Goal: Obtain resource: Download file/media

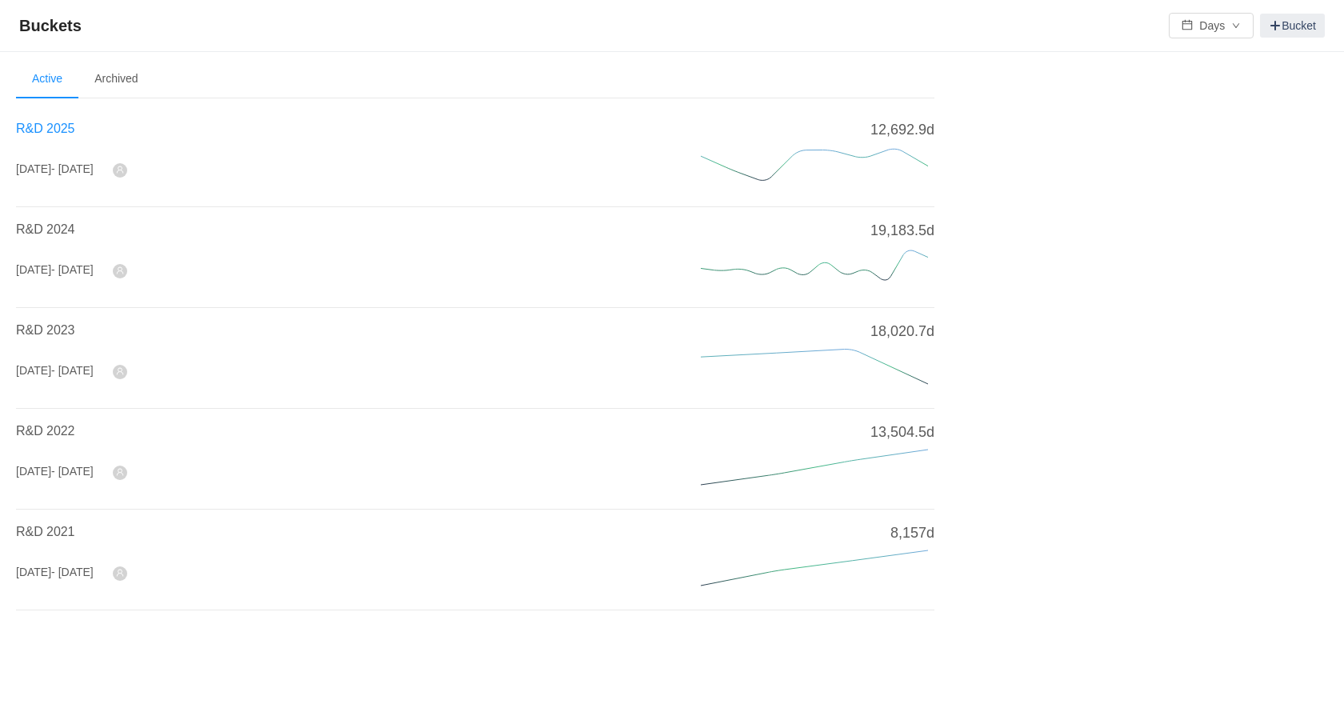
click at [48, 126] on span "R&D 2025" at bounding box center [45, 129] width 58 height 14
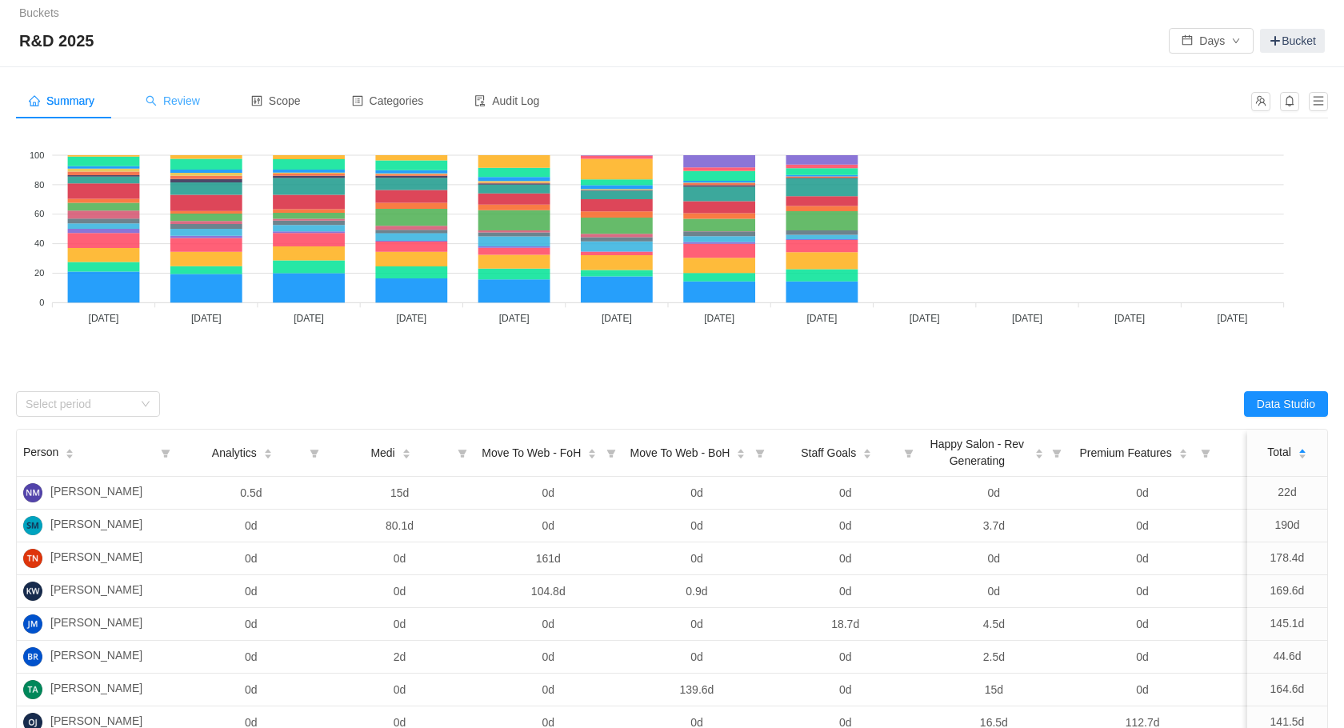
click at [199, 91] on div "Review" at bounding box center [173, 101] width 80 height 36
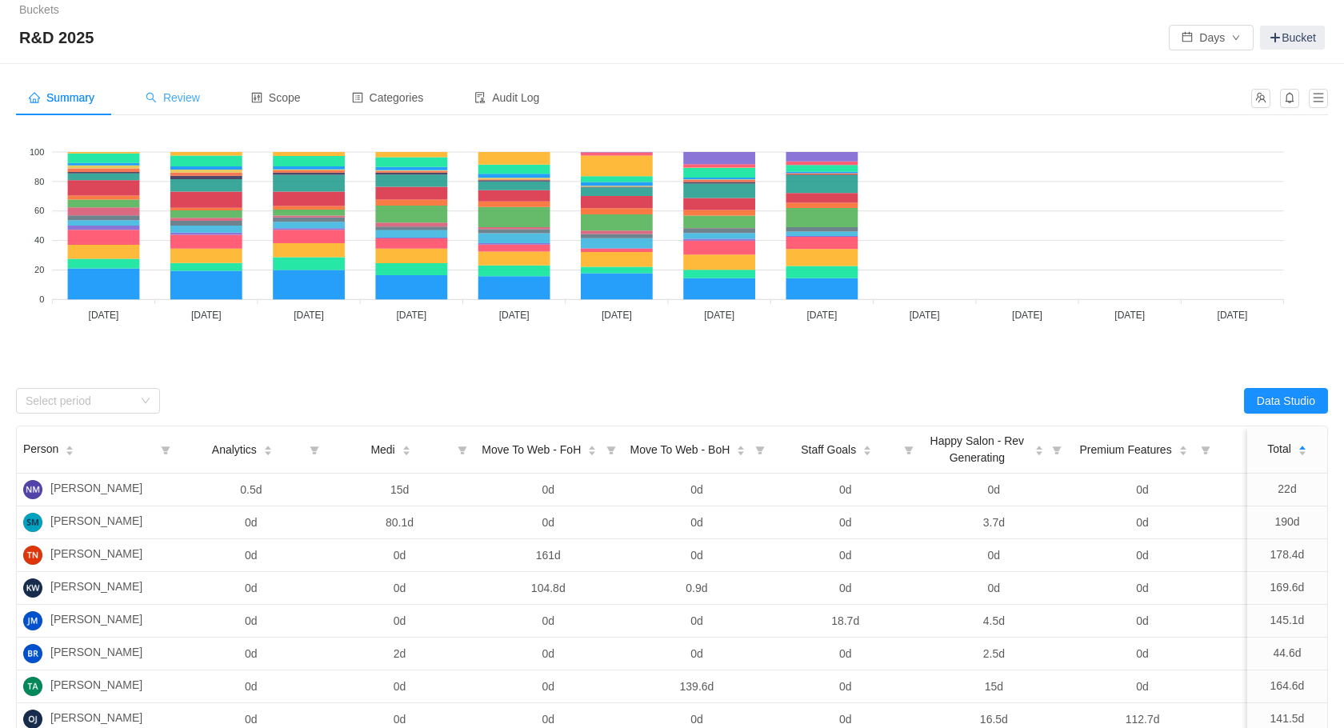
scroll to position [10, 0]
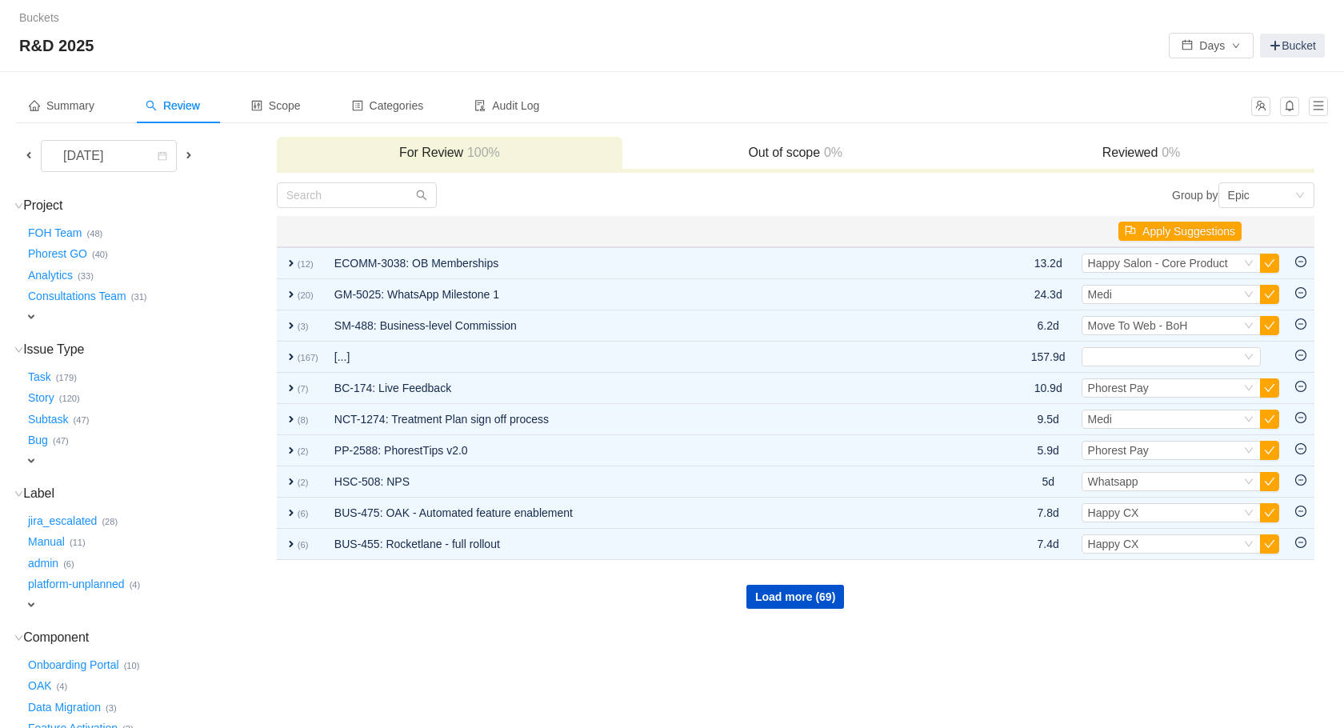
click at [34, 156] on span at bounding box center [28, 155] width 13 height 13
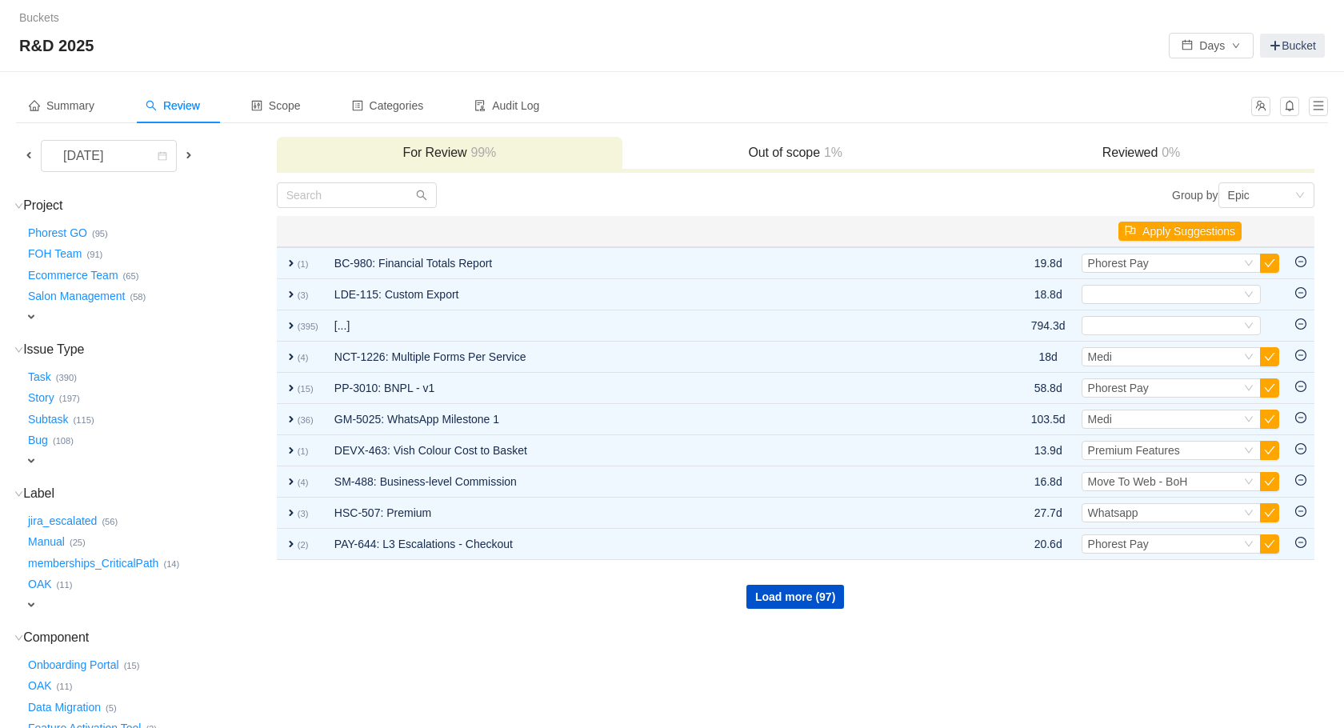
click at [35, 154] on span at bounding box center [28, 155] width 19 height 18
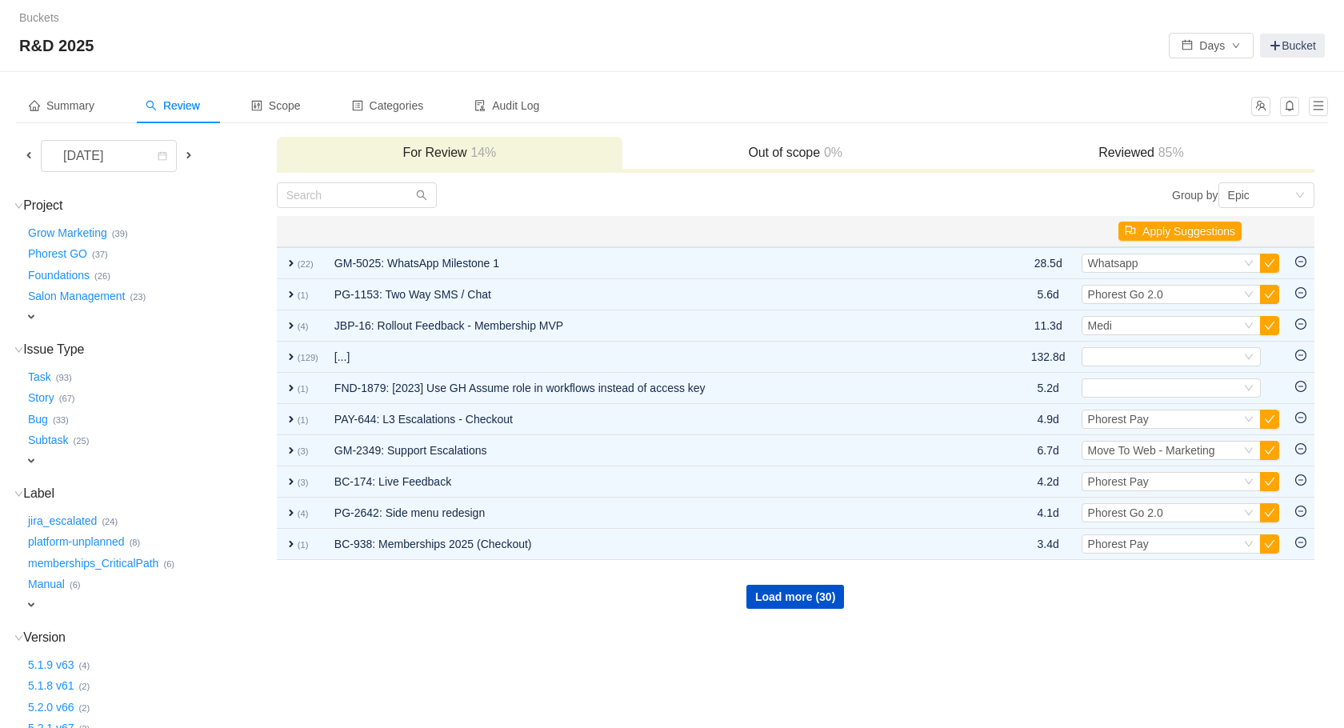
click at [35, 155] on span at bounding box center [28, 155] width 19 height 18
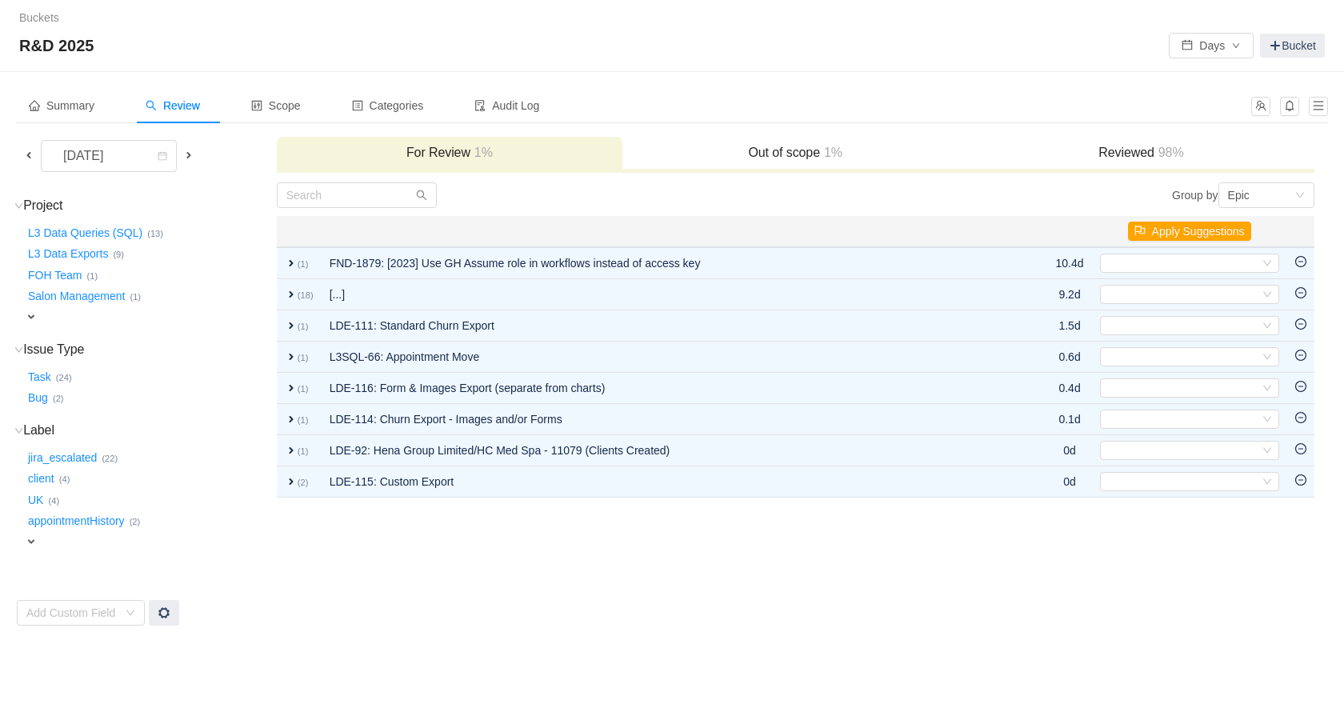
click at [187, 156] on span at bounding box center [188, 155] width 13 height 13
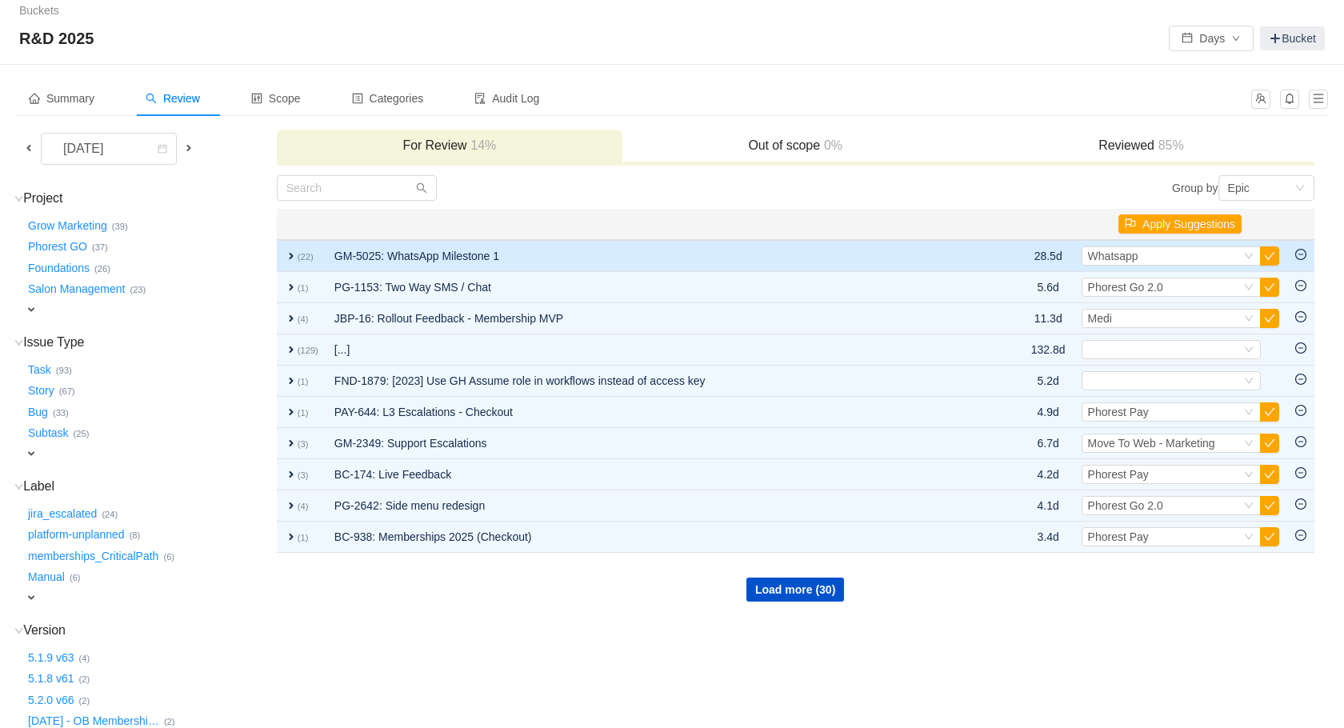
click at [295, 256] on span "expand" at bounding box center [291, 256] width 13 height 13
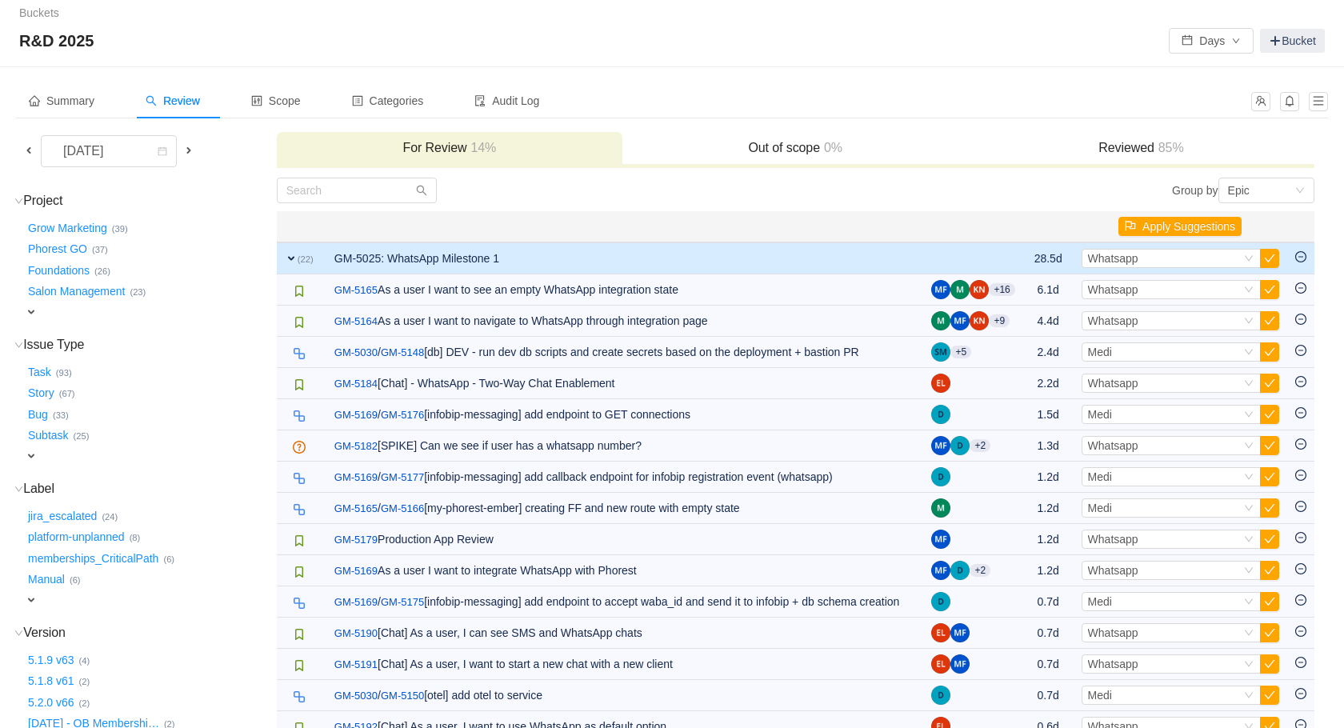
click at [295, 256] on span "expand" at bounding box center [291, 258] width 13 height 13
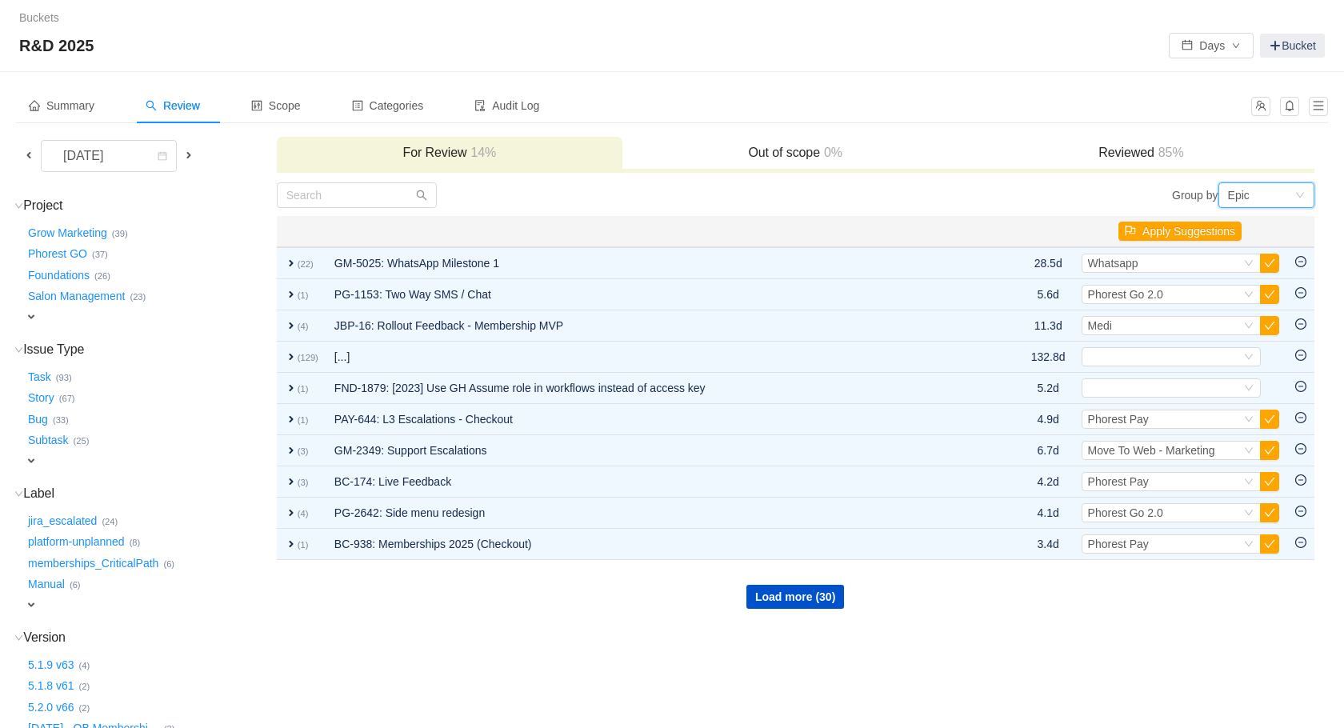
click at [1272, 197] on div "Epic" at bounding box center [1261, 195] width 66 height 24
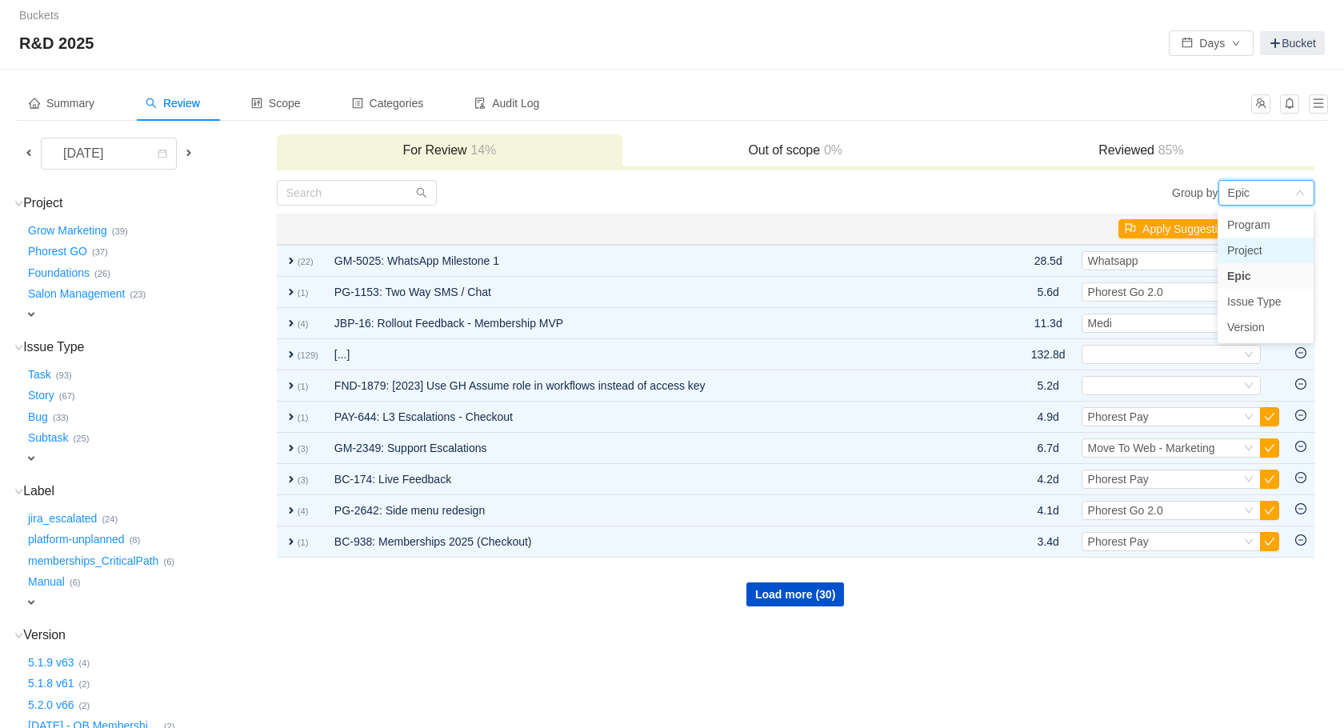
click at [1268, 250] on li "Project" at bounding box center [1266, 251] width 96 height 26
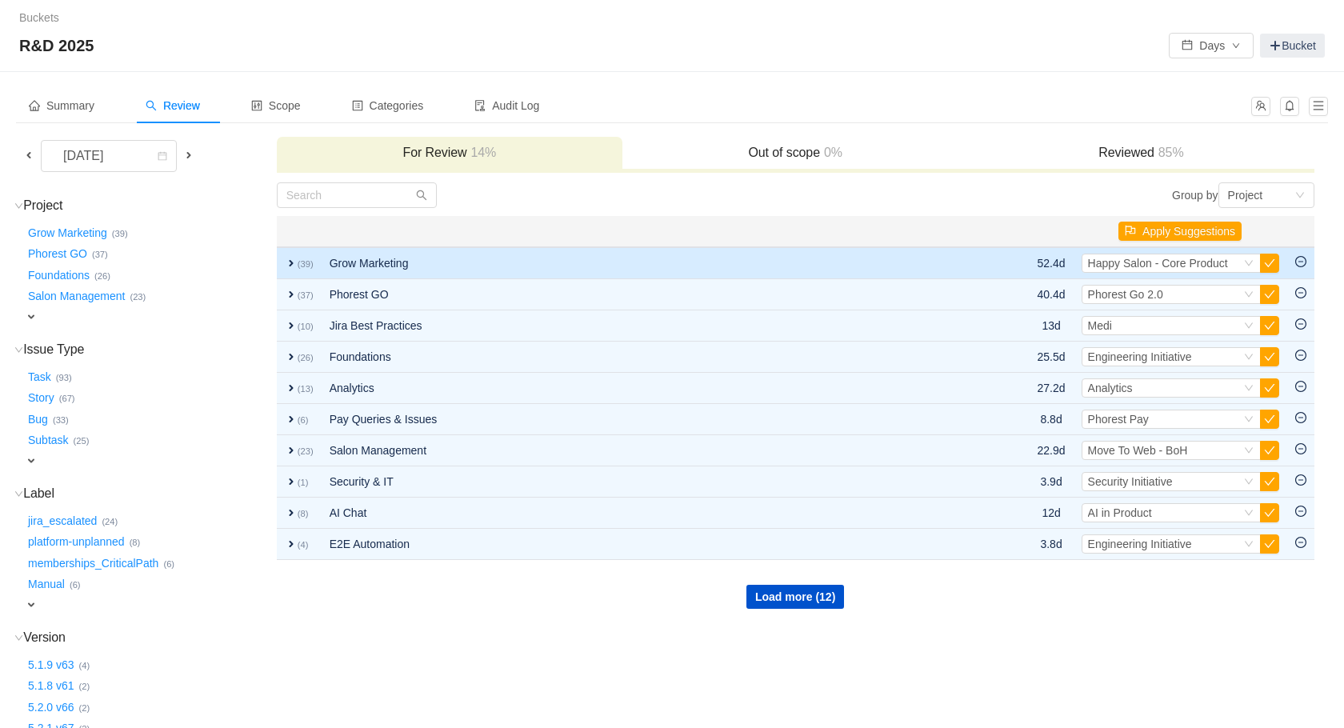
click at [287, 260] on span "expand" at bounding box center [291, 263] width 13 height 13
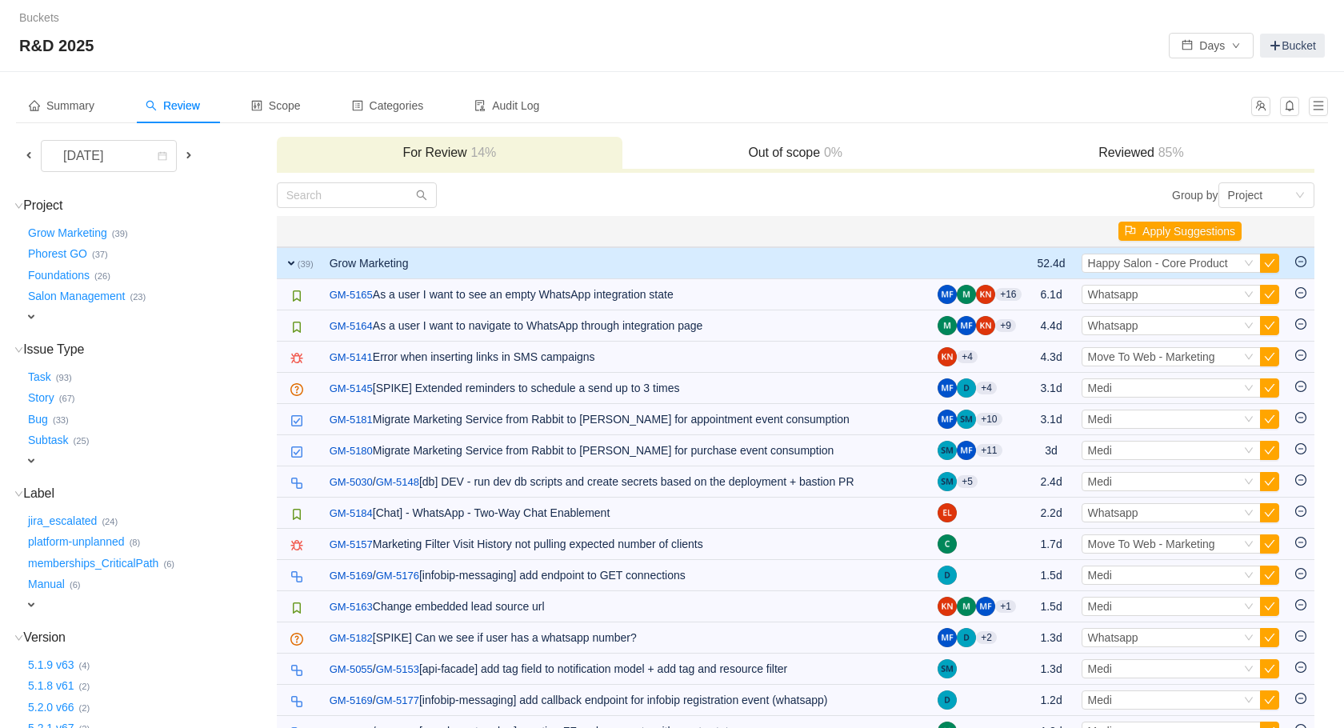
click at [287, 260] on span "expand" at bounding box center [291, 263] width 13 height 13
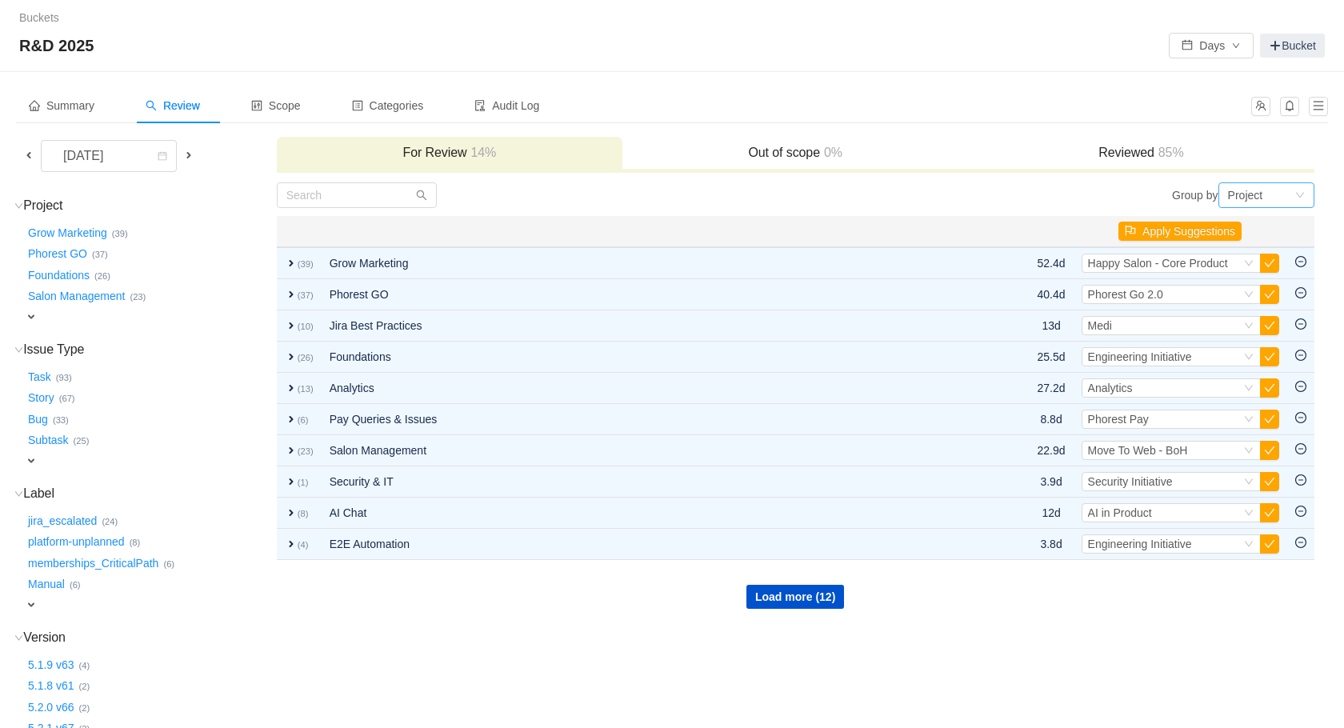
click at [1296, 205] on div "Project" at bounding box center [1267, 195] width 96 height 26
click at [1268, 271] on li "Epic" at bounding box center [1266, 279] width 96 height 26
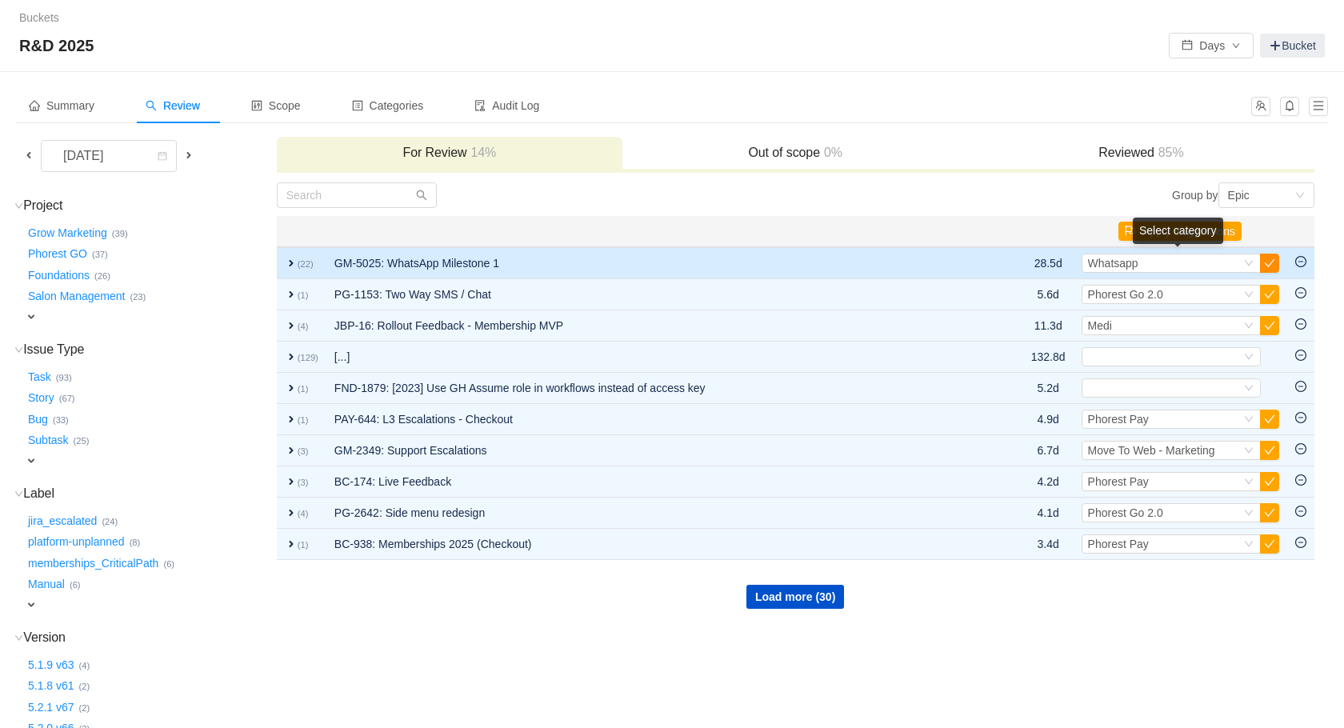
click at [1273, 259] on button "button" at bounding box center [1269, 263] width 19 height 19
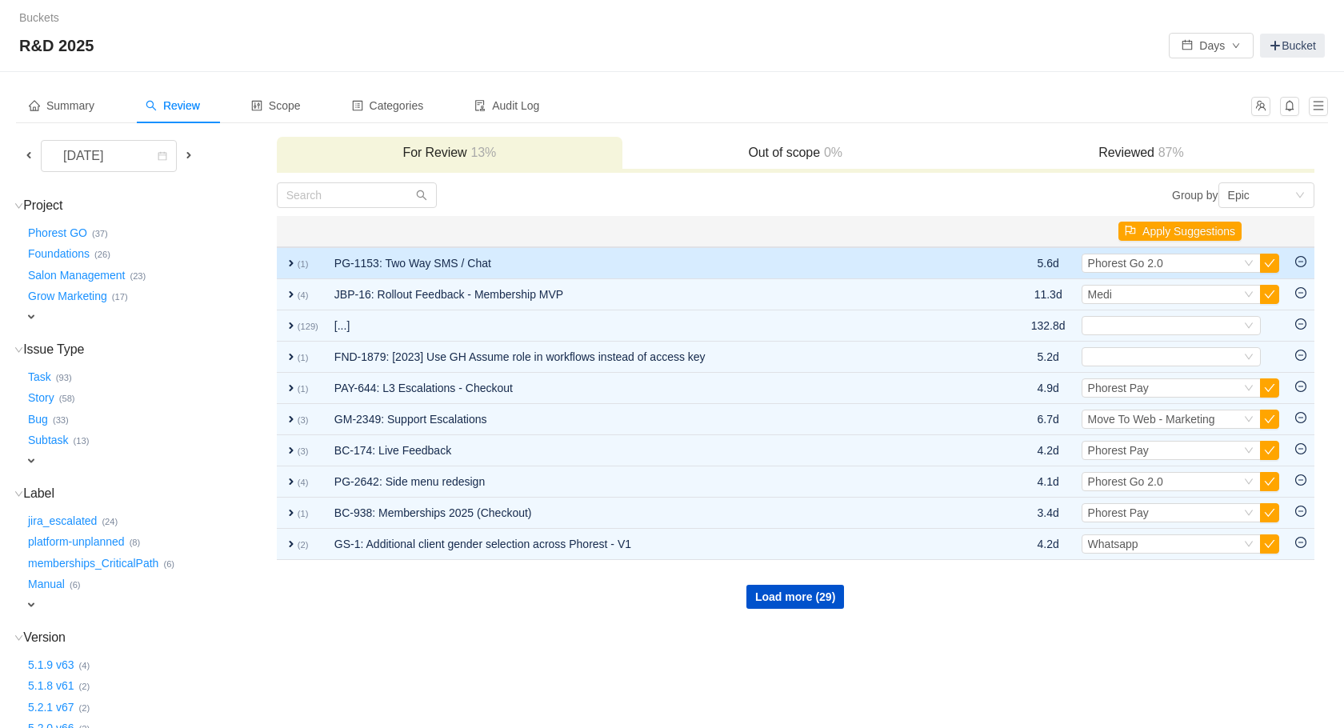
click at [298, 268] on small "(1)" at bounding box center [303, 264] width 11 height 10
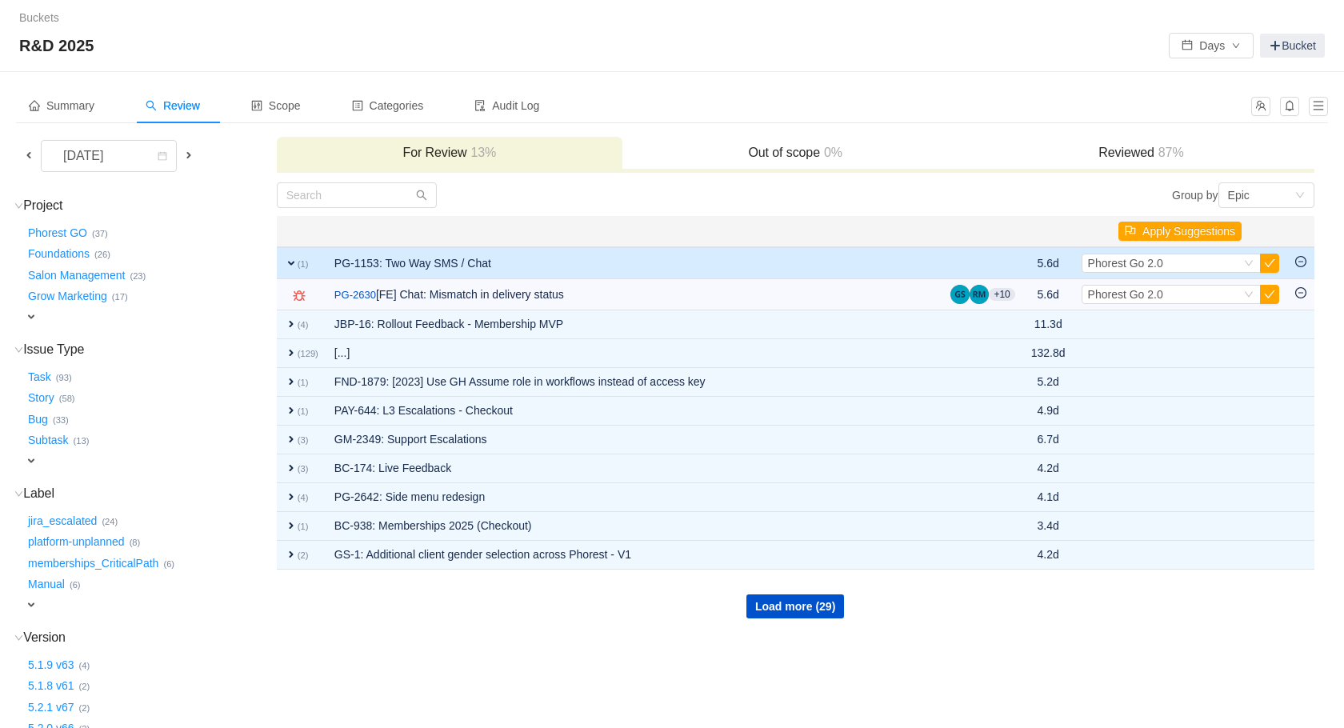
click at [298, 268] on small "(1)" at bounding box center [303, 264] width 11 height 10
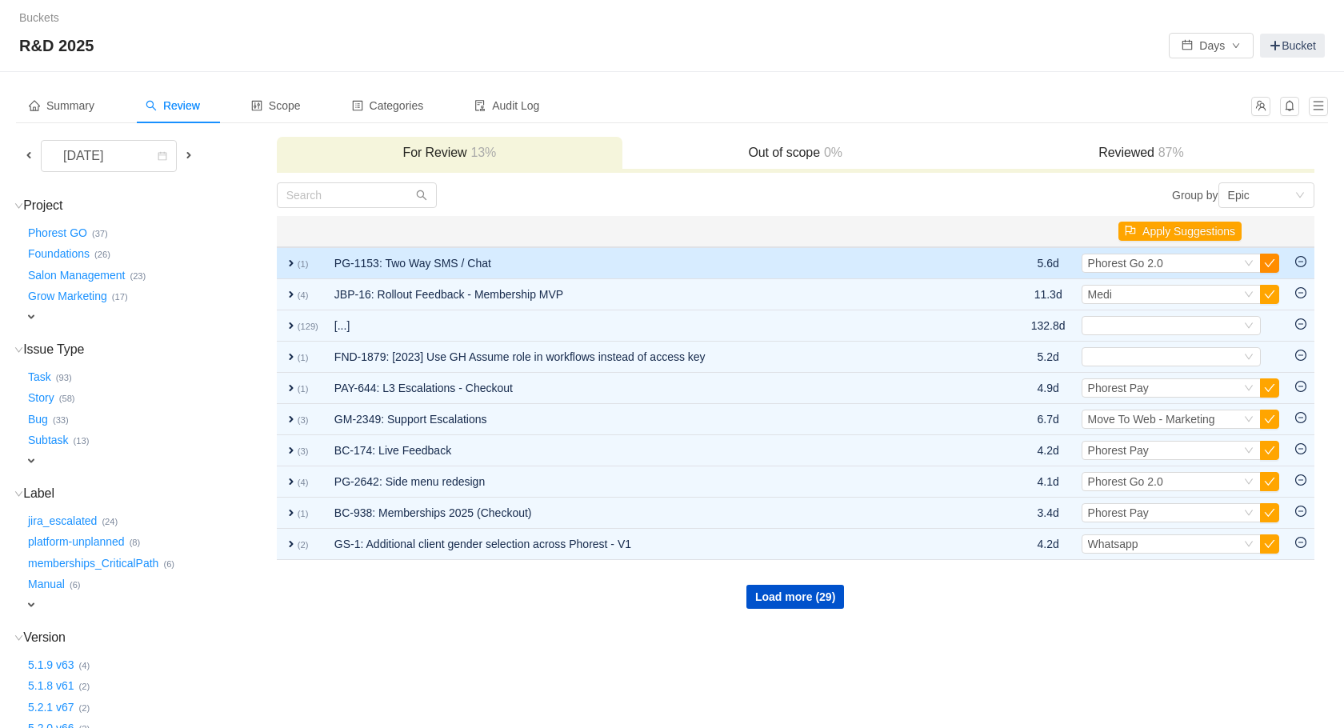
click at [1276, 266] on button "button" at bounding box center [1269, 263] width 19 height 19
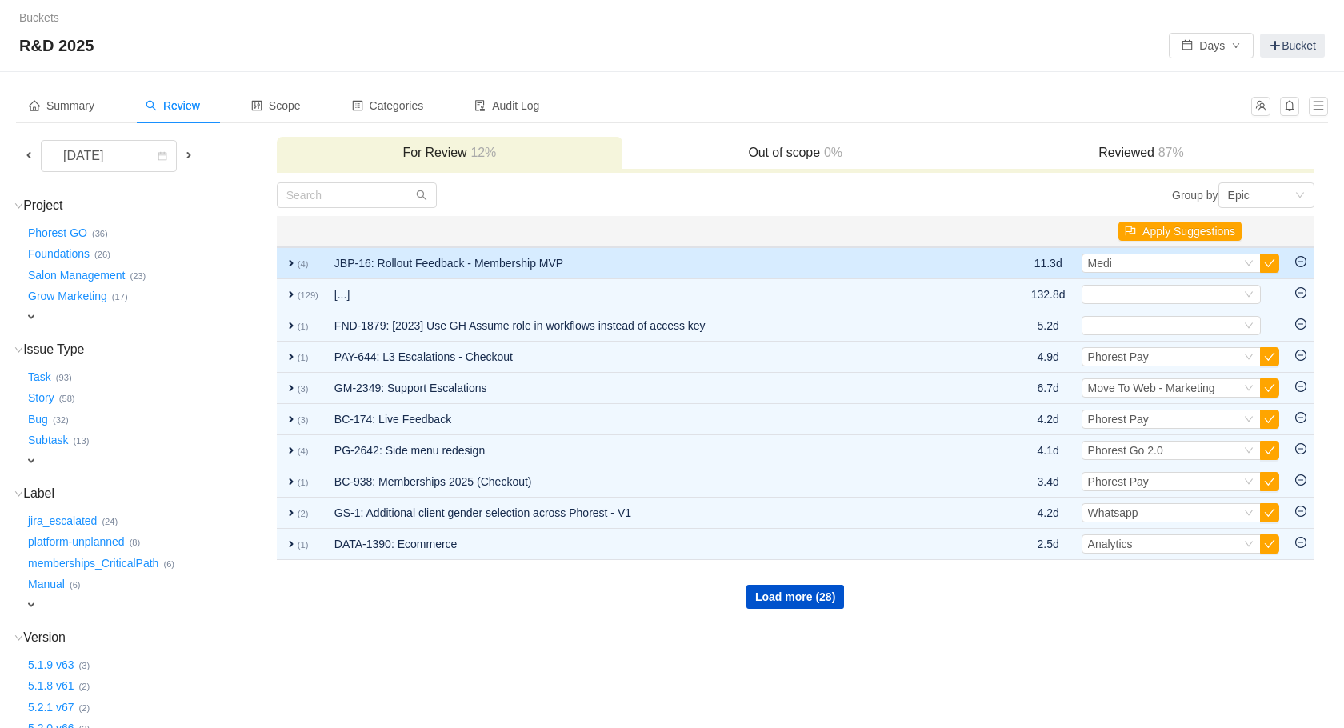
click at [298, 266] on small "(4)" at bounding box center [303, 264] width 11 height 10
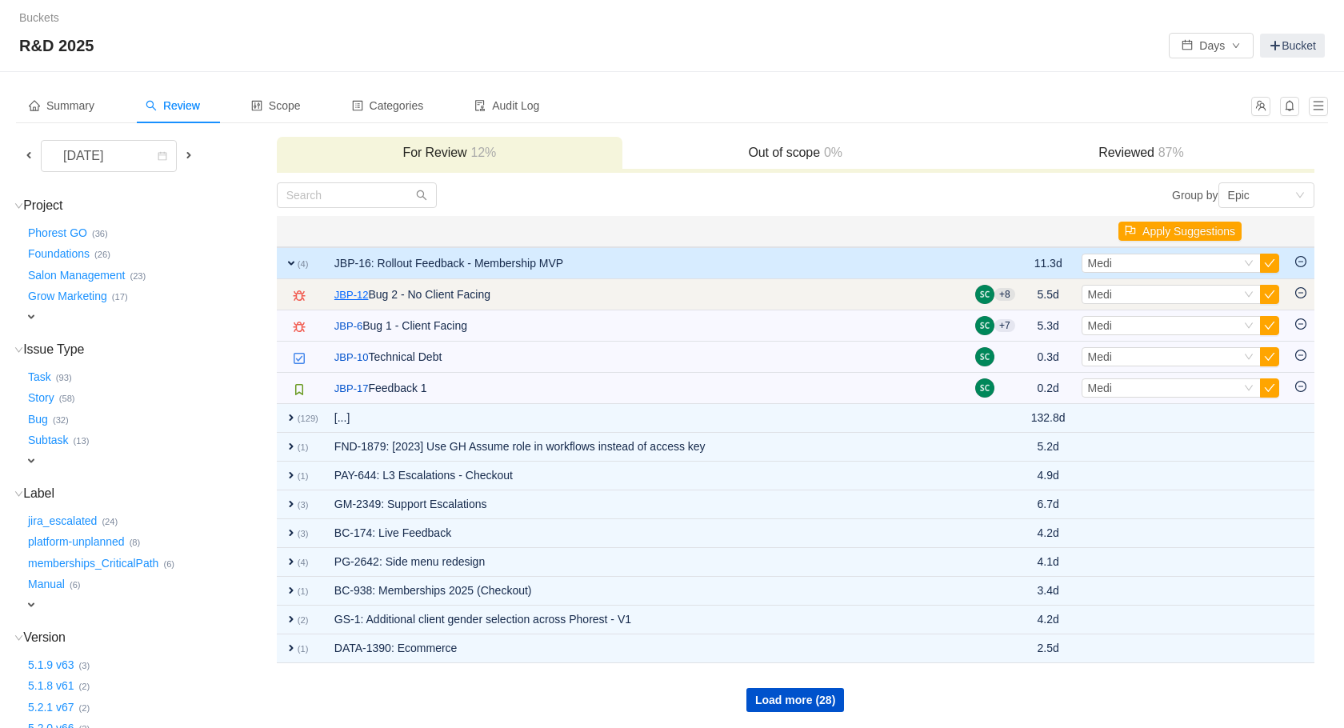
click at [362, 297] on link "JBP-12" at bounding box center [351, 295] width 34 height 16
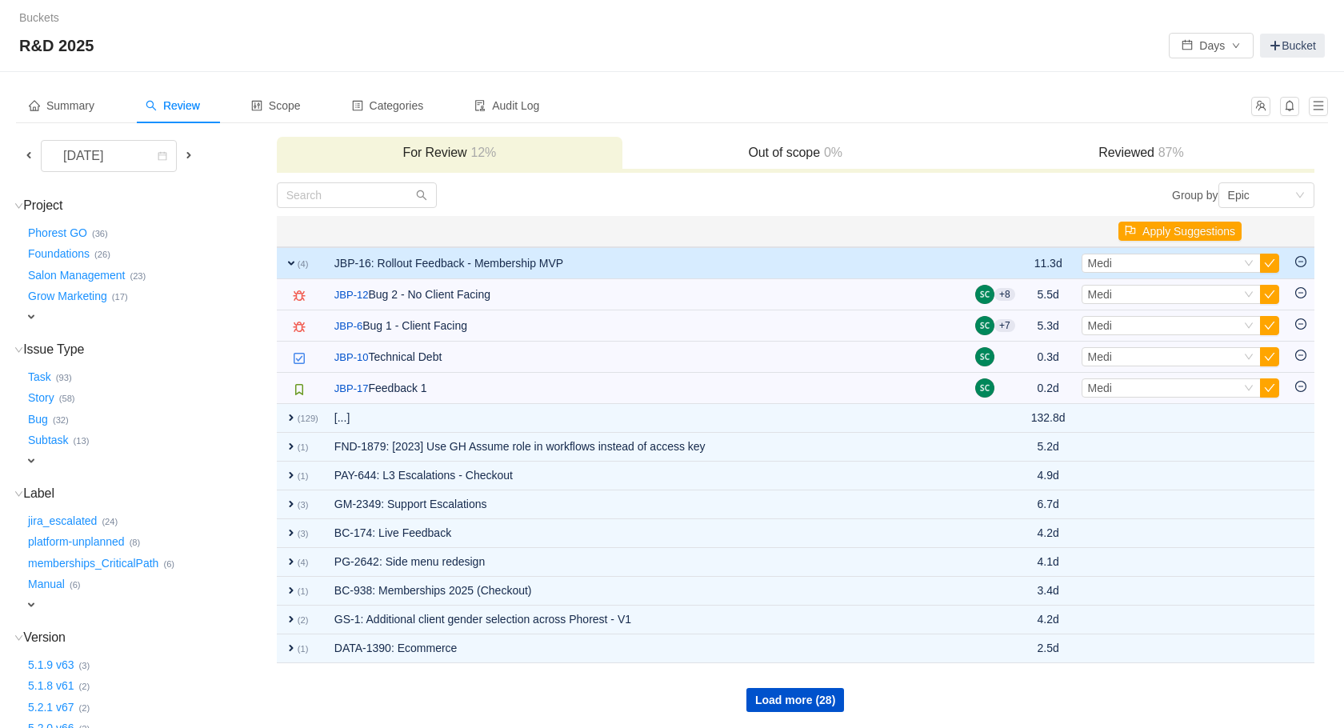
click at [1300, 262] on icon "icon: minus-circle" at bounding box center [1301, 261] width 11 height 11
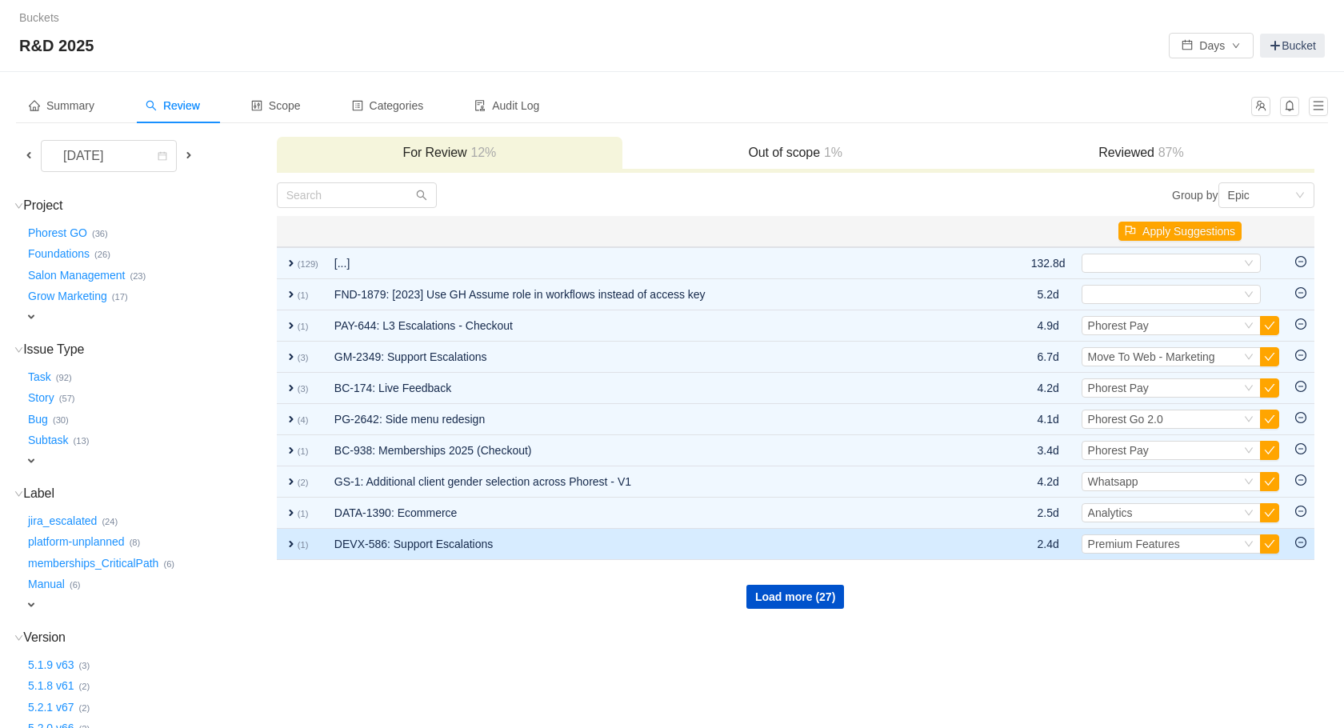
click at [294, 543] on span "expand" at bounding box center [291, 544] width 13 height 13
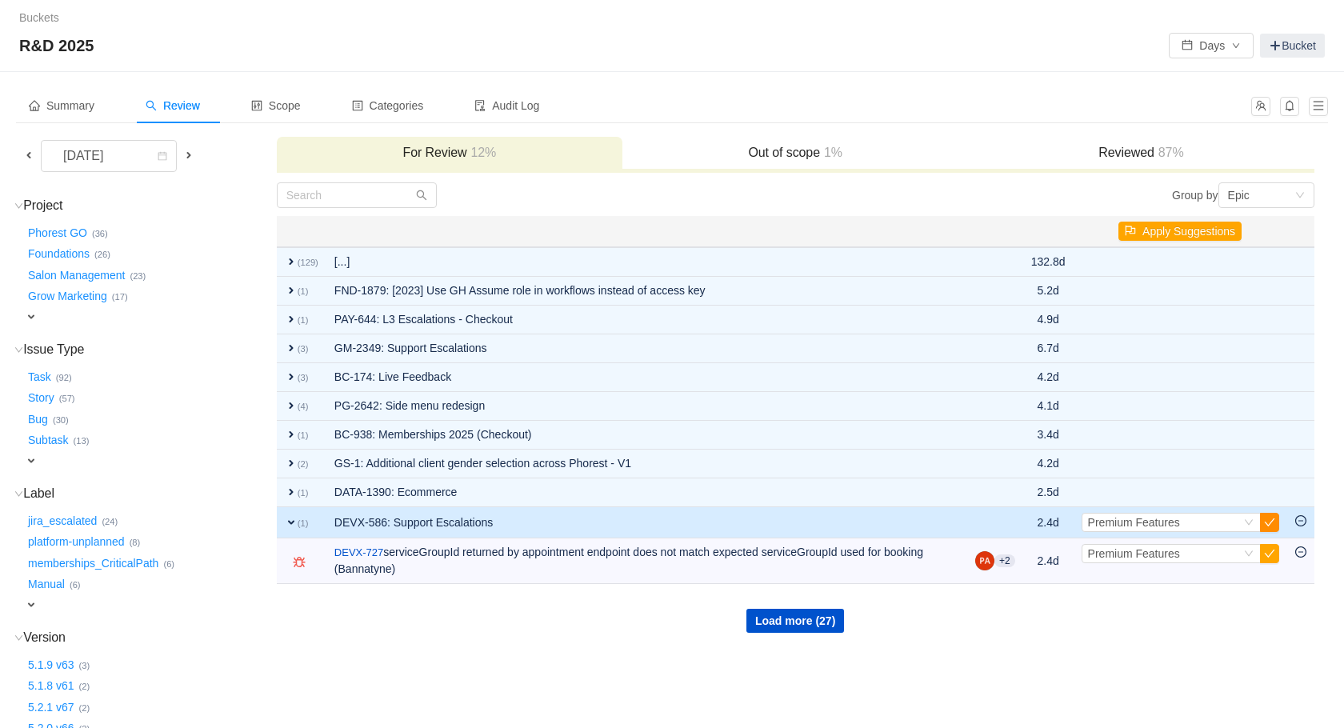
click at [1271, 519] on button "button" at bounding box center [1269, 522] width 19 height 19
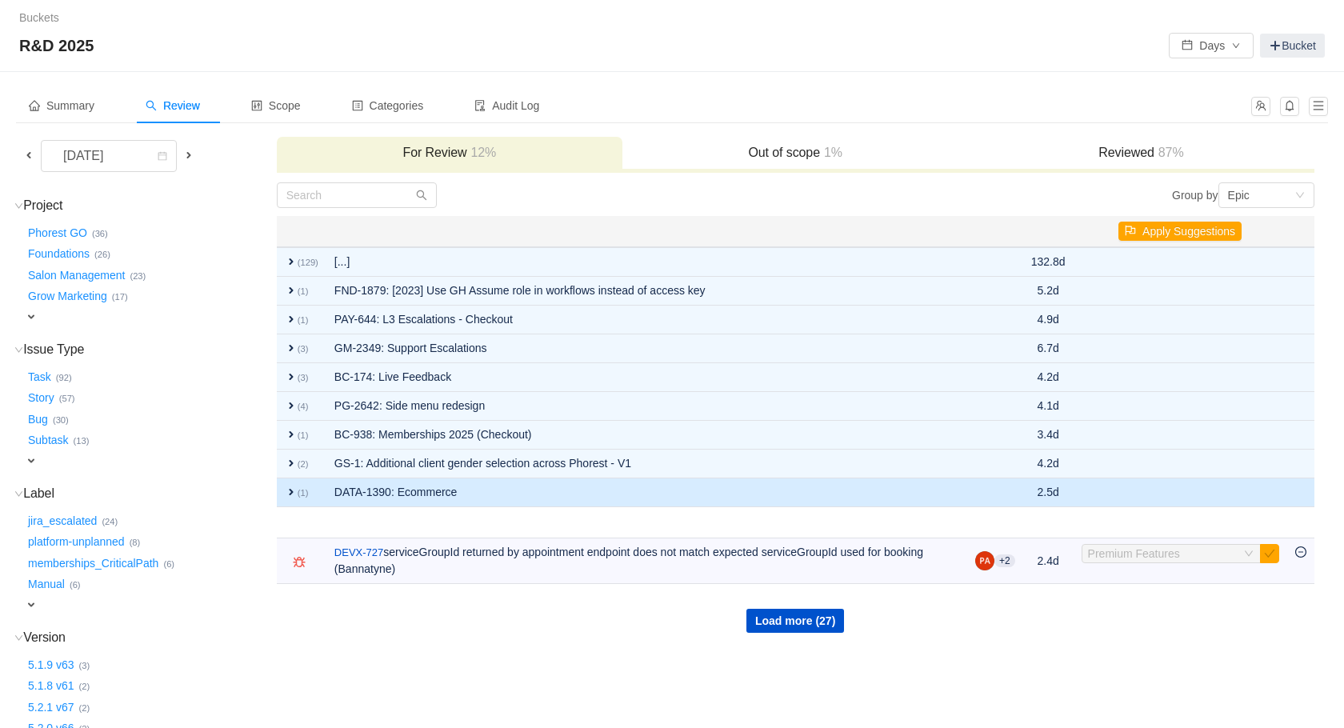
click at [294, 498] on td "expand (1)" at bounding box center [302, 493] width 50 height 29
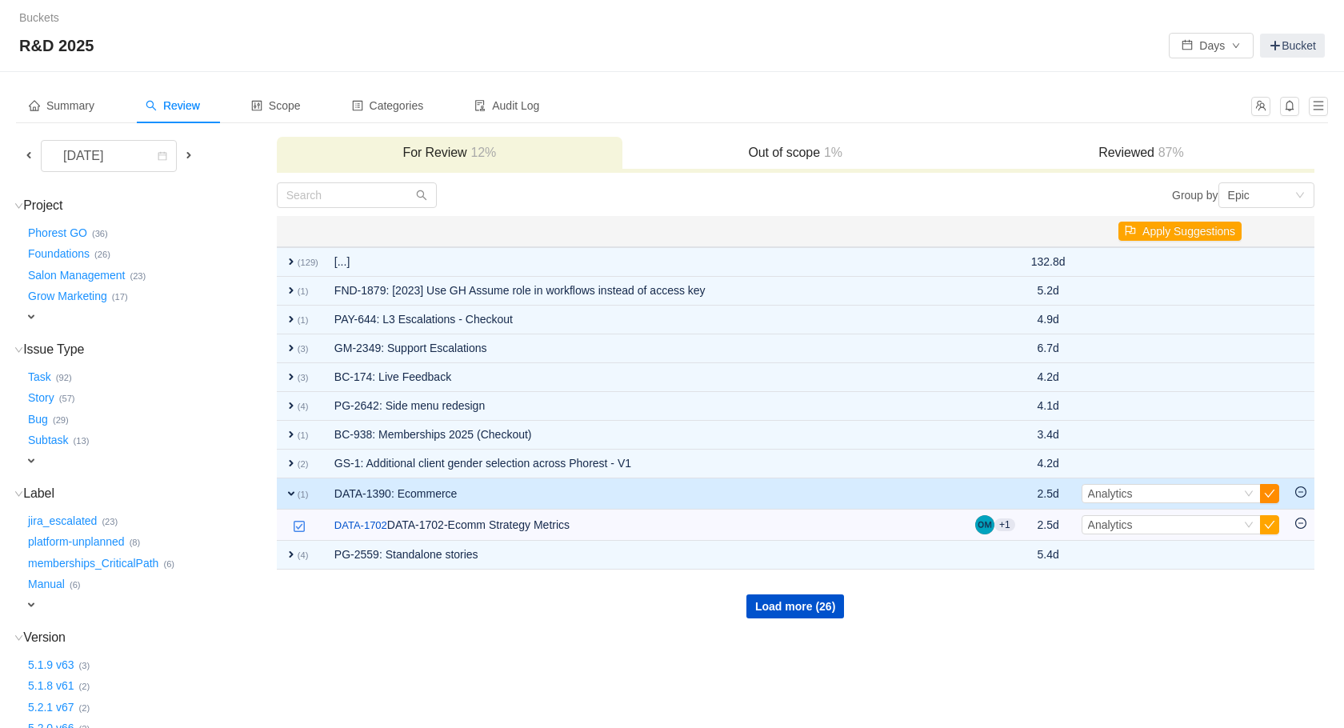
click at [1266, 494] on button "button" at bounding box center [1269, 493] width 19 height 19
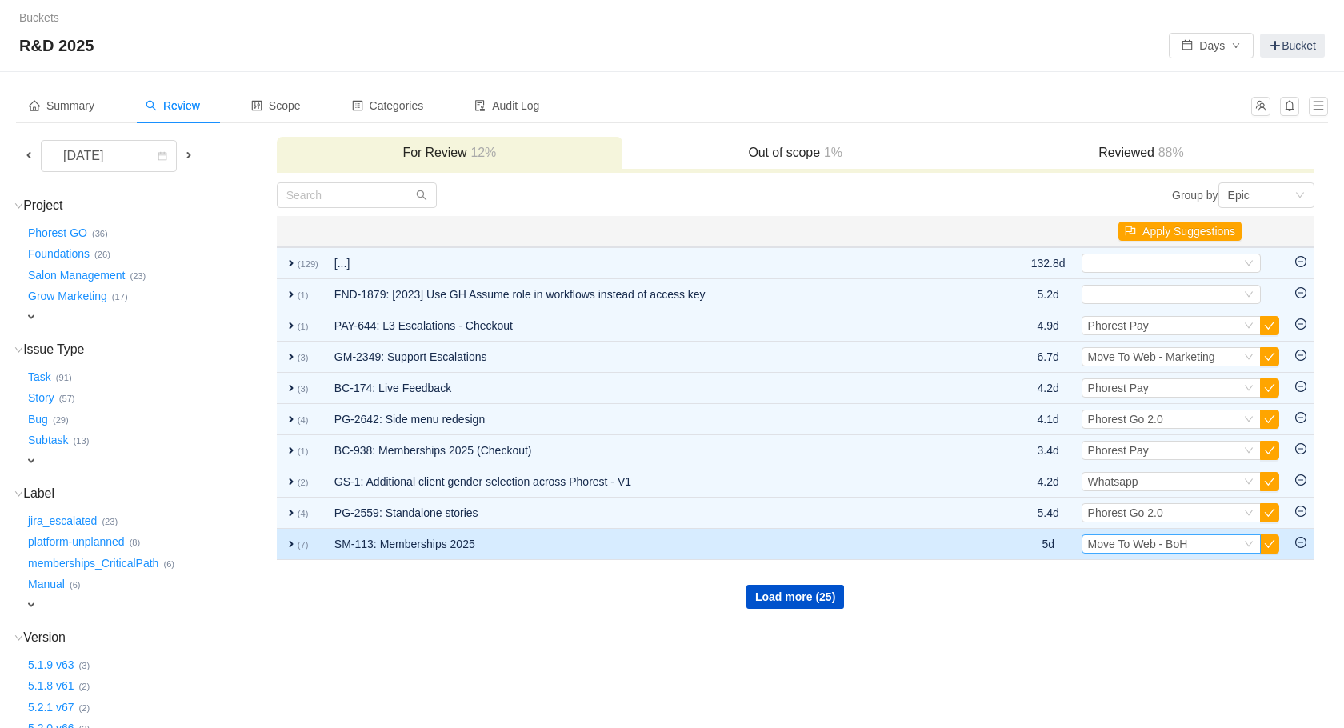
click at [1194, 551] on div "Select Move To Web - BoH" at bounding box center [1164, 544] width 153 height 18
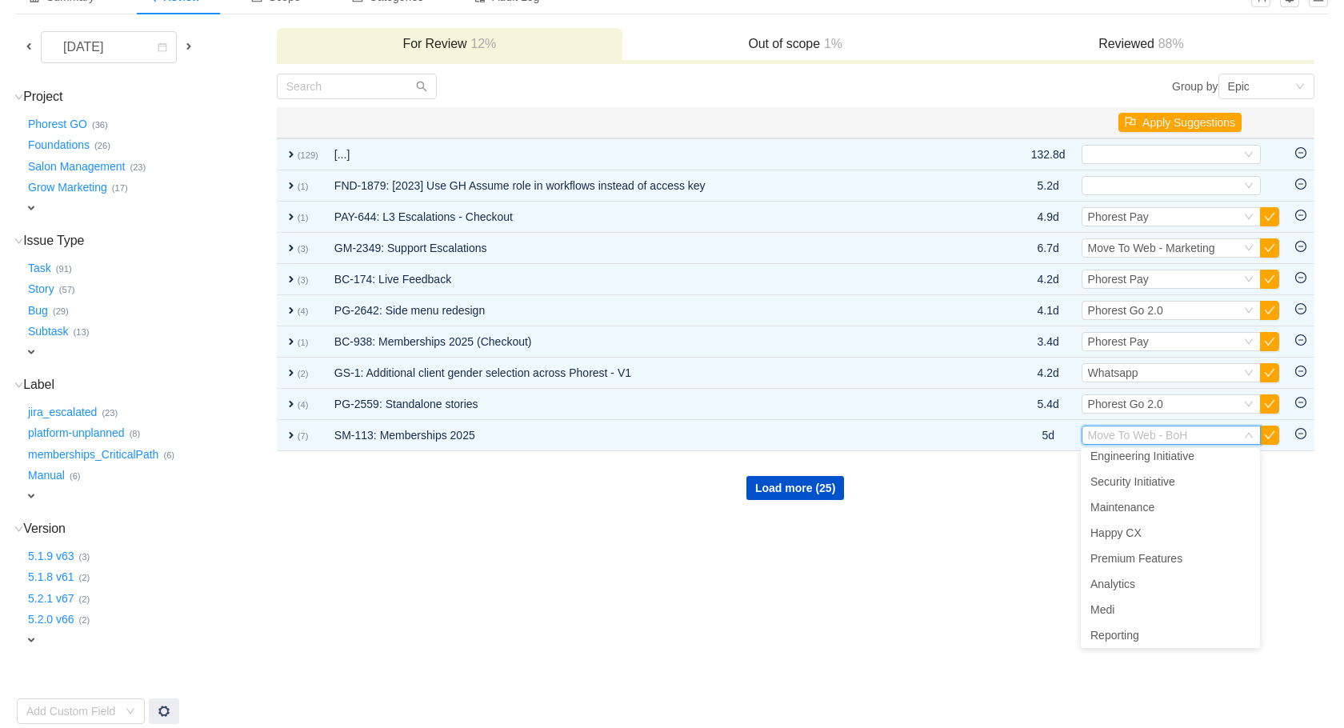
scroll to position [124, 0]
click at [1193, 572] on li "Premium Features" at bounding box center [1170, 571] width 179 height 26
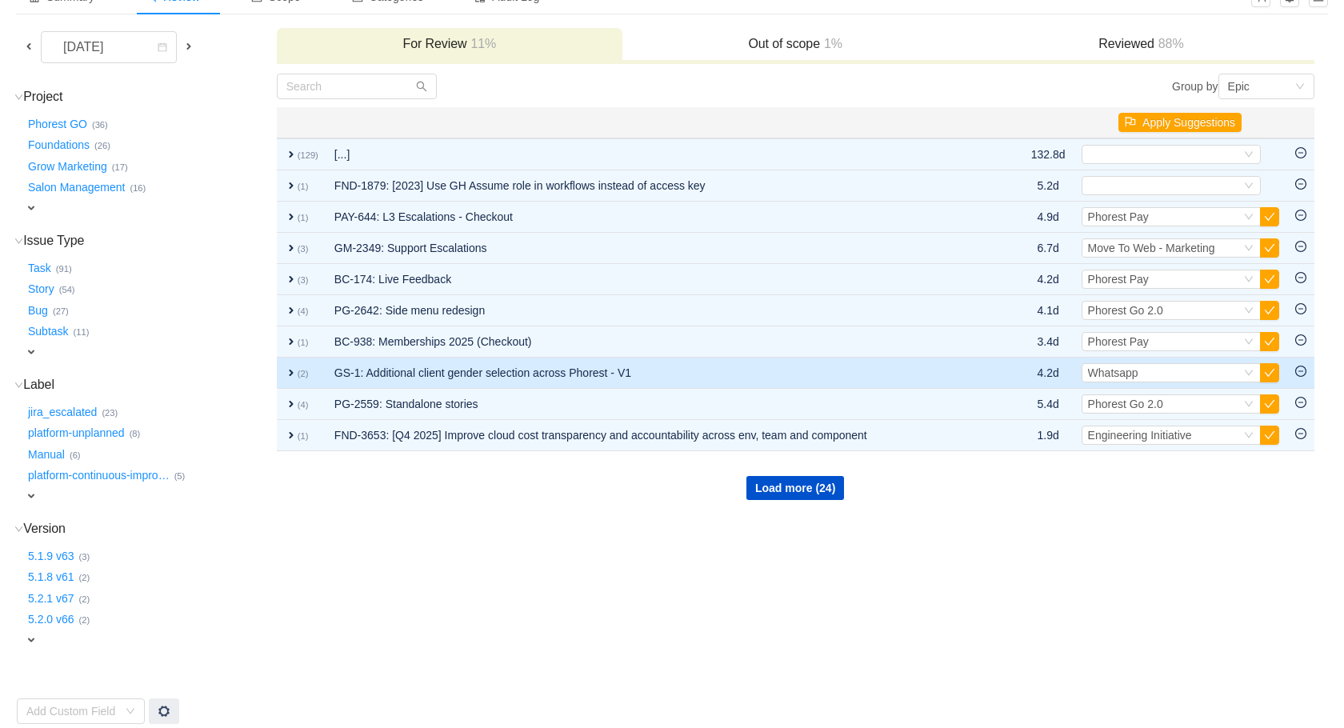
click at [306, 378] on small "(2)" at bounding box center [303, 374] width 11 height 10
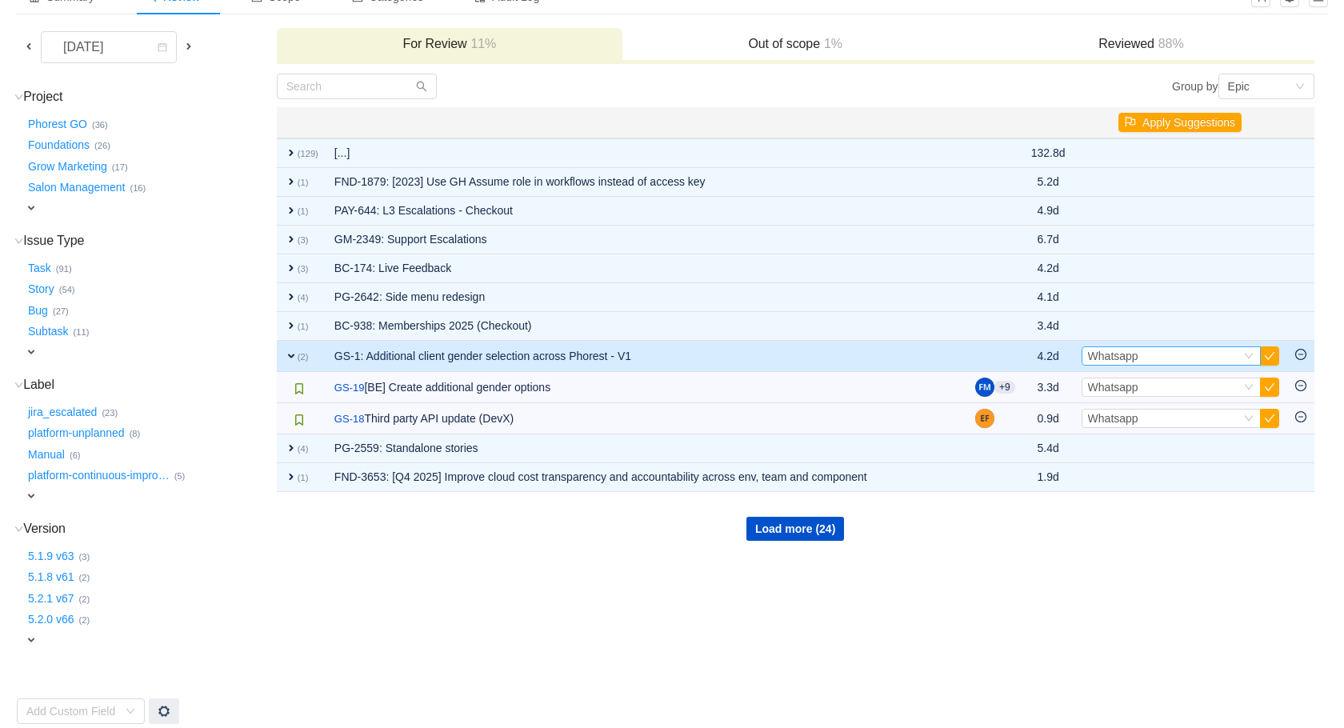
click at [1233, 359] on div "Select Whatsapp" at bounding box center [1164, 356] width 153 height 18
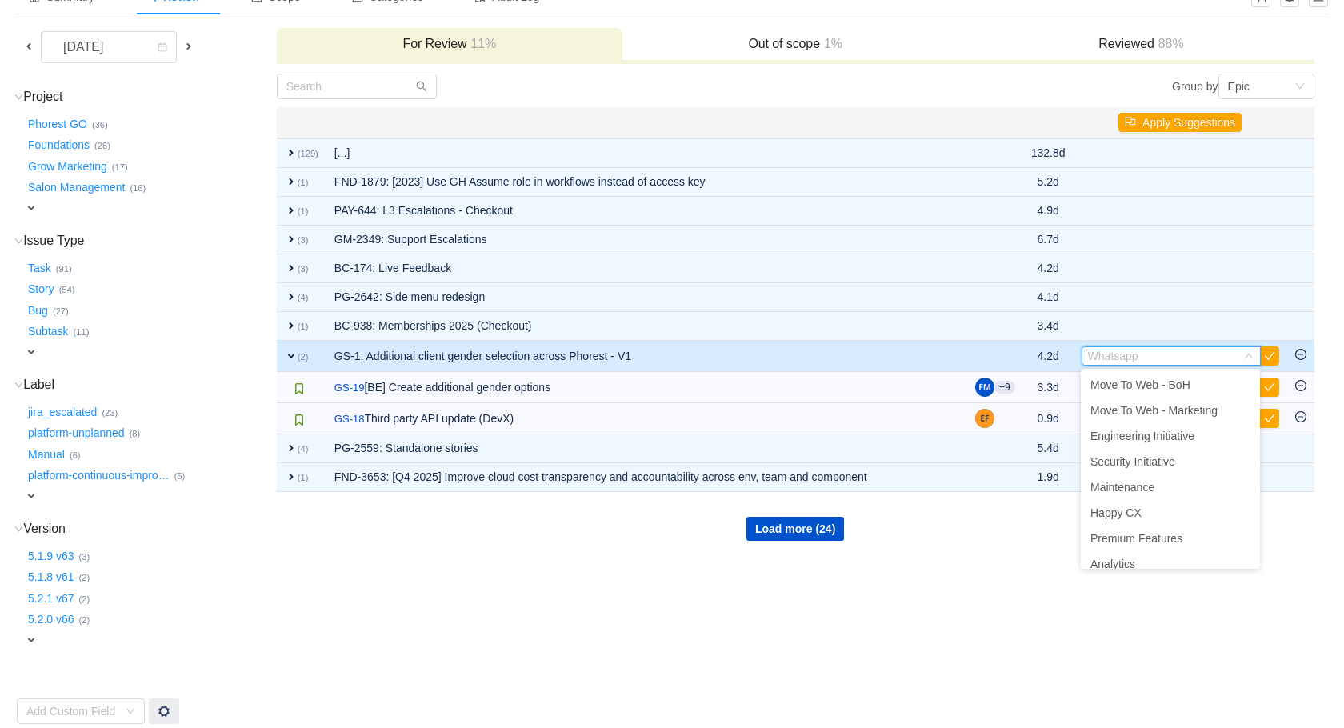
scroll to position [0, 0]
click at [1194, 410] on span "Happy Salon - Core Product" at bounding box center [1161, 410] width 140 height 13
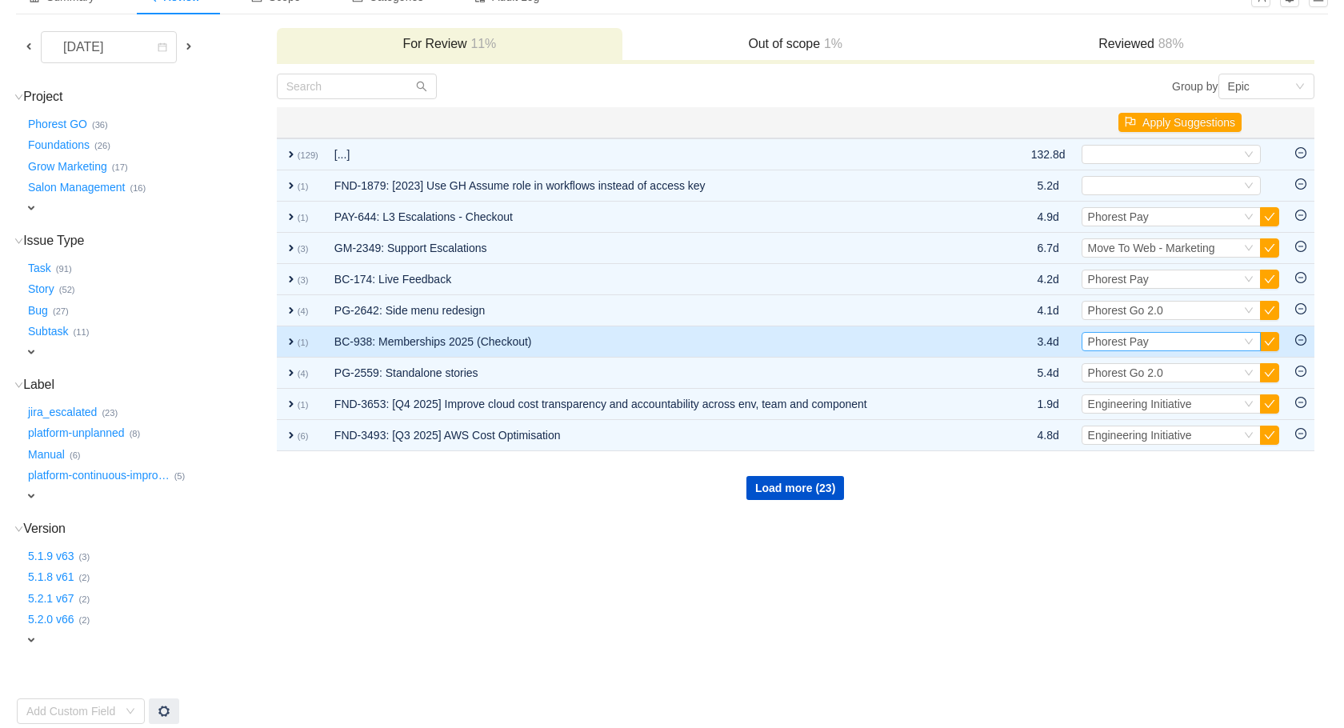
click at [1104, 350] on div "Phorest Pay" at bounding box center [1118, 342] width 61 height 18
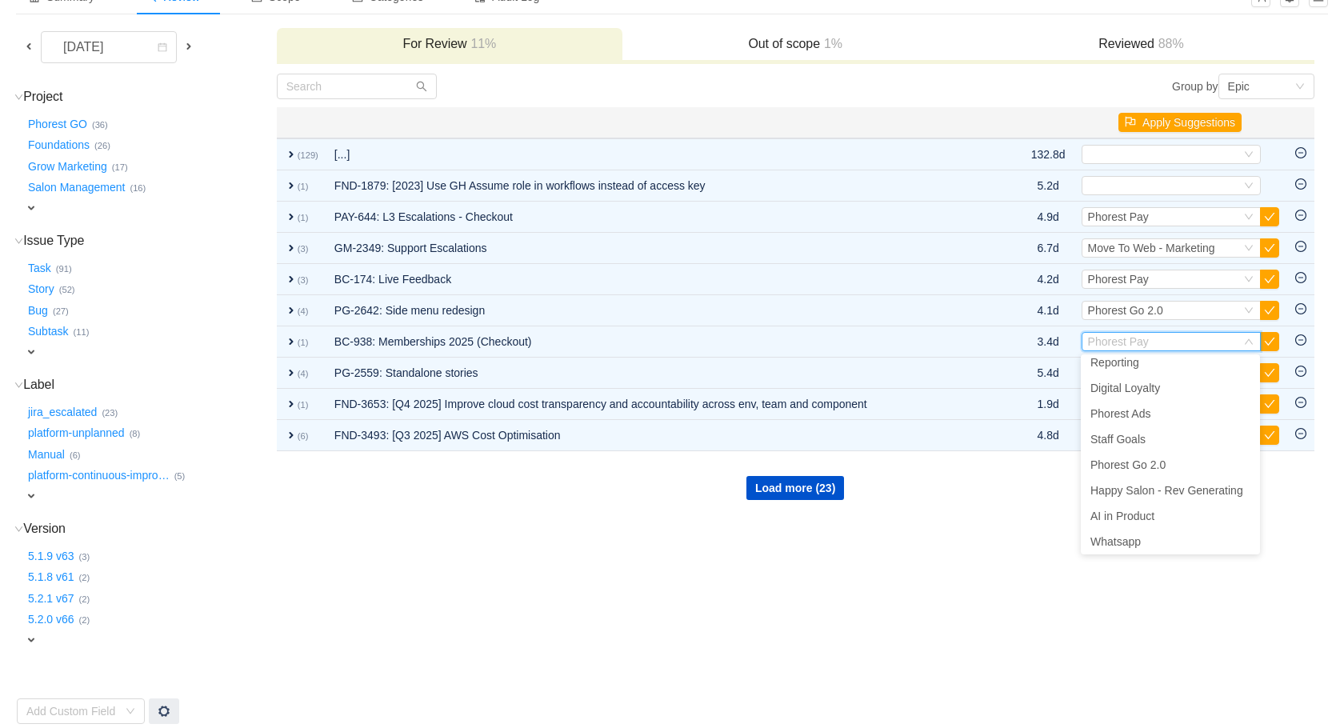
scroll to position [318, 0]
click at [1153, 484] on span "Happy Salon - Rev Generating" at bounding box center [1167, 487] width 153 height 13
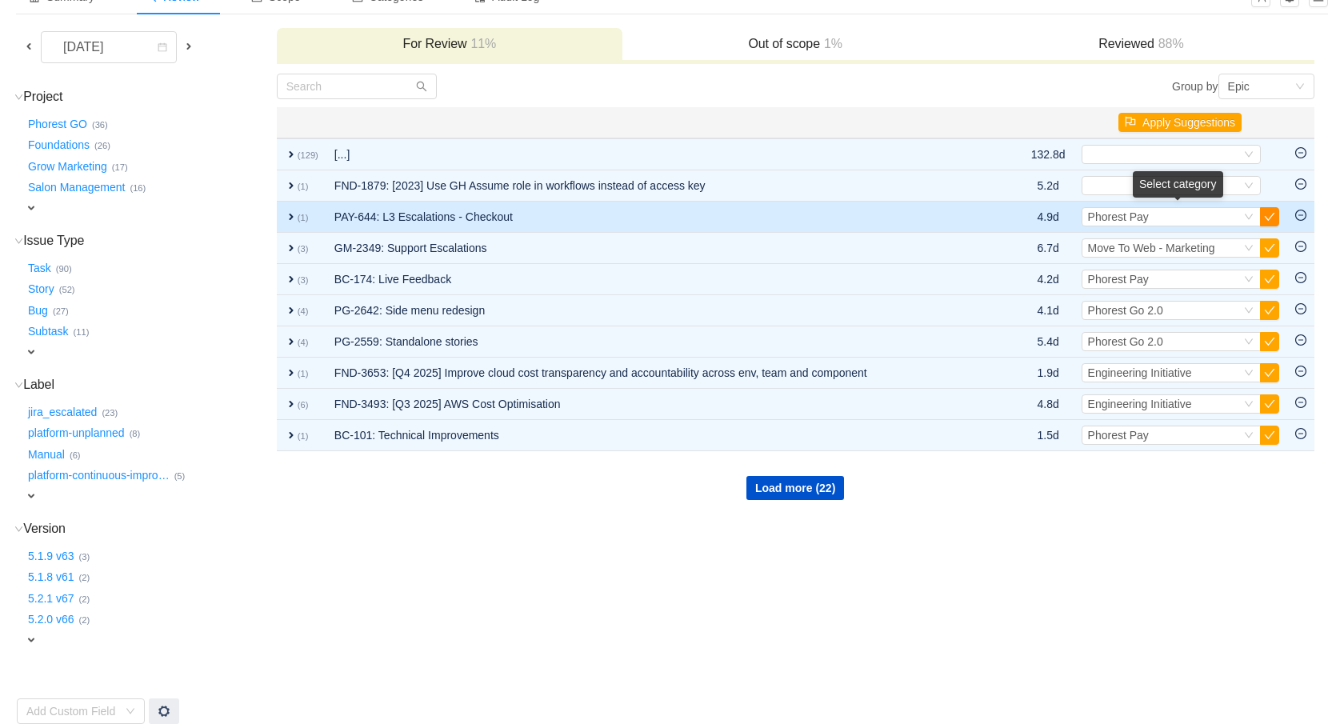
click at [1266, 220] on button "button" at bounding box center [1269, 216] width 19 height 19
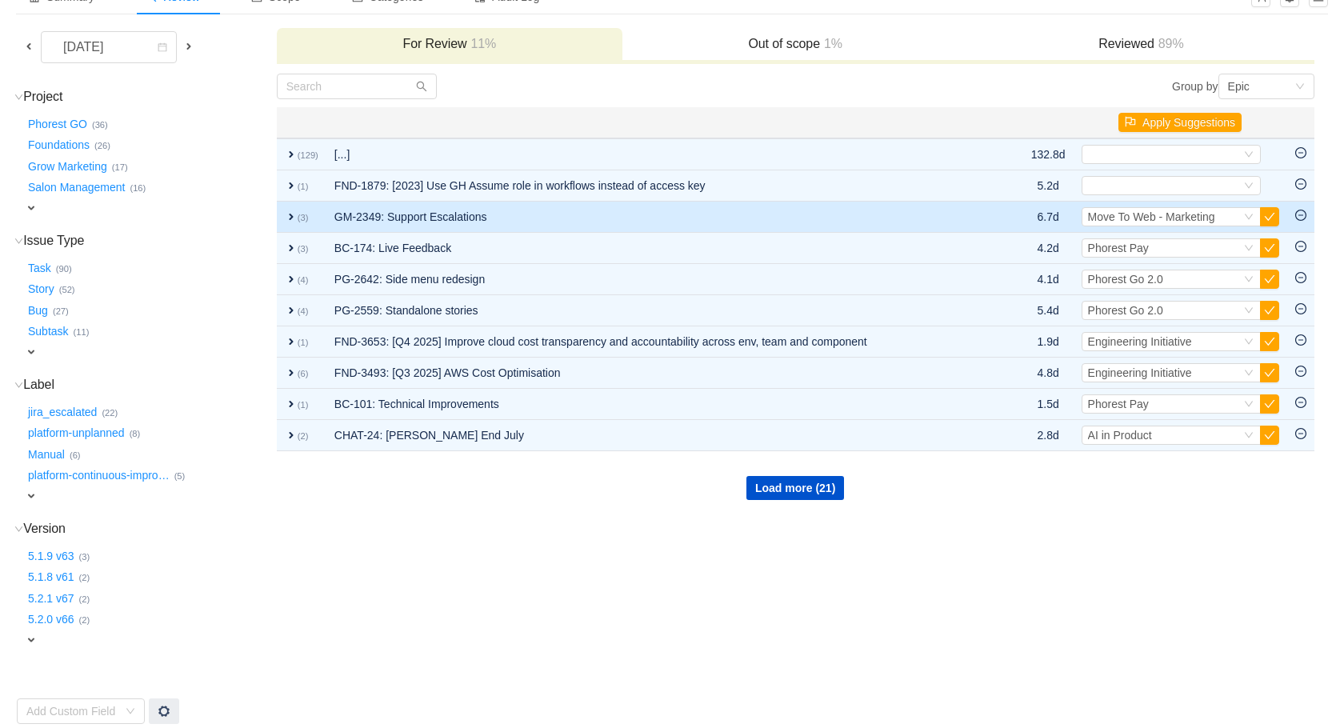
click at [288, 218] on span "expand" at bounding box center [291, 216] width 13 height 13
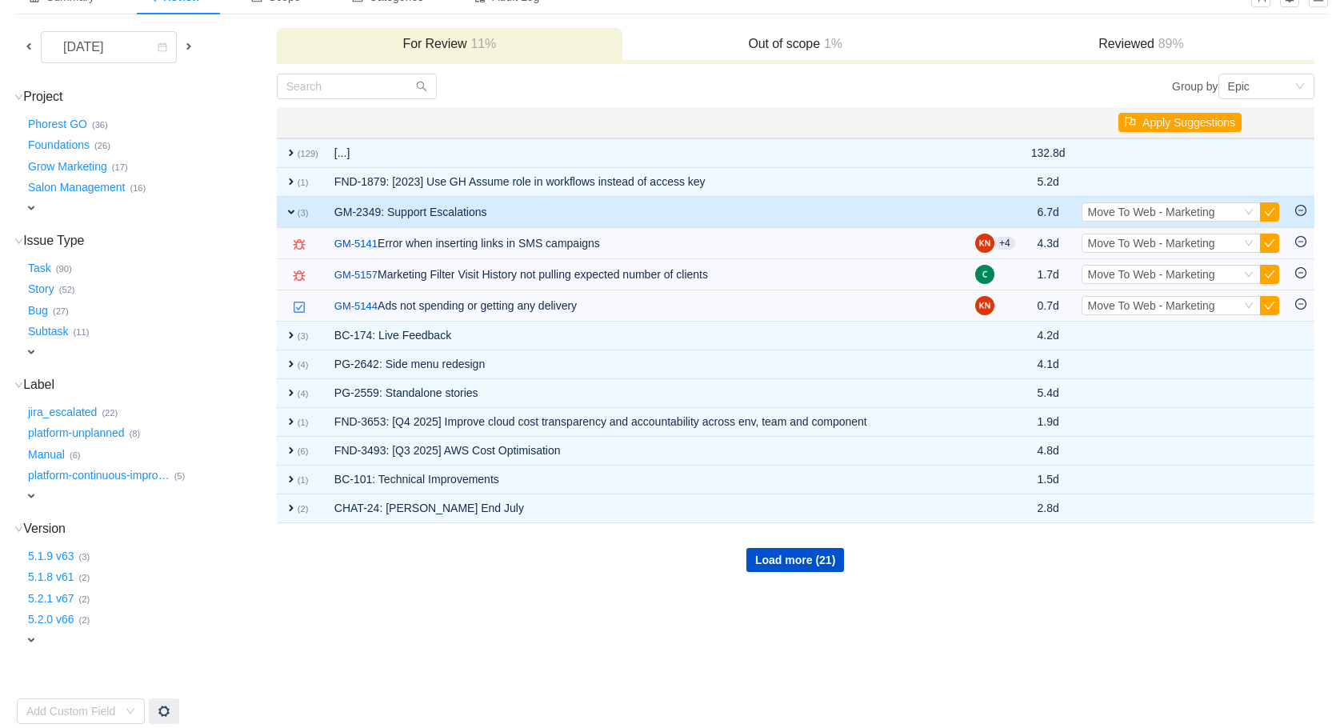
click at [288, 218] on td "expand (3)" at bounding box center [302, 212] width 50 height 31
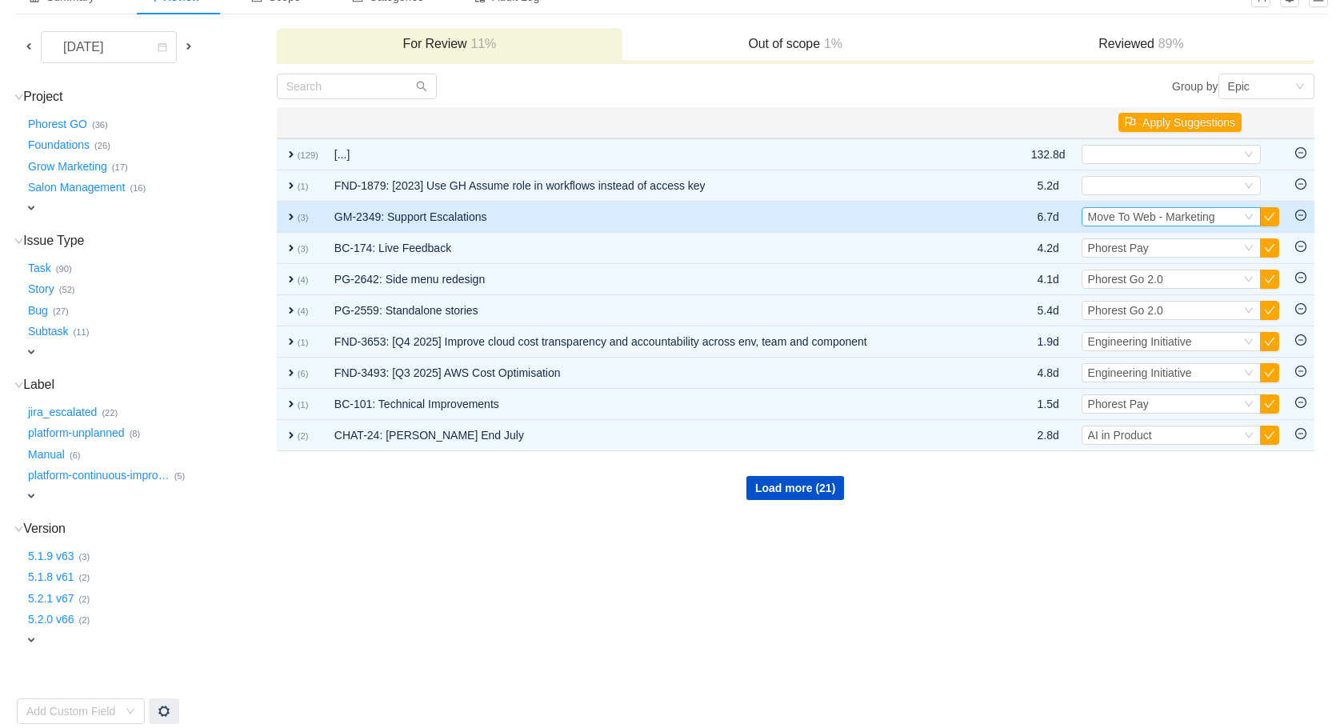
click at [1155, 220] on span "Move To Web - Marketing" at bounding box center [1151, 216] width 127 height 13
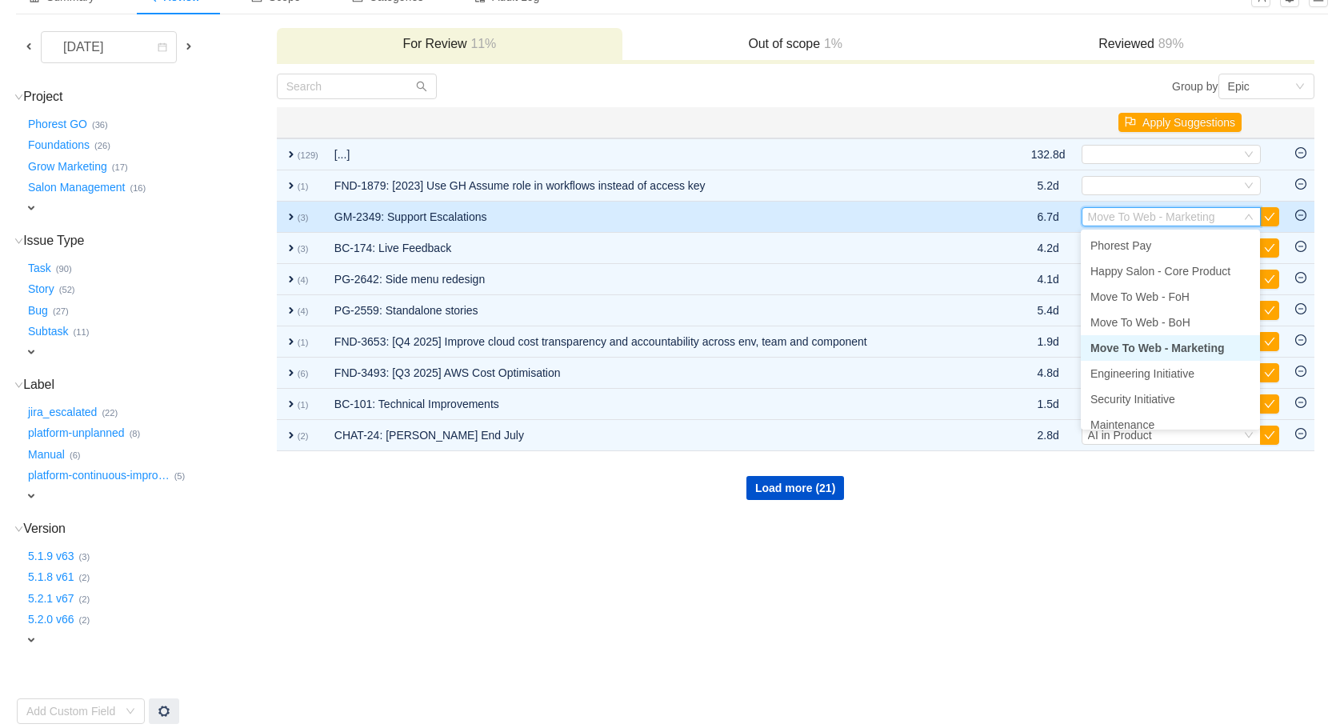
click at [291, 206] on td "expand (3)" at bounding box center [302, 217] width 50 height 31
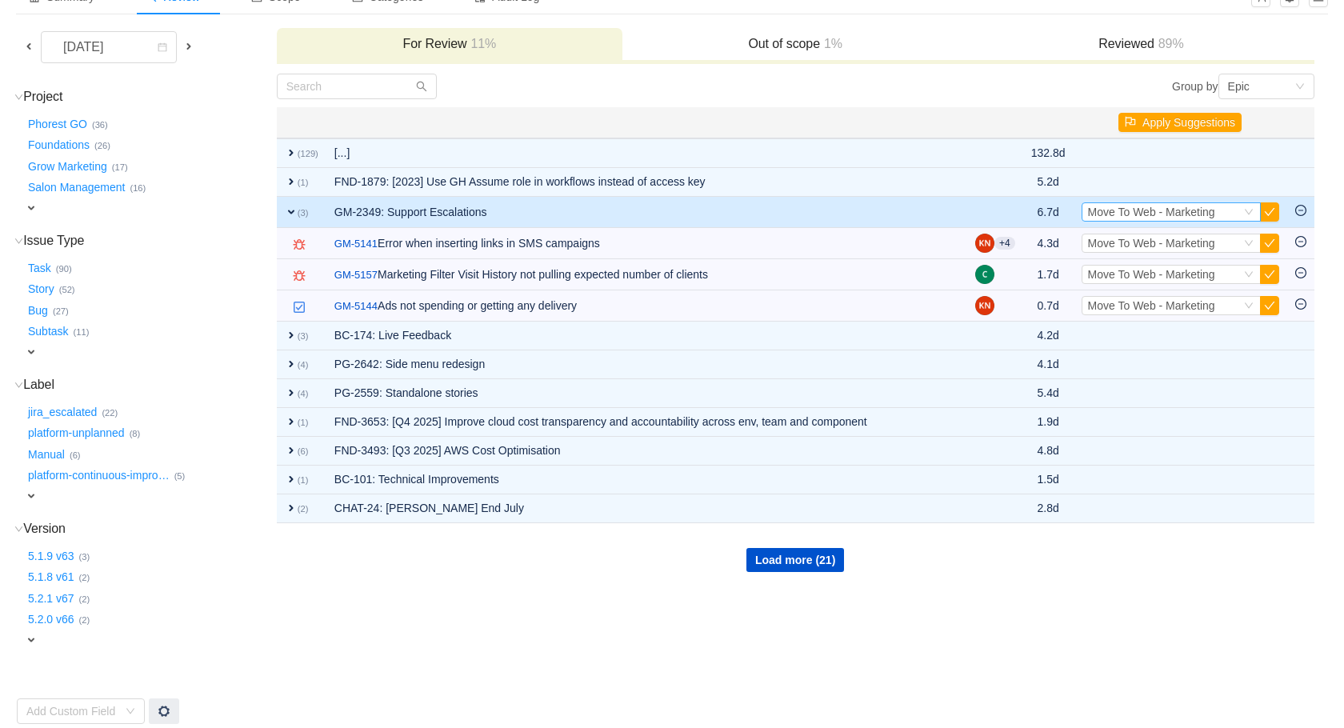
click at [1229, 214] on div "Select Move To Web - Marketing" at bounding box center [1164, 212] width 153 height 18
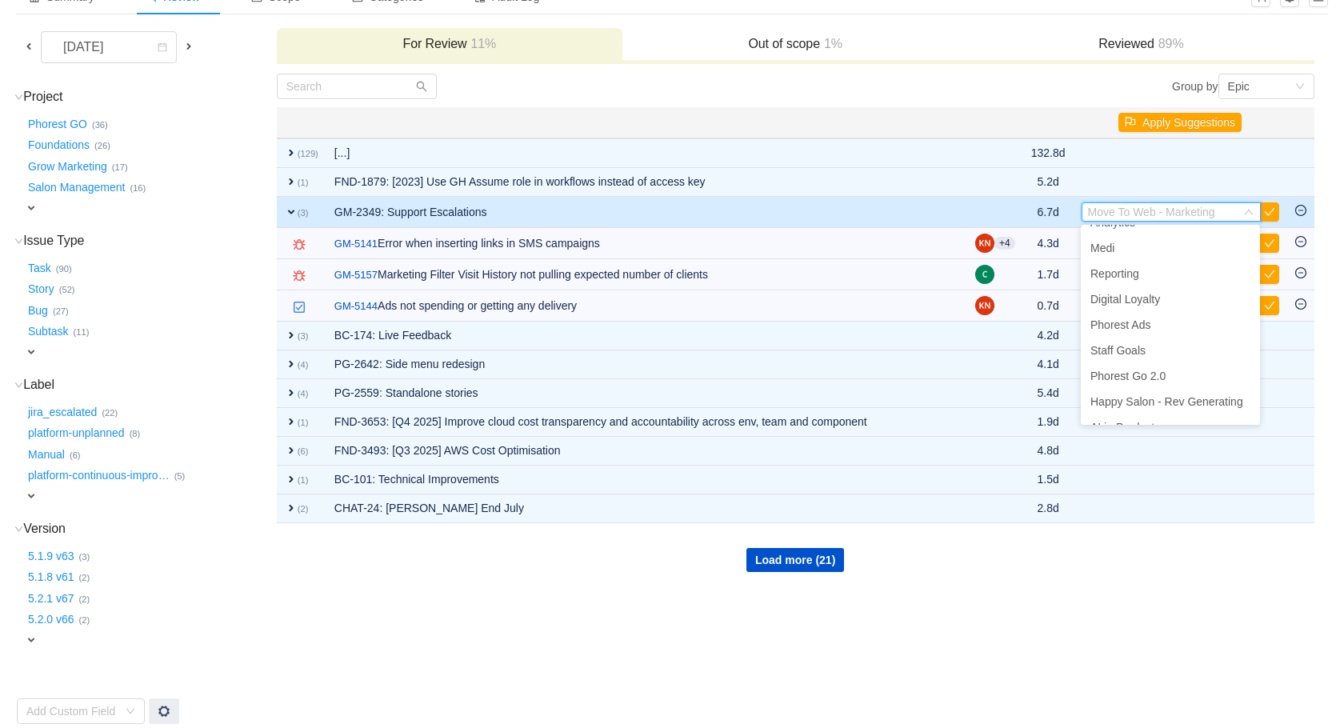
scroll to position [289, 0]
click at [1151, 315] on span "Phorest Ads" at bounding box center [1121, 310] width 61 height 13
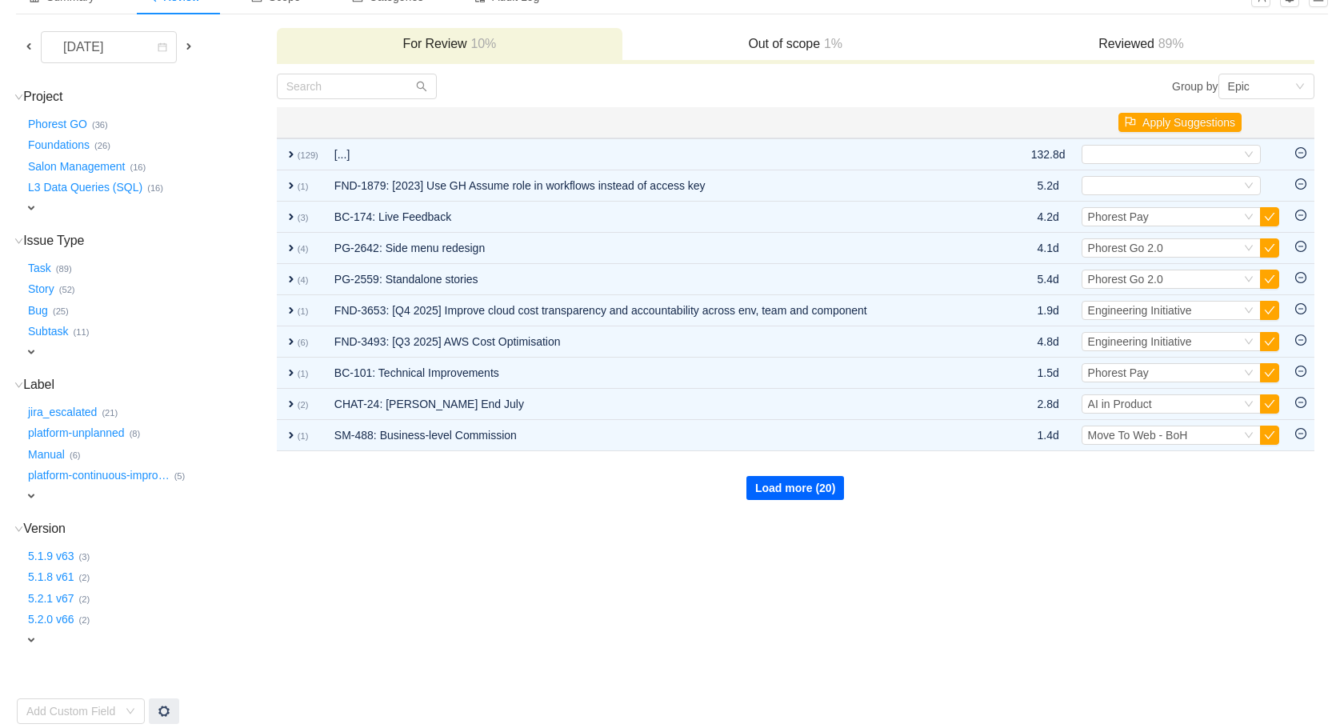
click at [775, 487] on button "Load more (20)" at bounding box center [796, 488] width 98 height 24
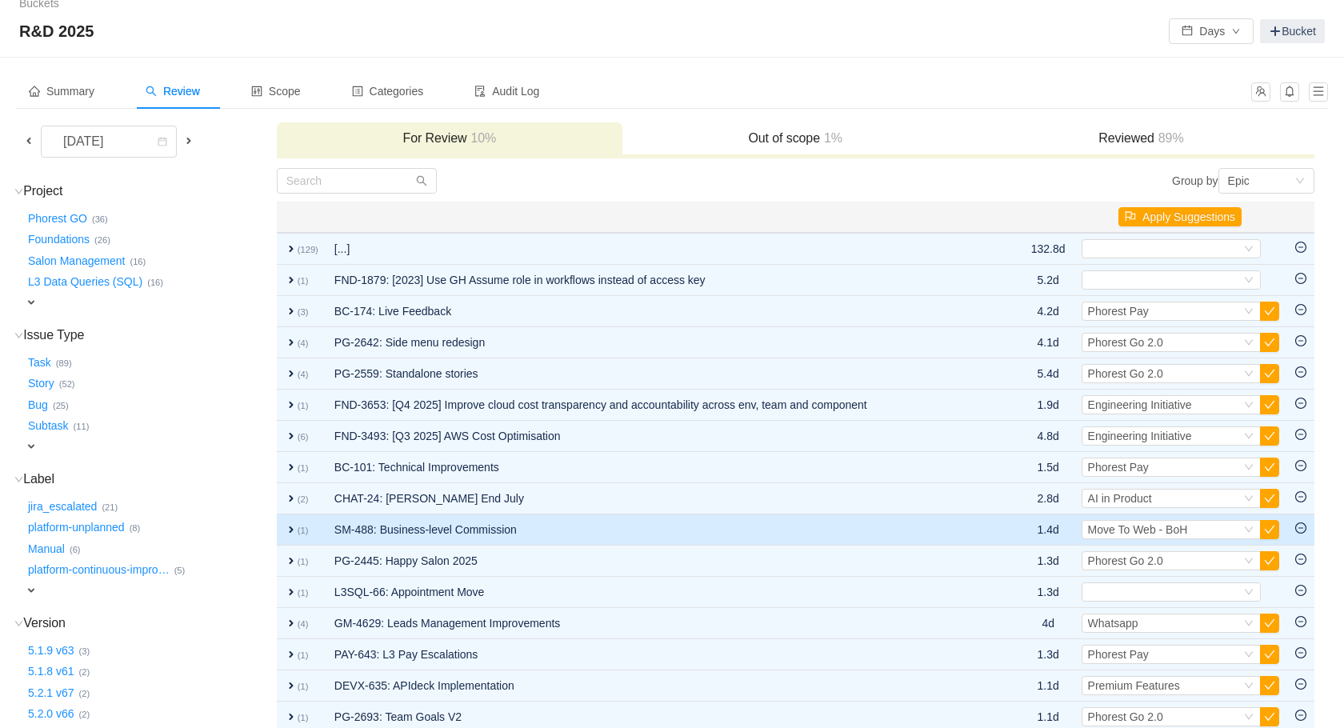
scroll to position [0, 0]
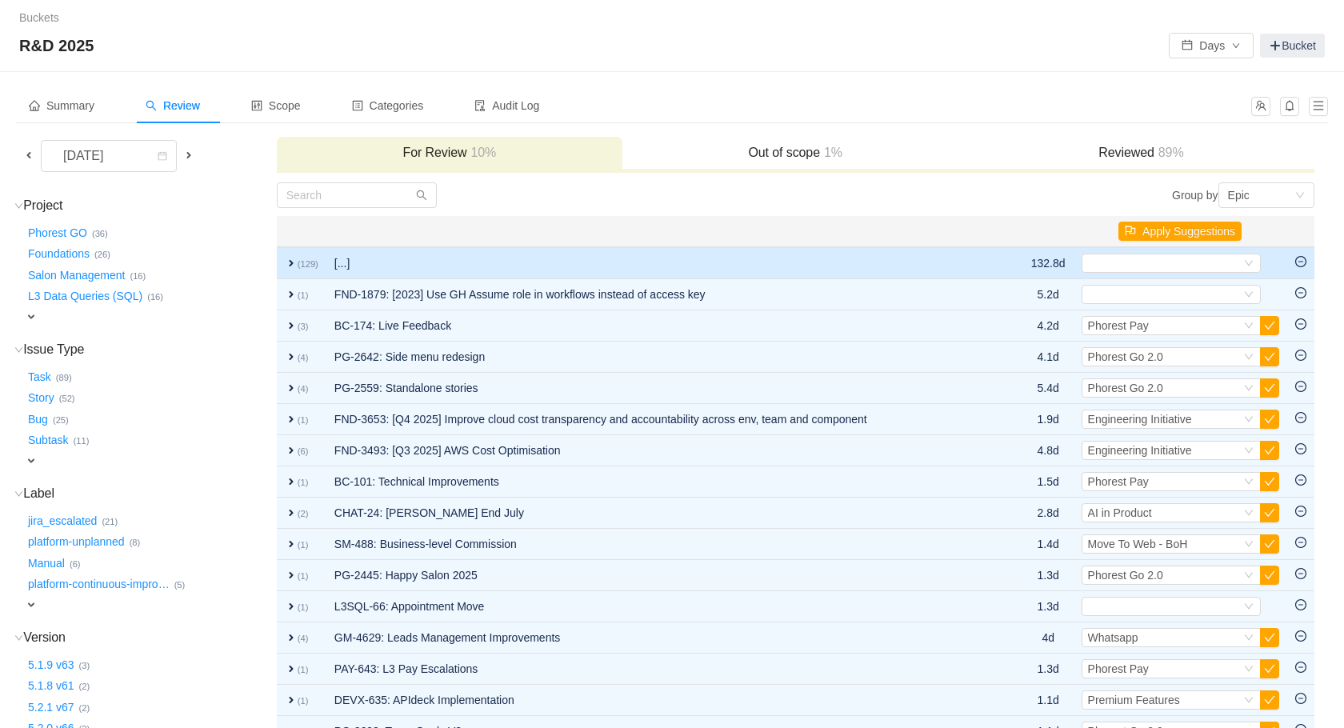
click at [296, 272] on td "expand (129)" at bounding box center [302, 263] width 50 height 32
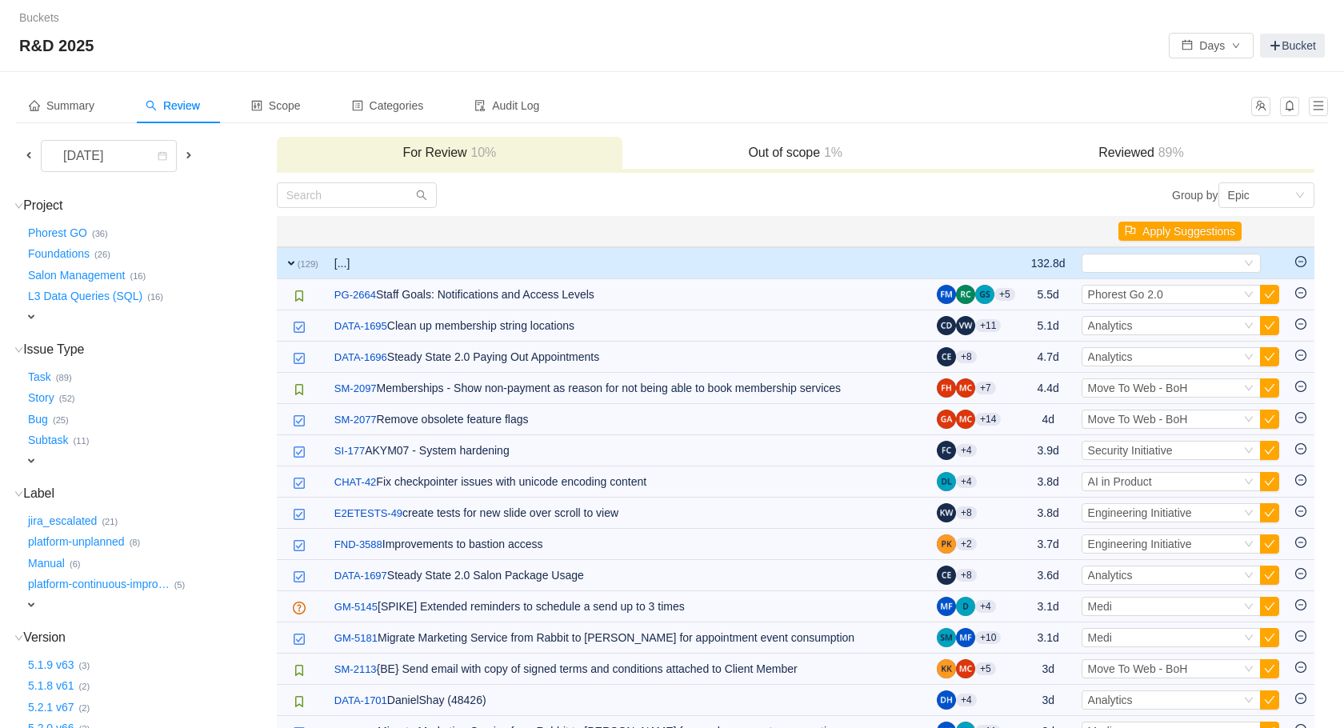
click at [296, 272] on td "expand (129)" at bounding box center [302, 263] width 50 height 32
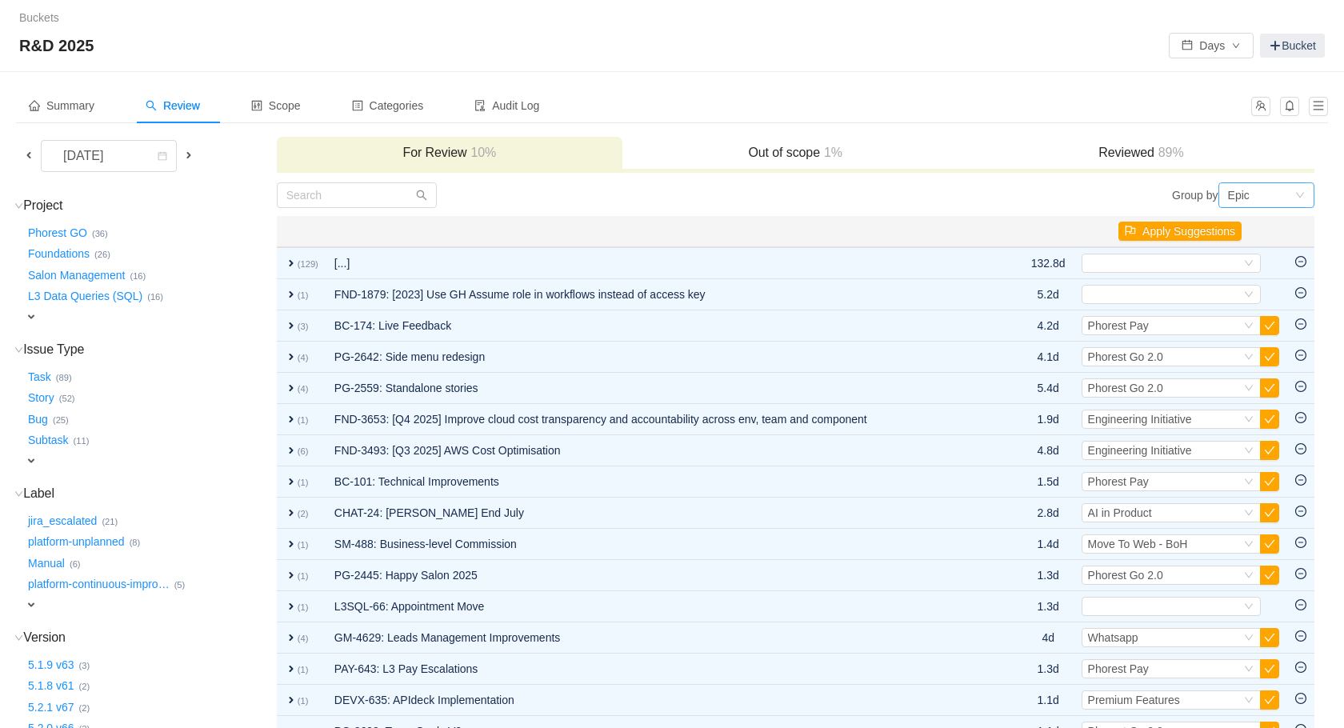
click at [1272, 186] on div "Epic" at bounding box center [1261, 195] width 66 height 24
click at [1258, 256] on li "Project" at bounding box center [1266, 253] width 96 height 26
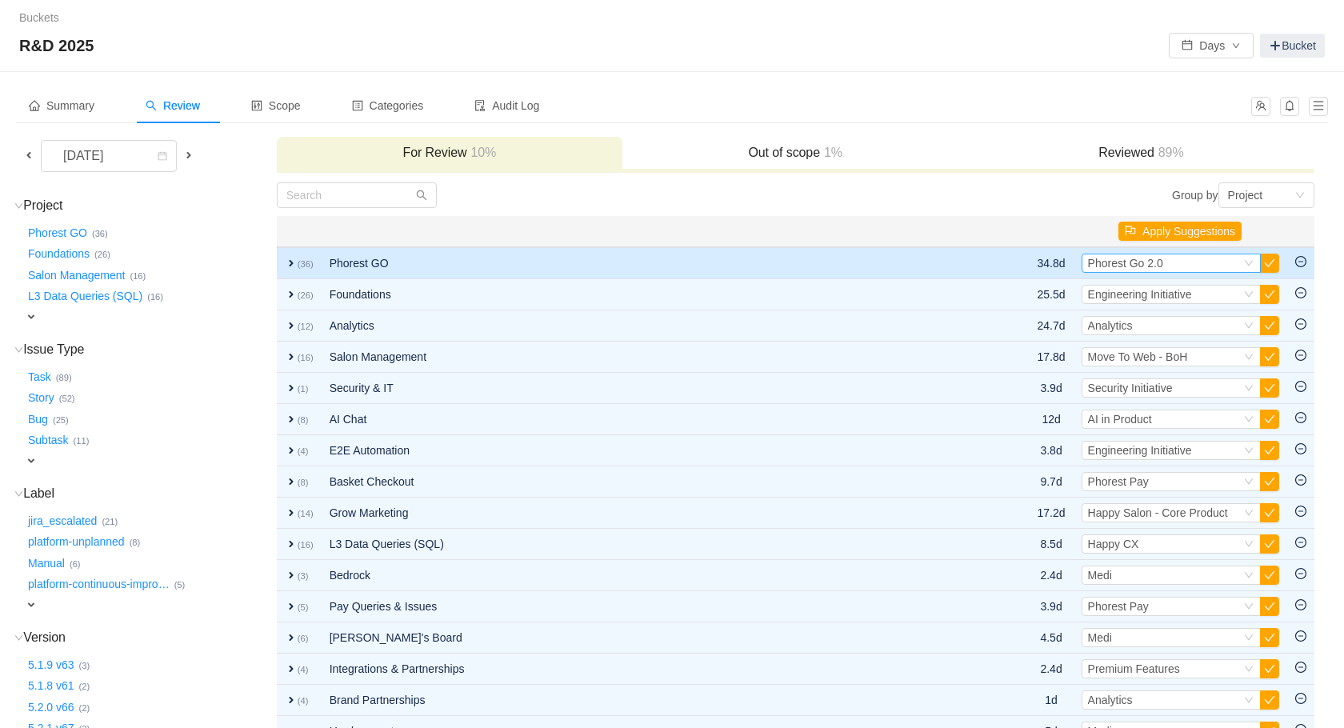
click at [1188, 257] on div "Select Phorest Go 2.0" at bounding box center [1164, 263] width 153 height 18
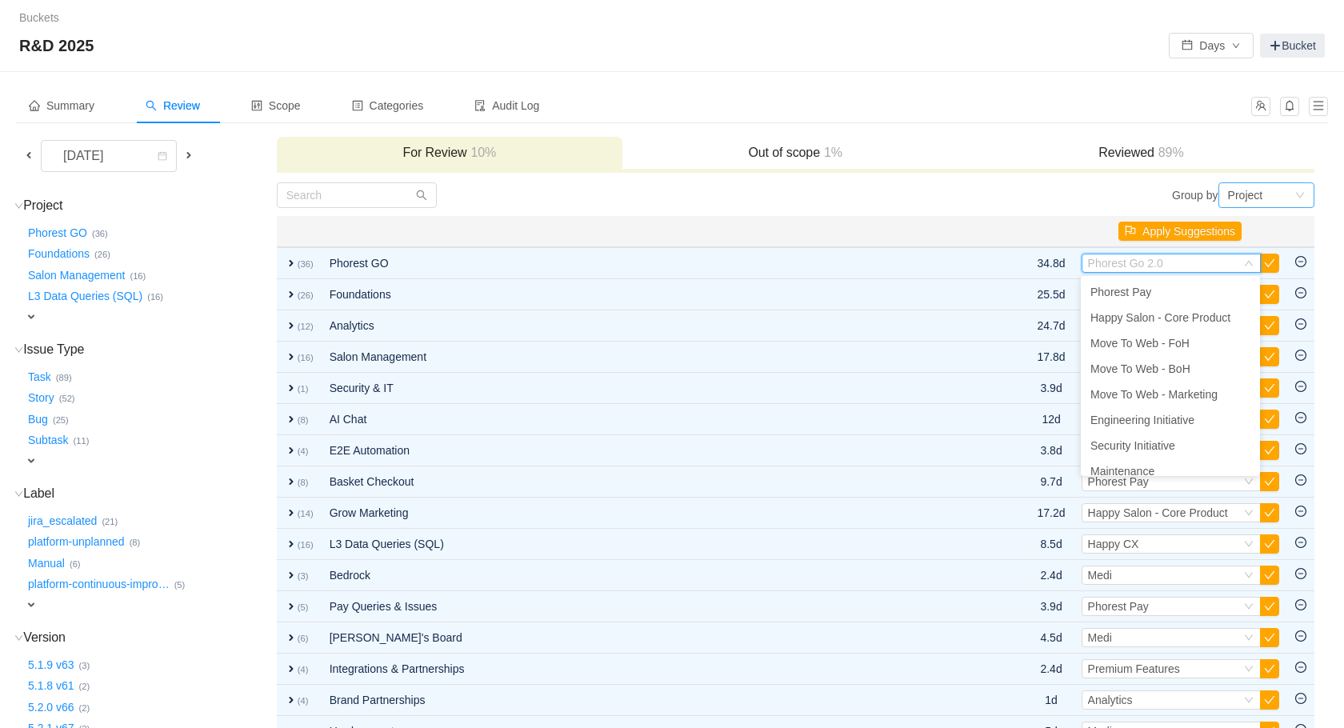
click at [1269, 190] on div "Project" at bounding box center [1261, 195] width 66 height 24
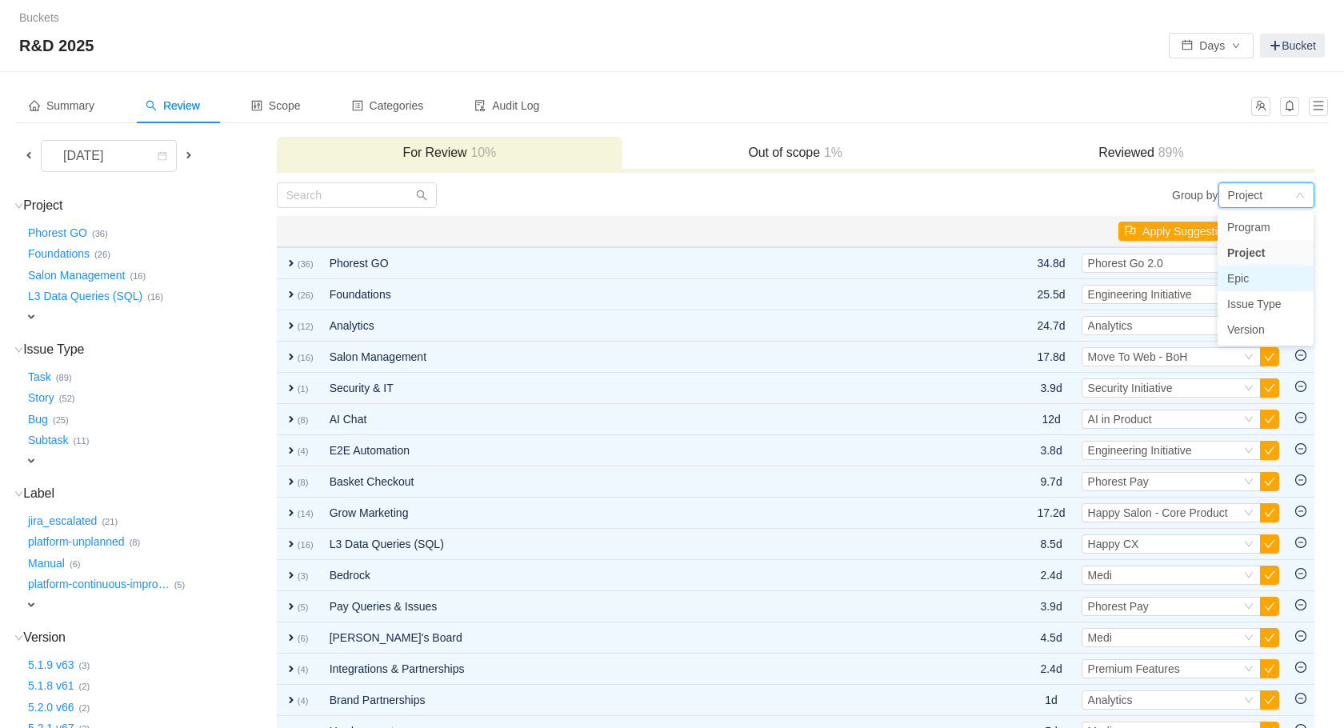
click at [1259, 280] on li "Epic" at bounding box center [1266, 279] width 96 height 26
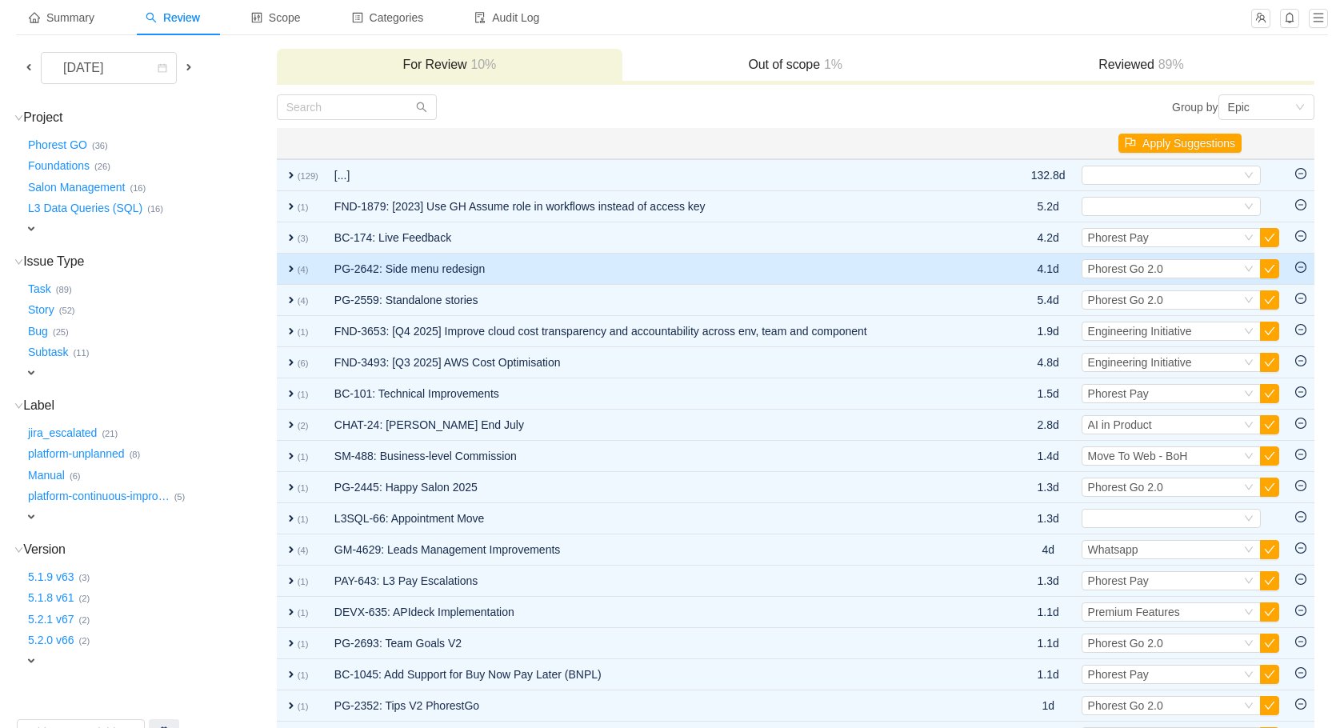
scroll to position [44, 0]
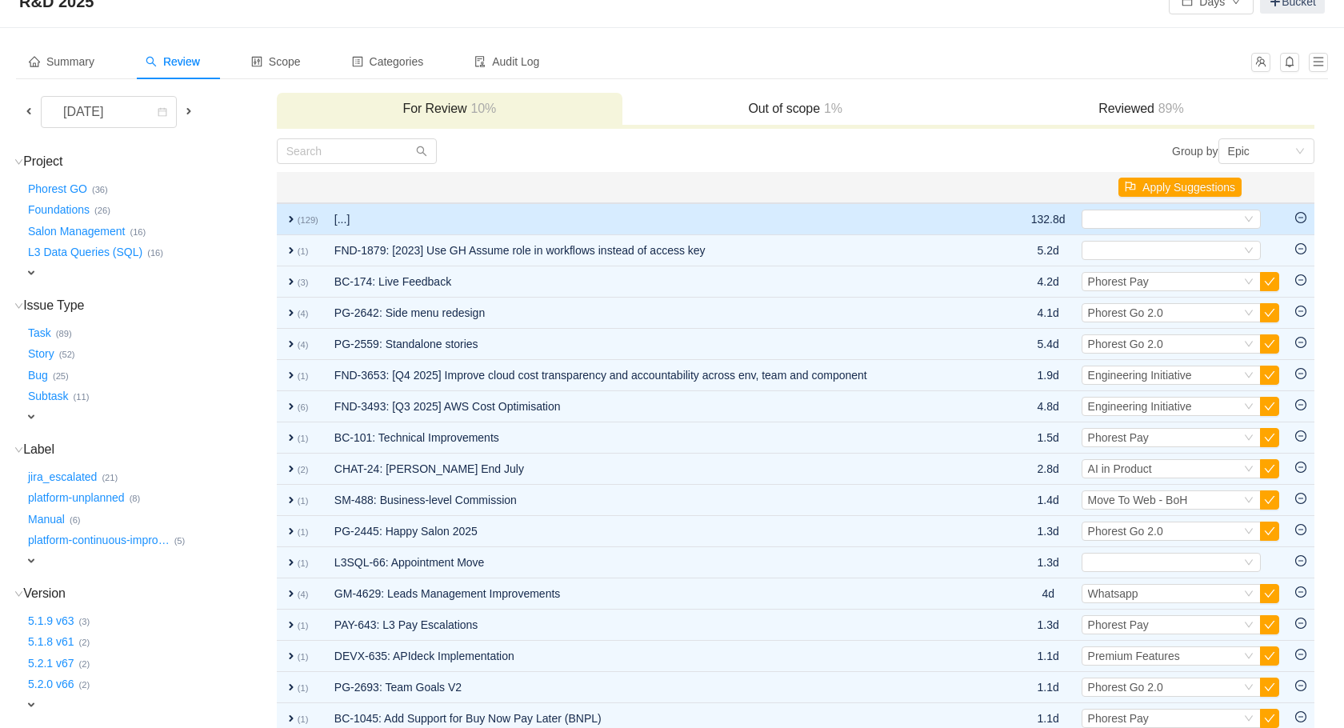
click at [294, 223] on span "expand" at bounding box center [291, 219] width 13 height 13
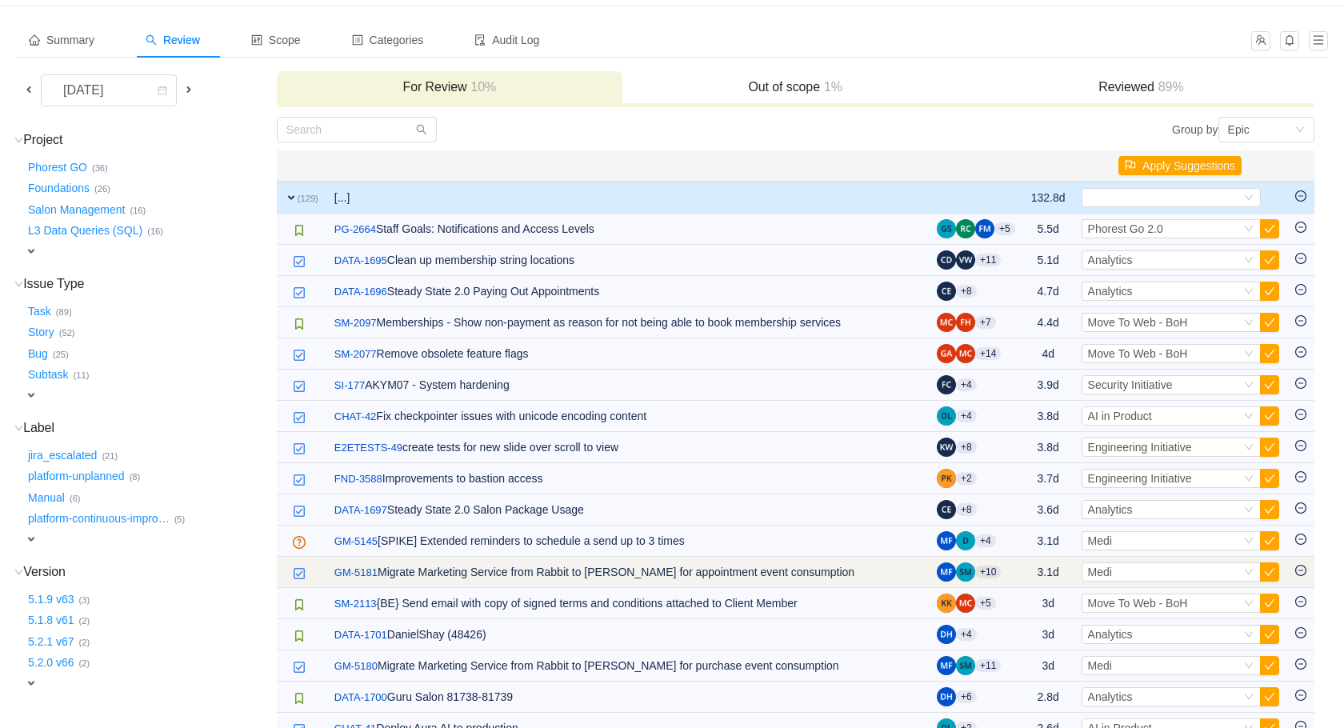
scroll to position [51, 0]
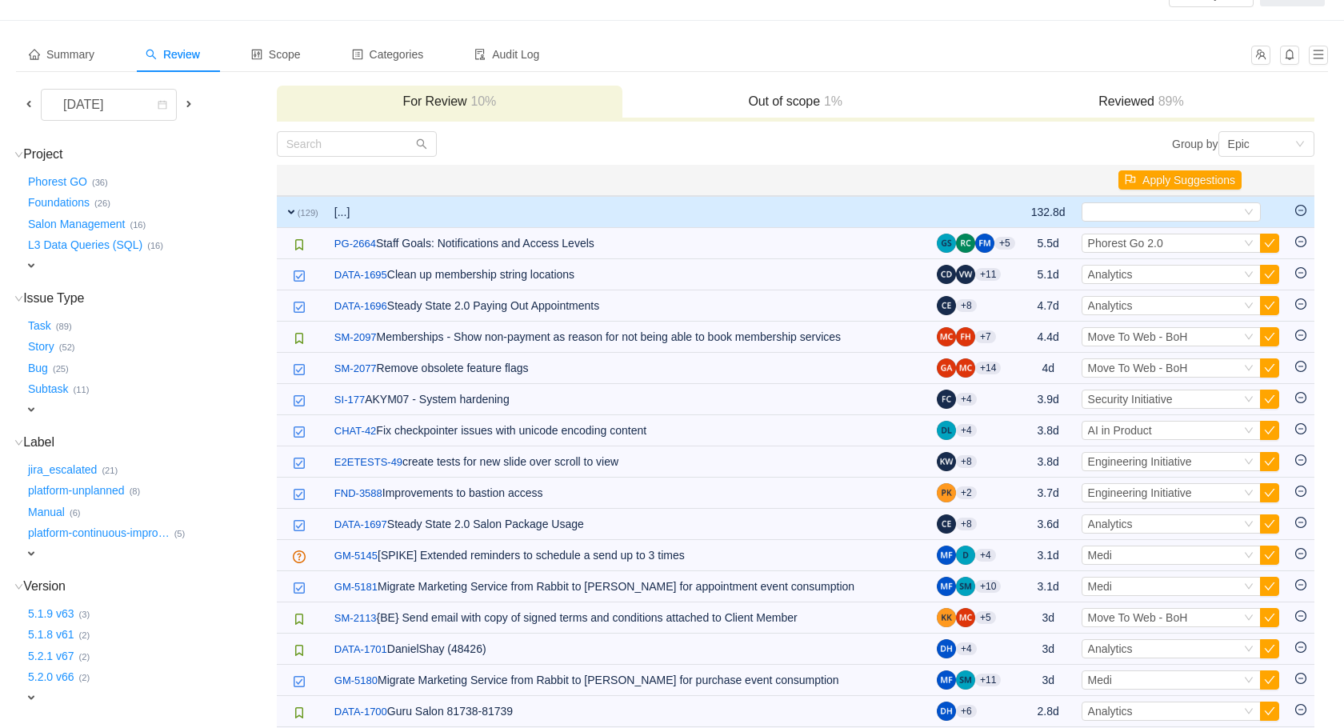
drag, startPoint x: 1028, startPoint y: 219, endPoint x: 1063, endPoint y: 217, distance: 35.3
click at [1063, 217] on td "132.8d" at bounding box center [1048, 212] width 50 height 32
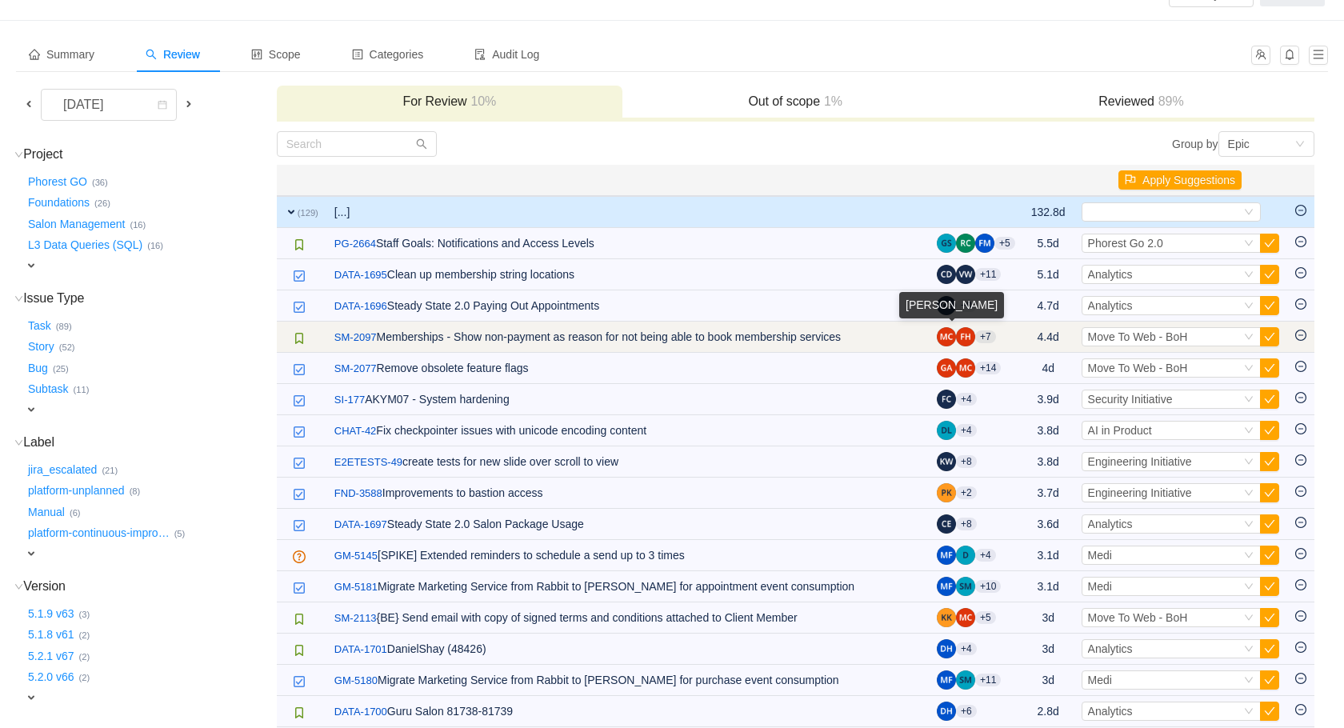
scroll to position [104, 0]
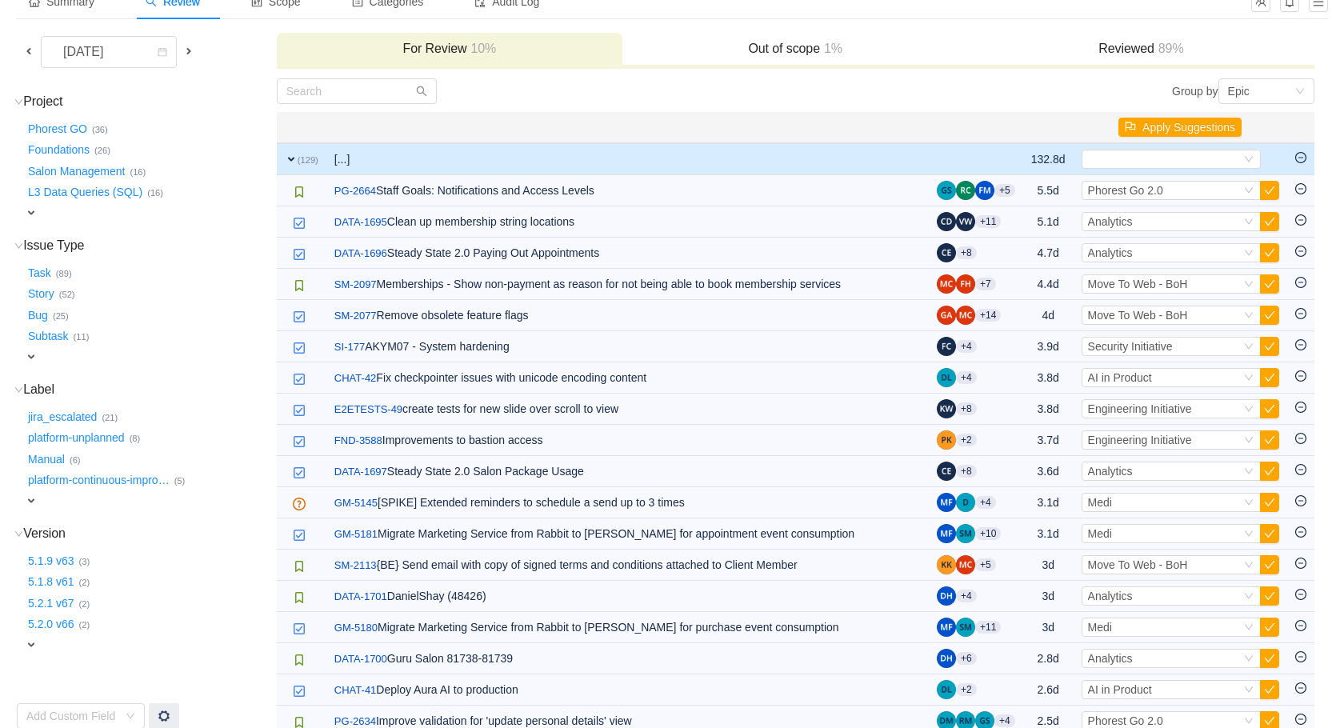
click at [290, 162] on span "expand" at bounding box center [291, 159] width 13 height 13
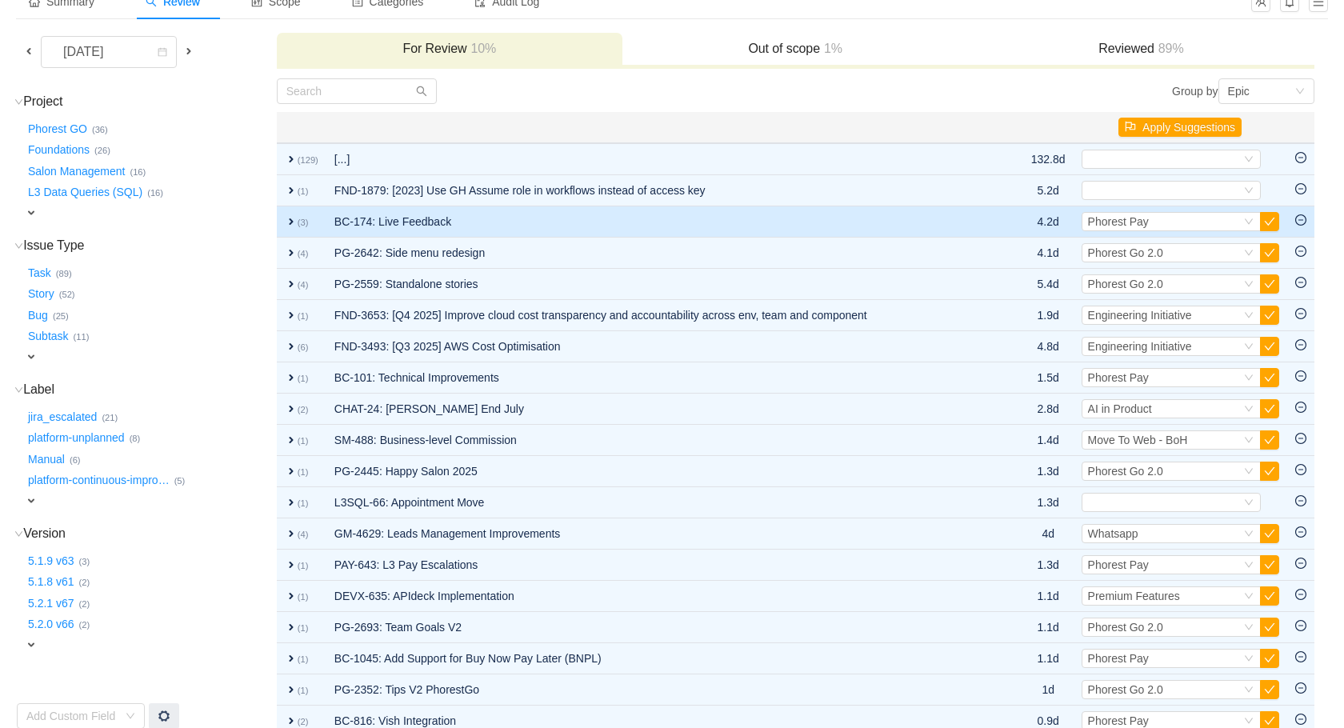
click at [298, 227] on small "(3)" at bounding box center [303, 223] width 11 height 10
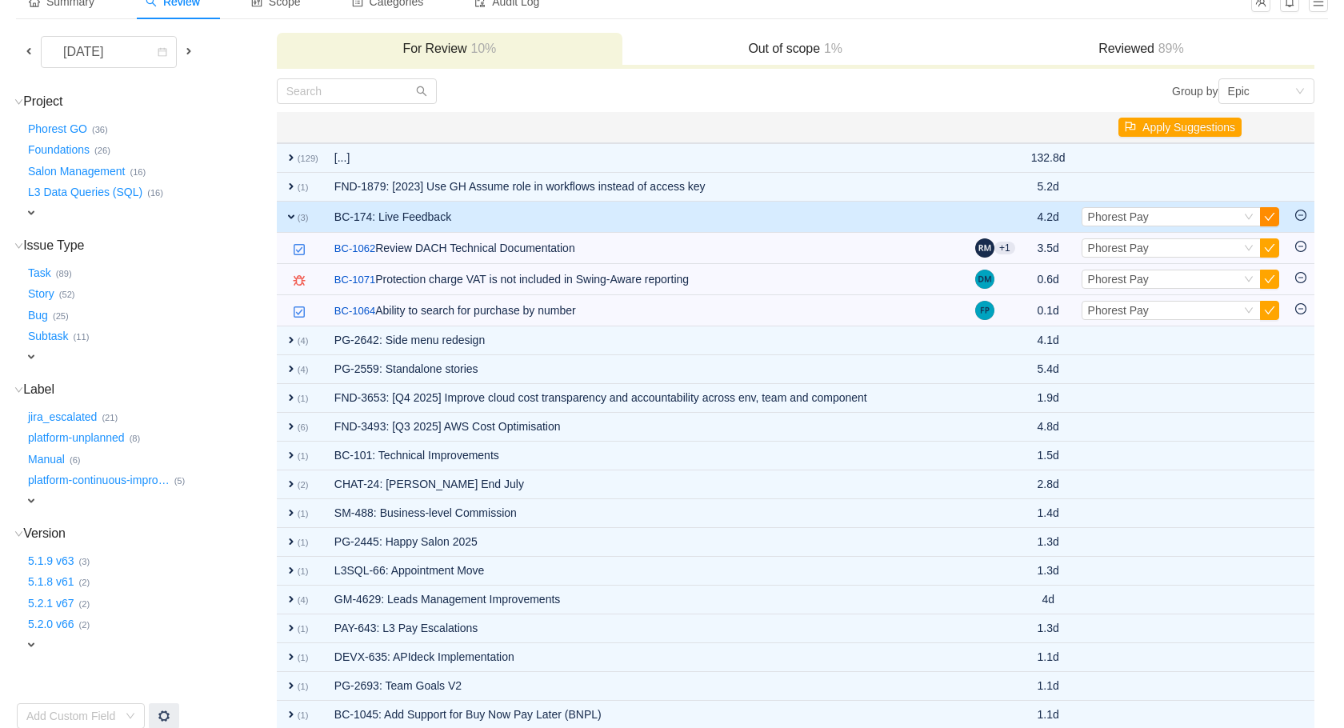
click at [1273, 215] on button "button" at bounding box center [1269, 216] width 19 height 19
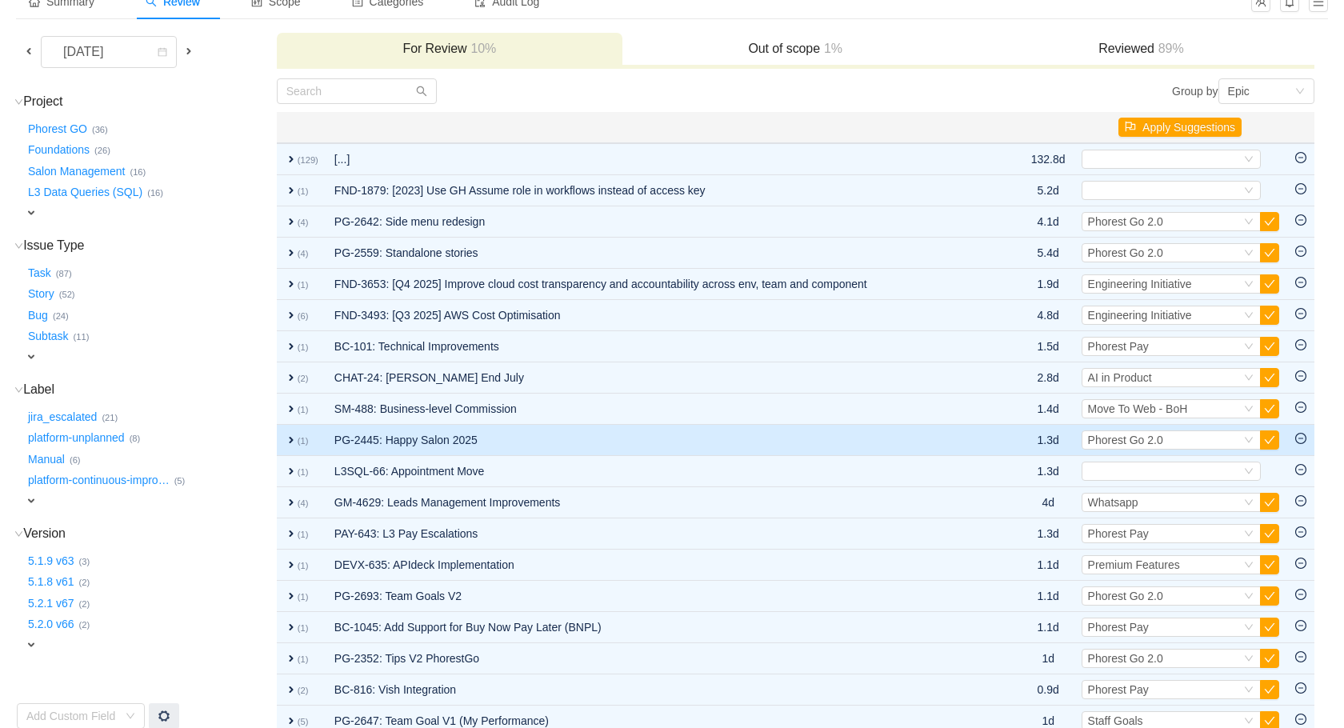
click at [293, 439] on span "expand" at bounding box center [291, 440] width 13 height 13
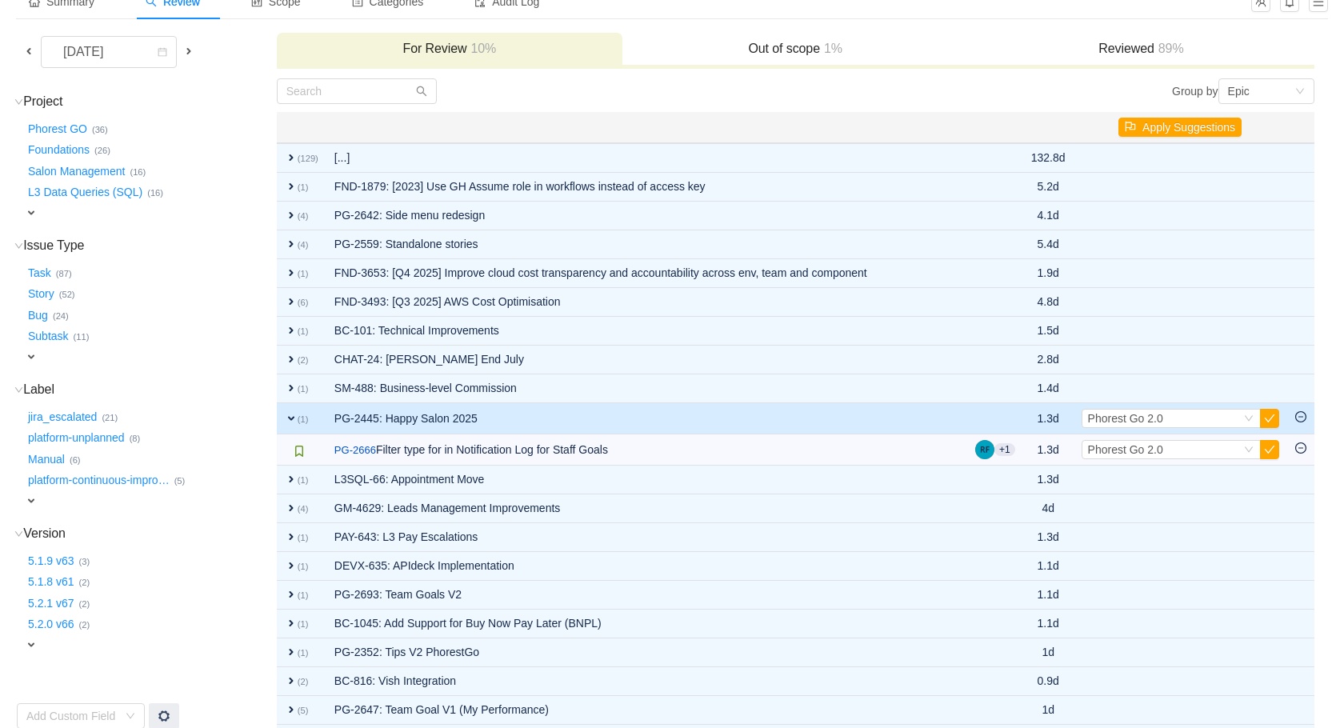
scroll to position [103, 0]
click at [1233, 424] on div "Select Phorest Go 2.0" at bounding box center [1164, 419] width 153 height 18
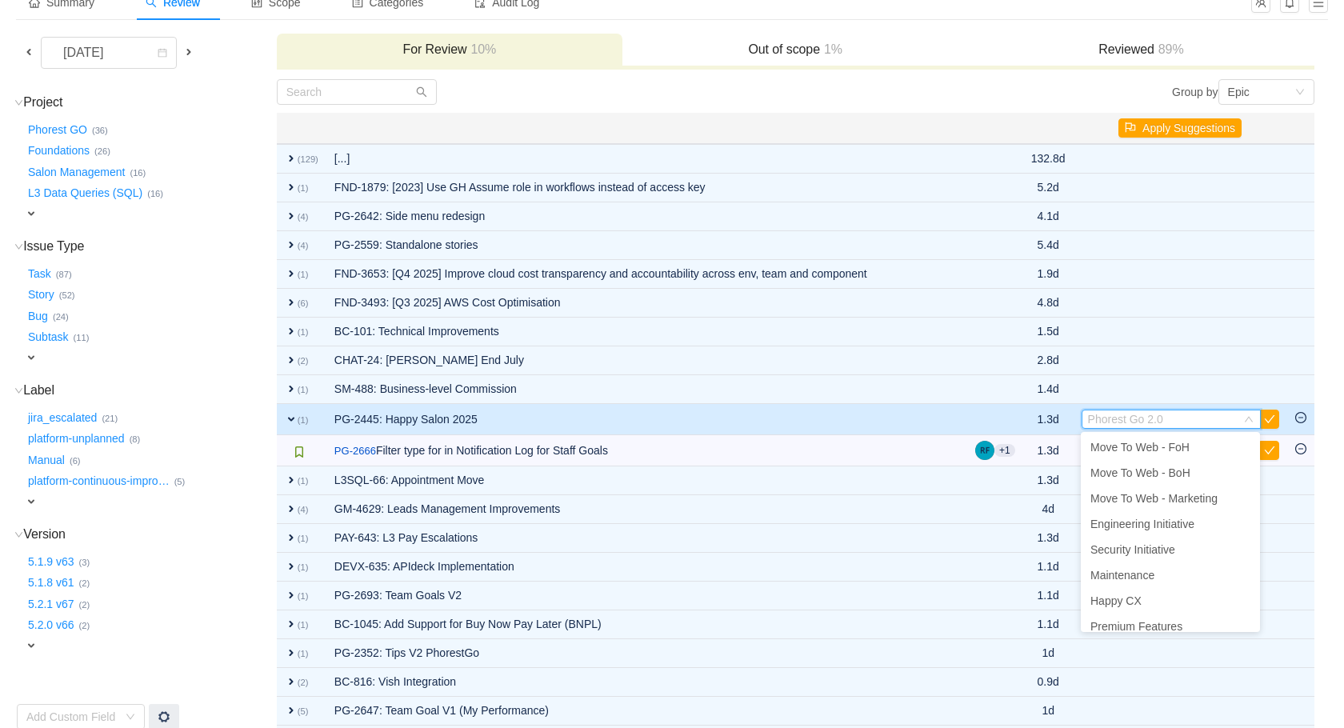
scroll to position [19, 0]
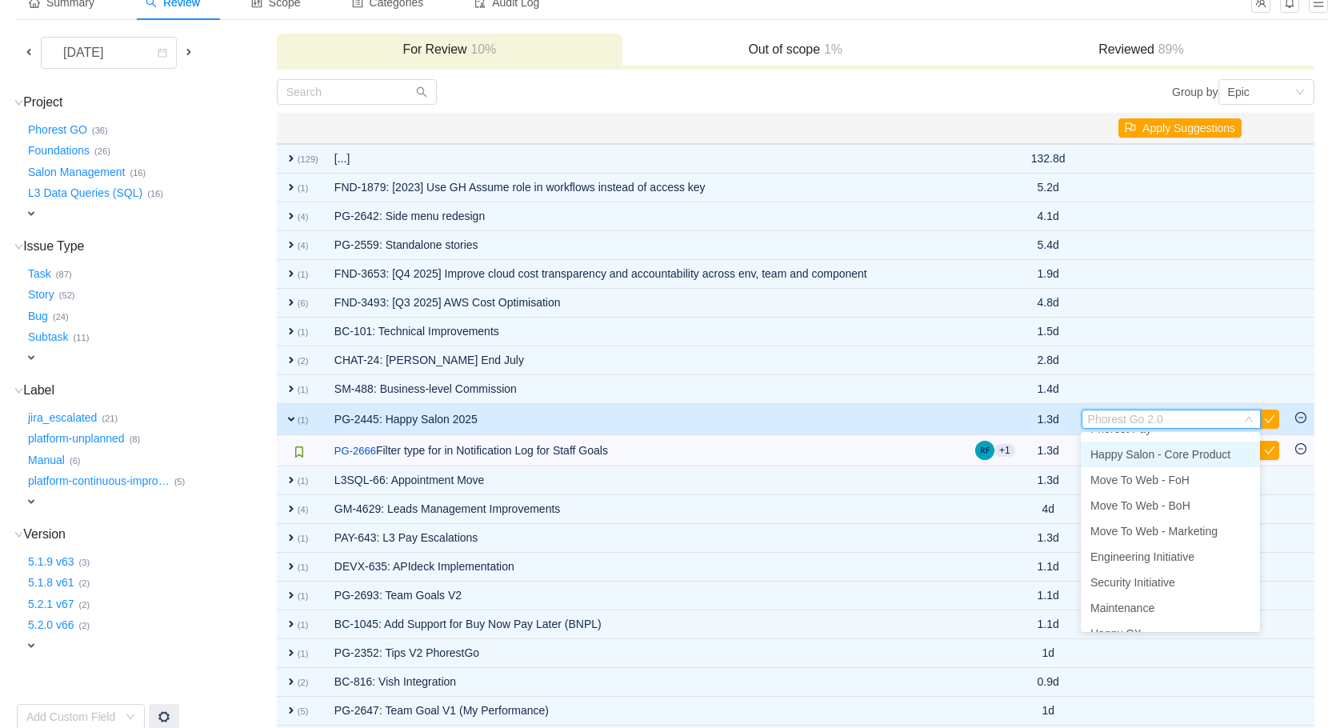
click at [1190, 456] on span "Happy Salon - Core Product" at bounding box center [1161, 454] width 140 height 13
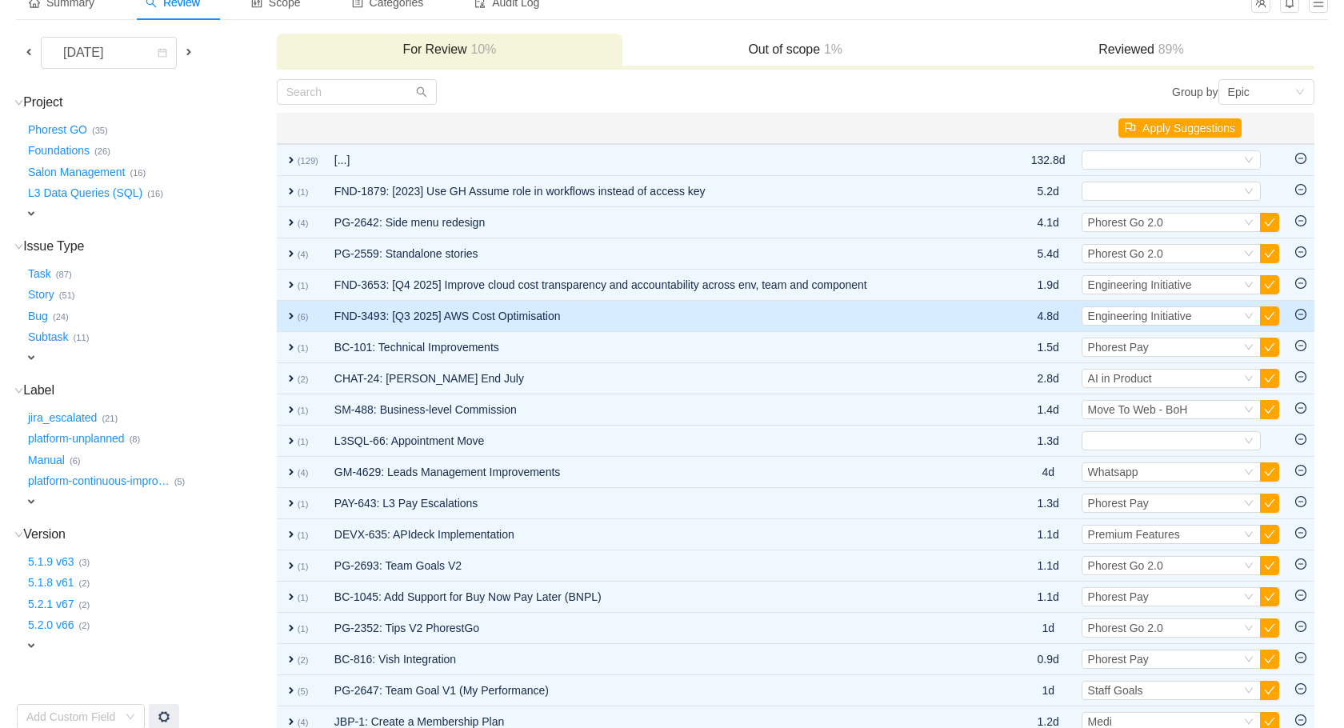
scroll to position [210, 0]
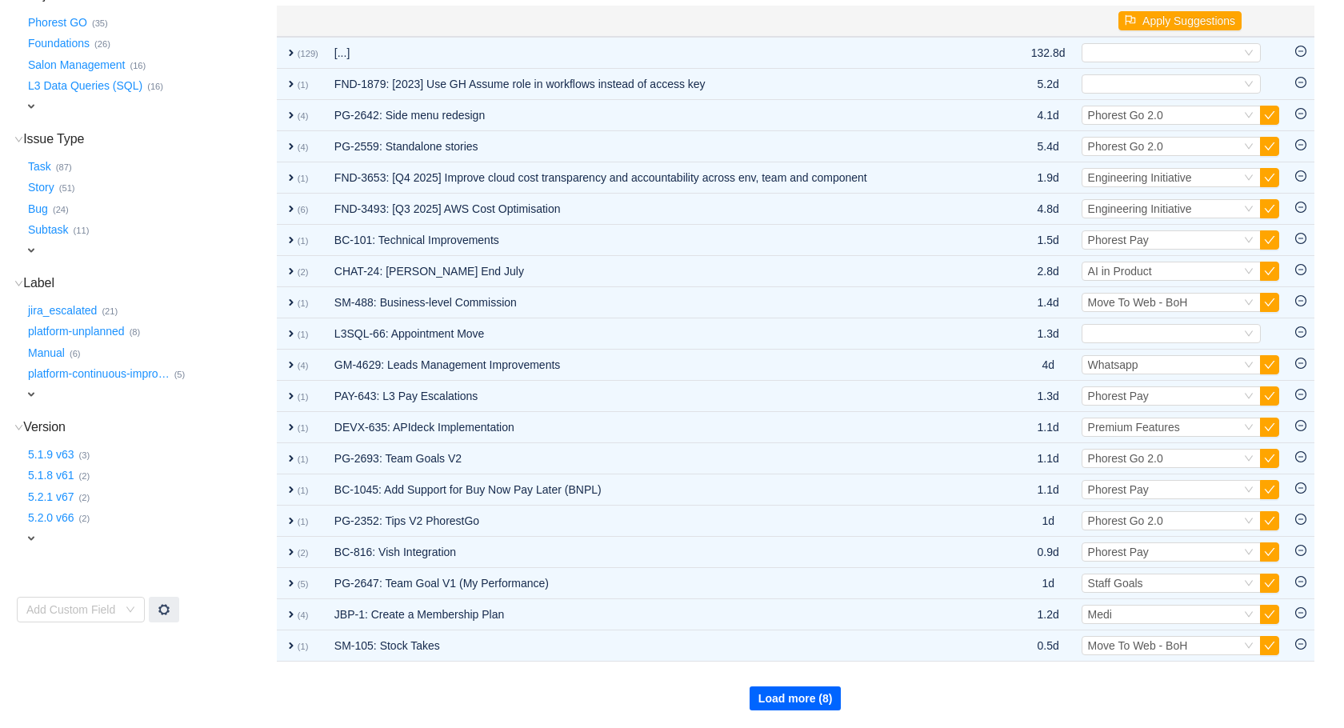
click at [818, 704] on button "Load more (8)" at bounding box center [796, 699] width 92 height 24
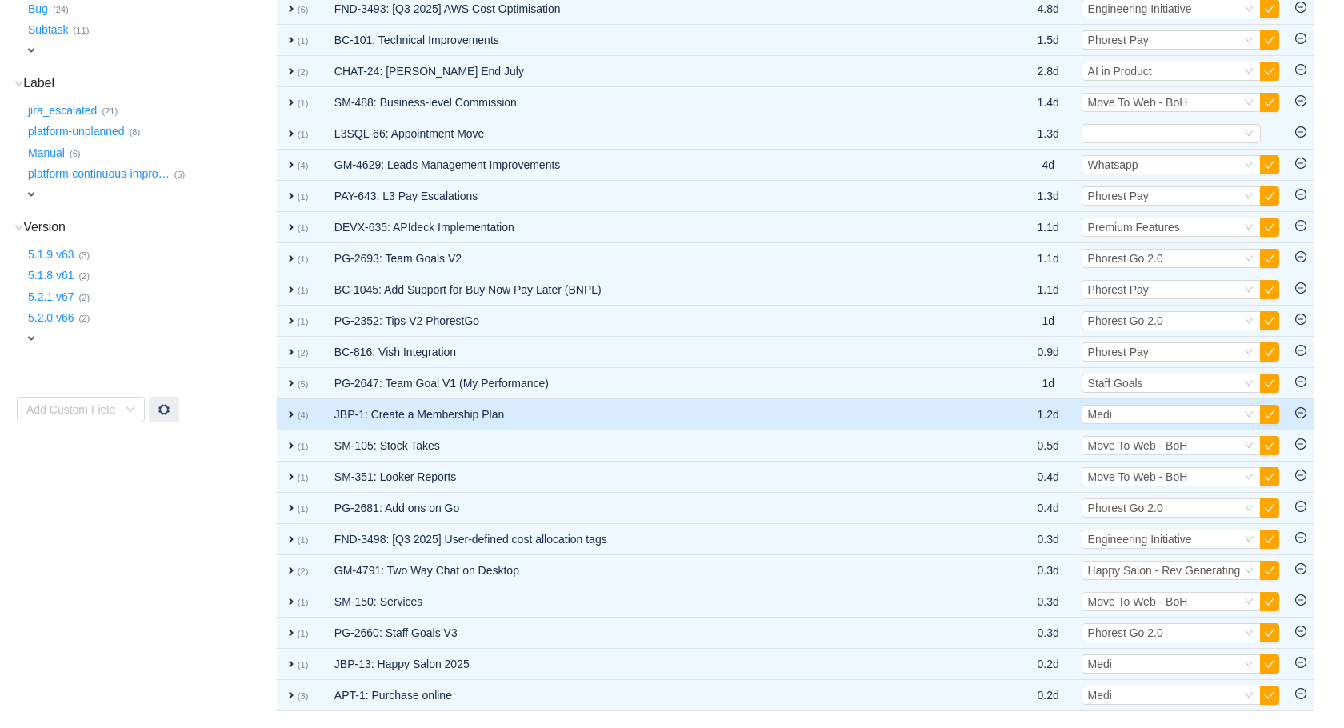
scroll to position [0, 0]
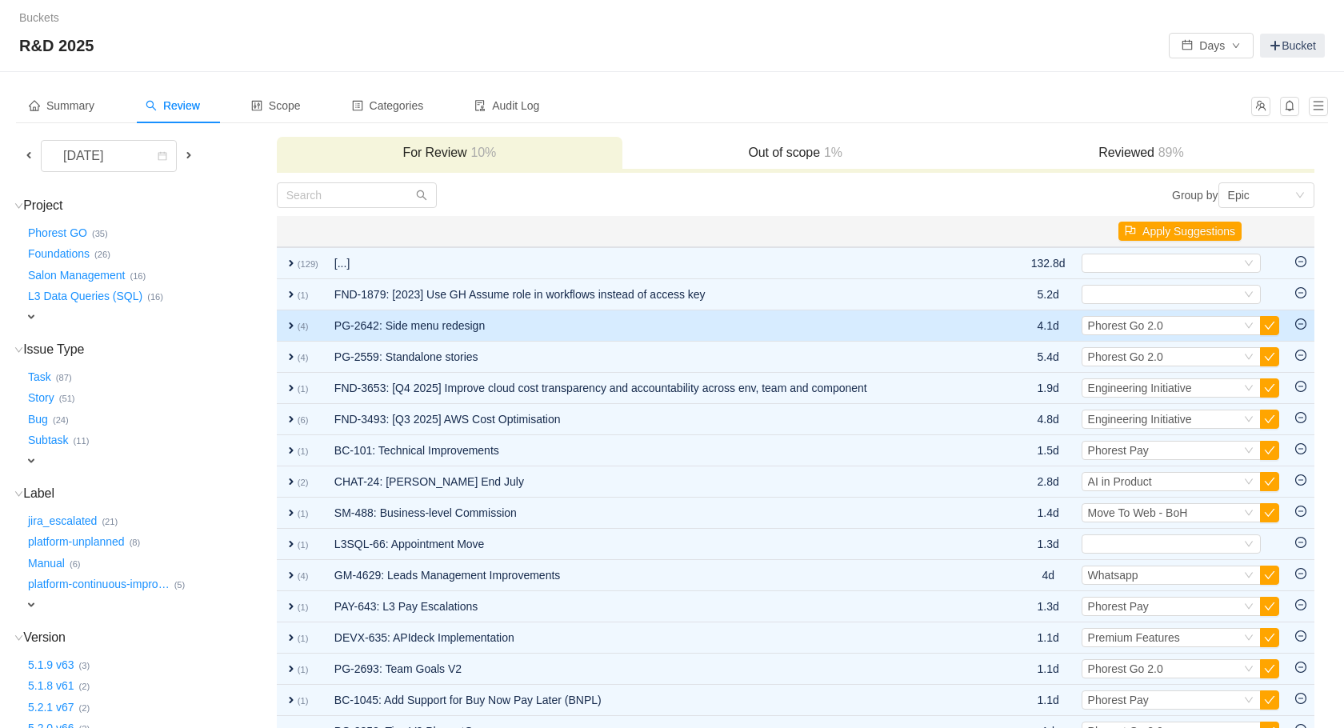
click at [292, 330] on span "expand" at bounding box center [291, 325] width 13 height 13
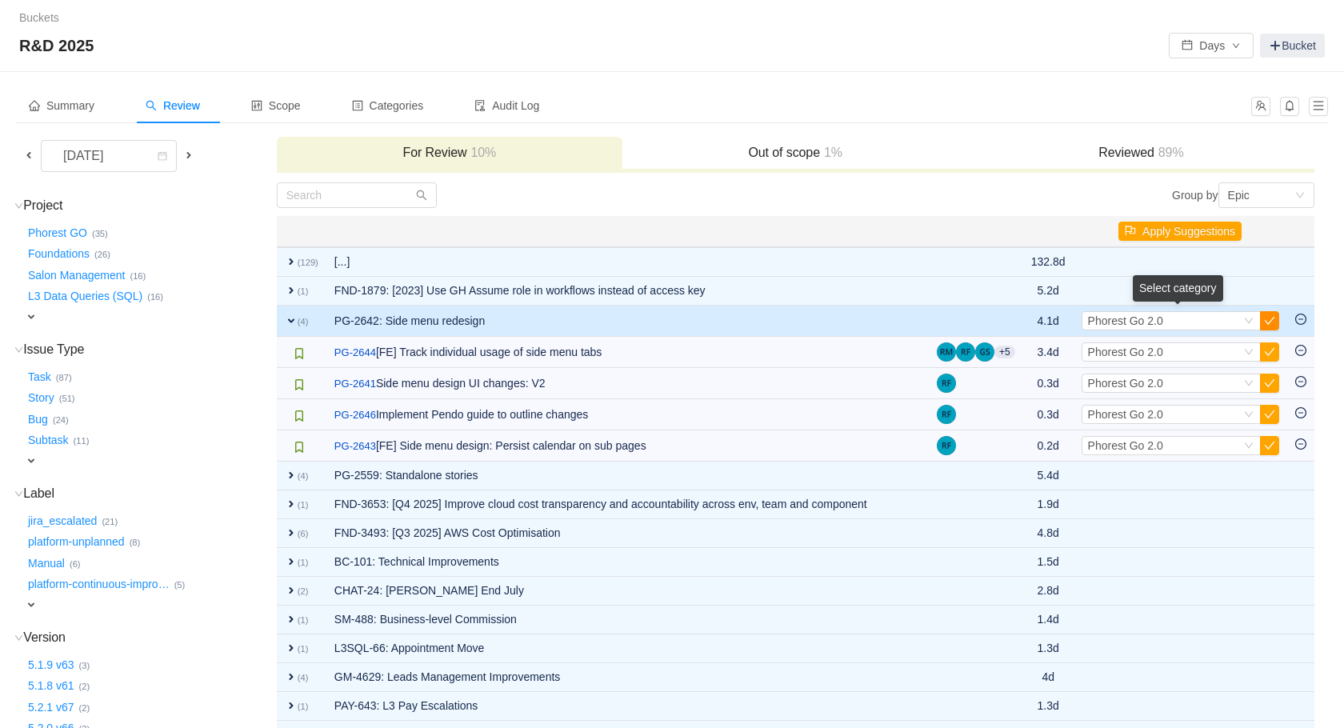
click at [1269, 318] on button "button" at bounding box center [1269, 320] width 19 height 19
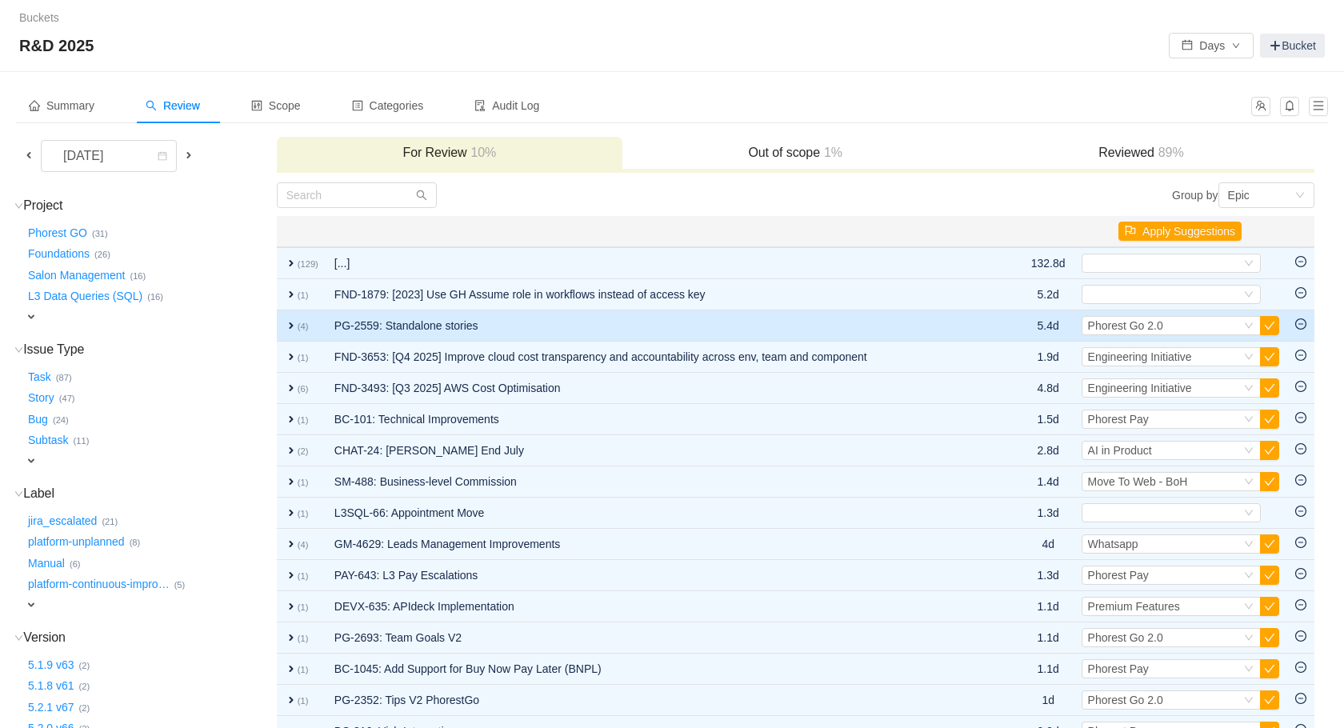
click at [289, 334] on td "expand (4)" at bounding box center [302, 325] width 50 height 31
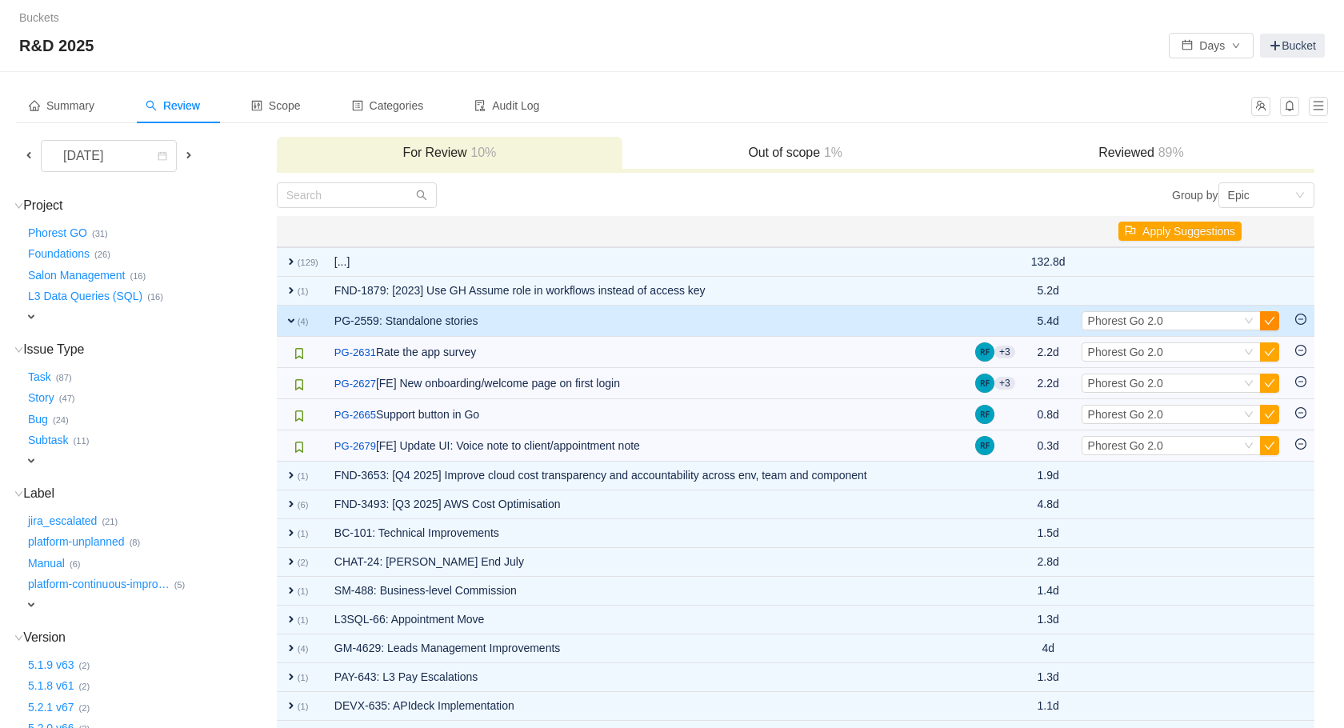
click at [1270, 318] on button "button" at bounding box center [1269, 320] width 19 height 19
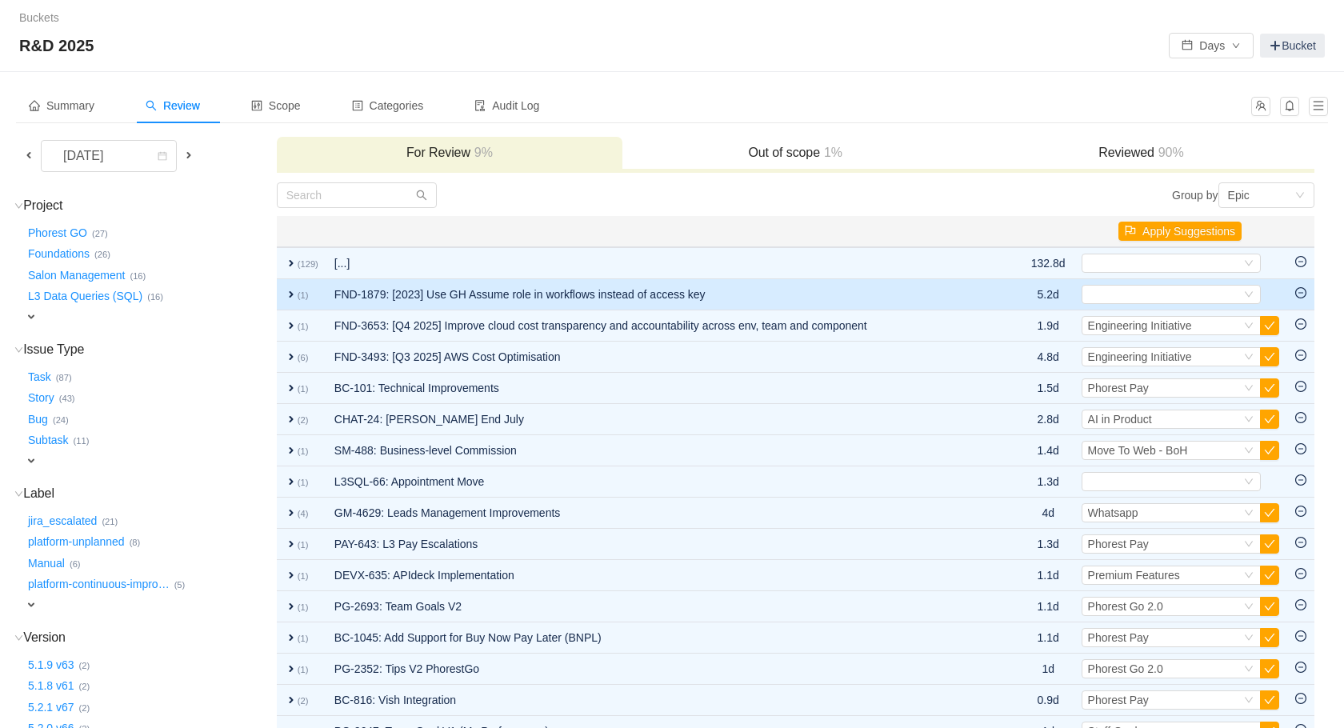
click at [295, 298] on span "expand" at bounding box center [291, 294] width 13 height 13
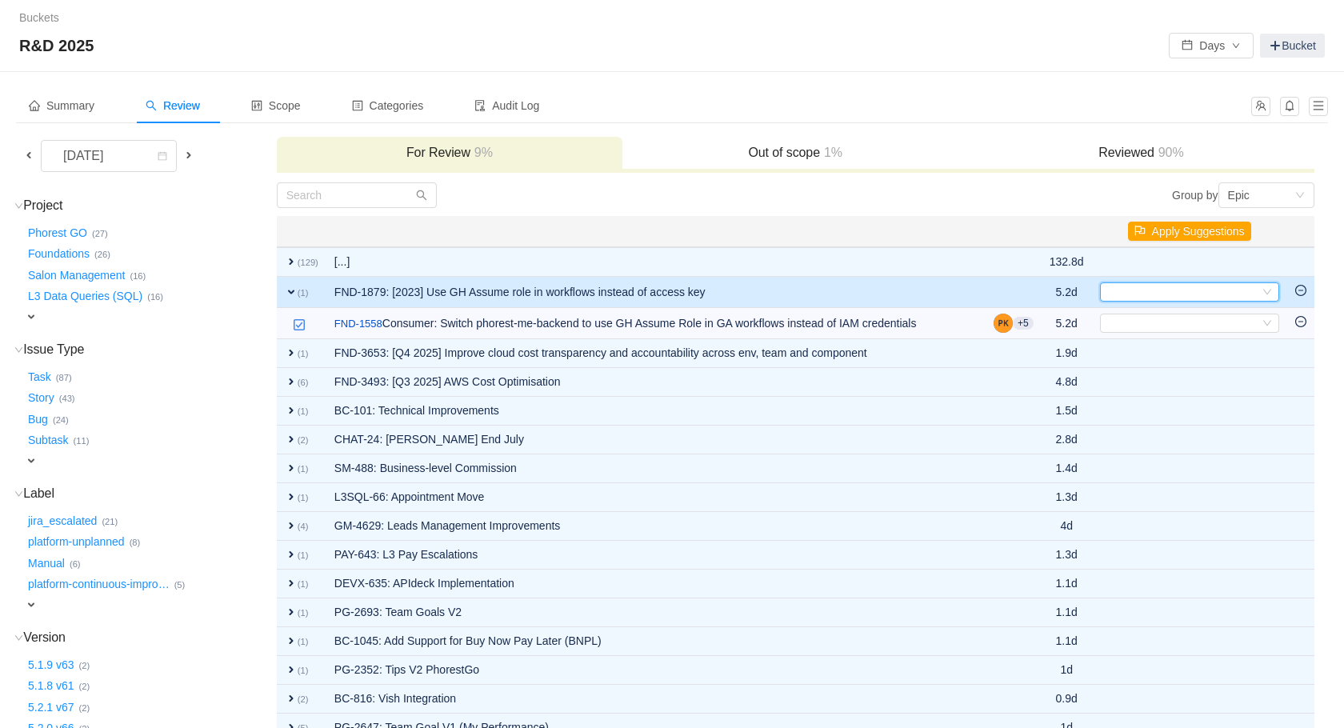
click at [1209, 290] on div "Select" at bounding box center [1183, 292] width 153 height 18
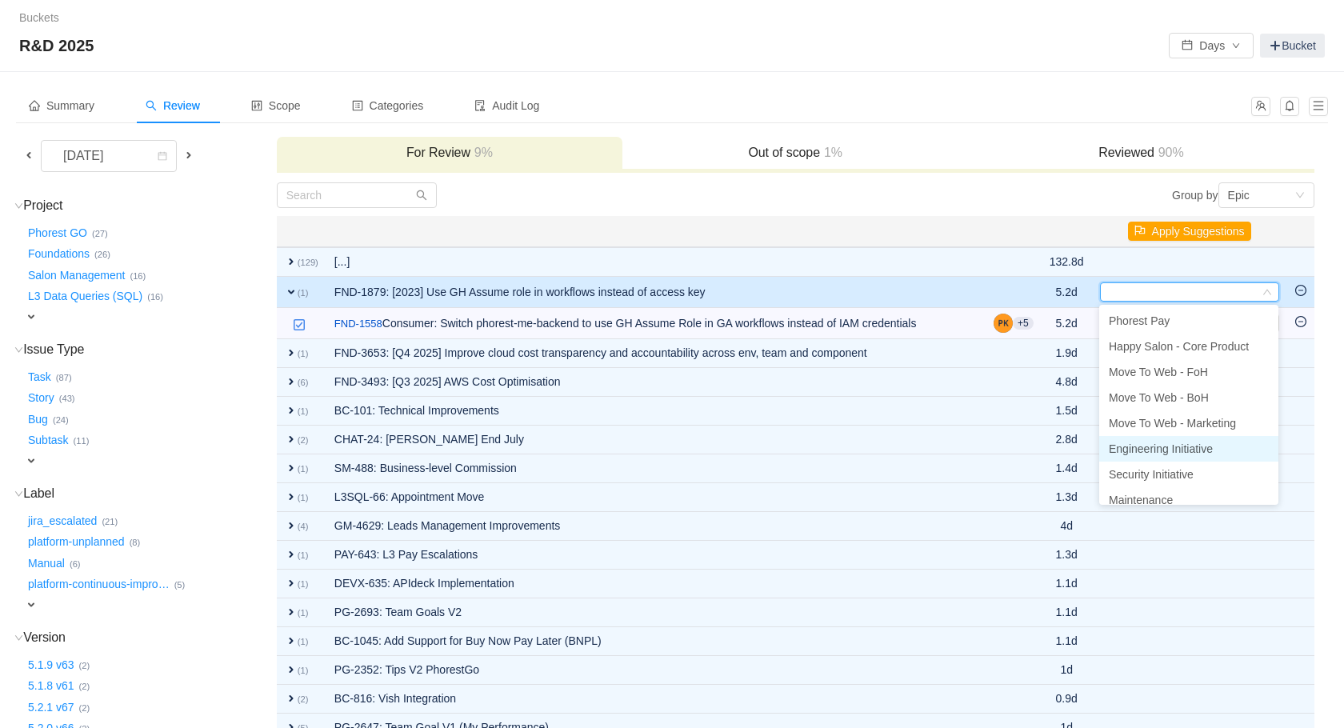
click at [1195, 451] on span "Engineering Initiative" at bounding box center [1161, 449] width 104 height 13
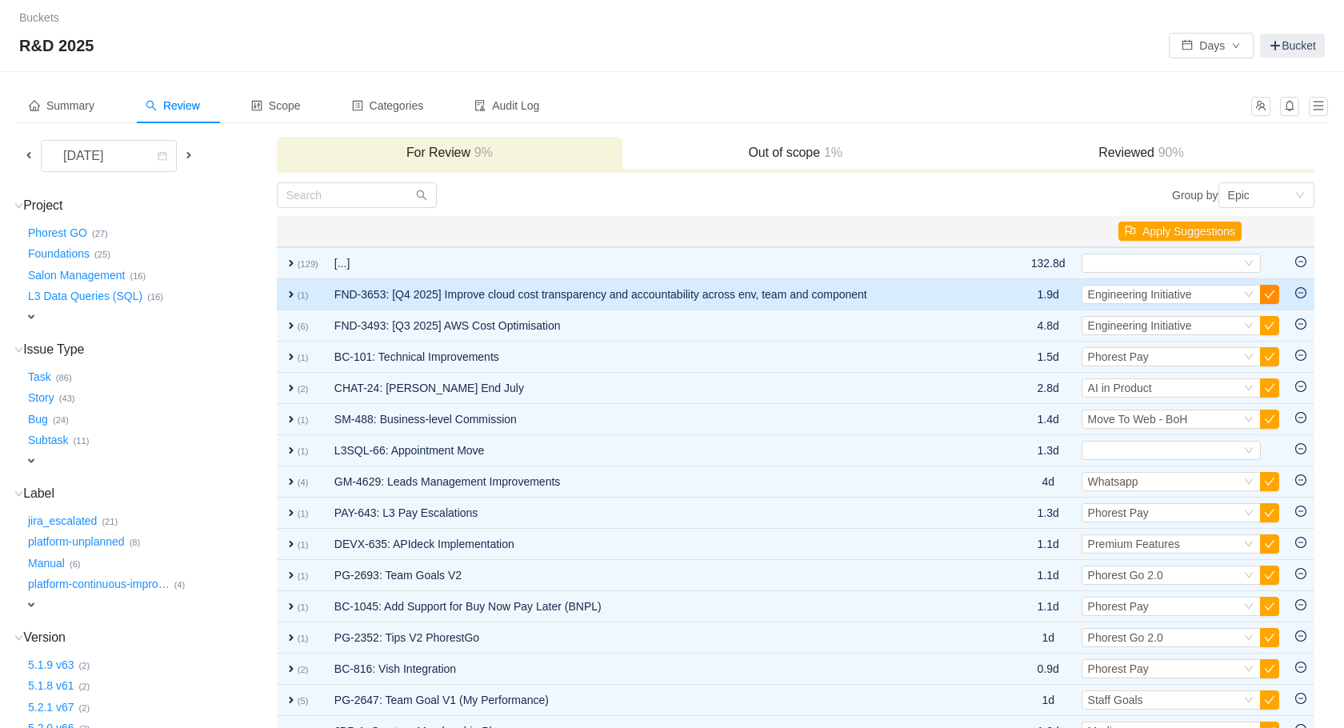
click at [1264, 296] on button "button" at bounding box center [1269, 294] width 19 height 19
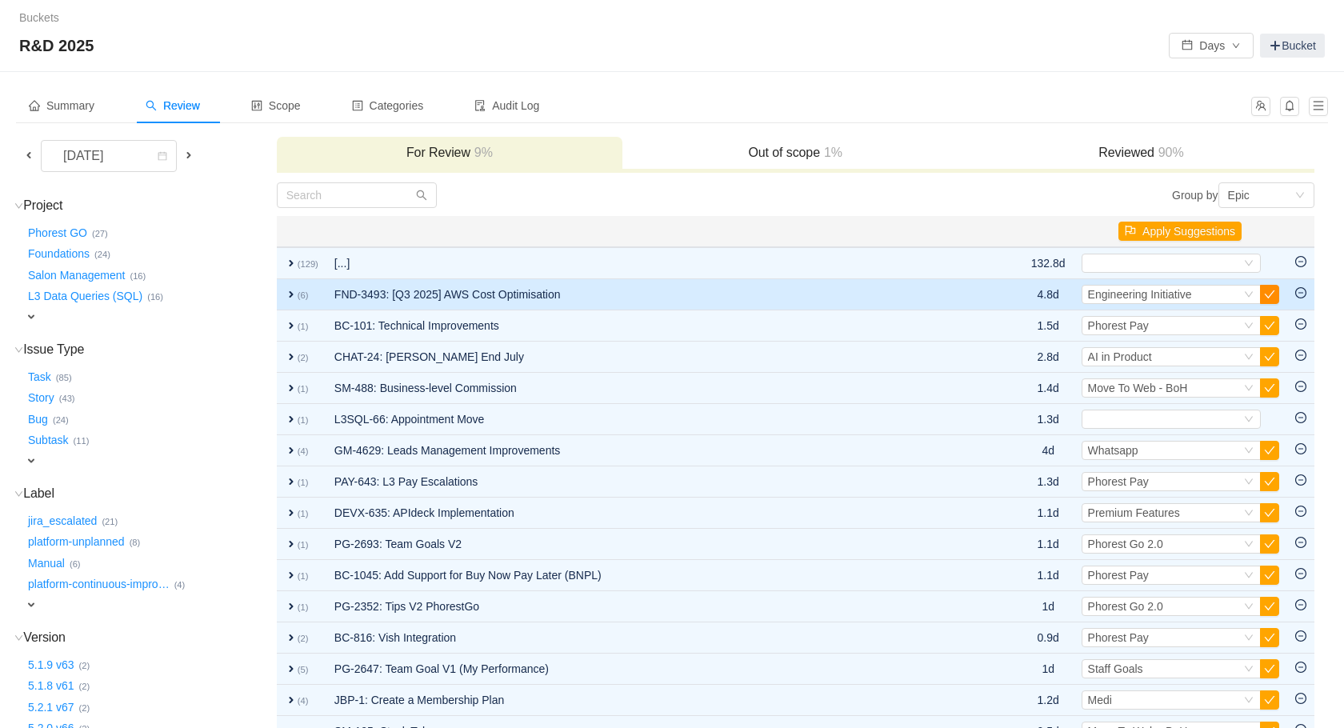
click at [1265, 294] on button "button" at bounding box center [1269, 294] width 19 height 19
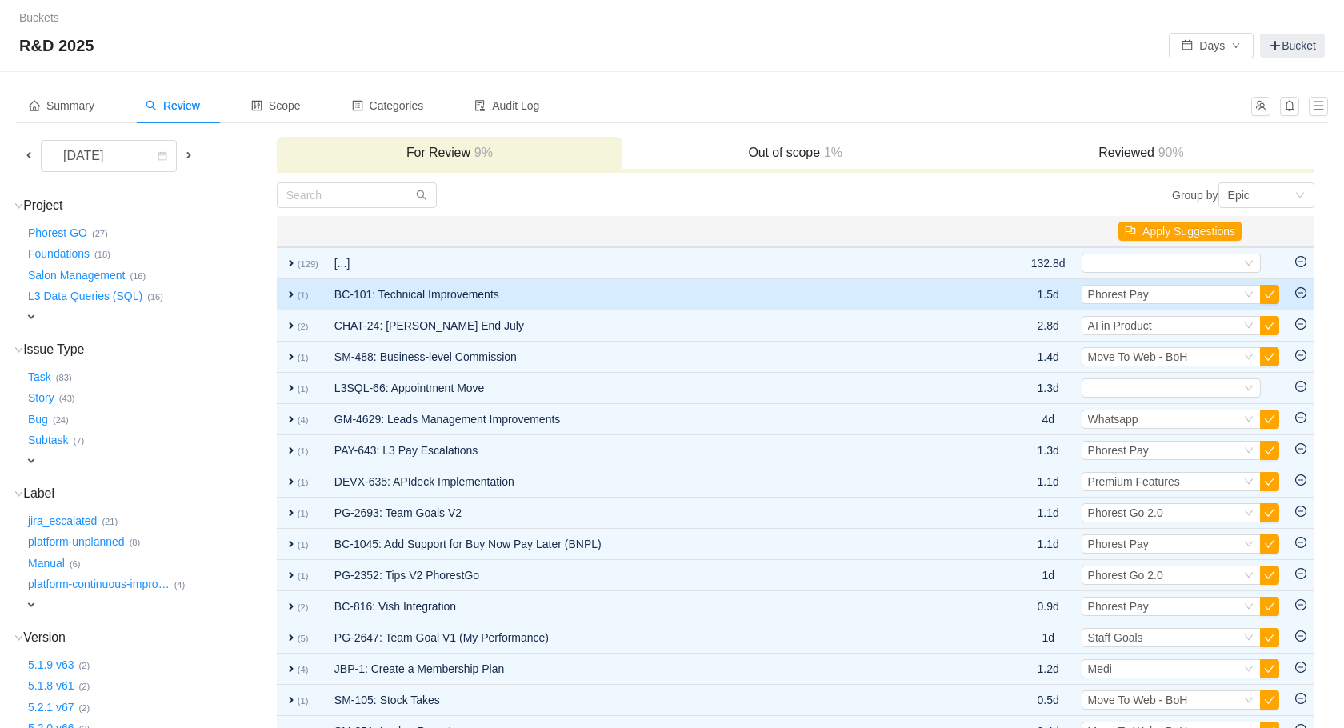
click at [290, 299] on span "expand" at bounding box center [291, 294] width 13 height 13
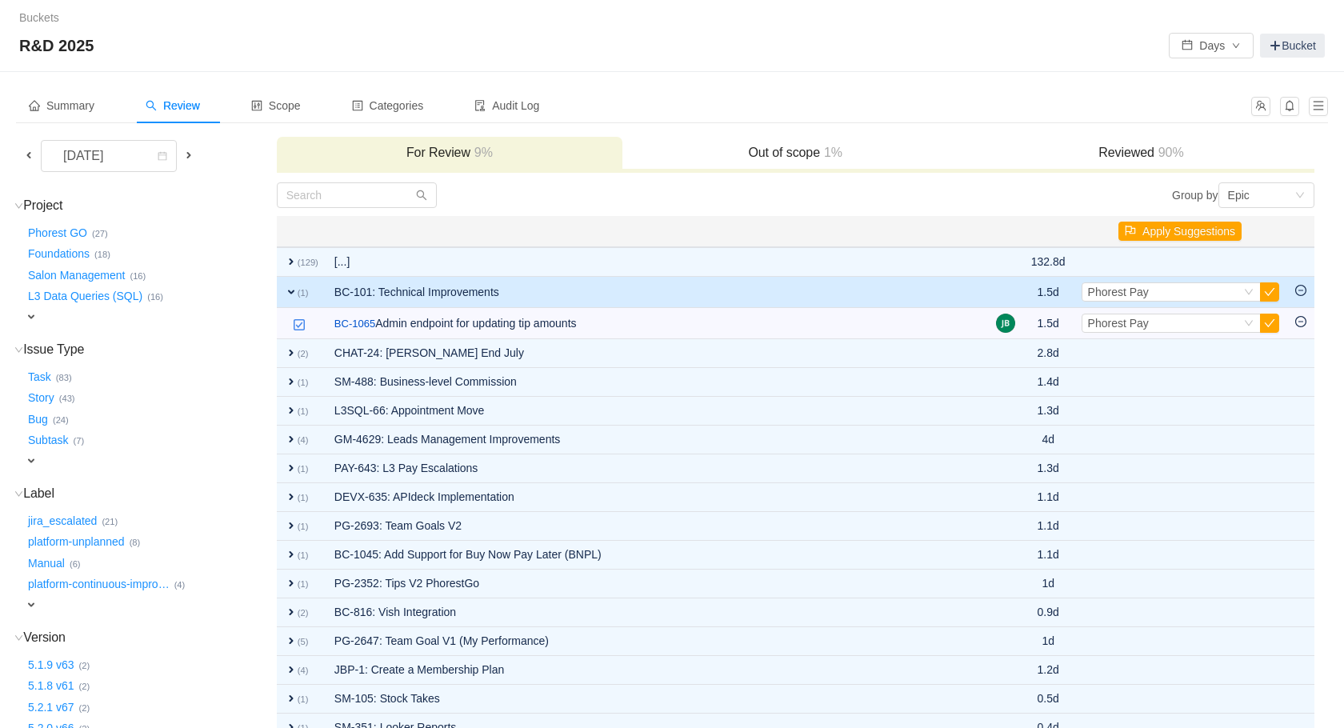
click at [290, 299] on td "expand (1)" at bounding box center [302, 292] width 50 height 31
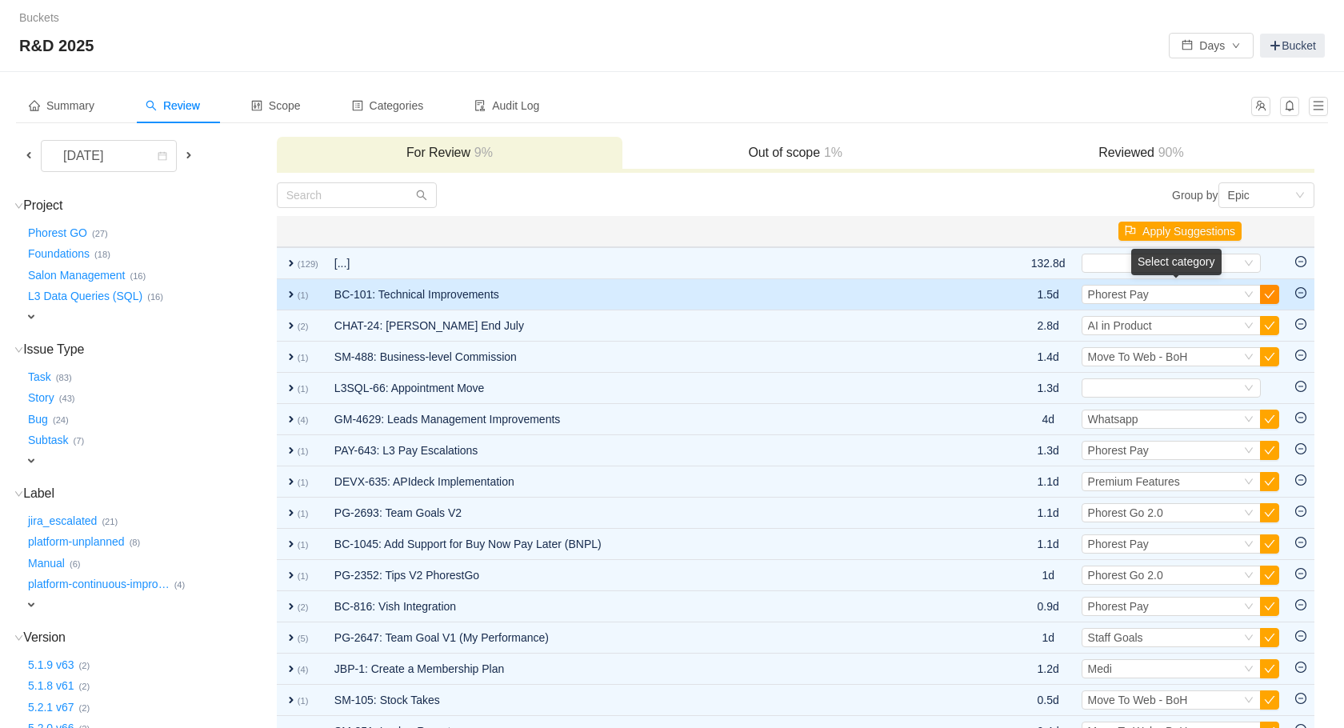
click at [1260, 291] on button "button" at bounding box center [1269, 294] width 19 height 19
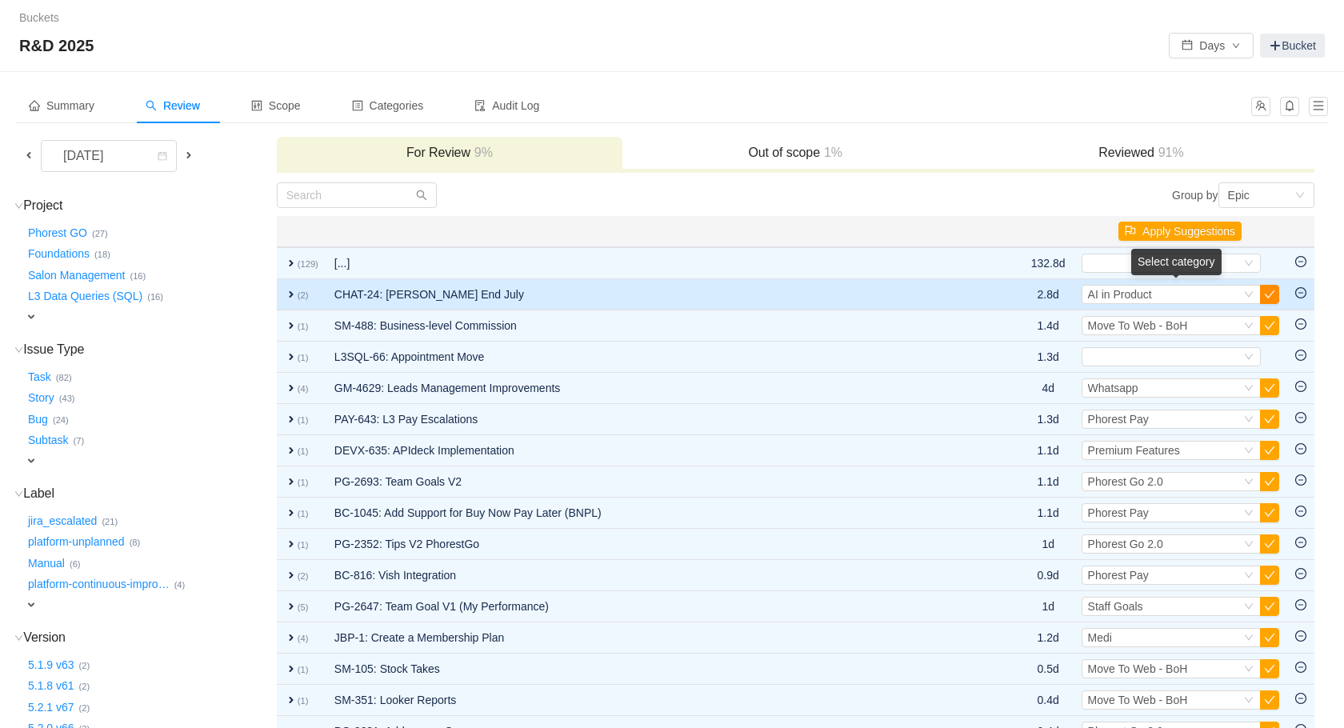
click at [1263, 292] on button "button" at bounding box center [1269, 294] width 19 height 19
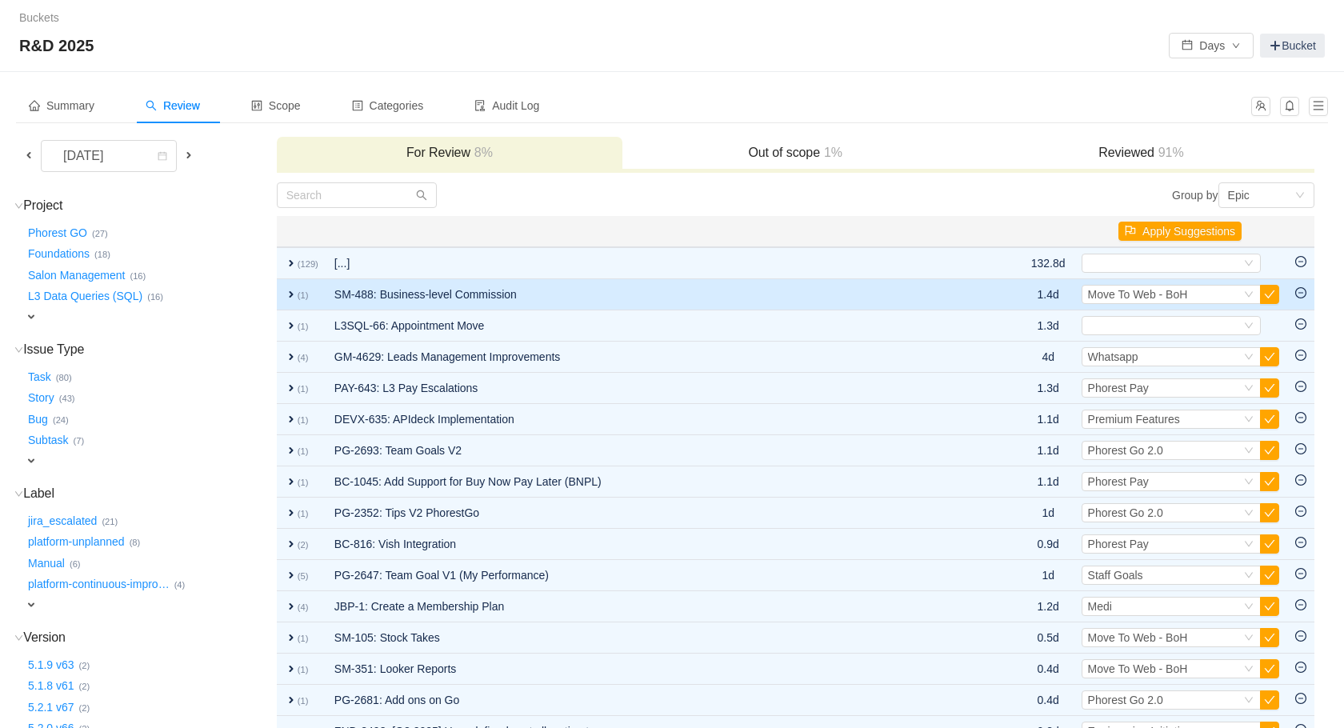
click at [471, 290] on td "SM-488: Business-level Commission" at bounding box center [656, 294] width 660 height 31
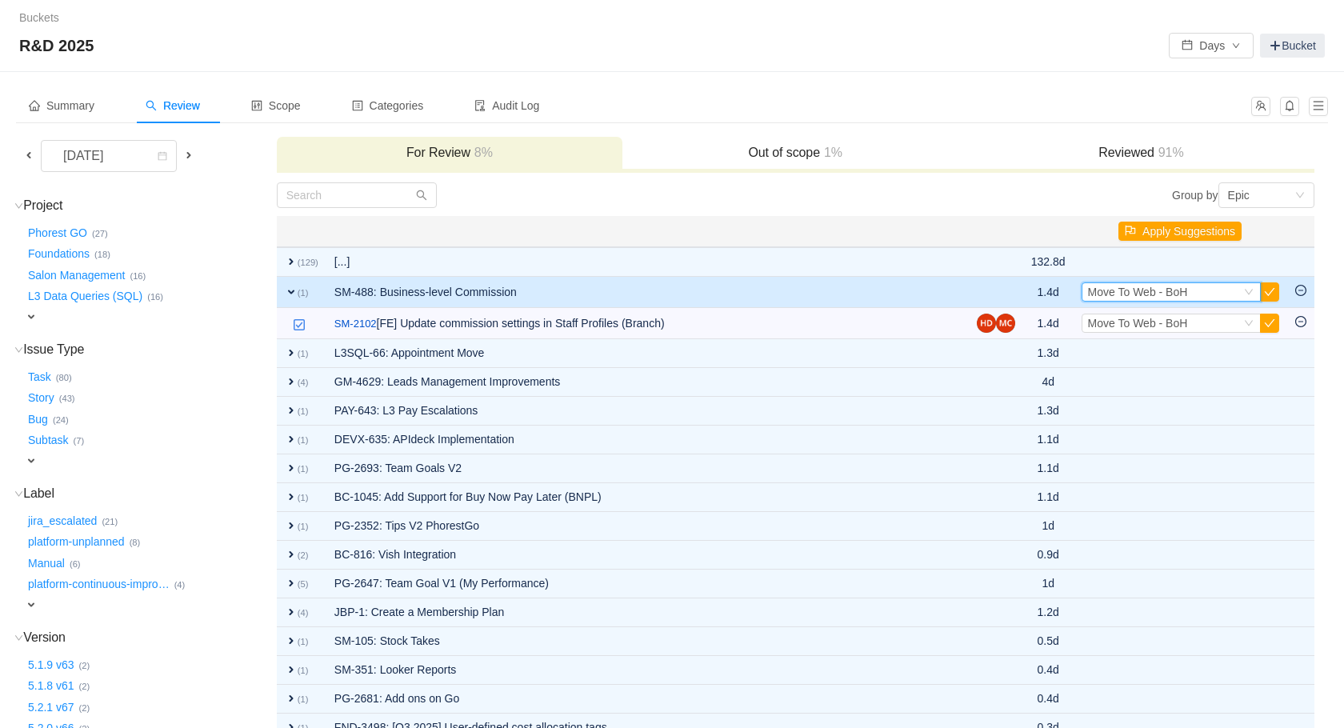
click at [1228, 294] on div "Select Move To Web - BoH" at bounding box center [1164, 292] width 153 height 18
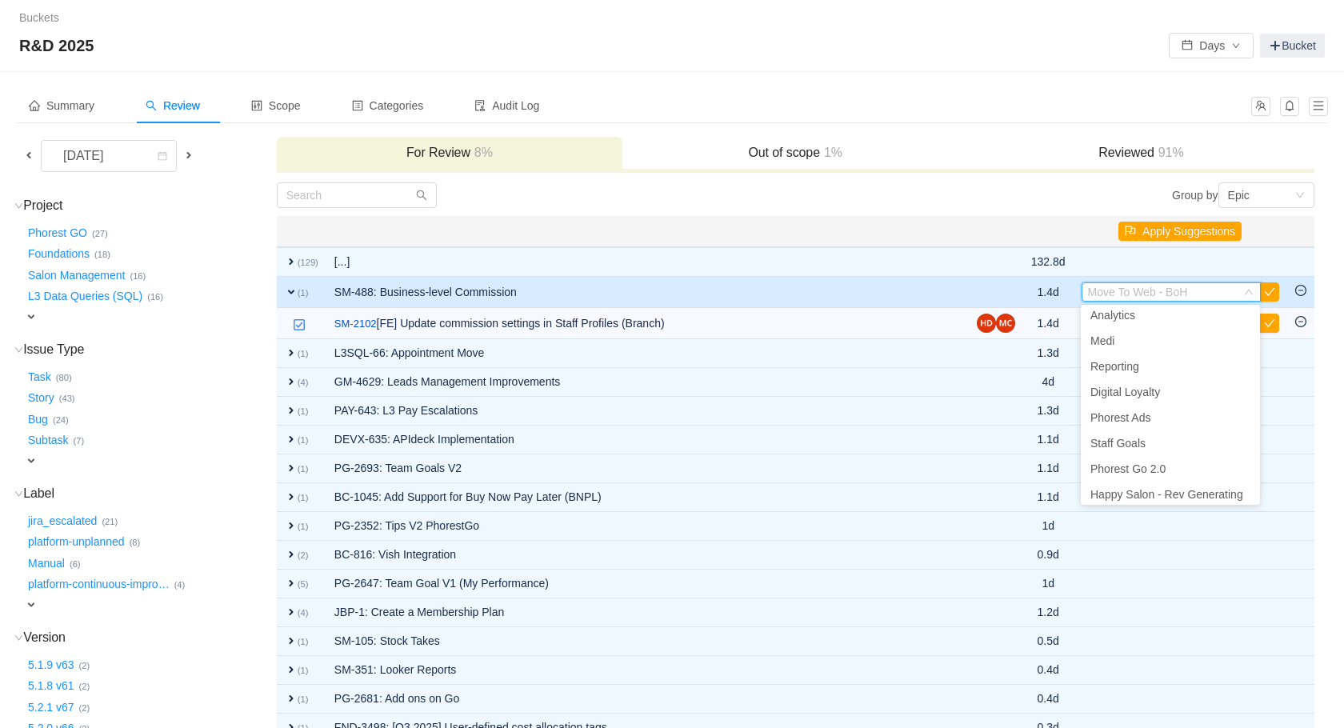
scroll to position [318, 0]
click at [1185, 444] on li "Happy Salon - Rev Generating" at bounding box center [1170, 438] width 179 height 26
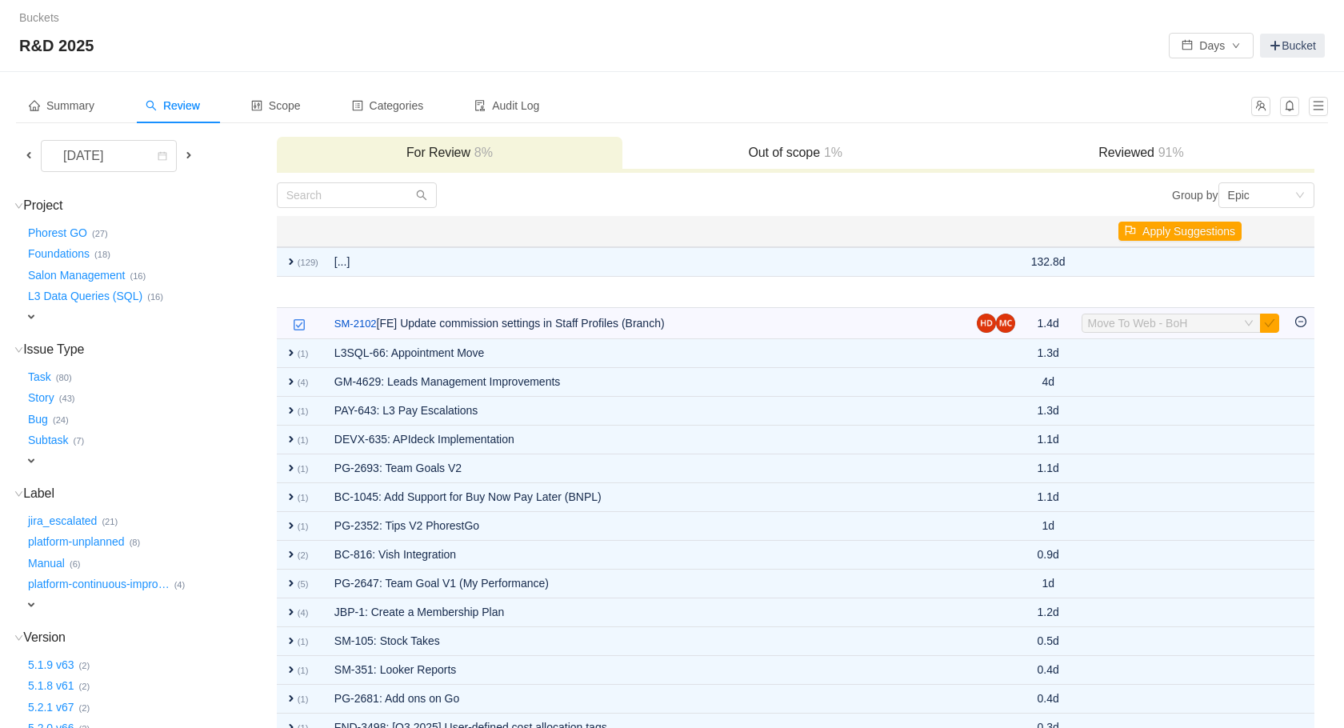
scroll to position [2, 0]
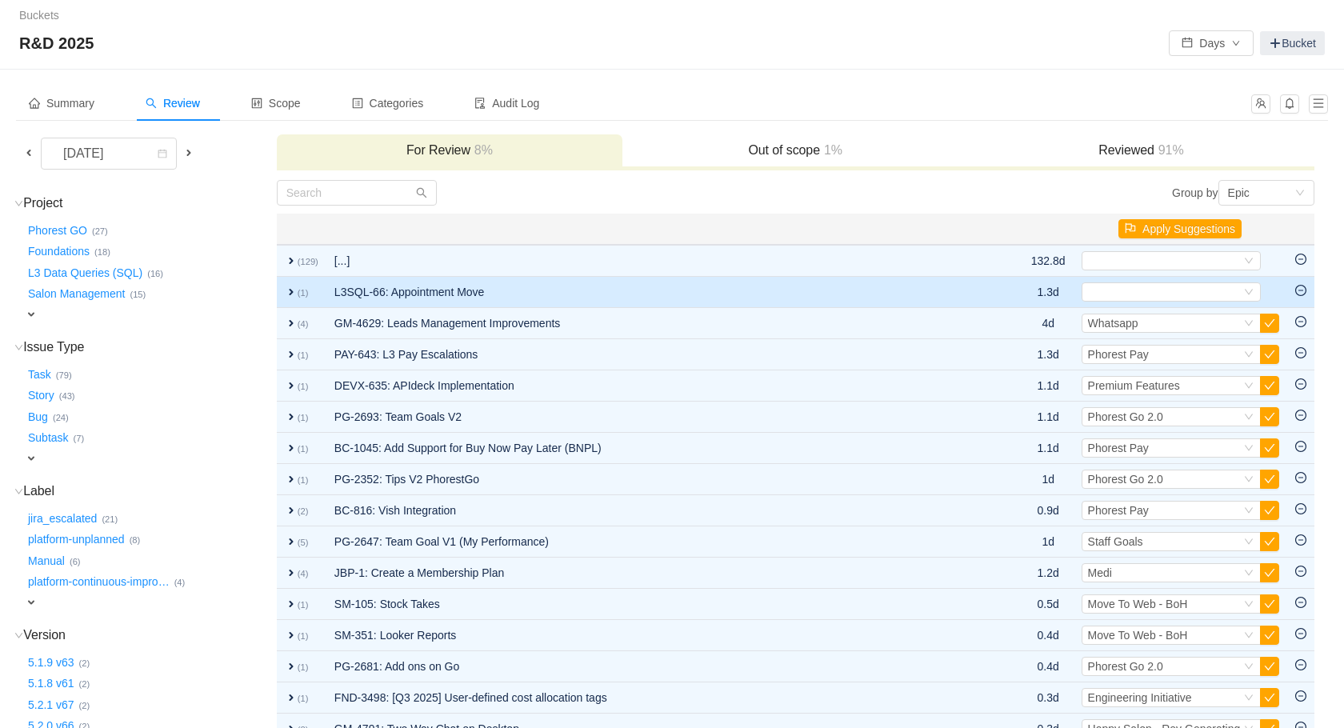
click at [300, 286] on td "expand (1)" at bounding box center [302, 292] width 50 height 31
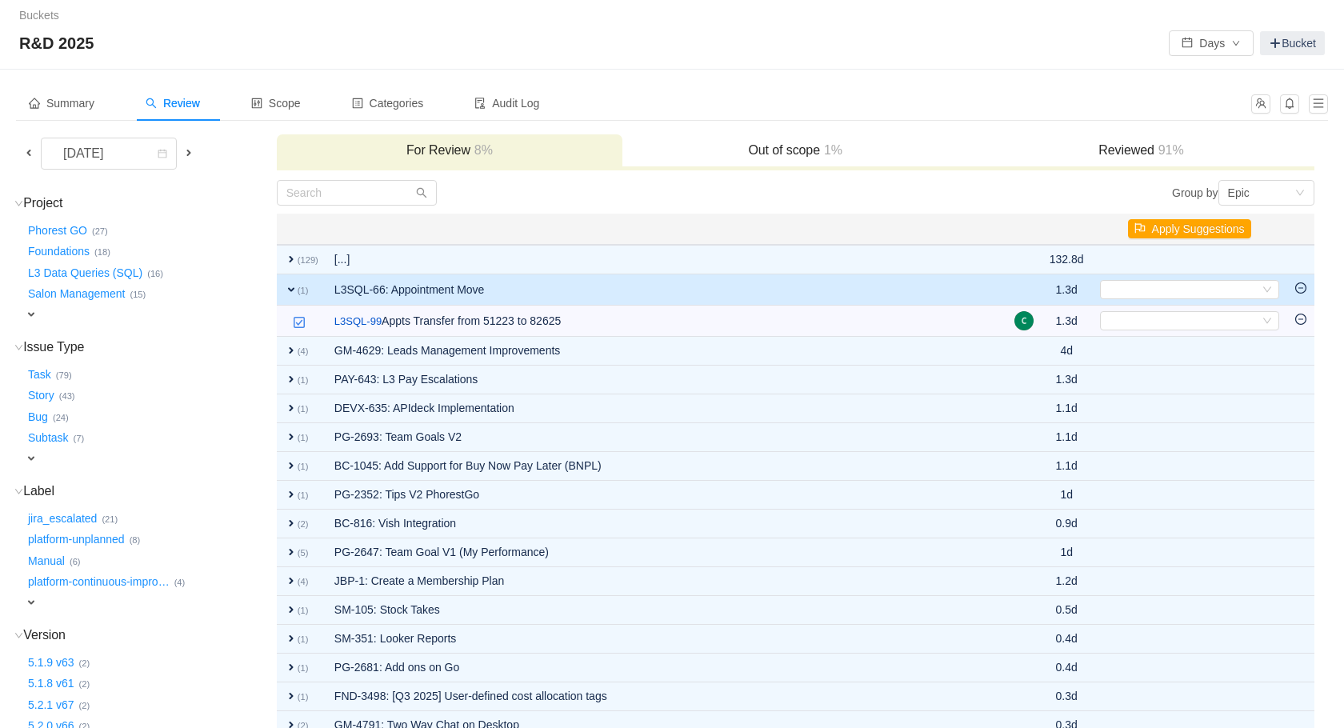
click at [300, 286] on small "(1)" at bounding box center [303, 291] width 11 height 10
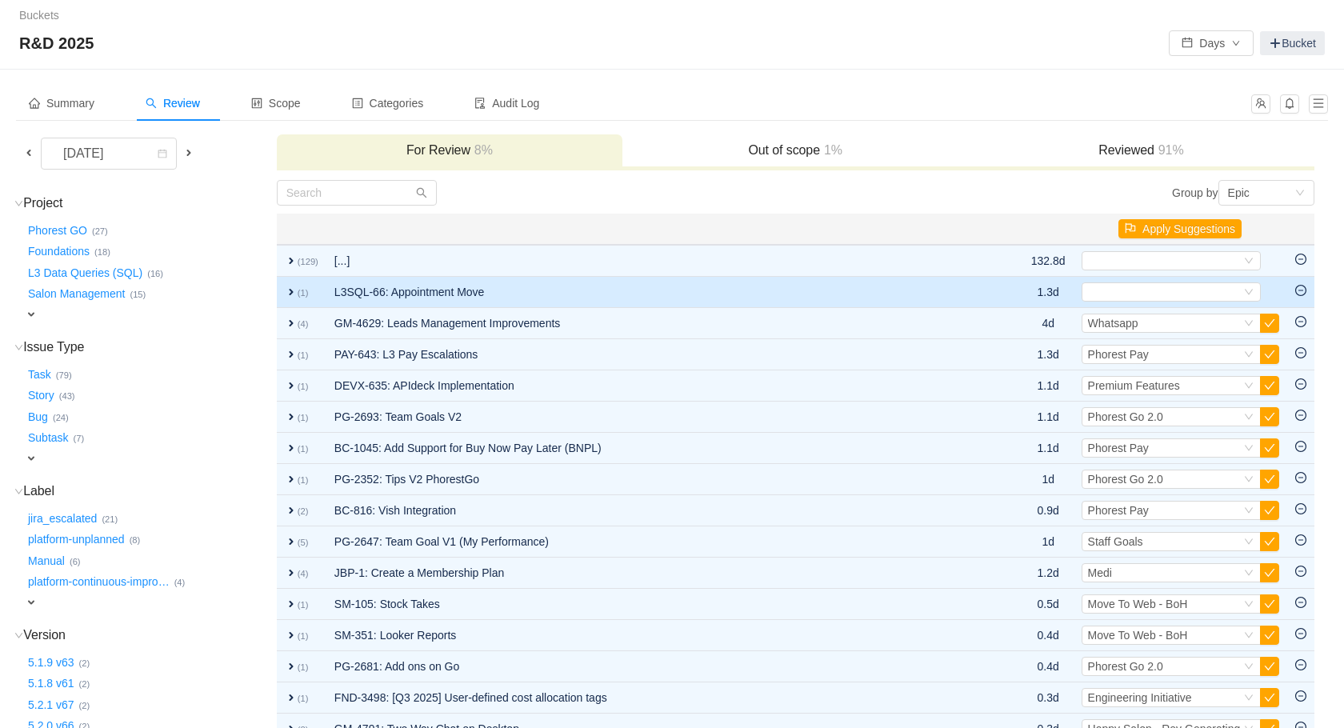
click at [1300, 292] on body "Buckets / / R&D 2025 Days Bucket Summary Review Scope Categories Audit Log [DAT…" at bounding box center [672, 362] width 1344 height 728
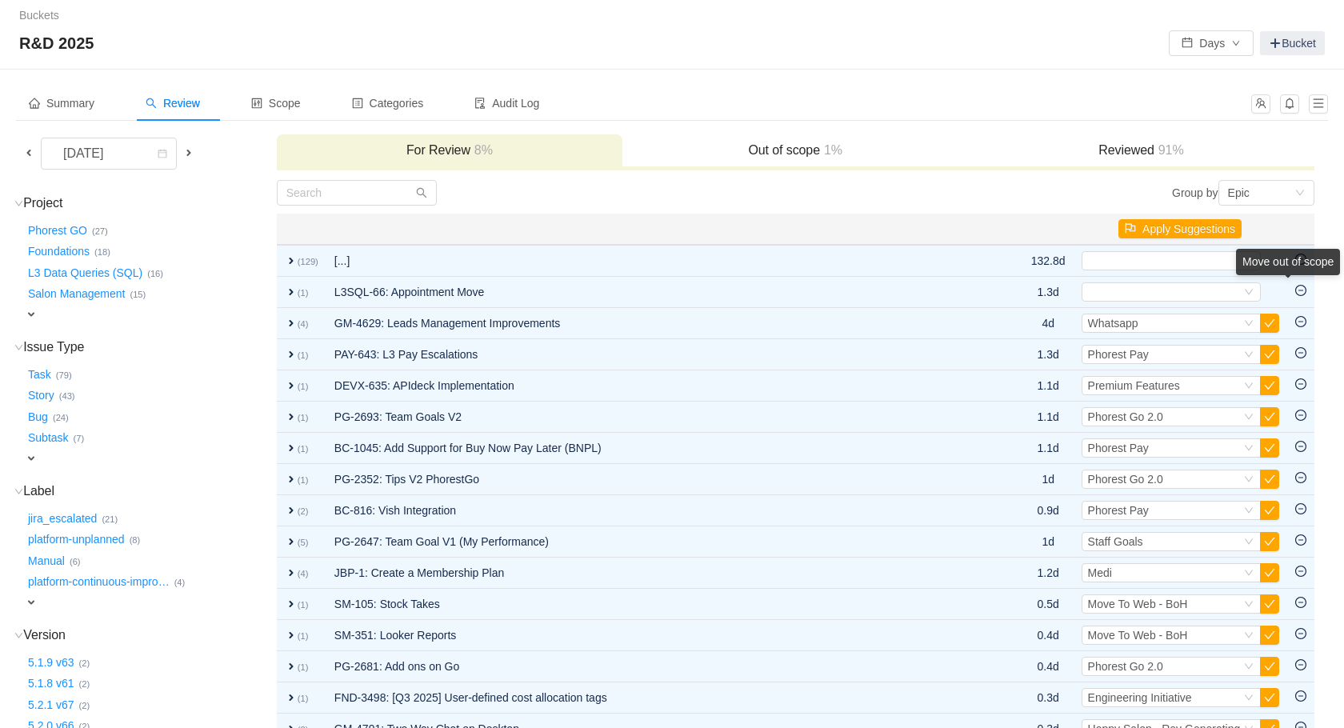
click at [1287, 282] on div "Move out of scope" at bounding box center [1288, 265] width 104 height 33
click at [1300, 282] on div "Move out of scope" at bounding box center [1288, 265] width 104 height 33
click at [1310, 282] on div "Move out of scope" at bounding box center [1288, 265] width 104 height 33
click at [1316, 298] on div "[DATE] For Review 8% Out of scope 1% Reviewed 91% Project (21) hide Phorest GO …" at bounding box center [672, 502] width 1312 height 737
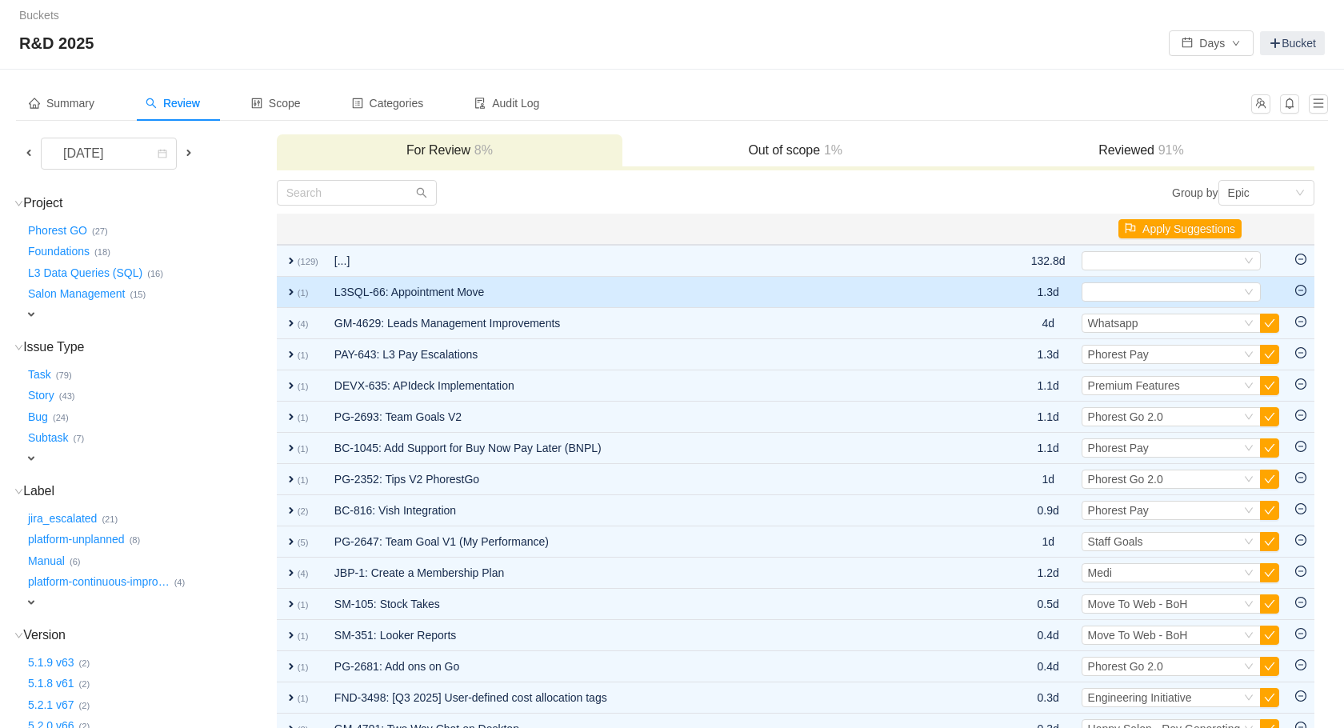
click at [1305, 291] on icon "icon: minus-circle" at bounding box center [1301, 290] width 11 height 11
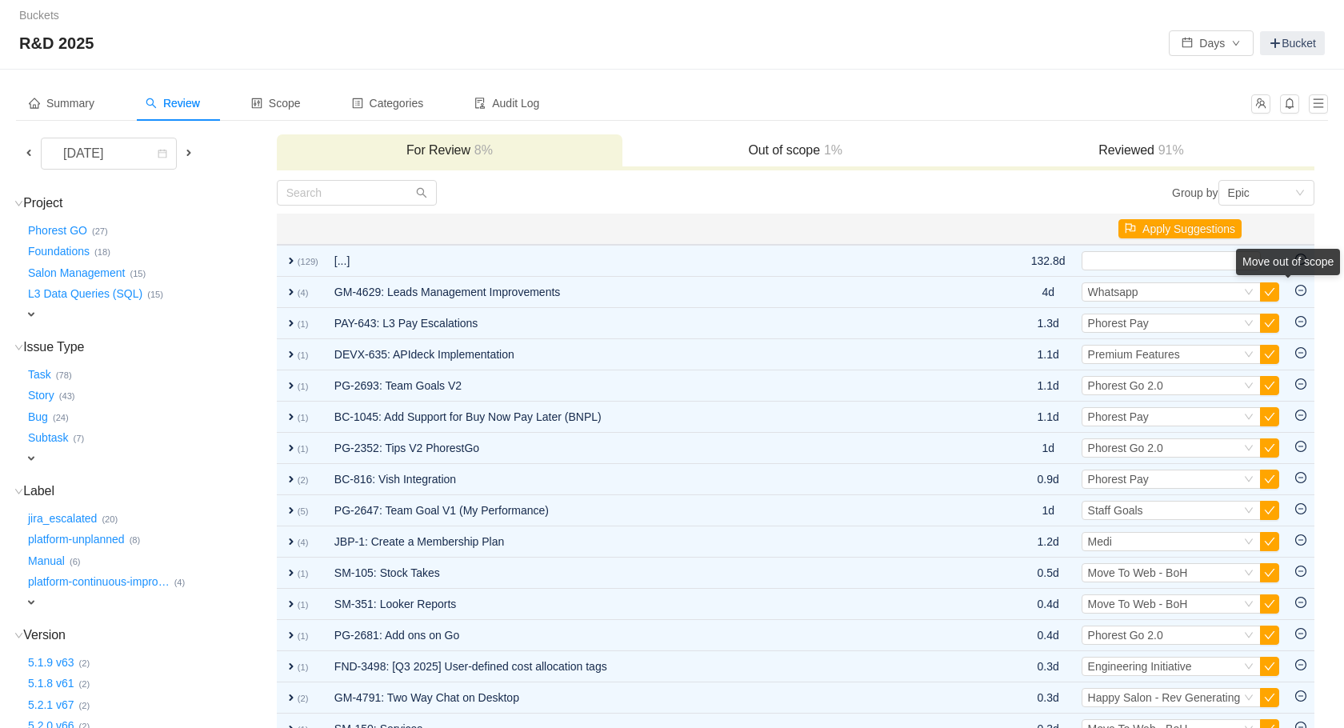
click at [1243, 282] on div "Move out of scope" at bounding box center [1288, 265] width 104 height 33
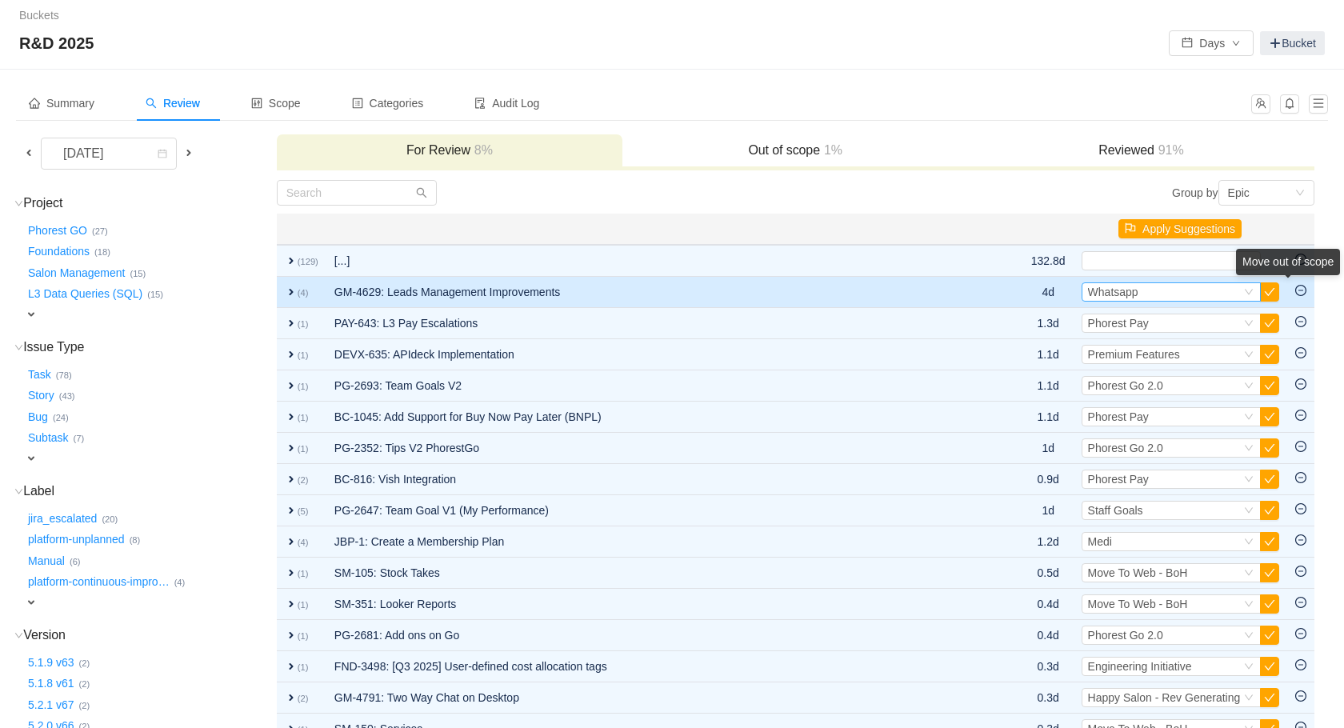
click at [1209, 290] on div "Select Whatsapp" at bounding box center [1164, 292] width 153 height 18
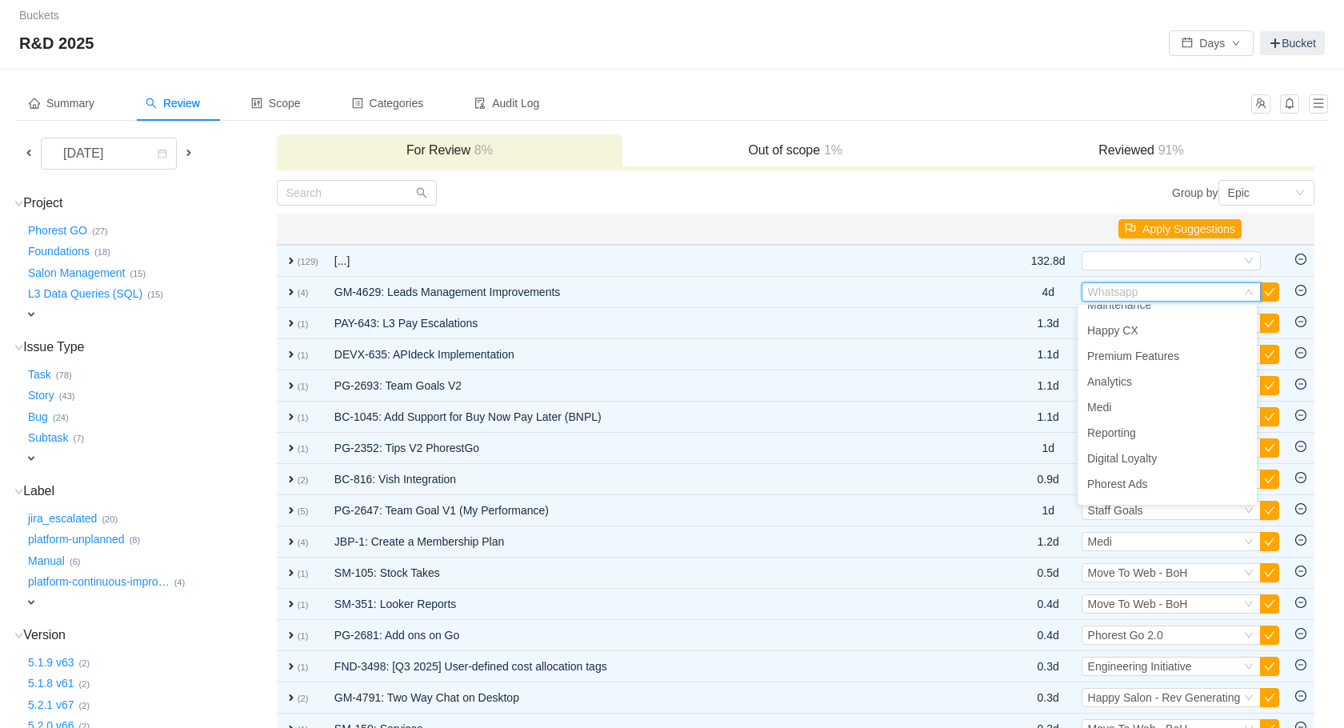
scroll to position [190, 0]
click at [1127, 414] on li "Medi" at bounding box center [1167, 412] width 179 height 26
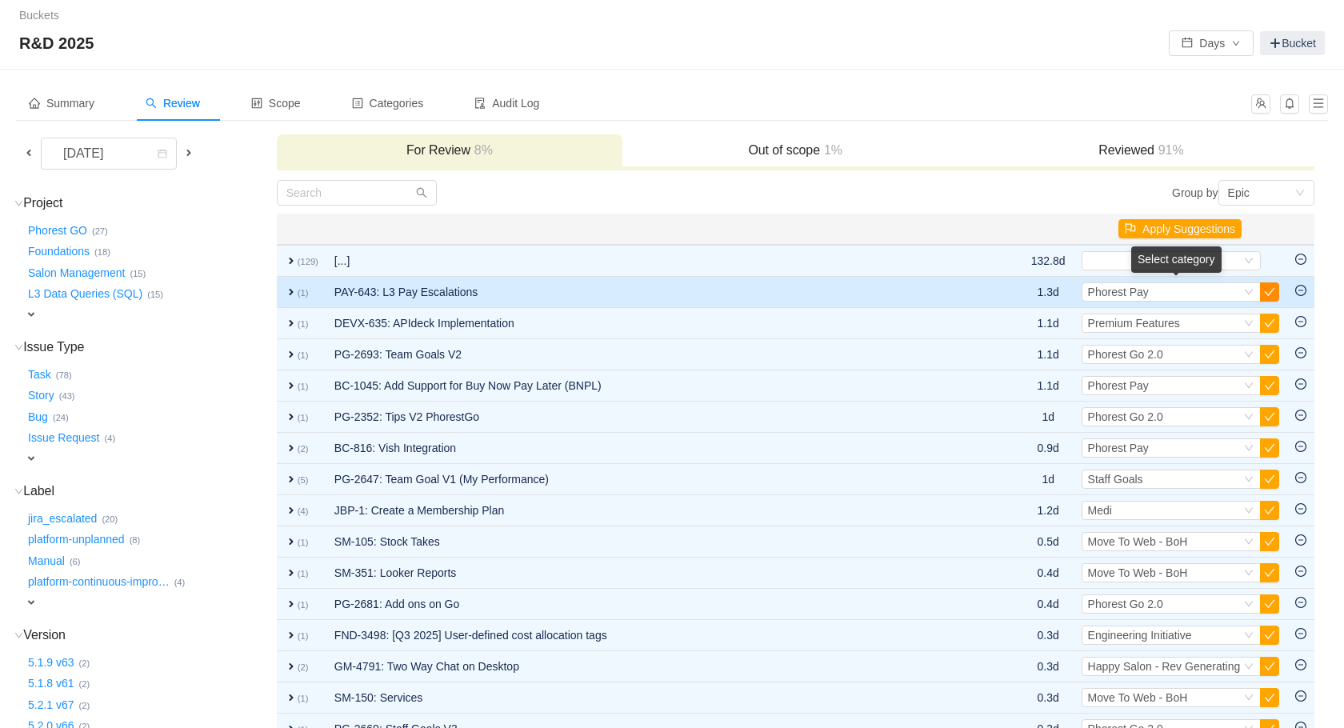
click at [1266, 294] on button "button" at bounding box center [1269, 291] width 19 height 19
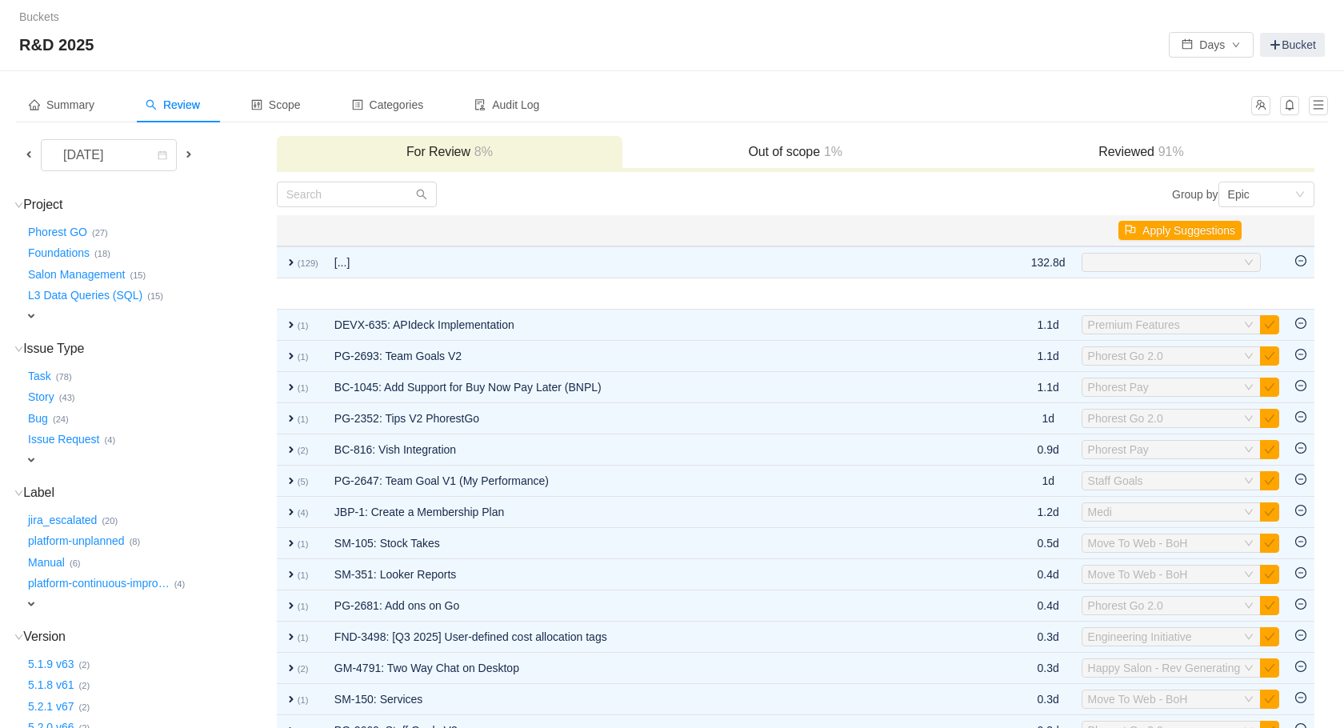
scroll to position [0, 0]
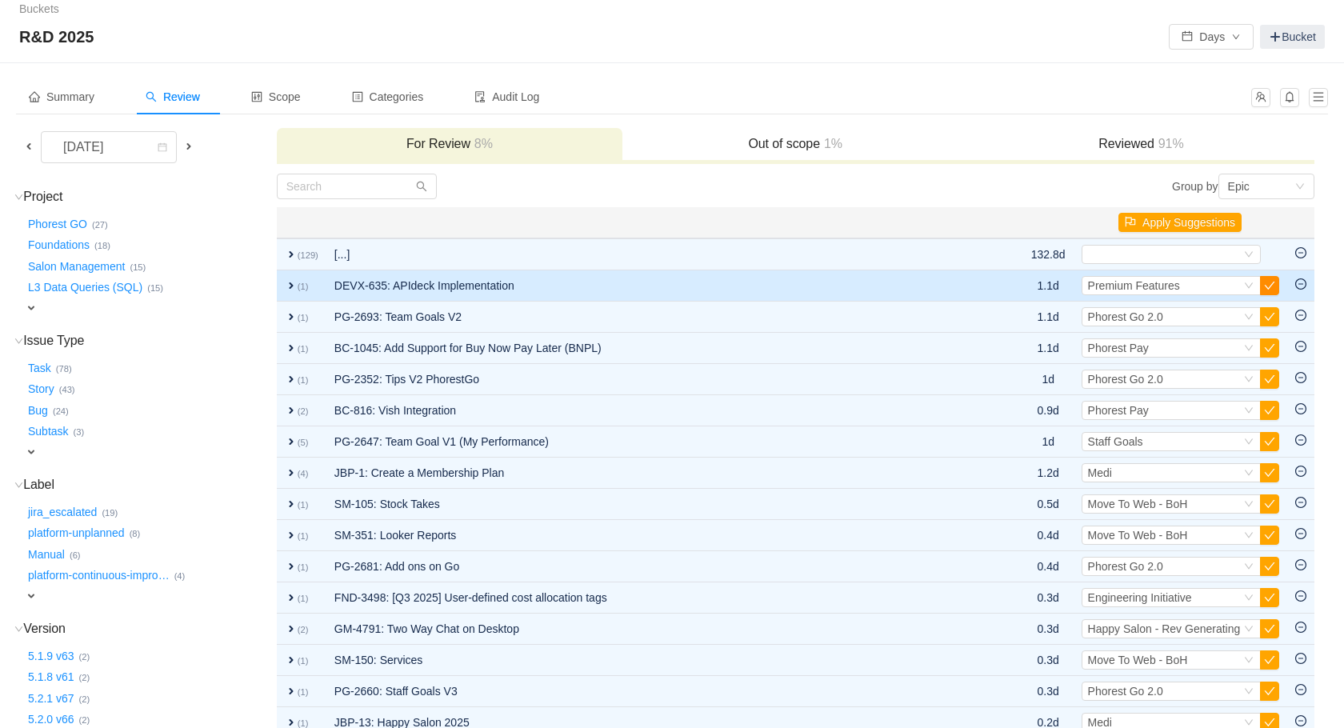
click at [1265, 294] on td "Select Premium Features Out of scope" at bounding box center [1181, 285] width 214 height 31
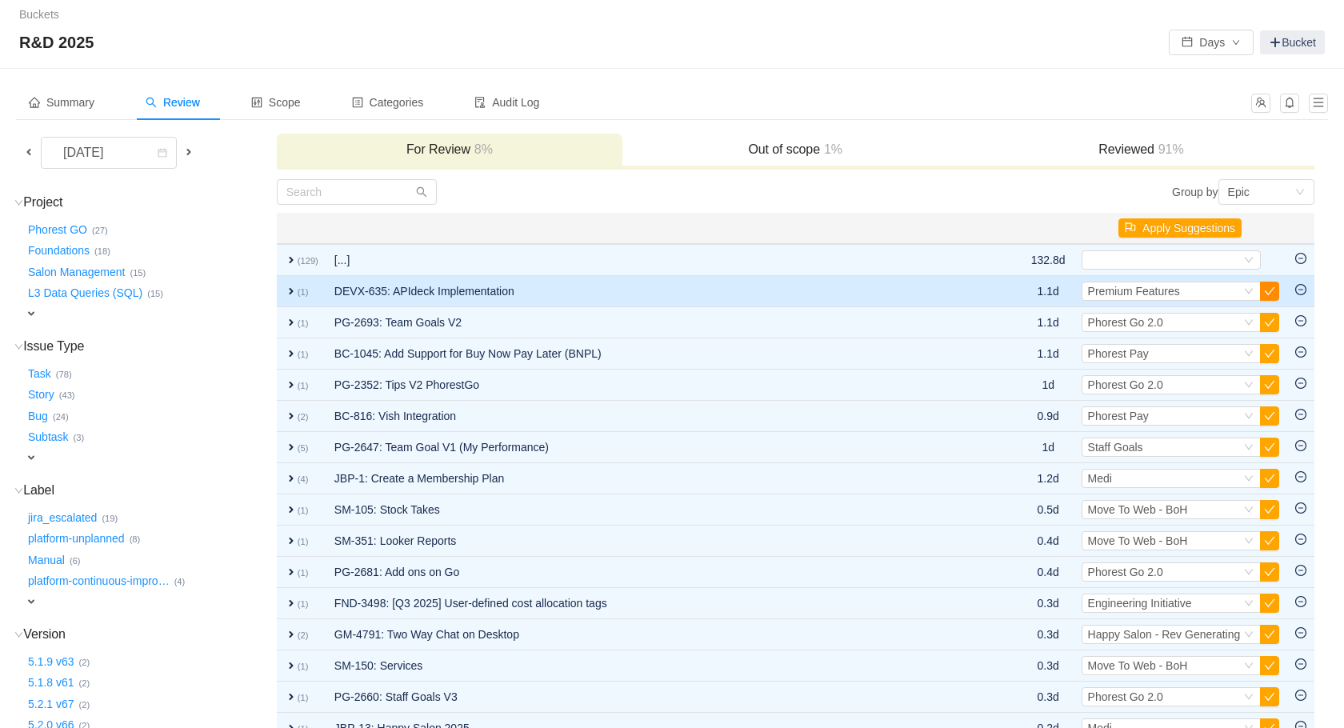
scroll to position [10, 0]
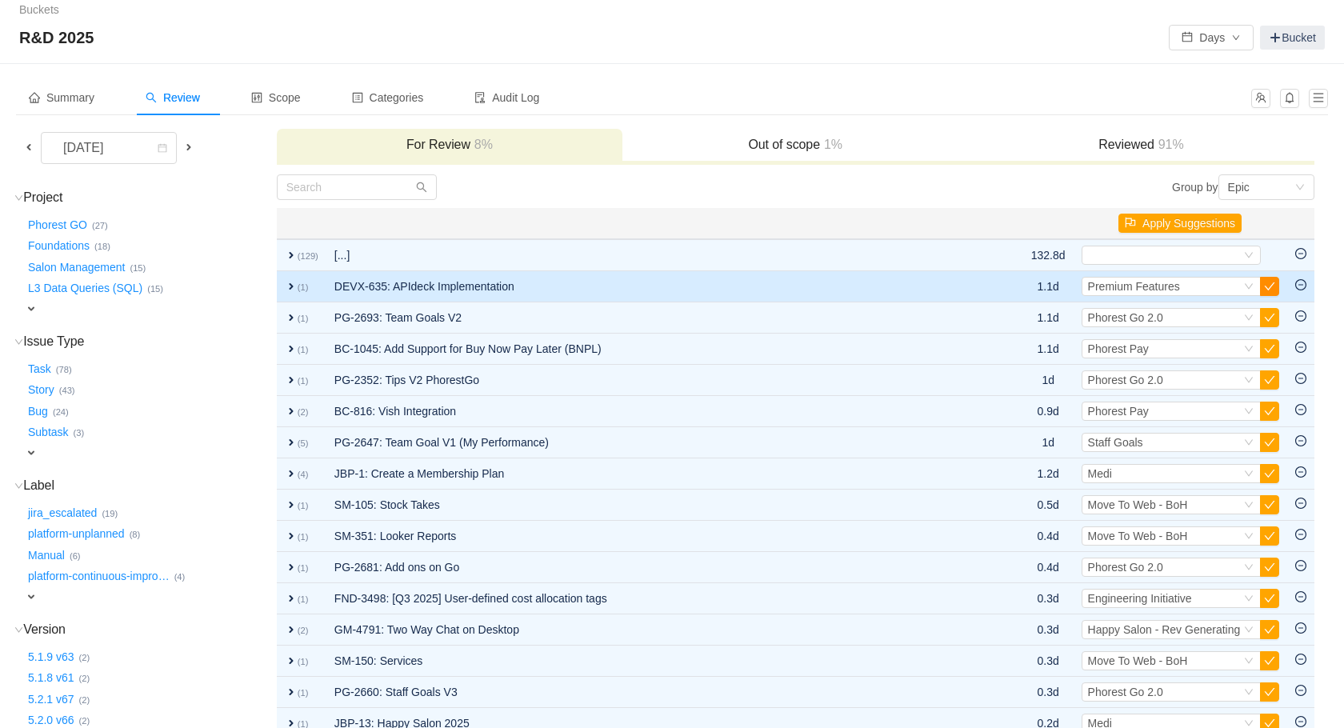
click at [1271, 294] on button "button" at bounding box center [1269, 286] width 19 height 19
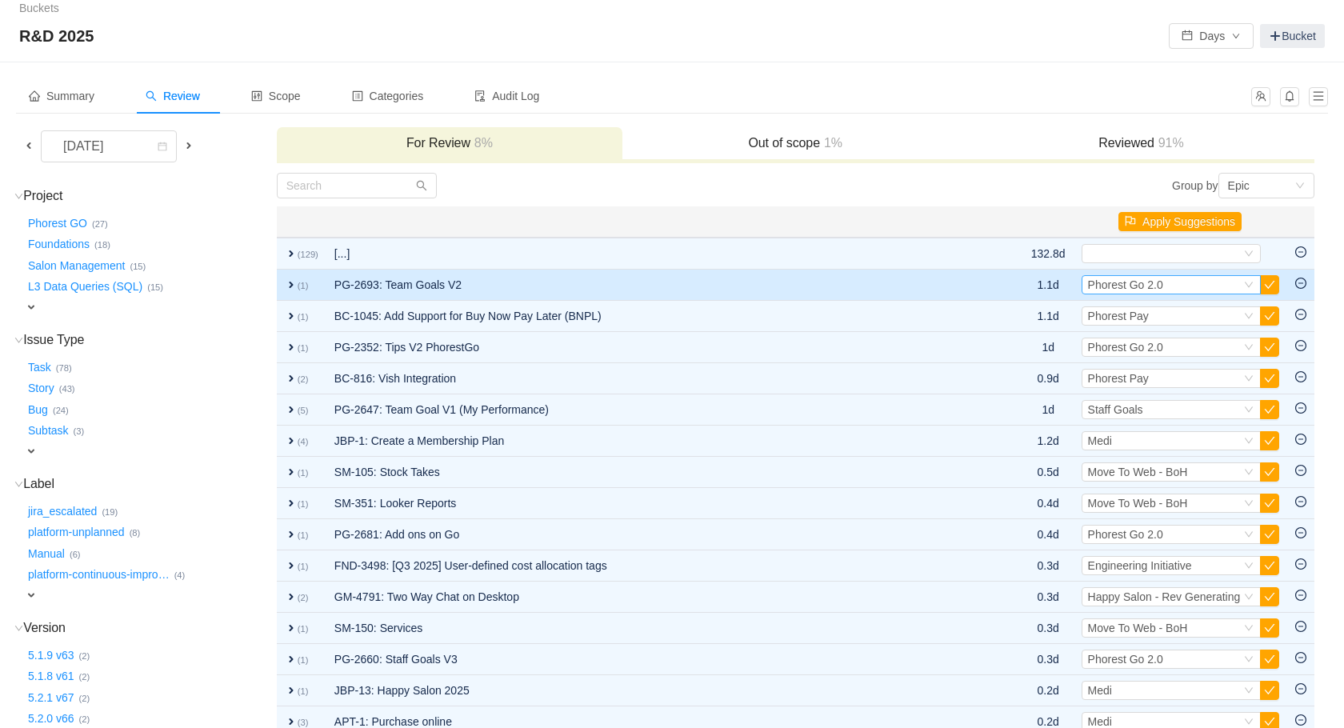
click at [1166, 288] on div "Select Phorest Go 2.0" at bounding box center [1164, 285] width 153 height 18
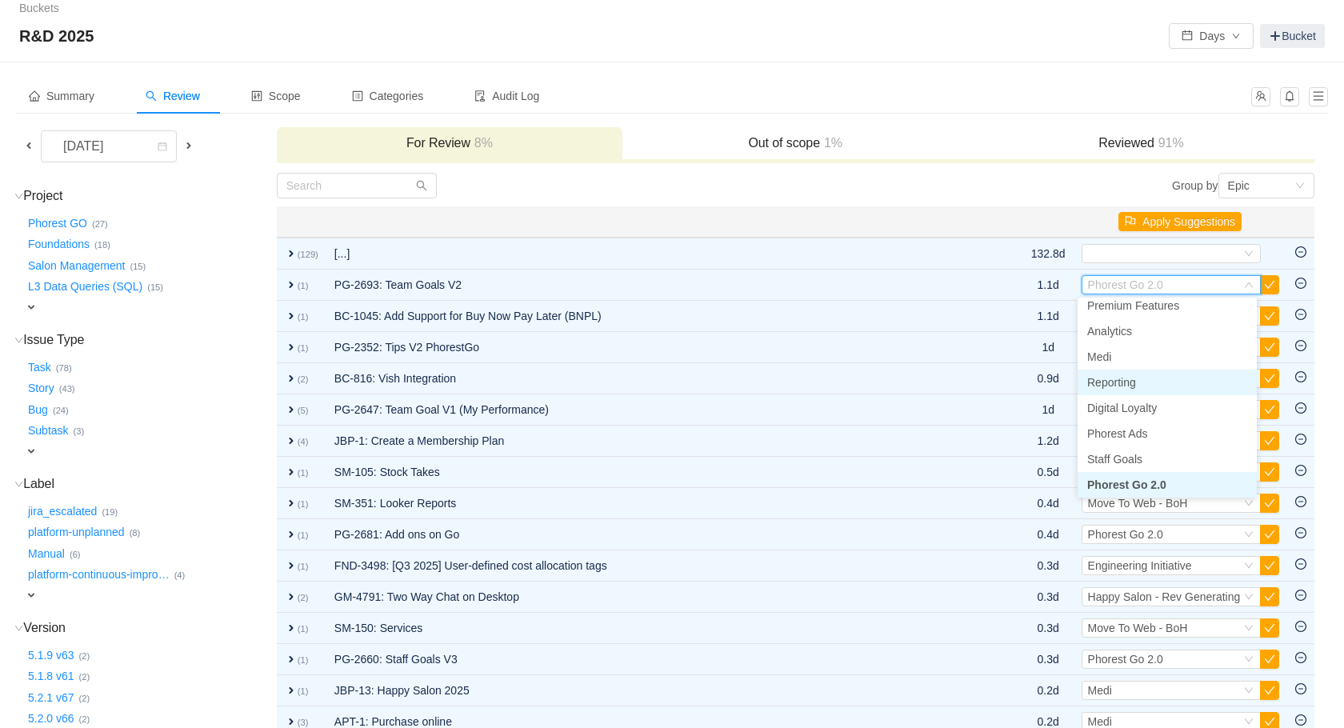
scroll to position [234, 0]
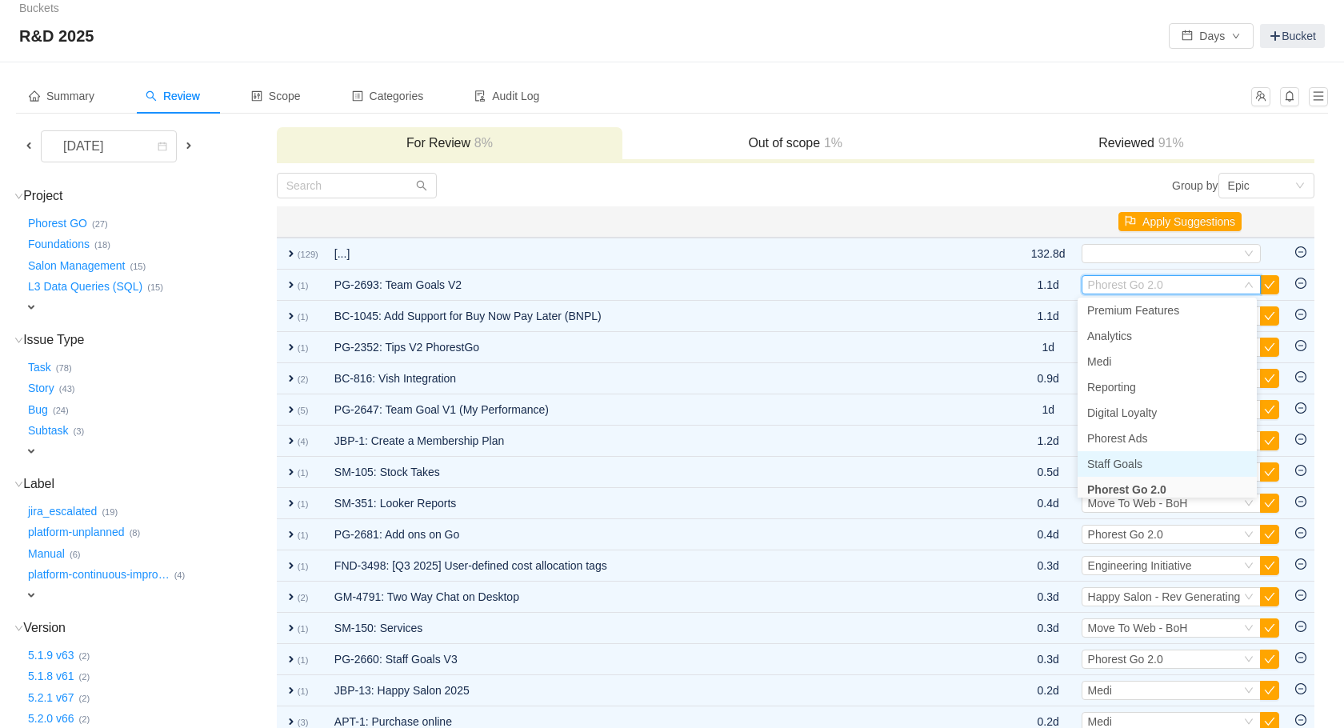
click at [1136, 459] on span "Staff Goals" at bounding box center [1114, 464] width 55 height 13
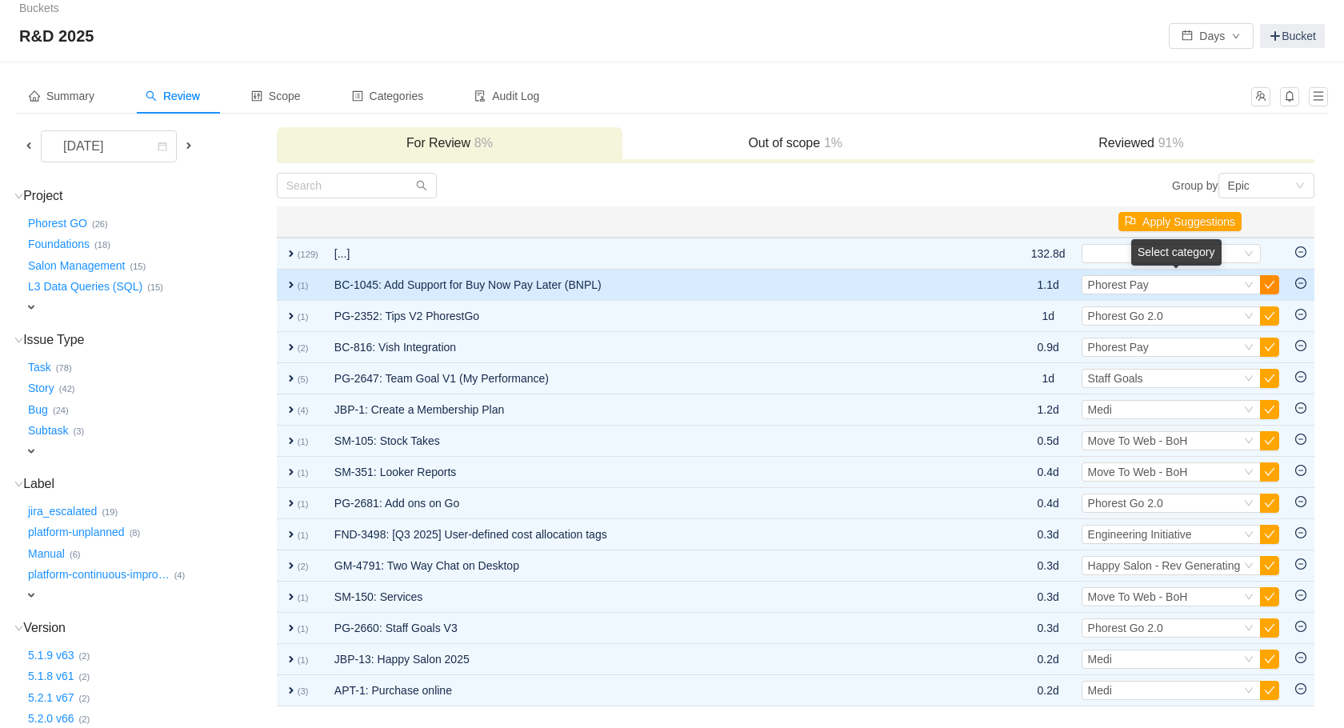
click at [1263, 286] on button "button" at bounding box center [1269, 284] width 19 height 19
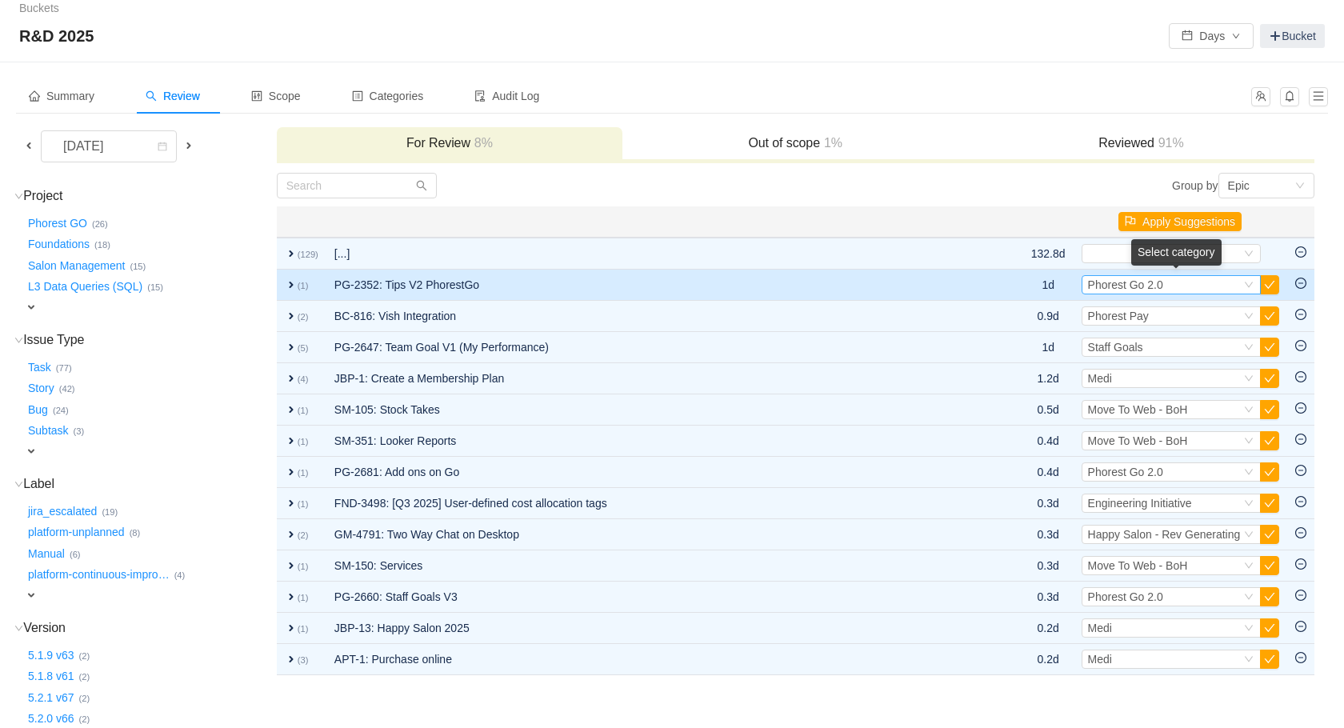
click at [1249, 286] on icon "icon: down" at bounding box center [1249, 285] width 10 height 10
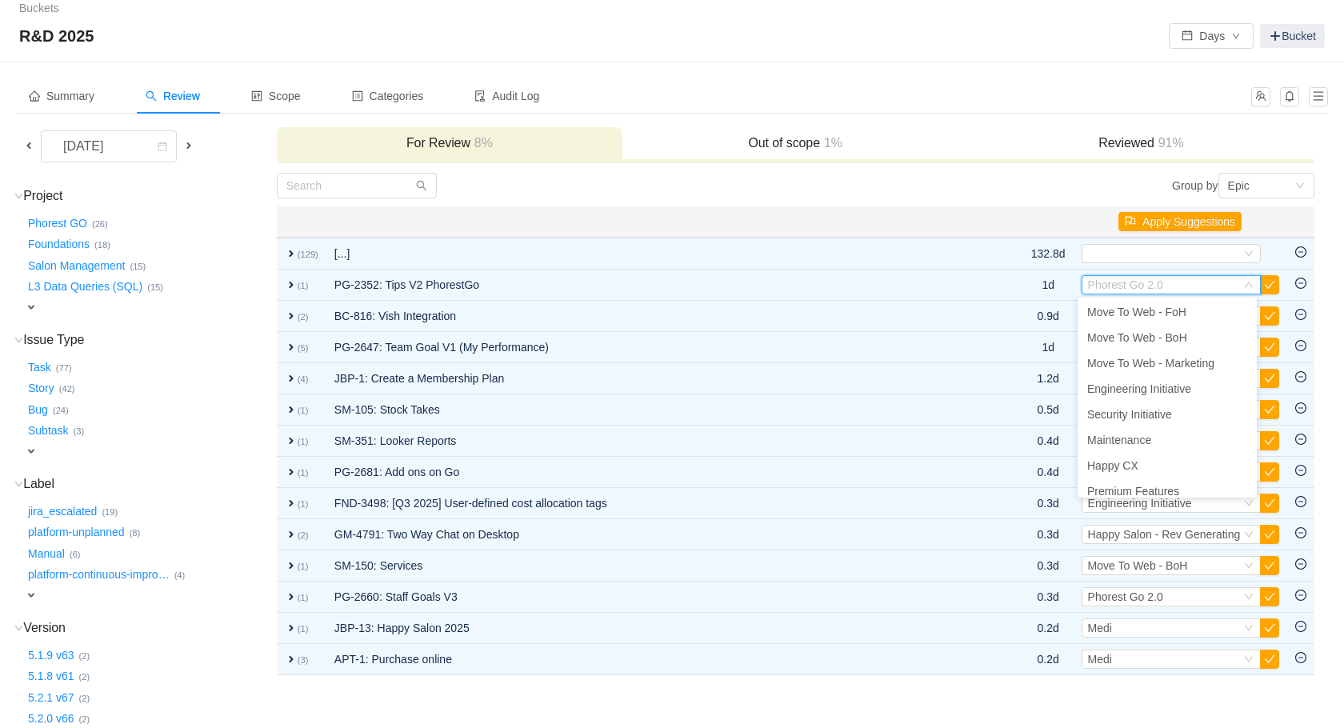
scroll to position [0, 0]
click at [1117, 307] on span "Phorest Pay" at bounding box center [1117, 313] width 61 height 13
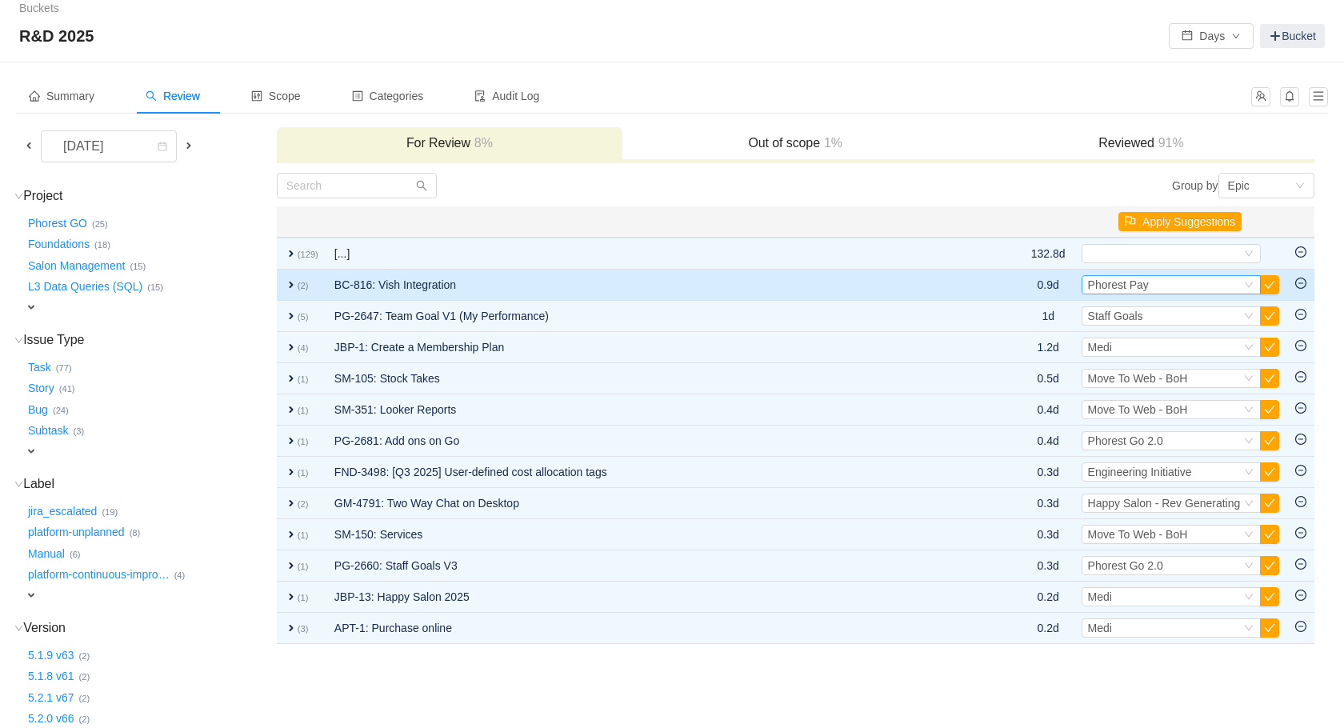
click at [1128, 291] on div "Phorest Pay" at bounding box center [1118, 285] width 61 height 18
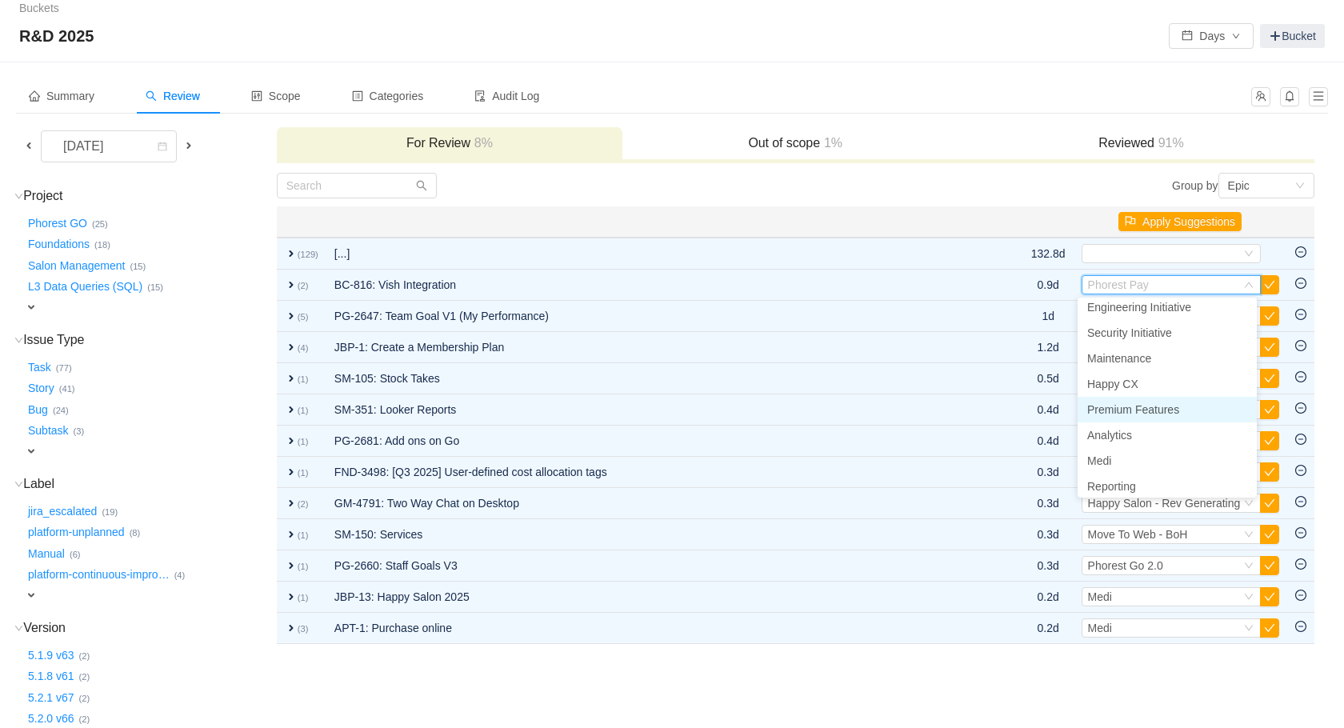
click at [1159, 414] on span "Premium Features" at bounding box center [1133, 409] width 92 height 13
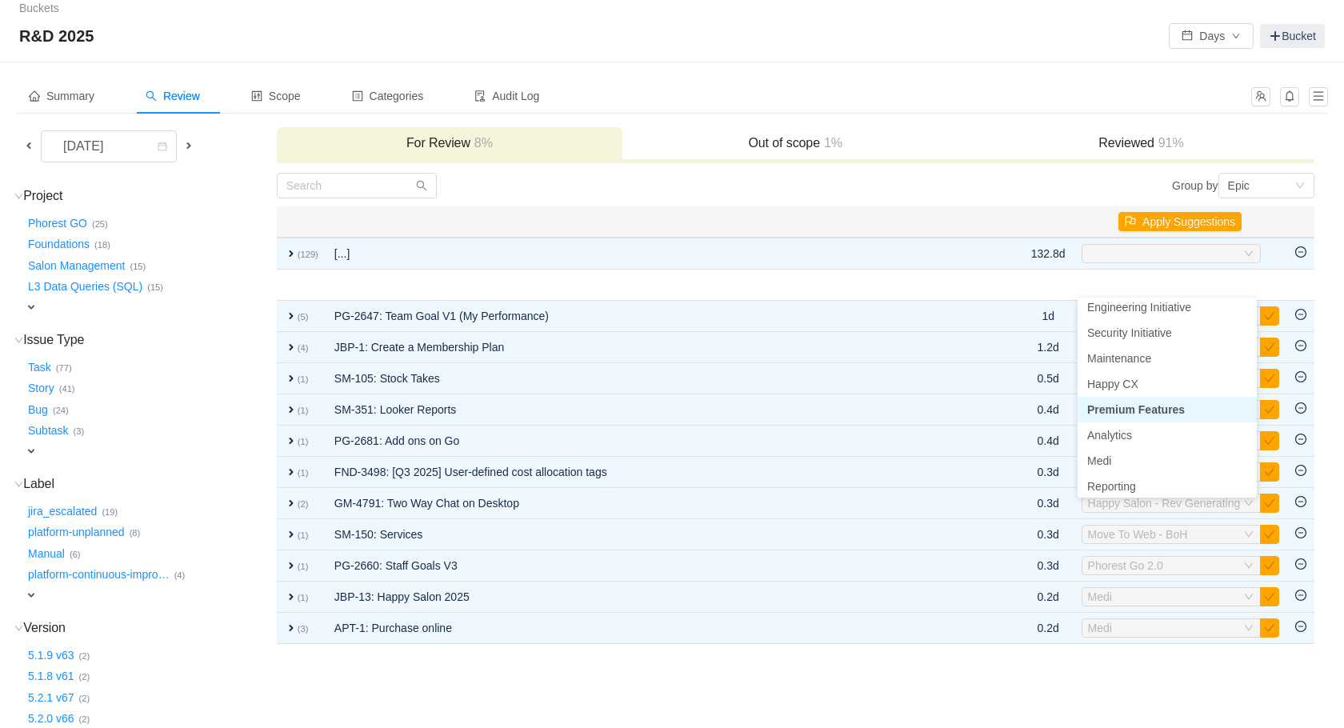
scroll to position [130, 0]
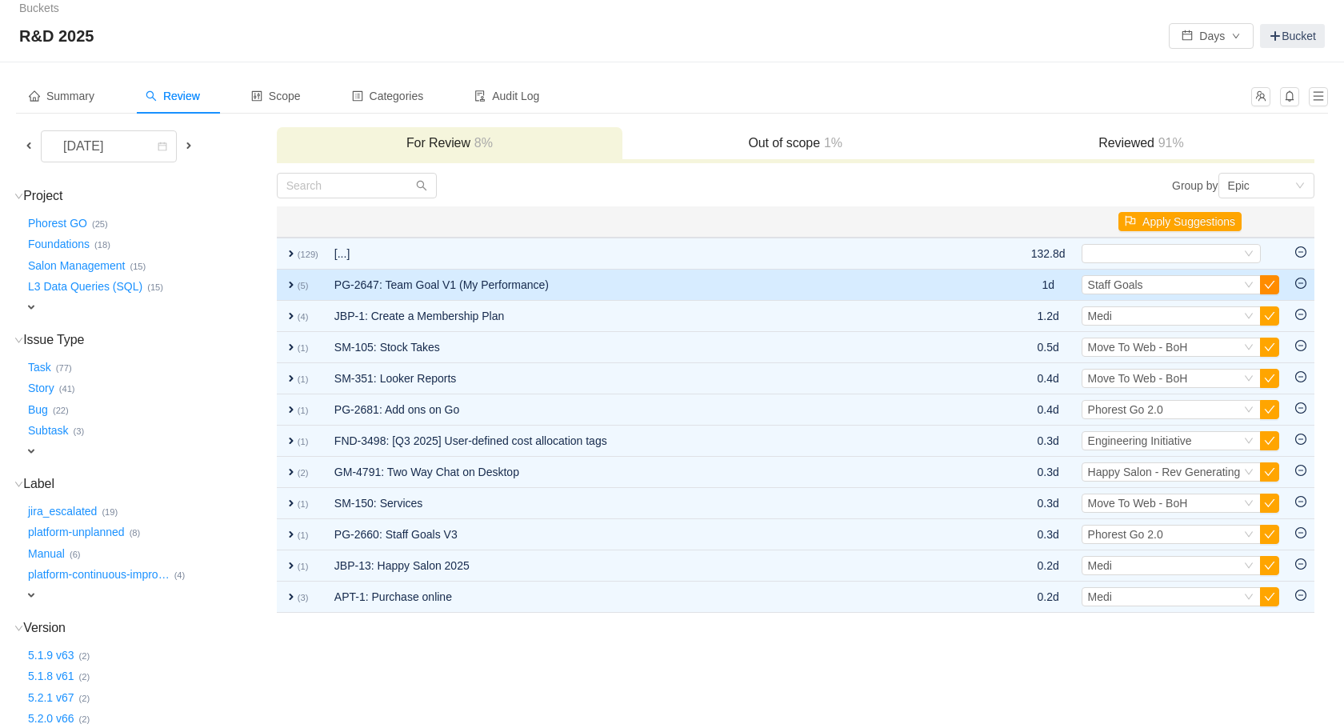
click at [1272, 283] on button "button" at bounding box center [1269, 284] width 19 height 19
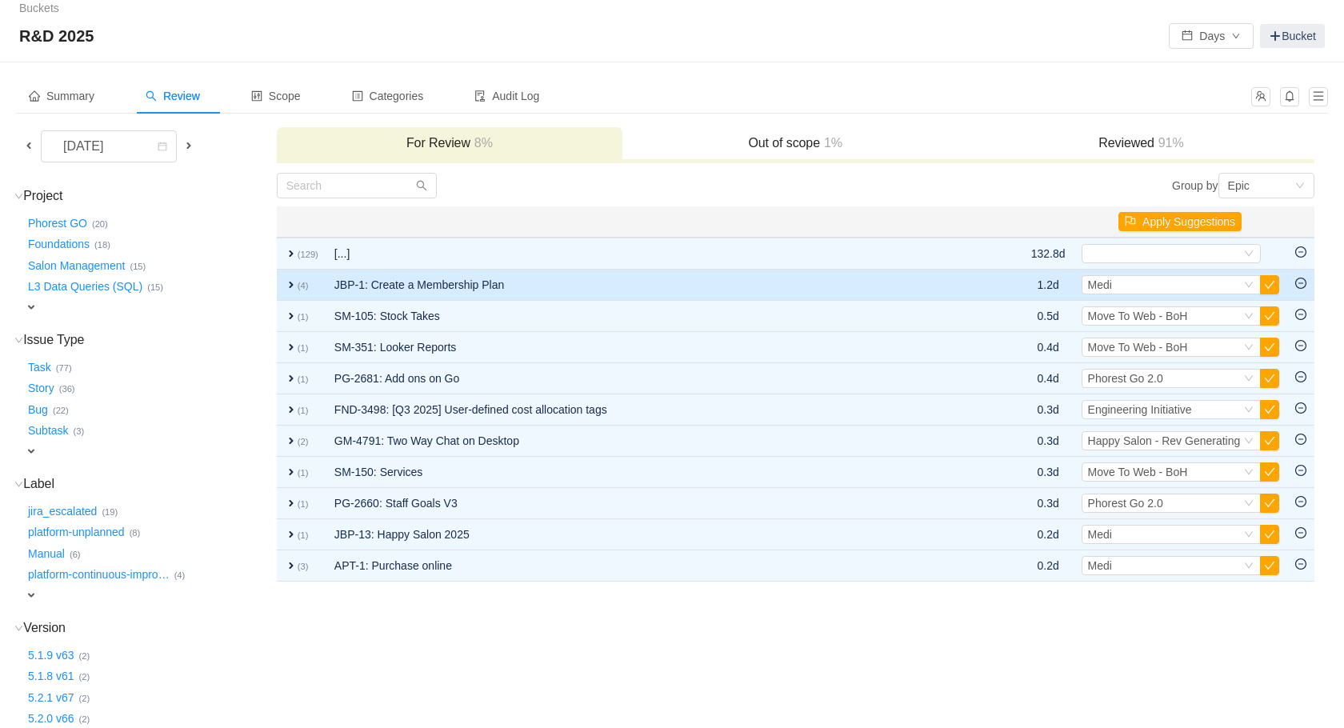
click at [298, 286] on small "(4)" at bounding box center [303, 286] width 11 height 10
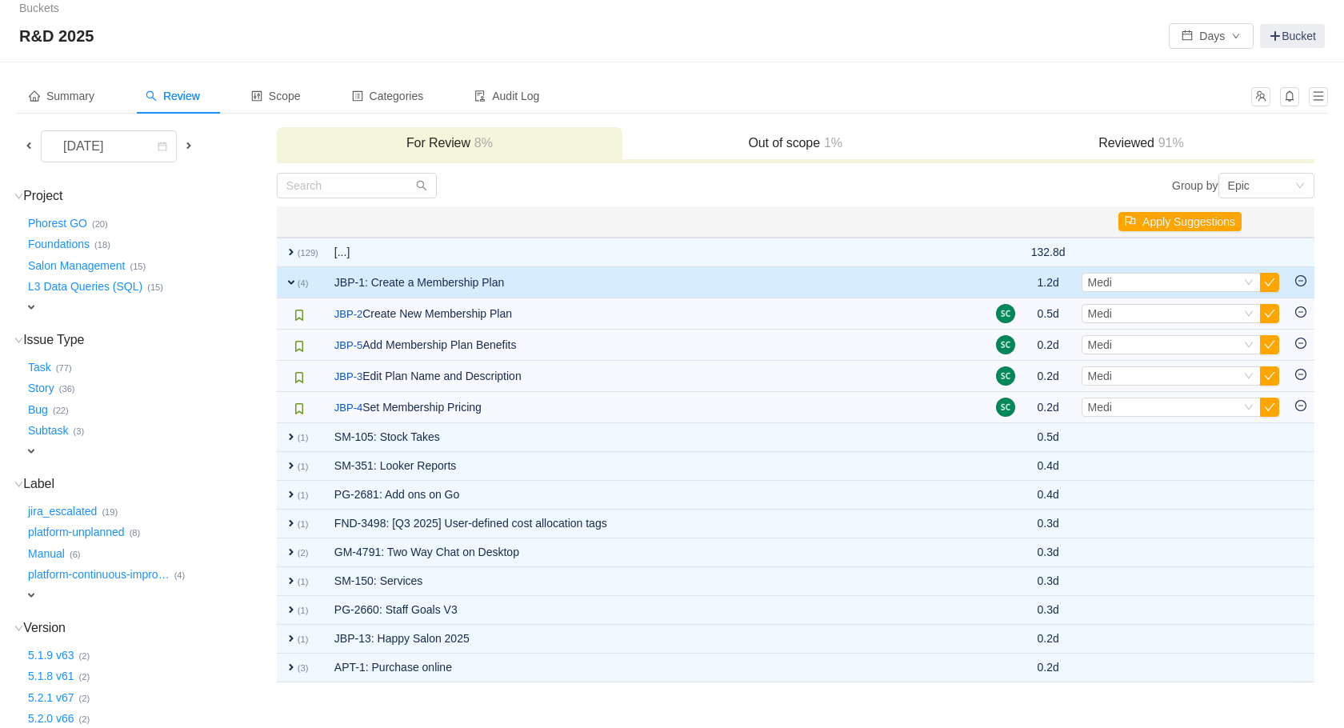
click at [298, 286] on small "(4)" at bounding box center [303, 283] width 11 height 10
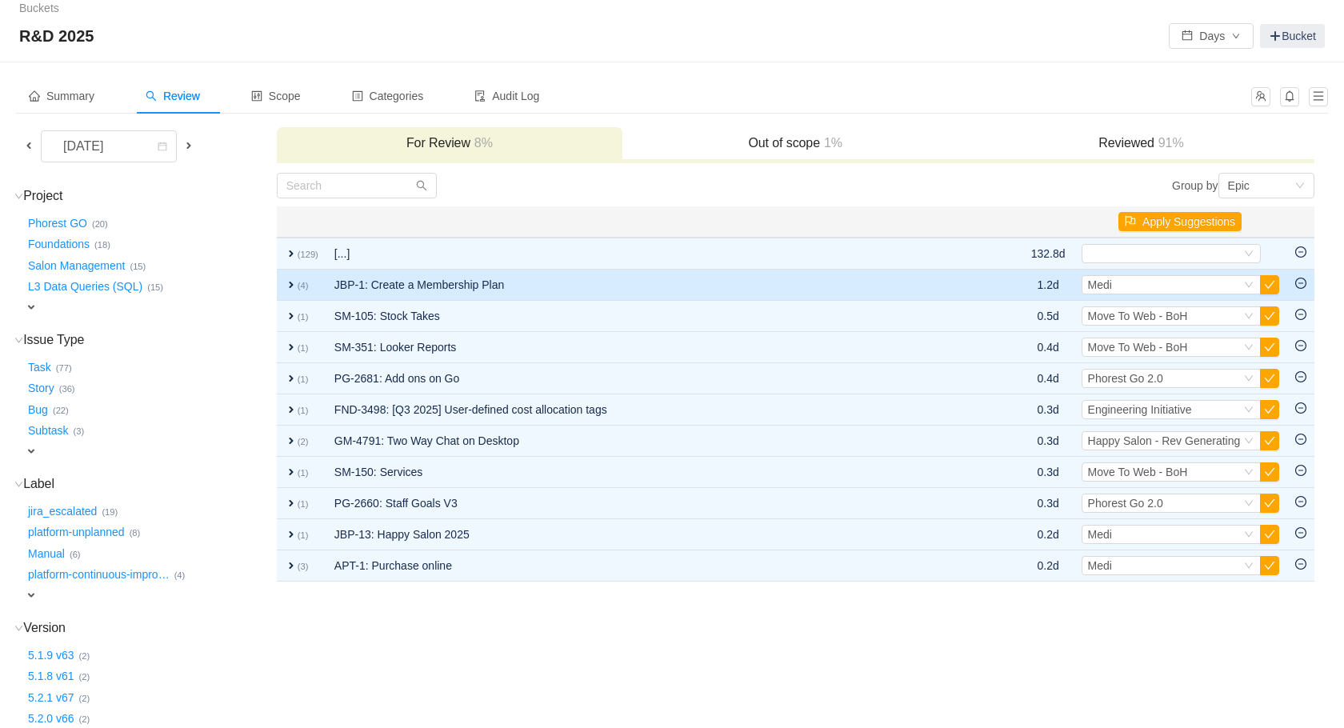
click at [1298, 287] on icon "icon: minus-circle" at bounding box center [1301, 283] width 11 height 11
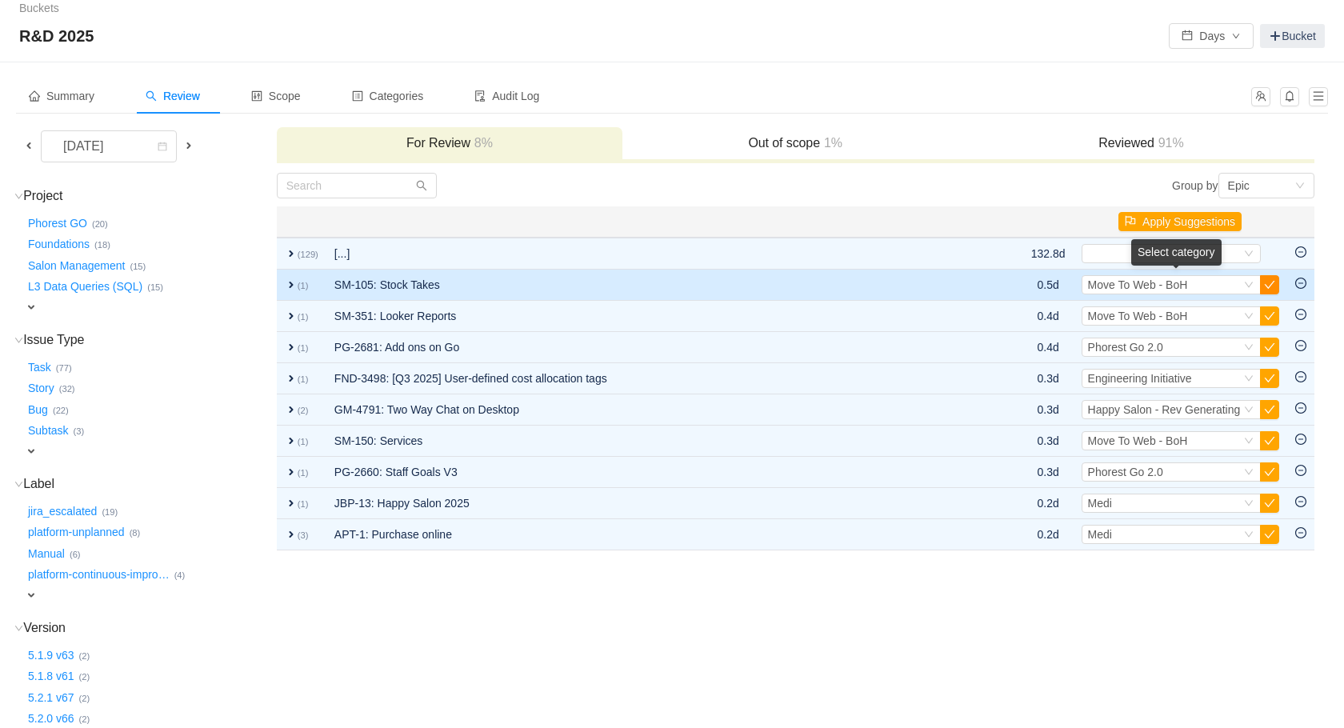
click at [1265, 282] on button "button" at bounding box center [1269, 284] width 19 height 19
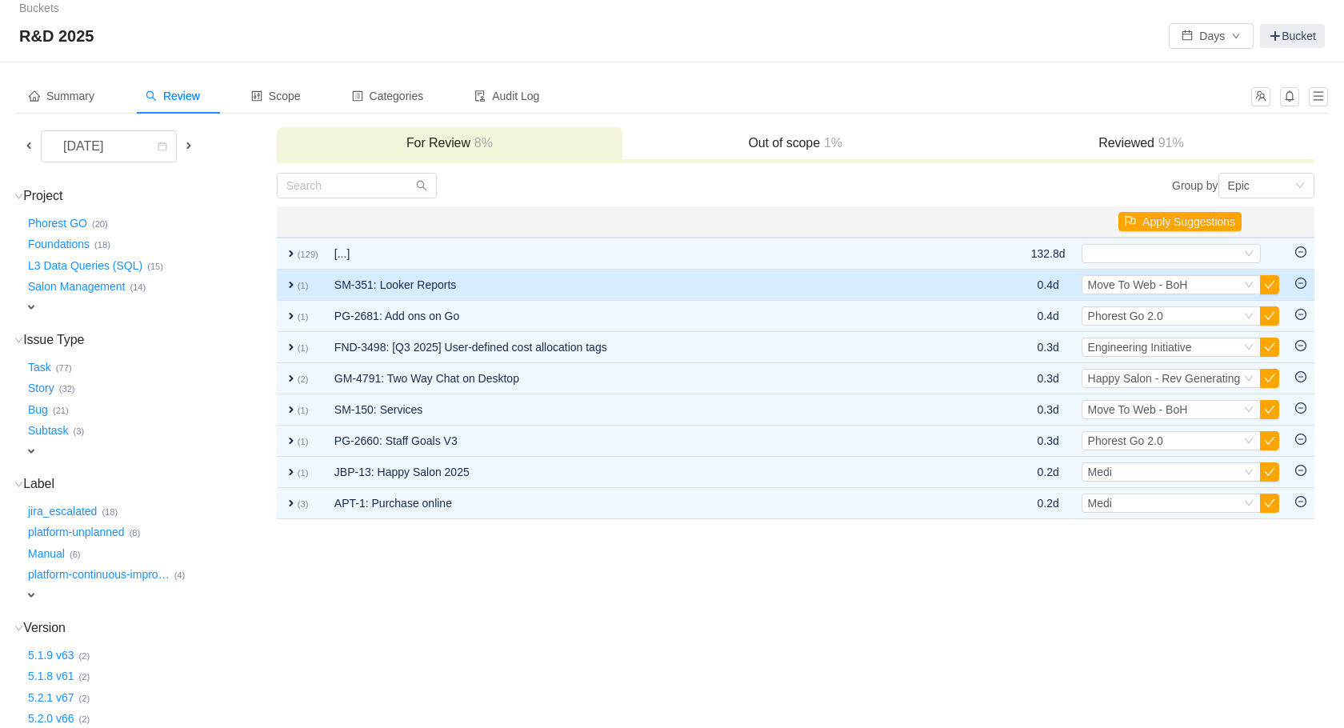
click at [290, 282] on span "expand" at bounding box center [291, 284] width 13 height 13
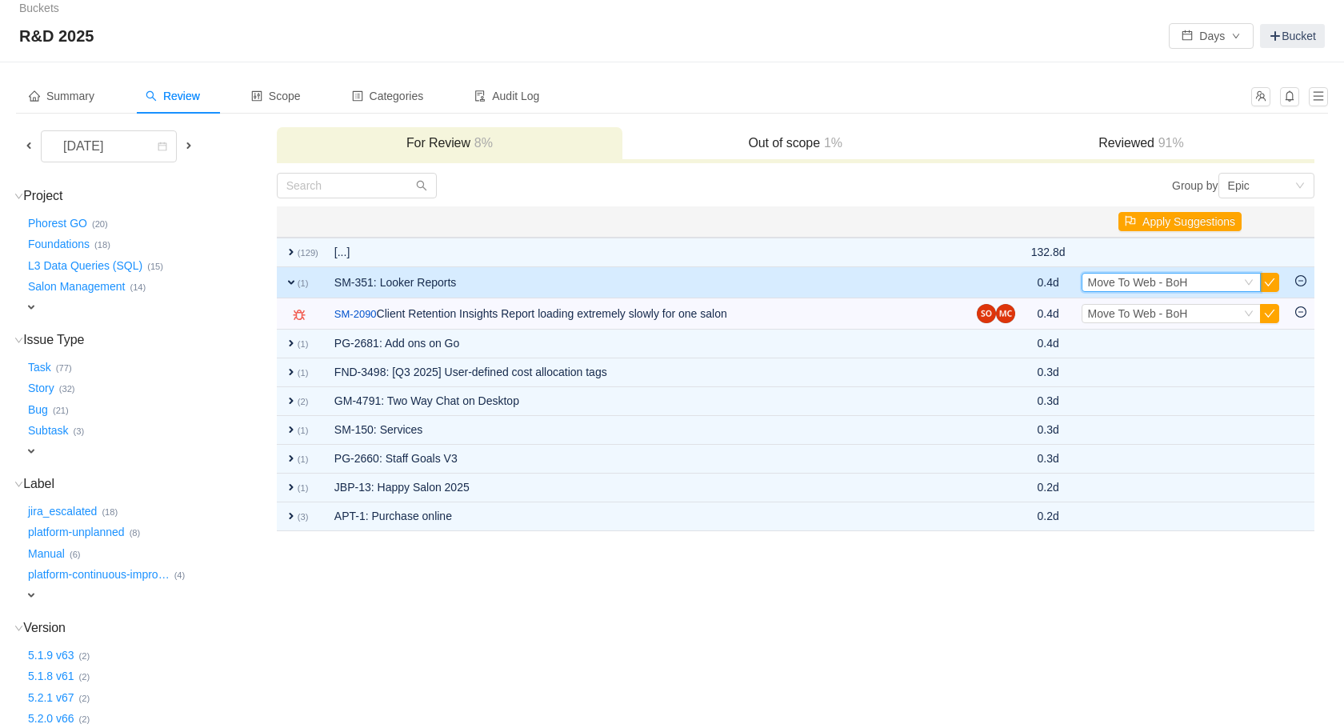
click at [1239, 282] on div "Select Move To Web - BoH" at bounding box center [1164, 283] width 153 height 18
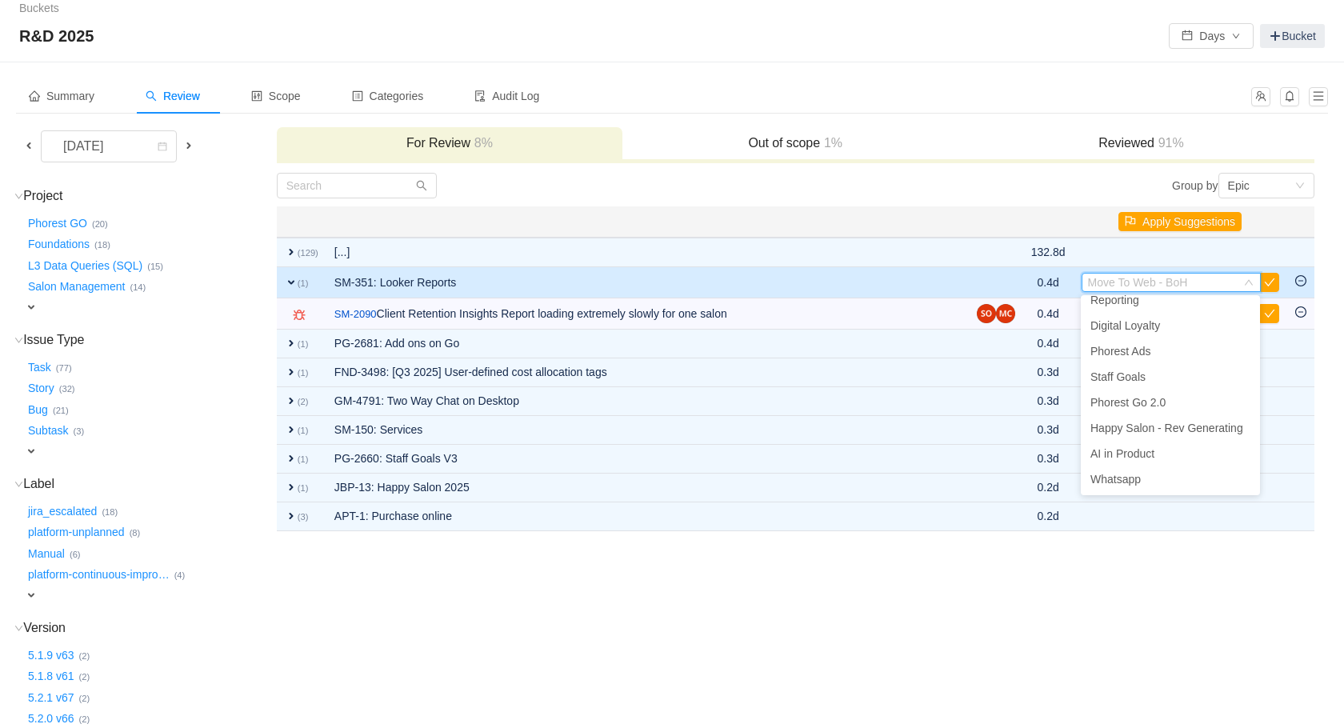
scroll to position [290, 0]
click at [1124, 330] on span "Reporting" at bounding box center [1115, 328] width 49 height 13
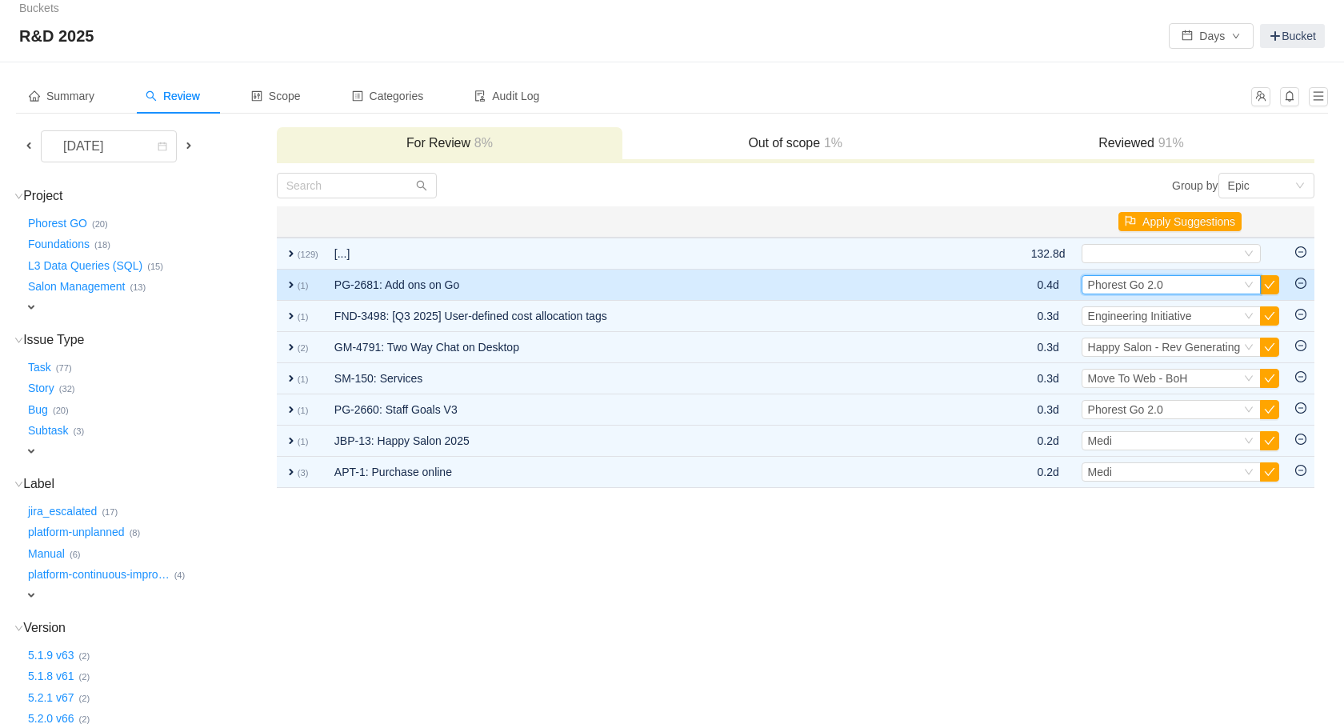
click at [1160, 281] on span "Phorest Go 2.0" at bounding box center [1125, 284] width 75 height 13
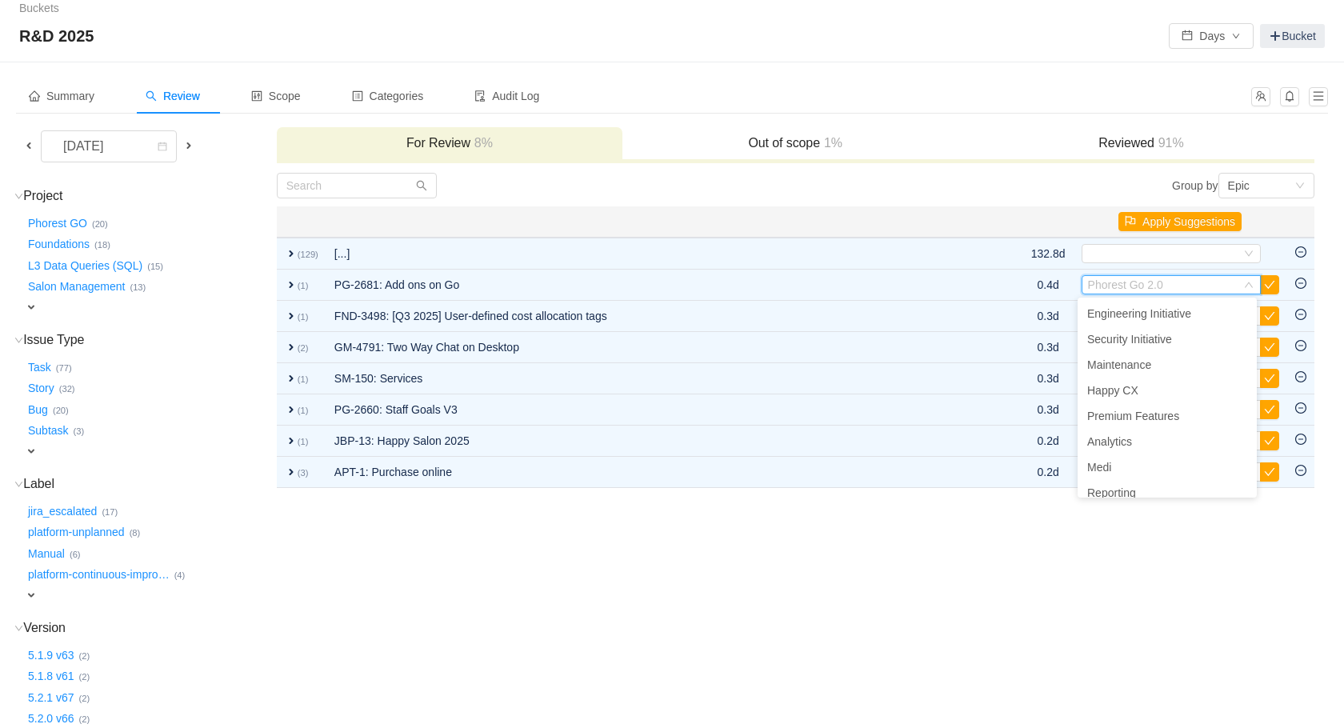
scroll to position [0, 0]
click at [1154, 342] on span "Happy Salon - Core Product" at bounding box center [1157, 339] width 140 height 13
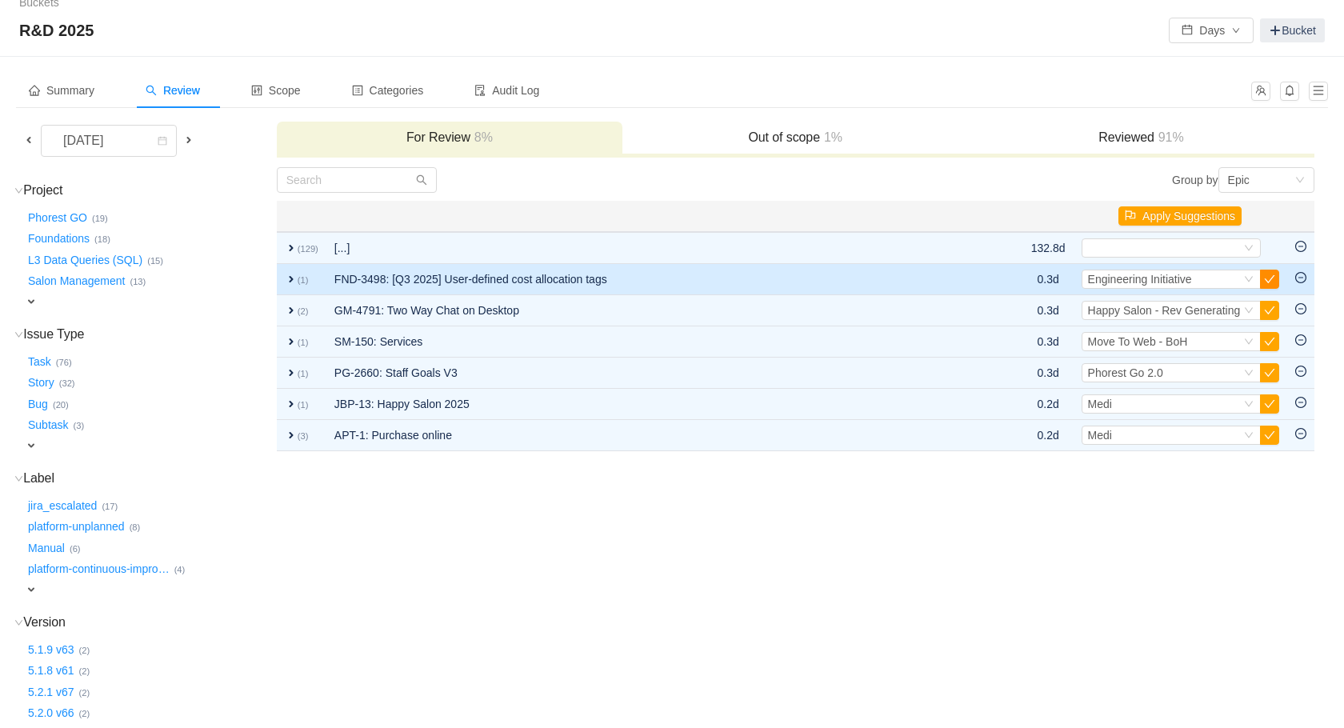
click at [1265, 283] on button "button" at bounding box center [1269, 279] width 19 height 19
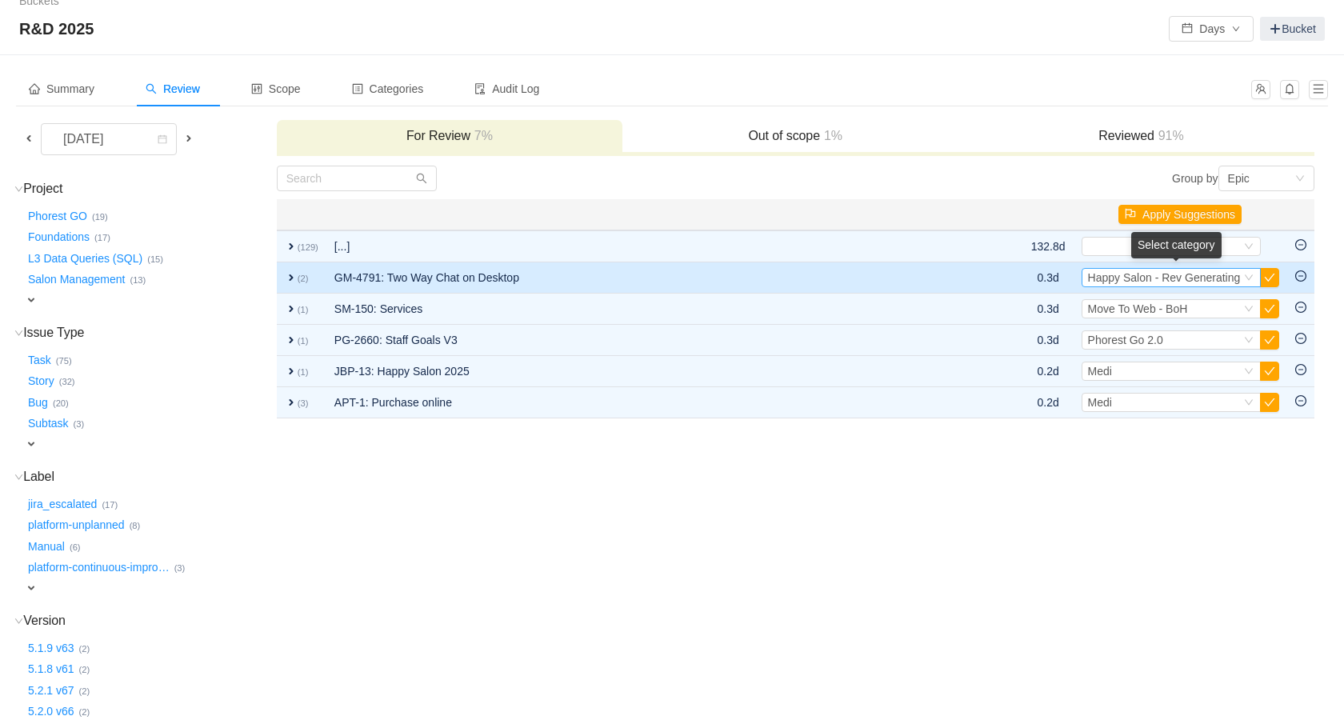
click at [1225, 286] on div "Select Happy Salon - Rev Generating" at bounding box center [1171, 277] width 179 height 19
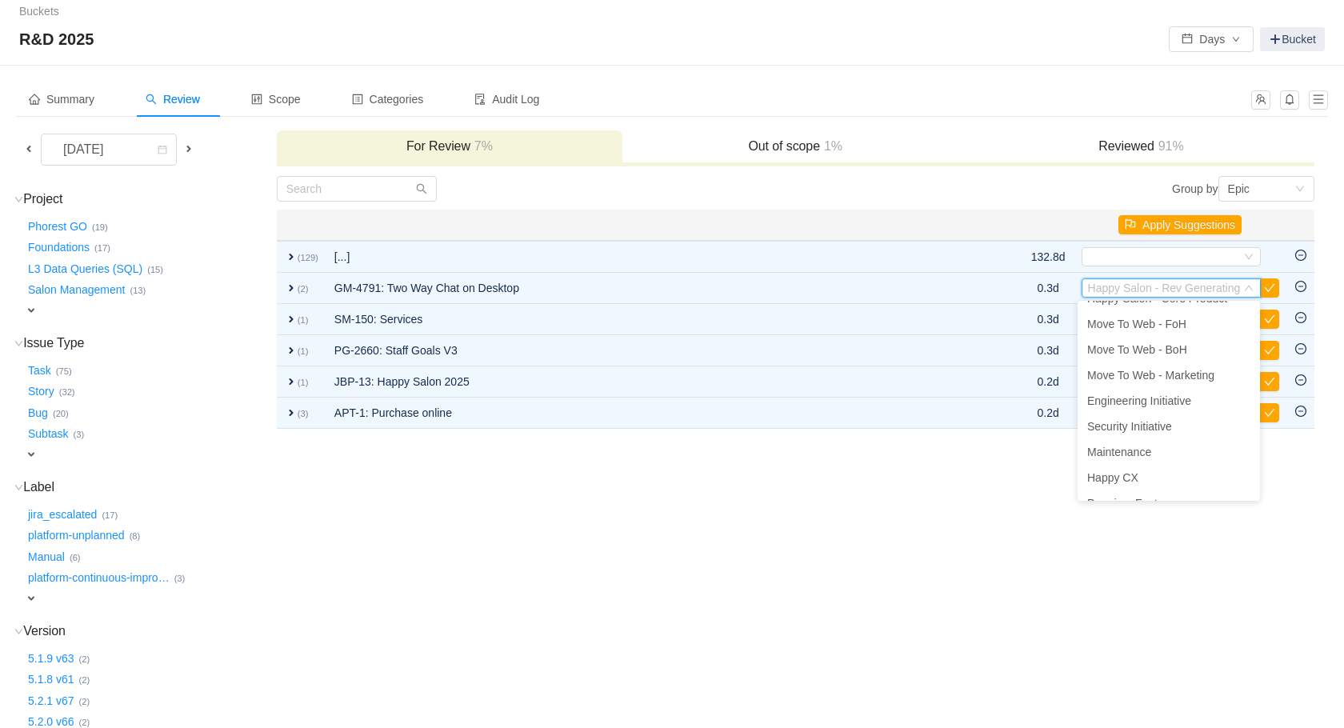
scroll to position [0, 0]
click at [1211, 339] on span "Happy Salon - Core Product" at bounding box center [1157, 342] width 140 height 13
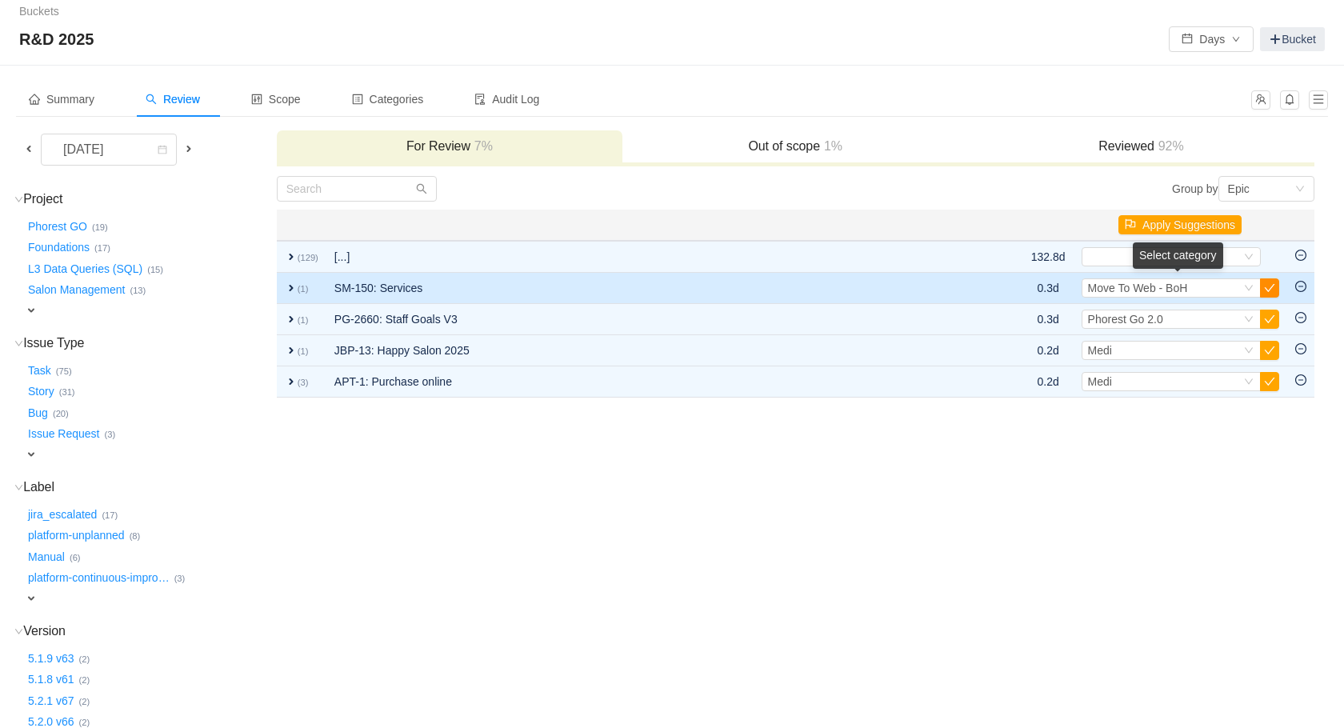
click at [1265, 284] on button "button" at bounding box center [1269, 287] width 19 height 19
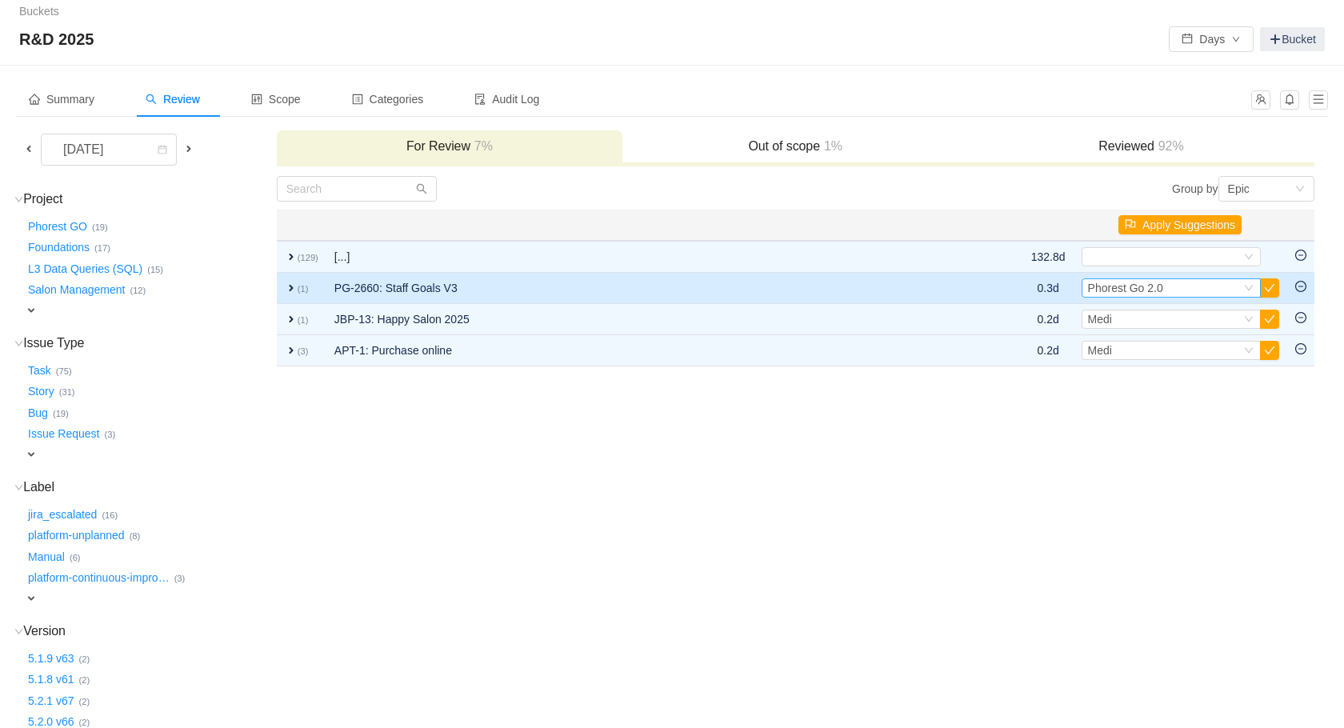
click at [1256, 289] on div "Select Phorest Go 2.0" at bounding box center [1171, 287] width 179 height 19
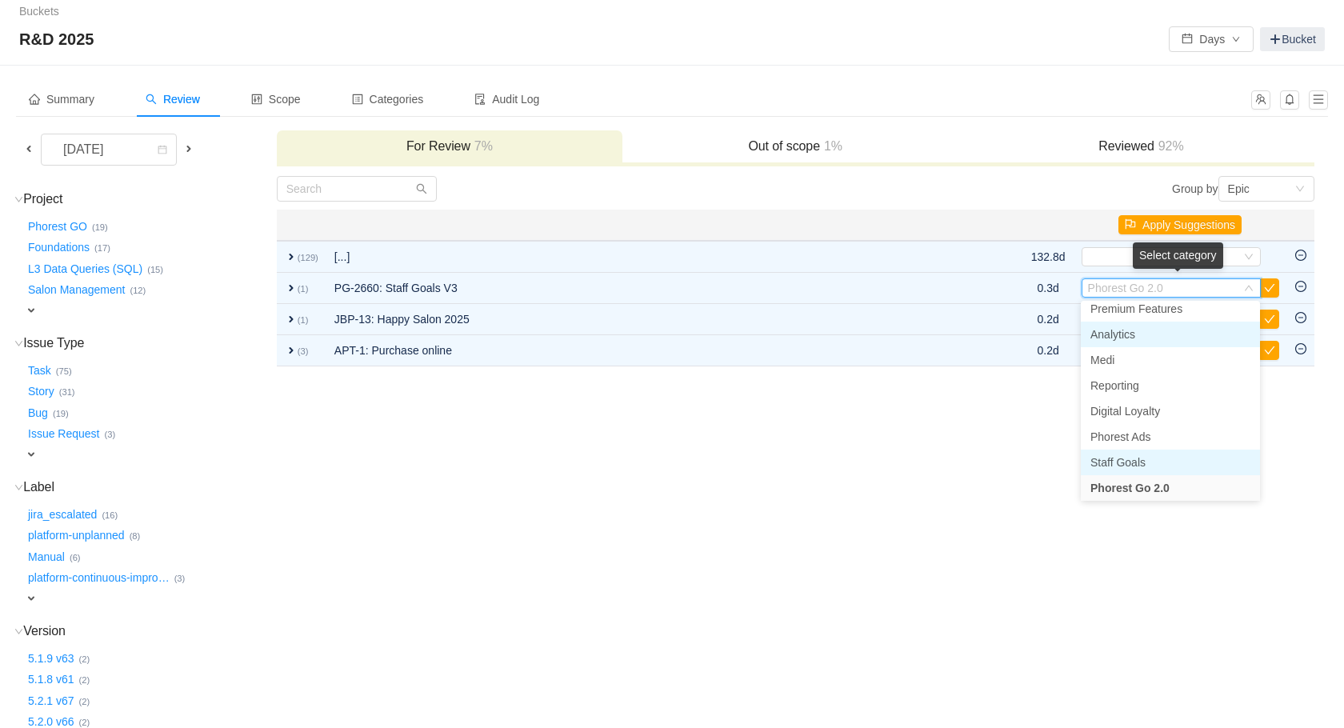
scroll to position [234, 0]
click at [1146, 471] on span "Staff Goals" at bounding box center [1118, 467] width 55 height 13
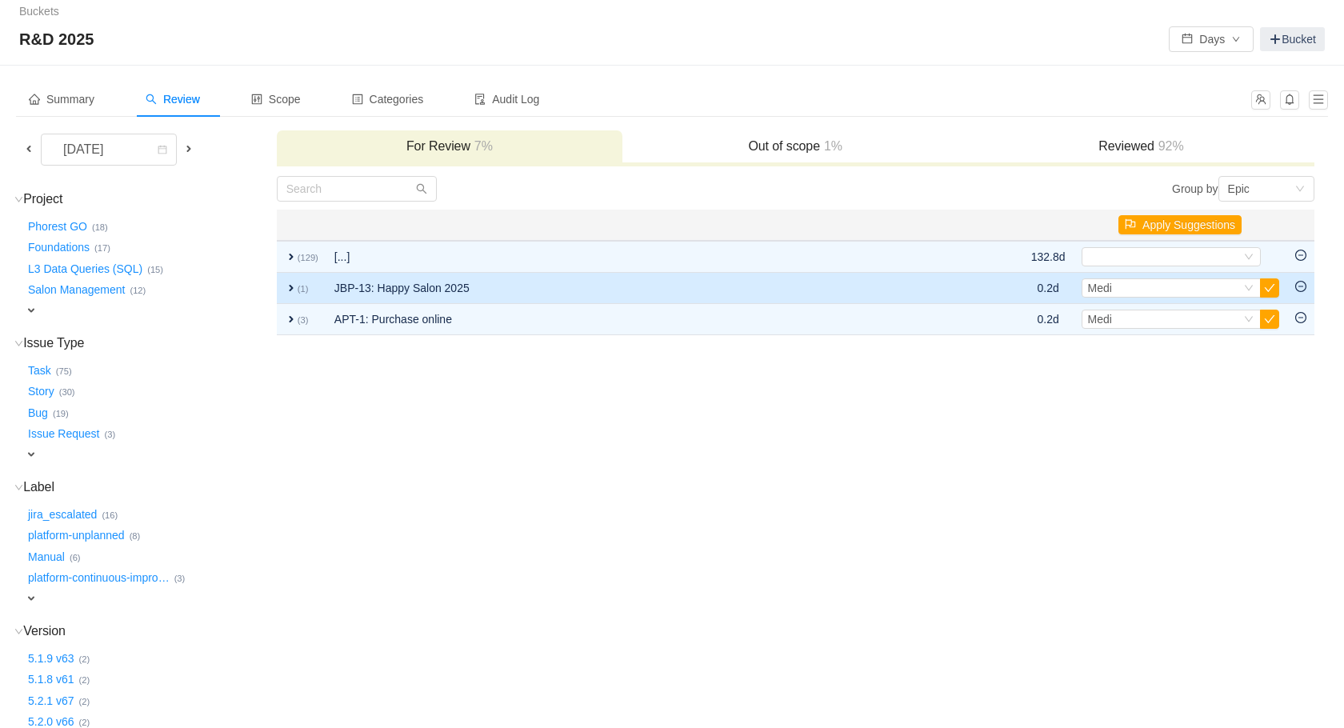
click at [1303, 289] on icon "icon: minus-circle" at bounding box center [1301, 286] width 11 height 11
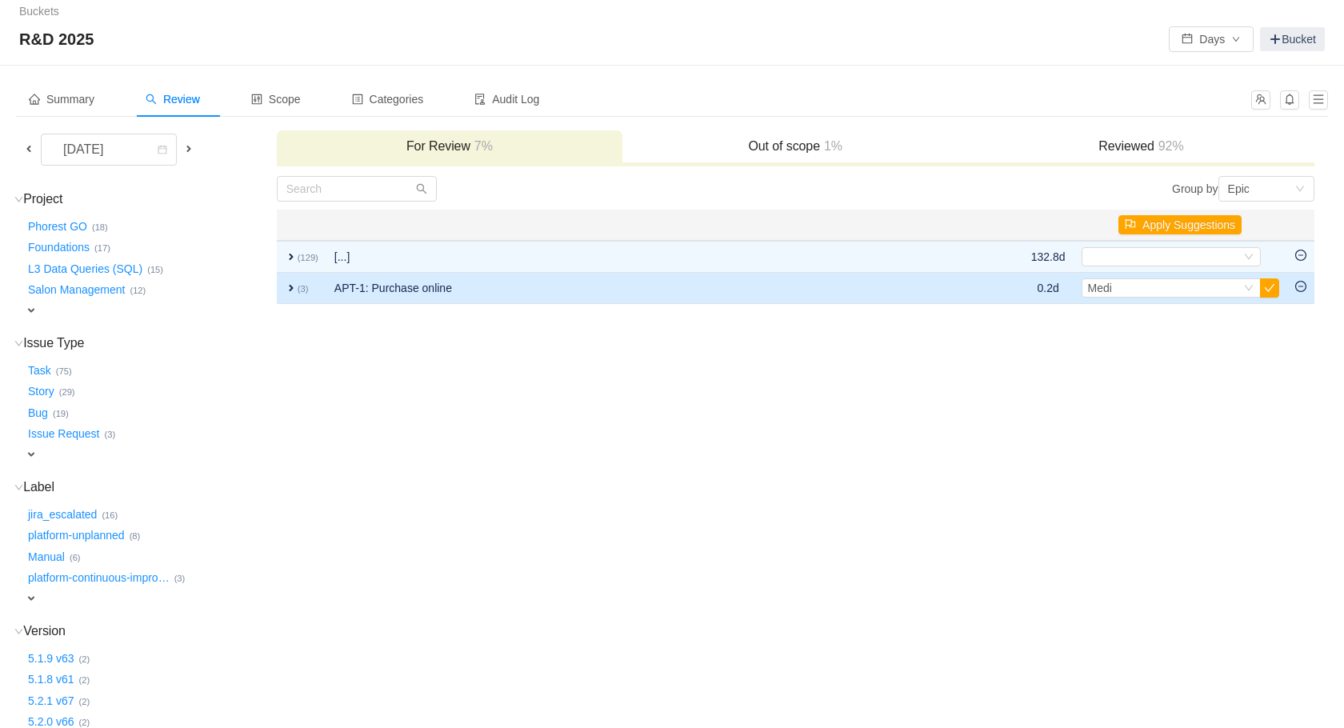
click at [344, 290] on td "APT-1: Purchase online" at bounding box center [637, 288] width 623 height 31
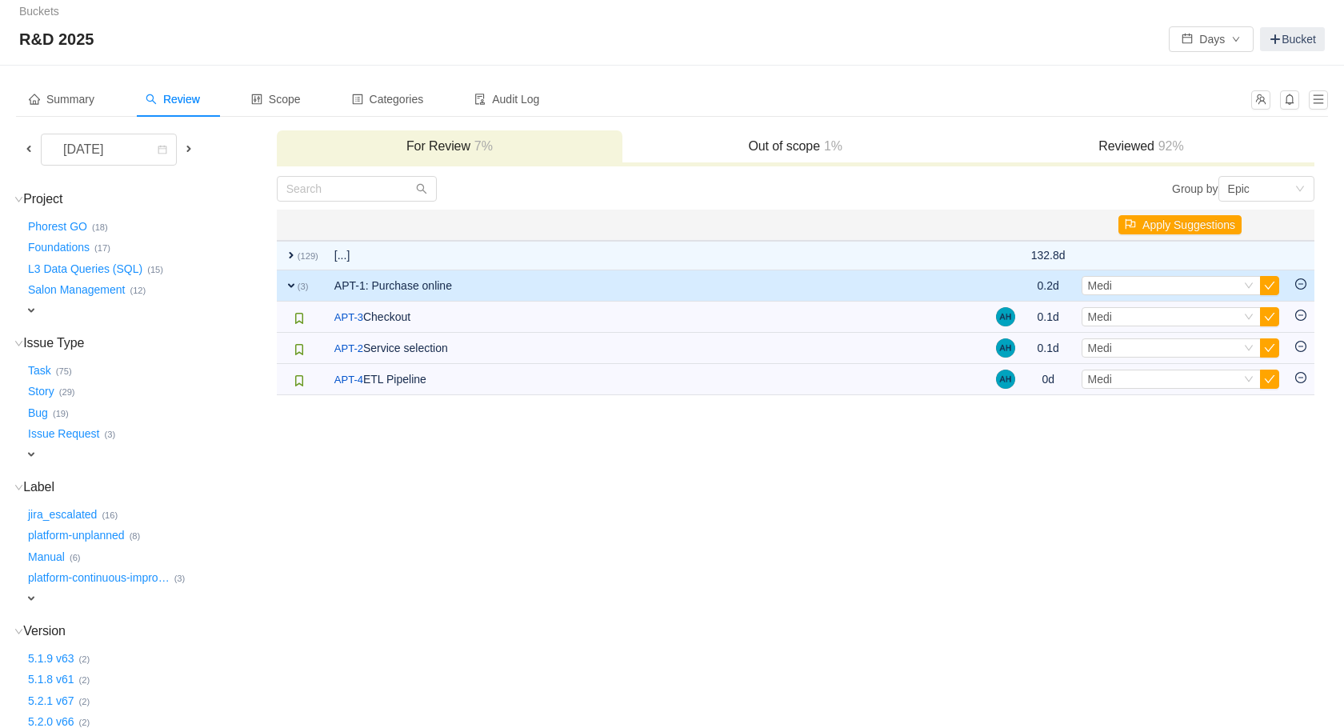
click at [1306, 286] on icon "icon: minus-circle" at bounding box center [1301, 283] width 11 height 11
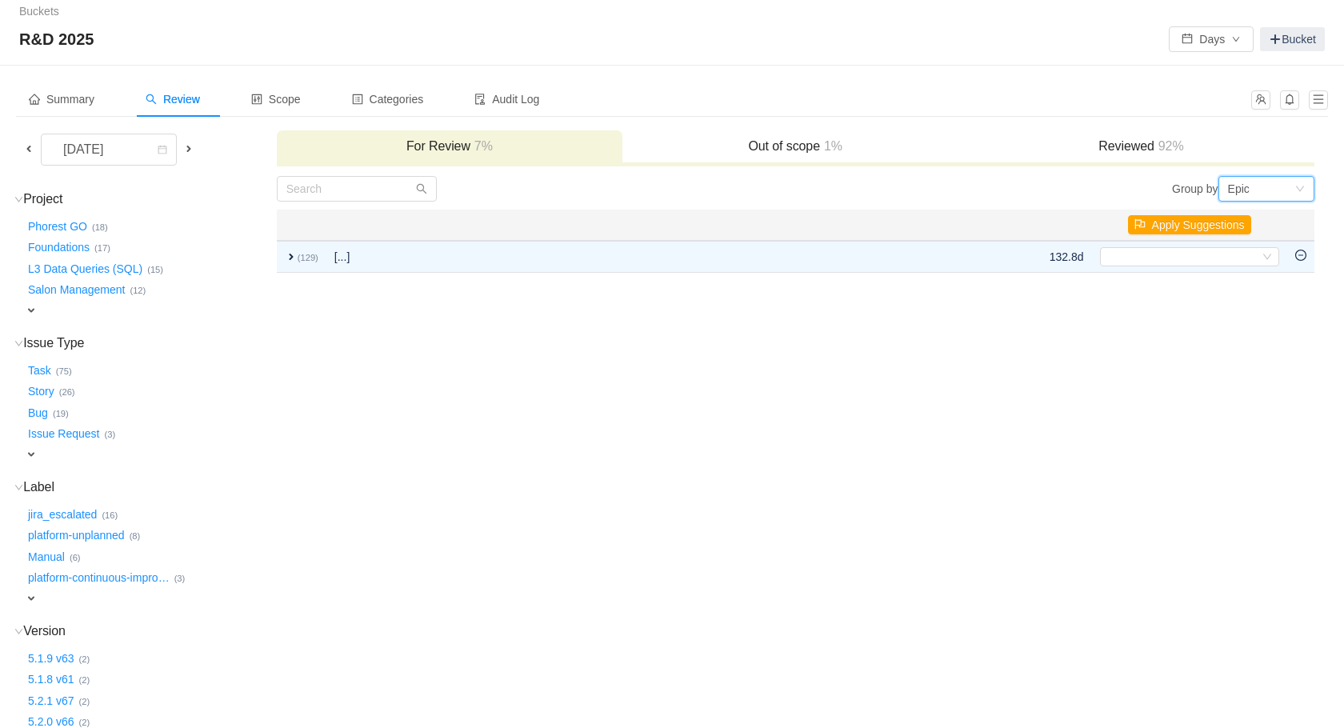
click at [1262, 183] on div "Epic" at bounding box center [1261, 189] width 66 height 24
click at [1287, 246] on li "Project" at bounding box center [1266, 247] width 96 height 26
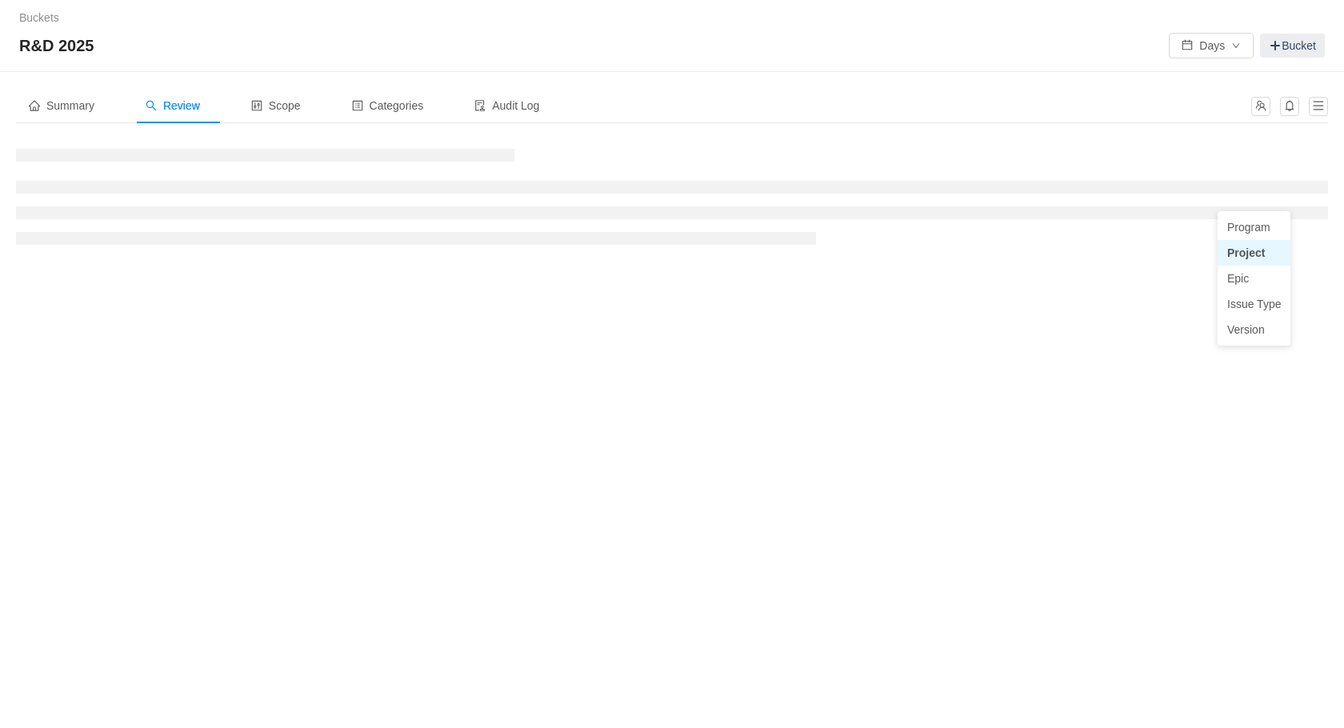
scroll to position [0, 0]
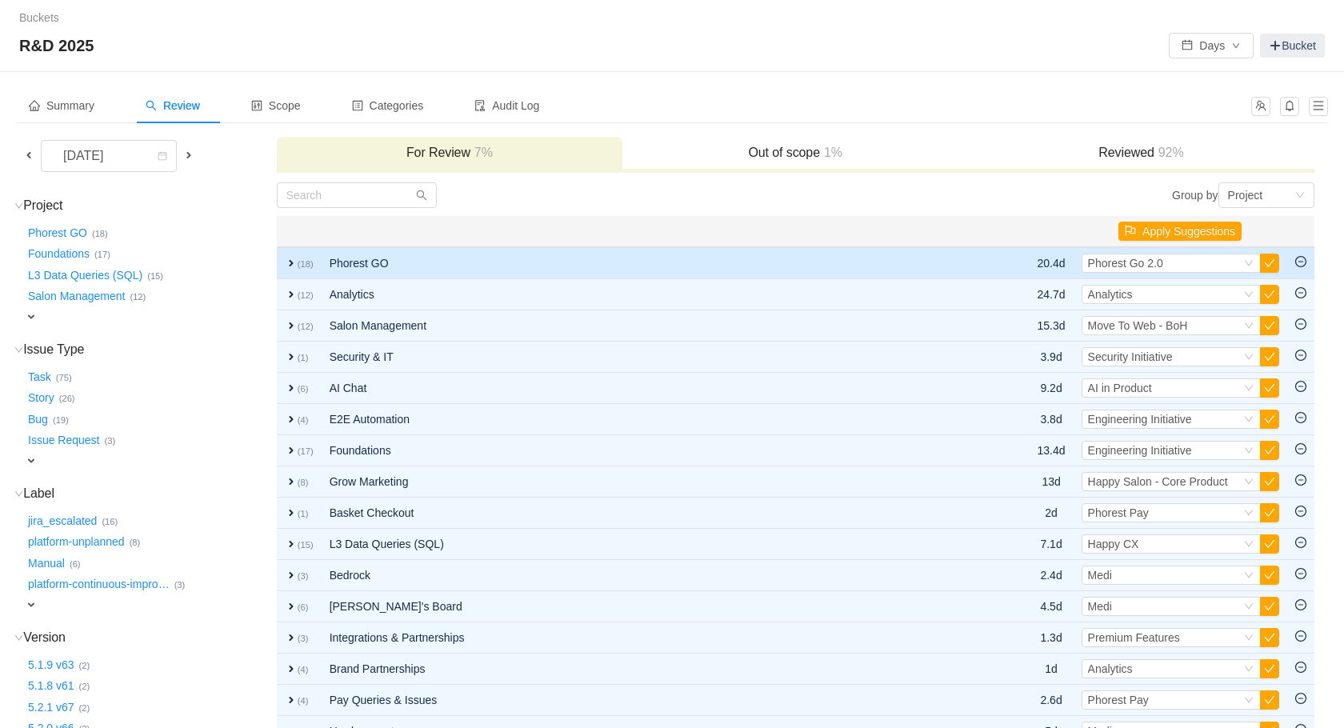
click at [423, 262] on td "Phorest GO" at bounding box center [642, 263] width 640 height 32
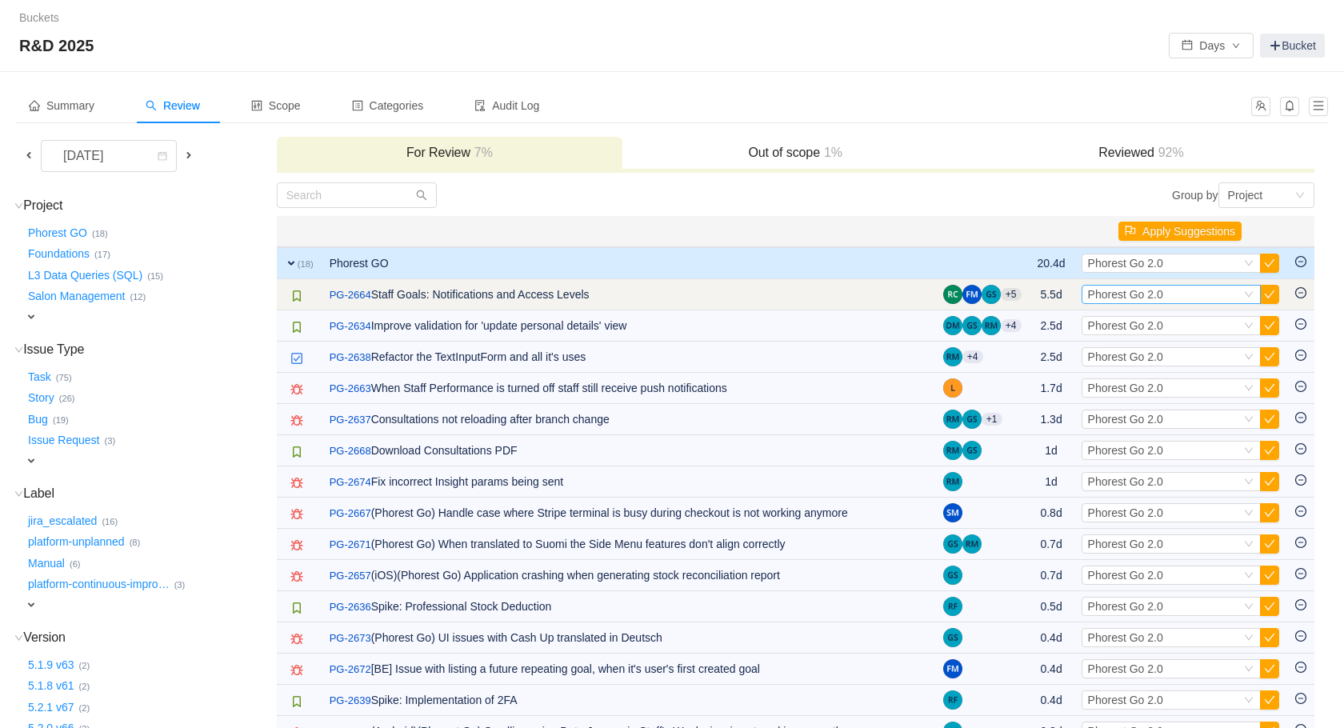
click at [1229, 294] on div "Select Phorest Go 2.0" at bounding box center [1164, 295] width 153 height 18
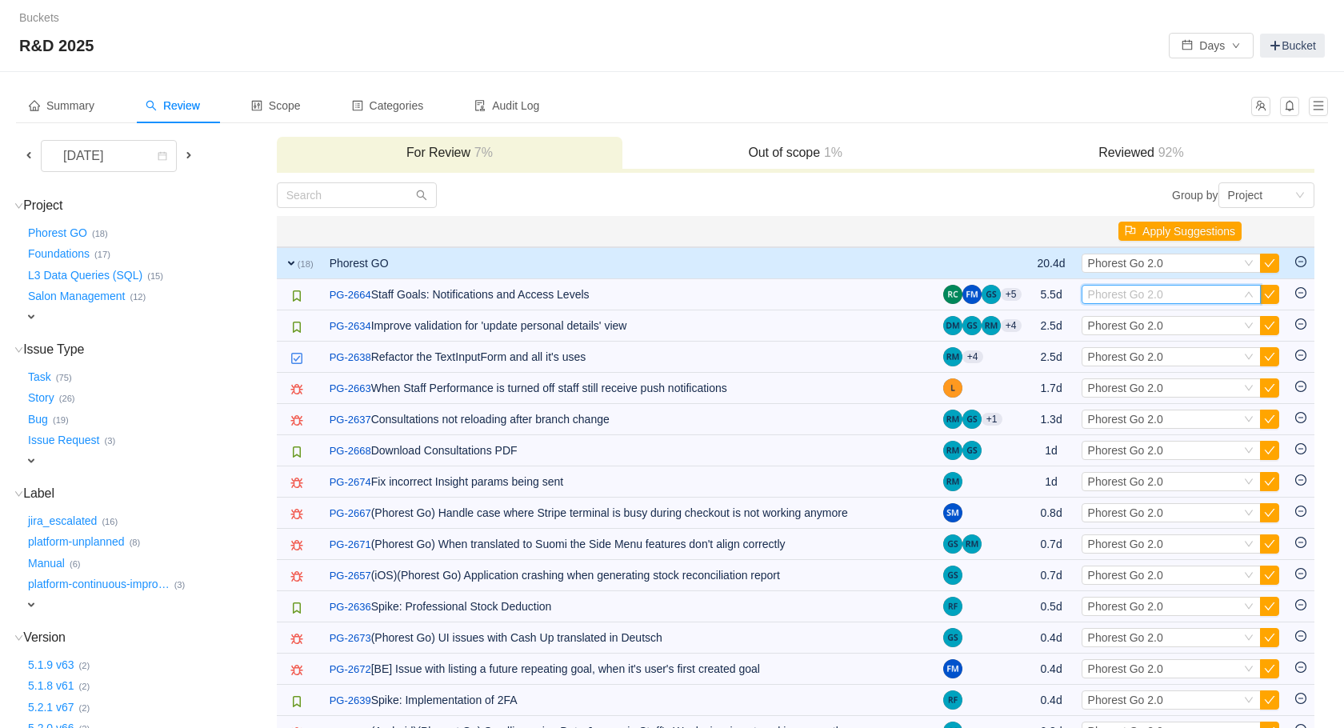
scroll to position [234, 0]
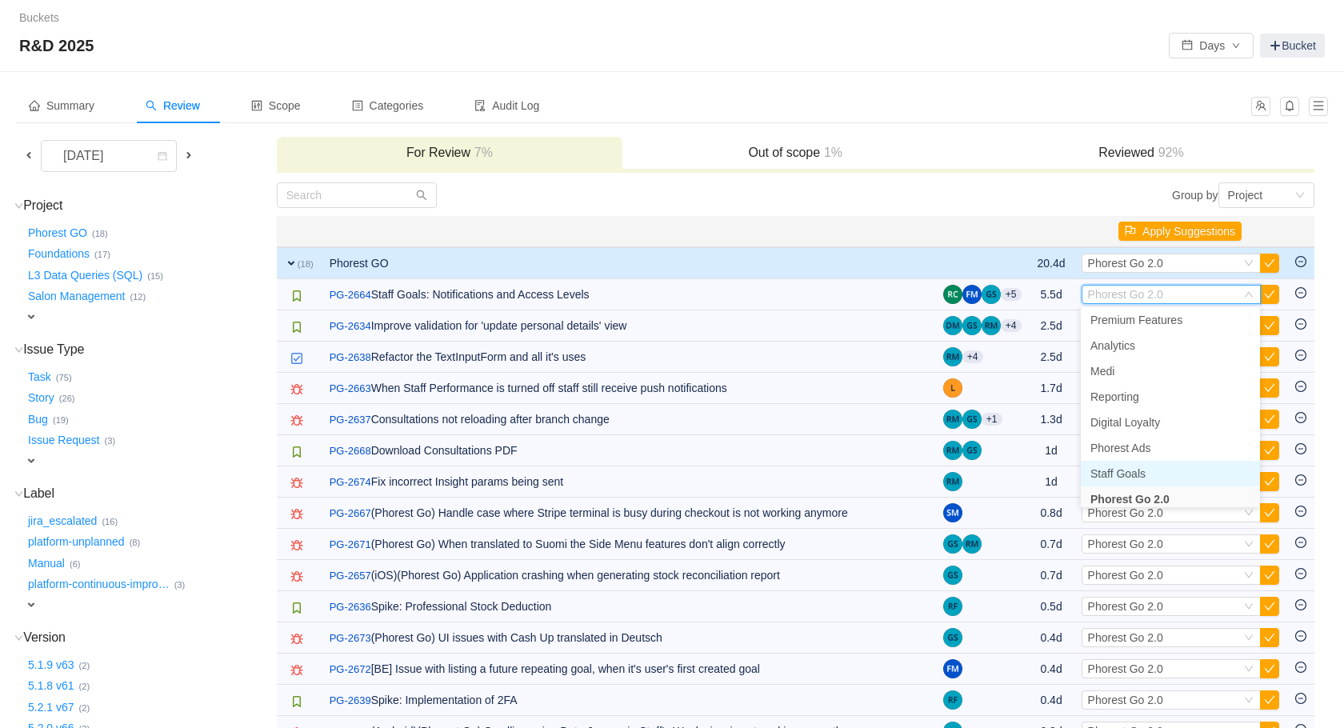
click at [1175, 469] on li "Staff Goals" at bounding box center [1170, 474] width 179 height 26
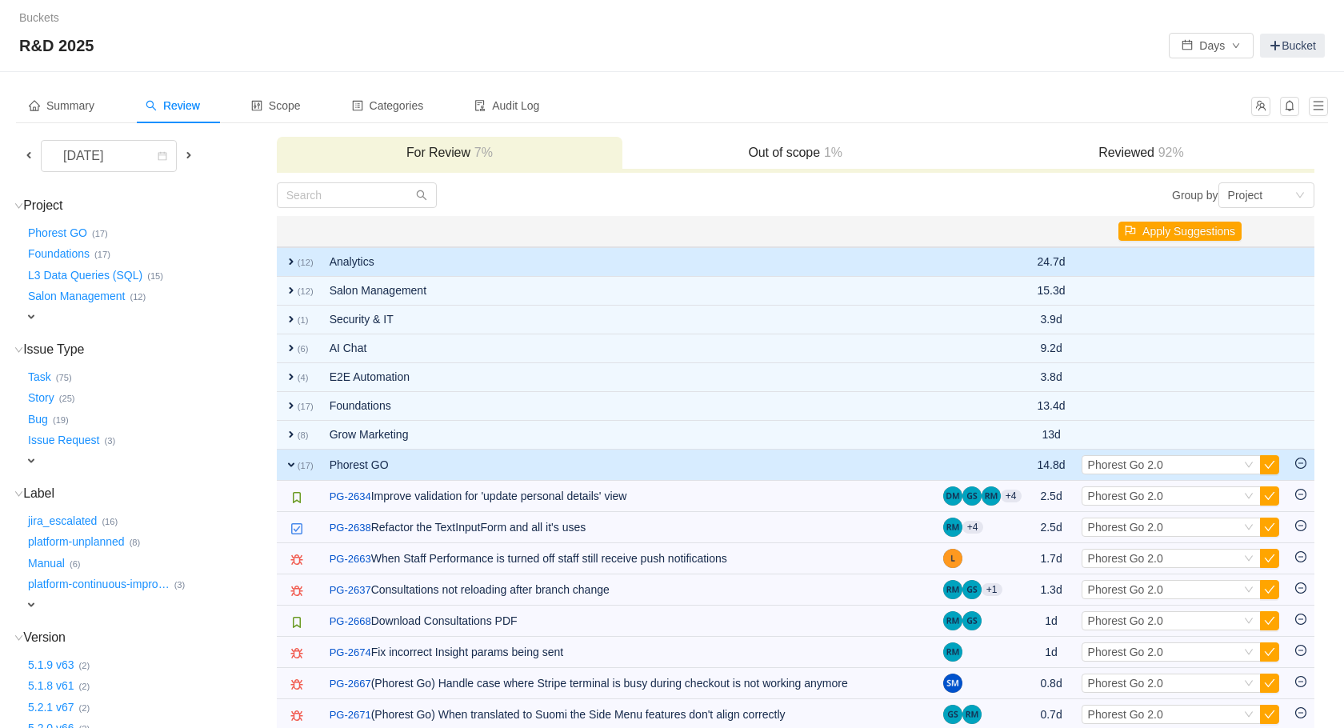
click at [290, 264] on span "expand" at bounding box center [291, 261] width 13 height 13
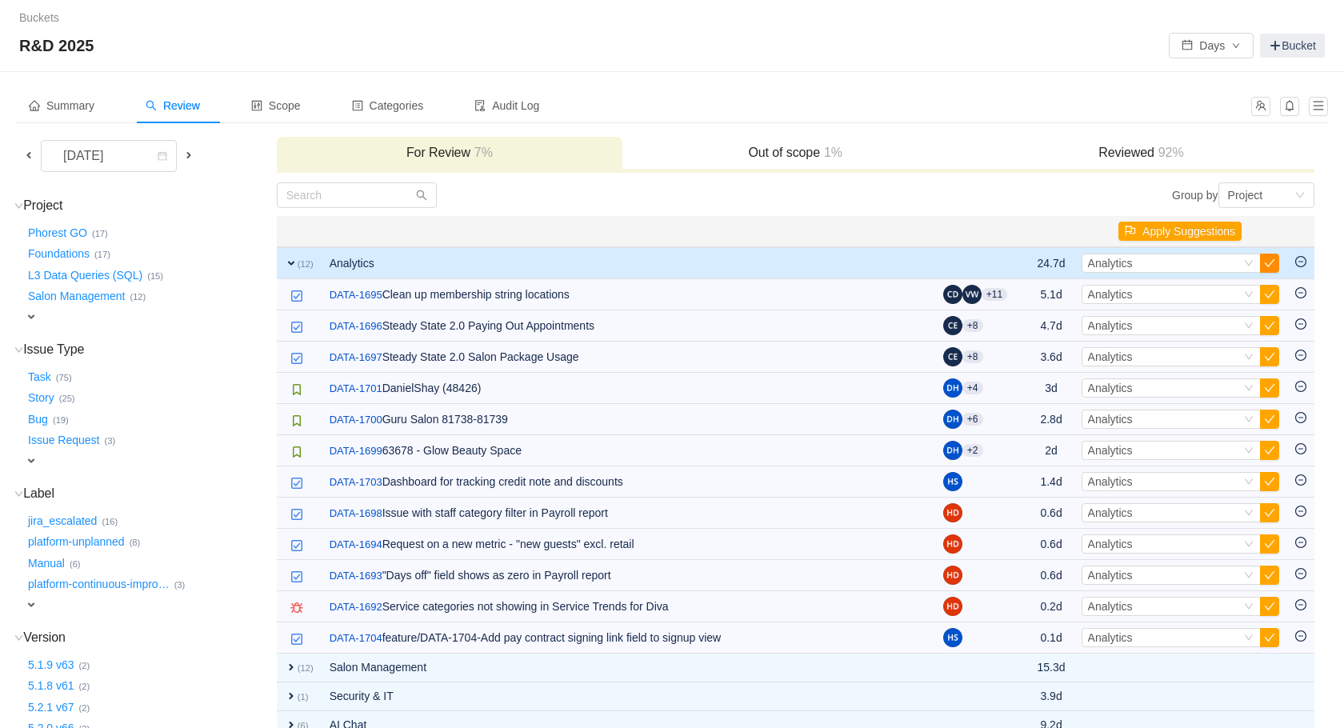
click at [1272, 259] on button "button" at bounding box center [1269, 263] width 19 height 19
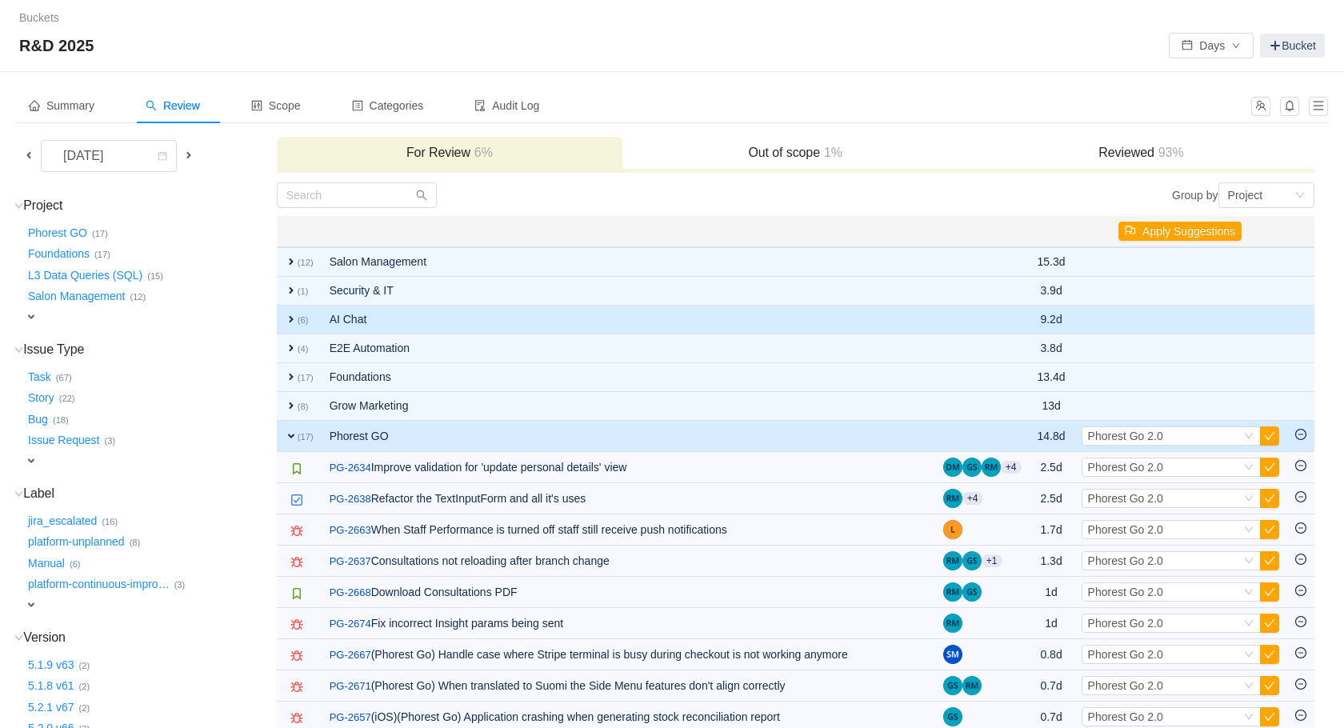
click at [298, 320] on small "(6)" at bounding box center [303, 320] width 11 height 10
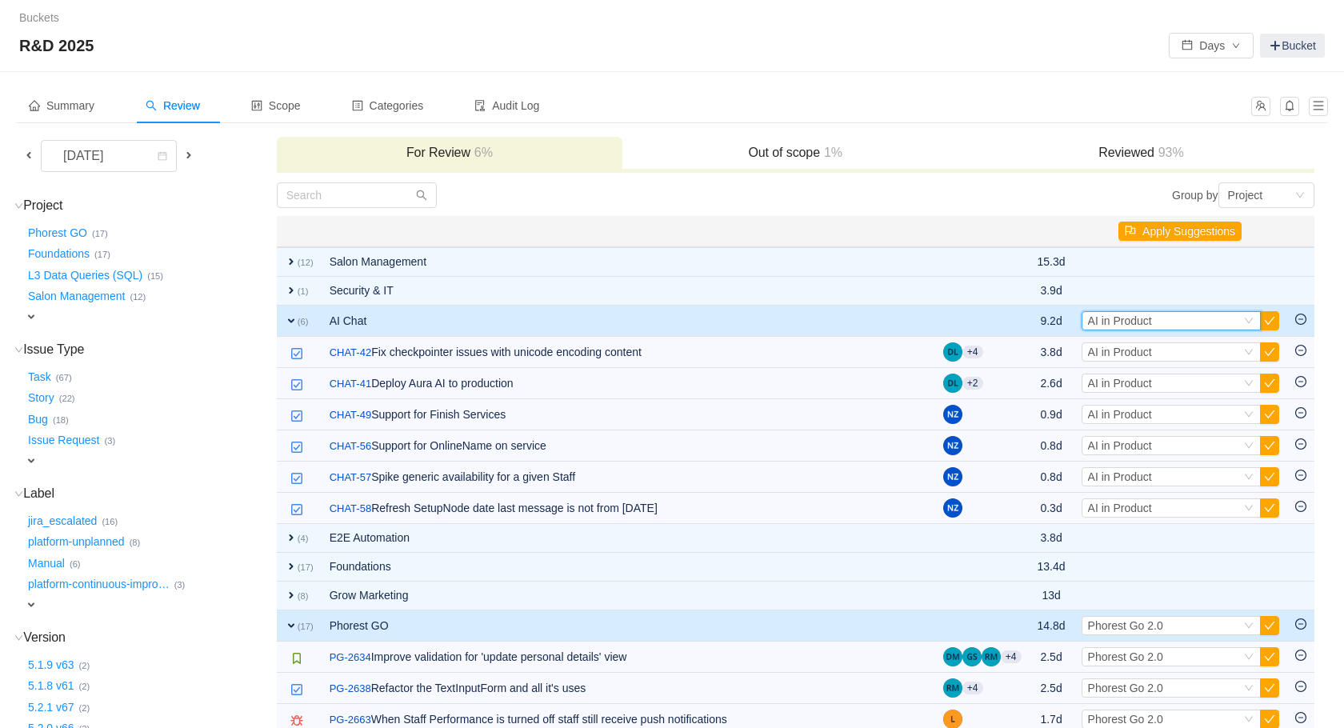
click at [1184, 326] on div "Select AI in Product" at bounding box center [1164, 321] width 153 height 18
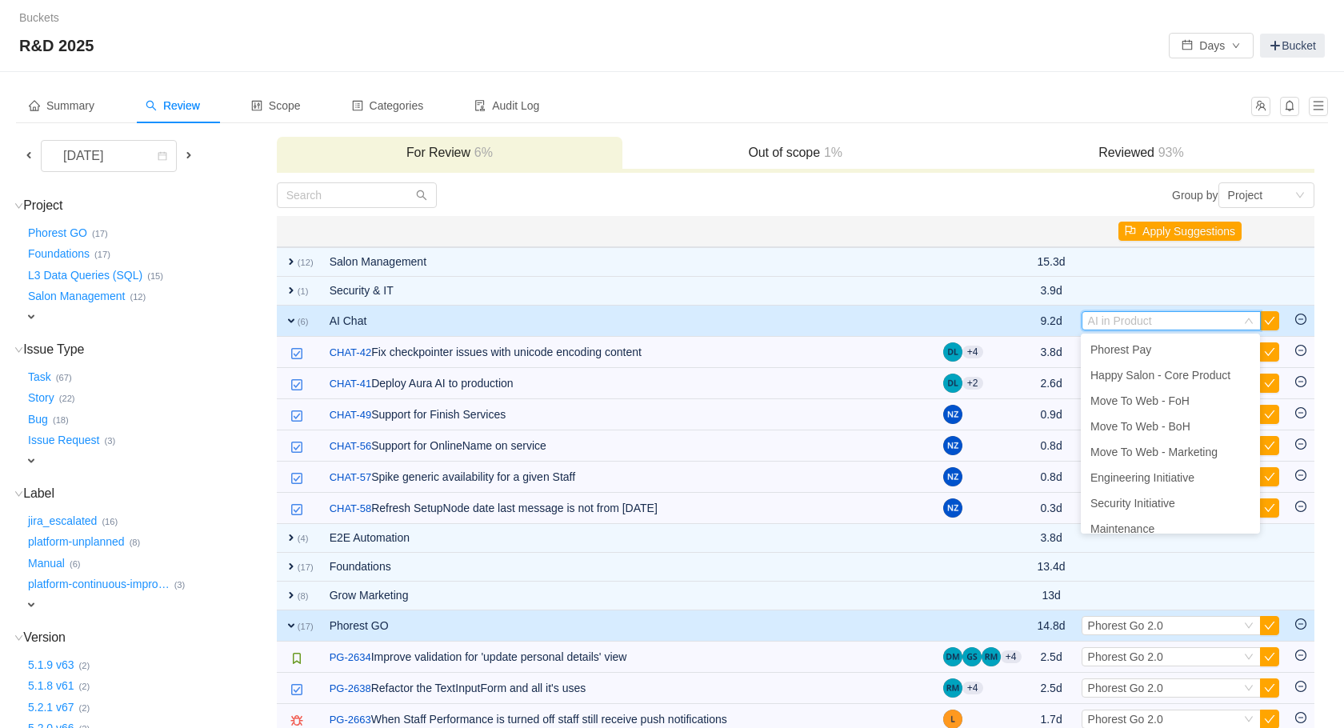
scroll to position [290, 0]
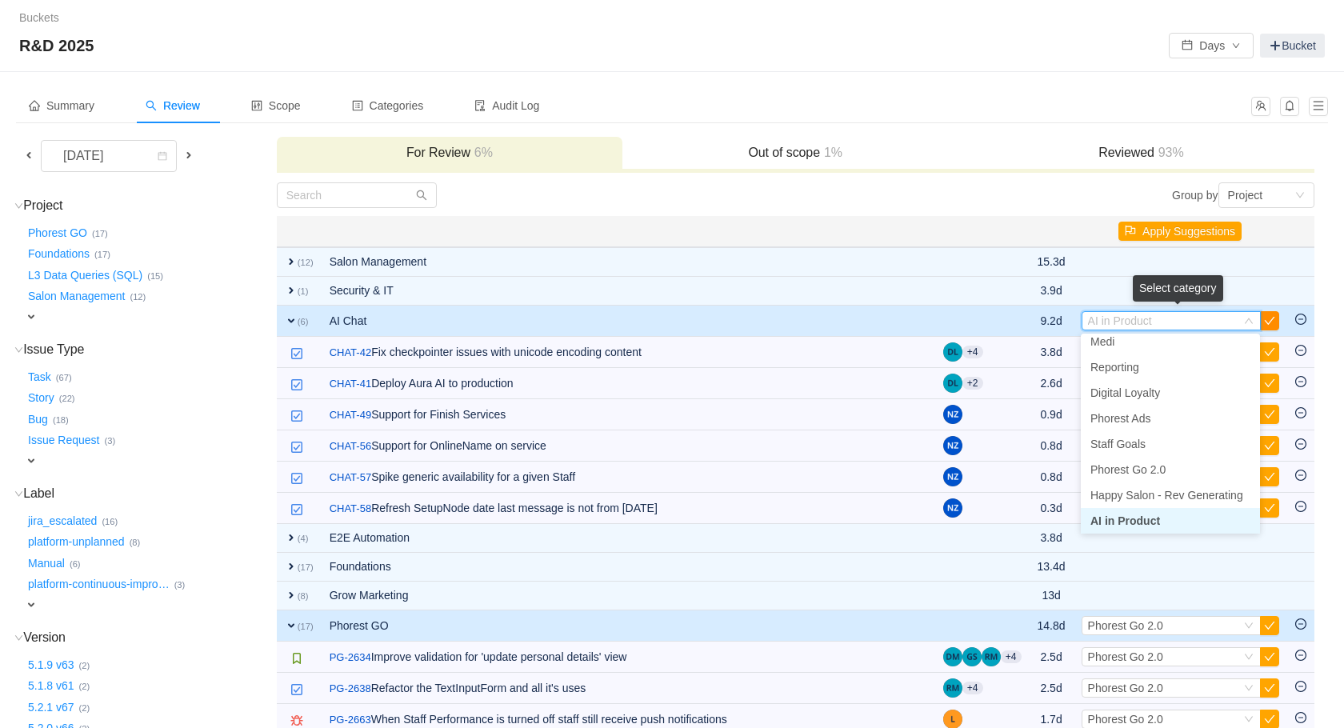
click at [1269, 323] on button "button" at bounding box center [1269, 320] width 19 height 19
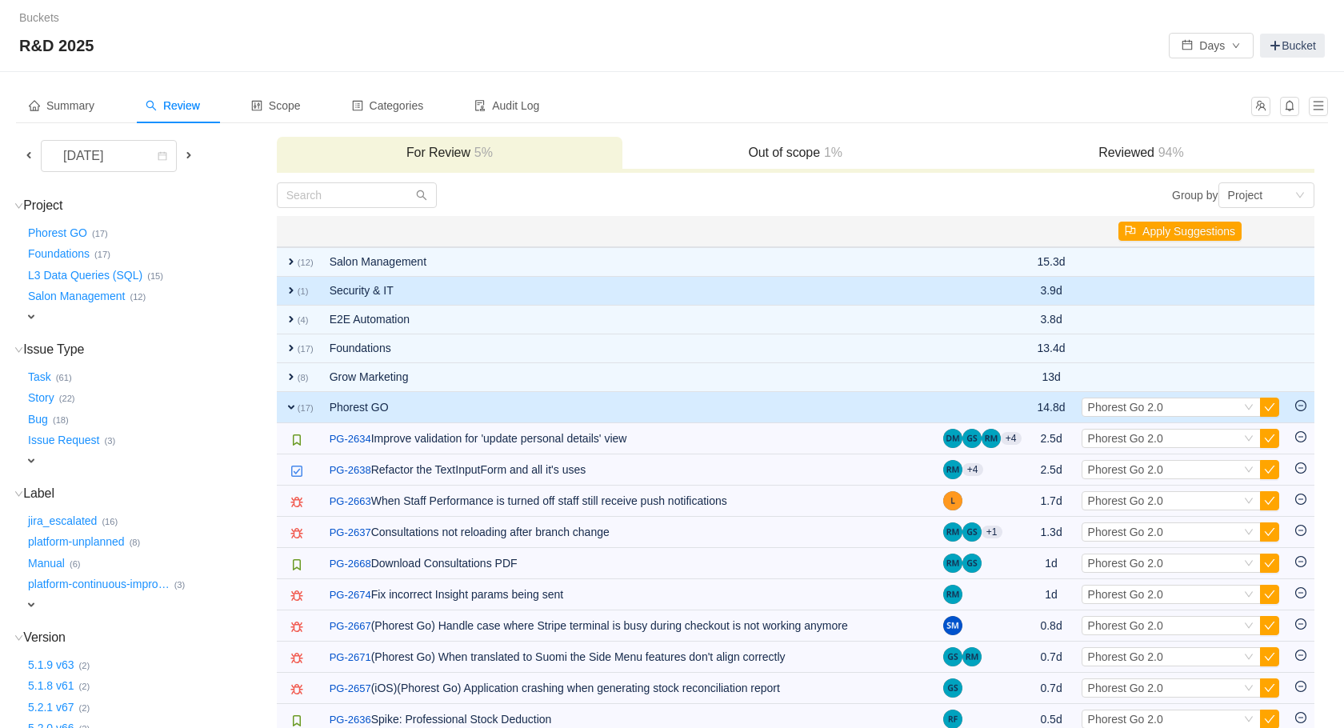
click at [335, 290] on td "Security & IT" at bounding box center [629, 291] width 614 height 29
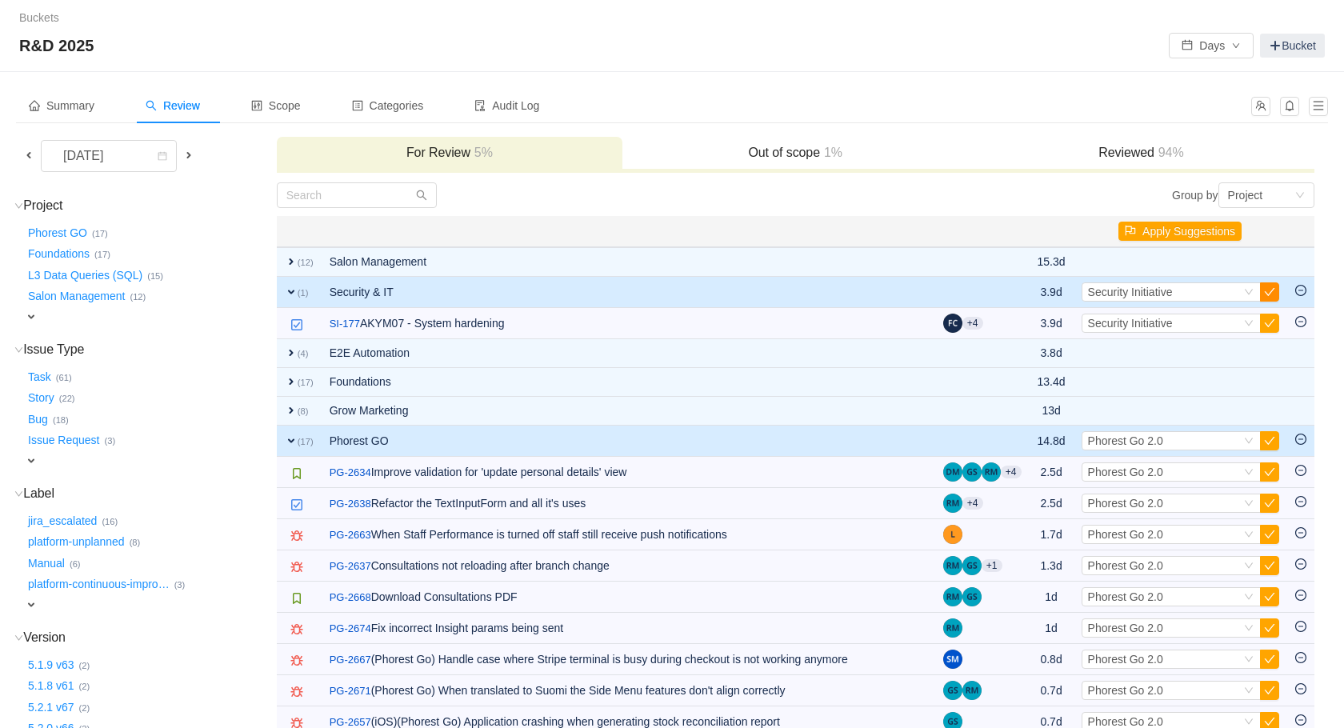
click at [1266, 290] on button "button" at bounding box center [1269, 291] width 19 height 19
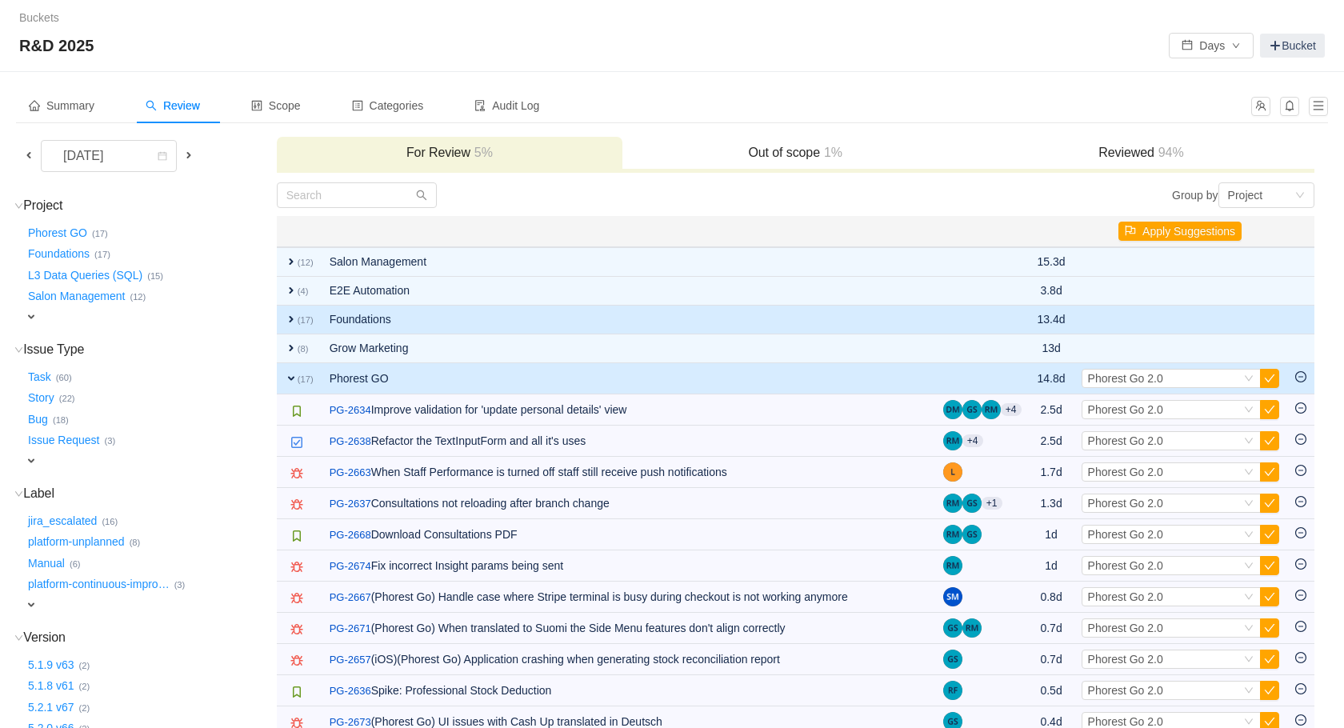
click at [331, 325] on td "Foundations" at bounding box center [629, 320] width 614 height 29
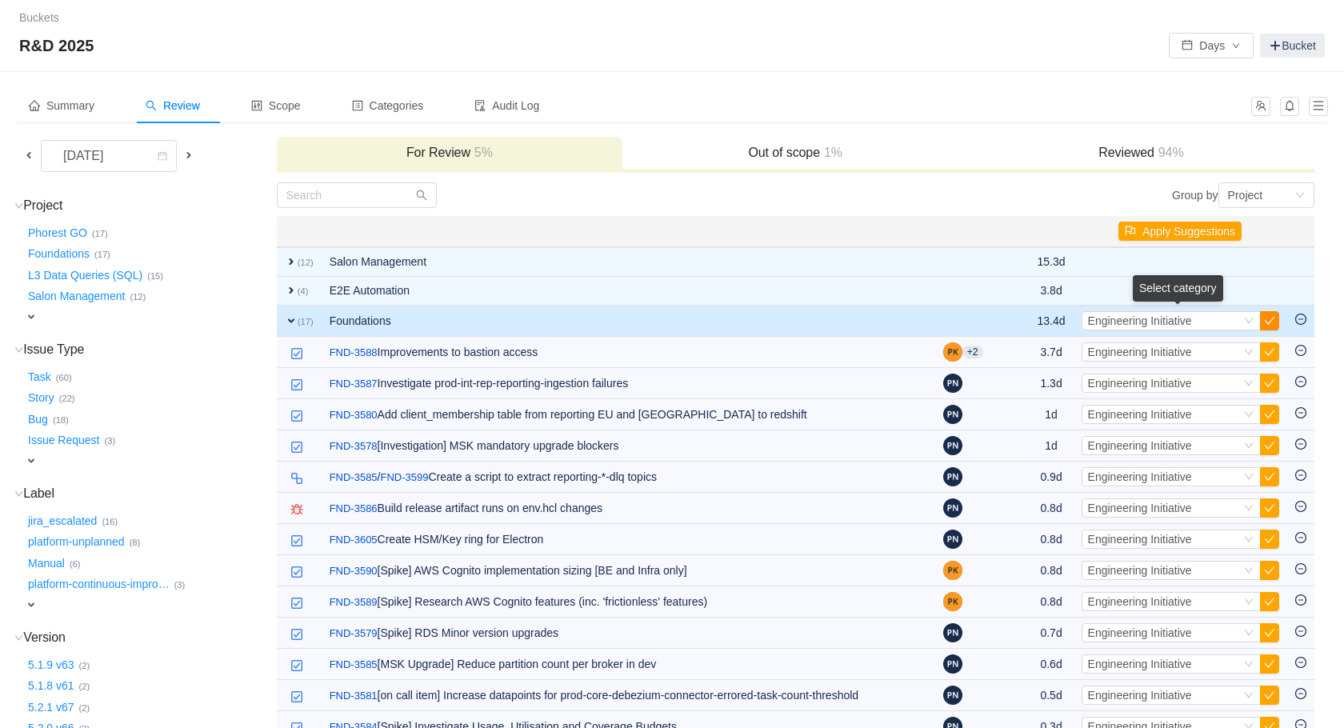
click at [1266, 324] on button "button" at bounding box center [1269, 320] width 19 height 19
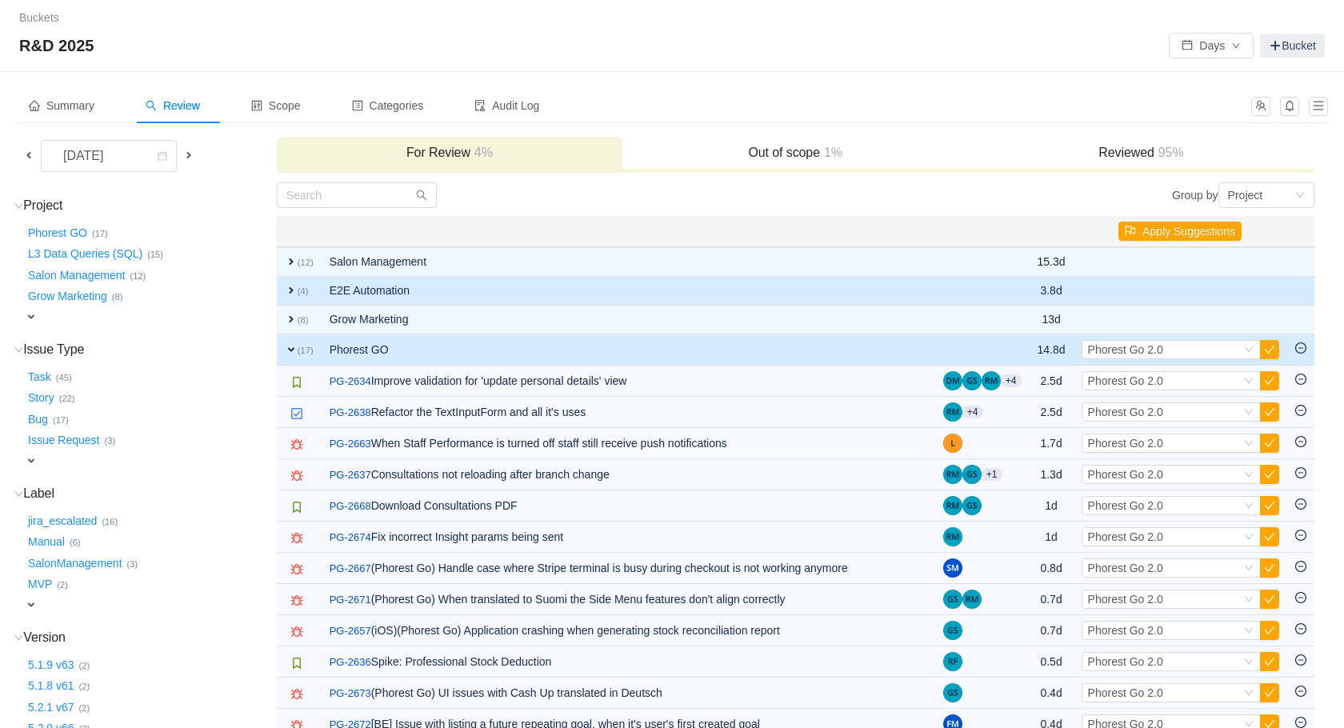
click at [455, 291] on td "E2E Automation" at bounding box center [629, 291] width 614 height 29
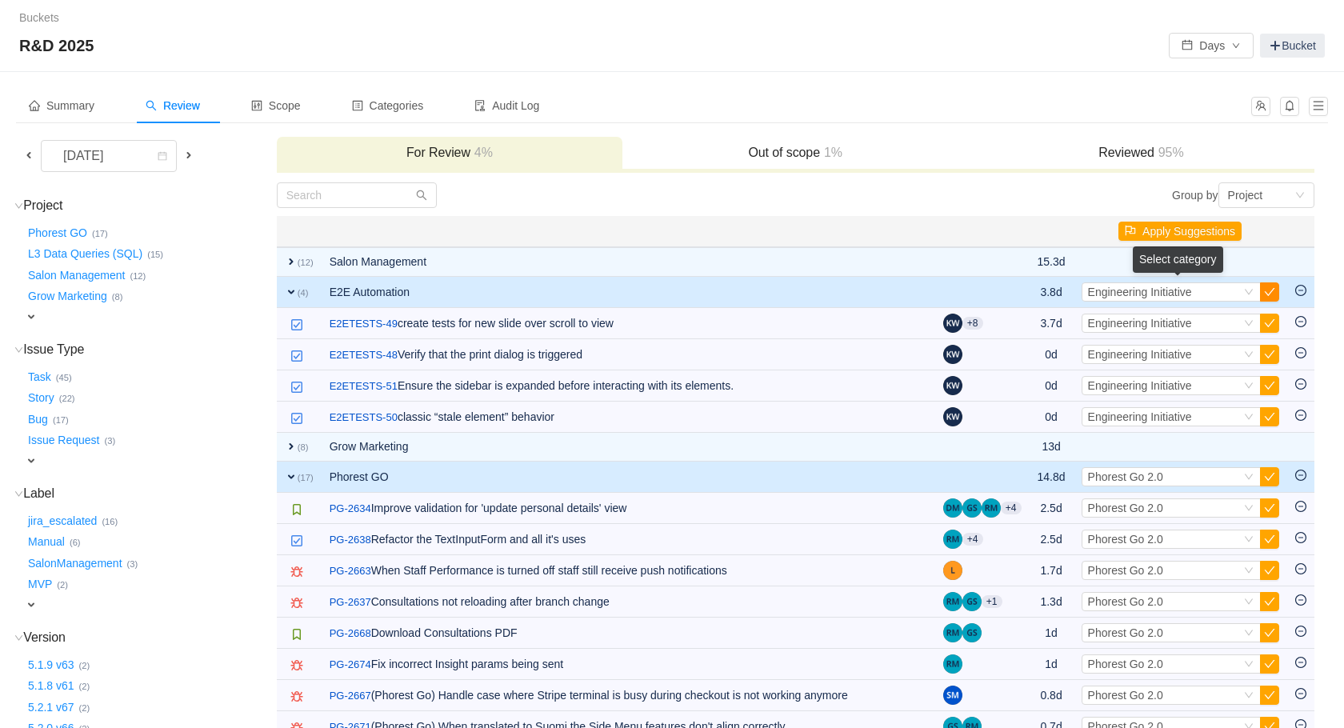
click at [1278, 294] on button "button" at bounding box center [1269, 291] width 19 height 19
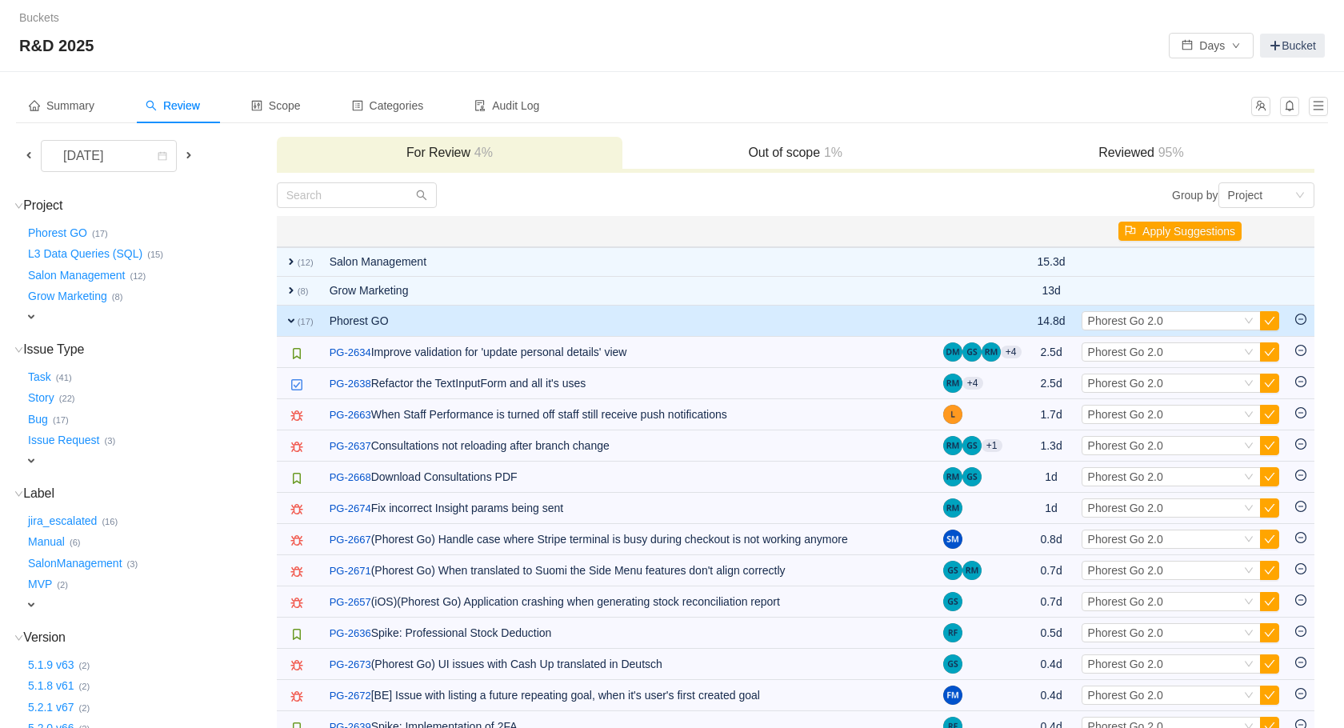
click at [306, 328] on td "expand (17)" at bounding box center [299, 321] width 45 height 31
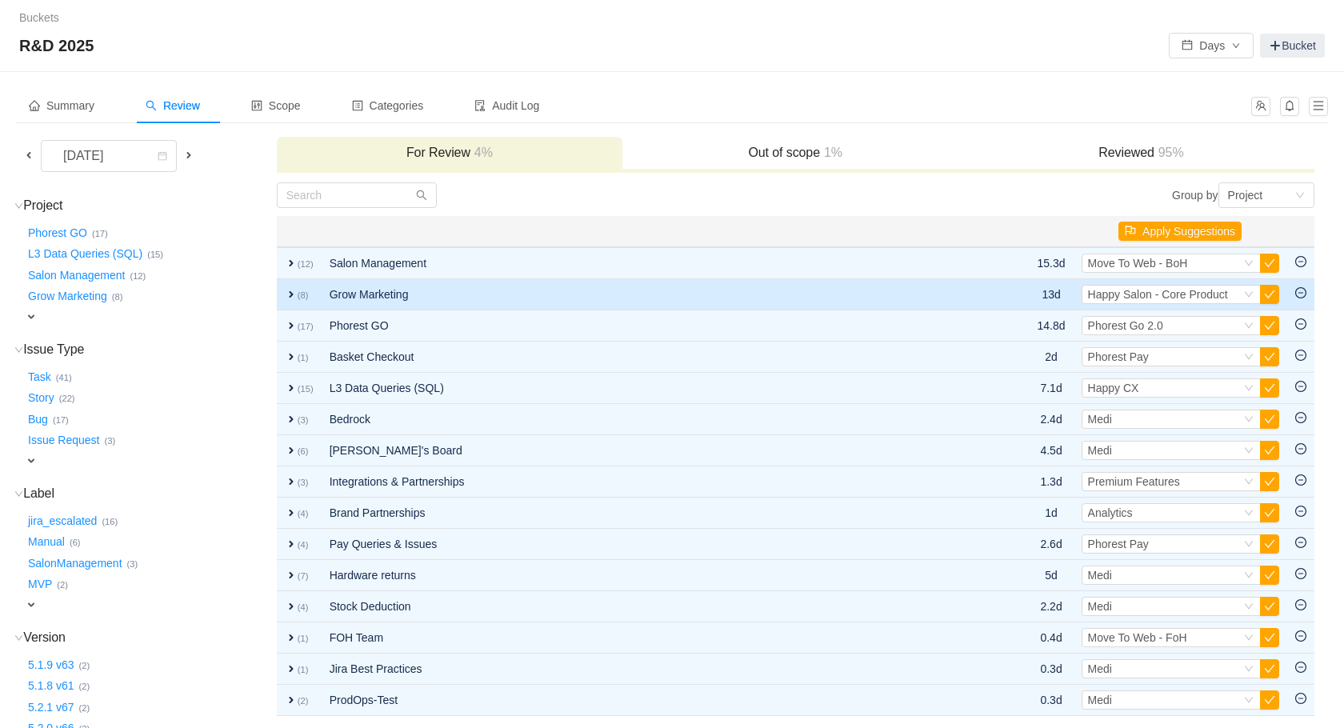
click at [304, 298] on small "(8)" at bounding box center [303, 295] width 11 height 10
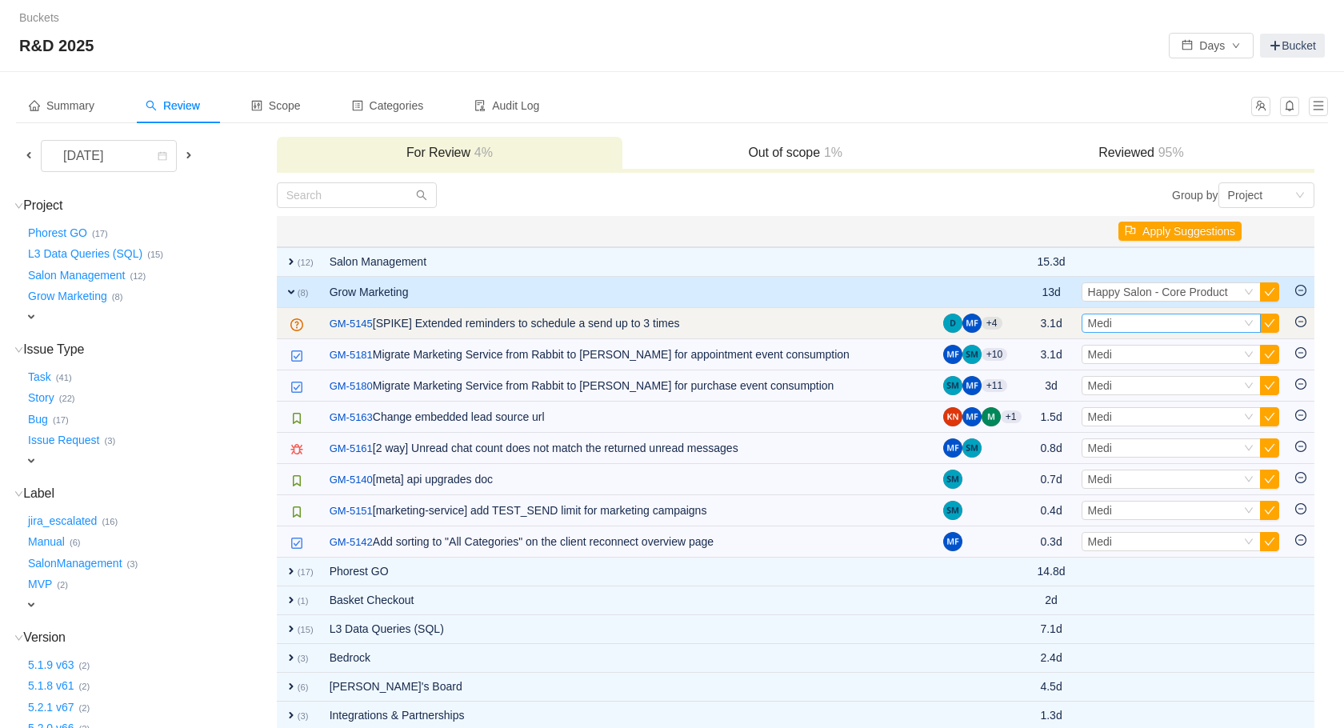
click at [1199, 329] on div "Select Medi" at bounding box center [1164, 323] width 153 height 18
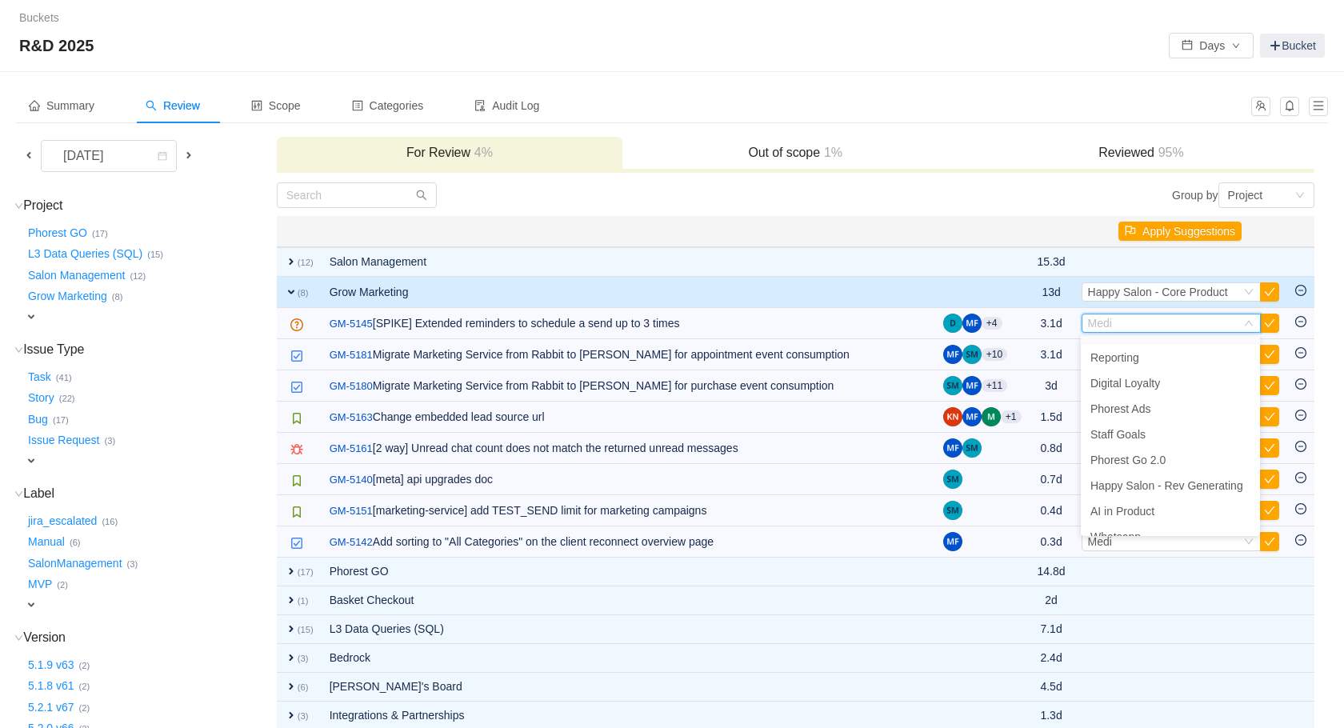
scroll to position [318, 0]
click at [1169, 470] on span "Happy Salon - Rev Generating" at bounding box center [1167, 469] width 153 height 13
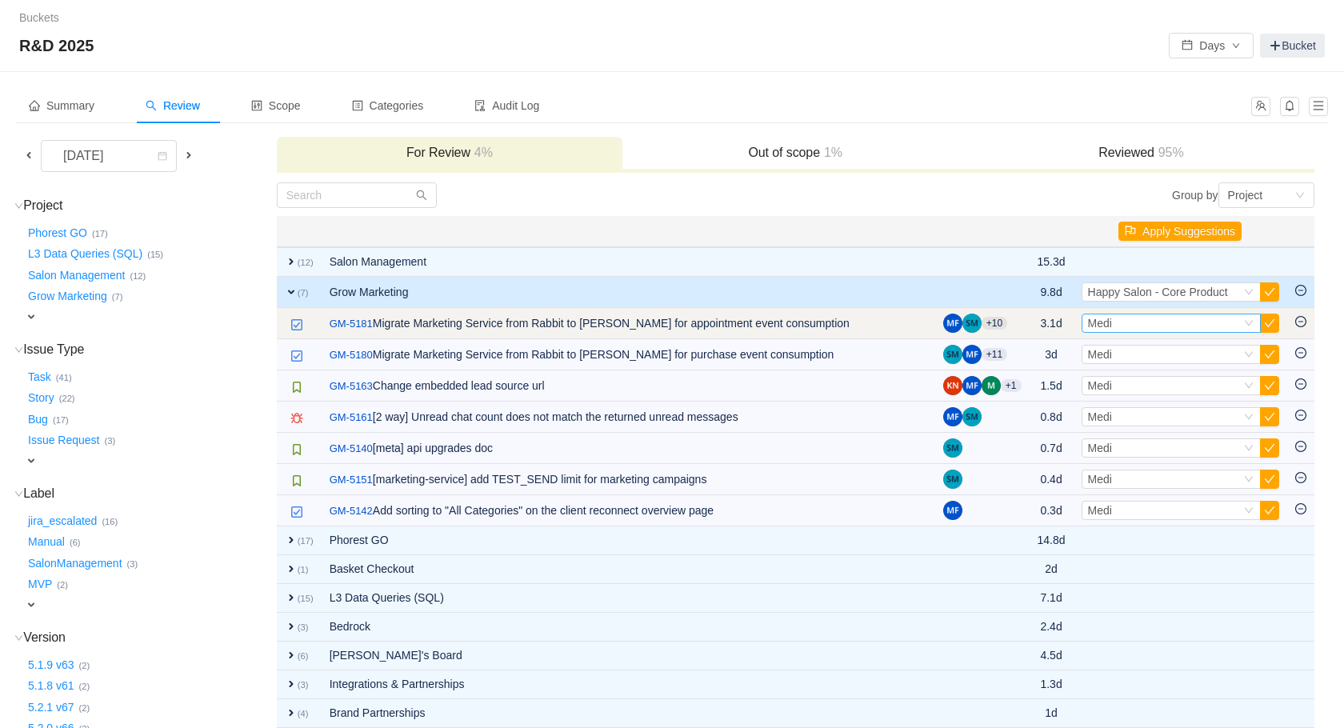
click at [1137, 330] on div "Select Medi" at bounding box center [1164, 323] width 153 height 18
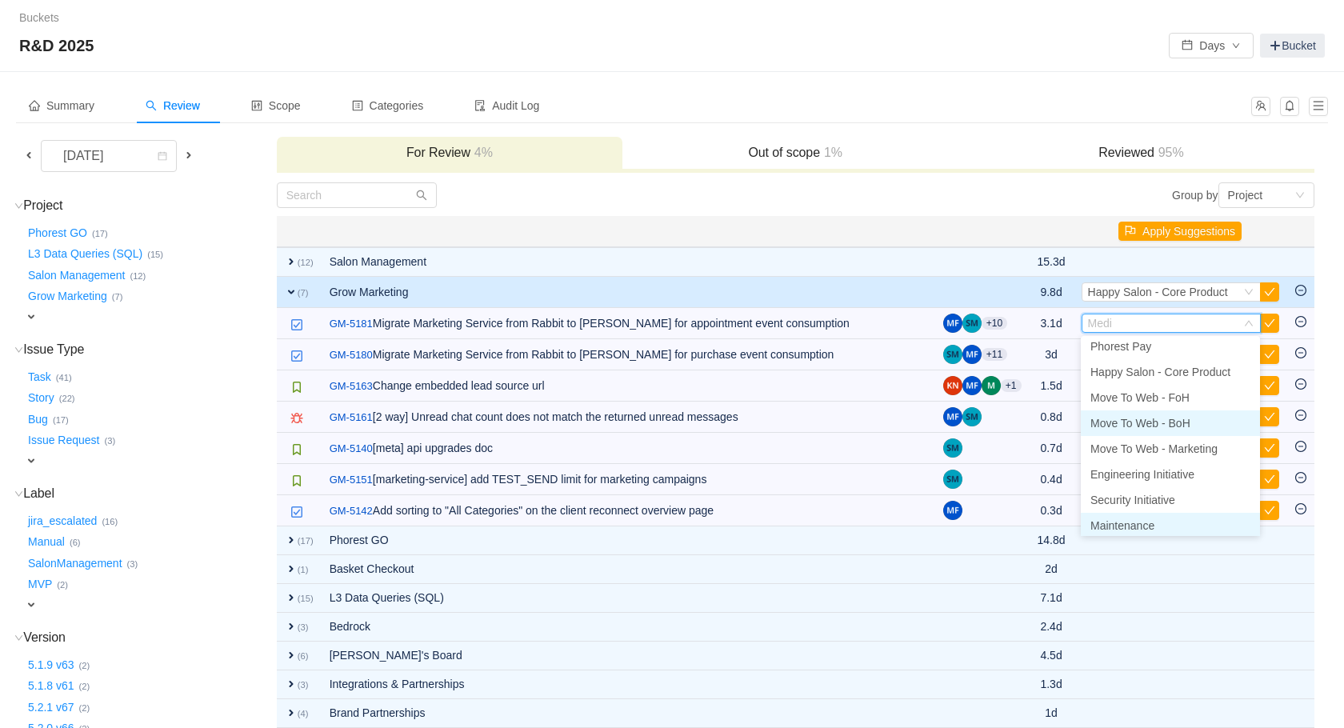
scroll to position [5, 0]
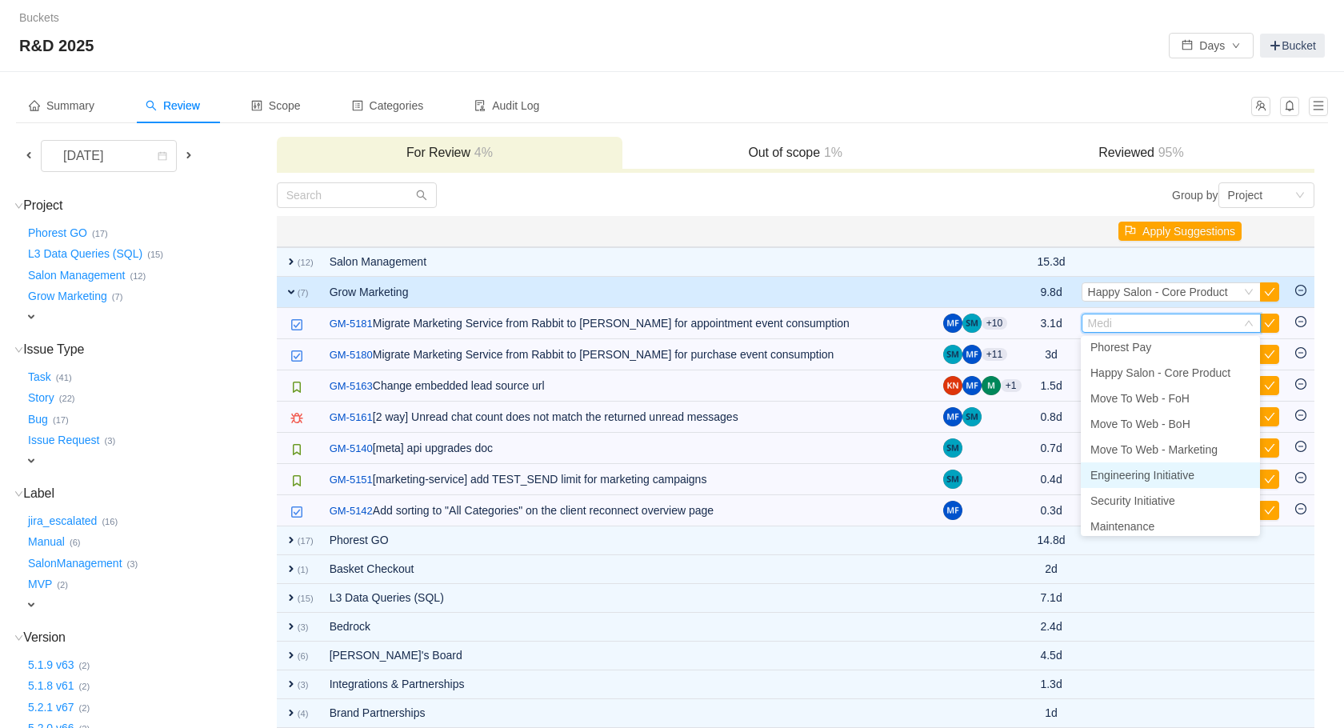
click at [1150, 471] on span "Engineering Initiative" at bounding box center [1143, 475] width 104 height 13
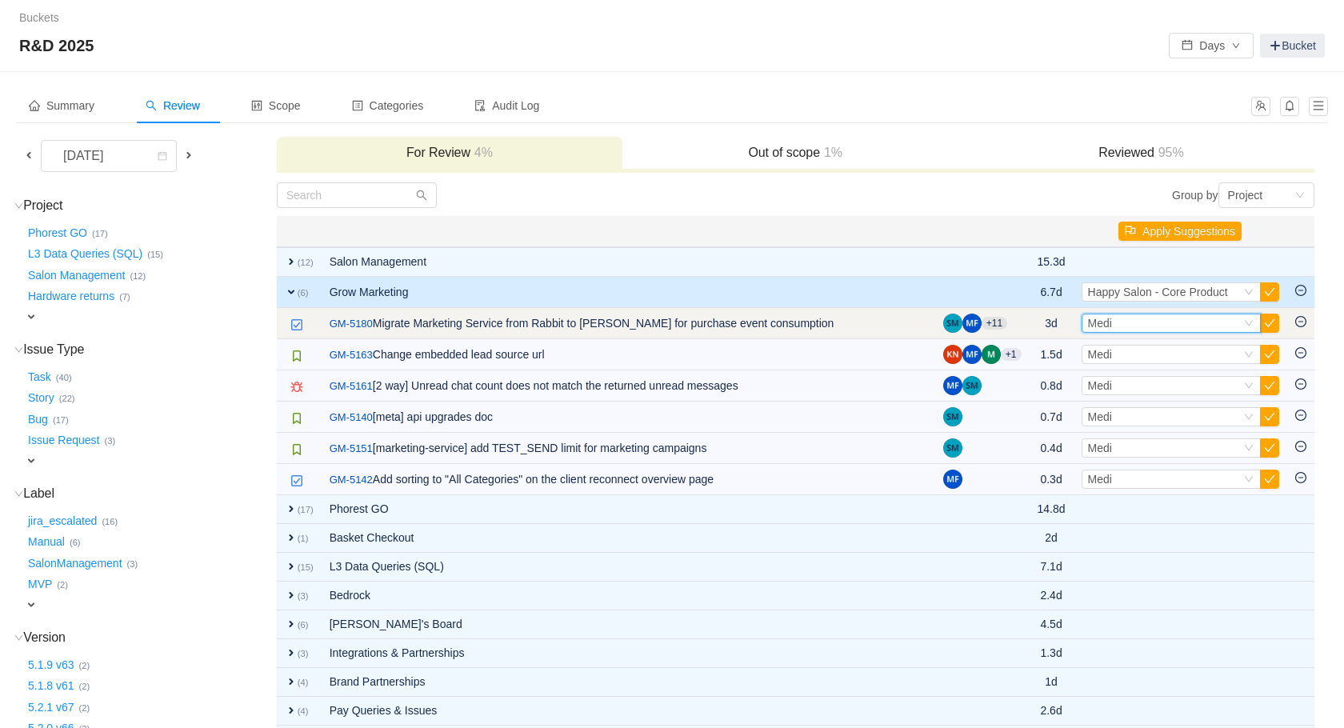
click at [1102, 322] on span "Medi" at bounding box center [1100, 323] width 24 height 13
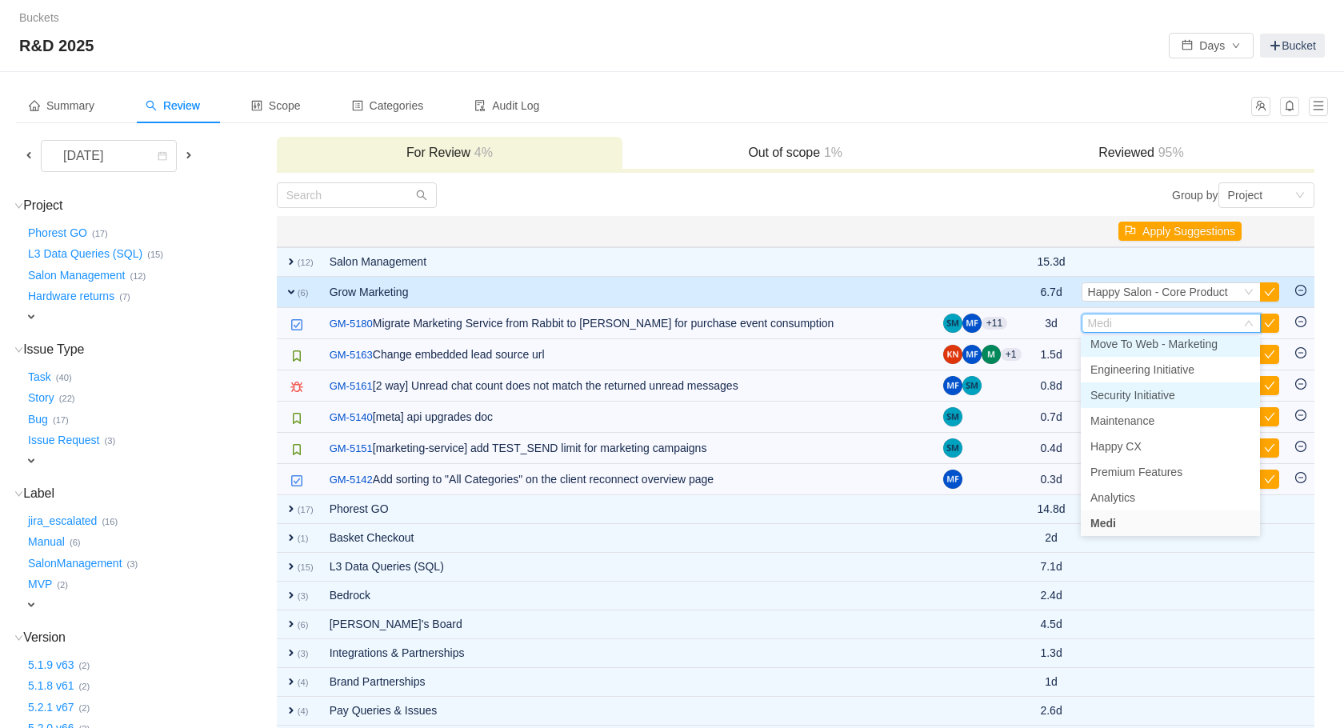
scroll to position [106, 0]
click at [1155, 378] on span "Engineering Initiative" at bounding box center [1143, 374] width 104 height 13
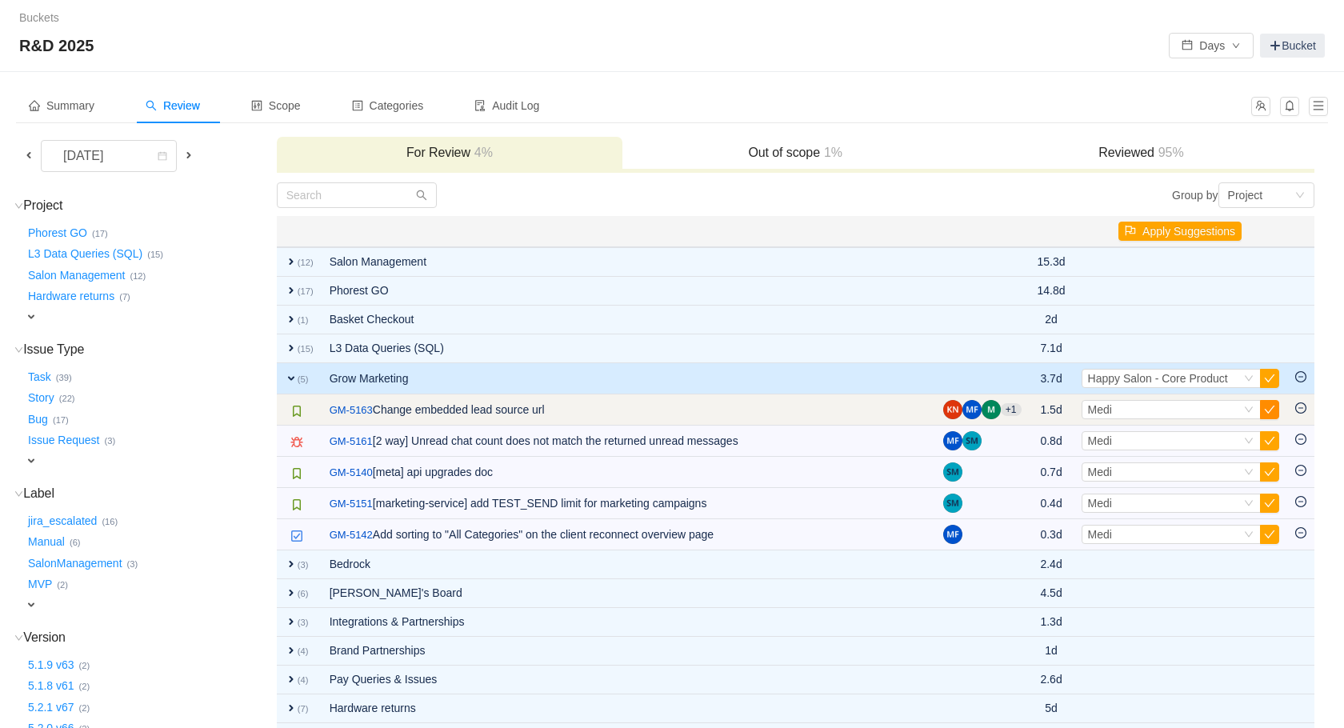
click at [1274, 410] on button "button" at bounding box center [1269, 409] width 19 height 19
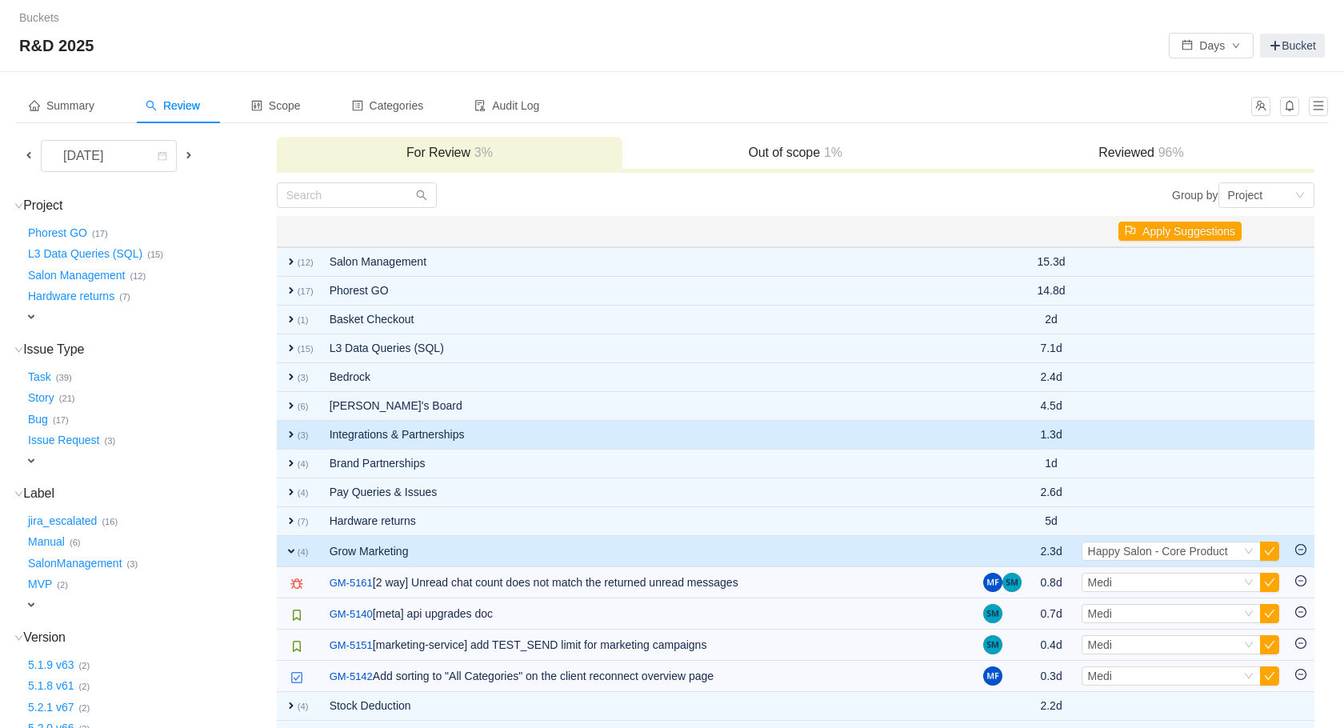
scroll to position [97, 0]
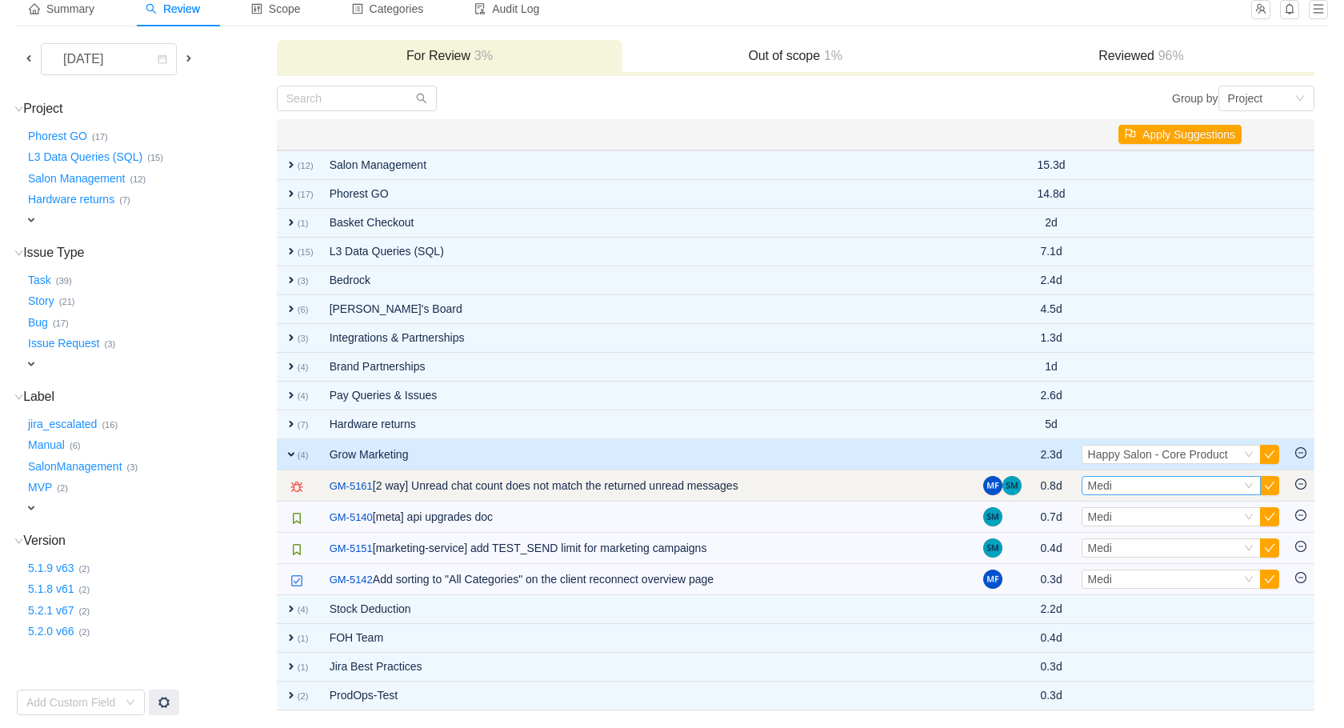
click at [1207, 483] on div "Select Medi" at bounding box center [1164, 486] width 153 height 18
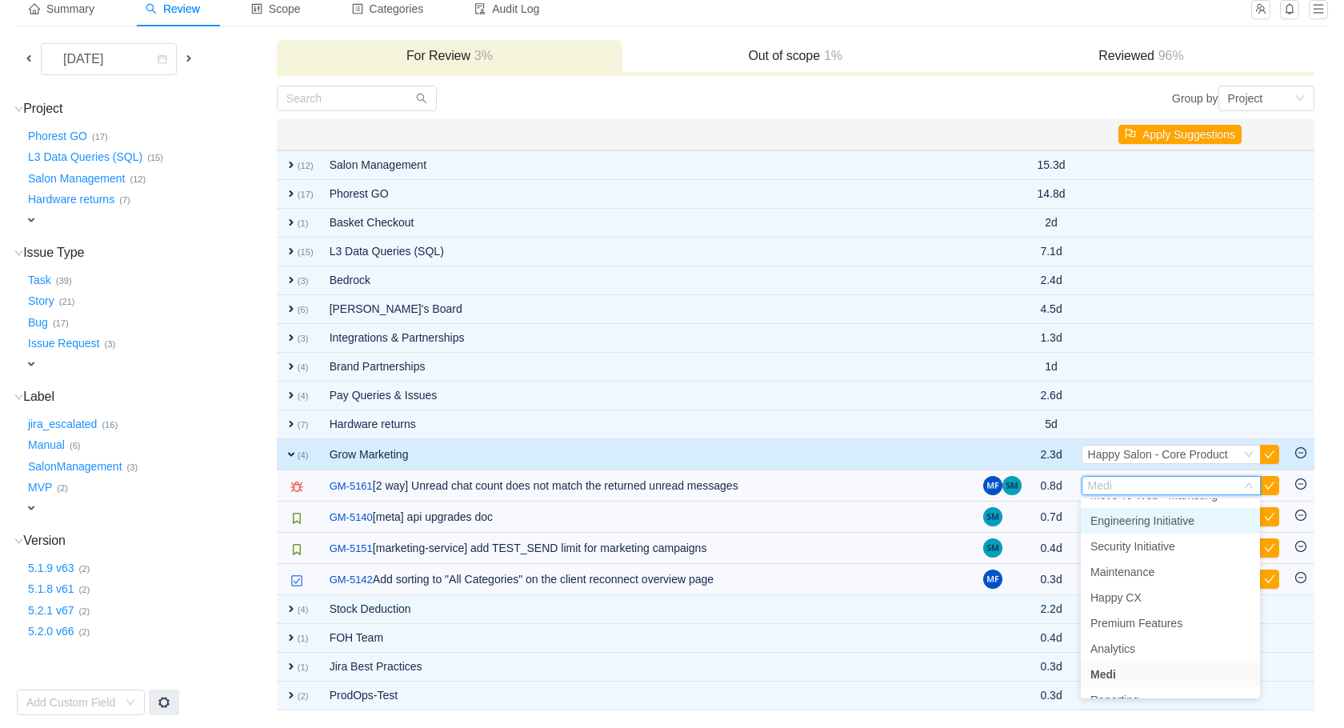
scroll to position [0, 0]
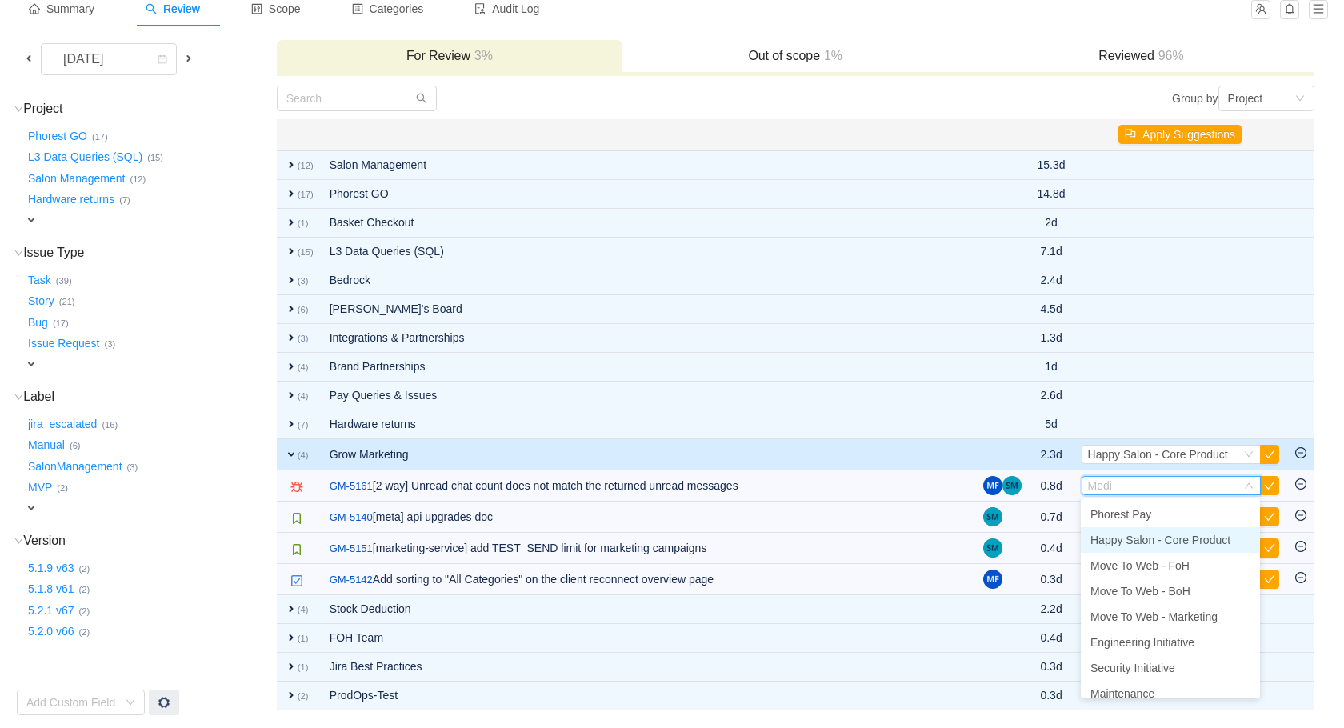
click at [1184, 534] on span "Happy Salon - Core Product" at bounding box center [1161, 540] width 140 height 13
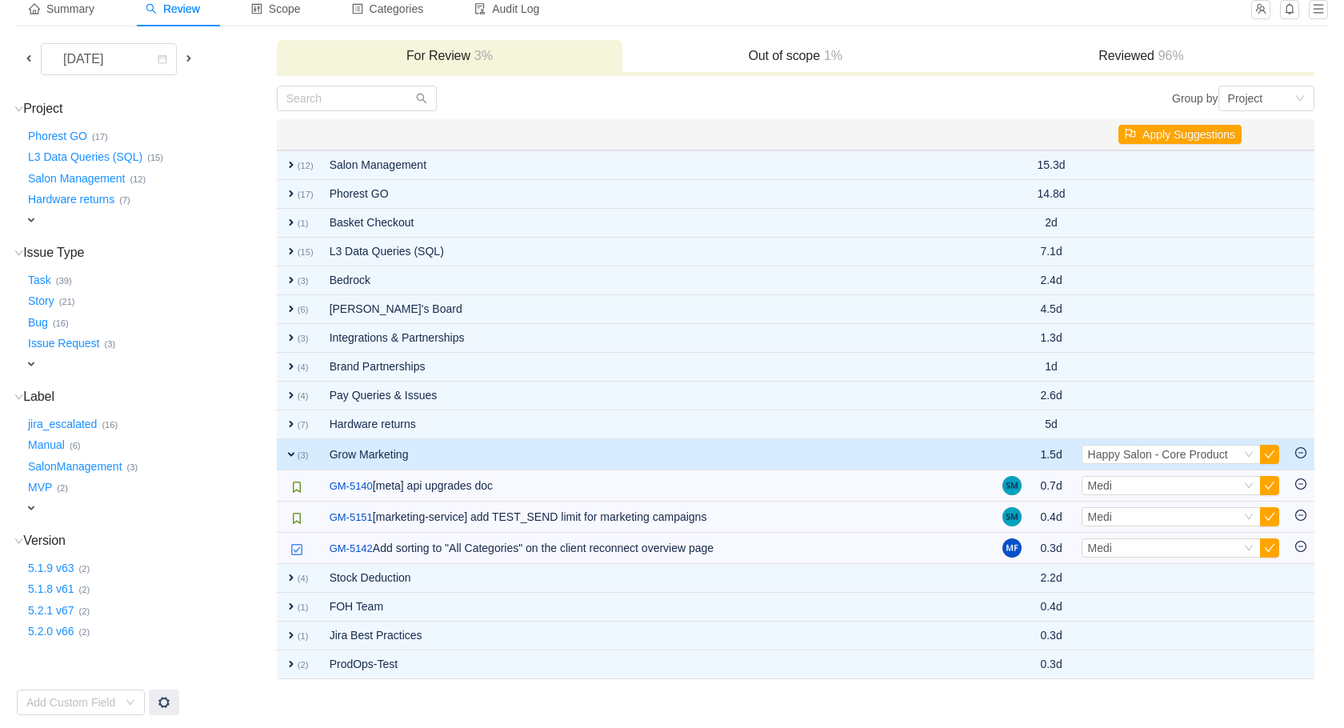
scroll to position [88, 0]
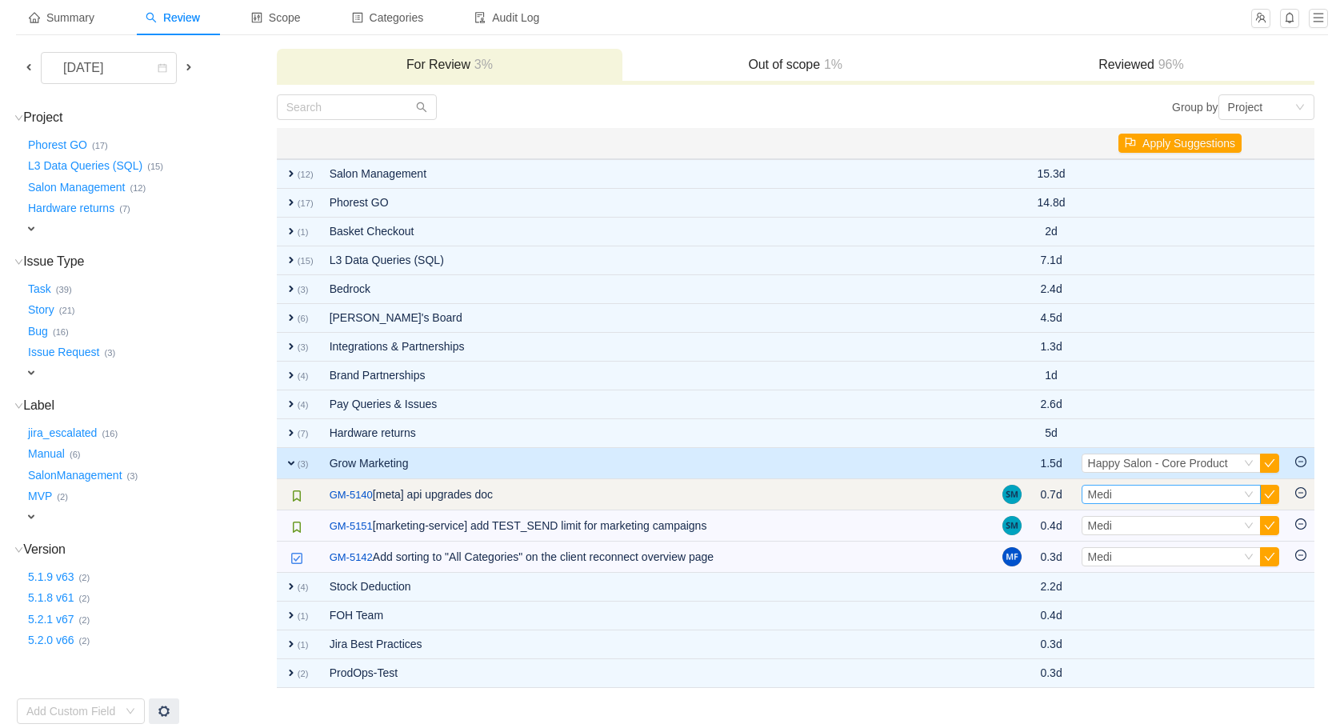
click at [1183, 497] on div "Select Medi" at bounding box center [1164, 495] width 153 height 18
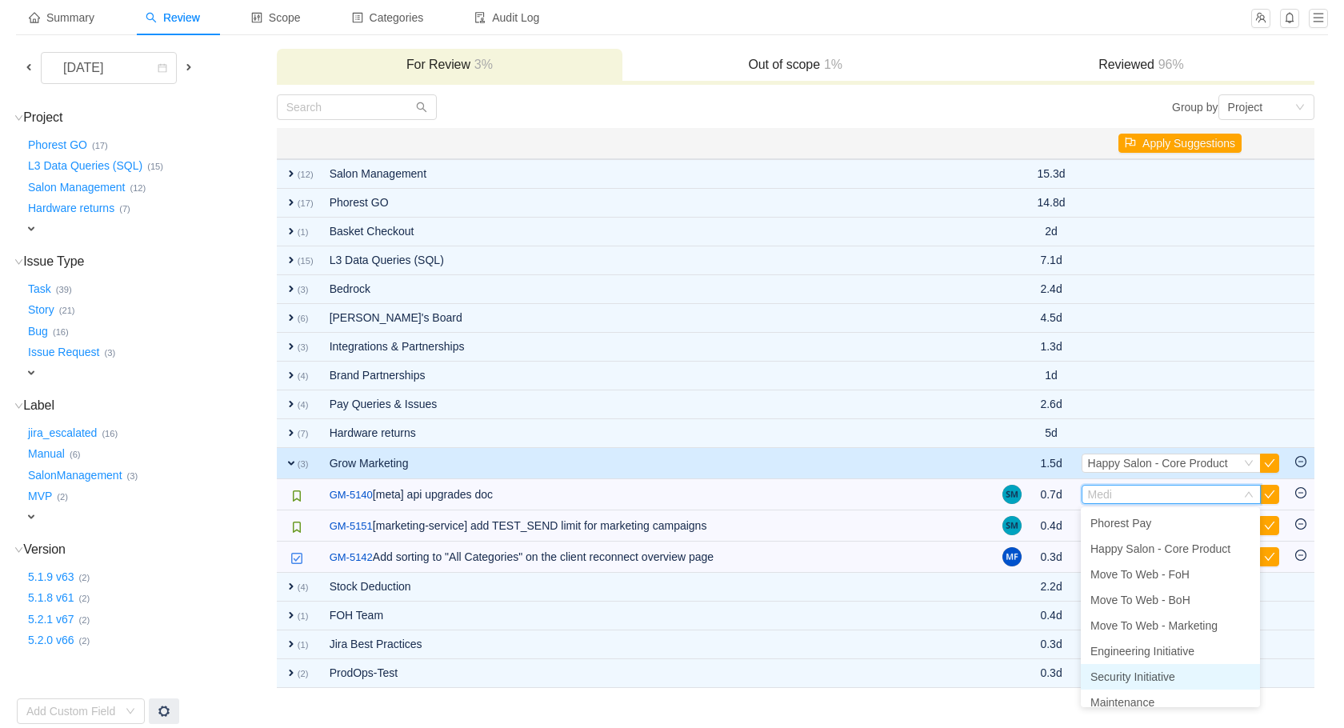
scroll to position [30, 0]
click at [1177, 681] on li "Maintenance" at bounding box center [1170, 672] width 179 height 26
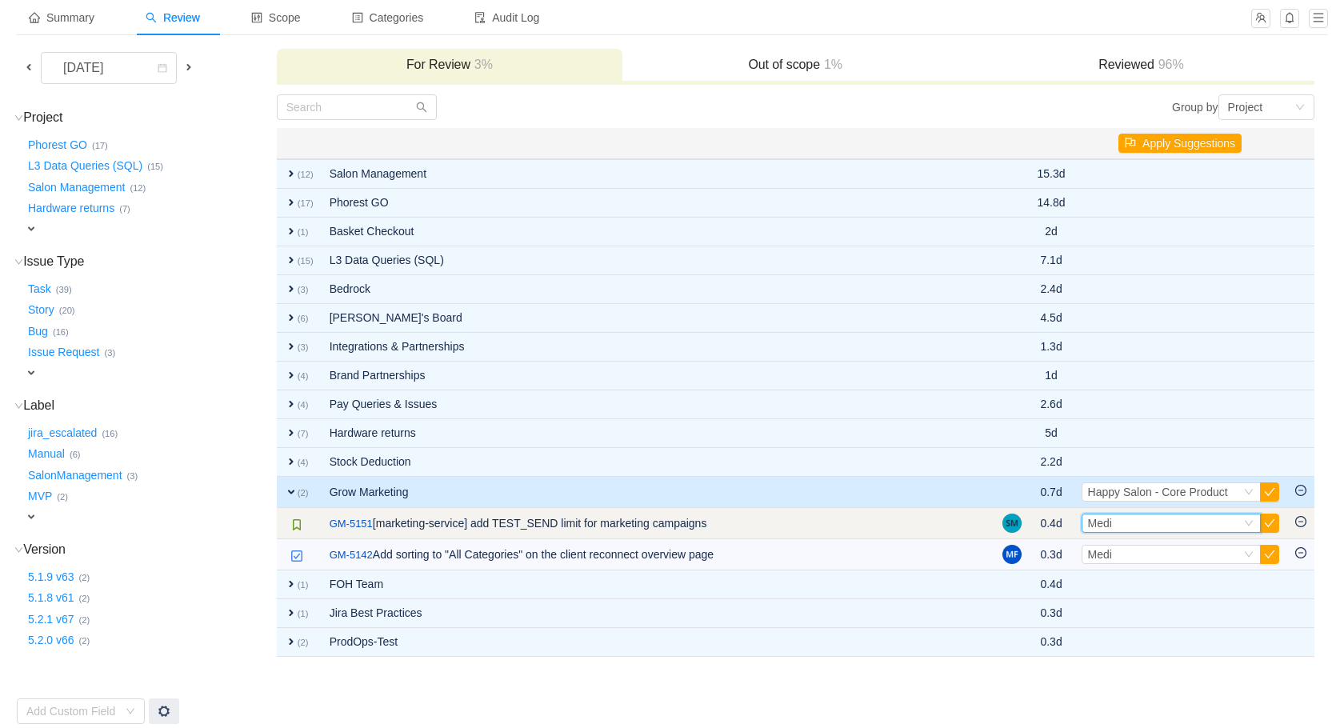
click at [1171, 522] on div "Select Medi" at bounding box center [1164, 524] width 153 height 18
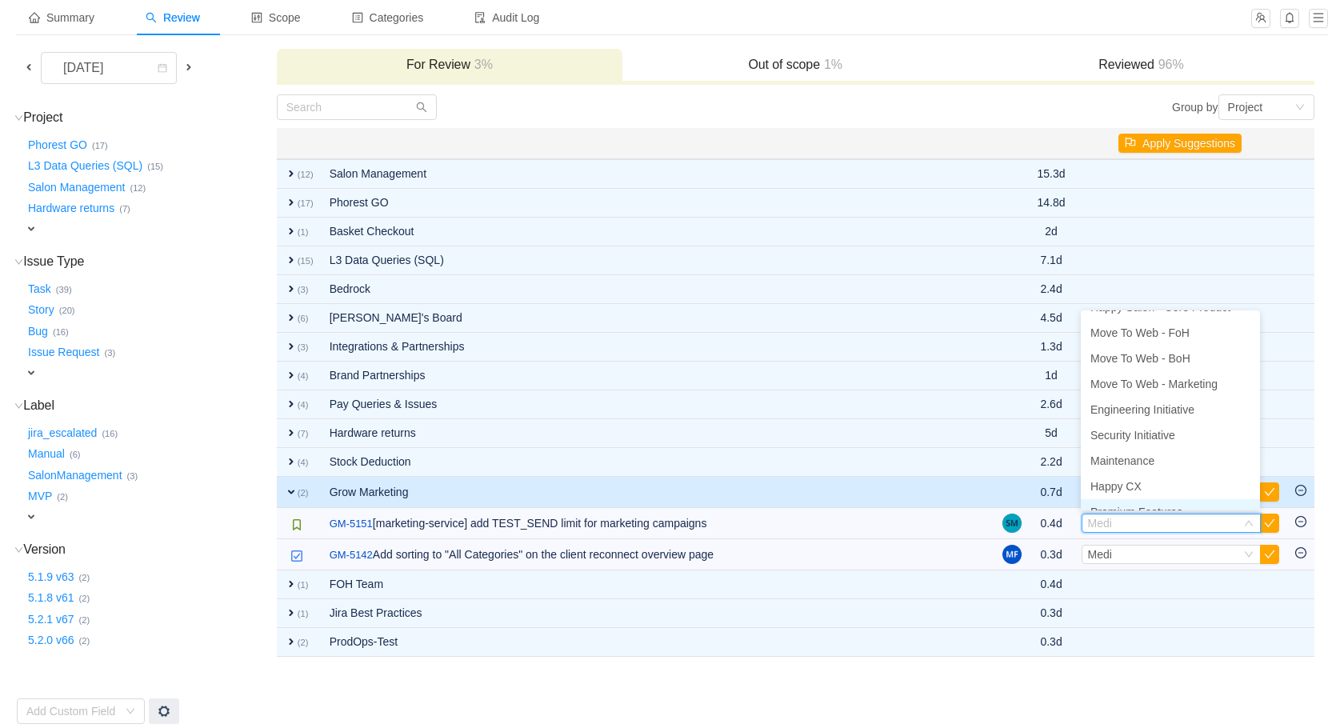
scroll to position [54, 0]
click at [1122, 427] on span "Security Initiative" at bounding box center [1133, 426] width 85 height 13
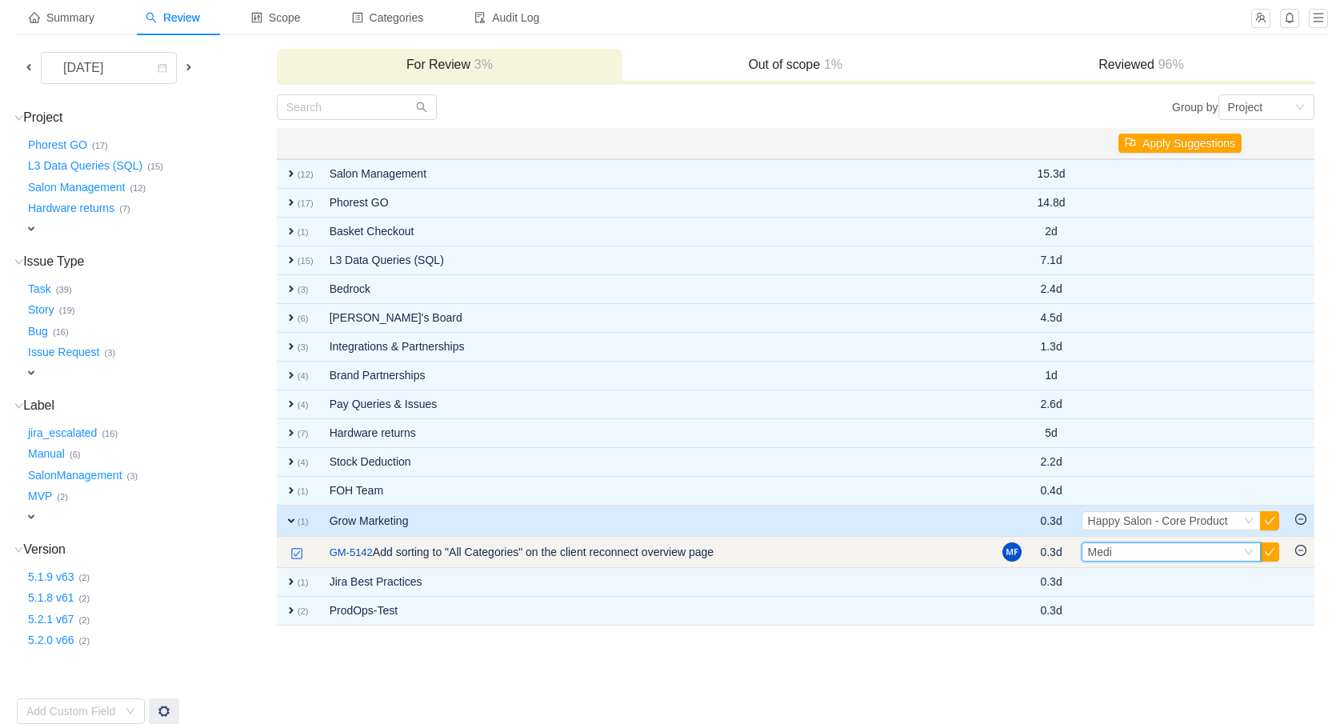
click at [1184, 553] on div "Select Medi" at bounding box center [1164, 552] width 153 height 18
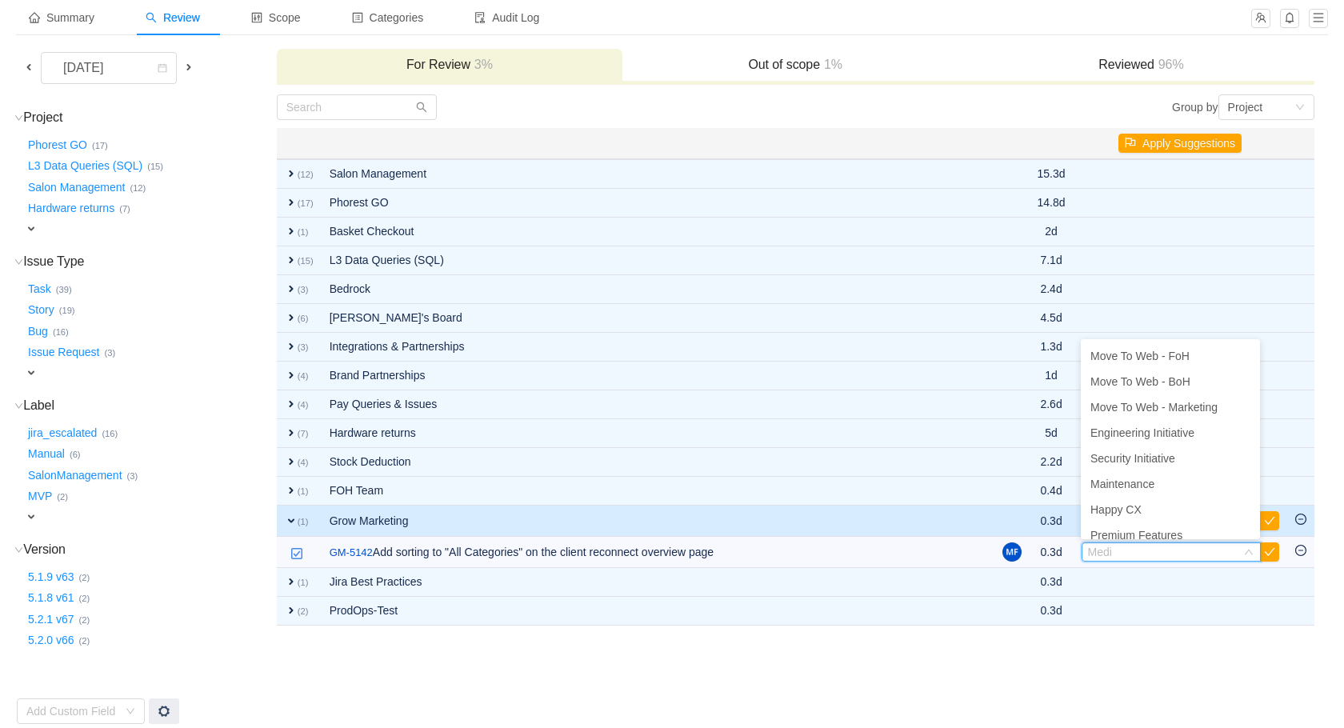
scroll to position [0, 0]
click at [1163, 461] on span "Move To Web - Marketing" at bounding box center [1154, 457] width 127 height 13
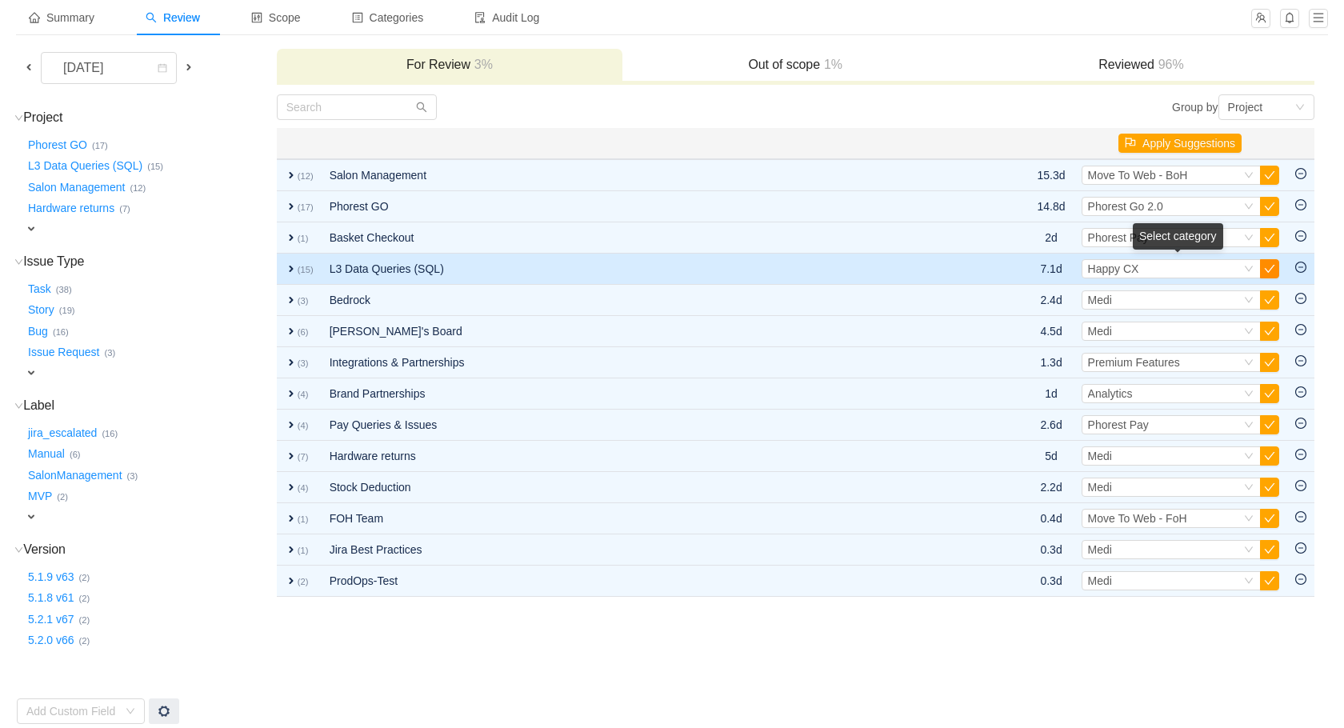
click at [1271, 269] on button "button" at bounding box center [1269, 268] width 19 height 19
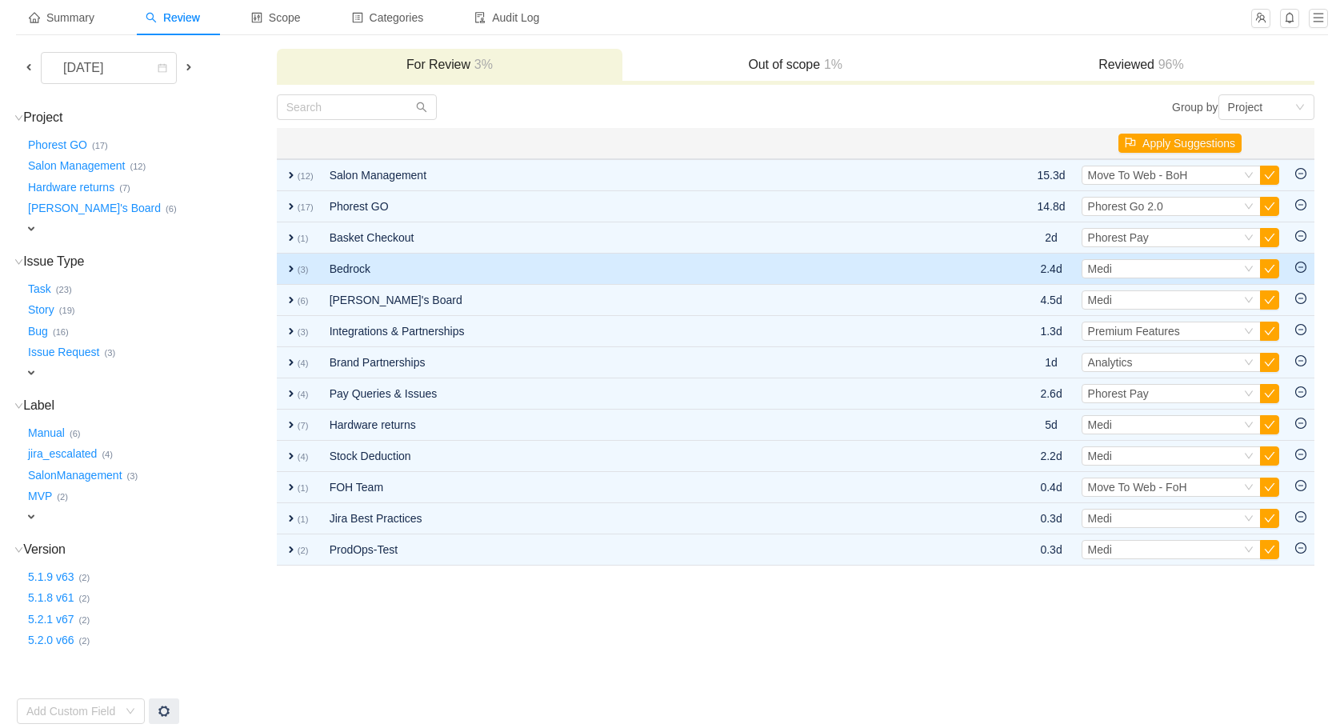
click at [709, 261] on td "Bedrock" at bounding box center [642, 269] width 640 height 31
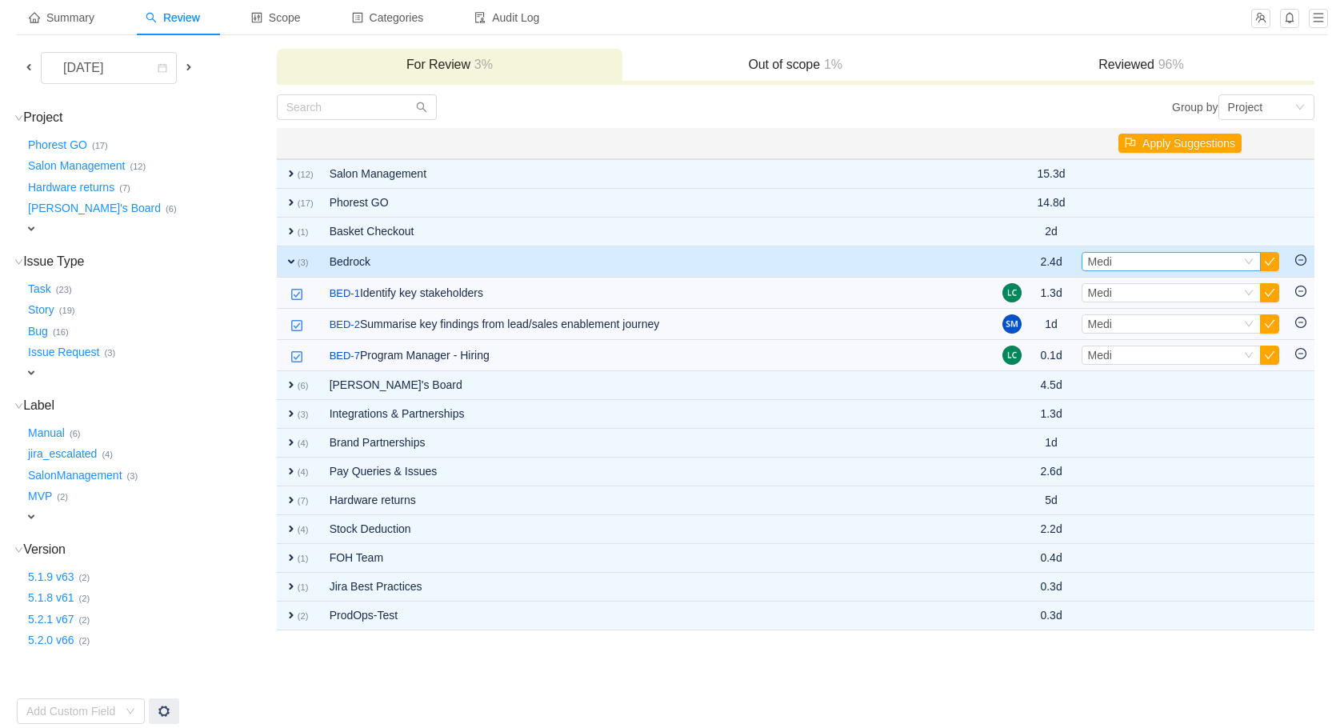
click at [1192, 266] on div "Select Medi" at bounding box center [1164, 262] width 153 height 18
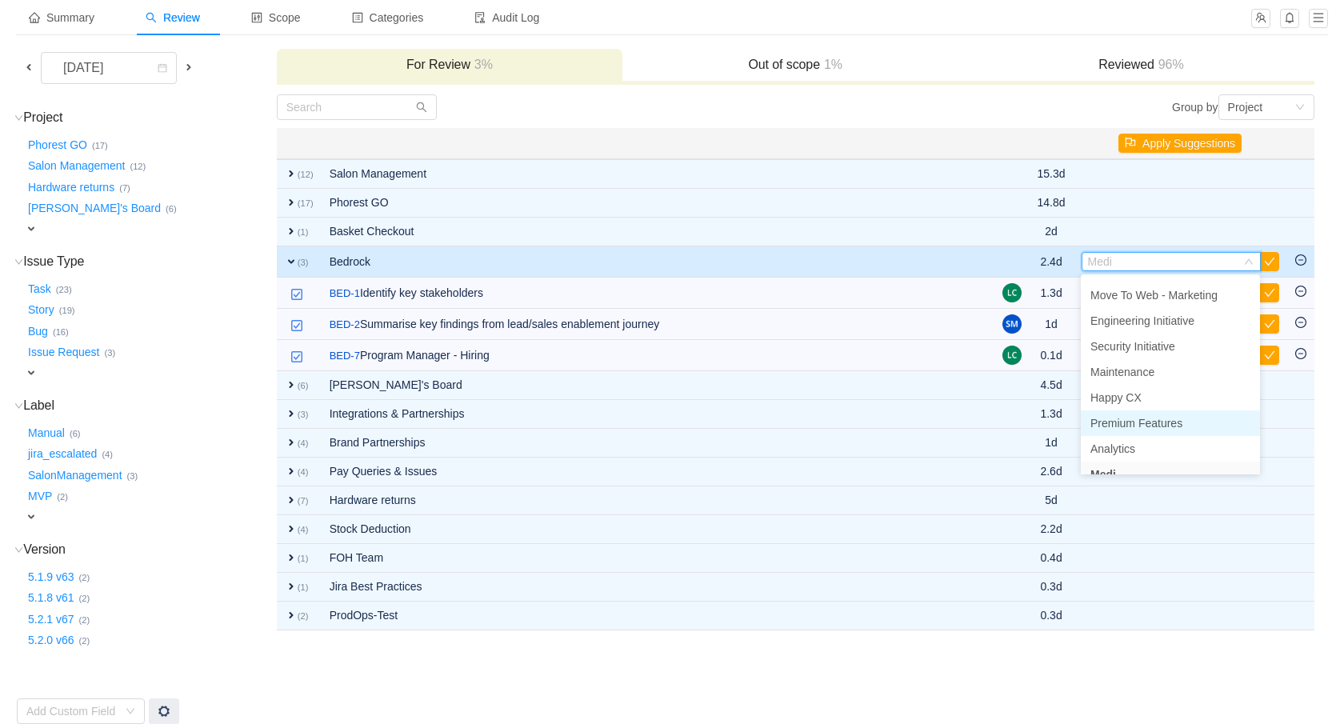
scroll to position [106, 0]
click at [1138, 394] on span "Happy CX" at bounding box center [1116, 388] width 51 height 13
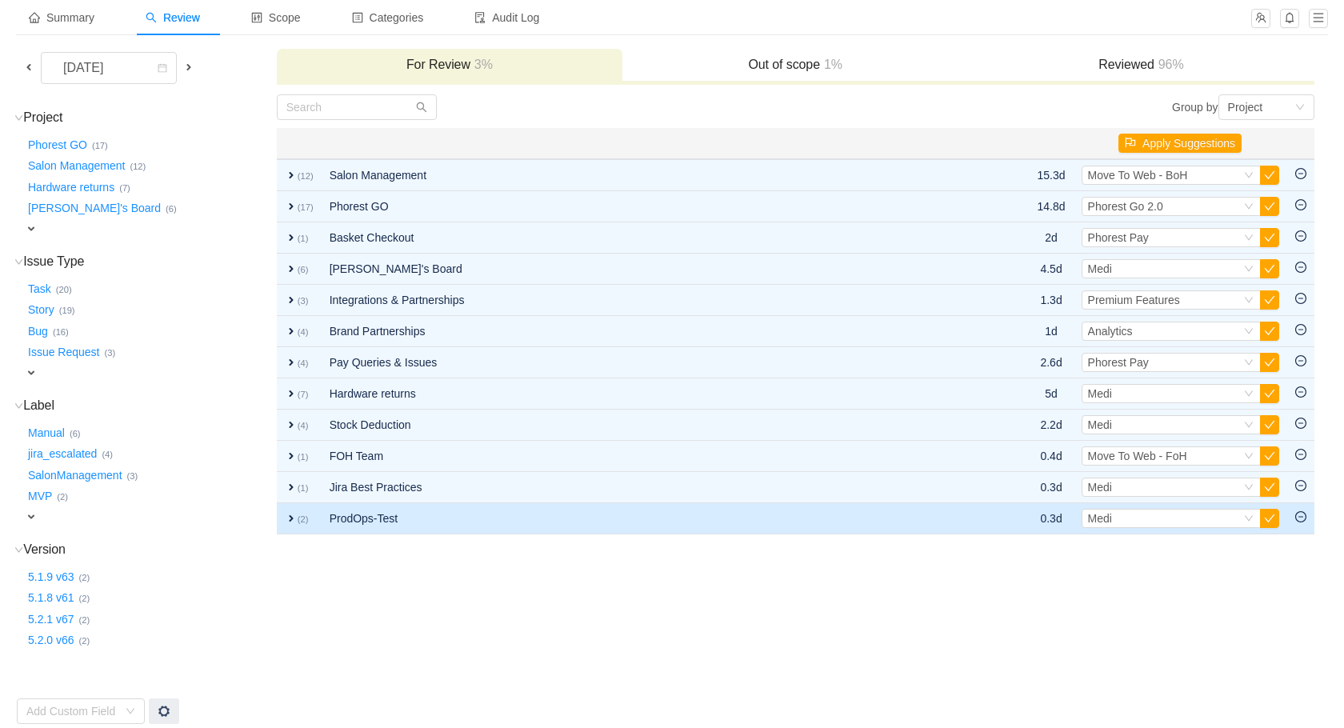
click at [1306, 516] on icon "icon: minus-circle" at bounding box center [1301, 516] width 11 height 11
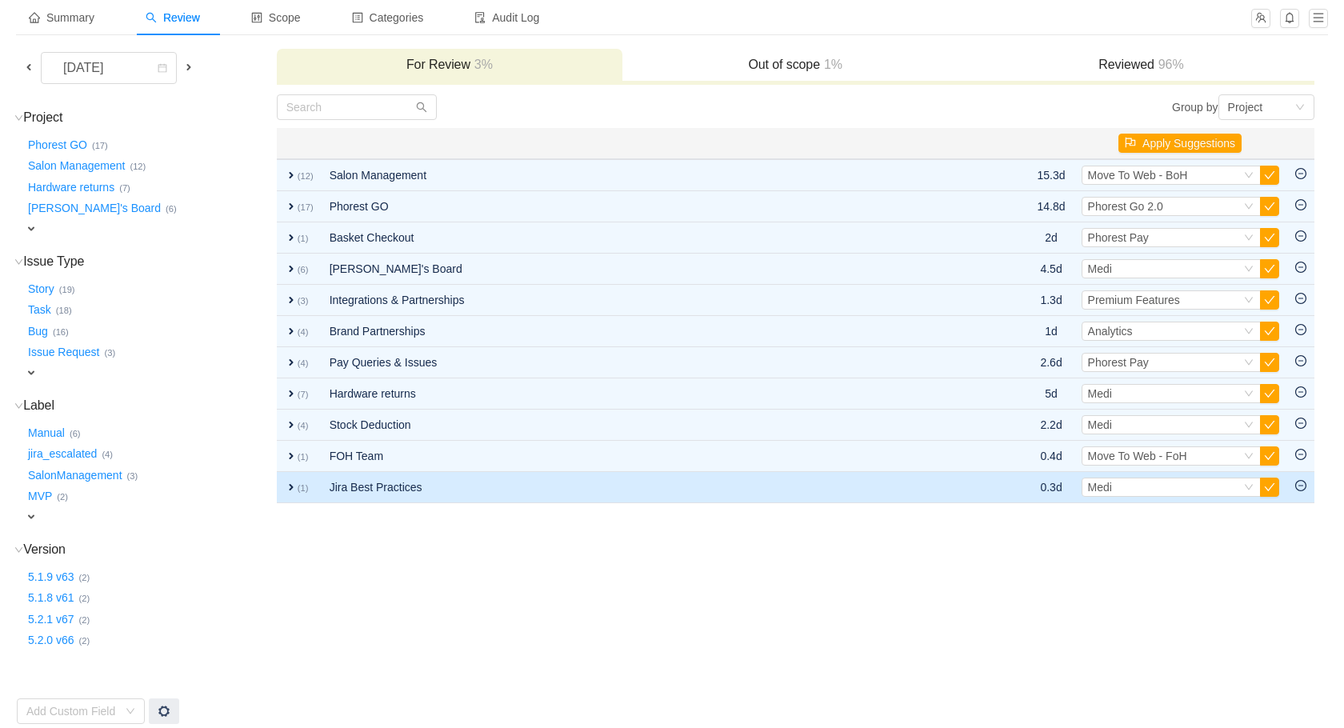
click at [1301, 491] on td at bounding box center [1301, 487] width 27 height 31
click at [1301, 488] on icon "icon: minus-circle" at bounding box center [1301, 485] width 11 height 11
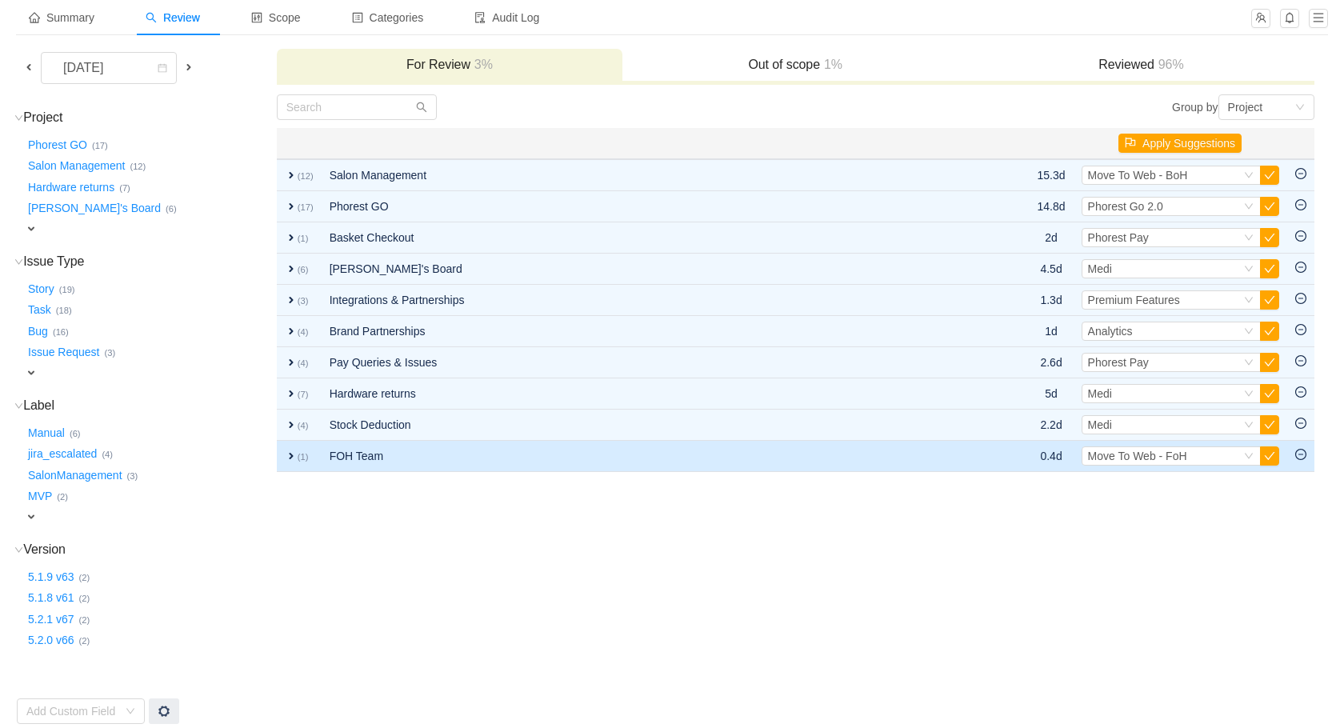
click at [351, 462] on td "FOH Team" at bounding box center [642, 456] width 640 height 31
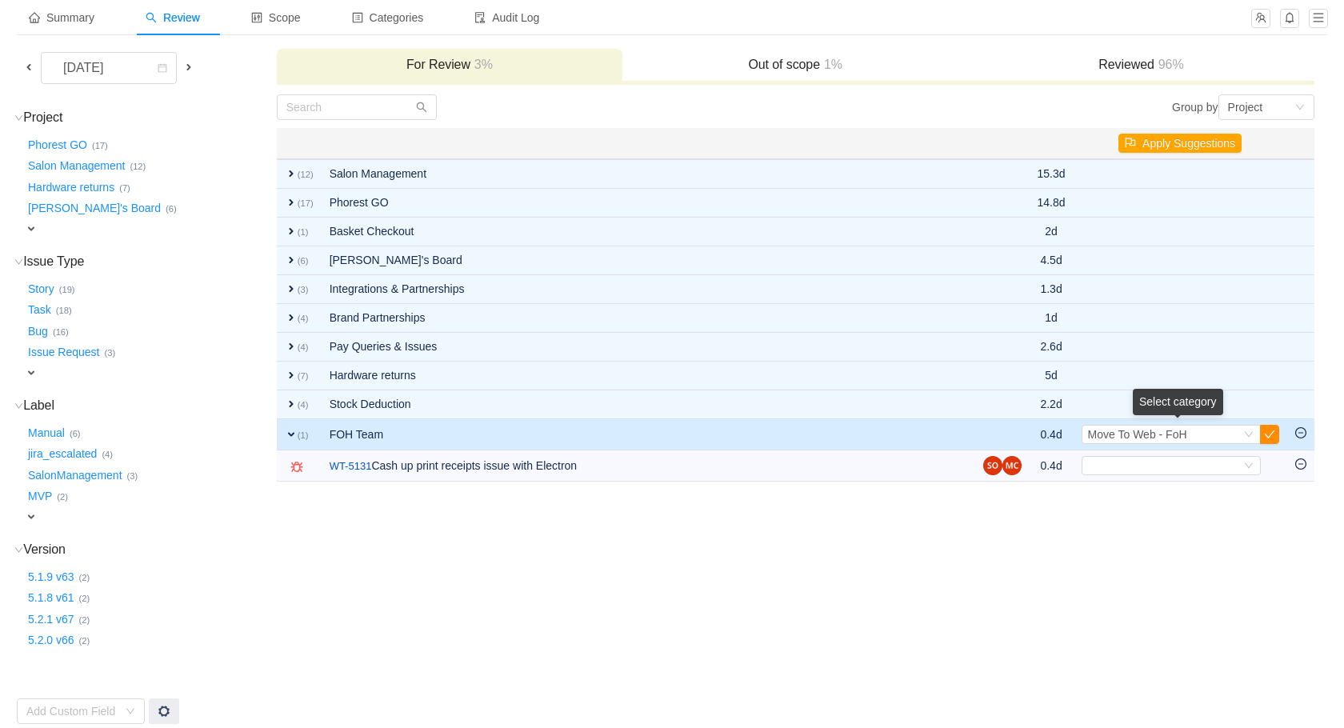
click at [1276, 431] on button "button" at bounding box center [1269, 434] width 19 height 19
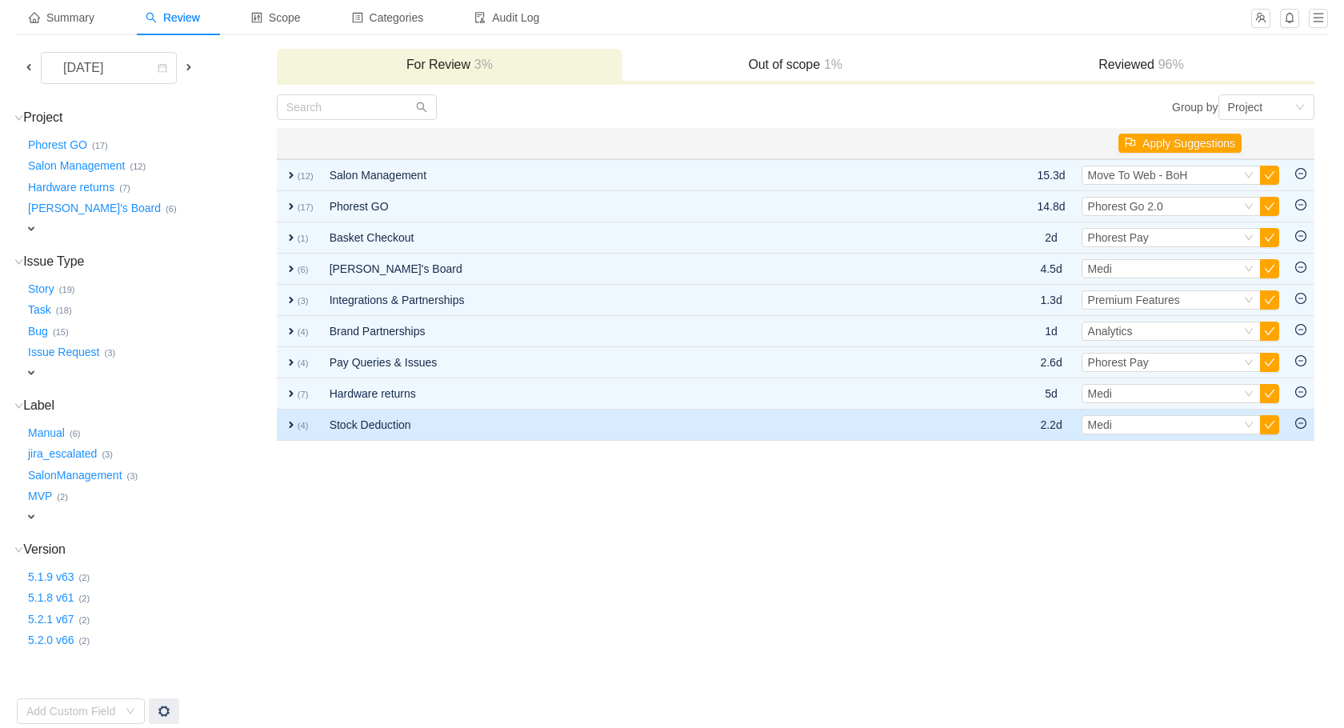
click at [452, 427] on td "Stock Deduction" at bounding box center [642, 425] width 640 height 31
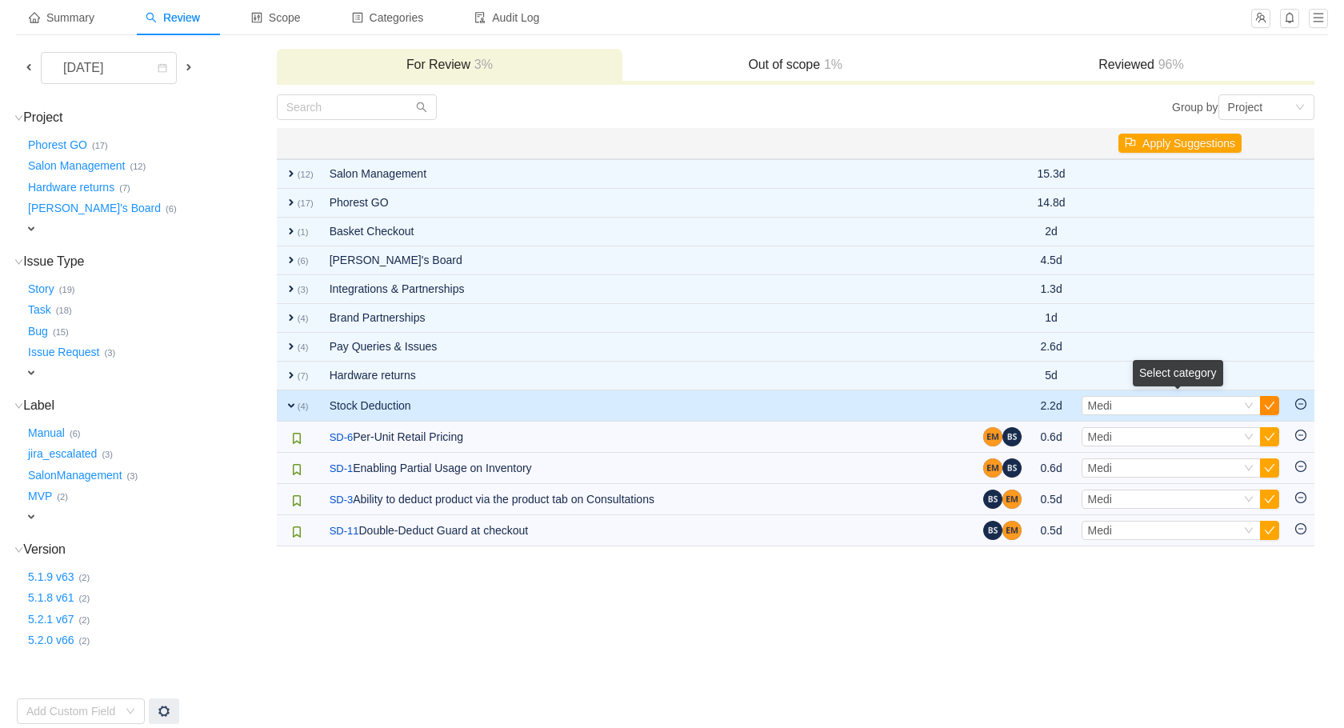
click at [1268, 408] on button "button" at bounding box center [1269, 405] width 19 height 19
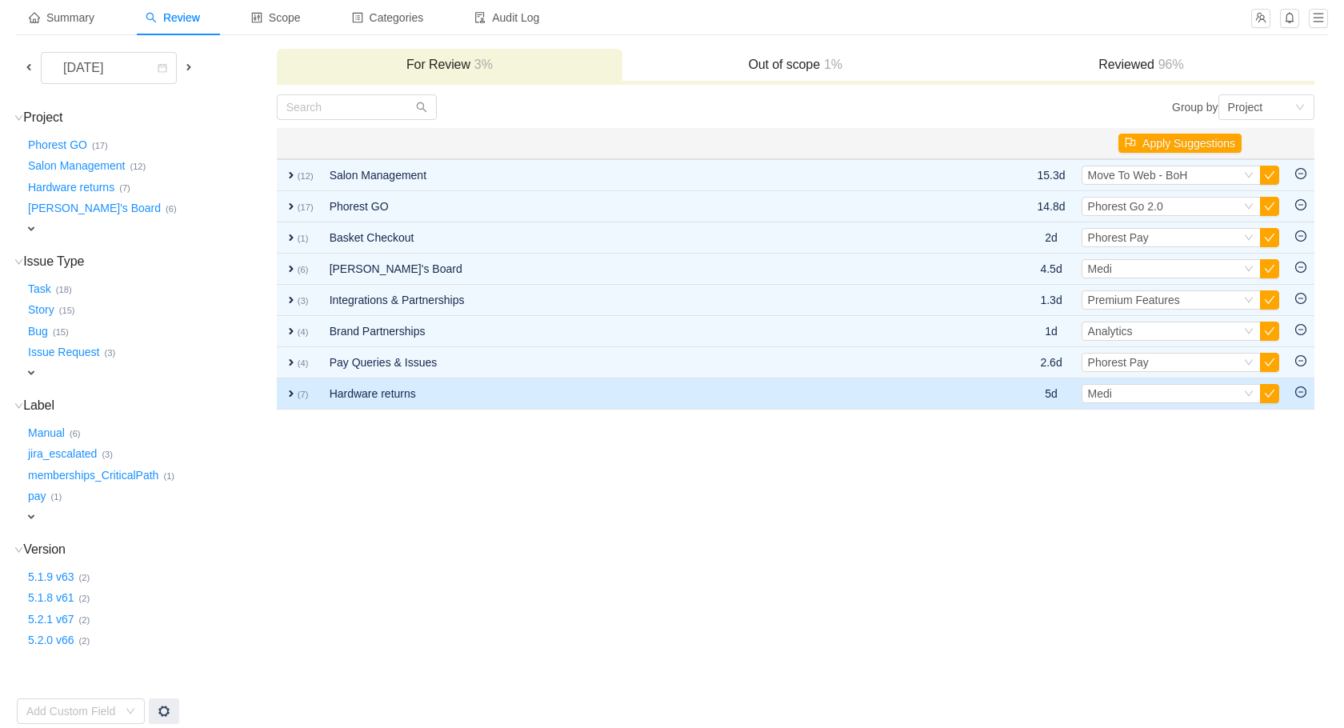
click at [290, 390] on span "expand" at bounding box center [291, 393] width 13 height 13
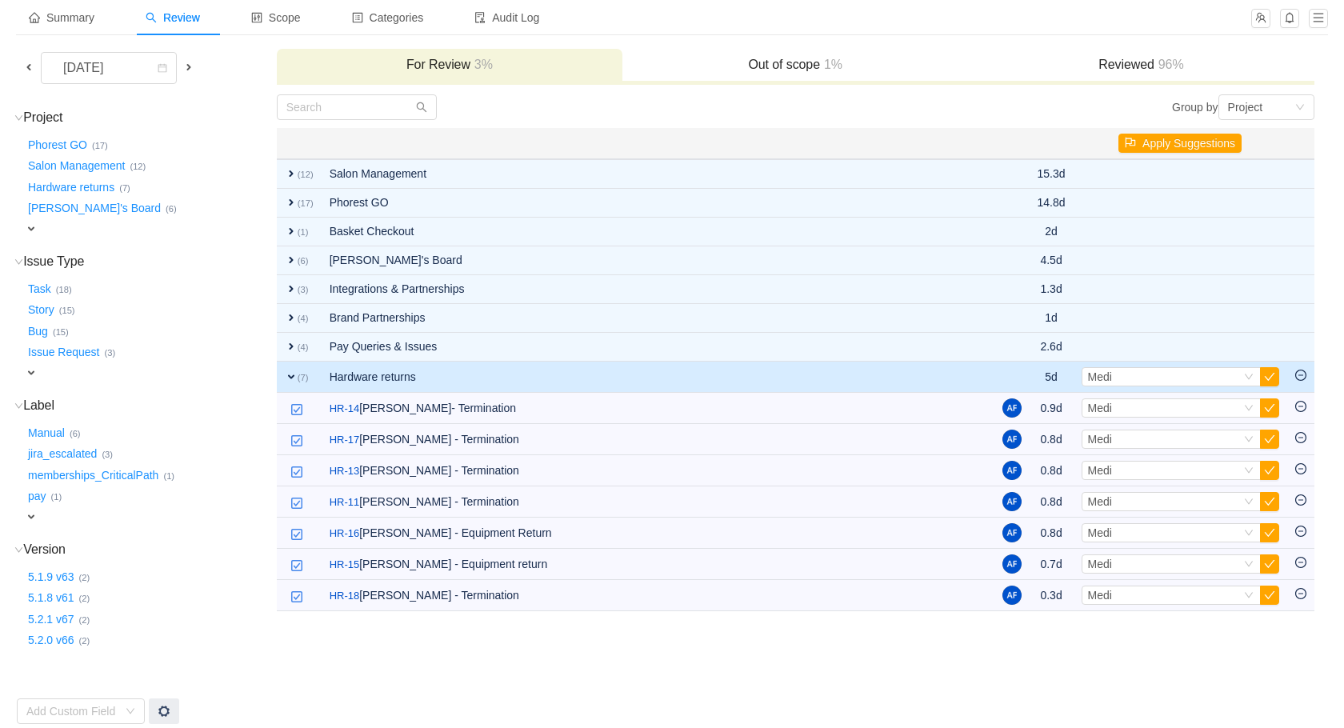
drag, startPoint x: 1326, startPoint y: 416, endPoint x: 1326, endPoint y: 389, distance: 27.2
click at [1326, 415] on div "[DATE] For Review 3% Out of scope 1% Reviewed 96% Project (8) hide Phorest GO ……" at bounding box center [672, 386] width 1312 height 677
click at [1300, 375] on icon "icon: minus-circle" at bounding box center [1301, 374] width 5 height 1
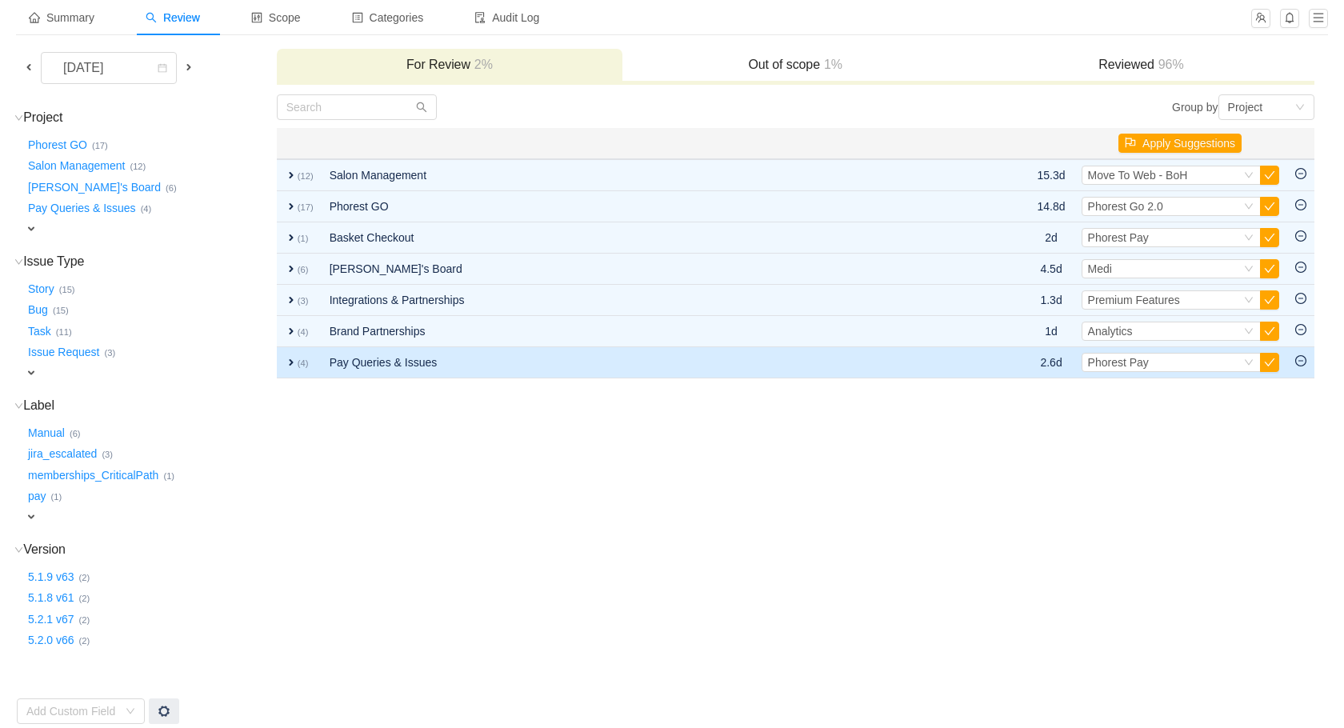
click at [327, 370] on td "Pay Queries & Issues" at bounding box center [642, 362] width 640 height 31
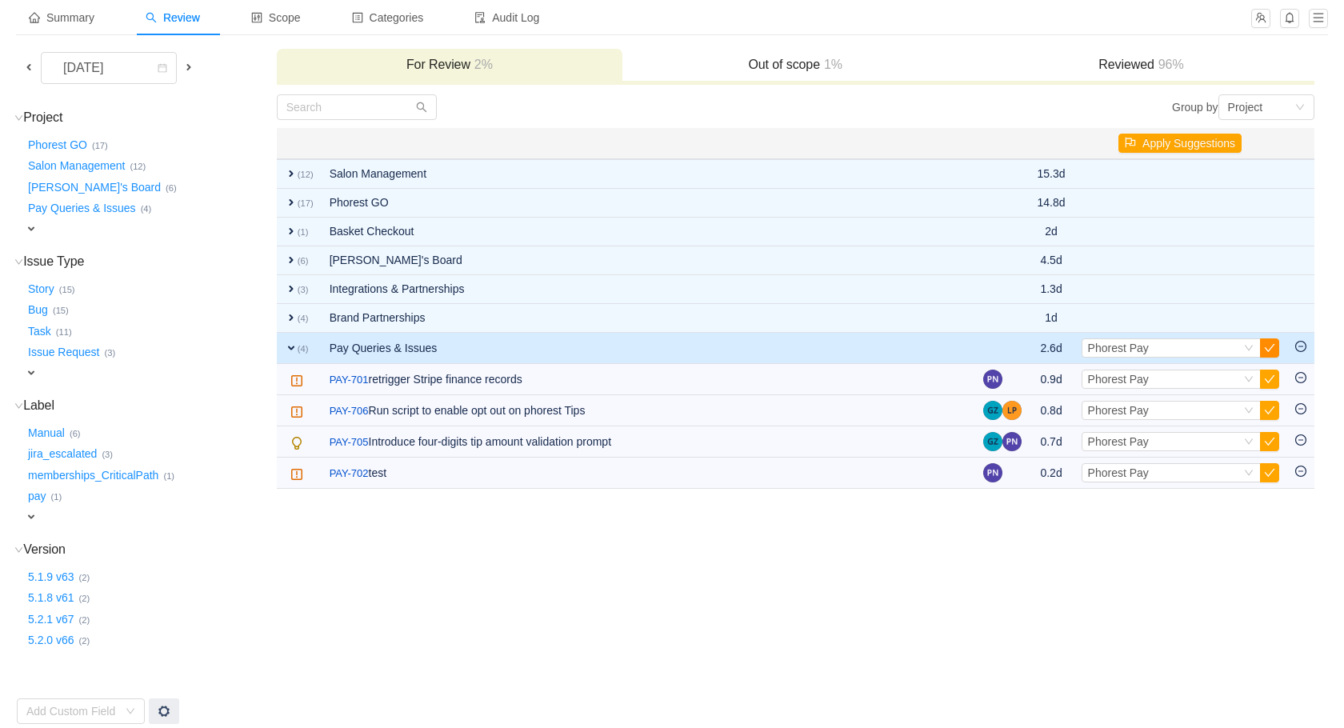
click at [1276, 346] on button "button" at bounding box center [1269, 347] width 19 height 19
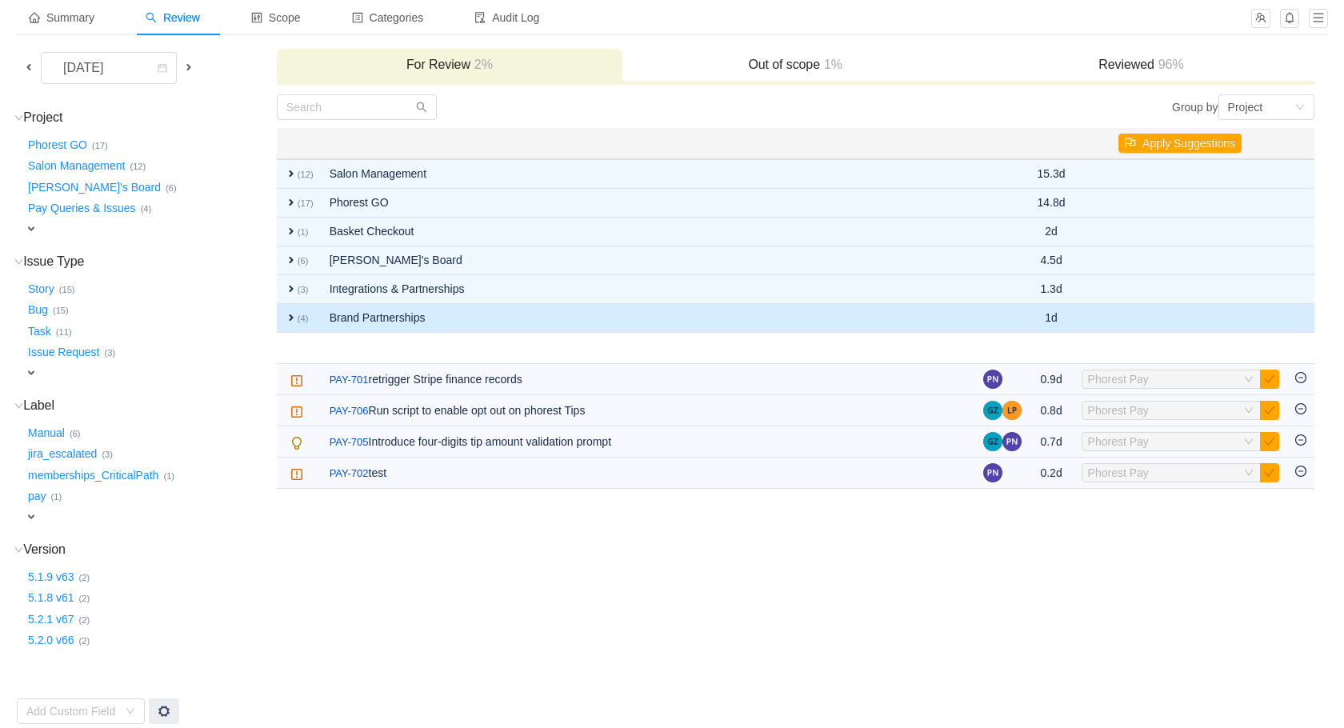
click at [468, 330] on tbody "expand (12) Salon Management 15.3d Select Move To Web - BoH Out of scope expand…" at bounding box center [796, 324] width 1038 height 330
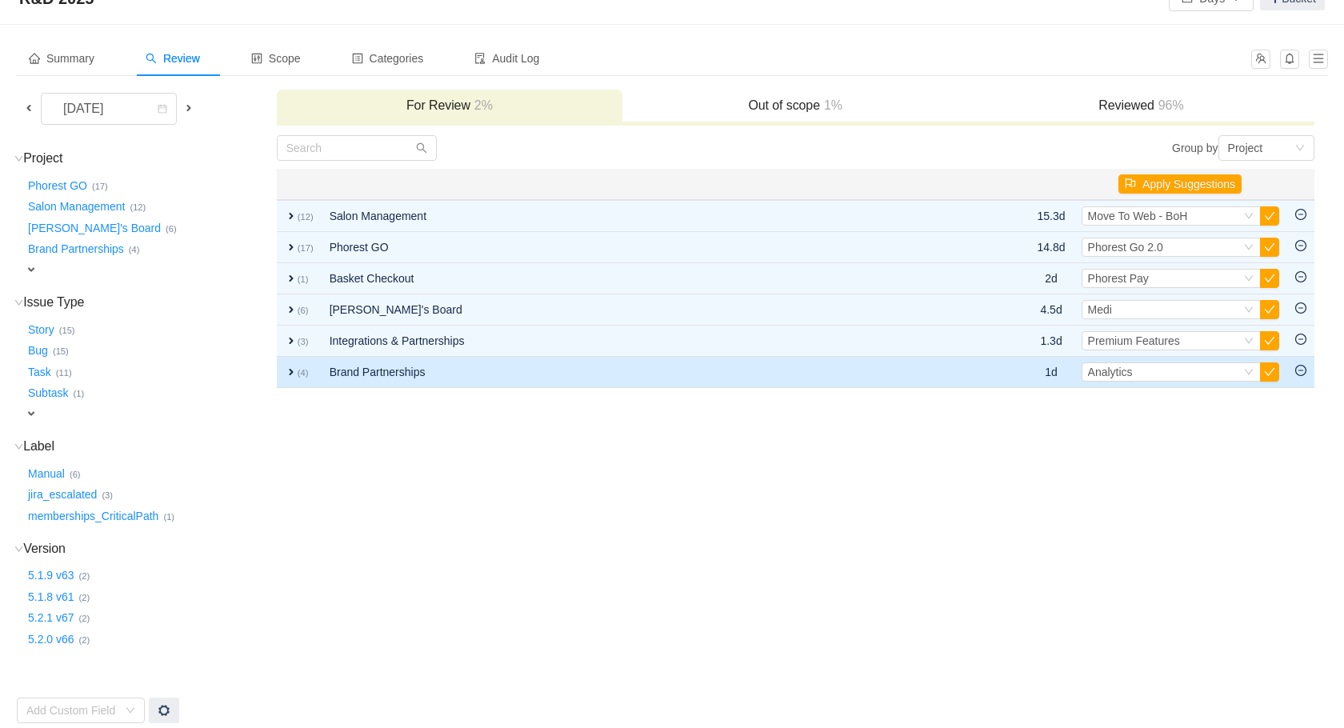
click at [461, 370] on td "Brand Partnerships" at bounding box center [642, 372] width 640 height 31
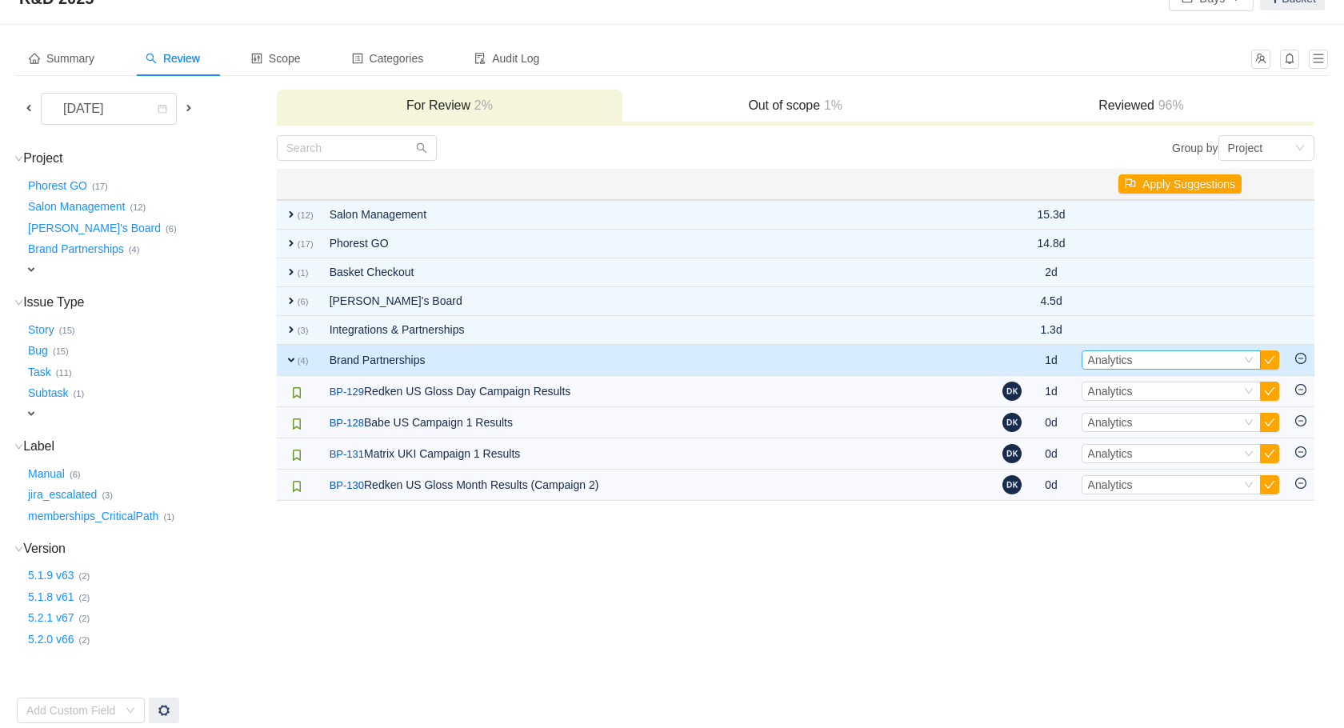
click at [1172, 362] on div "Select Analytics" at bounding box center [1164, 360] width 153 height 18
click at [1147, 461] on span "Premium Features" at bounding box center [1137, 463] width 92 height 13
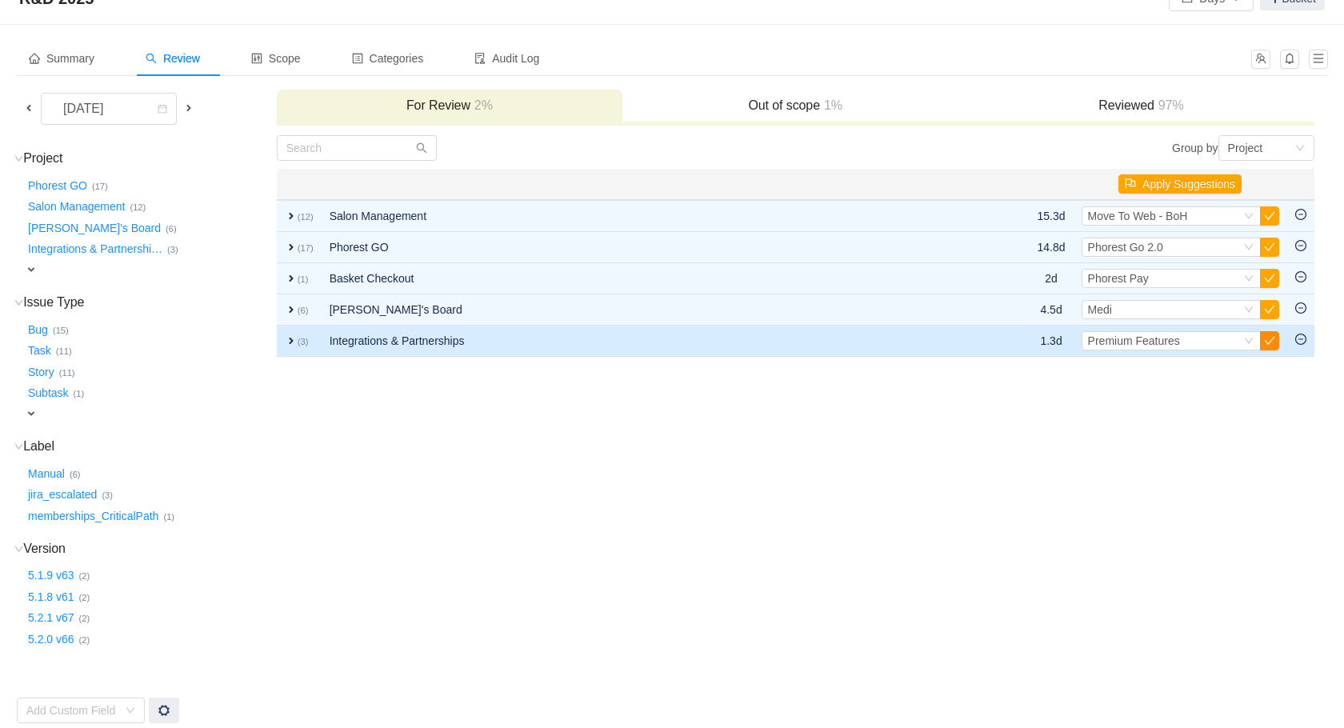
click at [1271, 343] on button "button" at bounding box center [1269, 340] width 19 height 19
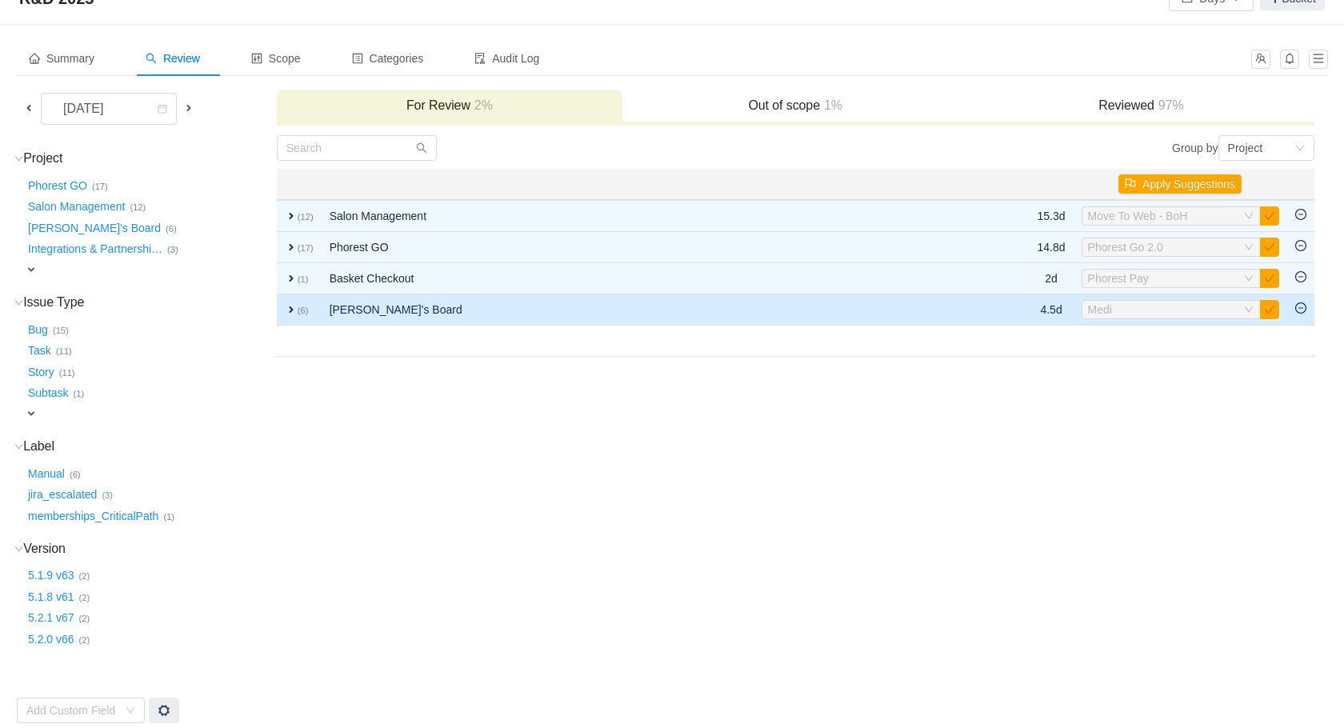
click at [823, 305] on td "[PERSON_NAME]'s Board" at bounding box center [642, 309] width 640 height 31
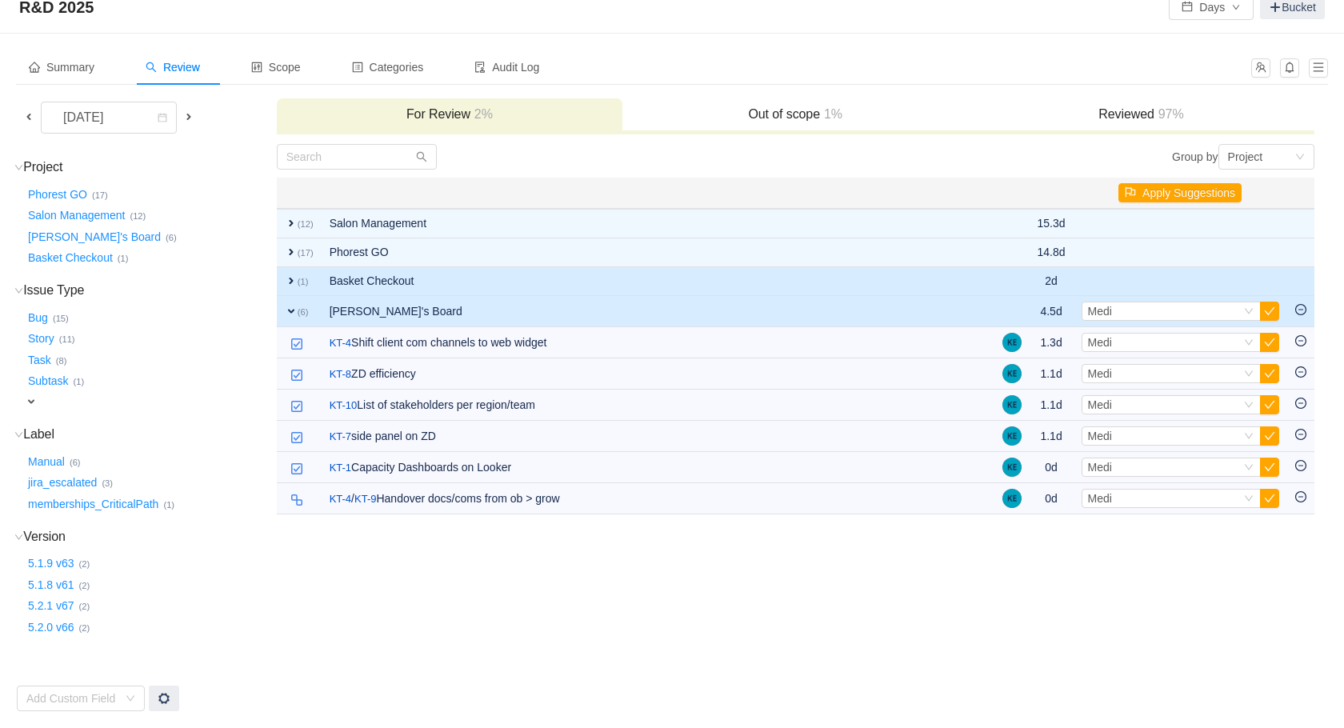
scroll to position [26, 0]
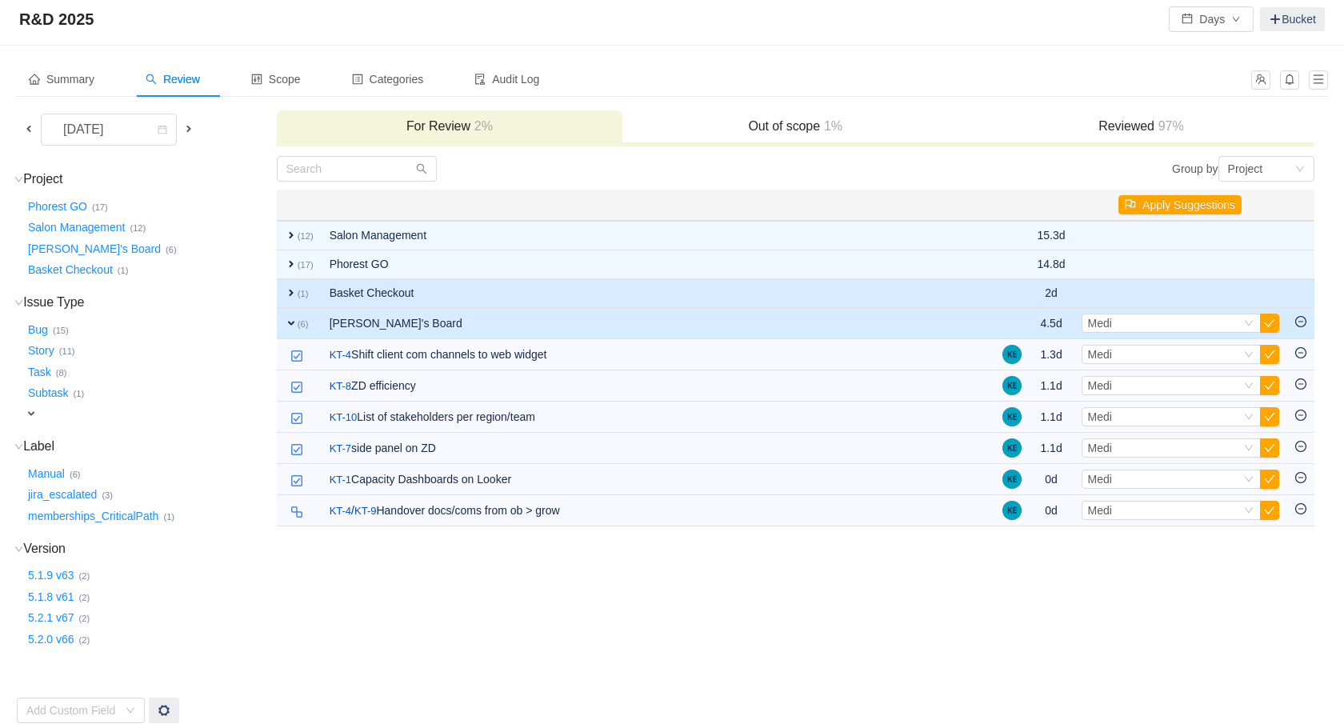
click at [1299, 302] on td at bounding box center [1301, 293] width 27 height 29
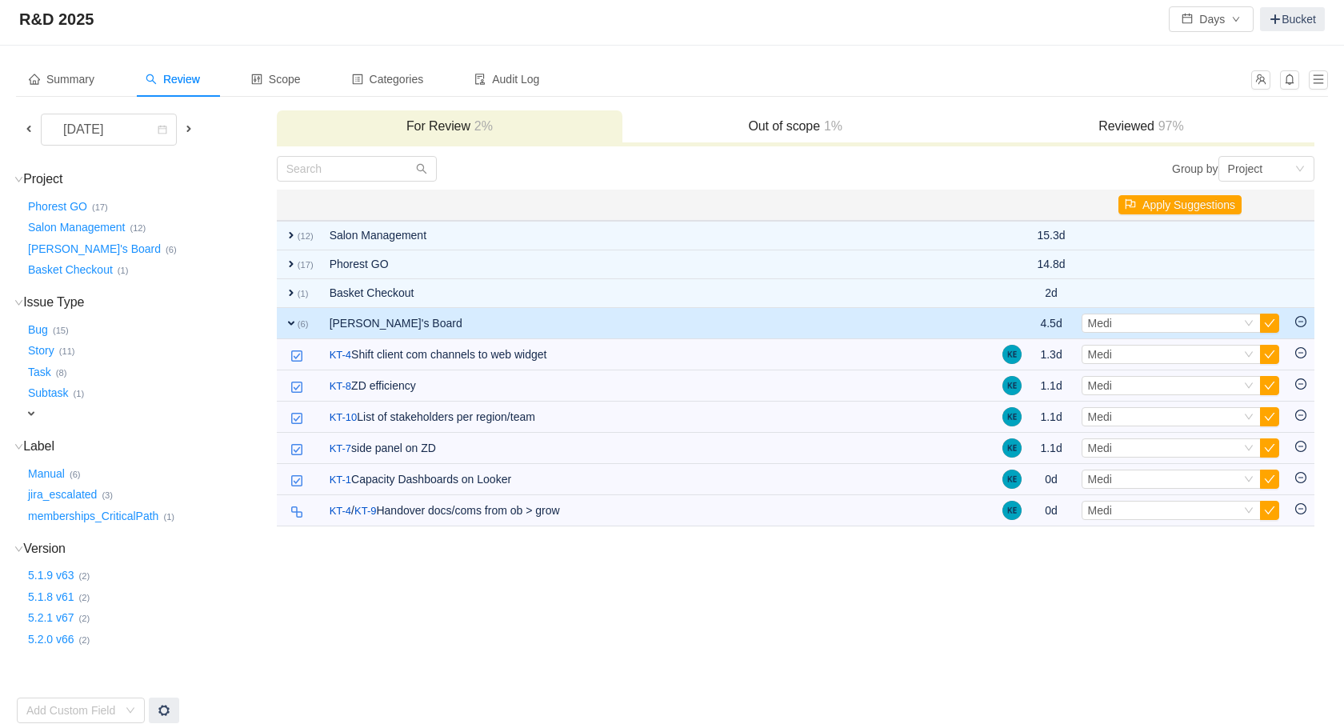
click at [1302, 326] on icon "icon: minus-circle" at bounding box center [1301, 321] width 11 height 11
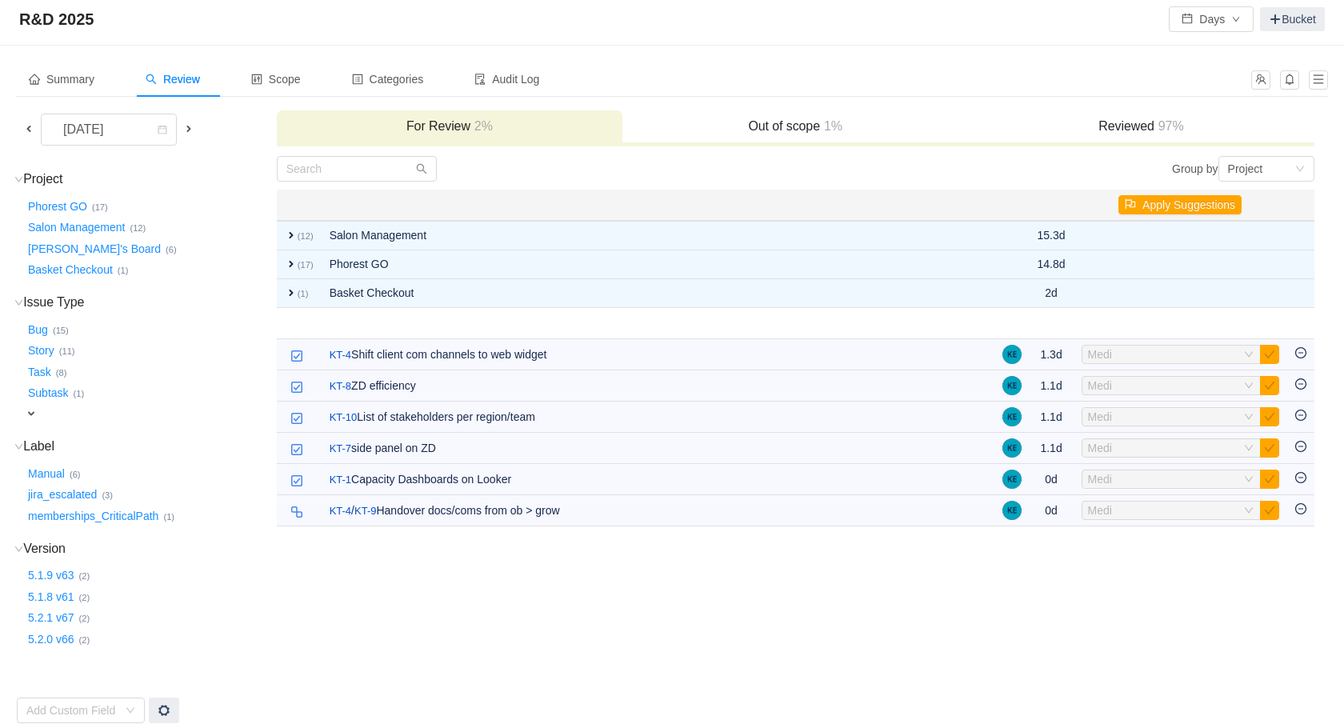
scroll to position [0, 0]
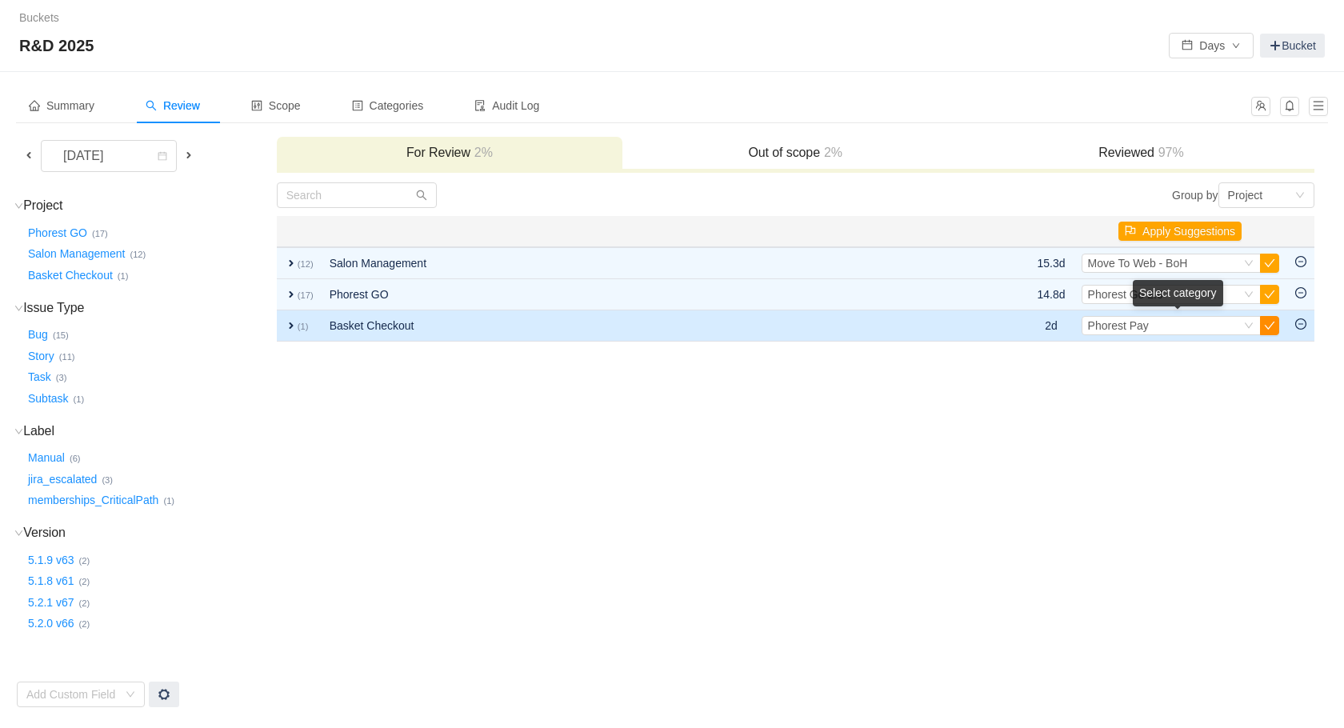
click at [1267, 329] on button "button" at bounding box center [1269, 325] width 19 height 19
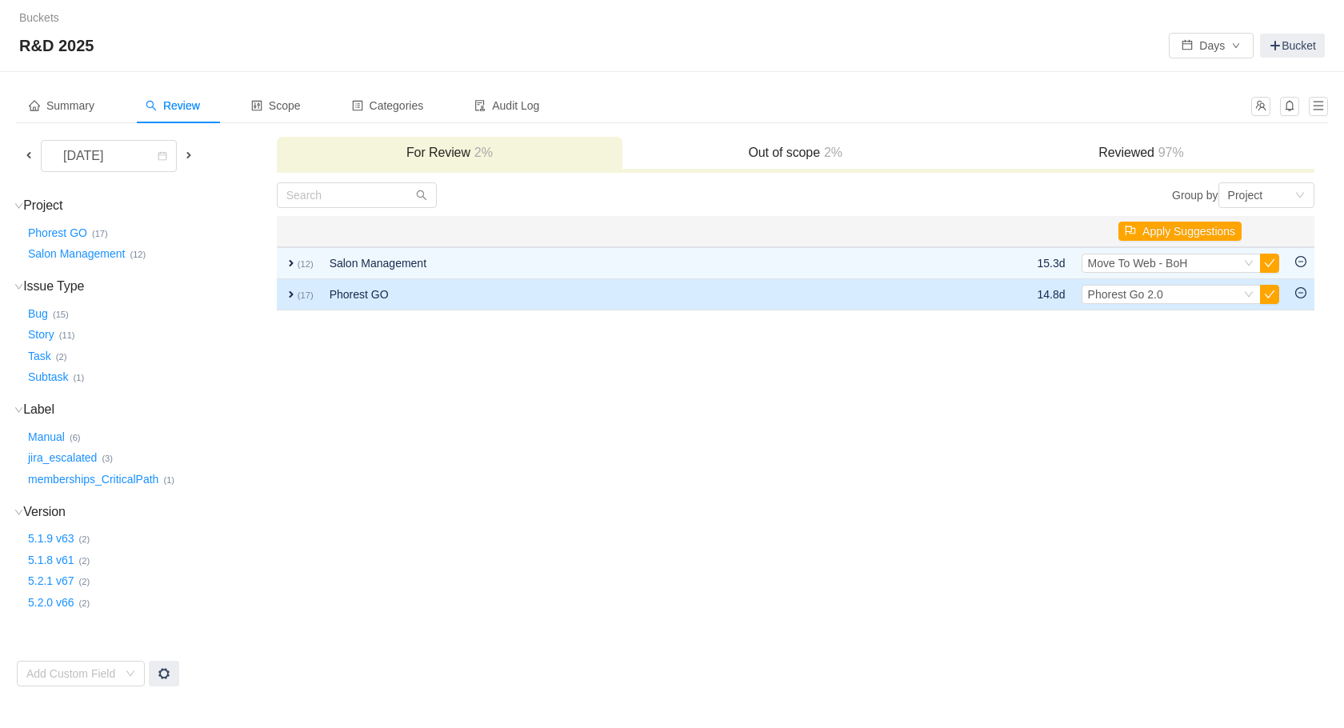
click at [967, 305] on td at bounding box center [986, 294] width 88 height 31
click at [963, 298] on td at bounding box center [986, 294] width 88 height 31
click at [326, 302] on td "Phorest GO" at bounding box center [632, 294] width 620 height 31
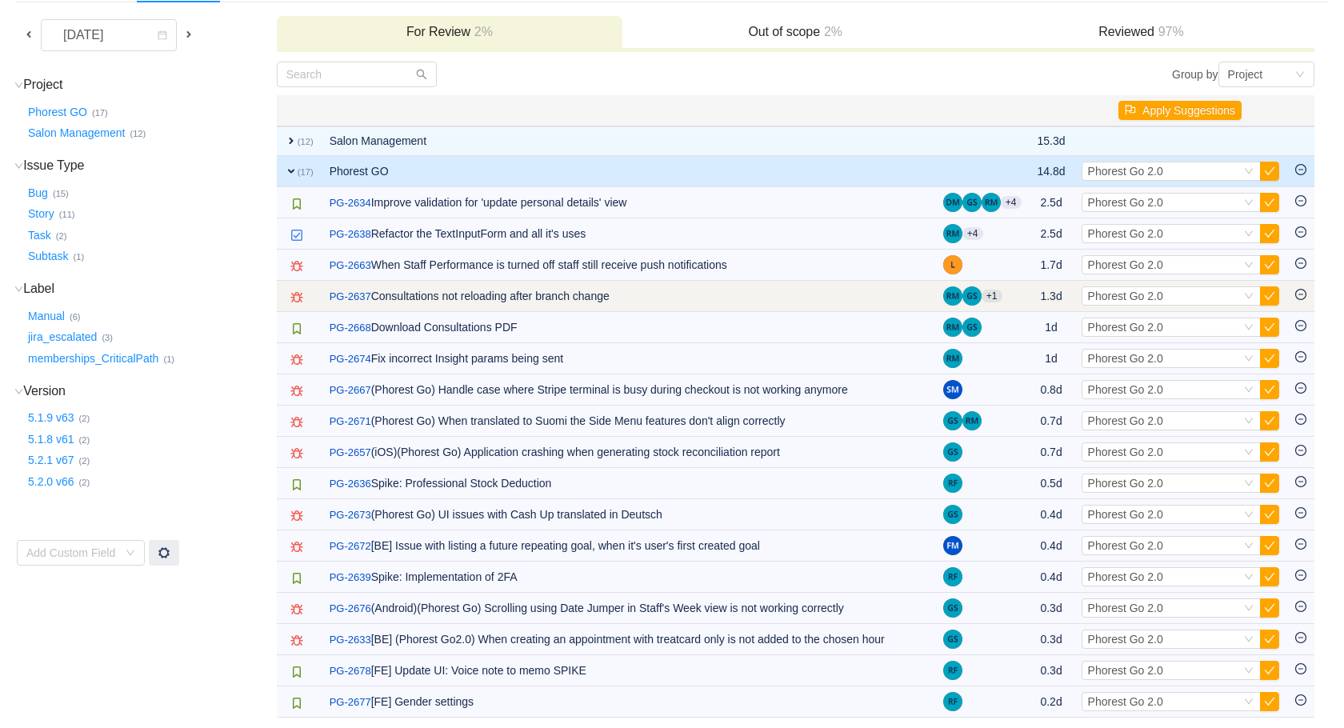
scroll to position [131, 0]
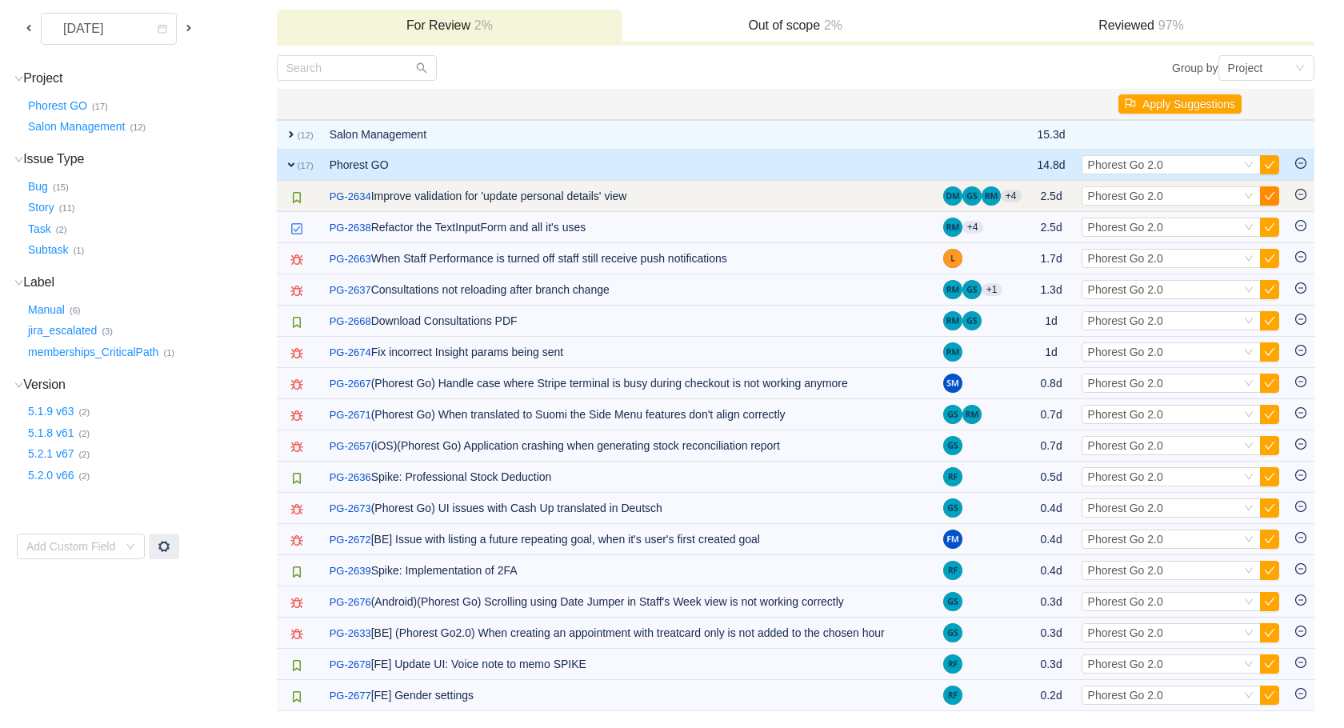
click at [1271, 190] on button "button" at bounding box center [1269, 195] width 19 height 19
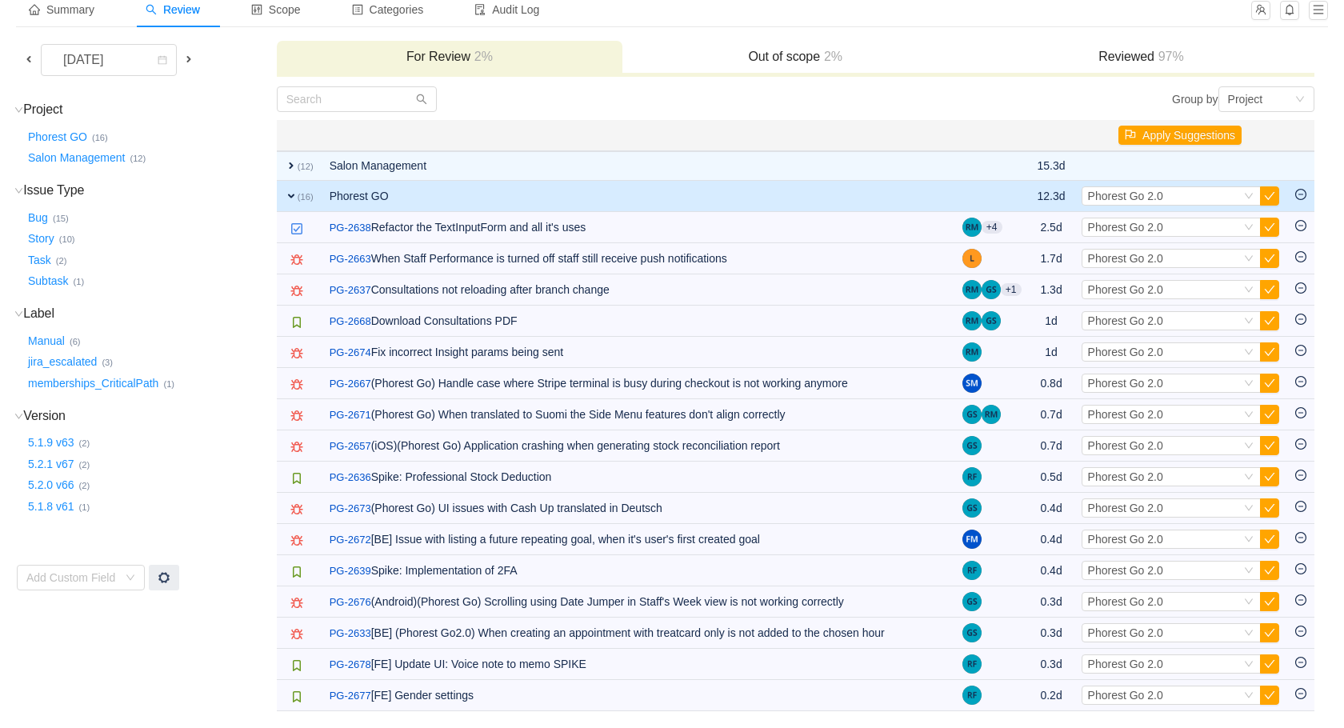
scroll to position [100, 0]
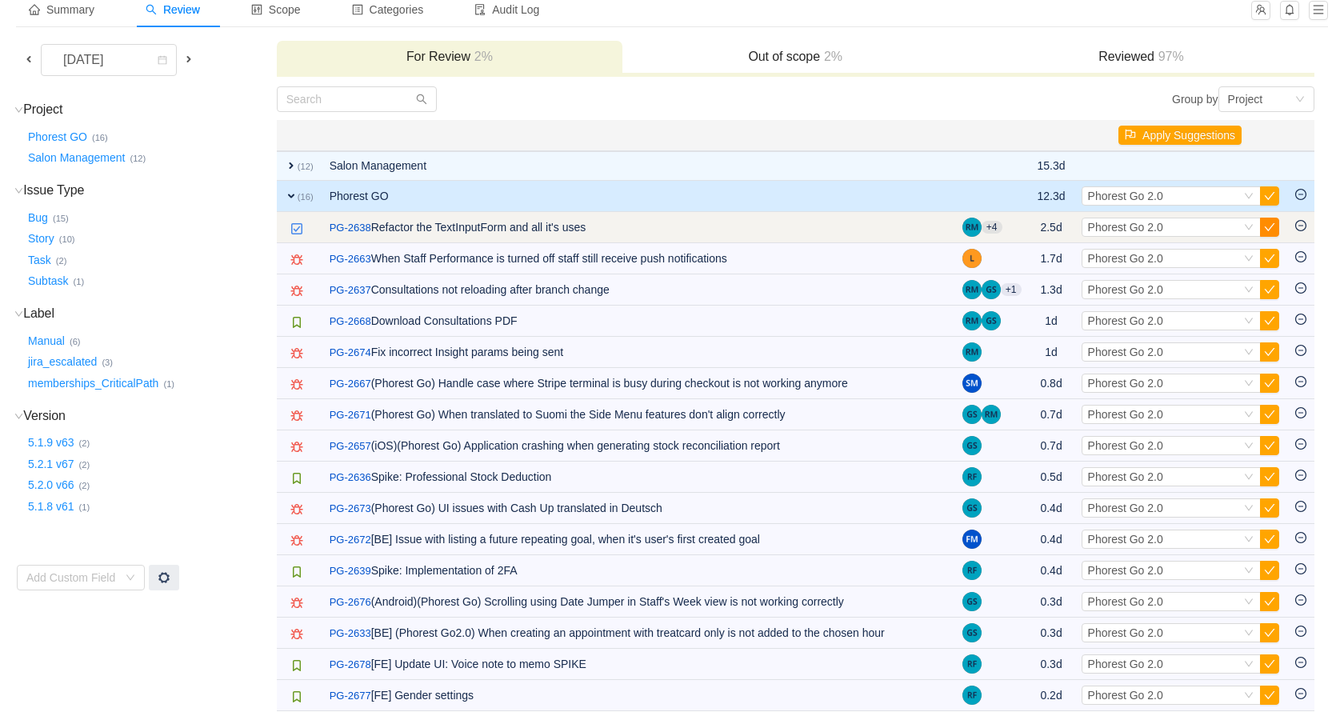
click at [1267, 222] on button "button" at bounding box center [1269, 227] width 19 height 19
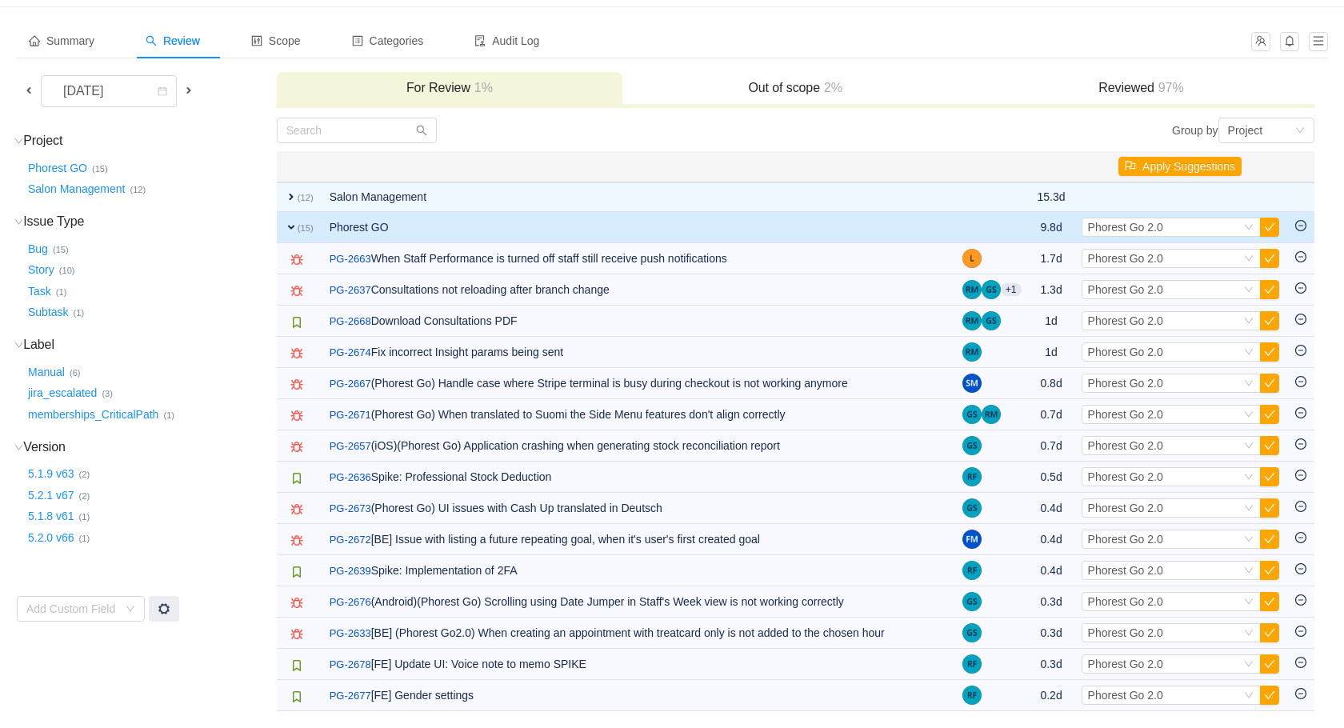
scroll to position [68, 0]
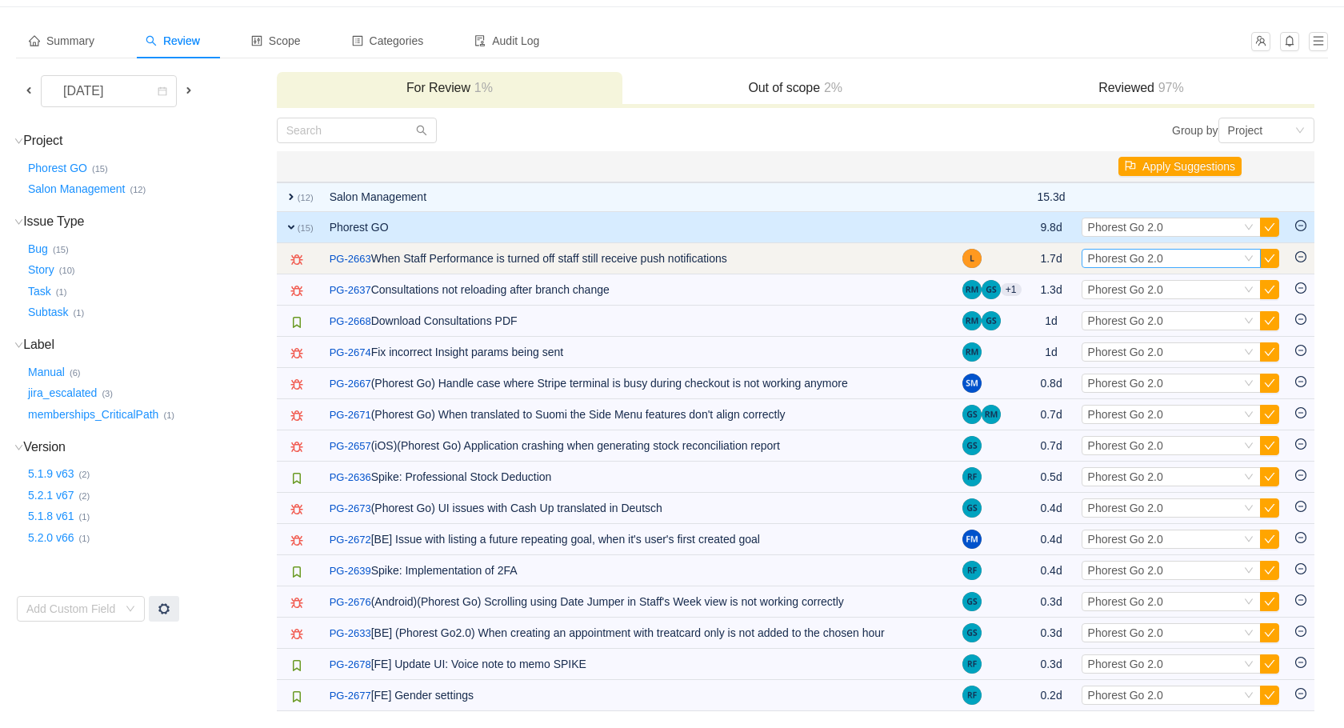
click at [1252, 256] on icon "icon: down" at bounding box center [1249, 259] width 10 height 10
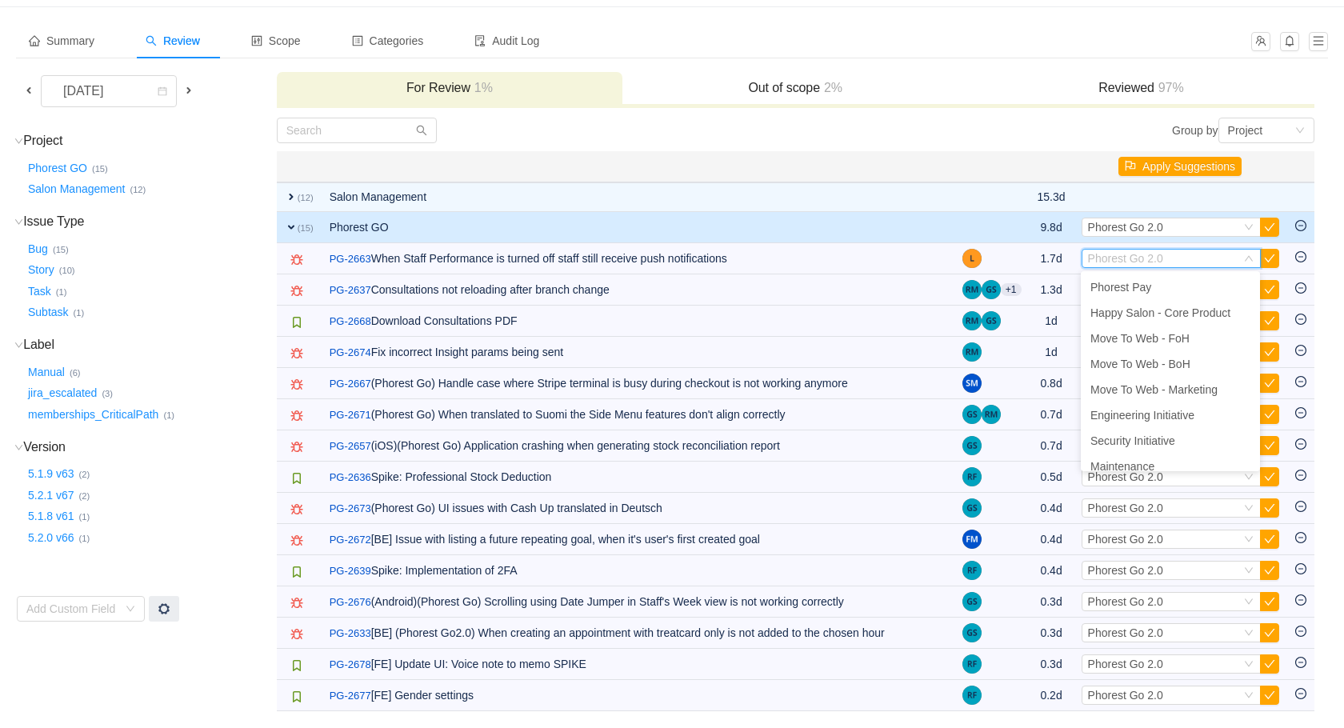
scroll to position [238, 0]
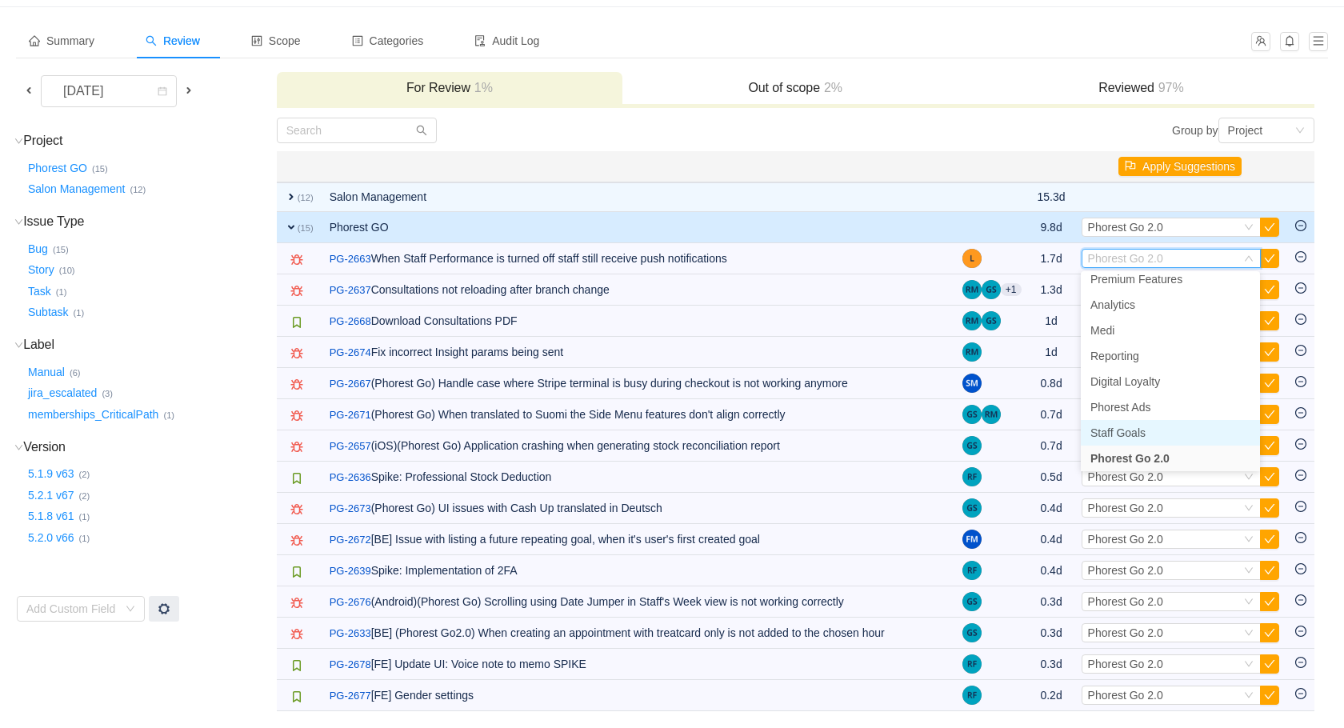
click at [1216, 423] on li "Staff Goals" at bounding box center [1170, 433] width 179 height 26
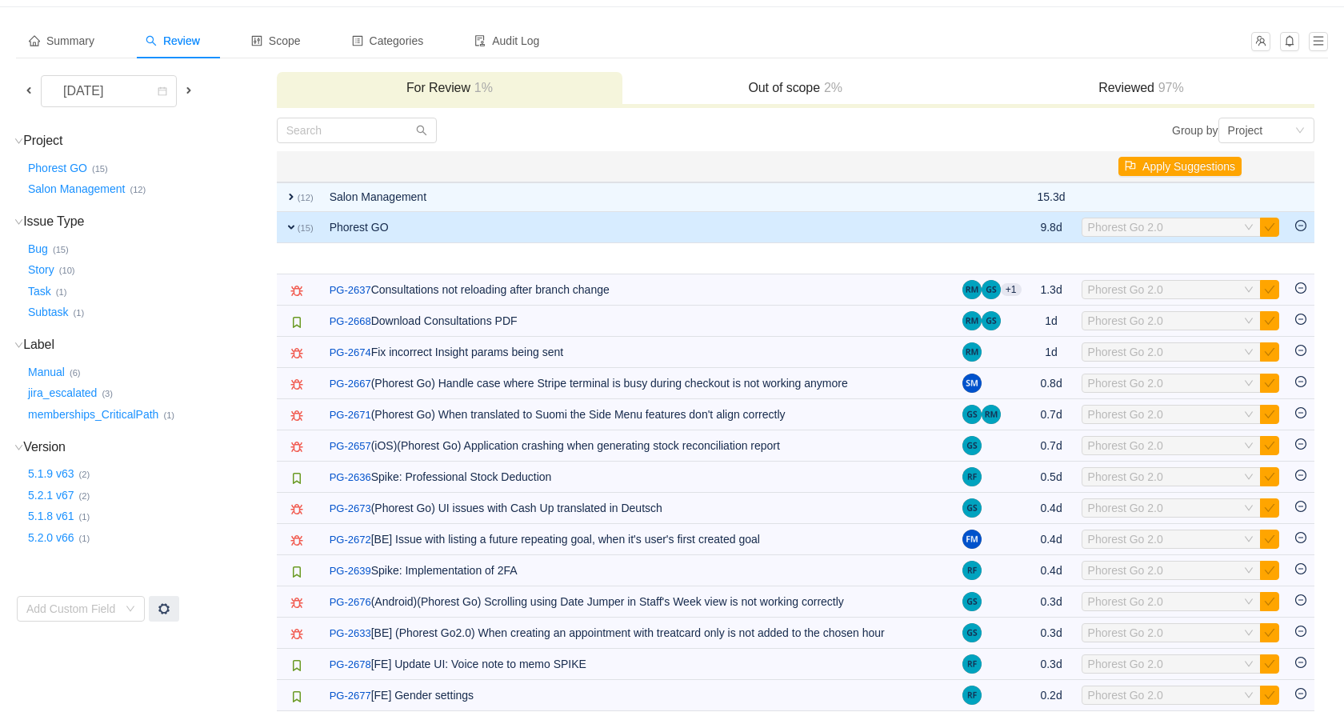
scroll to position [37, 0]
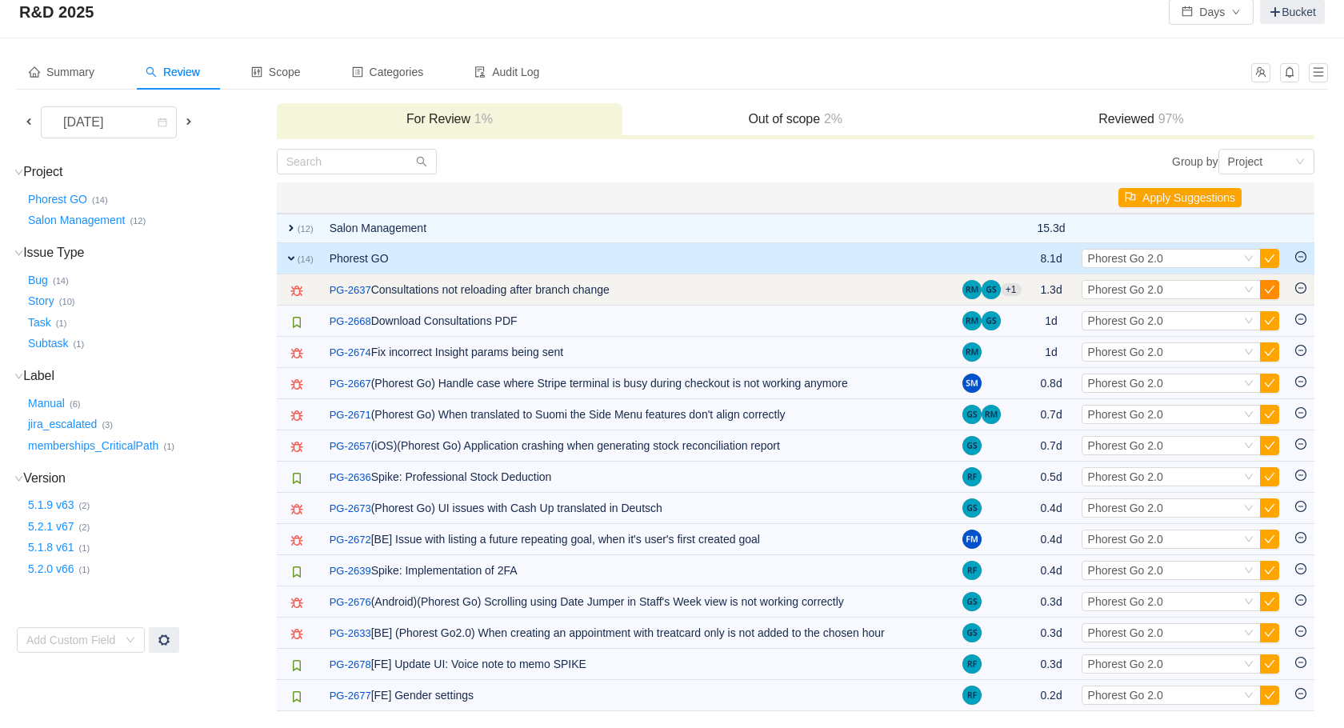
click at [1266, 284] on button "button" at bounding box center [1269, 289] width 19 height 19
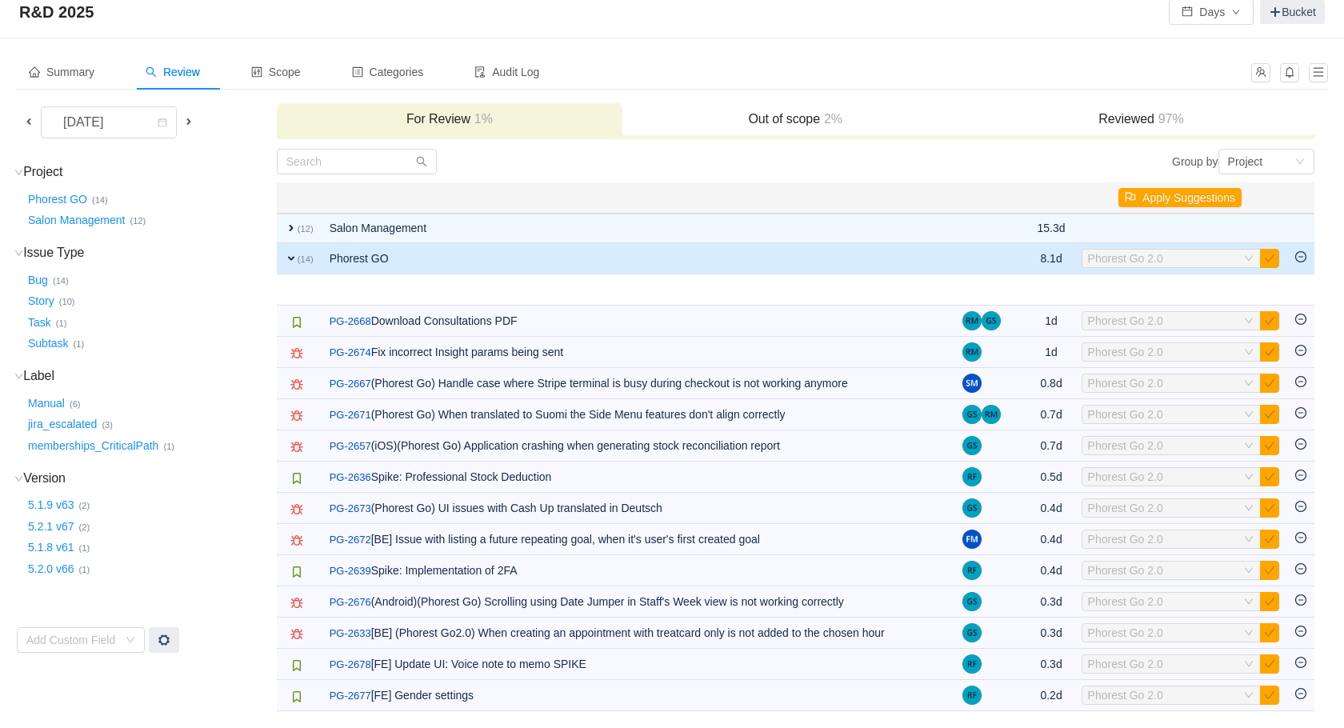
scroll to position [6, 0]
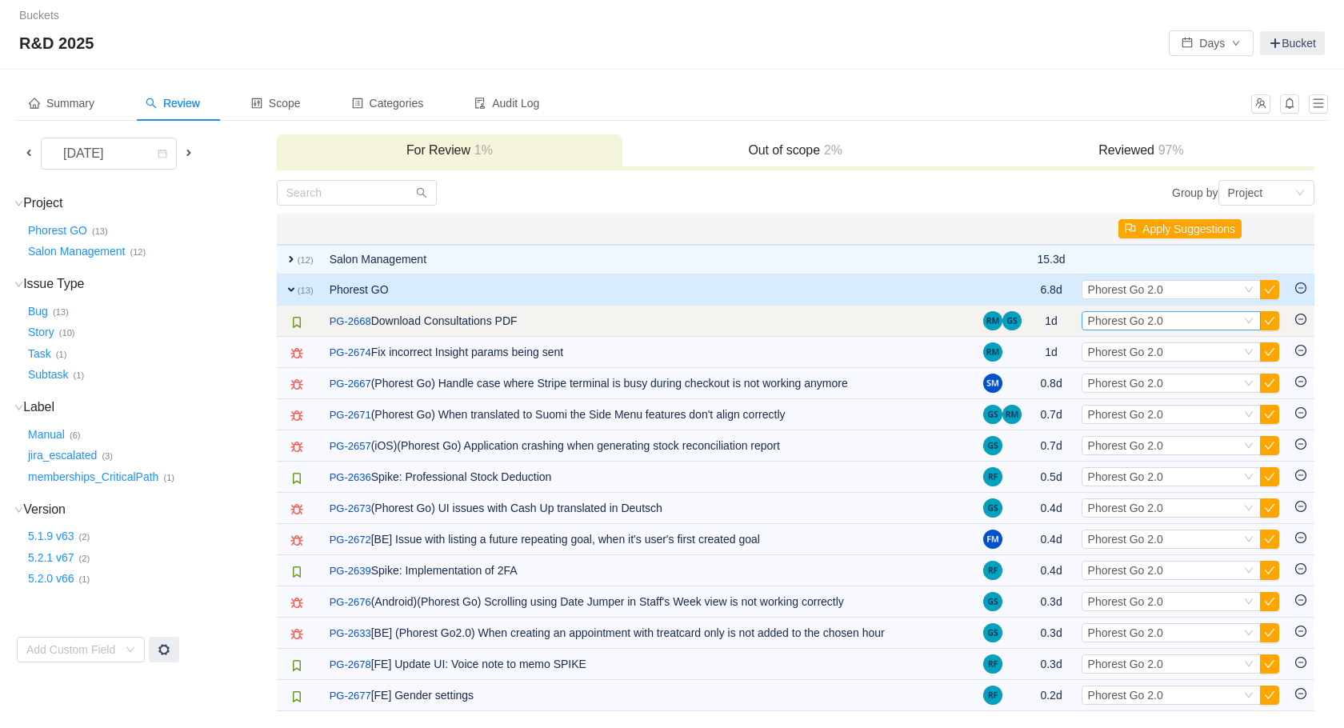
click at [1257, 320] on div "Select Phorest Go 2.0" at bounding box center [1171, 320] width 179 height 19
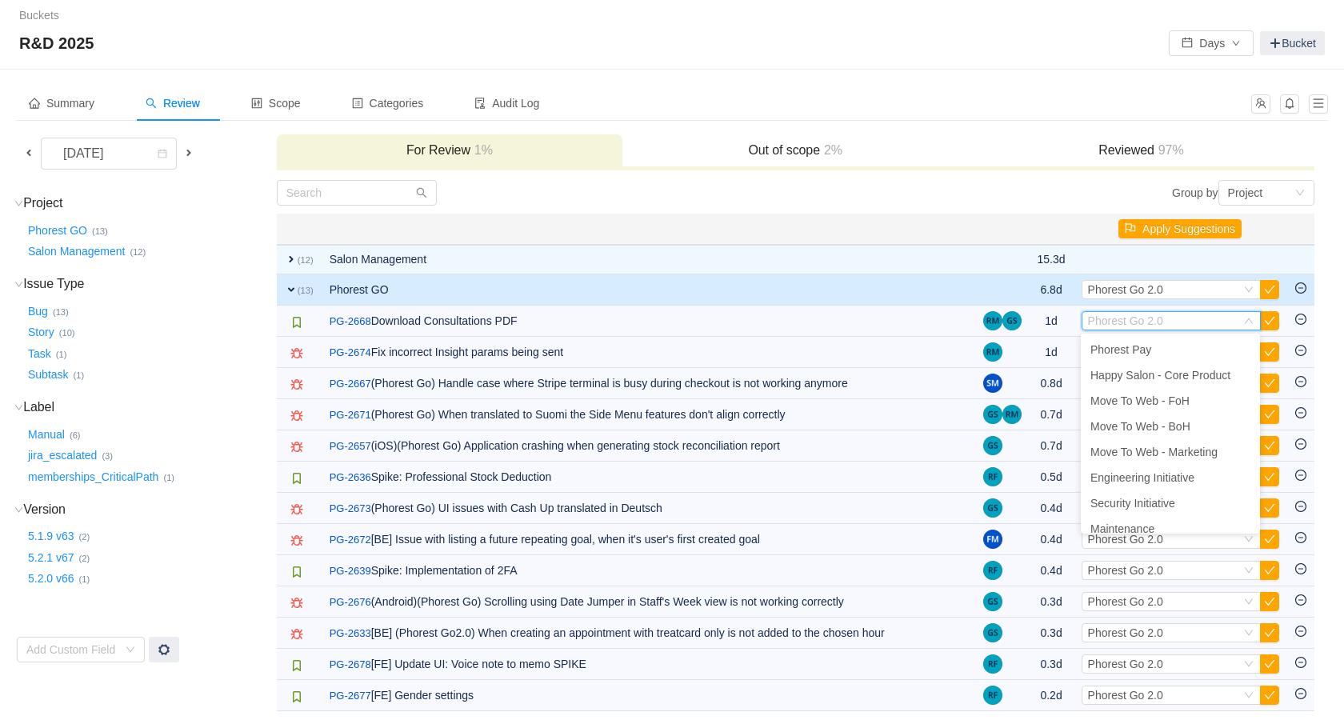
scroll to position [238, 0]
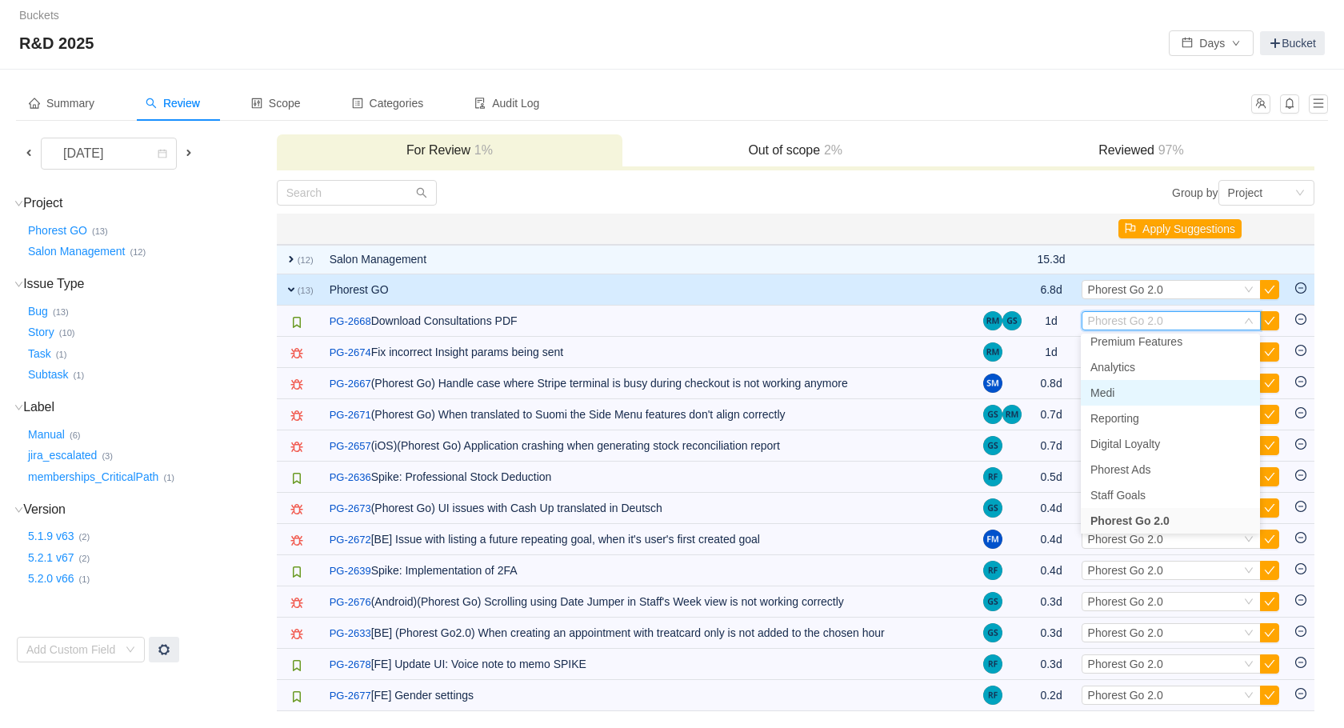
click at [1150, 390] on li "Medi" at bounding box center [1170, 393] width 179 height 26
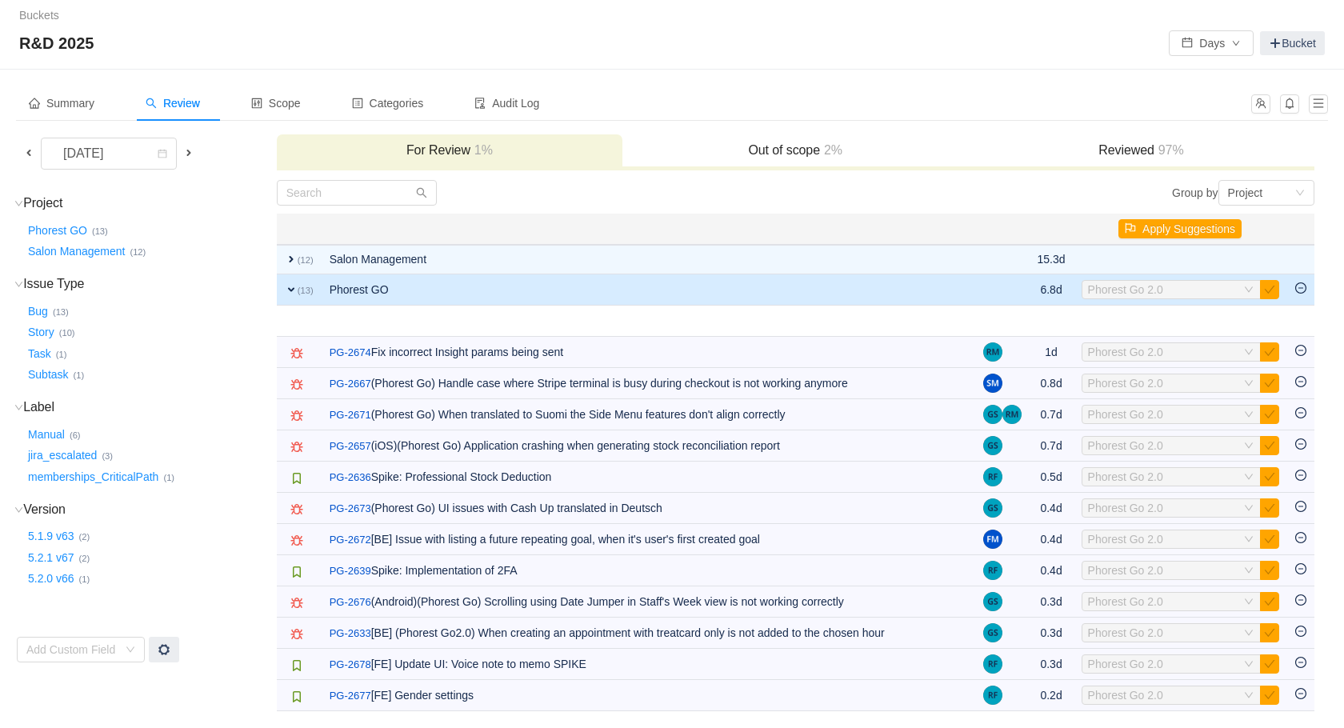
scroll to position [0, 0]
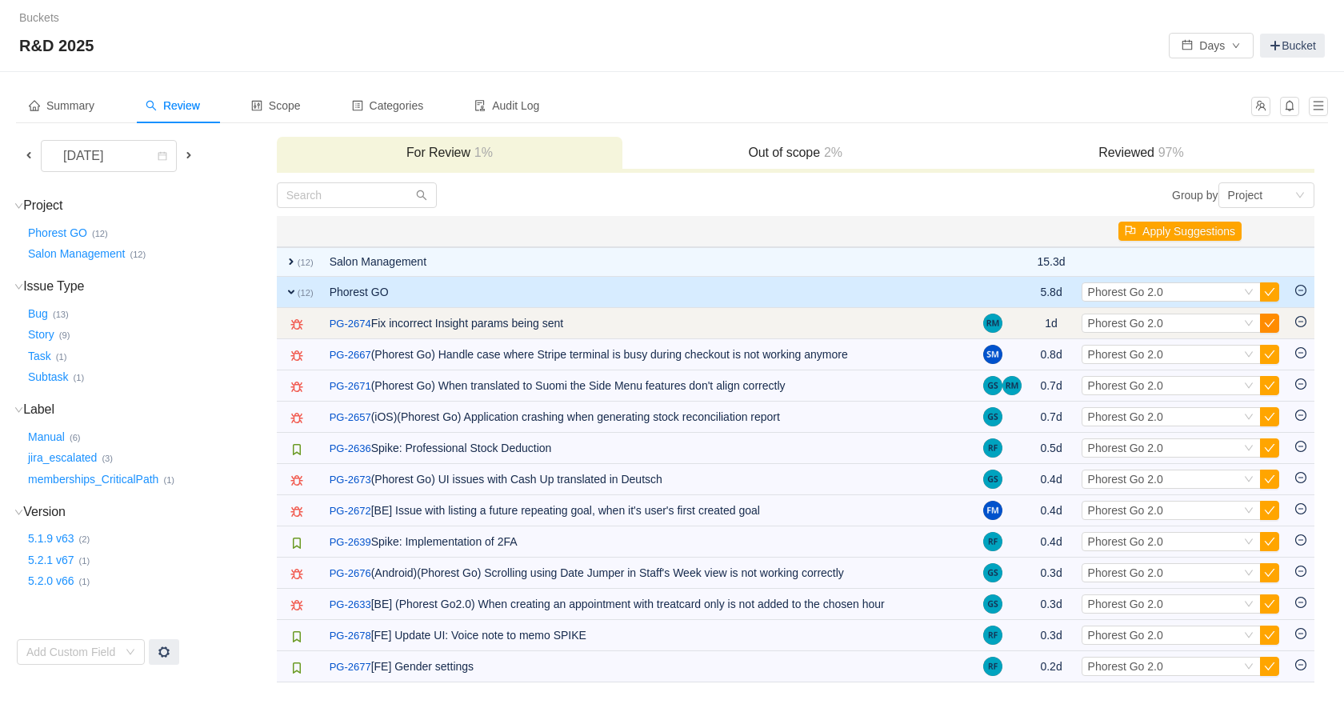
click at [1268, 319] on button "button" at bounding box center [1269, 323] width 19 height 19
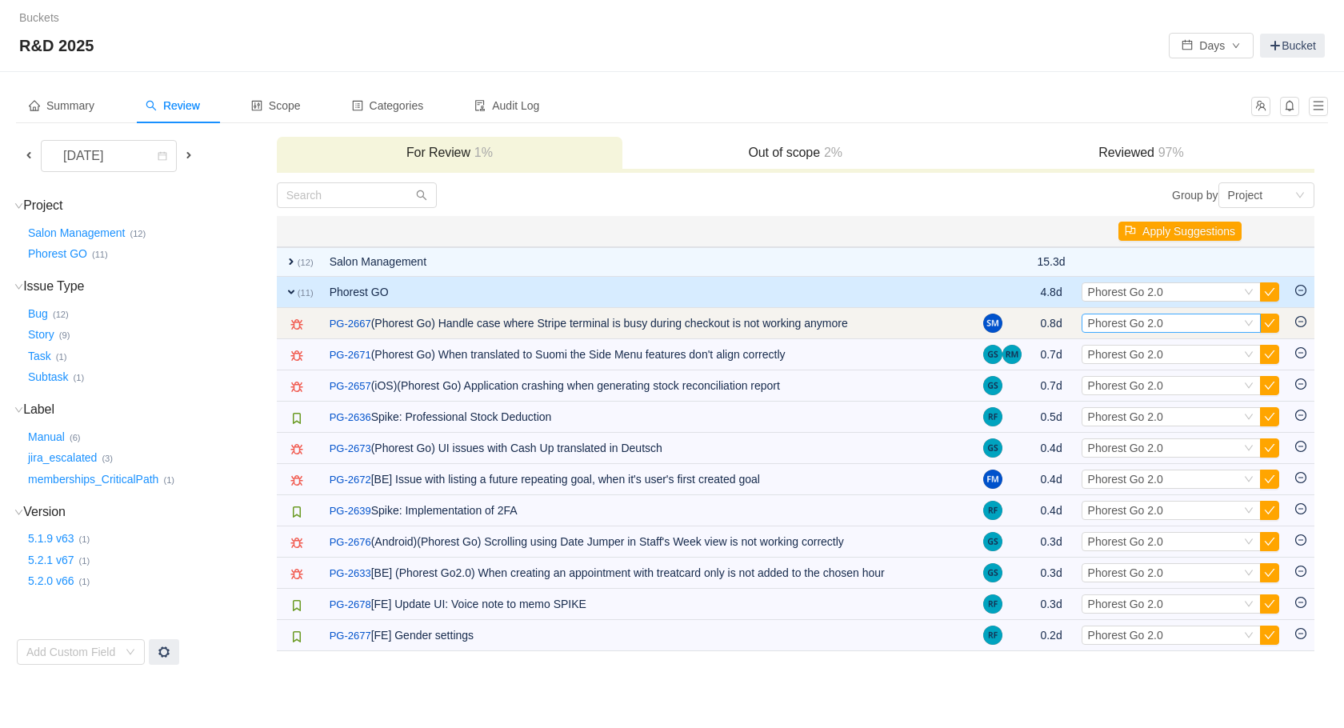
click at [1219, 321] on div "Select Phorest Go 2.0" at bounding box center [1164, 323] width 153 height 18
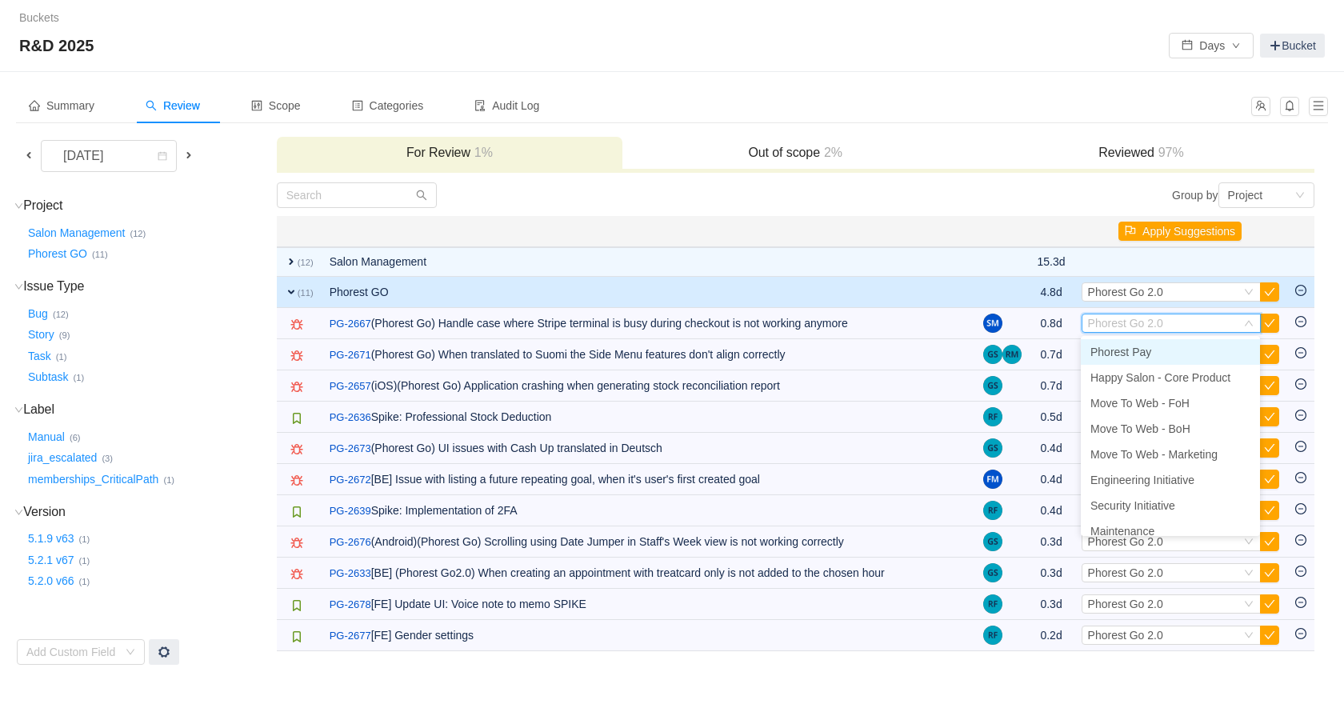
click at [1134, 357] on span "Phorest Pay" at bounding box center [1121, 352] width 61 height 13
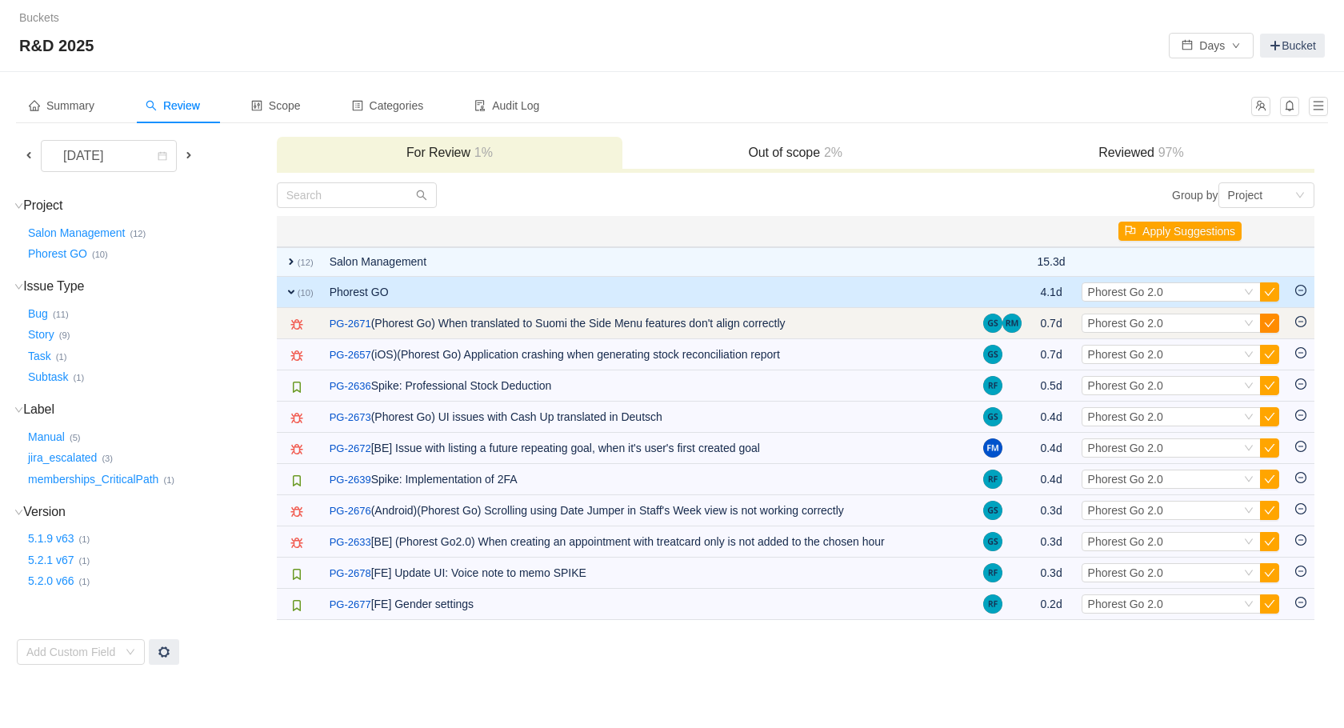
click at [1274, 323] on button "button" at bounding box center [1269, 323] width 19 height 19
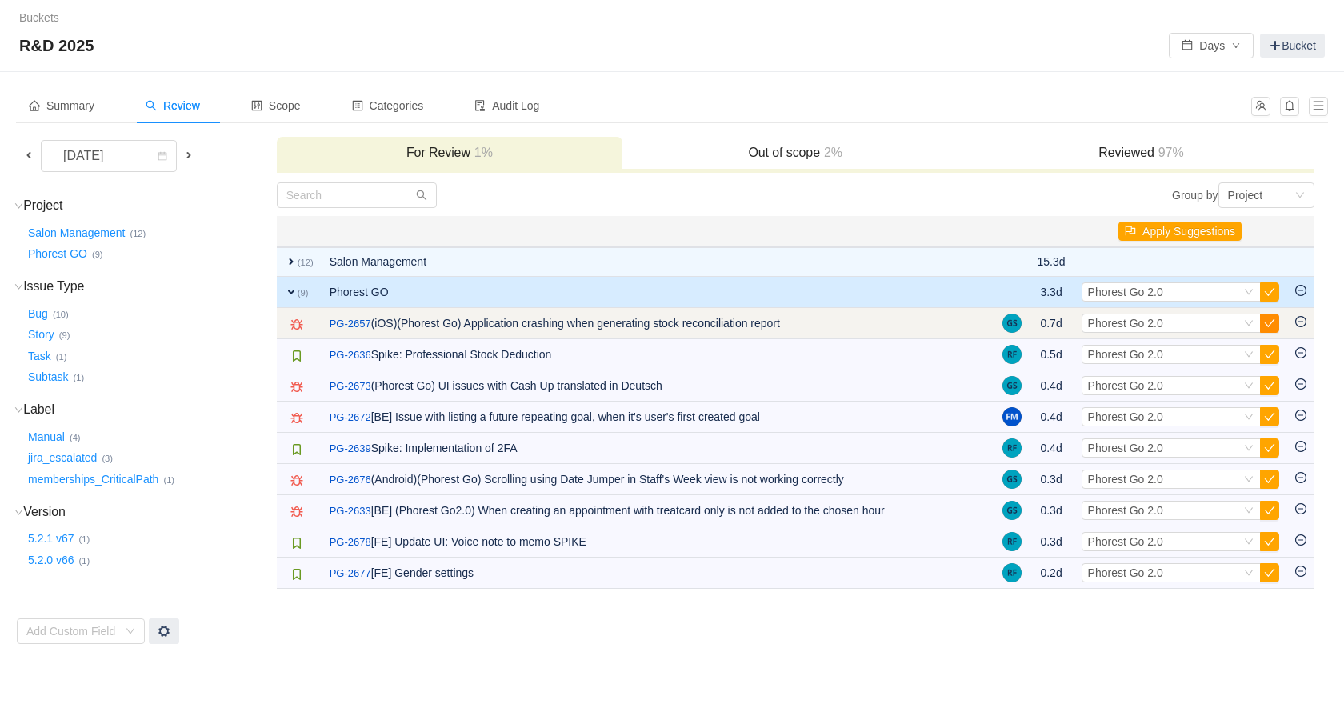
click at [1269, 325] on button "button" at bounding box center [1269, 323] width 19 height 19
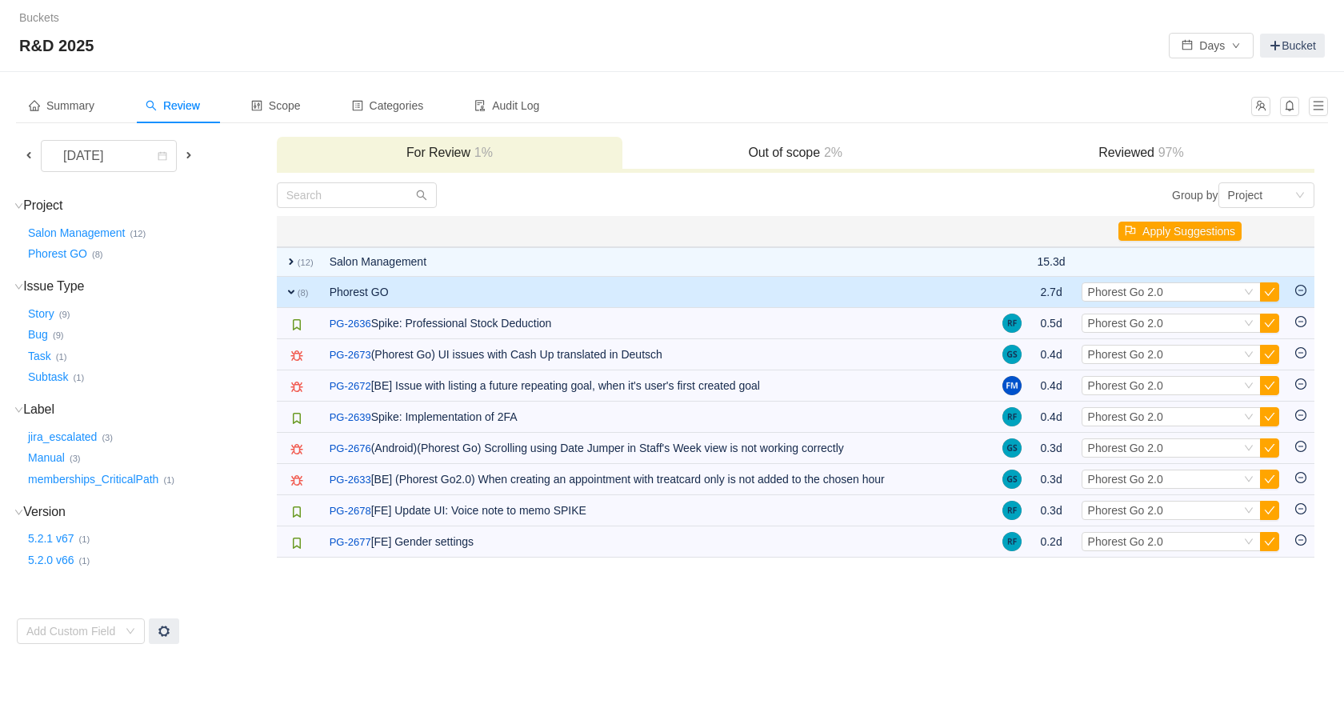
click at [1269, 325] on button "button" at bounding box center [1269, 323] width 19 height 19
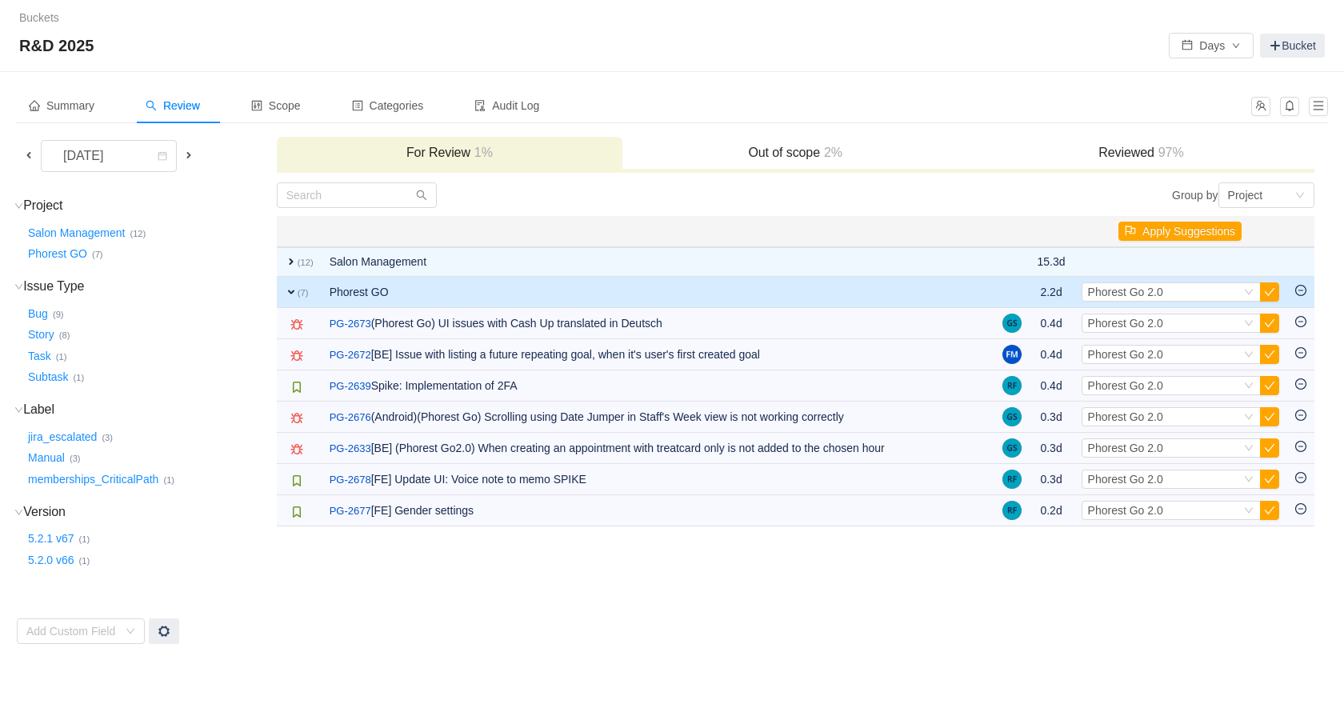
click at [1269, 325] on button "button" at bounding box center [1269, 323] width 19 height 19
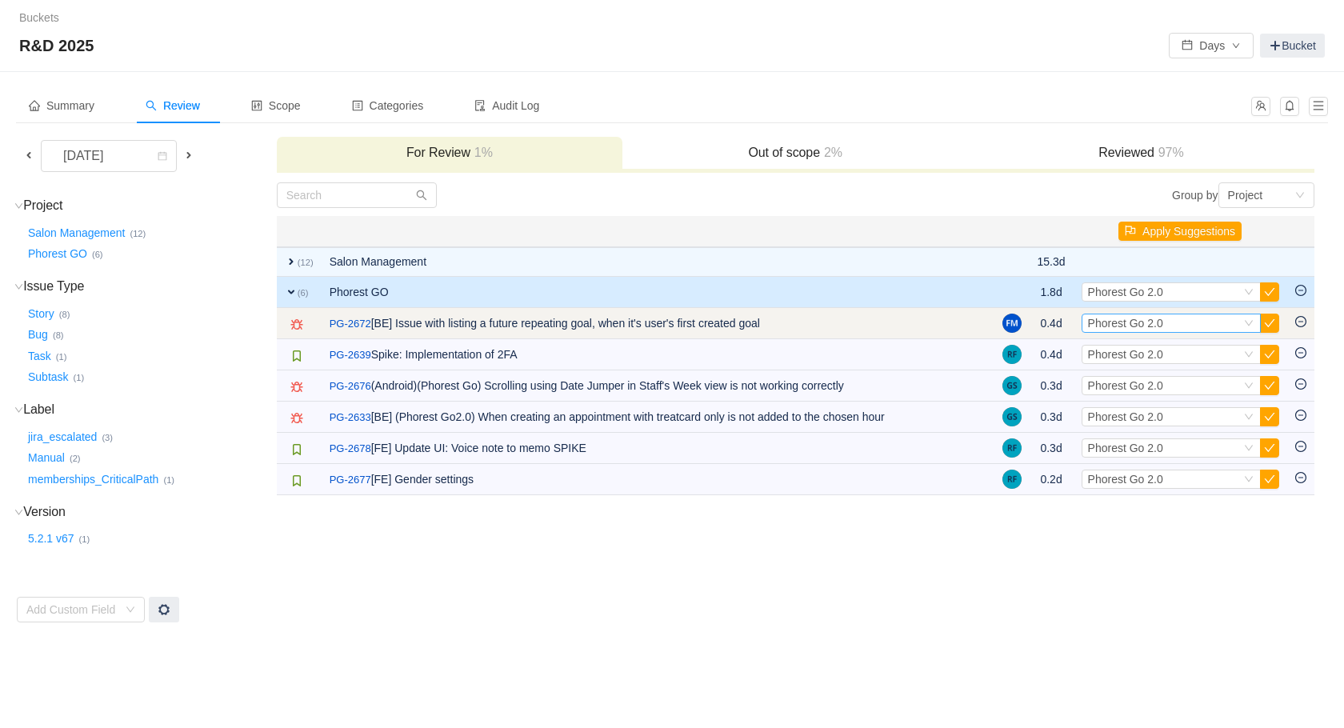
click at [1231, 328] on div "Select Phorest Go 2.0" at bounding box center [1164, 323] width 153 height 18
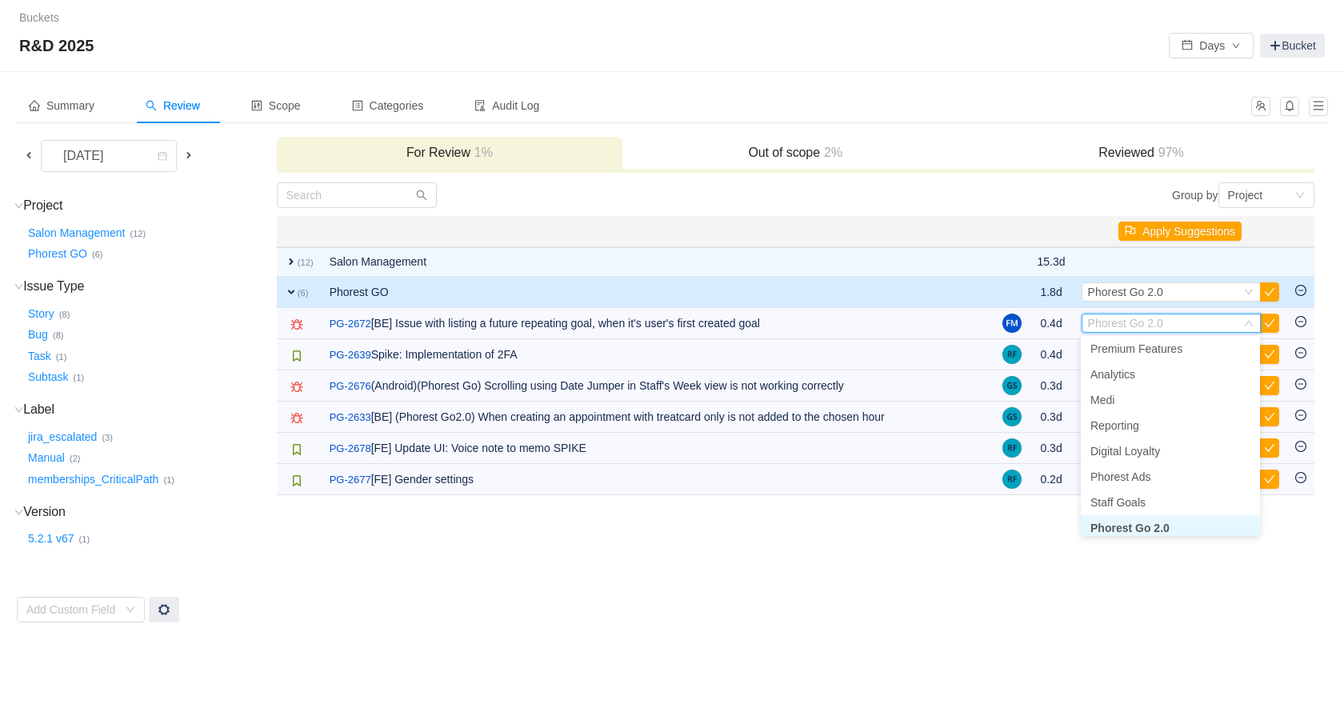
scroll to position [238, 0]
click at [1132, 503] on span "Staff Goals" at bounding box center [1118, 497] width 55 height 13
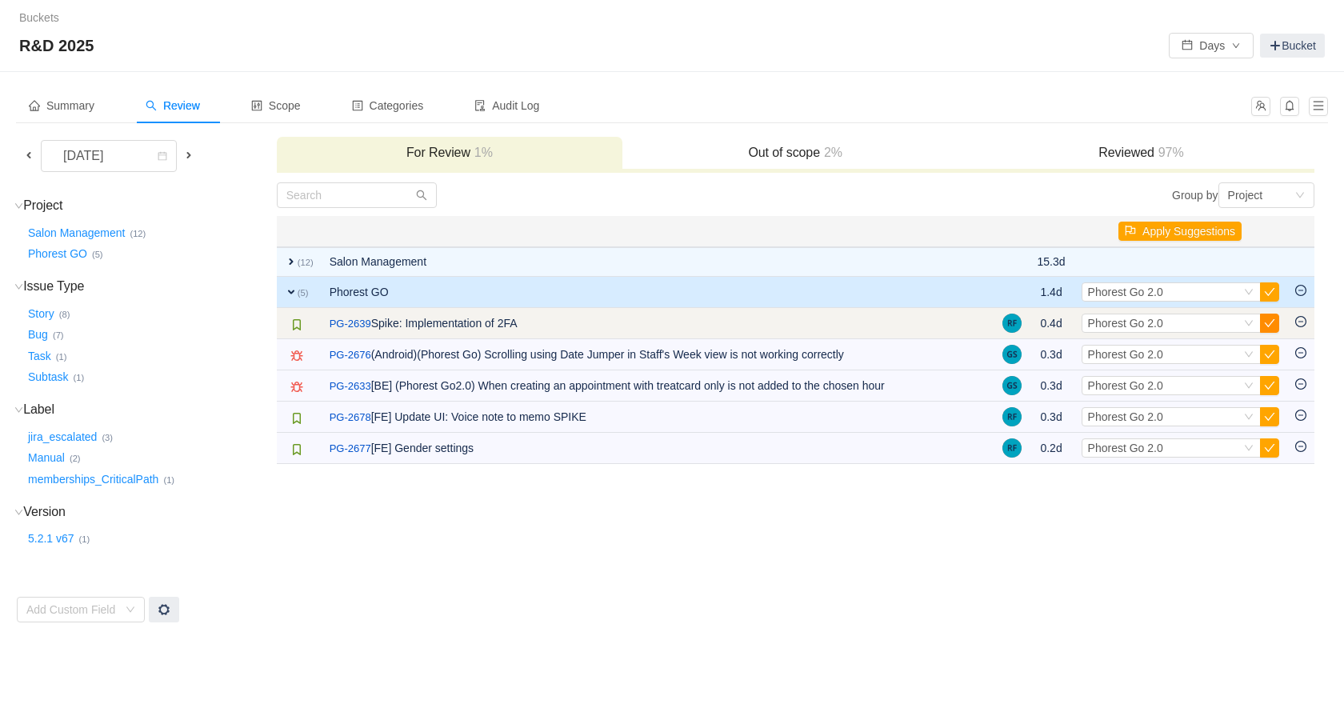
click at [1268, 326] on button "button" at bounding box center [1269, 323] width 19 height 19
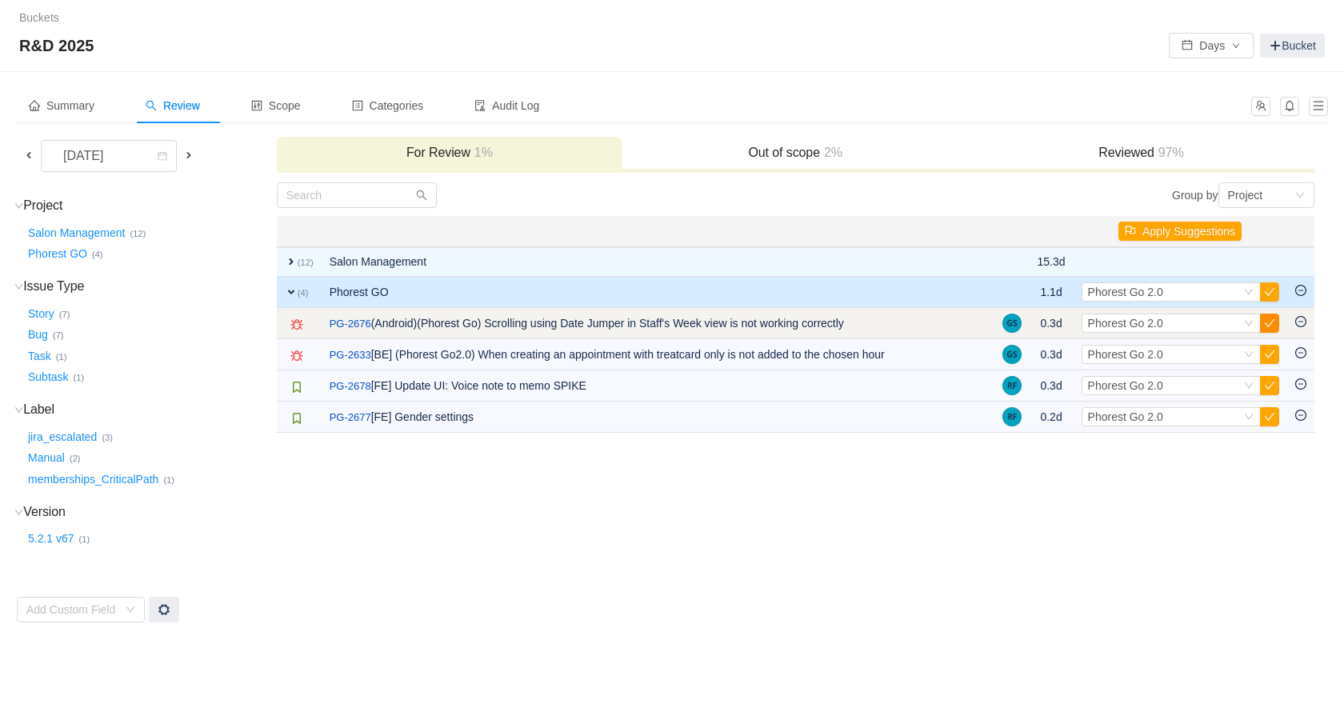
click at [1264, 326] on button "button" at bounding box center [1269, 323] width 19 height 19
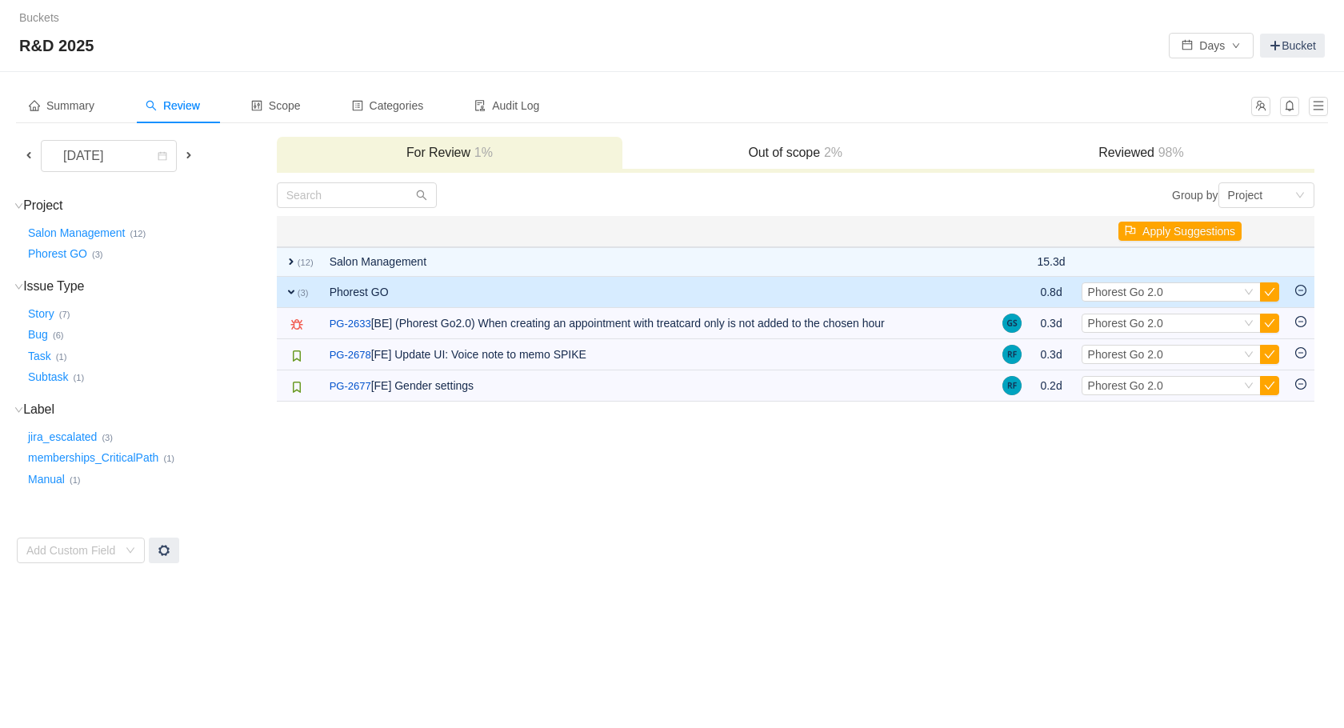
click at [1264, 326] on button "button" at bounding box center [1269, 323] width 19 height 19
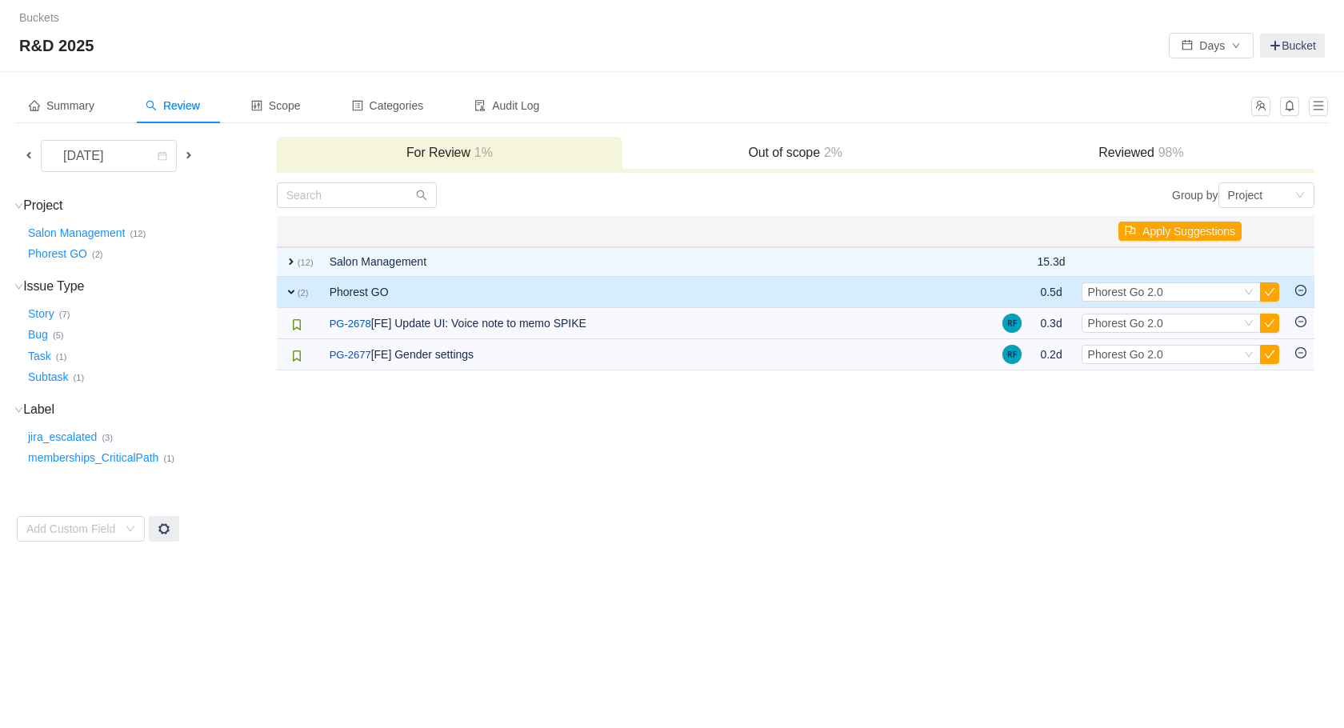
click at [1264, 326] on button "button" at bounding box center [1269, 323] width 19 height 19
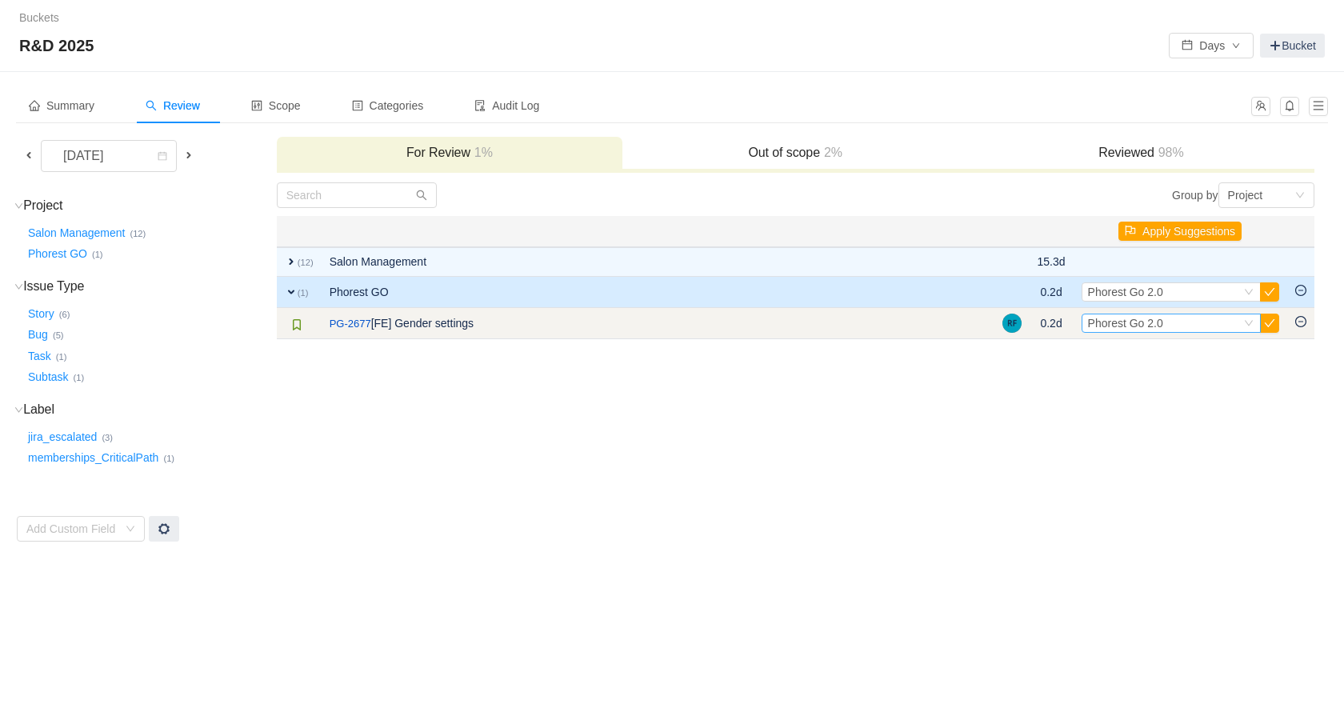
click at [1227, 322] on div "Select Phorest Go 2.0" at bounding box center [1164, 323] width 153 height 18
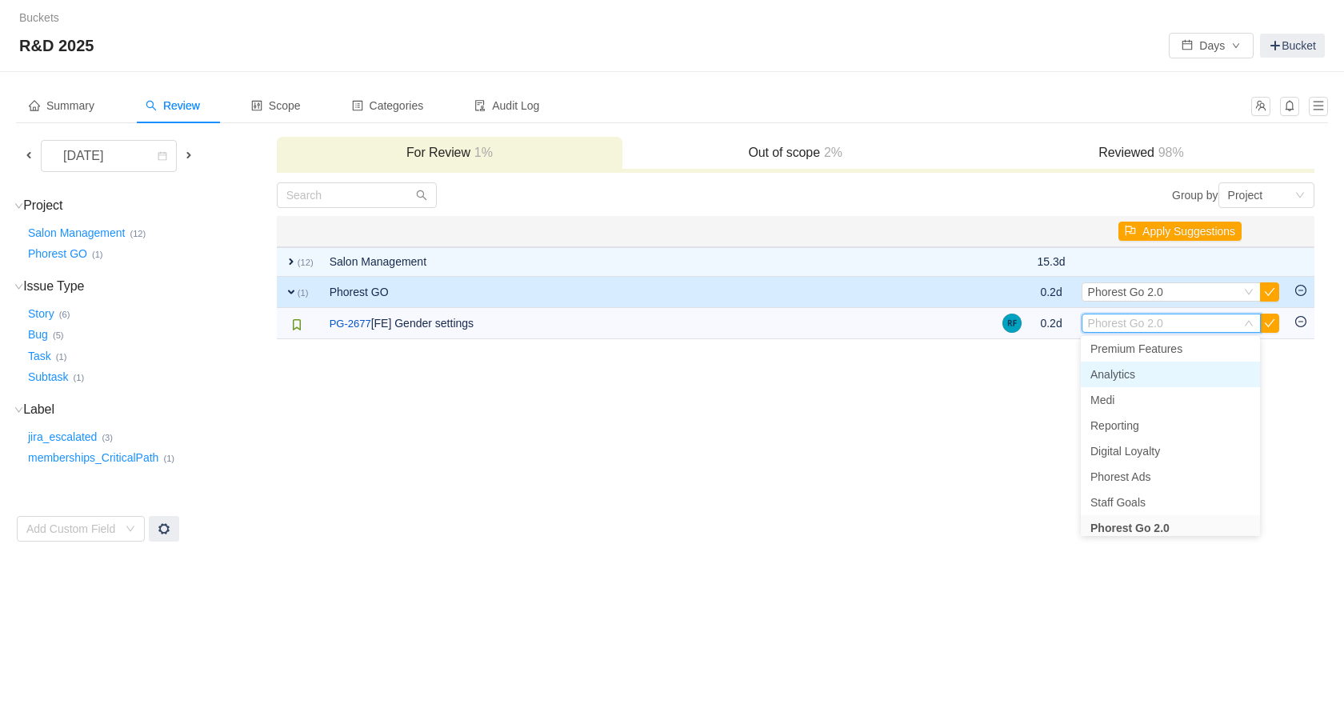
scroll to position [0, 0]
click at [1222, 378] on span "Happy Salon - Core Product" at bounding box center [1161, 377] width 140 height 13
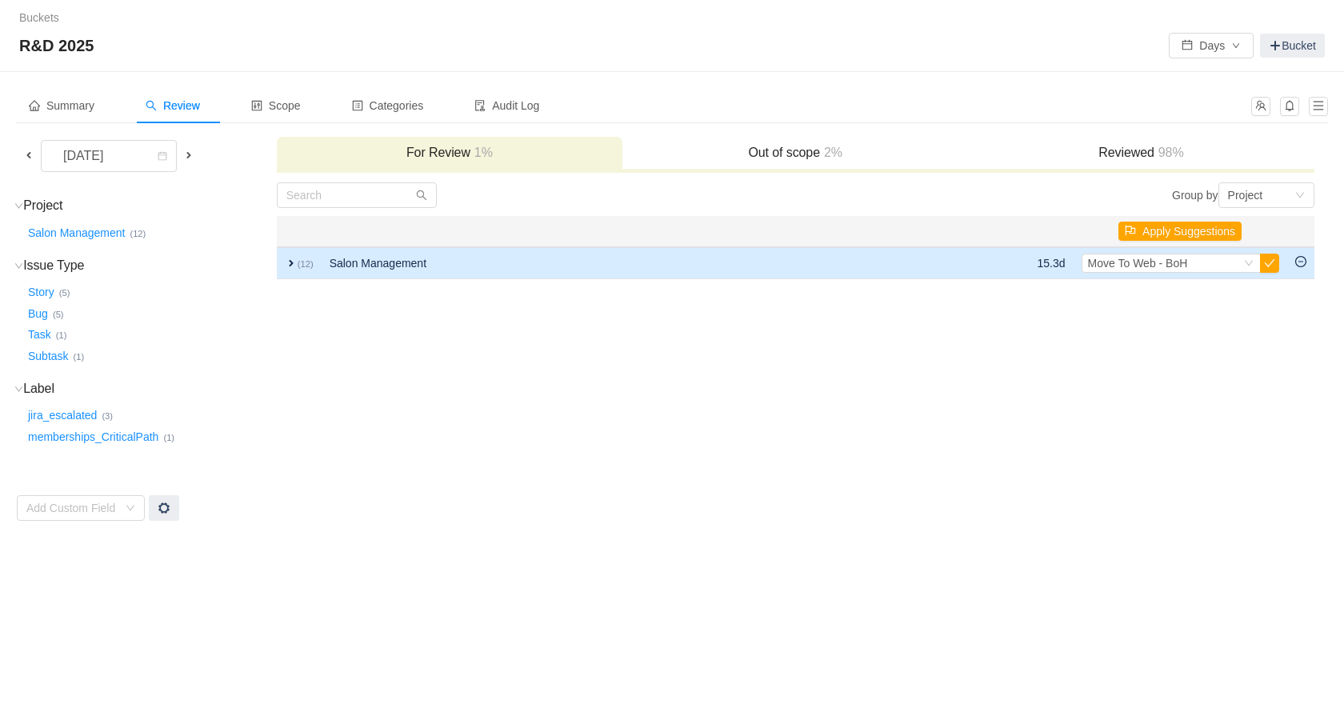
click at [547, 269] on td "Salon Management" at bounding box center [632, 263] width 620 height 32
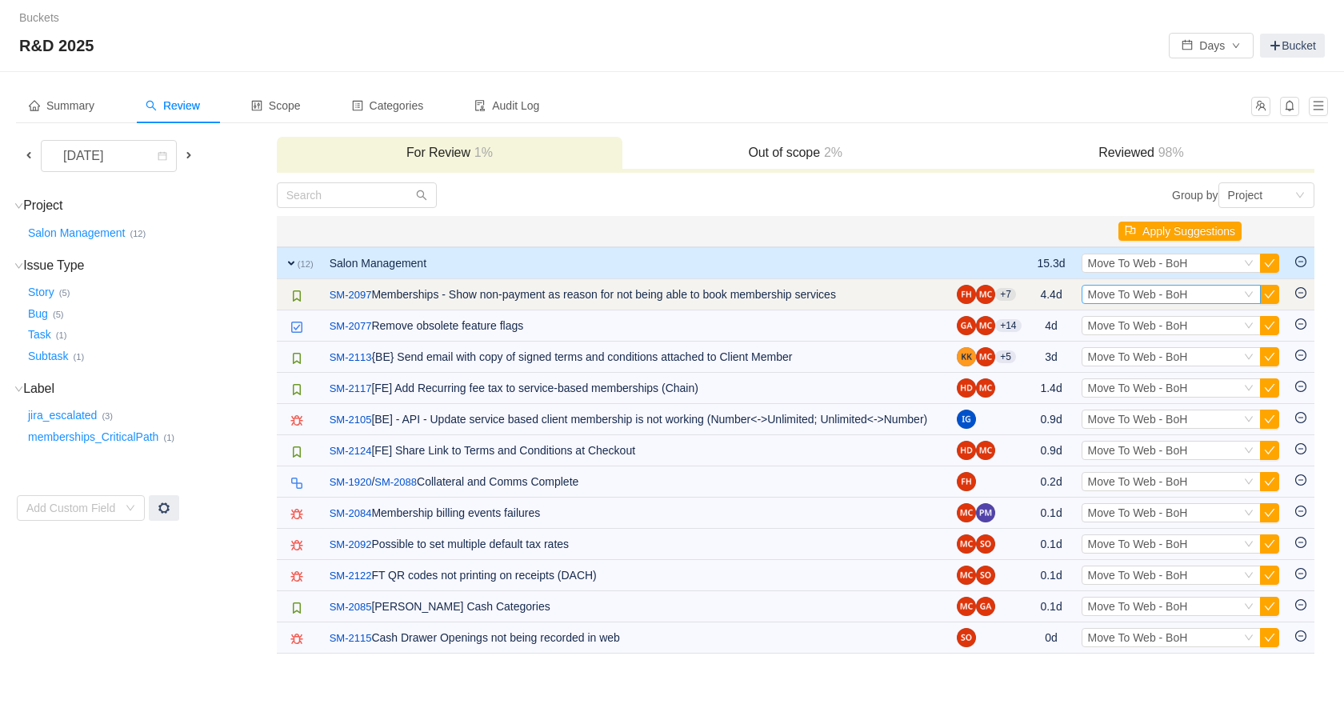
click at [1158, 288] on span "Move To Web - BoH" at bounding box center [1138, 294] width 100 height 13
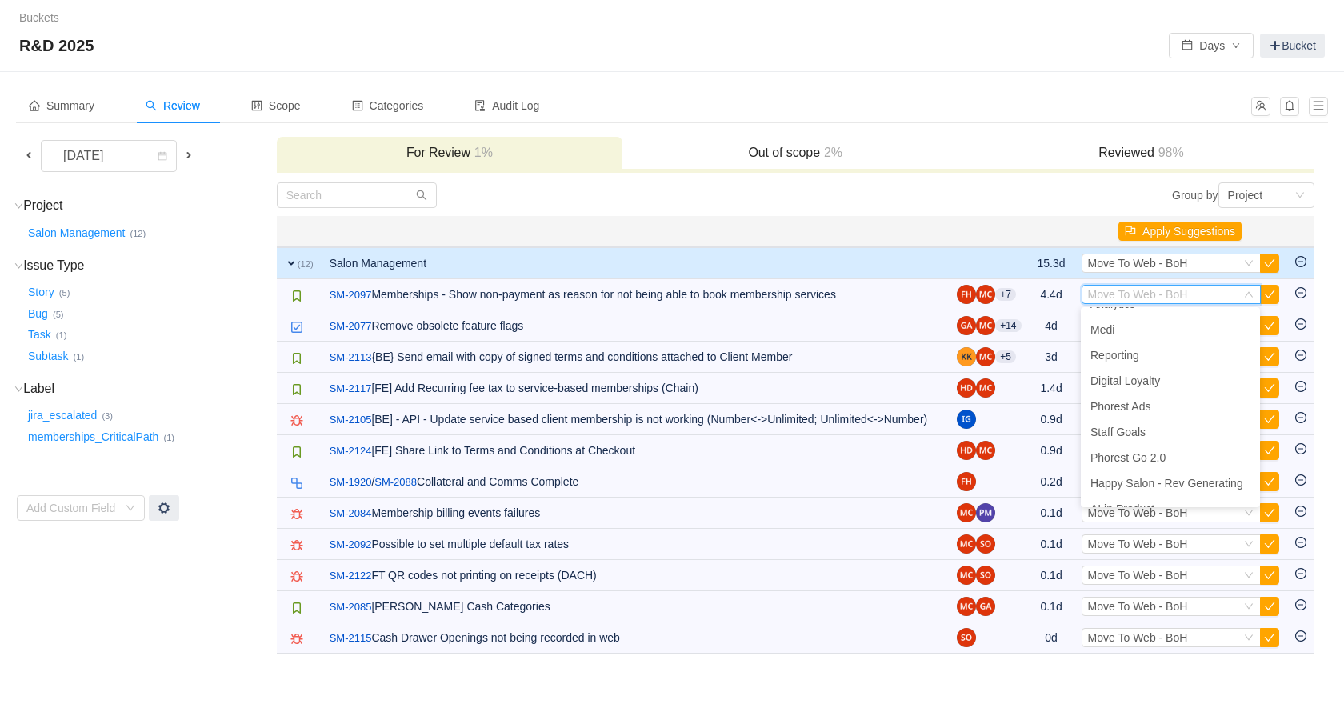
scroll to position [318, 0]
click at [1193, 430] on li "Happy Salon - Rev Generating" at bounding box center [1170, 440] width 179 height 26
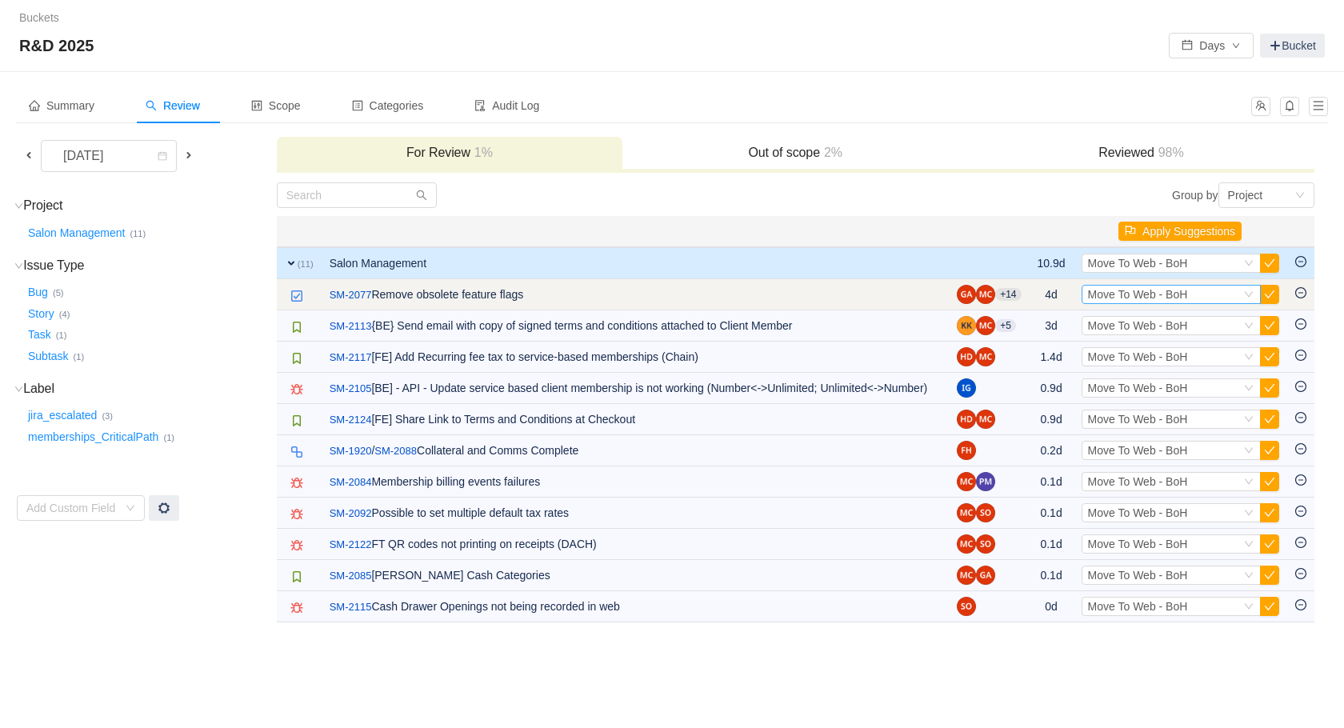
click at [1183, 297] on span "Move To Web - BoH" at bounding box center [1138, 294] width 100 height 13
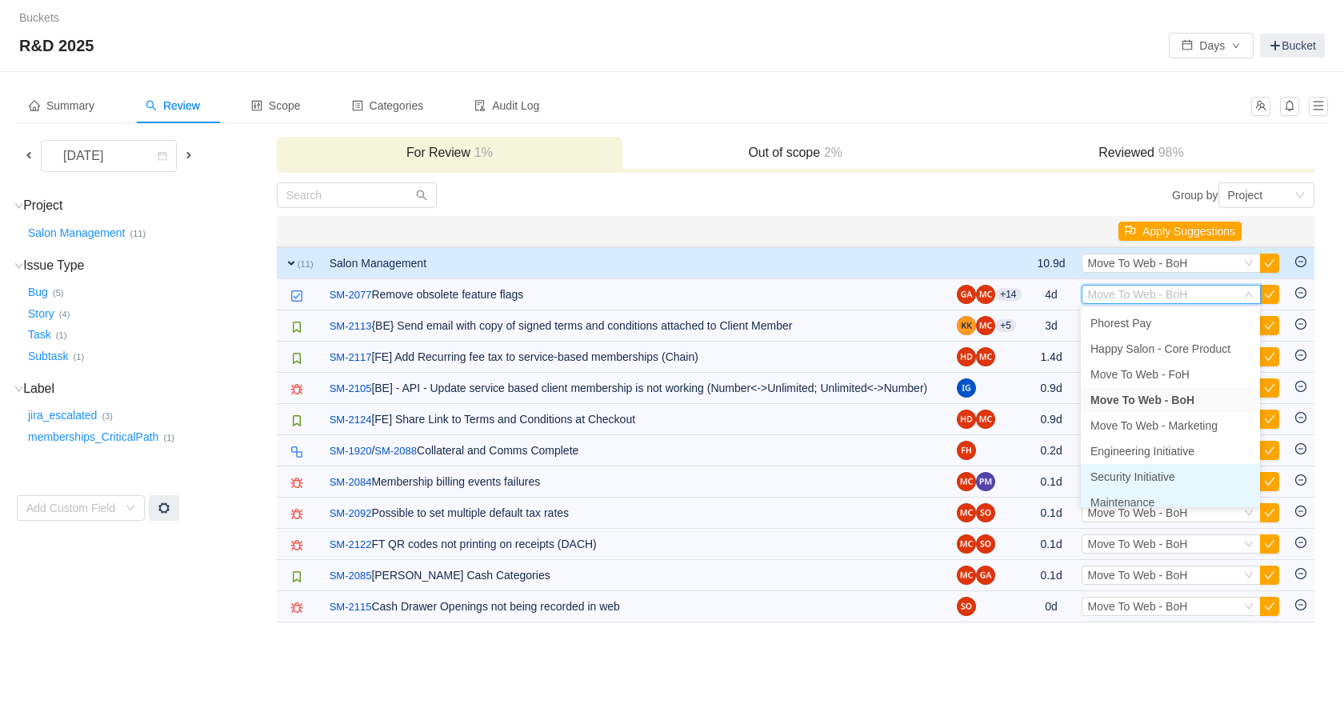
scroll to position [8, 0]
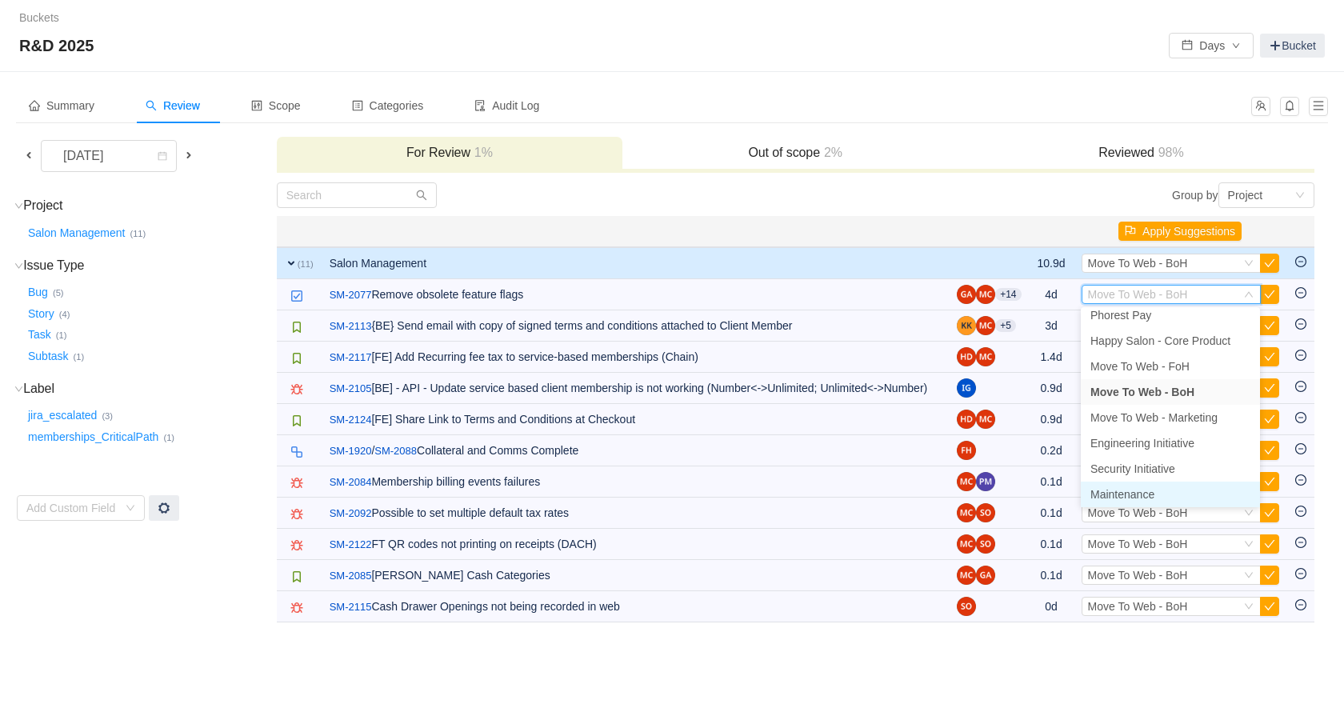
click at [1149, 494] on span "Maintenance" at bounding box center [1123, 494] width 64 height 13
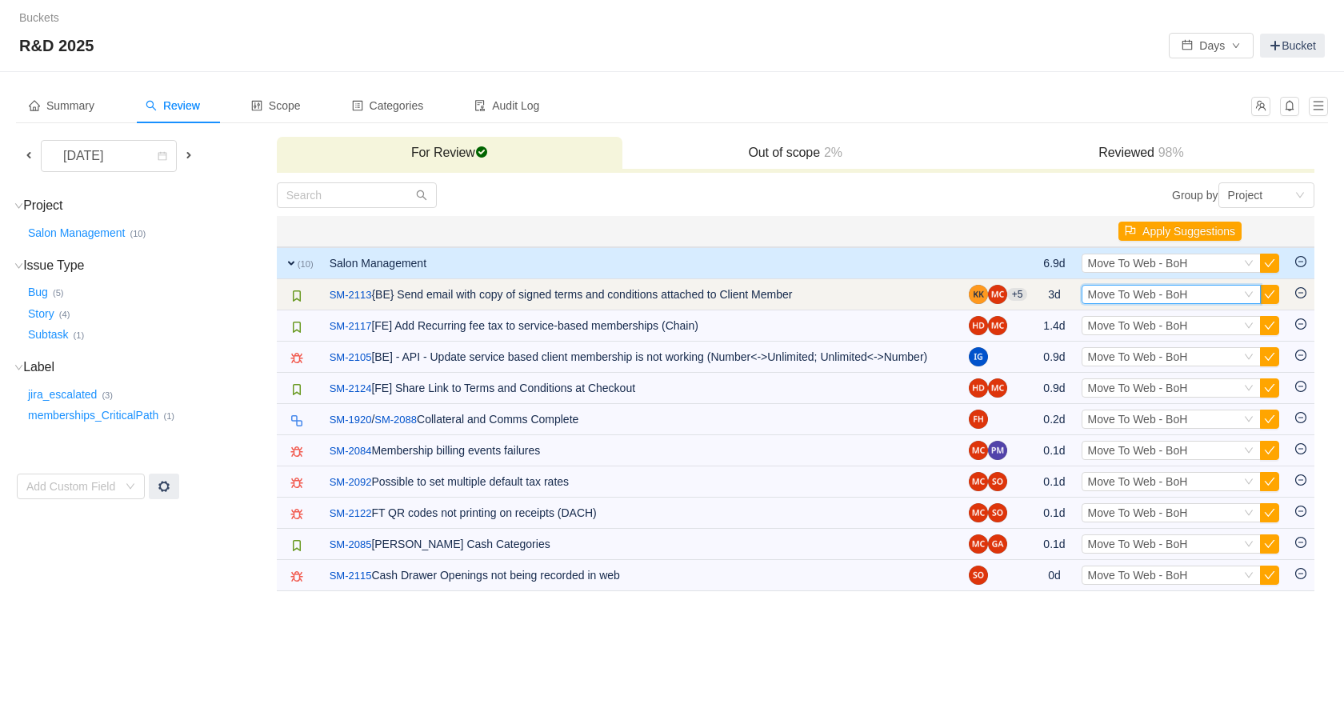
click at [1132, 290] on span "Move To Web - BoH" at bounding box center [1138, 294] width 100 height 13
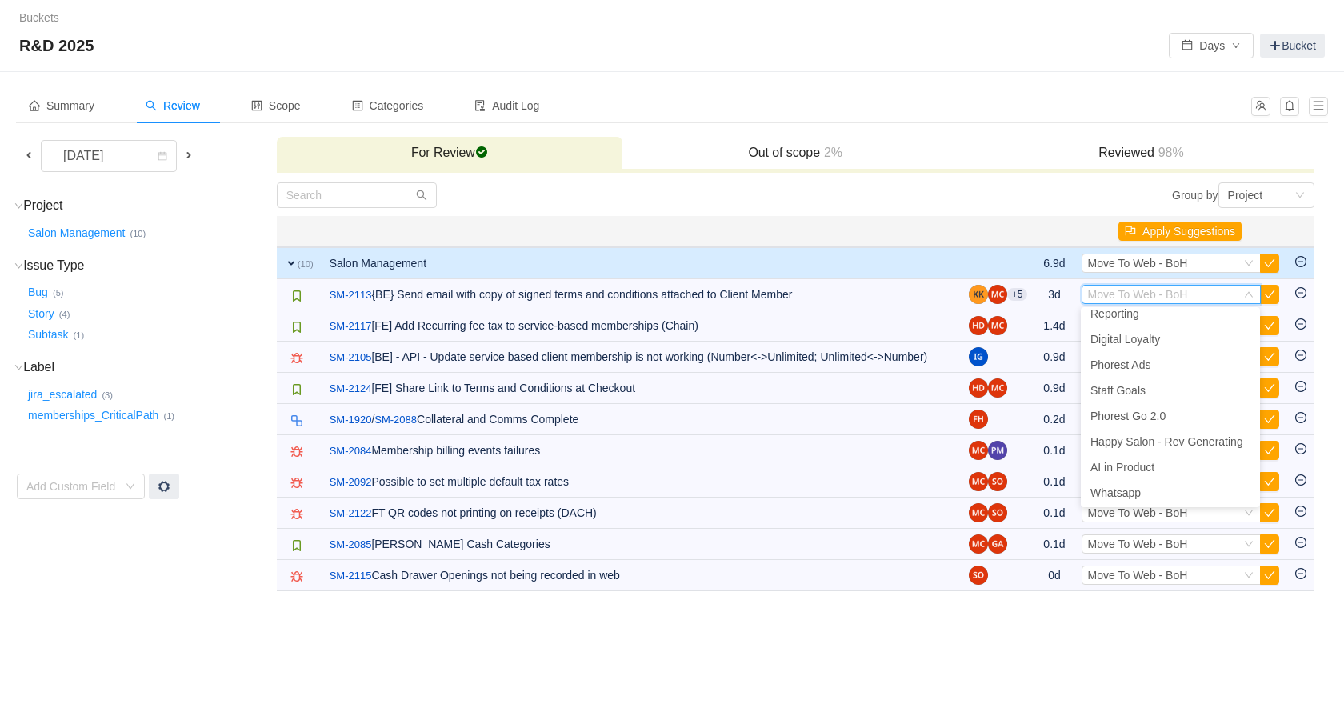
scroll to position [318, 0]
click at [1175, 439] on span "Happy Salon - Rev Generating" at bounding box center [1167, 440] width 153 height 13
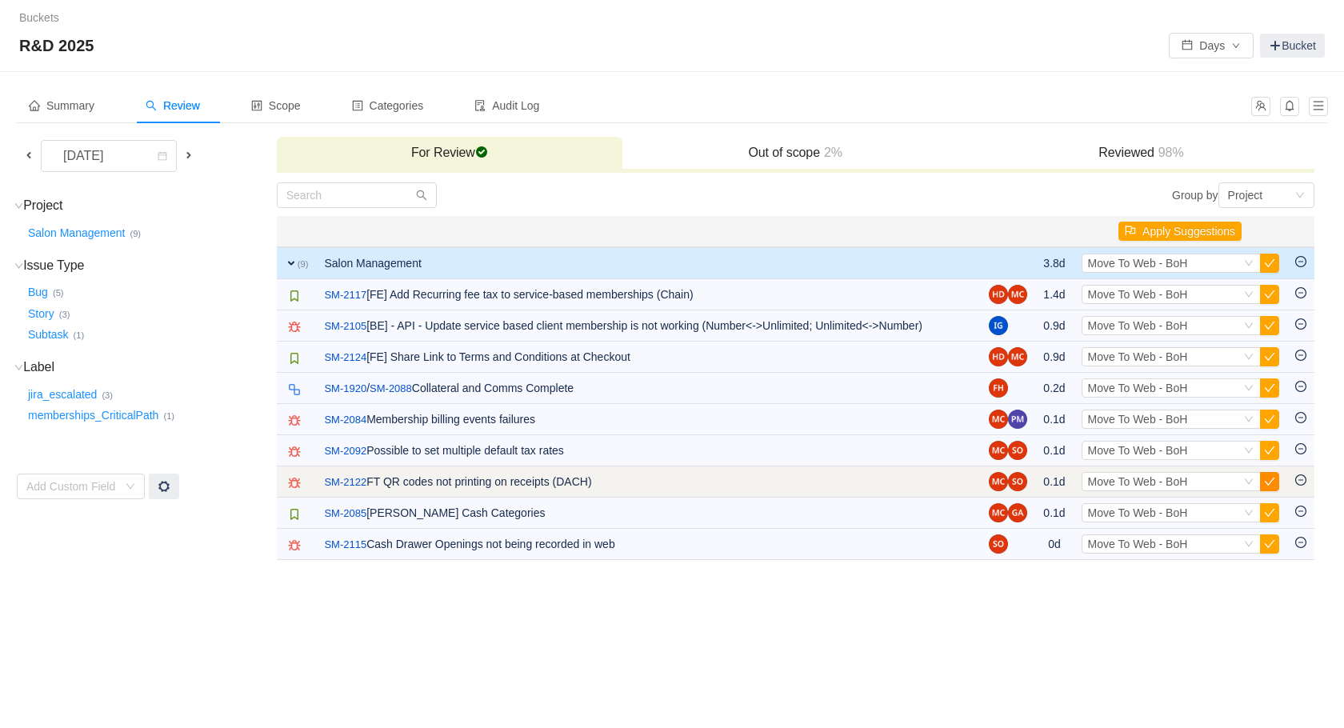
click at [1272, 483] on button "button" at bounding box center [1269, 481] width 19 height 19
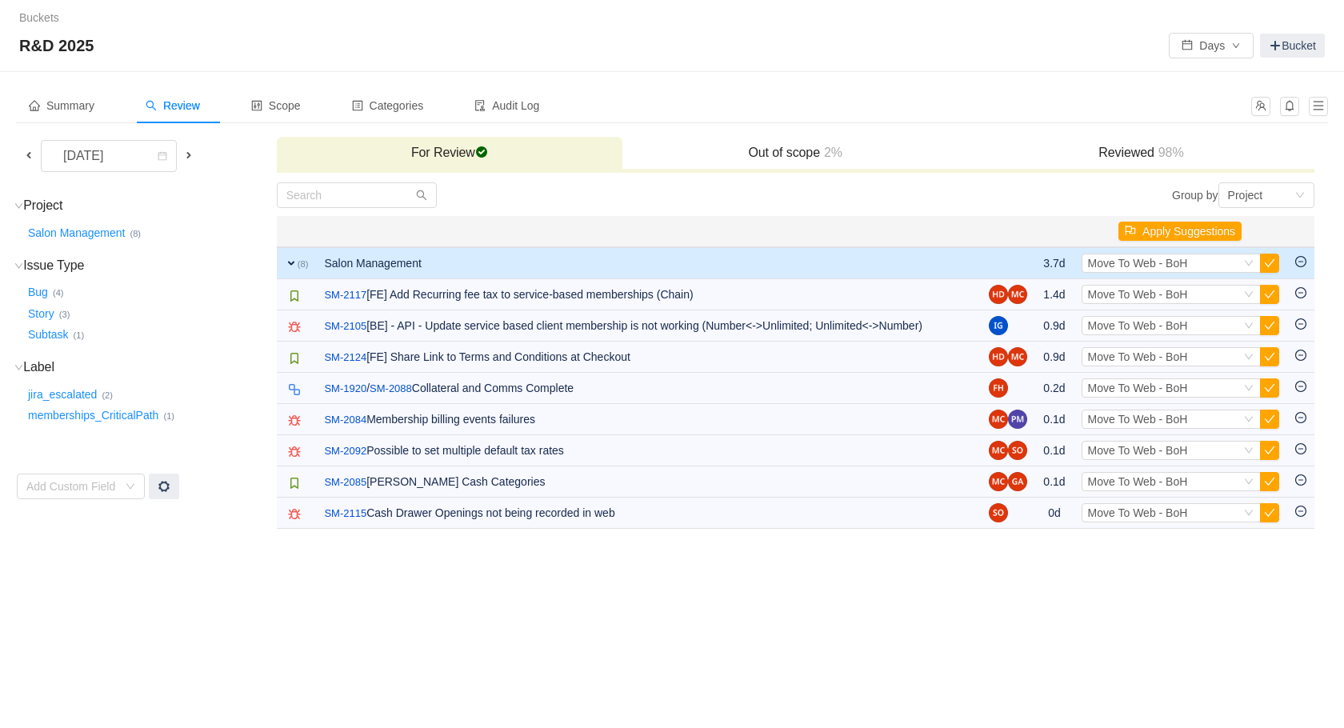
click at [1272, 483] on button "button" at bounding box center [1269, 481] width 19 height 19
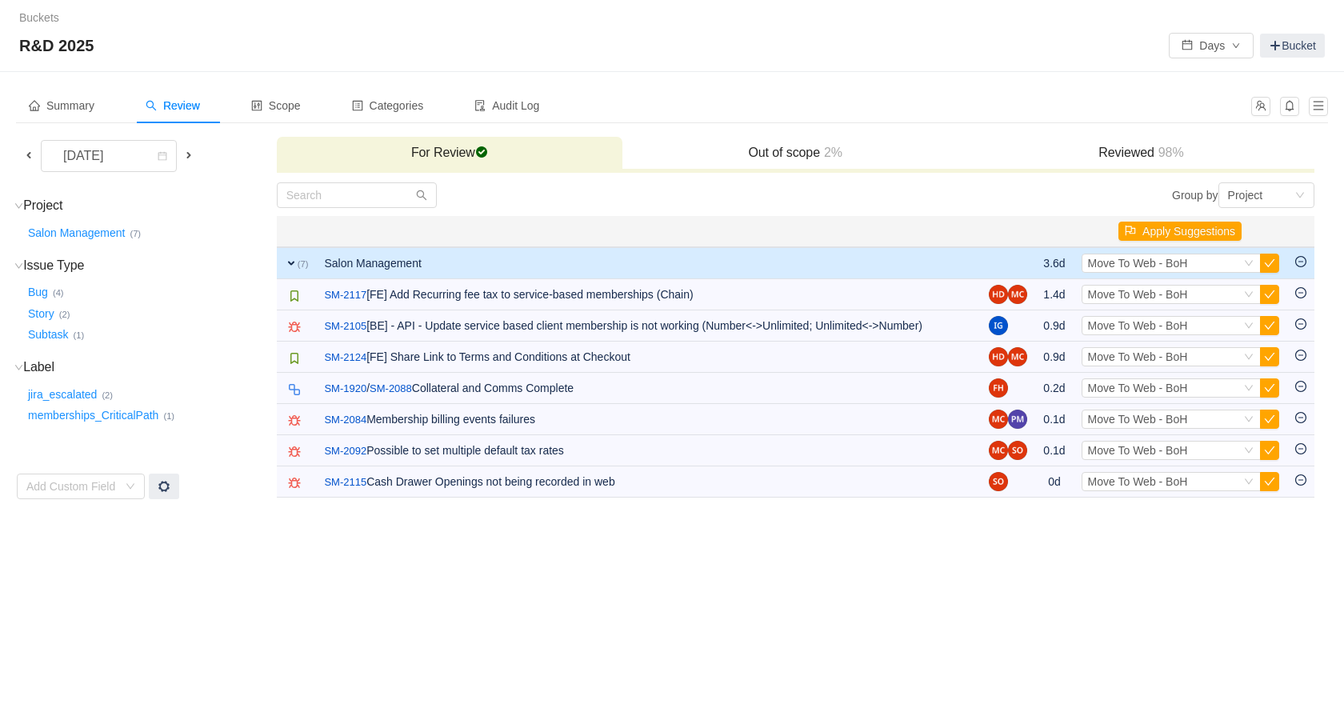
click at [1272, 483] on button "button" at bounding box center [1269, 481] width 19 height 19
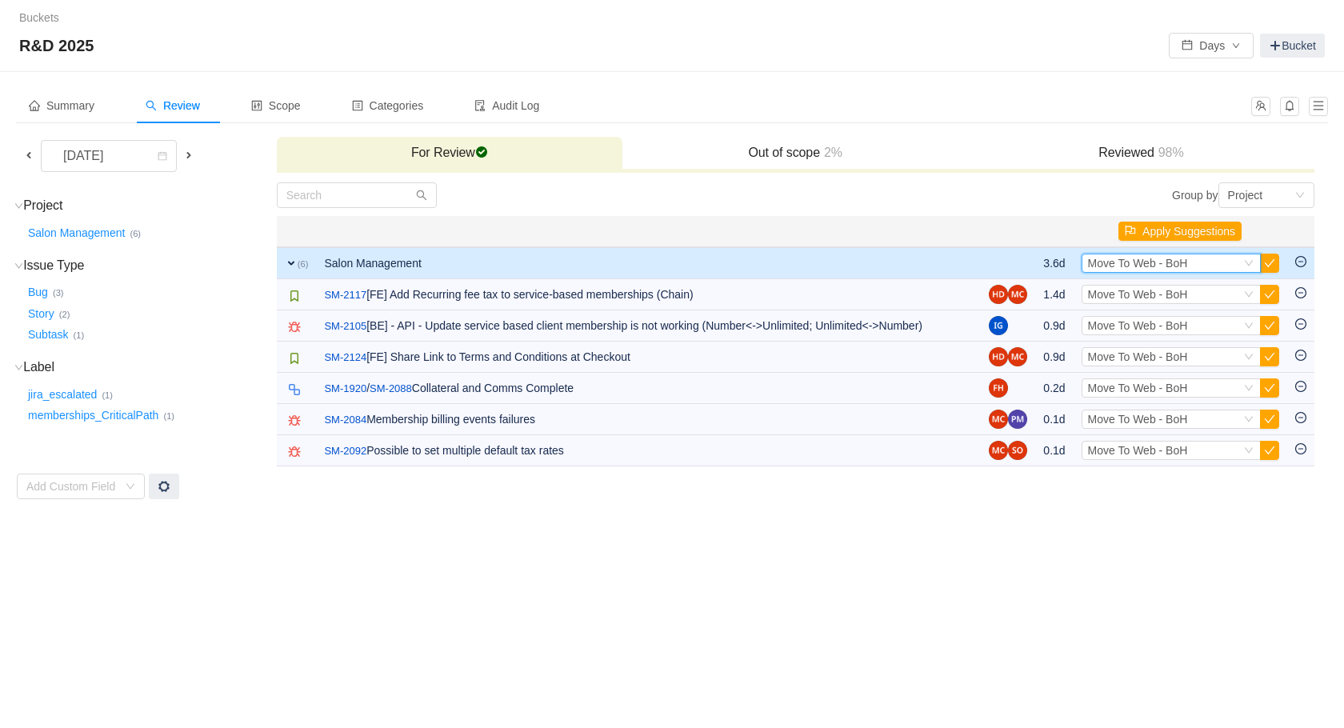
click at [1232, 269] on div "Select Move To Web - BoH" at bounding box center [1164, 263] width 153 height 18
click at [1198, 407] on span "Happy Salon - Rev Generating" at bounding box center [1167, 408] width 153 height 13
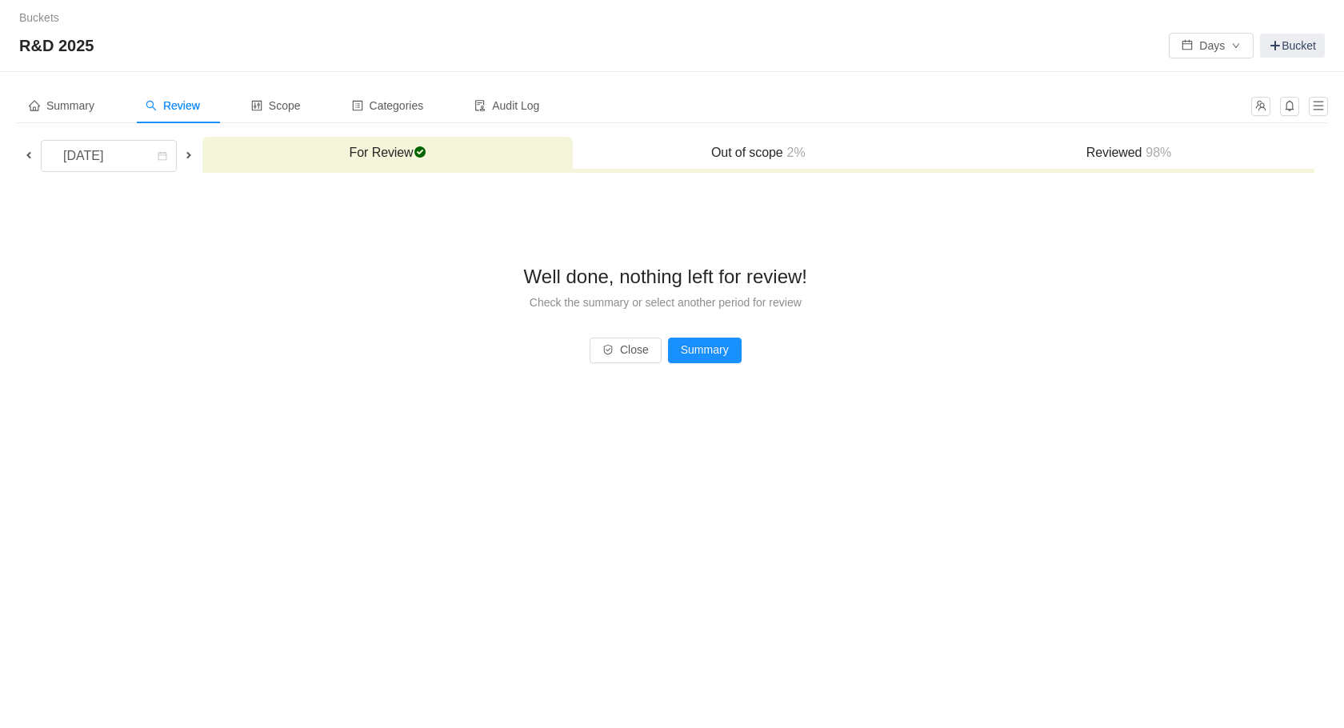
click at [30, 157] on span at bounding box center [28, 155] width 13 height 13
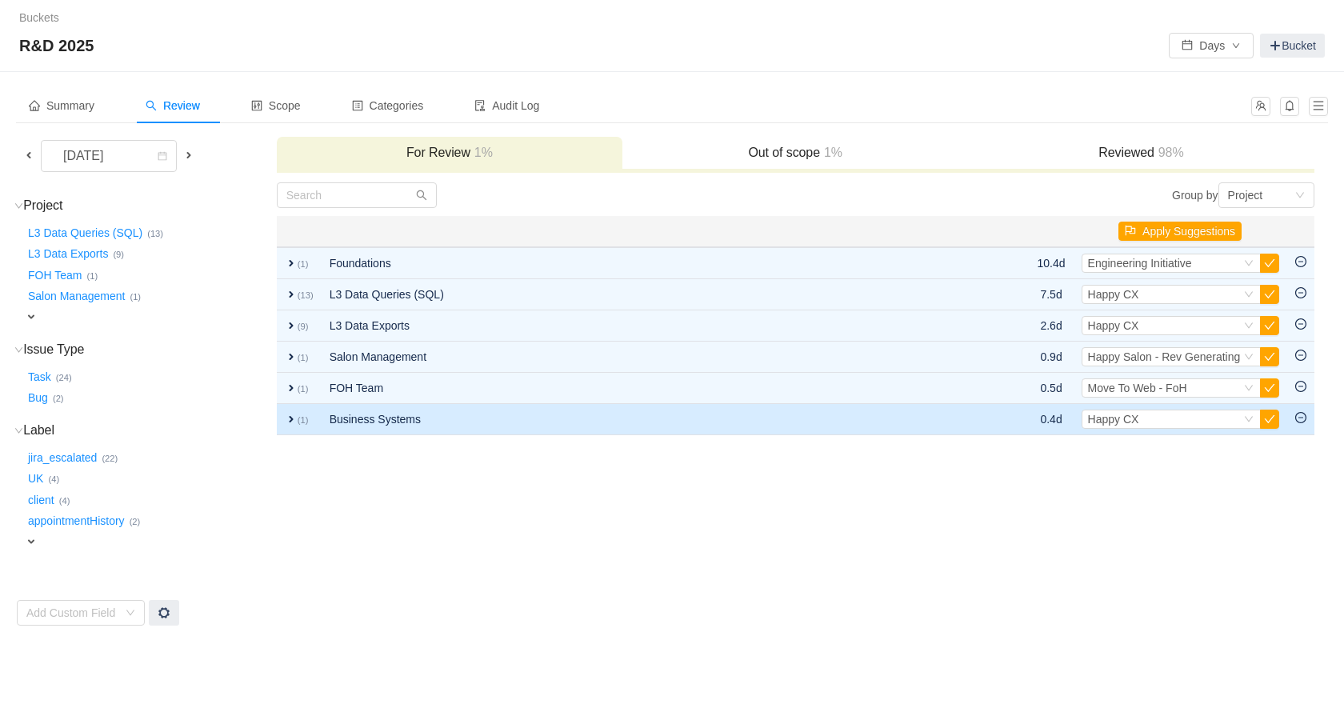
click at [456, 412] on td "Business Systems" at bounding box center [637, 419] width 631 height 31
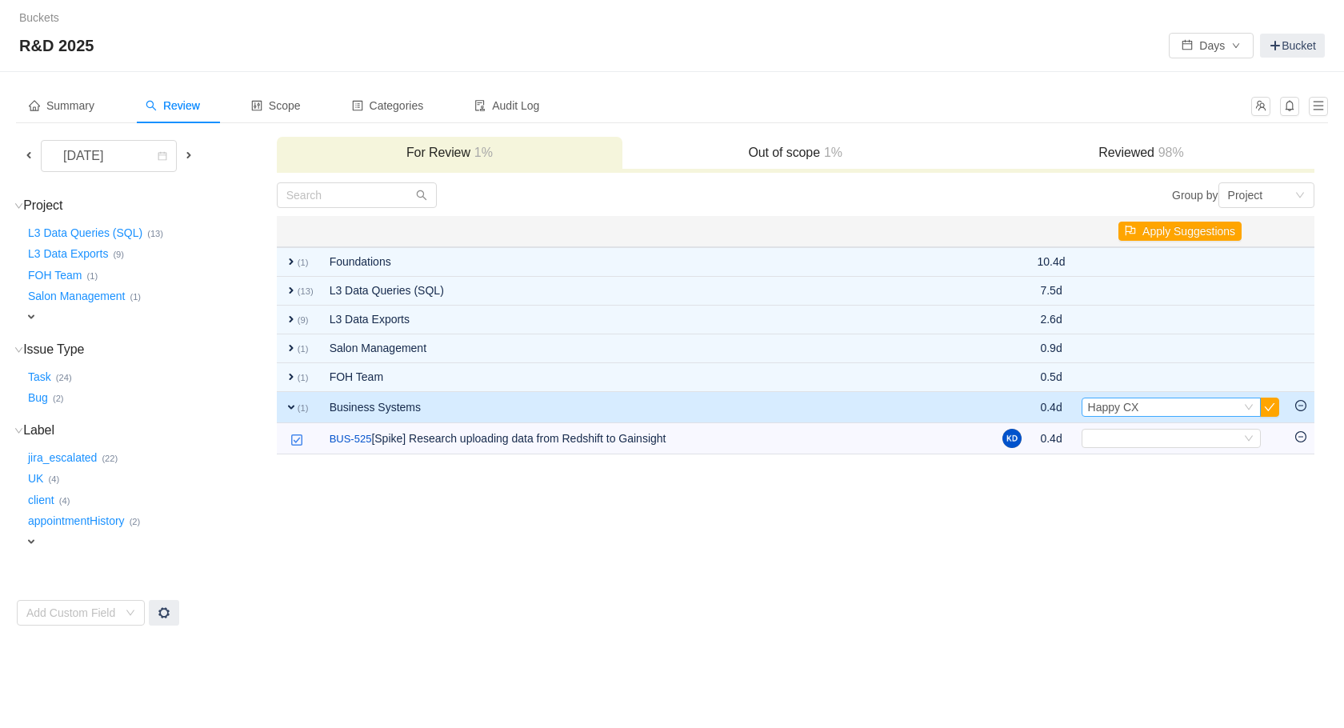
click at [1210, 406] on div "Select Happy CX" at bounding box center [1164, 407] width 153 height 18
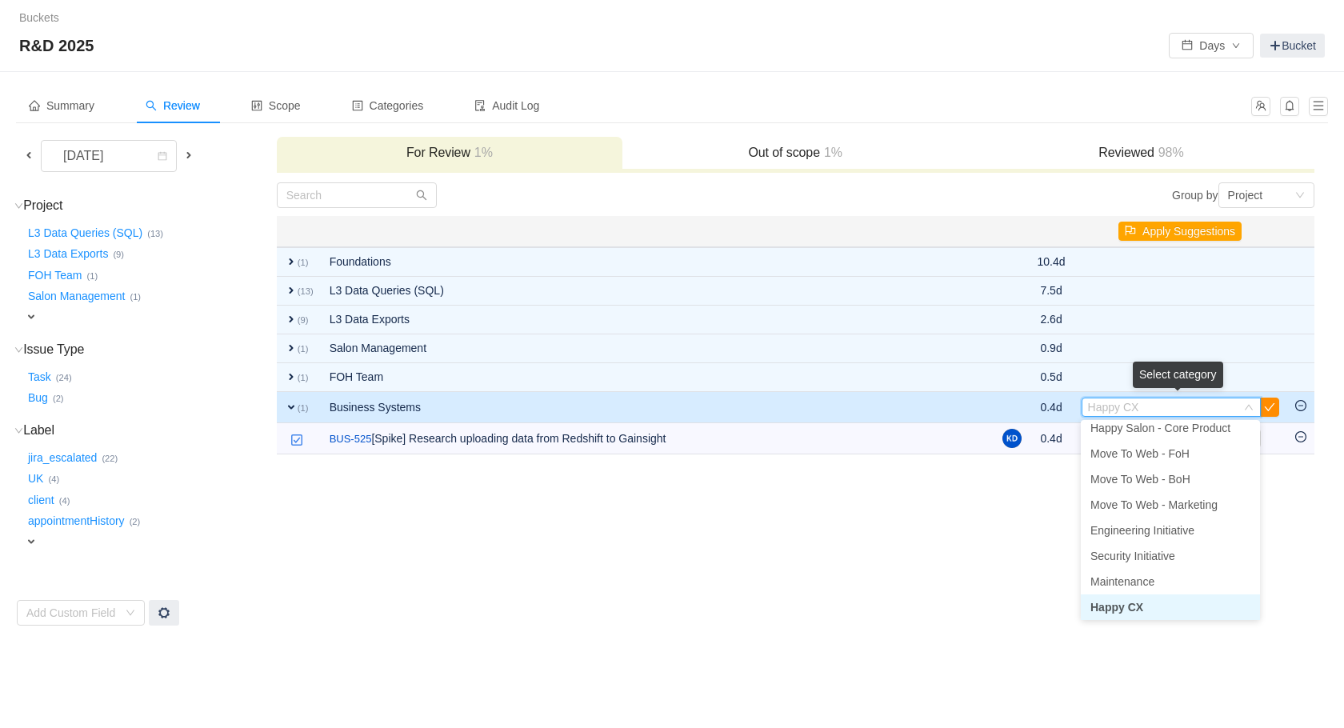
click at [1274, 402] on button "button" at bounding box center [1269, 407] width 19 height 19
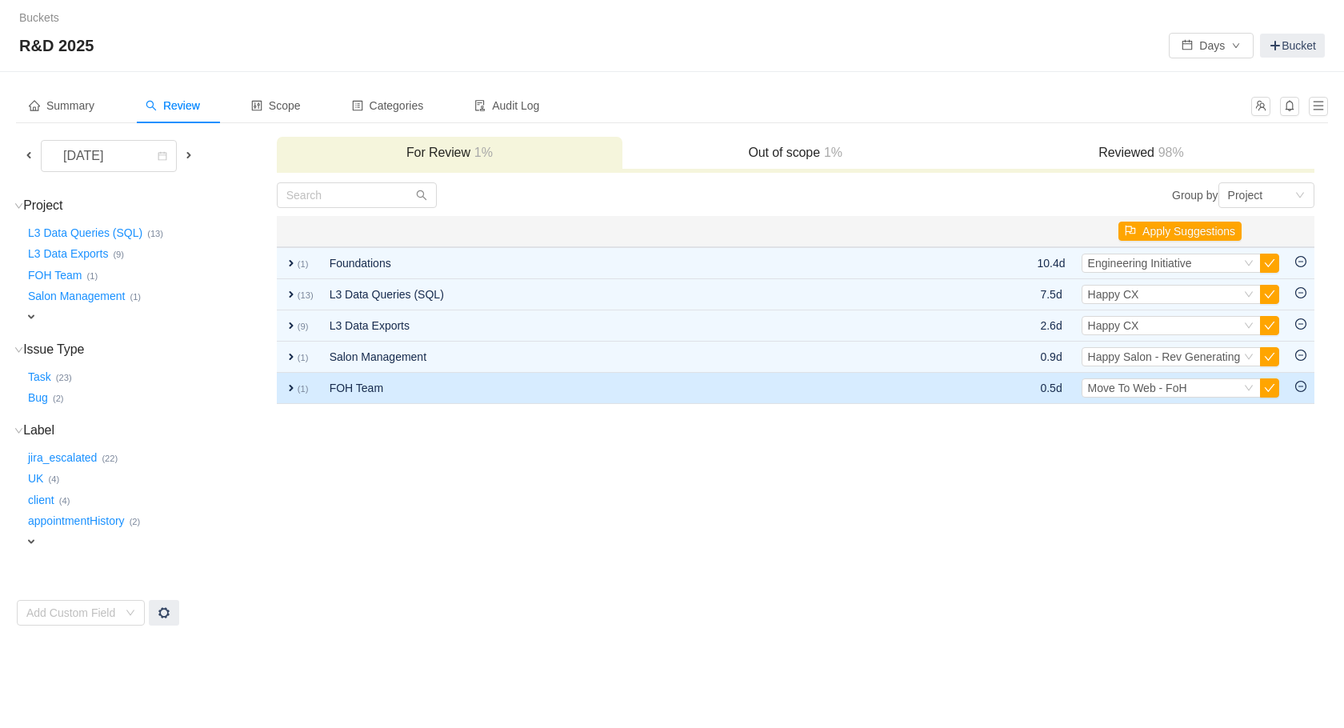
click at [867, 396] on td "FOH Team" at bounding box center [637, 388] width 631 height 31
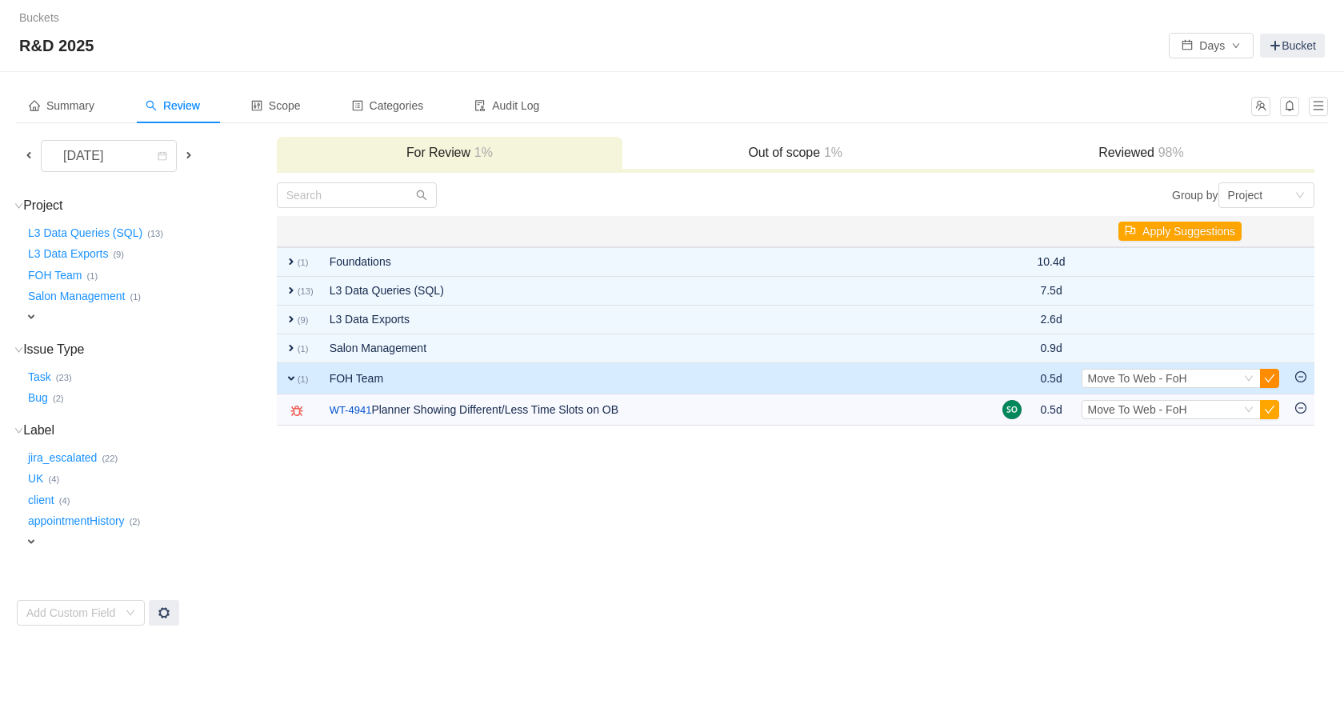
click at [1268, 377] on button "button" at bounding box center [1269, 378] width 19 height 19
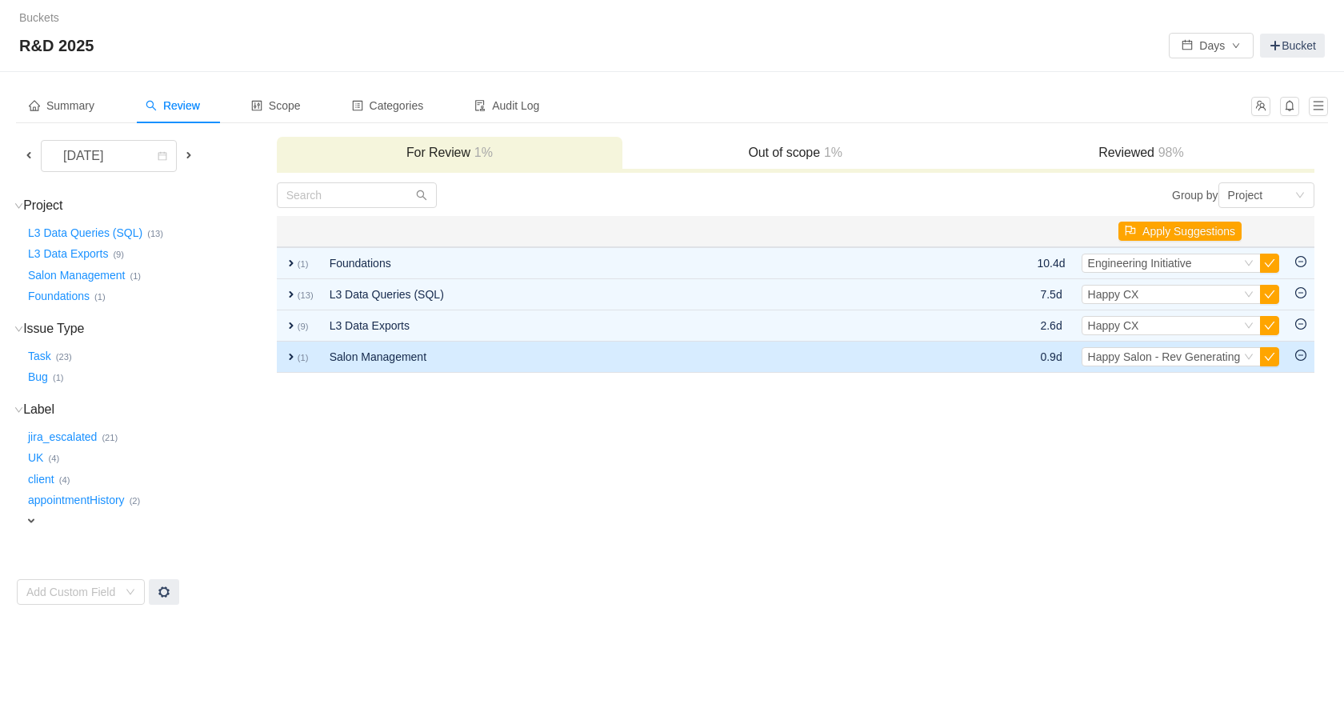
click at [715, 371] on td "Salon Management" at bounding box center [637, 357] width 631 height 31
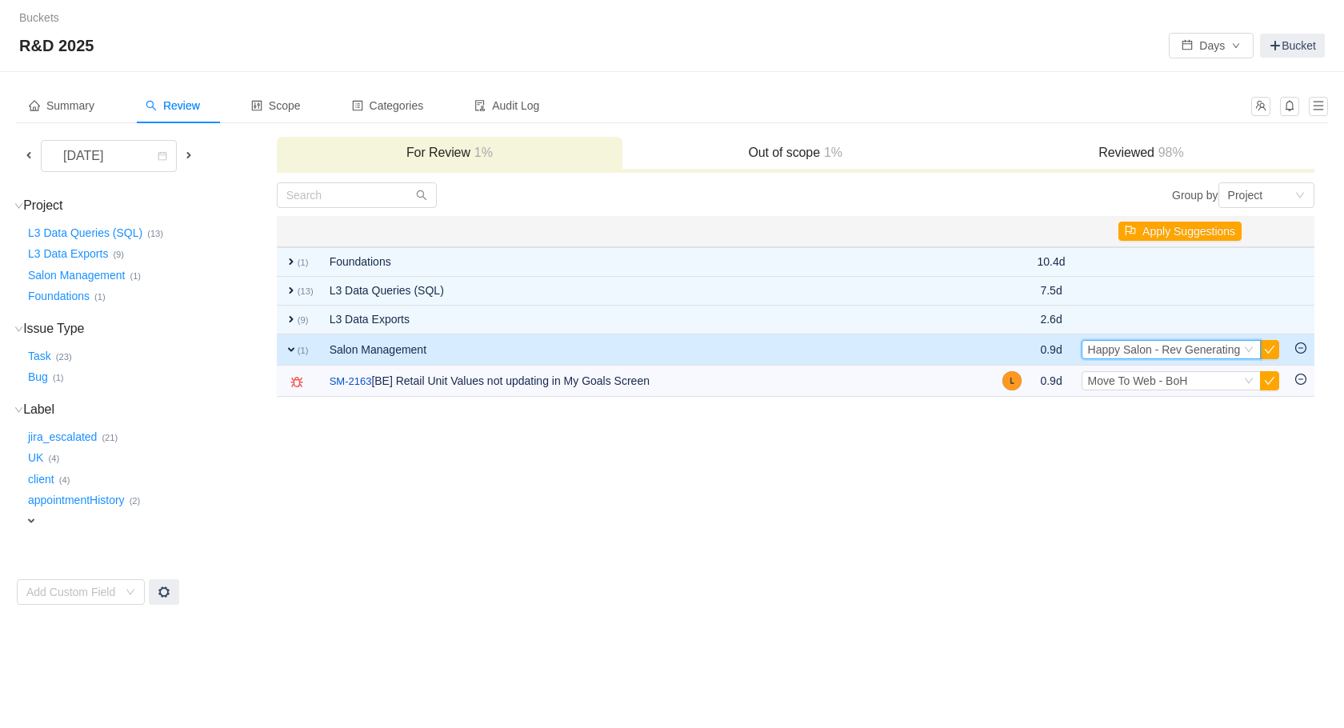
click at [1159, 351] on span "Happy Salon - Rev Generating" at bounding box center [1164, 349] width 153 height 13
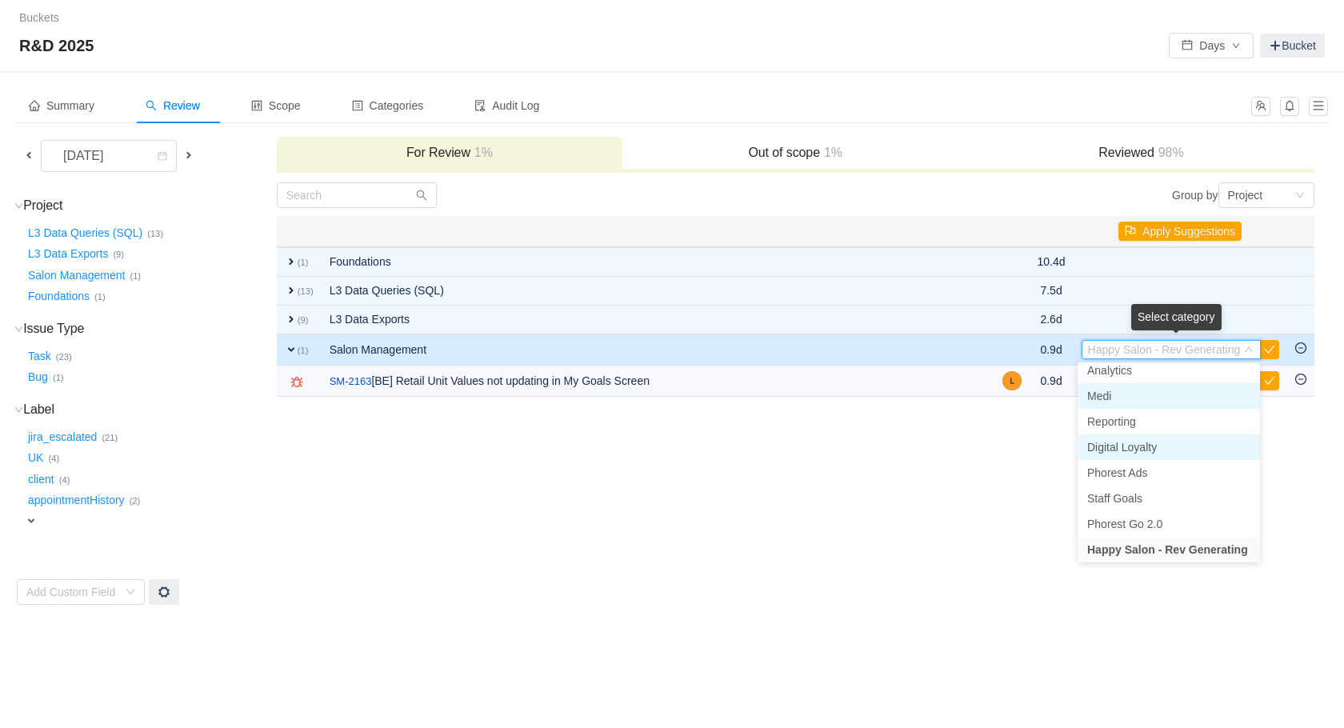
scroll to position [259, 0]
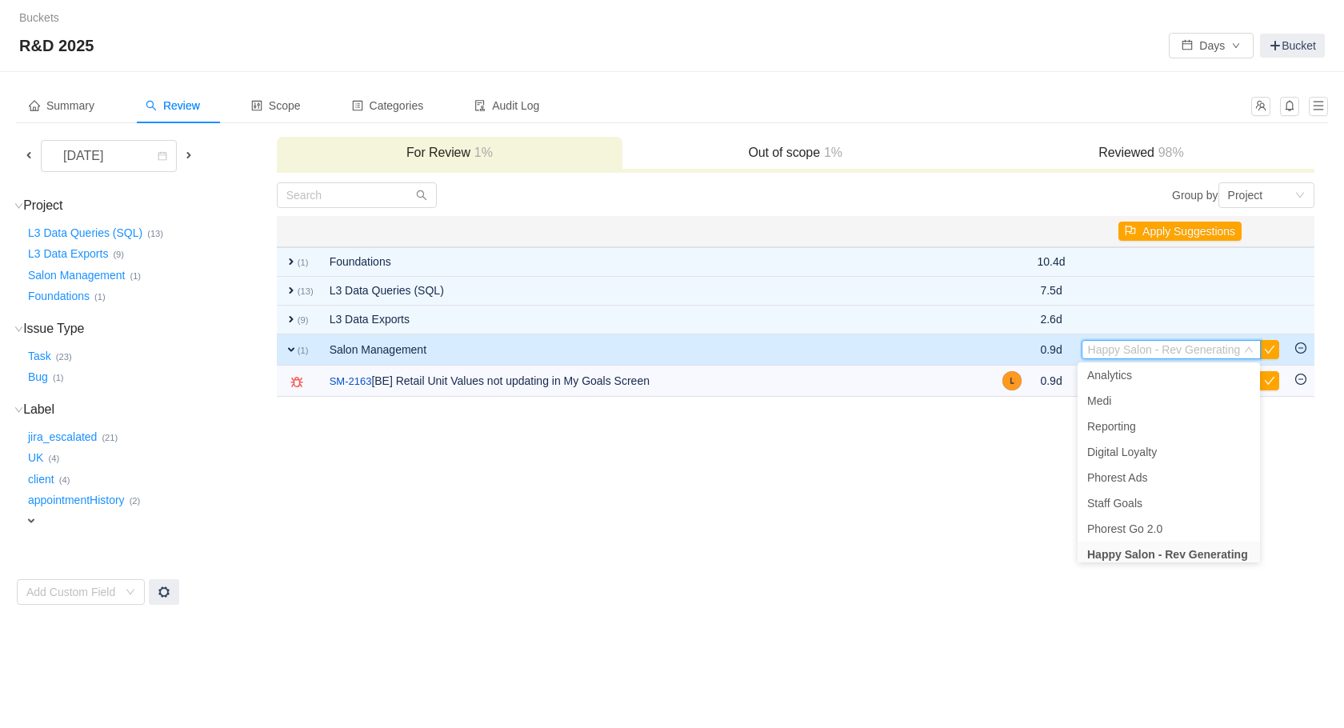
drag, startPoint x: 945, startPoint y: 467, endPoint x: 979, endPoint y: 455, distance: 36.4
click at [945, 467] on td "Group by Project You will see tickets here after they were marked as out of sco…" at bounding box center [795, 394] width 1039 height 424
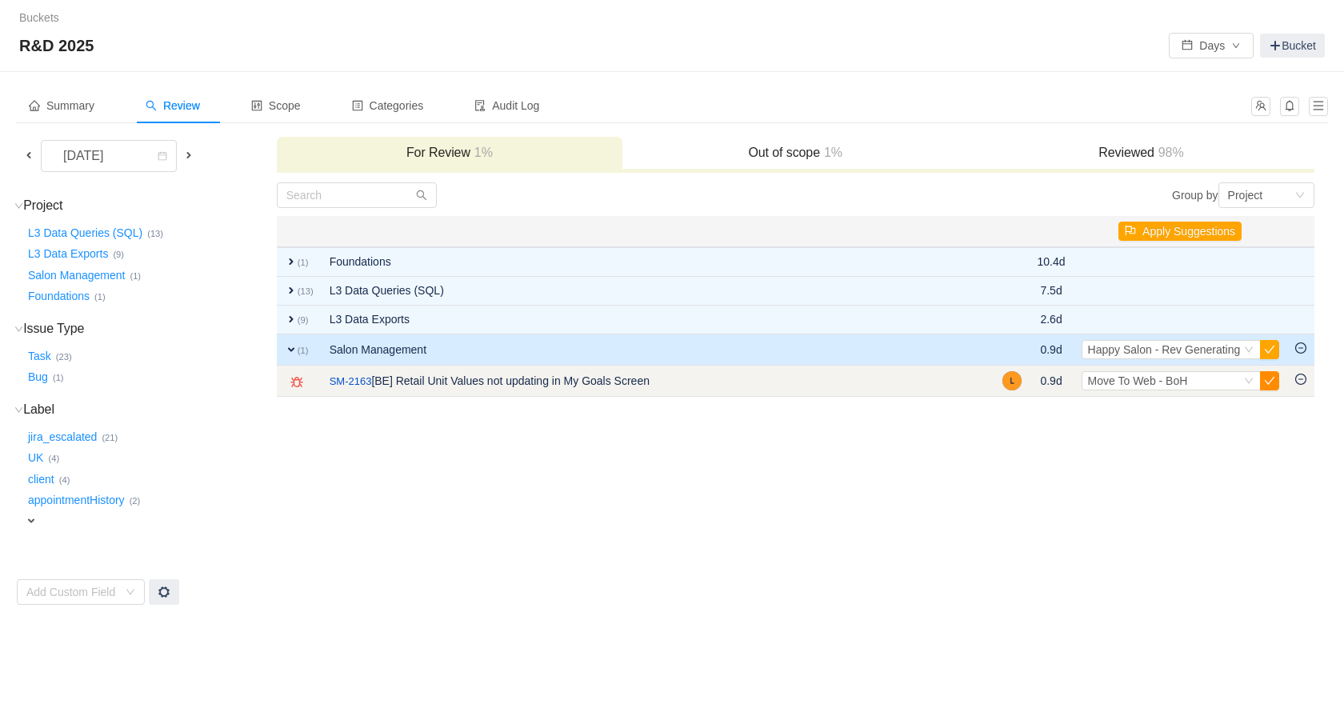
click at [1264, 380] on button "button" at bounding box center [1269, 380] width 19 height 19
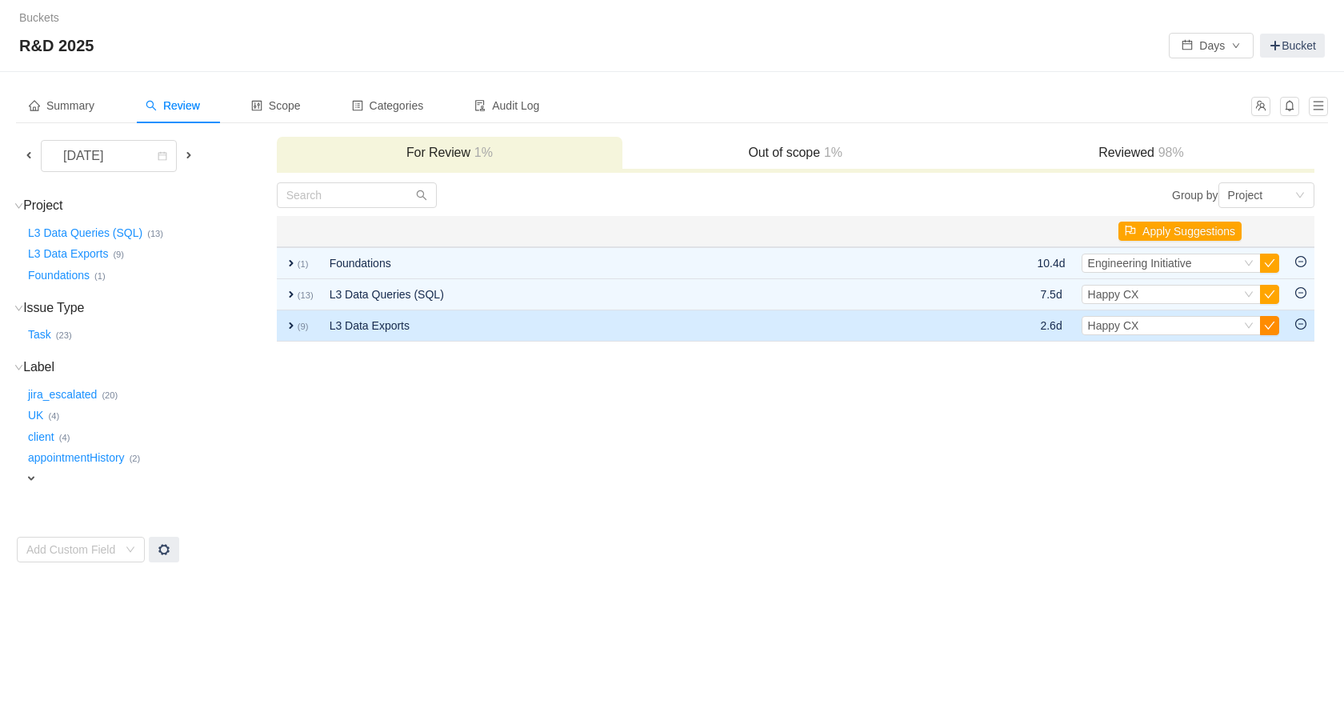
click at [1265, 318] on button "button" at bounding box center [1269, 325] width 19 height 19
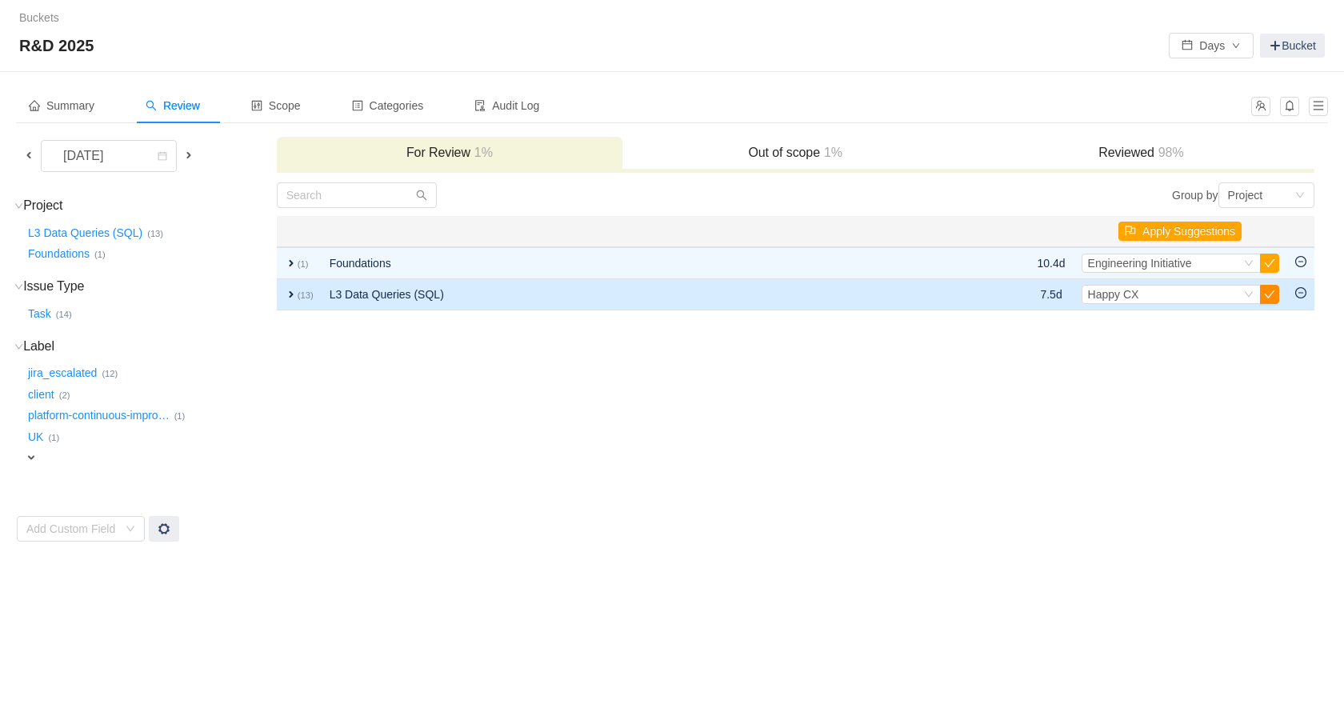
click at [1275, 294] on button "button" at bounding box center [1269, 294] width 19 height 19
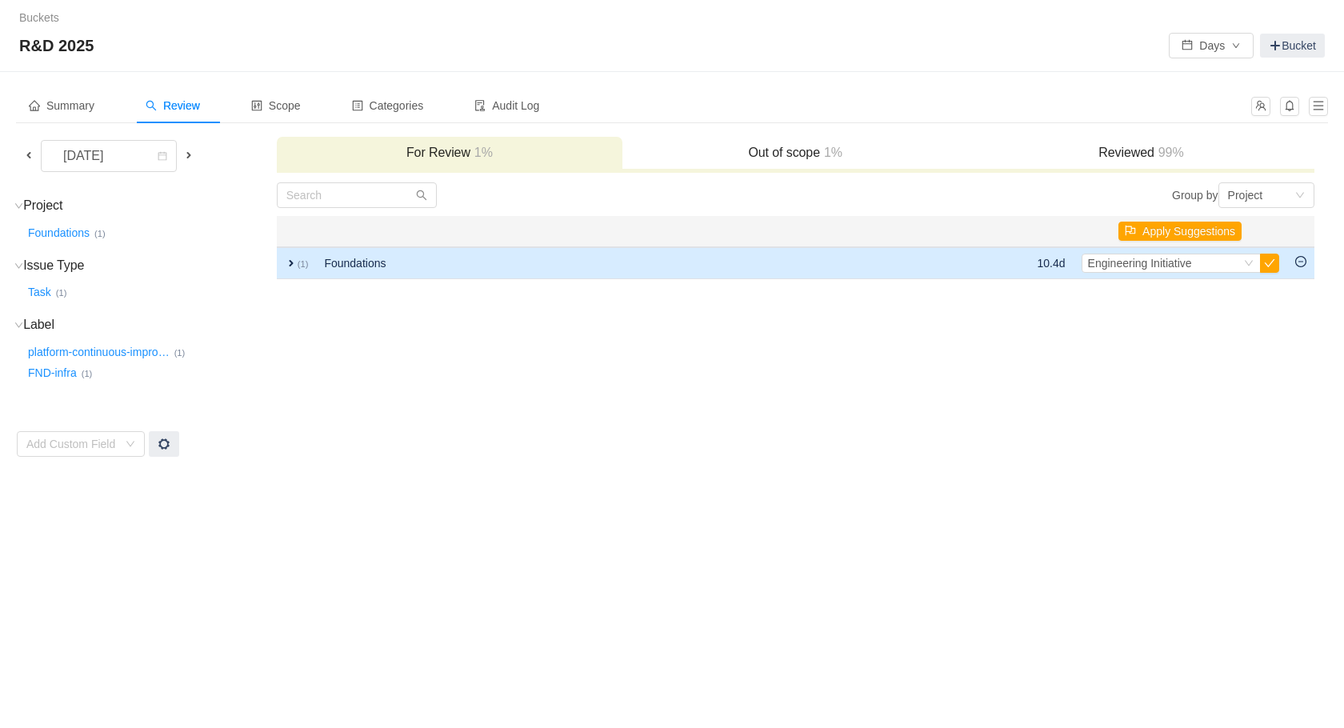
click at [951, 270] on td at bounding box center [968, 263] width 122 height 32
click at [955, 259] on td at bounding box center [968, 263] width 122 height 32
click at [955, 267] on td at bounding box center [968, 263] width 122 height 32
click at [303, 262] on small "(1)" at bounding box center [303, 264] width 11 height 10
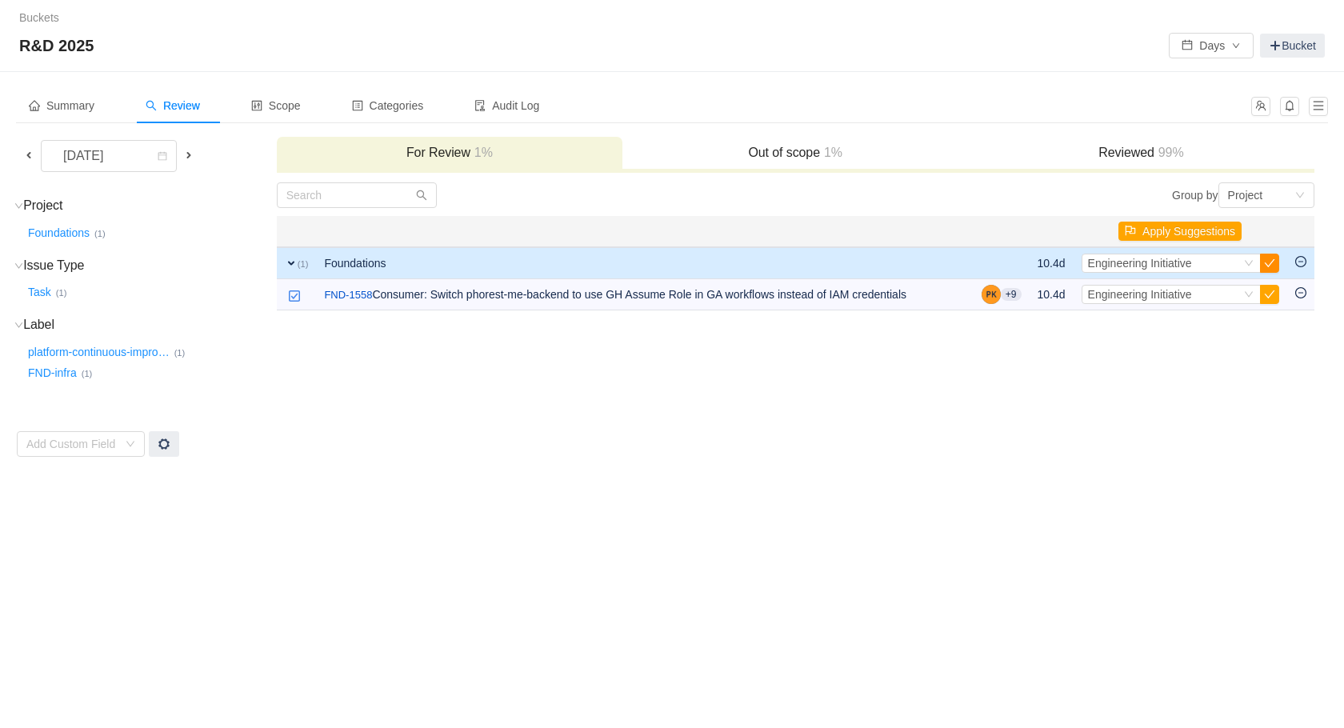
click at [1264, 260] on button "button" at bounding box center [1269, 263] width 19 height 19
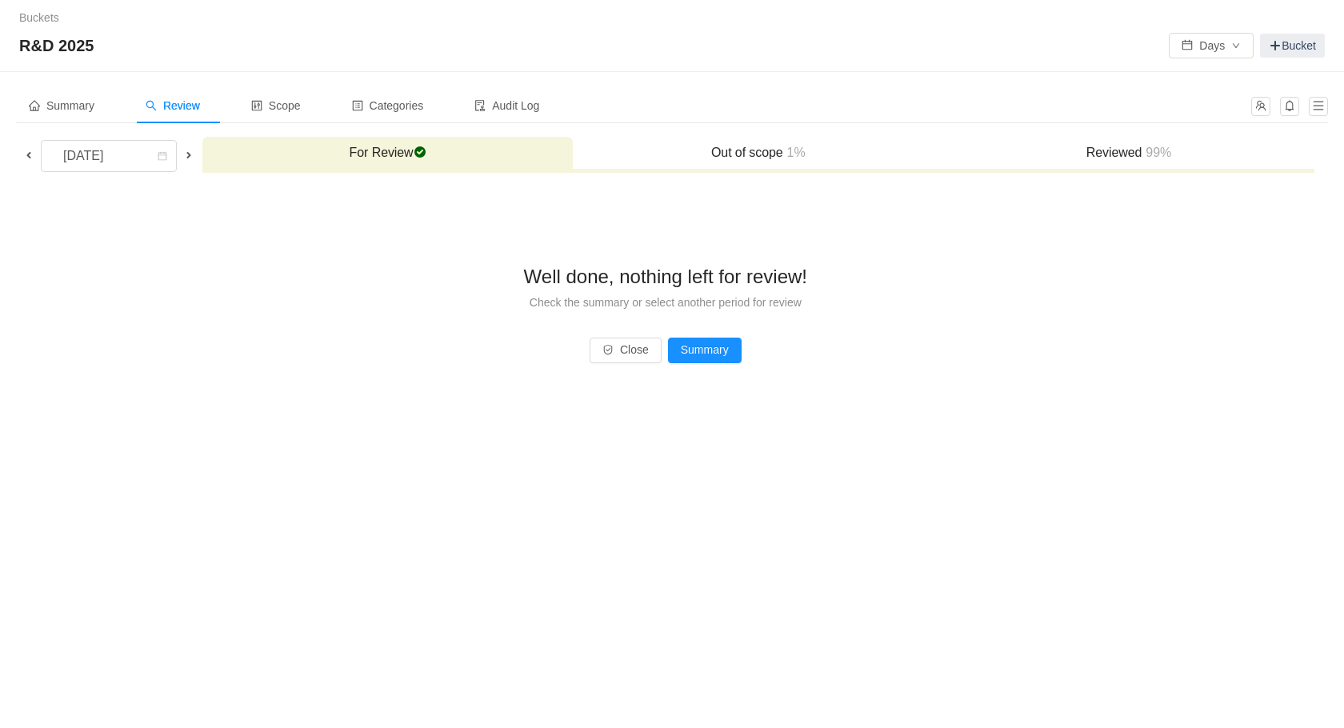
click at [181, 154] on span at bounding box center [188, 155] width 19 height 18
click at [180, 157] on span at bounding box center [188, 155] width 19 height 18
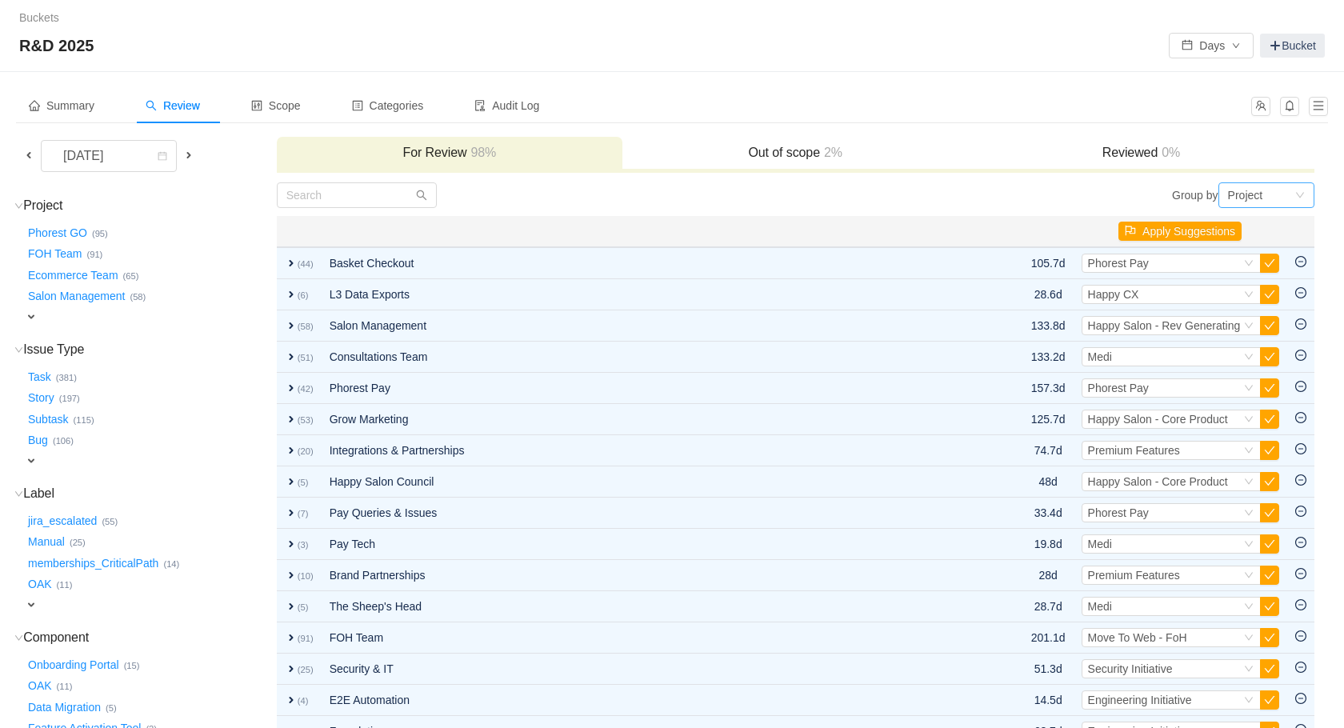
click at [1284, 194] on div "Project" at bounding box center [1261, 195] width 66 height 24
click at [1273, 256] on li "Epic" at bounding box center [1266, 253] width 96 height 26
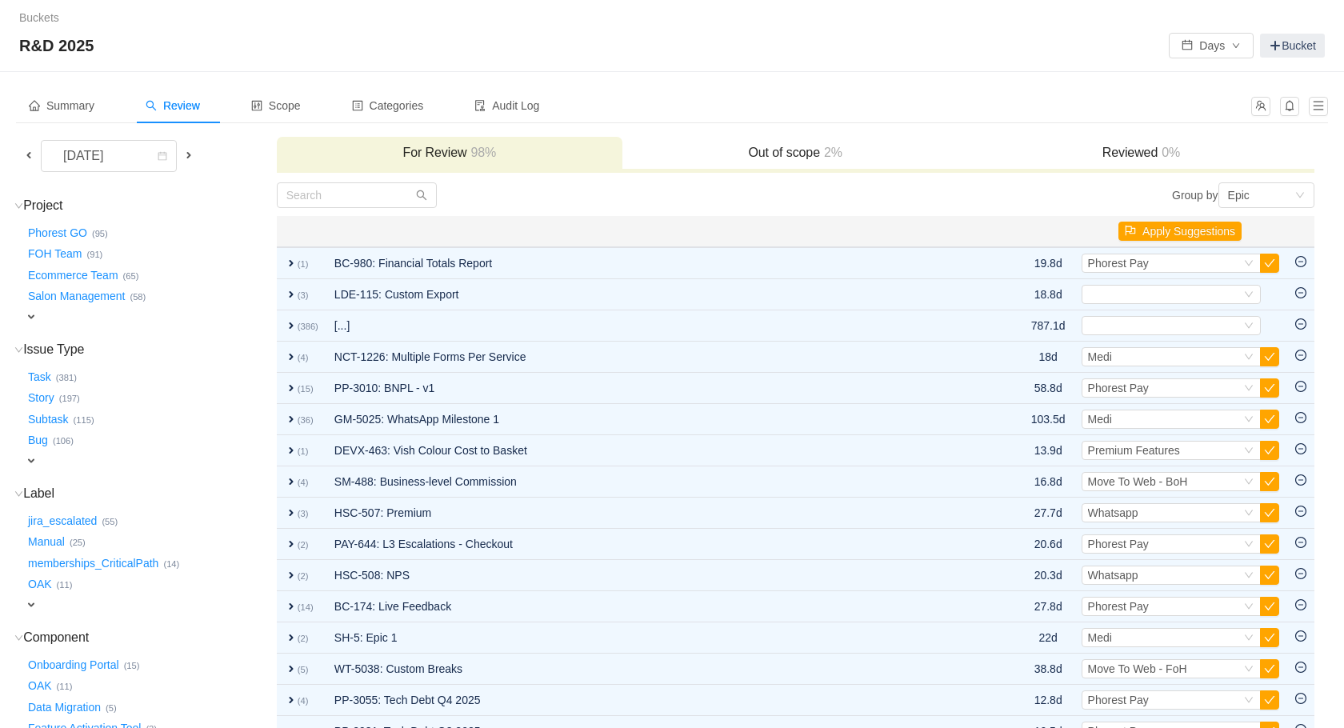
scroll to position [6, 0]
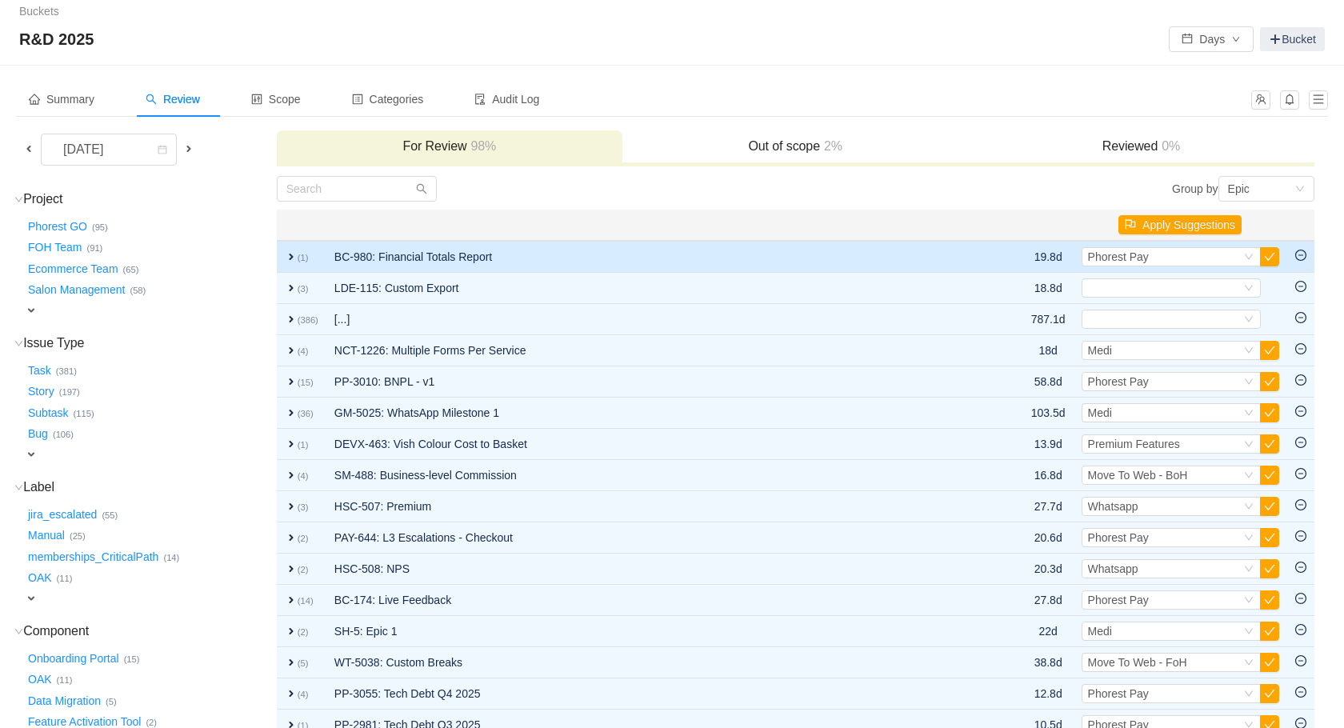
click at [939, 262] on td "BC-980: Financial Totals Report" at bounding box center [662, 257] width 673 height 32
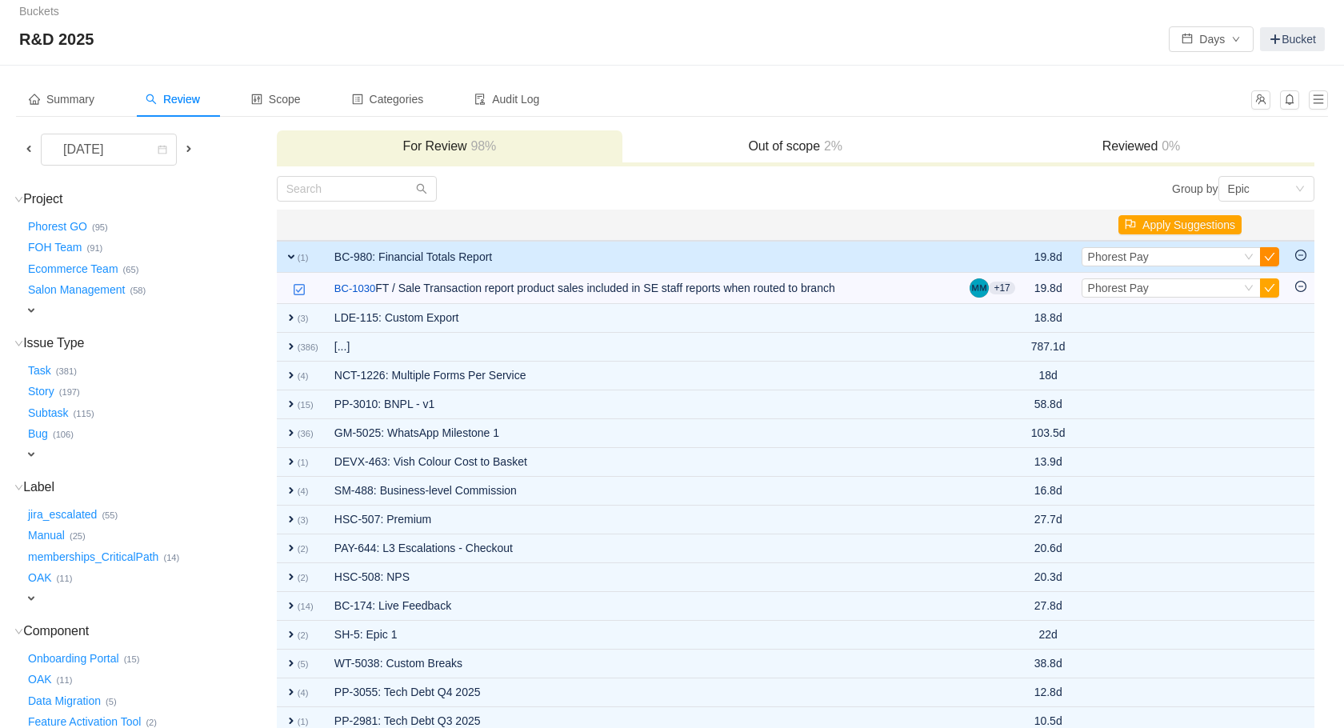
click at [1264, 255] on button "button" at bounding box center [1269, 256] width 19 height 19
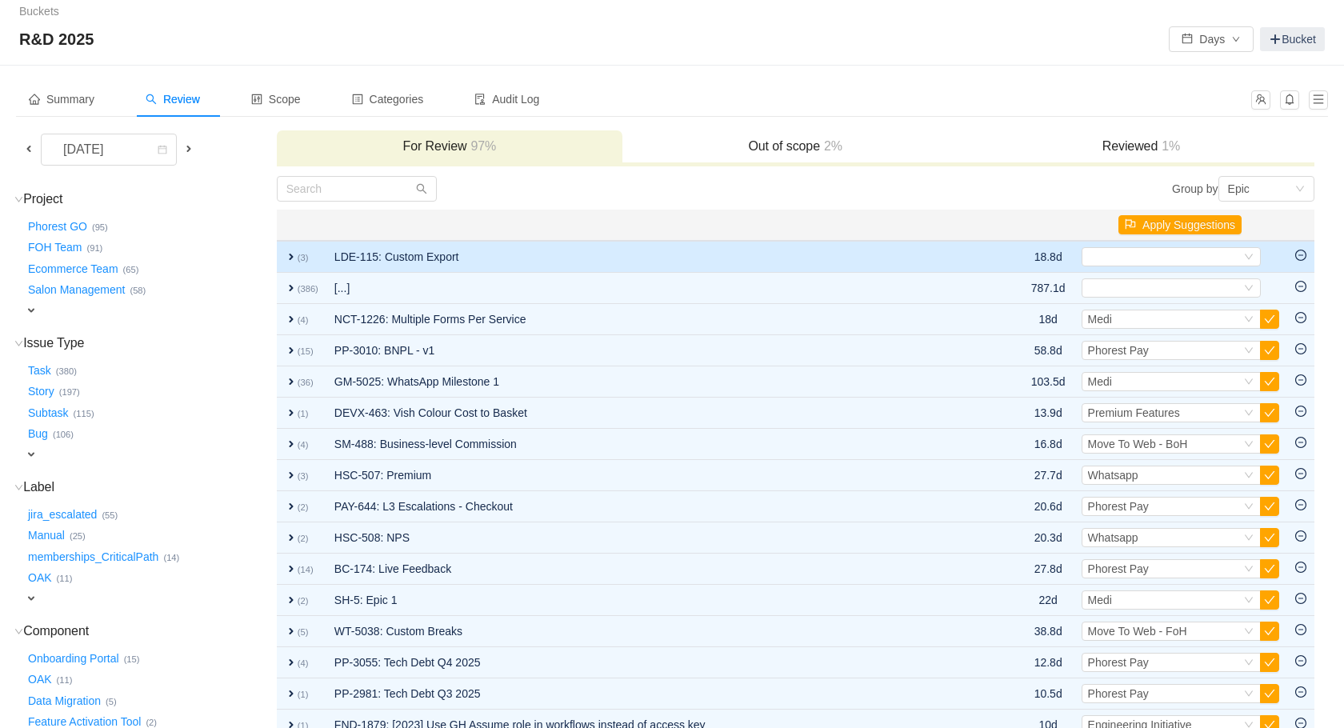
click at [562, 256] on td "LDE-115: Custom Export" at bounding box center [662, 257] width 673 height 32
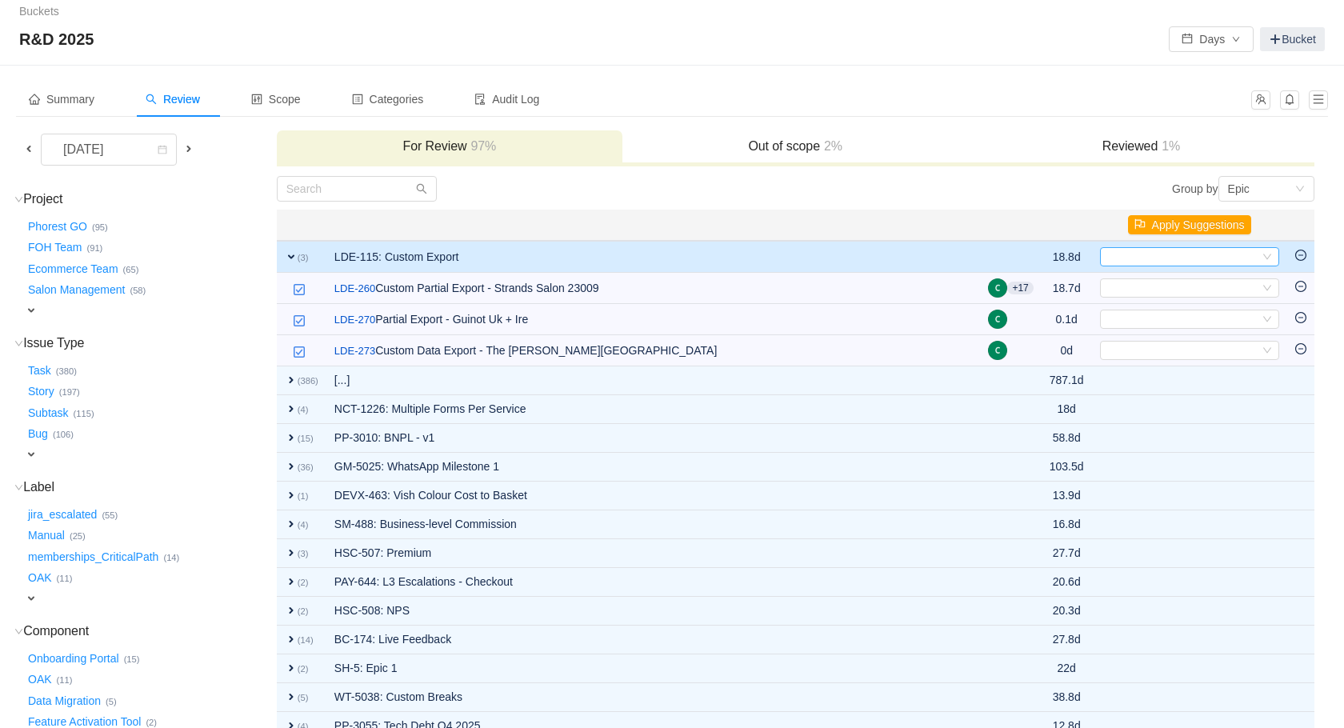
click at [1271, 254] on icon "icon: down" at bounding box center [1268, 257] width 10 height 10
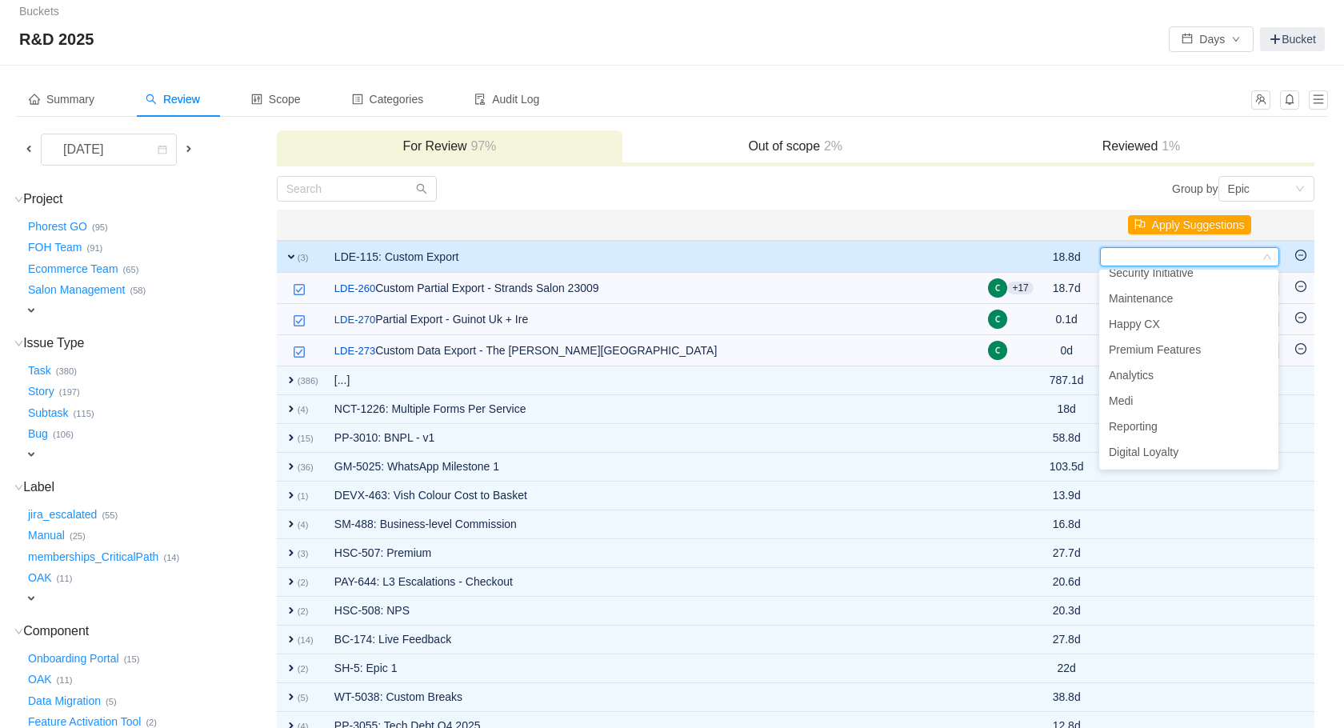
scroll to position [166, 0]
click at [1155, 323] on span "Happy CX" at bounding box center [1134, 324] width 51 height 13
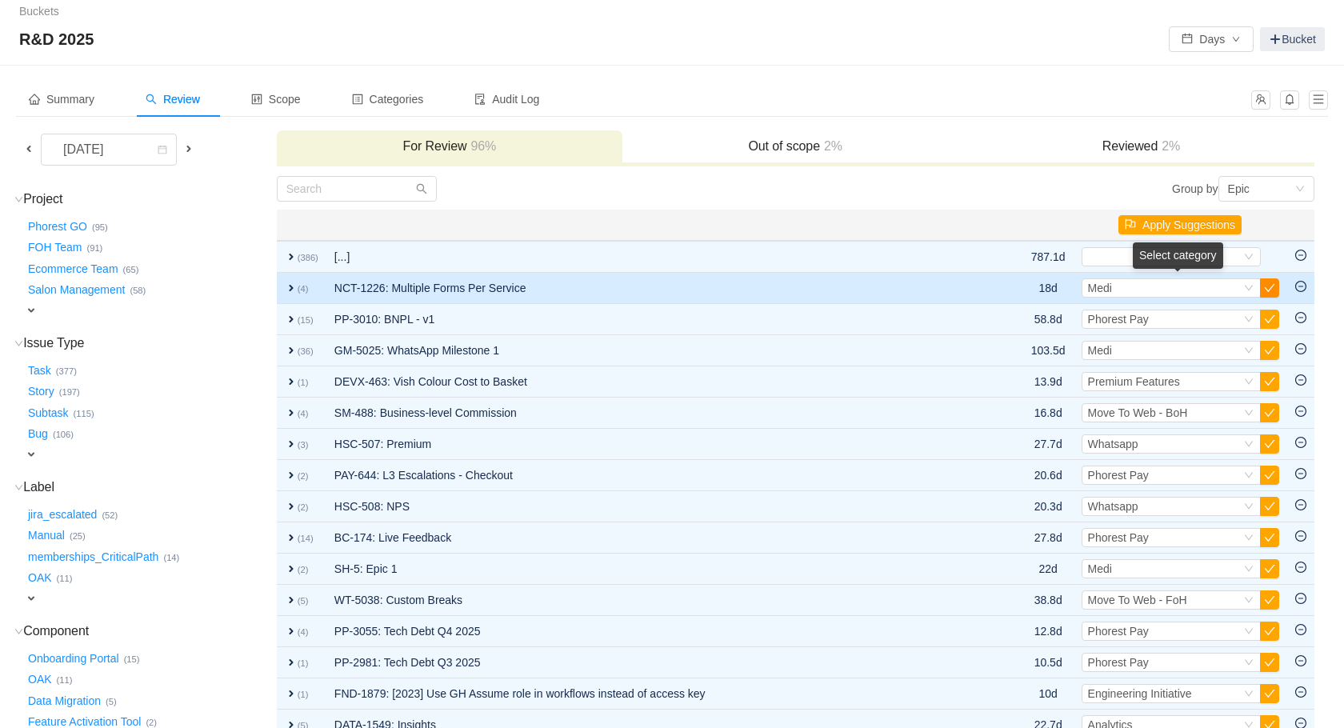
click at [1266, 290] on button "button" at bounding box center [1269, 287] width 19 height 19
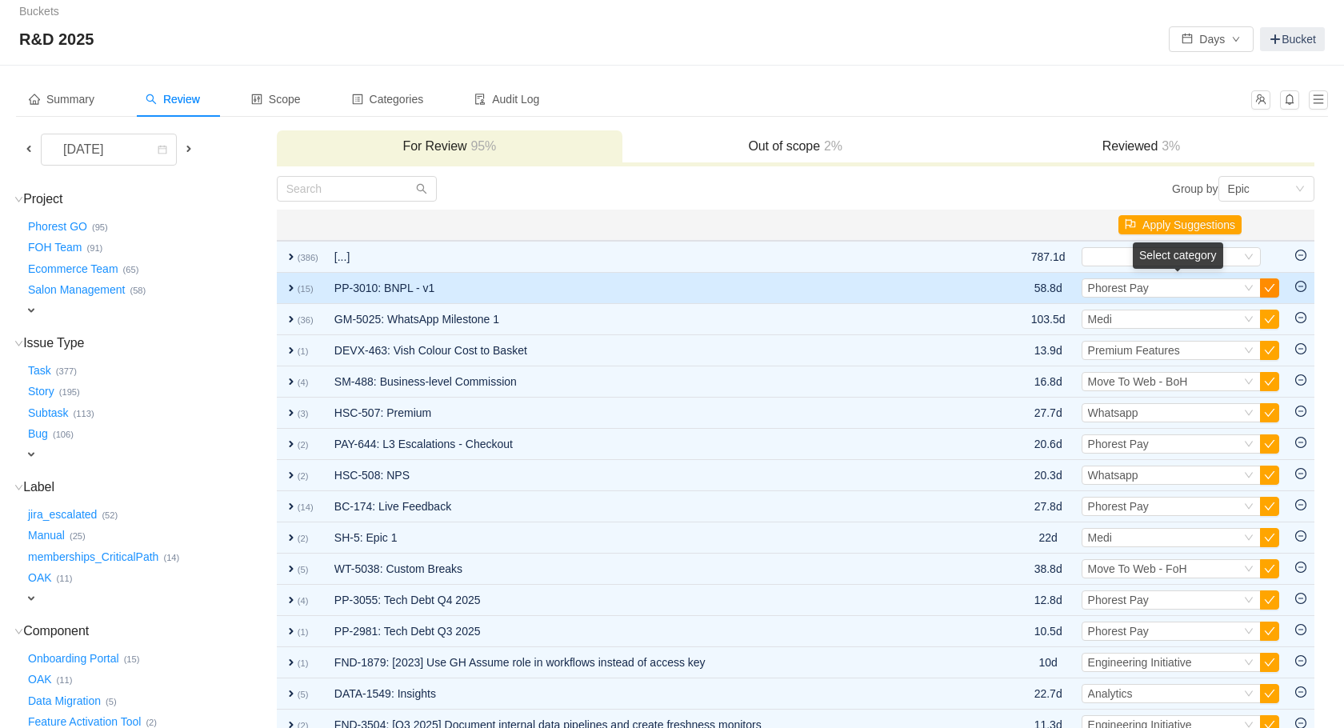
click at [1269, 290] on button "button" at bounding box center [1269, 287] width 19 height 19
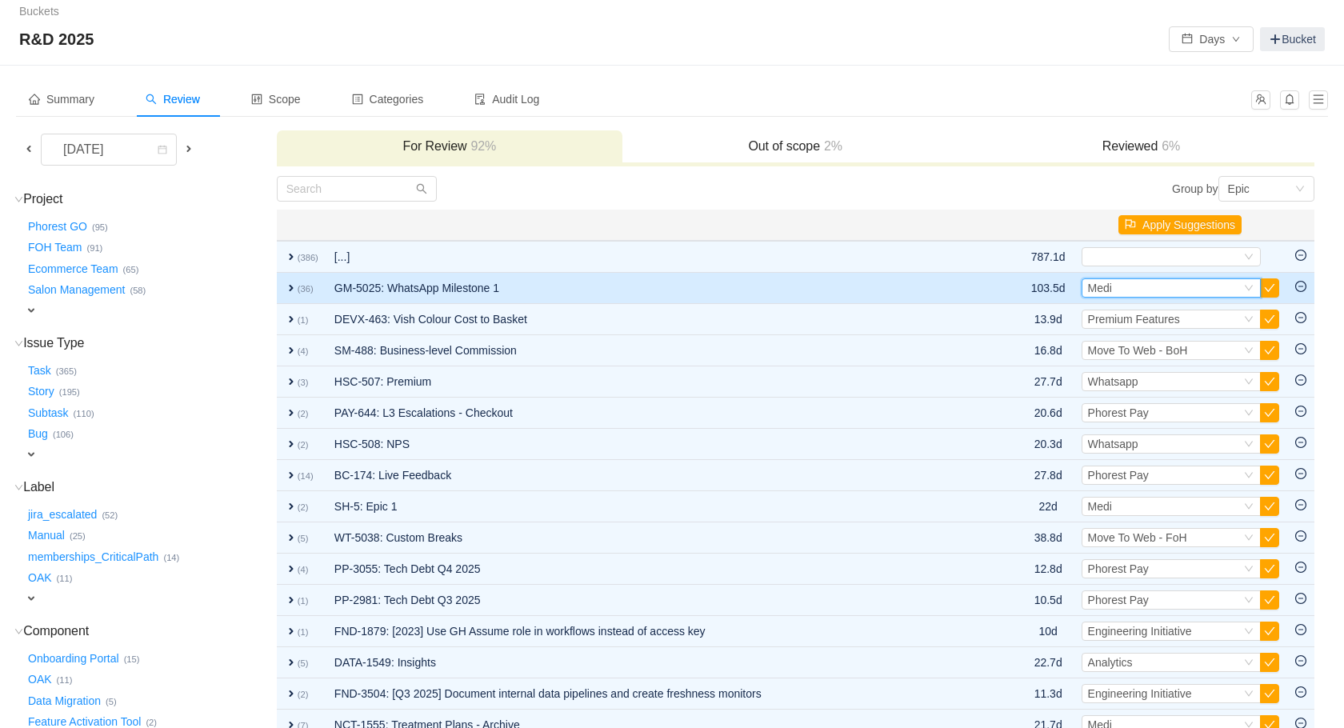
click at [1191, 290] on div "Select Medi" at bounding box center [1164, 288] width 153 height 18
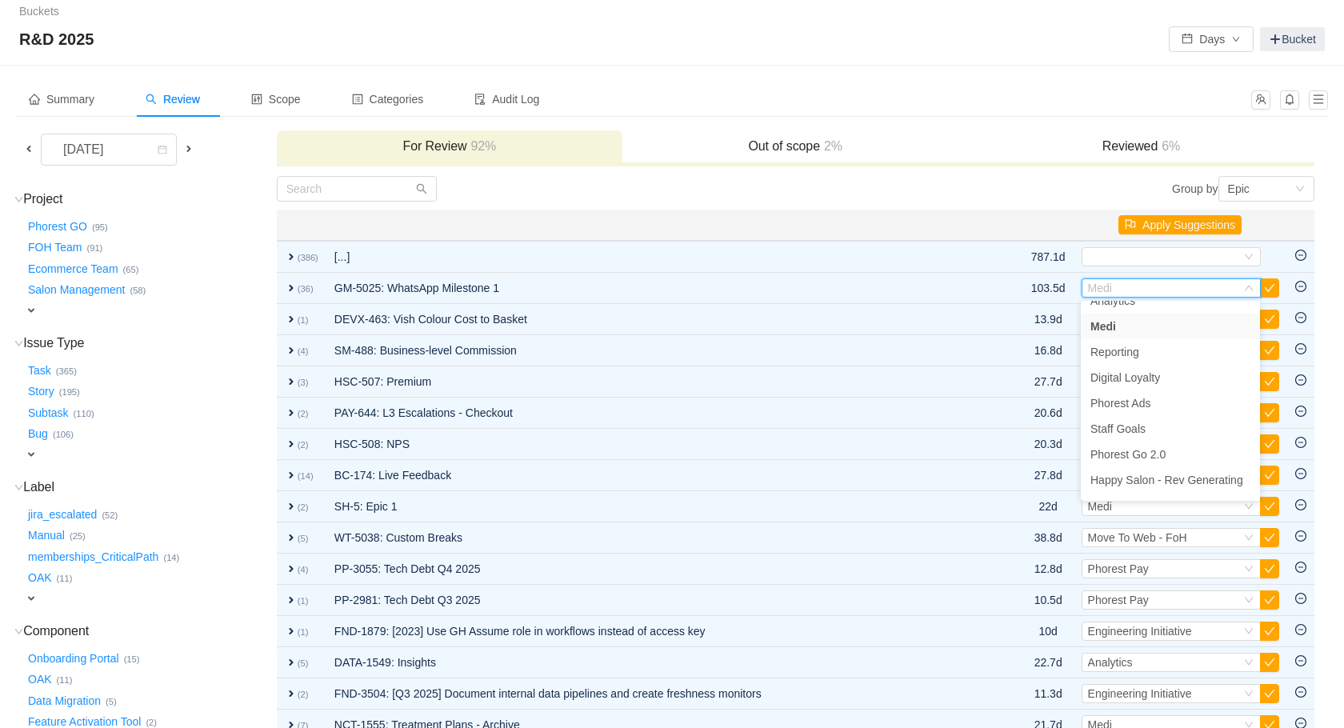
scroll to position [318, 0]
click at [1151, 483] on li "Whatsapp" at bounding box center [1170, 485] width 179 height 26
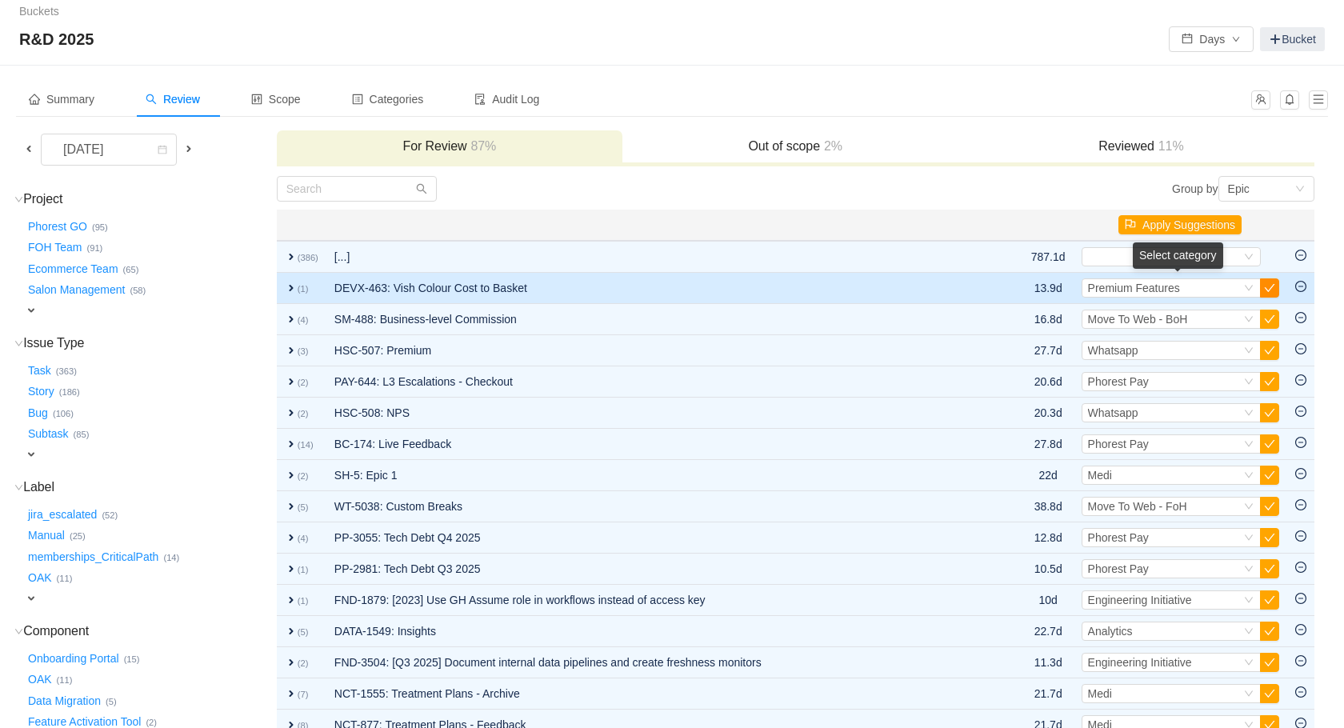
click at [1273, 290] on button "button" at bounding box center [1269, 287] width 19 height 19
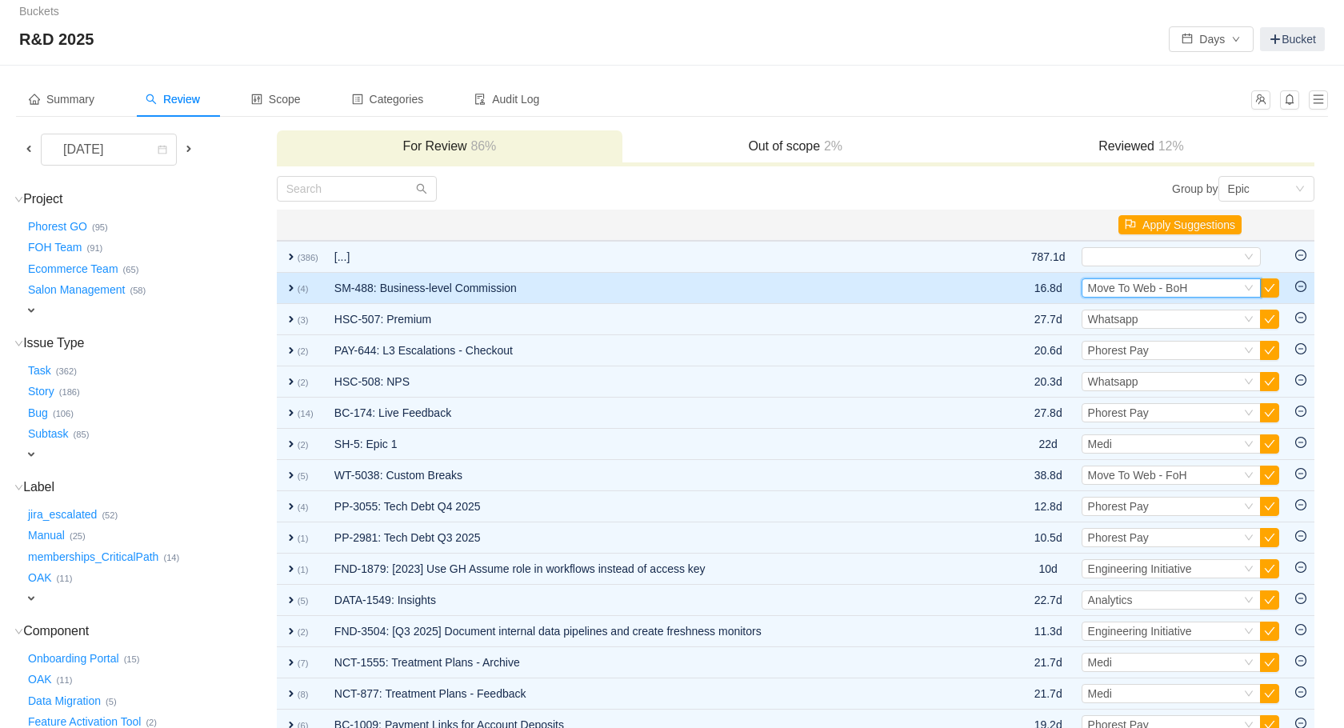
click at [1117, 292] on span "Move To Web - BoH" at bounding box center [1138, 288] width 100 height 13
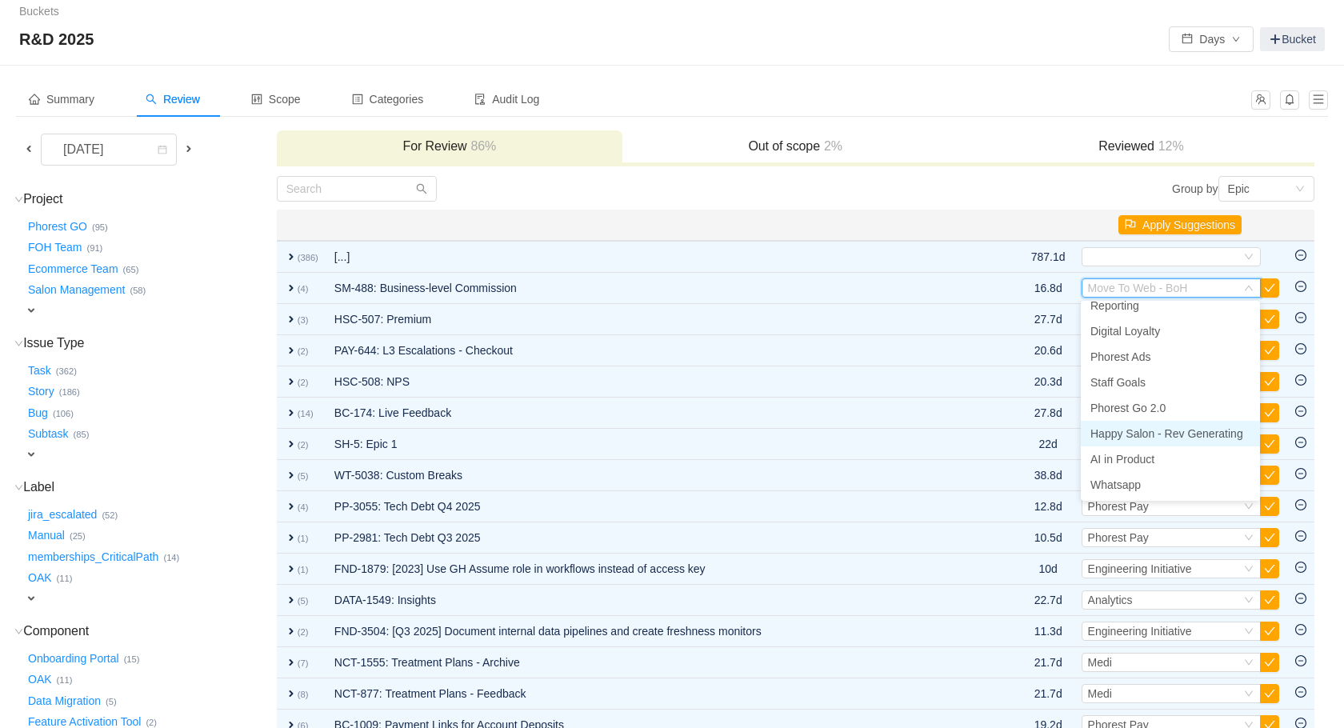
click at [1179, 434] on span "Happy Salon - Rev Generating" at bounding box center [1167, 433] width 153 height 13
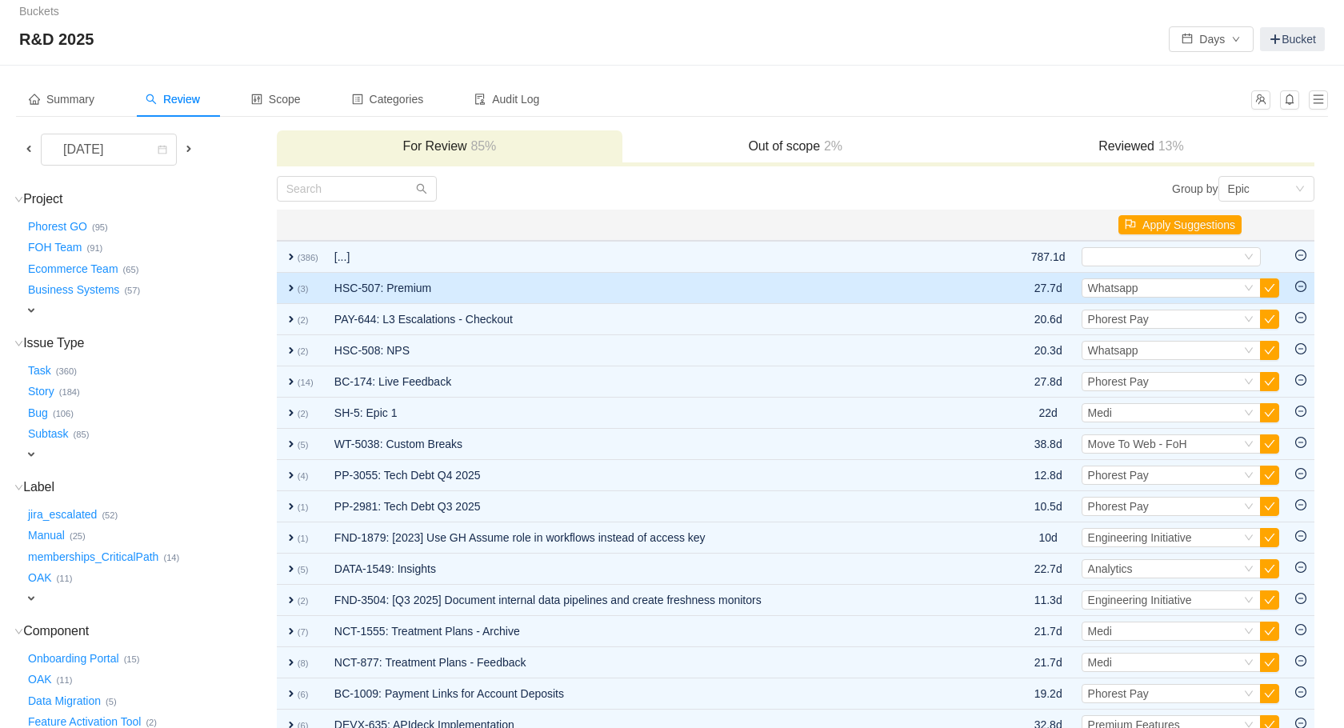
scroll to position [10, 0]
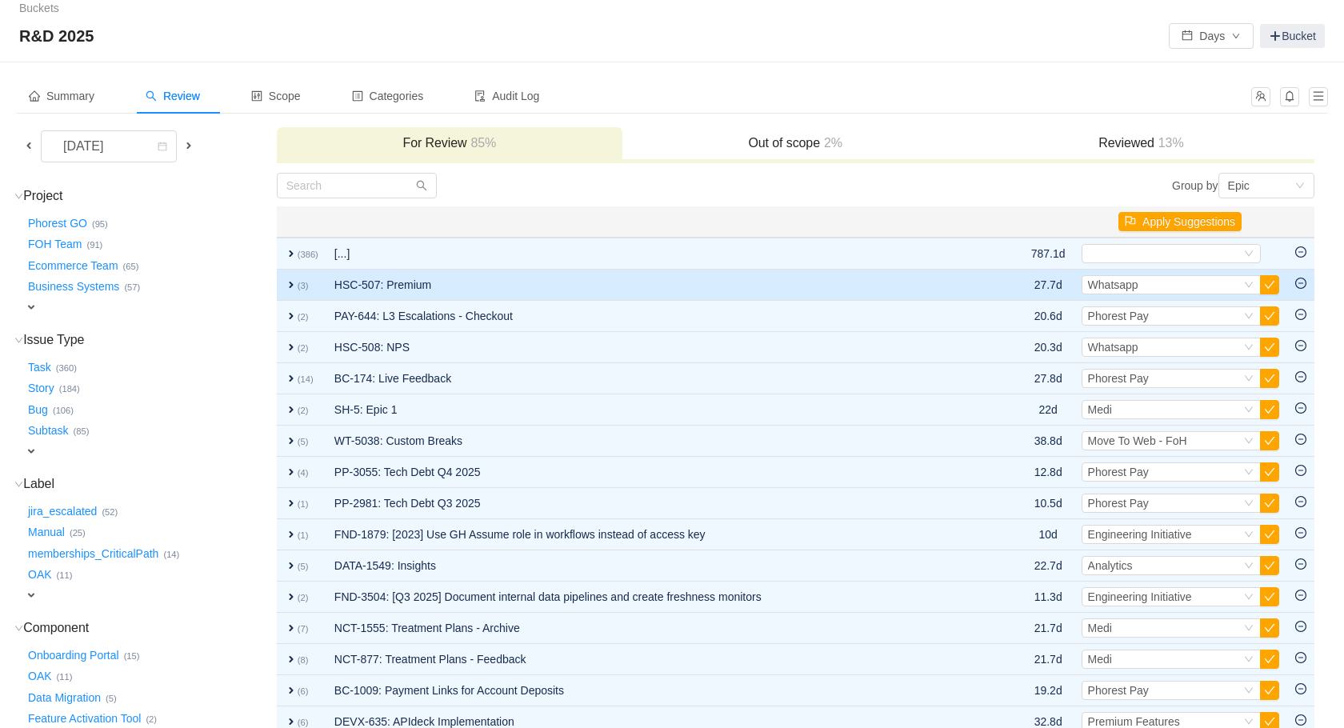
click at [290, 290] on td "expand (3)" at bounding box center [302, 285] width 50 height 31
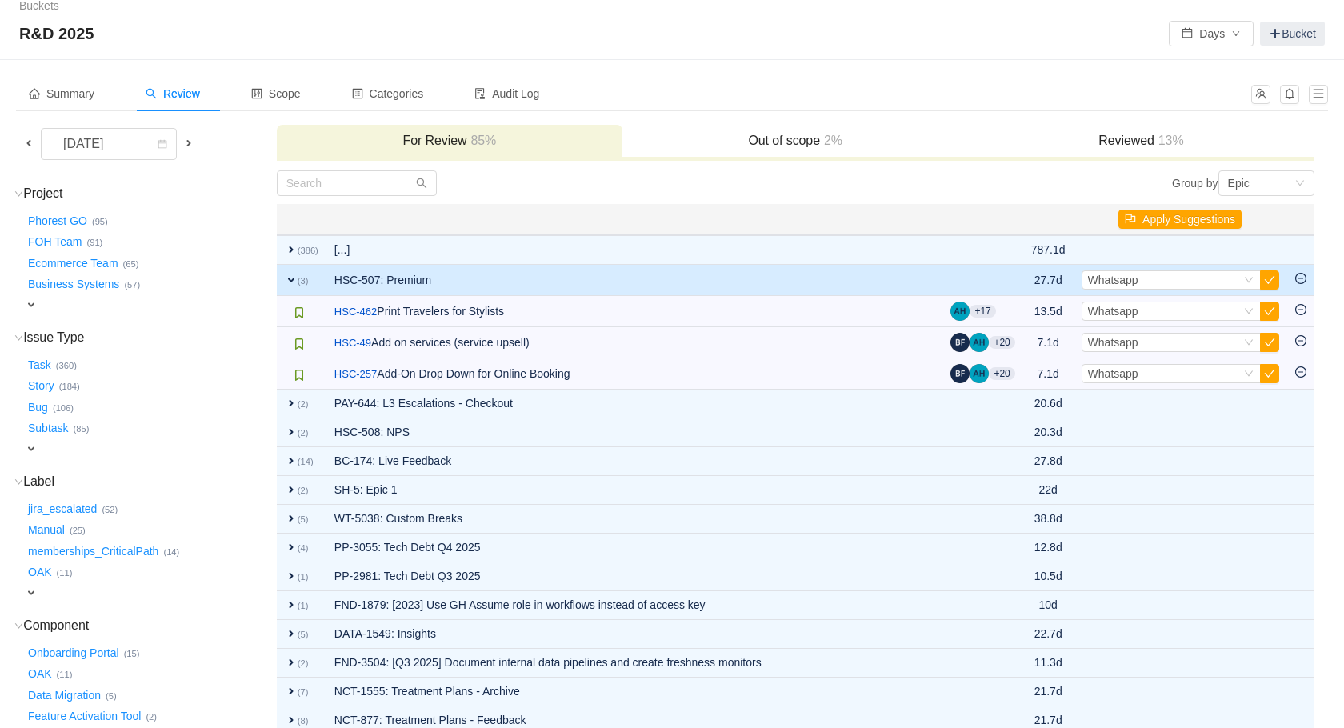
click at [290, 290] on td "expand (3)" at bounding box center [302, 280] width 50 height 31
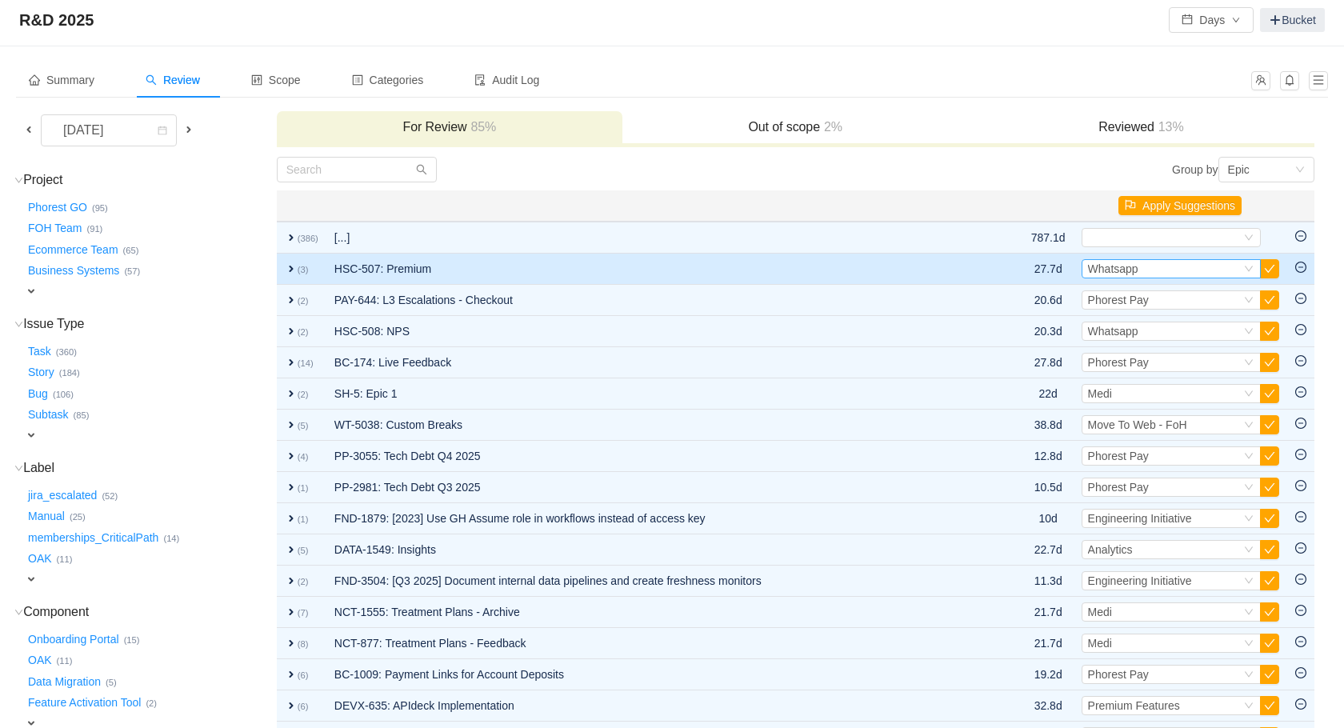
scroll to position [30, 0]
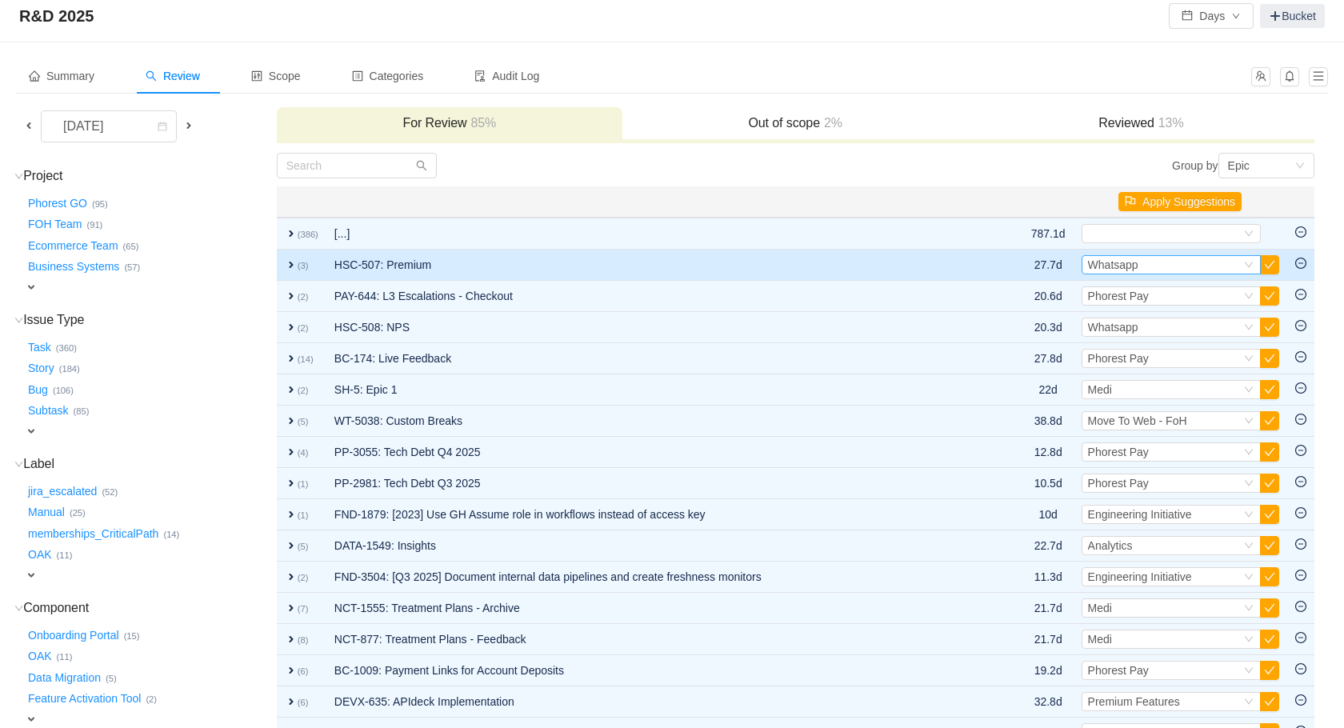
click at [1207, 267] on div "Select Whatsapp" at bounding box center [1164, 265] width 153 height 18
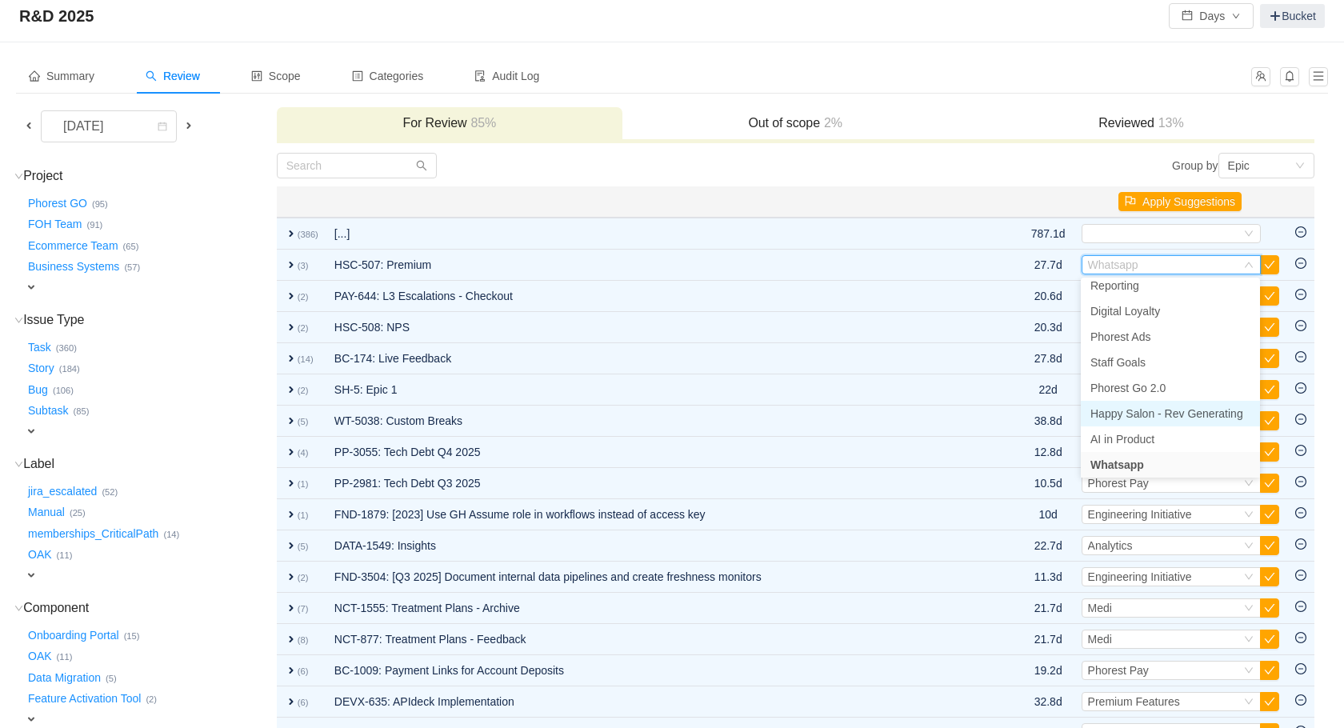
scroll to position [318, 0]
click at [1155, 412] on span "Happy Salon - Rev Generating" at bounding box center [1167, 410] width 153 height 13
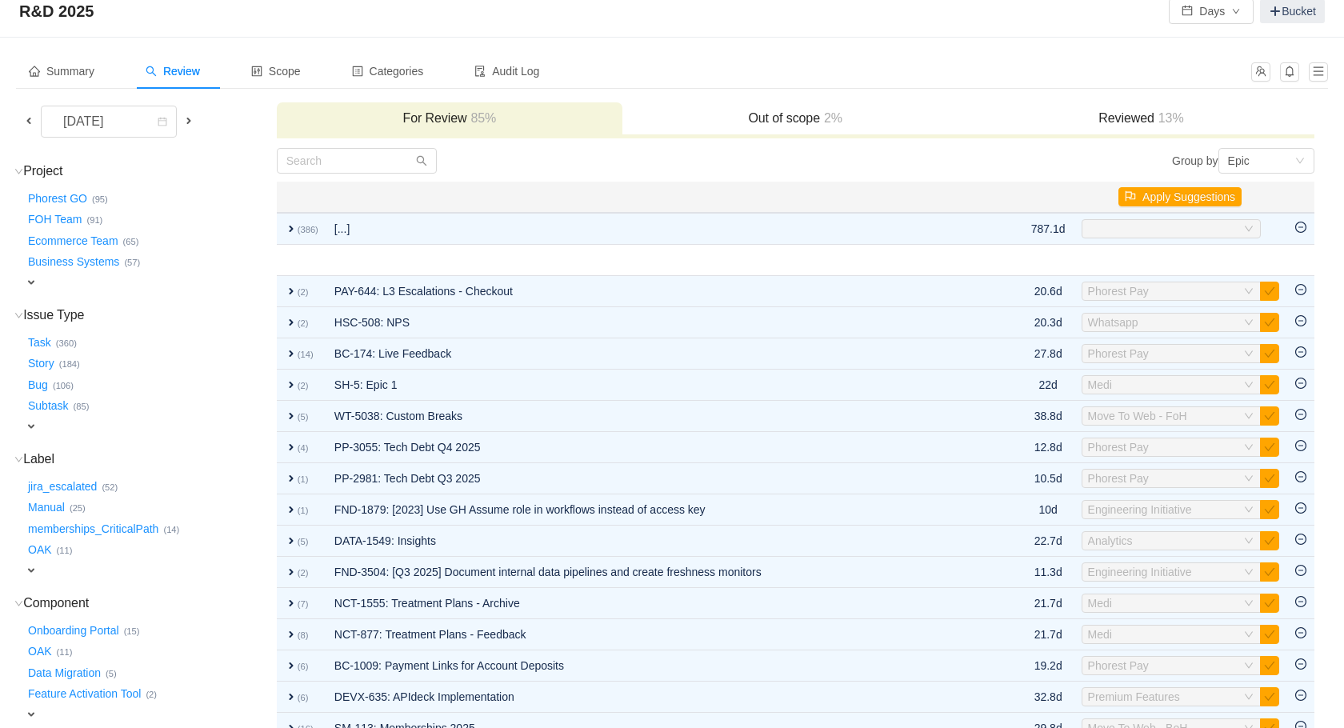
scroll to position [32, 0]
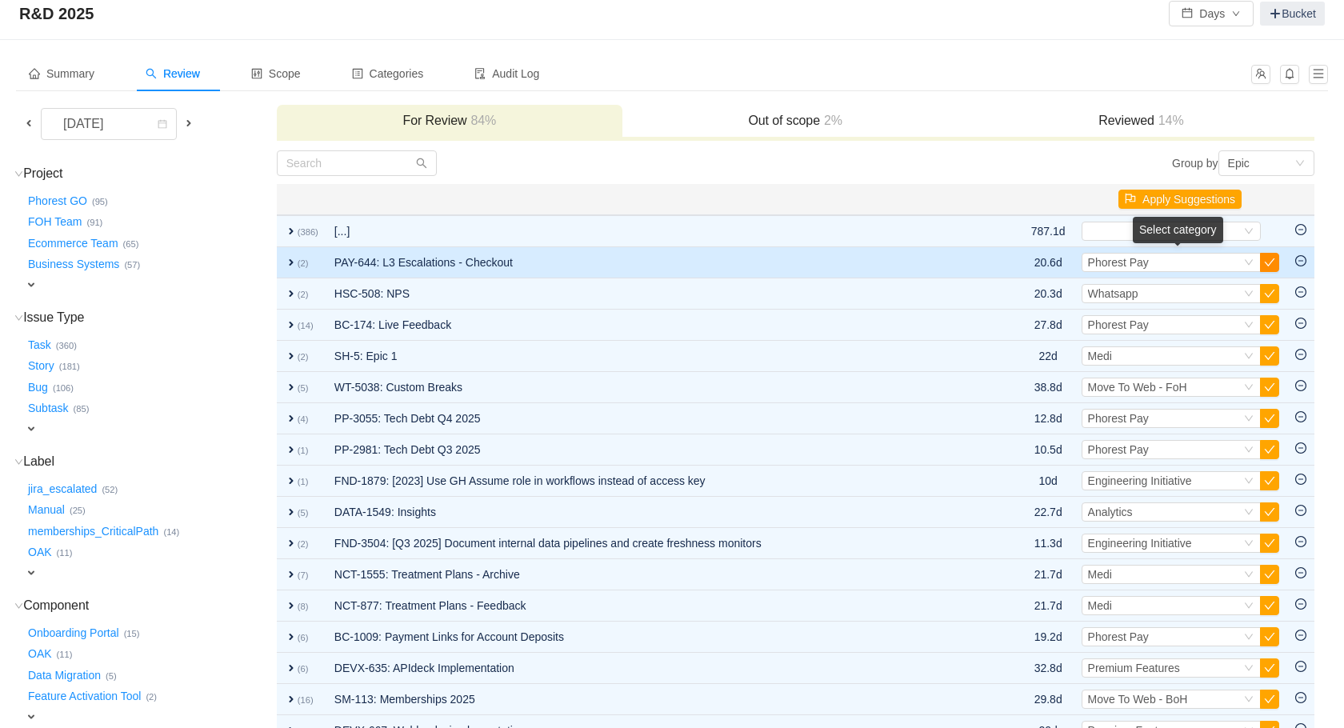
click at [1272, 262] on button "button" at bounding box center [1269, 262] width 19 height 19
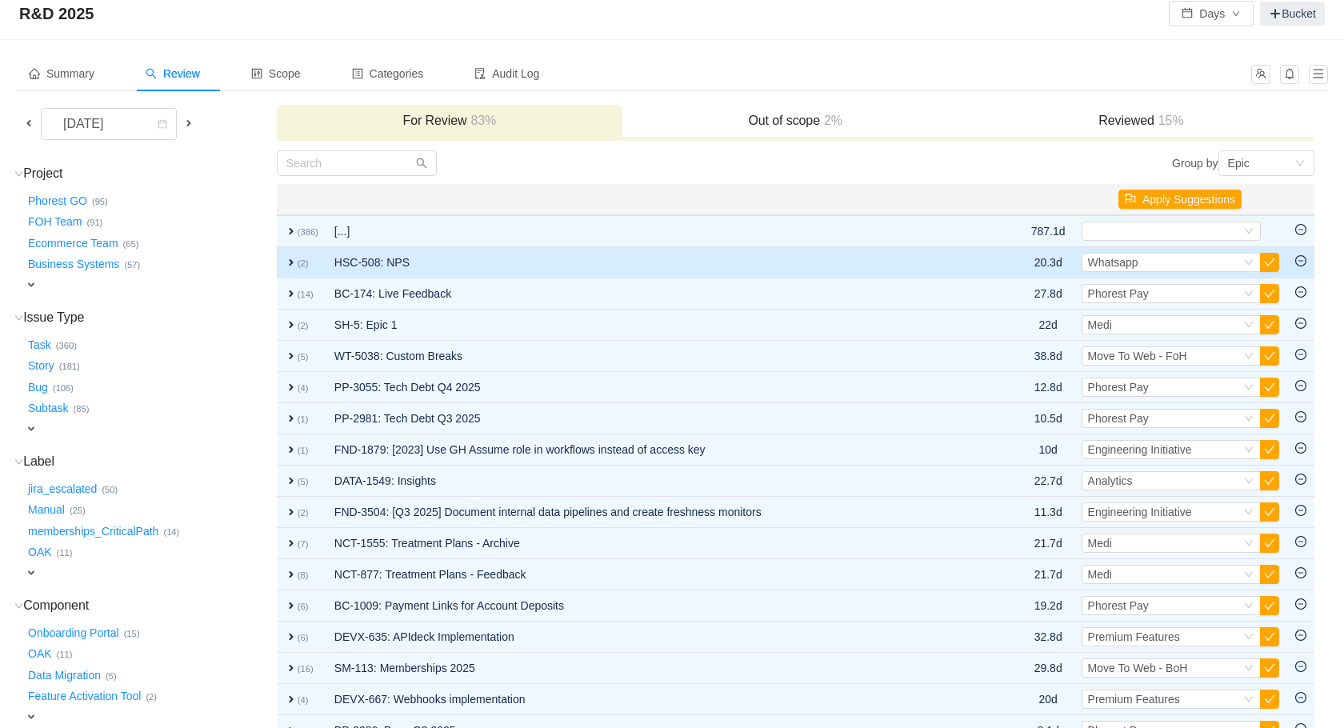
click at [585, 274] on td "HSC-508: NPS" at bounding box center [664, 262] width 677 height 31
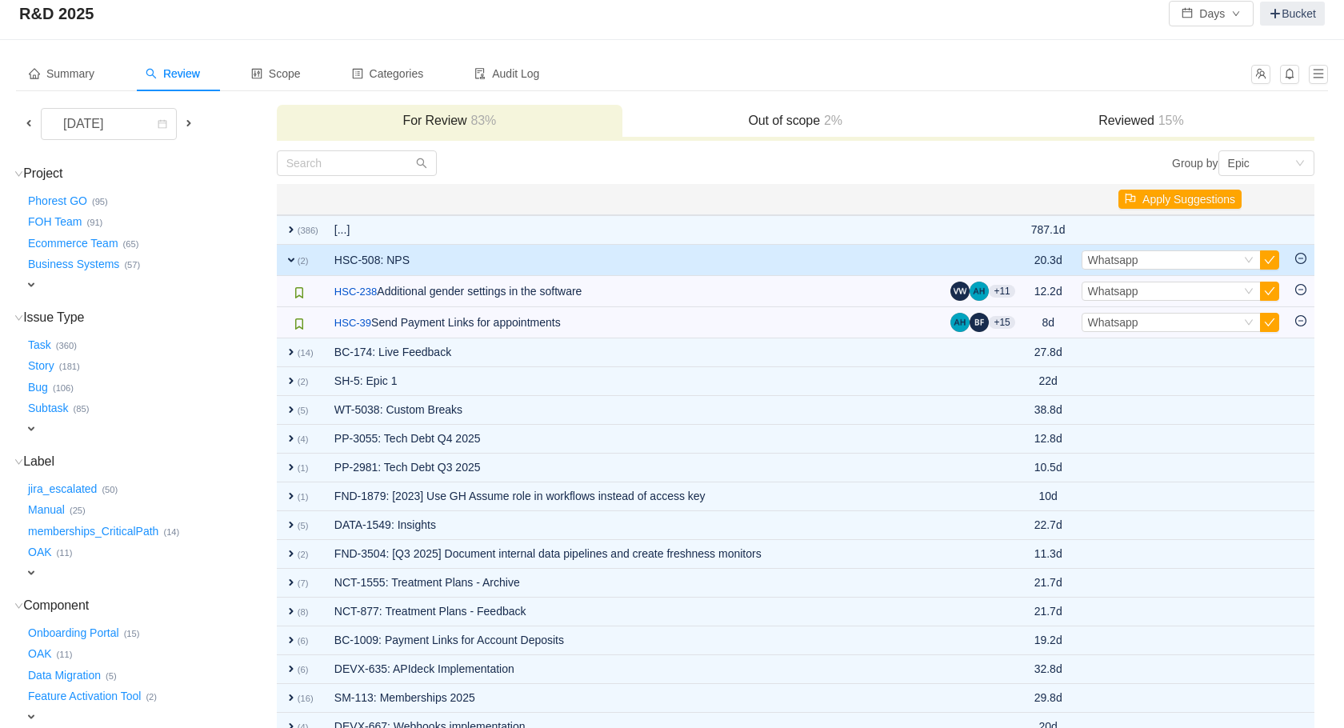
click at [585, 274] on td "HSC-508: NPS" at bounding box center [634, 260] width 617 height 31
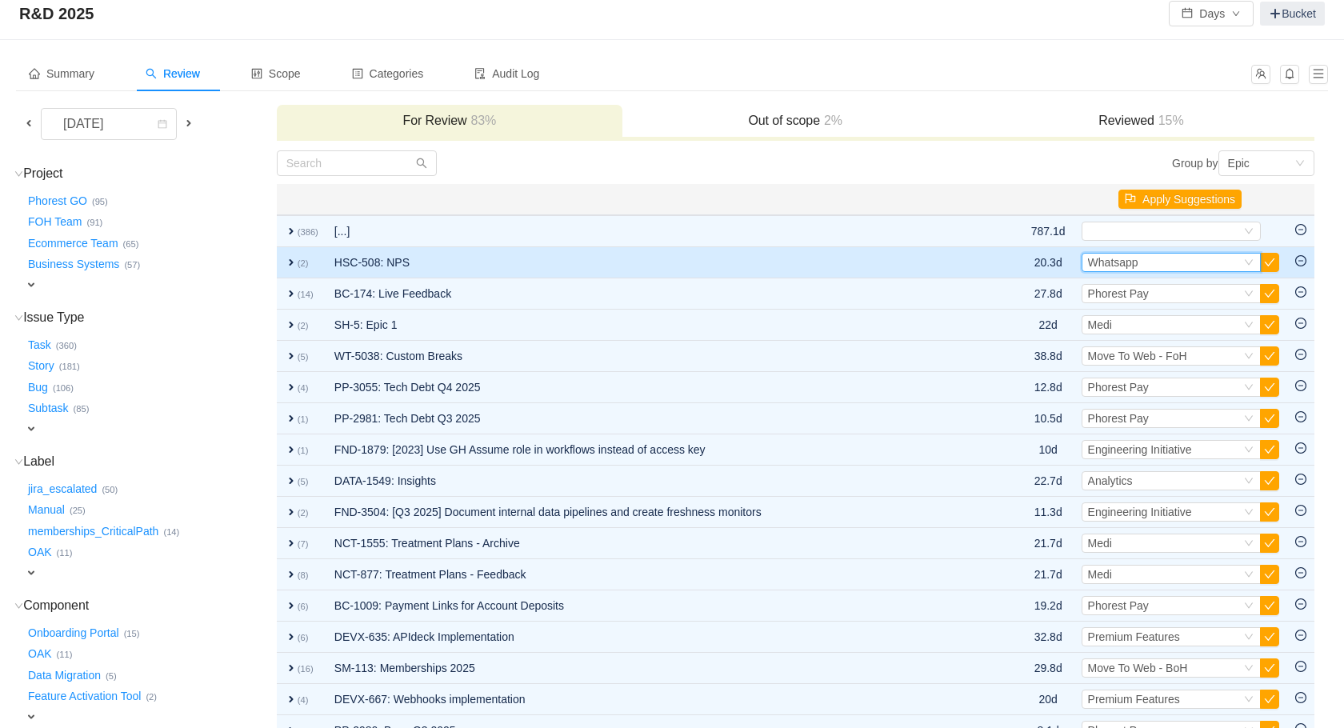
click at [1195, 265] on div "Select Whatsapp" at bounding box center [1164, 263] width 153 height 18
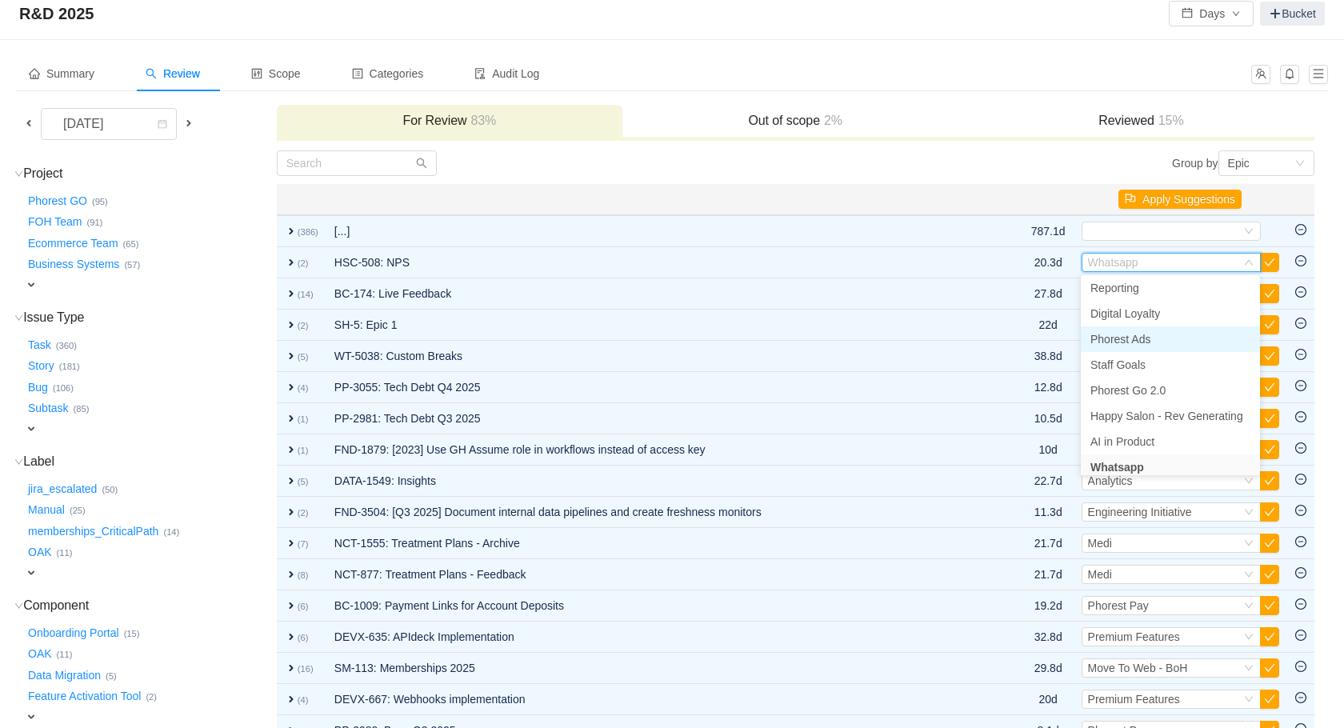
scroll to position [0, 0]
click at [1170, 320] on span "Happy Salon - Core Product" at bounding box center [1161, 316] width 140 height 13
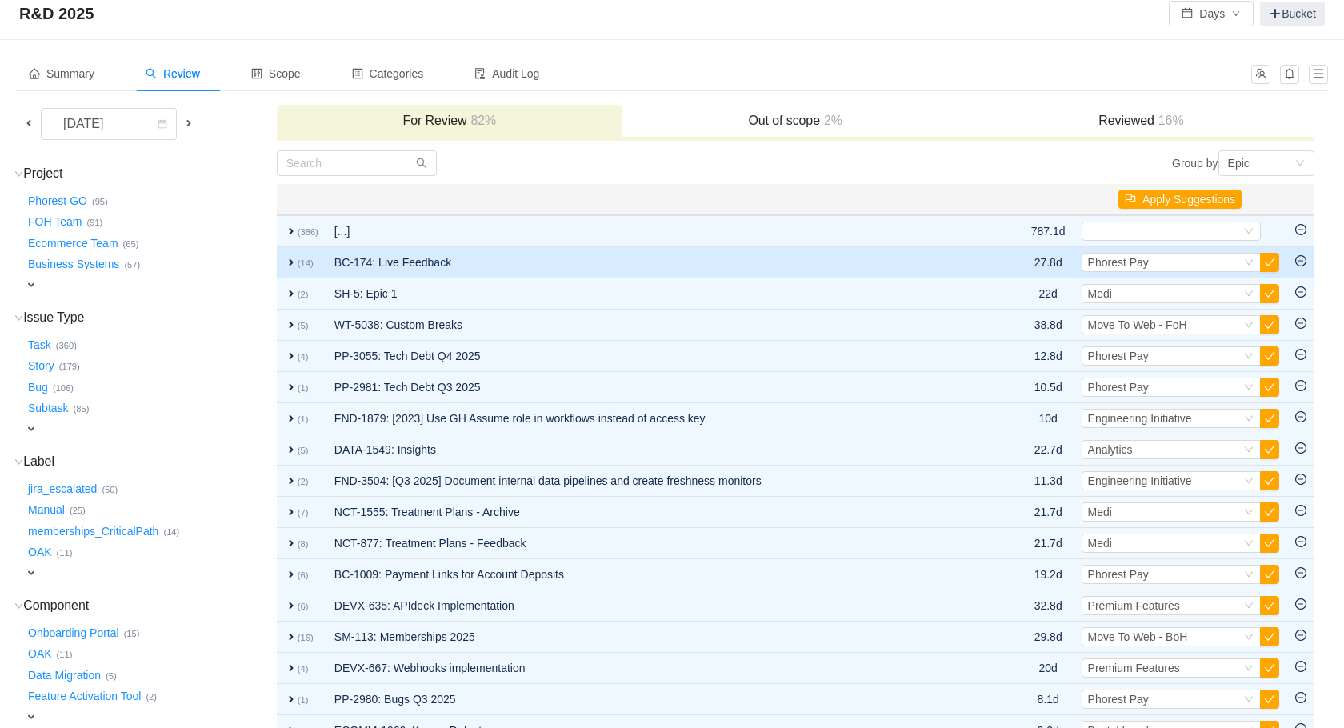
click at [671, 275] on td "BC-174: Live Feedback" at bounding box center [664, 262] width 677 height 31
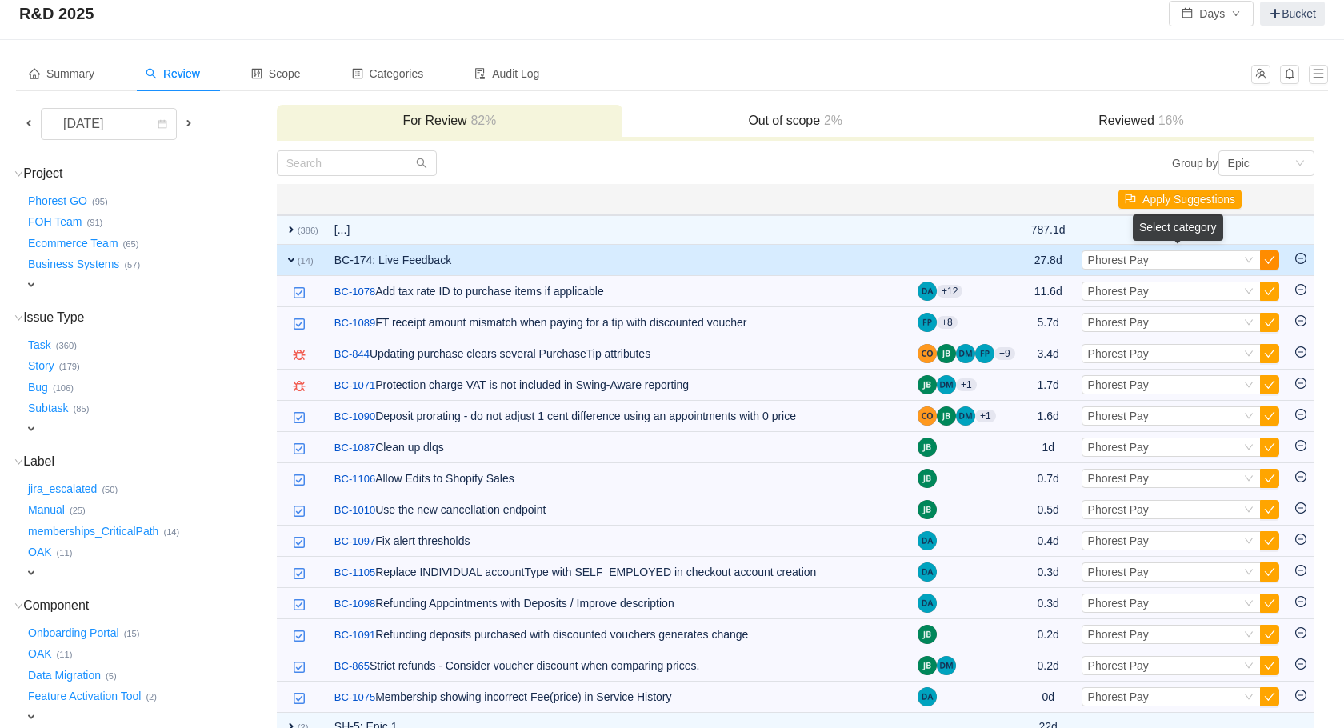
click at [1266, 258] on button "button" at bounding box center [1269, 259] width 19 height 19
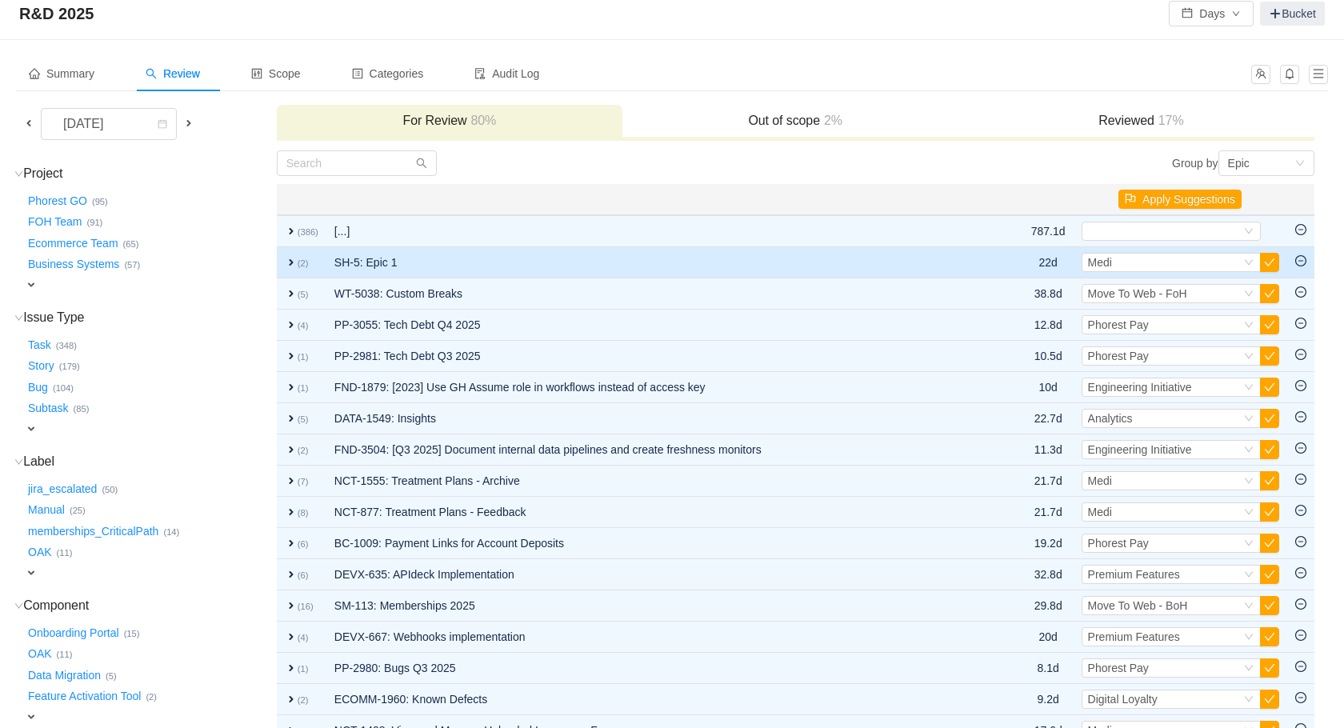
click at [437, 271] on td "SH-5: Epic 1" at bounding box center [664, 262] width 677 height 31
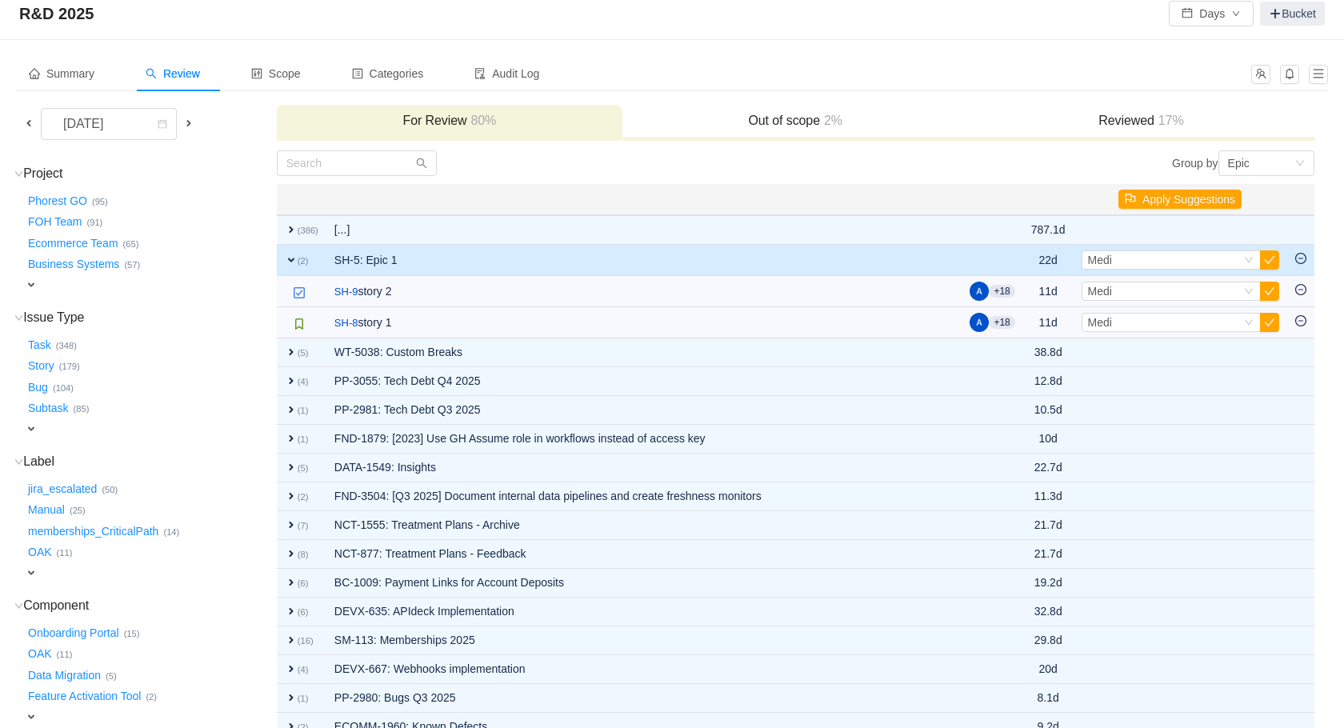
click at [437, 271] on td "SH-5: Epic 1" at bounding box center [644, 260] width 636 height 31
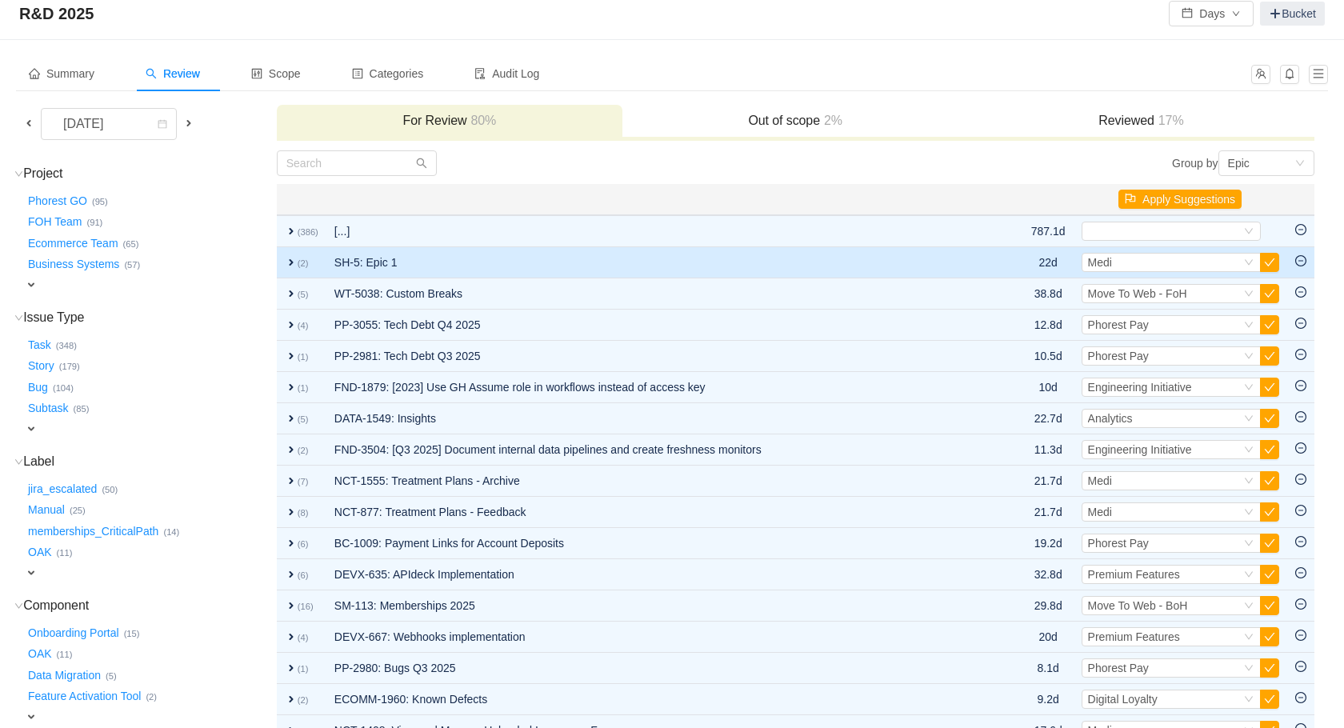
click at [1298, 262] on icon "icon: minus-circle" at bounding box center [1301, 260] width 11 height 11
click at [539, 274] on td "SH-5: Epic 1" at bounding box center [664, 262] width 677 height 31
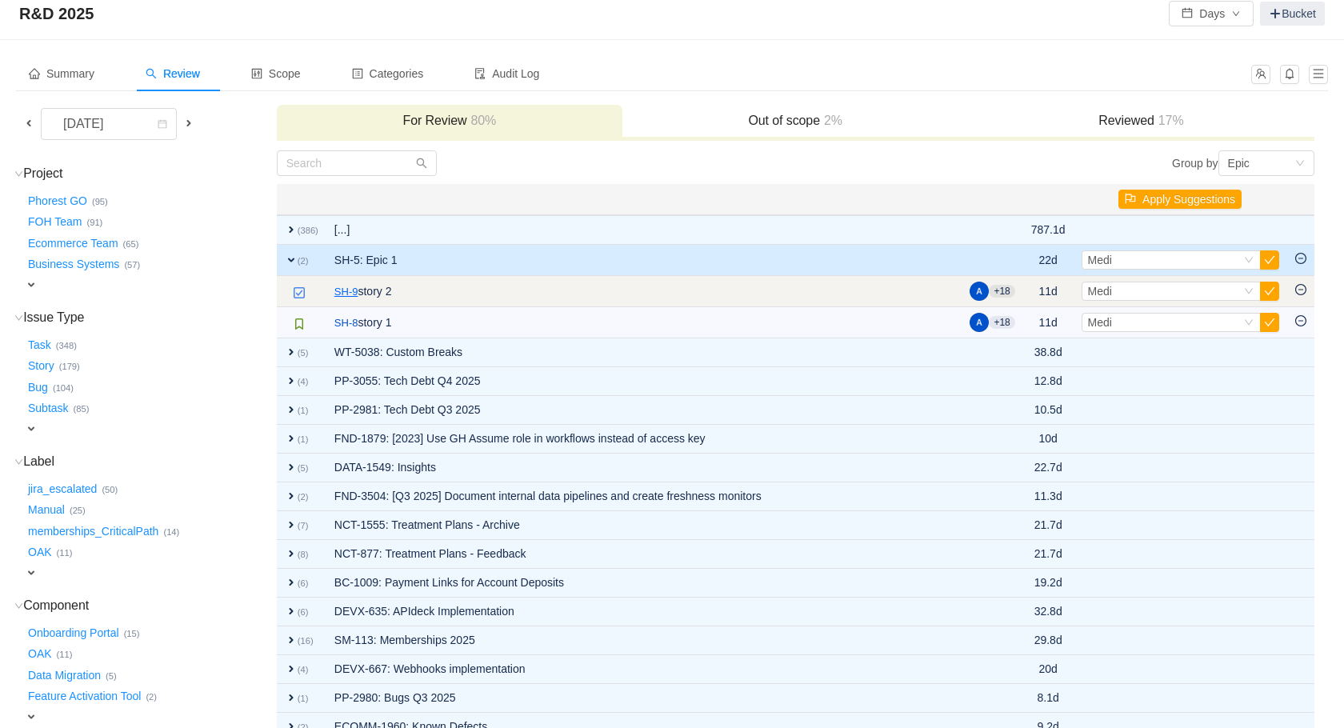
click at [342, 292] on link "SH-9" at bounding box center [346, 292] width 24 height 16
click at [1302, 293] on icon "icon: minus-circle" at bounding box center [1301, 289] width 11 height 11
click at [1299, 298] on td at bounding box center [1301, 291] width 27 height 31
click at [1300, 291] on icon "icon: minus-circle" at bounding box center [1301, 289] width 11 height 11
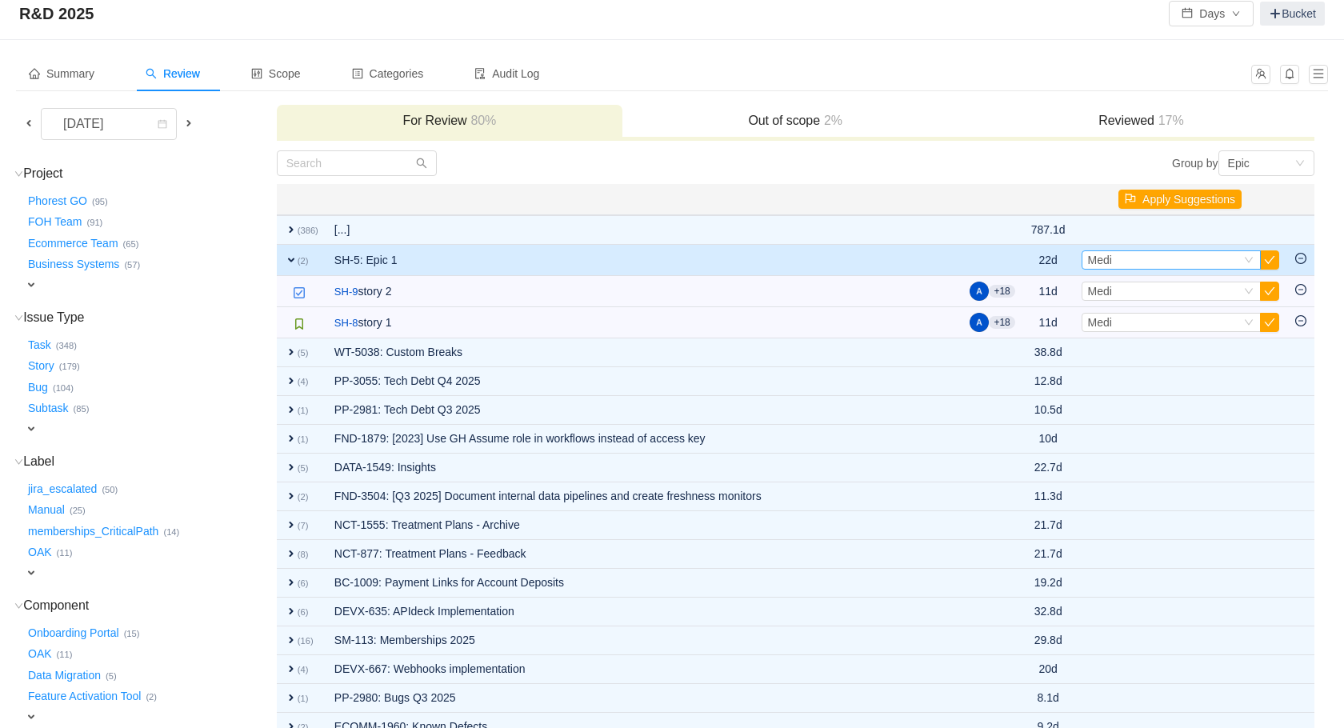
click at [1234, 259] on div "Select Medi" at bounding box center [1164, 260] width 153 height 18
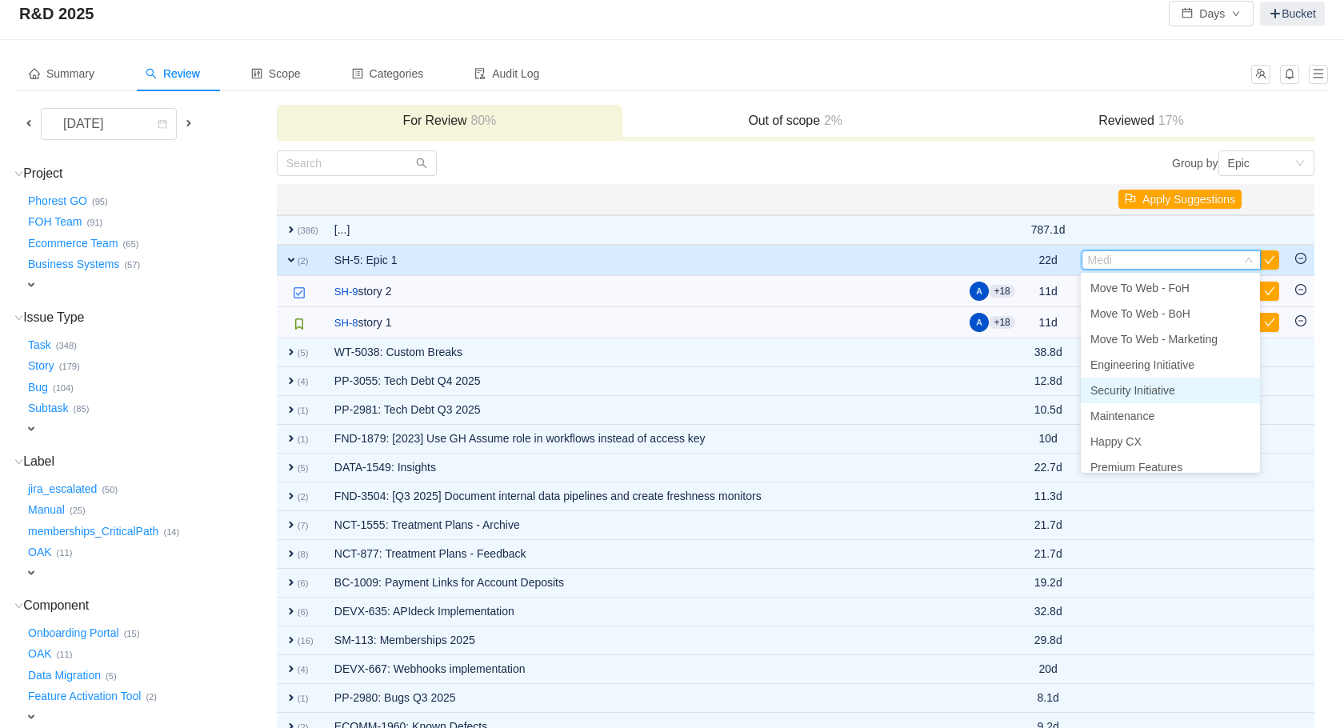
scroll to position [60, 0]
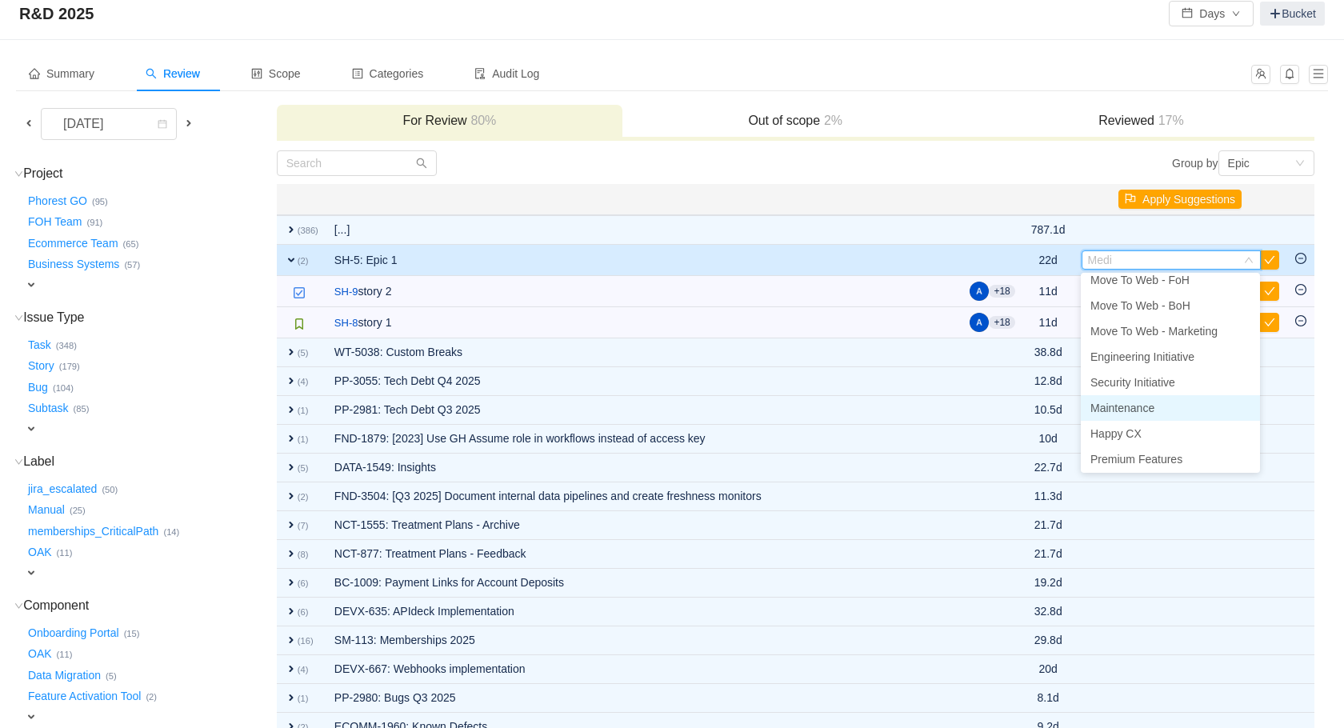
click at [1155, 413] on span "Maintenance" at bounding box center [1123, 408] width 64 height 13
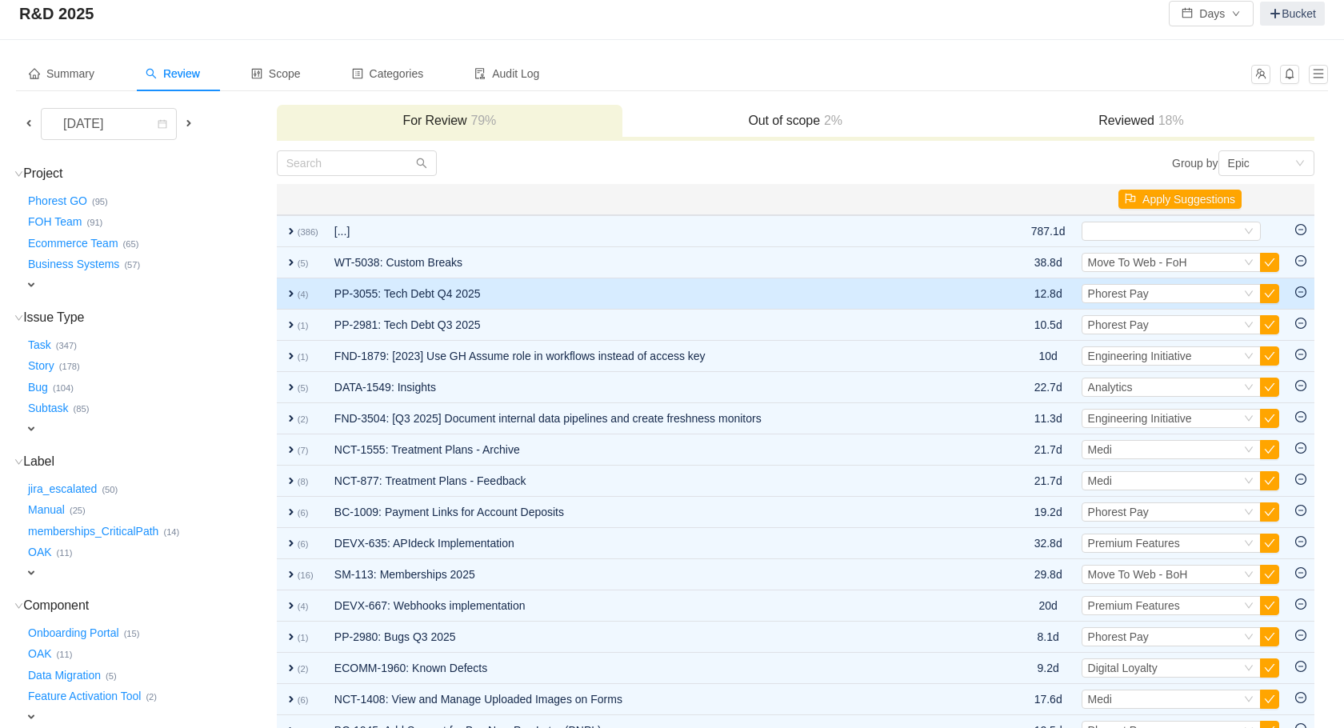
click at [971, 286] on td "PP-3055: Tech Debt Q4 2025" at bounding box center [664, 293] width 677 height 31
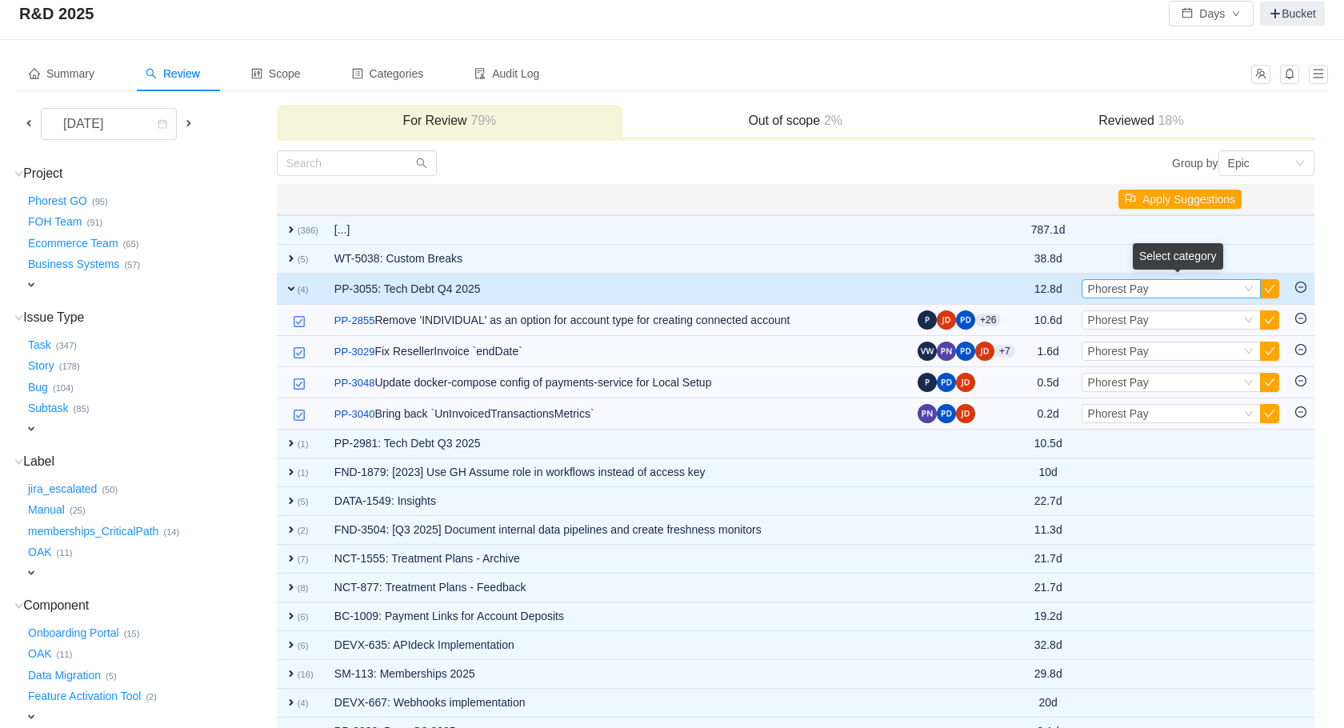
click at [1167, 293] on div "Select Phorest Pay" at bounding box center [1164, 289] width 153 height 18
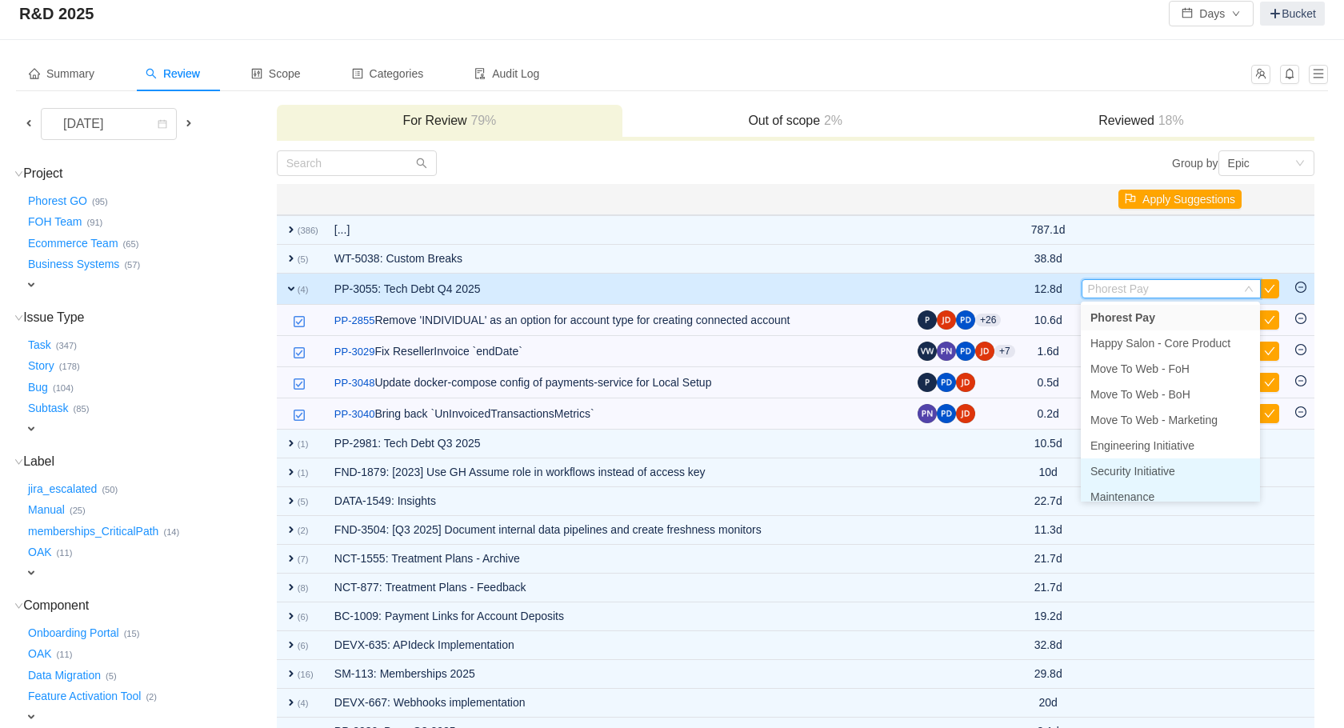
scroll to position [8, 0]
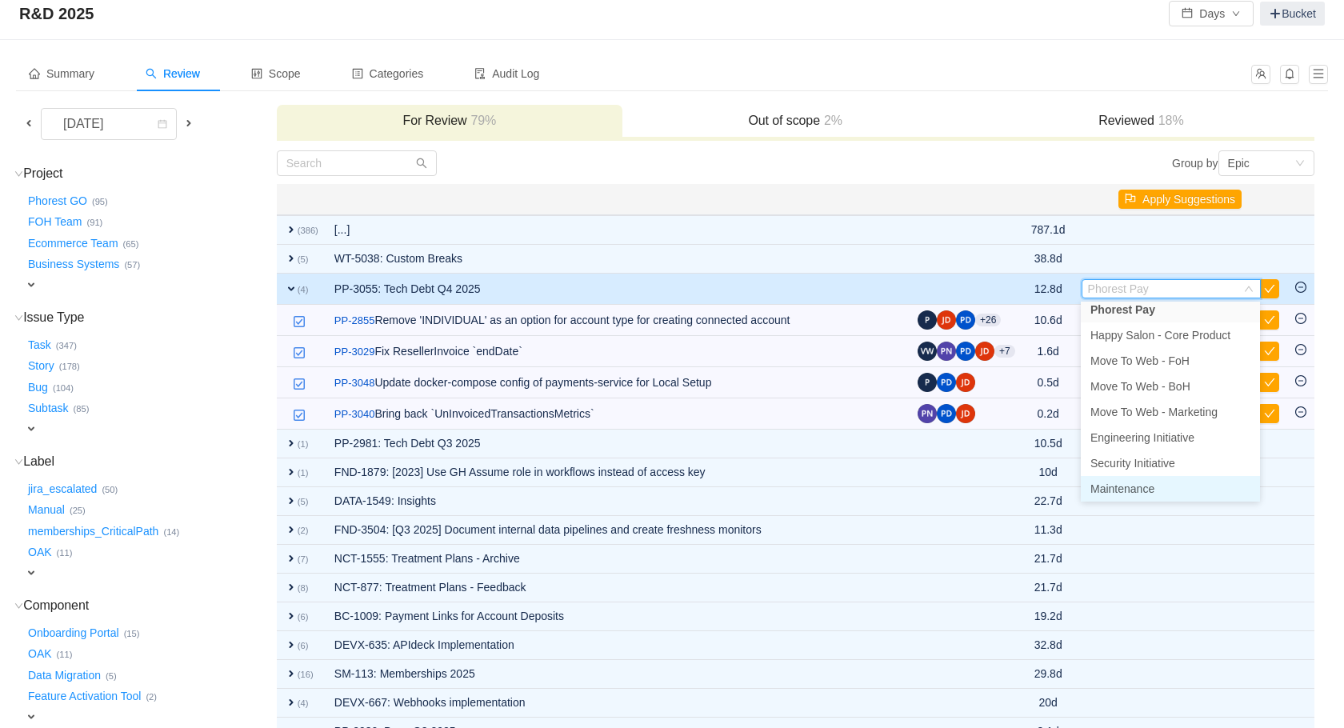
click at [1160, 480] on li "Maintenance" at bounding box center [1170, 489] width 179 height 26
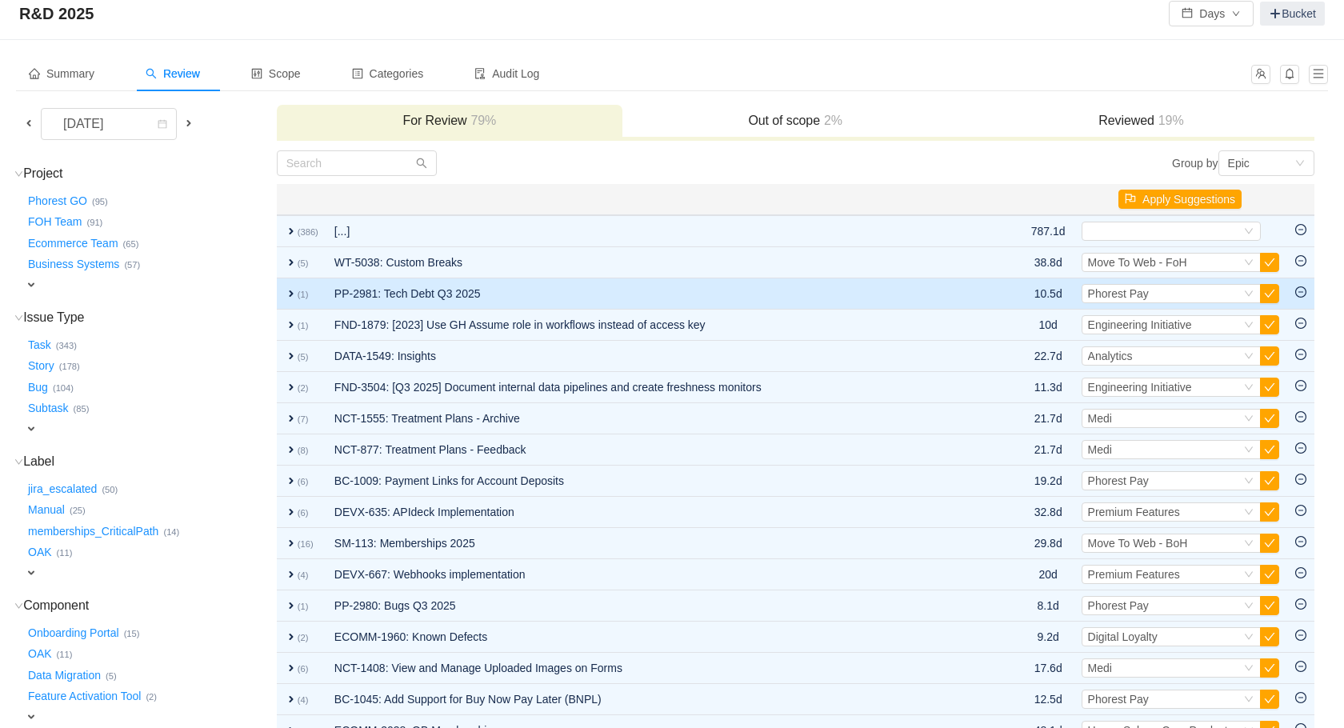
click at [297, 301] on td "expand (1)" at bounding box center [302, 293] width 50 height 31
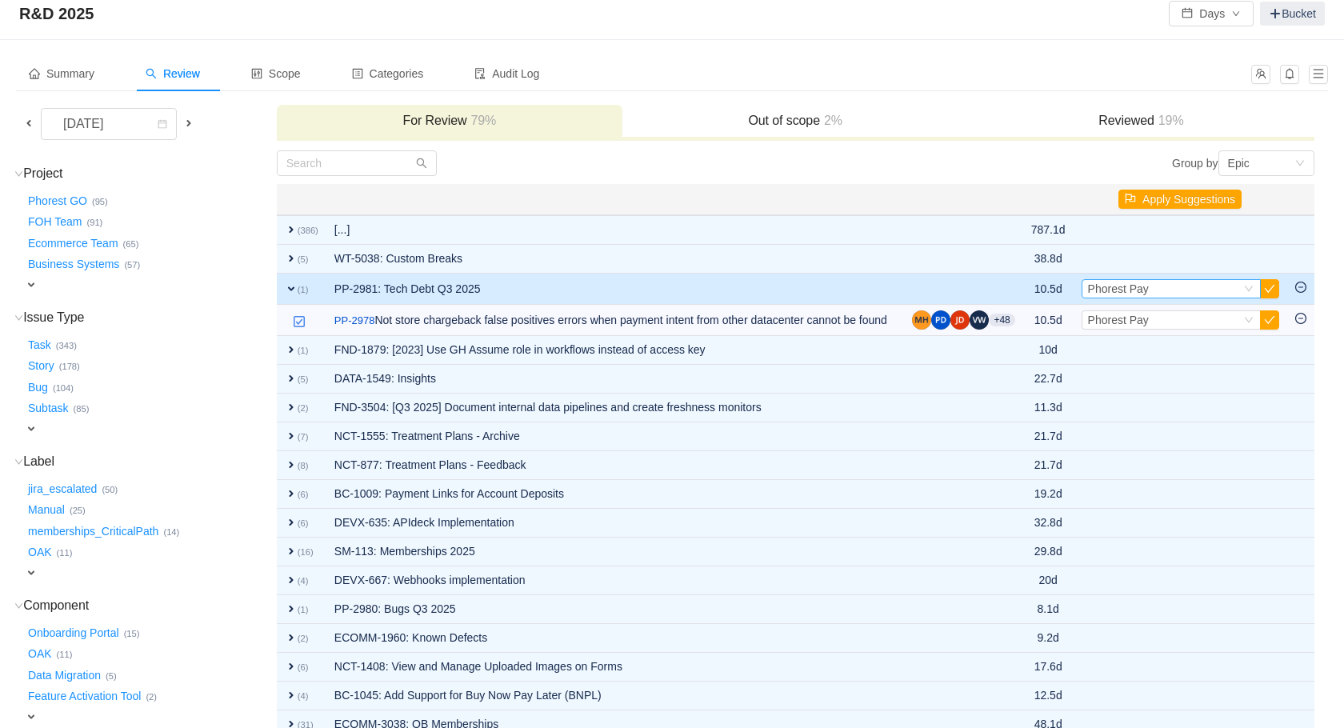
click at [1171, 286] on div "Select Phorest Pay" at bounding box center [1164, 289] width 153 height 18
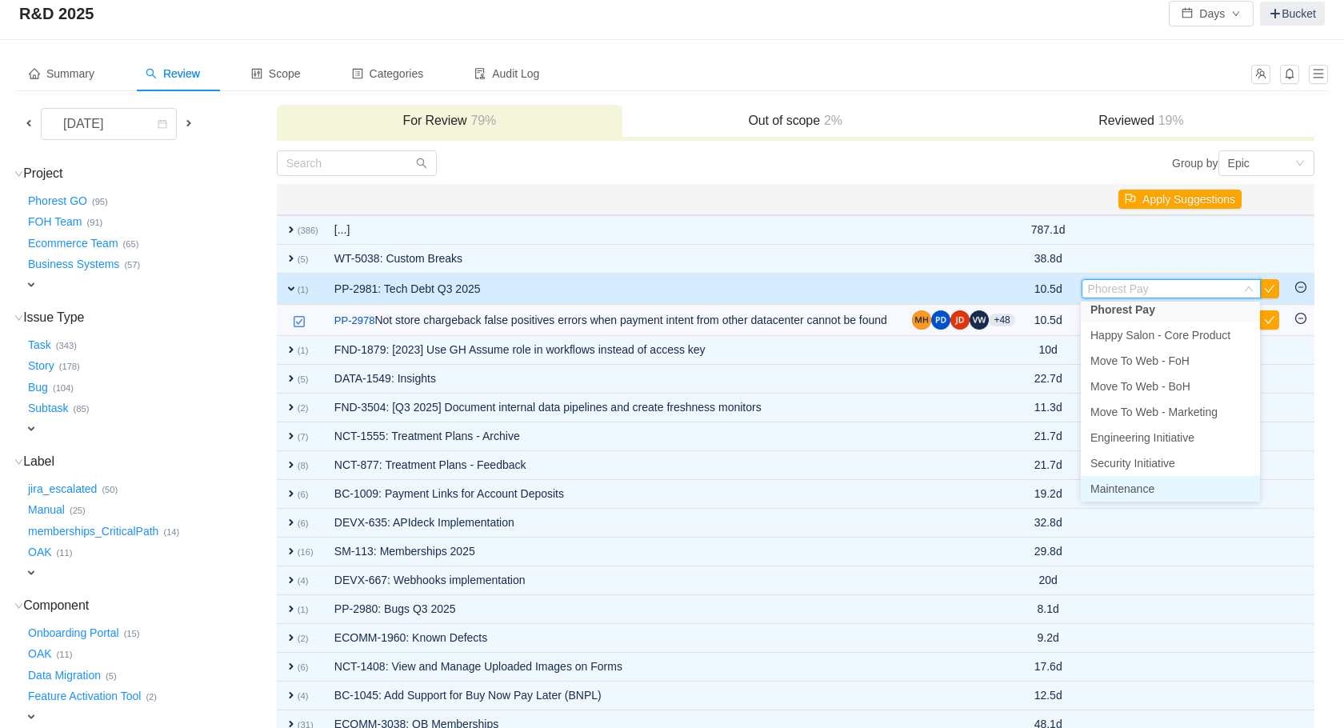
click at [1148, 486] on span "Maintenance" at bounding box center [1123, 489] width 64 height 13
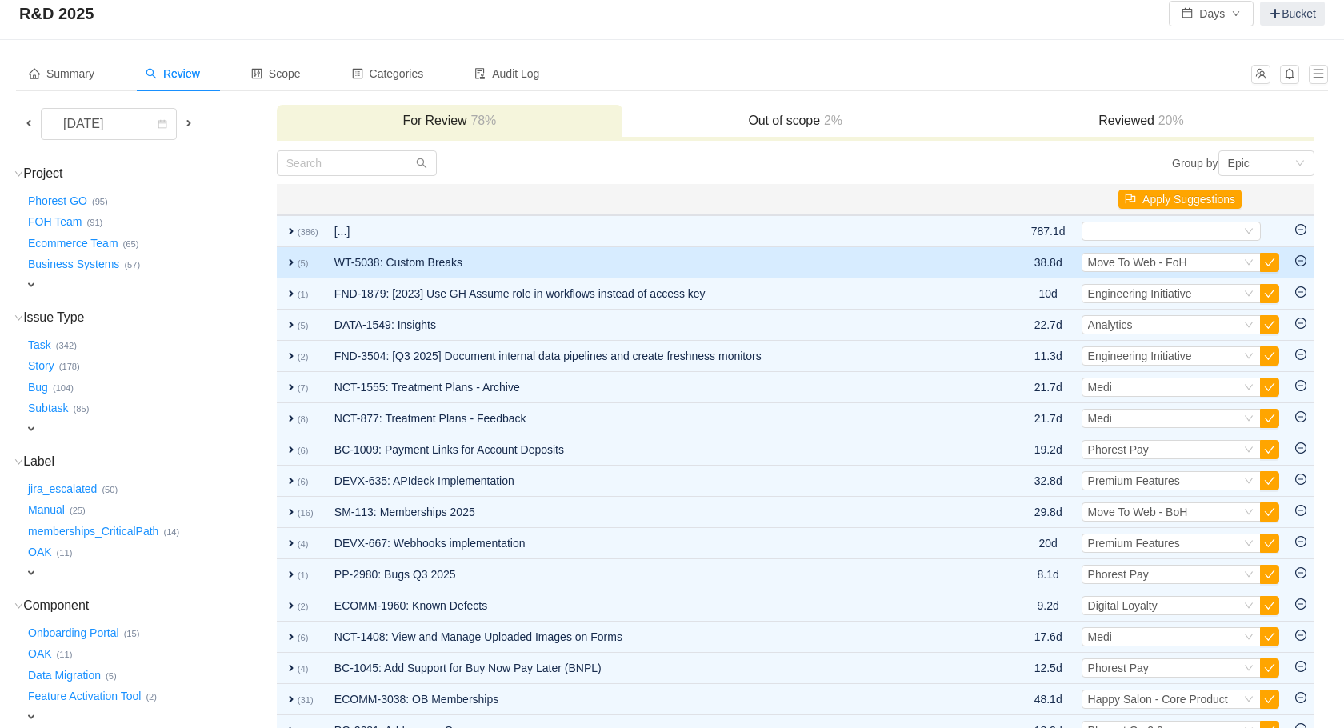
click at [526, 258] on td "WT-5038: Custom Breaks" at bounding box center [664, 262] width 677 height 31
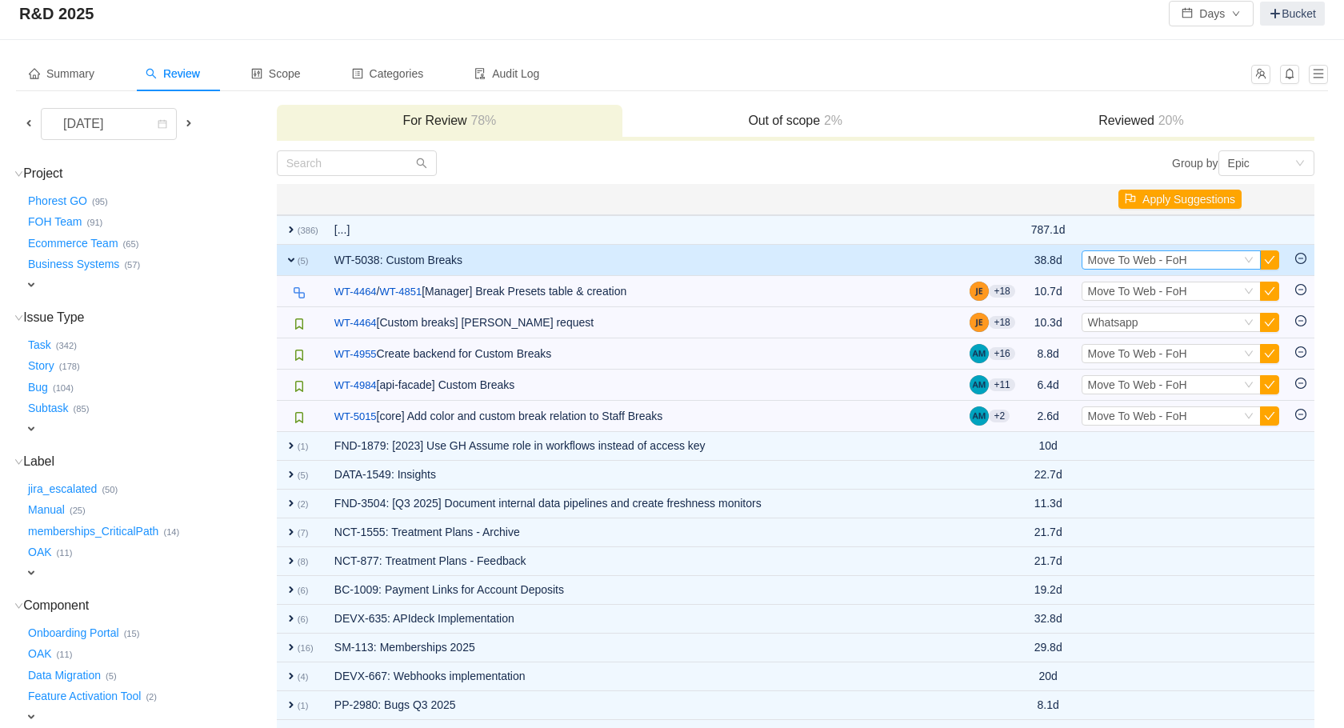
click at [1167, 254] on span "Move To Web - FoH" at bounding box center [1137, 260] width 99 height 13
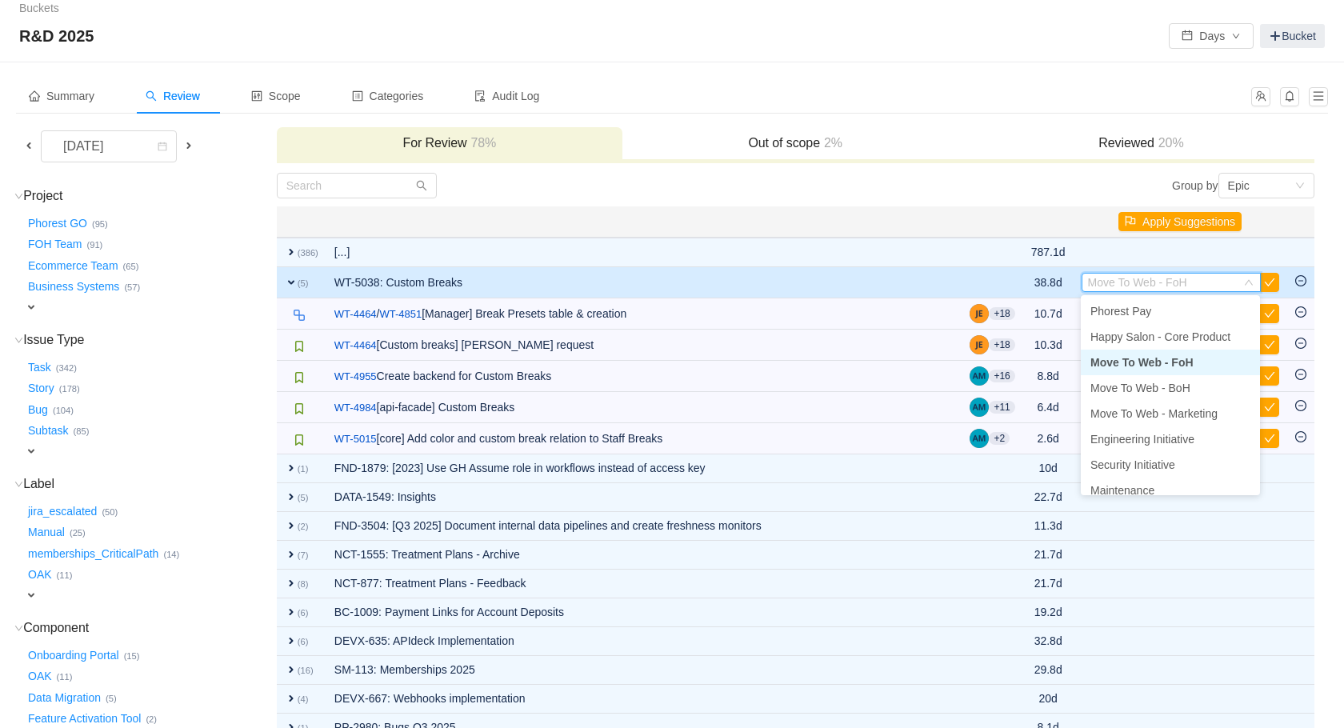
scroll to position [2, 0]
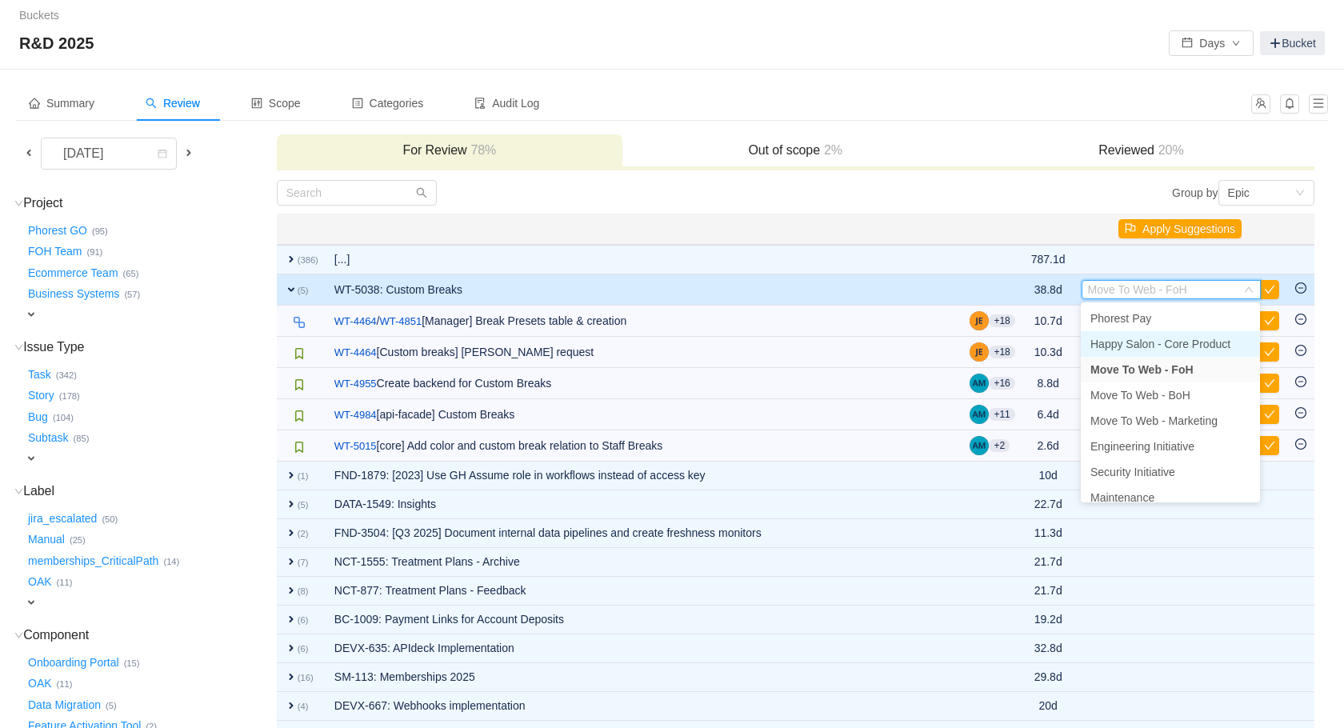
click at [1157, 342] on span "Happy Salon - Core Product" at bounding box center [1161, 344] width 140 height 13
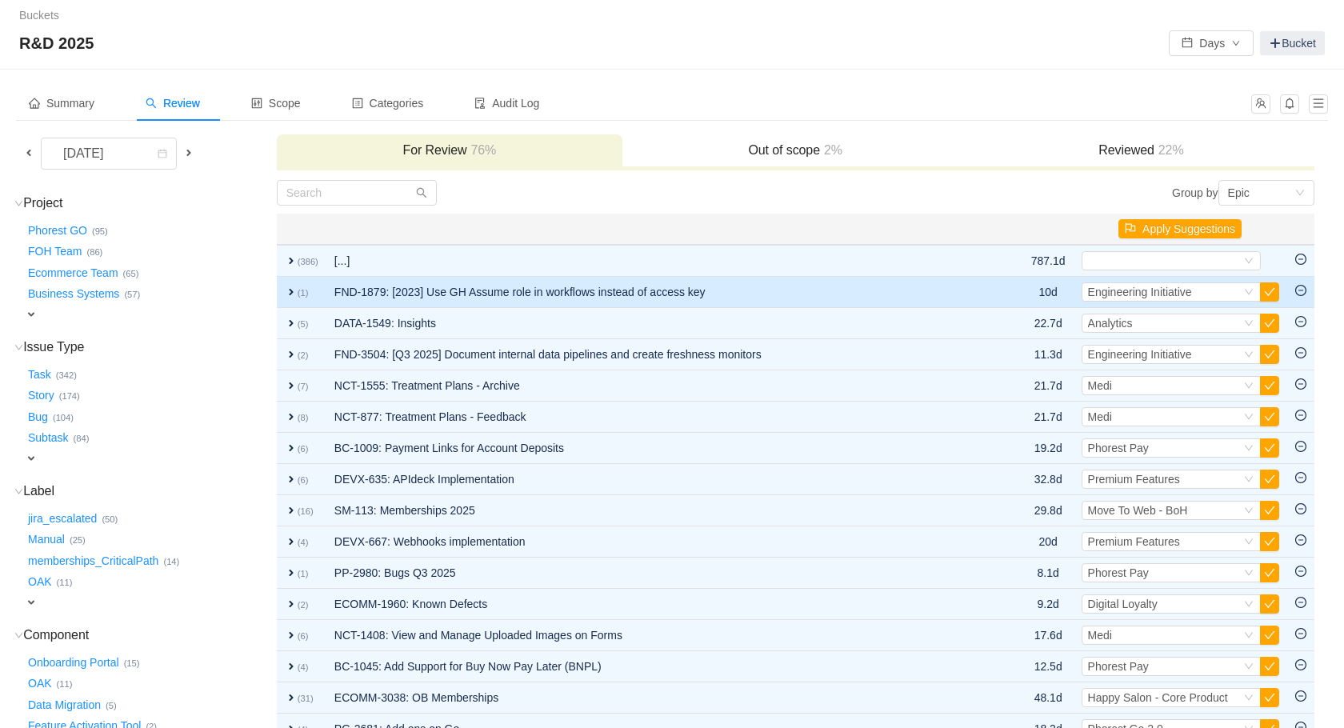
scroll to position [9, 0]
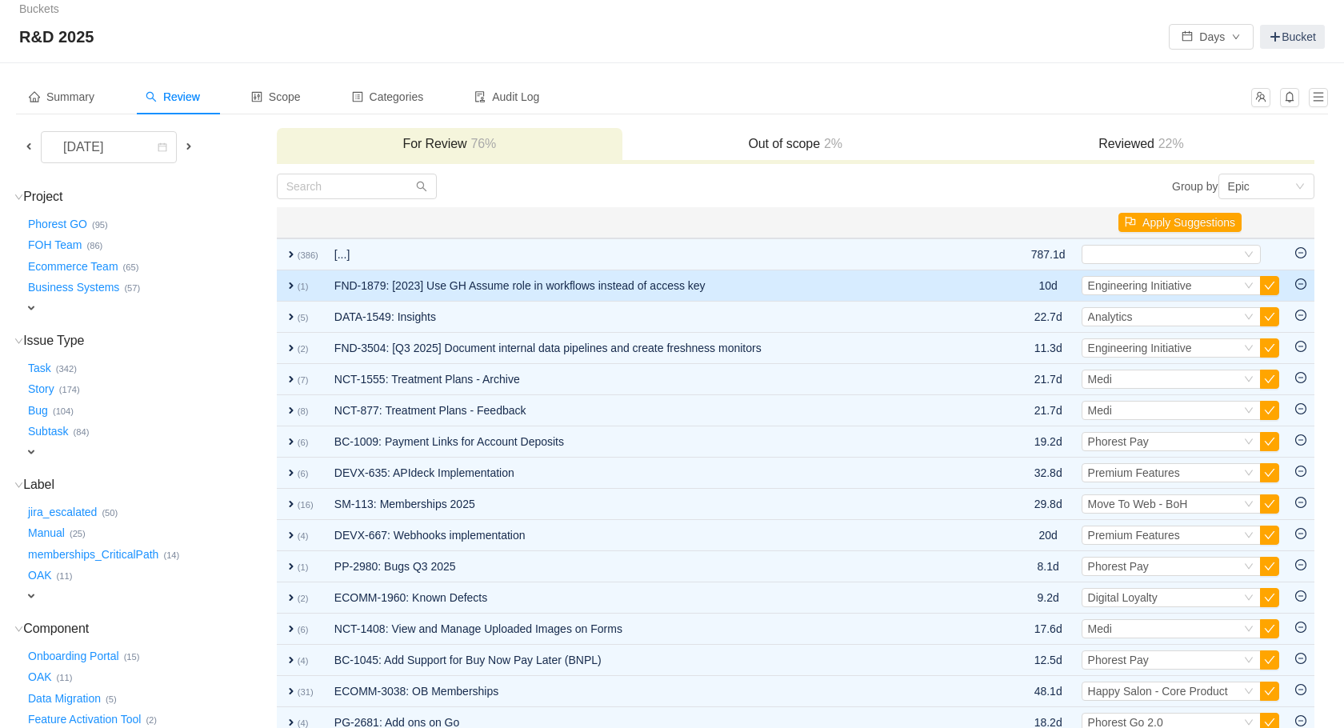
click at [294, 294] on td "expand (1)" at bounding box center [302, 285] width 50 height 31
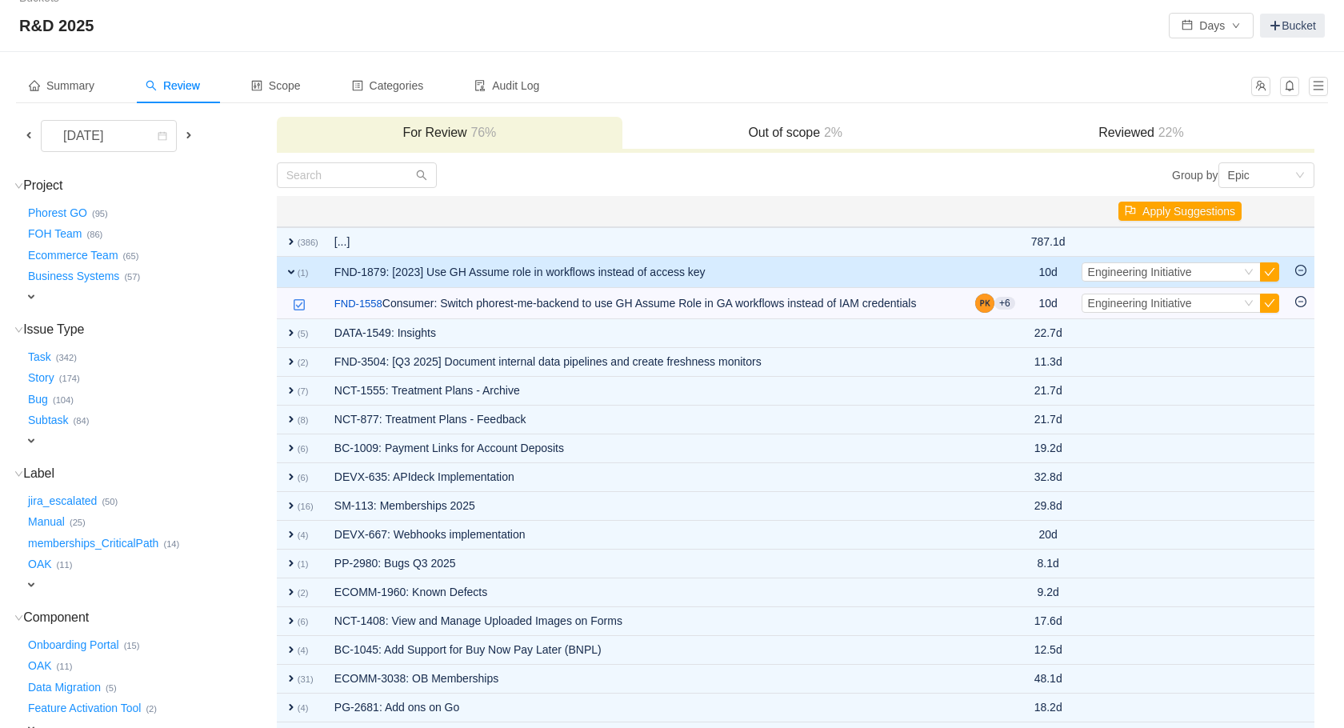
scroll to position [21, 0]
click at [1269, 270] on button "button" at bounding box center [1269, 271] width 19 height 19
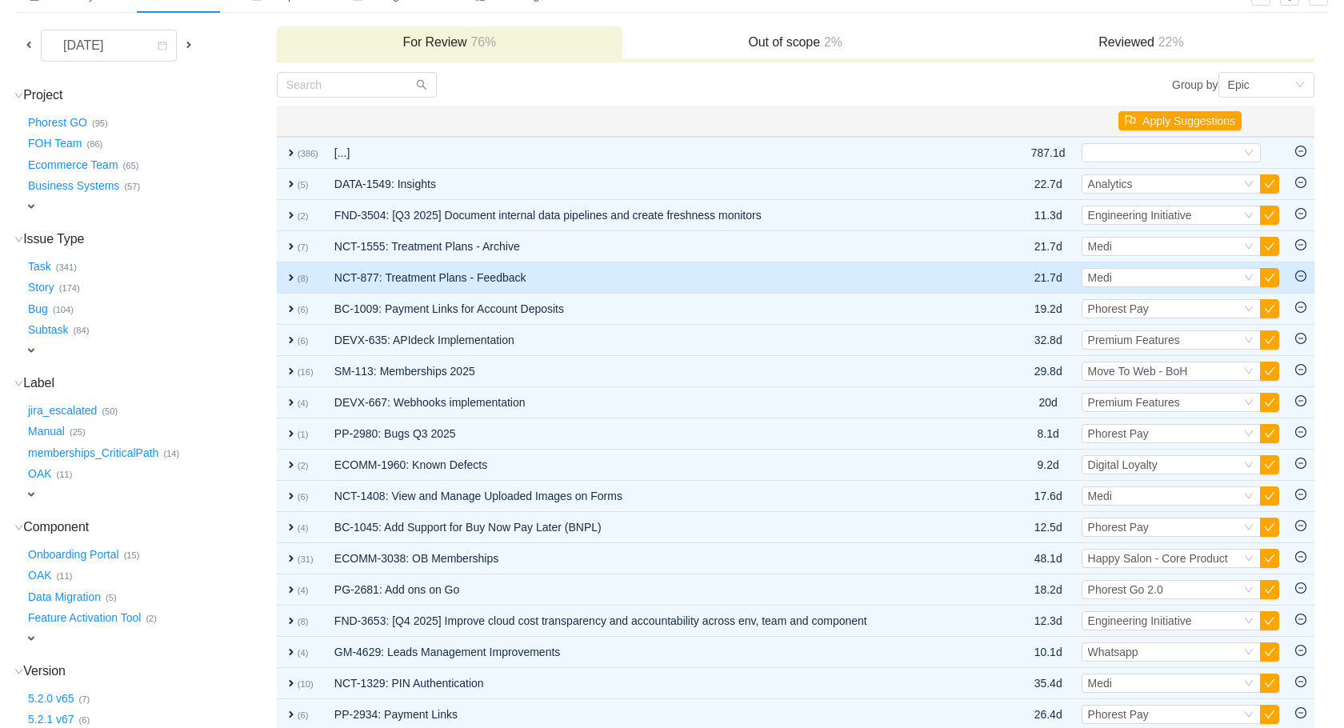
scroll to position [114, 0]
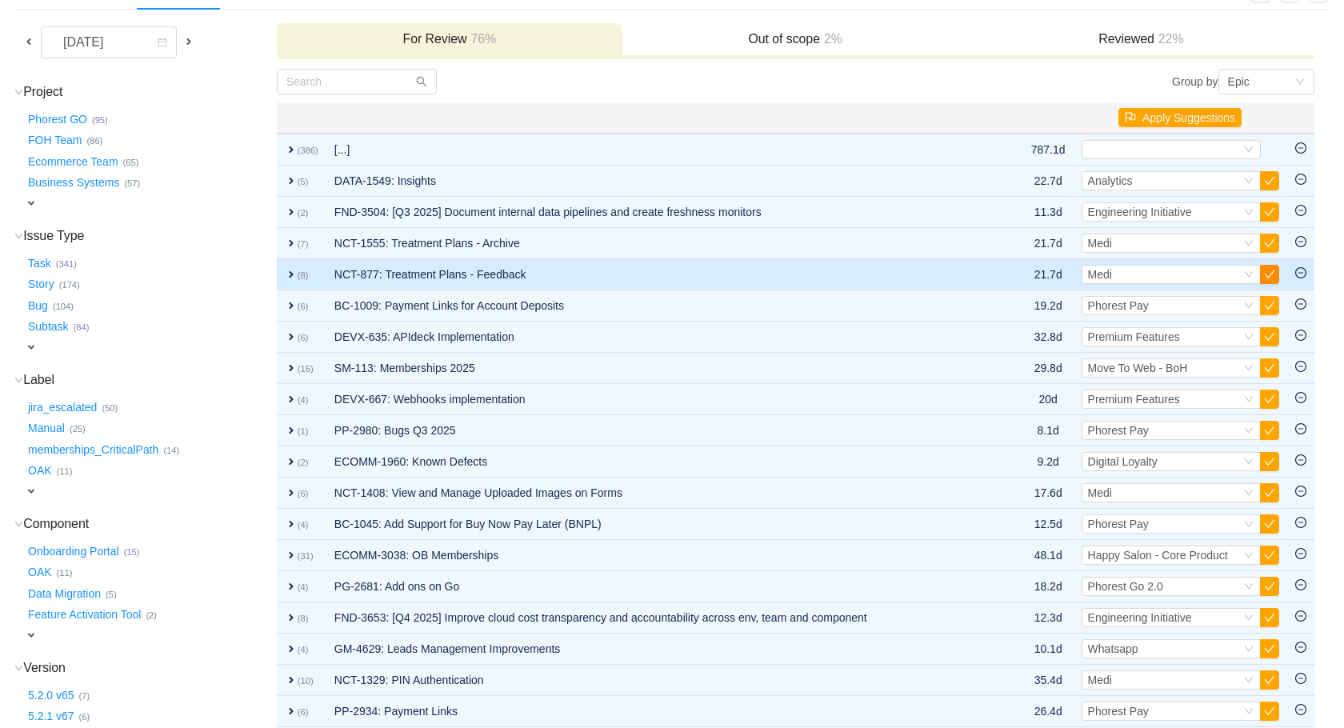
click at [1268, 274] on button "button" at bounding box center [1269, 274] width 19 height 19
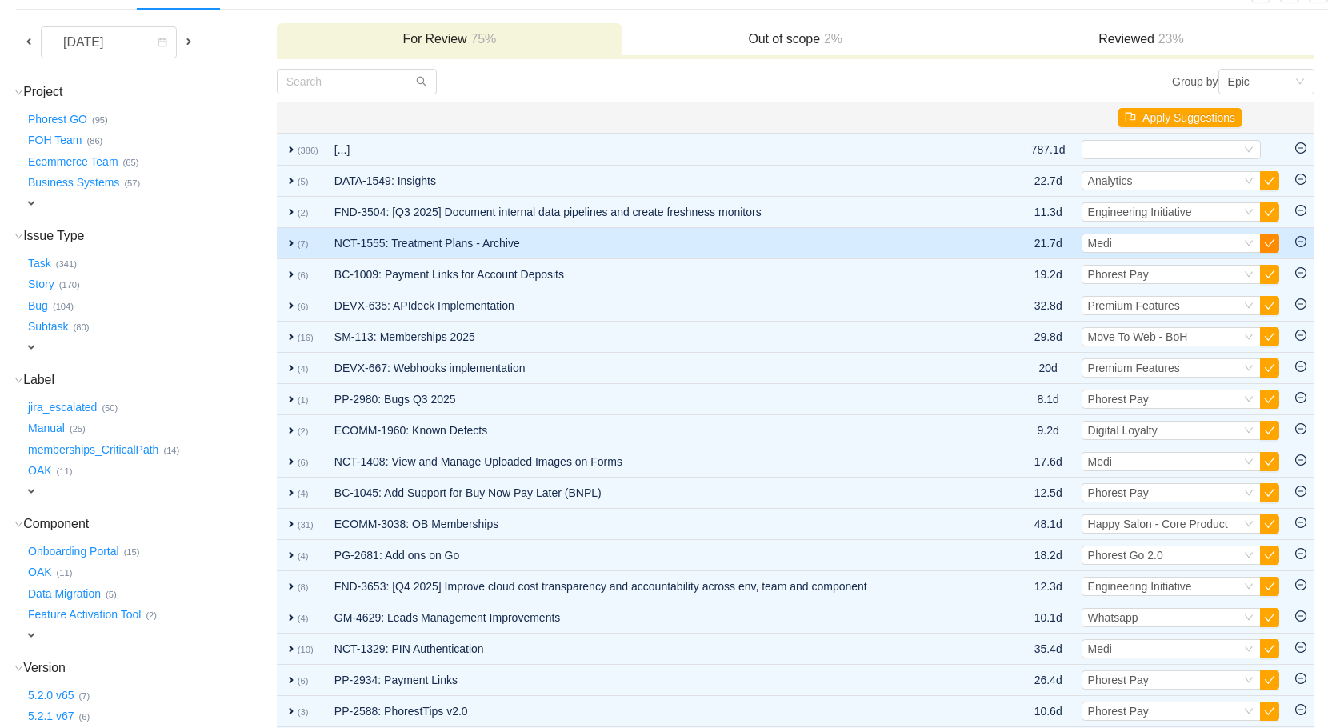
click at [1271, 245] on button "button" at bounding box center [1269, 243] width 19 height 19
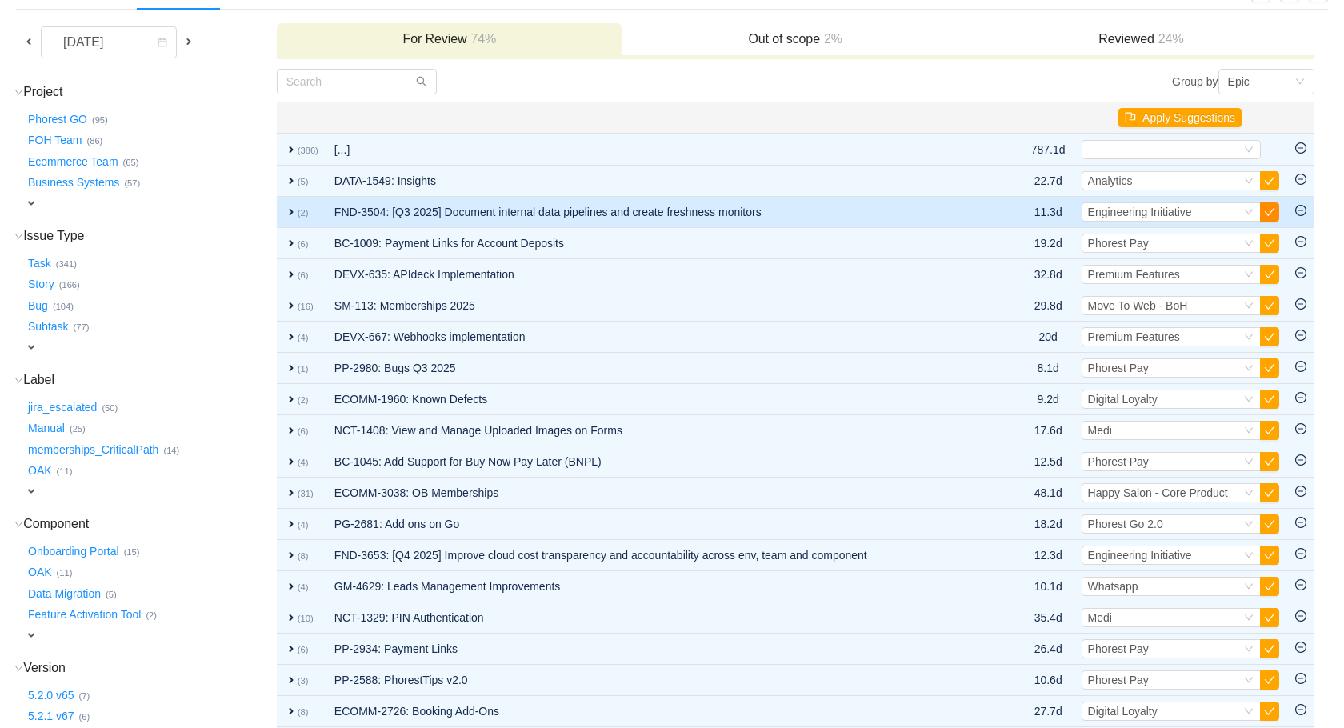
click at [1271, 215] on button "button" at bounding box center [1269, 211] width 19 height 19
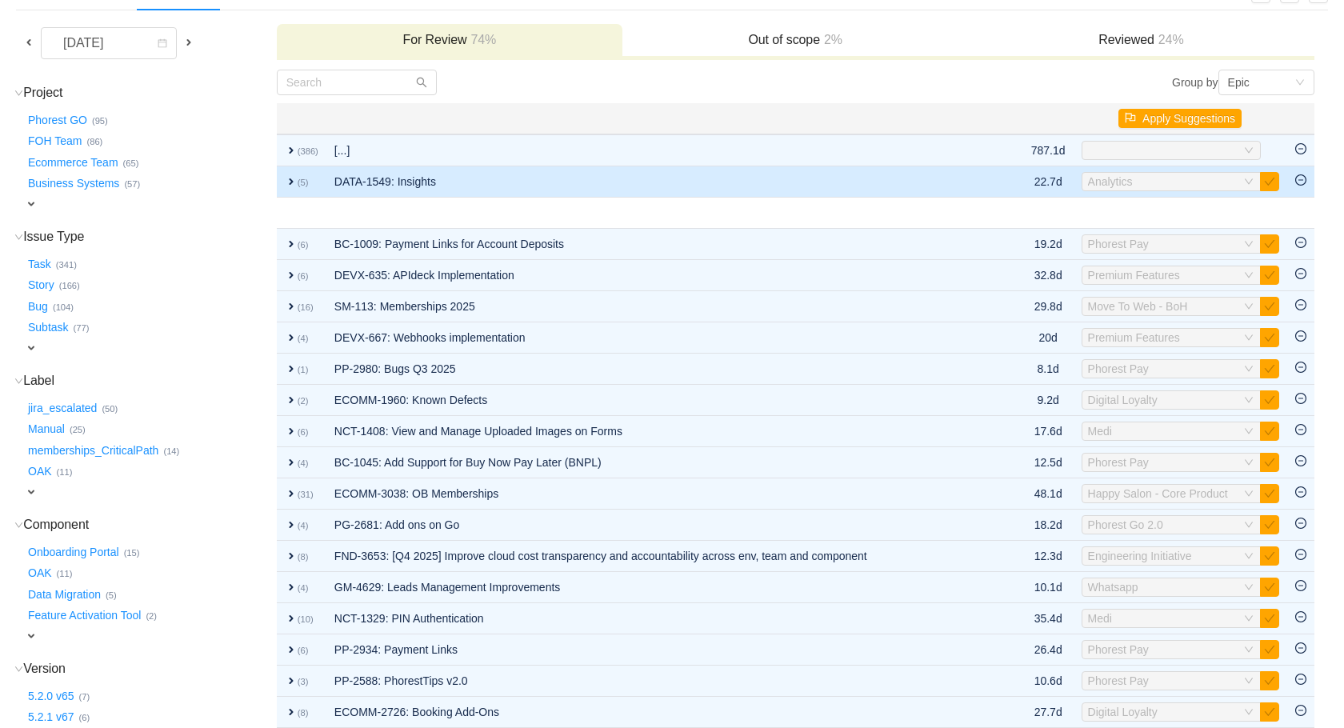
scroll to position [117, 0]
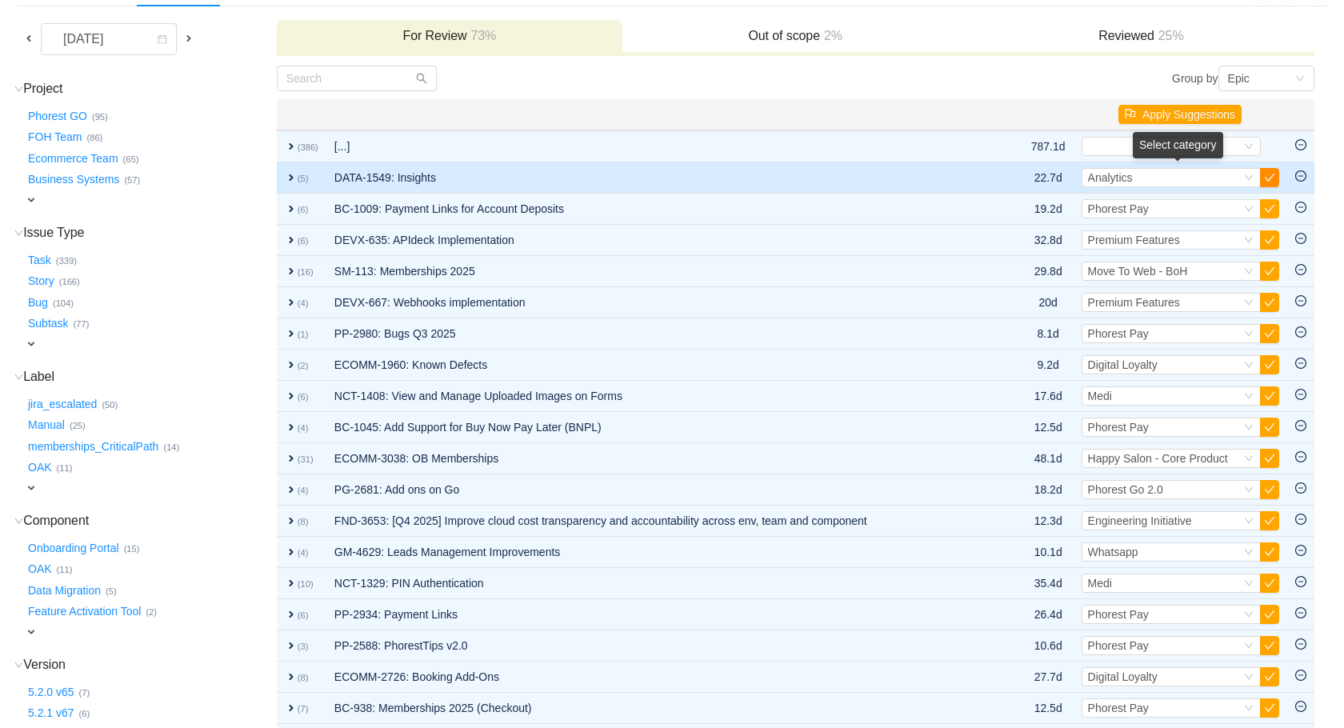
click at [1274, 182] on button "button" at bounding box center [1269, 177] width 19 height 19
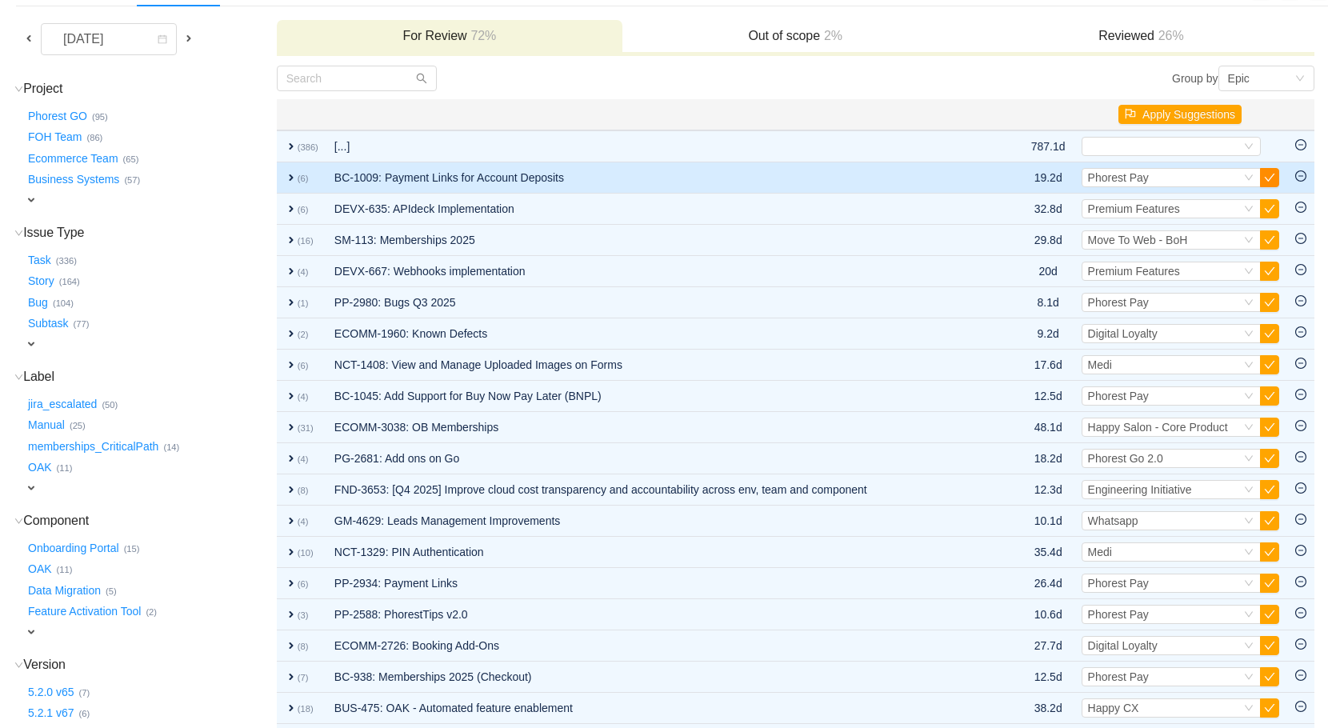
click at [1275, 179] on button "button" at bounding box center [1269, 177] width 19 height 19
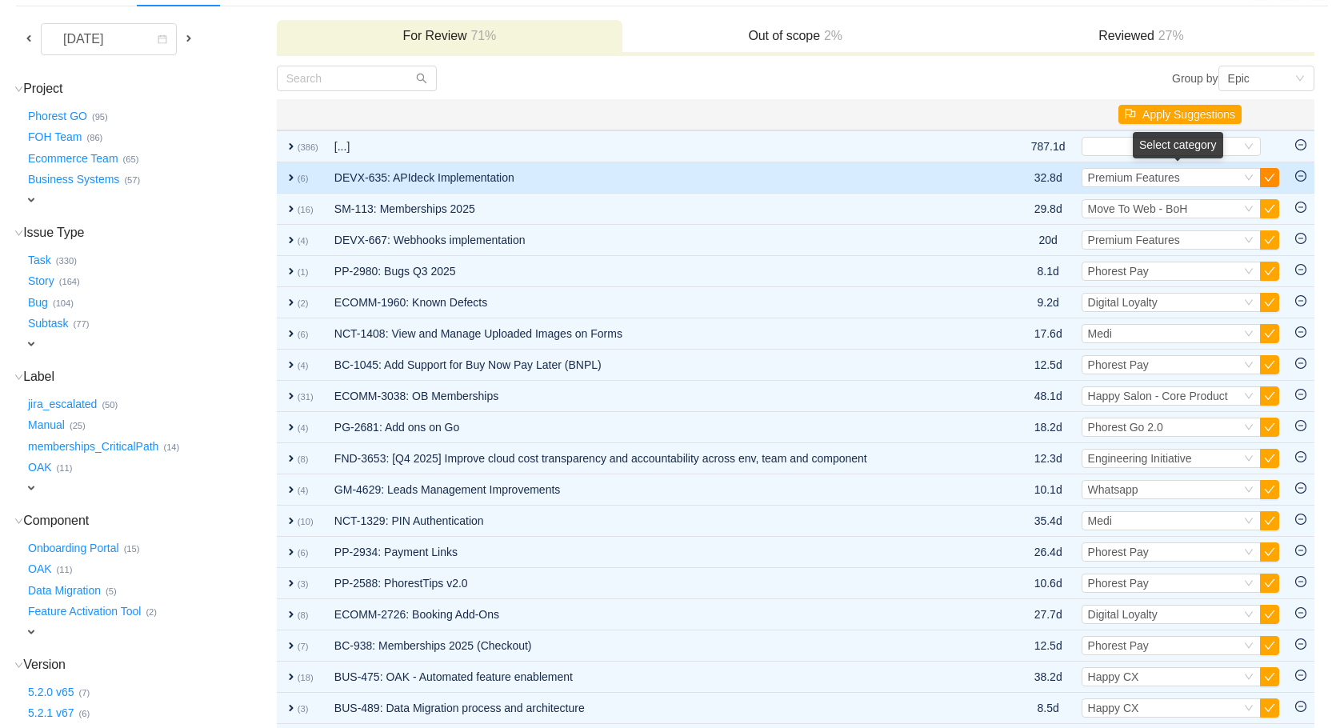
click at [1270, 179] on button "button" at bounding box center [1269, 177] width 19 height 19
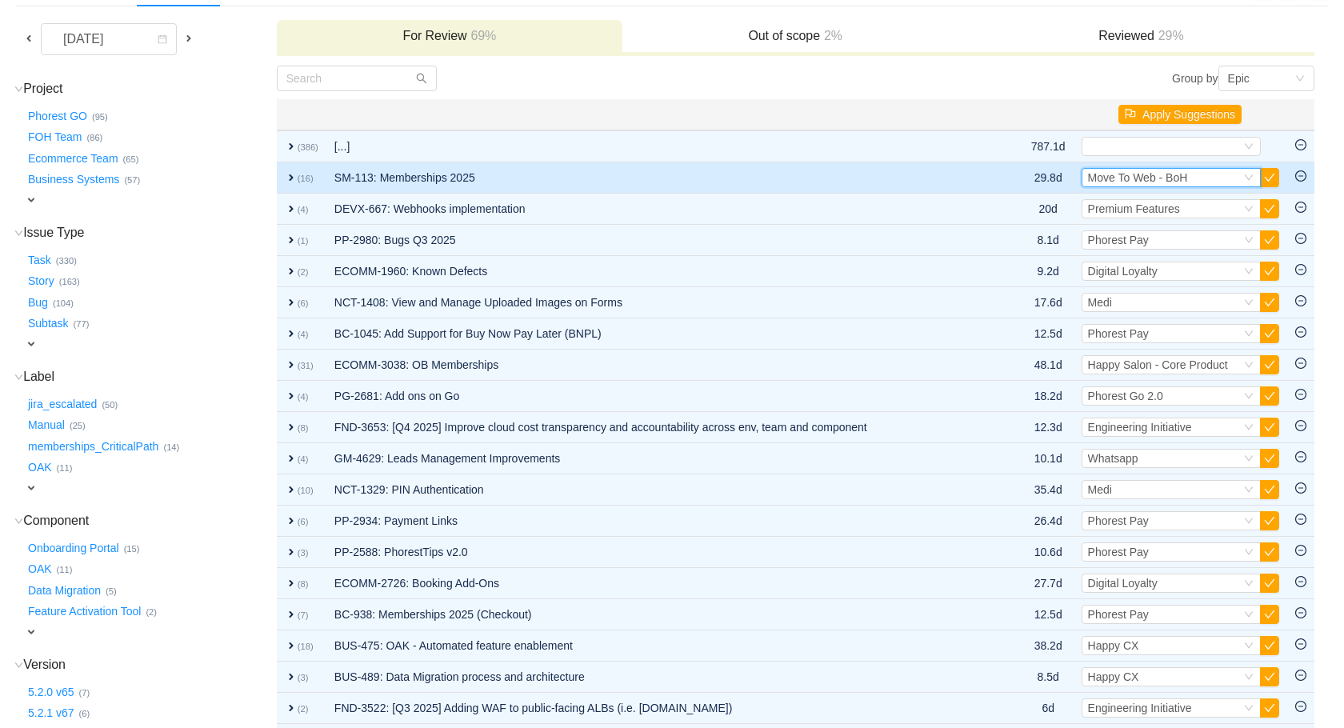
click at [1214, 180] on div "Select Move To Web - BoH" at bounding box center [1164, 178] width 153 height 18
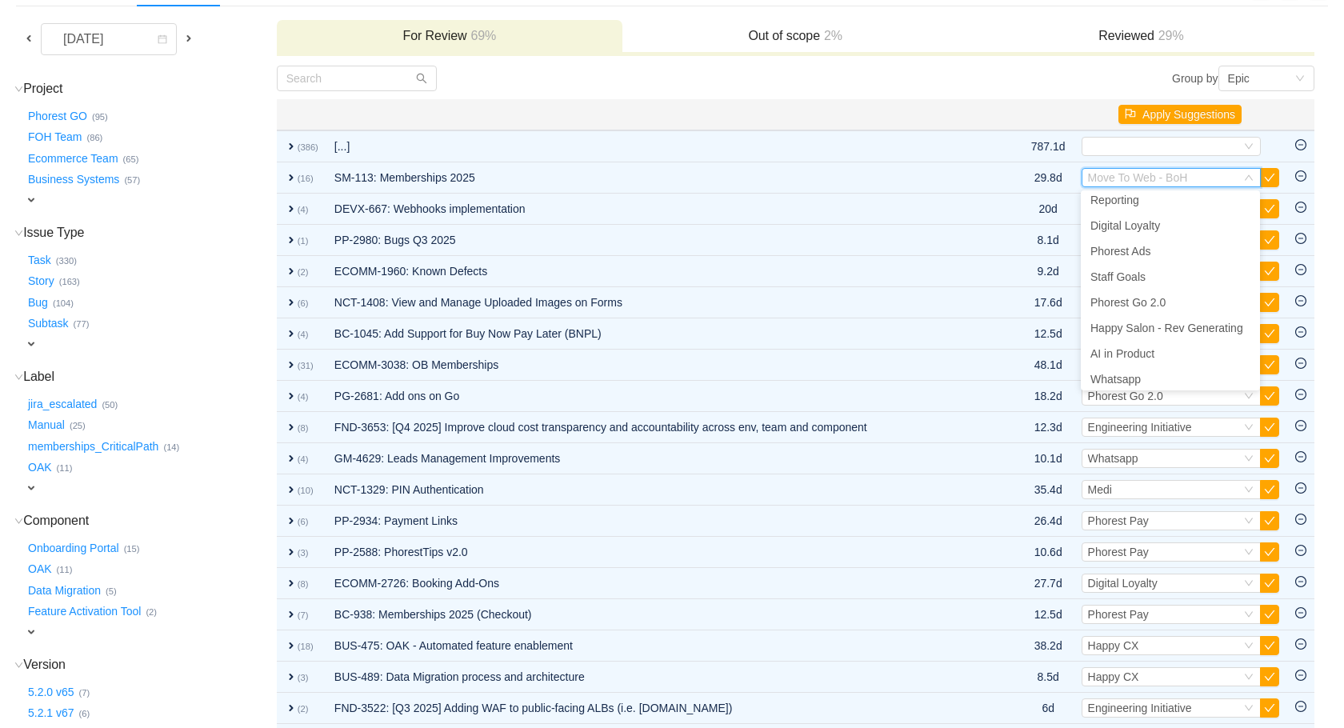
scroll to position [318, 0]
click at [1171, 322] on span "Happy Salon - Rev Generating" at bounding box center [1167, 323] width 153 height 13
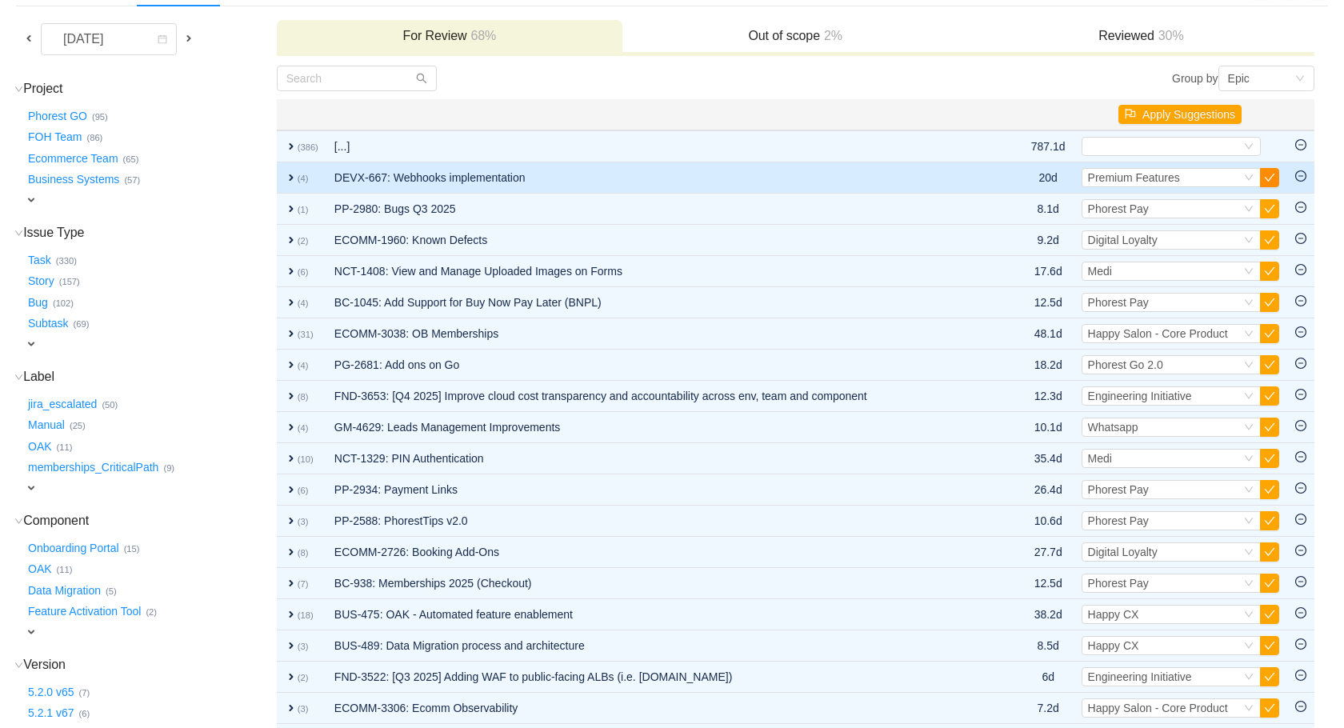
click at [1272, 178] on button "button" at bounding box center [1269, 177] width 19 height 19
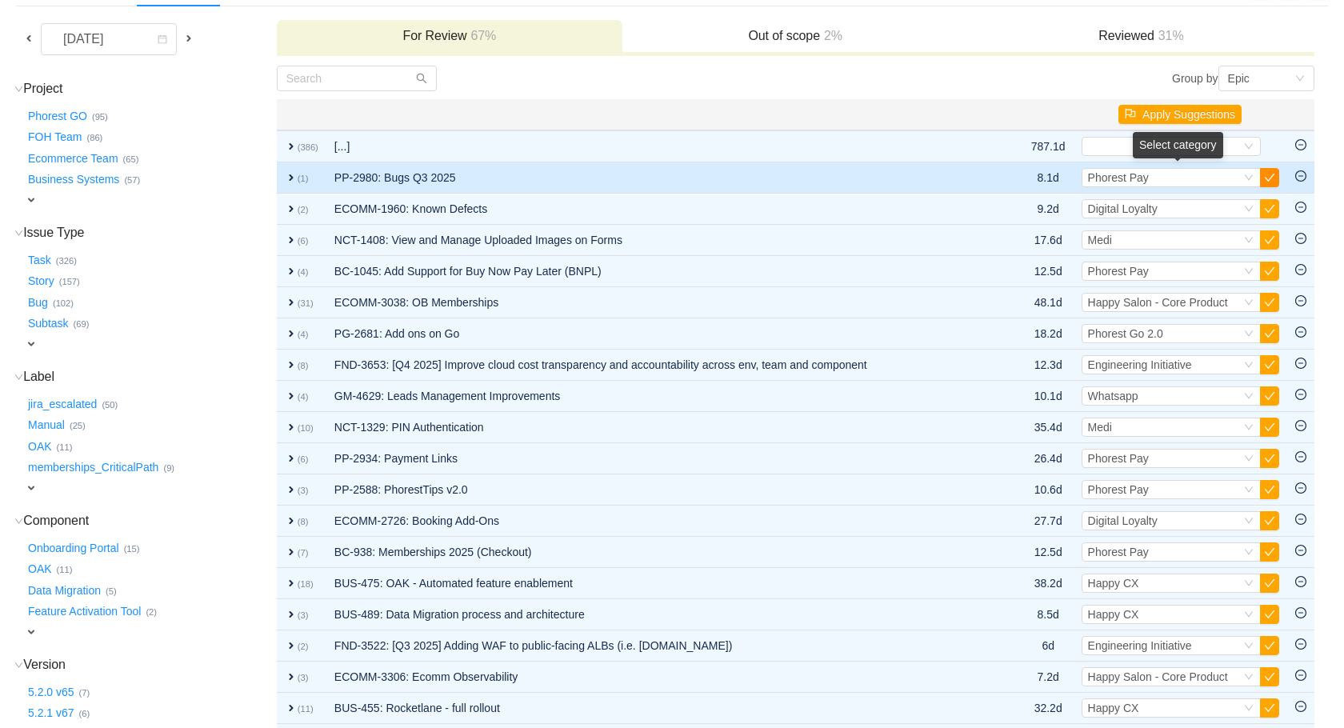
click at [1273, 176] on button "button" at bounding box center [1269, 177] width 19 height 19
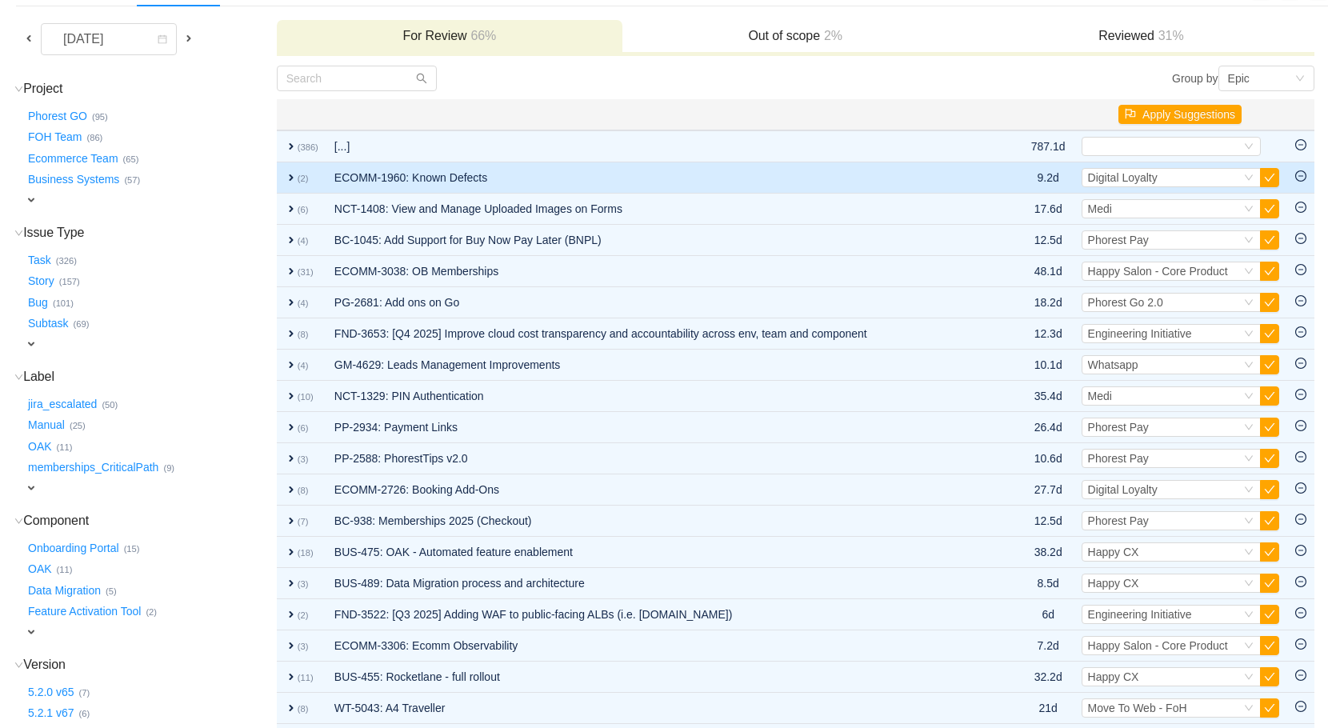
click at [320, 180] on td "expand (2)" at bounding box center [302, 177] width 50 height 31
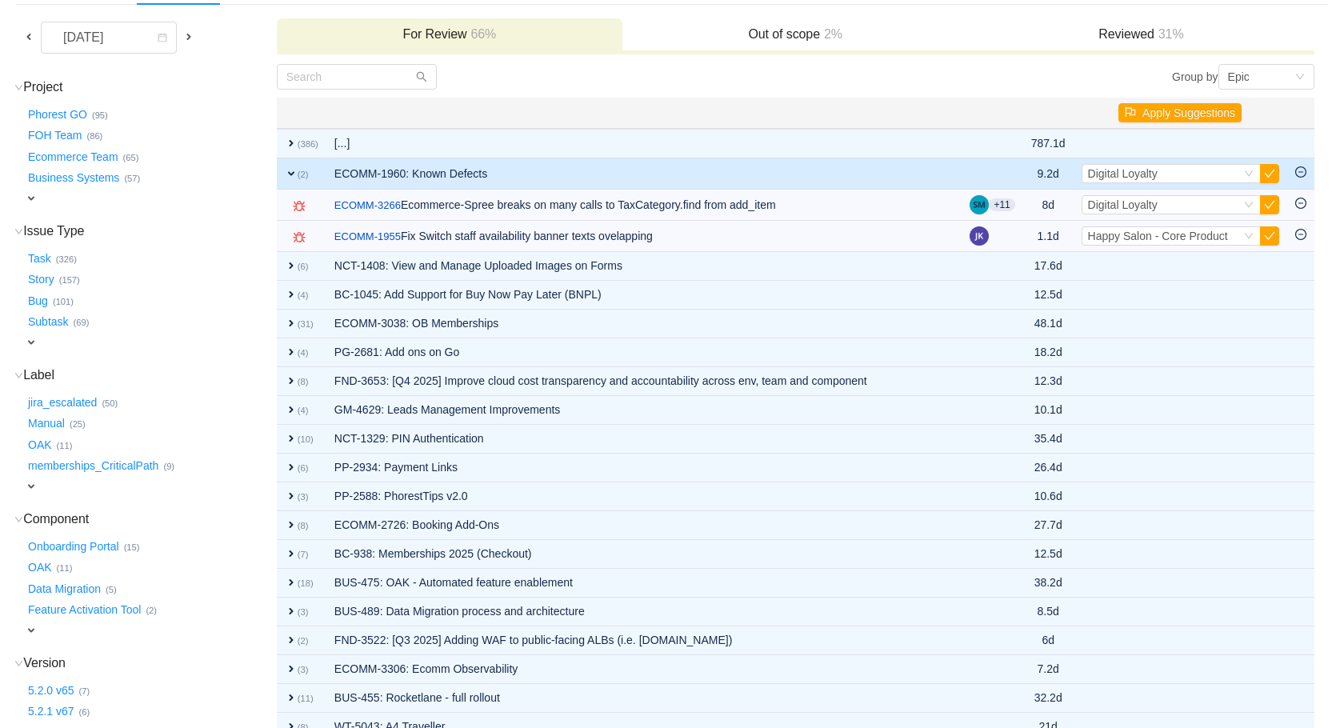
scroll to position [120, 0]
click at [1151, 172] on span "Digital Loyalty" at bounding box center [1123, 172] width 70 height 13
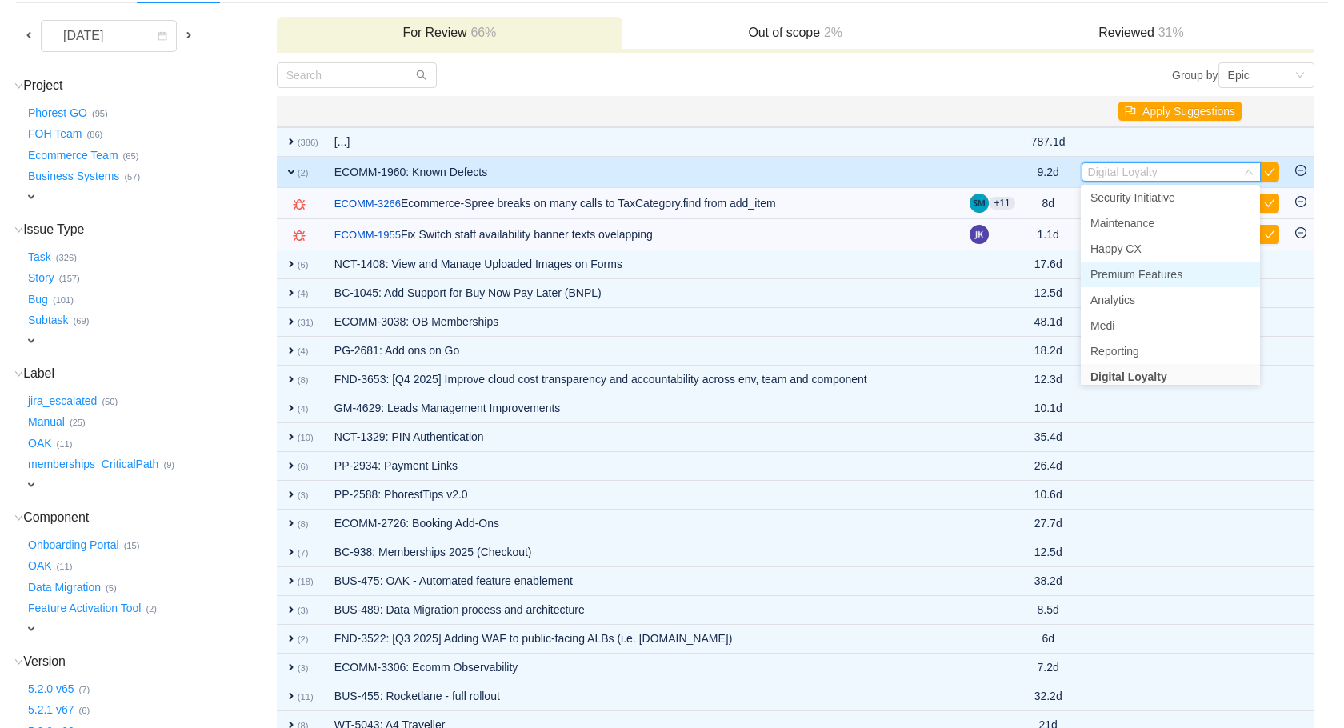
scroll to position [156, 0]
click at [1133, 218] on span "Maintenance" at bounding box center [1123, 224] width 64 height 13
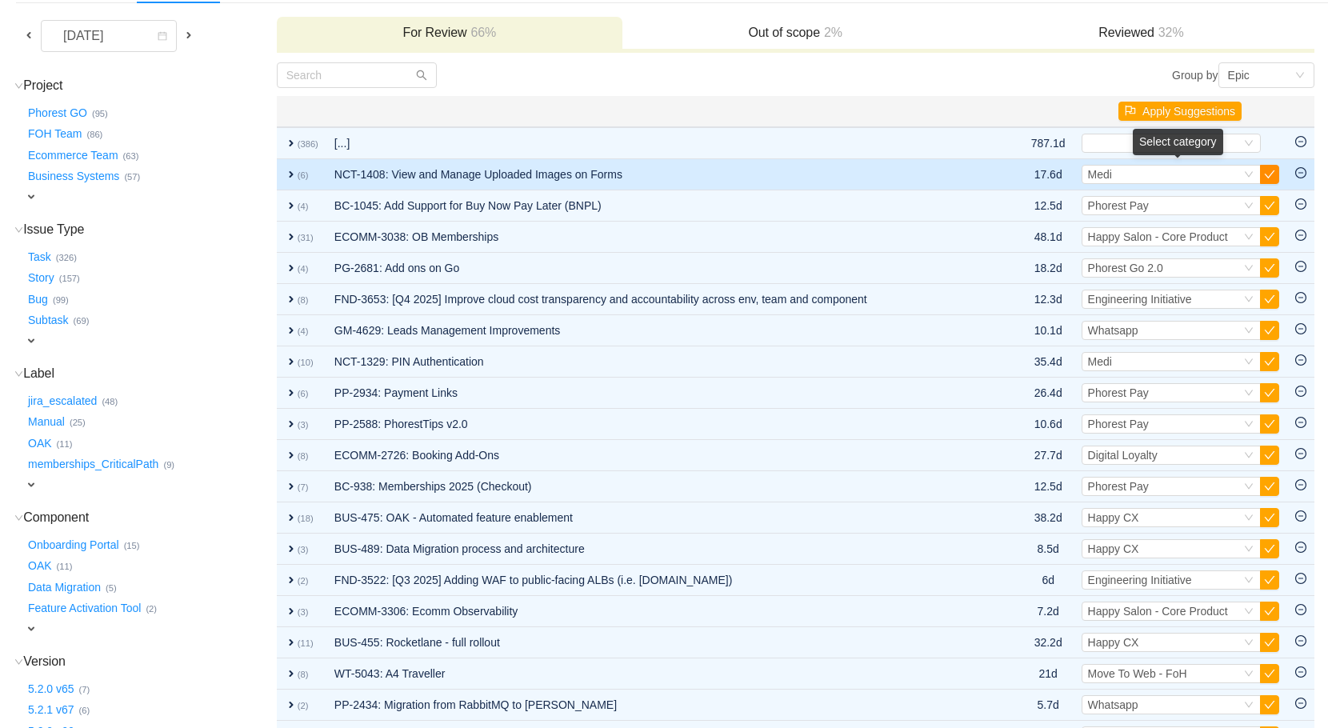
click at [1273, 169] on button "button" at bounding box center [1269, 174] width 19 height 19
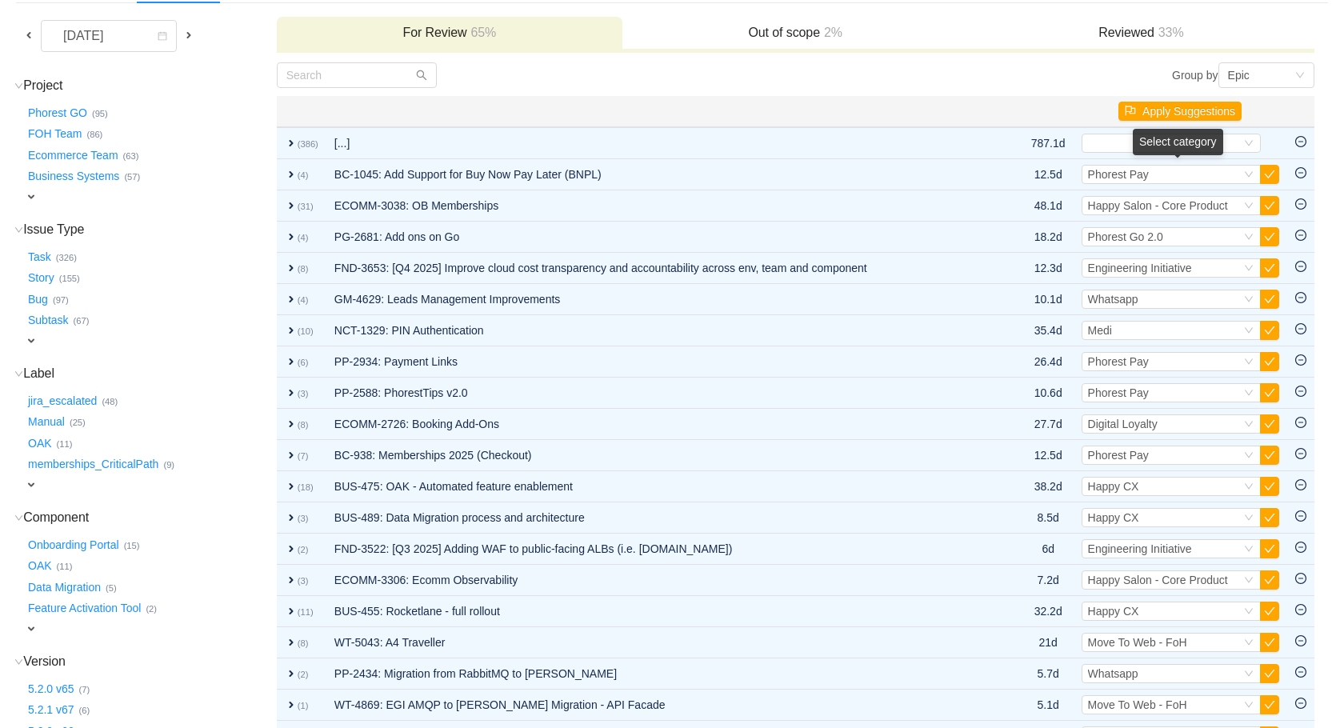
click at [1273, 169] on button "button" at bounding box center [1269, 174] width 19 height 19
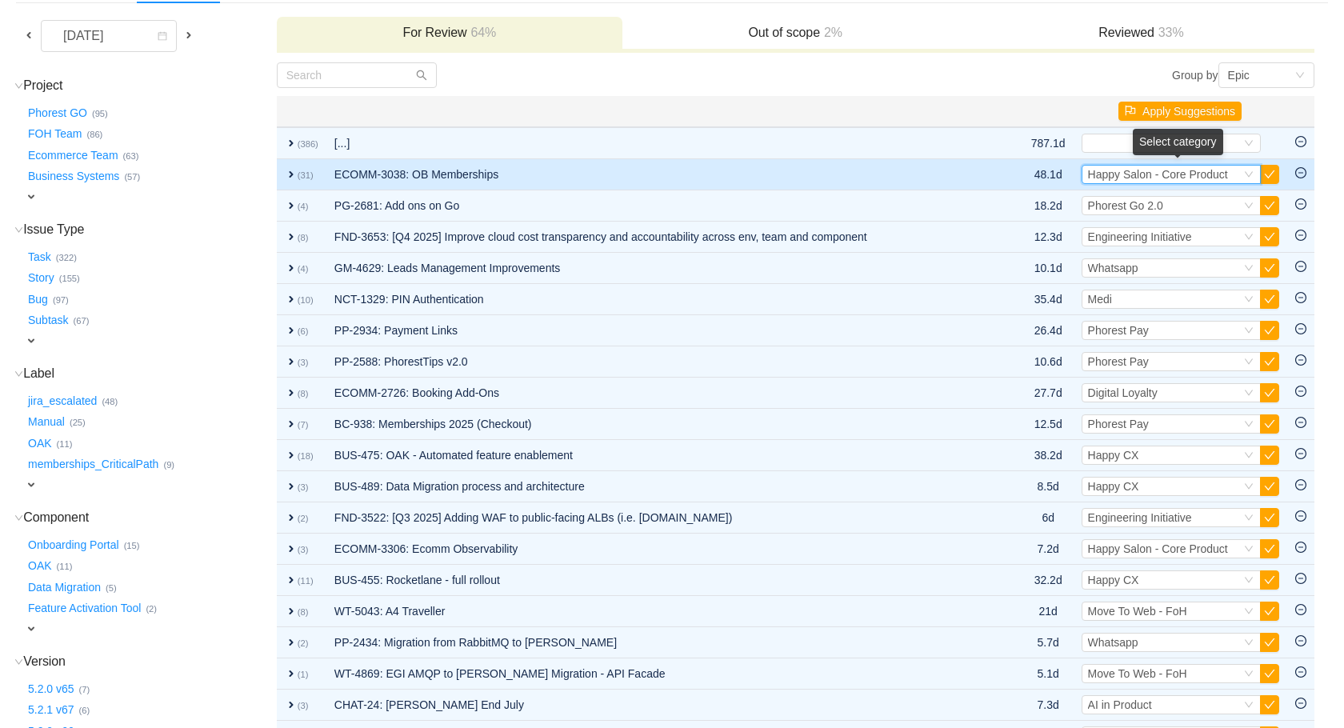
click at [1143, 180] on span "Happy Salon - Core Product" at bounding box center [1158, 174] width 140 height 13
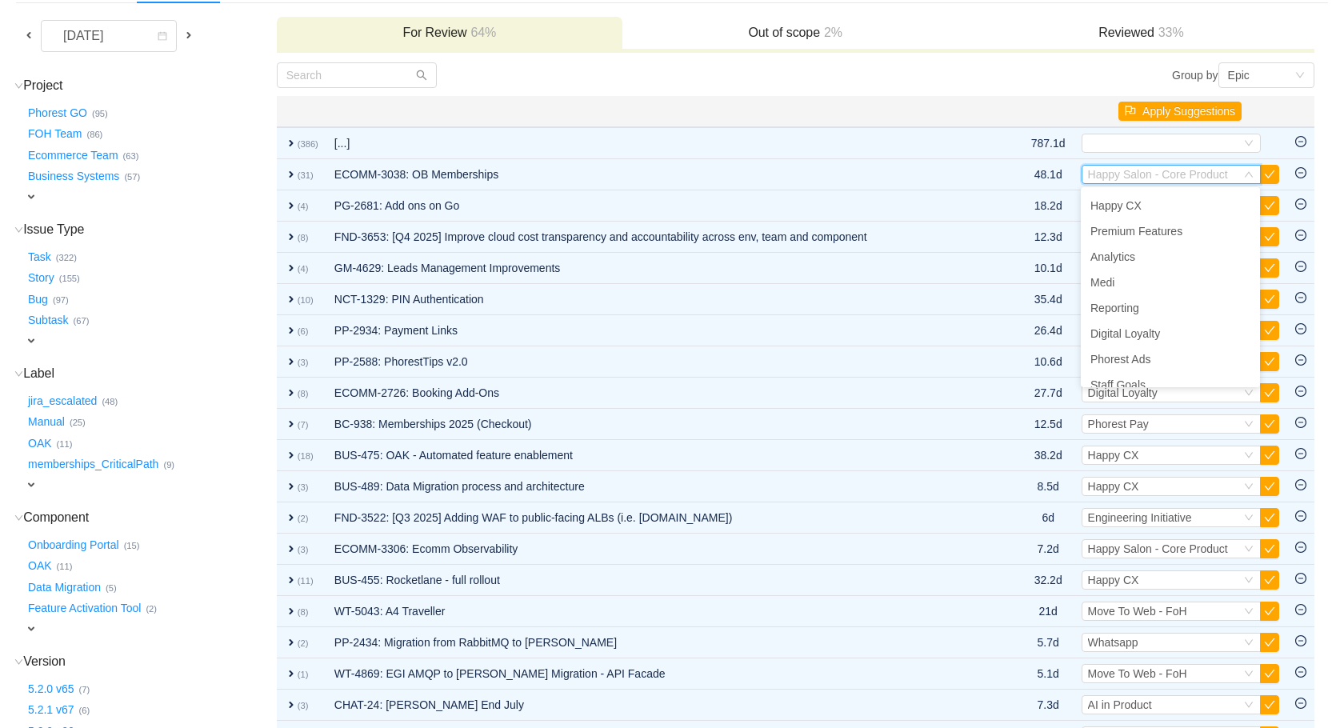
scroll to position [318, 0]
click at [1155, 326] on li "Happy Salon - Rev Generating" at bounding box center [1170, 320] width 179 height 26
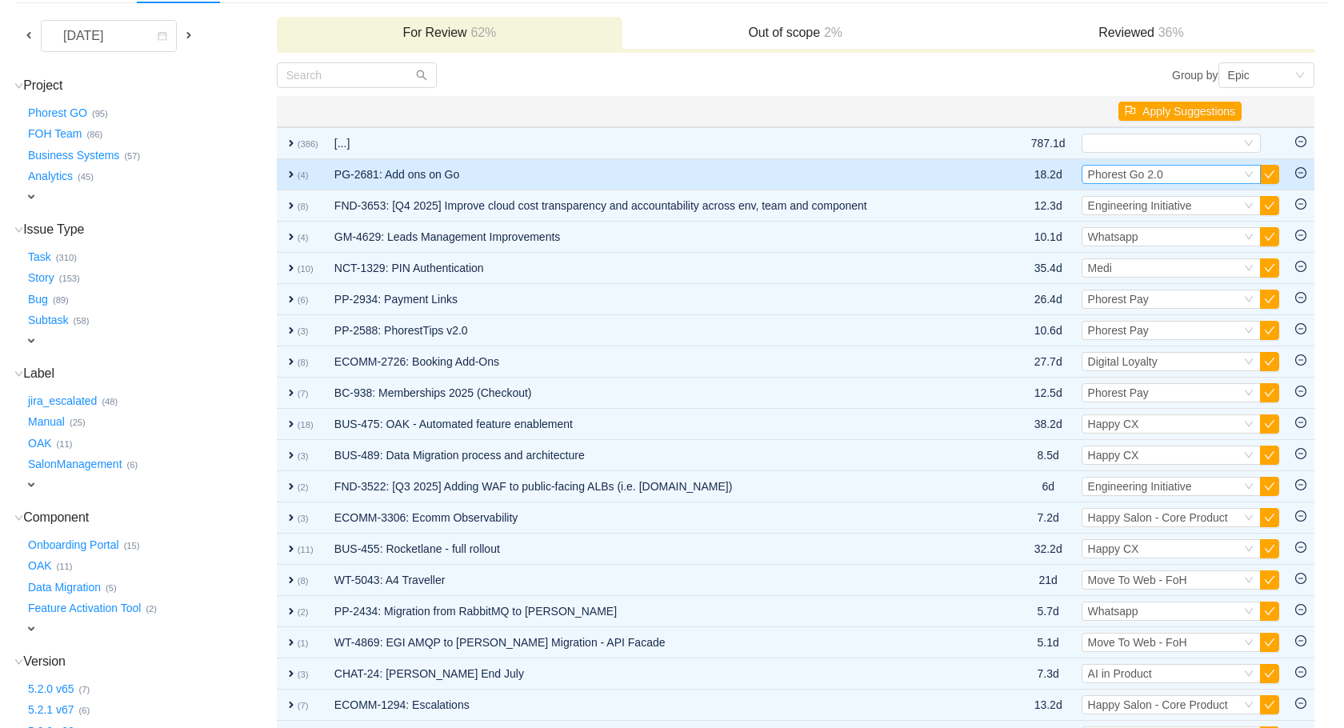
click at [1163, 179] on span "Phorest Go 2.0" at bounding box center [1125, 174] width 75 height 13
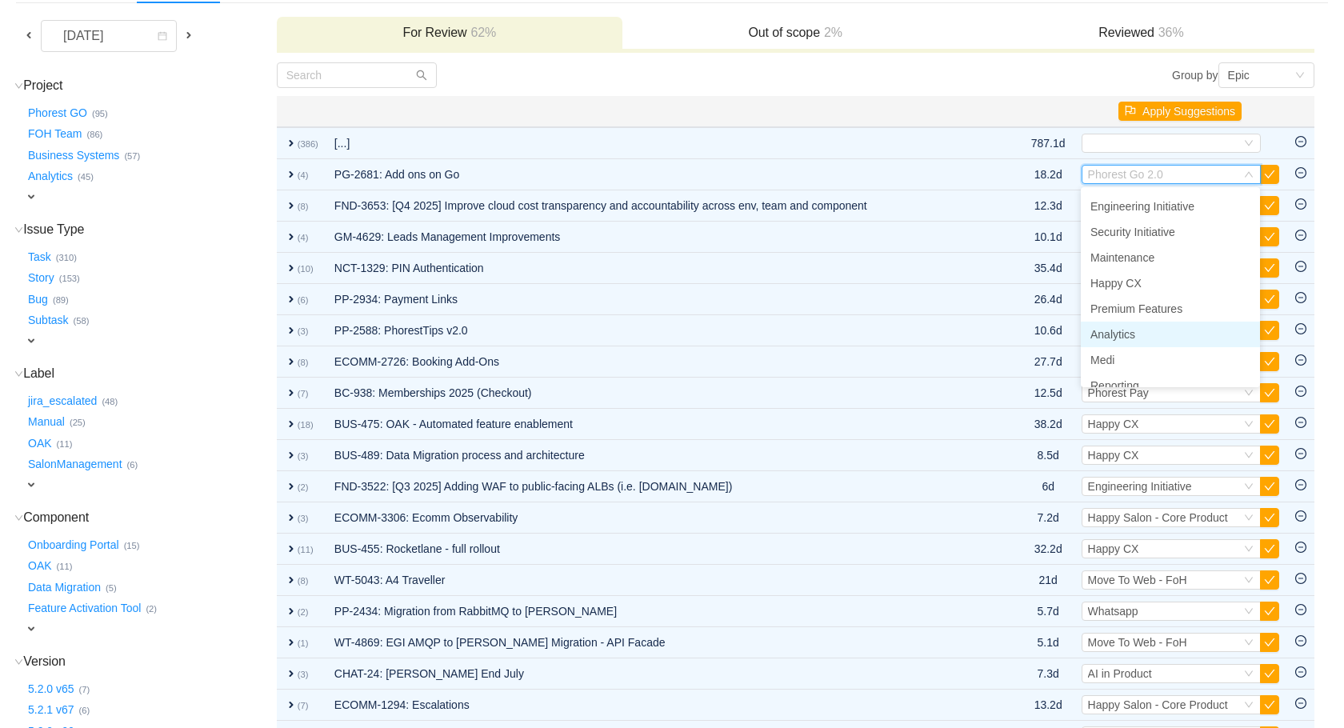
scroll to position [0, 0]
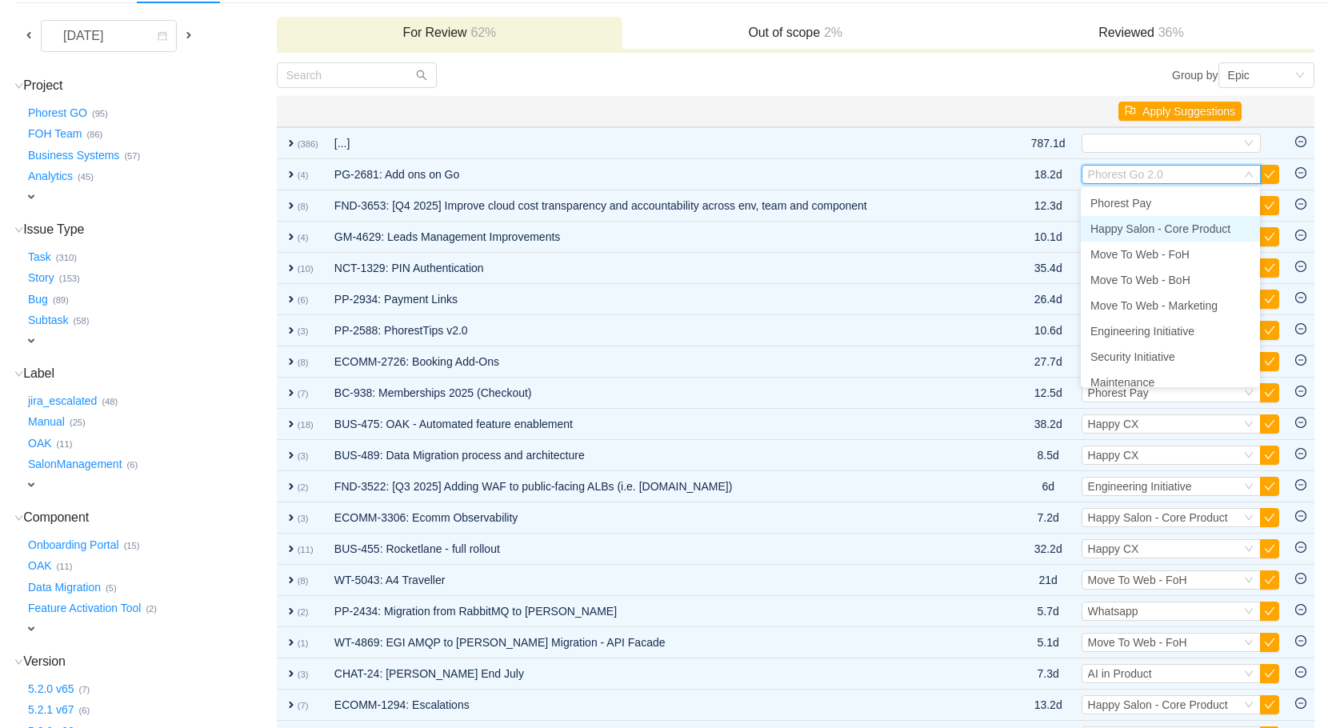
click at [1167, 230] on span "Happy Salon - Core Product" at bounding box center [1161, 228] width 140 height 13
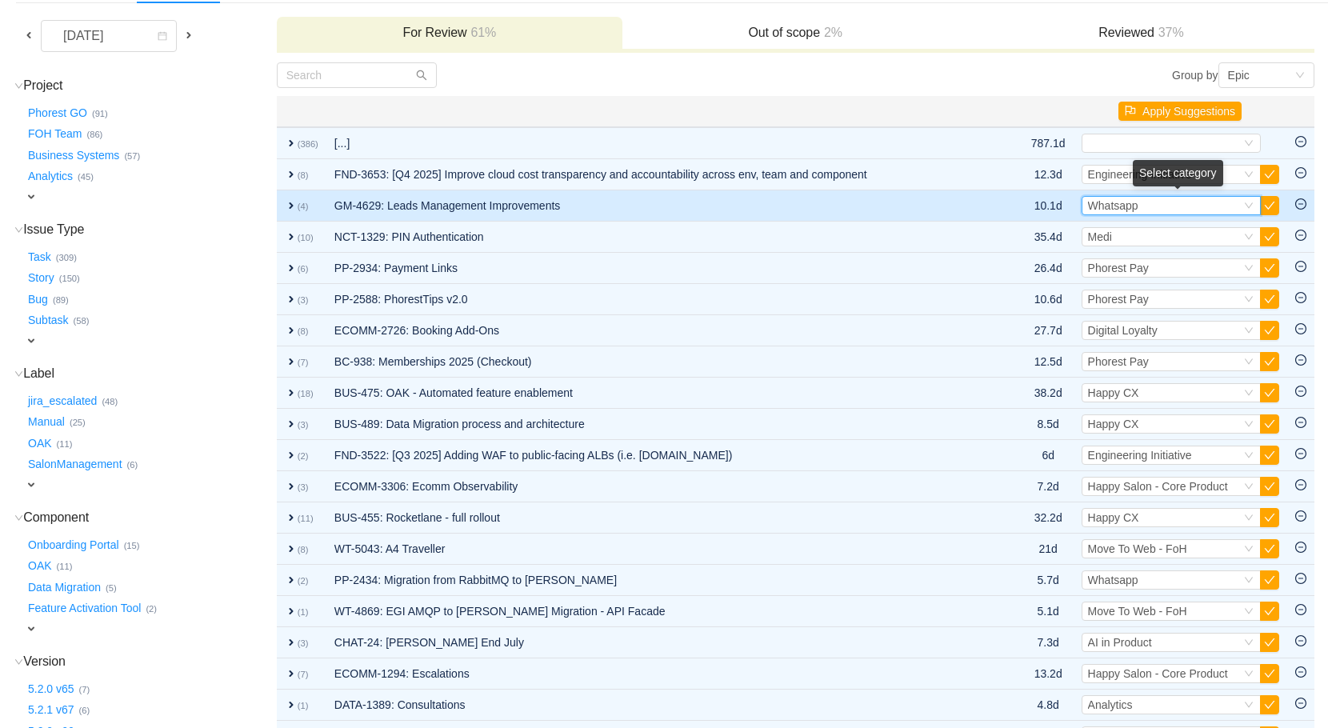
click at [1220, 206] on div "Select Whatsapp" at bounding box center [1164, 206] width 153 height 18
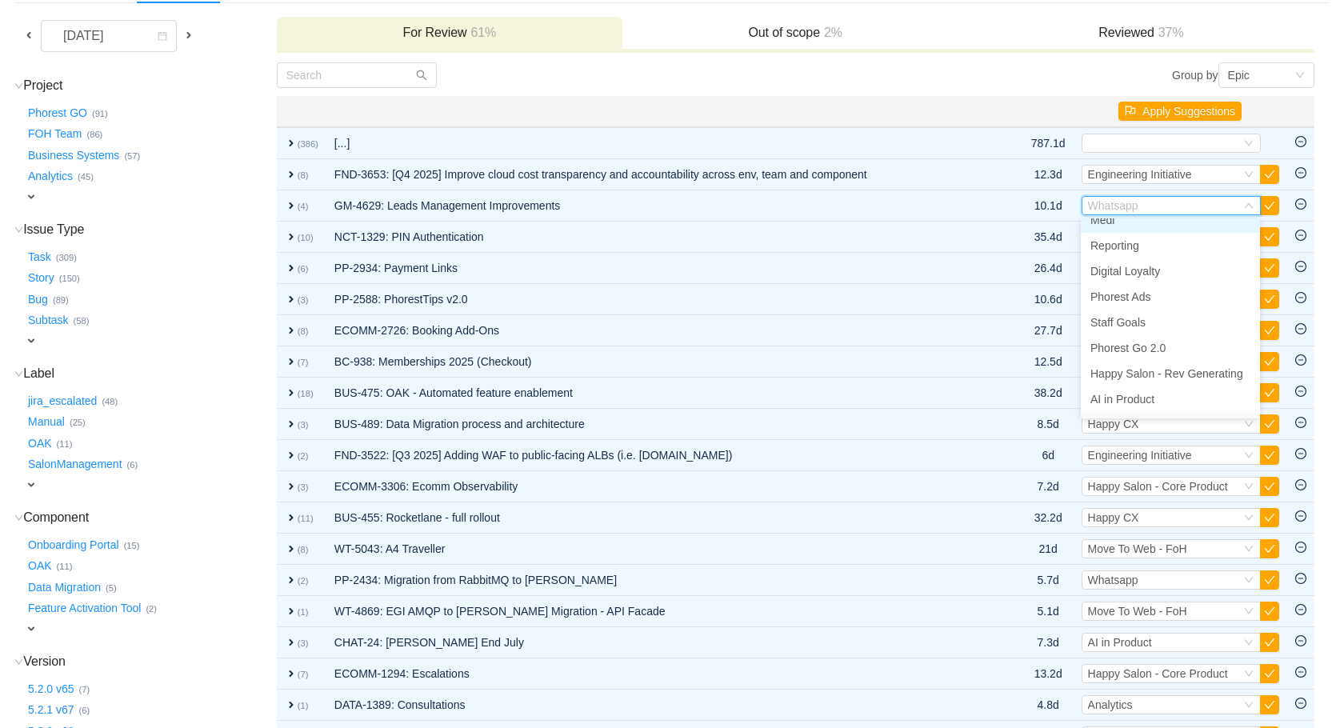
scroll to position [285, 0]
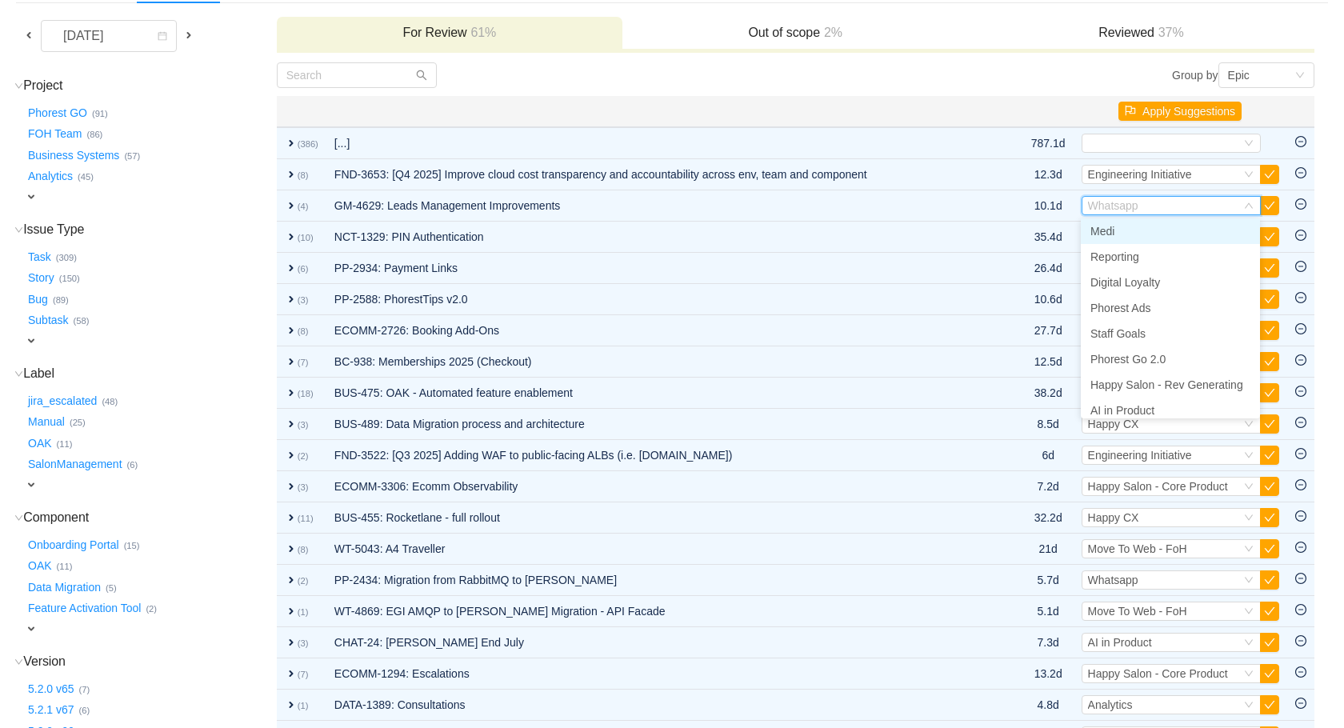
click at [1134, 230] on li "Medi" at bounding box center [1170, 231] width 179 height 26
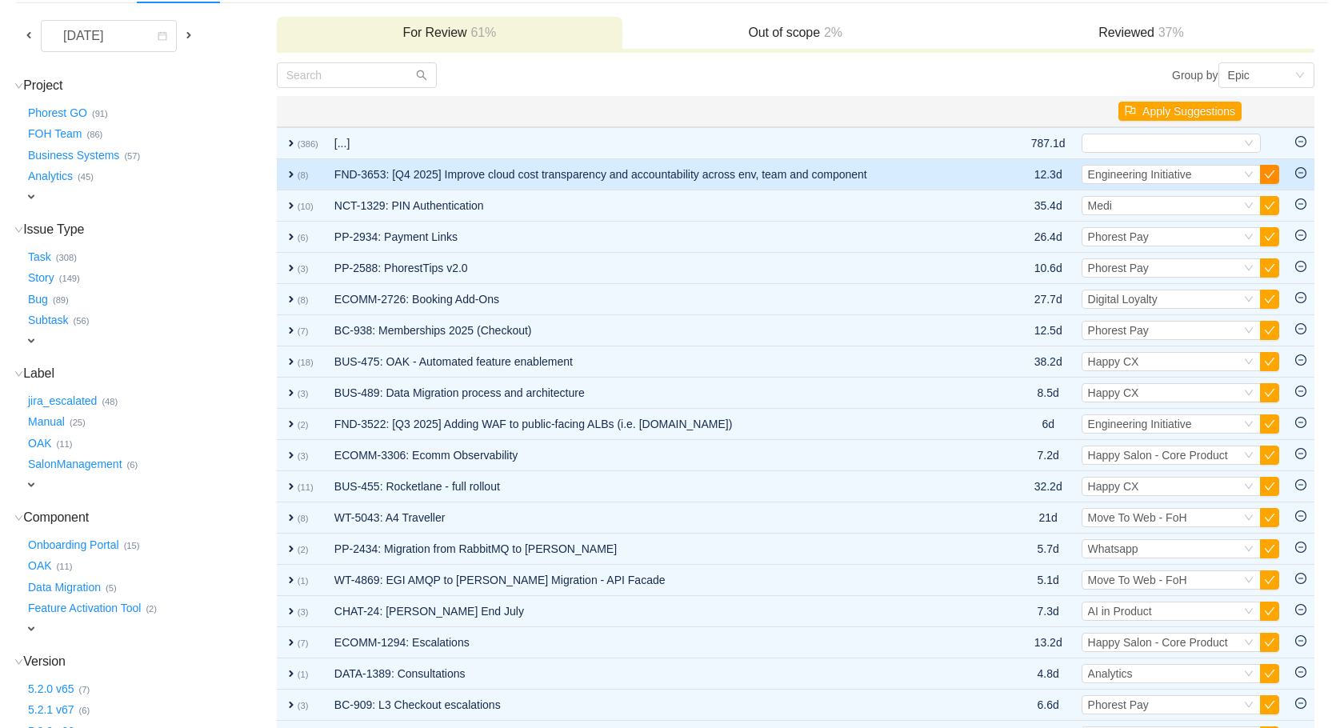
click at [1270, 174] on button "button" at bounding box center [1269, 174] width 19 height 19
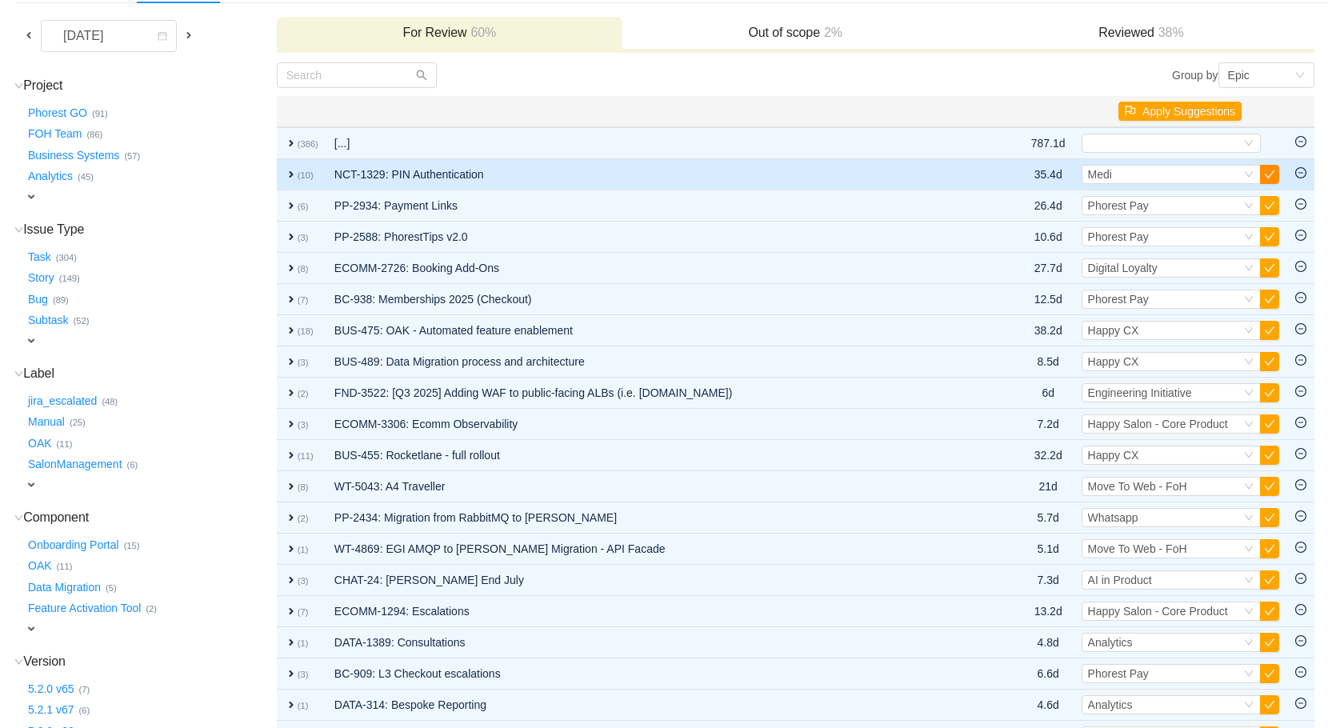
click at [1270, 173] on button "button" at bounding box center [1269, 174] width 19 height 19
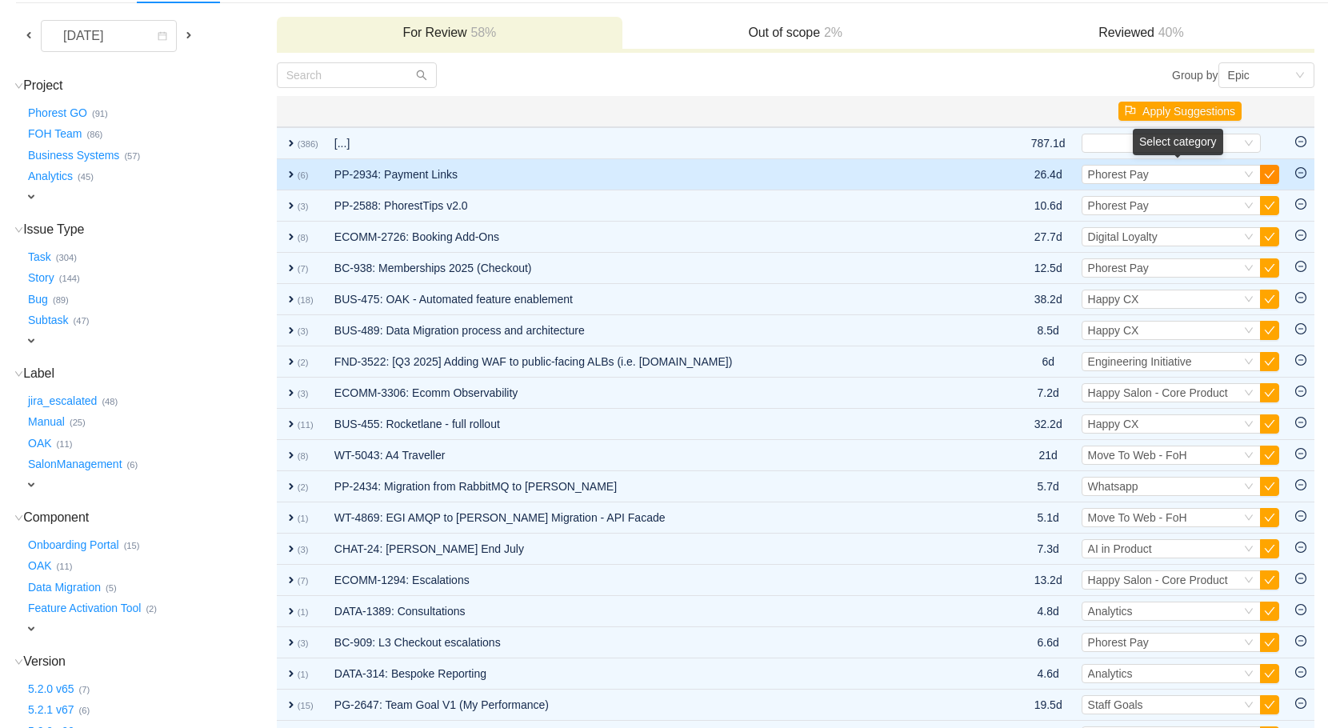
click at [1269, 175] on button "button" at bounding box center [1269, 174] width 19 height 19
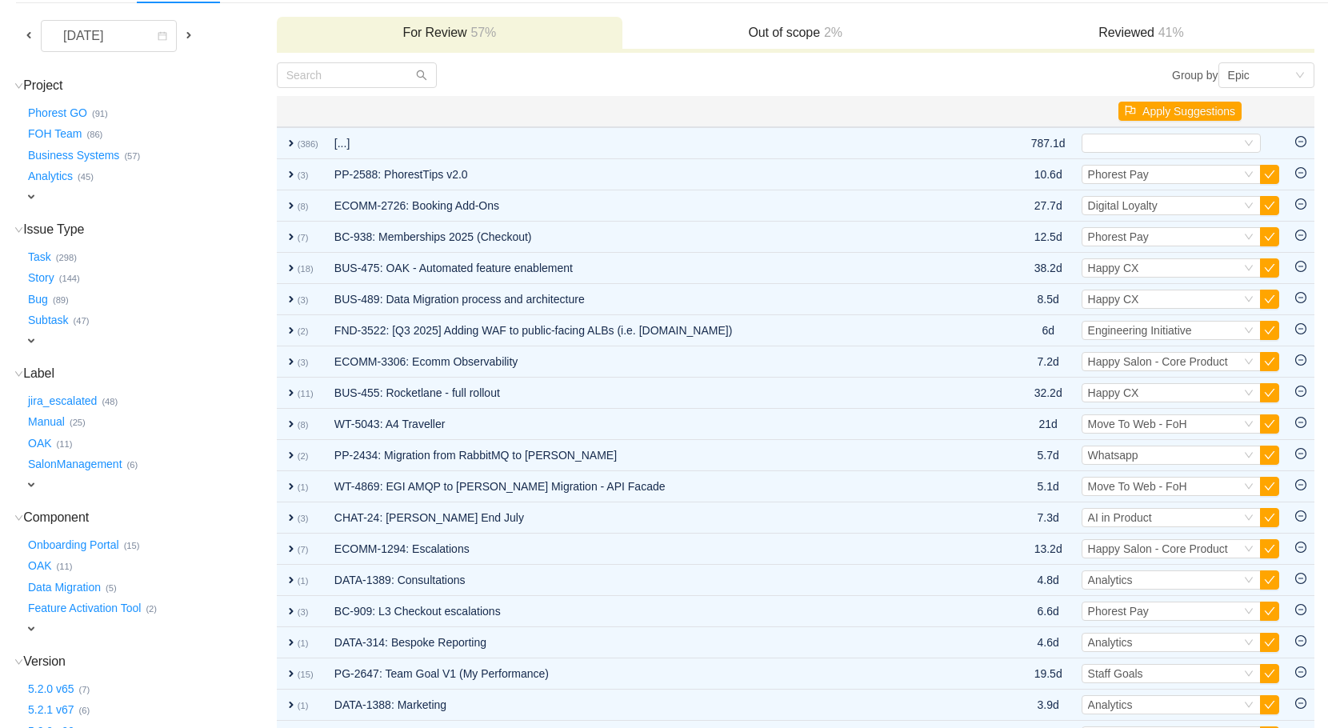
click at [1269, 175] on button "button" at bounding box center [1269, 174] width 19 height 19
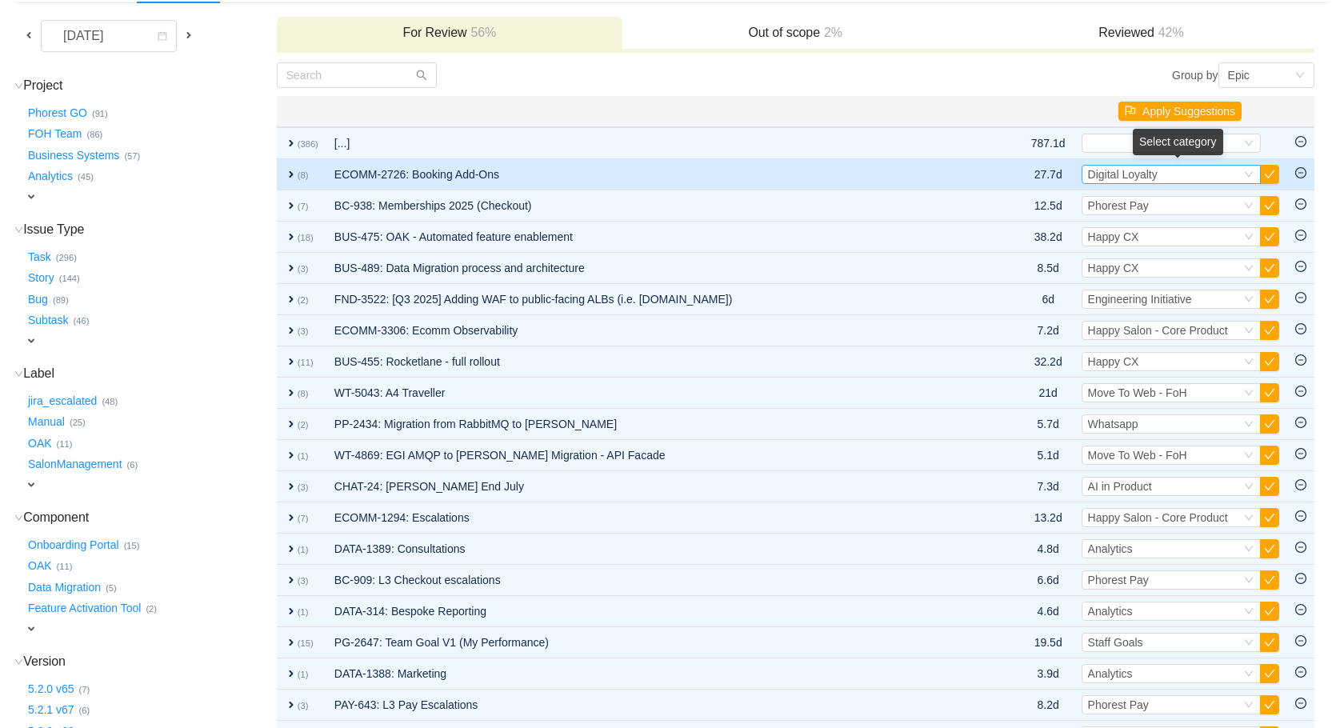
click at [1231, 177] on div "Select Digital Loyalty" at bounding box center [1164, 175] width 153 height 18
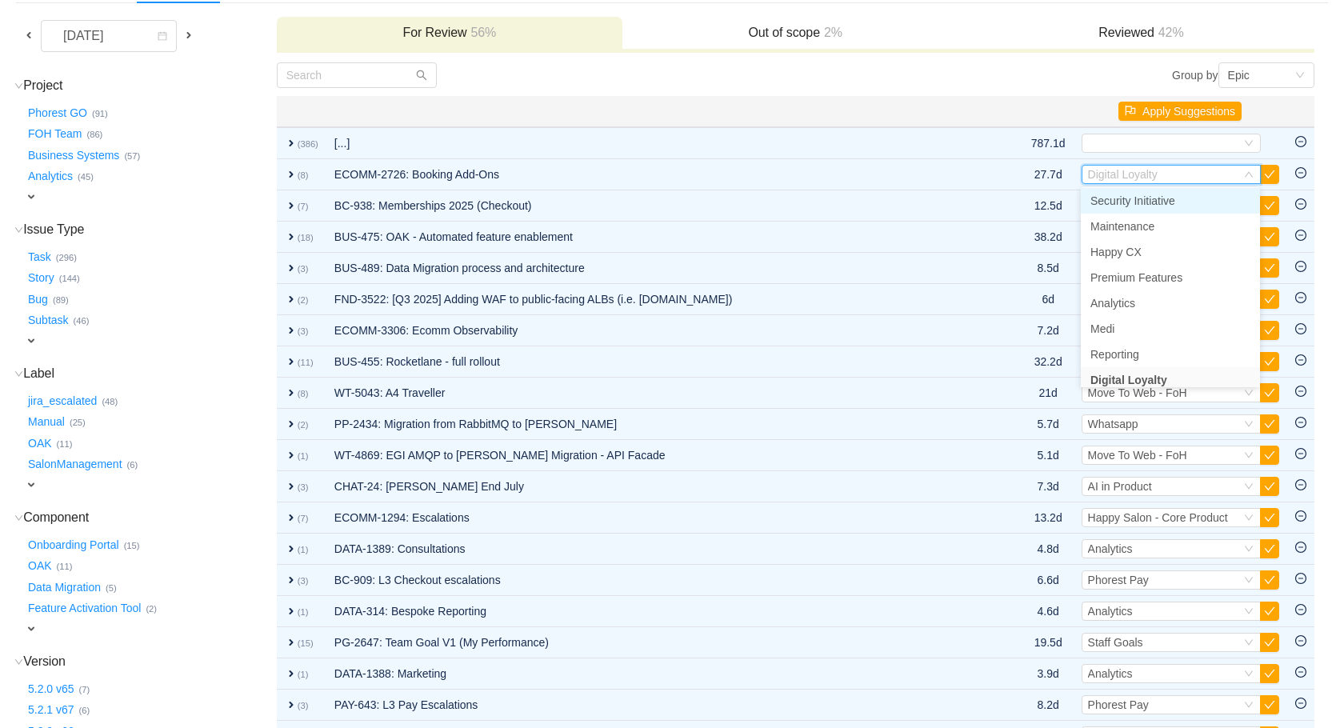
scroll to position [0, 0]
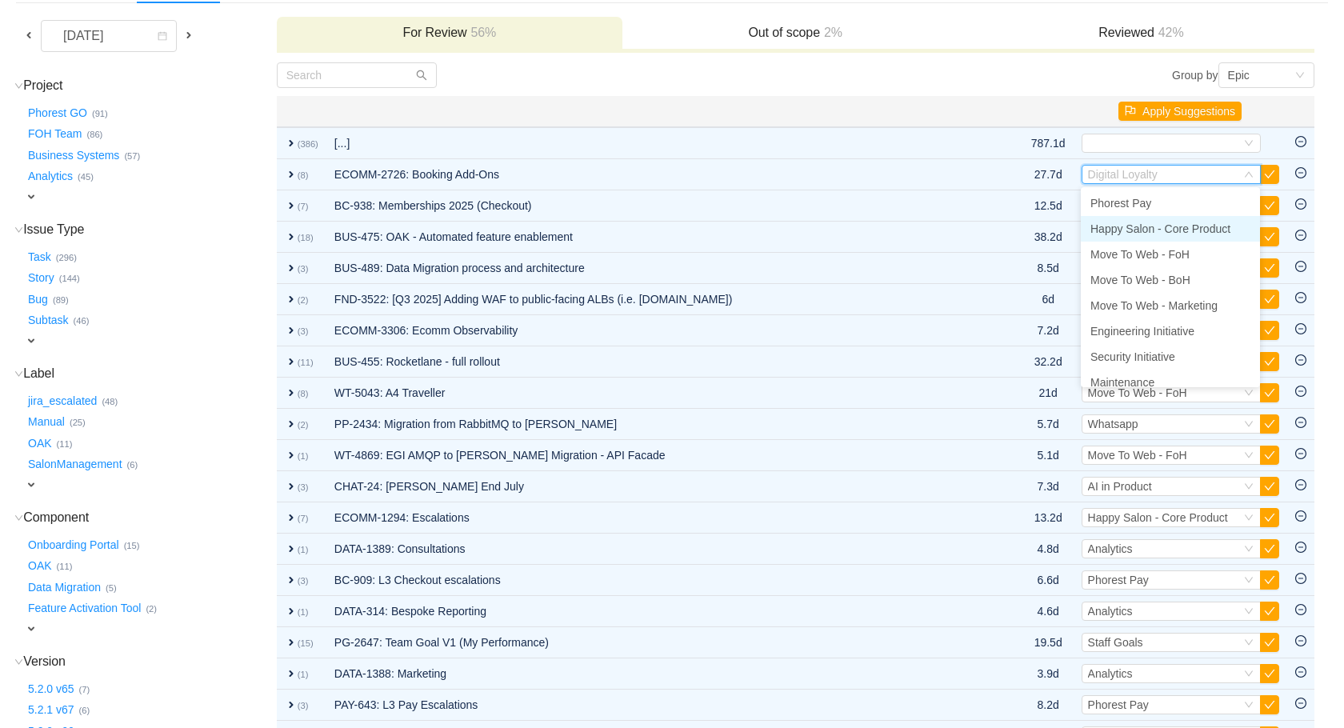
click at [1223, 234] on span "Happy Salon - Core Product" at bounding box center [1161, 228] width 140 height 13
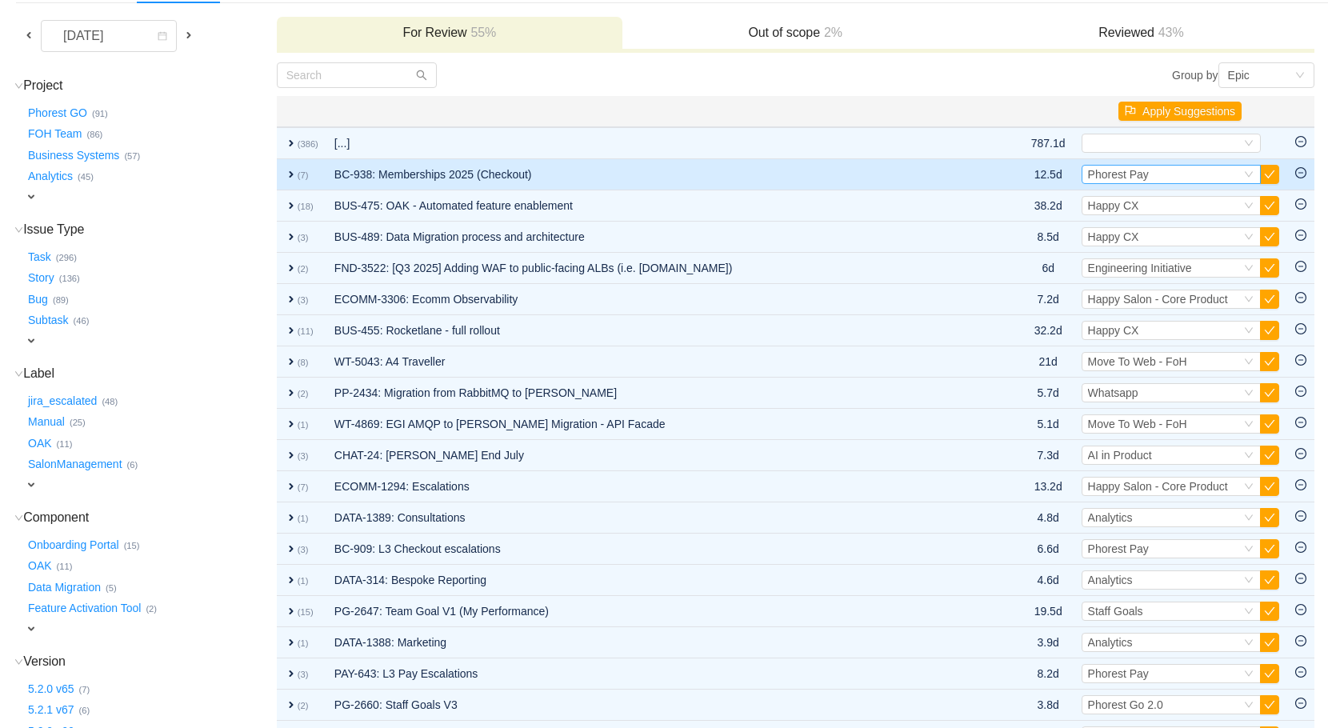
click at [1171, 178] on div "Select Phorest Pay" at bounding box center [1164, 175] width 153 height 18
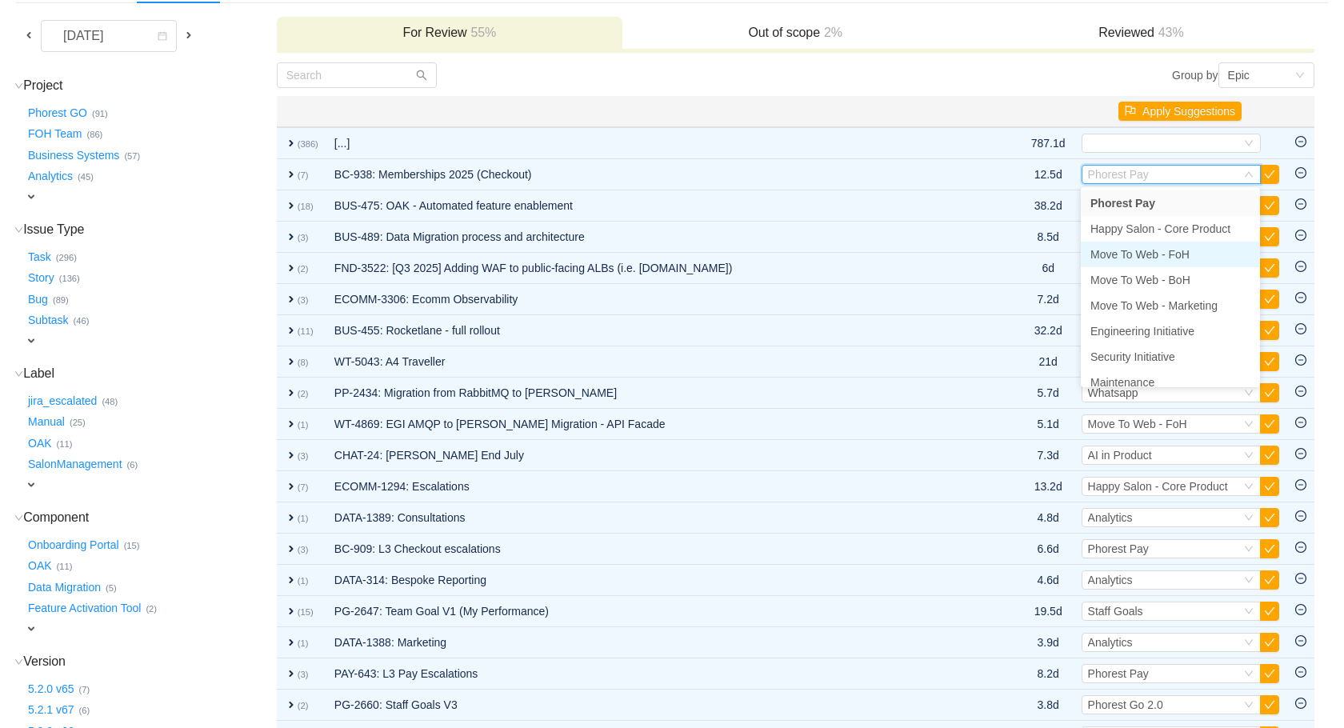
scroll to position [318, 0]
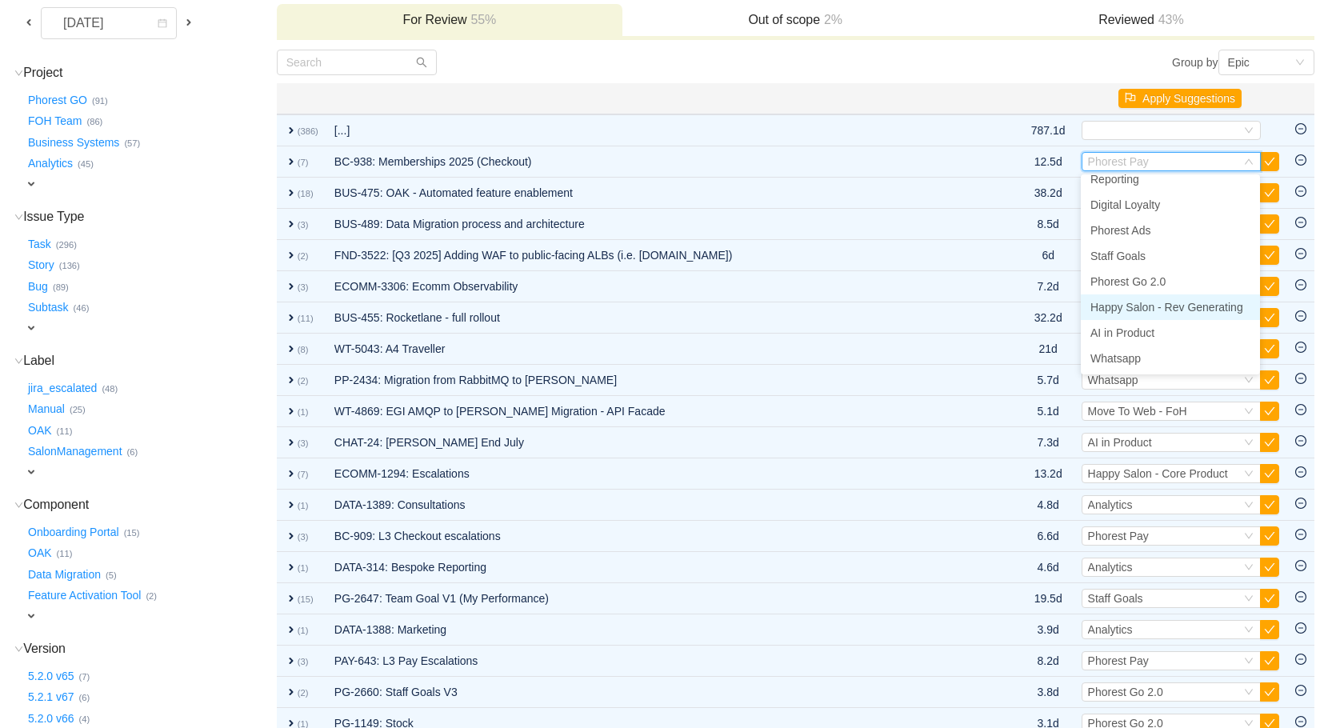
click at [1207, 321] on ul "Phorest Pay Happy Salon - Core Product Move To Web - FoH Move To Web - BoH Move…" at bounding box center [1170, 274] width 179 height 200
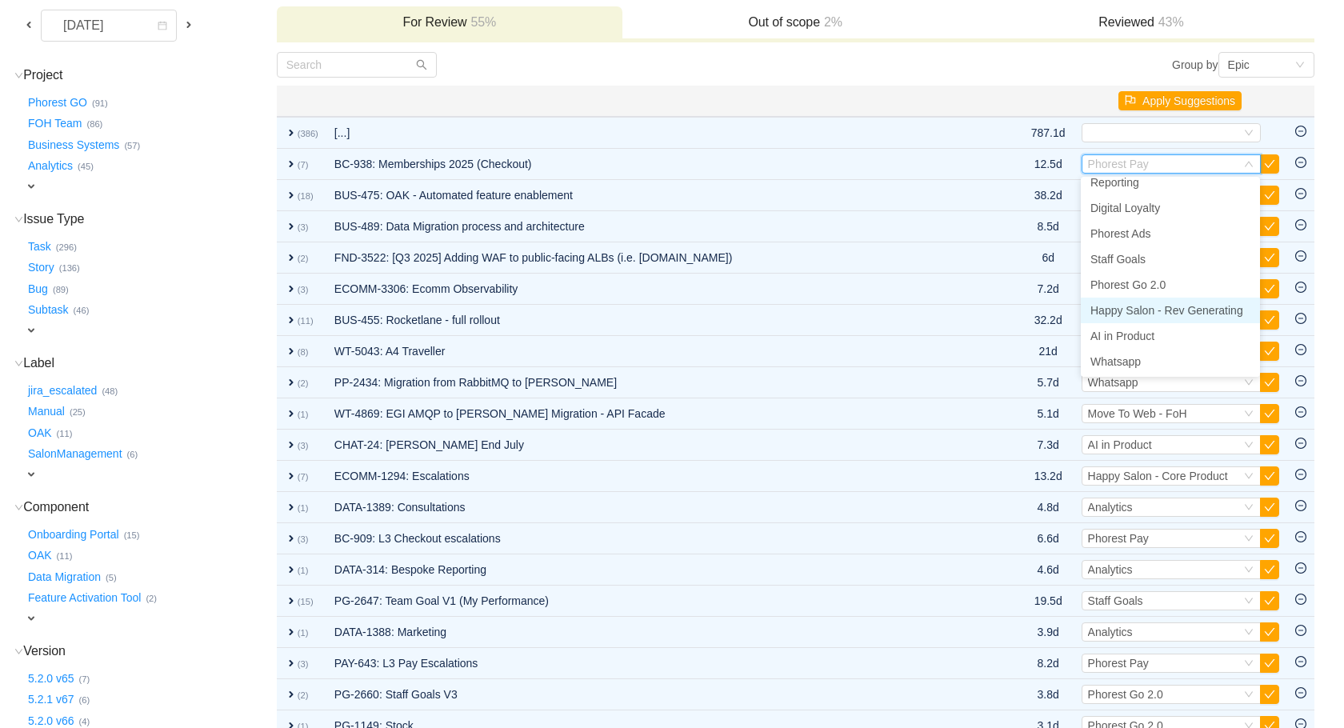
click at [1202, 310] on span "Happy Salon - Rev Generating" at bounding box center [1167, 310] width 153 height 13
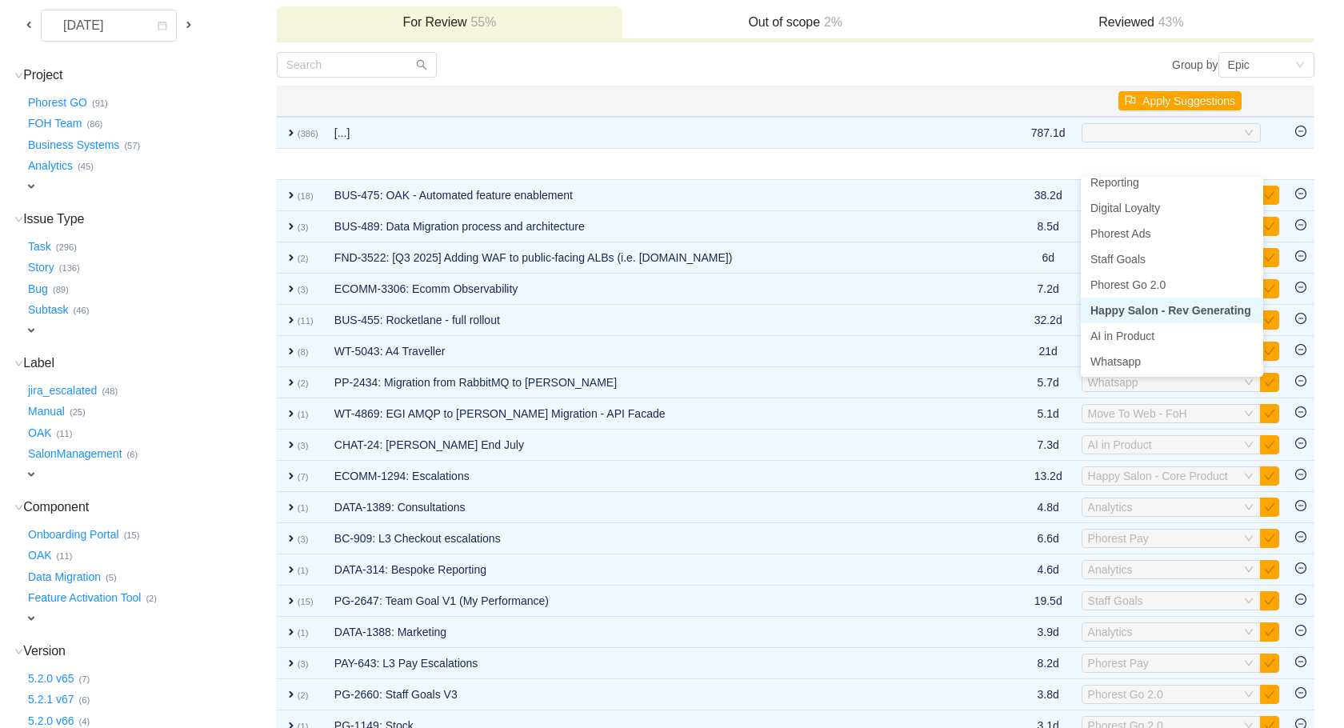
scroll to position [317, 0]
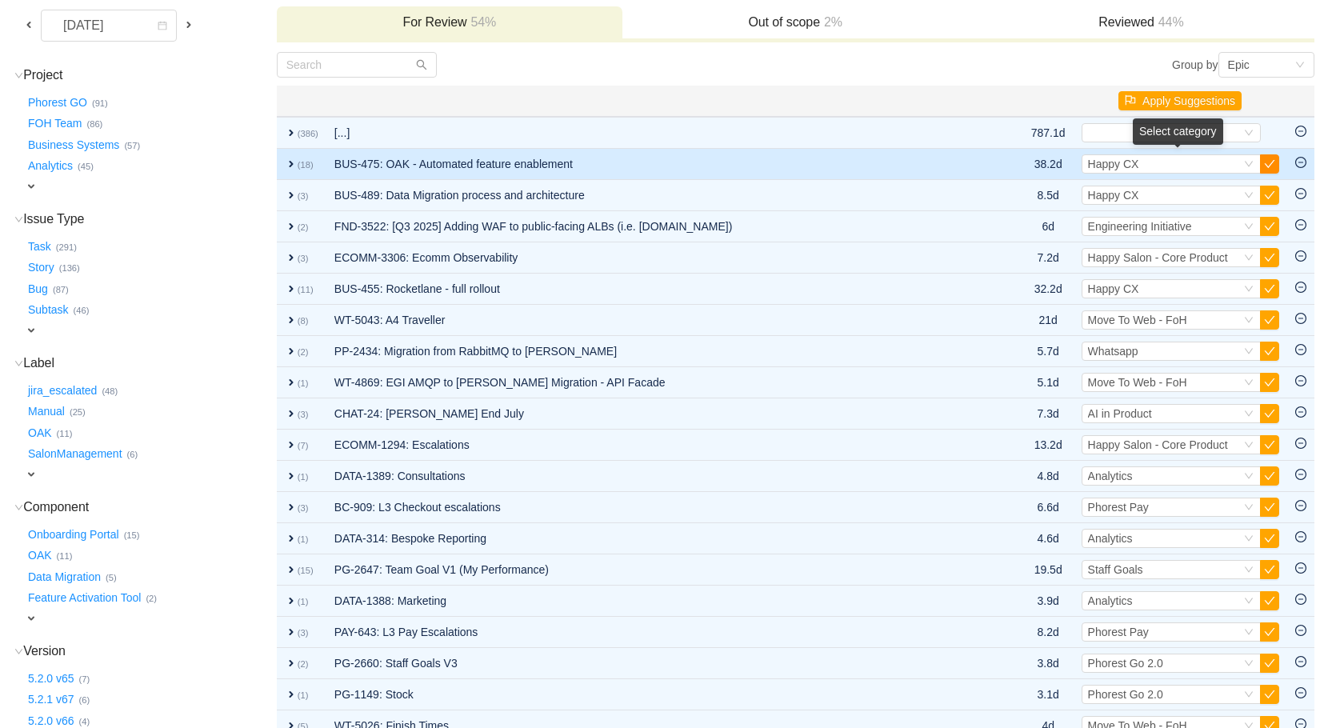
click at [1271, 163] on button "button" at bounding box center [1269, 163] width 19 height 19
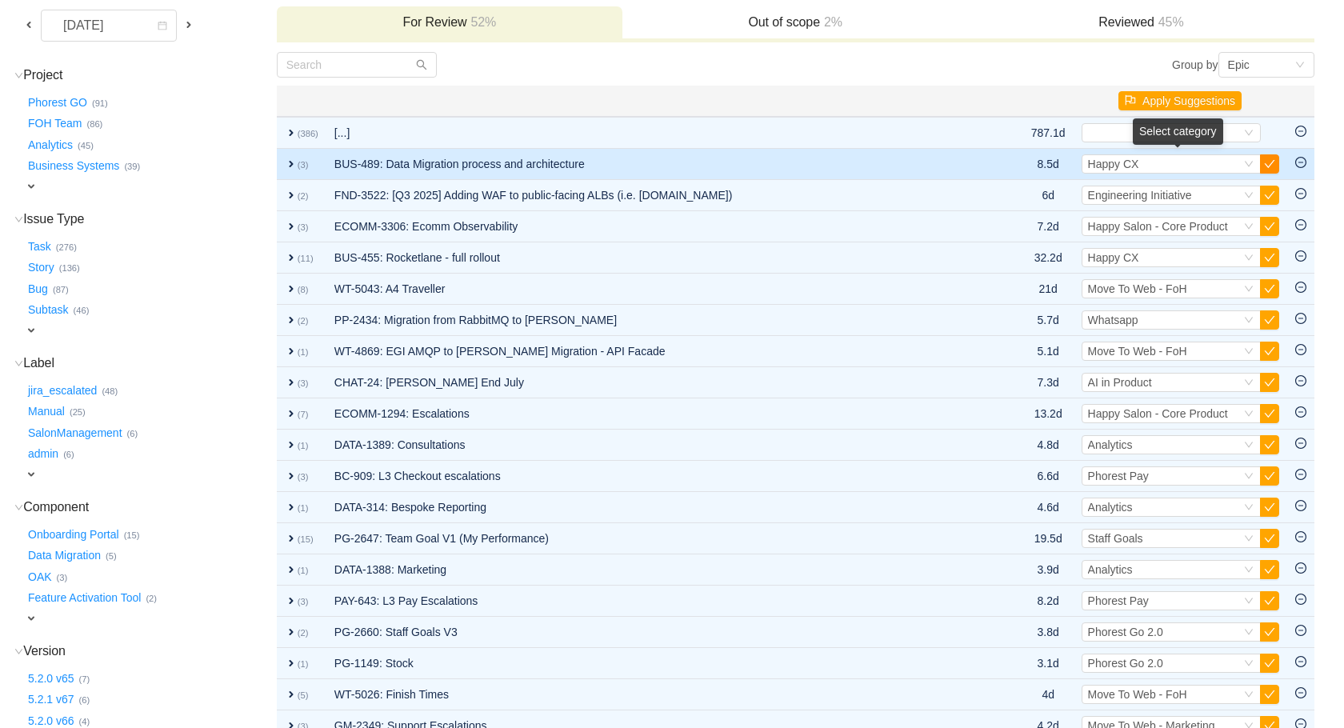
click at [1267, 164] on button "button" at bounding box center [1269, 163] width 19 height 19
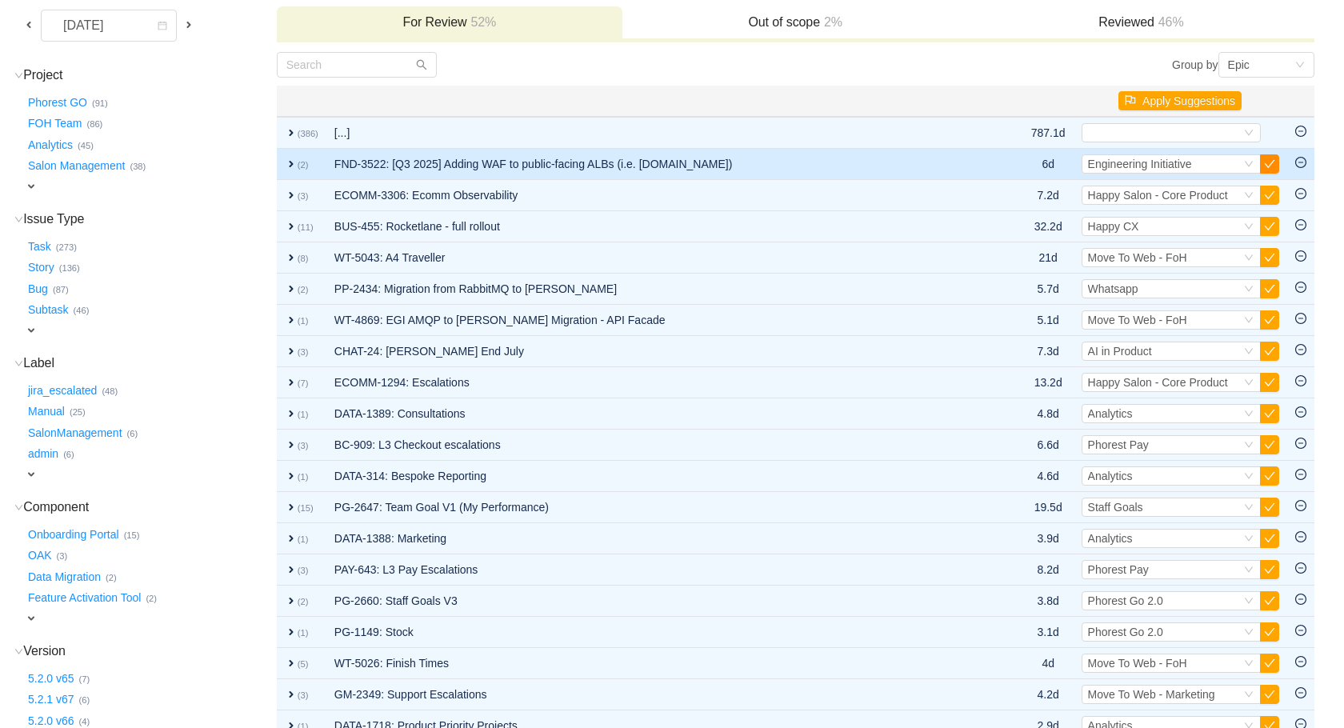
click at [1267, 168] on button "button" at bounding box center [1269, 163] width 19 height 19
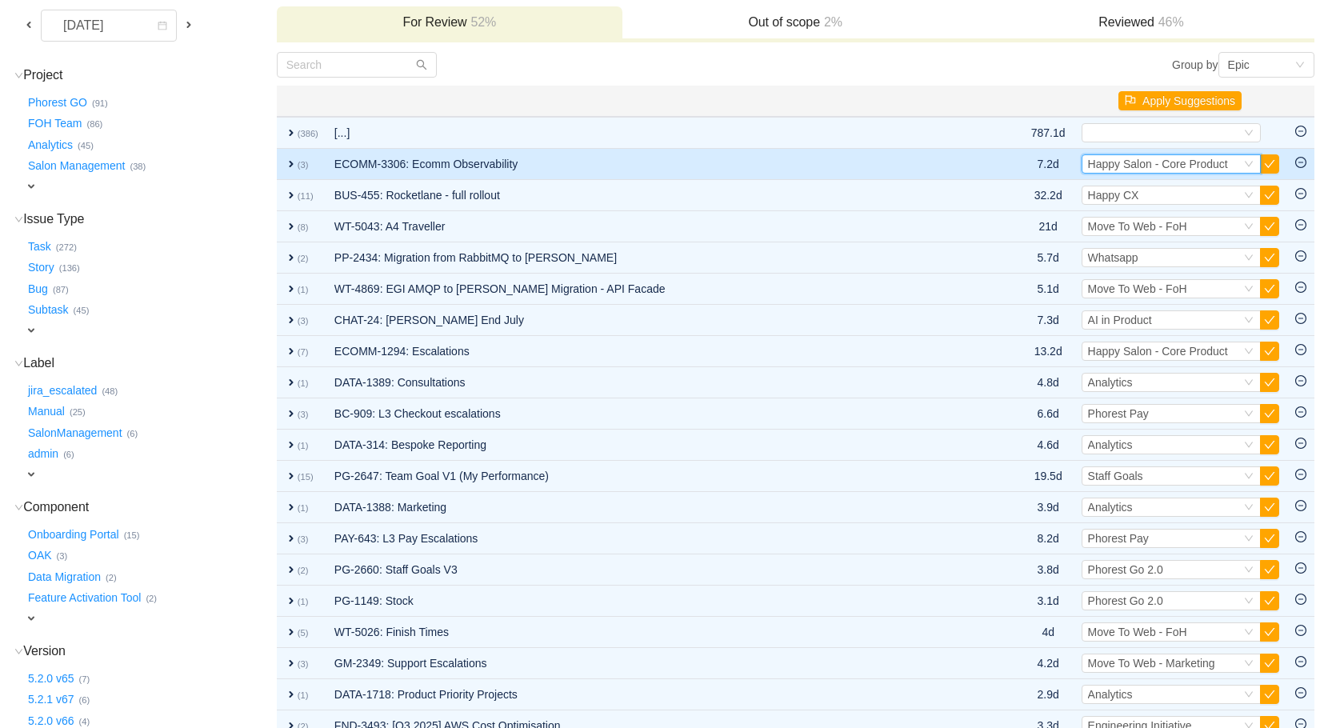
click at [1204, 167] on span "Happy Salon - Core Product" at bounding box center [1158, 164] width 140 height 13
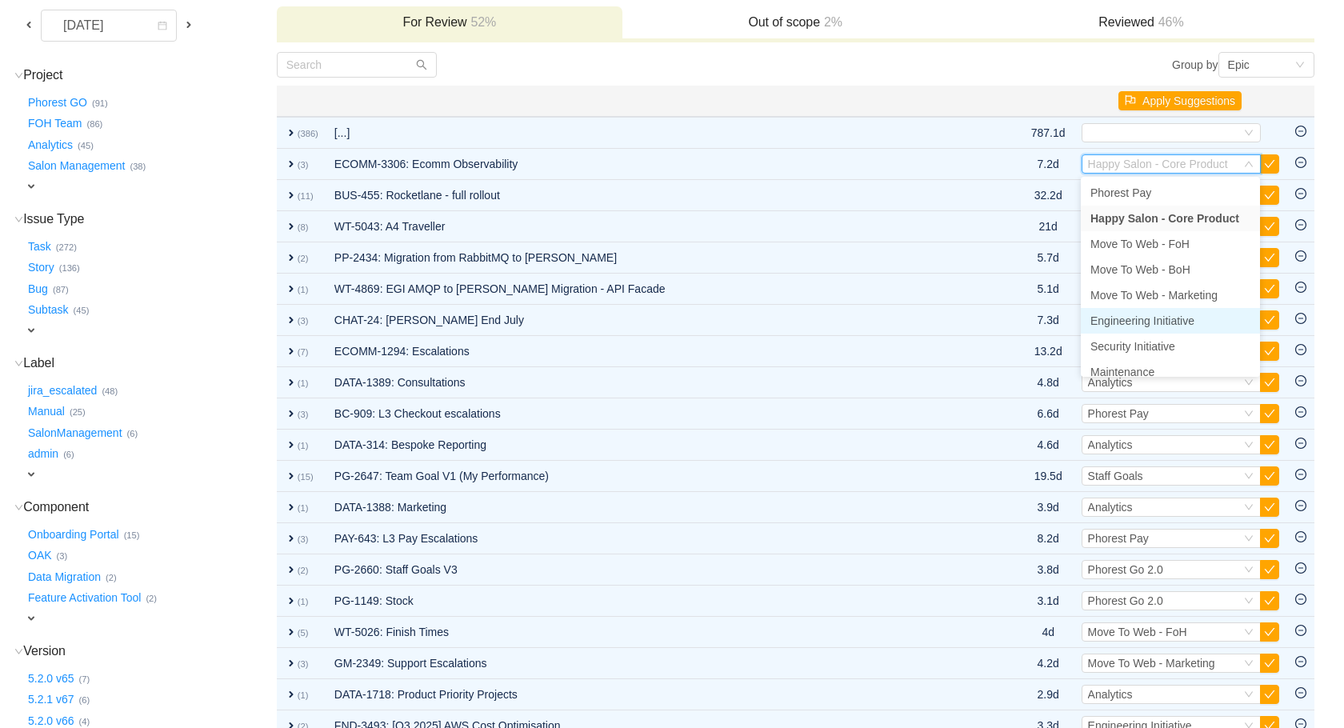
click at [1179, 318] on span "Engineering Initiative" at bounding box center [1143, 320] width 104 height 13
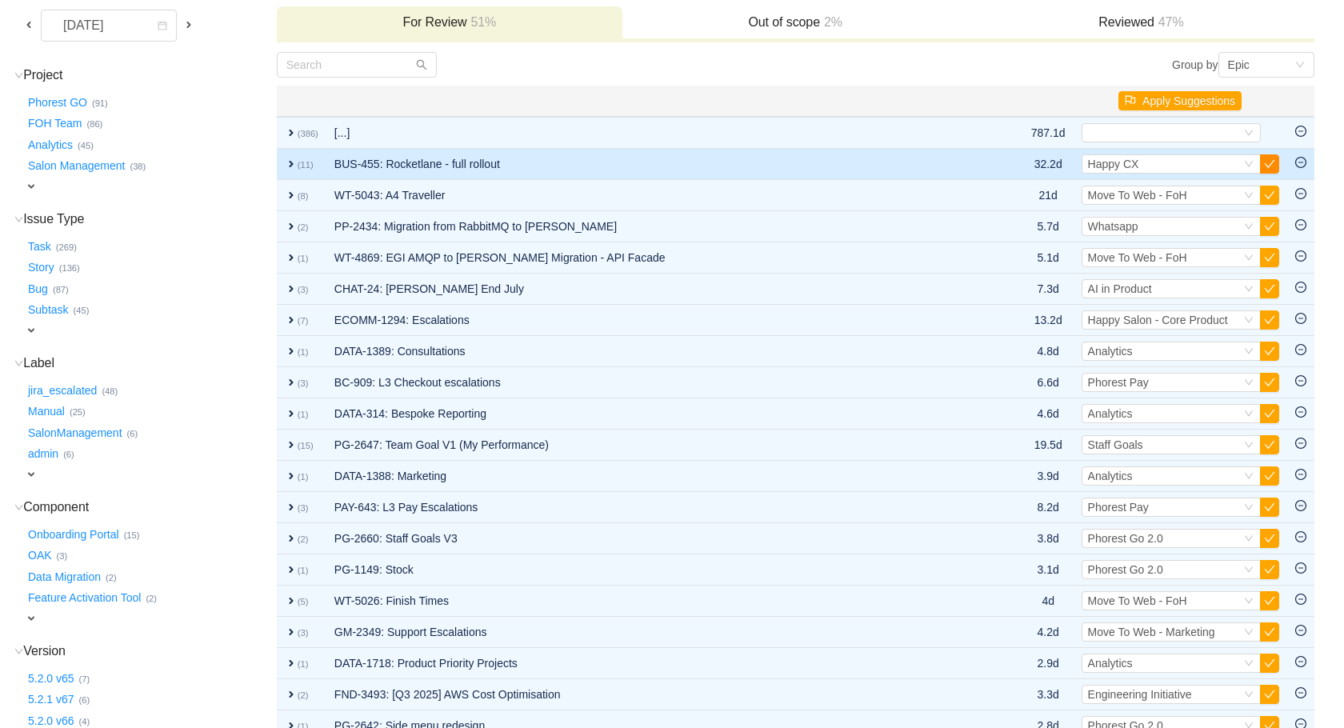
click at [1271, 163] on button "button" at bounding box center [1269, 163] width 19 height 19
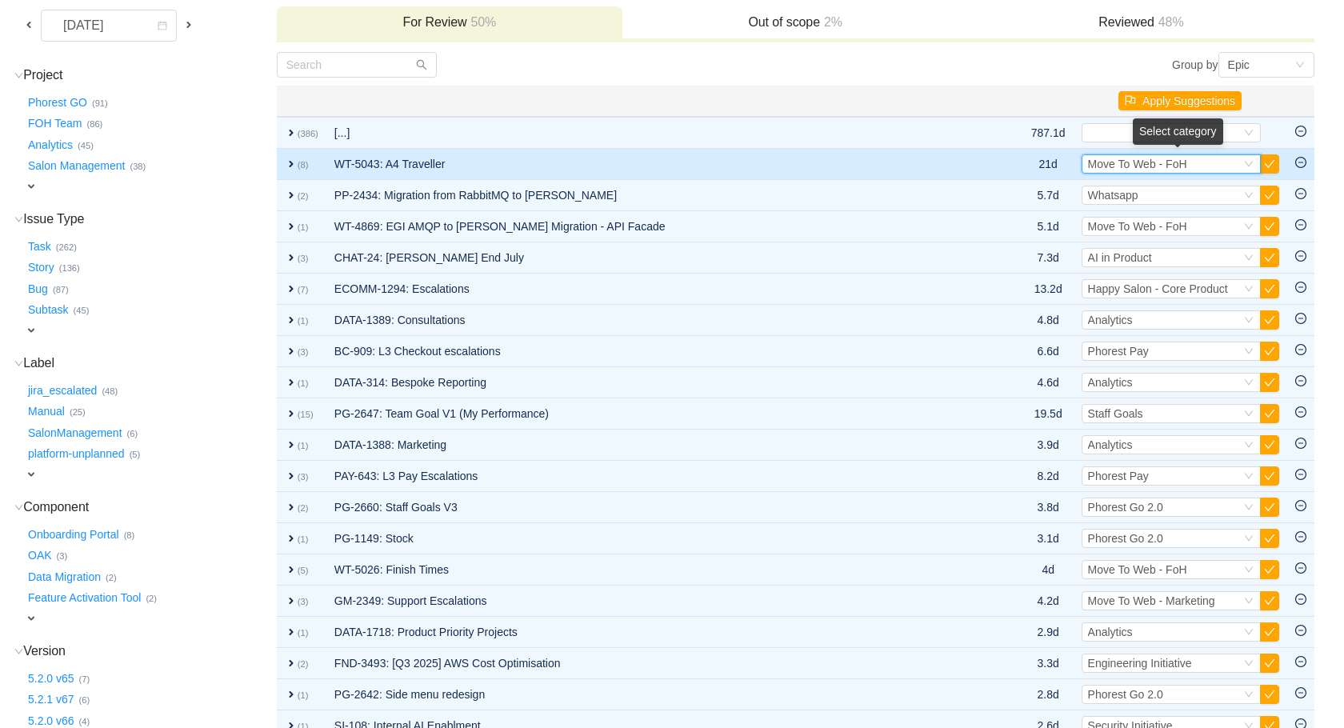
click at [1186, 165] on span "Move To Web - FoH" at bounding box center [1137, 164] width 99 height 13
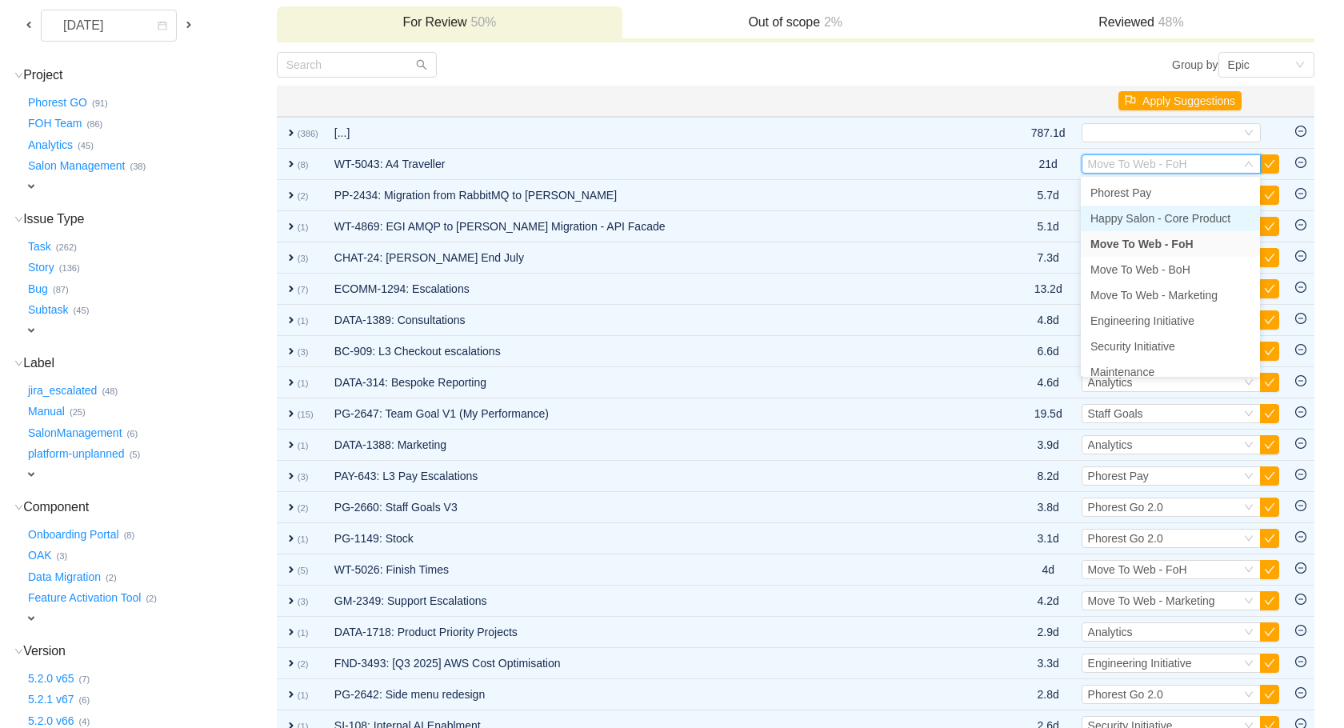
click at [1195, 223] on span "Happy Salon - Core Product" at bounding box center [1161, 218] width 140 height 13
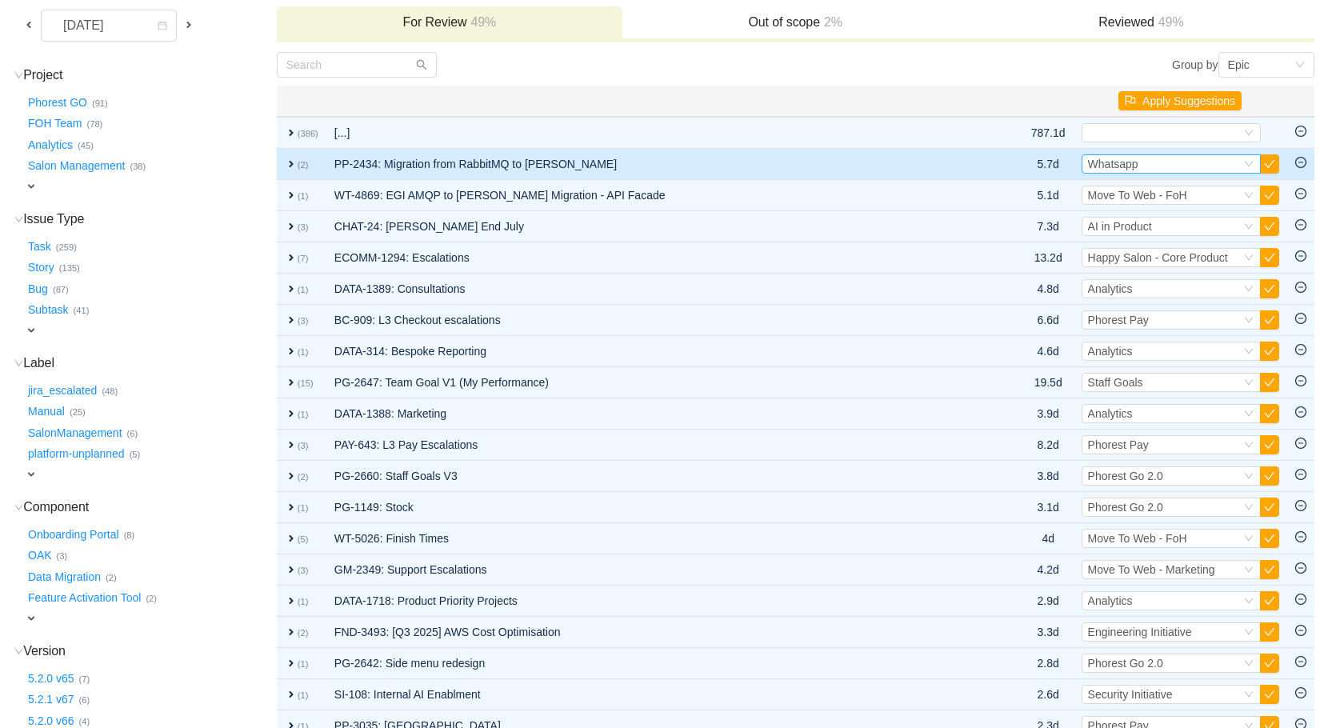
click at [1141, 163] on div "Select Whatsapp" at bounding box center [1164, 164] width 153 height 18
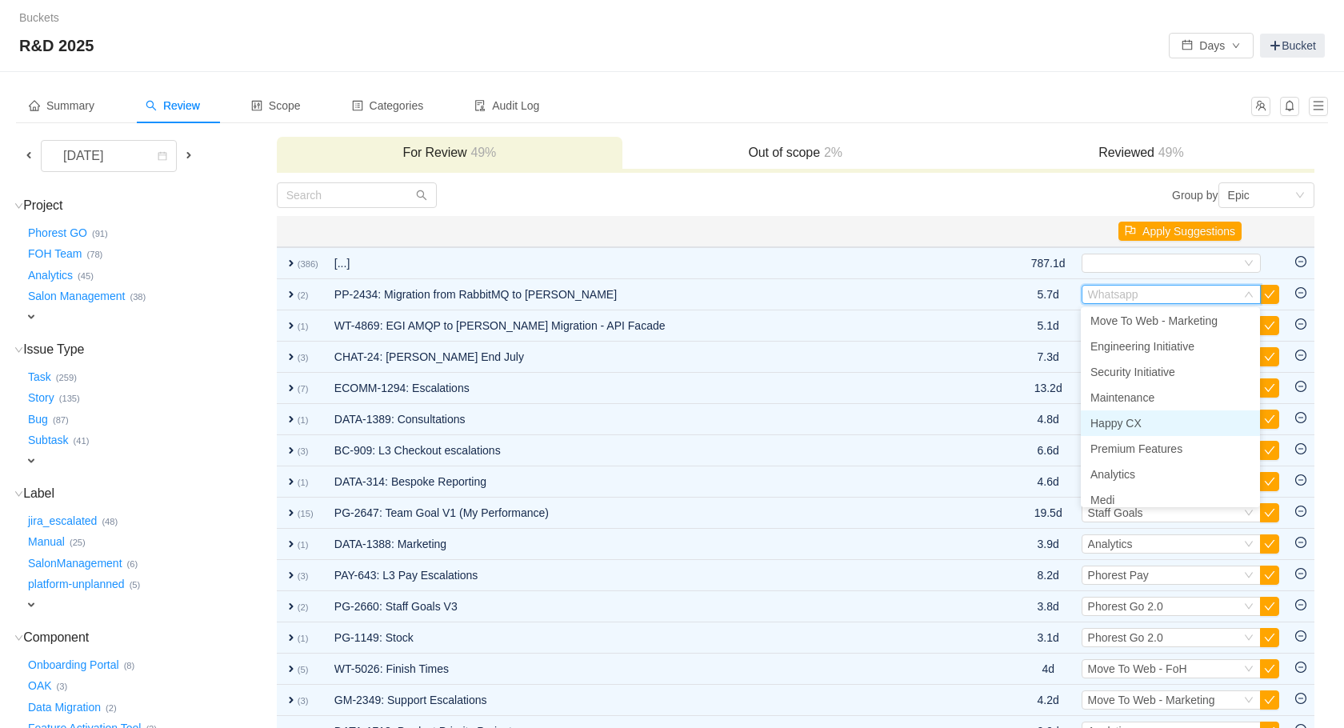
scroll to position [96, 0]
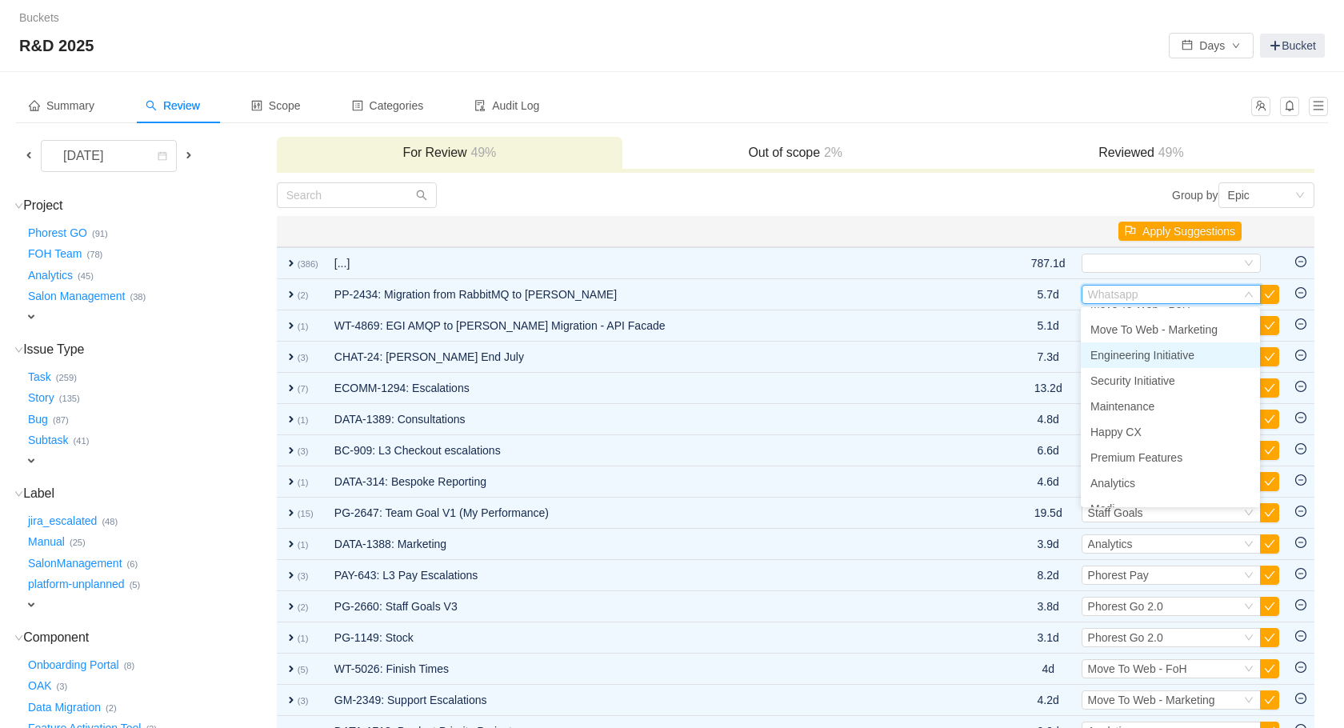
click at [1166, 350] on span "Engineering Initiative" at bounding box center [1143, 355] width 104 height 13
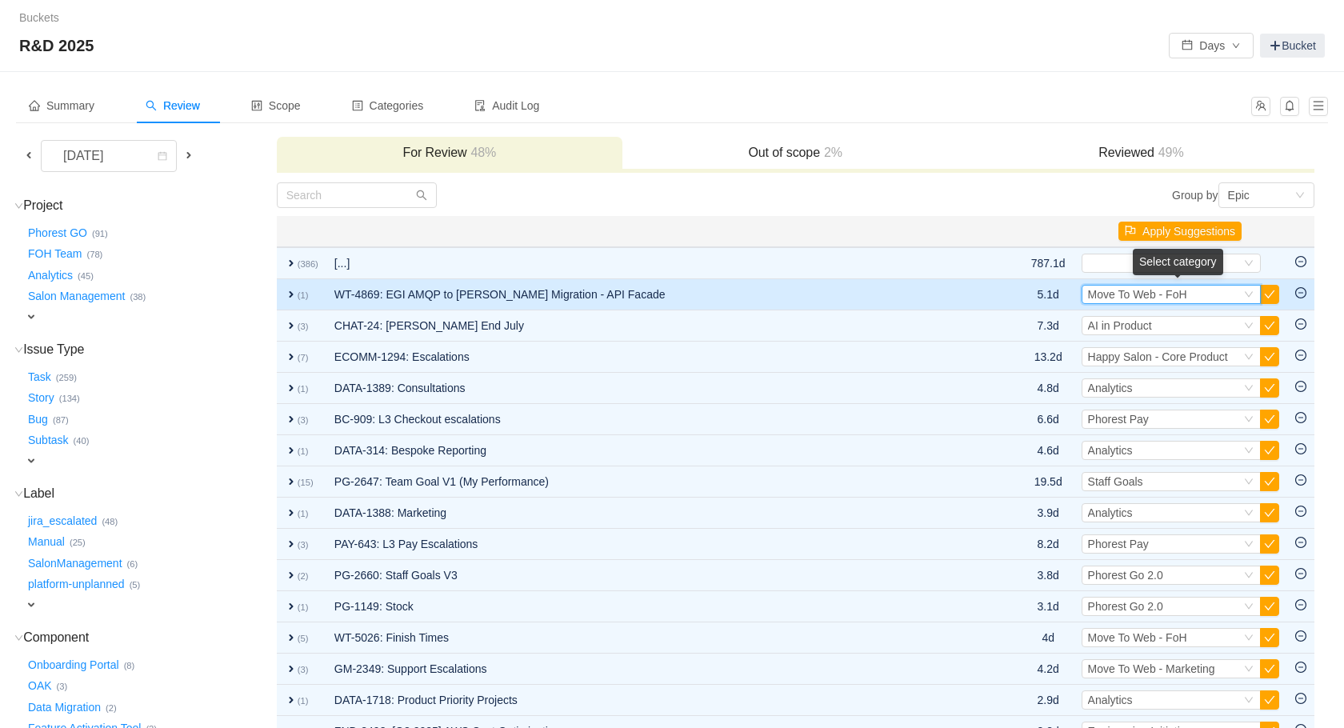
click at [1167, 296] on span "Move To Web - FoH" at bounding box center [1137, 294] width 99 height 13
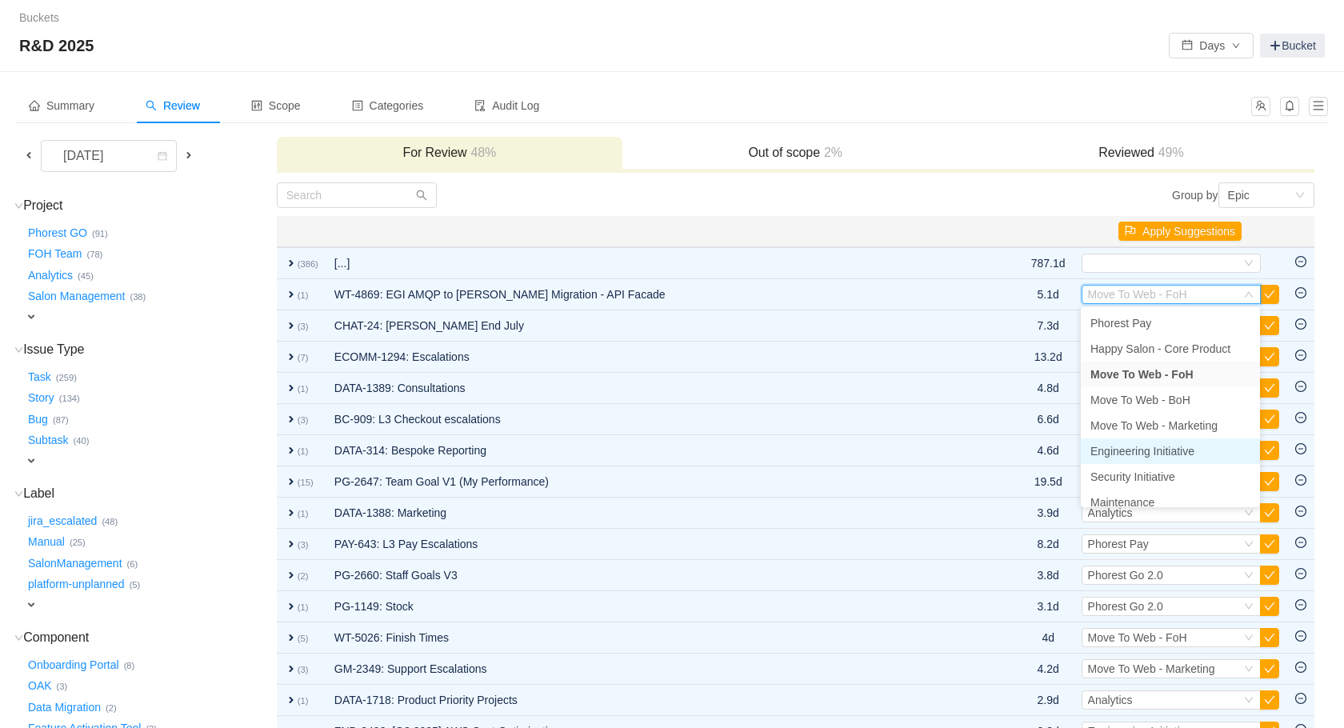
click at [1167, 451] on span "Engineering Initiative" at bounding box center [1143, 451] width 104 height 13
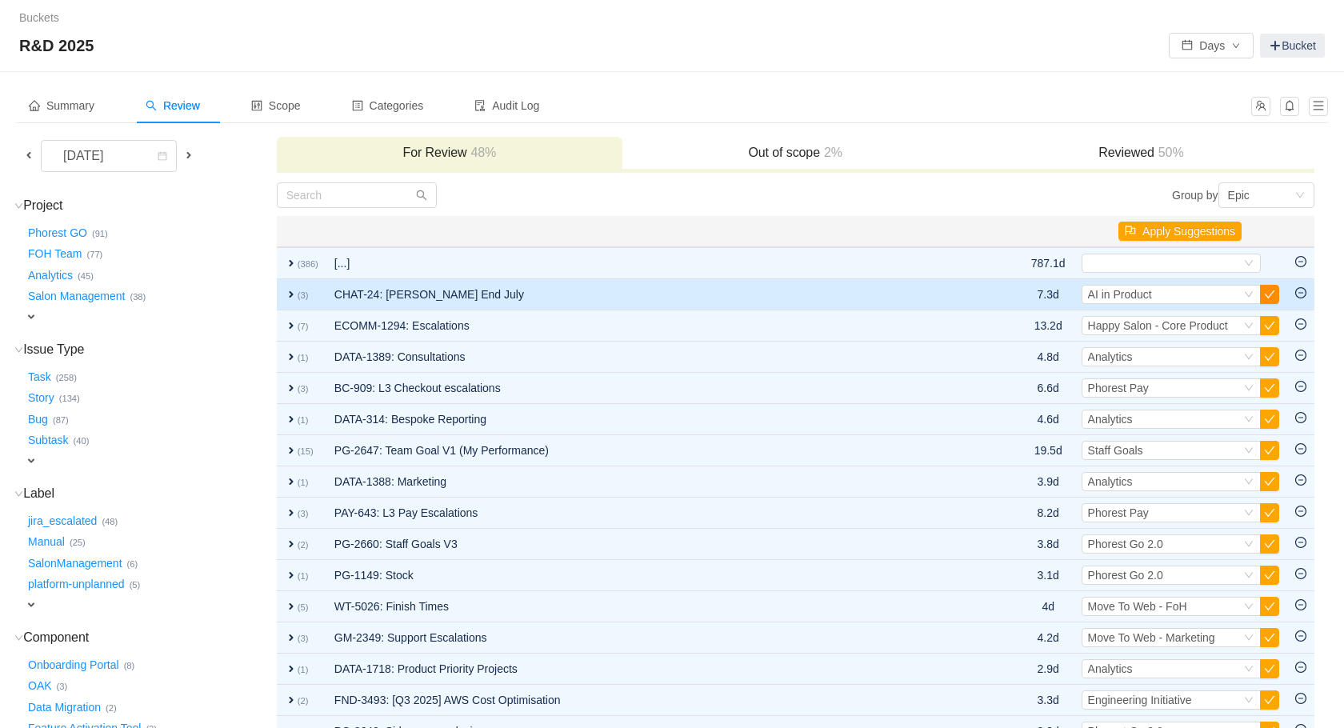
click at [1268, 290] on button "button" at bounding box center [1269, 294] width 19 height 19
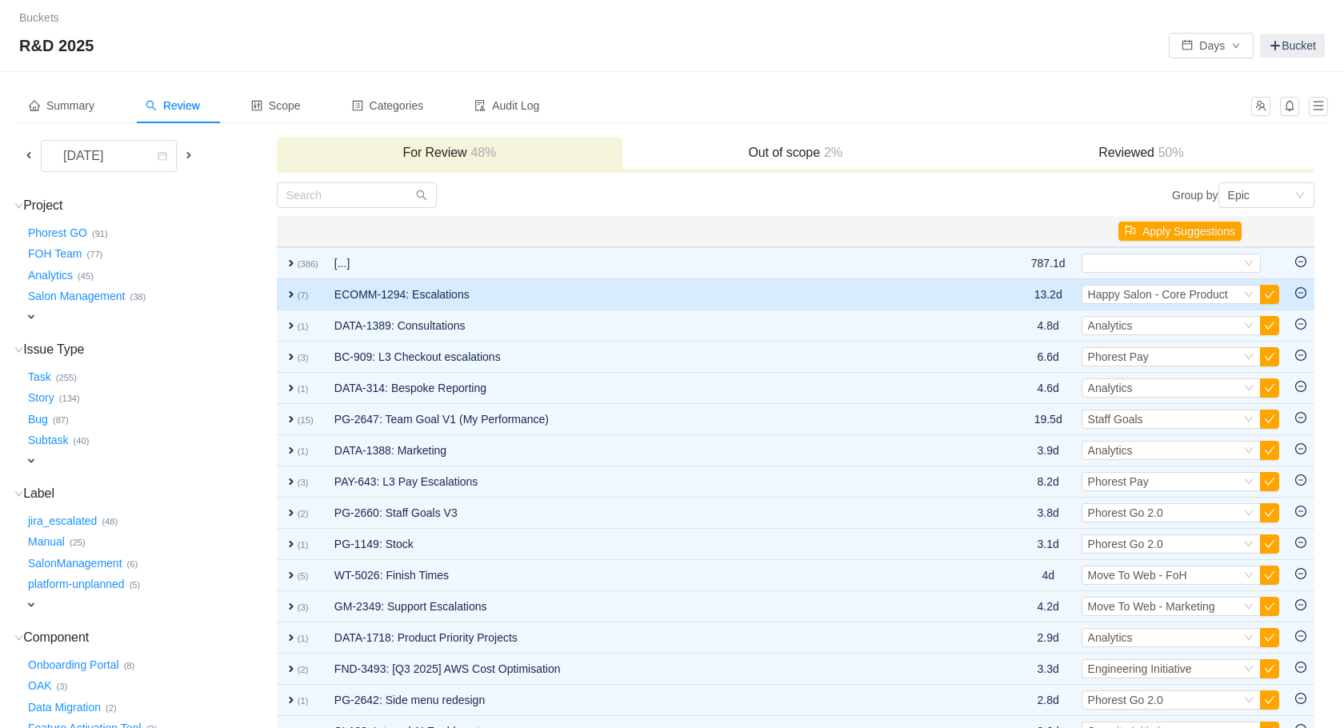
click at [296, 300] on span "expand" at bounding box center [291, 294] width 13 height 13
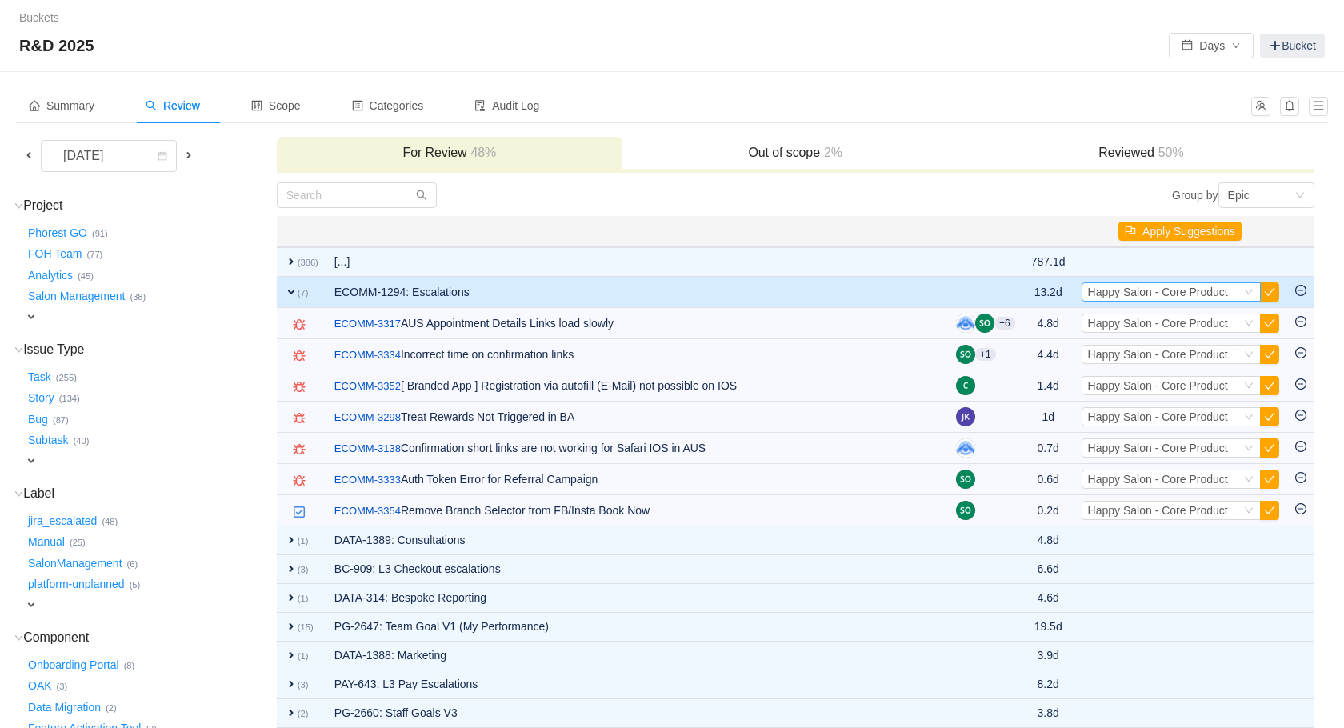
click at [1212, 290] on span "Happy Salon - Core Product" at bounding box center [1158, 292] width 140 height 13
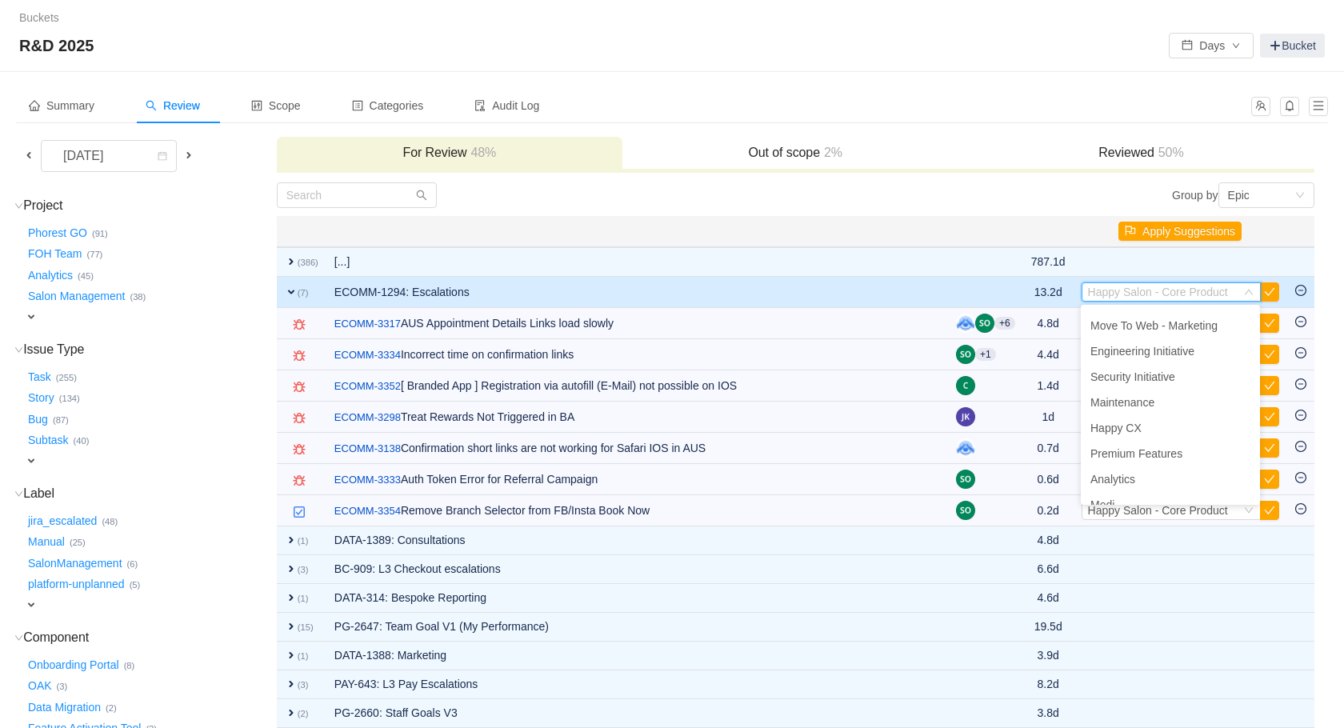
scroll to position [108, 0]
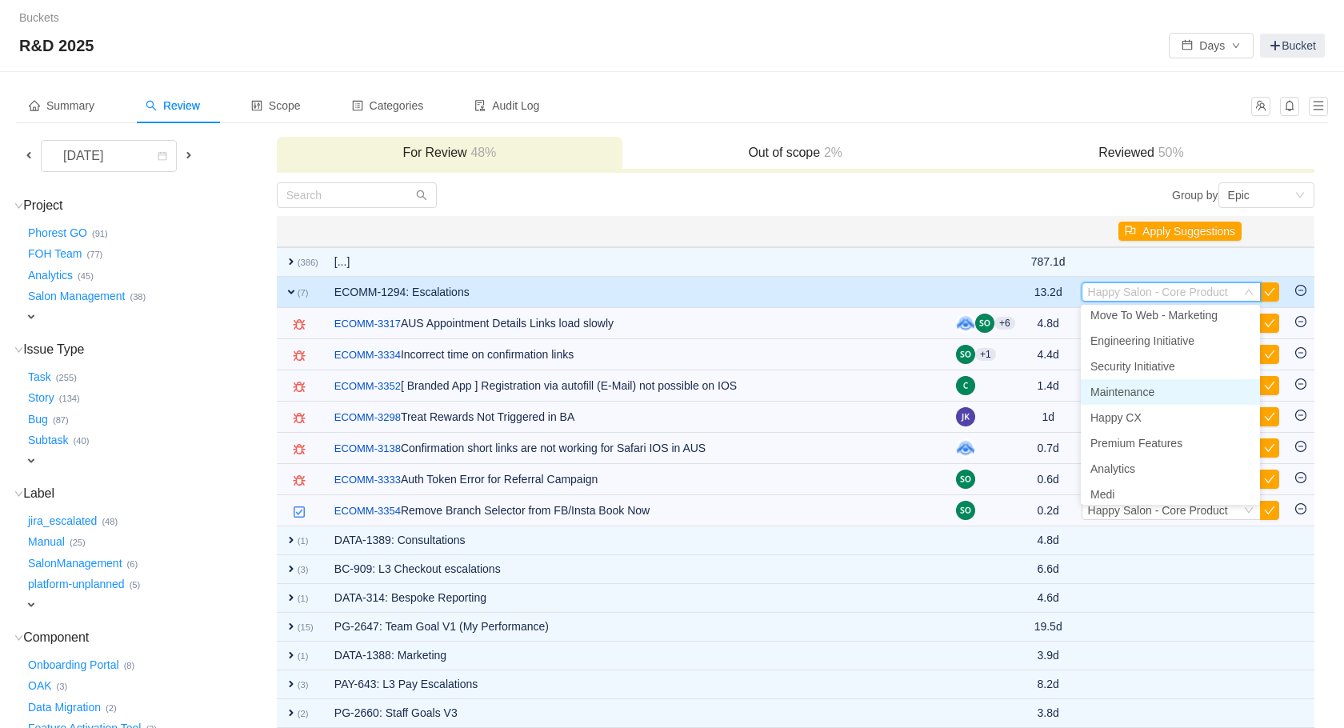
click at [1147, 397] on span "Maintenance" at bounding box center [1123, 392] width 64 height 13
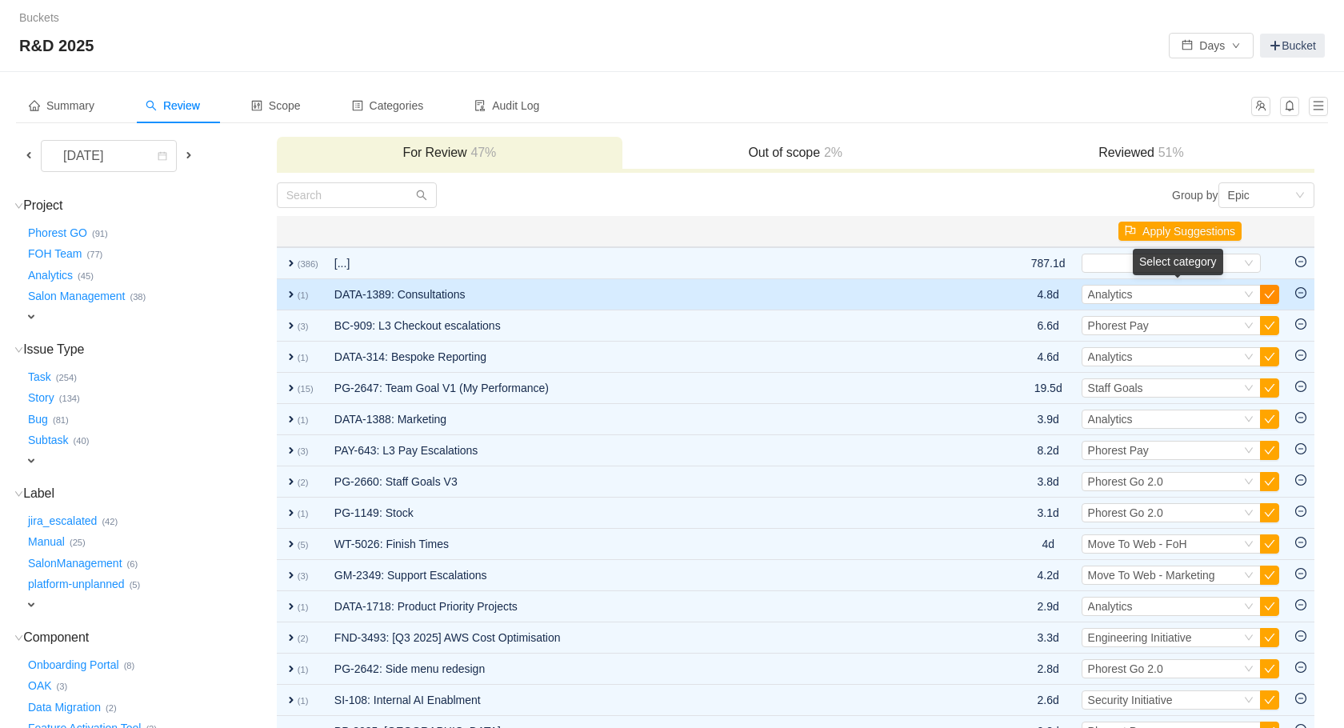
click at [1272, 293] on button "button" at bounding box center [1269, 294] width 19 height 19
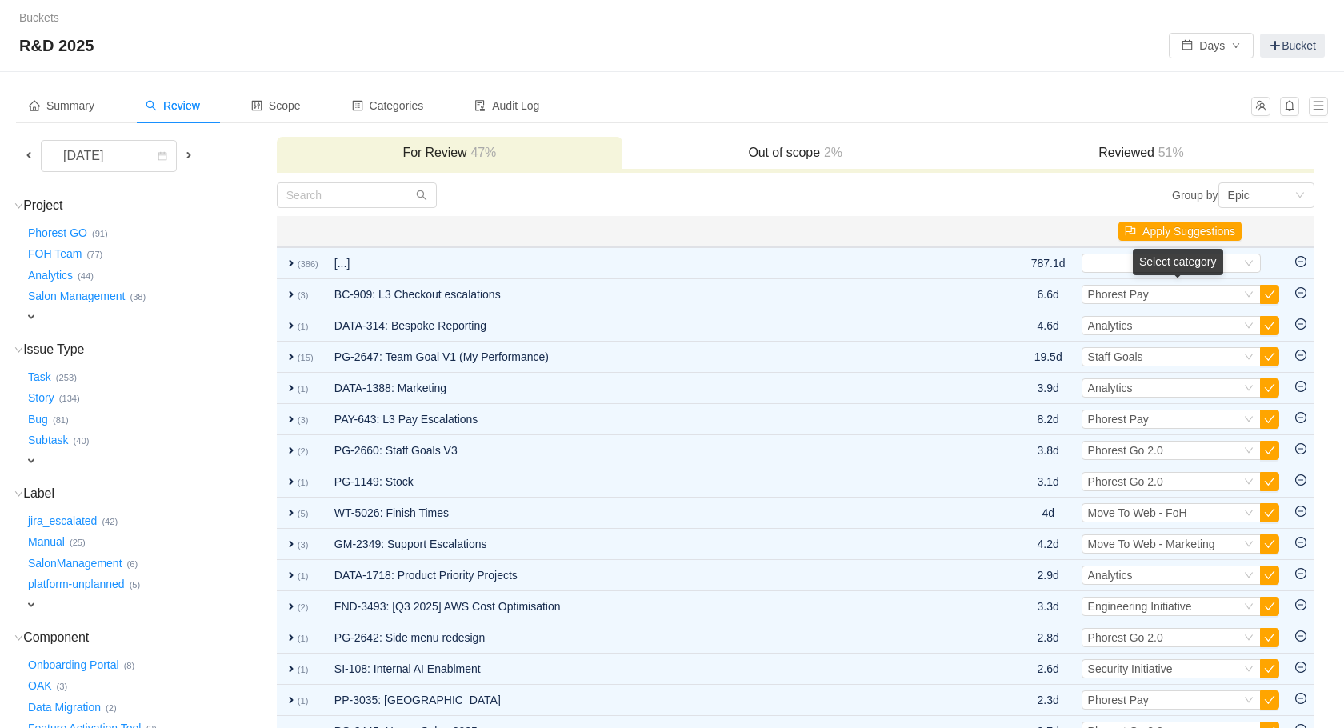
click at [1272, 293] on button "button" at bounding box center [1269, 294] width 19 height 19
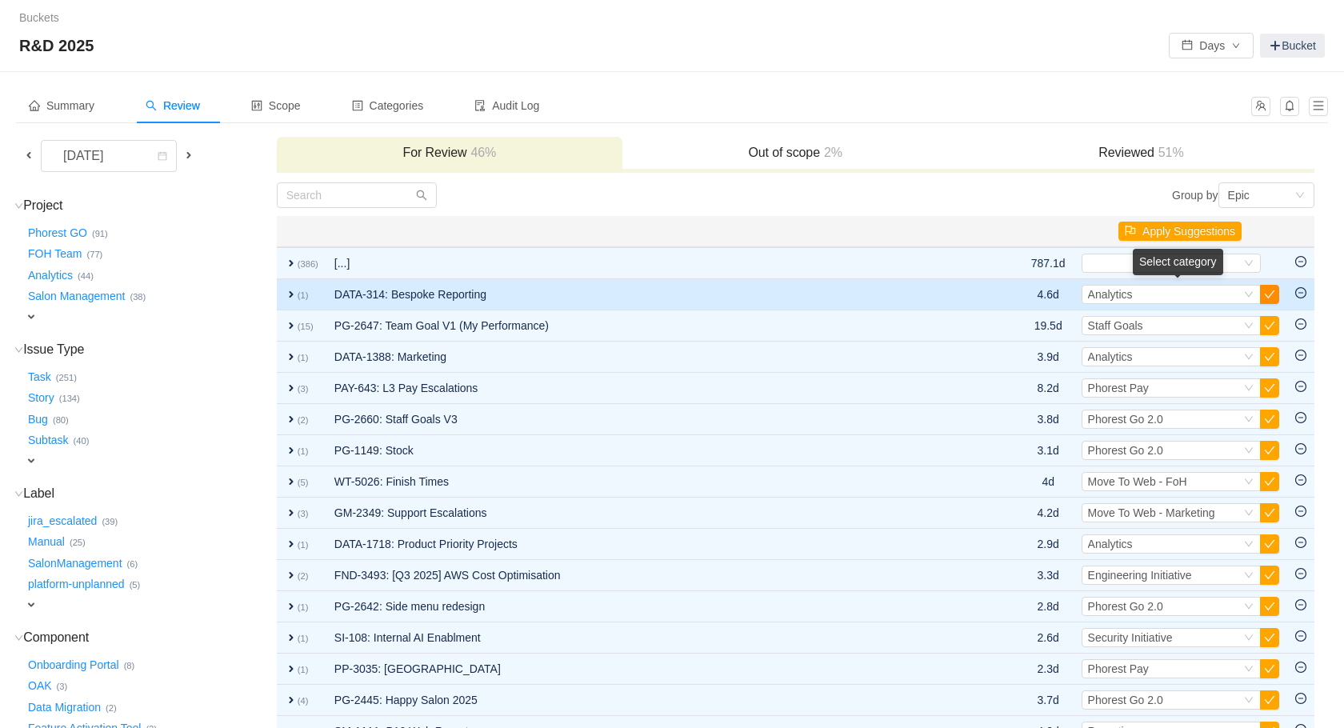
click at [1272, 299] on button "button" at bounding box center [1269, 294] width 19 height 19
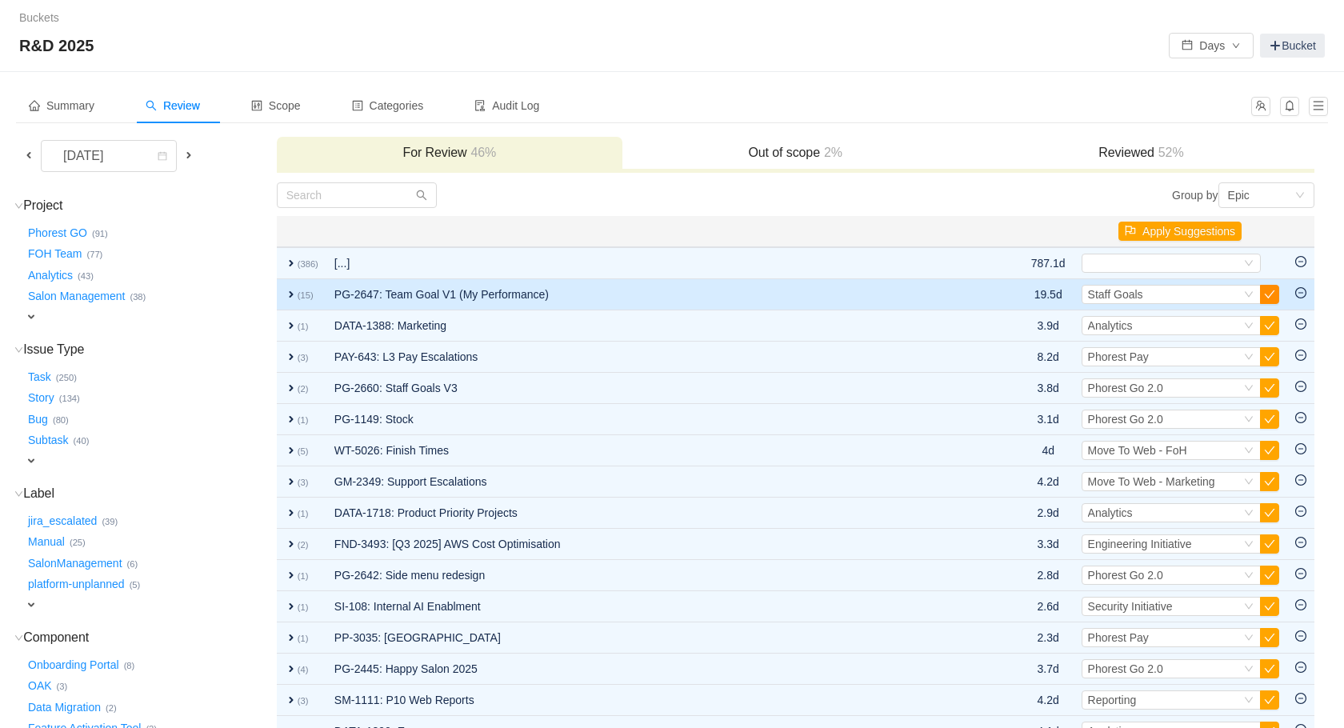
click at [1271, 298] on button "button" at bounding box center [1269, 294] width 19 height 19
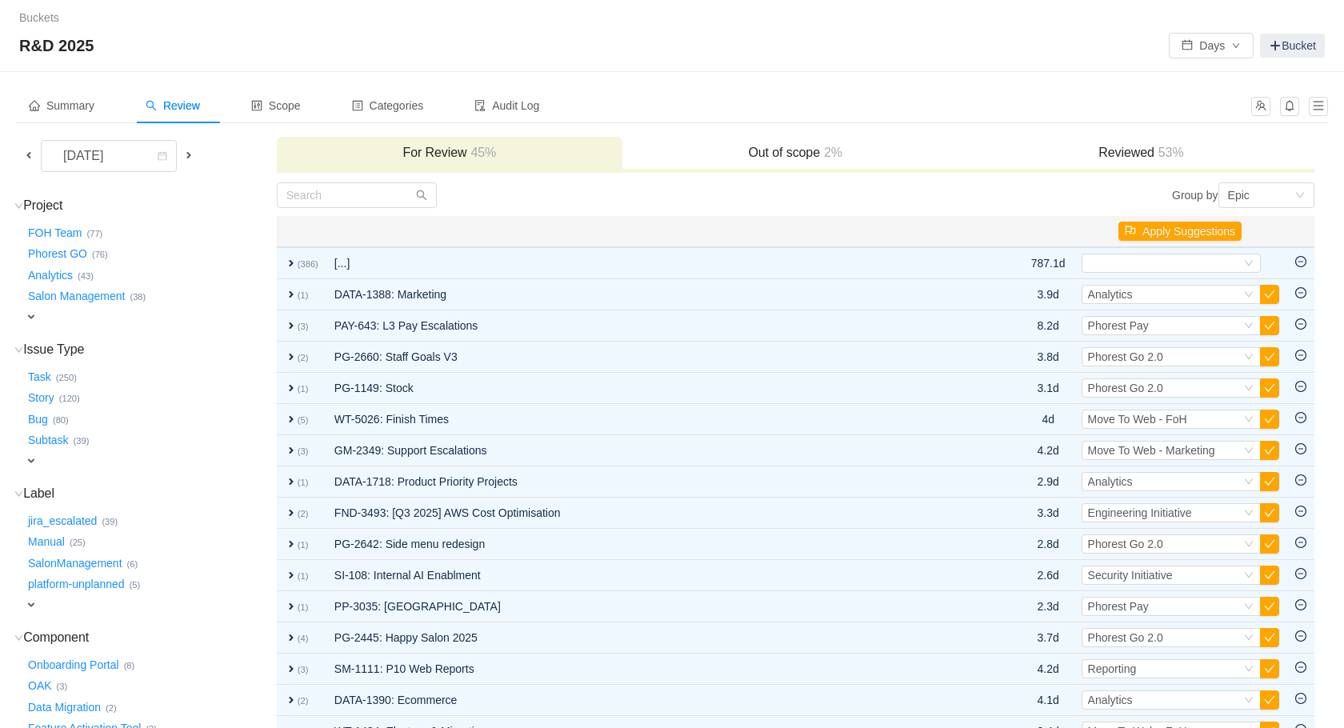
click at [1271, 298] on button "button" at bounding box center [1269, 294] width 19 height 19
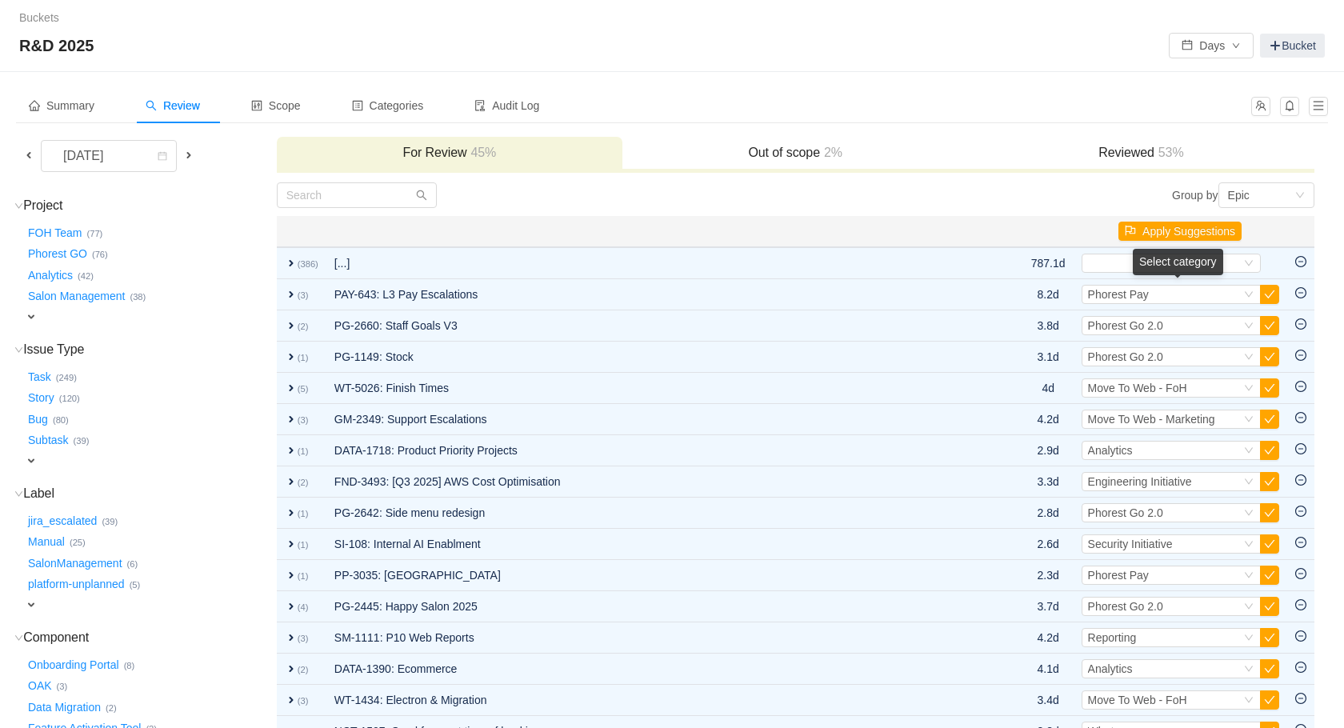
click at [1271, 298] on button "button" at bounding box center [1269, 294] width 19 height 19
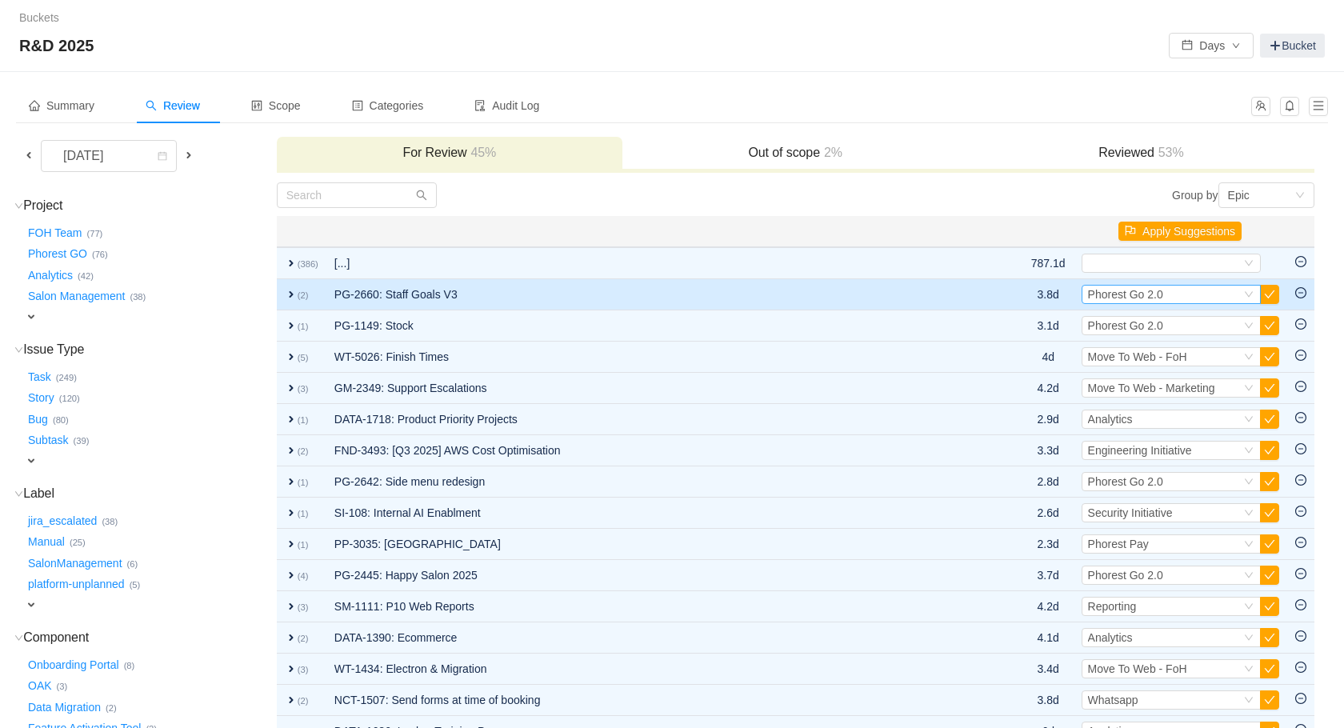
click at [1192, 298] on div "Select Phorest Go 2.0" at bounding box center [1164, 295] width 153 height 18
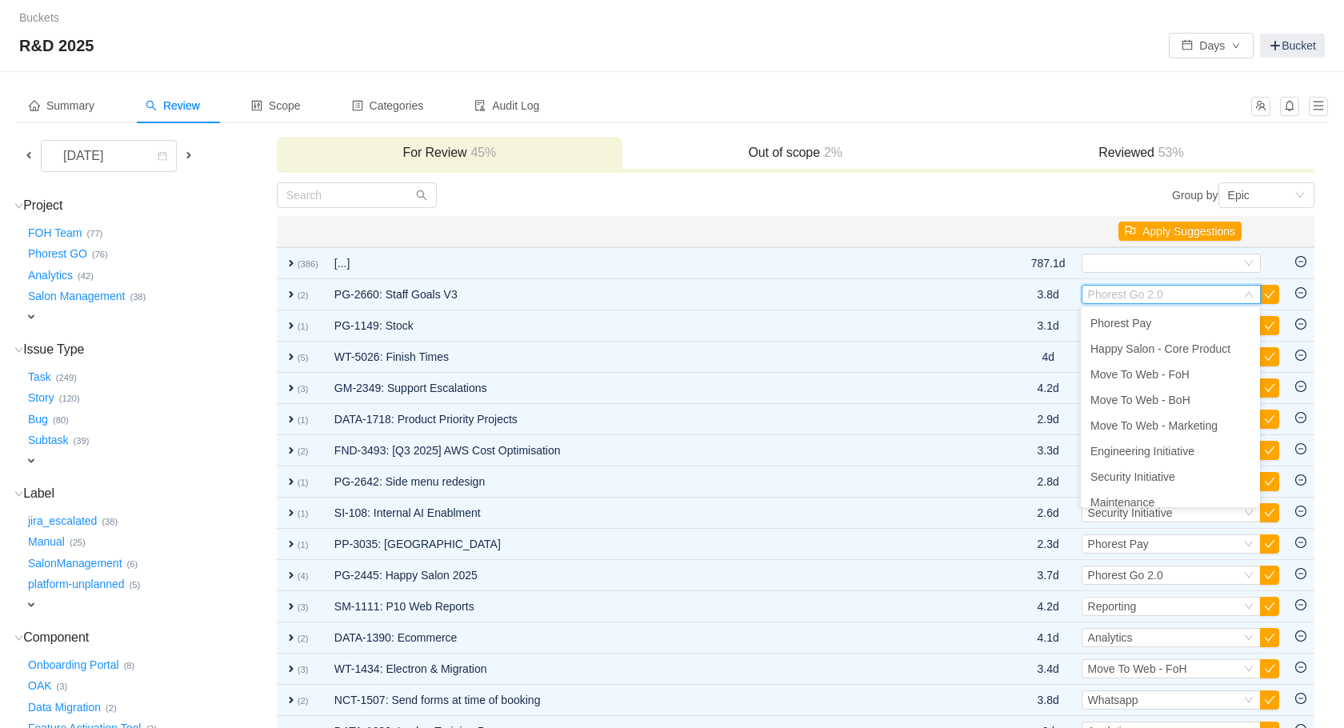
scroll to position [234, 0]
click at [1174, 473] on li "Staff Goals" at bounding box center [1170, 473] width 179 height 26
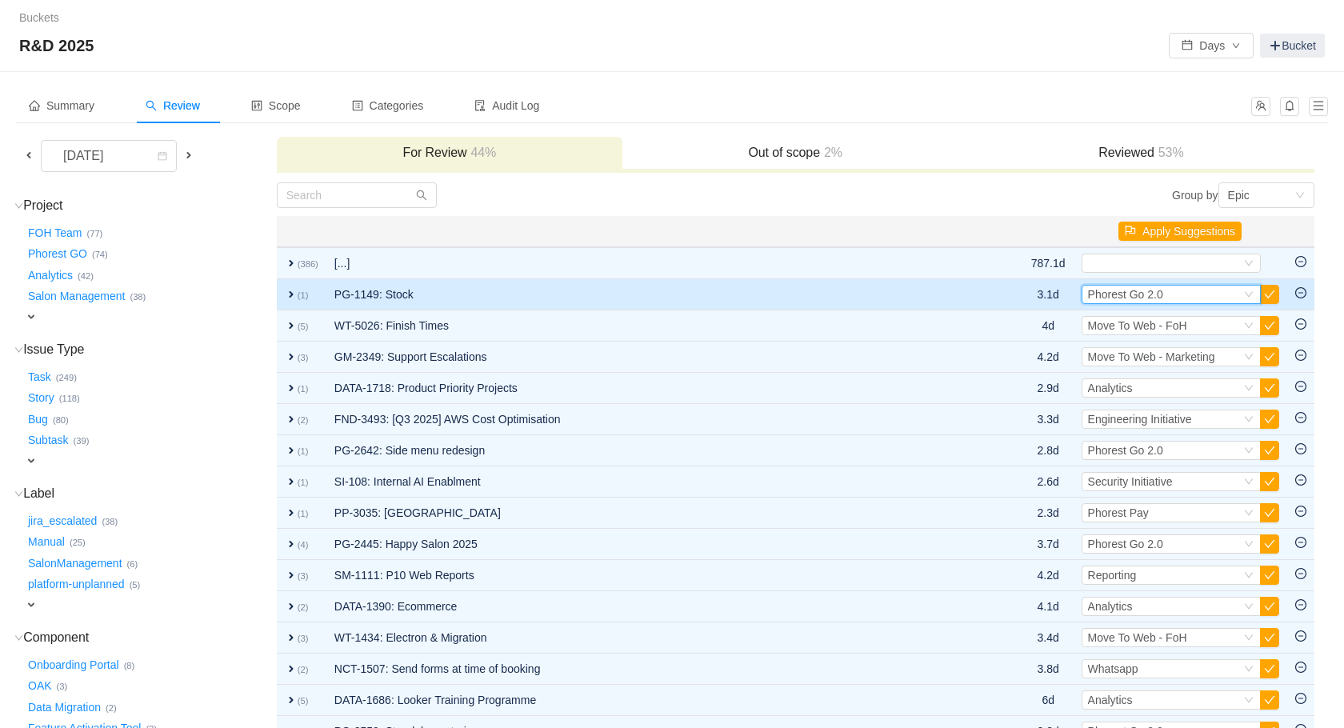
click at [1155, 298] on span "Phorest Go 2.0" at bounding box center [1125, 294] width 75 height 13
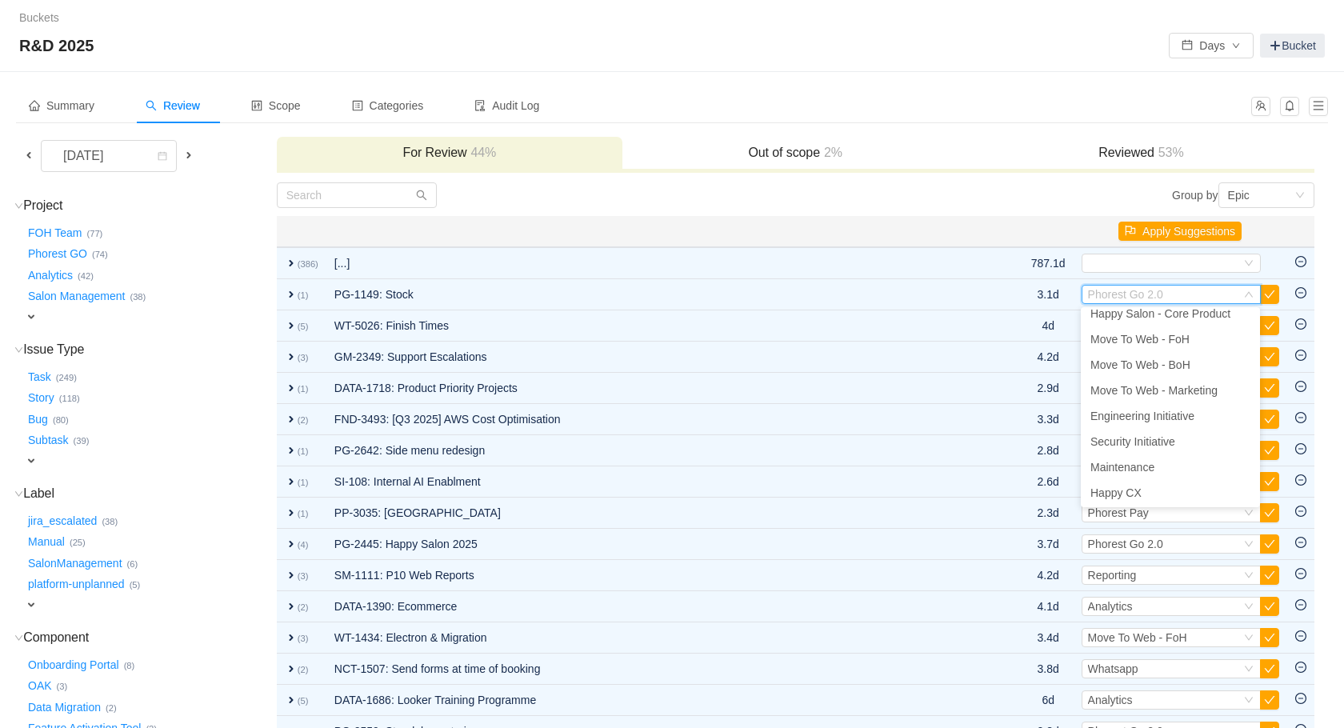
scroll to position [0, 0]
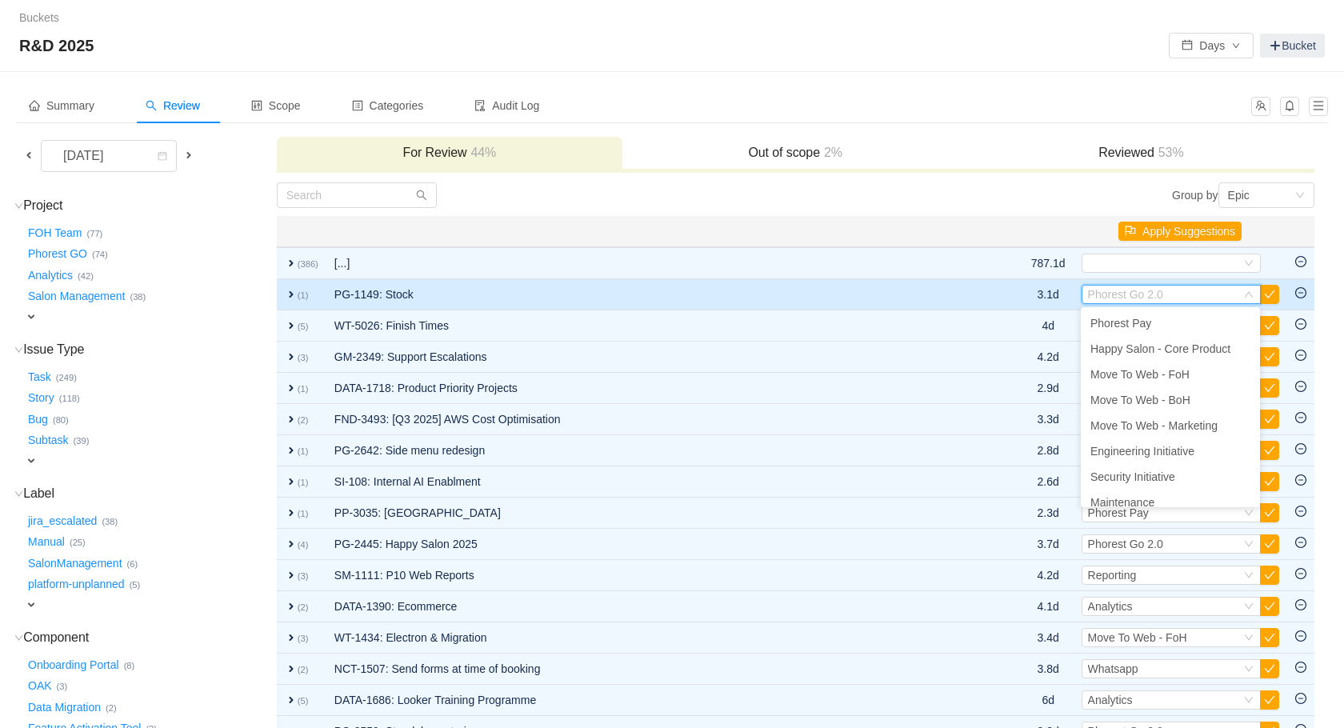
click at [301, 296] on small "(1)" at bounding box center [303, 295] width 11 height 10
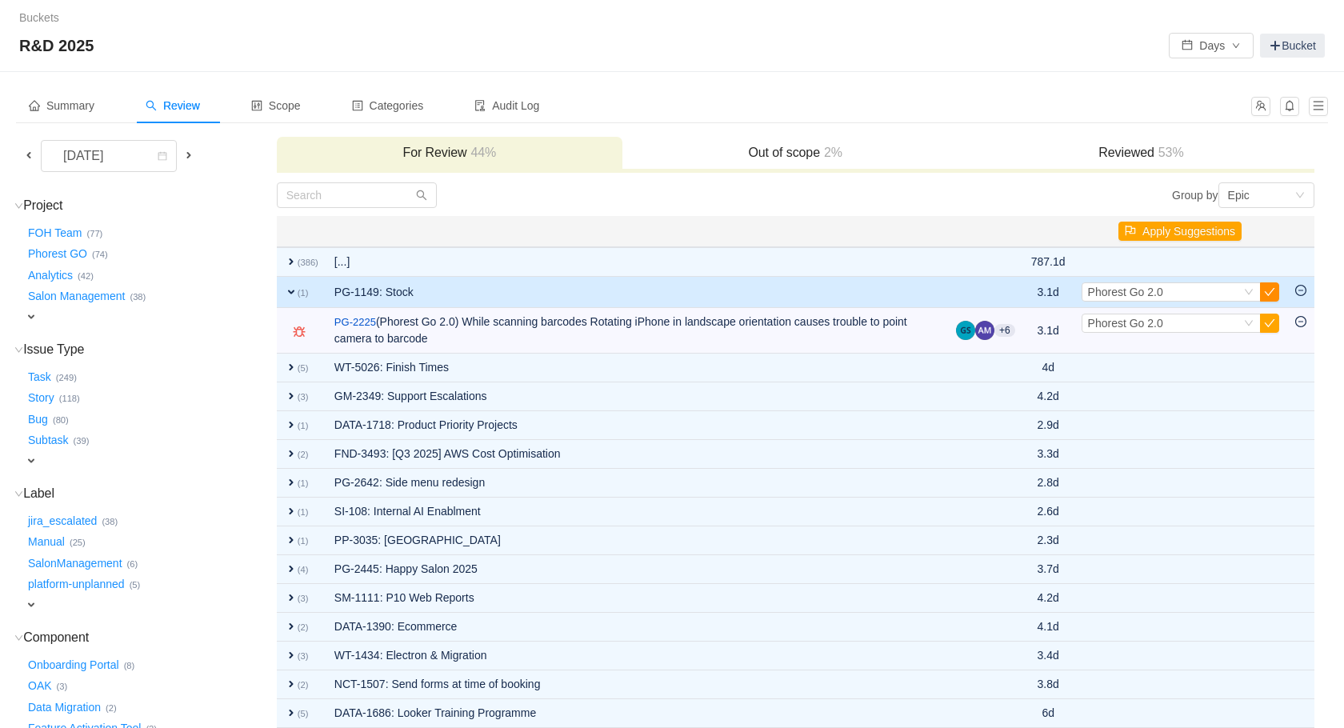
click at [1272, 293] on button "button" at bounding box center [1269, 291] width 19 height 19
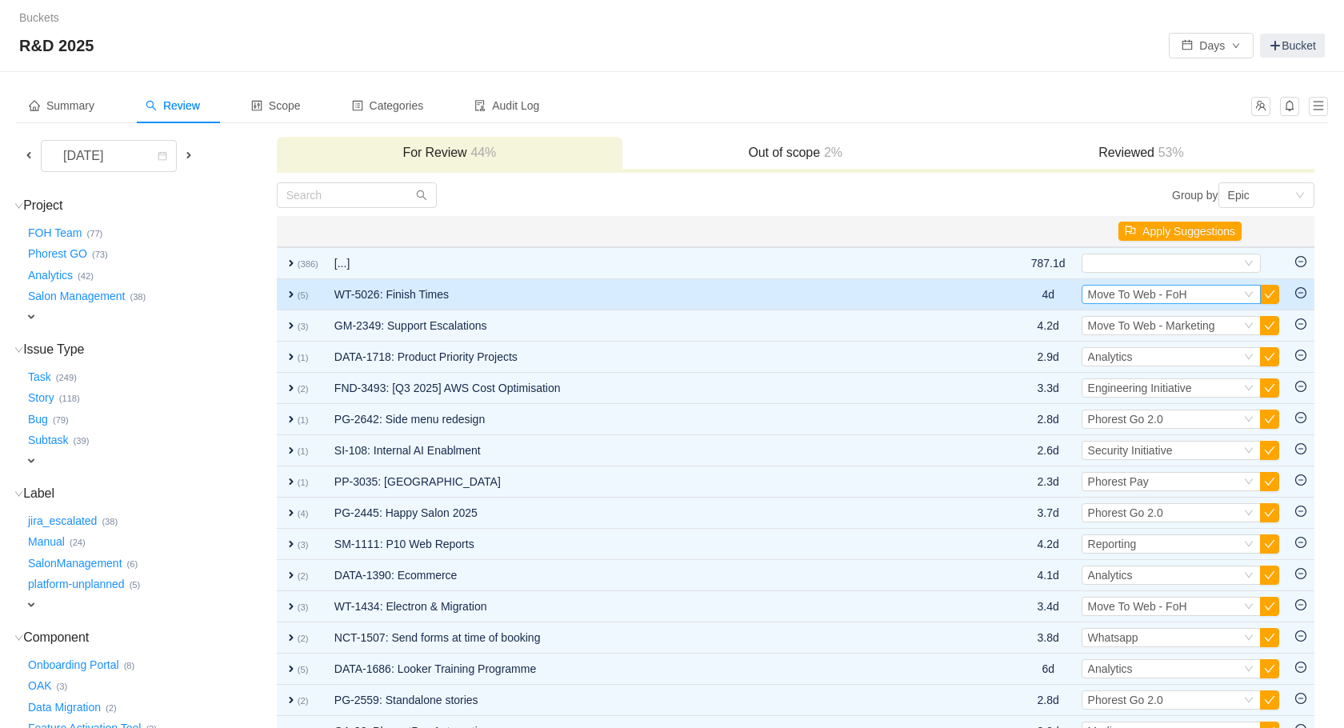
click at [1244, 294] on icon "icon: down" at bounding box center [1249, 295] width 10 height 10
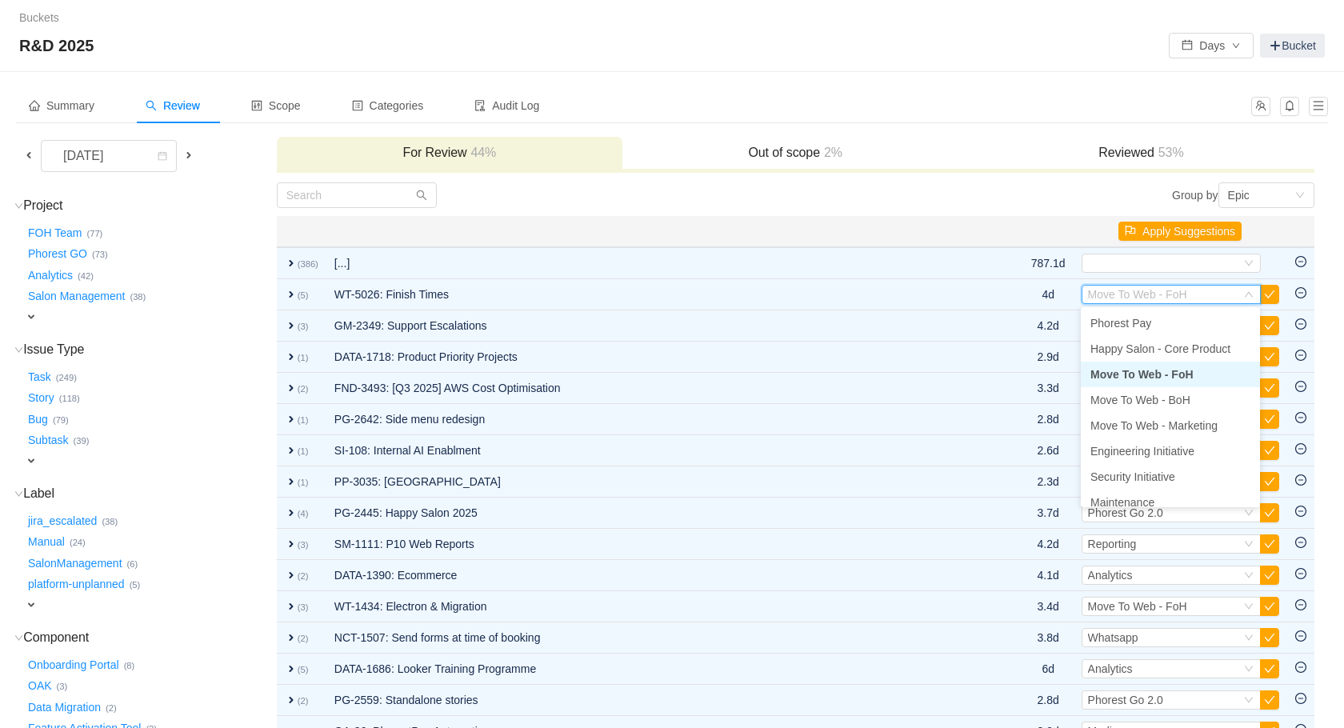
scroll to position [1, 0]
click at [1215, 346] on span "Happy Salon - Core Product" at bounding box center [1161, 348] width 140 height 13
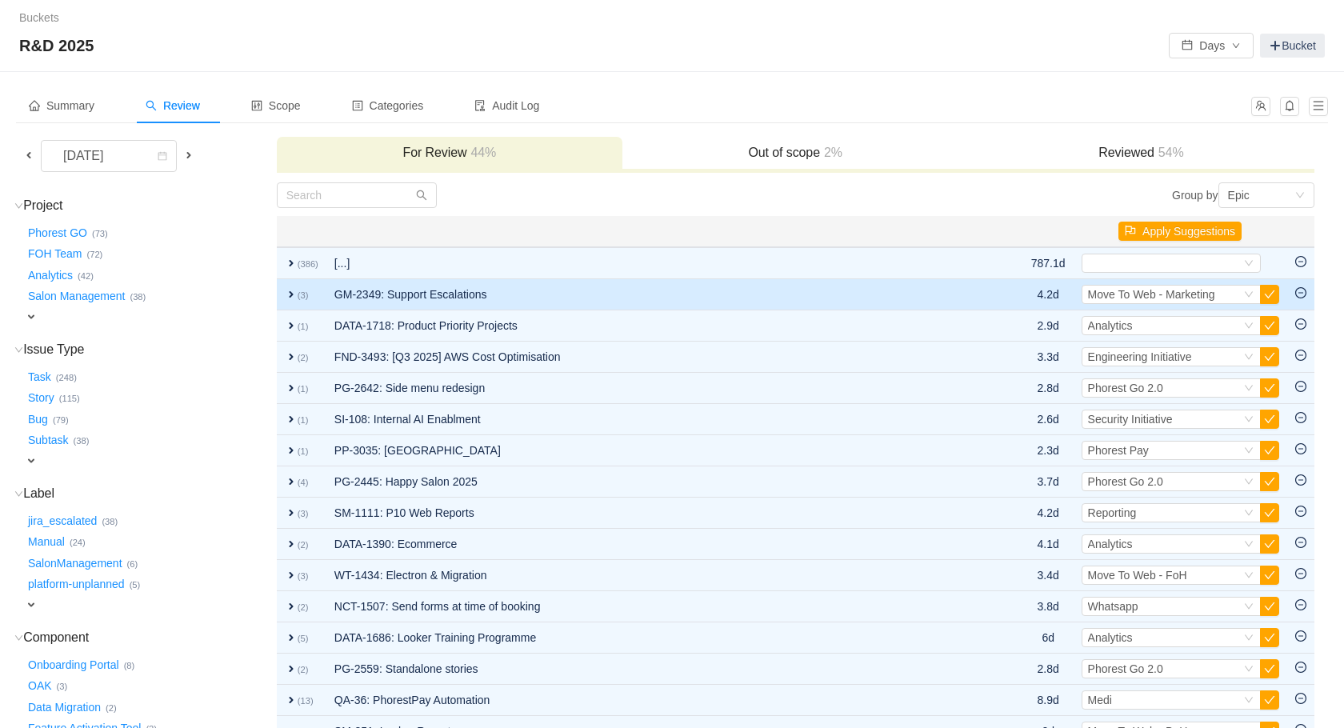
click at [691, 298] on td "GM-2349: Support Escalations" at bounding box center [657, 294] width 663 height 31
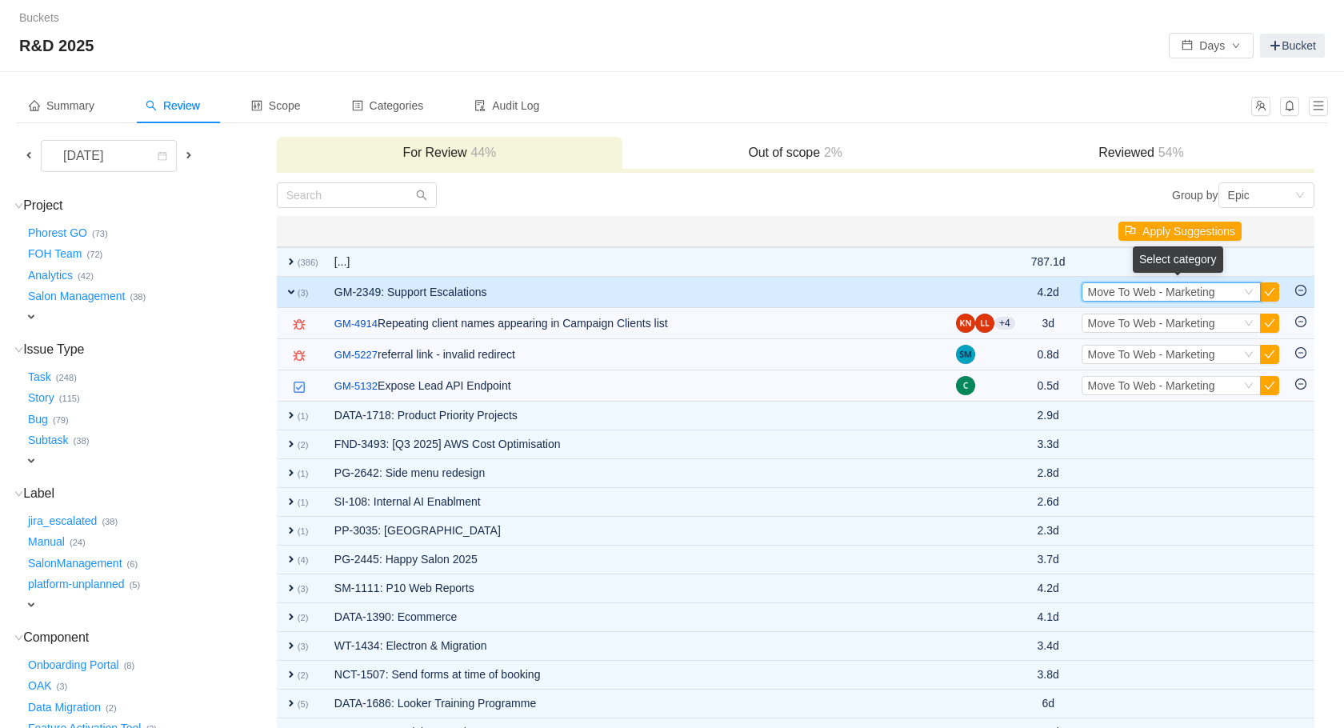
click at [1177, 290] on span "Move To Web - Marketing" at bounding box center [1151, 292] width 127 height 13
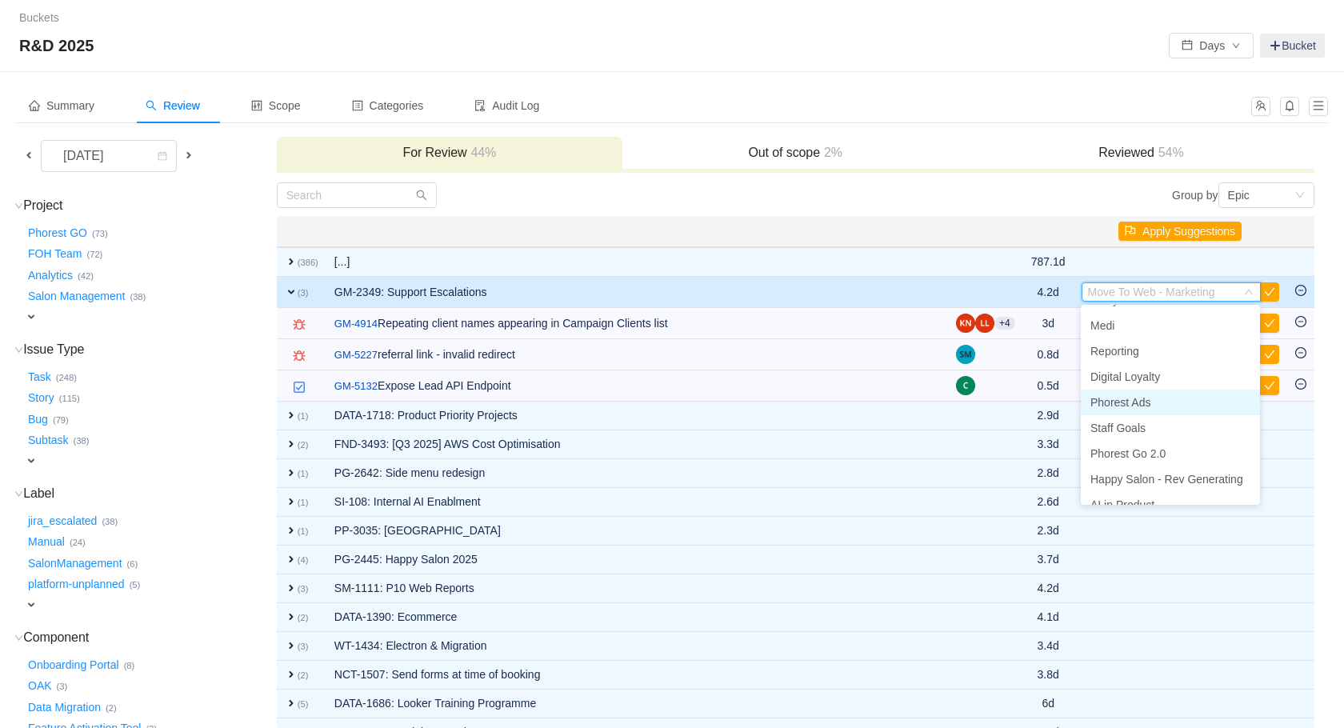
click at [1151, 412] on li "Phorest Ads" at bounding box center [1170, 403] width 179 height 26
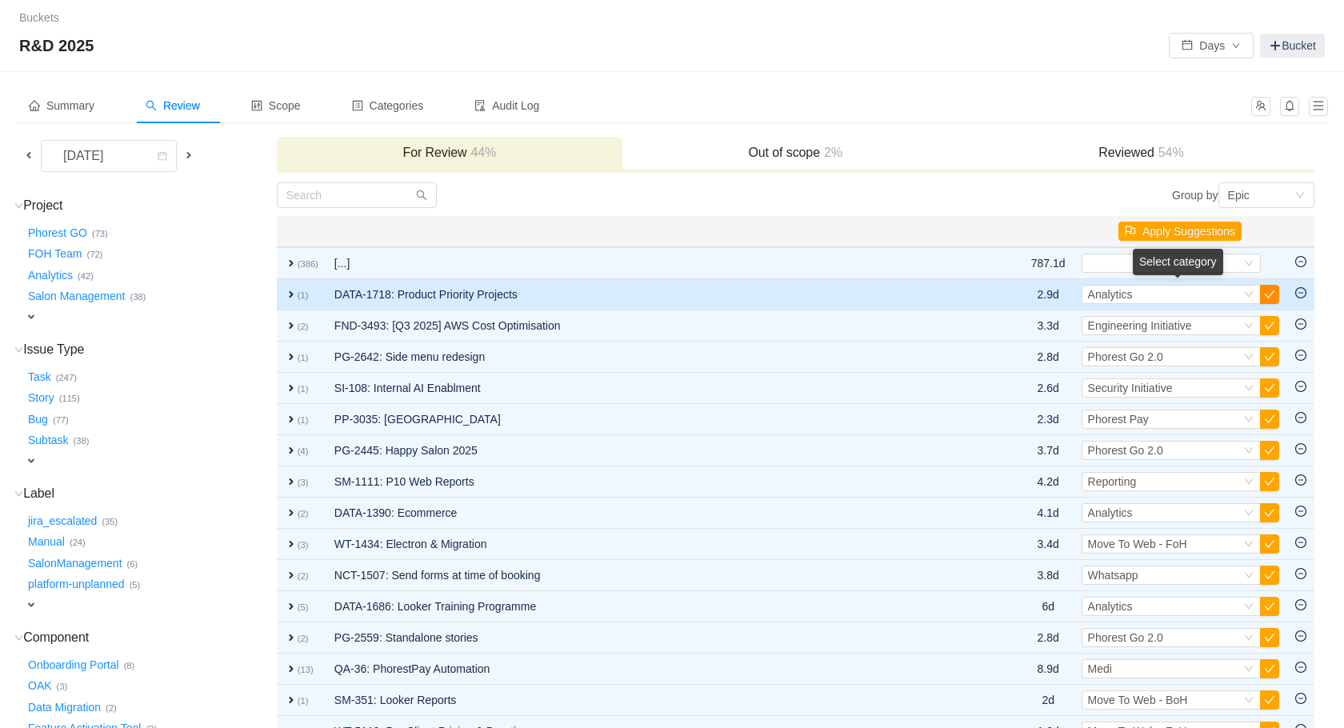
click at [1266, 290] on button "button" at bounding box center [1269, 294] width 19 height 19
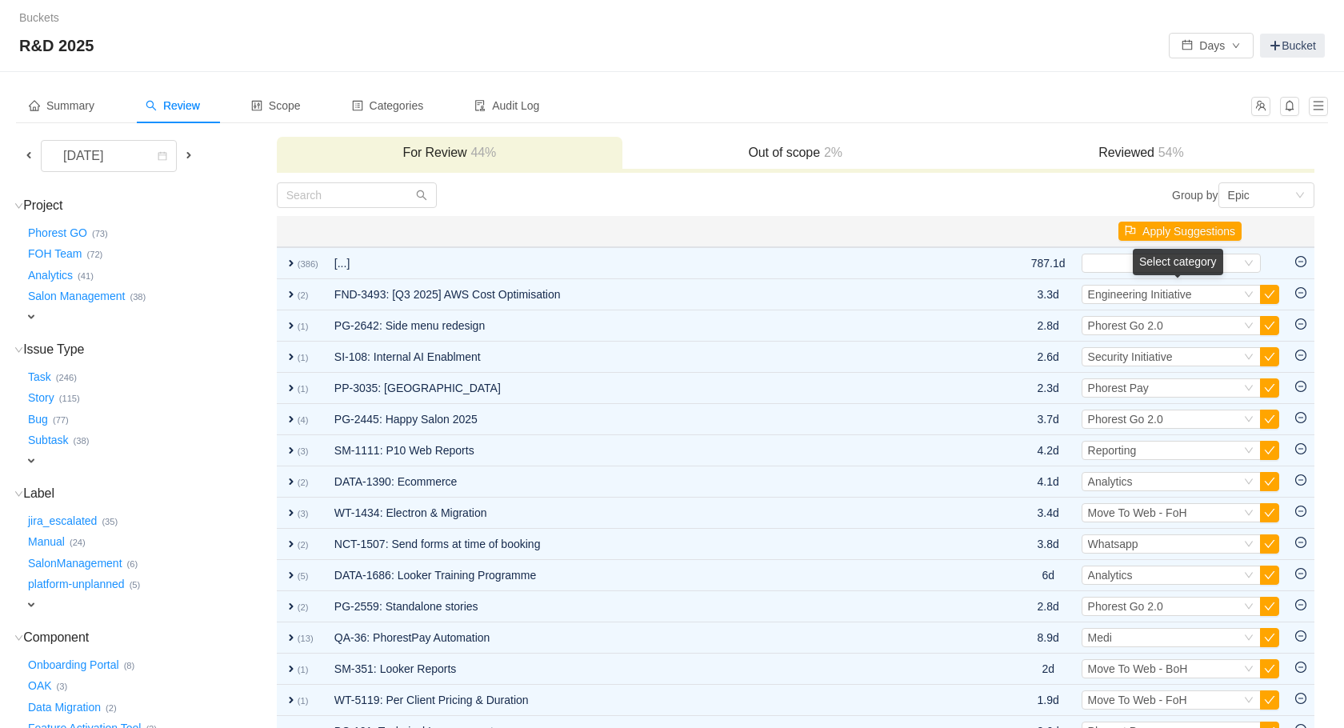
click at [1266, 290] on button "button" at bounding box center [1269, 294] width 19 height 19
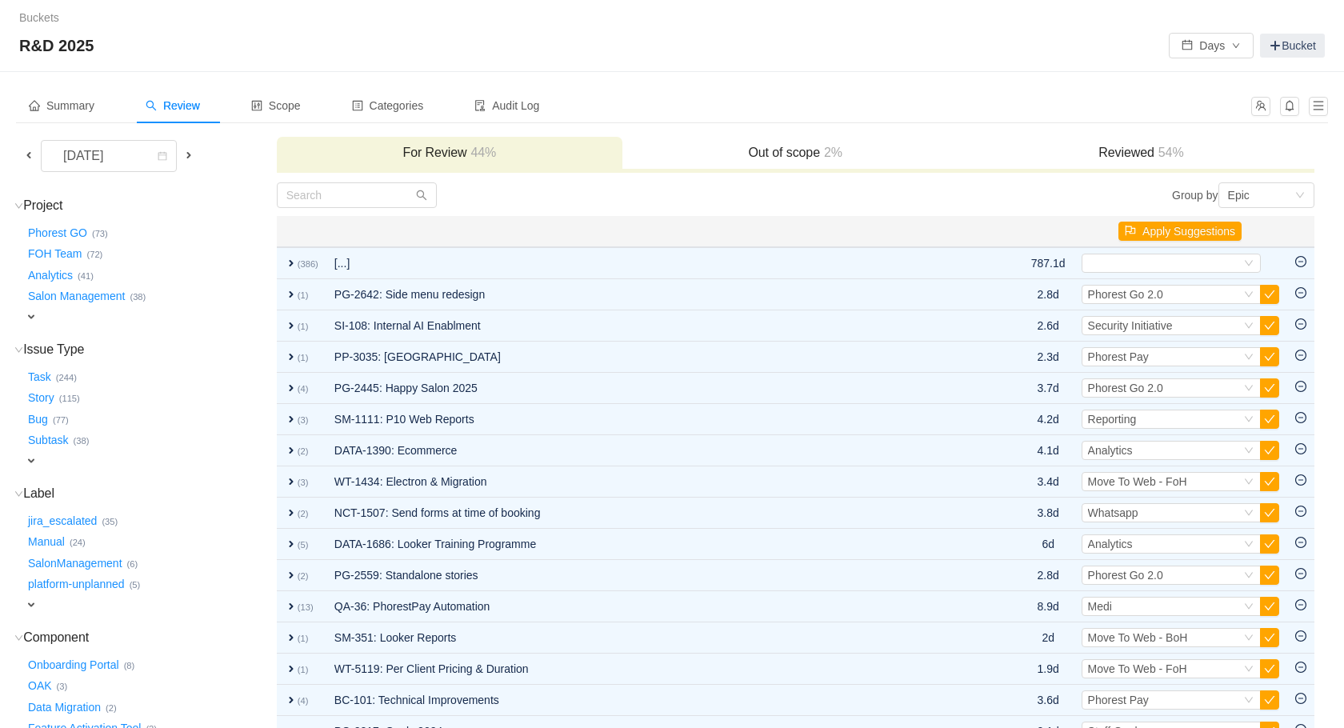
click at [1266, 290] on button "button" at bounding box center [1269, 294] width 19 height 19
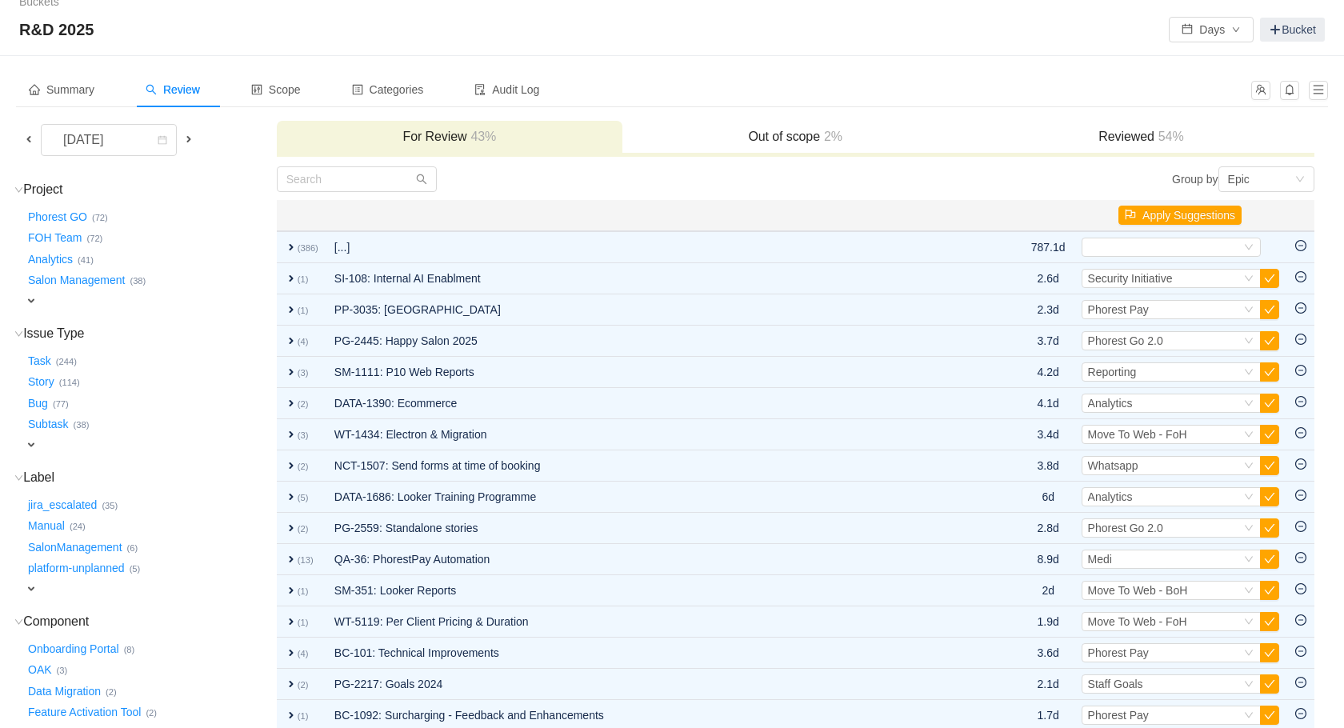
scroll to position [0, 0]
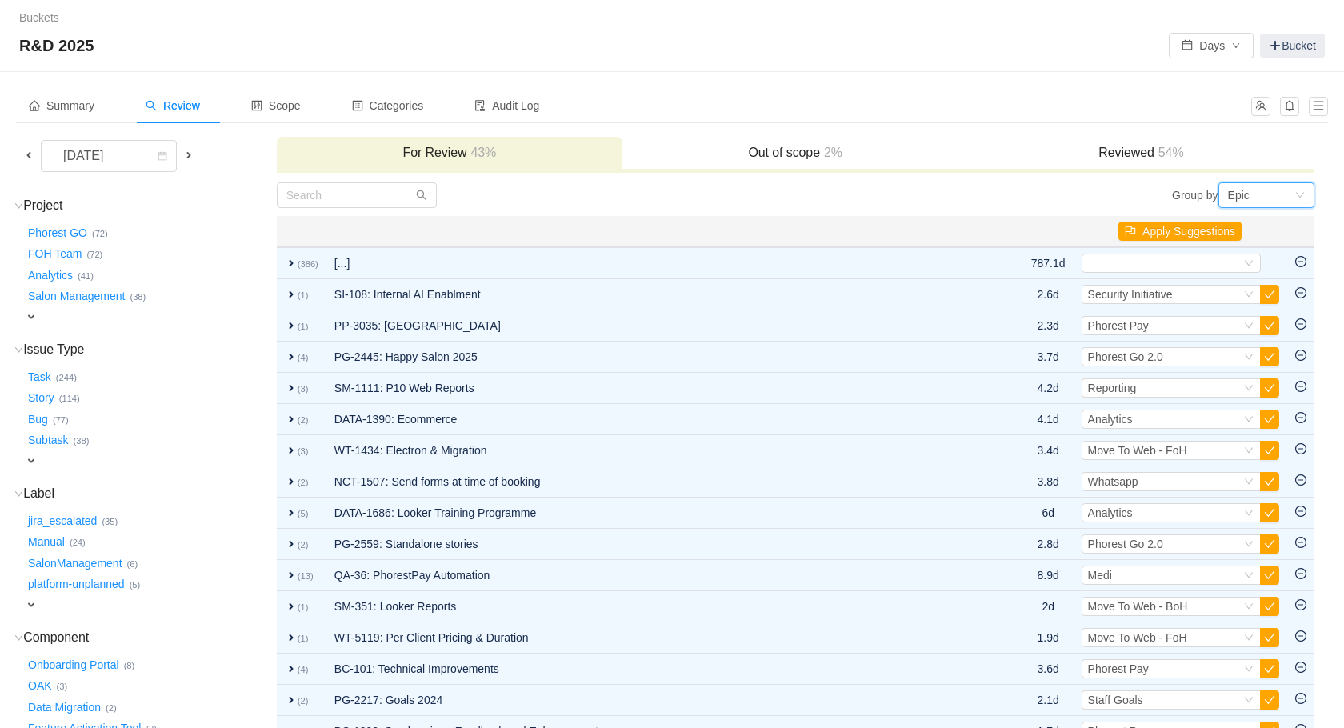
click at [1264, 194] on div "Epic" at bounding box center [1261, 195] width 66 height 24
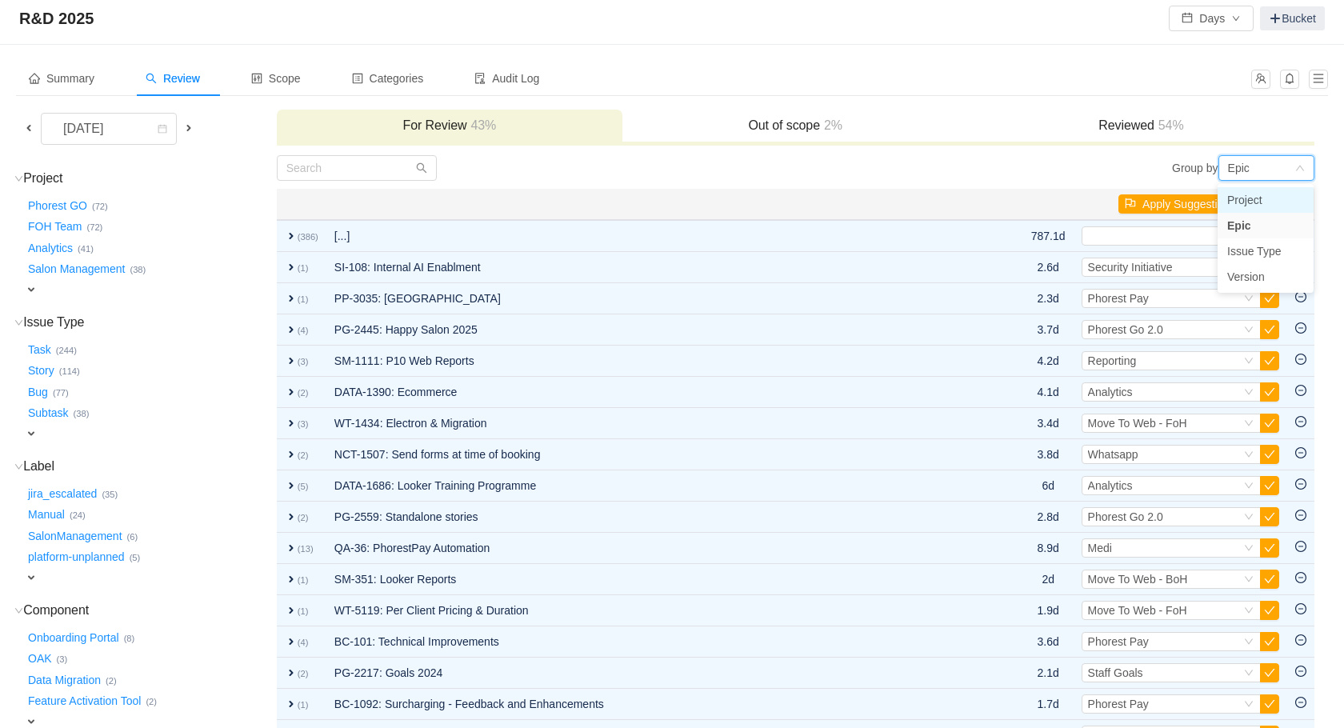
click at [1256, 205] on li "Project" at bounding box center [1266, 200] width 96 height 26
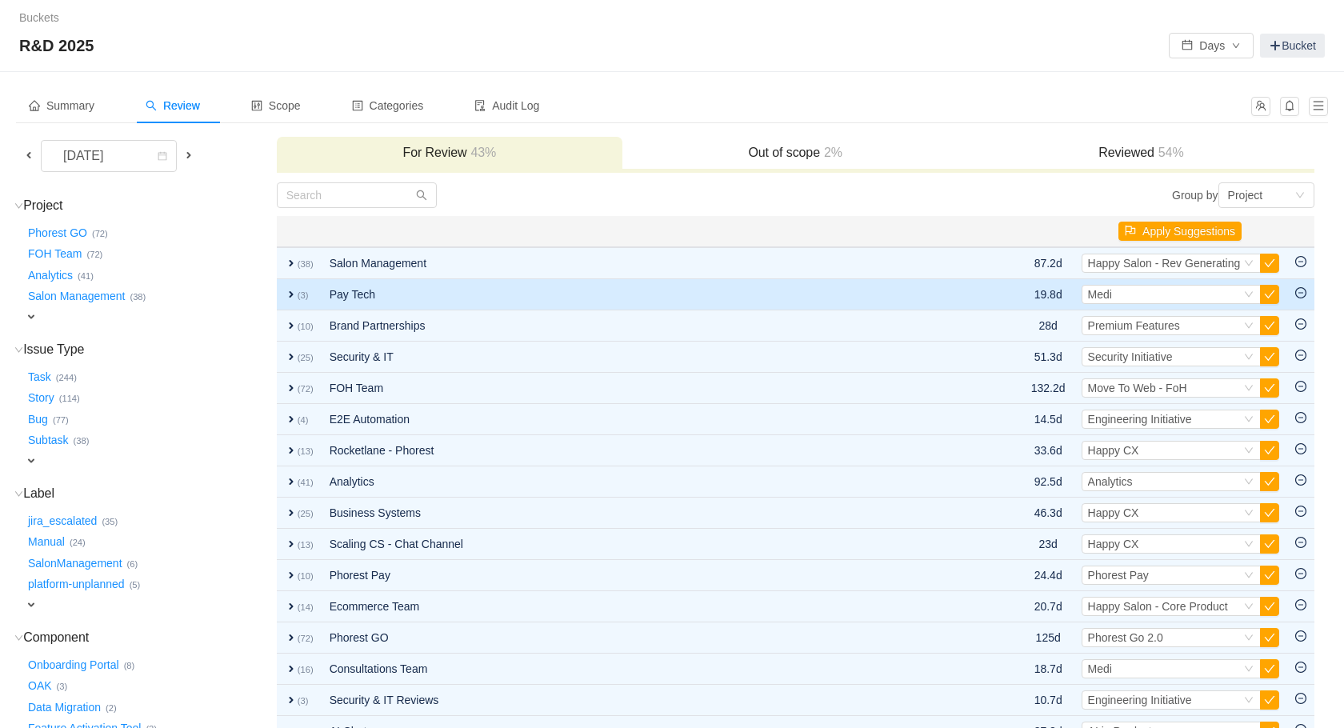
click at [575, 282] on td "Pay Tech" at bounding box center [639, 294] width 635 height 31
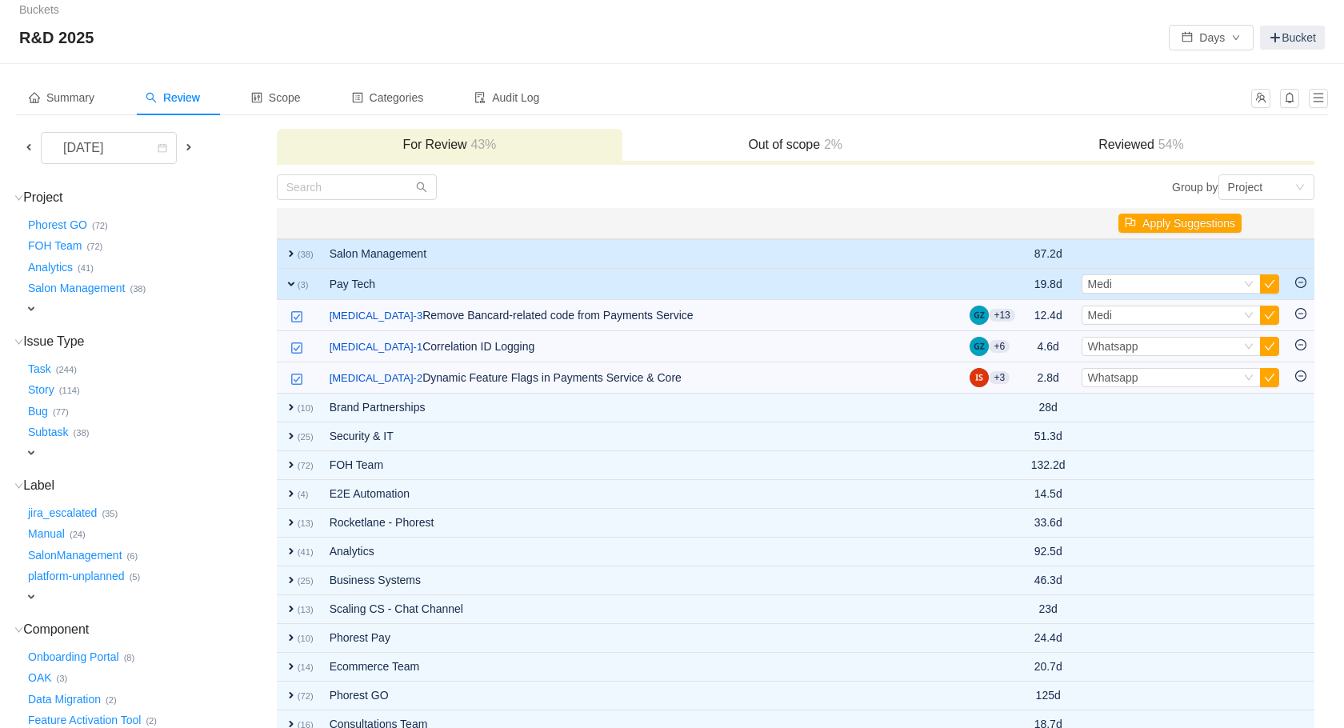
scroll to position [11, 0]
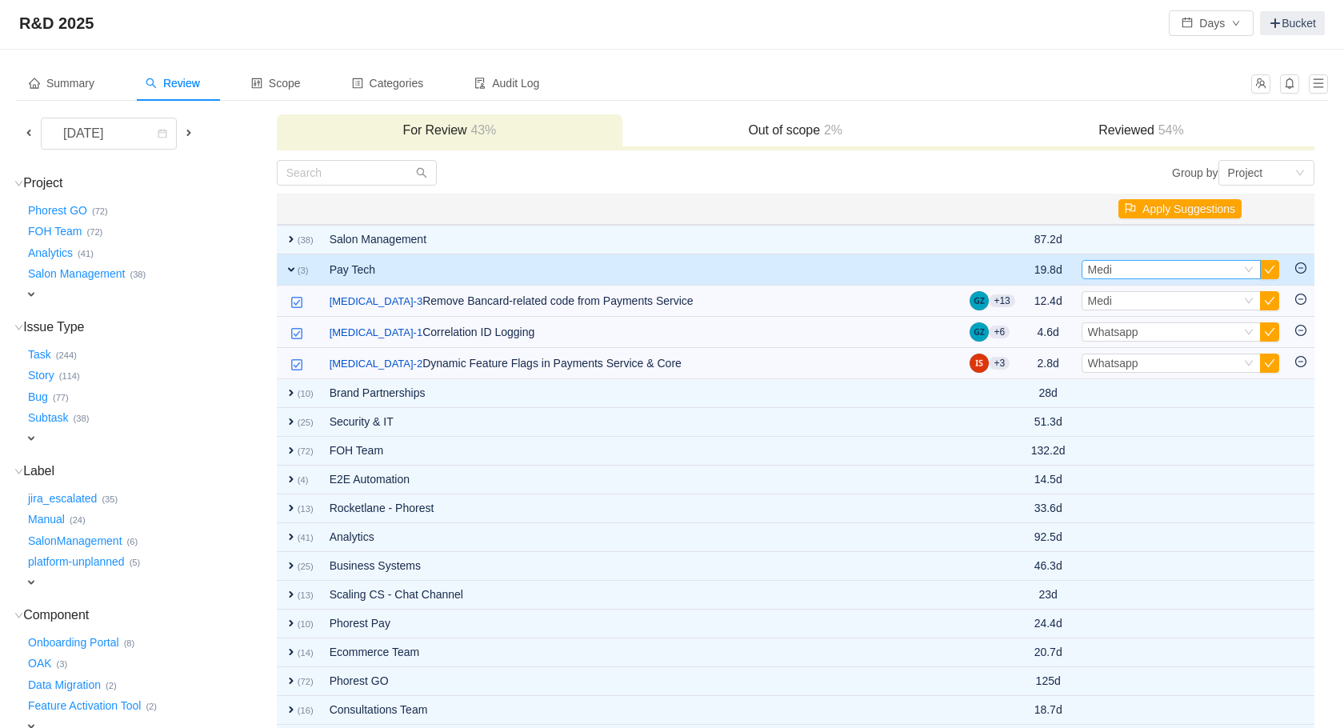
click at [1132, 281] on td "Select Medi Out of scope" at bounding box center [1181, 269] width 214 height 31
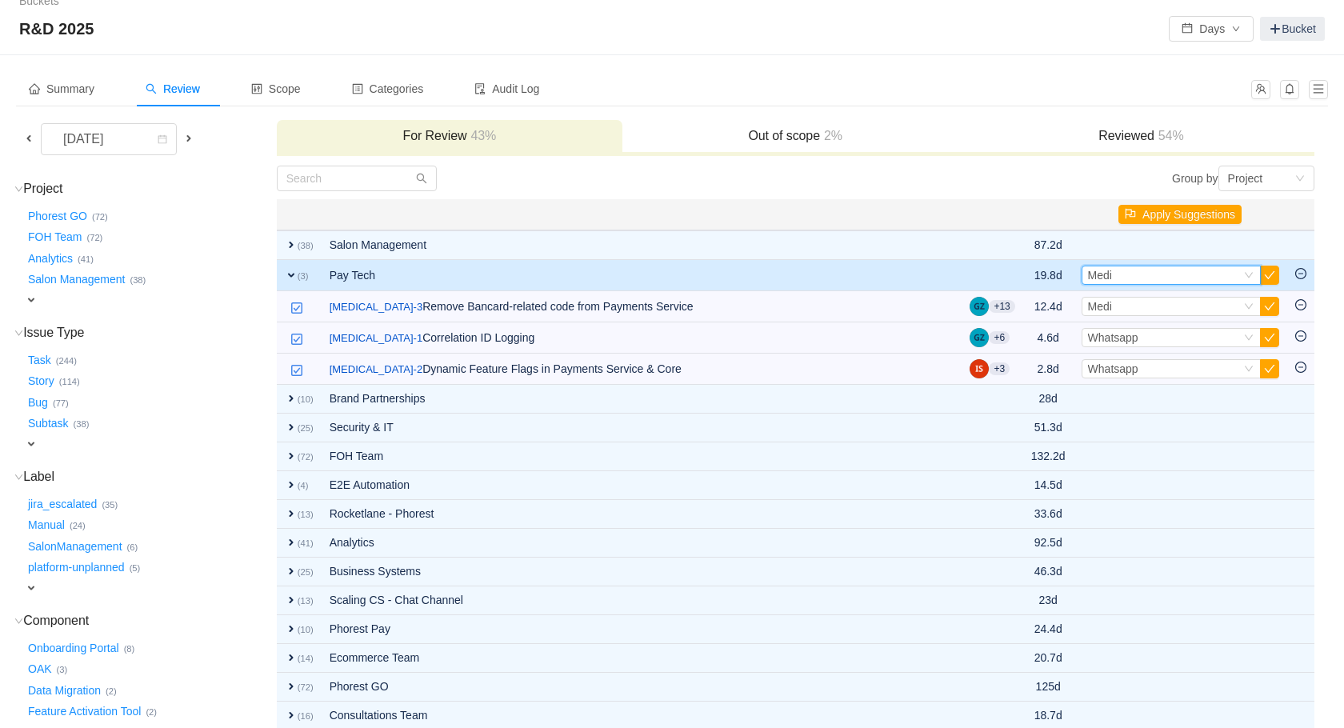
scroll to position [14, 0]
click at [1133, 278] on div "Select Medi" at bounding box center [1164, 278] width 153 height 18
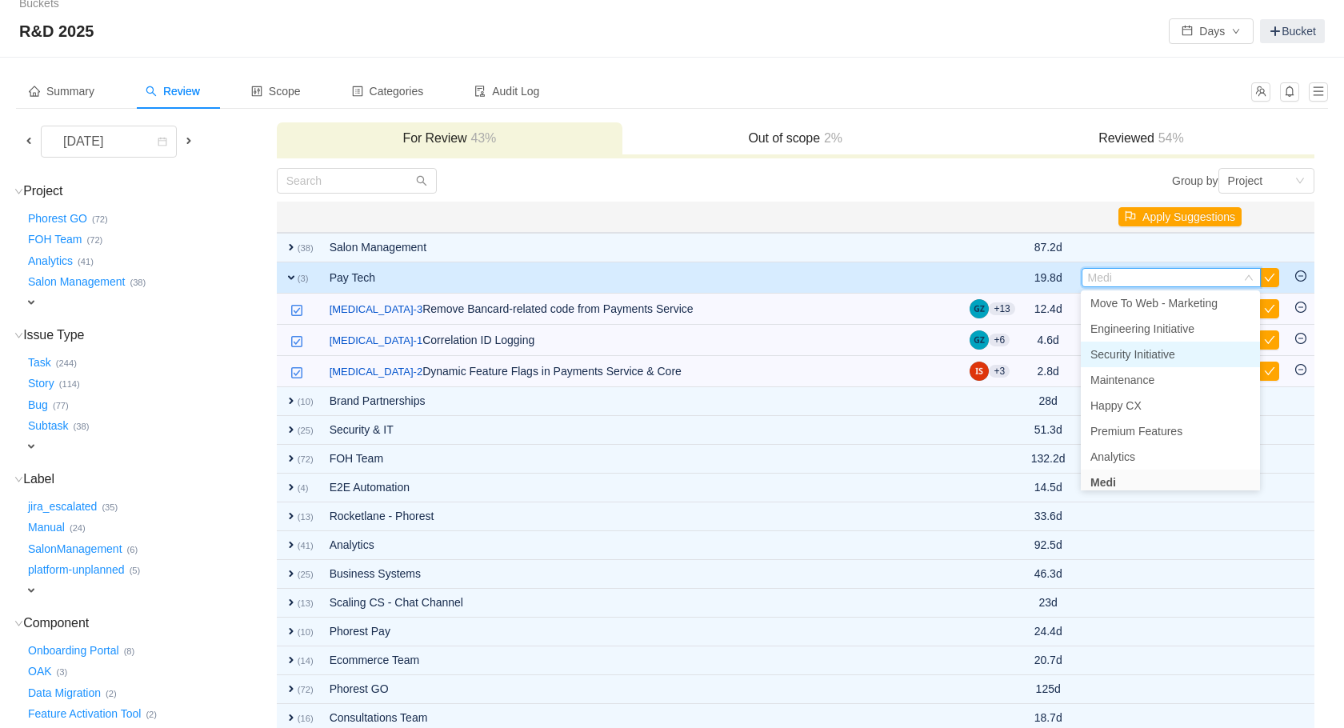
scroll to position [0, 0]
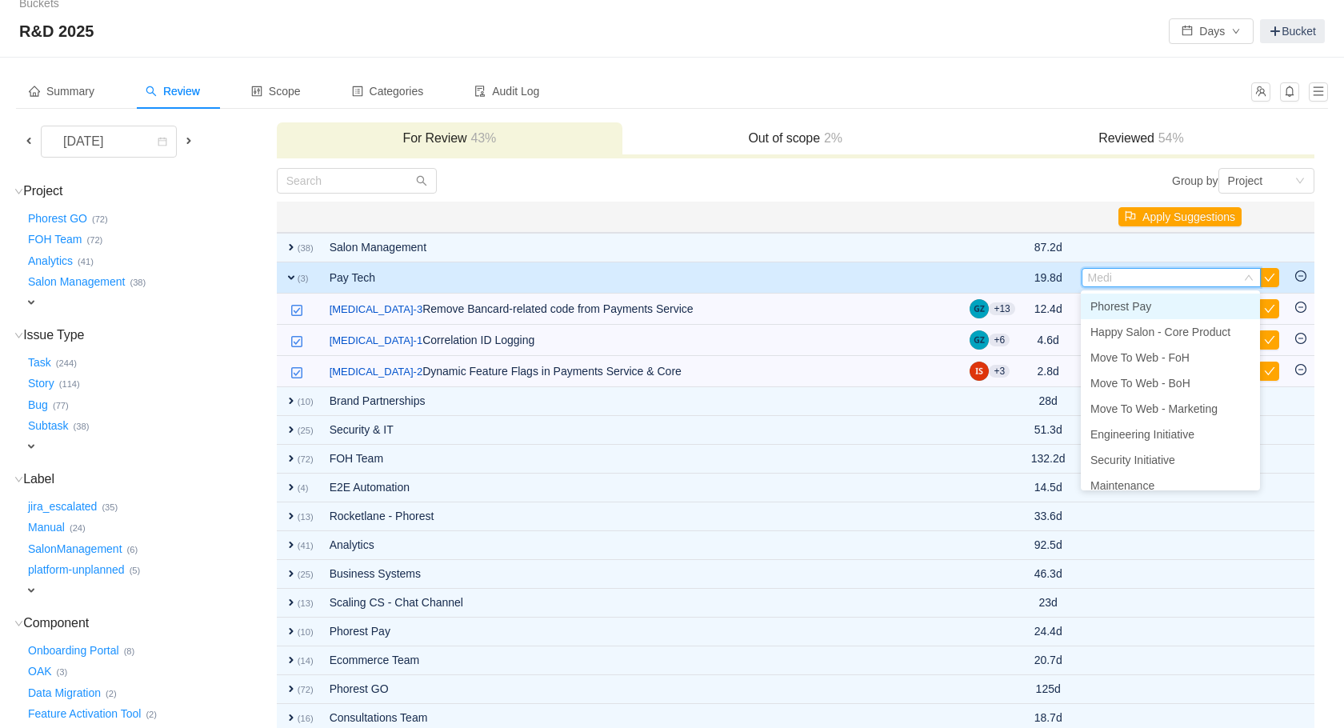
click at [1123, 306] on span "Phorest Pay" at bounding box center [1121, 306] width 61 height 13
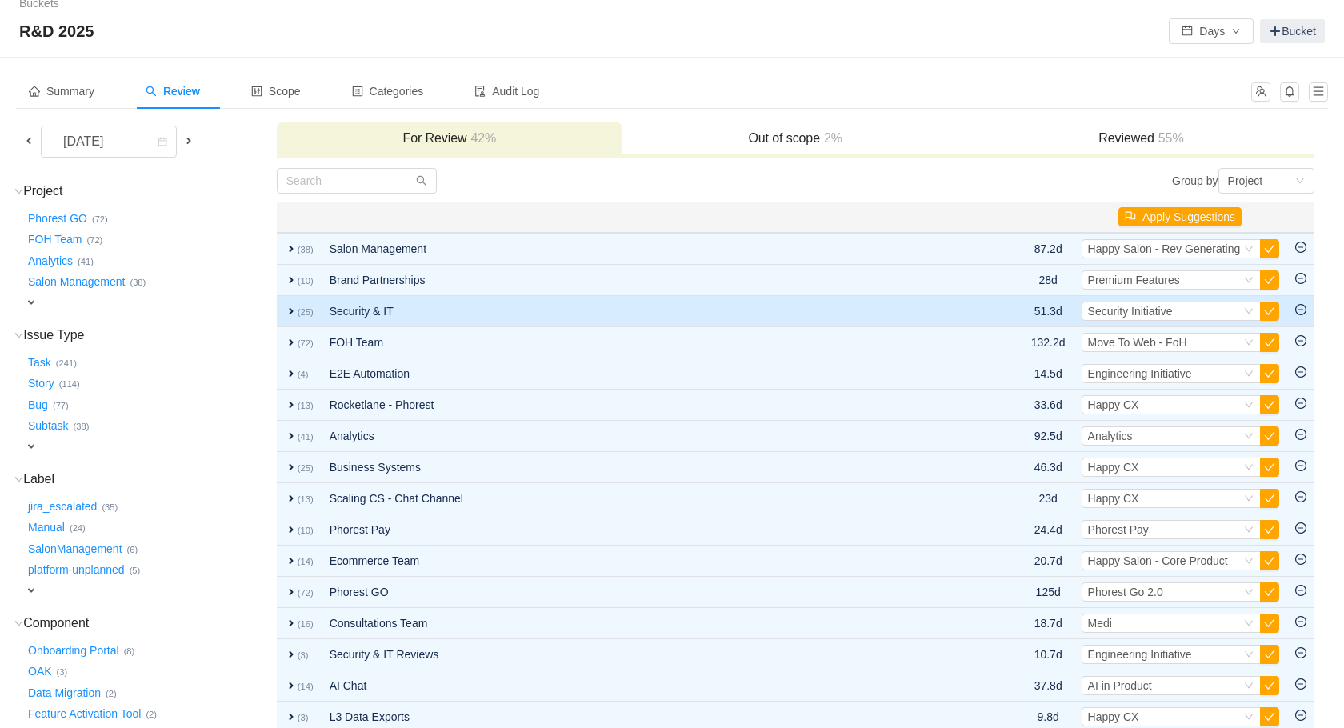
click at [569, 317] on td "Security & IT" at bounding box center [639, 311] width 635 height 31
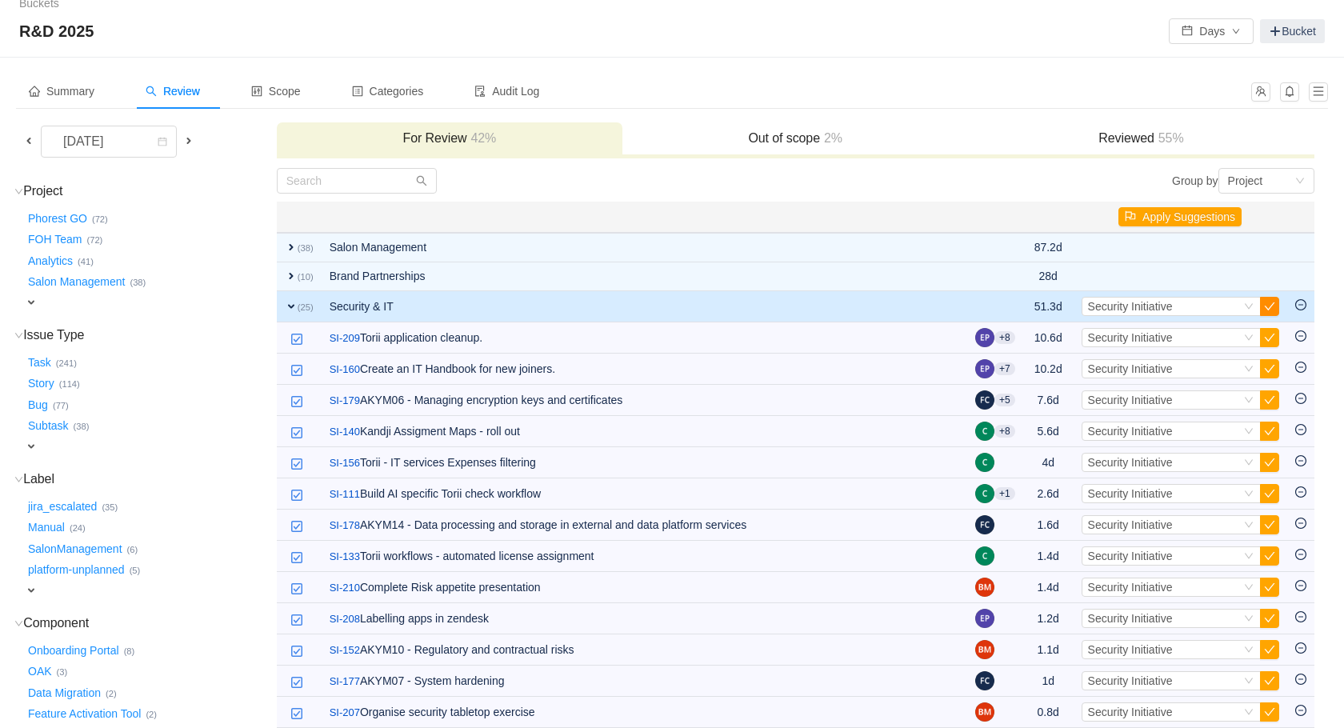
click at [1265, 308] on button "button" at bounding box center [1269, 306] width 19 height 19
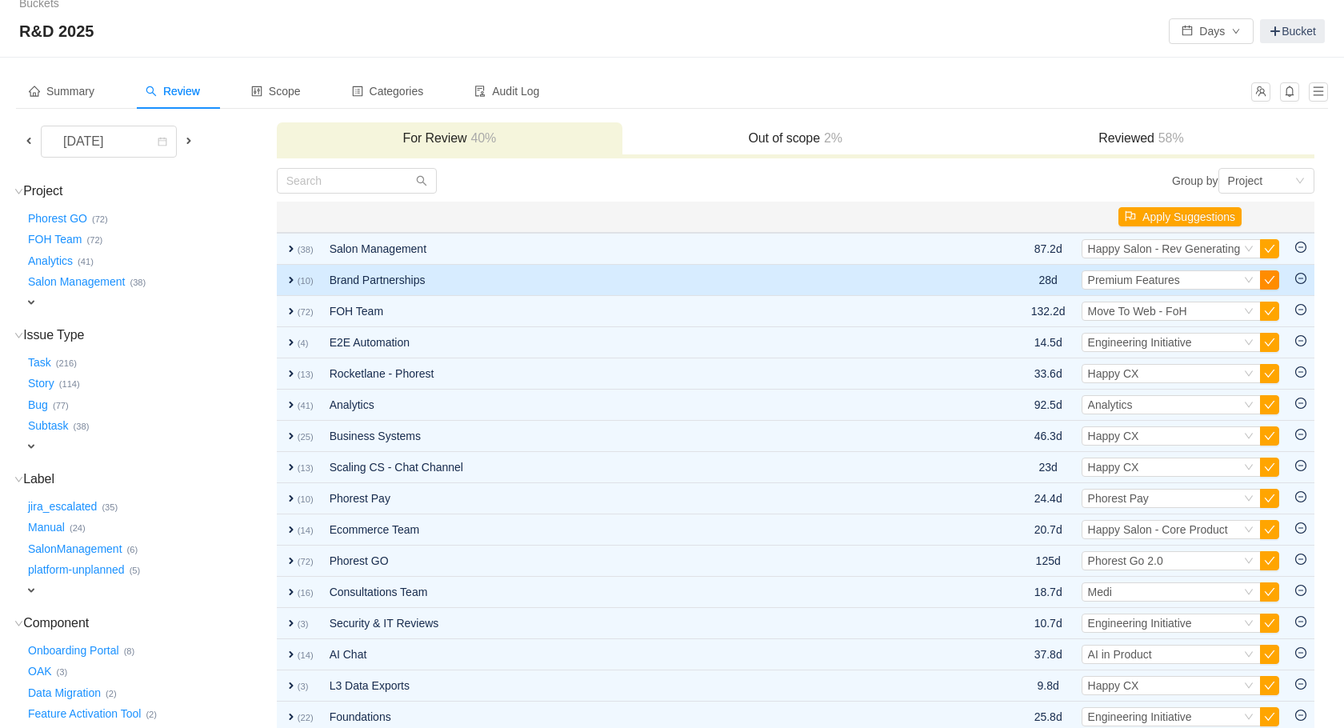
click at [1265, 284] on button "button" at bounding box center [1269, 279] width 19 height 19
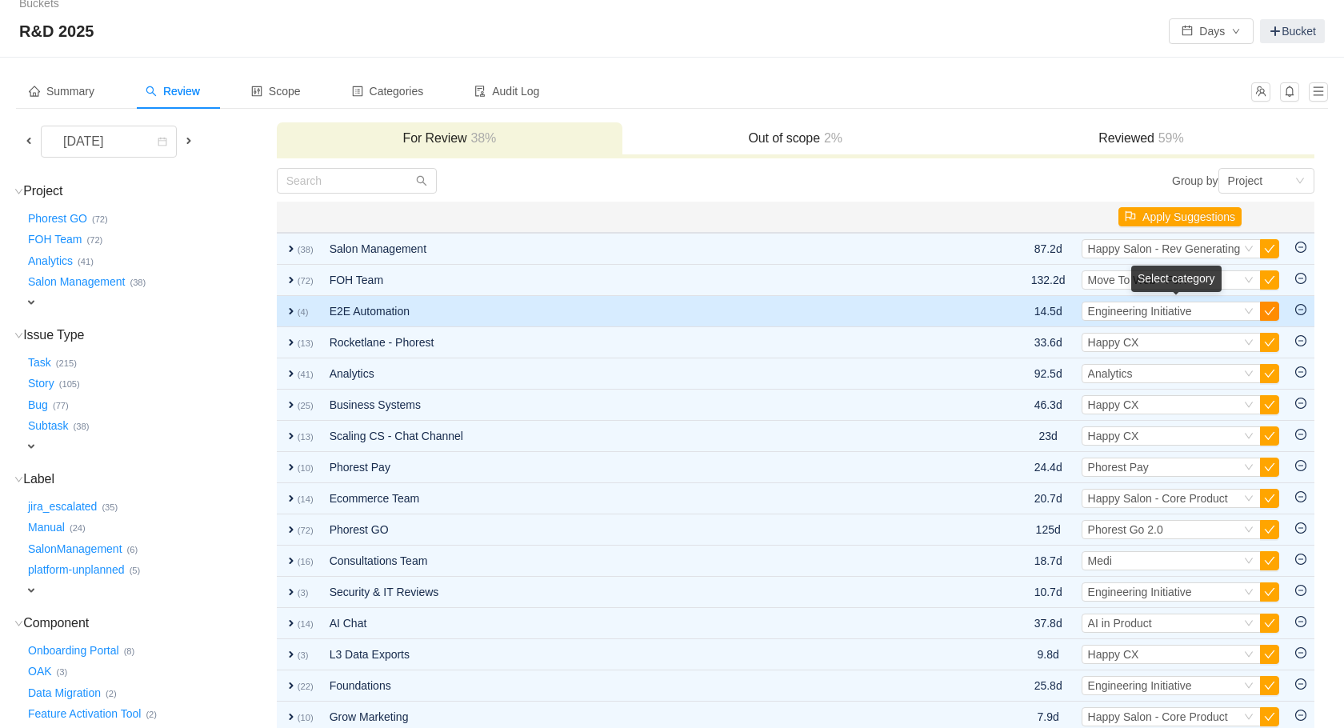
click at [1268, 309] on button "button" at bounding box center [1269, 311] width 19 height 19
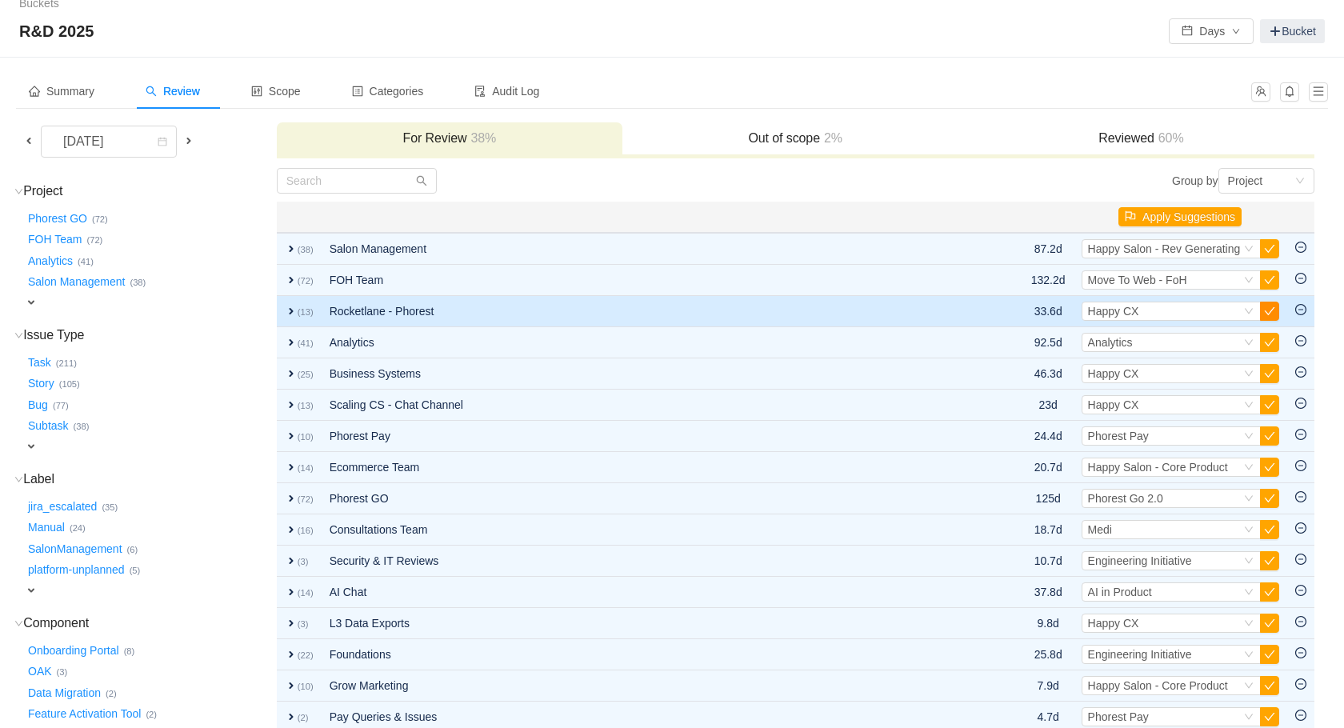
click at [1270, 314] on button "button" at bounding box center [1269, 311] width 19 height 19
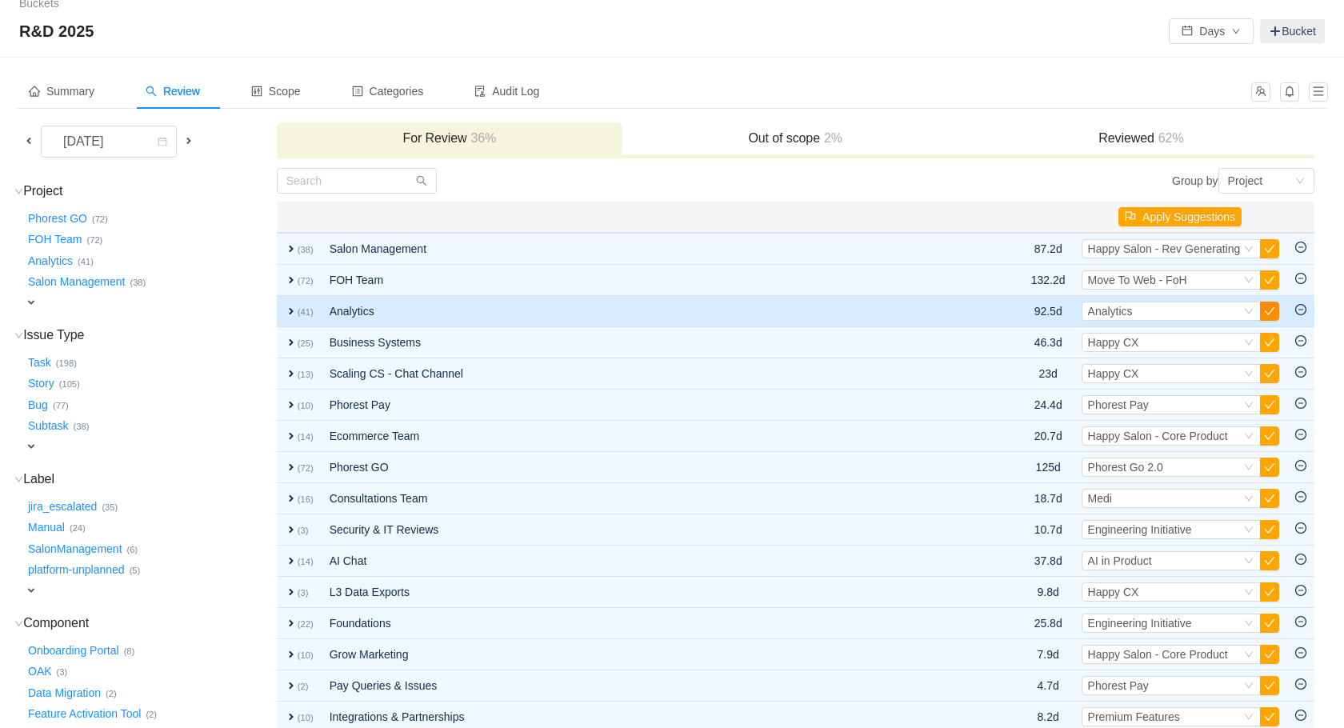
click at [1270, 314] on button "button" at bounding box center [1269, 311] width 19 height 19
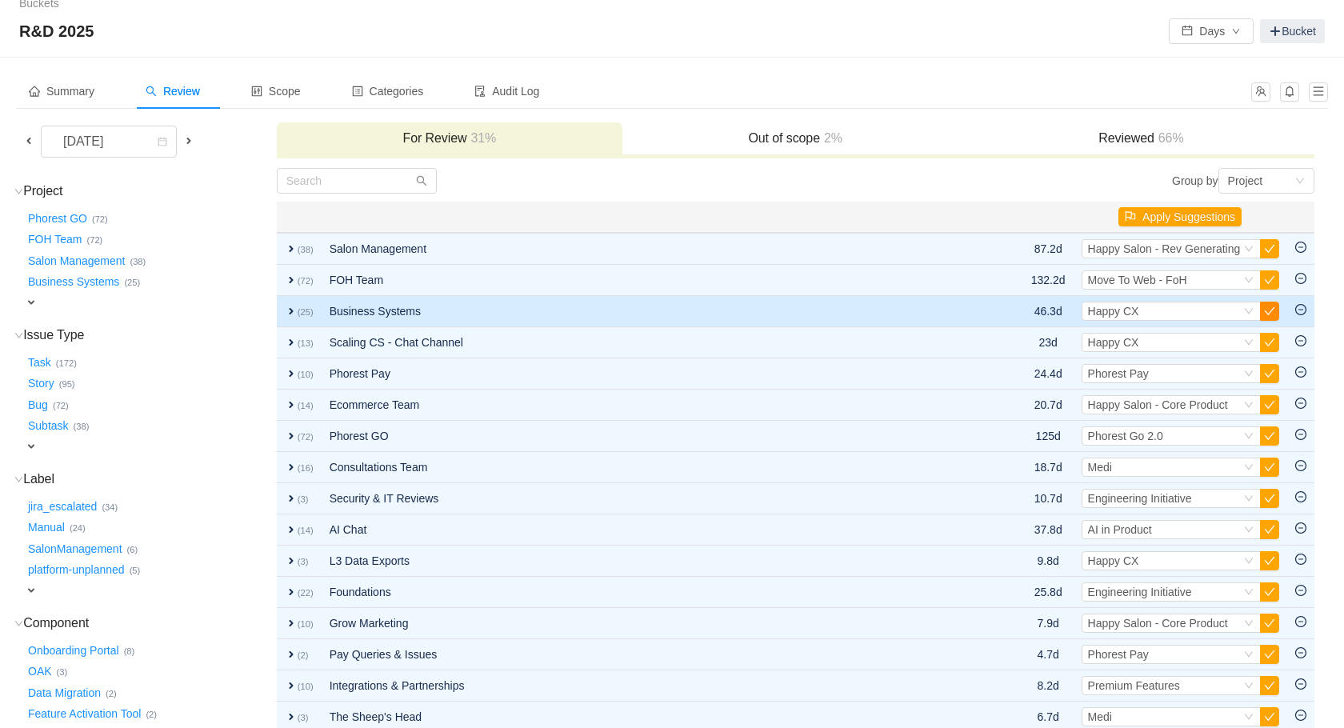
click at [1270, 311] on button "button" at bounding box center [1269, 311] width 19 height 19
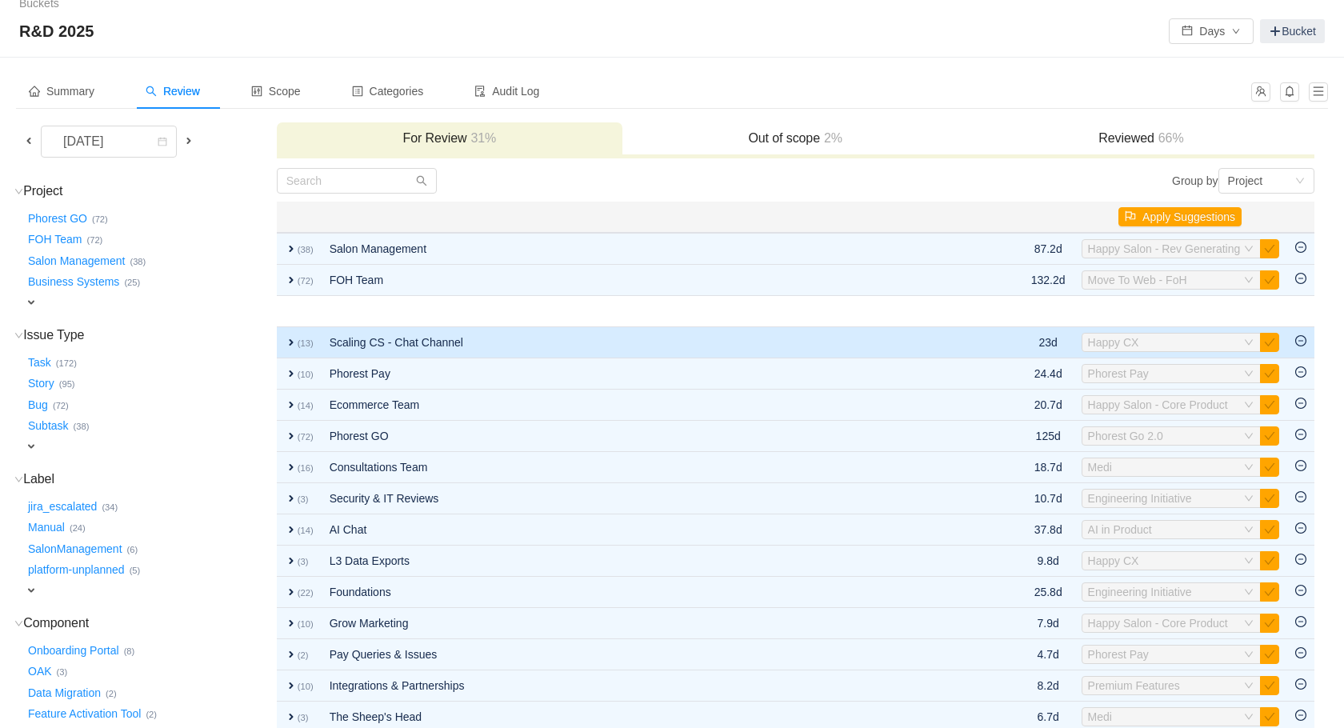
click at [438, 345] on td "Scaling CS - Chat Channel" at bounding box center [639, 342] width 635 height 31
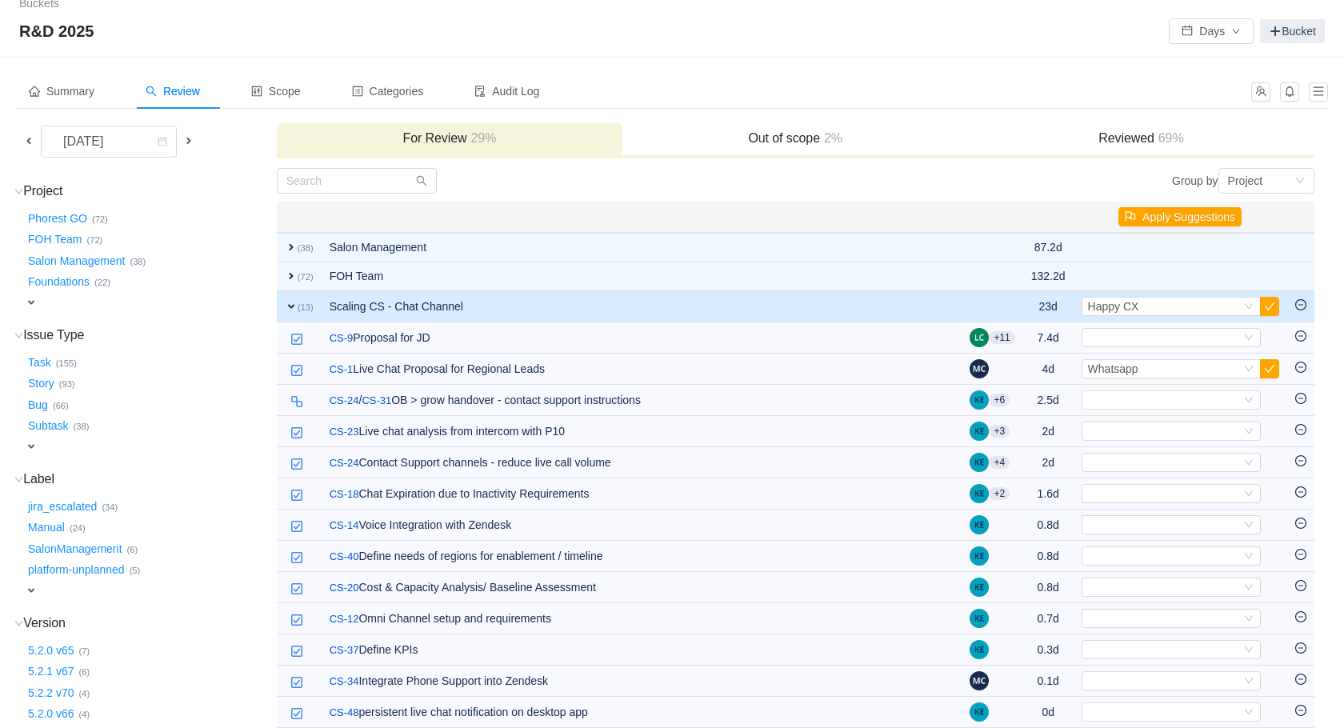
click at [1296, 305] on icon "icon: minus-circle" at bounding box center [1301, 304] width 11 height 11
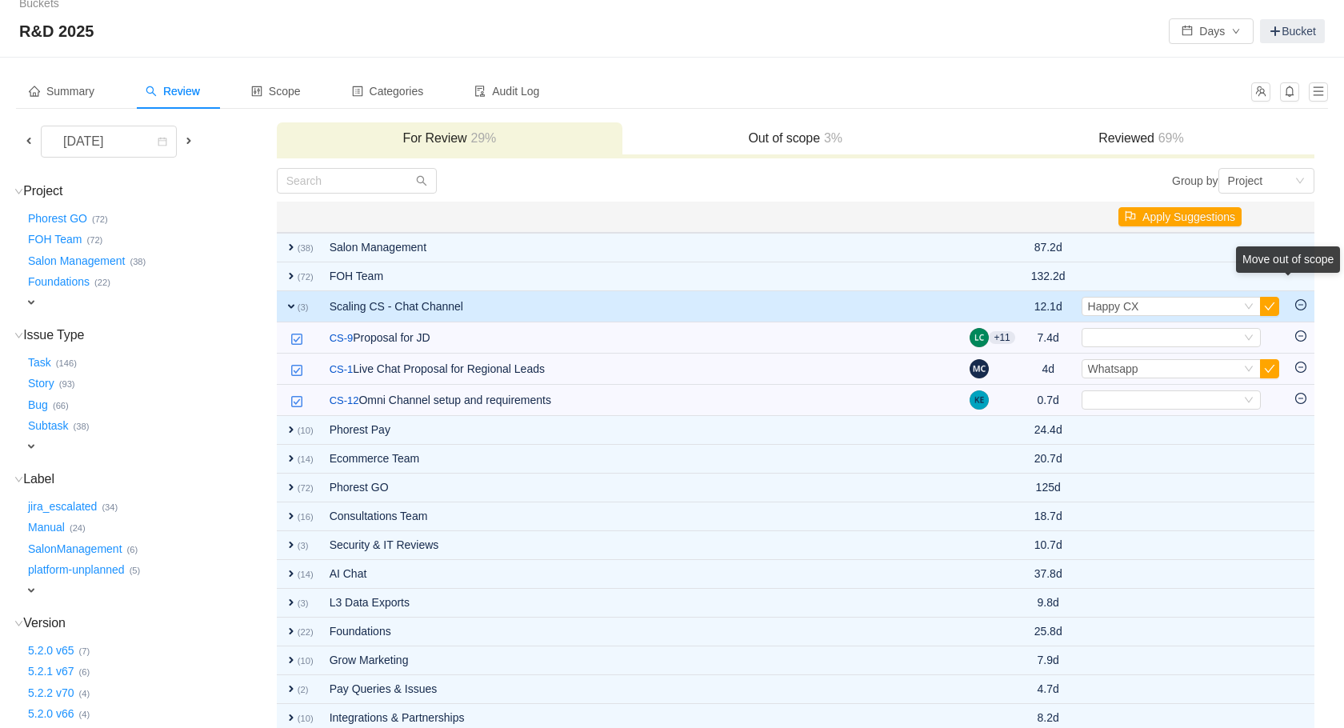
click at [1301, 306] on icon "icon: minus-circle" at bounding box center [1301, 304] width 11 height 11
click at [1269, 305] on button "button" at bounding box center [1269, 306] width 19 height 19
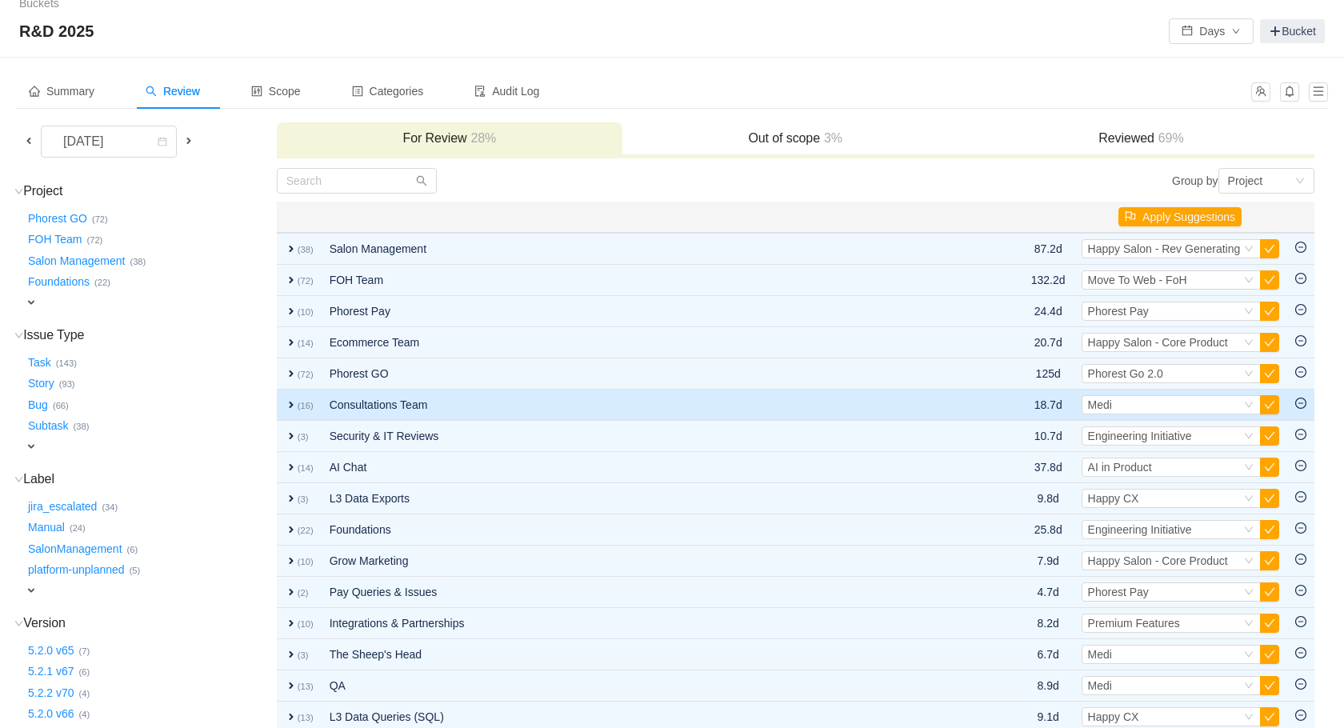
click at [527, 390] on td "Consultations Team" at bounding box center [639, 405] width 635 height 31
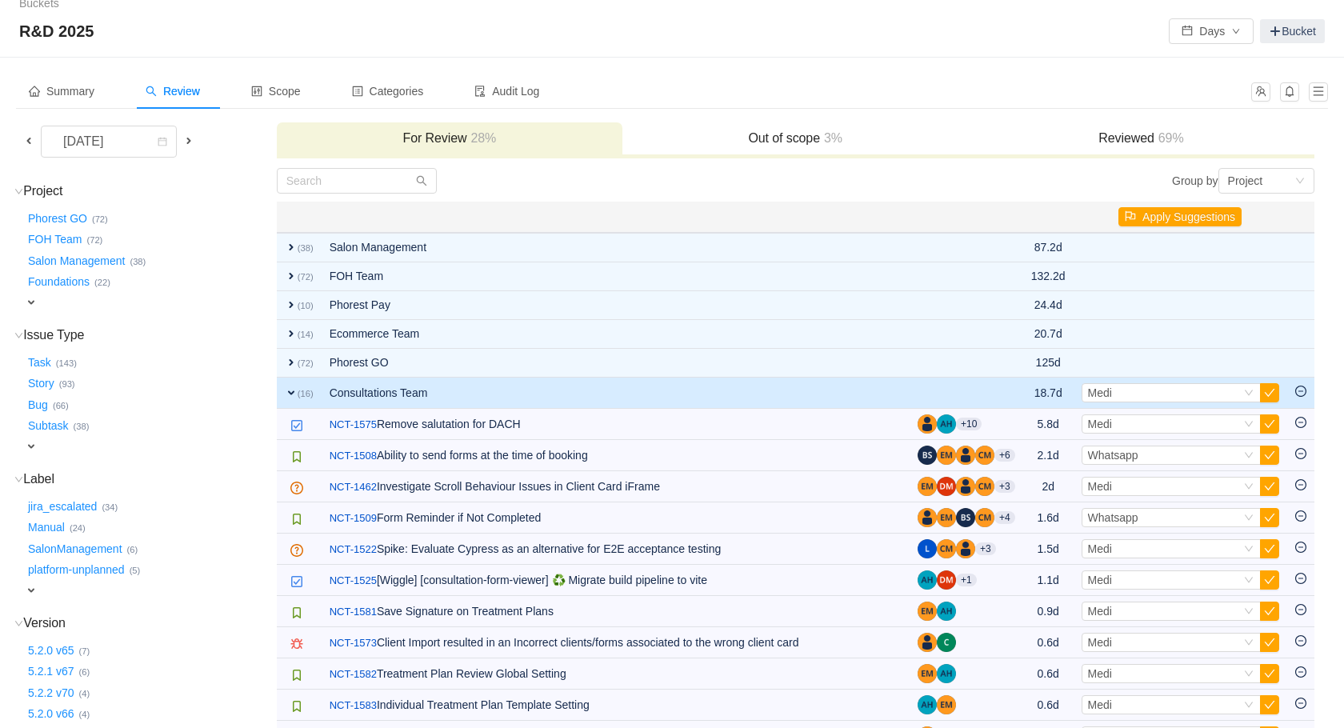
click at [527, 390] on td "Consultations Team" at bounding box center [616, 393] width 588 height 31
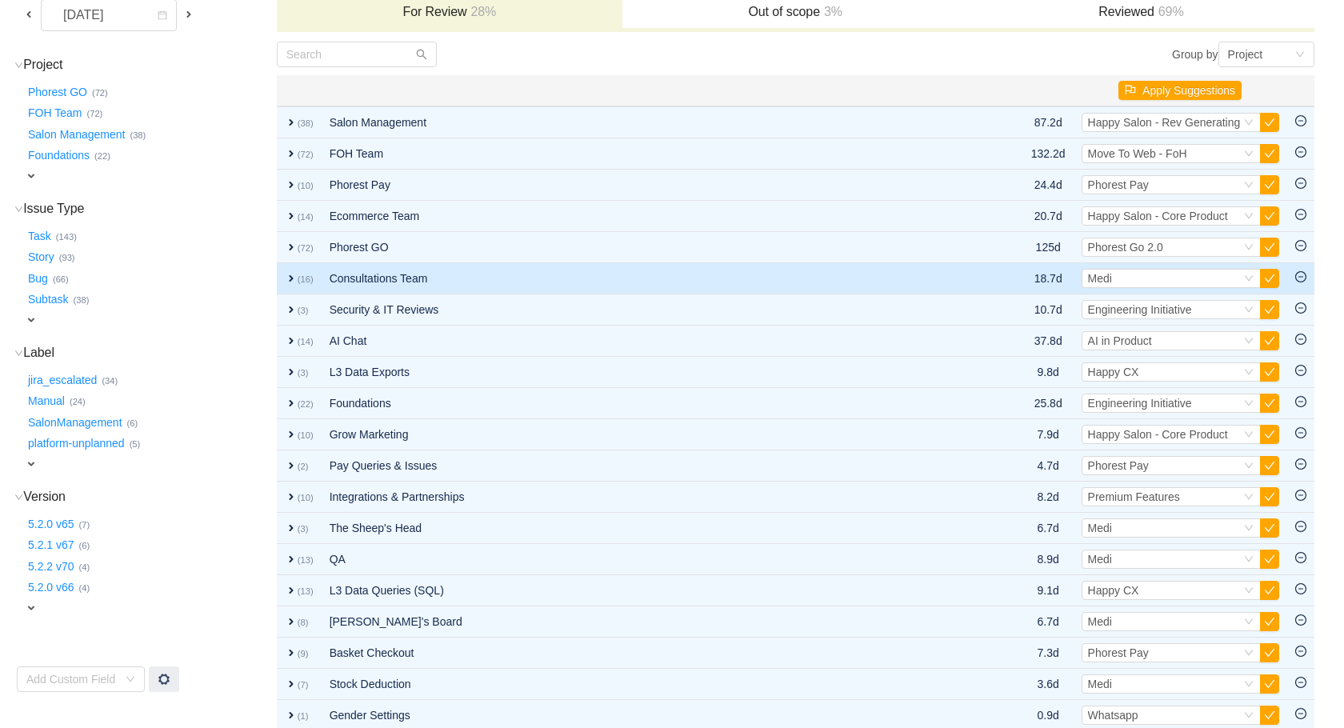
scroll to position [223, 0]
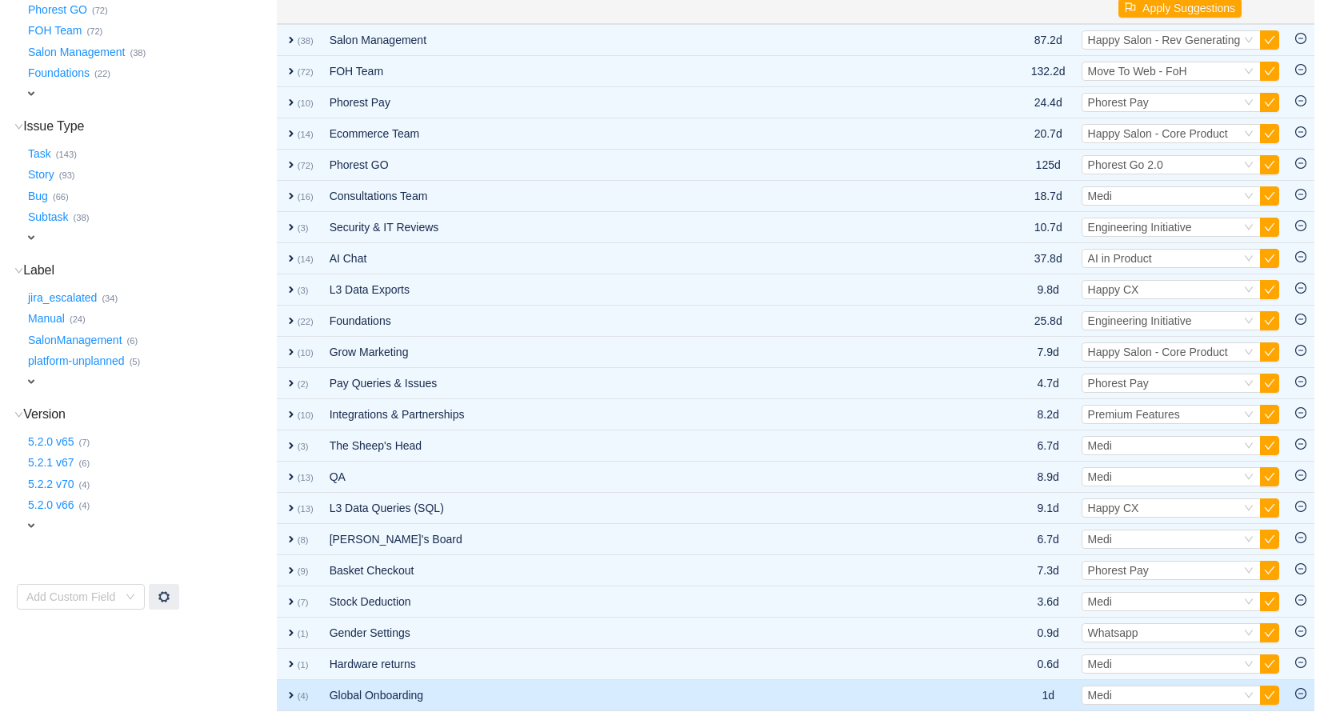
click at [1304, 694] on icon "icon: minus-circle" at bounding box center [1301, 693] width 11 height 11
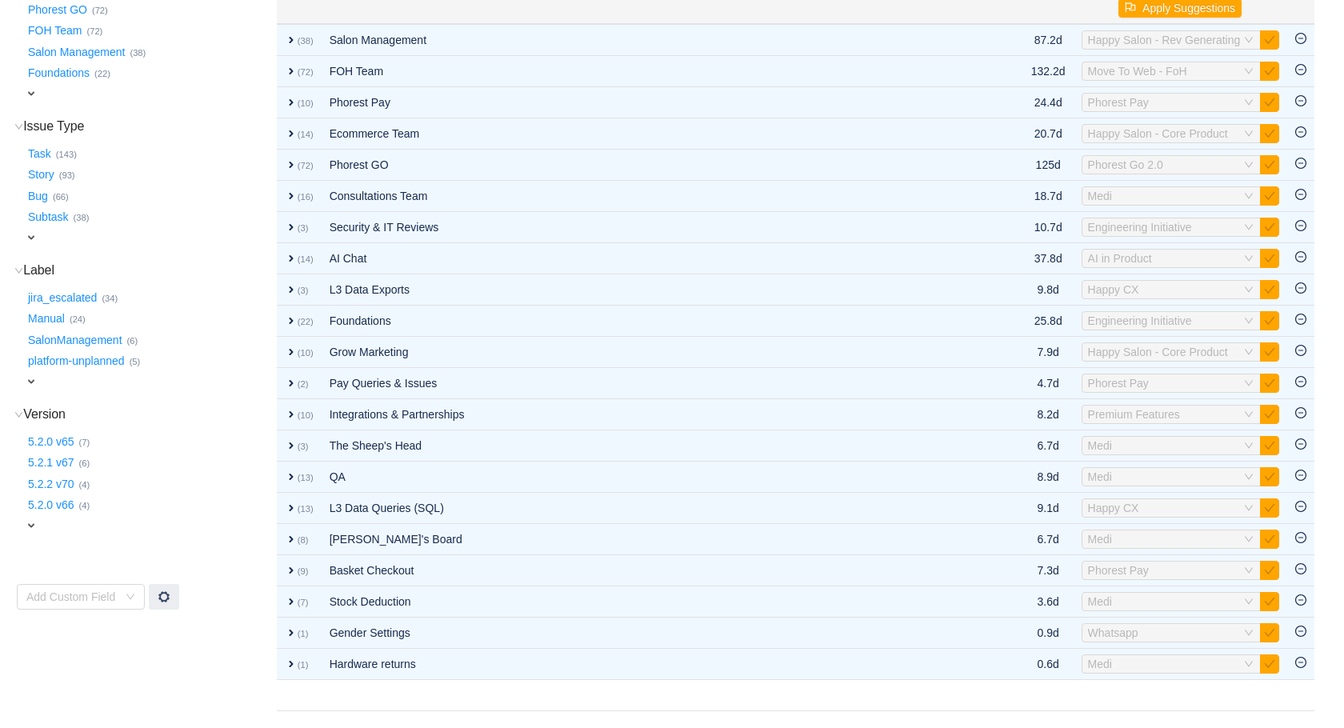
scroll to position [192, 0]
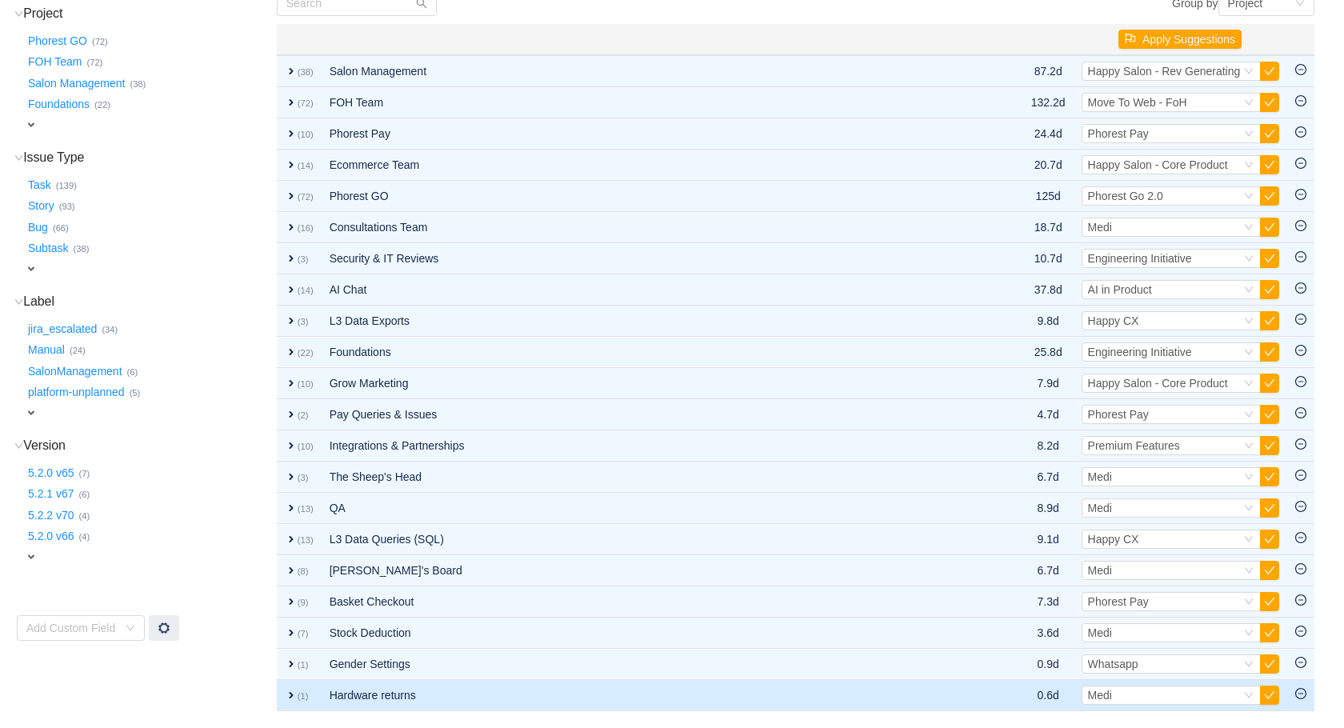
click at [1303, 691] on icon "icon: minus-circle" at bounding box center [1301, 693] width 11 height 11
click at [1034, 702] on td "0.6d" at bounding box center [1048, 695] width 50 height 31
click at [1014, 695] on td at bounding box center [989, 695] width 67 height 31
click at [333, 687] on td "Hardware returns" at bounding box center [639, 695] width 635 height 31
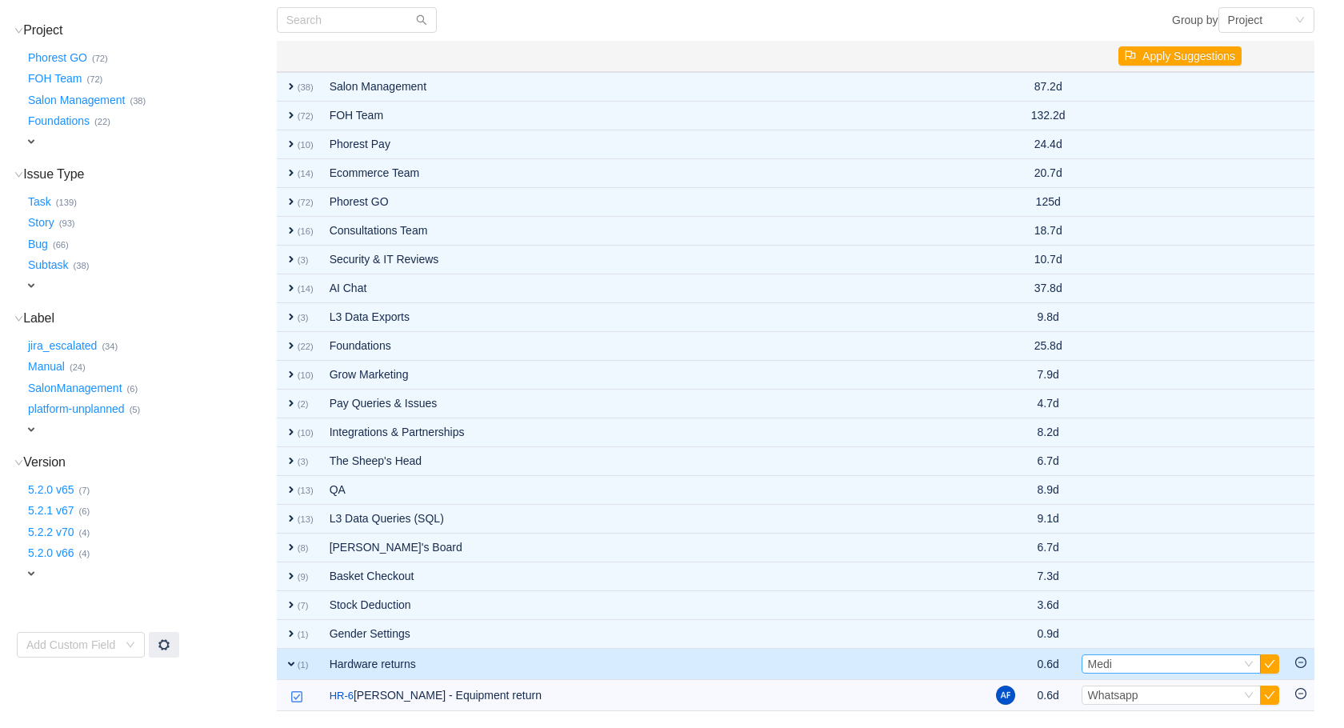
click at [1217, 662] on div "Select Medi" at bounding box center [1164, 664] width 153 height 18
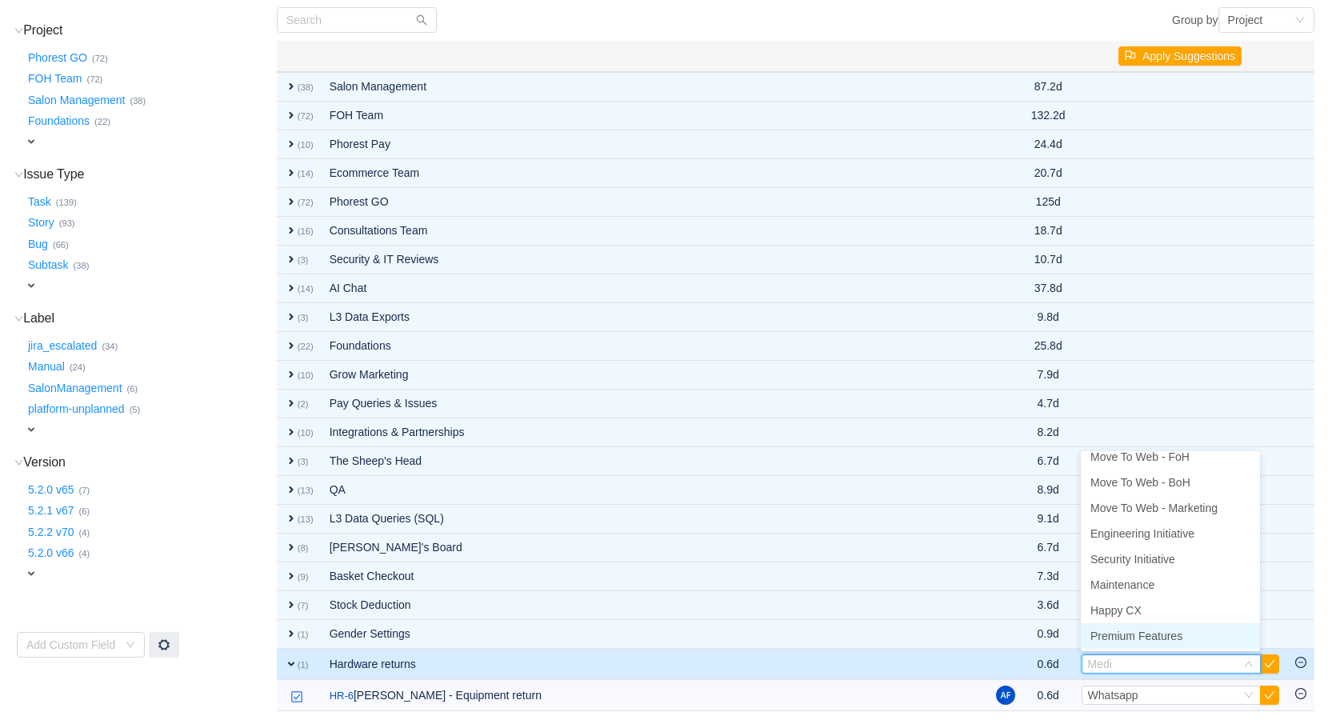
scroll to position [38, 0]
click at [1144, 631] on li "Happy CX" at bounding box center [1170, 634] width 179 height 26
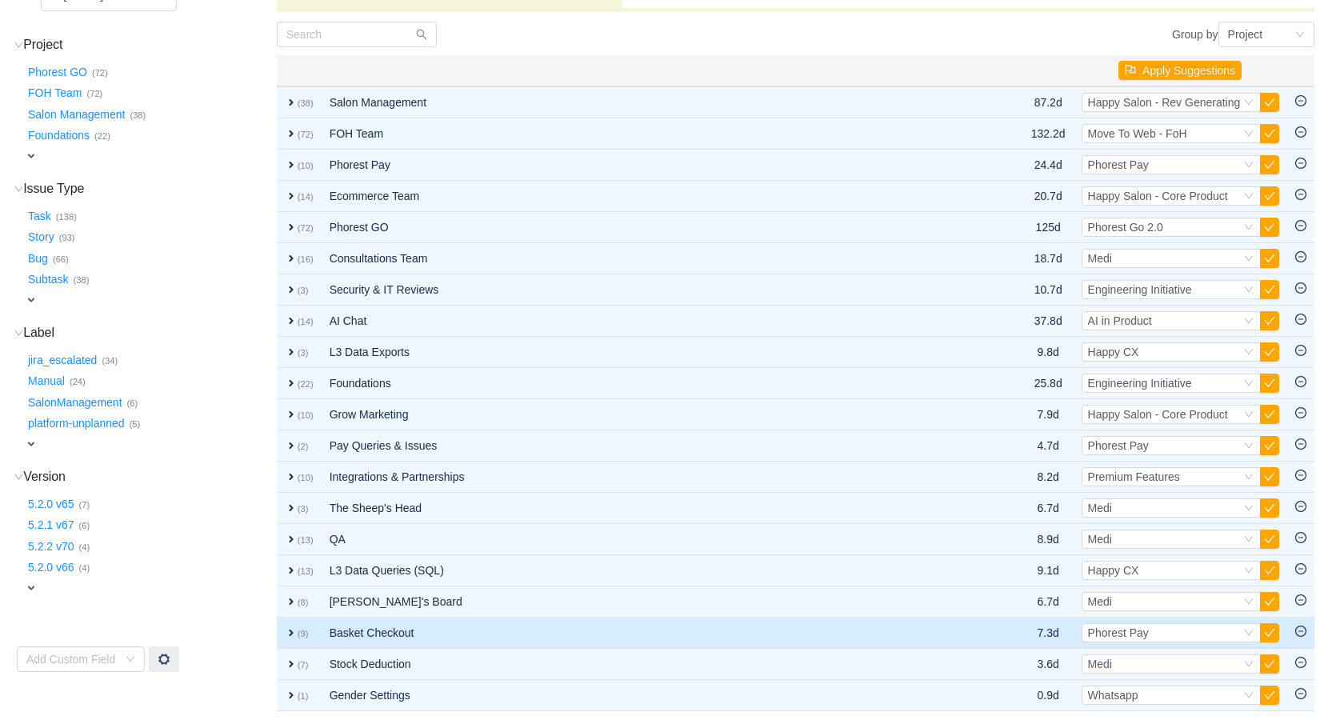
scroll to position [161, 0]
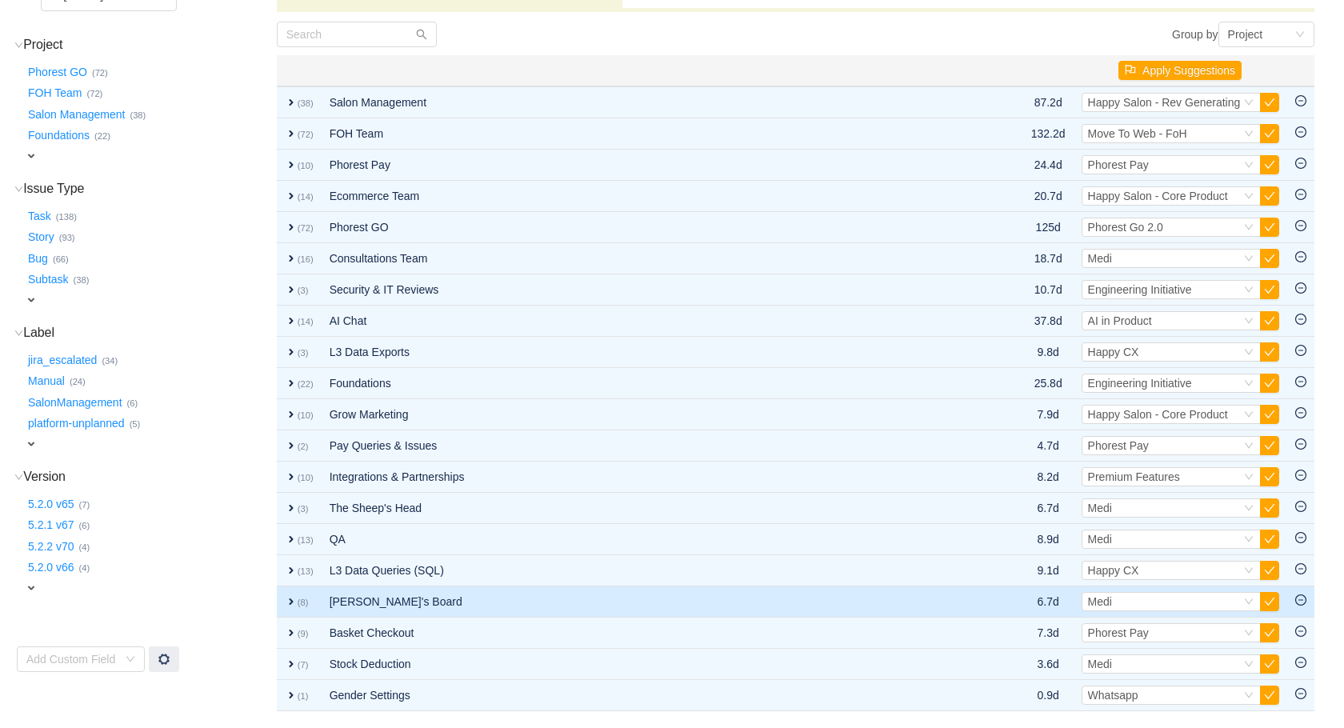
click at [305, 604] on small "(8)" at bounding box center [303, 603] width 11 height 10
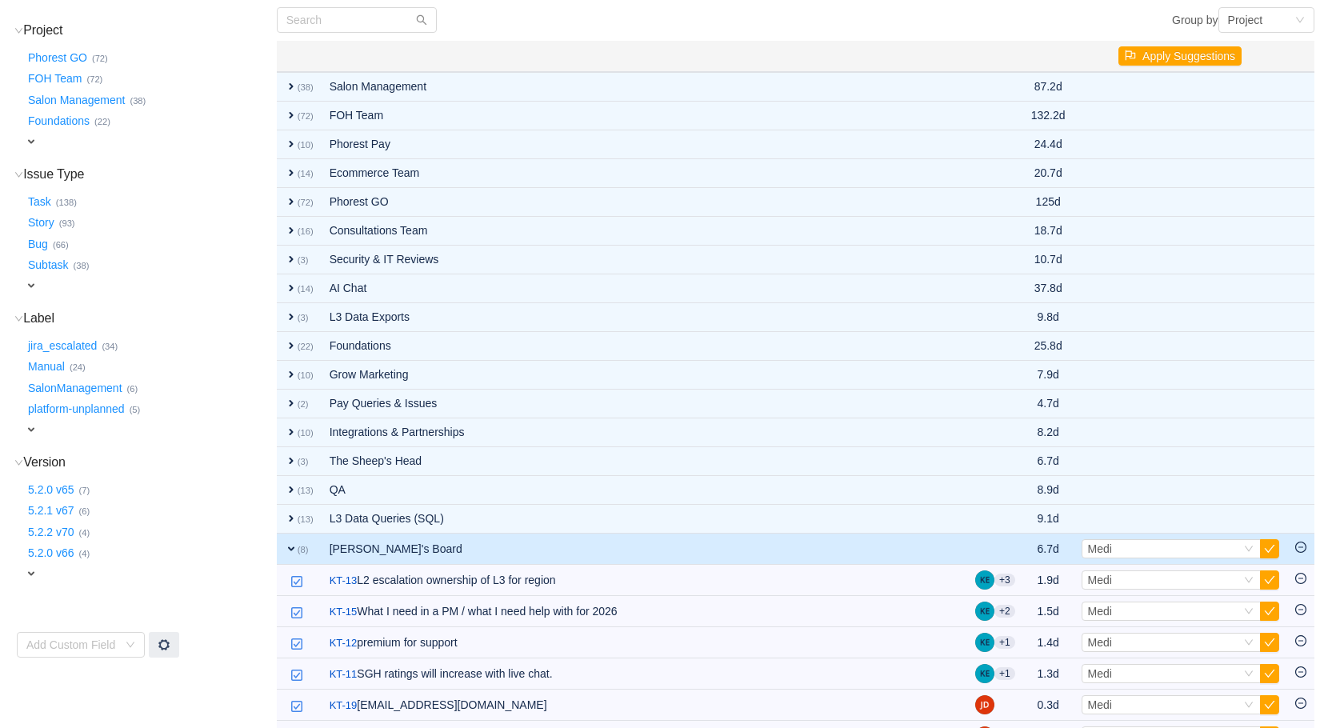
click at [1299, 551] on icon "icon: minus-circle" at bounding box center [1301, 547] width 11 height 11
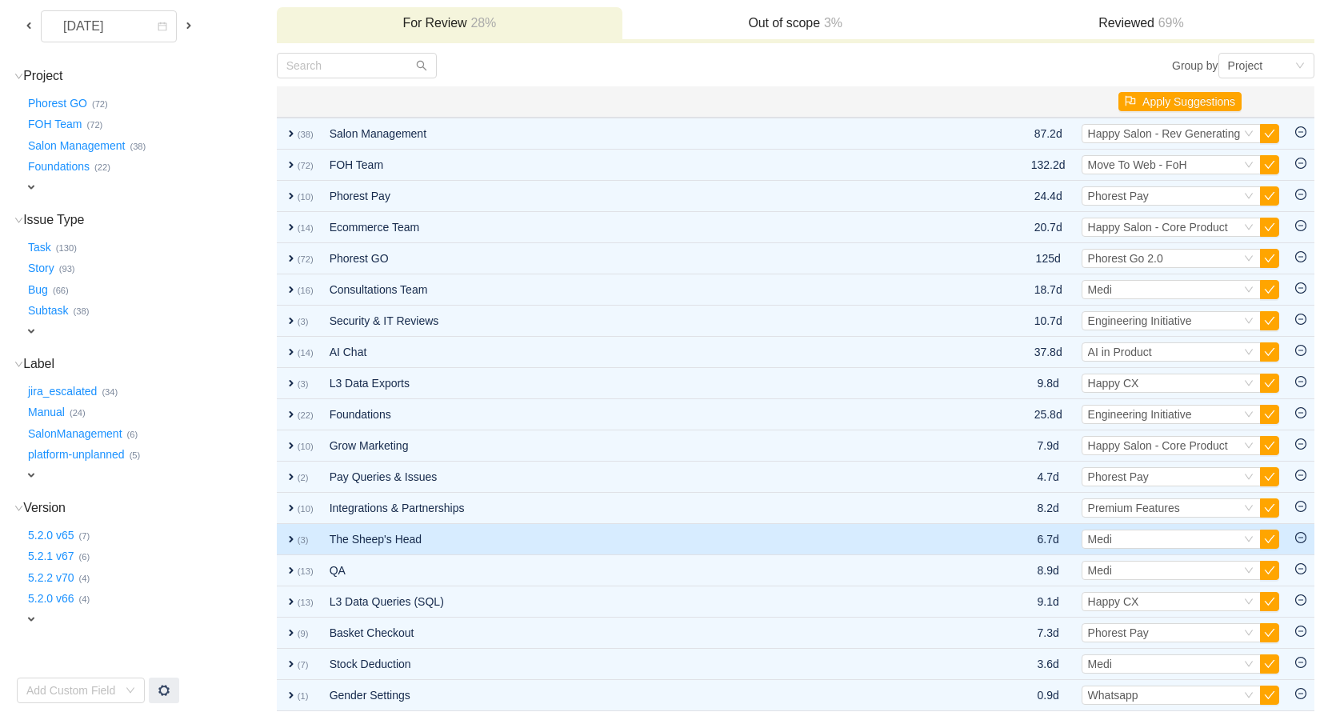
scroll to position [130, 0]
click at [1304, 538] on icon "icon: minus-circle" at bounding box center [1301, 537] width 11 height 11
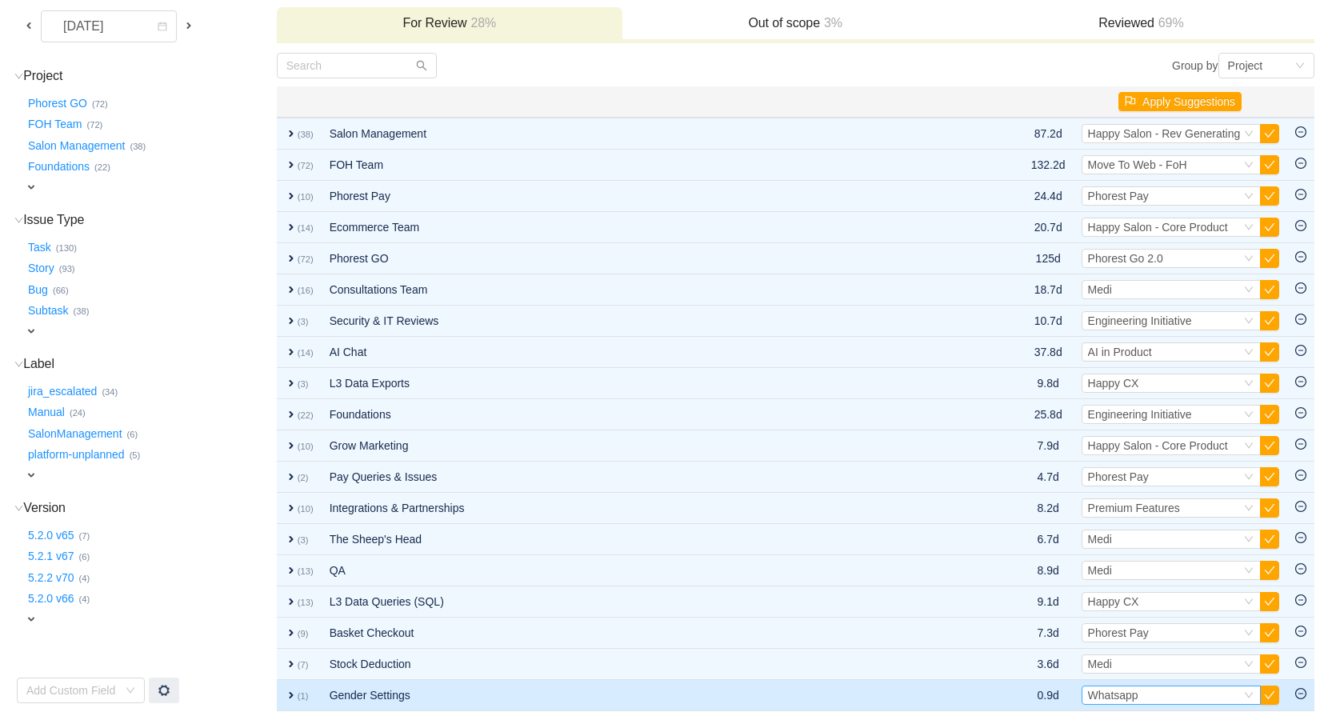
click at [1139, 691] on div "Select Whatsapp" at bounding box center [1164, 696] width 153 height 18
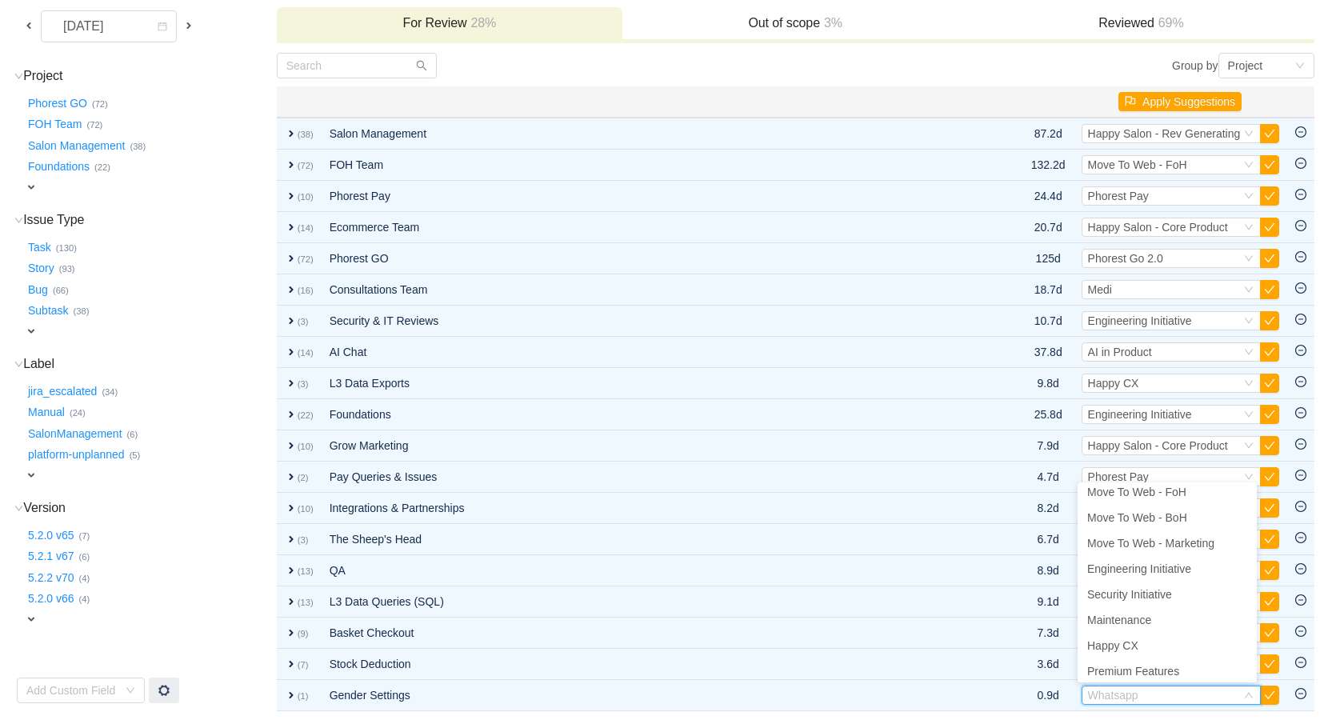
scroll to position [0, 0]
click at [1157, 528] on span "Happy Salon - Core Product" at bounding box center [1157, 524] width 140 height 13
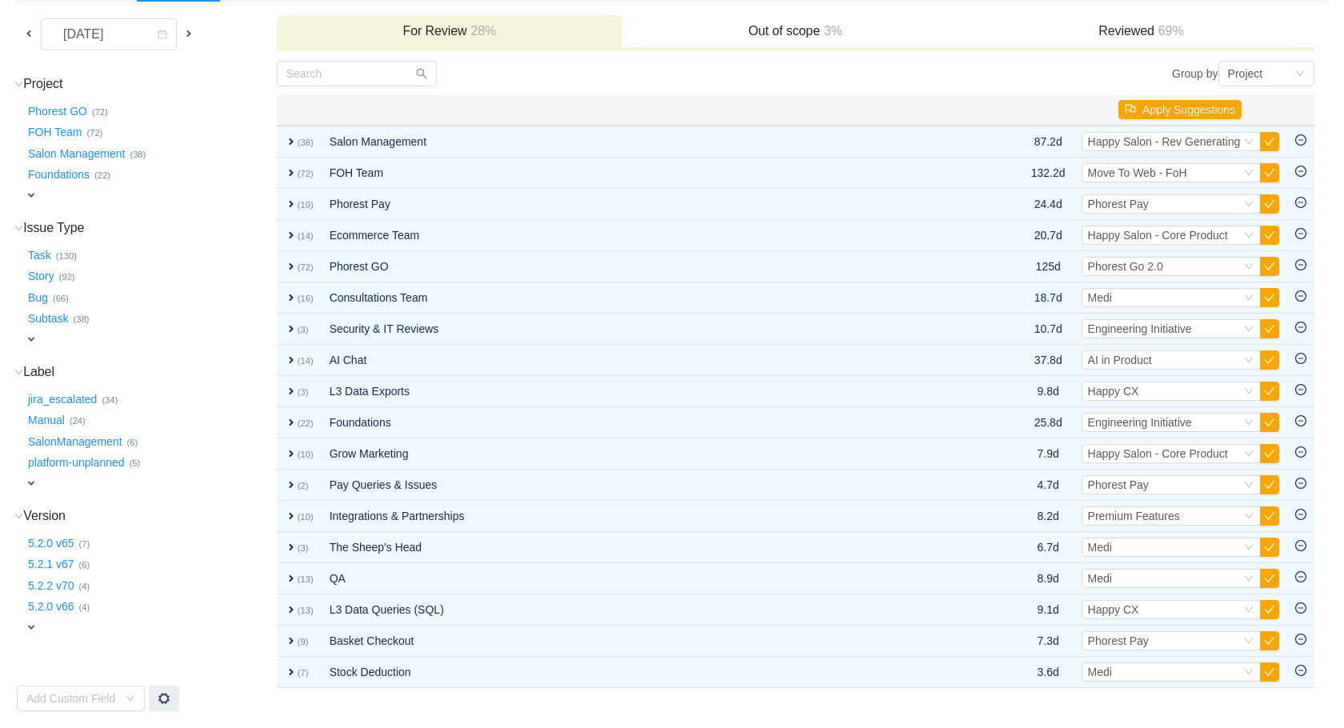
scroll to position [109, 0]
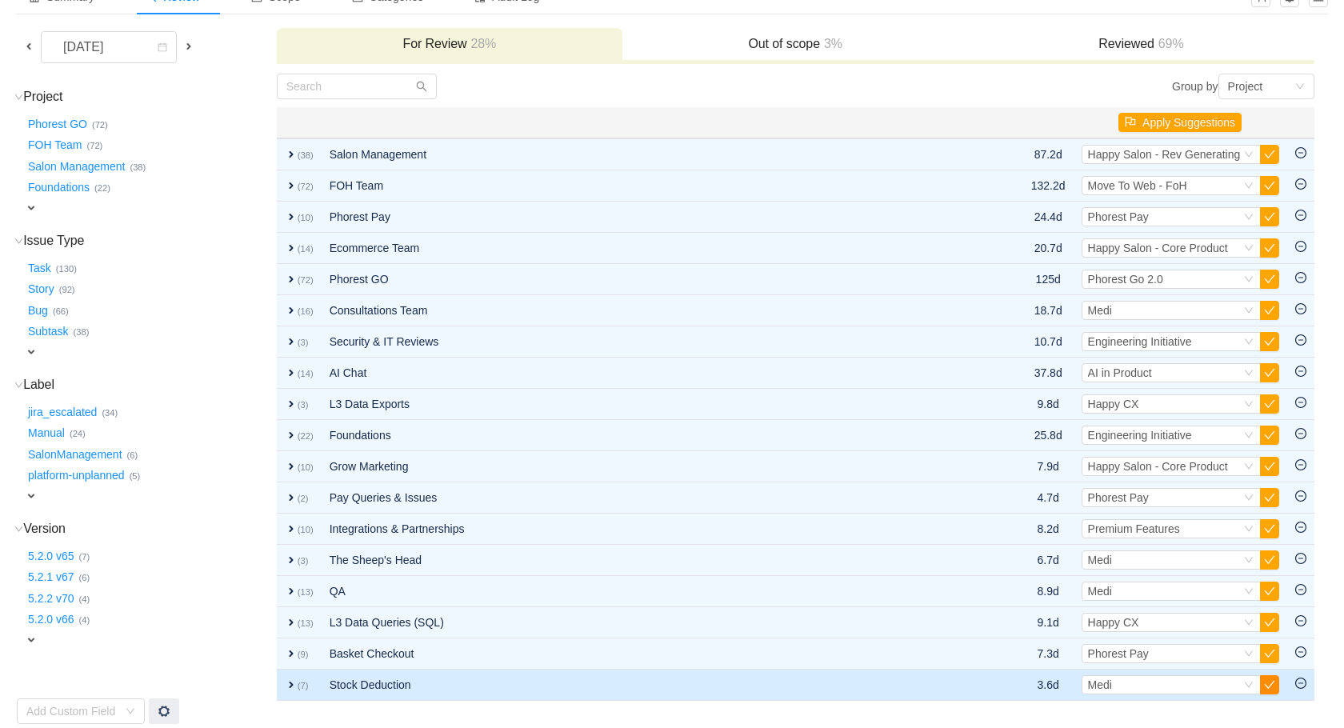
click at [1268, 687] on button "button" at bounding box center [1269, 684] width 19 height 19
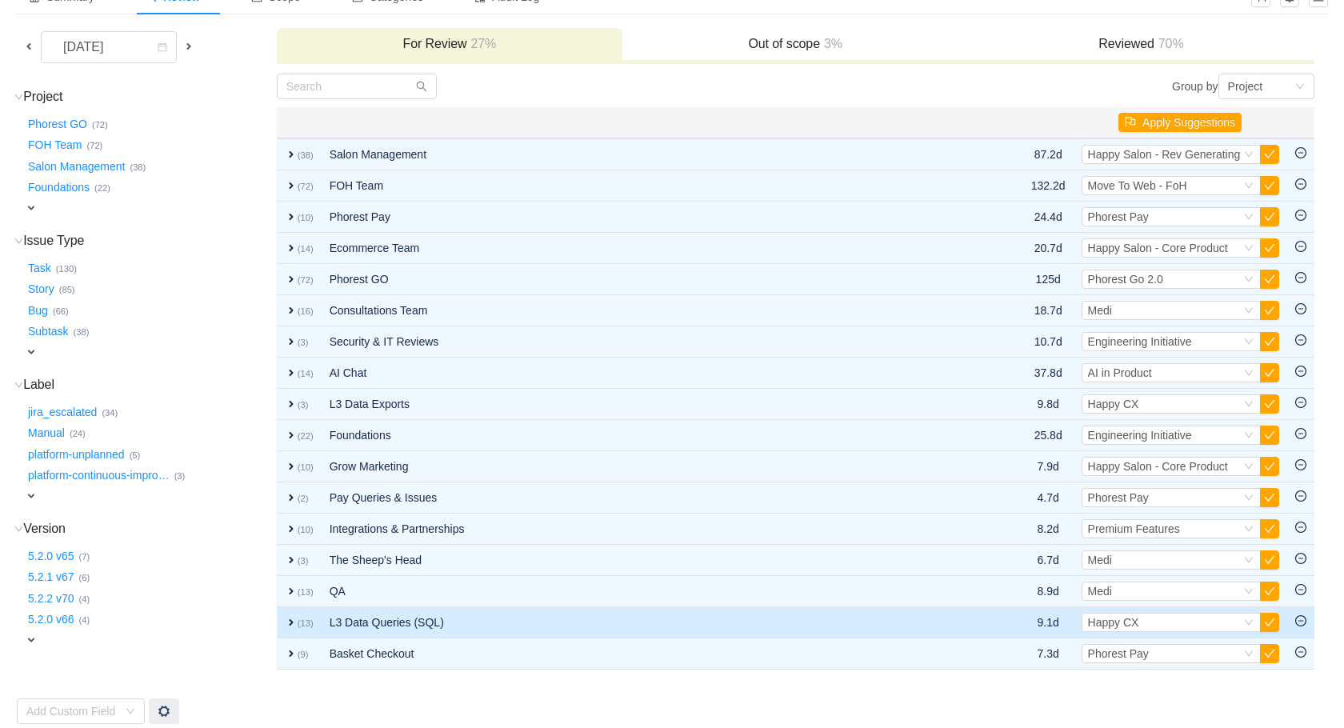
click at [816, 632] on td "L3 Data Queries (SQL)" at bounding box center [639, 622] width 635 height 31
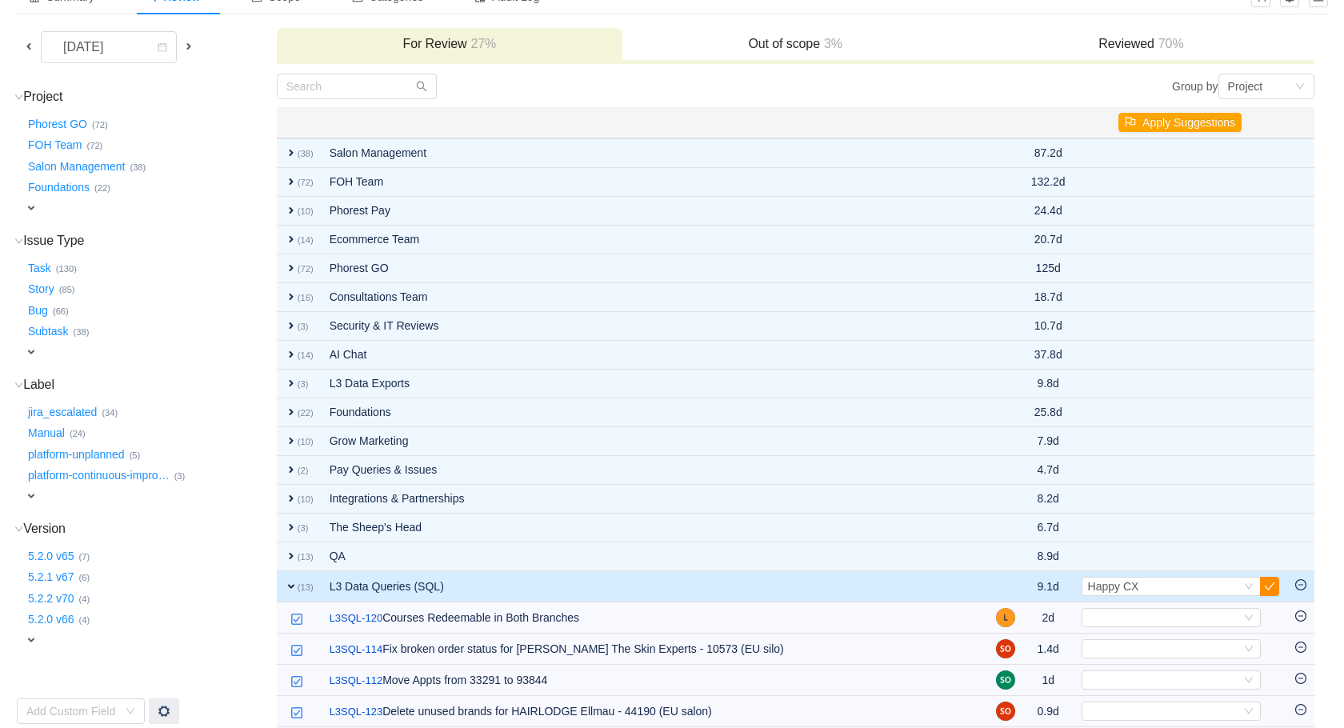
scroll to position [106, 0]
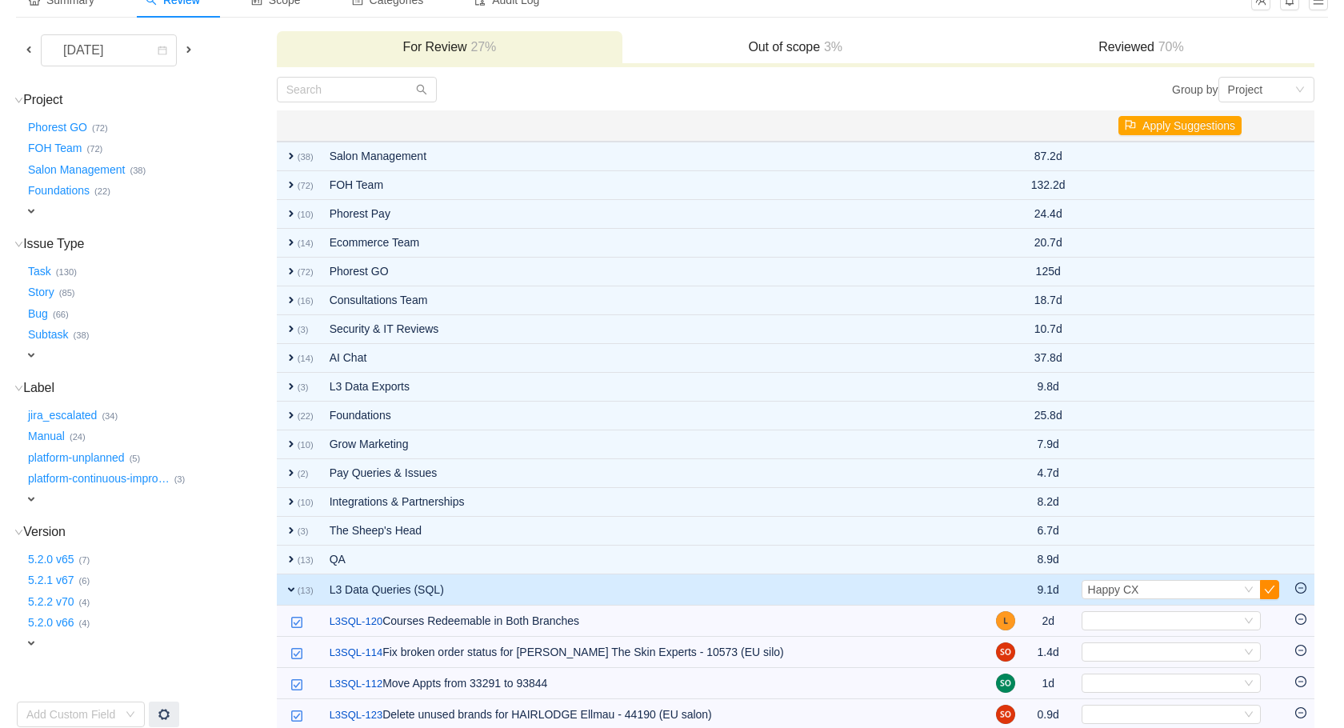
click at [1268, 587] on button "button" at bounding box center [1269, 589] width 19 height 19
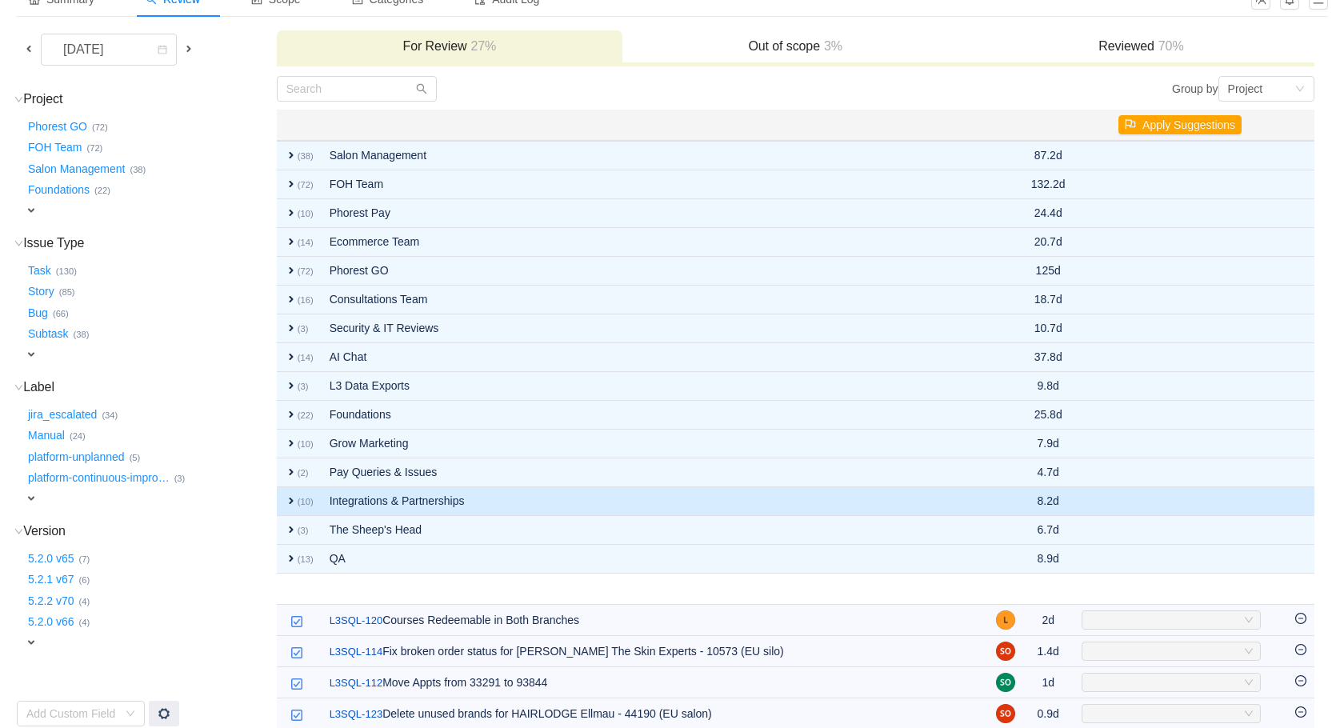
scroll to position [109, 0]
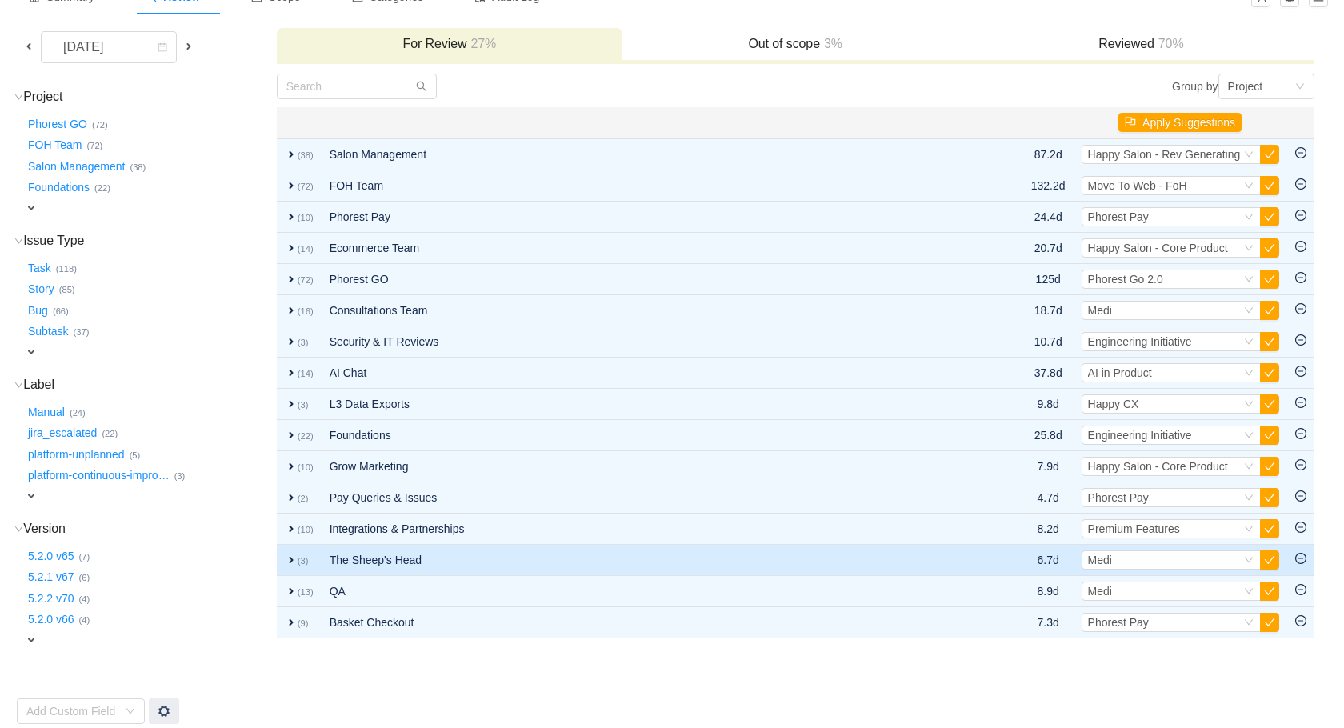
click at [467, 555] on td "The Sheep's Head" at bounding box center [639, 560] width 635 height 31
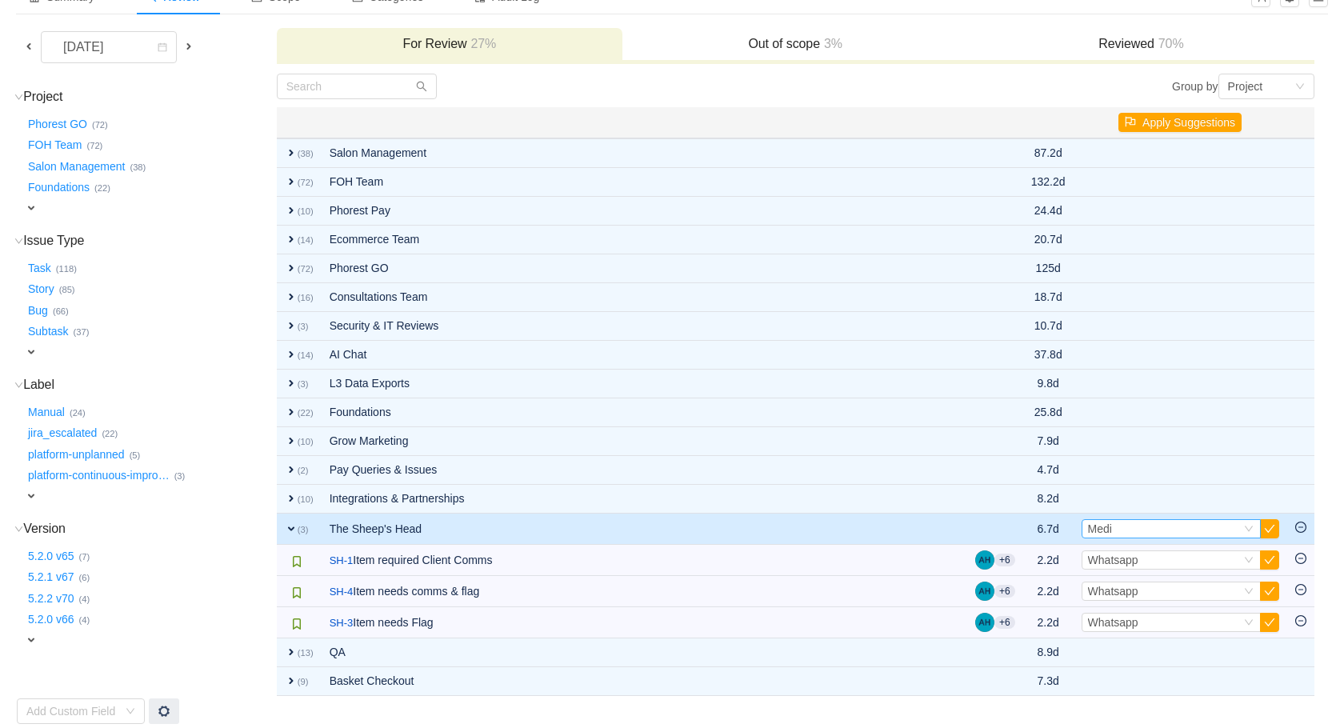
click at [1171, 531] on div "Select Medi" at bounding box center [1164, 529] width 153 height 18
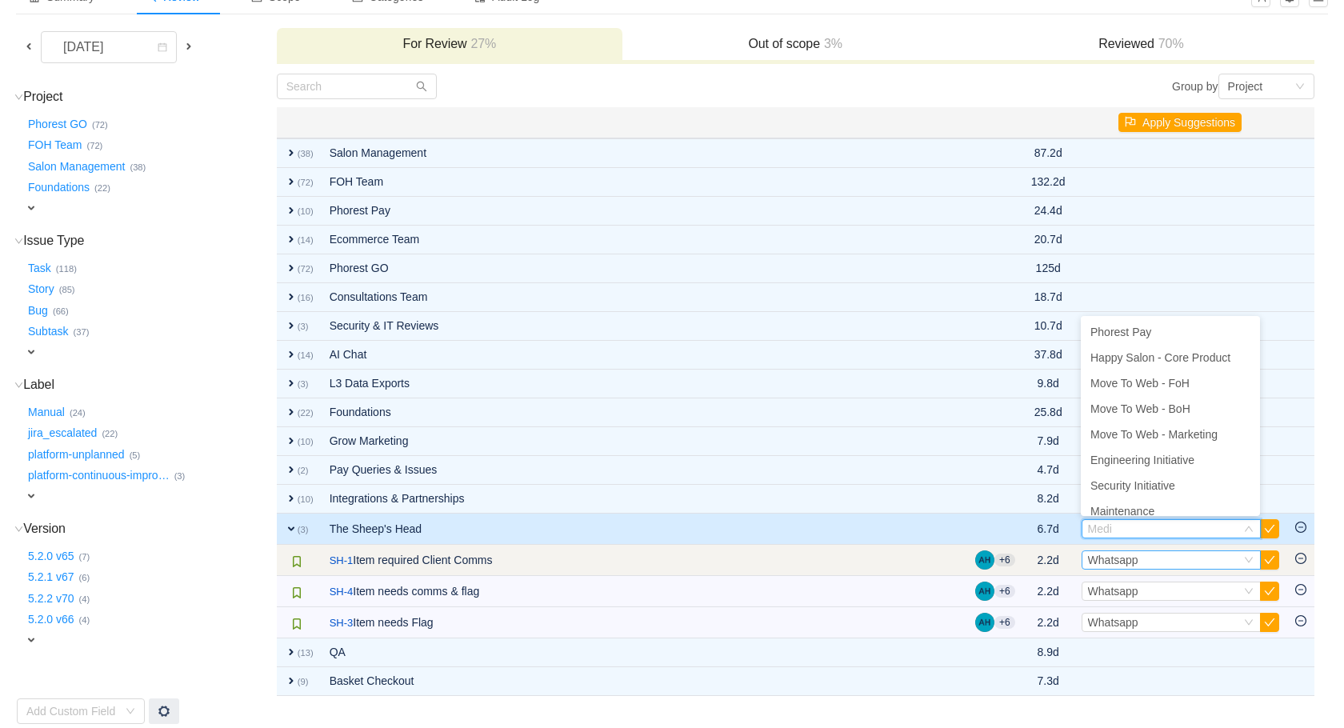
scroll to position [110, 0]
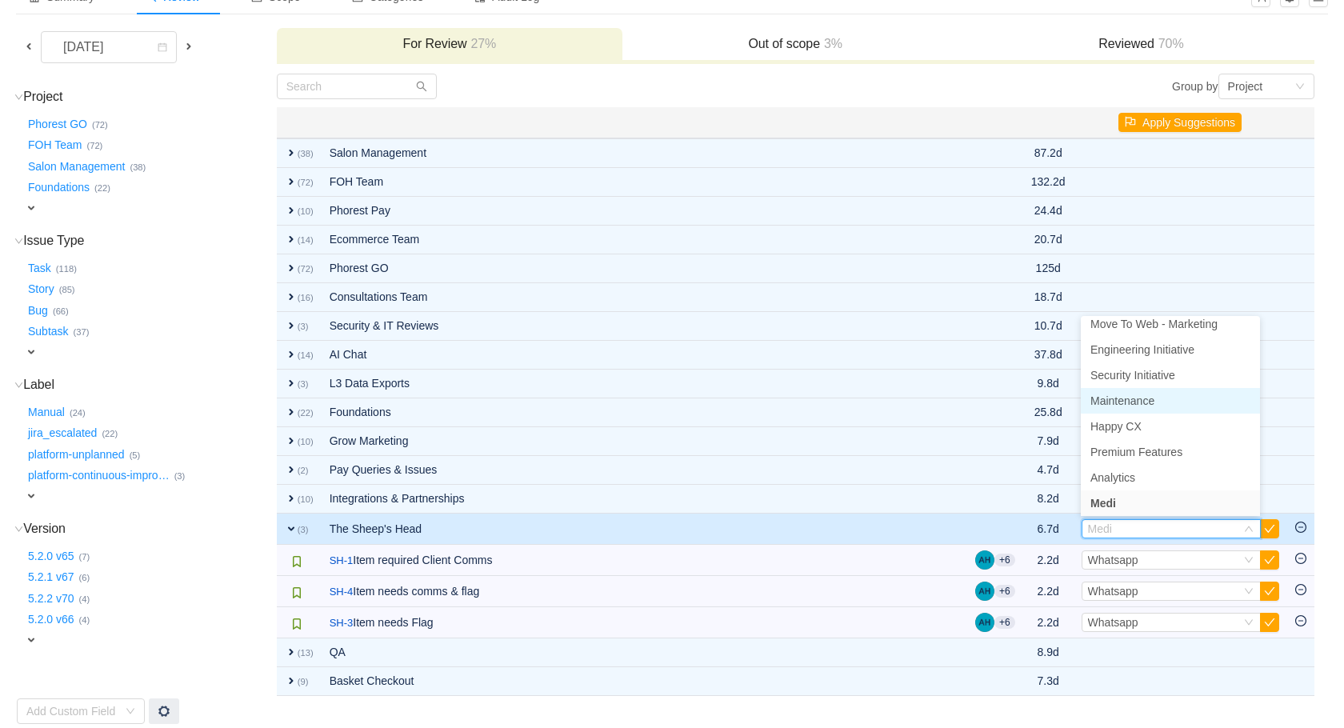
click at [1167, 398] on li "Maintenance" at bounding box center [1170, 401] width 179 height 26
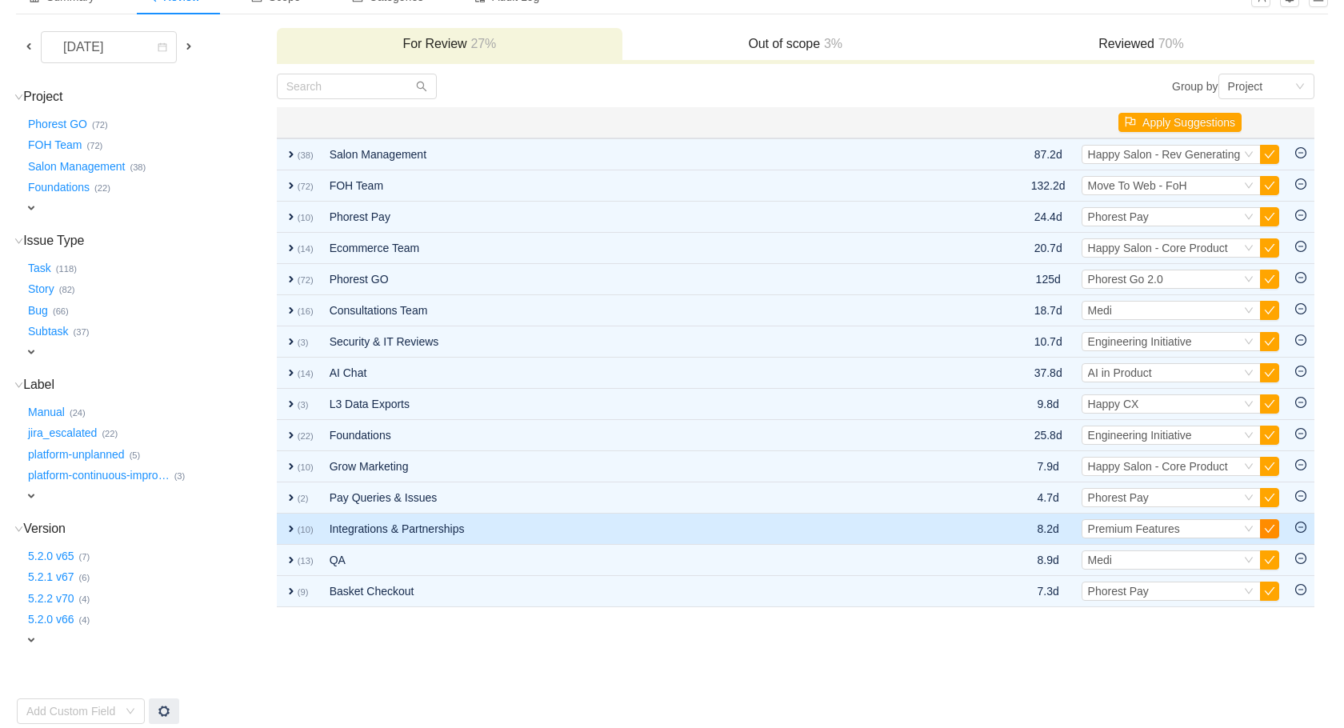
click at [1262, 525] on button "button" at bounding box center [1269, 528] width 19 height 19
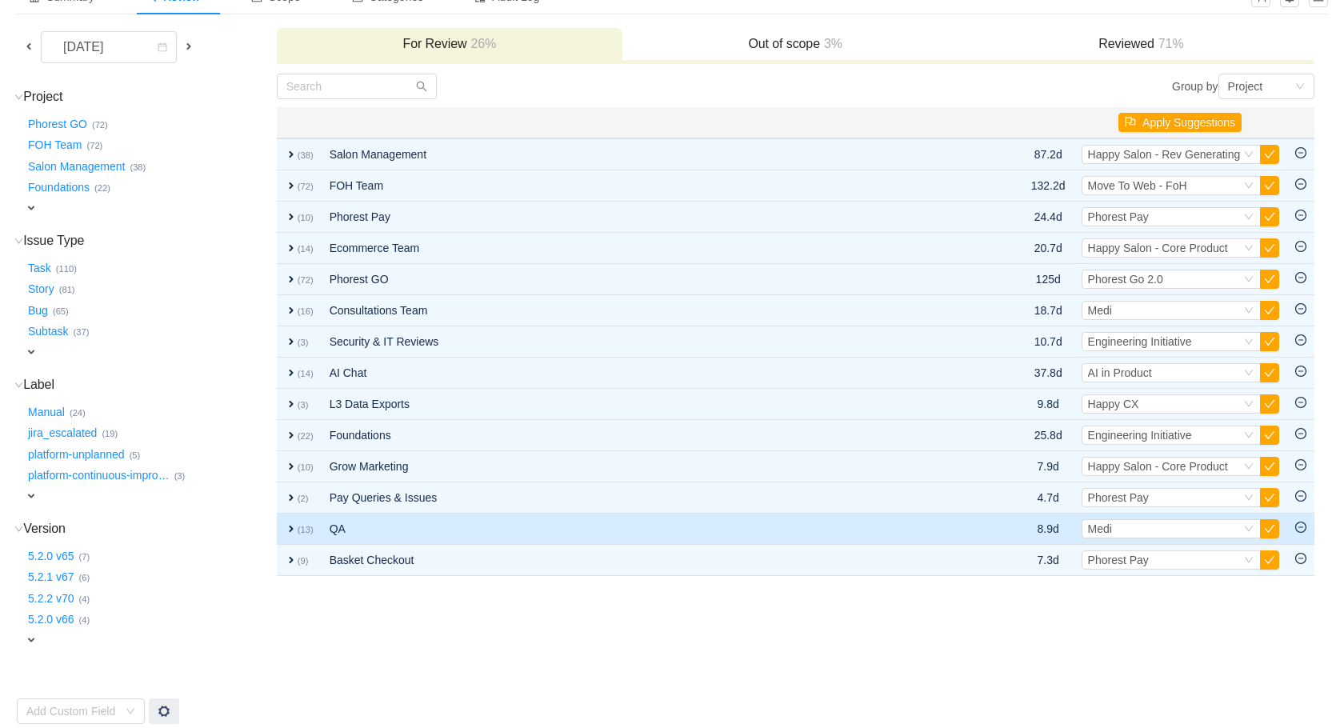
click at [932, 525] on td "QA" at bounding box center [633, 529] width 623 height 31
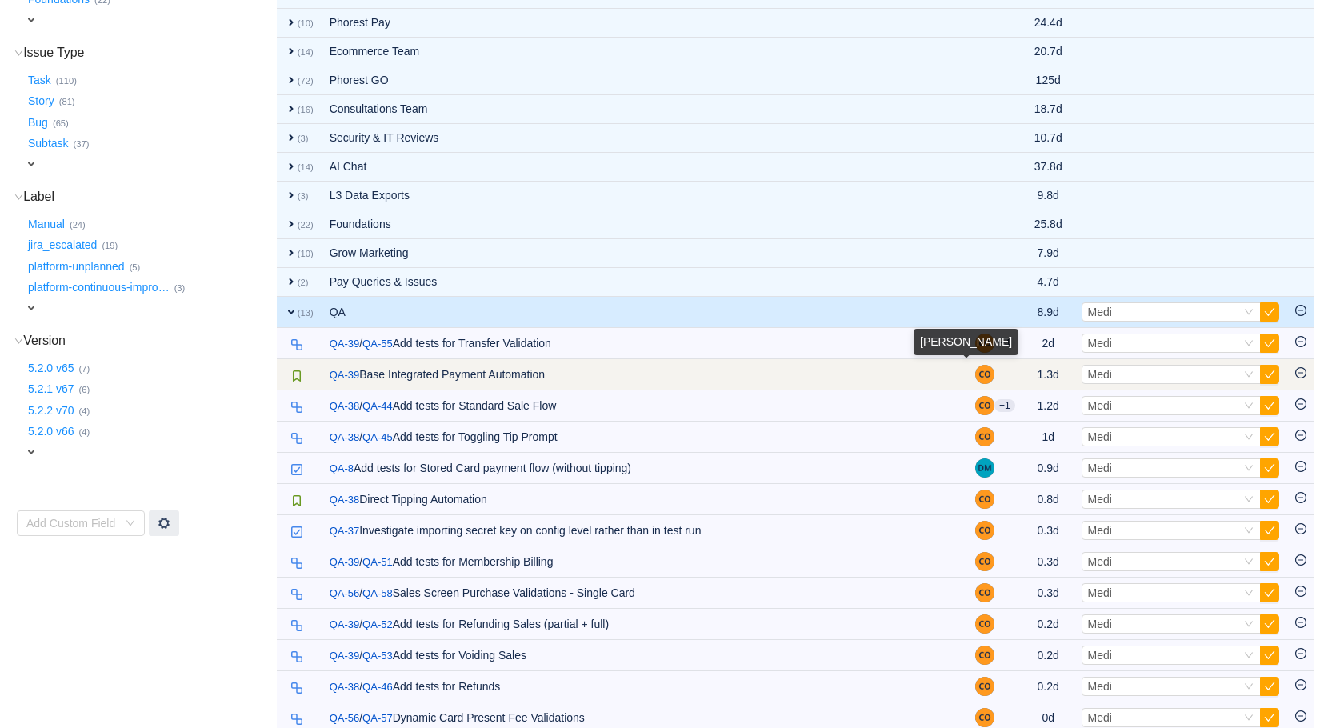
scroll to position [351, 0]
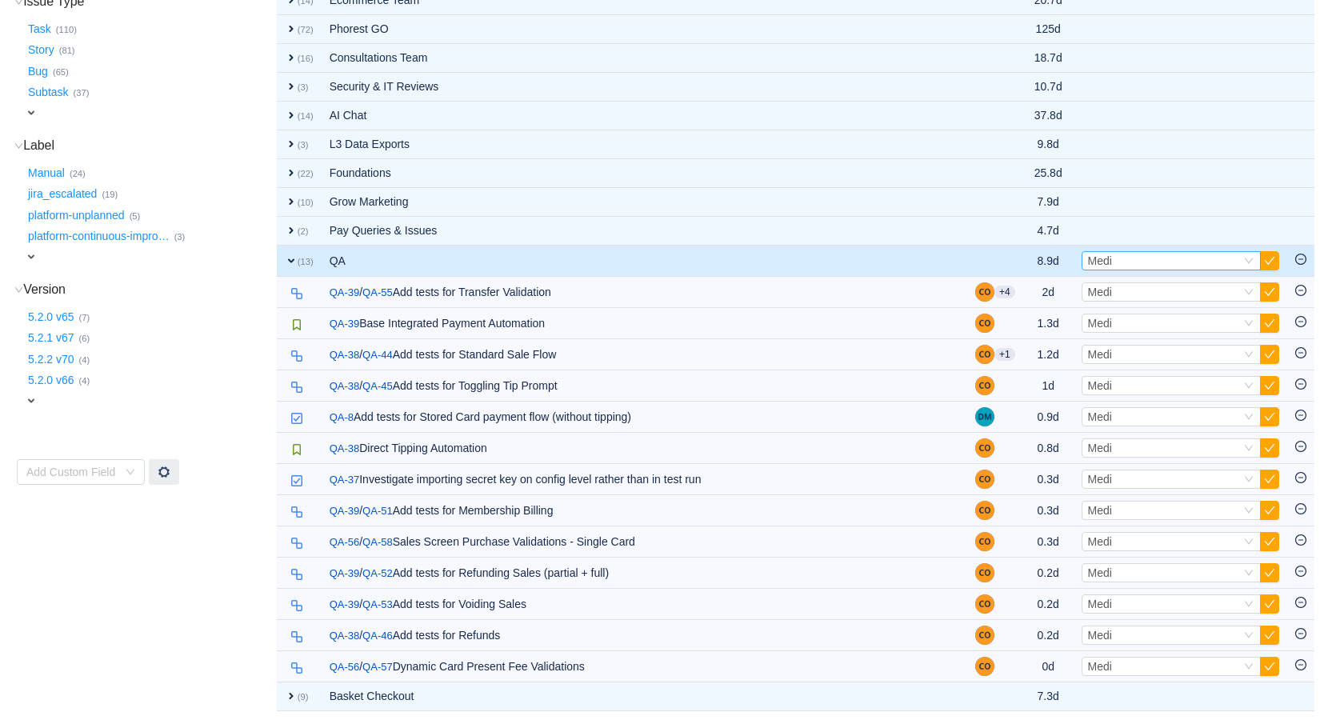
click at [1158, 263] on div "Select Medi" at bounding box center [1164, 261] width 153 height 18
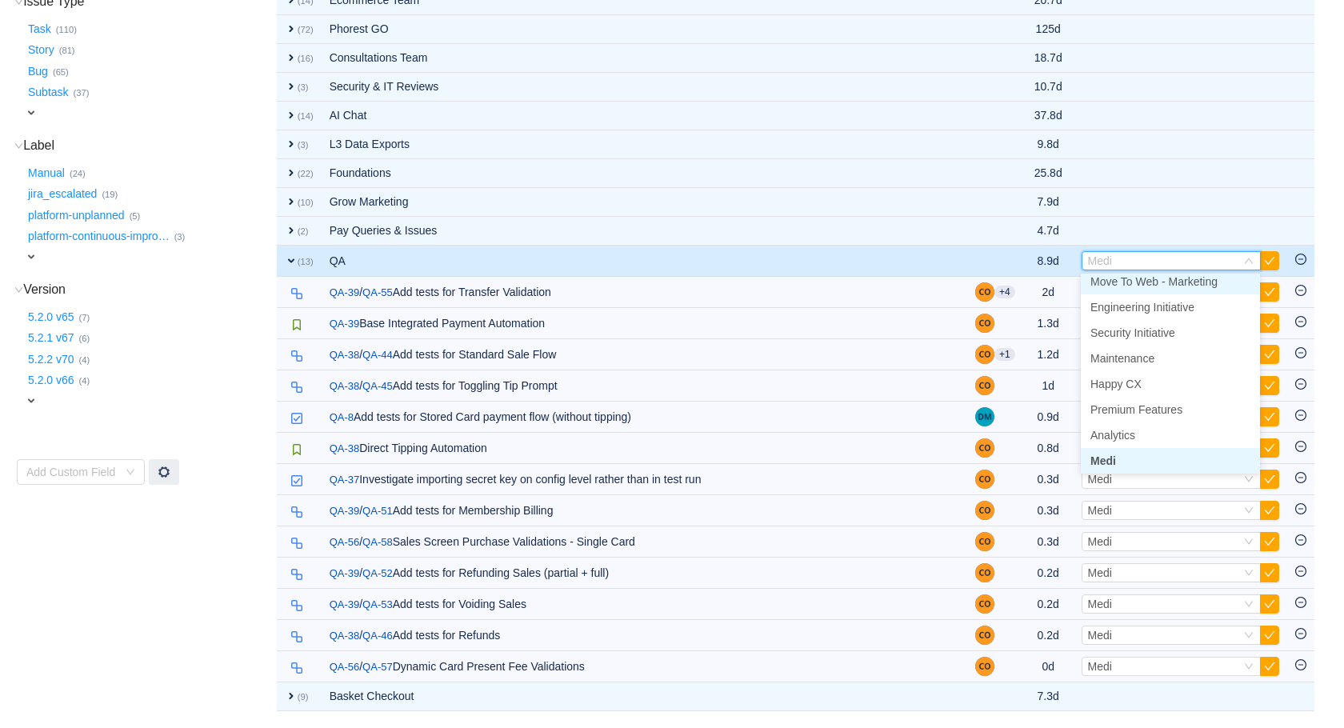
scroll to position [106, 0]
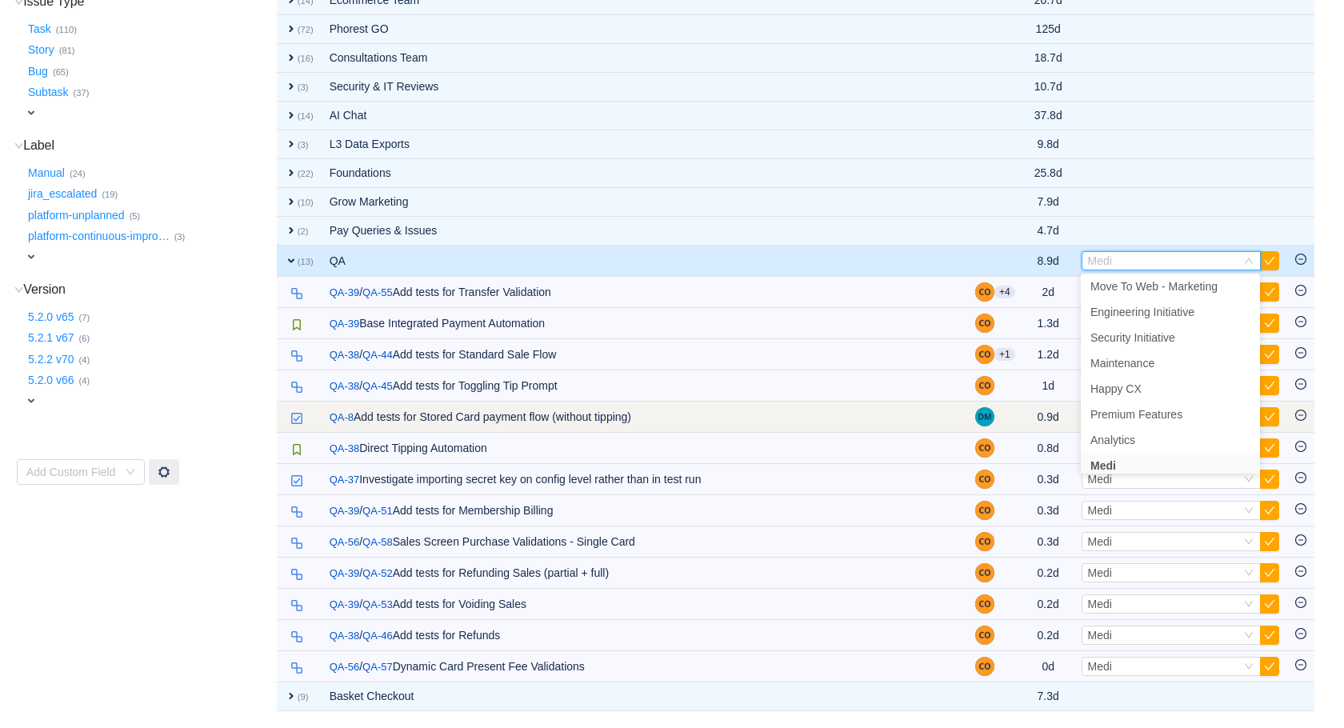
drag, startPoint x: 1002, startPoint y: 414, endPoint x: 983, endPoint y: 417, distance: 19.4
click at [1002, 414] on td at bounding box center [995, 417] width 56 height 31
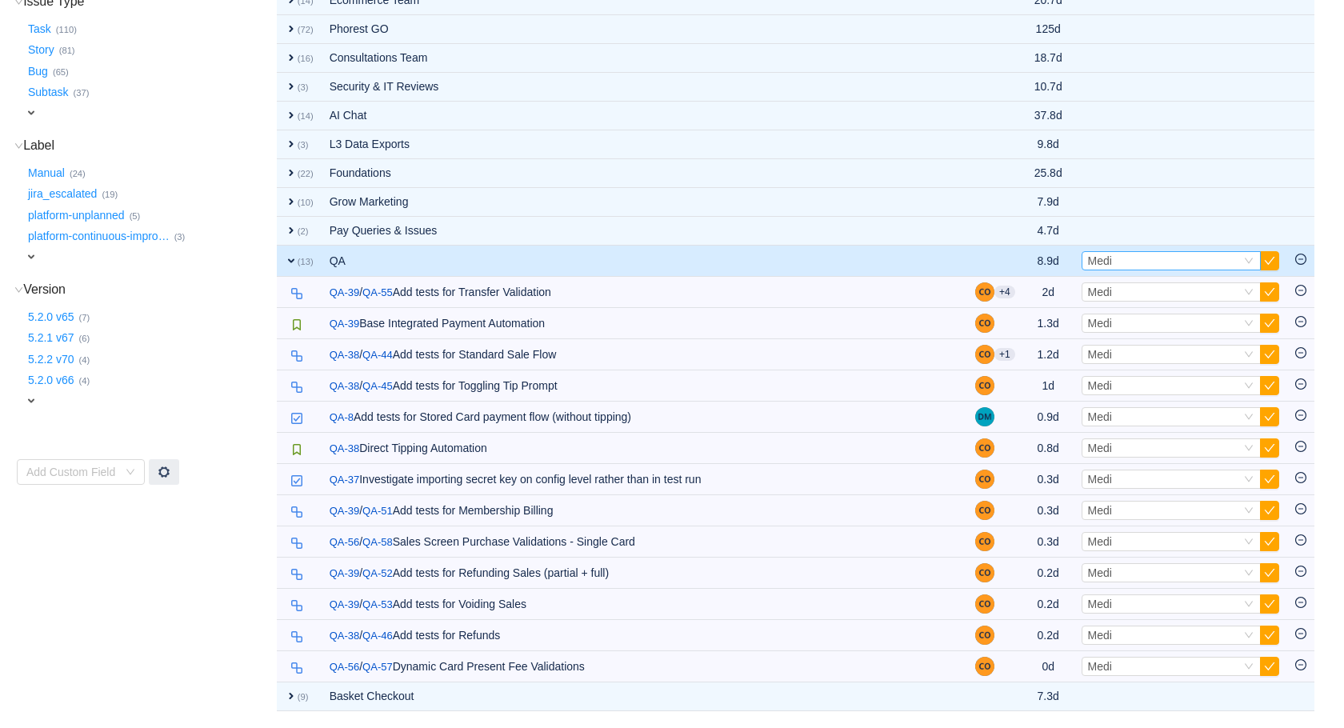
click at [1214, 261] on div "Select Medi" at bounding box center [1164, 261] width 153 height 18
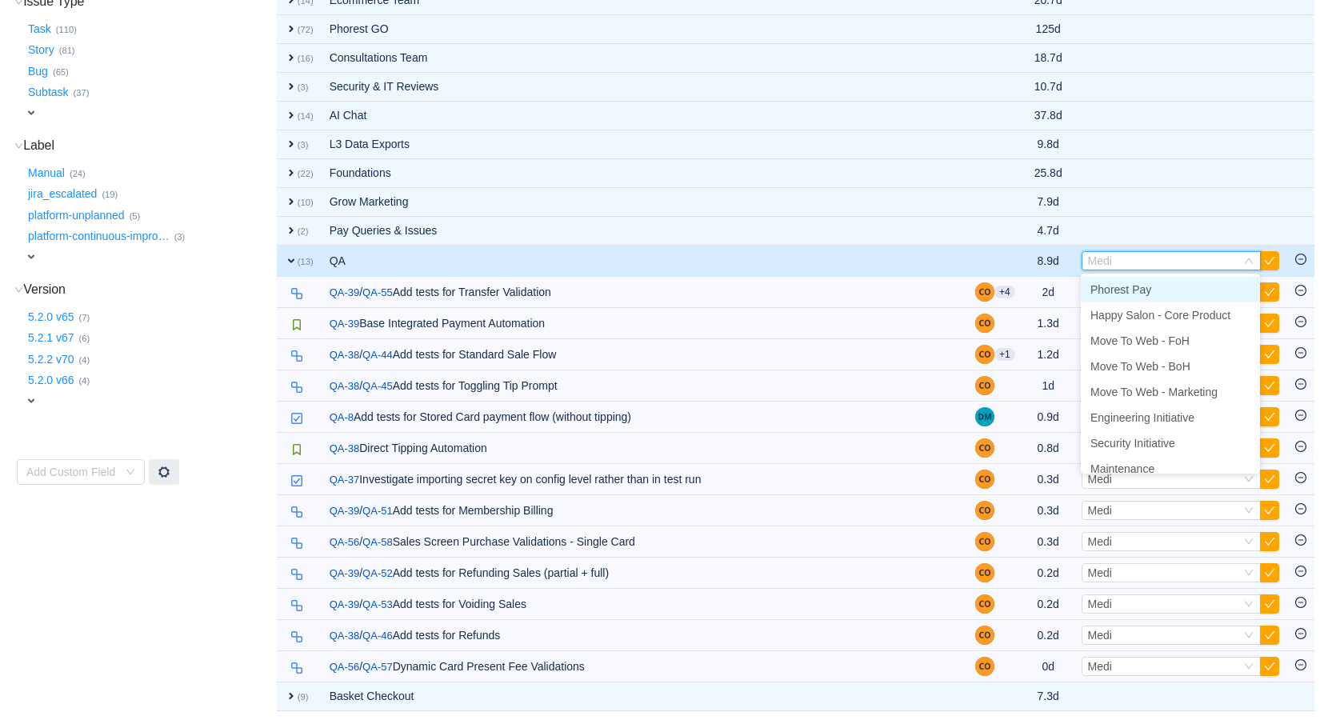
click at [1116, 294] on li "Phorest Pay" at bounding box center [1170, 290] width 179 height 26
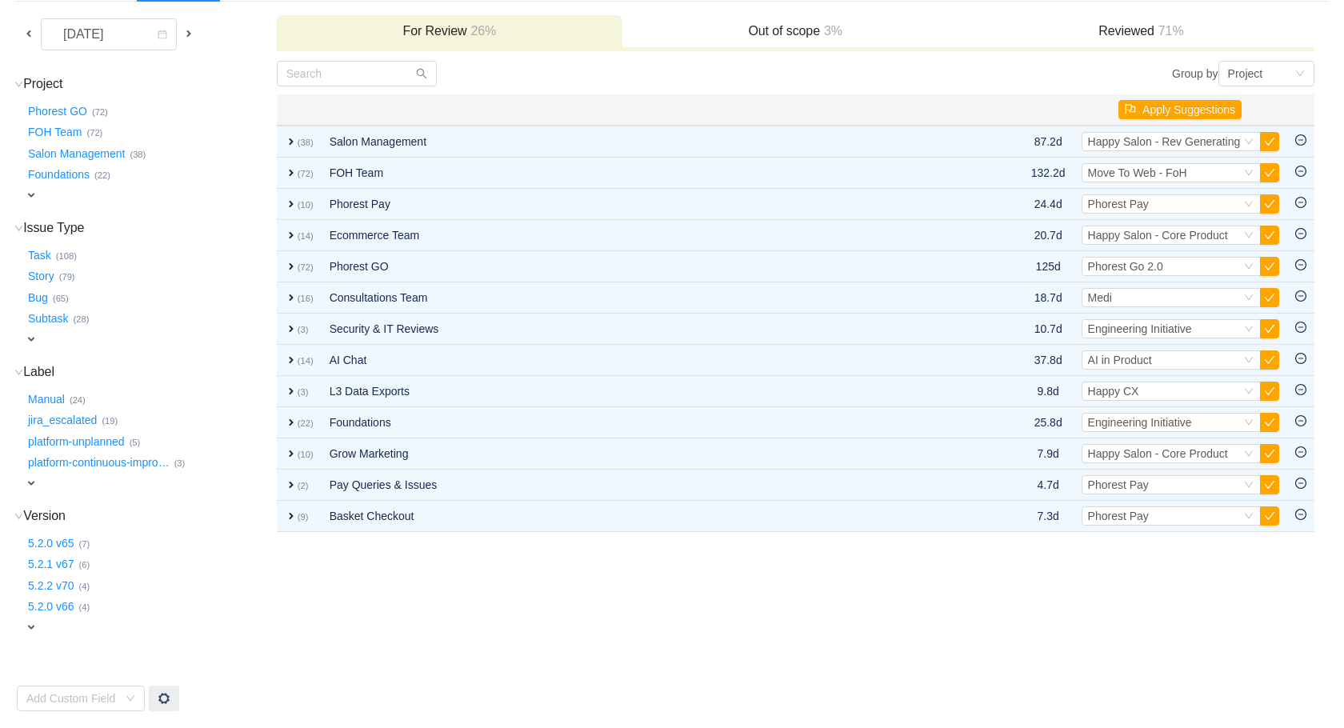
scroll to position [109, 0]
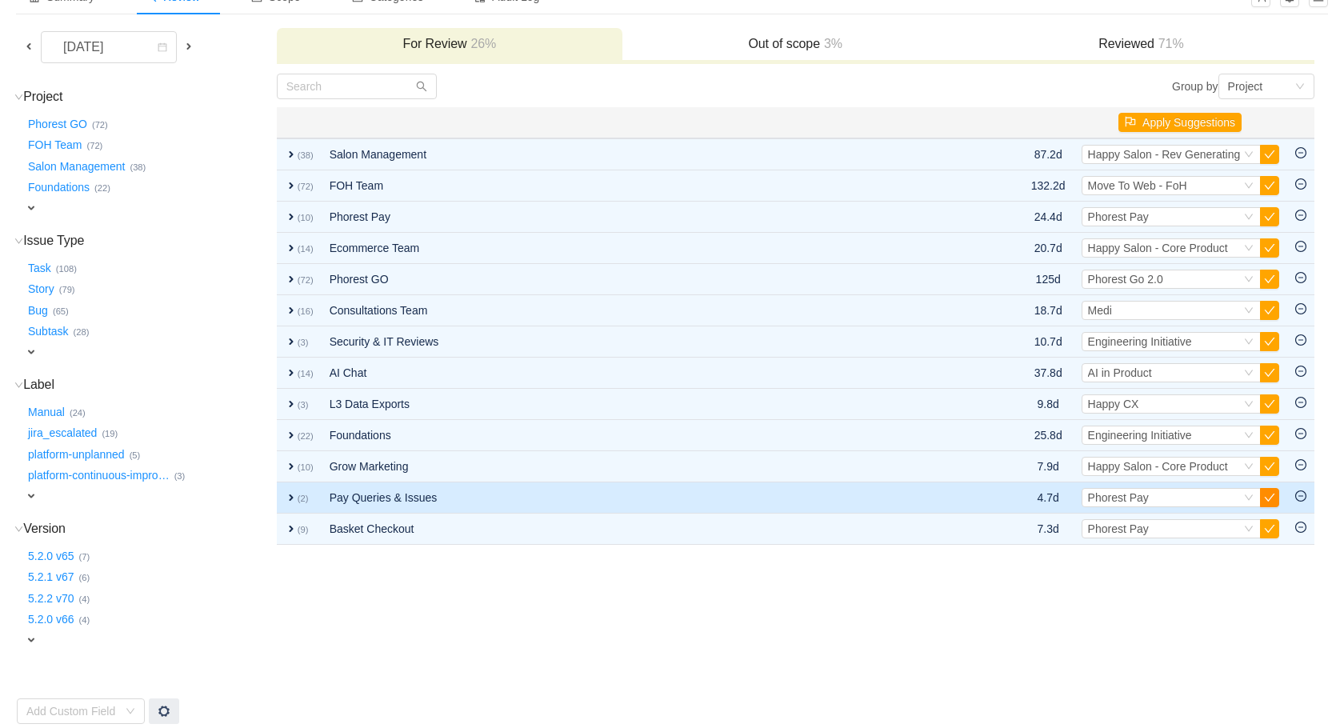
click at [1268, 502] on button "button" at bounding box center [1269, 497] width 19 height 19
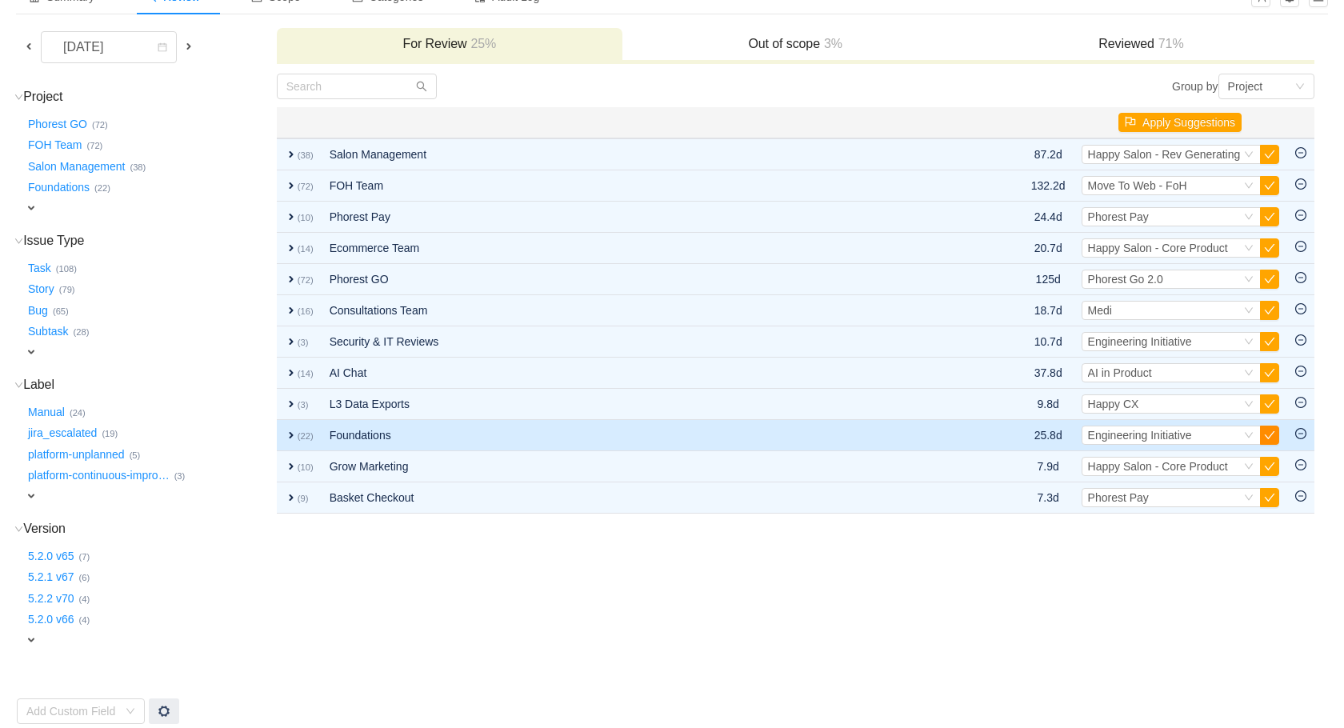
click at [1270, 439] on button "button" at bounding box center [1269, 435] width 19 height 19
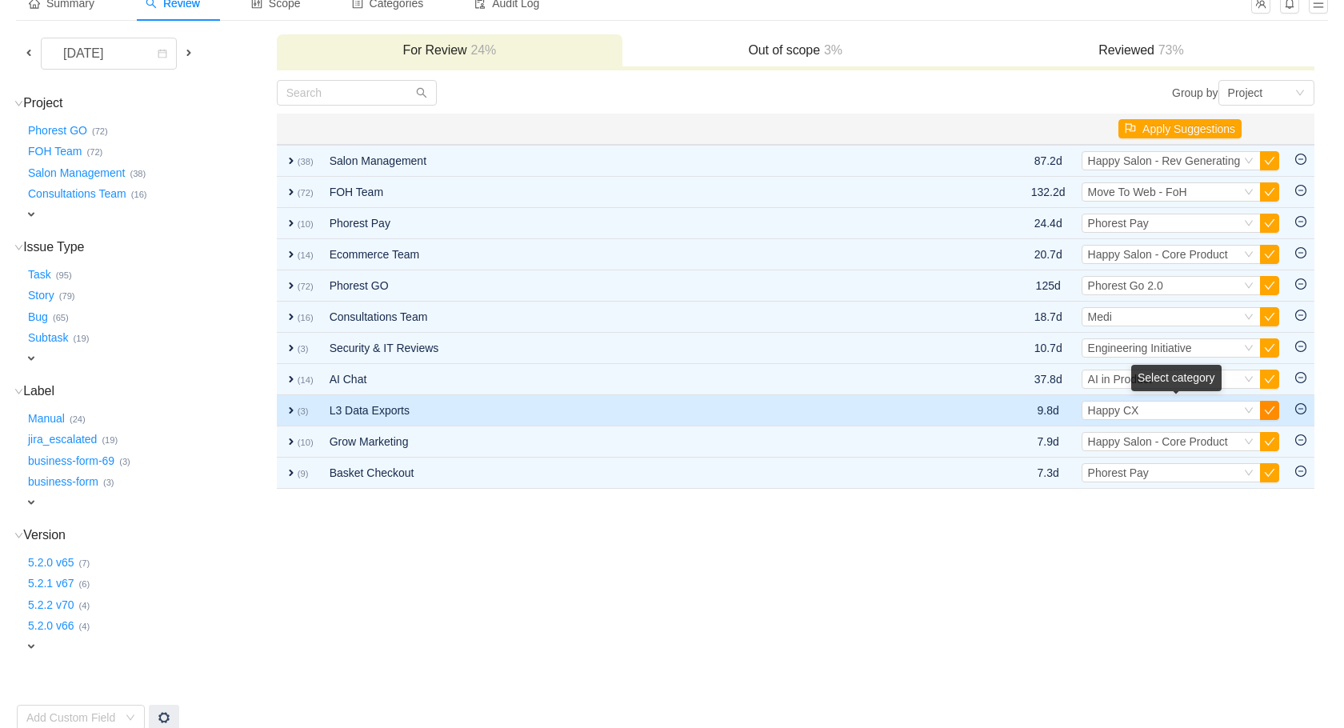
scroll to position [104, 0]
click at [1272, 410] on button "button" at bounding box center [1269, 408] width 19 height 19
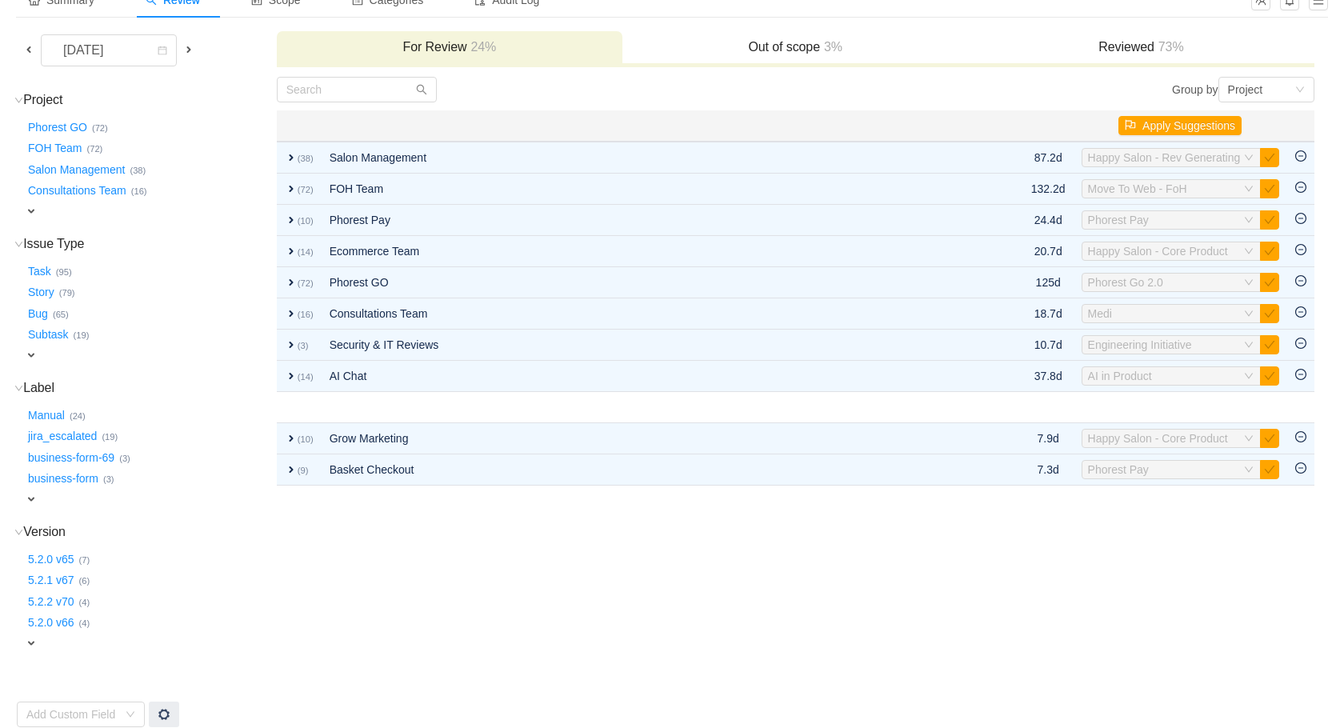
scroll to position [99, 0]
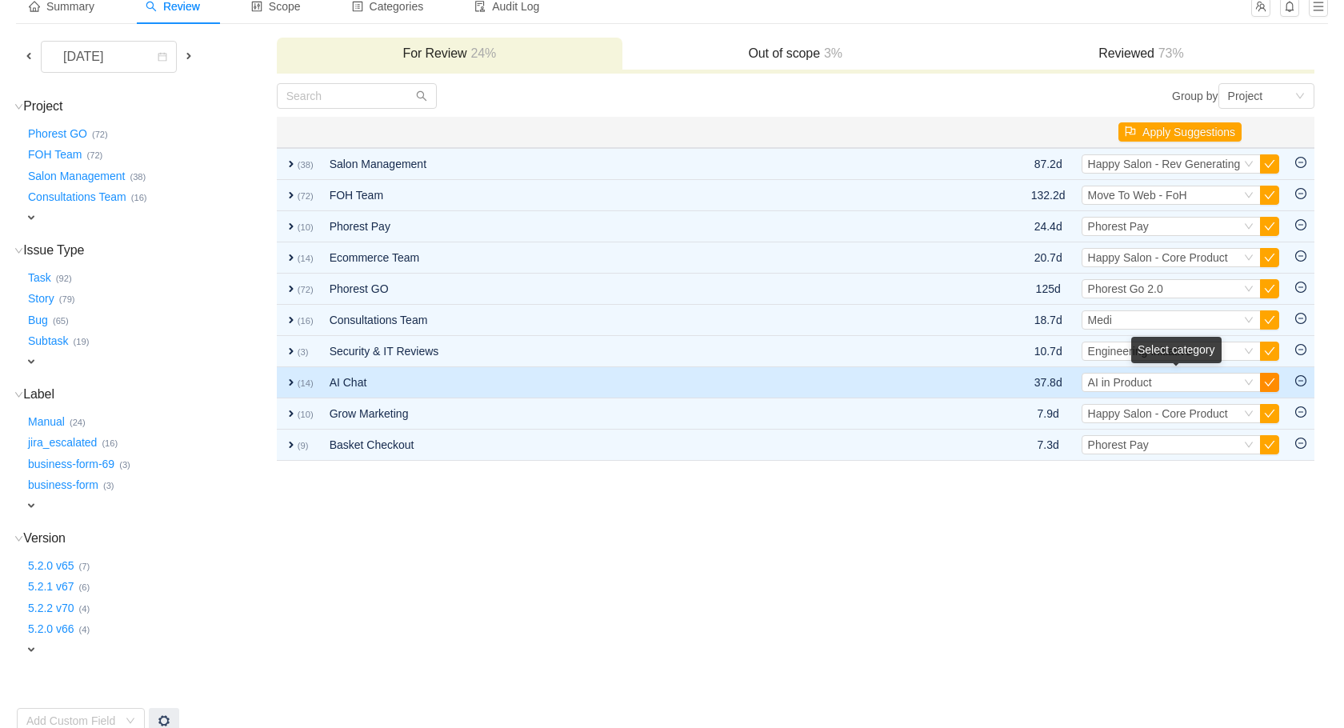
click at [1264, 385] on button "button" at bounding box center [1269, 382] width 19 height 19
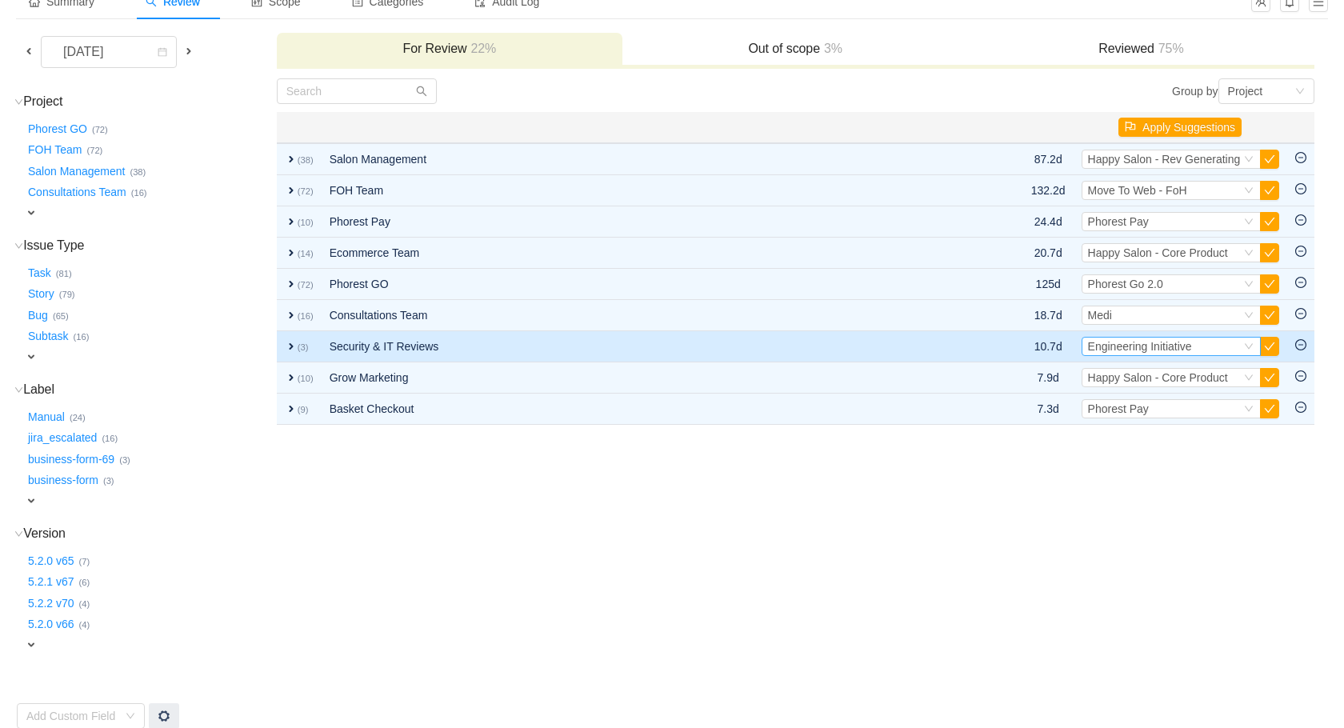
click at [1192, 354] on div "Select Engineering Initiative" at bounding box center [1164, 347] width 153 height 18
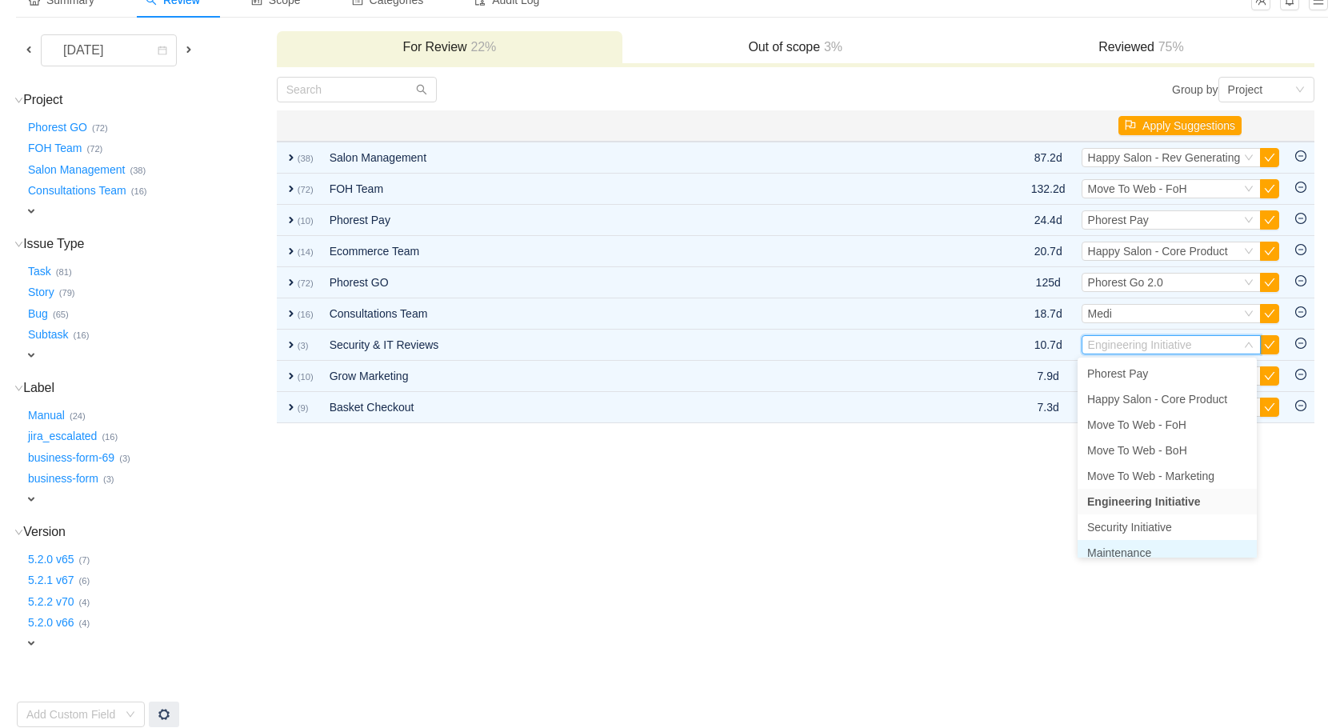
scroll to position [8, 0]
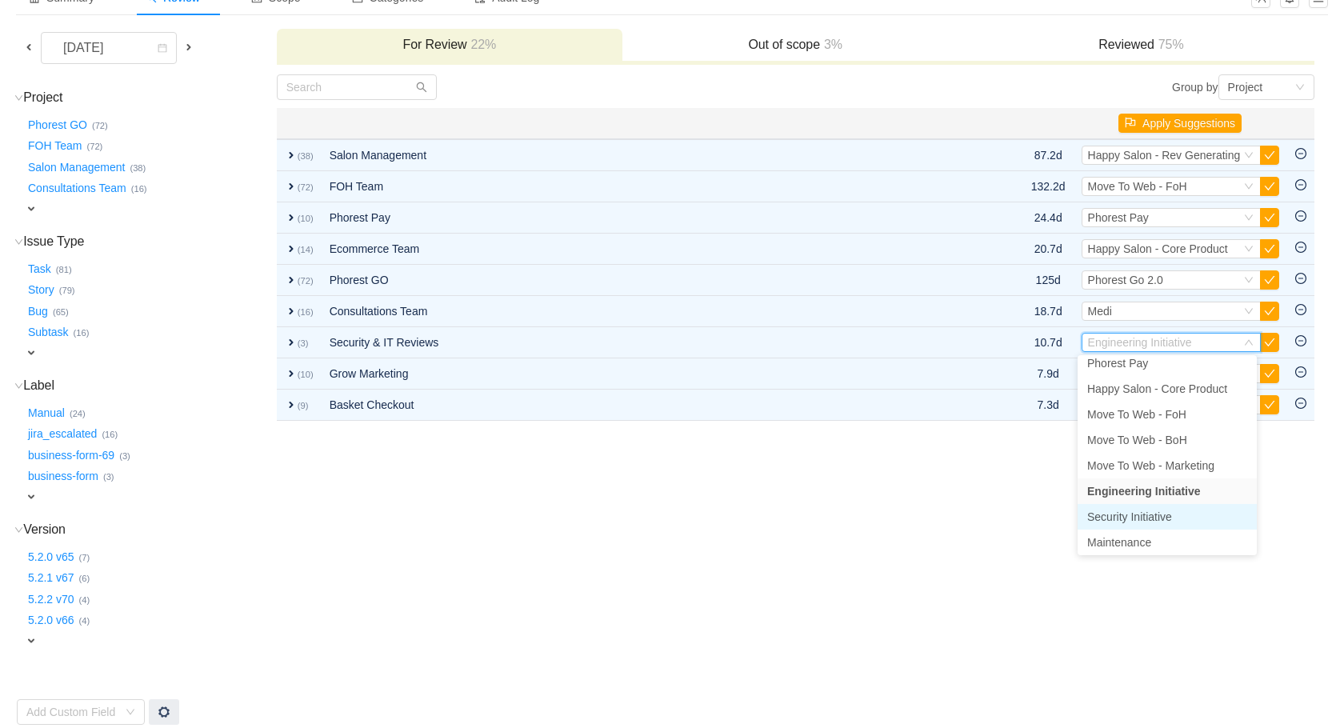
click at [1160, 519] on span "Security Initiative" at bounding box center [1129, 517] width 85 height 13
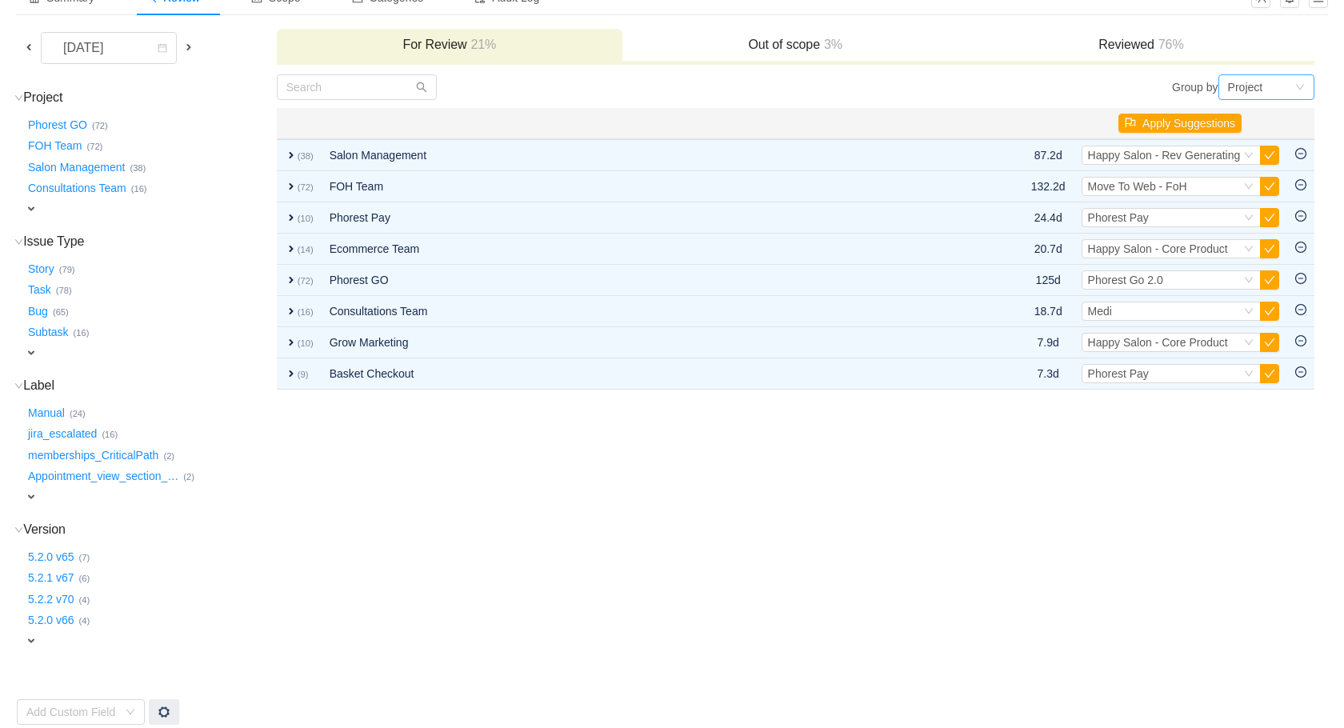
click at [1259, 87] on div "Project" at bounding box center [1245, 87] width 35 height 24
click at [1262, 140] on li "Epic" at bounding box center [1266, 145] width 96 height 26
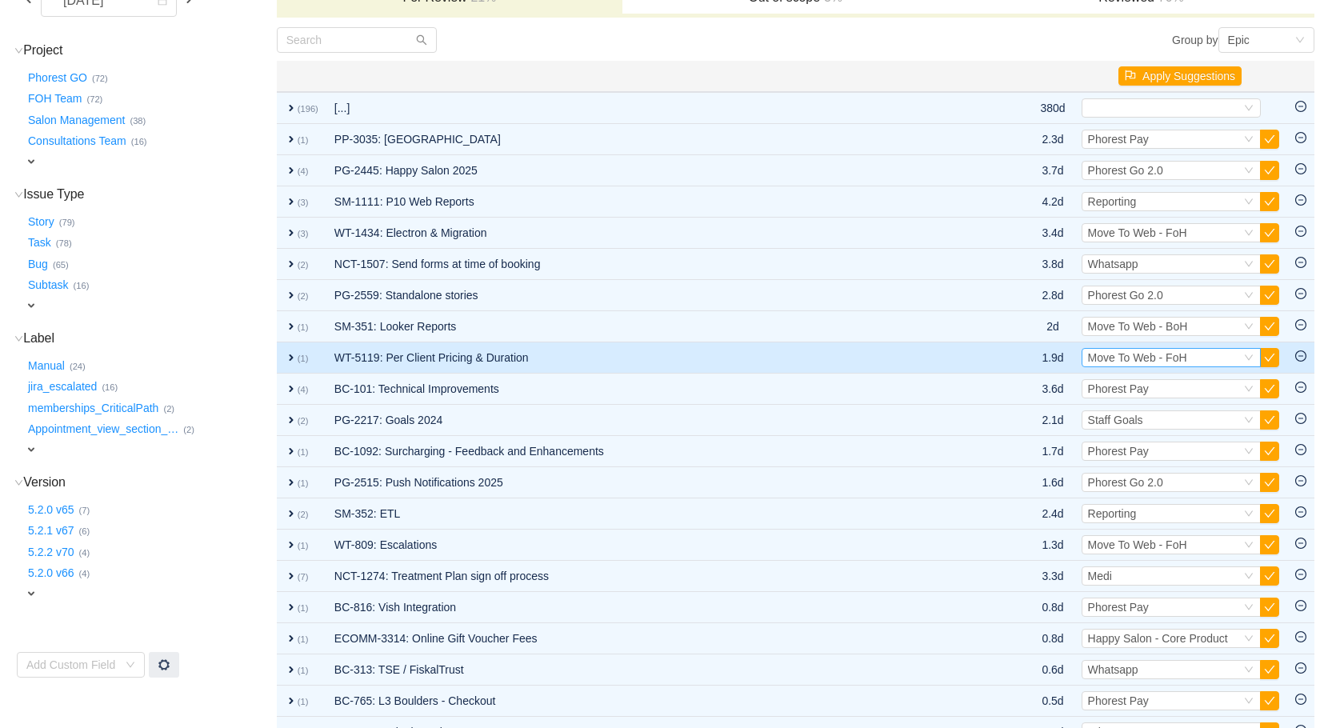
scroll to position [99, 0]
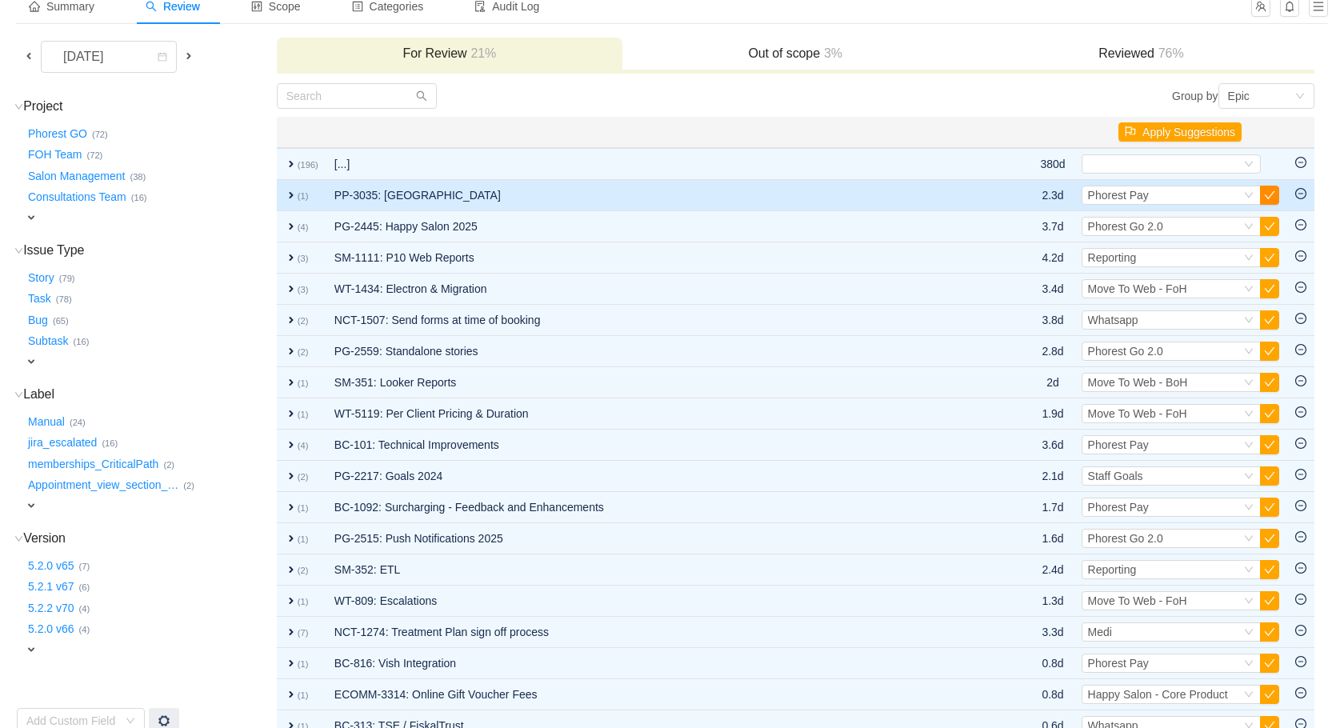
click at [1265, 196] on button "button" at bounding box center [1269, 195] width 19 height 19
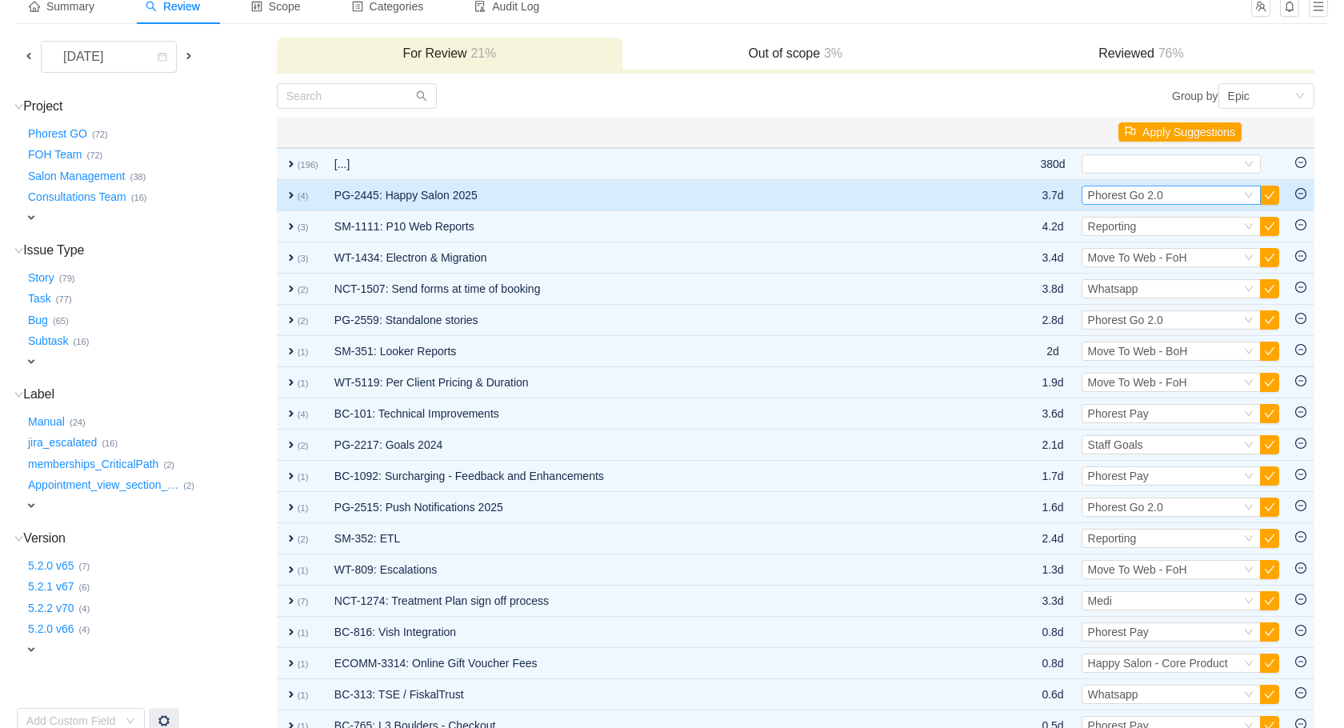
click at [1211, 200] on div "Select Phorest Go 2.0" at bounding box center [1164, 195] width 153 height 18
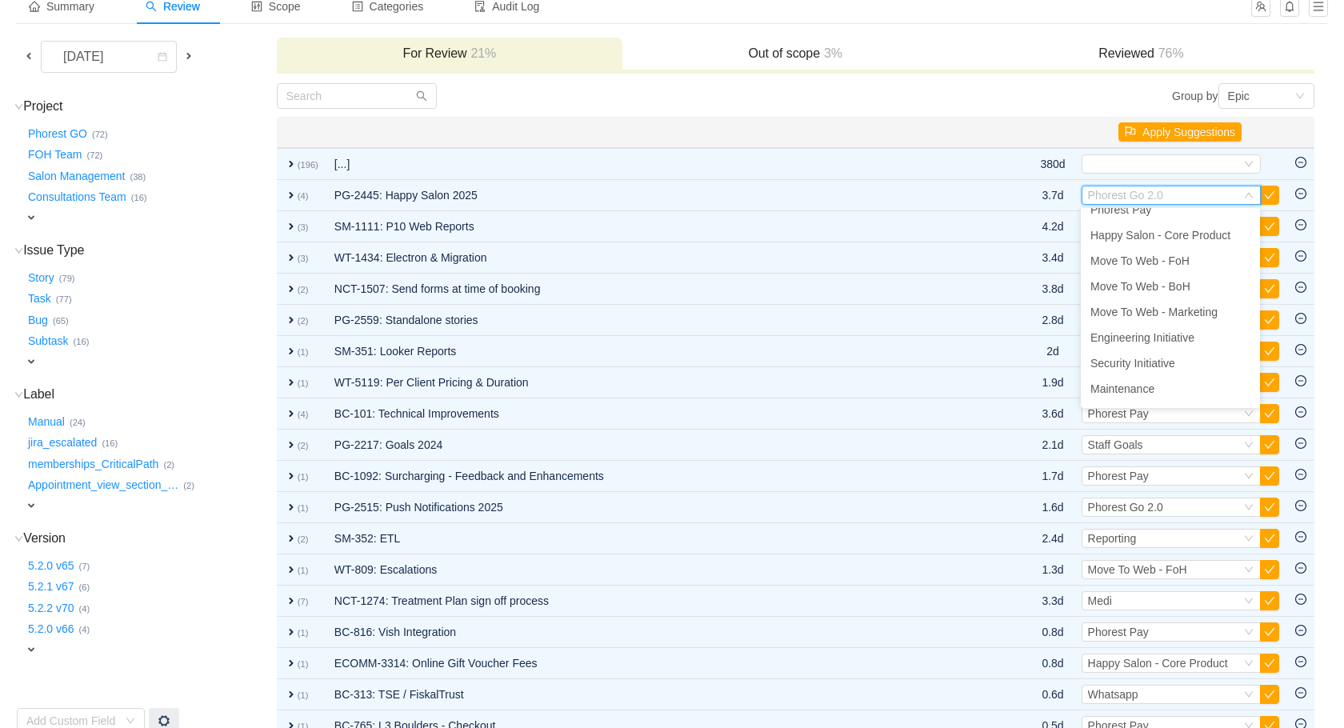
scroll to position [0, 0]
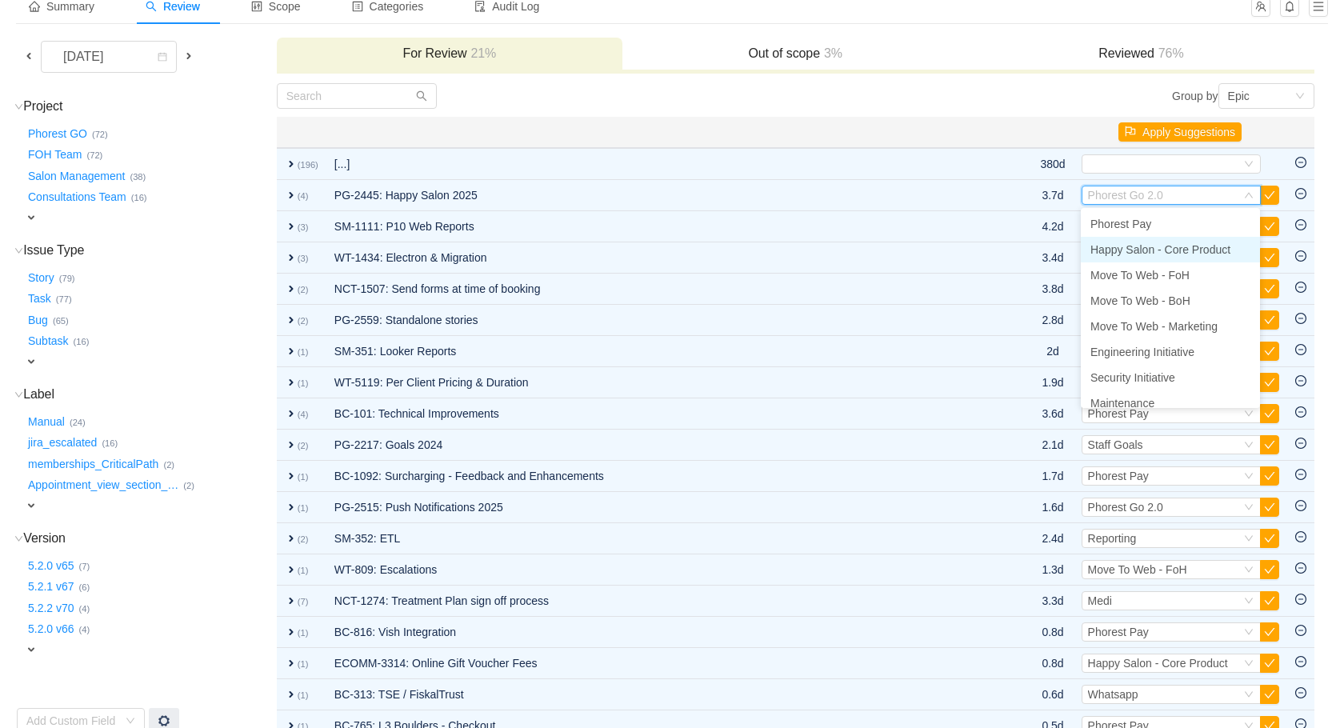
click at [1197, 249] on span "Happy Salon - Core Product" at bounding box center [1161, 249] width 140 height 13
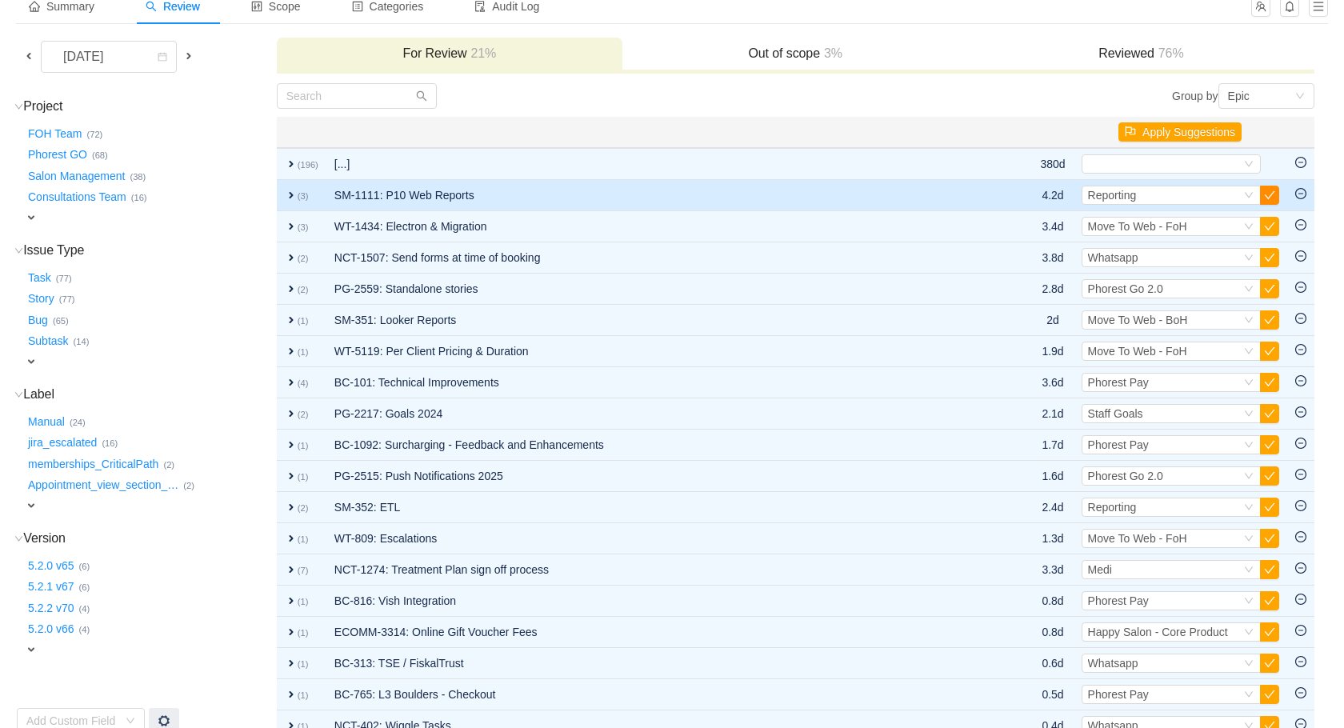
click at [1268, 195] on button "button" at bounding box center [1269, 195] width 19 height 19
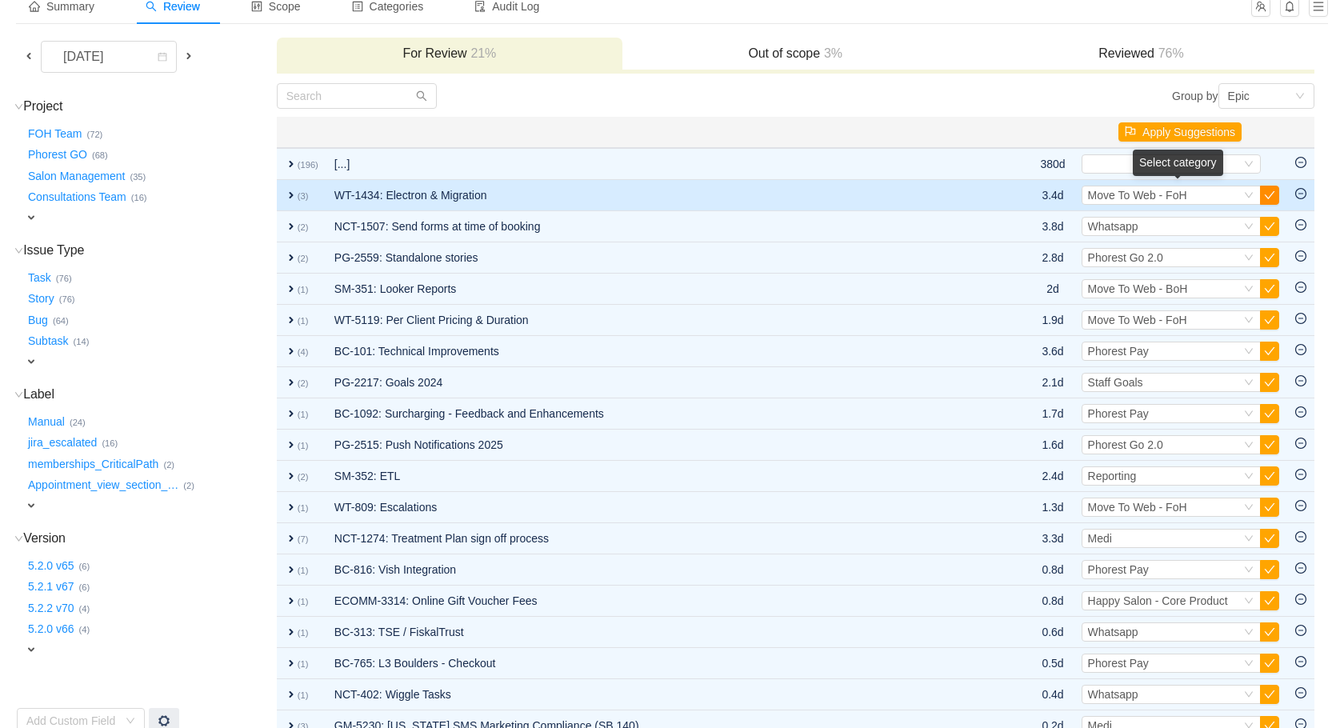
click at [1271, 195] on button "button" at bounding box center [1269, 195] width 19 height 19
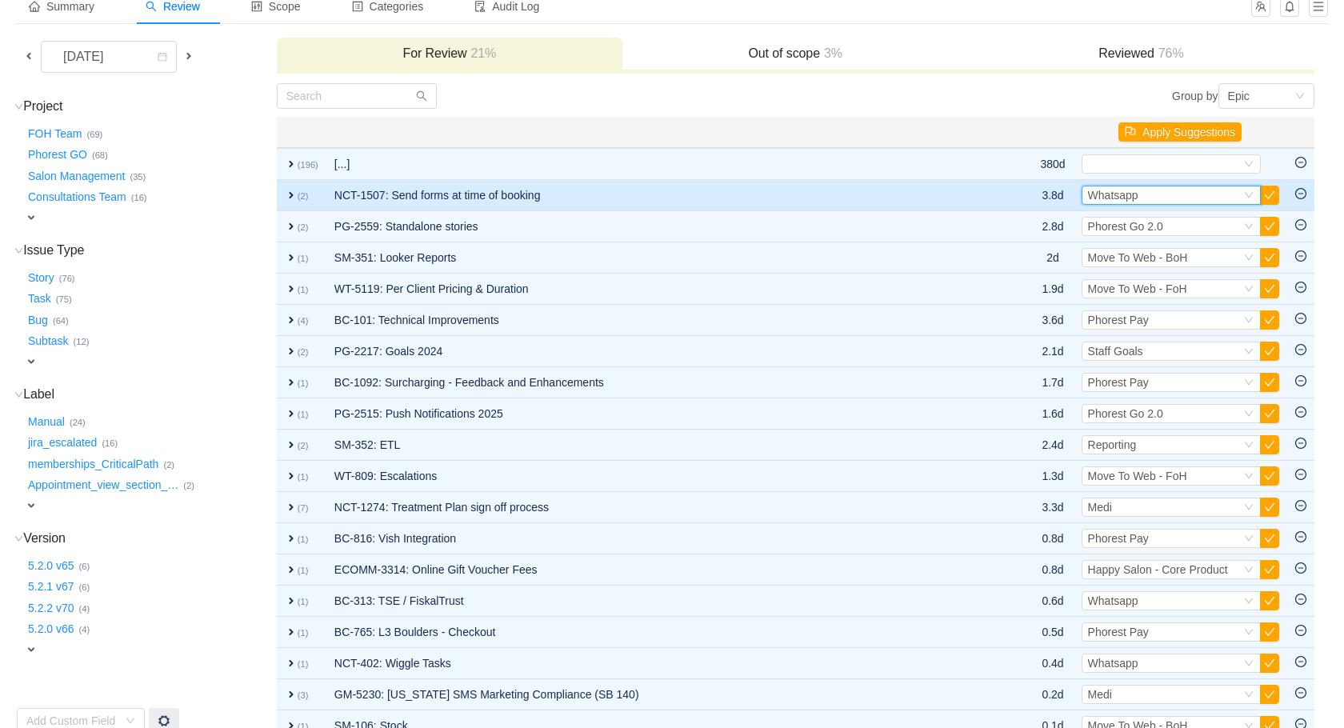
click at [1202, 197] on div "Select Whatsapp" at bounding box center [1164, 195] width 153 height 18
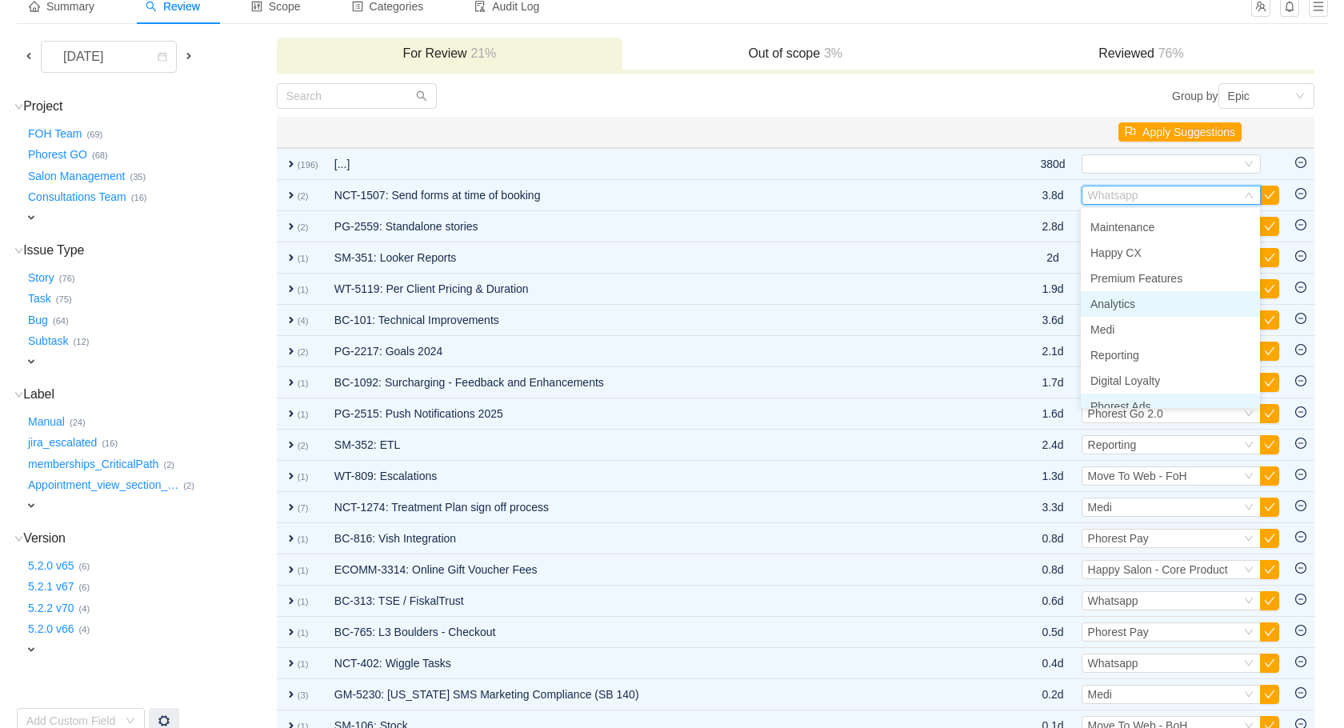
scroll to position [174, 0]
click at [1119, 330] on li "Medi" at bounding box center [1170, 331] width 179 height 26
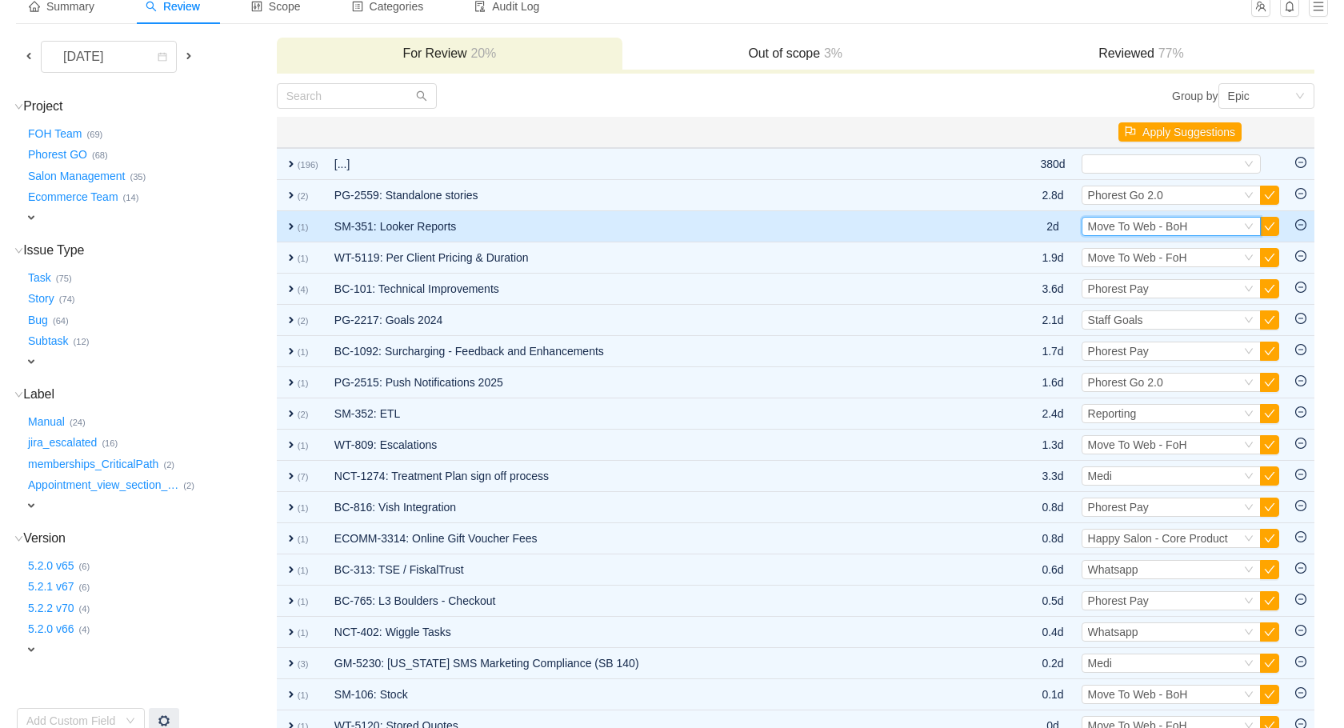
click at [1182, 223] on span "Move To Web - BoH" at bounding box center [1138, 226] width 100 height 13
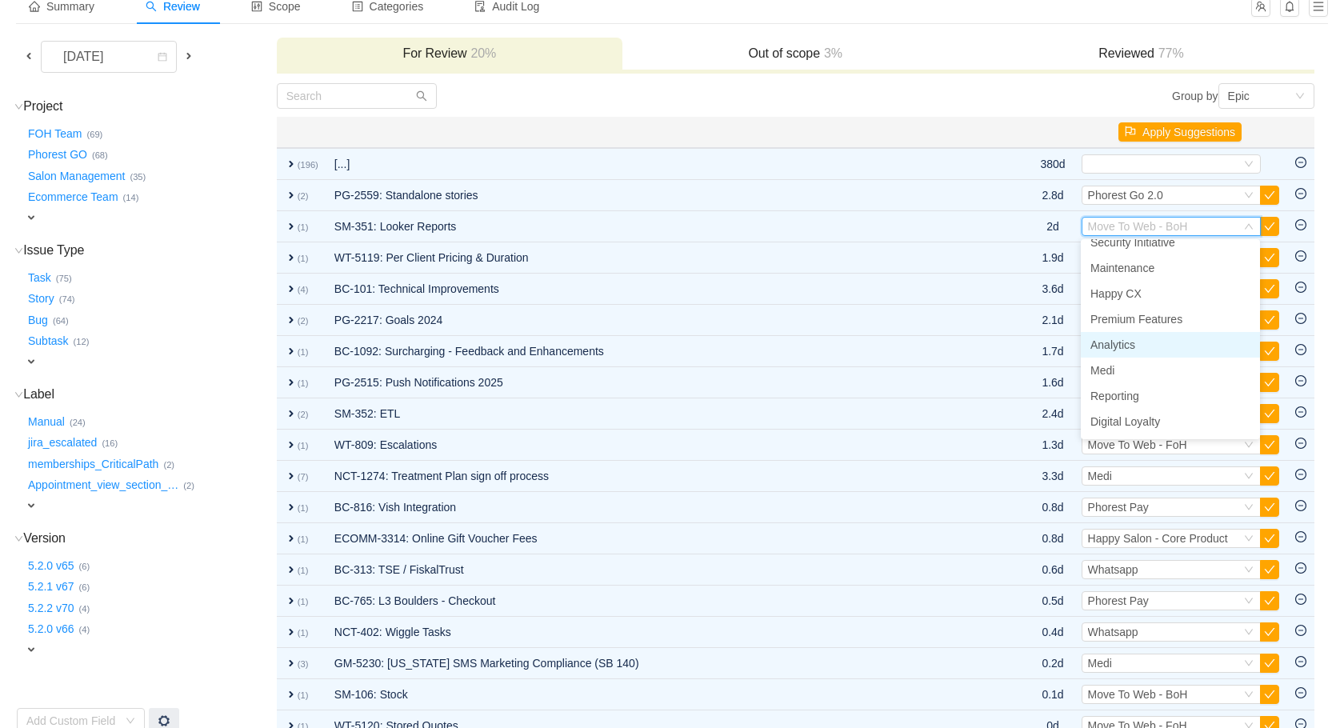
scroll to position [179, 0]
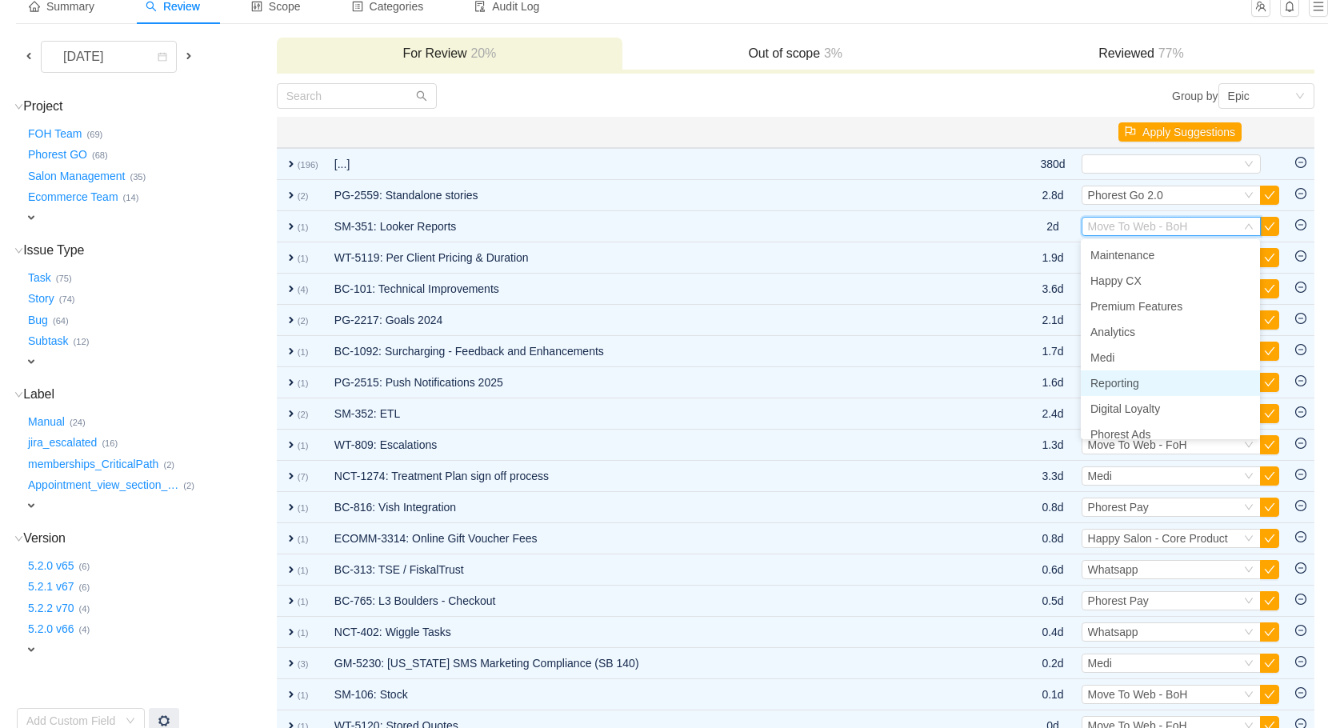
click at [1125, 385] on span "Reporting" at bounding box center [1115, 383] width 49 height 13
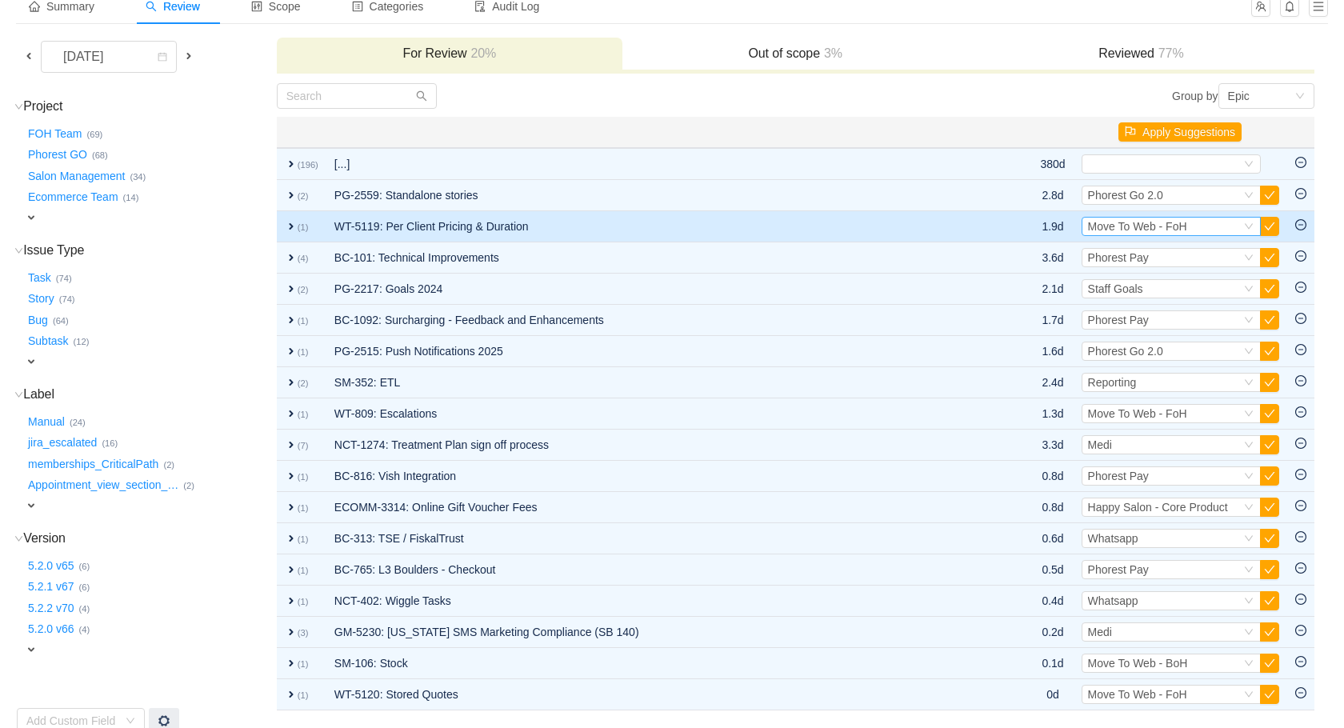
click at [1174, 220] on span "Move To Web - FoH" at bounding box center [1137, 226] width 99 height 13
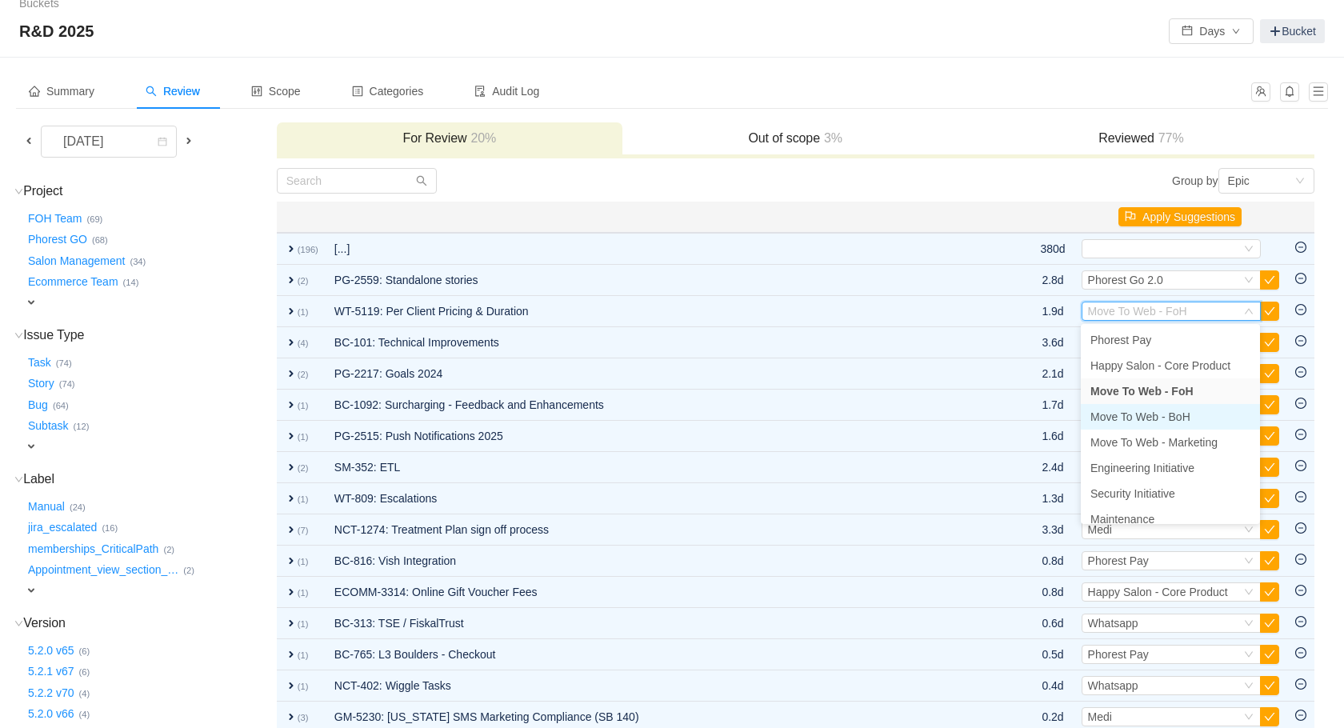
scroll to position [0, 0]
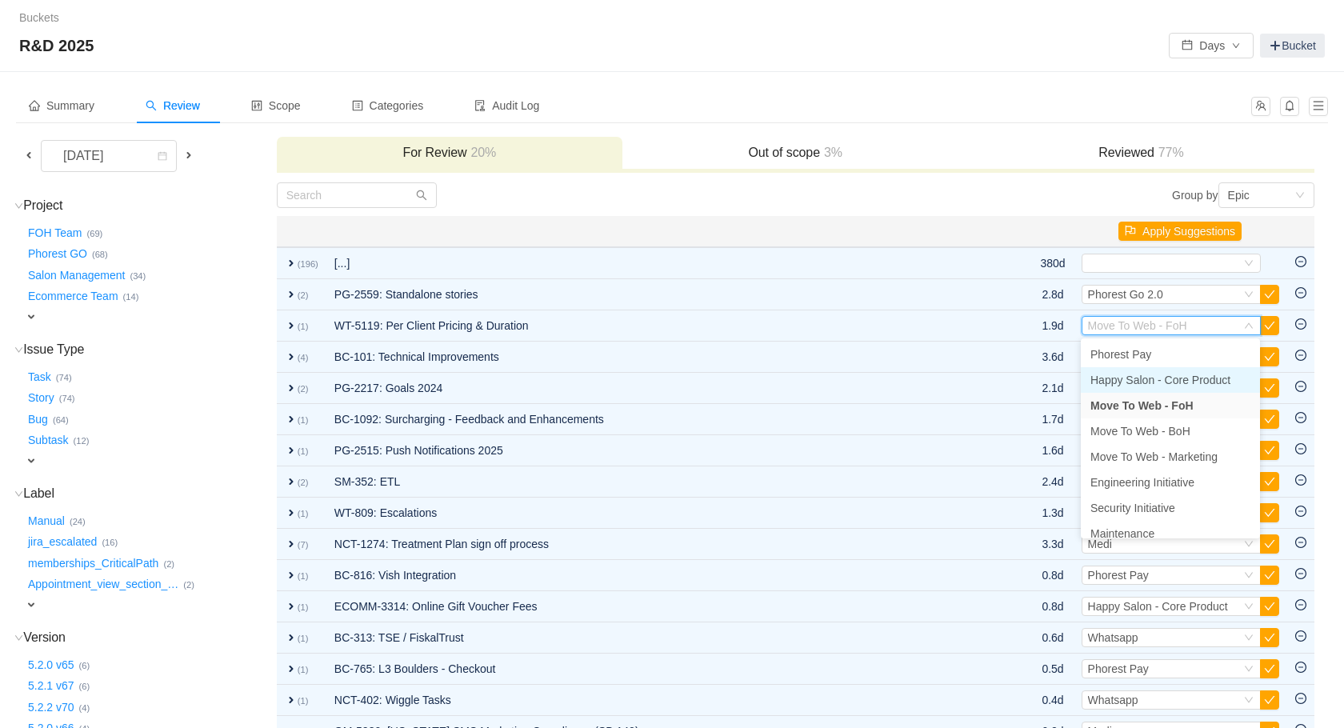
click at [1194, 378] on span "Happy Salon - Core Product" at bounding box center [1161, 380] width 140 height 13
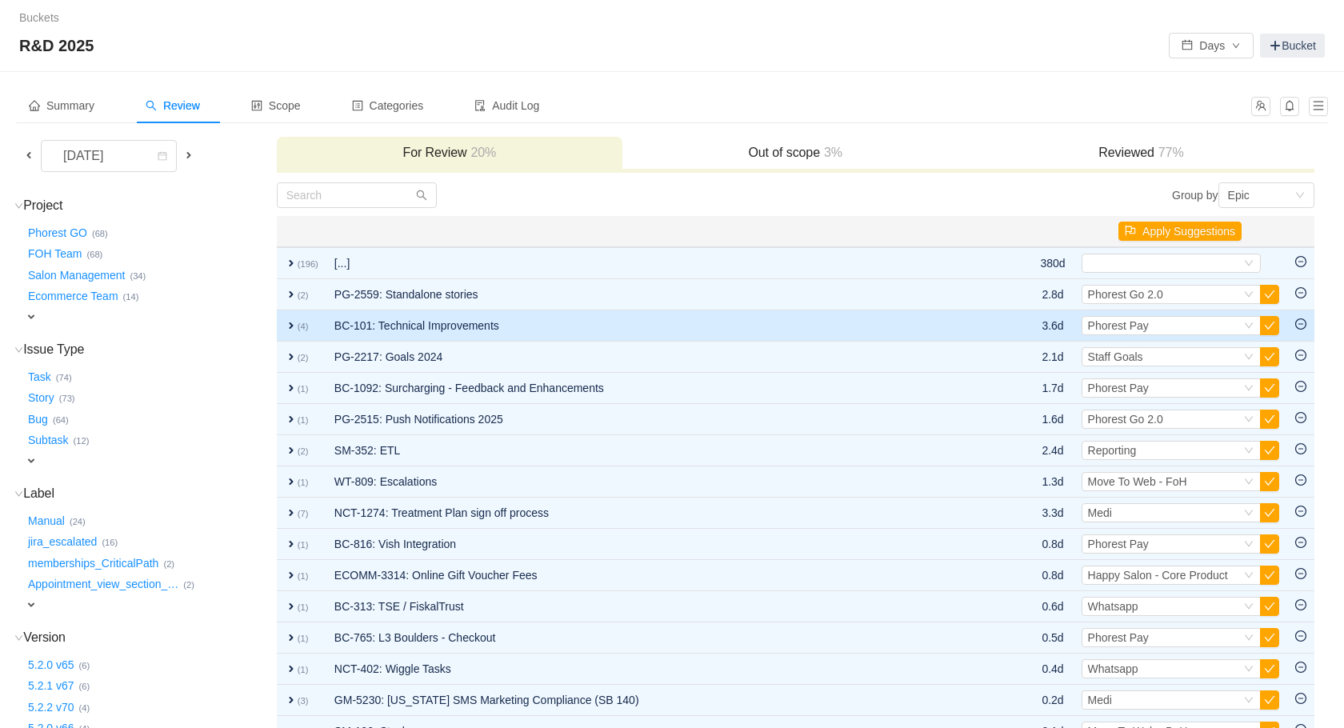
click at [499, 316] on td "BC-101: Technical Improvements" at bounding box center [662, 325] width 673 height 31
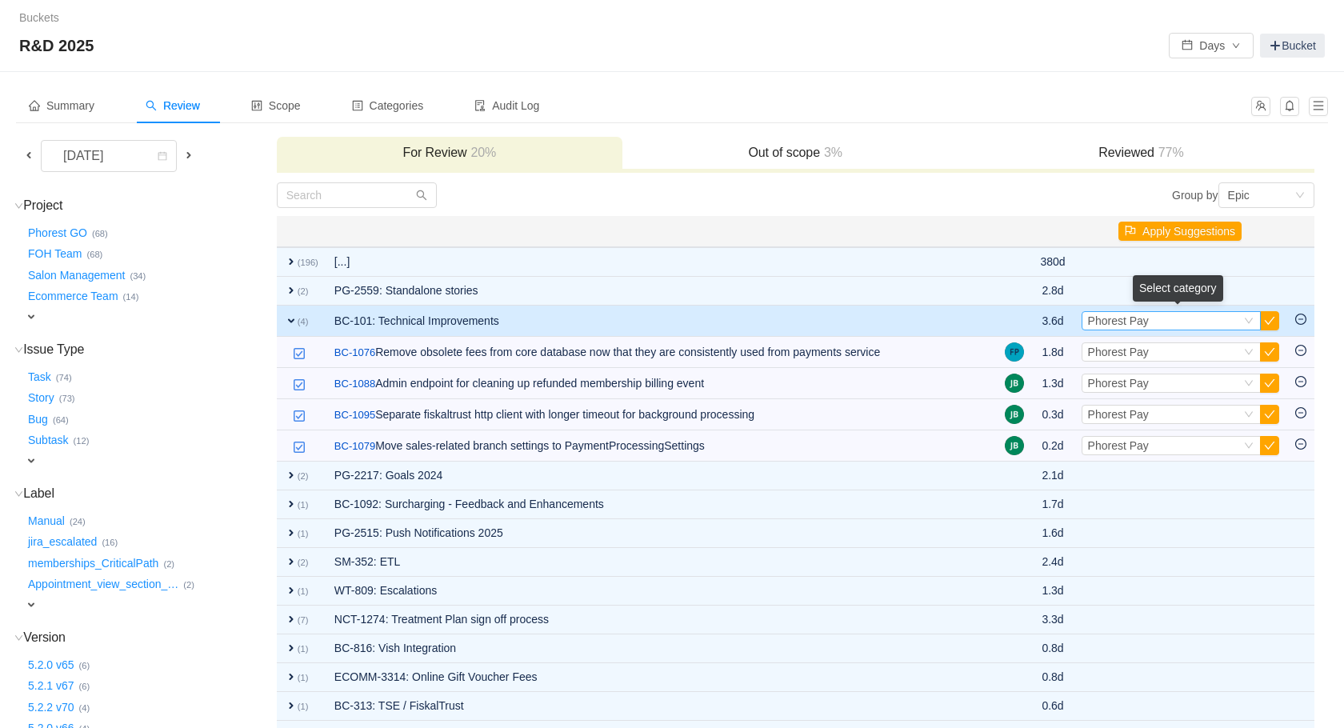
click at [1232, 314] on div "Select Phorest Pay" at bounding box center [1164, 321] width 153 height 18
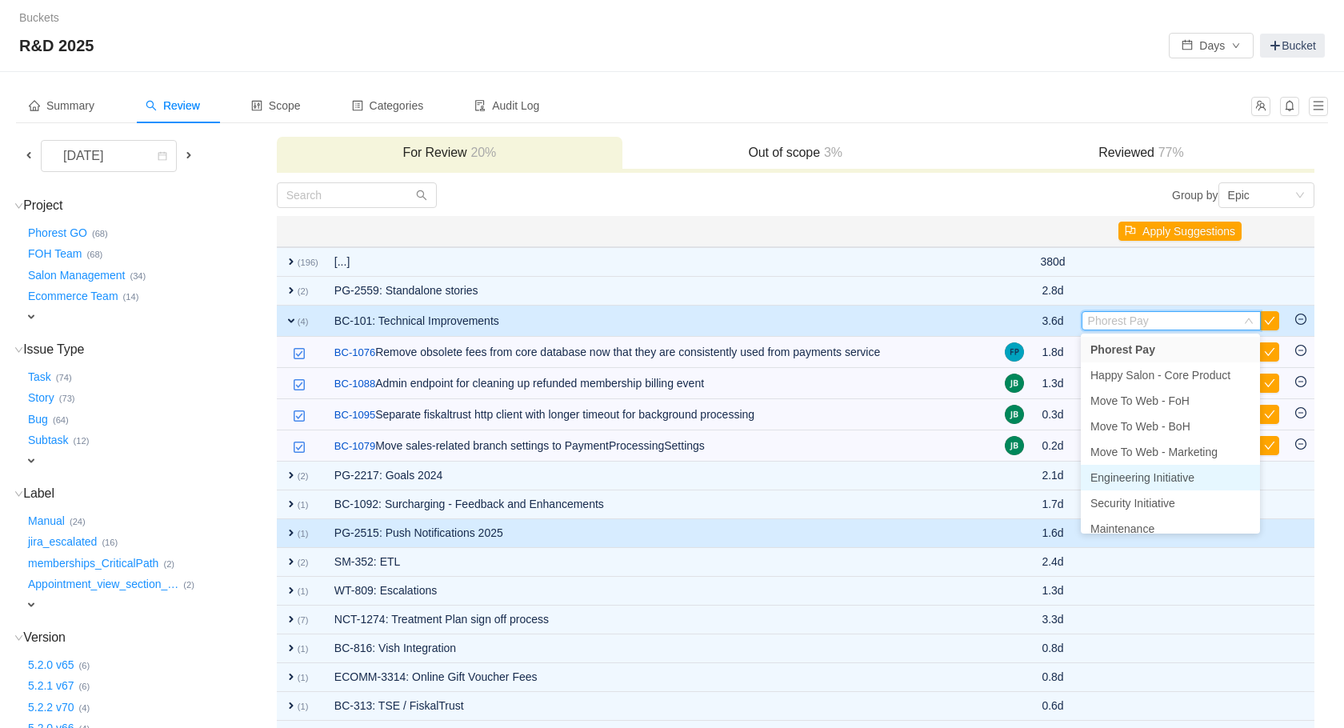
scroll to position [8, 0]
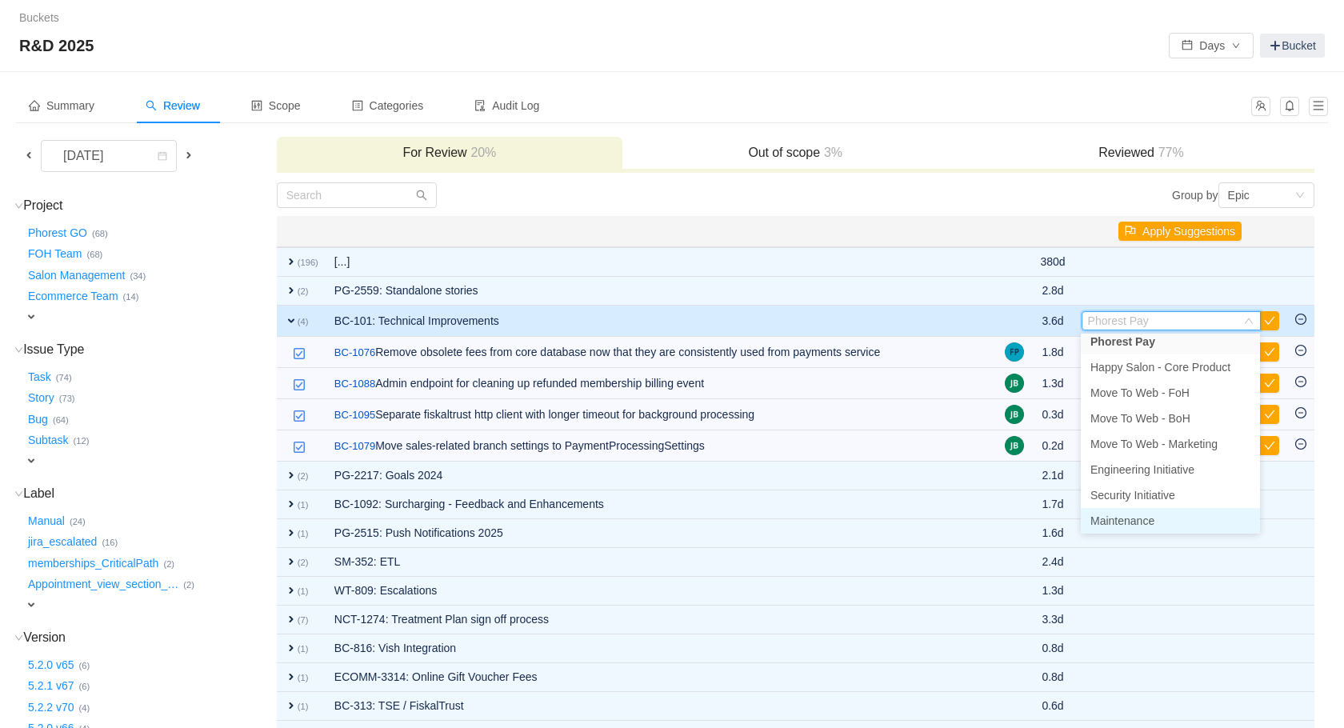
click at [1153, 518] on span "Maintenance" at bounding box center [1123, 521] width 64 height 13
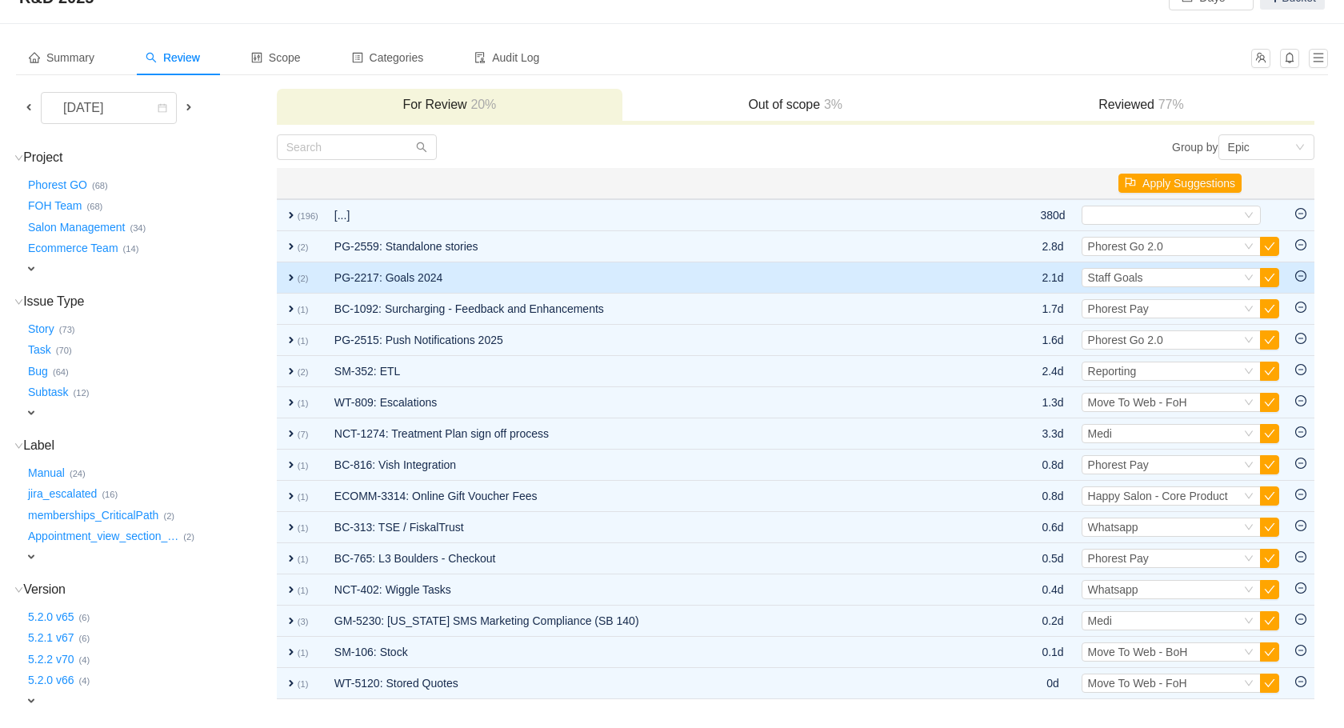
scroll to position [77, 0]
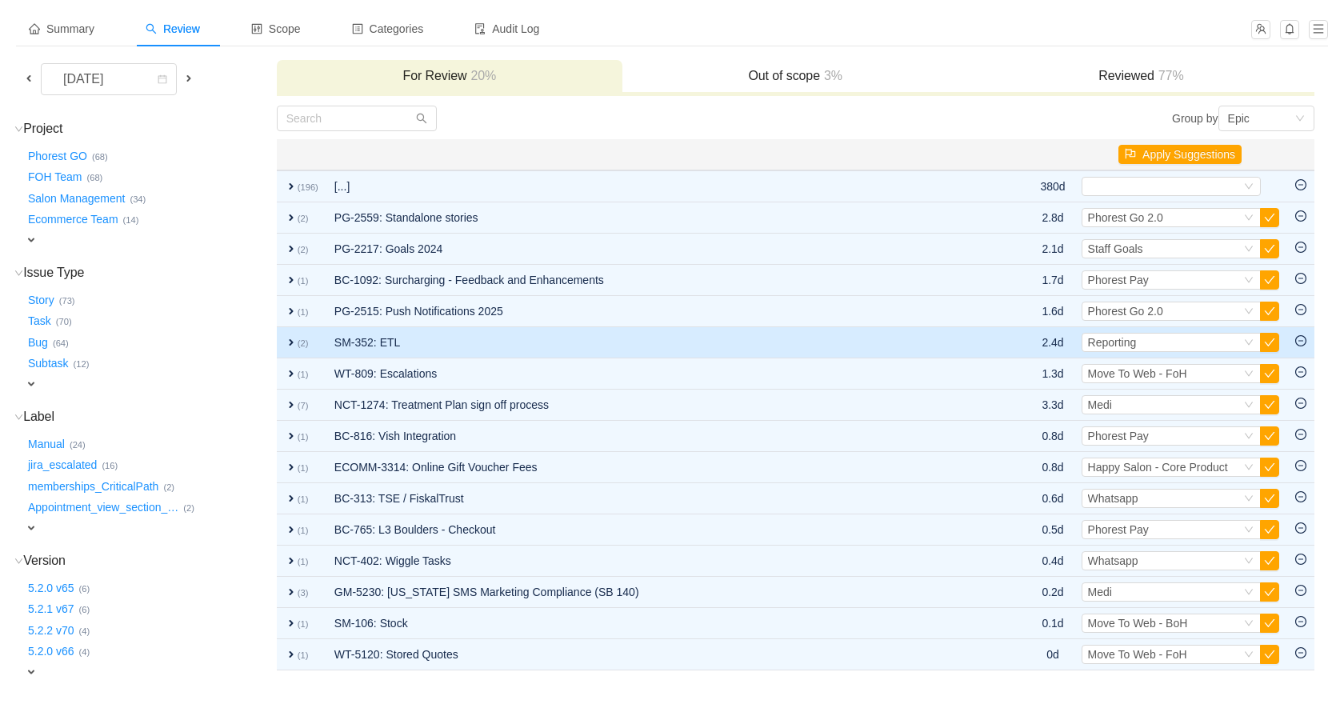
click at [310, 342] on td "expand (2)" at bounding box center [302, 342] width 50 height 31
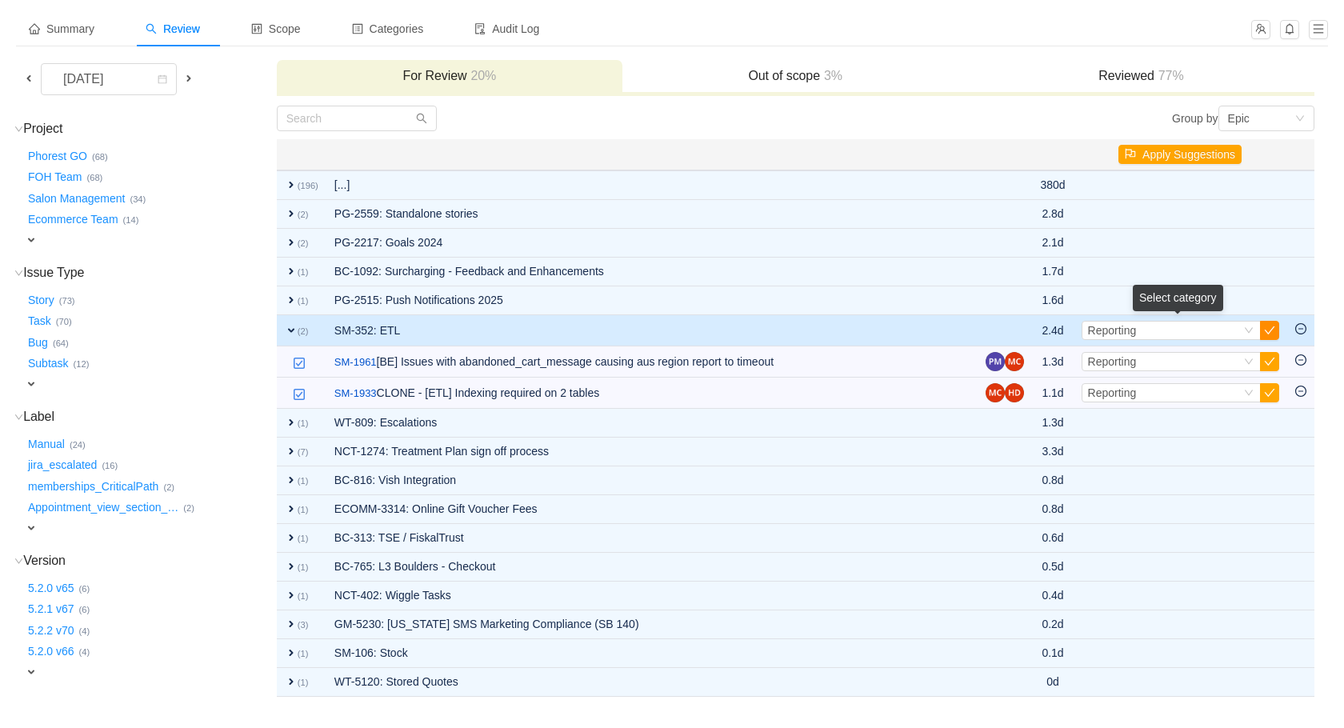
click at [1265, 331] on button "button" at bounding box center [1269, 330] width 19 height 19
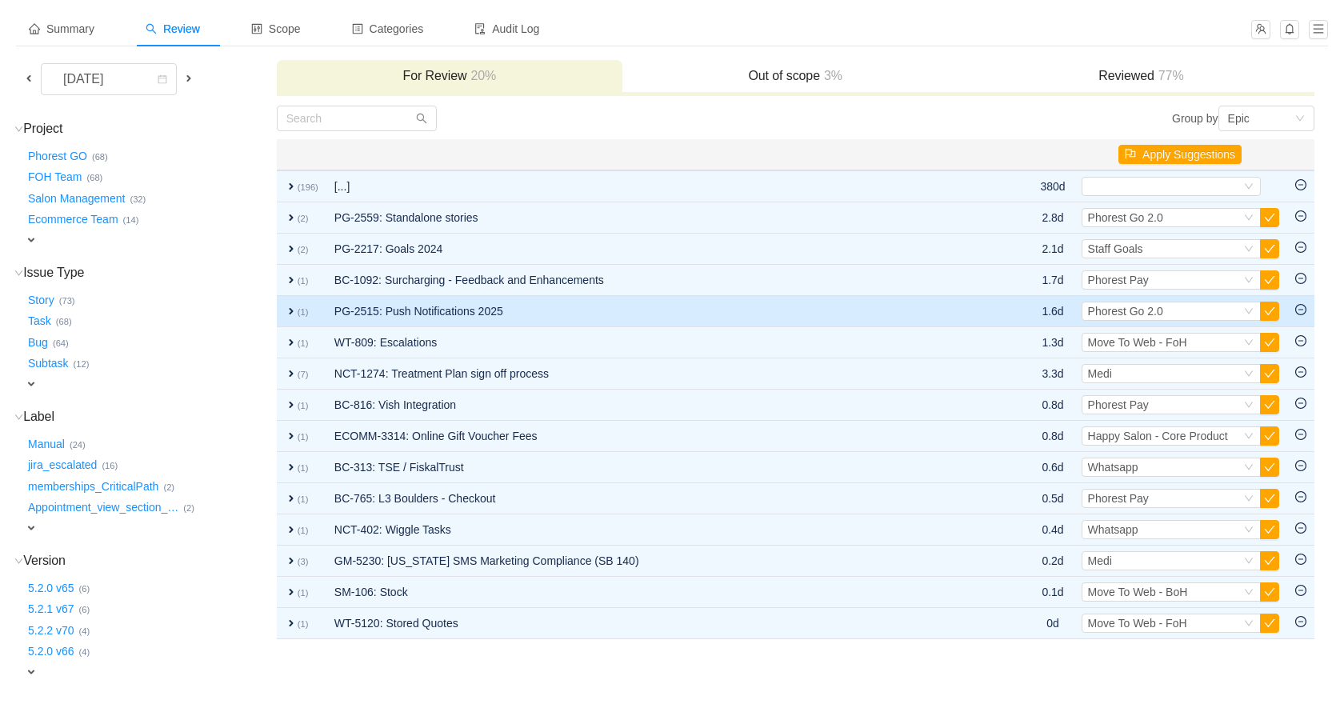
click at [544, 306] on td "PG-2515: Push Notifications 2025" at bounding box center [662, 311] width 673 height 31
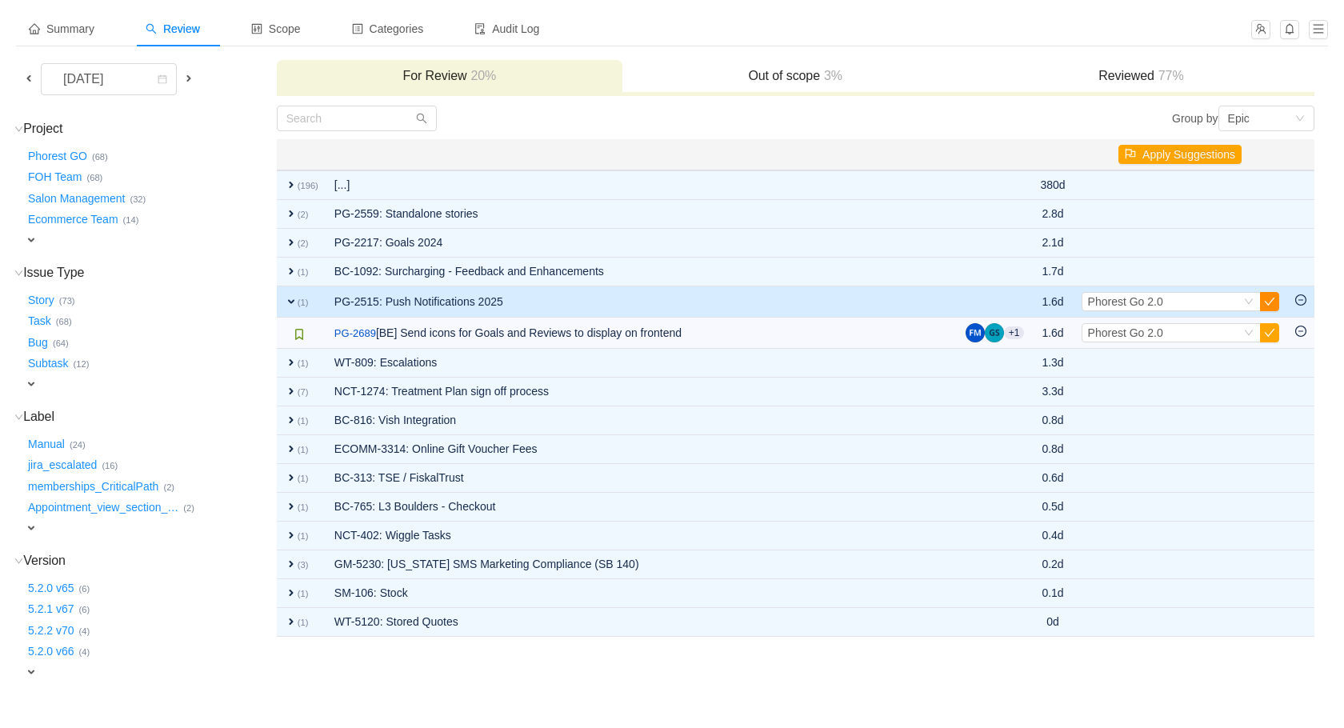
click at [1268, 298] on button "button" at bounding box center [1269, 301] width 19 height 19
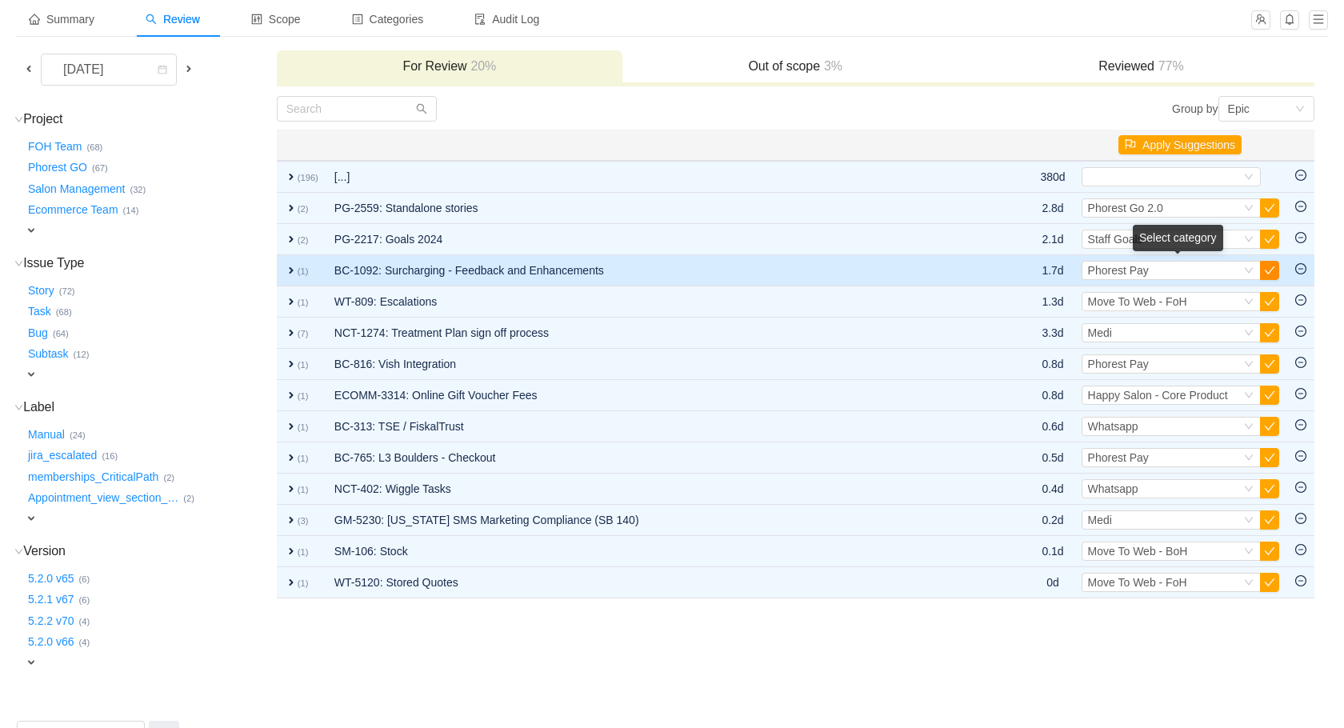
scroll to position [89, 0]
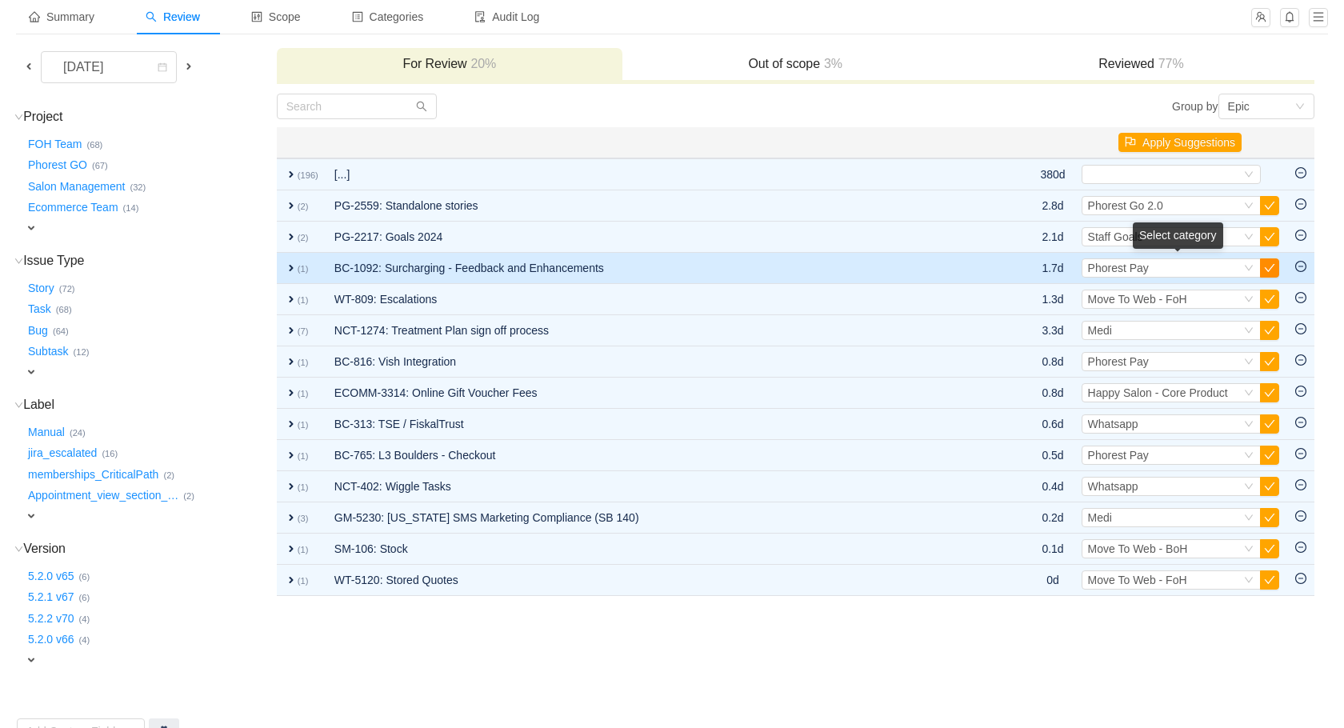
click at [1272, 270] on button "button" at bounding box center [1269, 267] width 19 height 19
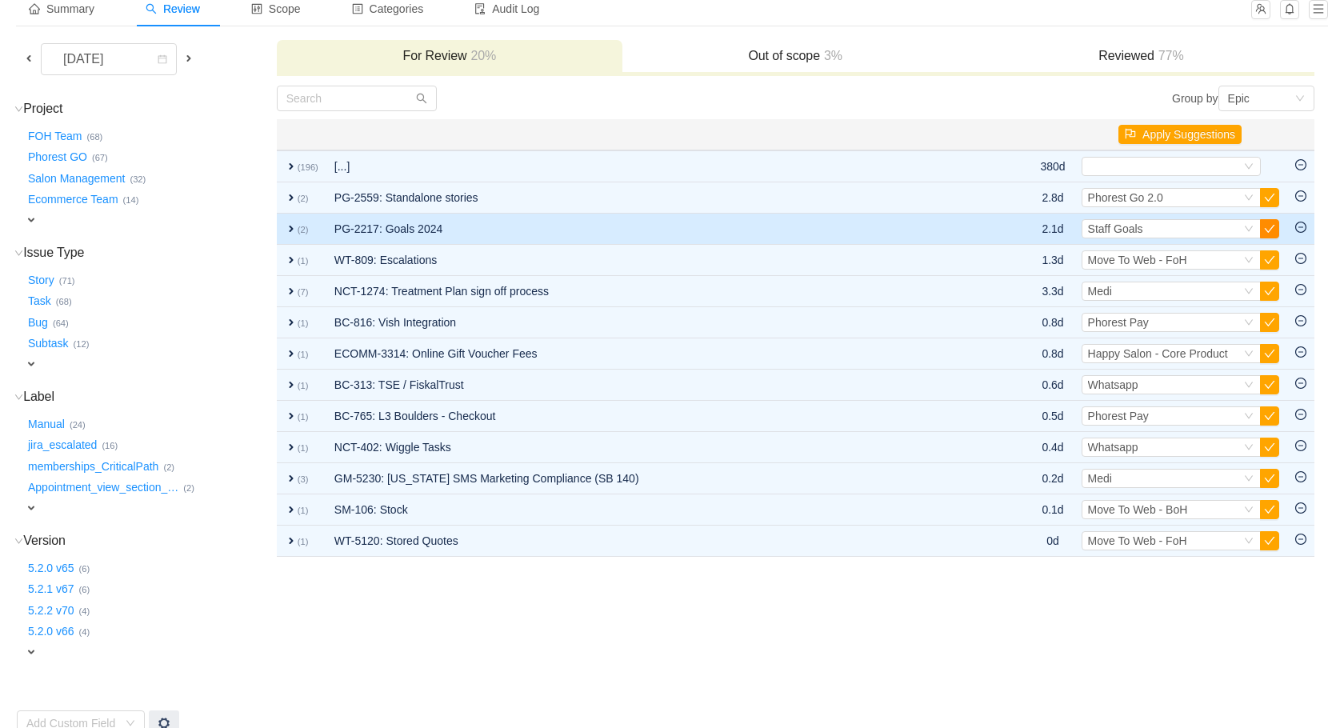
scroll to position [94, 0]
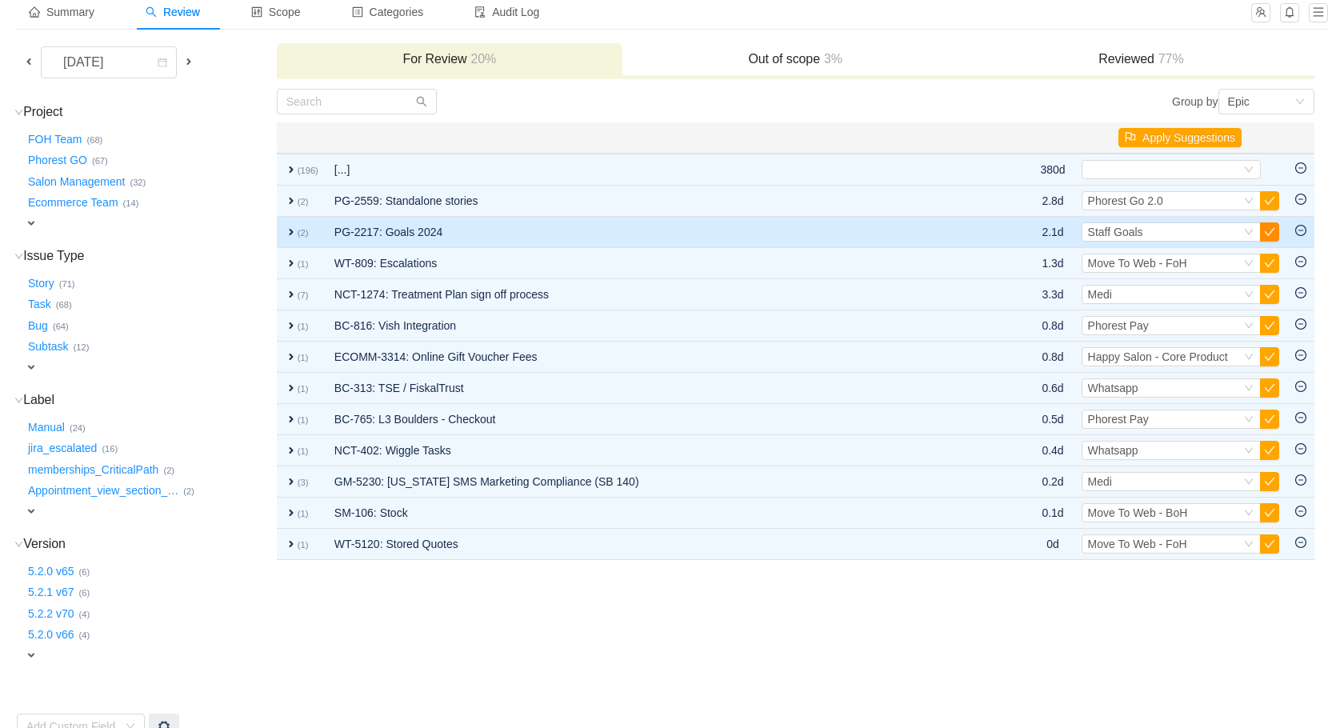
click at [1268, 234] on button "button" at bounding box center [1269, 231] width 19 height 19
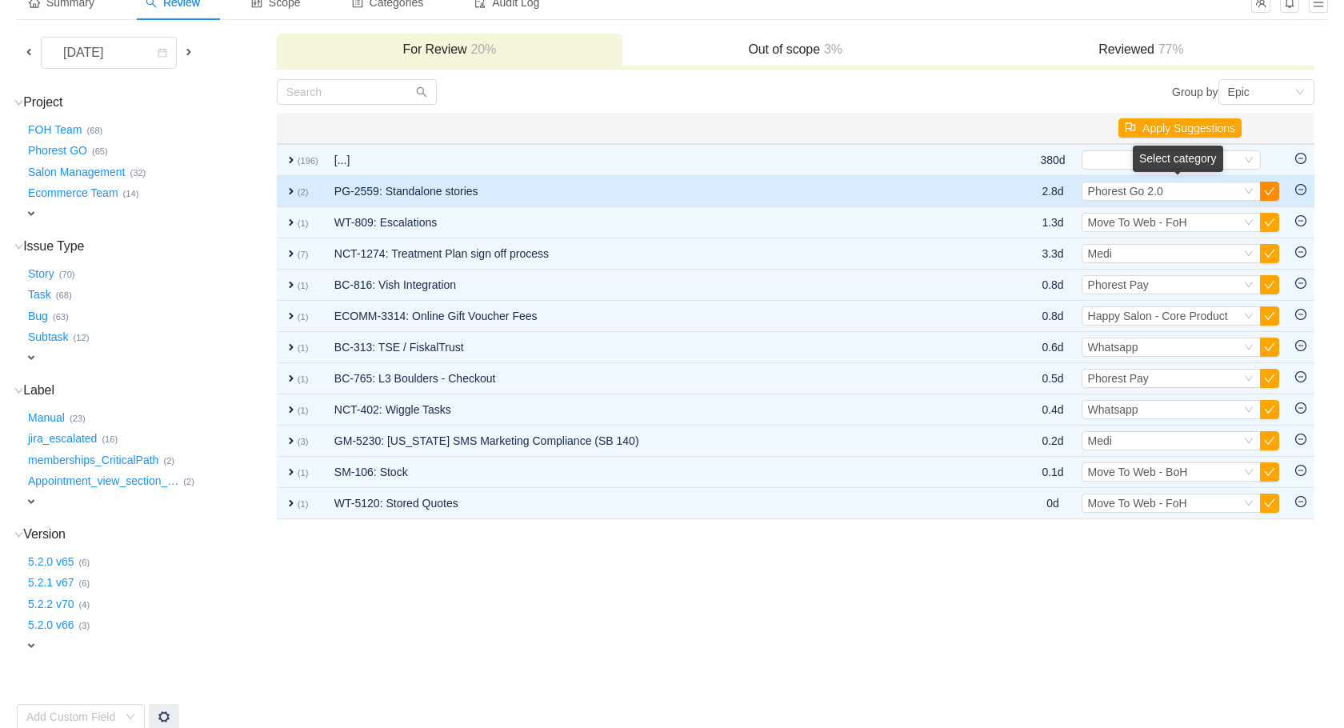
scroll to position [100, 0]
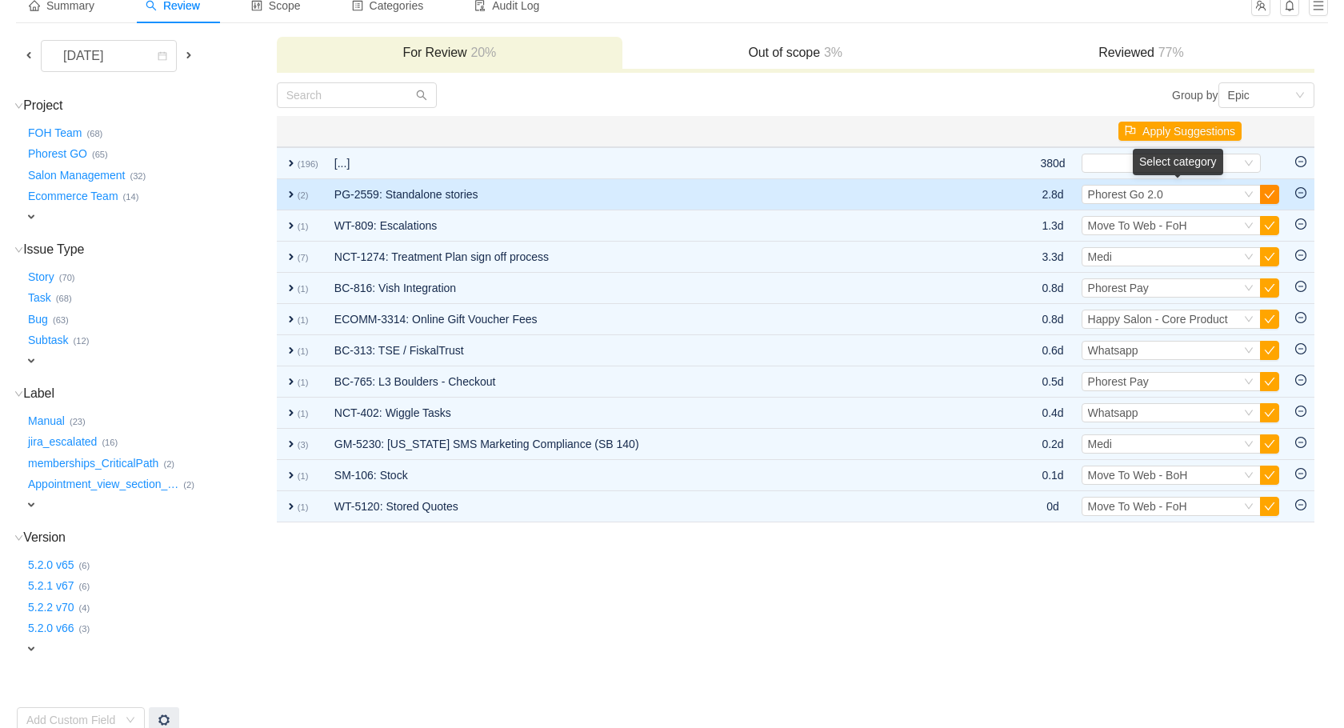
click at [1272, 192] on button "button" at bounding box center [1269, 194] width 19 height 19
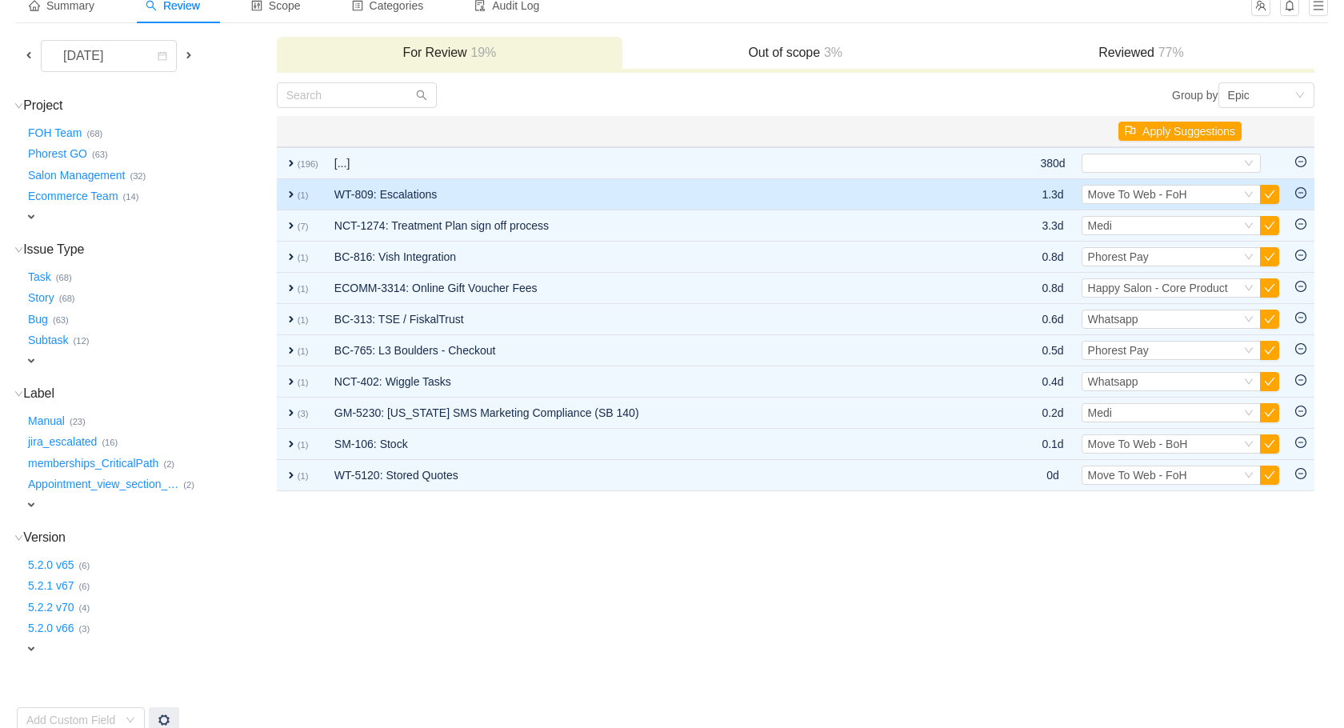
click at [617, 201] on td "WT-809: Escalations" at bounding box center [662, 194] width 673 height 31
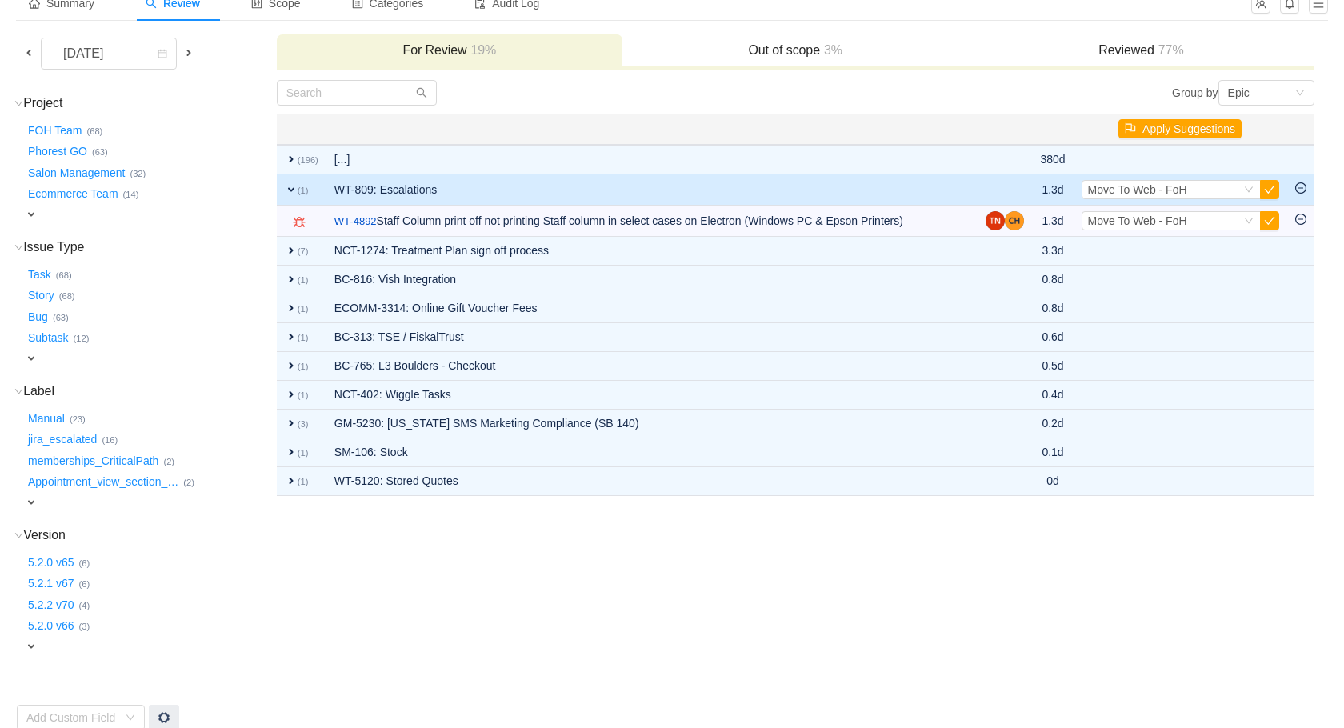
scroll to position [109, 0]
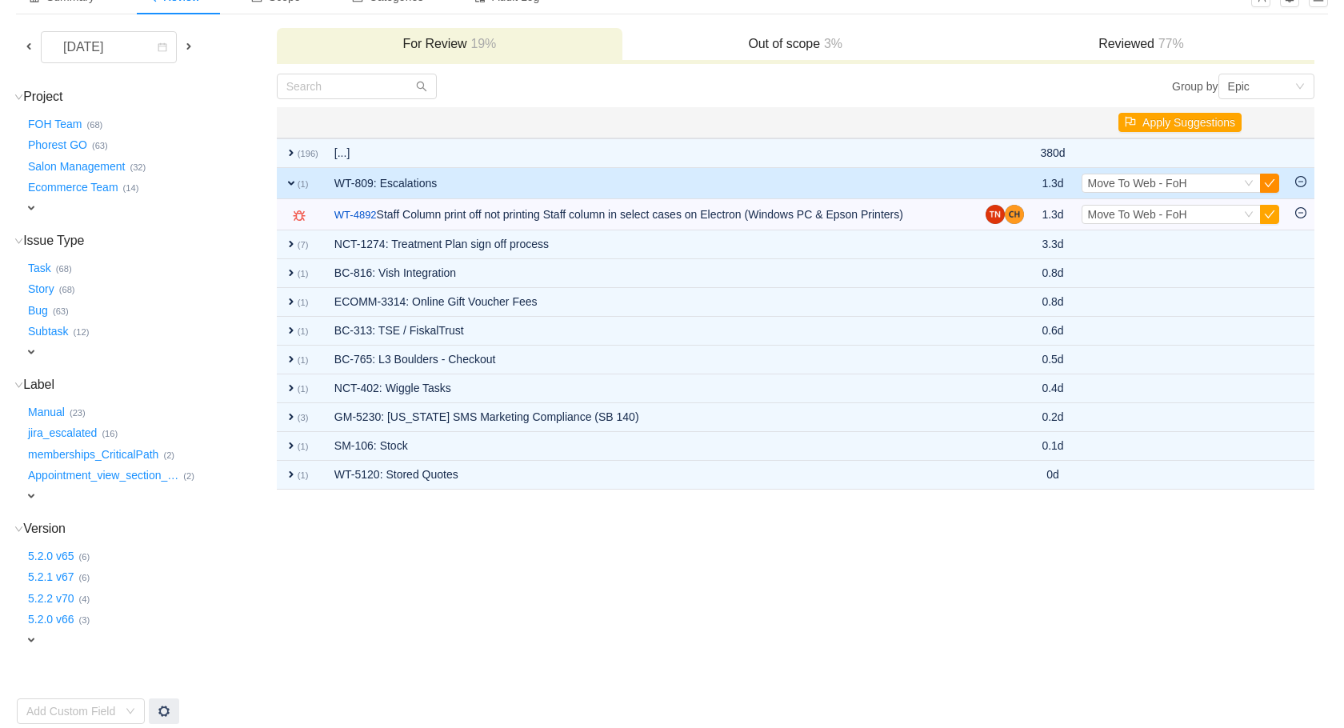
click at [1271, 182] on button "button" at bounding box center [1269, 183] width 19 height 19
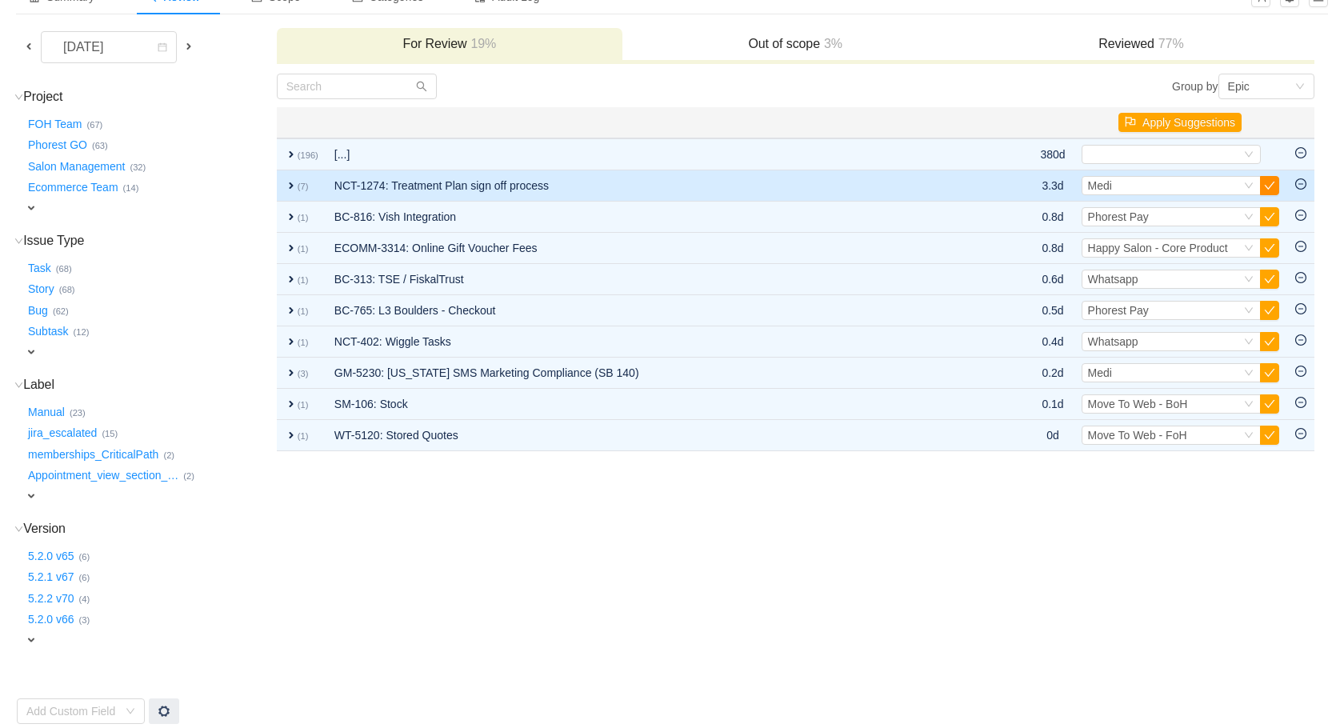
click at [1271, 186] on button "button" at bounding box center [1269, 185] width 19 height 19
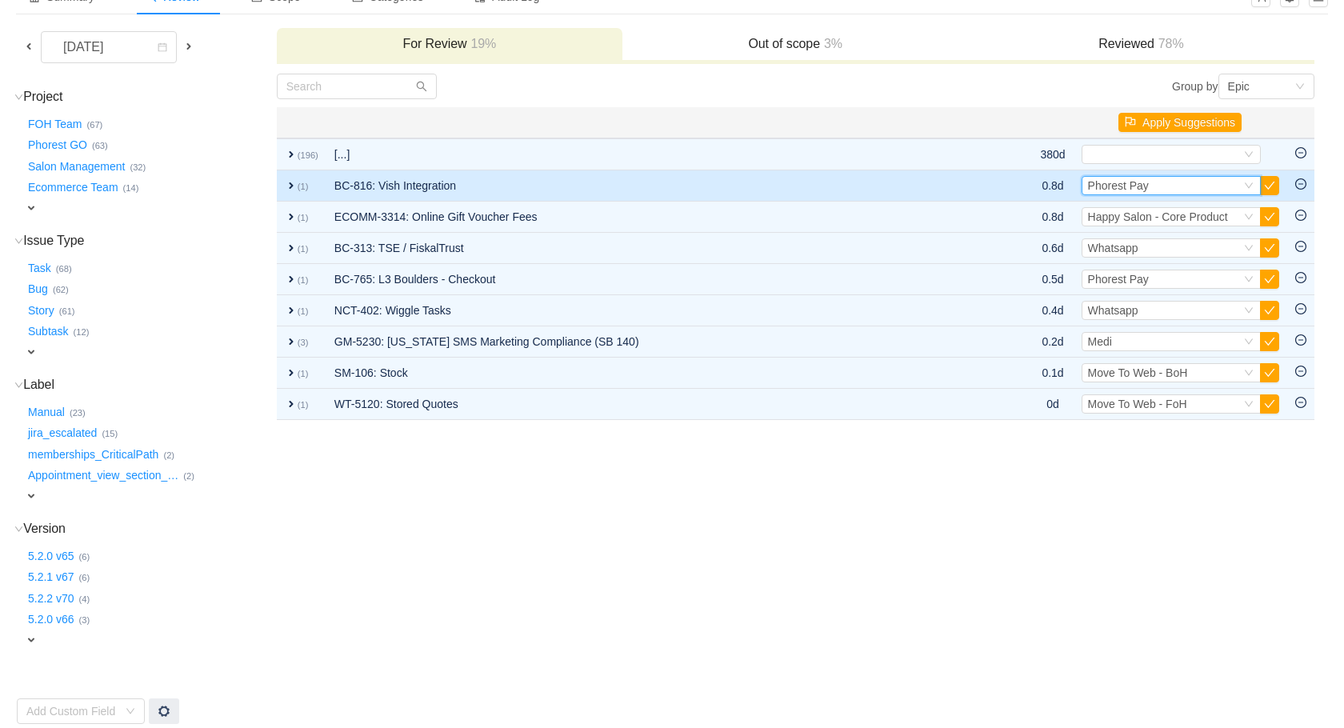
click at [1104, 192] on div "Phorest Pay" at bounding box center [1118, 186] width 61 height 18
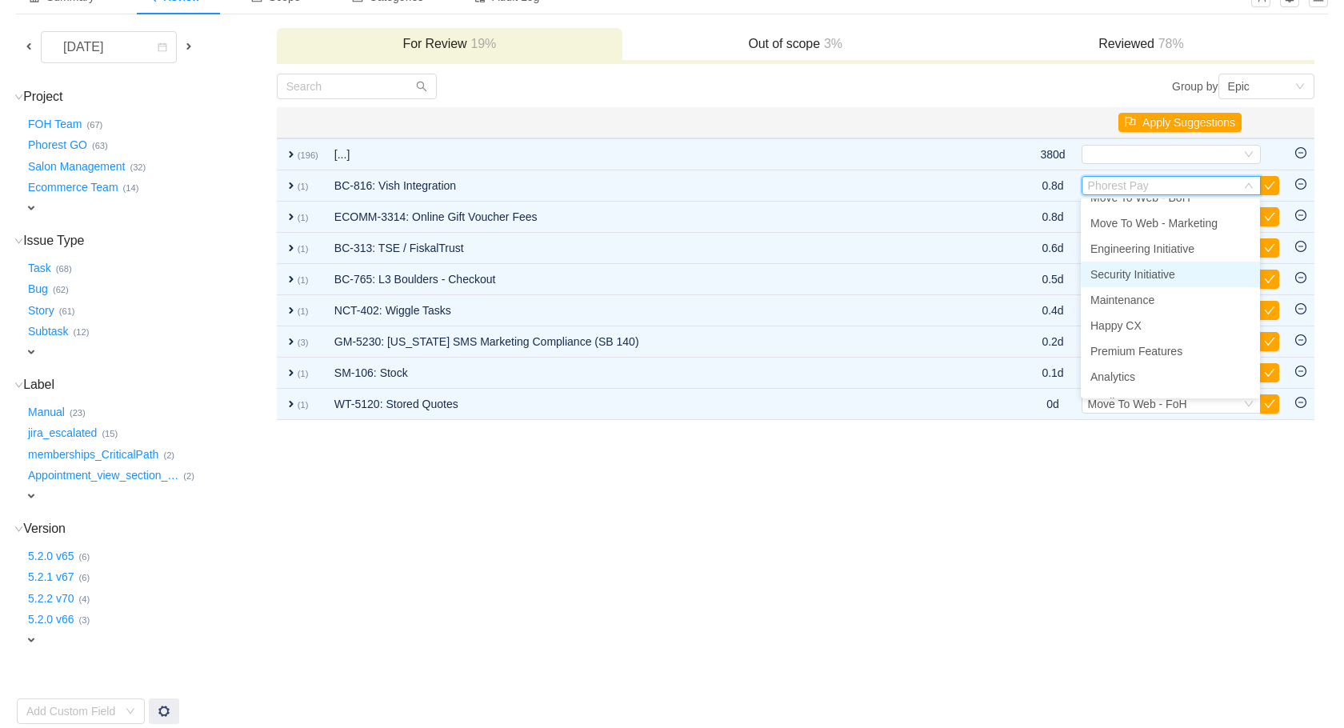
scroll to position [138, 0]
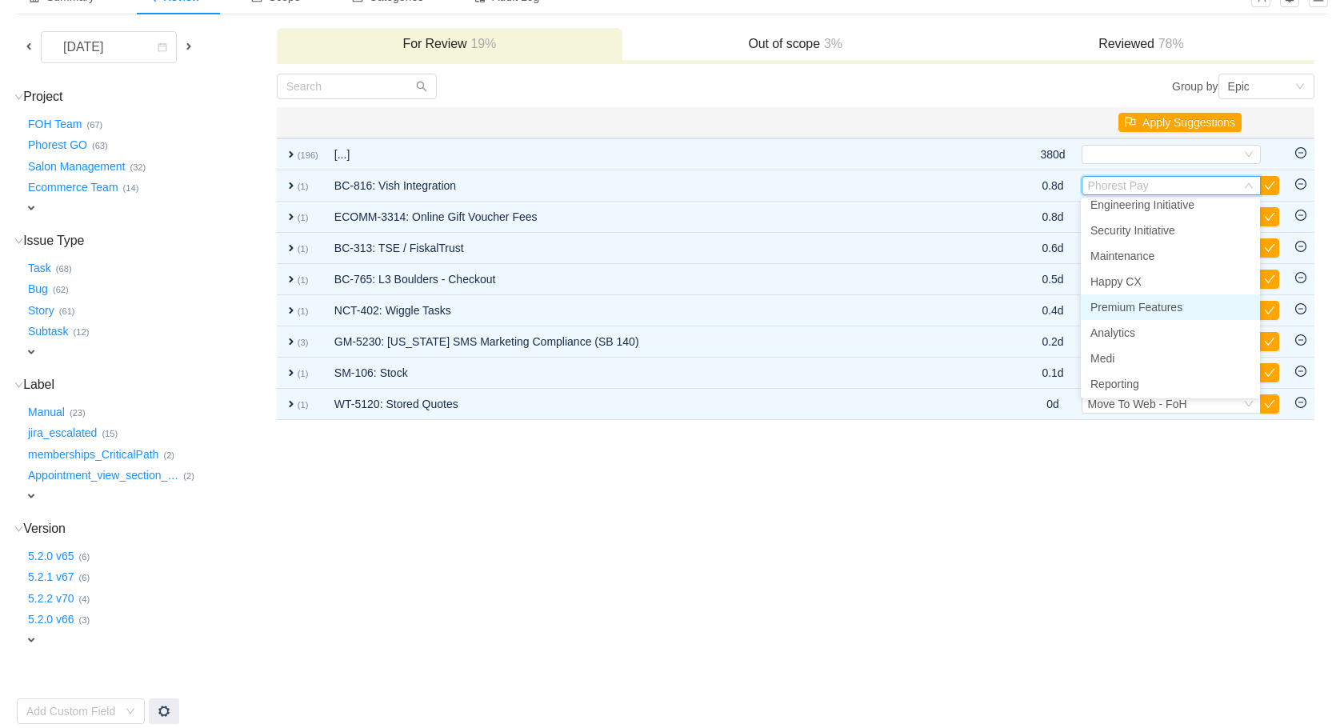
click at [1150, 309] on span "Premium Features" at bounding box center [1137, 307] width 92 height 13
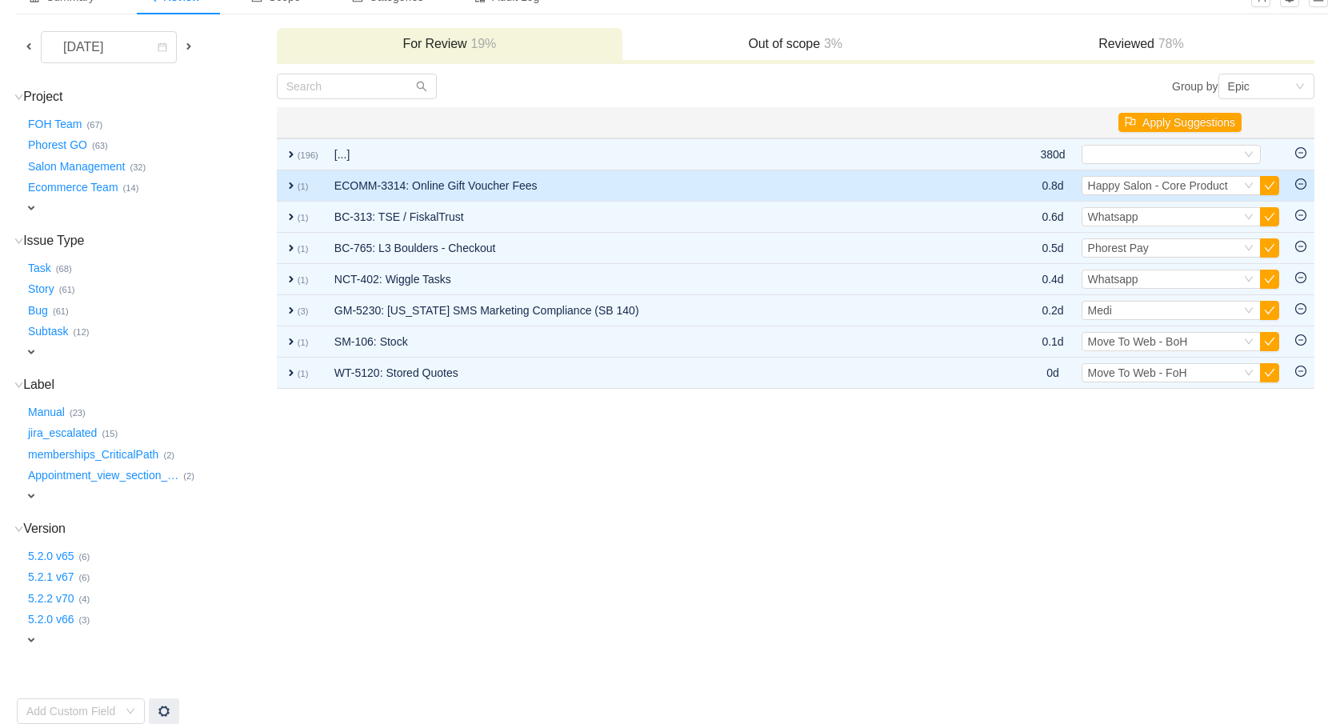
click at [579, 183] on td "ECOMM-3314: Online Gift Voucher Fees" at bounding box center [662, 185] width 673 height 31
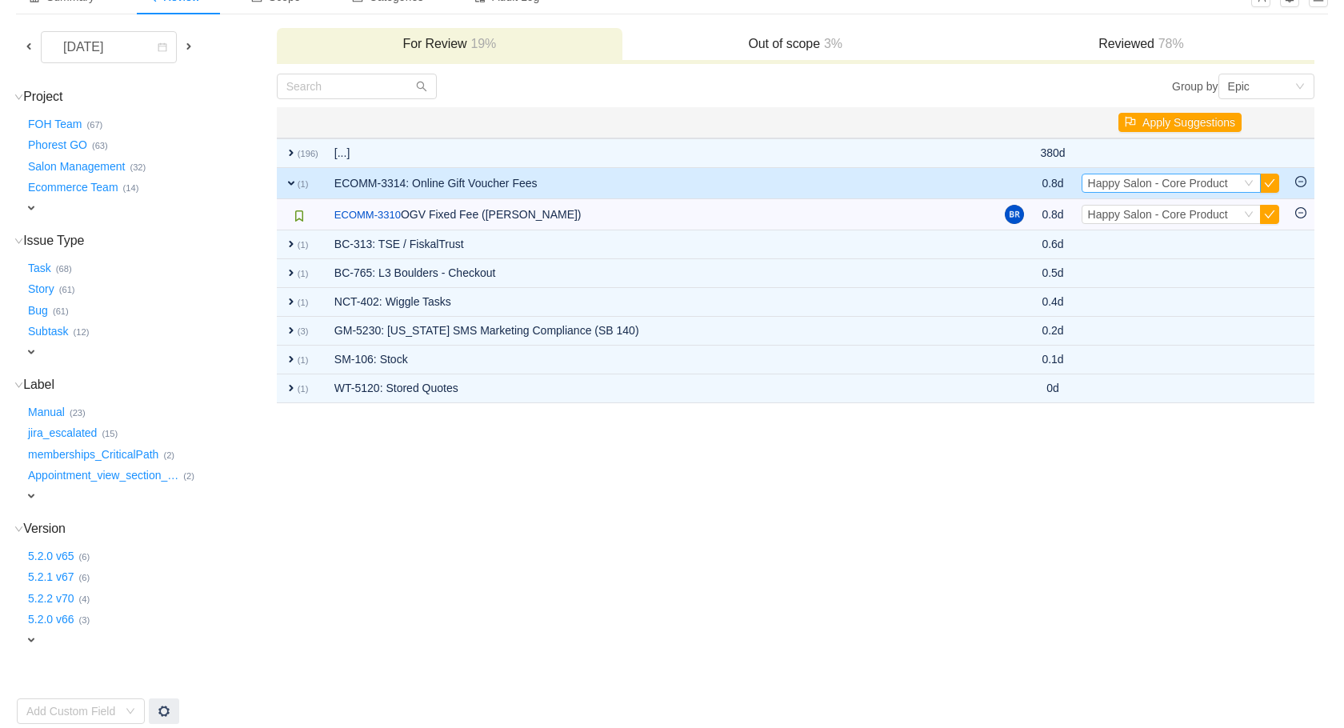
click at [1155, 183] on span "Happy Salon - Core Product" at bounding box center [1158, 183] width 140 height 13
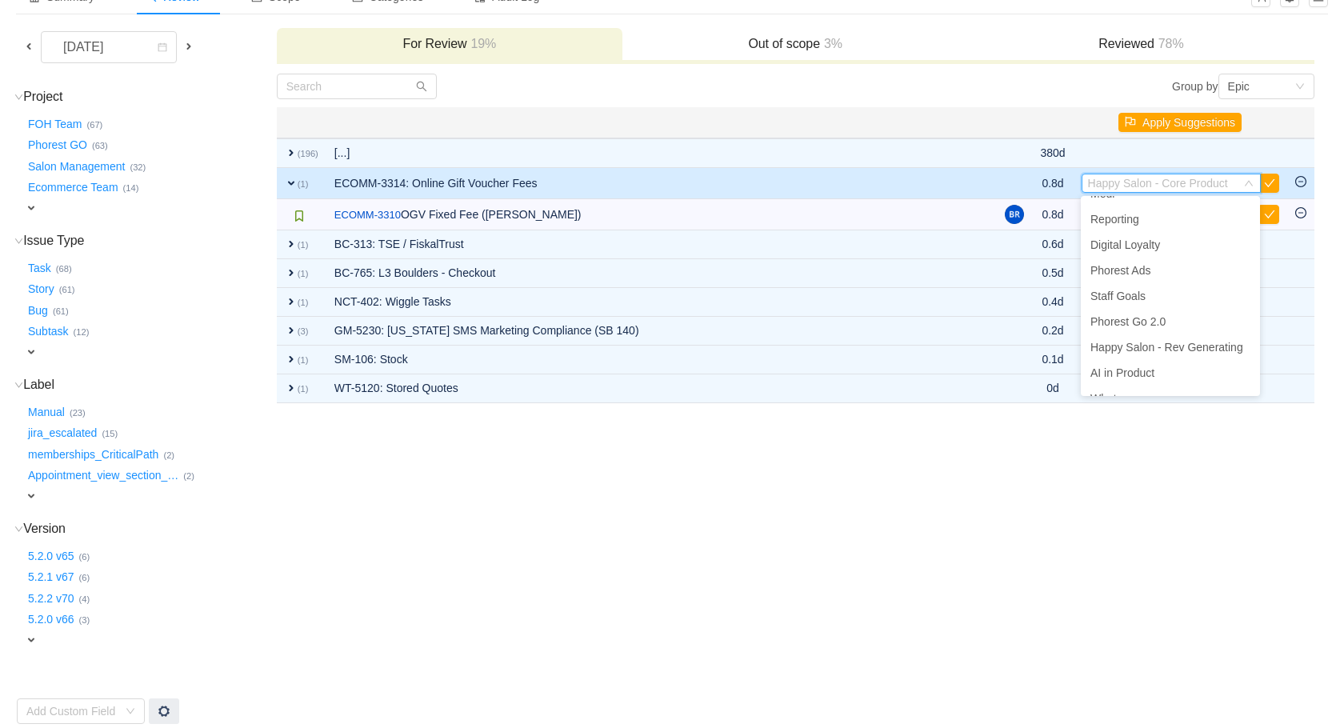
scroll to position [318, 0]
click at [1180, 330] on span "Happy Salon - Rev Generating" at bounding box center [1167, 328] width 153 height 13
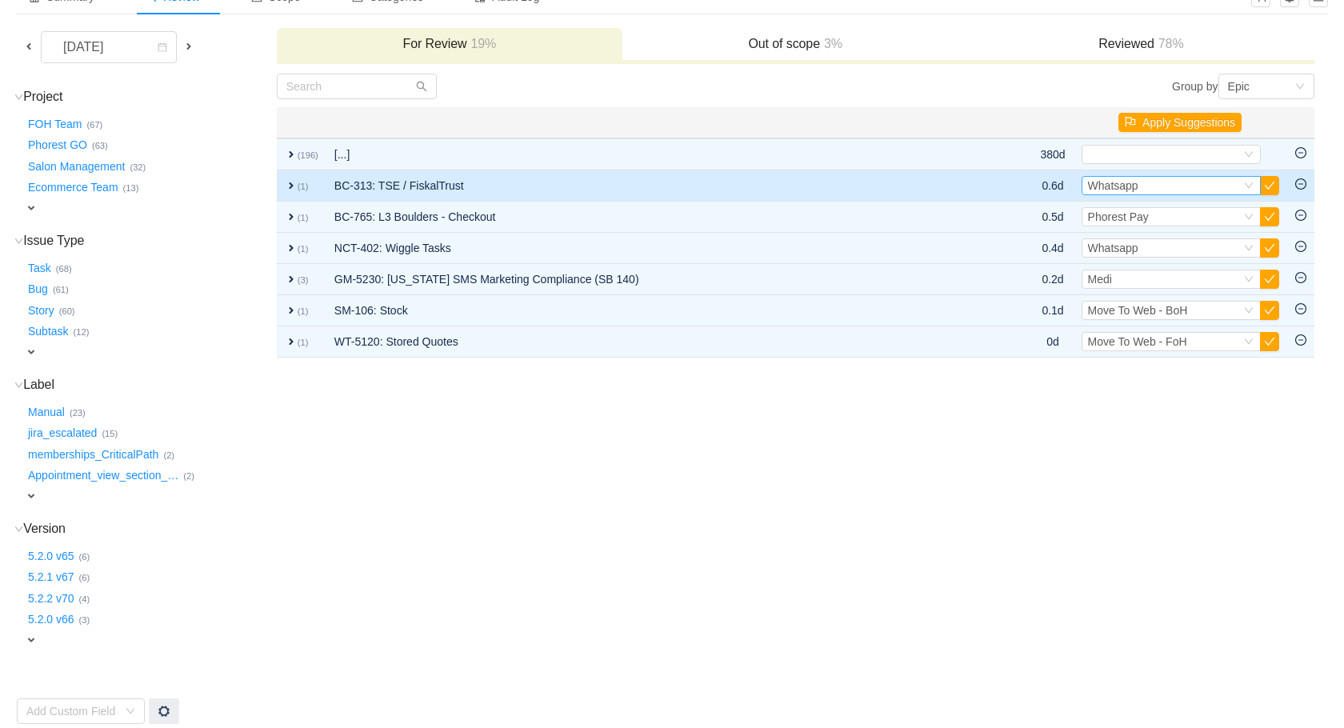
scroll to position [106, 0]
click at [1219, 186] on div "Select Whatsapp" at bounding box center [1164, 188] width 153 height 18
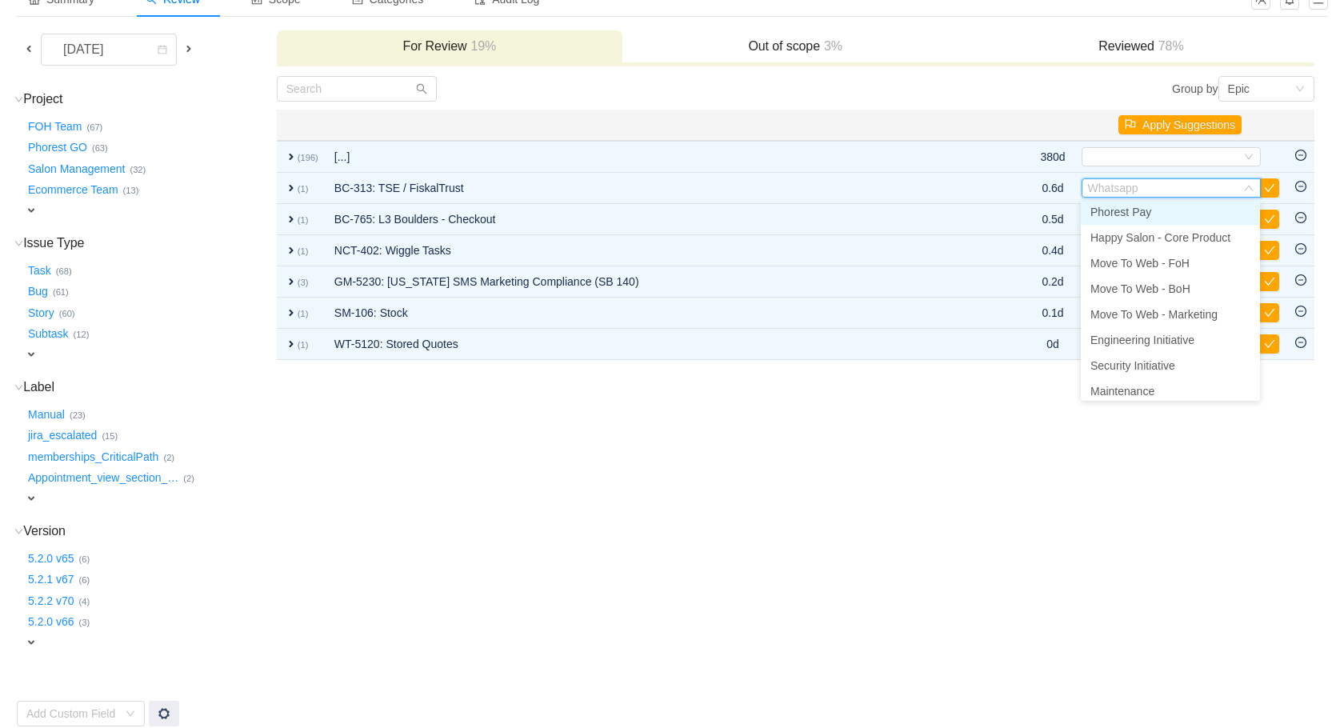
scroll to position [3, 0]
click at [1146, 210] on span "Phorest Pay" at bounding box center [1121, 213] width 61 height 13
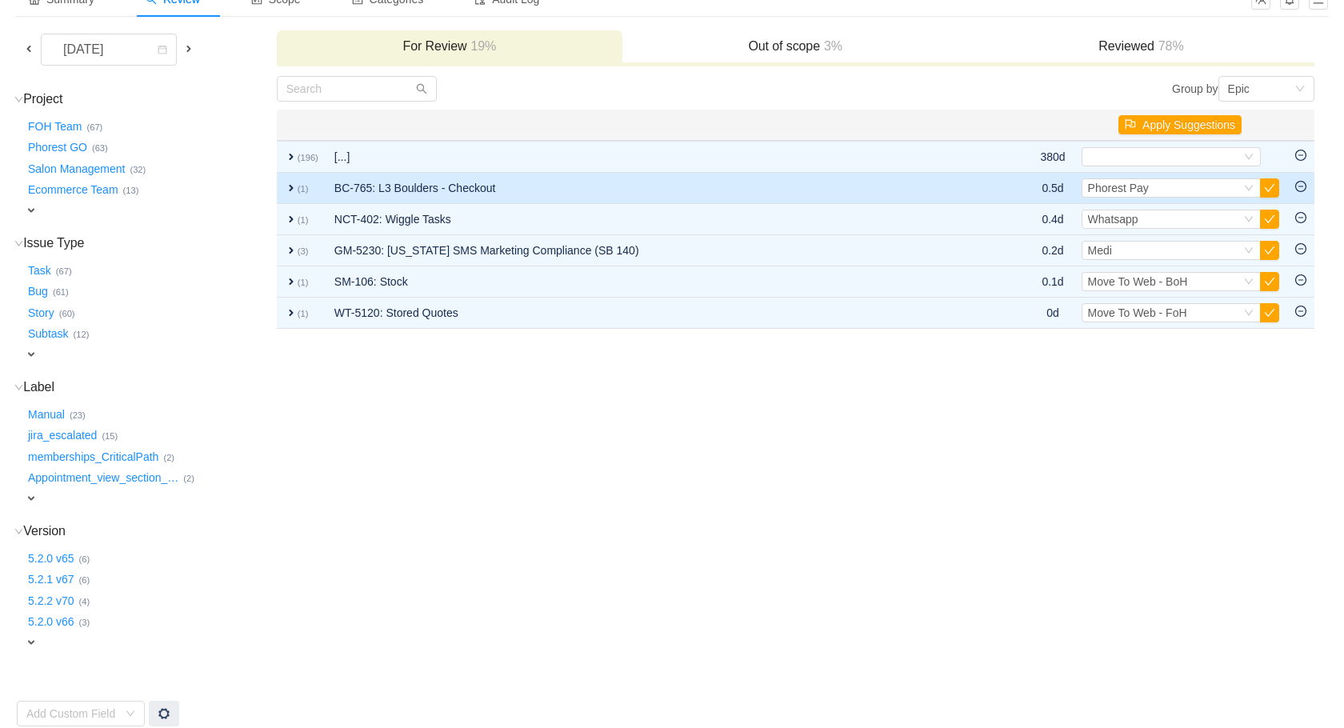
click at [336, 194] on td "BC-765: L3 Boulders - Checkout" at bounding box center [662, 188] width 673 height 31
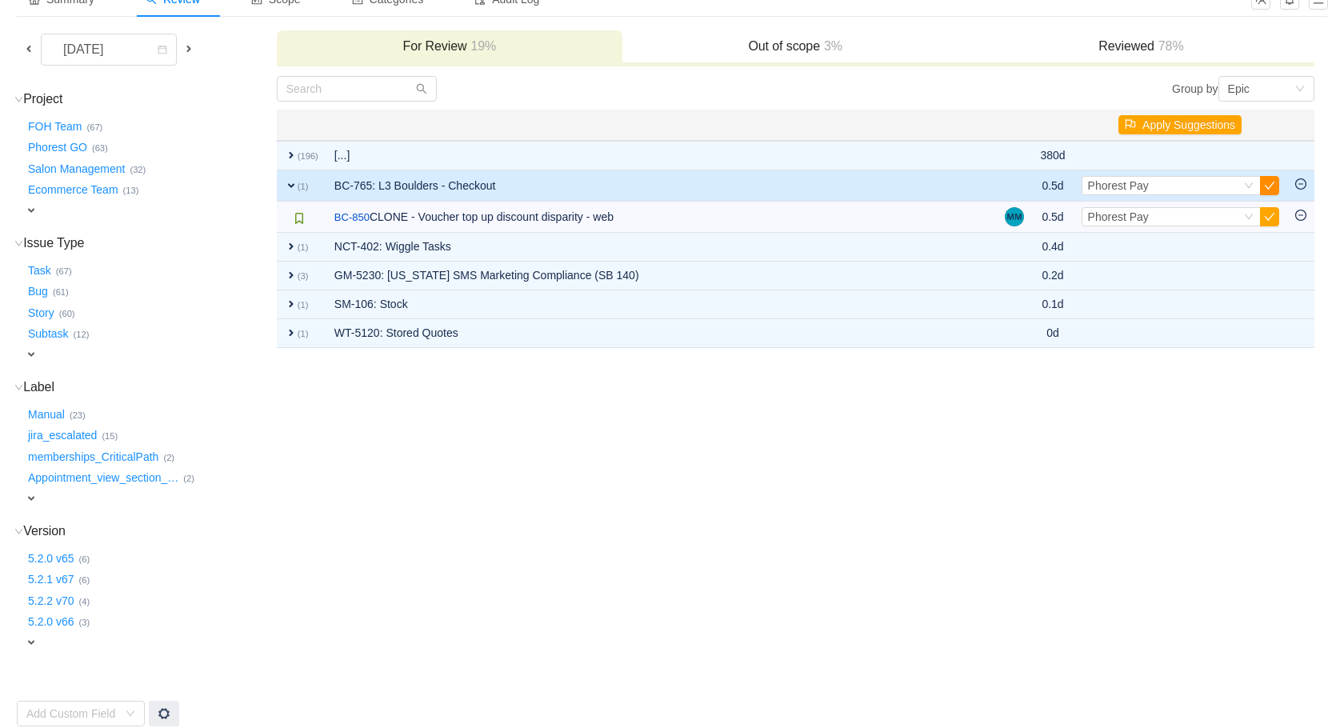
click at [1273, 183] on button "button" at bounding box center [1269, 185] width 19 height 19
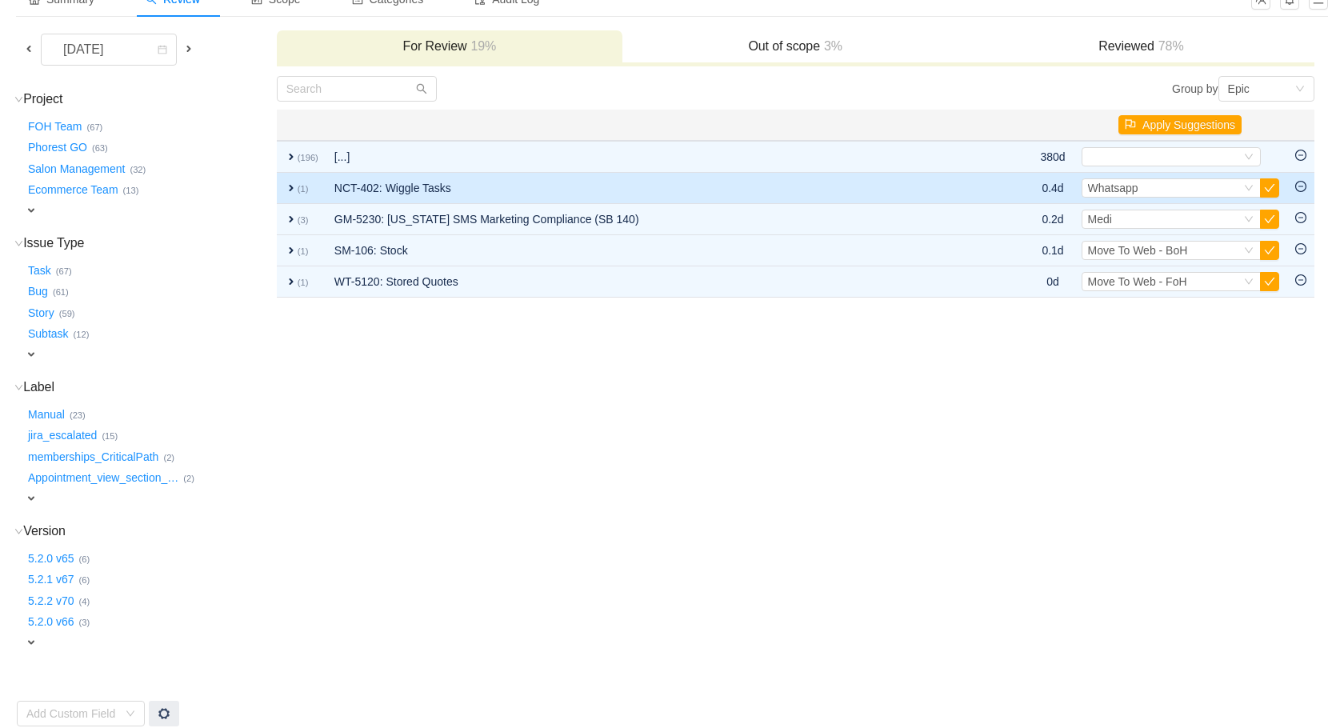
click at [653, 192] on td "NCT-402: Wiggle Tasks" at bounding box center [662, 188] width 673 height 31
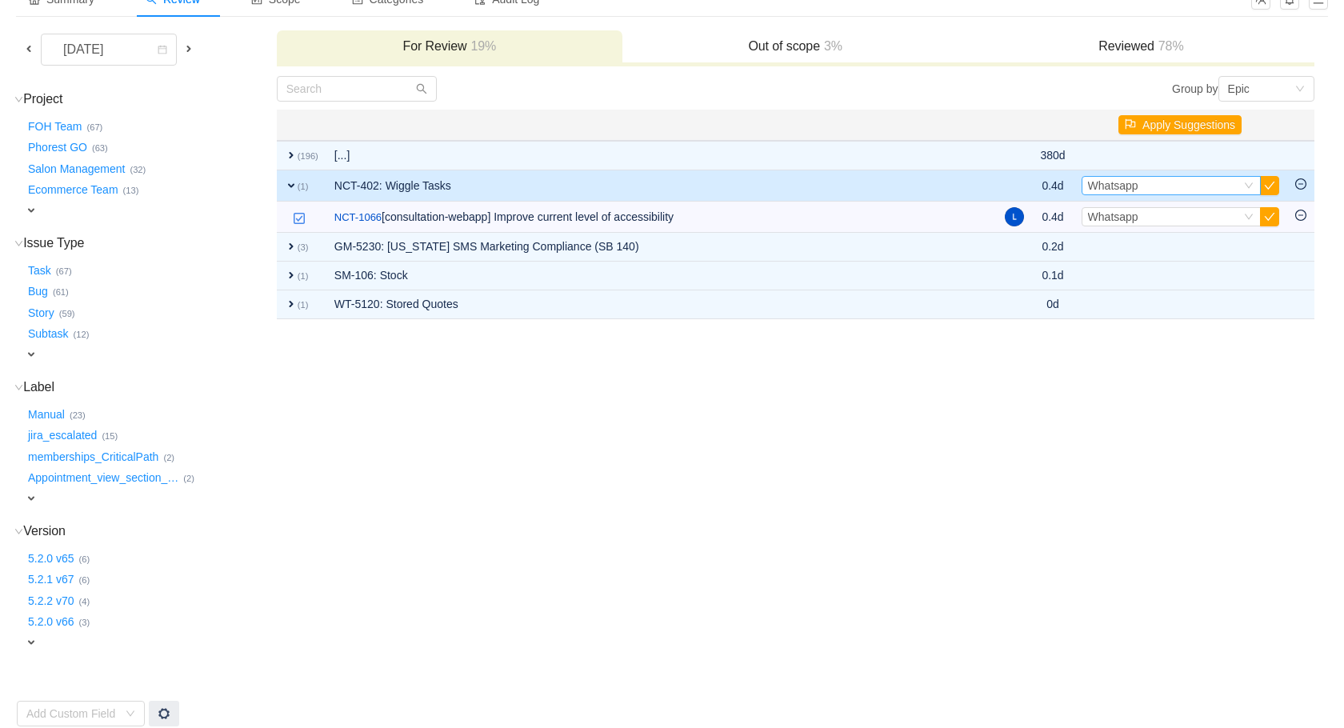
click at [1237, 182] on div "Select Whatsapp" at bounding box center [1164, 186] width 153 height 18
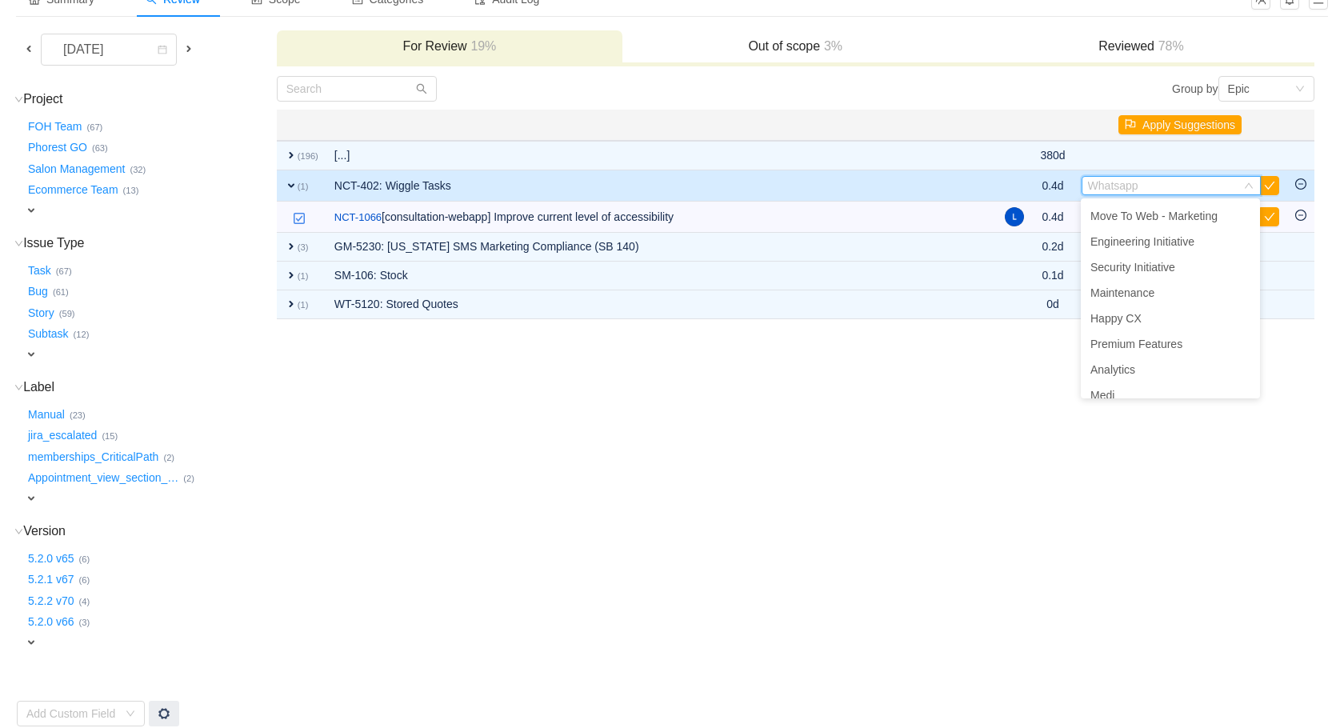
scroll to position [95, 0]
click at [1148, 248] on span "Engineering Initiative" at bounding box center [1143, 247] width 104 height 13
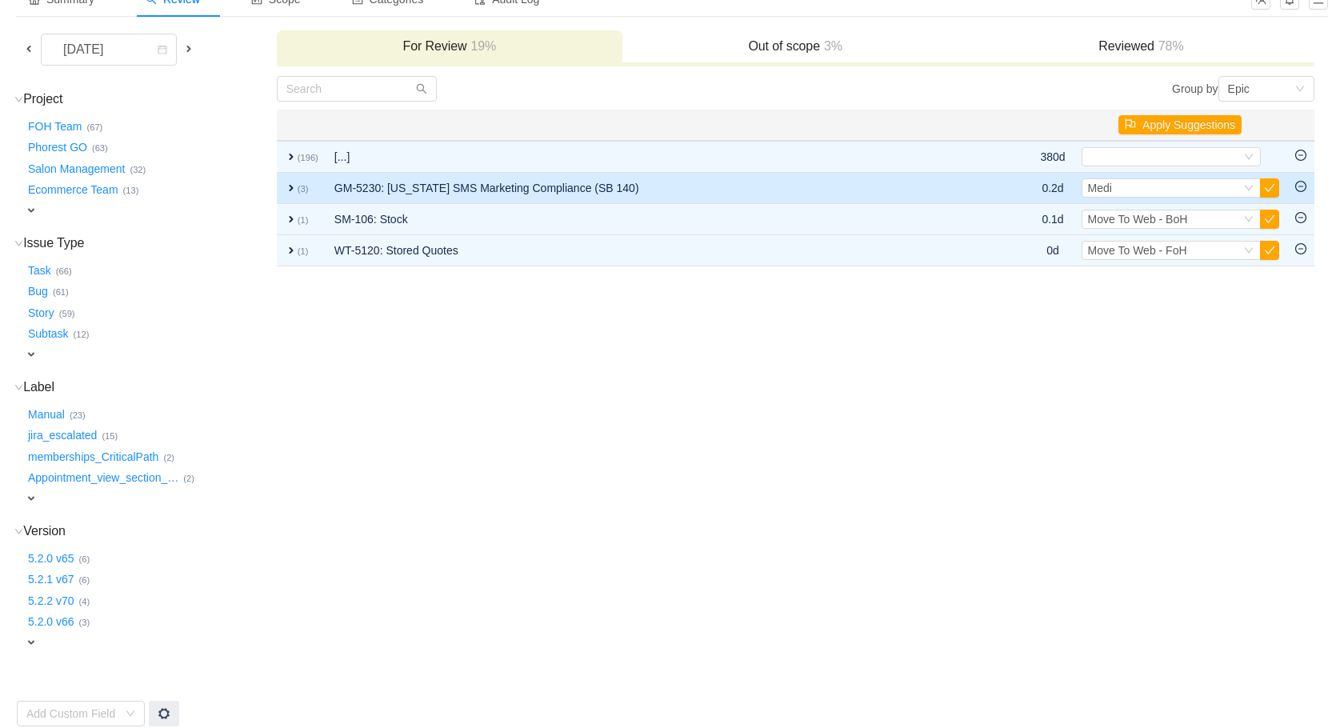
click at [859, 196] on td "GM-5230: Texas SMS Marketing Compliance (SB 140)" at bounding box center [662, 188] width 673 height 31
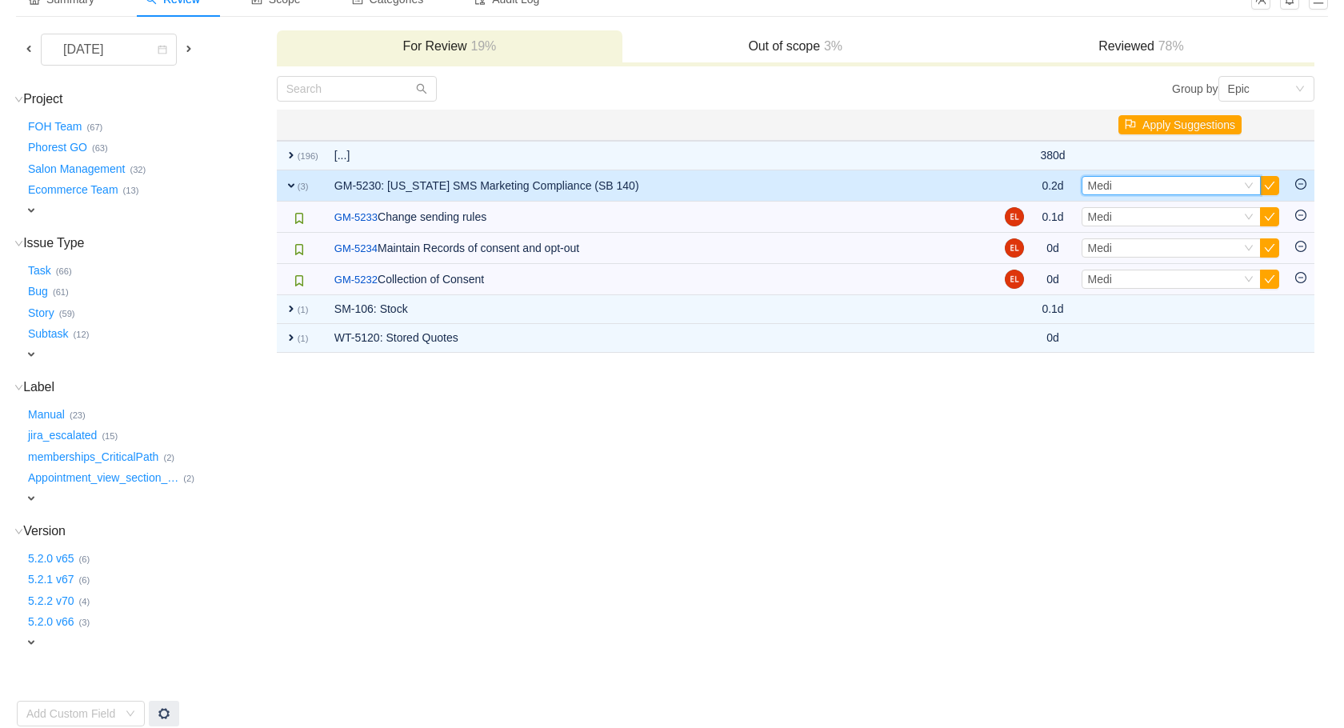
click at [1212, 186] on div "Select Medi" at bounding box center [1164, 186] width 153 height 18
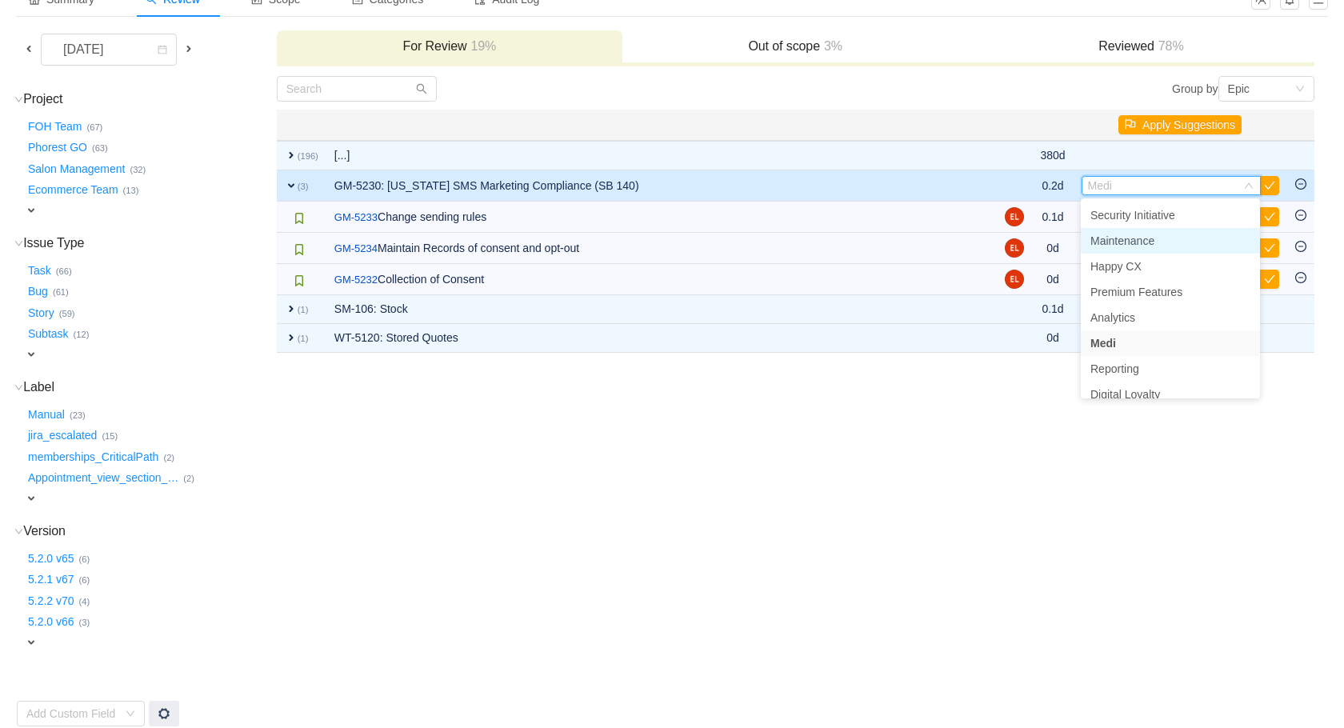
scroll to position [150, 0]
click at [1165, 294] on span "Premium Features" at bounding box center [1137, 294] width 92 height 13
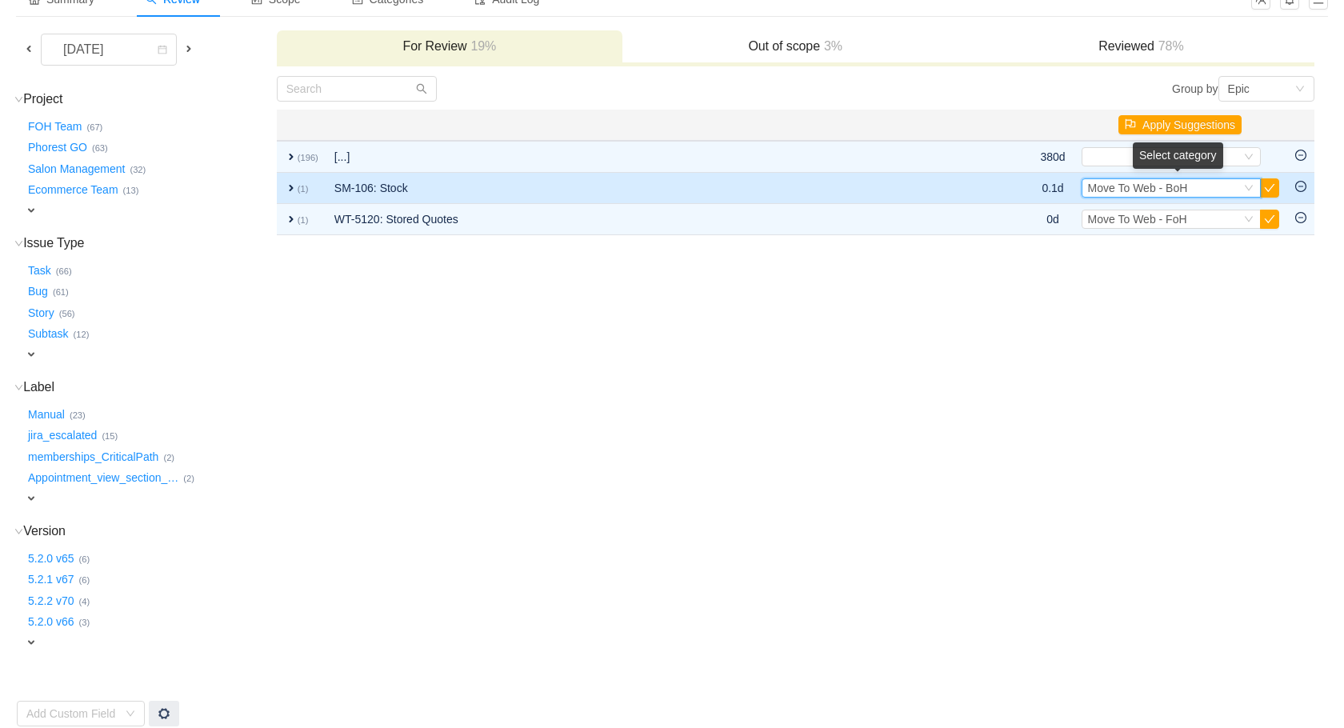
click at [1109, 190] on span "Move To Web - BoH" at bounding box center [1138, 188] width 100 height 13
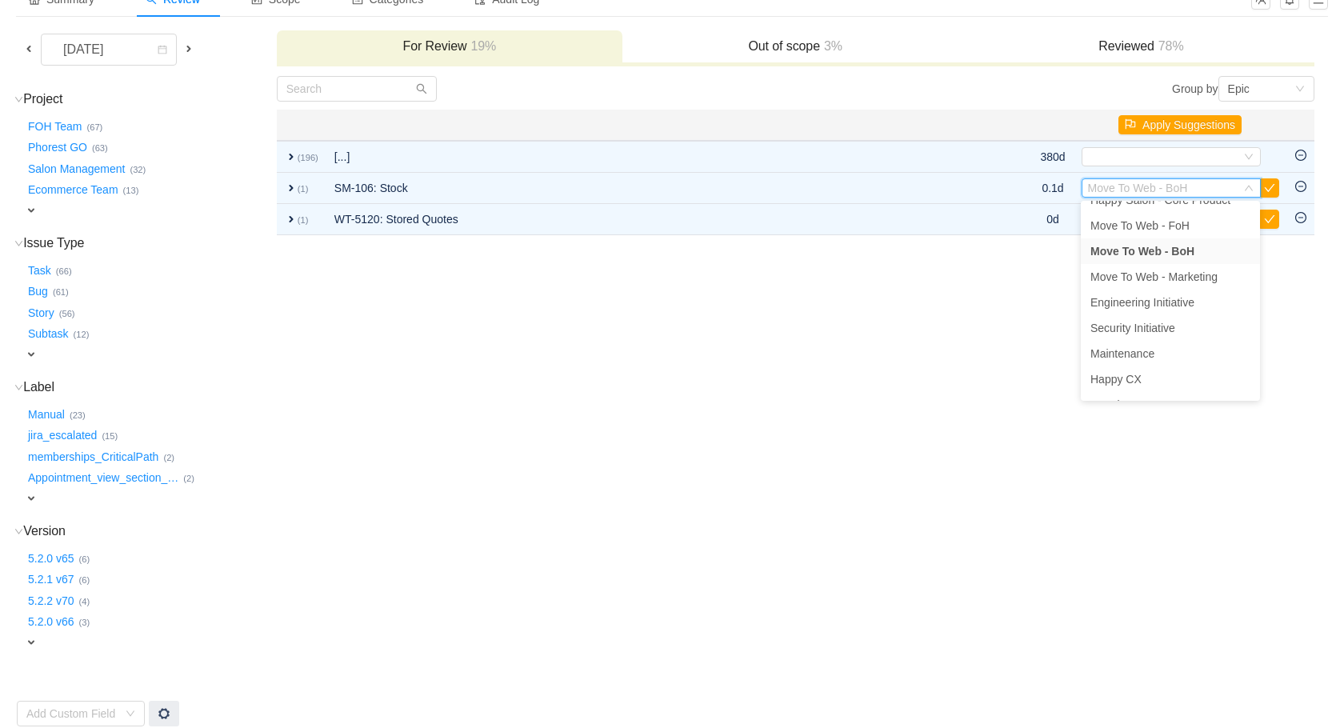
scroll to position [0, 0]
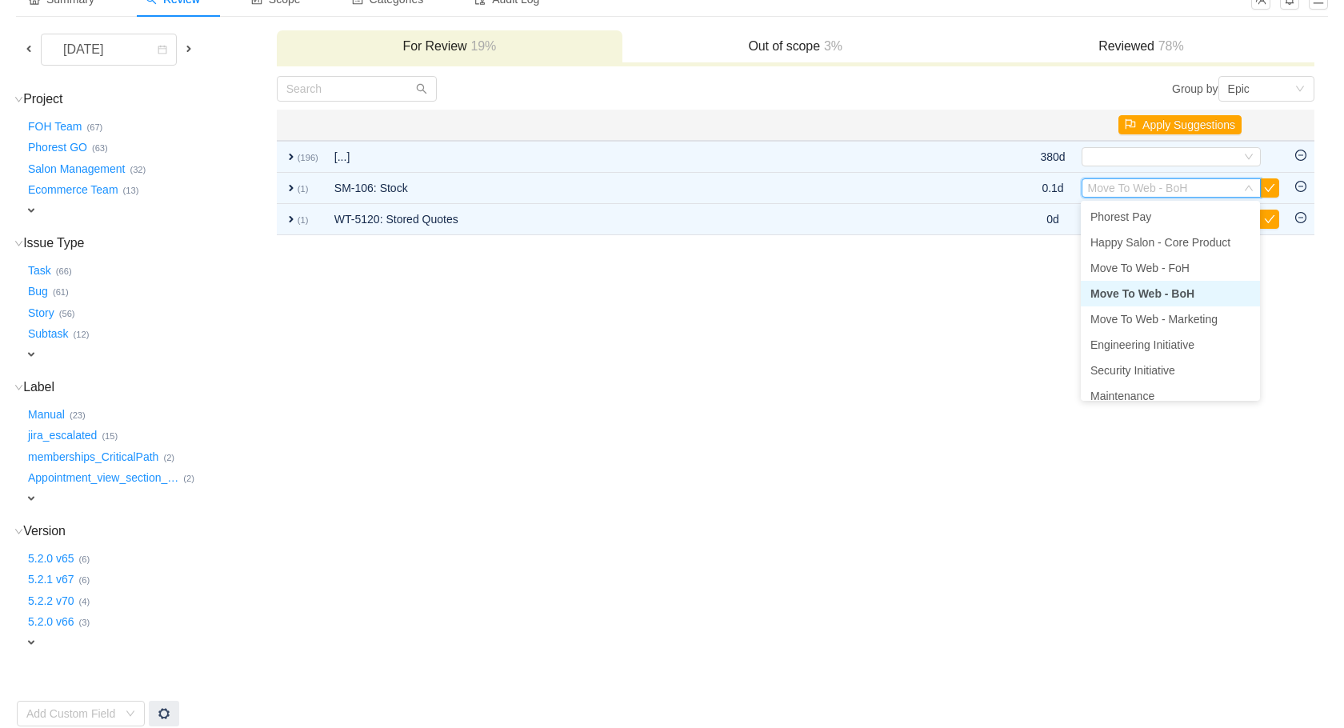
click at [1183, 291] on span "Move To Web - BoH" at bounding box center [1143, 293] width 104 height 13
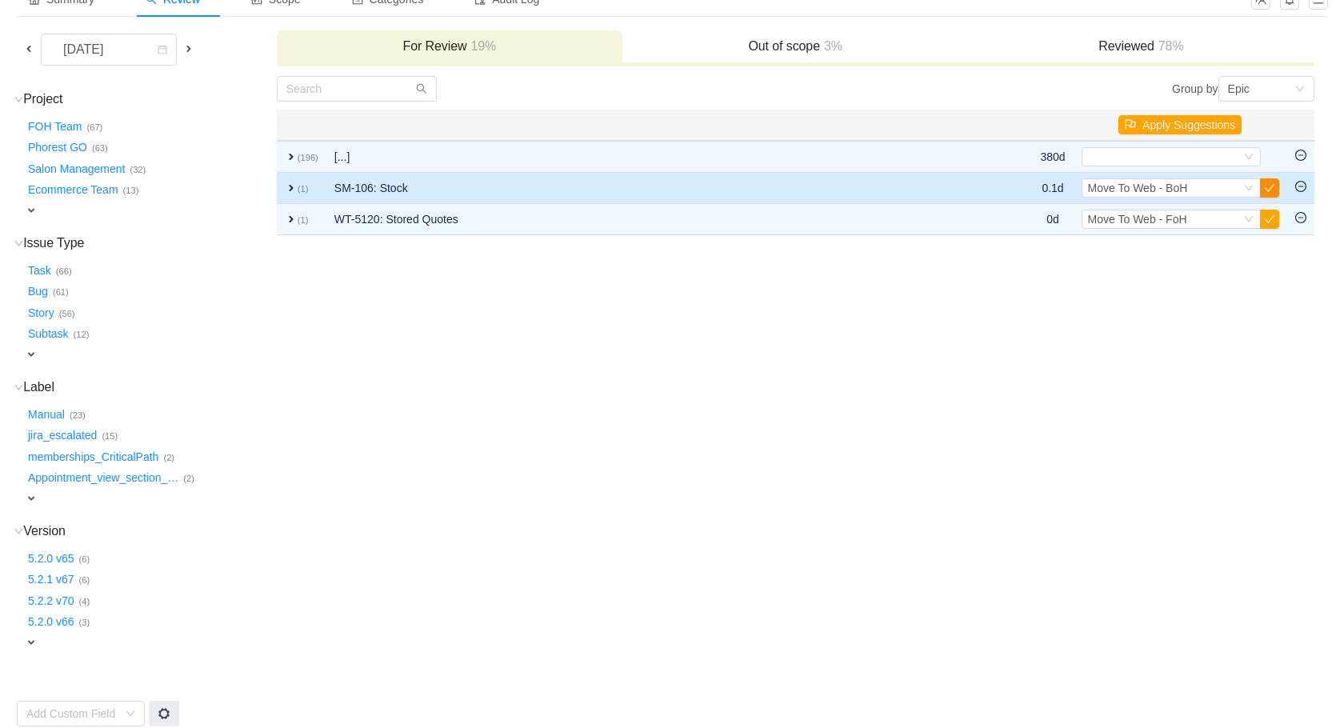
click at [1271, 191] on button "button" at bounding box center [1269, 187] width 19 height 19
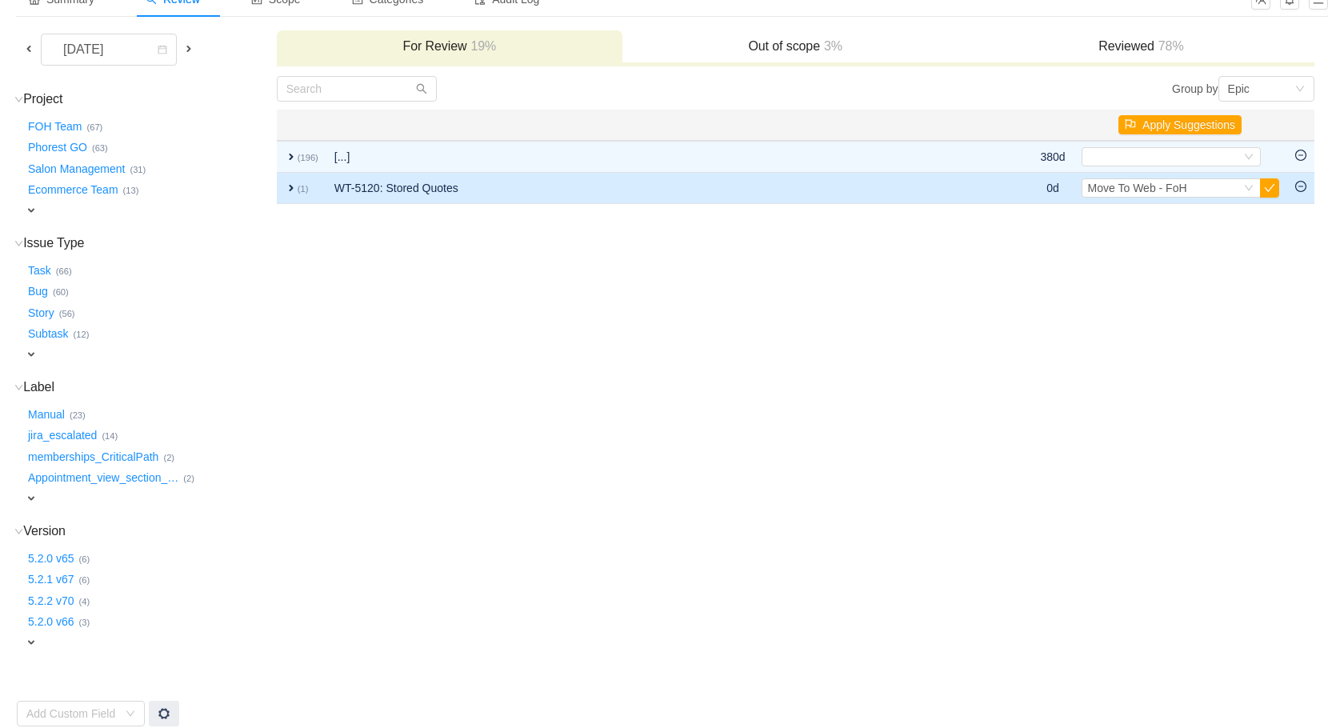
click at [827, 223] on td "Group by Epic You will see tickets here after they were marked as out of scope …" at bounding box center [795, 401] width 1039 height 652
click at [825, 193] on td "WT-5120: Stored Quotes" at bounding box center [643, 188] width 634 height 31
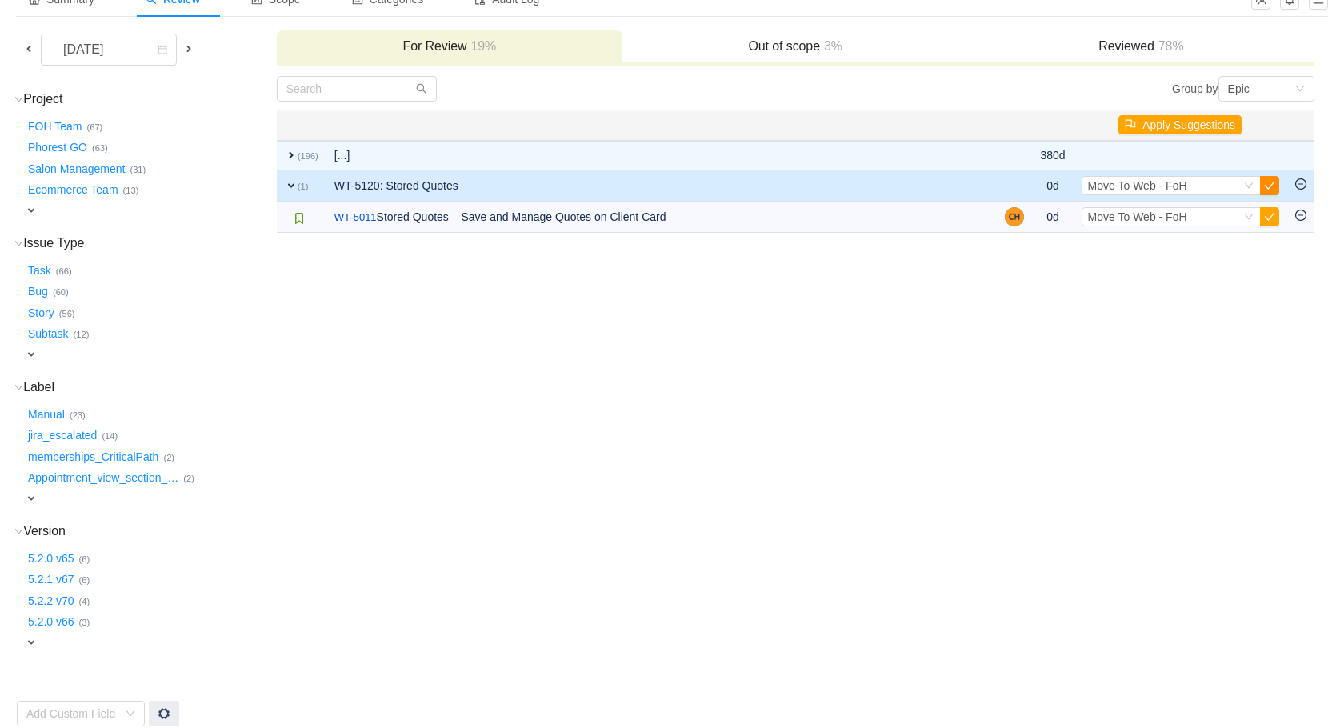
click at [1270, 187] on button "button" at bounding box center [1269, 185] width 19 height 19
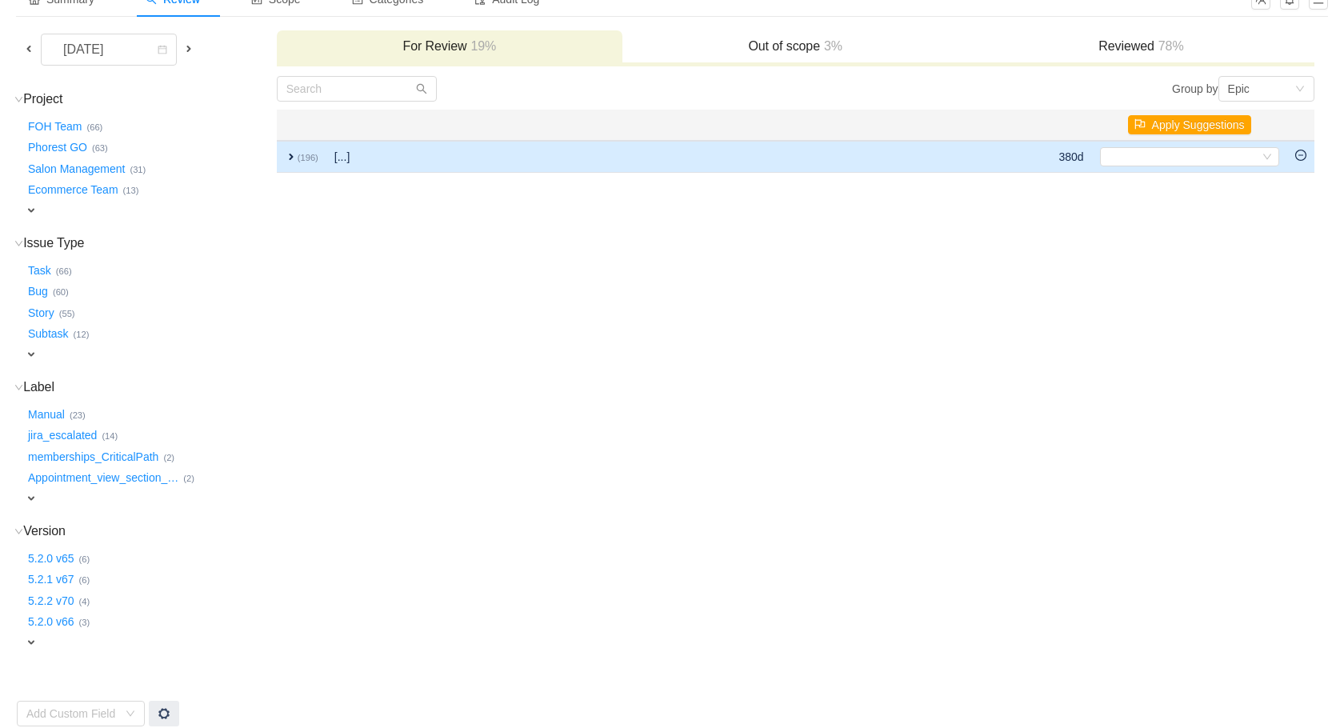
click at [883, 166] on td at bounding box center [929, 157] width 244 height 32
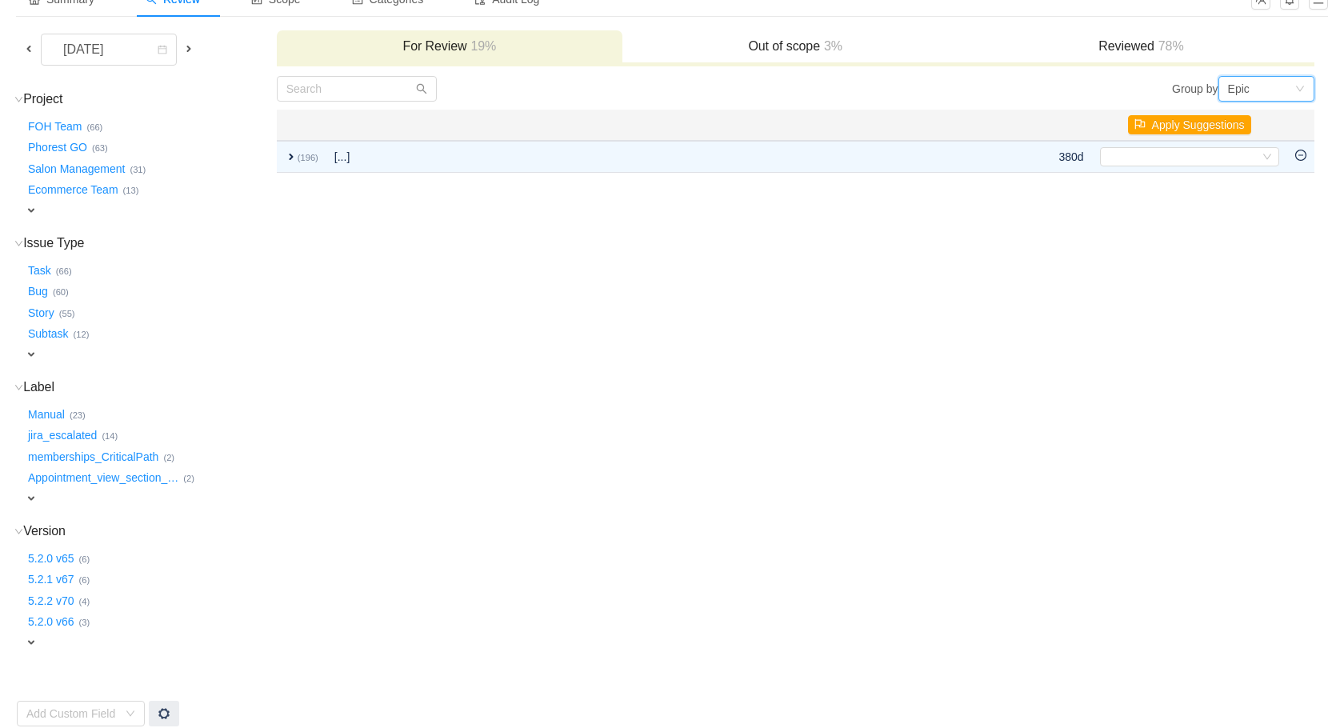
click at [1256, 91] on div "Epic" at bounding box center [1261, 89] width 66 height 24
click at [1262, 121] on li "Project" at bounding box center [1266, 121] width 96 height 26
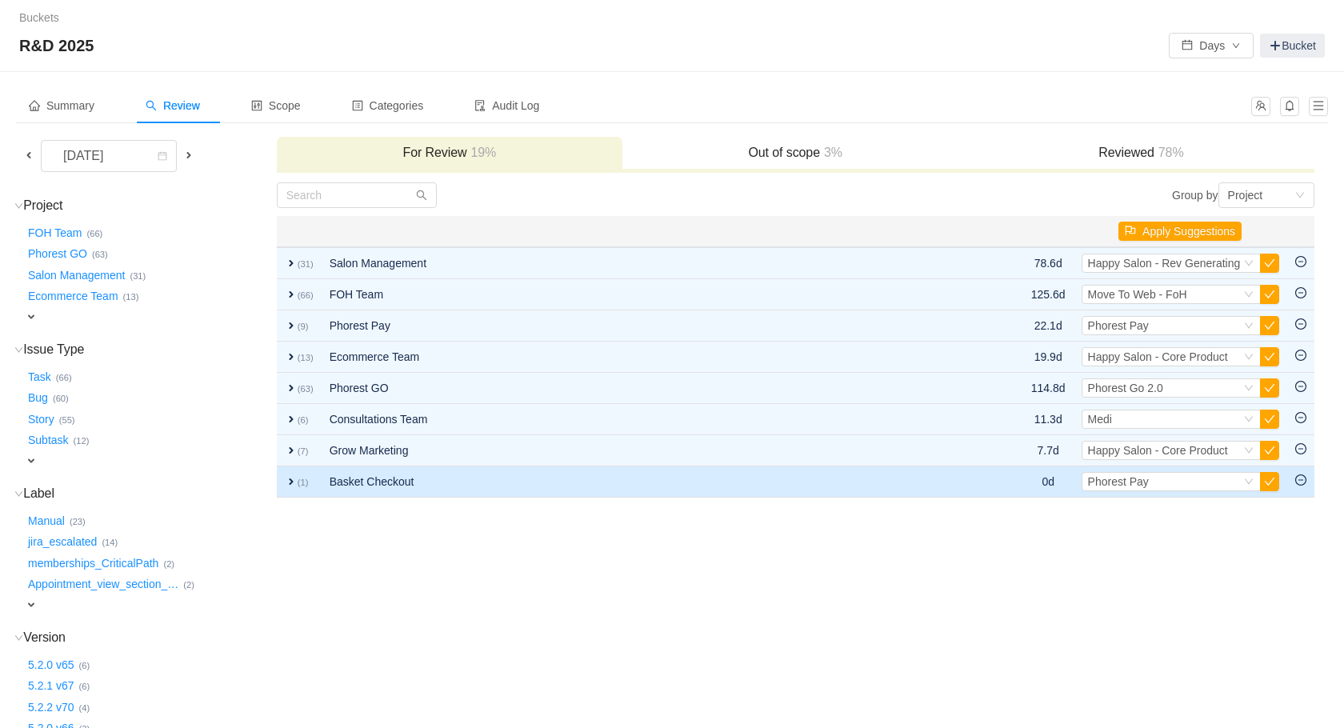
click at [476, 471] on td "Basket Checkout" at bounding box center [629, 482] width 615 height 31
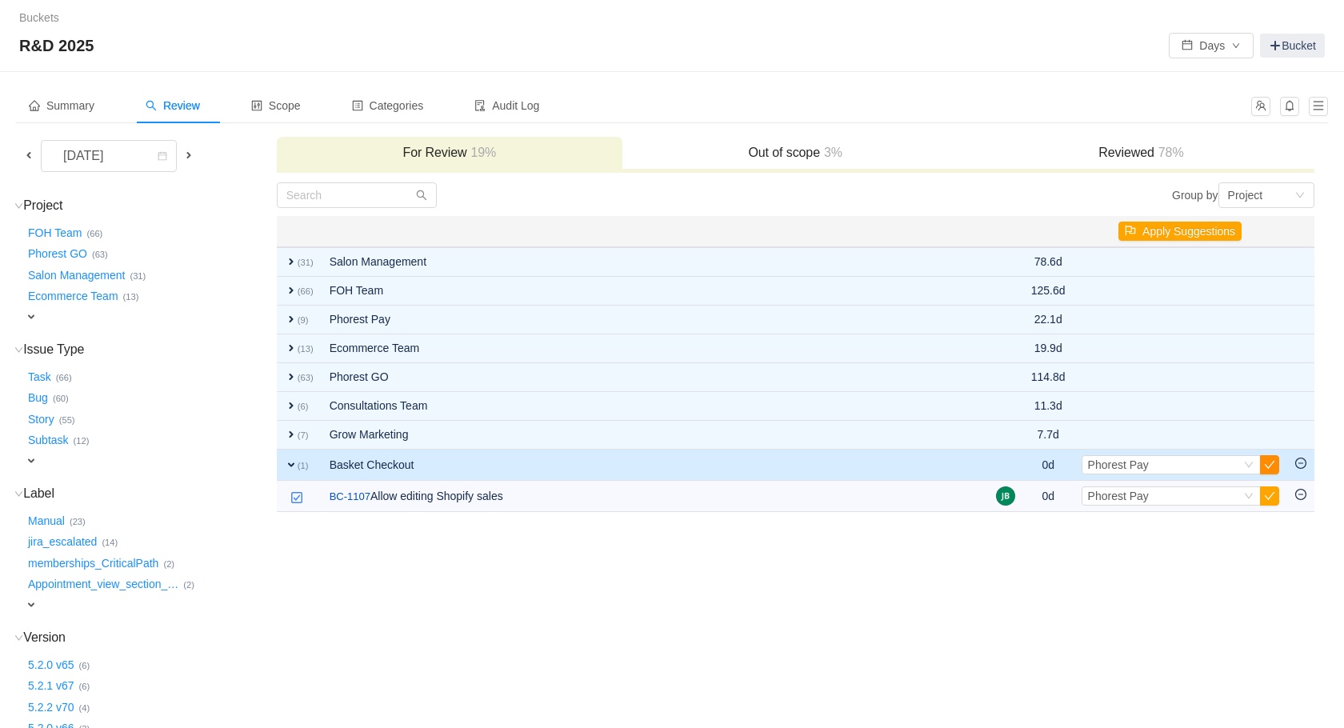
click at [1273, 464] on button "button" at bounding box center [1269, 464] width 19 height 19
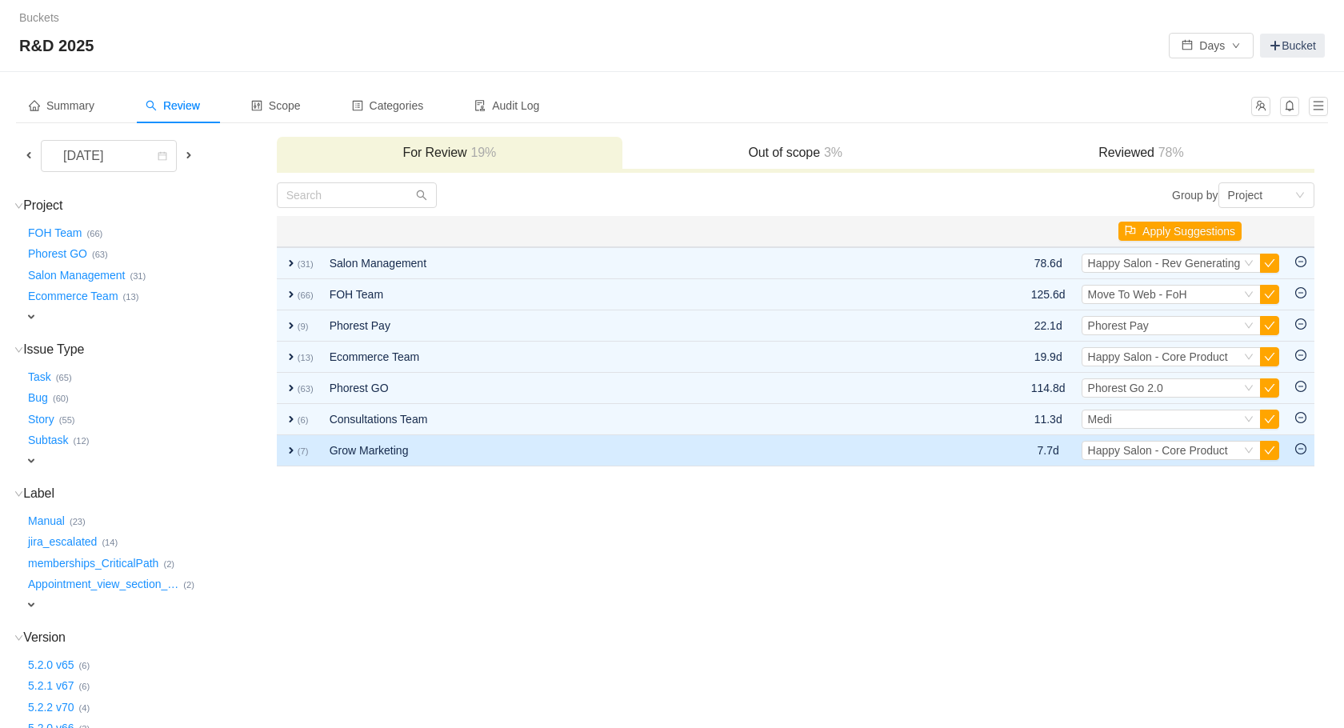
click at [786, 446] on td "Grow Marketing" at bounding box center [629, 450] width 615 height 31
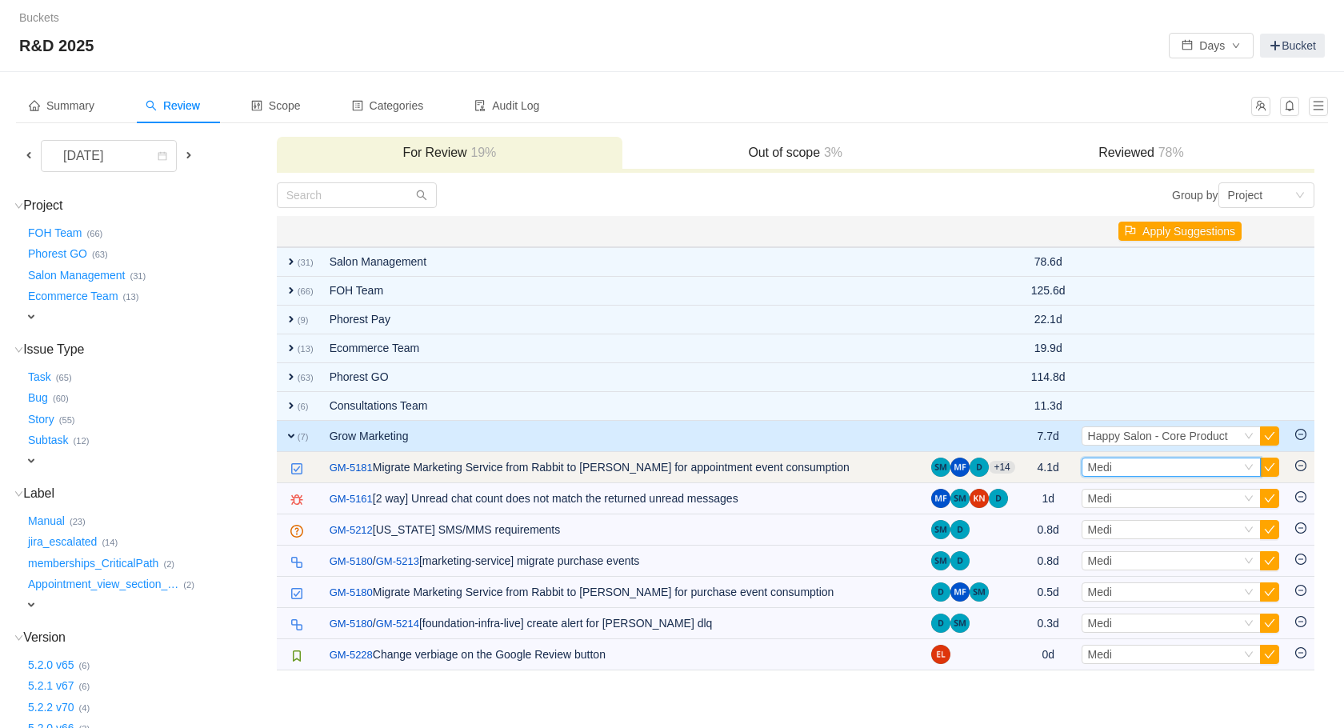
click at [1196, 469] on div "Select Medi" at bounding box center [1164, 468] width 153 height 18
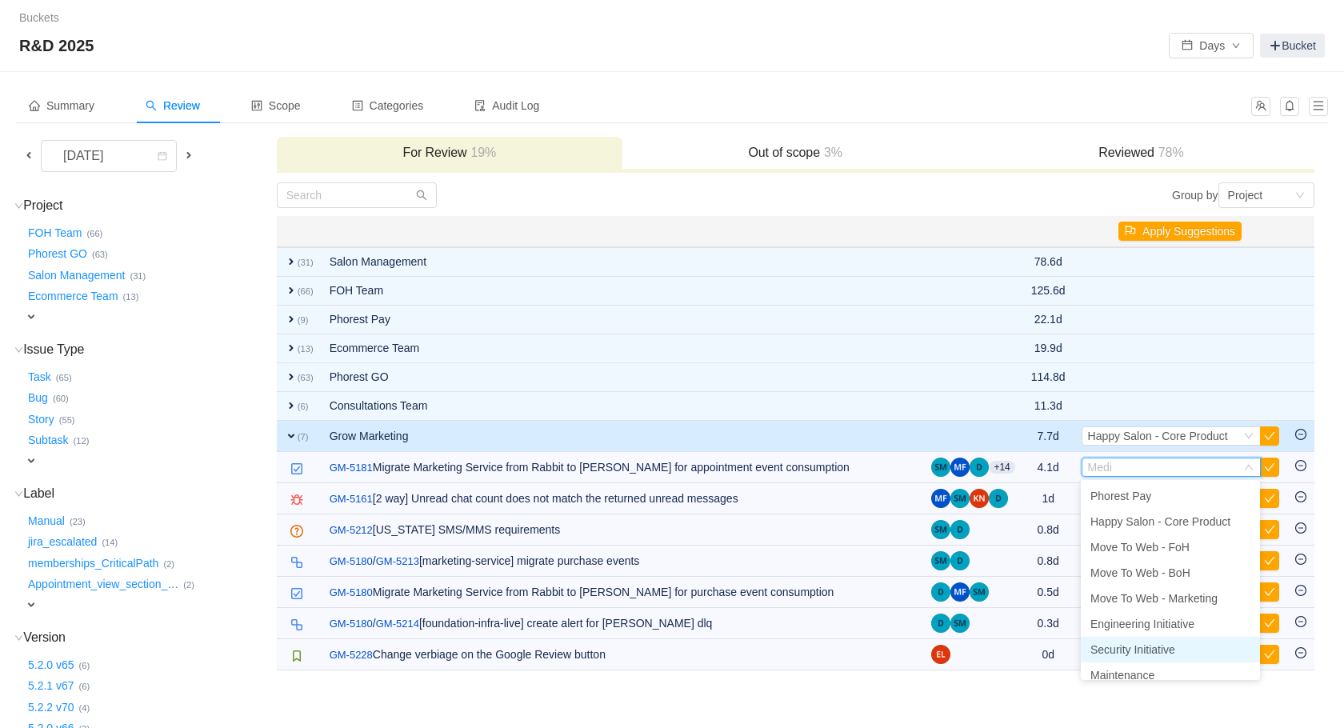
scroll to position [106, 0]
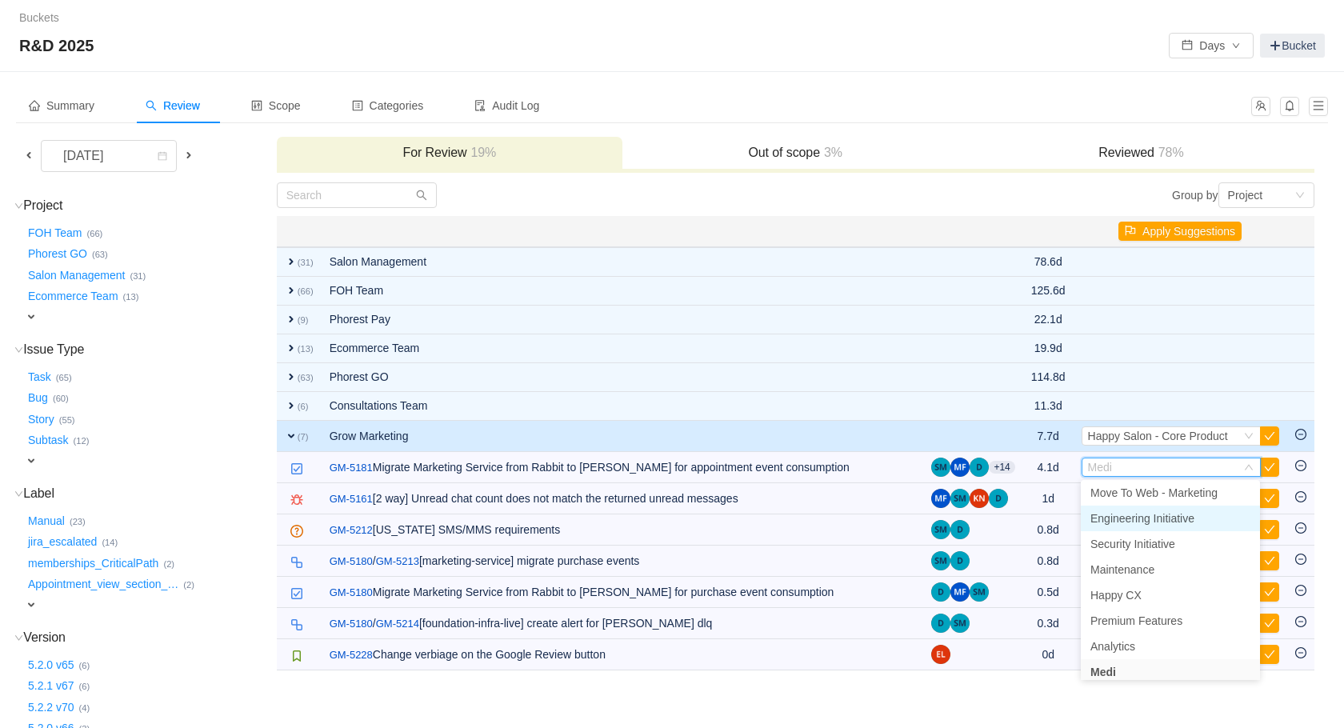
click at [1166, 522] on span "Engineering Initiative" at bounding box center [1143, 518] width 104 height 13
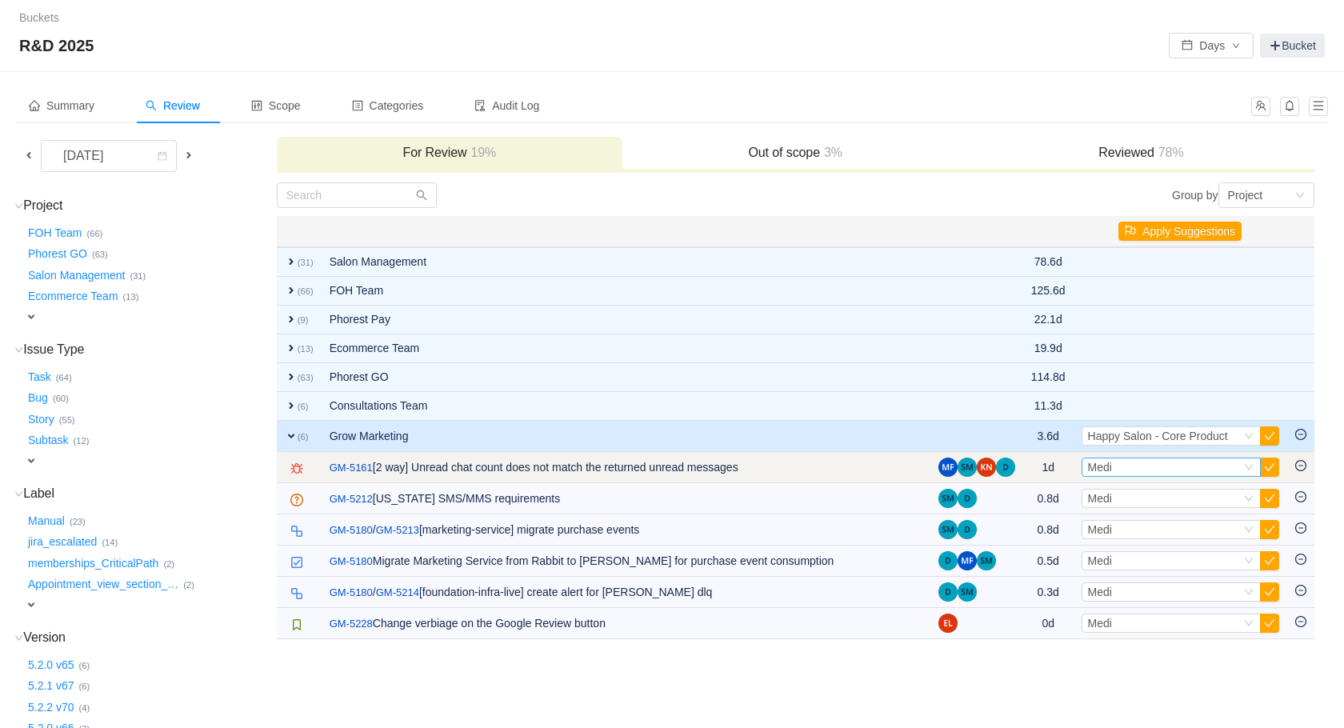
click at [1177, 473] on div "Select Medi" at bounding box center [1164, 468] width 153 height 18
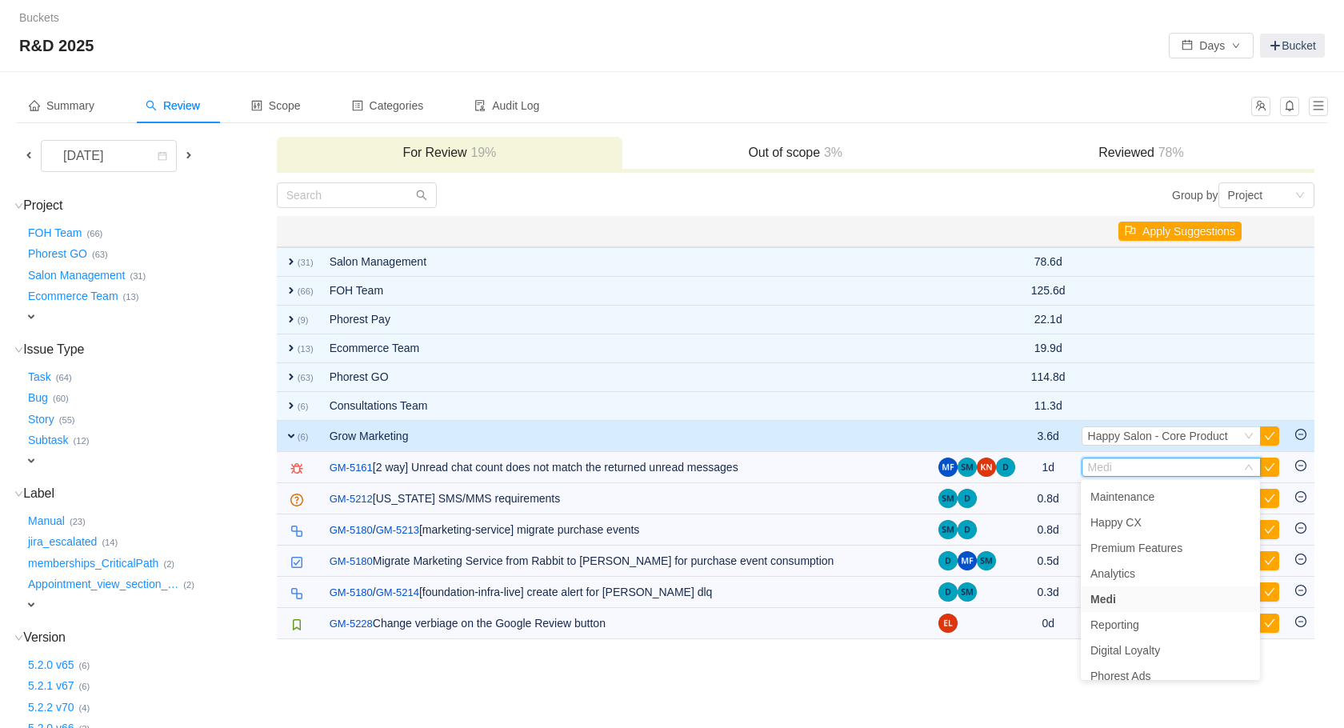
scroll to position [318, 0]
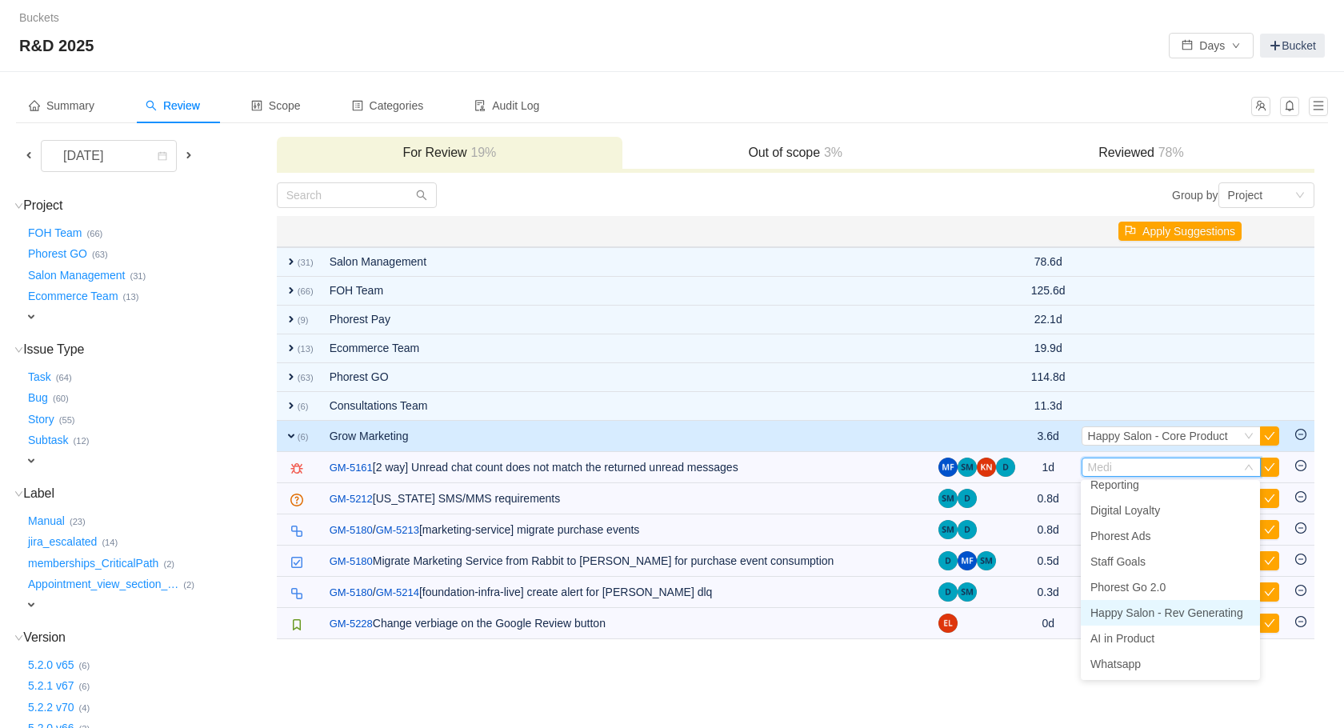
click at [1215, 608] on span "Happy Salon - Rev Generating" at bounding box center [1167, 613] width 153 height 13
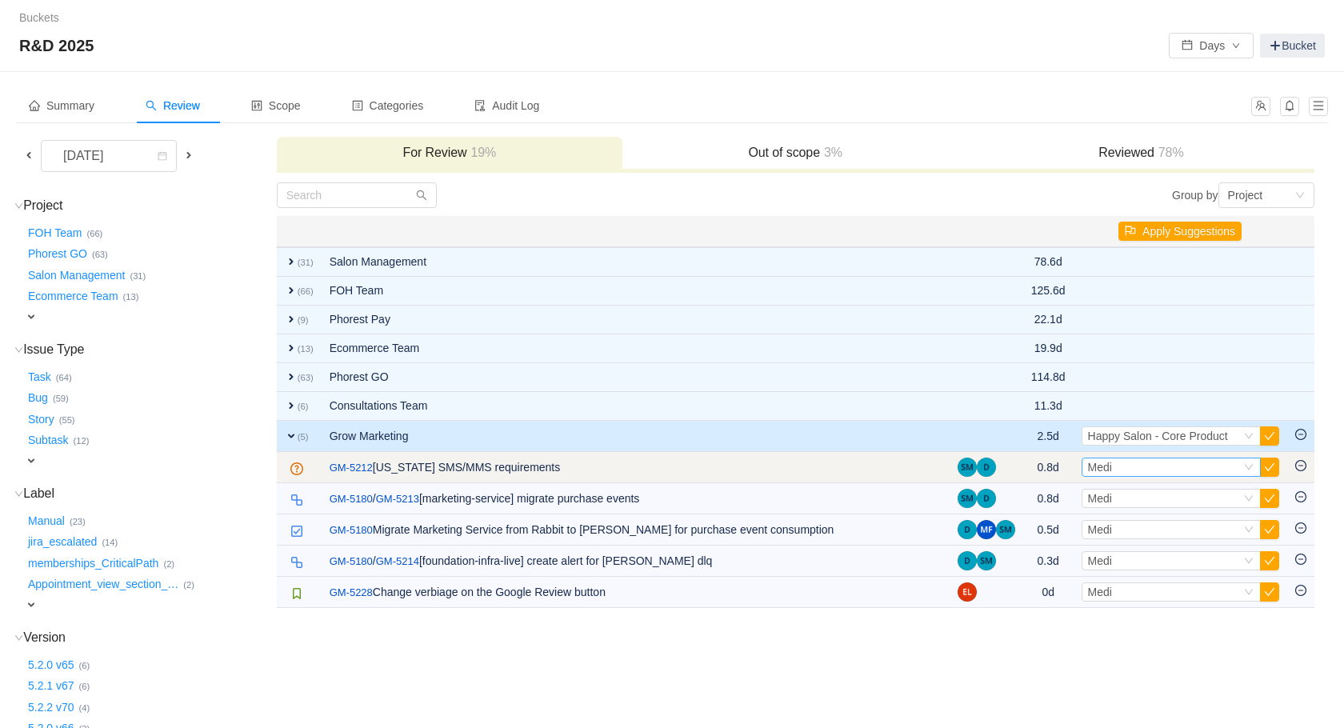
click at [1169, 467] on div "Select Medi" at bounding box center [1164, 468] width 153 height 18
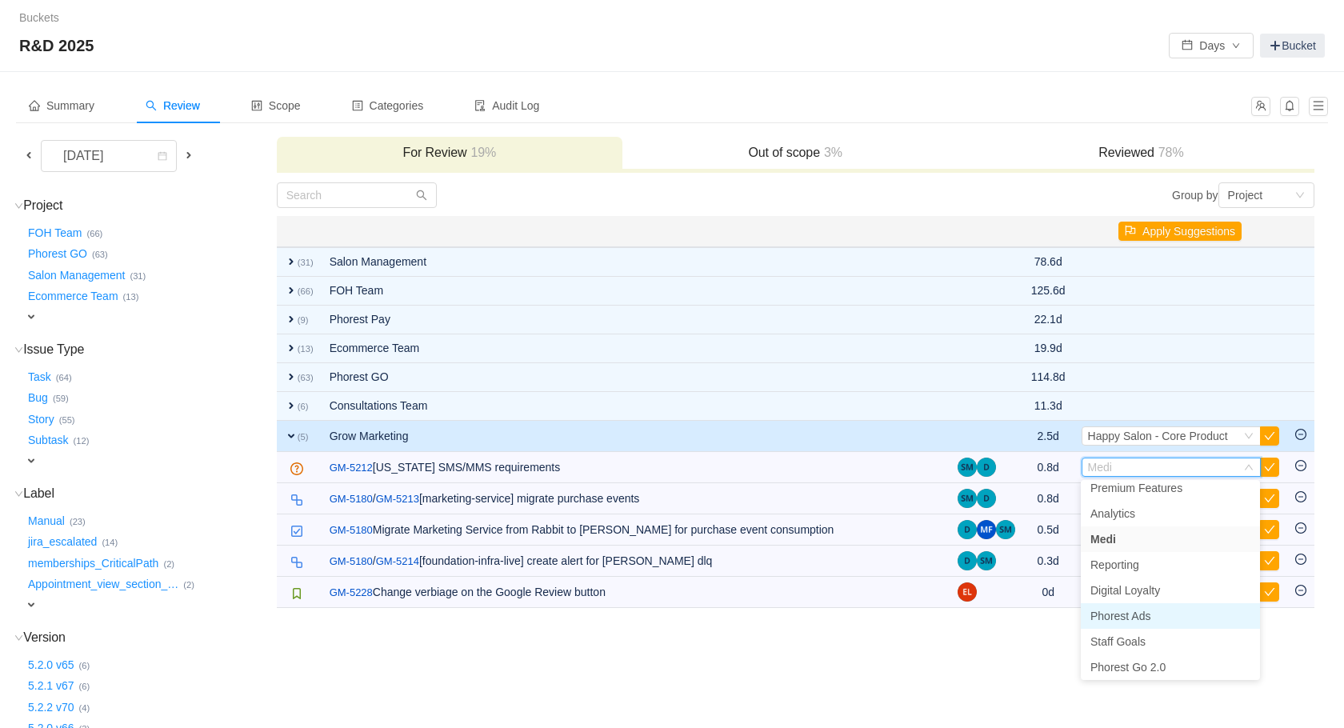
scroll to position [234, 0]
click at [1153, 495] on span "Premium Features" at bounding box center [1137, 493] width 92 height 13
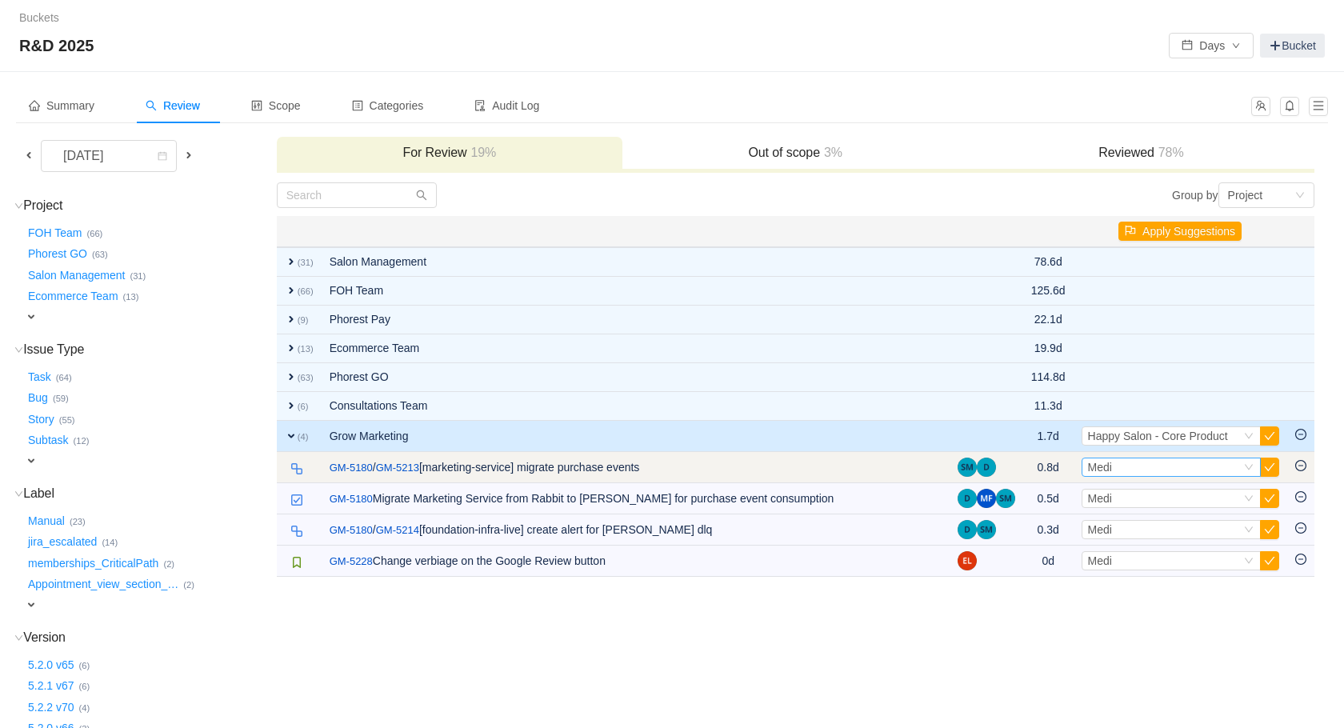
click at [1191, 468] on div "Select Medi" at bounding box center [1164, 468] width 153 height 18
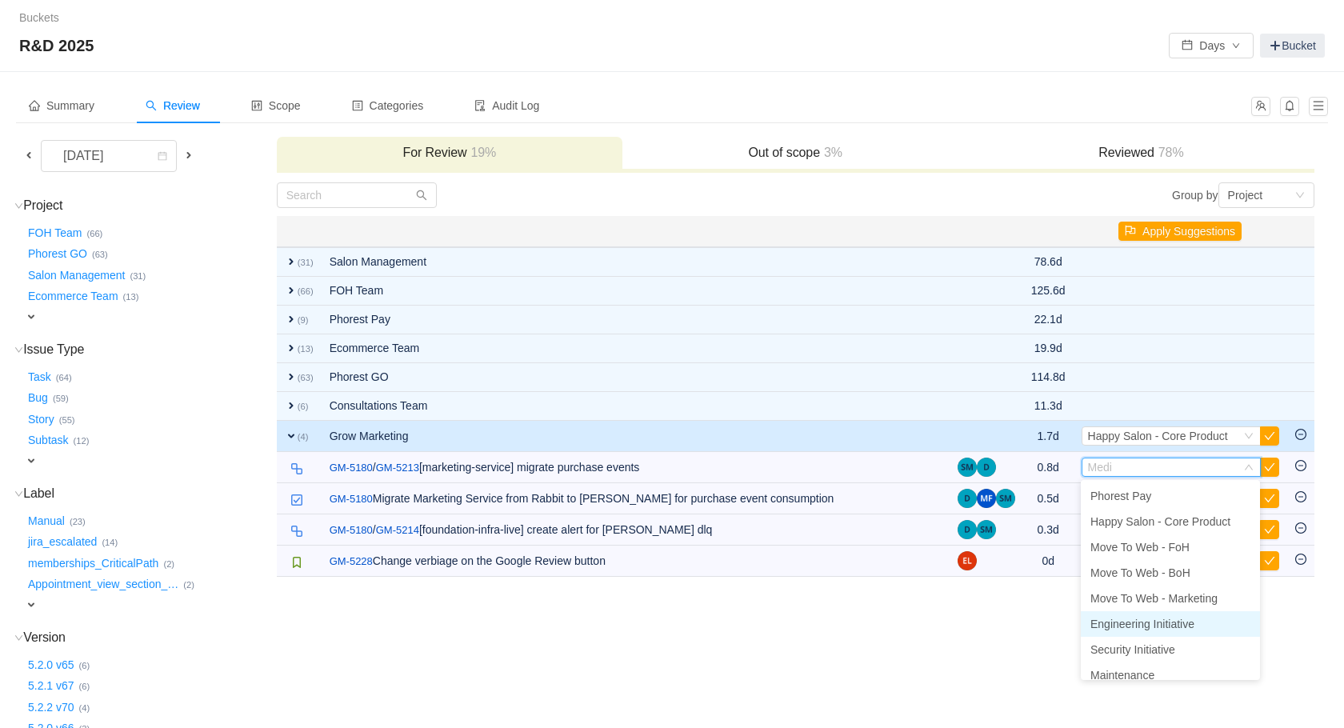
scroll to position [106, 0]
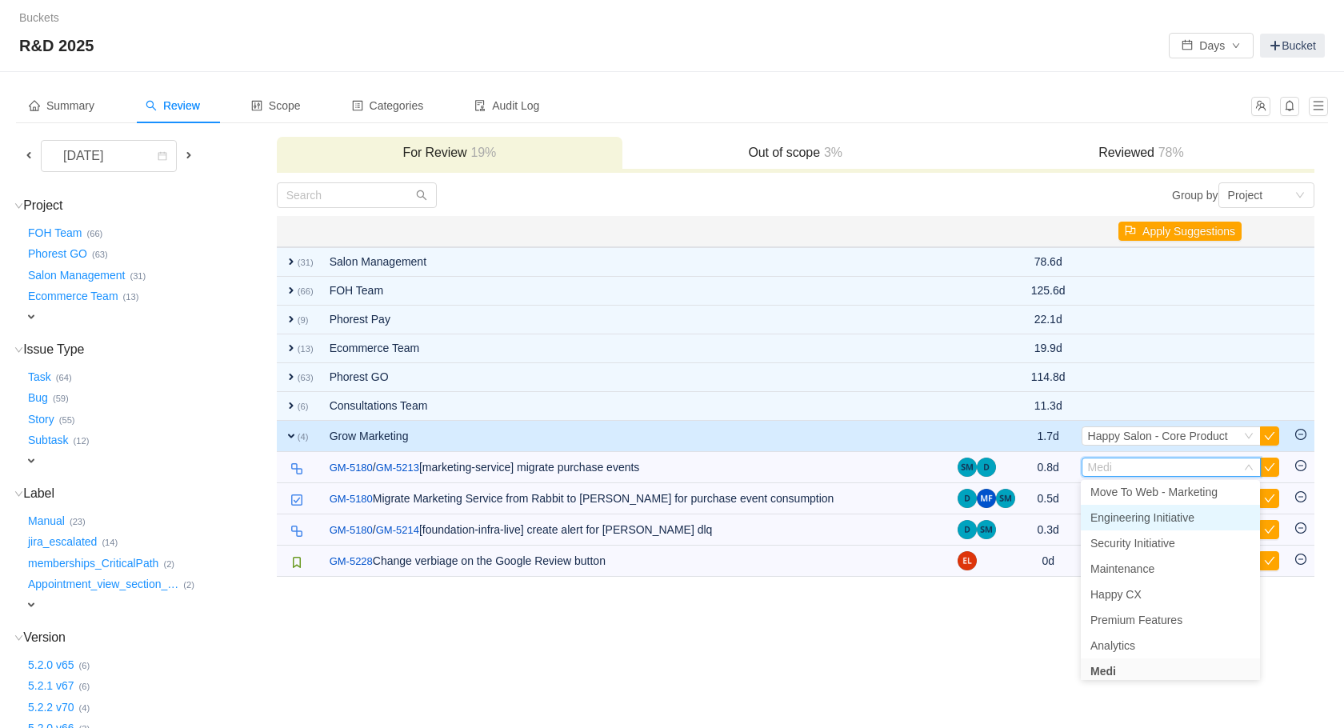
click at [1194, 522] on span "Engineering Initiative" at bounding box center [1143, 517] width 104 height 13
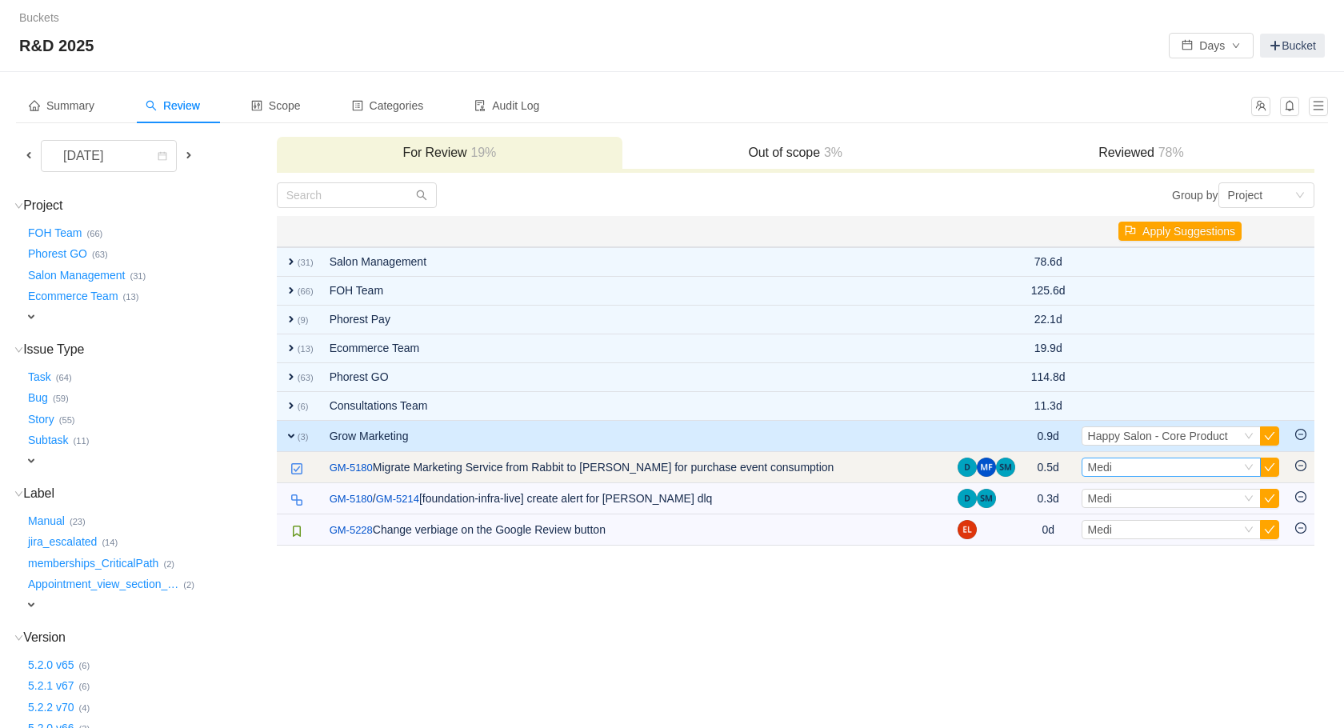
click at [1125, 470] on div "Select Medi" at bounding box center [1164, 468] width 153 height 18
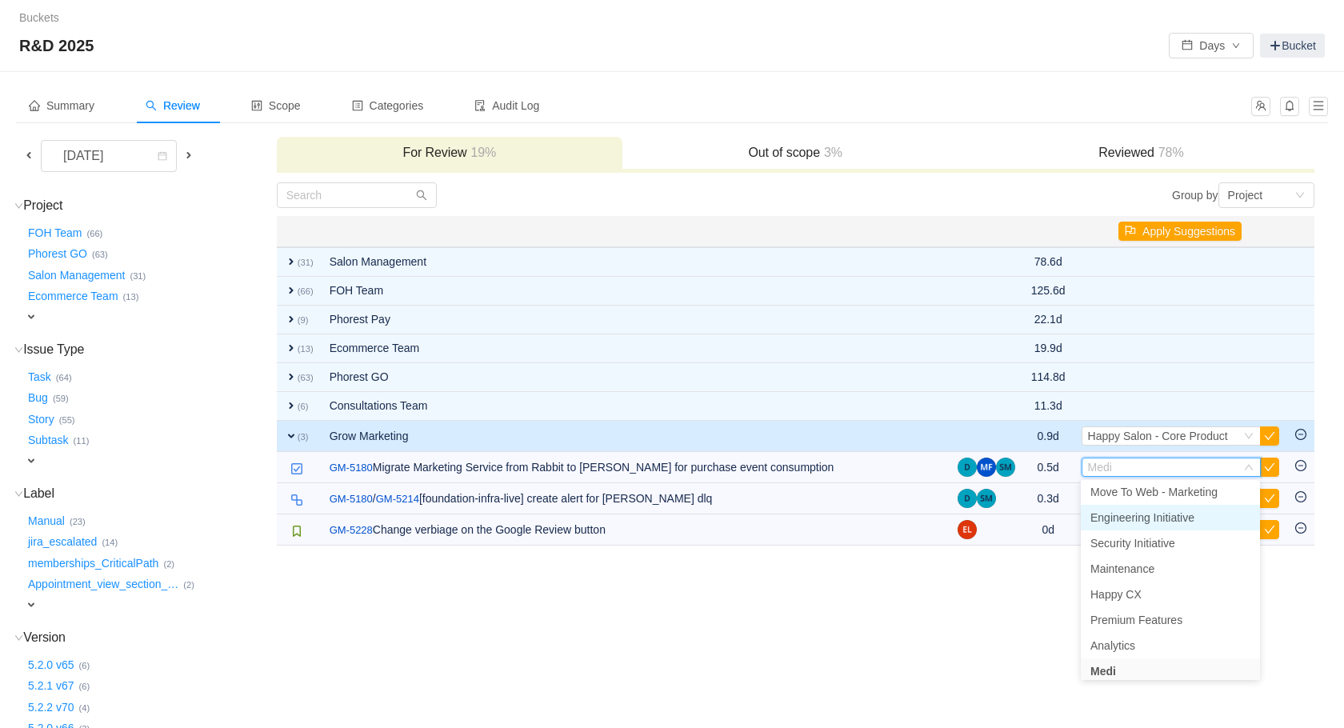
click at [1167, 523] on span "Engineering Initiative" at bounding box center [1143, 517] width 104 height 13
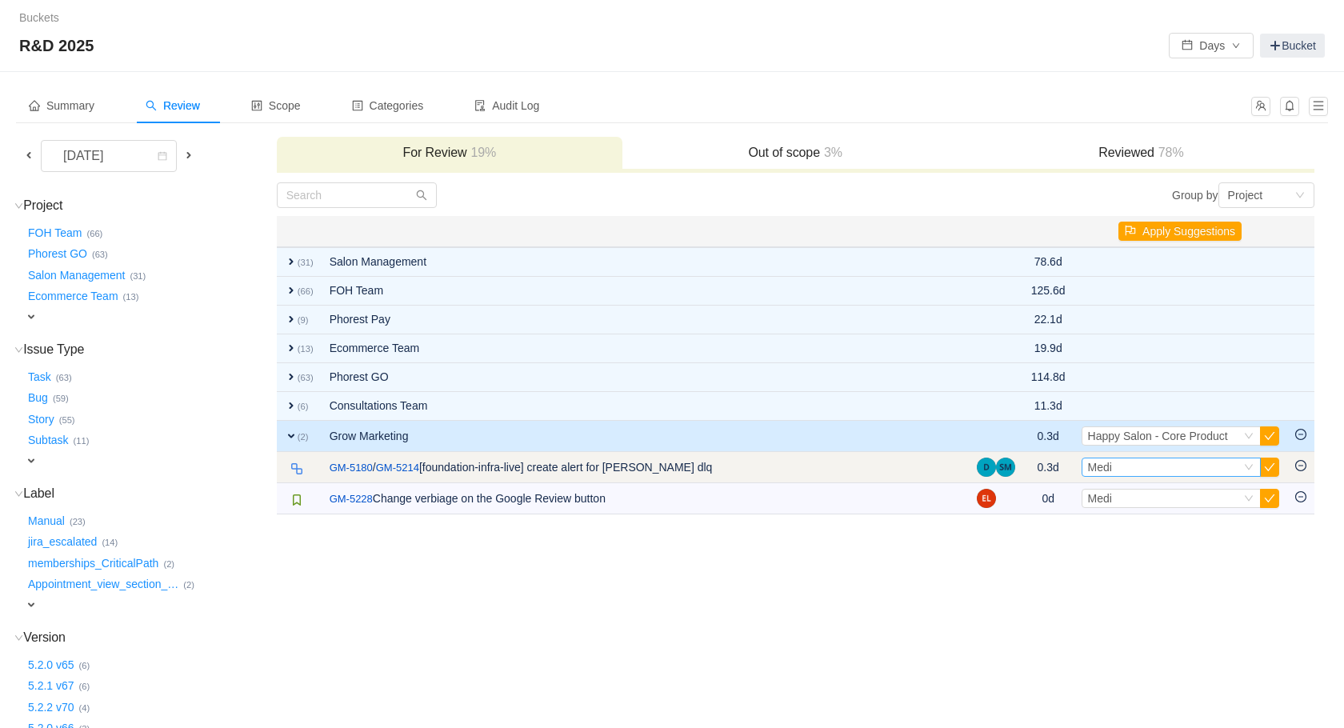
click at [1159, 470] on div "Select Medi" at bounding box center [1164, 468] width 153 height 18
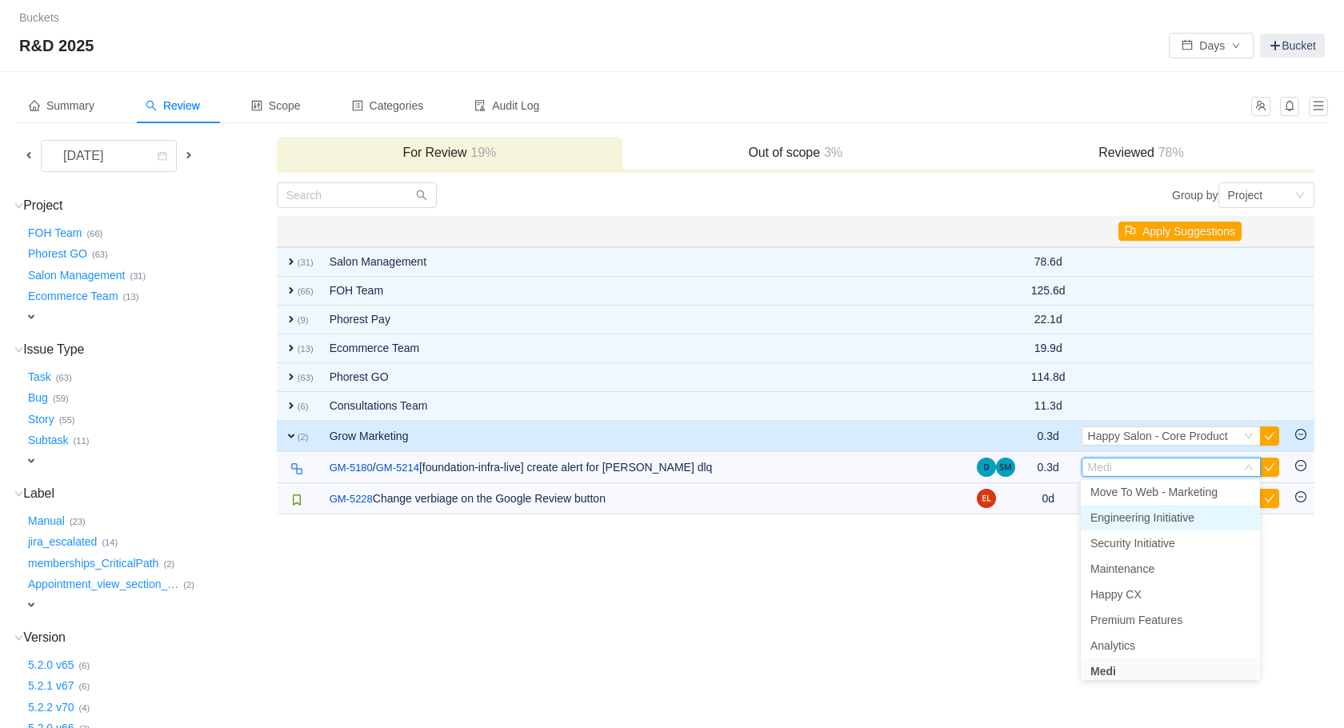
click at [1168, 520] on span "Engineering Initiative" at bounding box center [1143, 517] width 104 height 13
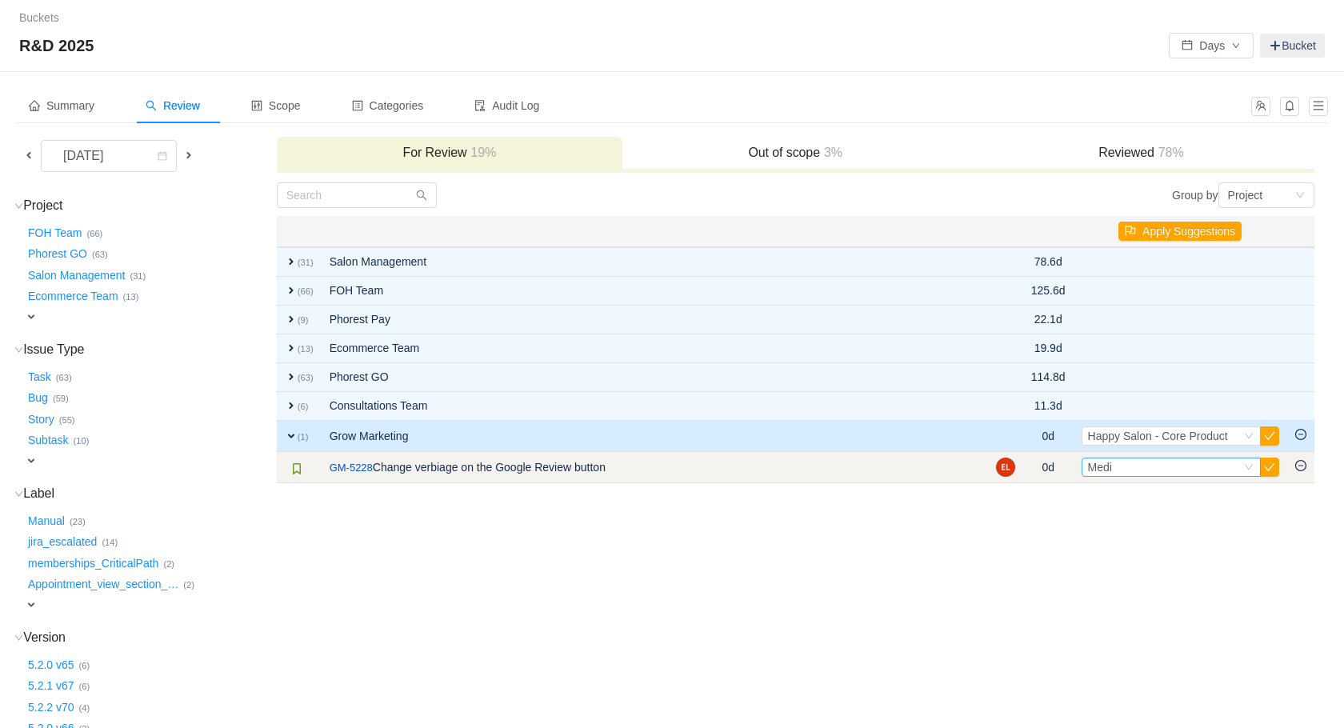
click at [1153, 464] on div "Select Medi" at bounding box center [1164, 468] width 153 height 18
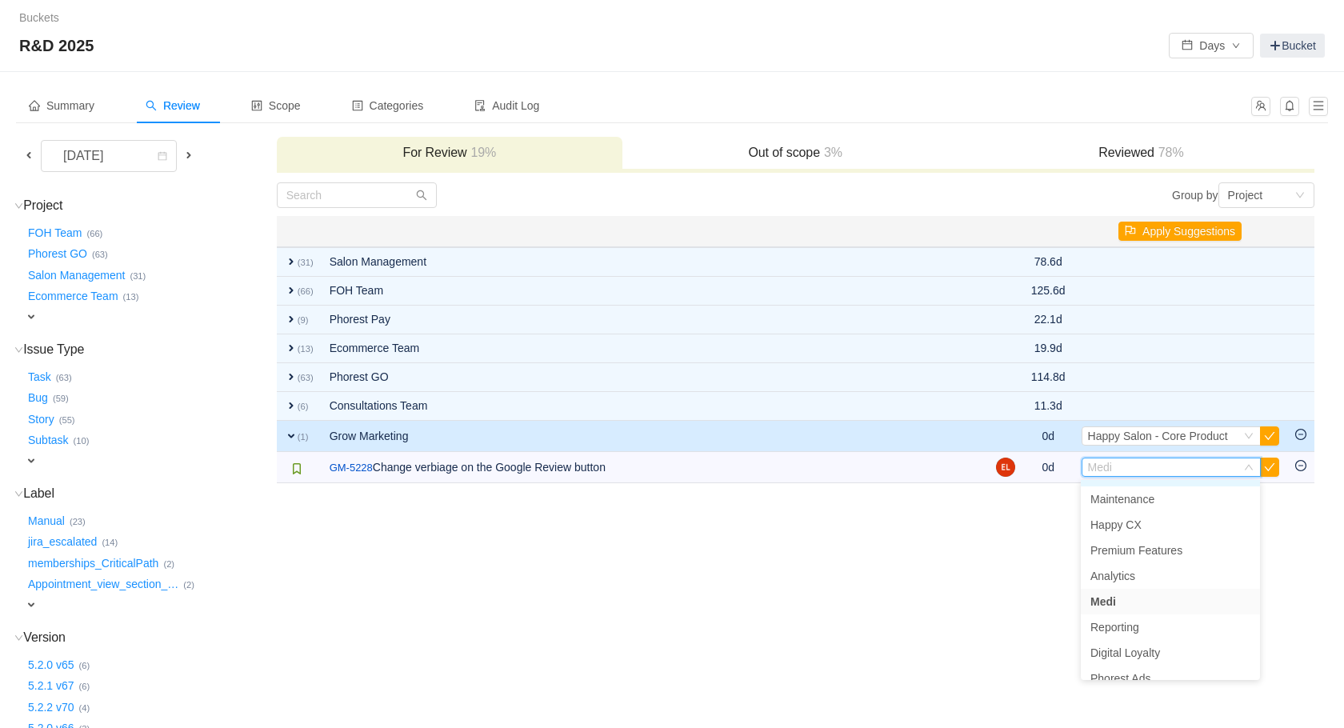
scroll to position [159, 0]
click at [1165, 515] on li "Maintenance" at bounding box center [1170, 516] width 179 height 26
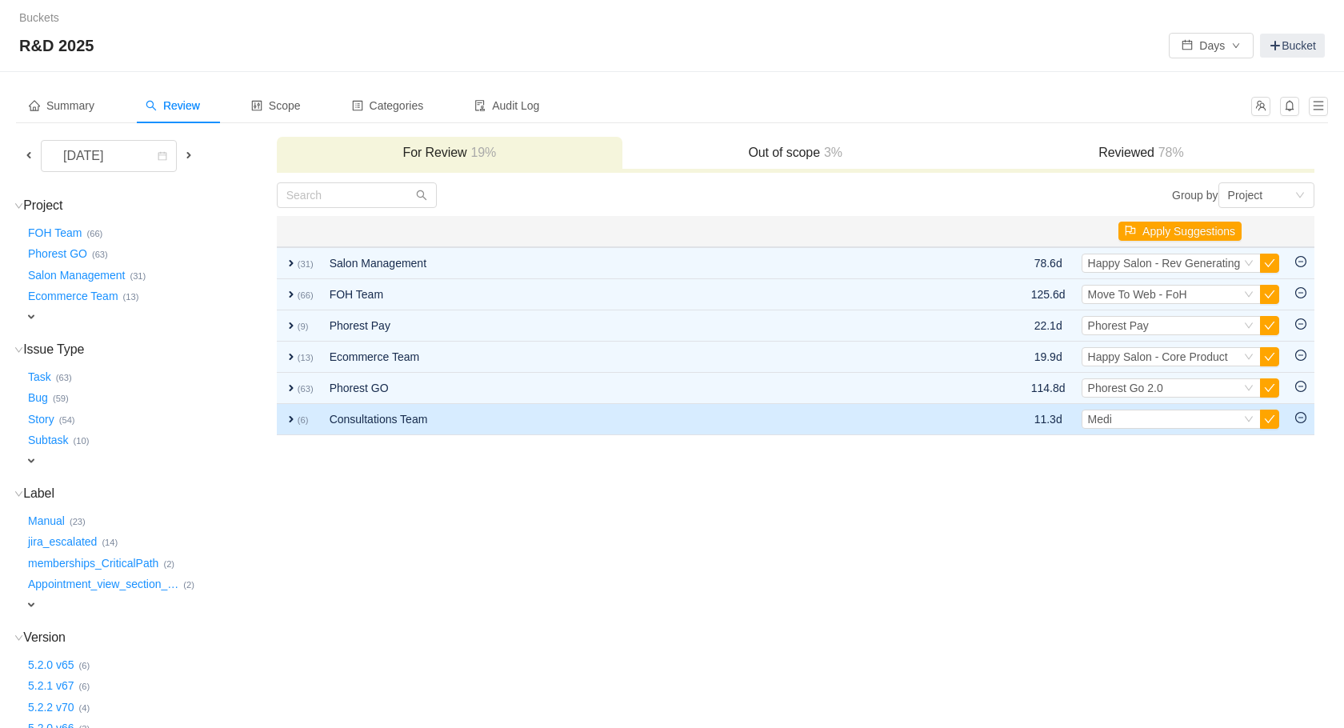
click at [961, 431] on td at bounding box center [980, 419] width 86 height 31
click at [696, 426] on td "Consultations Team" at bounding box center [629, 419] width 615 height 31
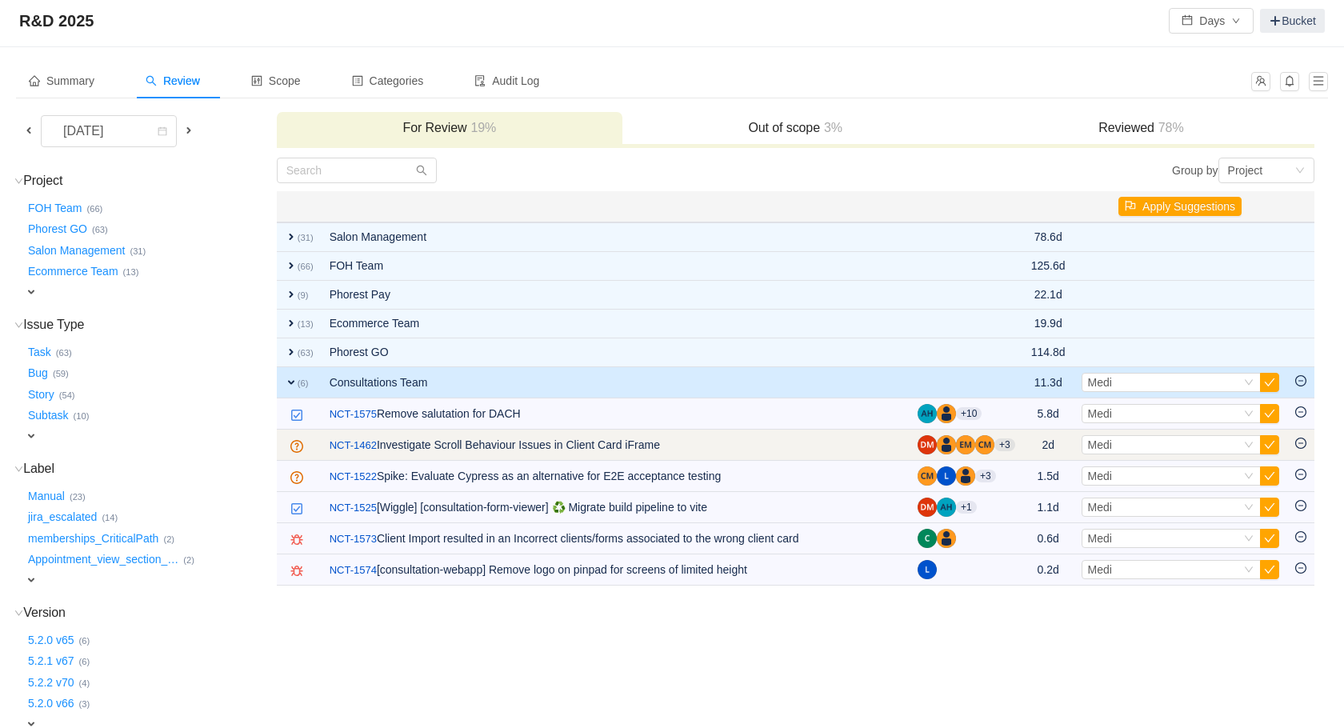
scroll to position [26, 0]
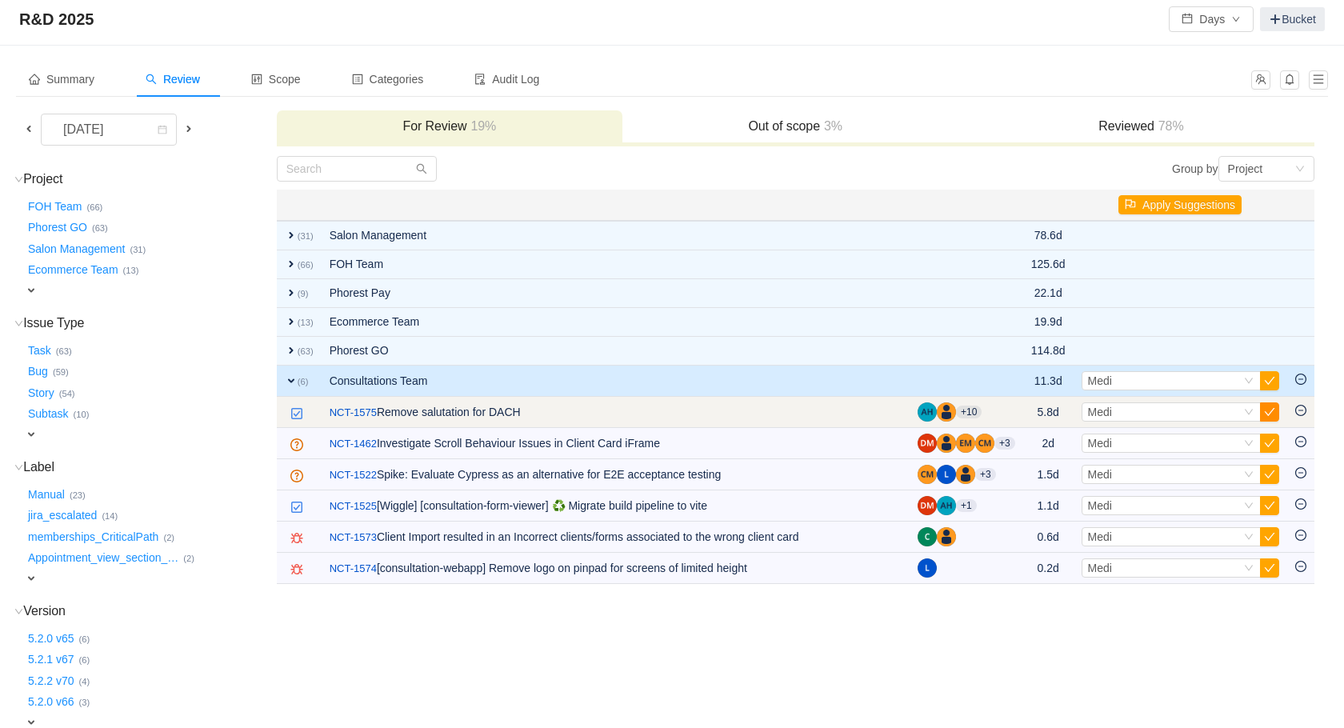
click at [1272, 413] on button "button" at bounding box center [1269, 411] width 19 height 19
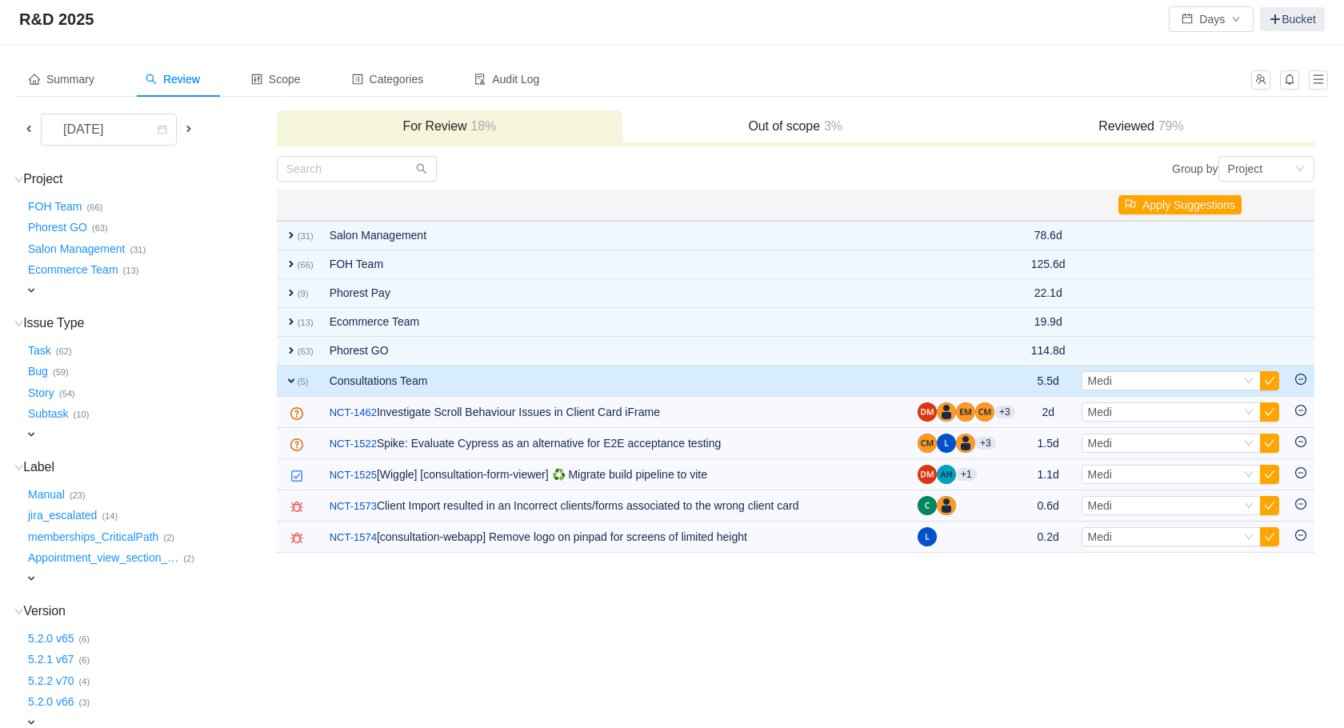
click at [1272, 413] on button "button" at bounding box center [1269, 411] width 19 height 19
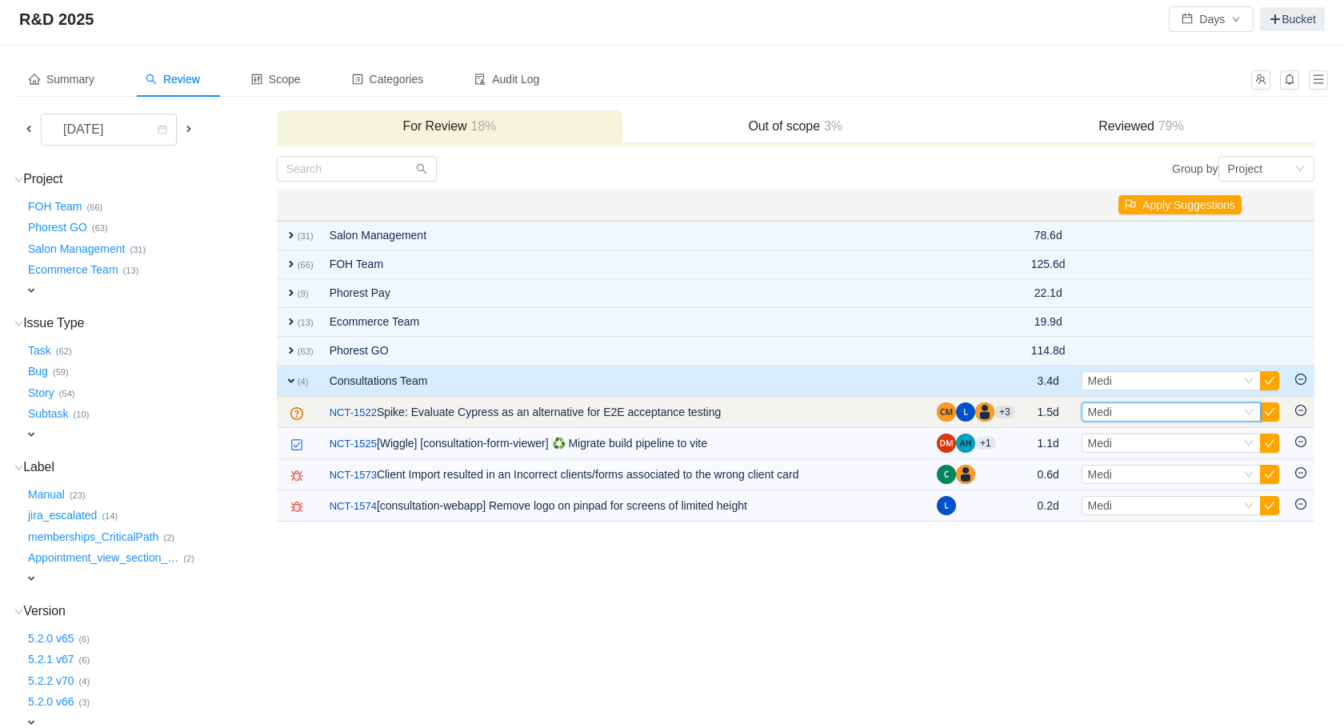
click at [1204, 413] on div "Select Medi" at bounding box center [1164, 412] width 153 height 18
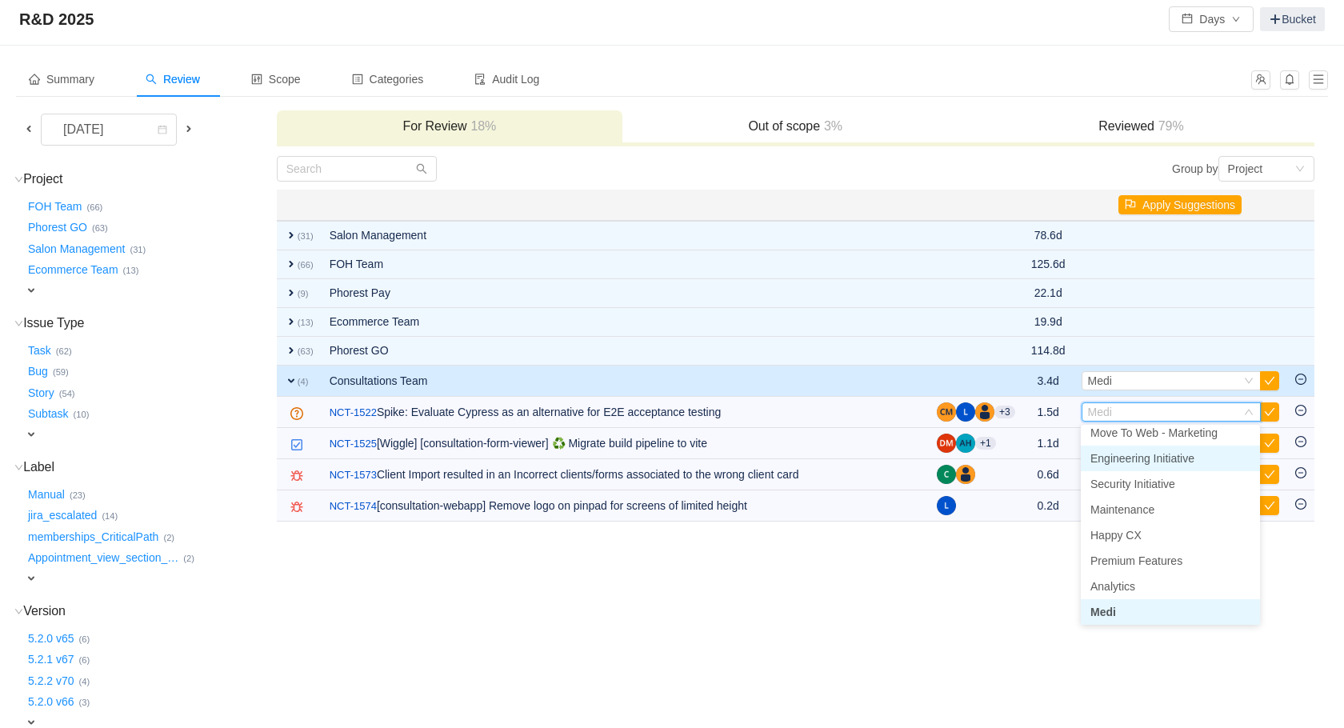
scroll to position [106, 0]
click at [1191, 461] on span "Engineering Initiative" at bounding box center [1143, 463] width 104 height 13
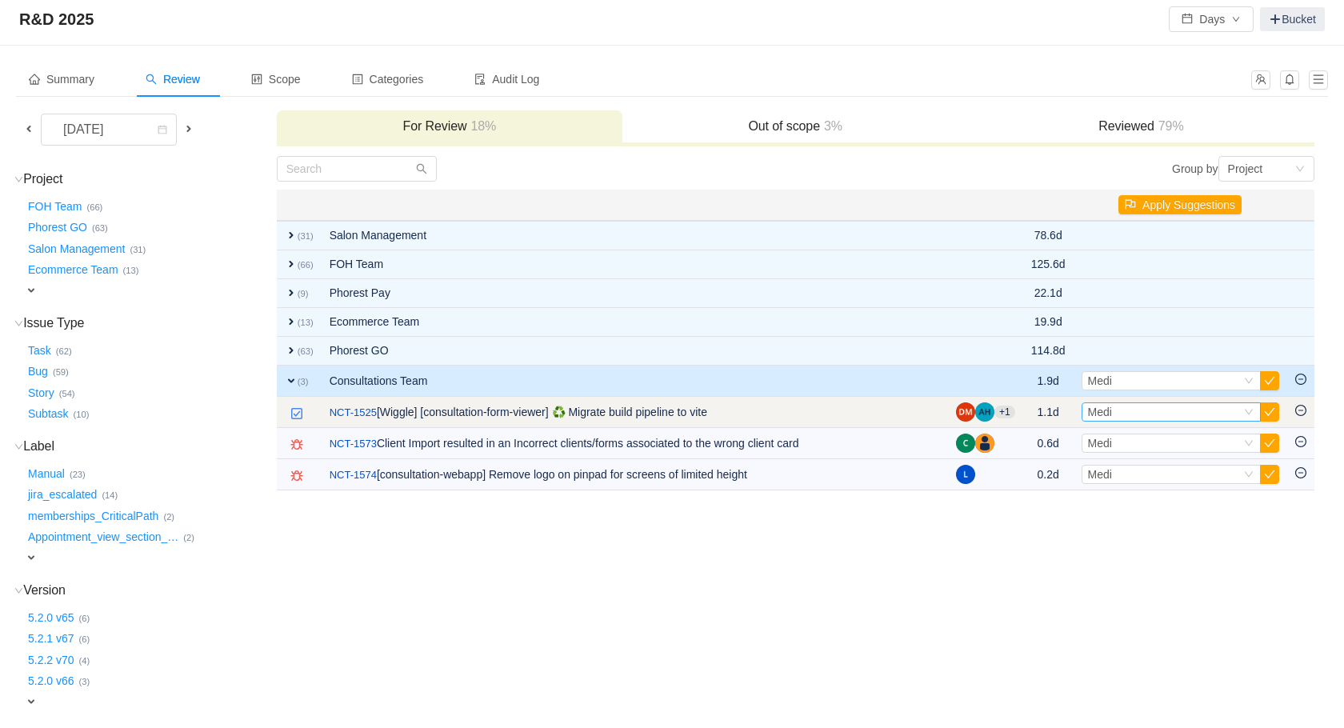
click at [1143, 409] on div "Select Medi" at bounding box center [1164, 412] width 153 height 18
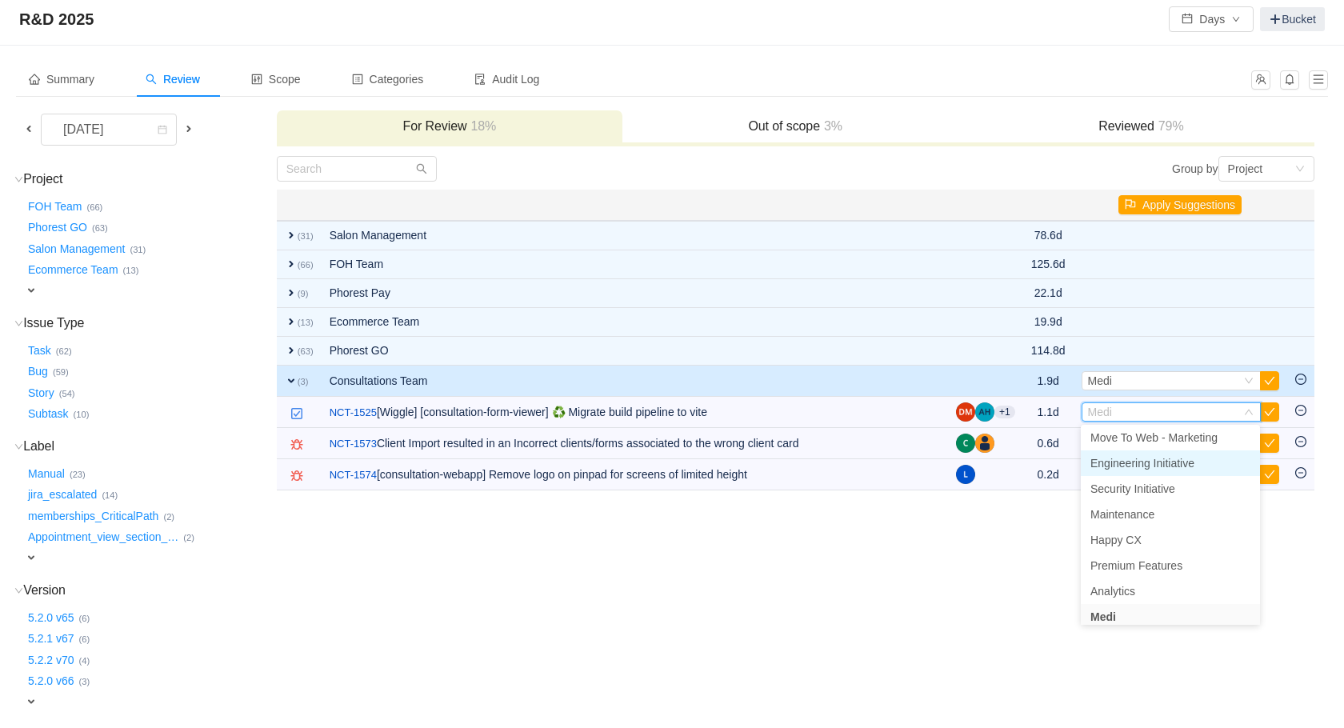
click at [1143, 464] on span "Engineering Initiative" at bounding box center [1143, 463] width 104 height 13
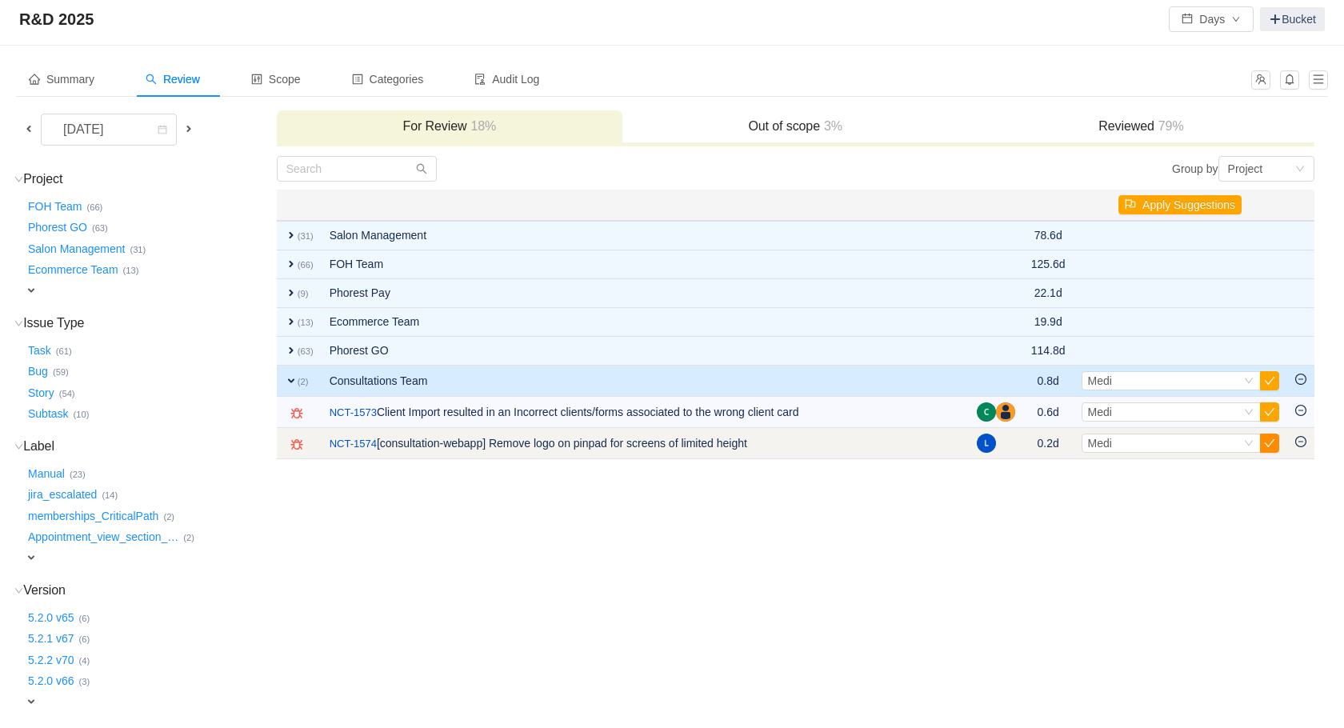
click at [1271, 442] on button "button" at bounding box center [1269, 443] width 19 height 19
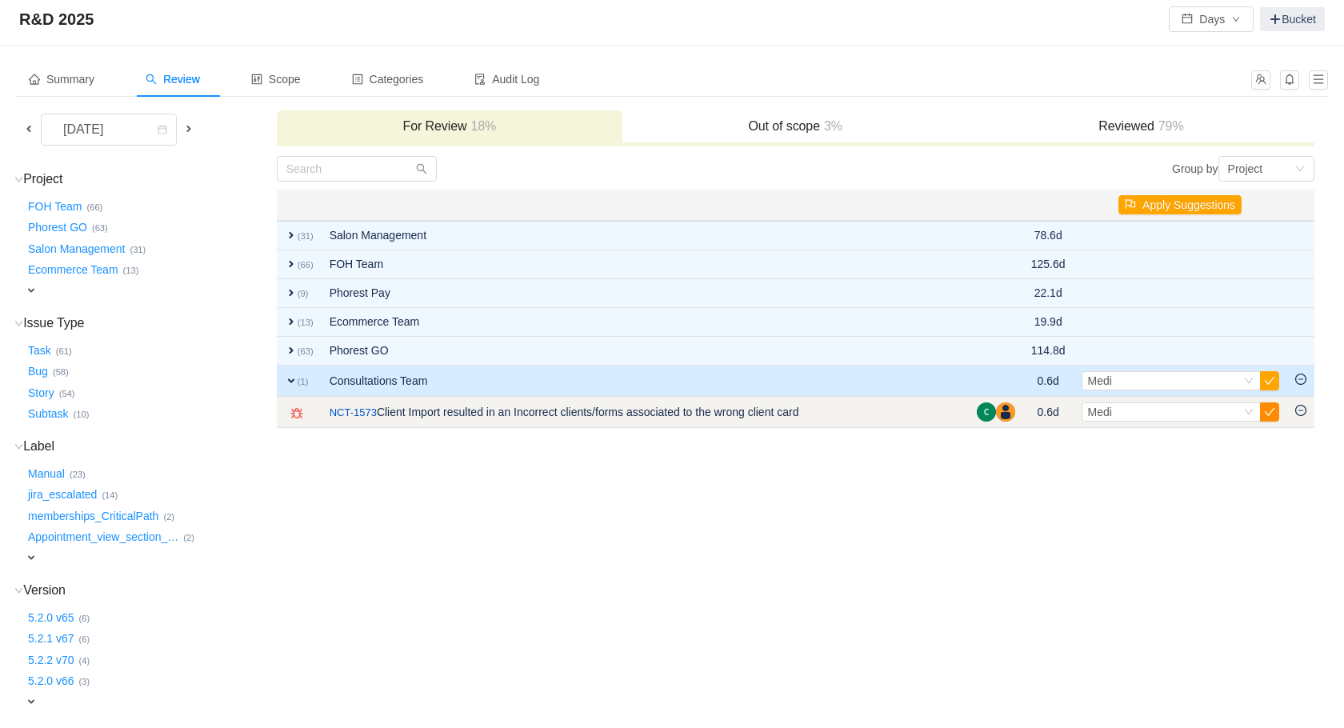
click at [1268, 417] on button "button" at bounding box center [1269, 411] width 19 height 19
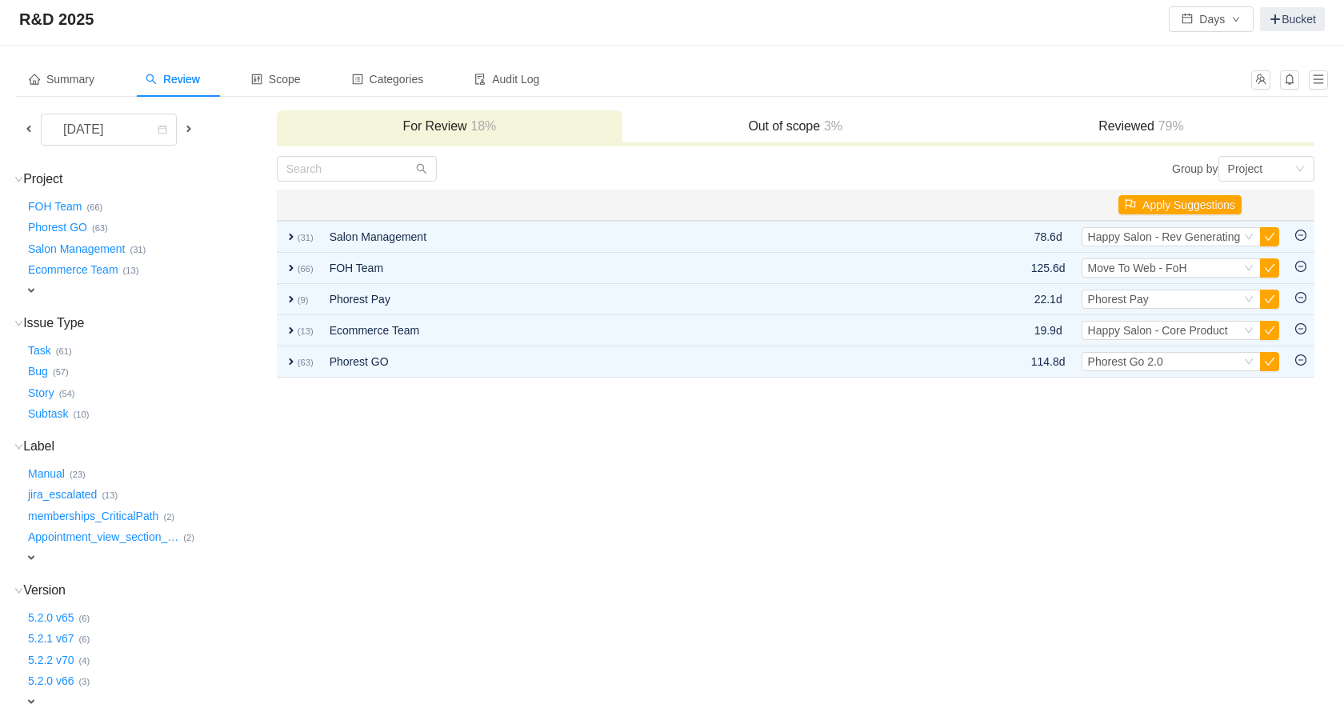
click at [638, 382] on td "Group by Project You will see tickets here after they were marked as out of sco…" at bounding box center [795, 470] width 1039 height 631
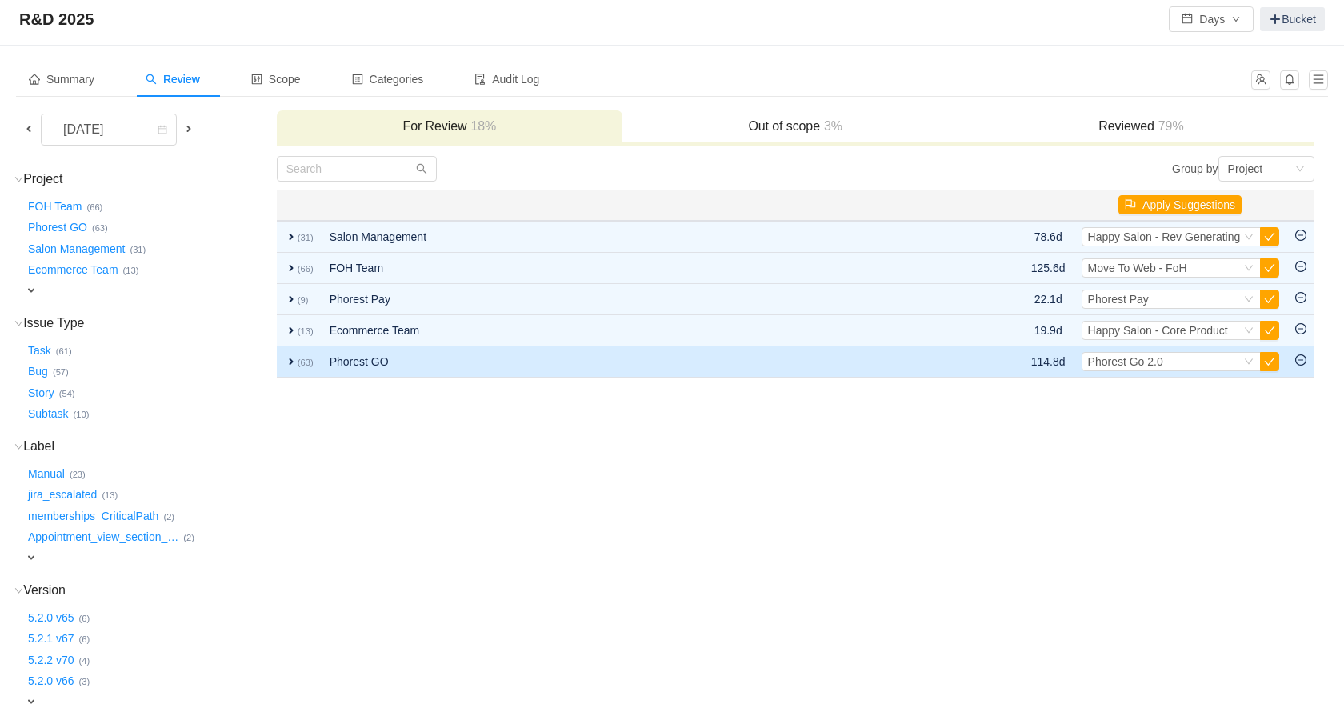
click at [639, 376] on td "Phorest GO" at bounding box center [629, 361] width 615 height 31
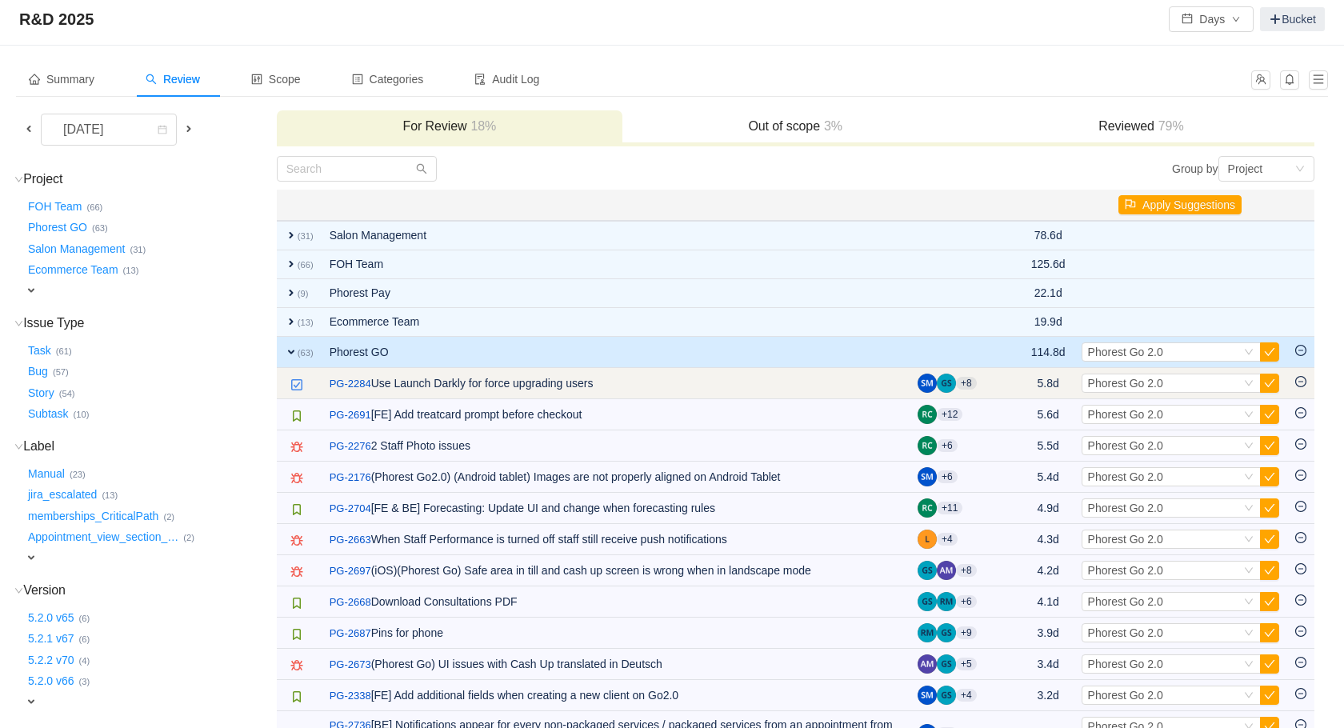
click at [632, 369] on td "/ PG-2284 Use Launch Darkly for force upgrading users" at bounding box center [616, 383] width 588 height 31
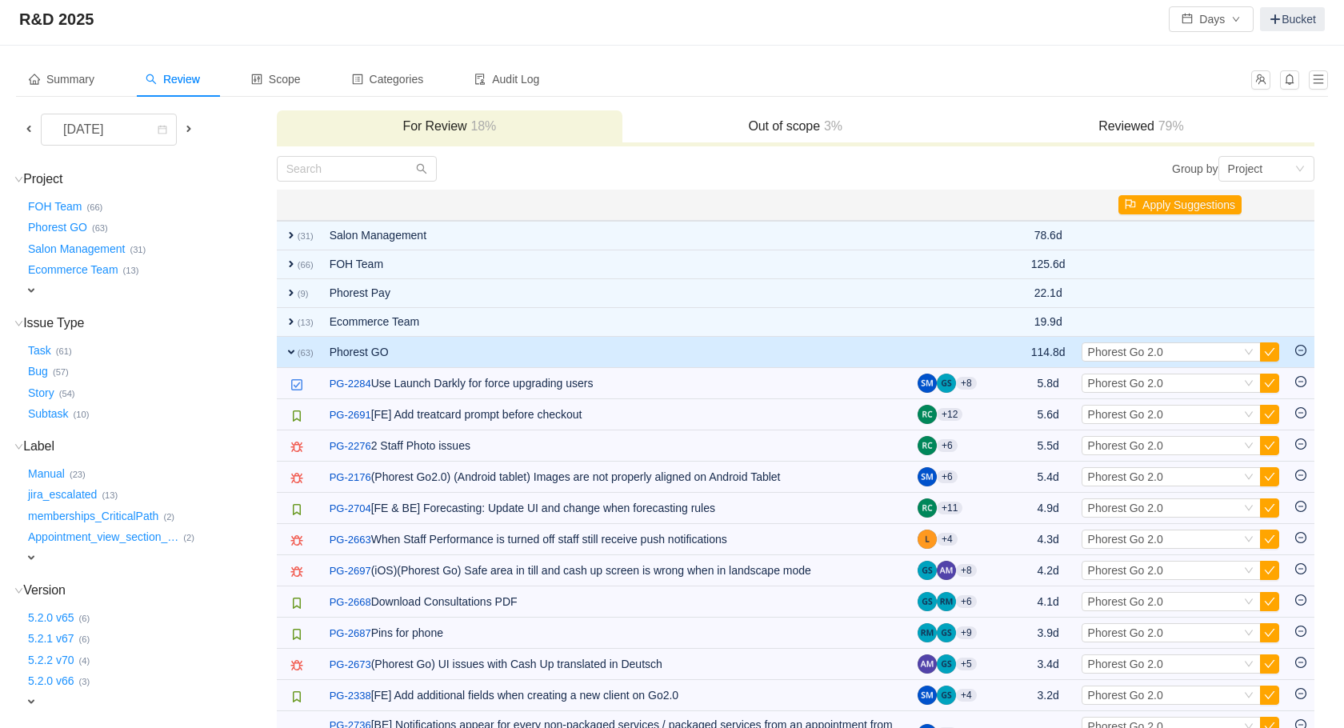
click at [618, 354] on td "Phorest GO" at bounding box center [616, 352] width 588 height 31
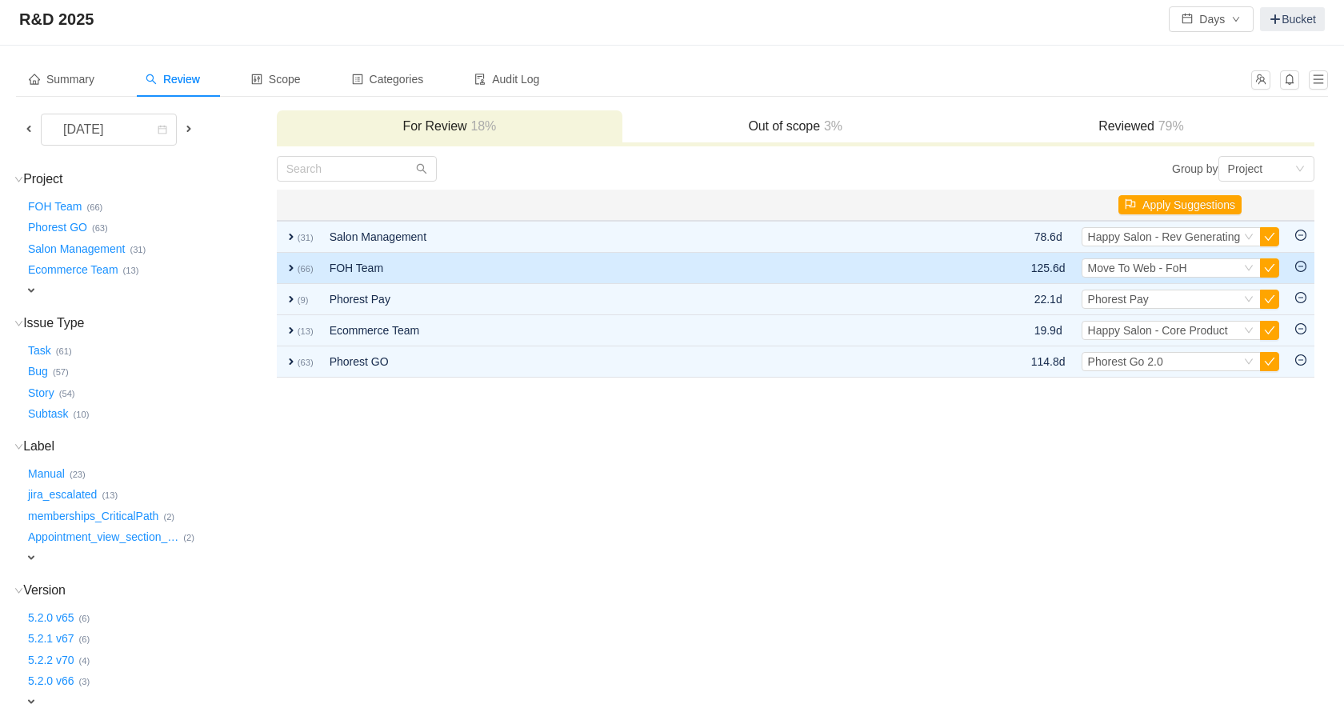
click at [483, 274] on td "FOH Team" at bounding box center [629, 268] width 615 height 31
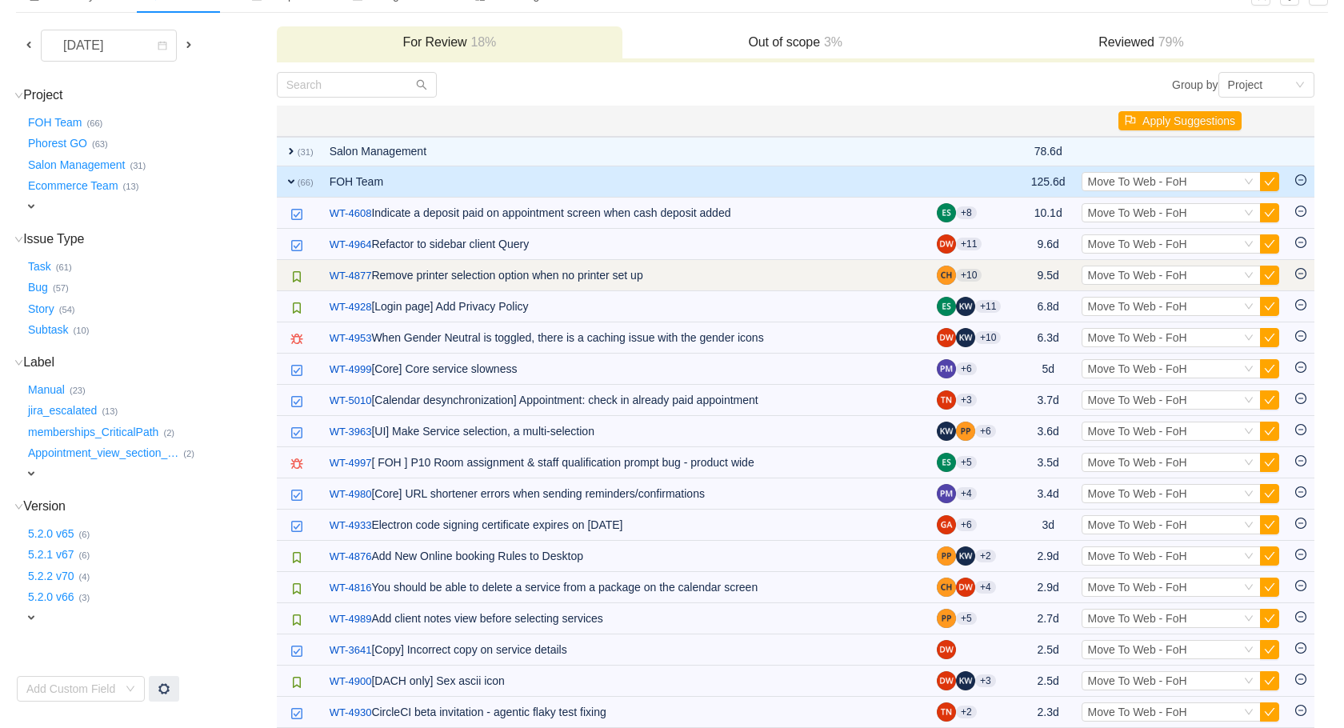
scroll to position [0, 0]
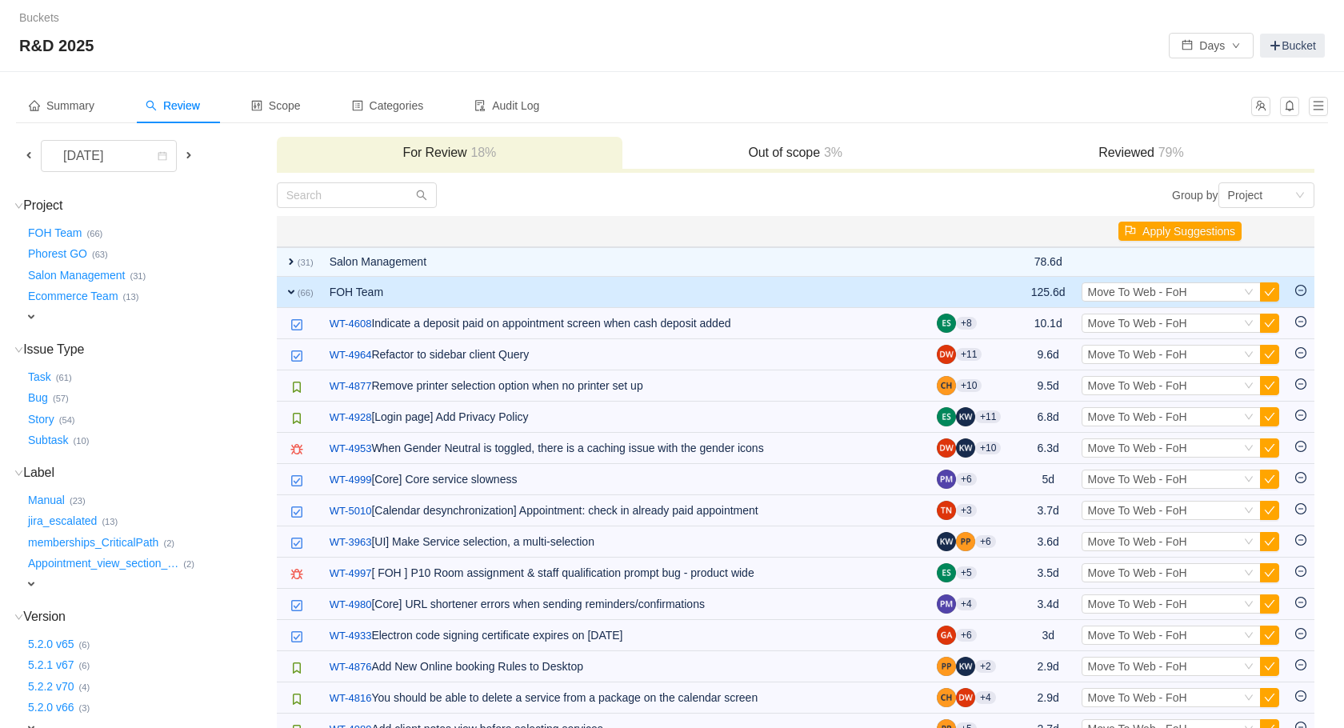
click at [300, 288] on small "(66)" at bounding box center [306, 293] width 16 height 10
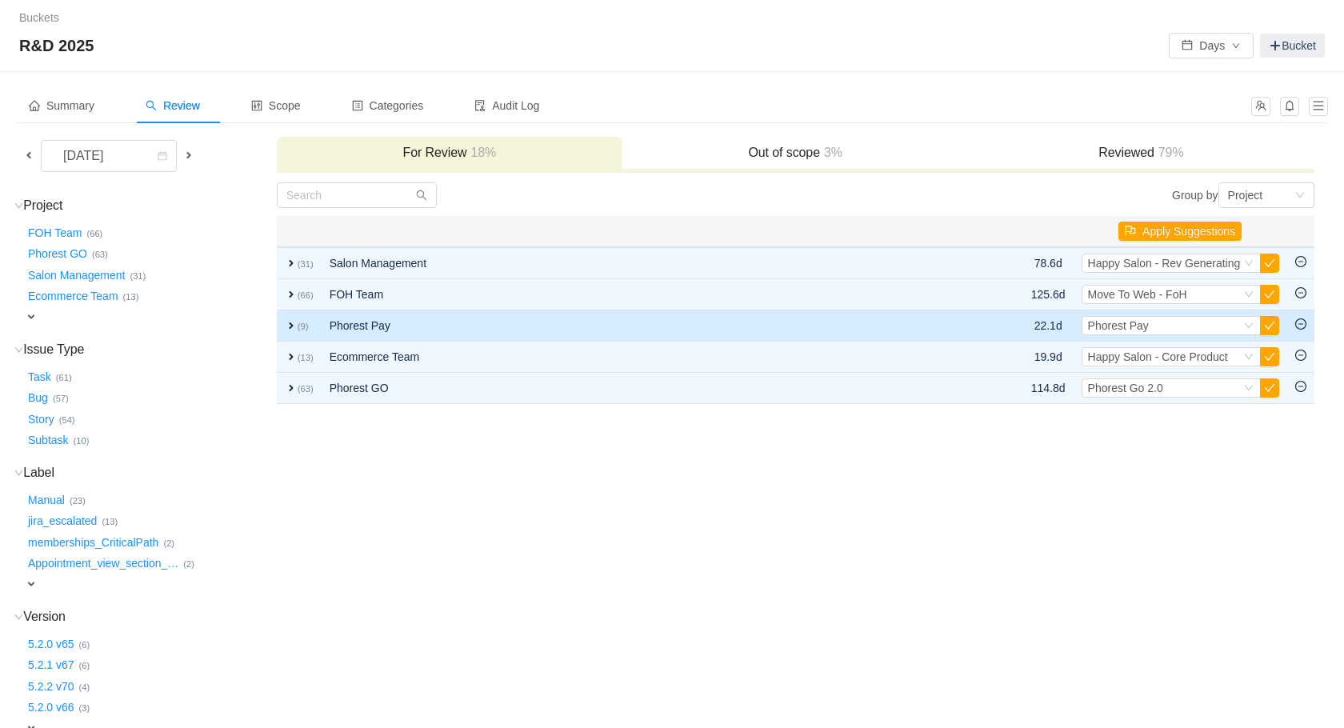
click at [289, 334] on td "expand (9)" at bounding box center [299, 325] width 45 height 31
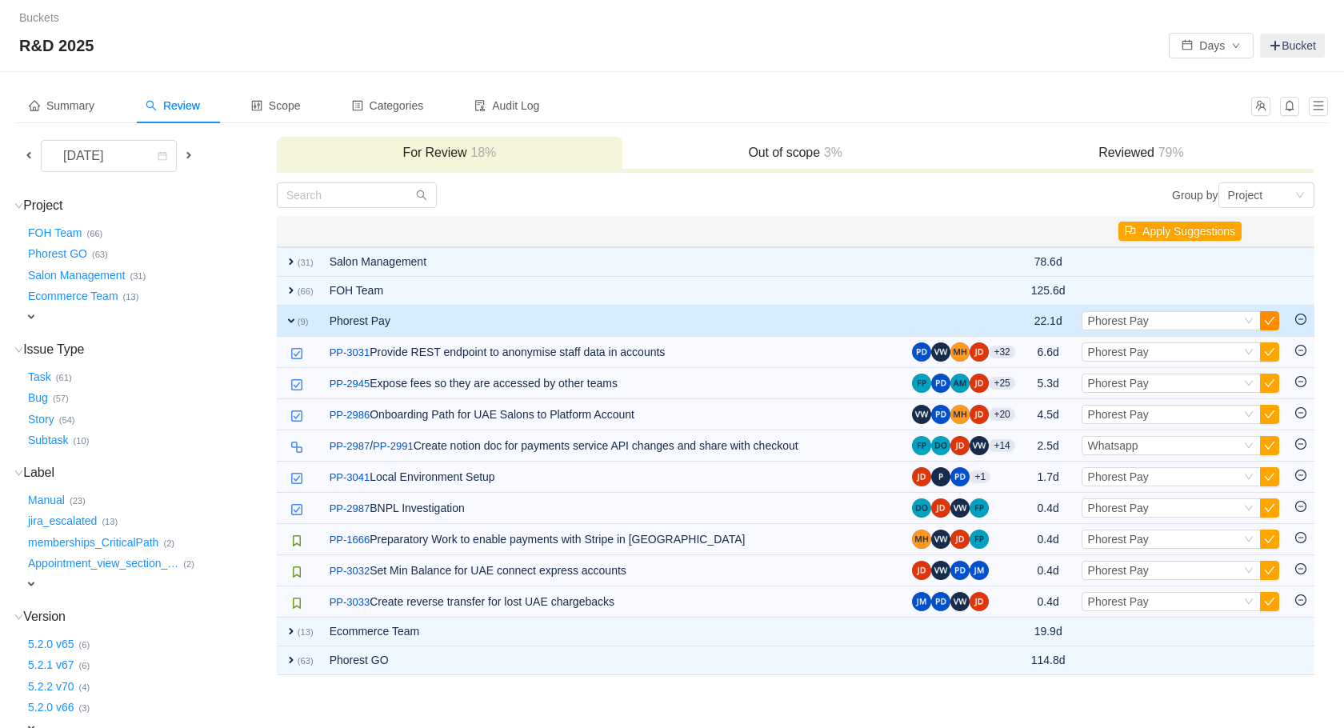
click at [1276, 323] on button "button" at bounding box center [1269, 320] width 19 height 19
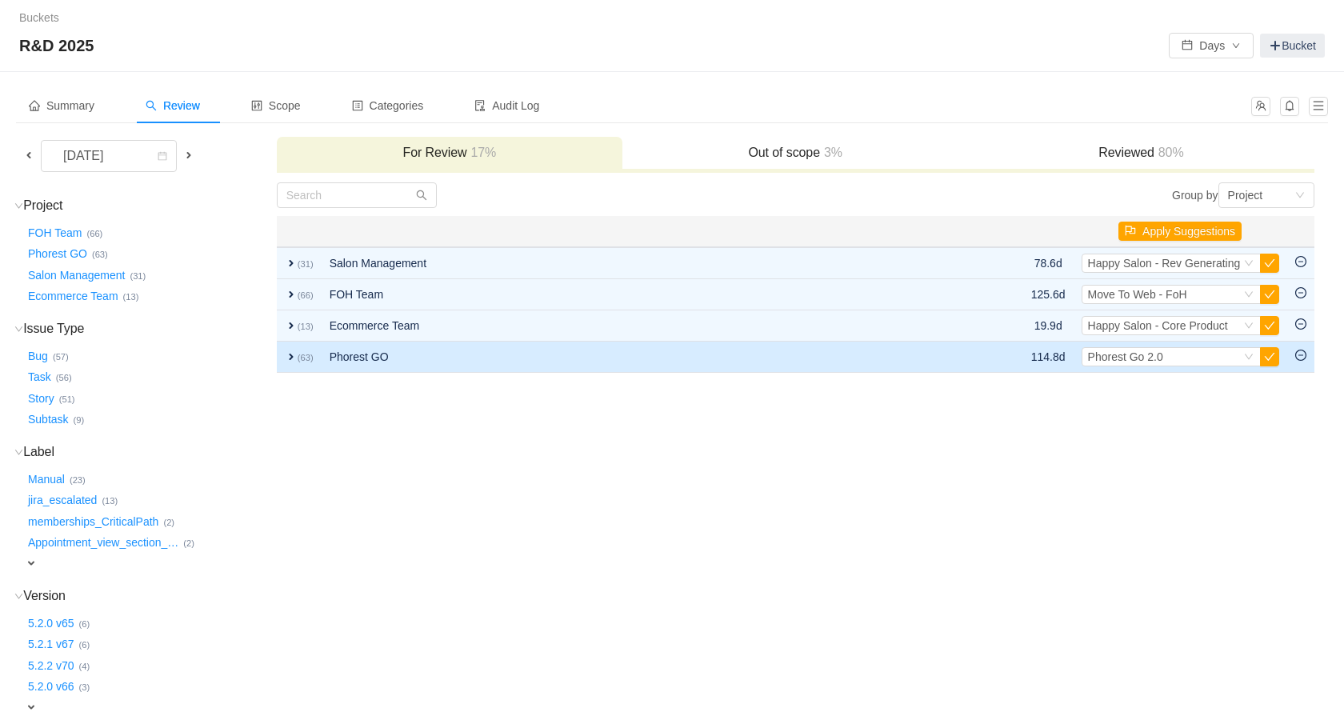
click at [439, 362] on td "Phorest GO" at bounding box center [629, 357] width 615 height 31
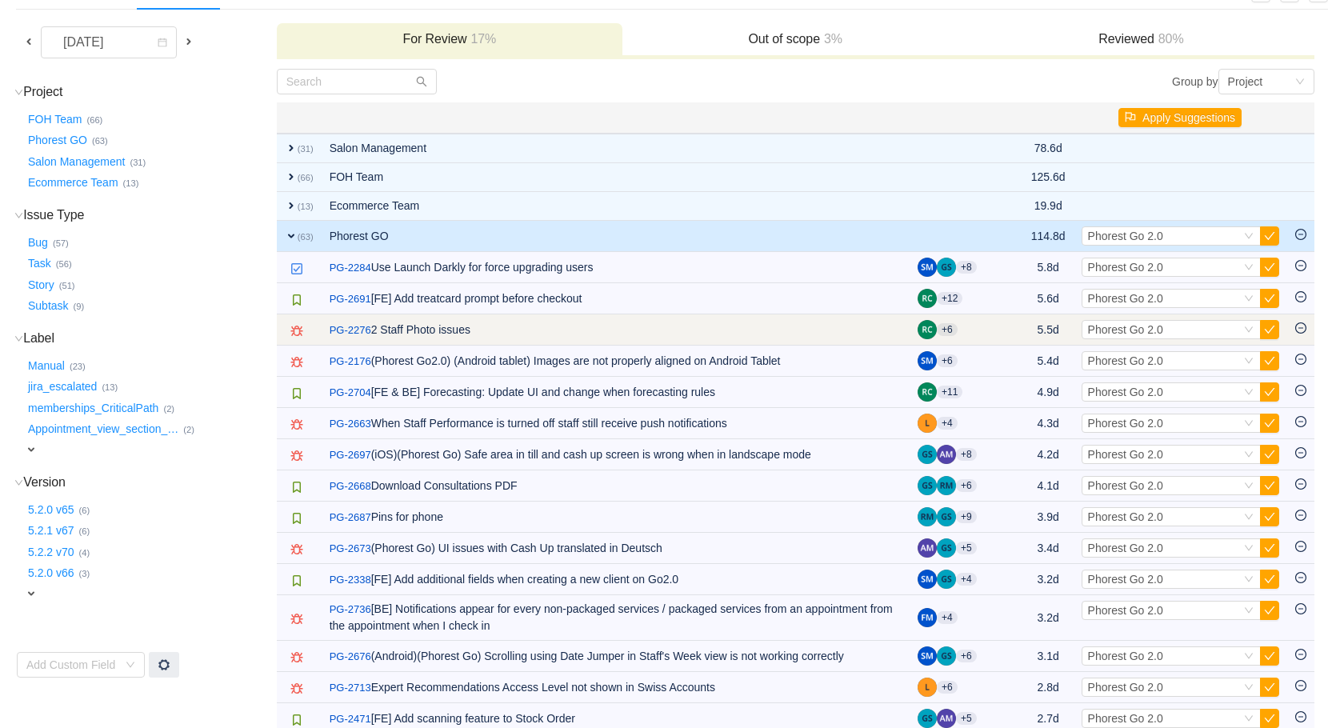
scroll to position [117, 0]
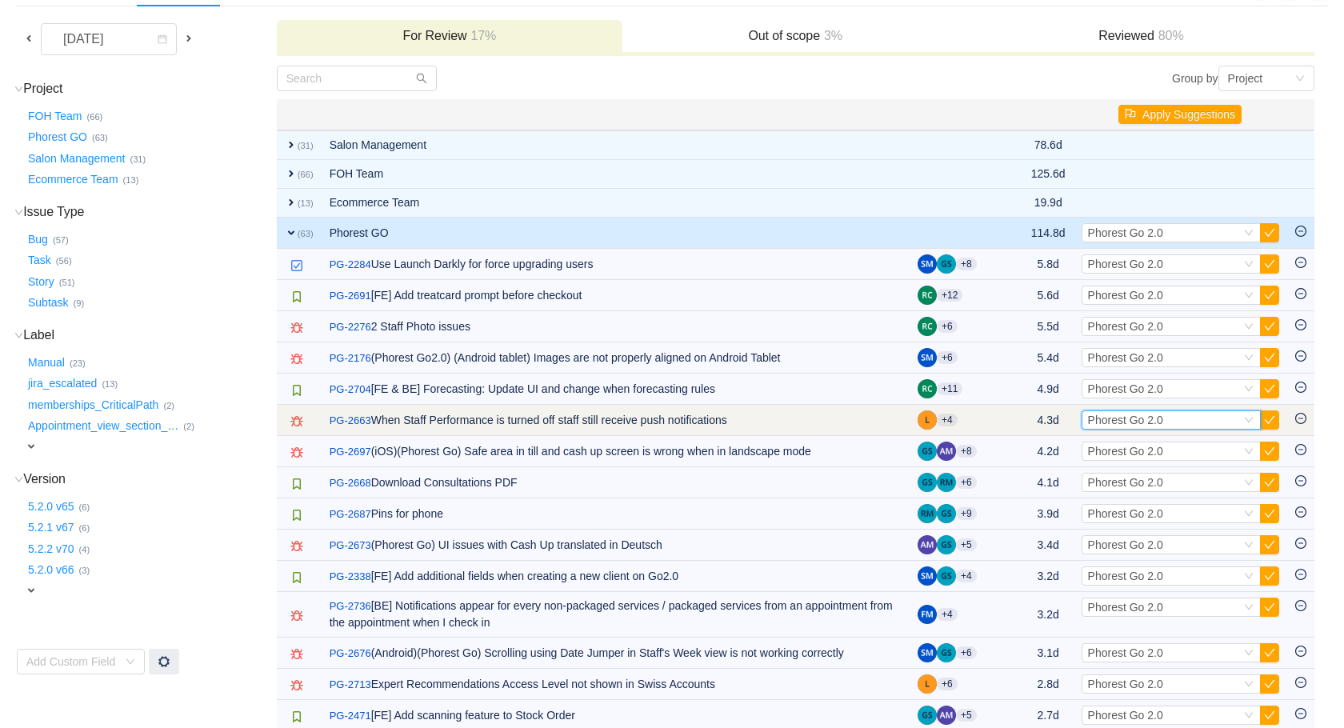
click at [1131, 421] on span "Phorest Go 2.0" at bounding box center [1125, 420] width 75 height 13
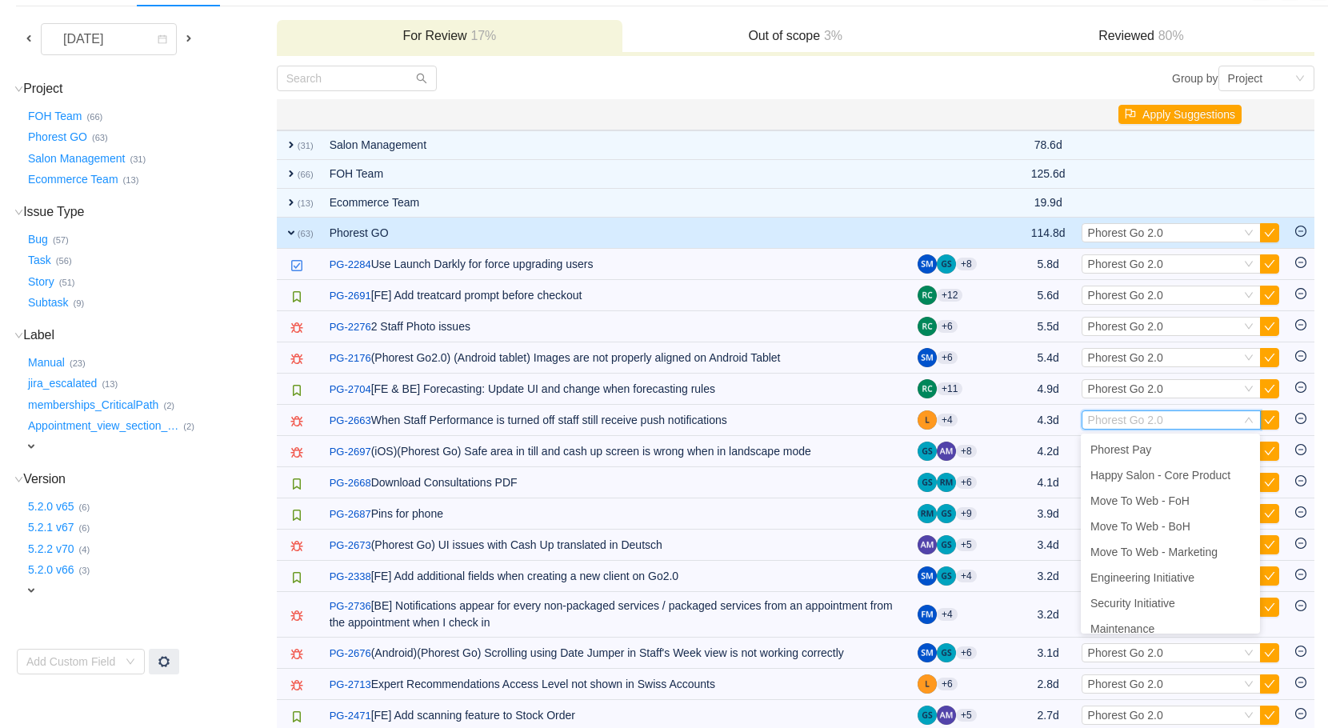
scroll to position [234, 0]
click at [1139, 599] on span "Staff Goals" at bounding box center [1118, 600] width 55 height 13
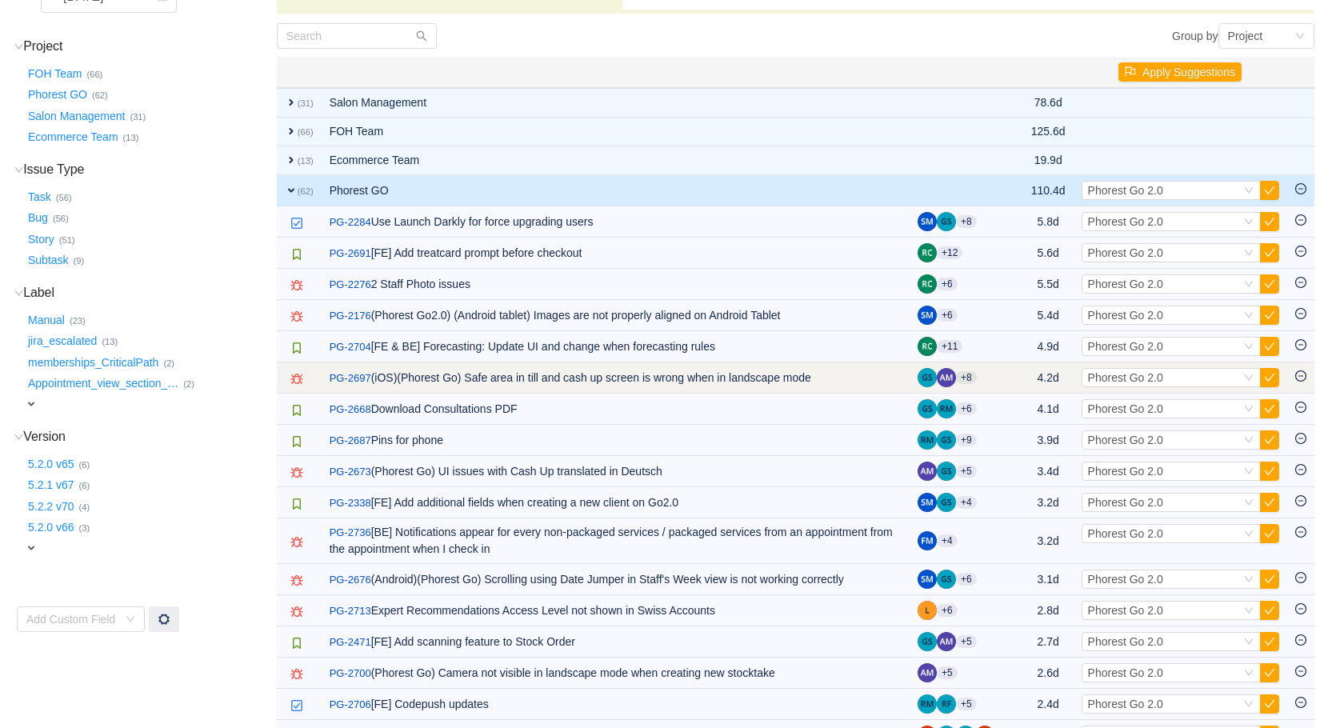
scroll to position [160, 0]
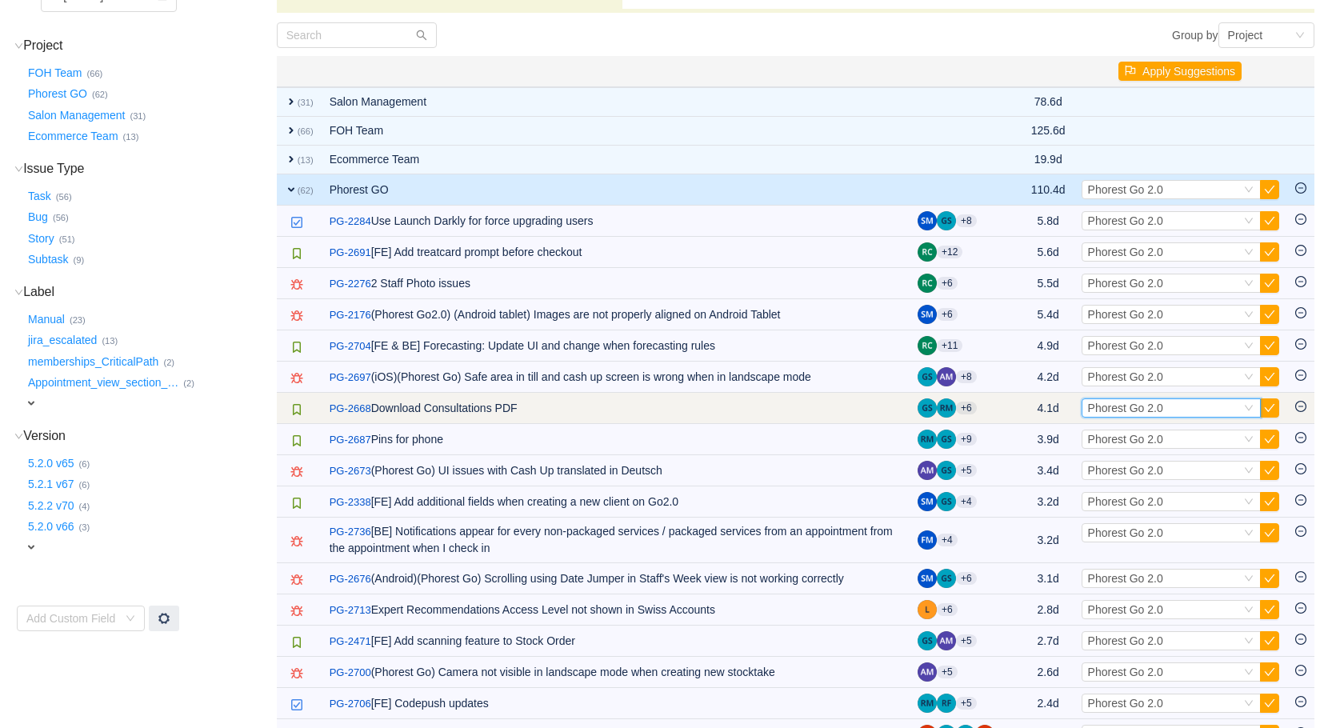
click at [1121, 405] on span "Phorest Go 2.0" at bounding box center [1125, 408] width 75 height 13
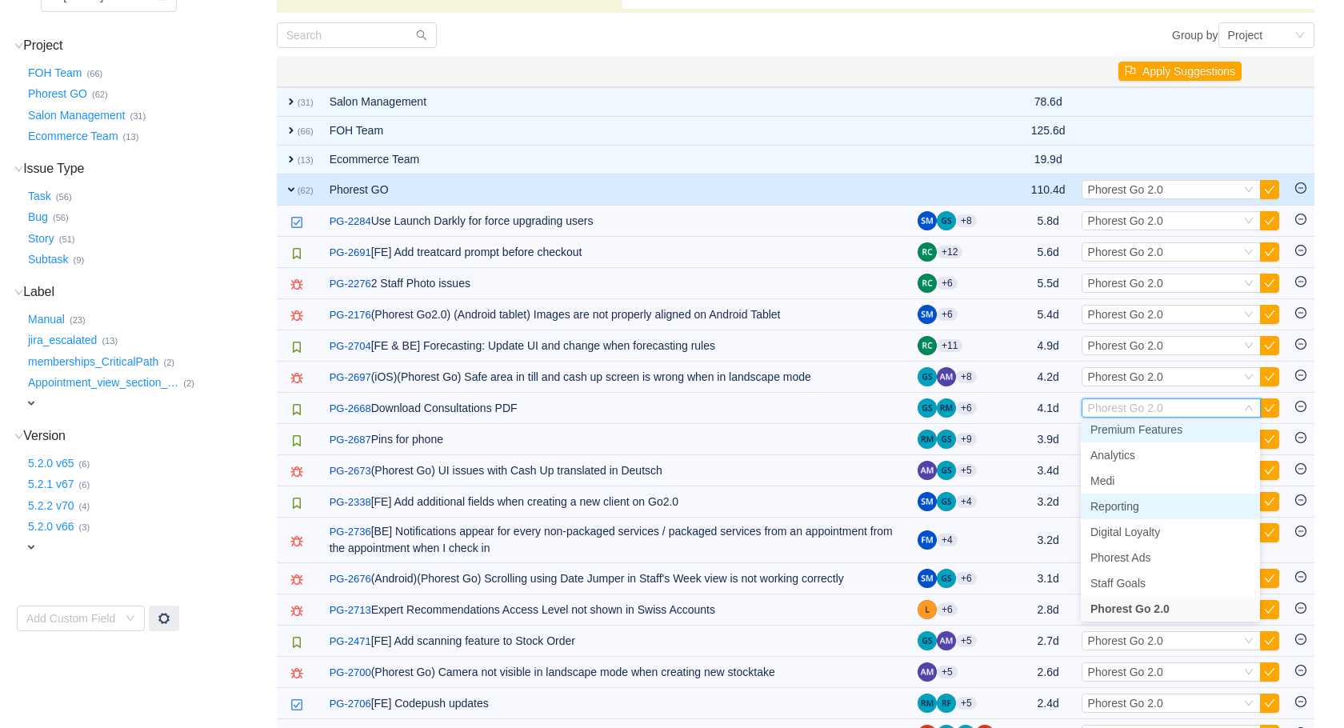
scroll to position [234, 0]
click at [1114, 491] on span "Medi" at bounding box center [1103, 485] width 24 height 13
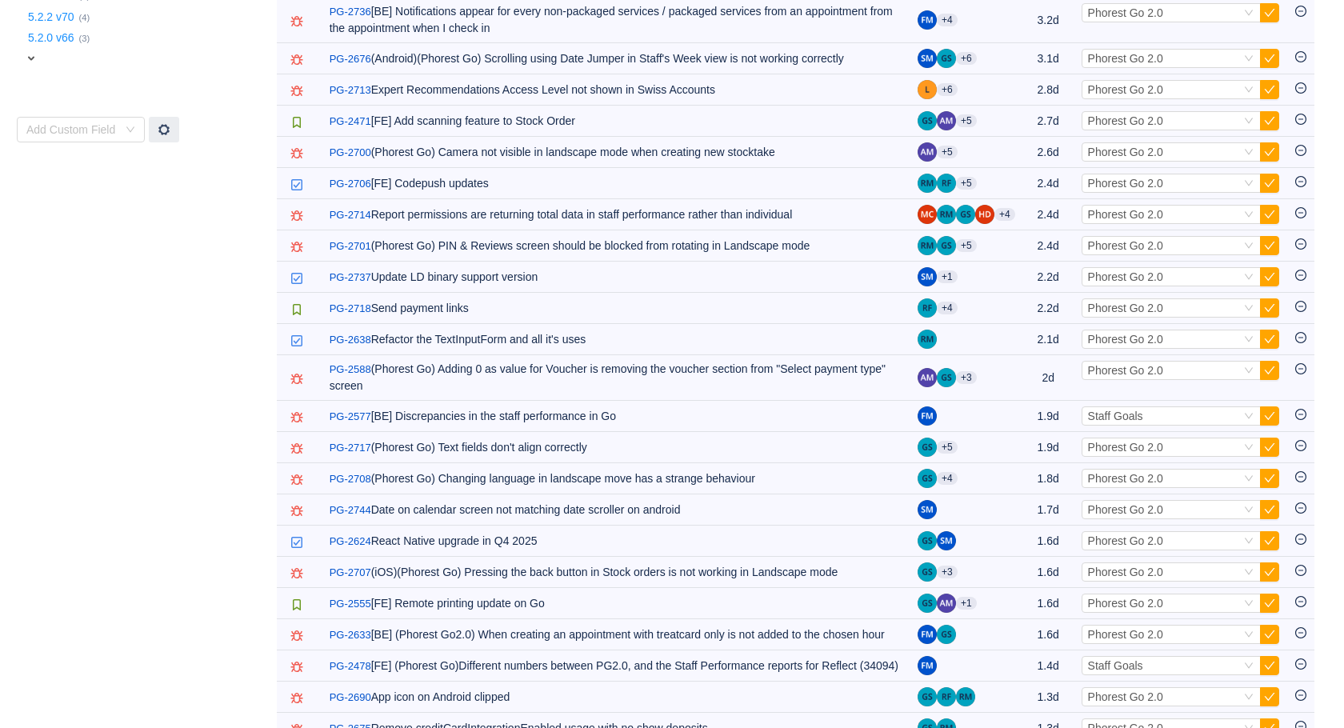
scroll to position [652, 0]
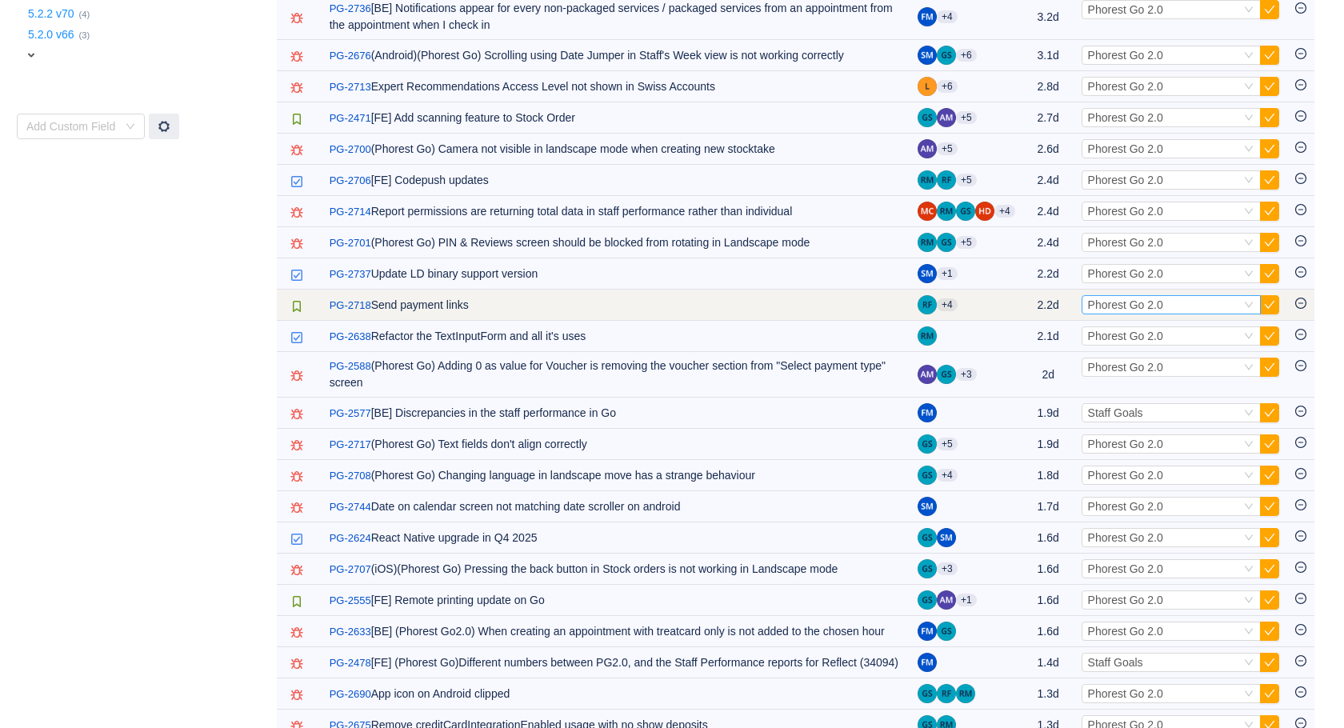
click at [1135, 311] on span "Phorest Go 2.0" at bounding box center [1125, 304] width 75 height 13
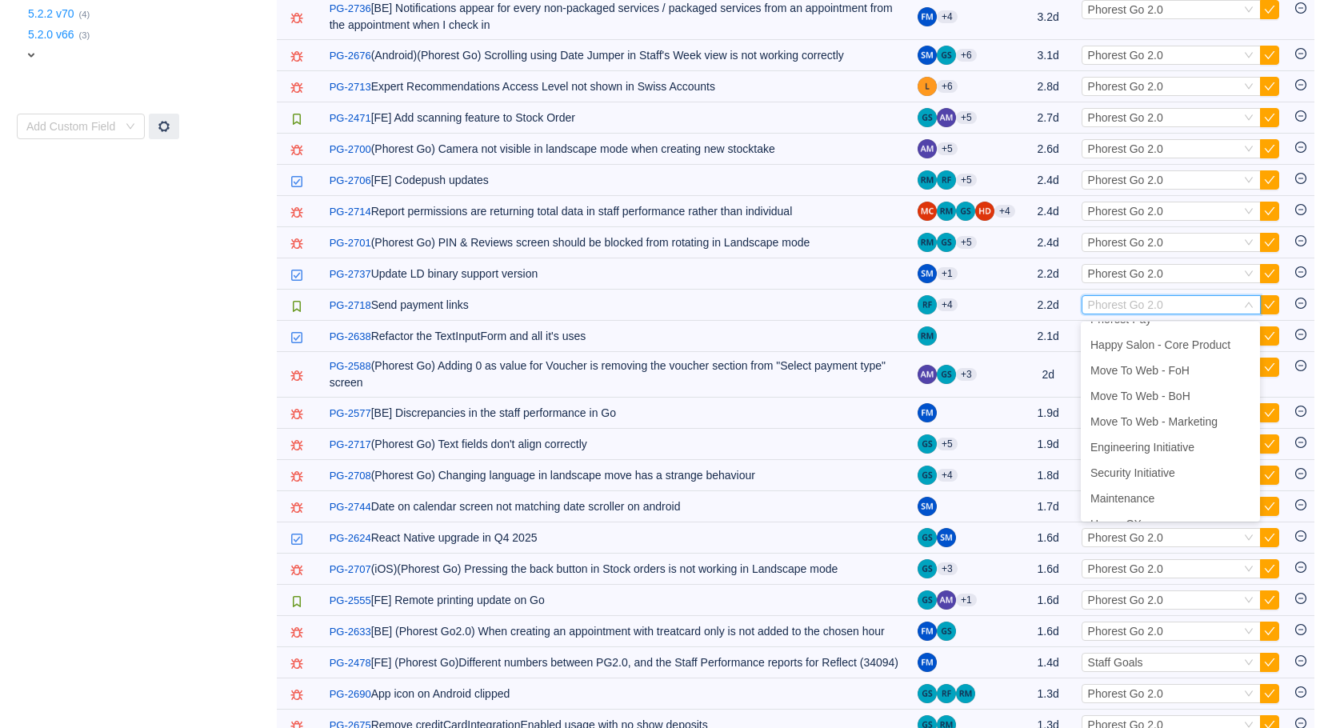
scroll to position [0, 0]
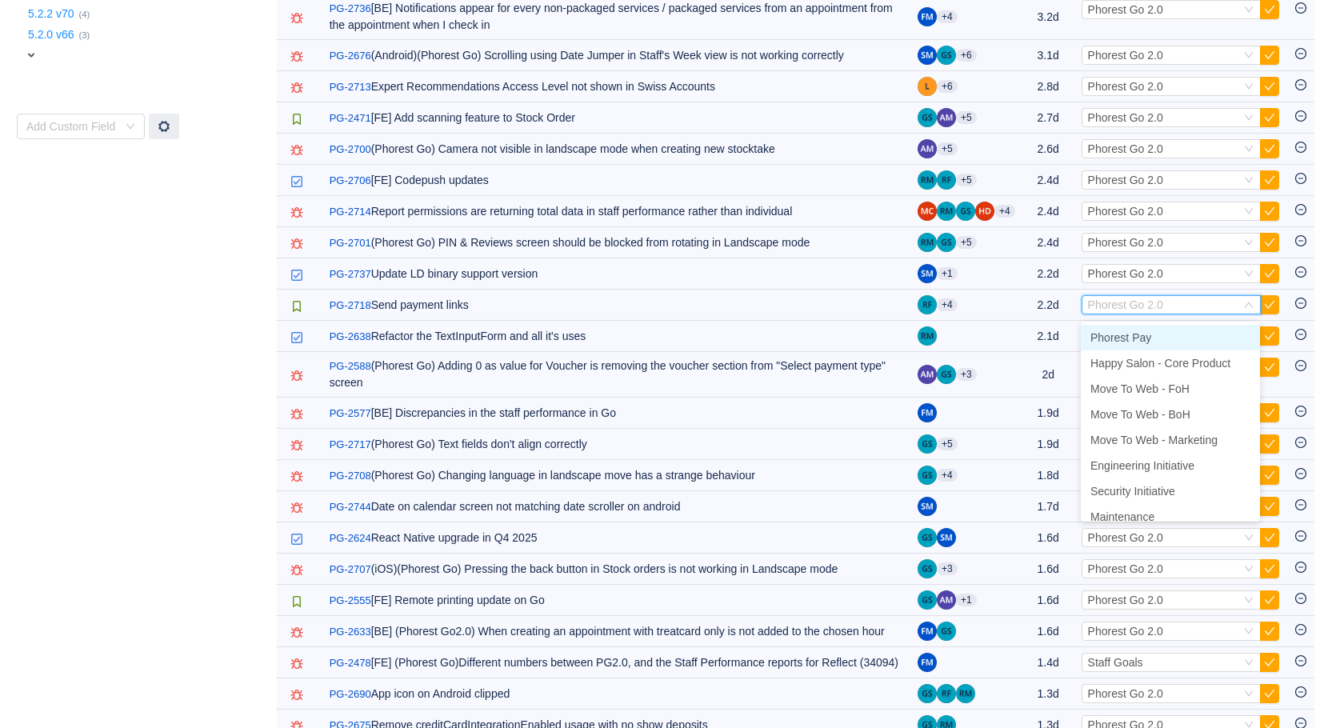
click at [1143, 341] on span "Phorest Pay" at bounding box center [1121, 337] width 61 height 13
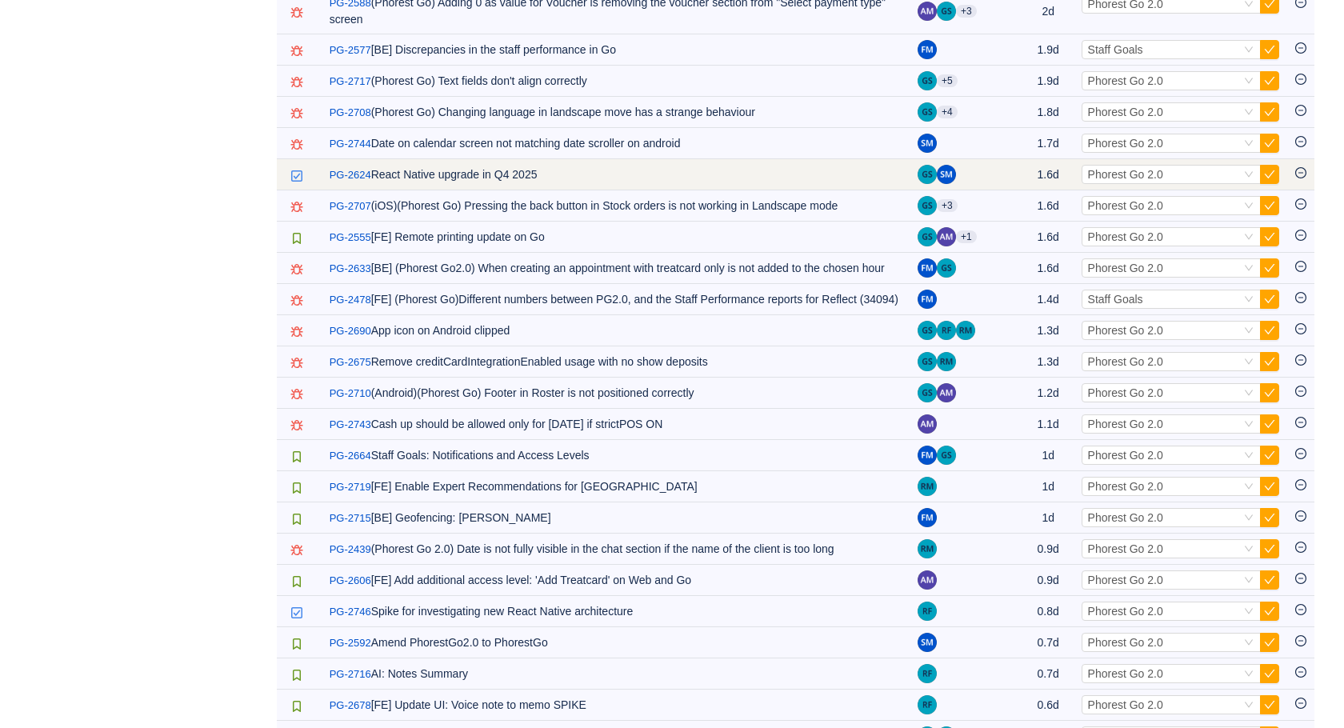
scroll to position [986, 0]
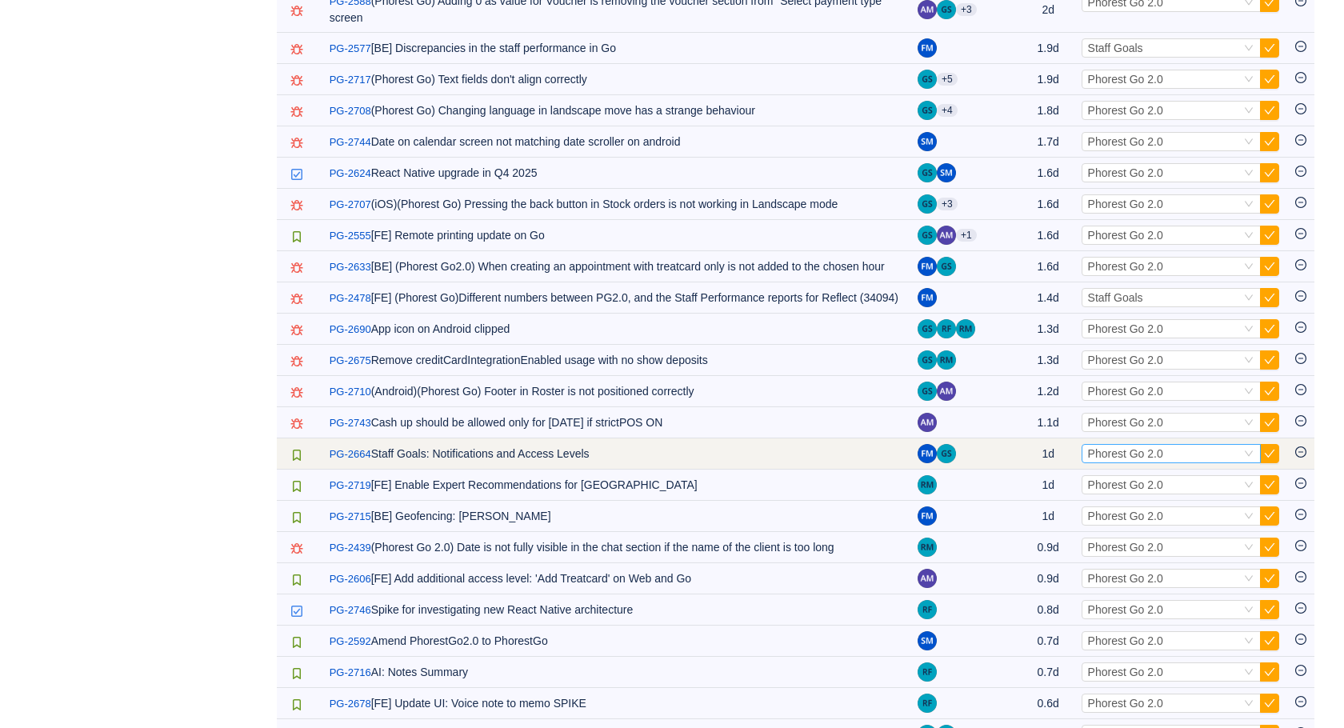
click at [1098, 460] on span "Phorest Go 2.0" at bounding box center [1125, 453] width 75 height 13
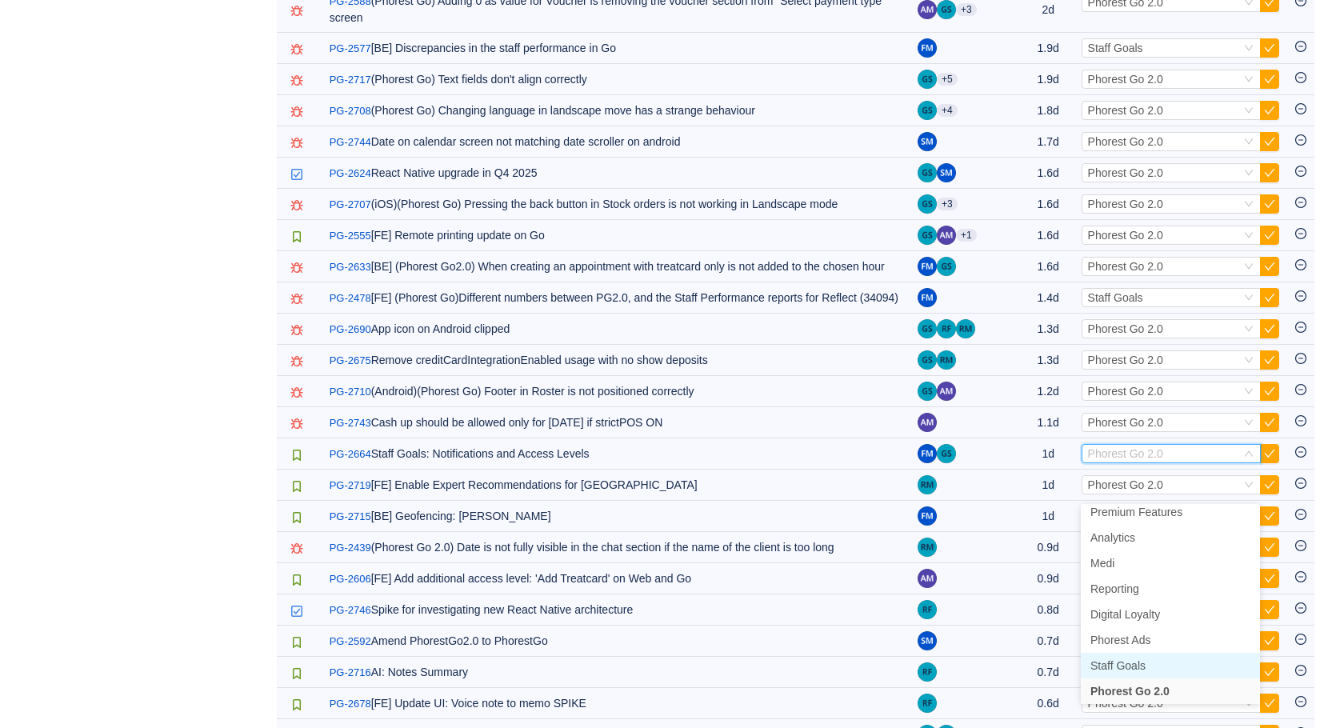
click at [1131, 662] on span "Staff Goals" at bounding box center [1118, 665] width 55 height 13
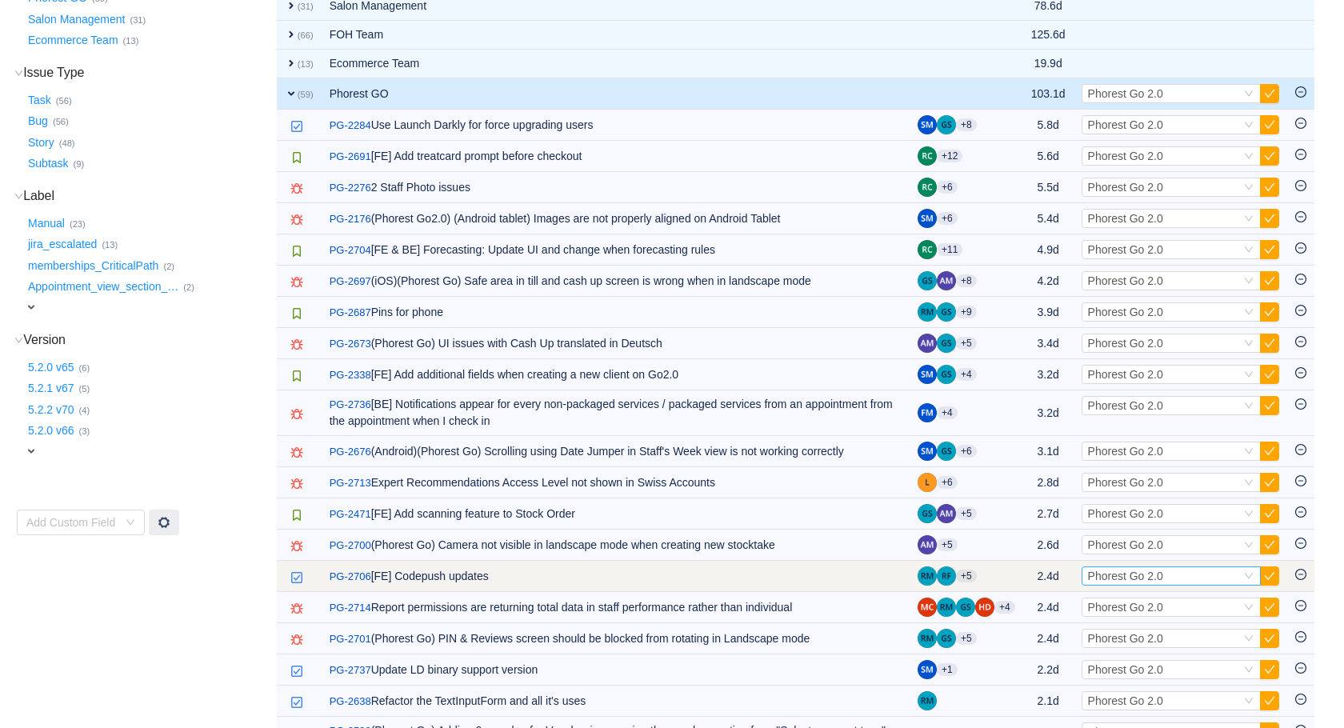
scroll to position [253, 0]
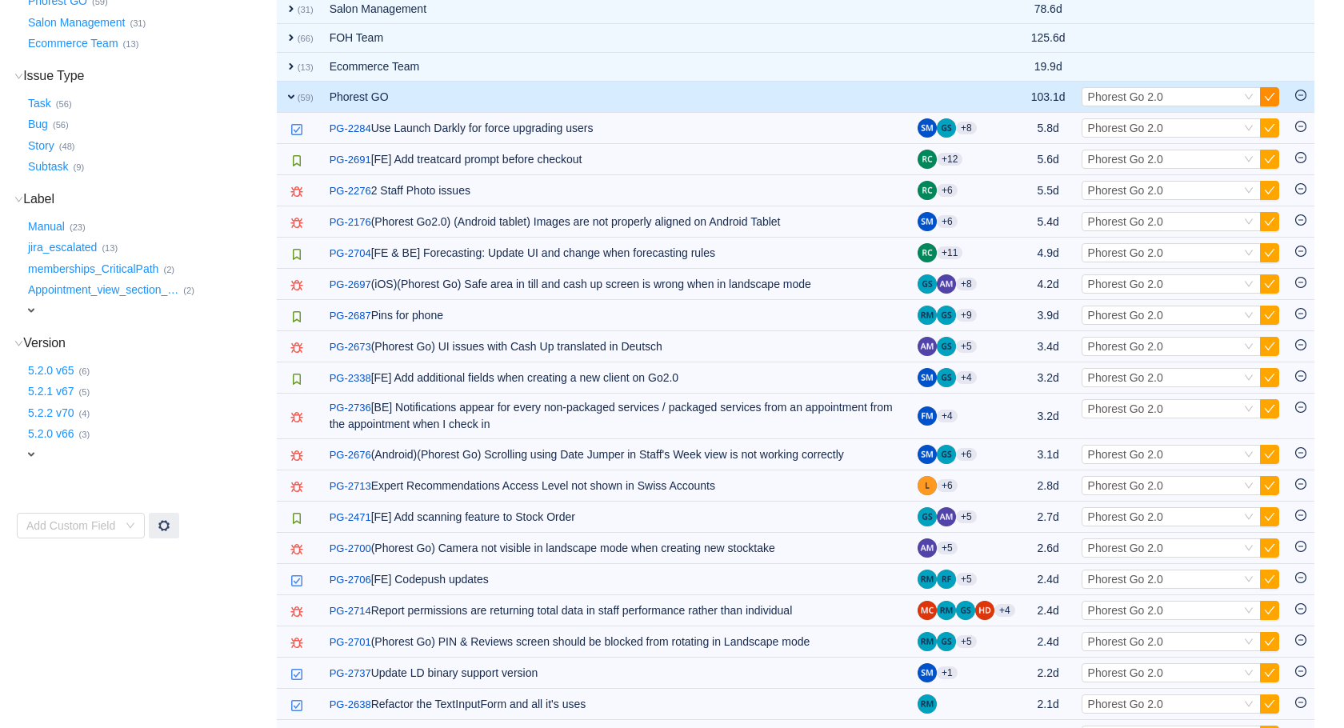
click at [1276, 94] on button "button" at bounding box center [1269, 96] width 19 height 19
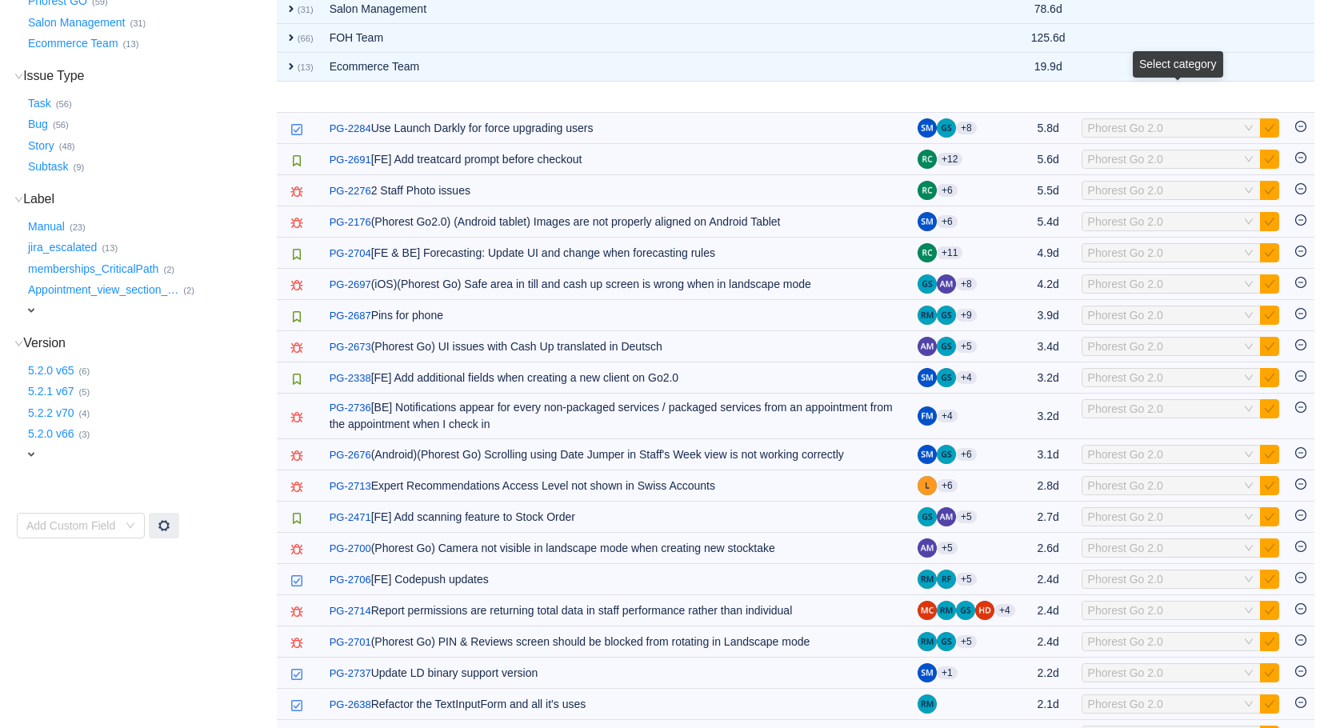
scroll to position [0, 0]
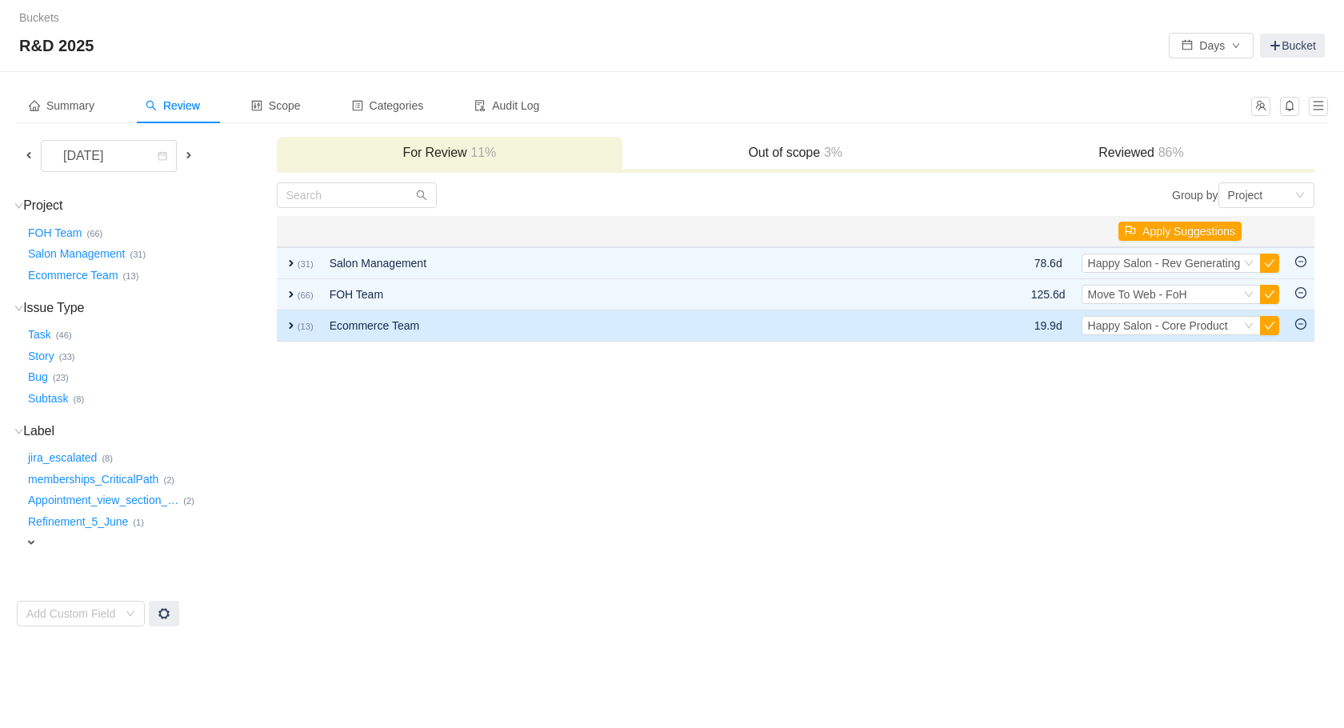
click at [443, 329] on td "Ecommerce Team" at bounding box center [629, 325] width 615 height 31
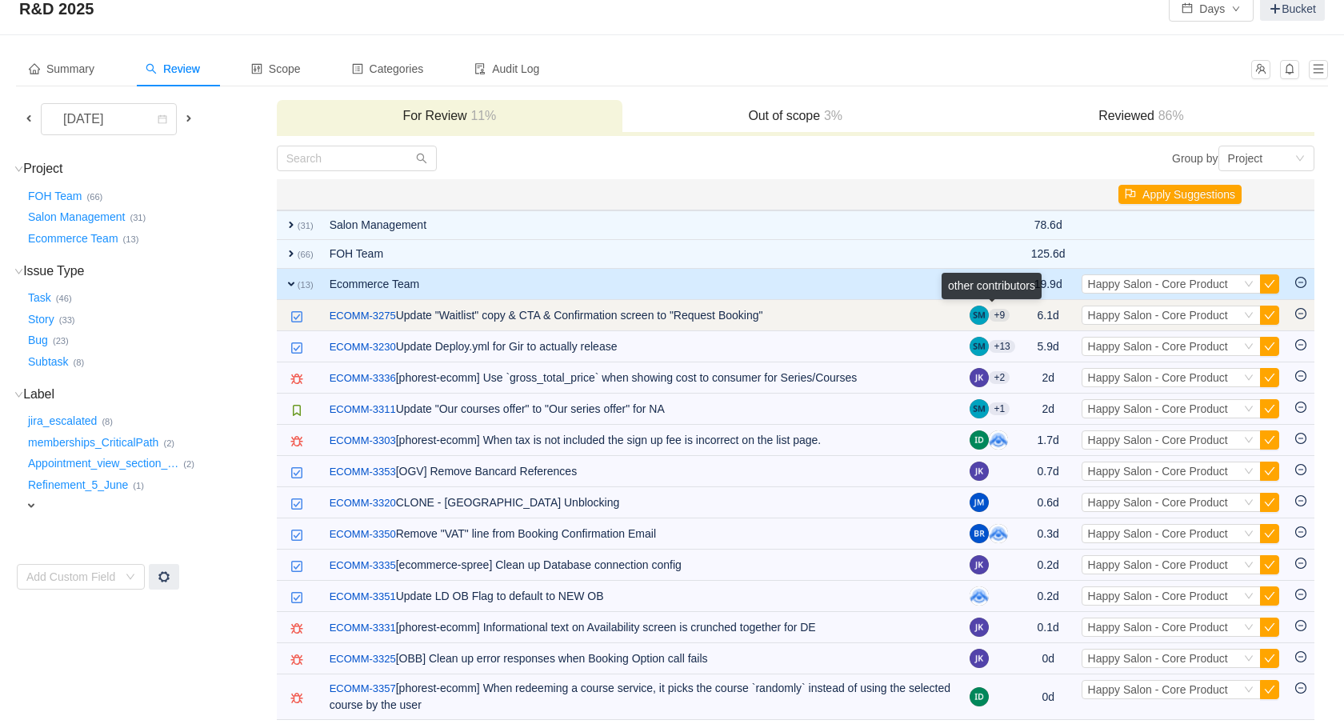
scroll to position [49, 0]
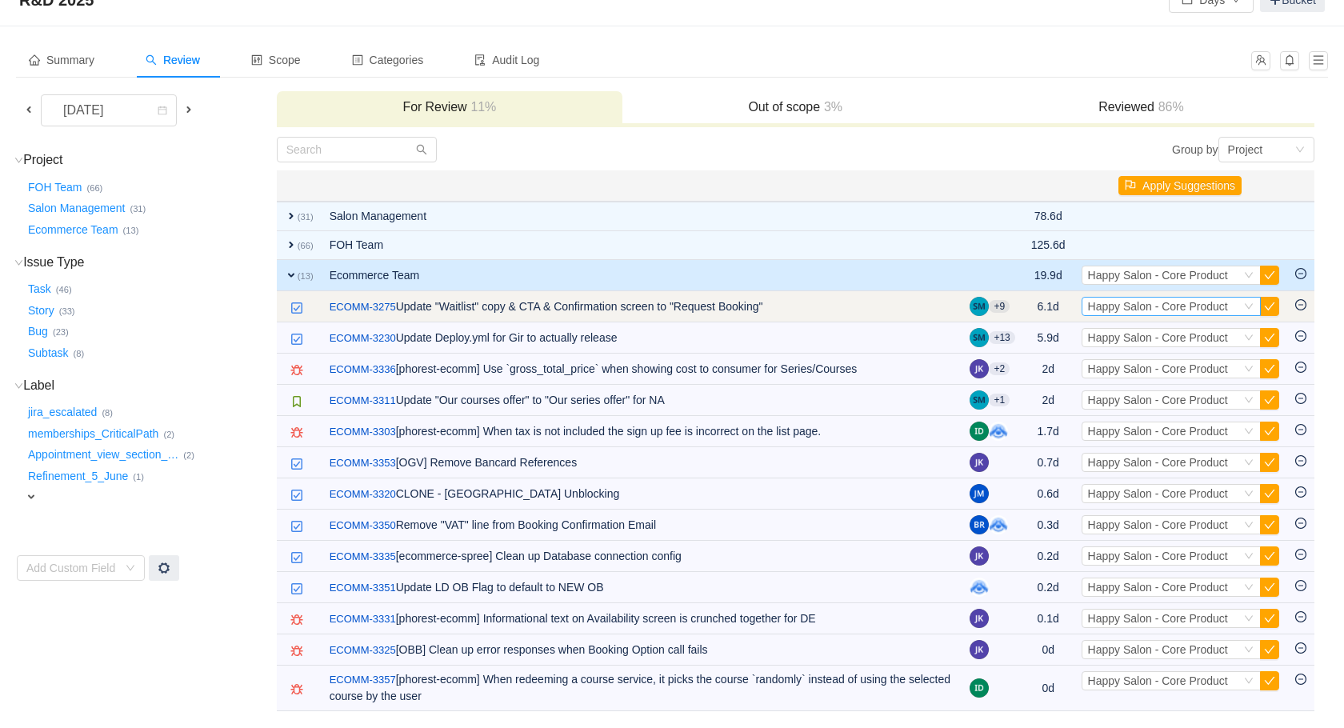
click at [1235, 302] on div "Select Happy Salon - Core Product" at bounding box center [1164, 307] width 153 height 18
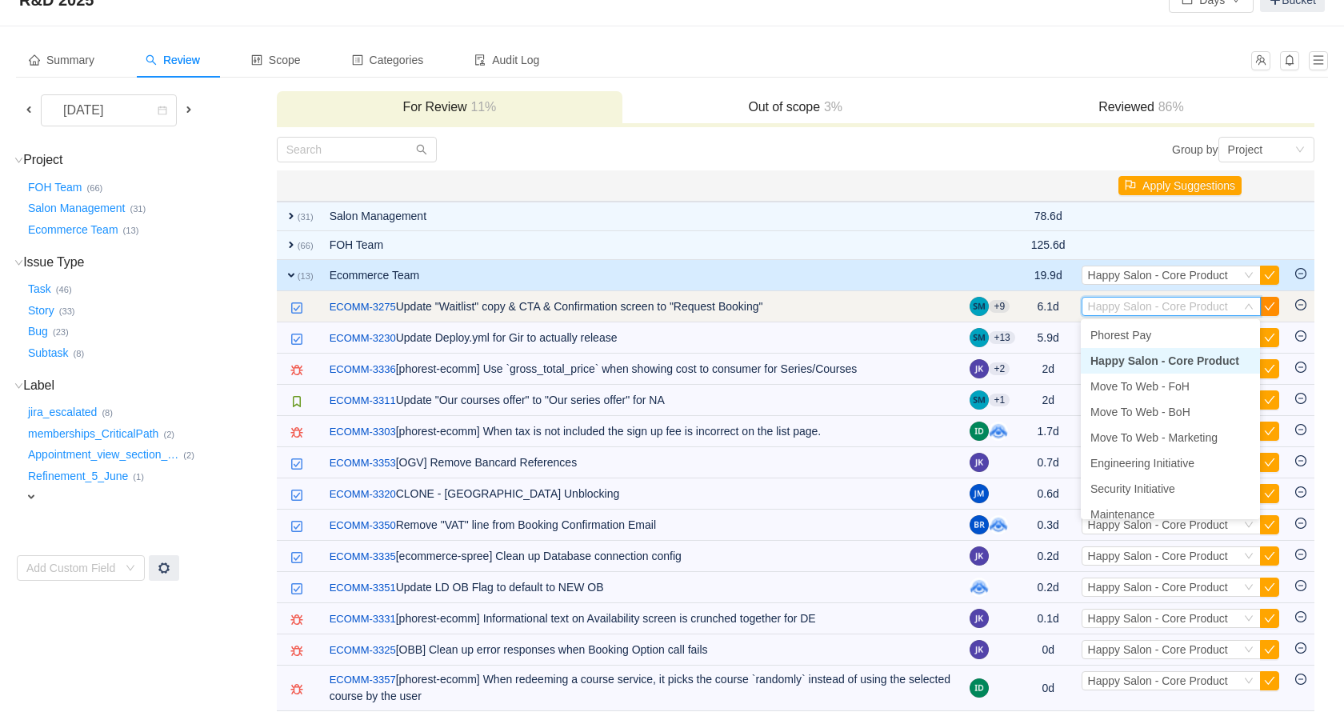
click at [1270, 302] on button "button" at bounding box center [1269, 306] width 19 height 19
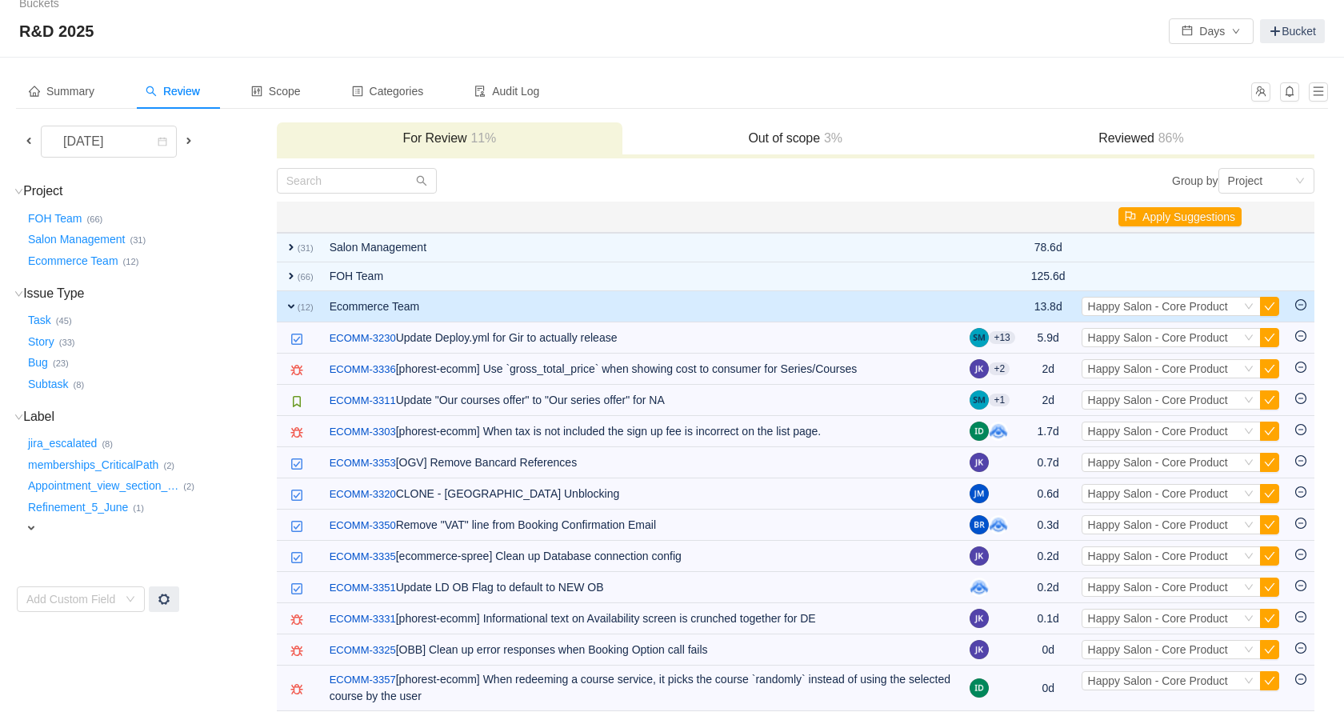
scroll to position [17, 0]
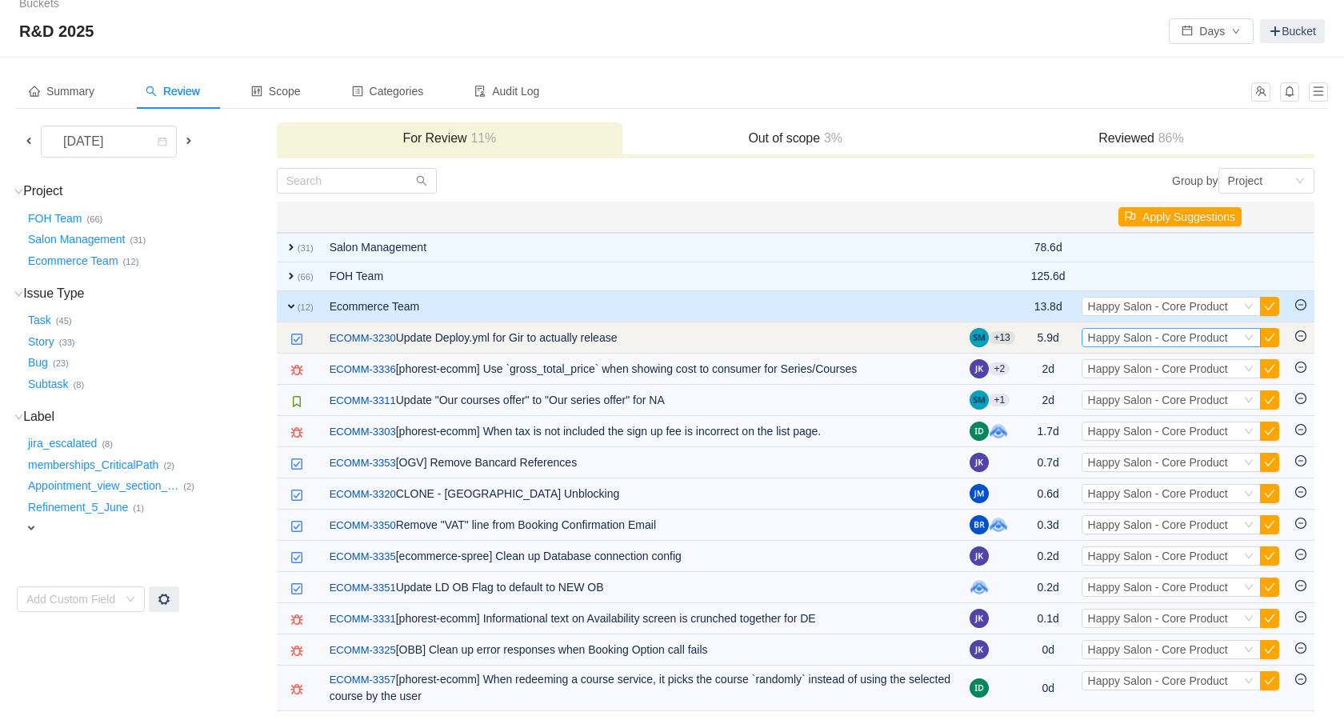
click at [1139, 331] on span "Happy Salon - Core Product" at bounding box center [1158, 337] width 140 height 13
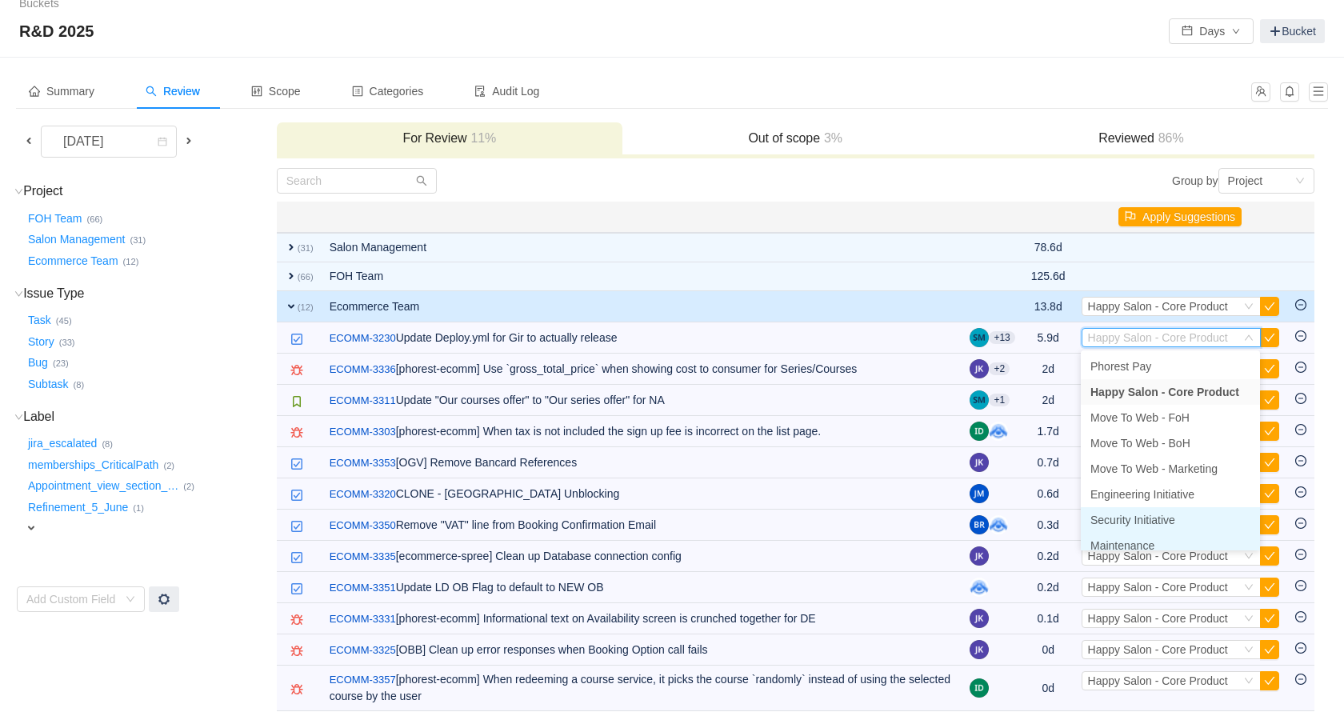
scroll to position [8, 0]
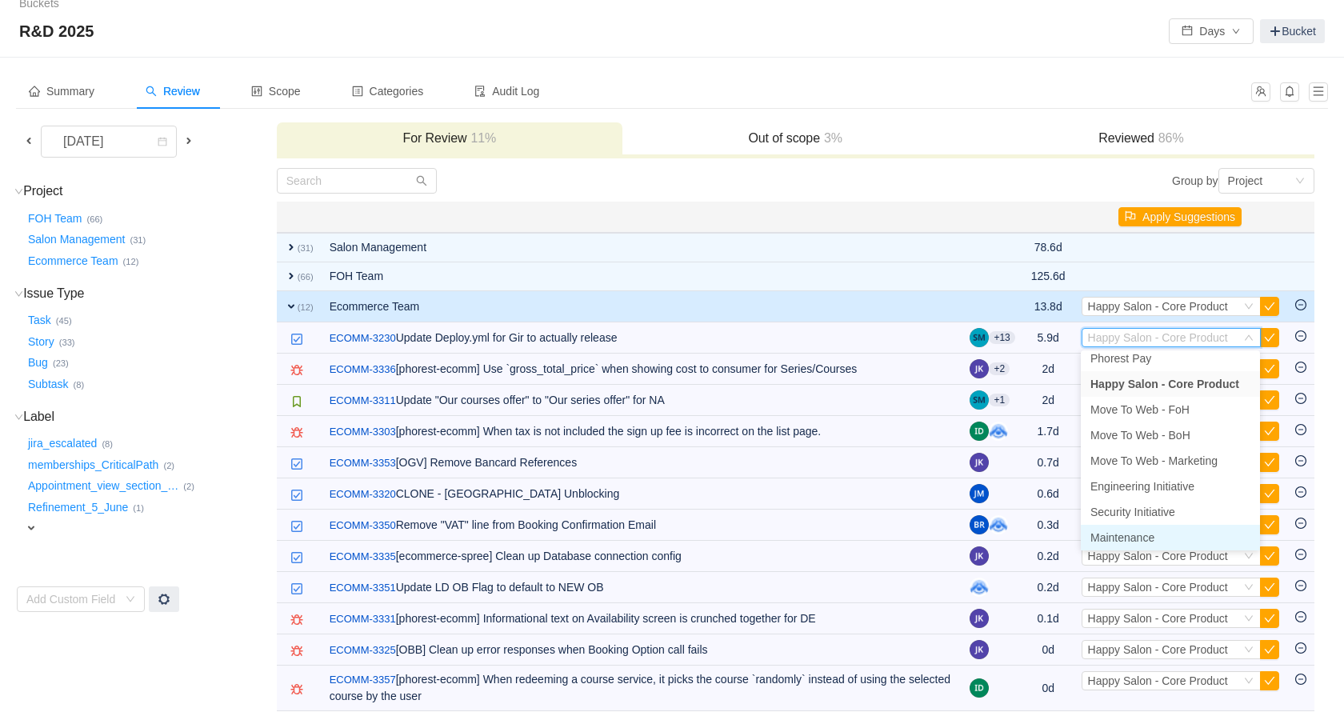
click at [1151, 535] on span "Maintenance" at bounding box center [1123, 537] width 64 height 13
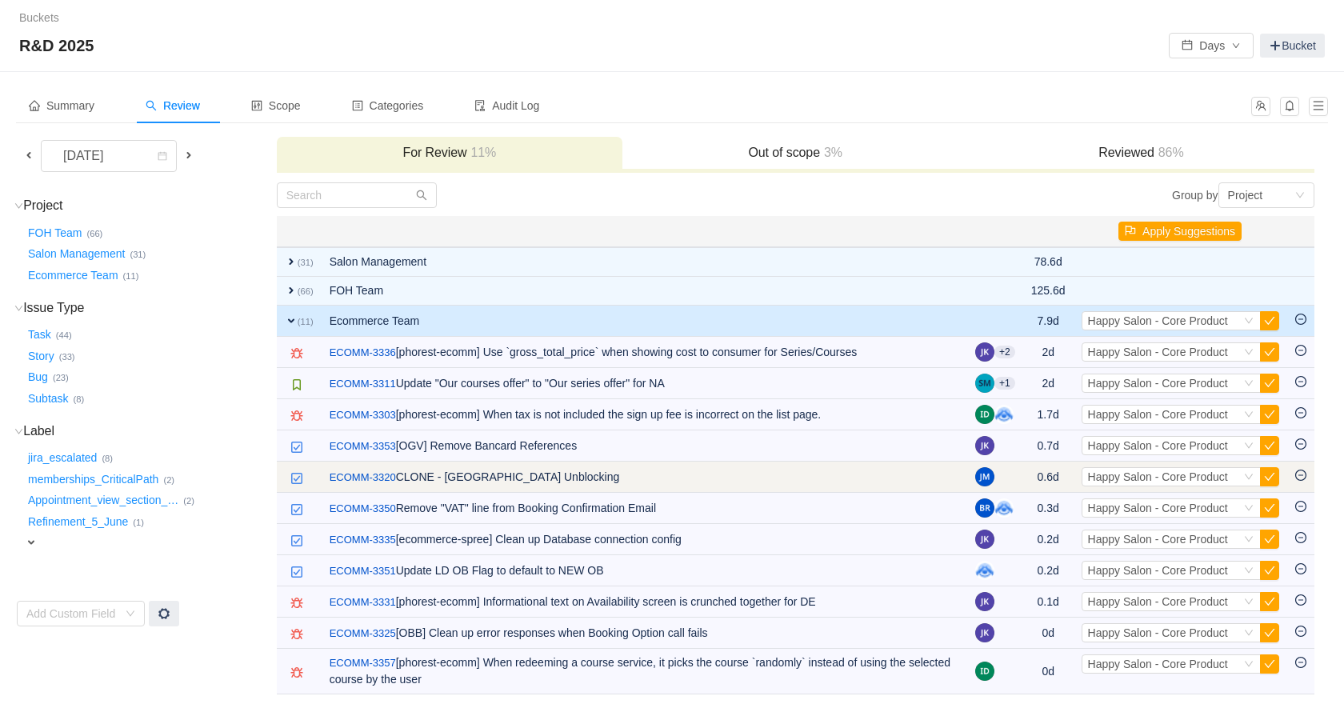
scroll to position [0, 0]
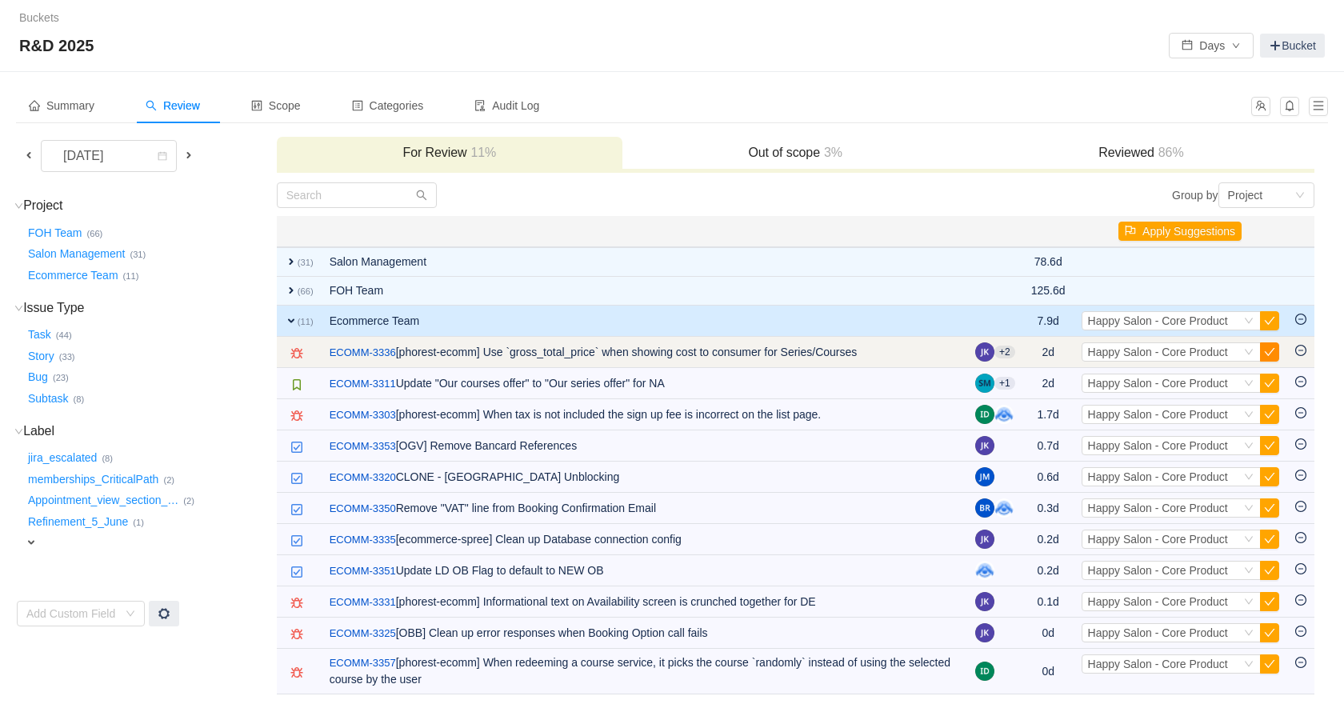
click at [1269, 348] on button "button" at bounding box center [1269, 351] width 19 height 19
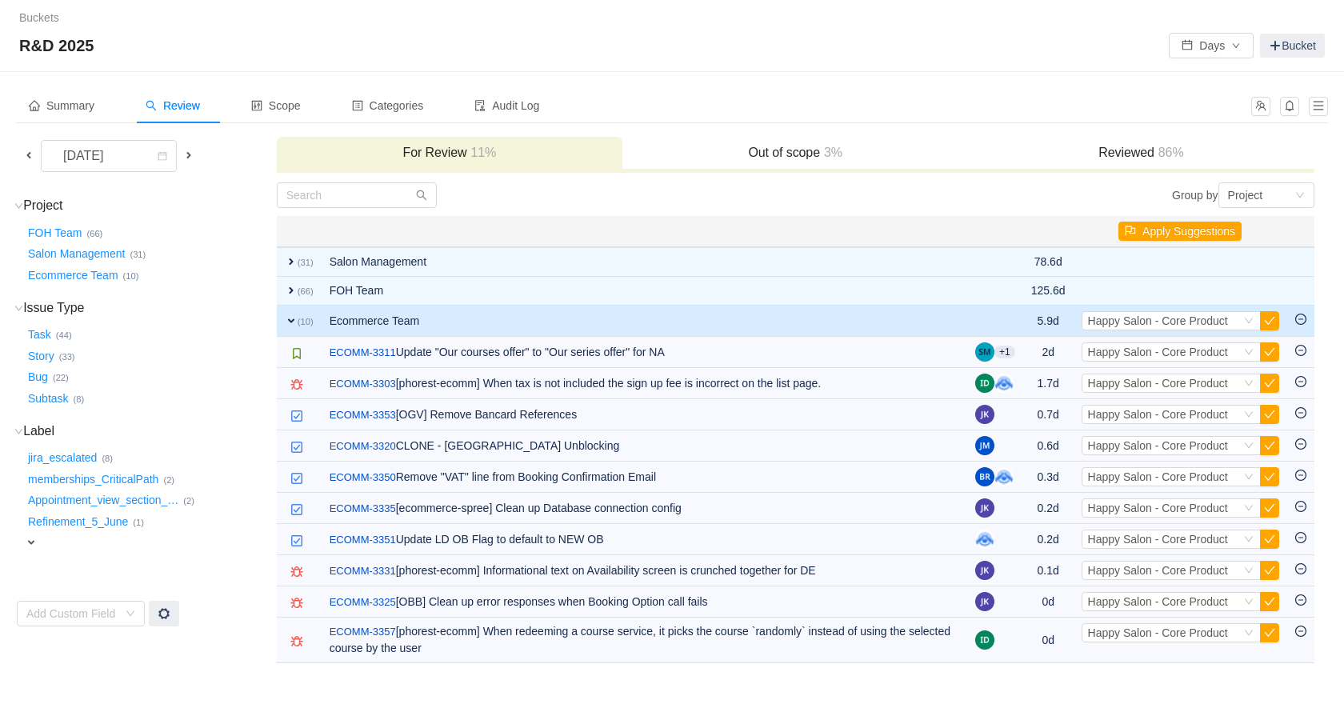
click at [1269, 348] on button "button" at bounding box center [1269, 351] width 19 height 19
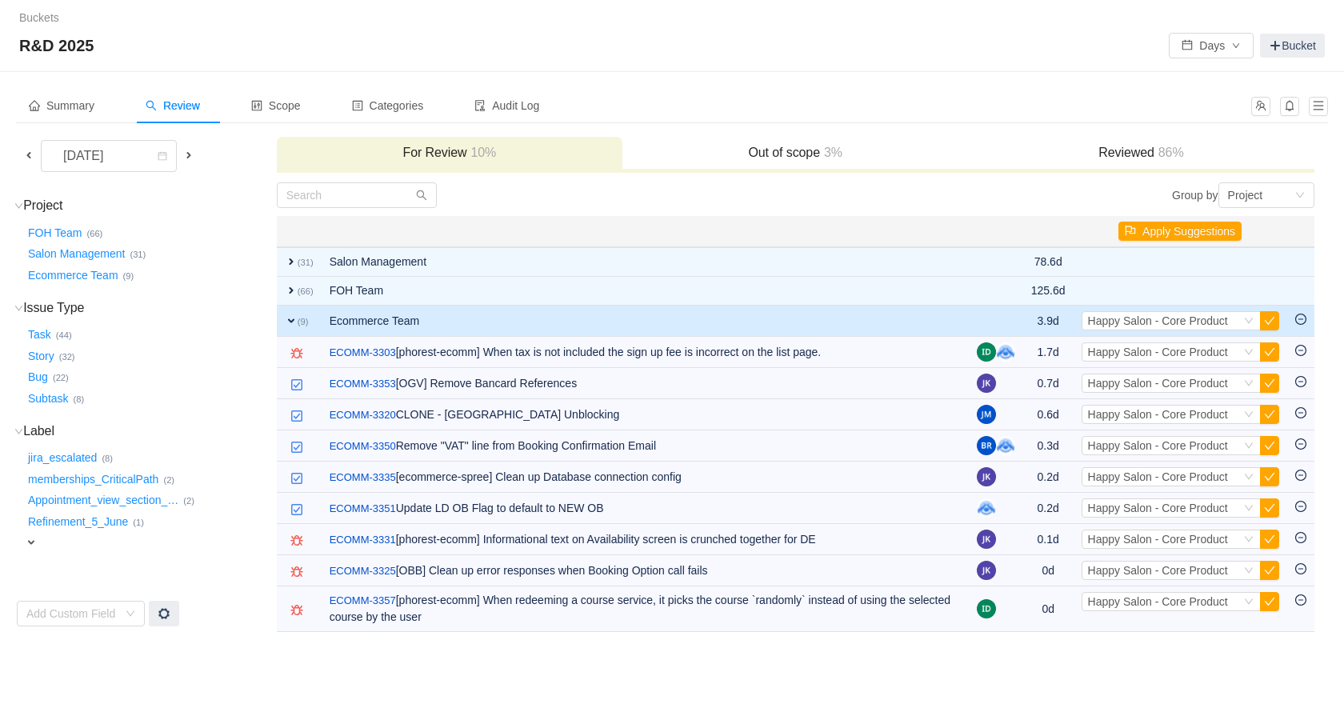
click at [1269, 348] on button "button" at bounding box center [1269, 351] width 19 height 19
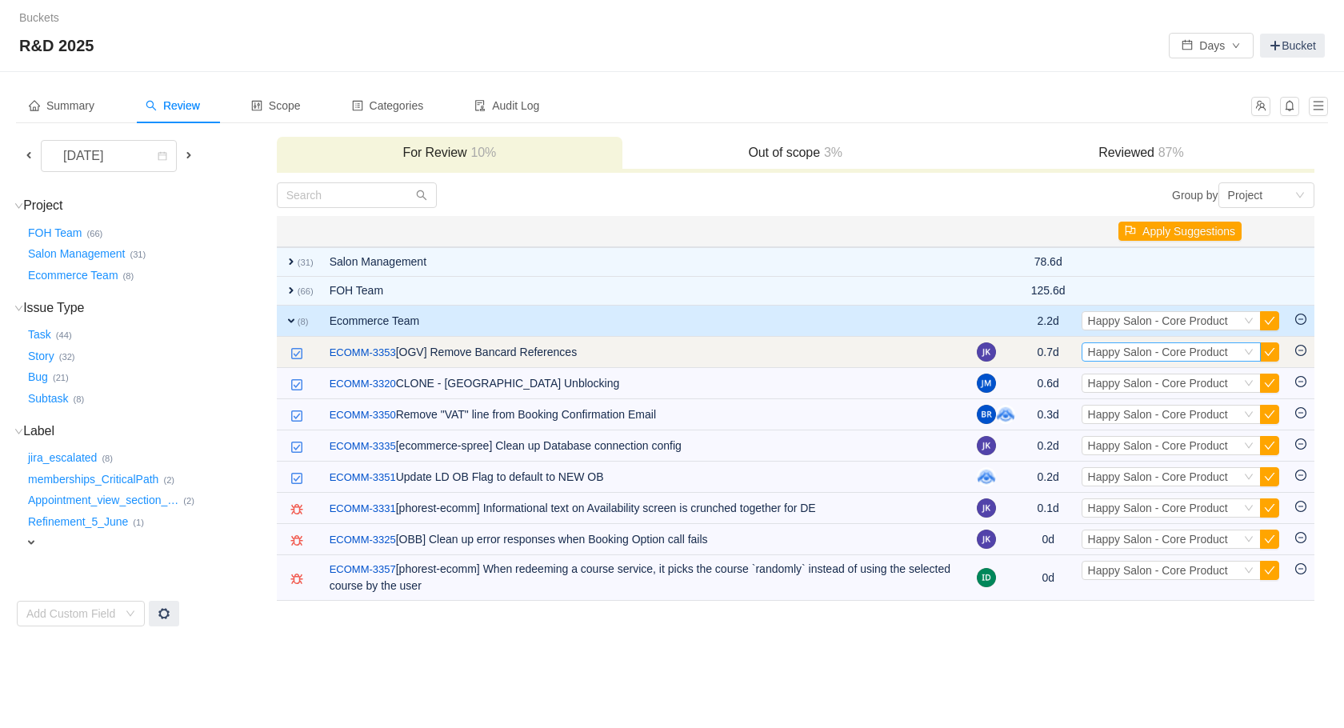
click at [1228, 350] on span "Happy Salon - Core Product" at bounding box center [1158, 352] width 140 height 13
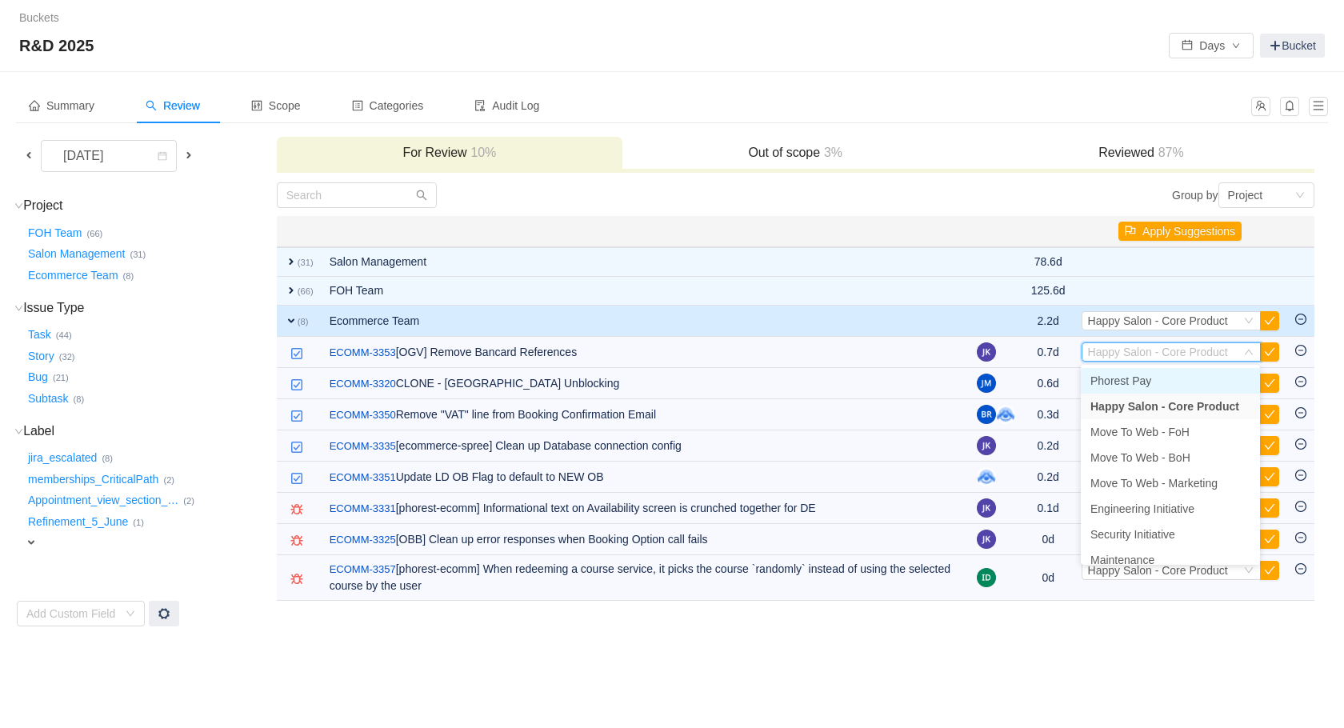
click at [1140, 374] on span "Phorest Pay" at bounding box center [1121, 380] width 61 height 13
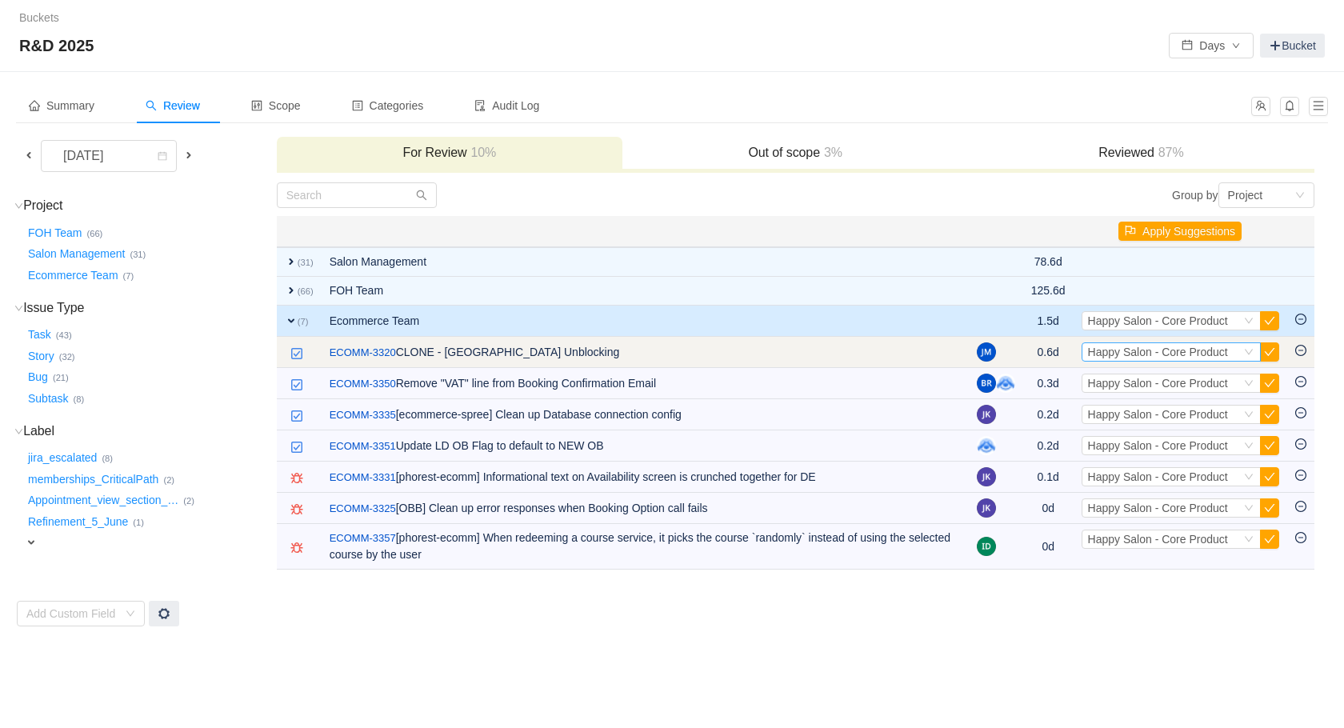
click at [1175, 346] on span "Happy Salon - Core Product" at bounding box center [1158, 352] width 140 height 13
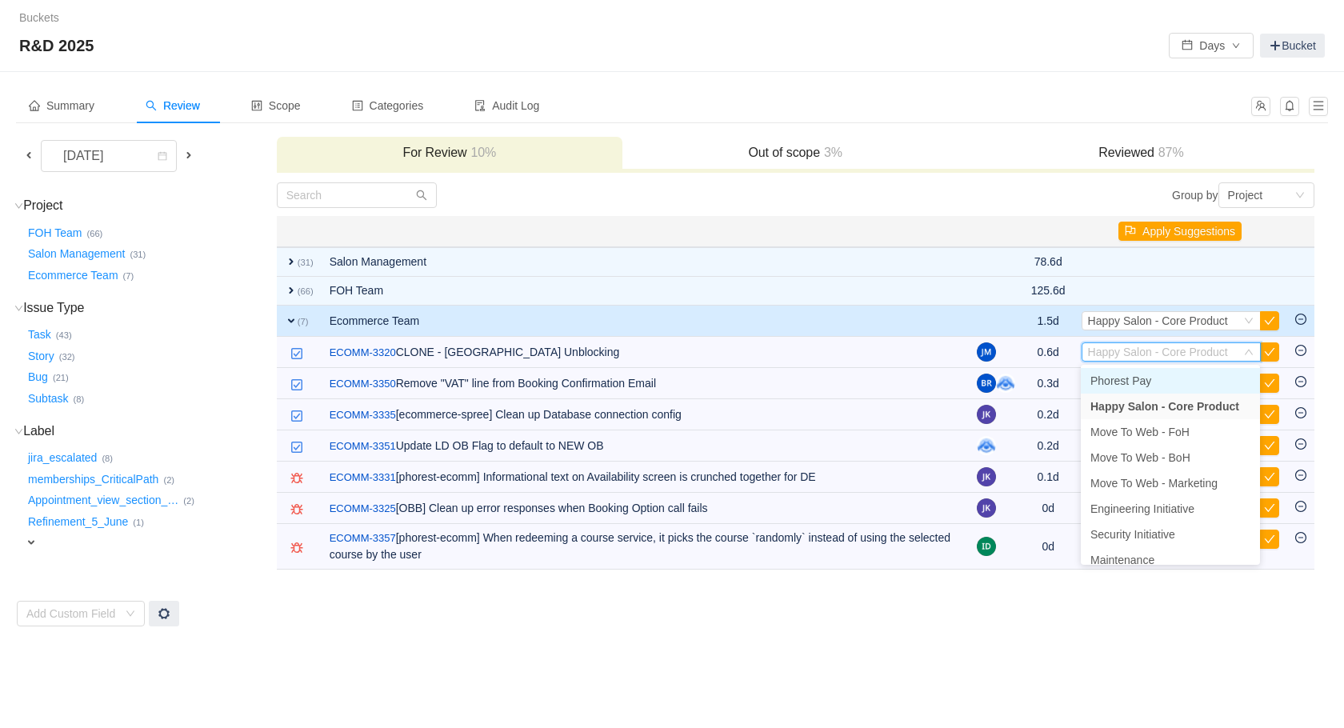
click at [1173, 380] on li "Phorest Pay" at bounding box center [1170, 381] width 179 height 26
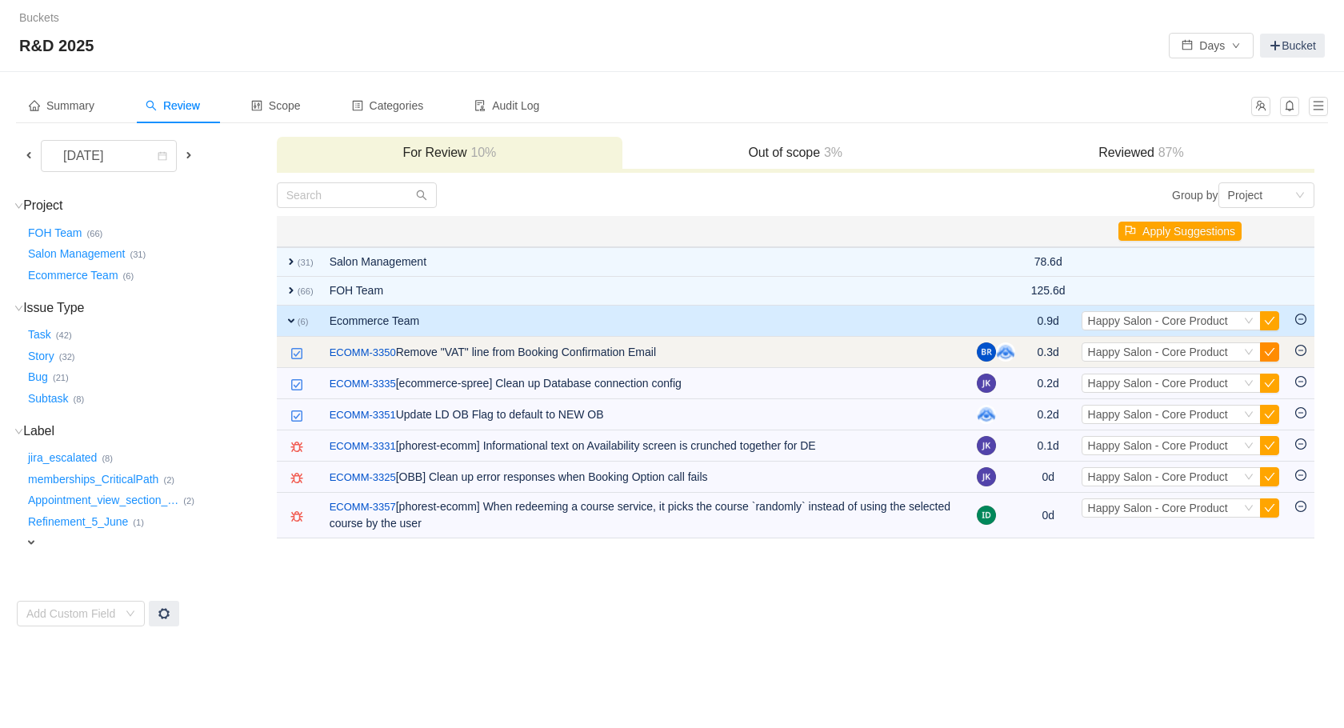
click at [1267, 354] on button "button" at bounding box center [1269, 351] width 19 height 19
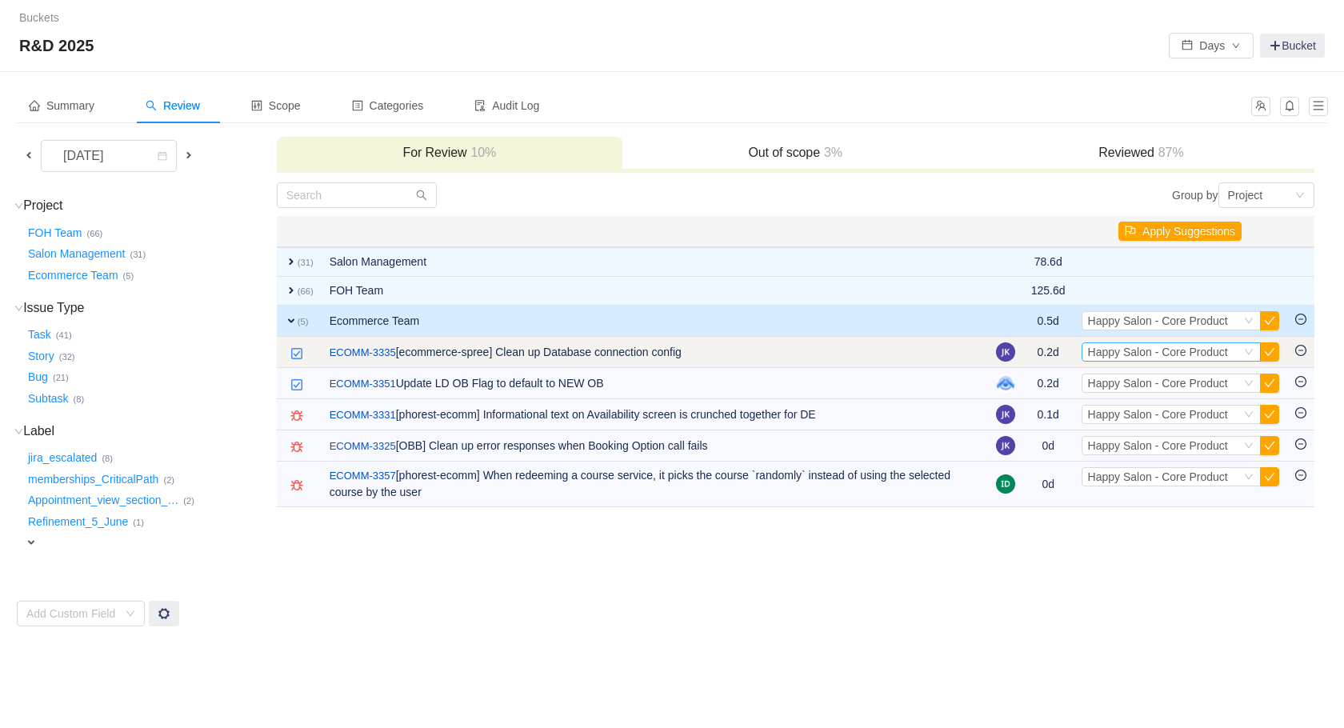
click at [1143, 346] on span "Happy Salon - Core Product" at bounding box center [1158, 352] width 140 height 13
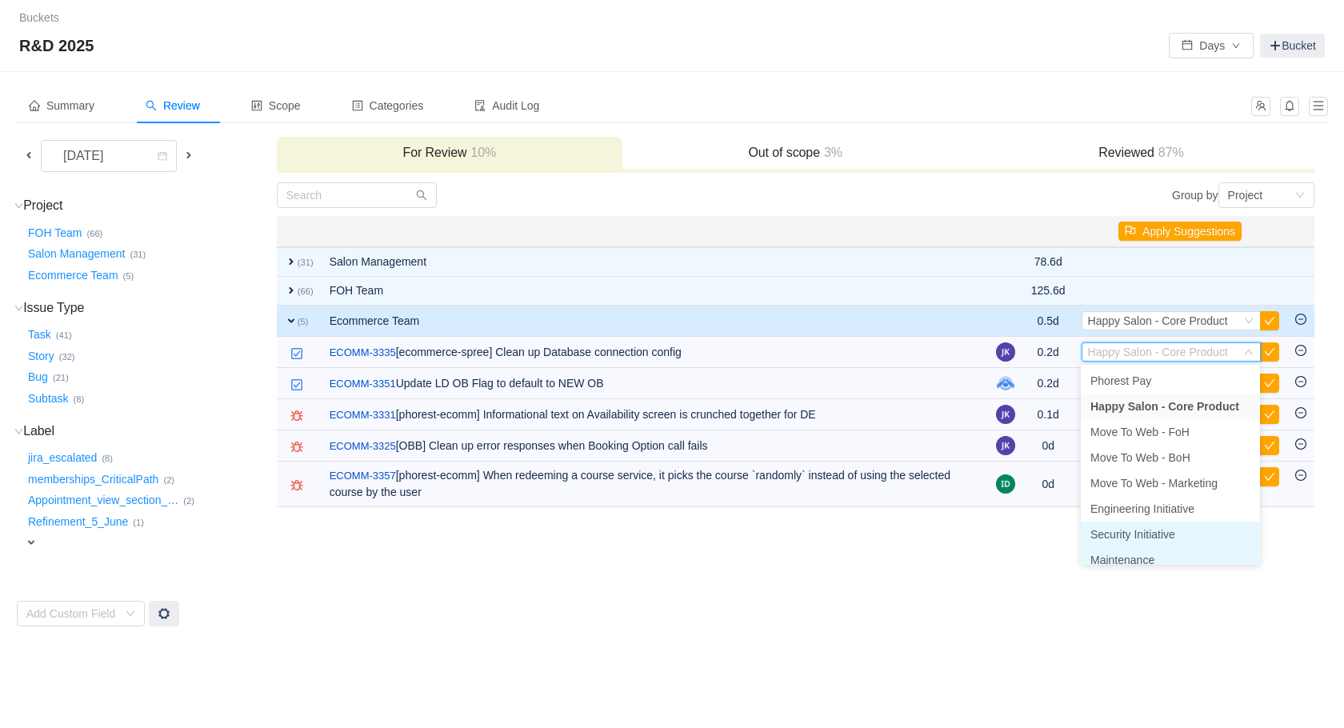
scroll to position [8, 0]
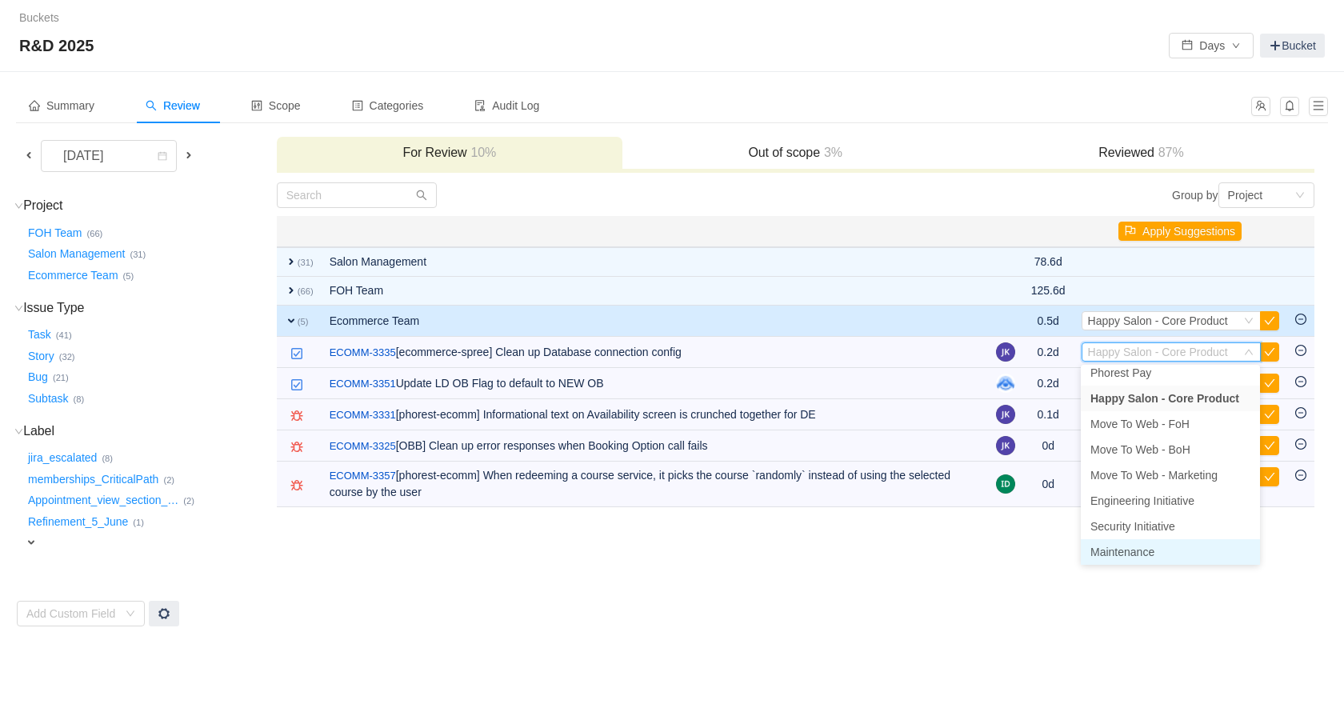
click at [1157, 547] on li "Maintenance" at bounding box center [1170, 552] width 179 height 26
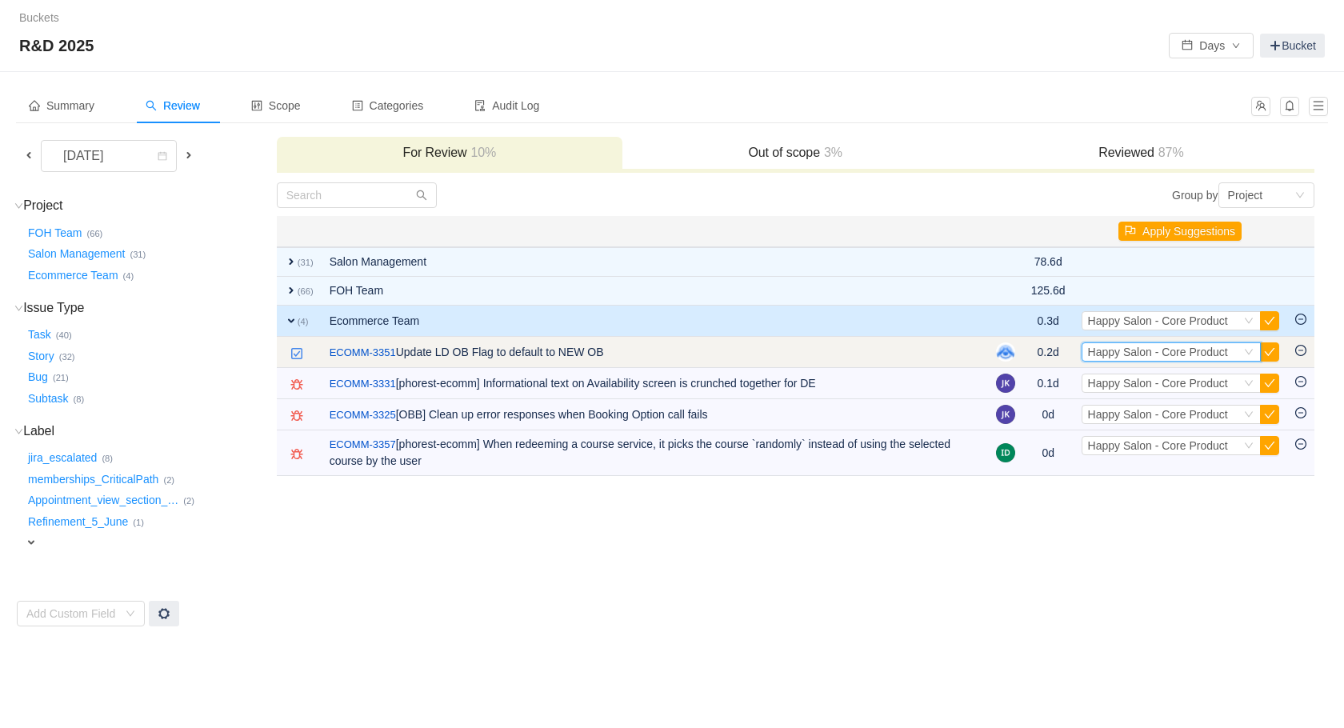
click at [1106, 354] on span "Happy Salon - Core Product" at bounding box center [1158, 352] width 140 height 13
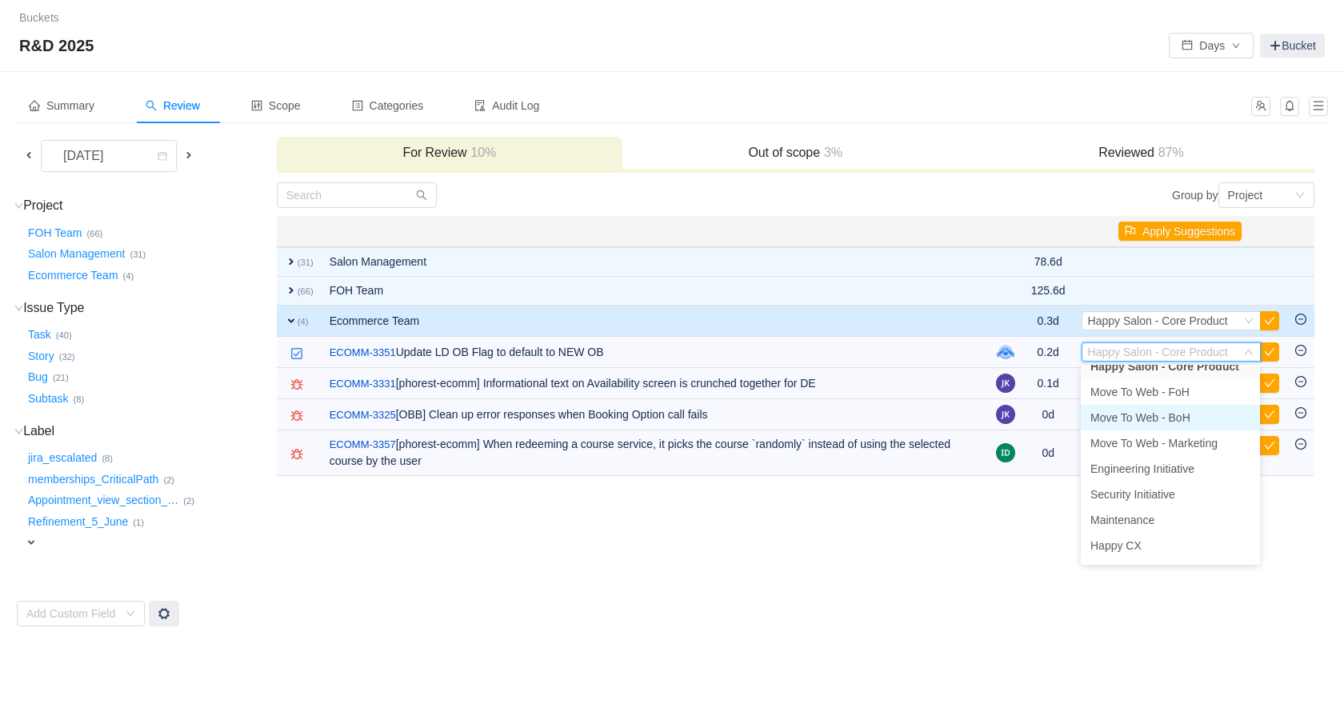
scroll to position [44, 0]
click at [1149, 521] on span "Maintenance" at bounding box center [1123, 516] width 64 height 13
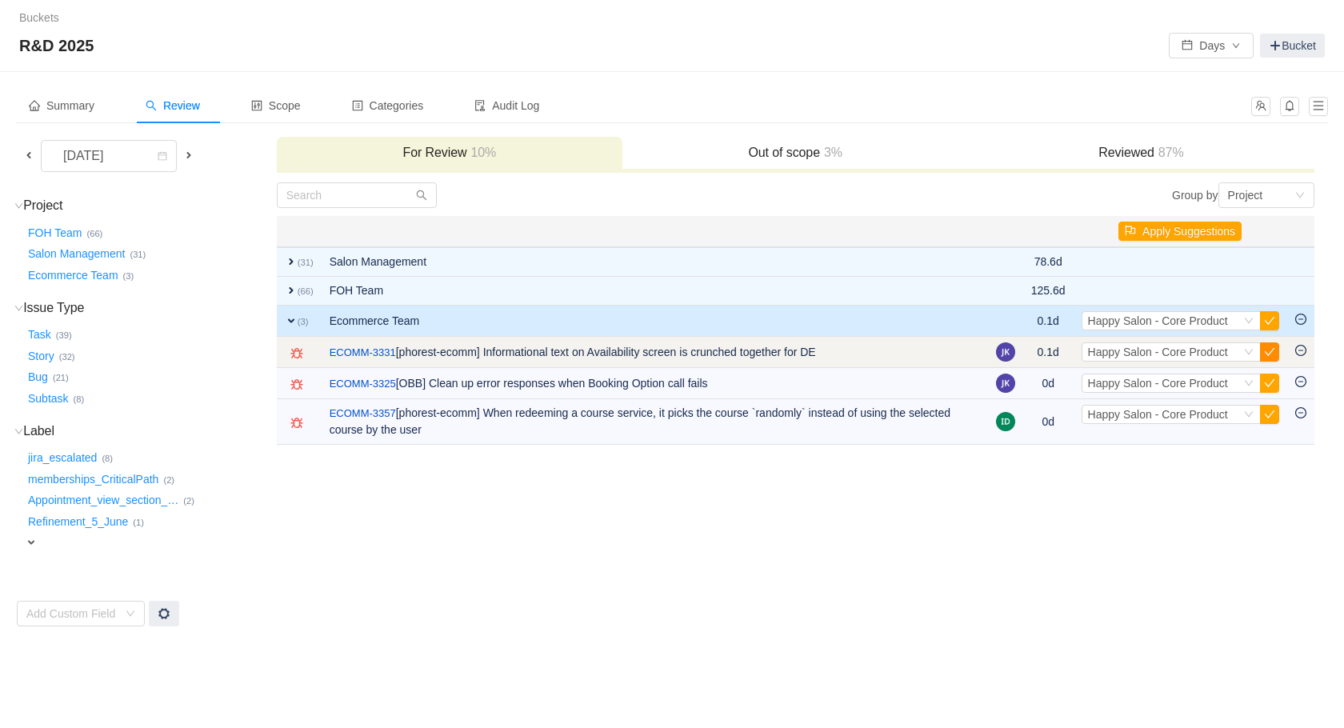
click at [1272, 352] on button "button" at bounding box center [1269, 351] width 19 height 19
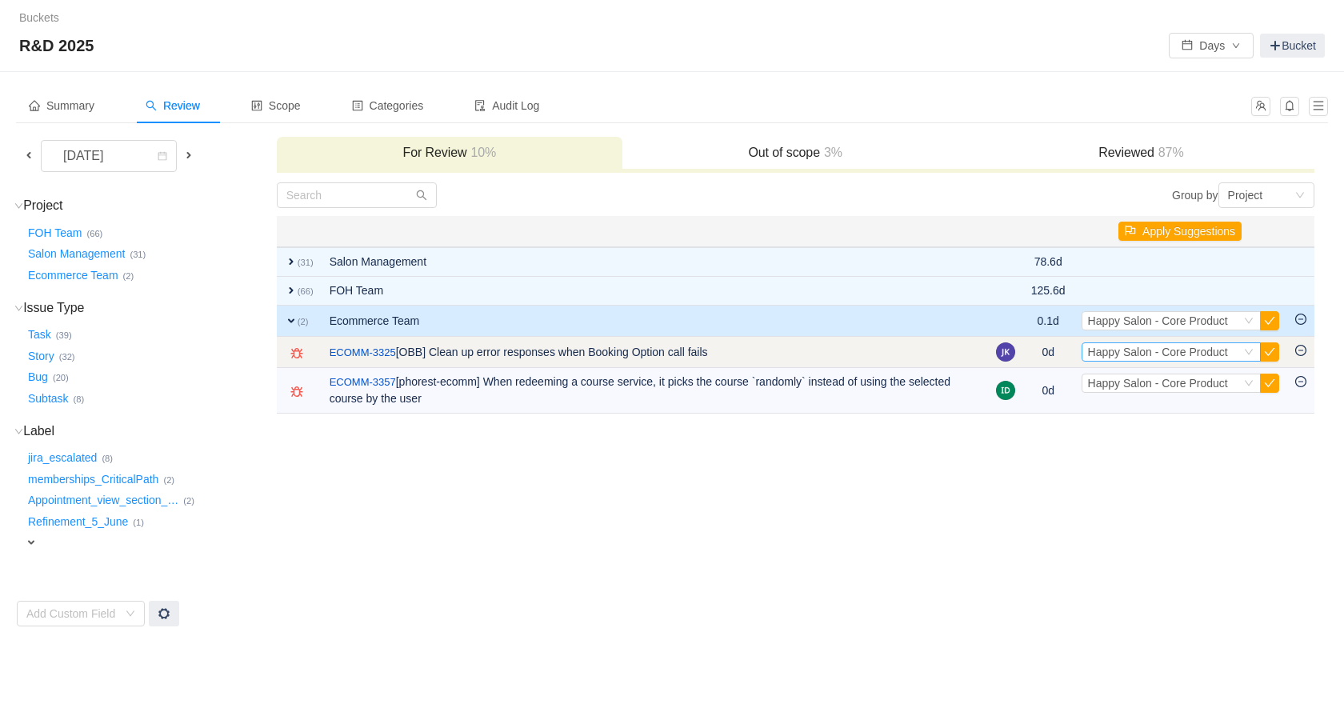
click at [1221, 351] on span "Happy Salon - Core Product" at bounding box center [1158, 352] width 140 height 13
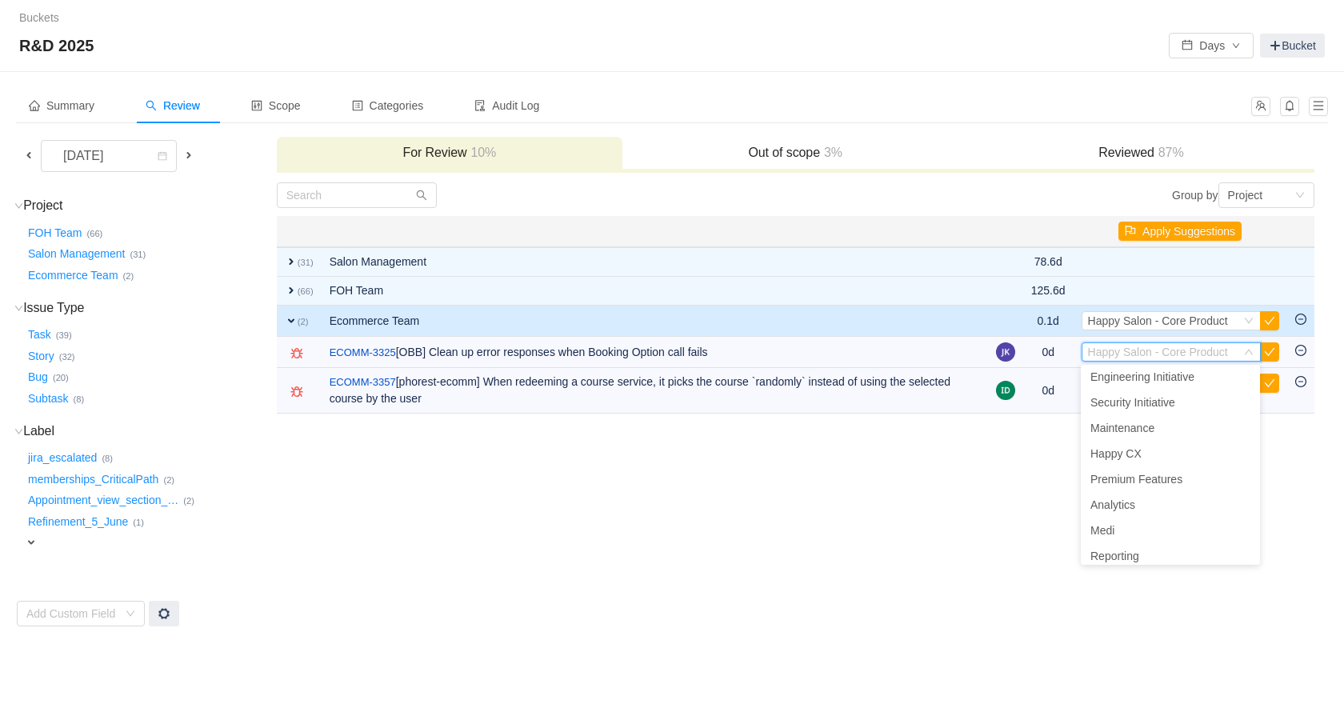
scroll to position [128, 0]
click at [1167, 438] on li "Maintenance" at bounding box center [1170, 432] width 179 height 26
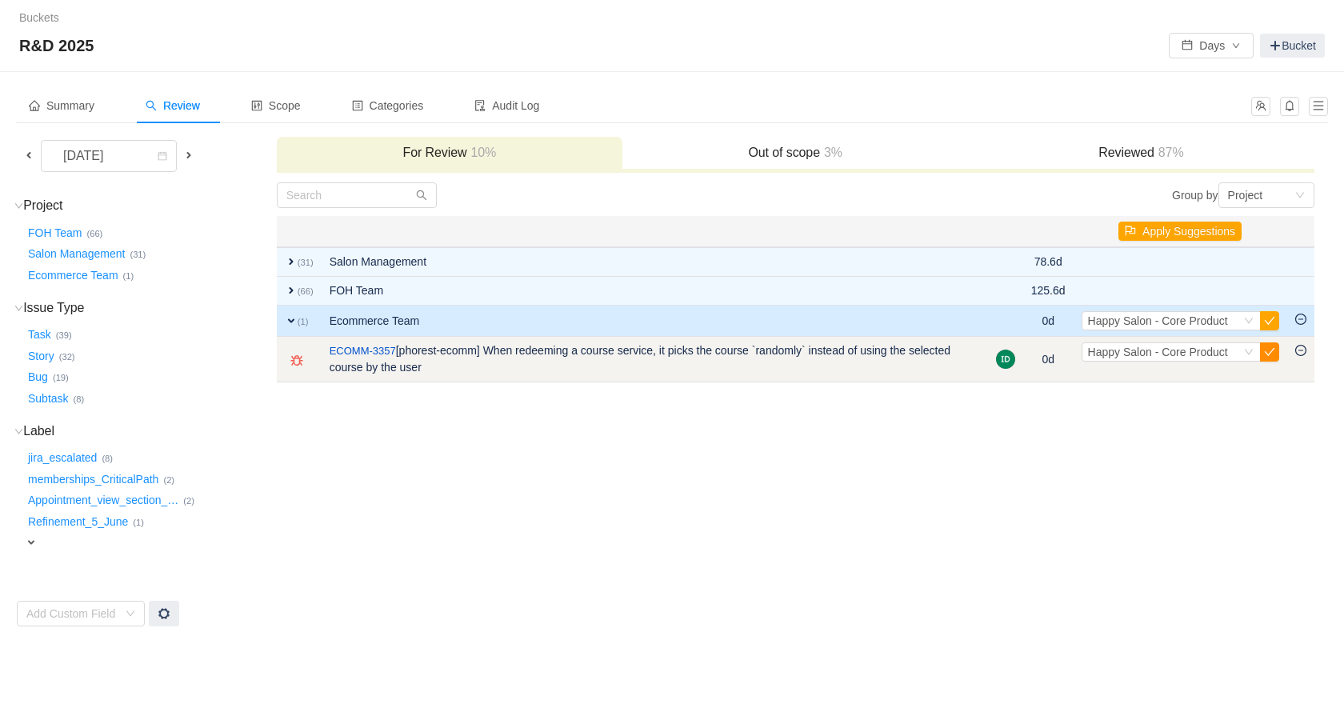
click at [1273, 350] on button "button" at bounding box center [1269, 351] width 19 height 19
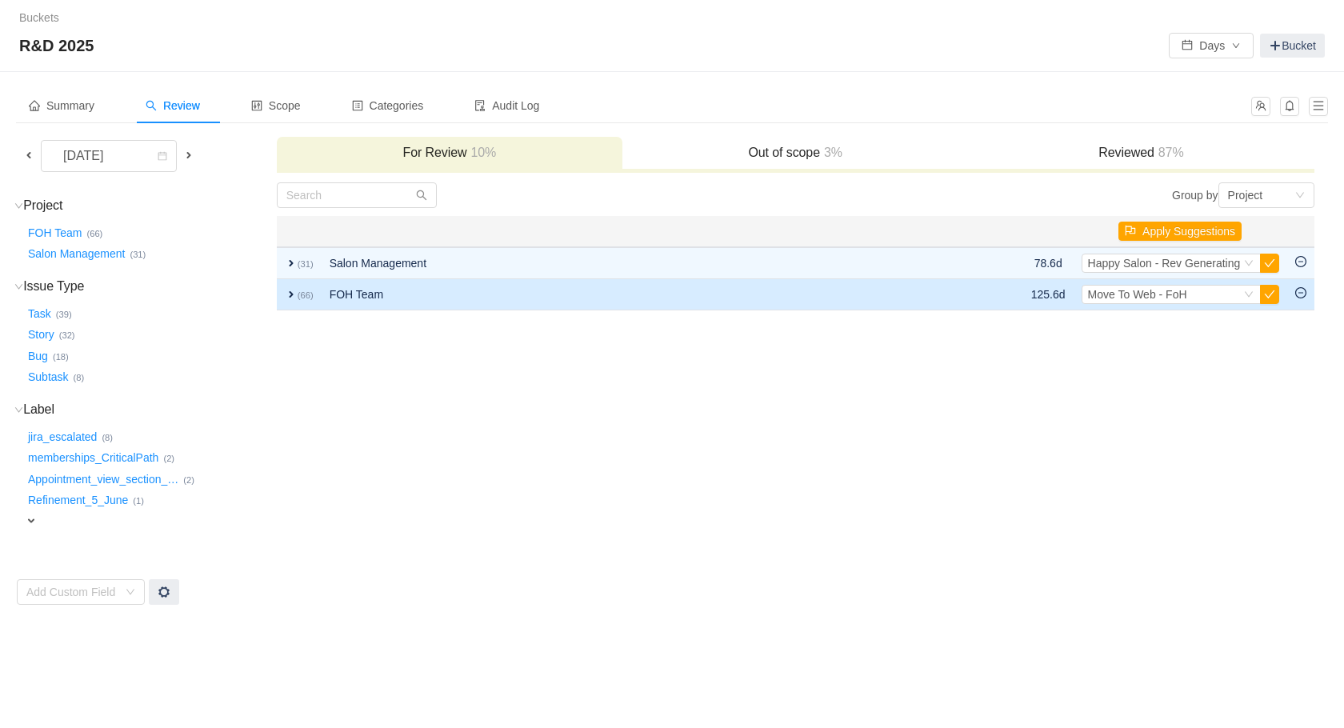
click at [1023, 296] on td "125.6d" at bounding box center [1048, 294] width 50 height 31
click at [974, 301] on td at bounding box center [979, 294] width 87 height 31
click at [350, 298] on td "FOH Team" at bounding box center [629, 294] width 615 height 31
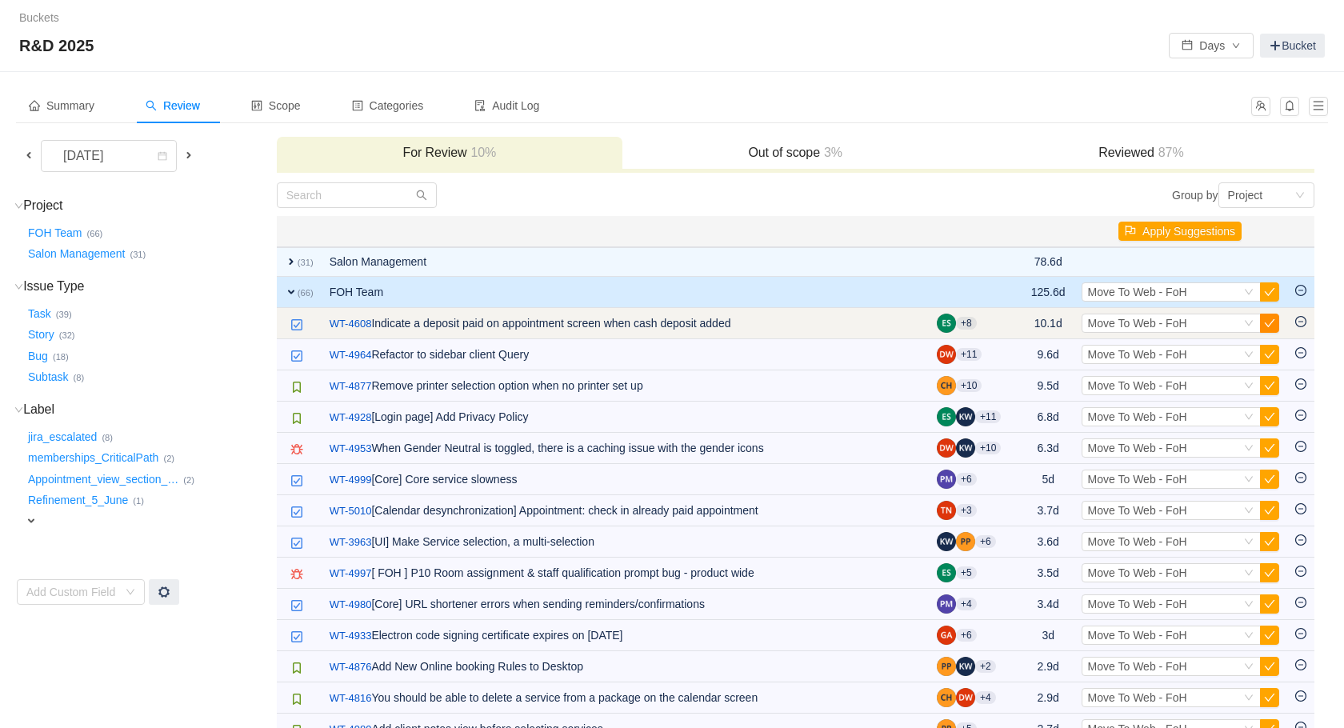
click at [1268, 322] on button "button" at bounding box center [1269, 323] width 19 height 19
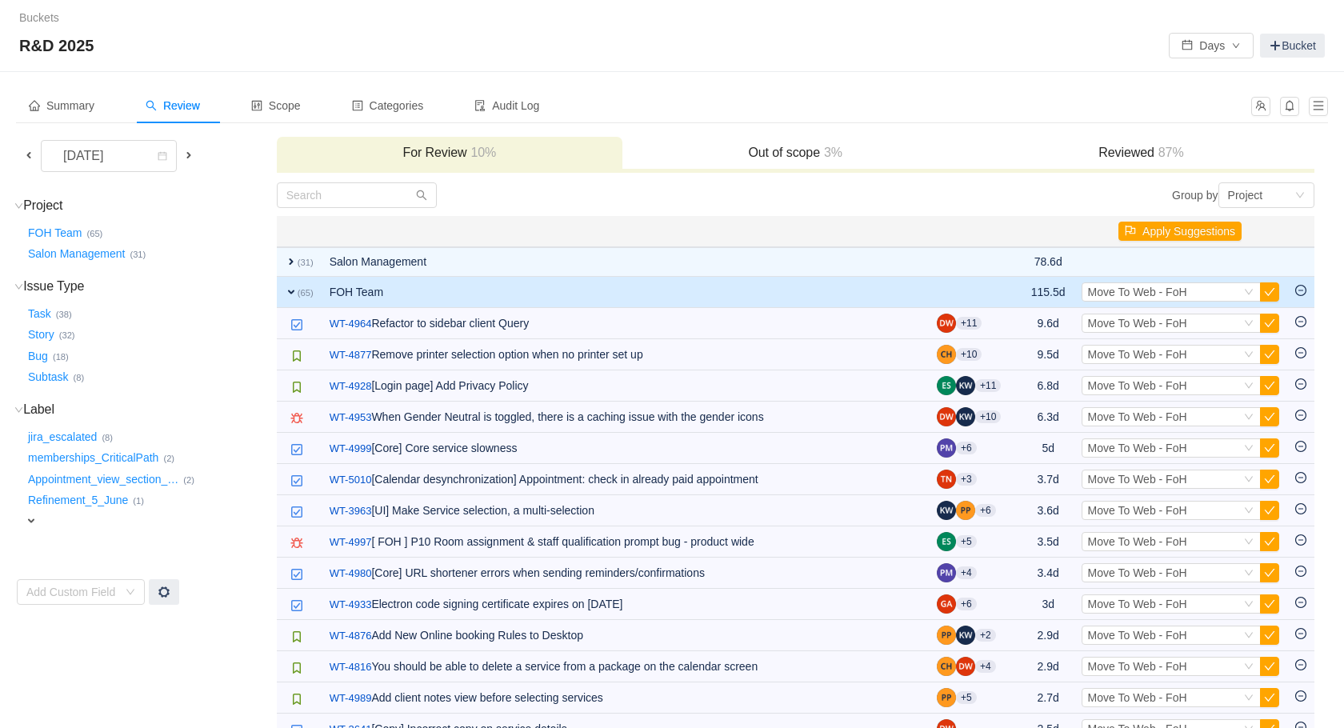
click at [1268, 322] on button "button" at bounding box center [1269, 323] width 19 height 19
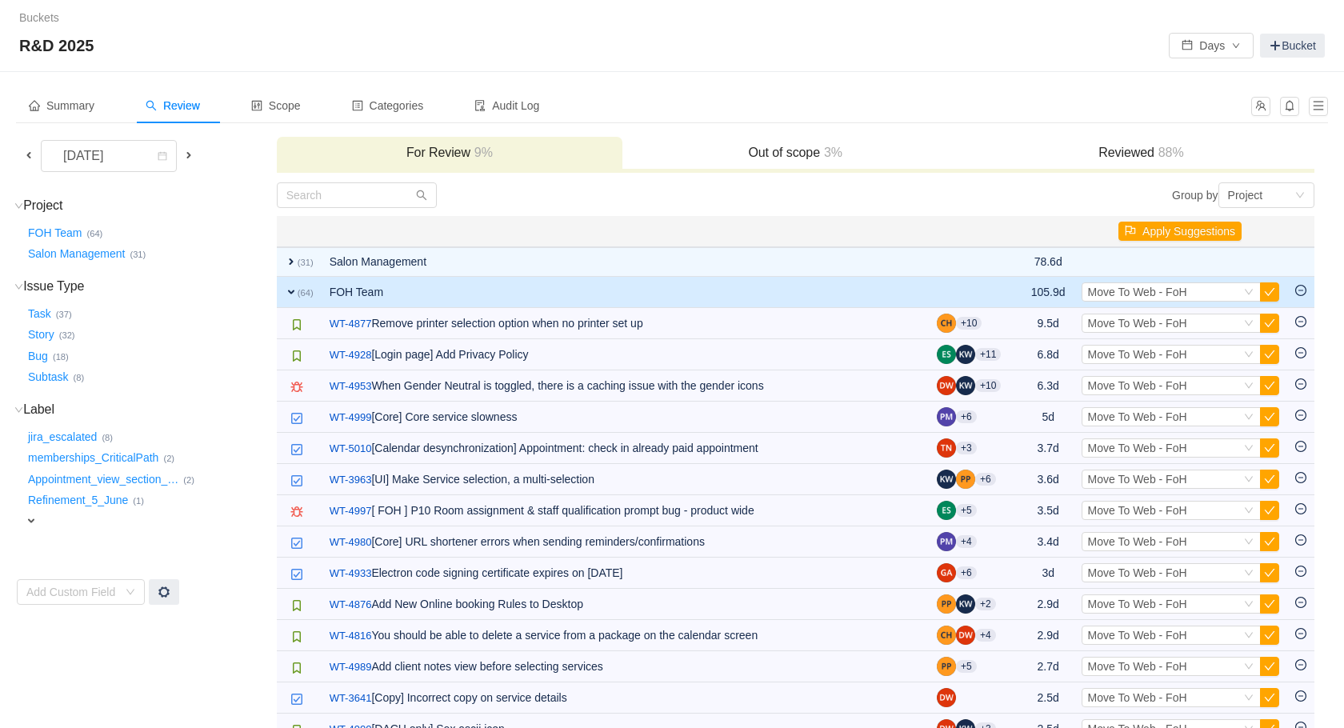
click at [1268, 322] on button "button" at bounding box center [1269, 323] width 19 height 19
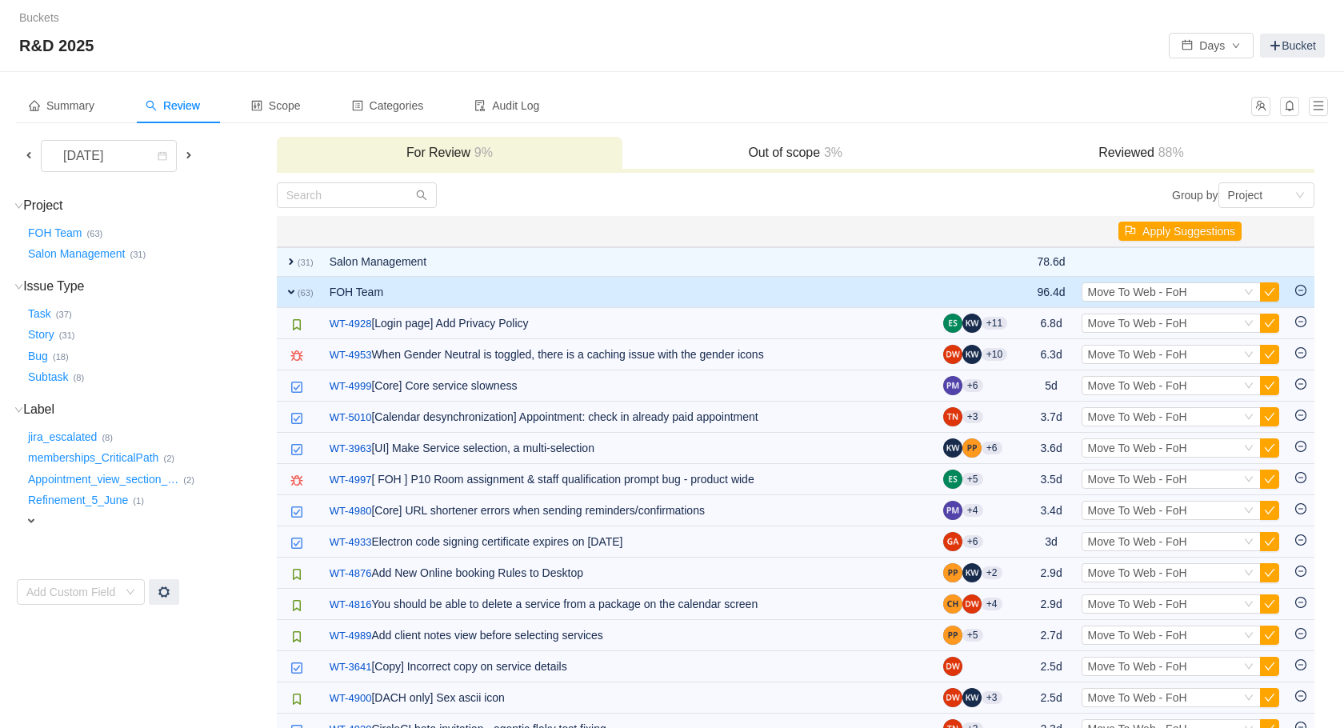
click at [1268, 322] on button "button" at bounding box center [1269, 323] width 19 height 19
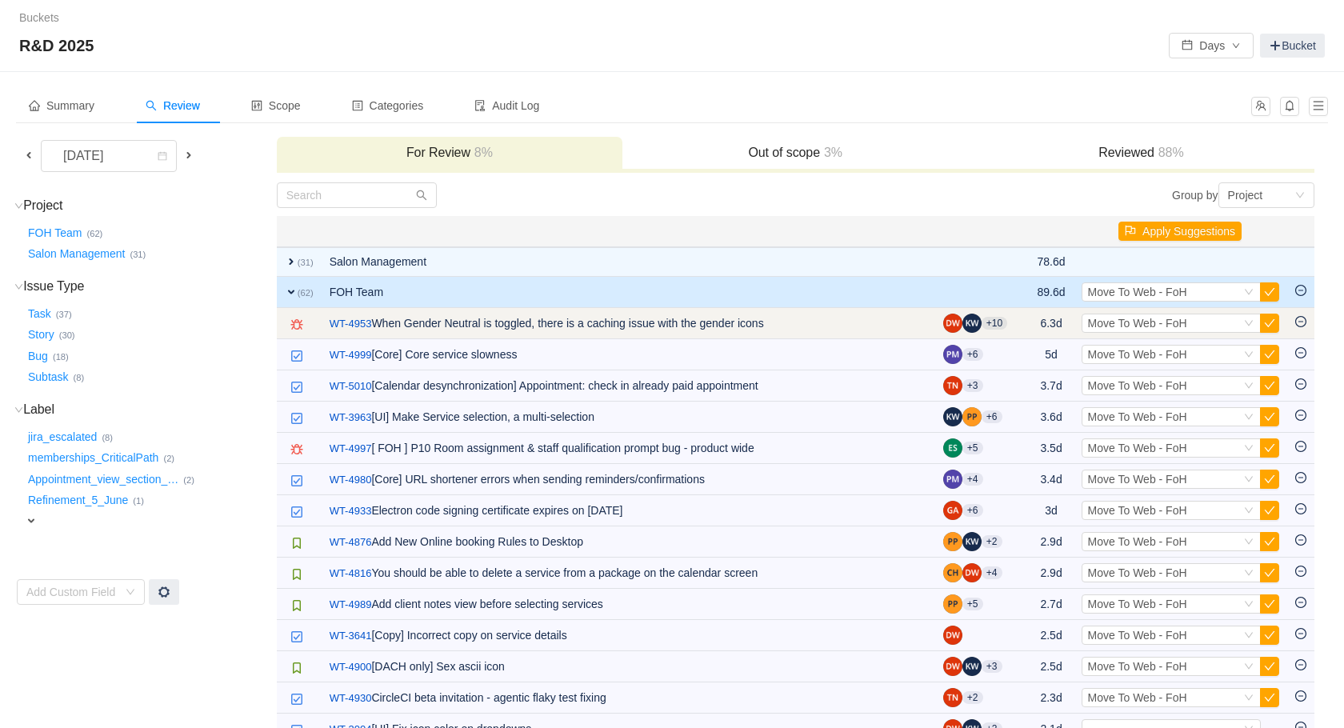
click at [1206, 333] on td "Select Move To Web - FoH Out of scope" at bounding box center [1181, 323] width 214 height 31
click at [1203, 329] on div "Select Move To Web - FoH" at bounding box center [1164, 323] width 153 height 18
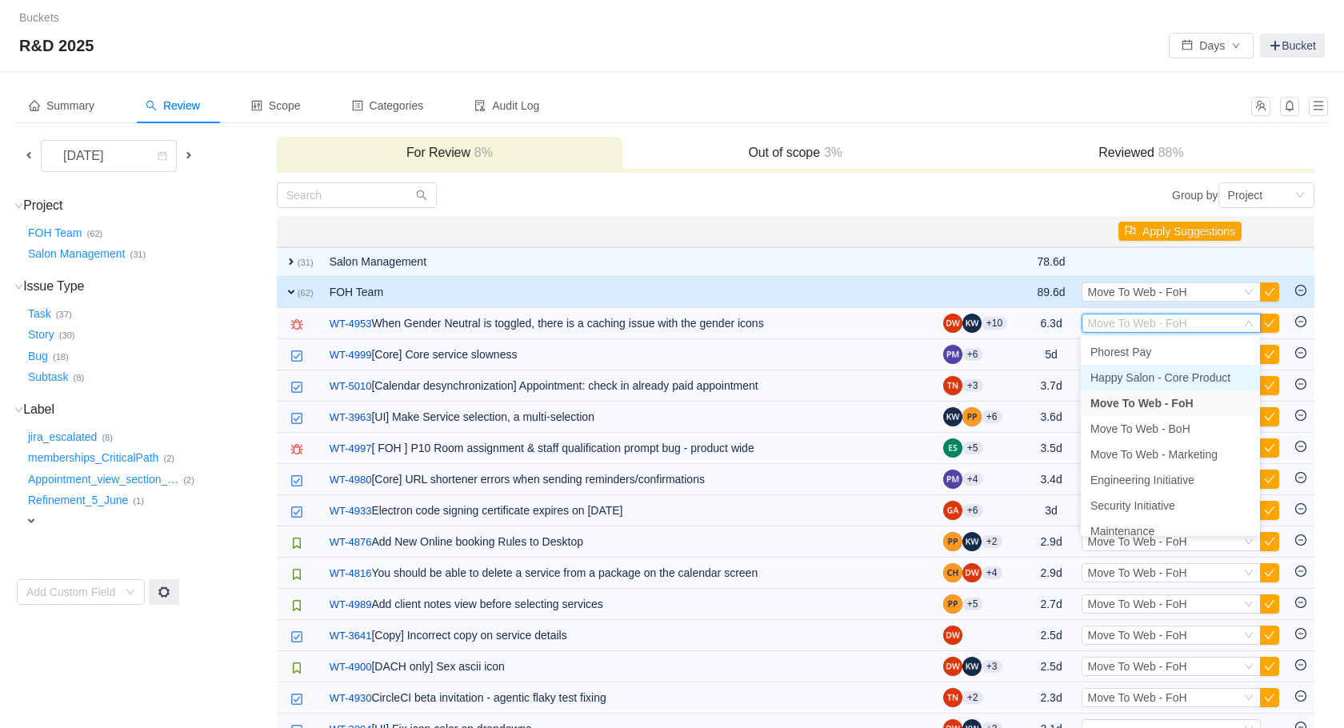
click at [1195, 370] on li "Happy Salon - Core Product" at bounding box center [1170, 378] width 179 height 26
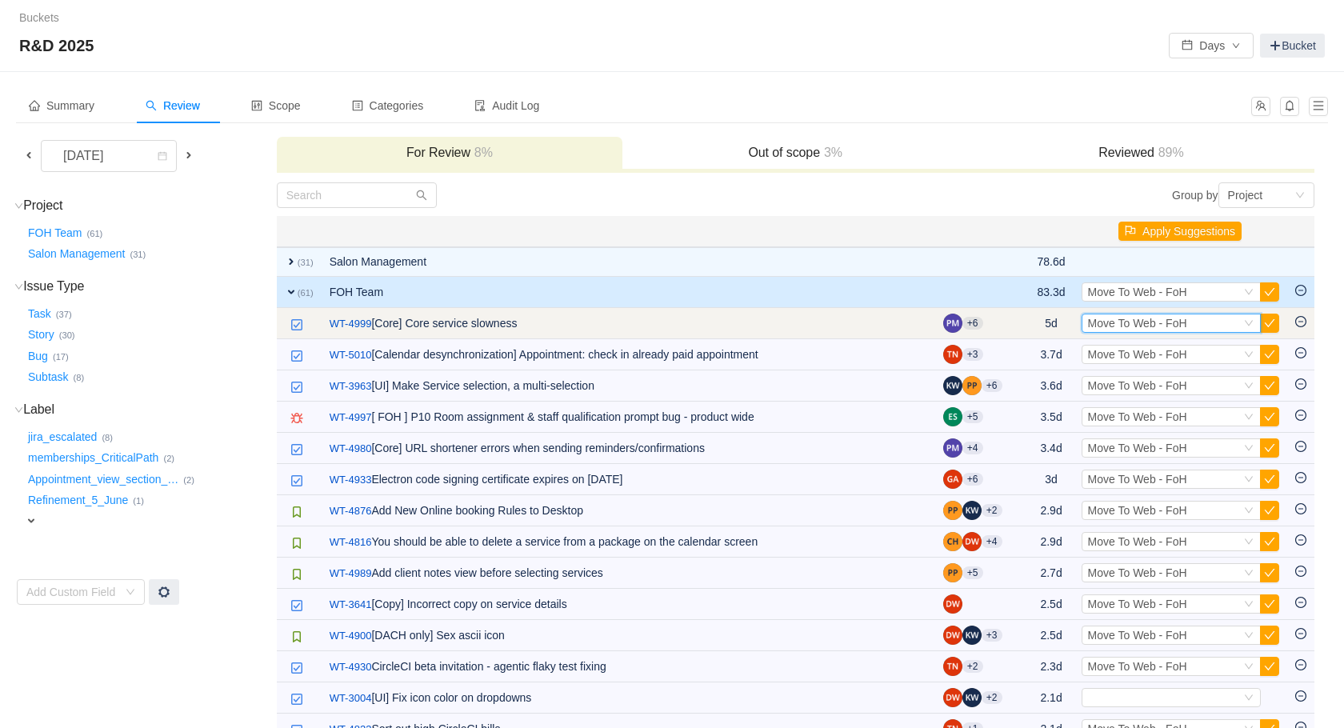
click at [1245, 329] on icon "icon: down" at bounding box center [1249, 323] width 10 height 11
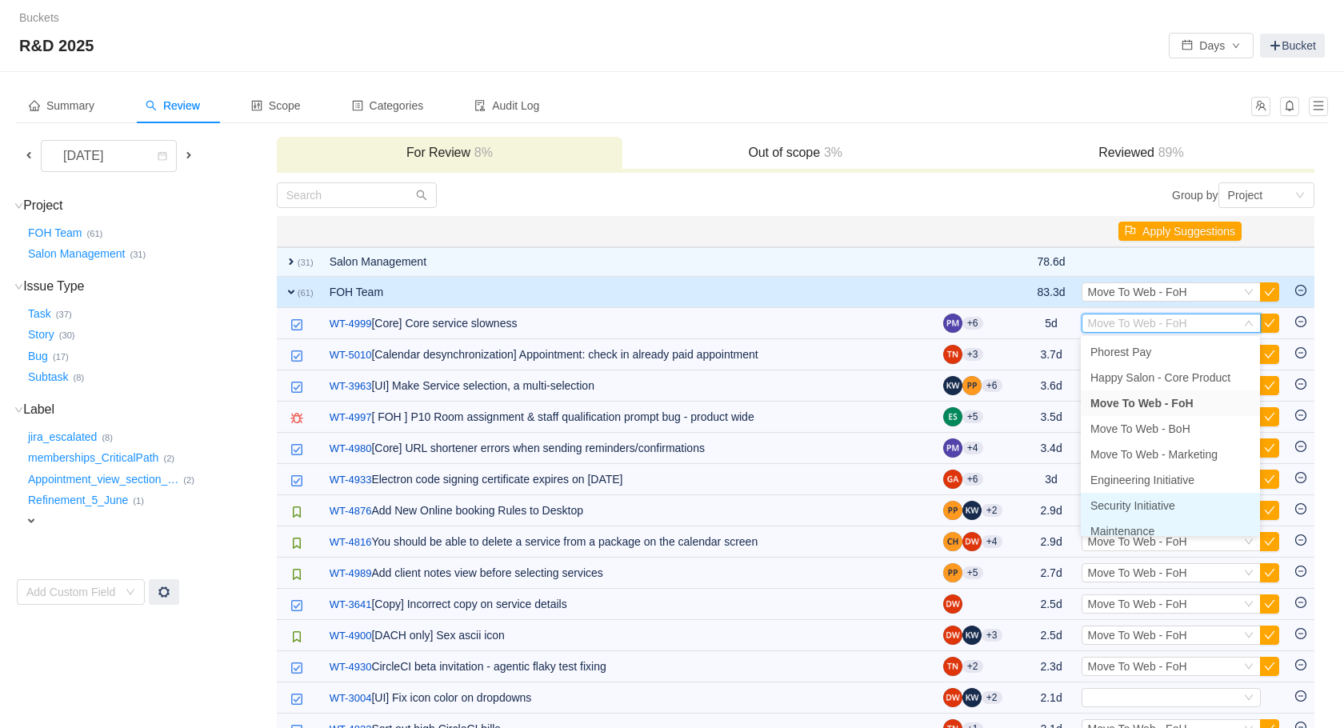
scroll to position [8, 0]
click at [1162, 517] on li "Maintenance" at bounding box center [1170, 524] width 179 height 26
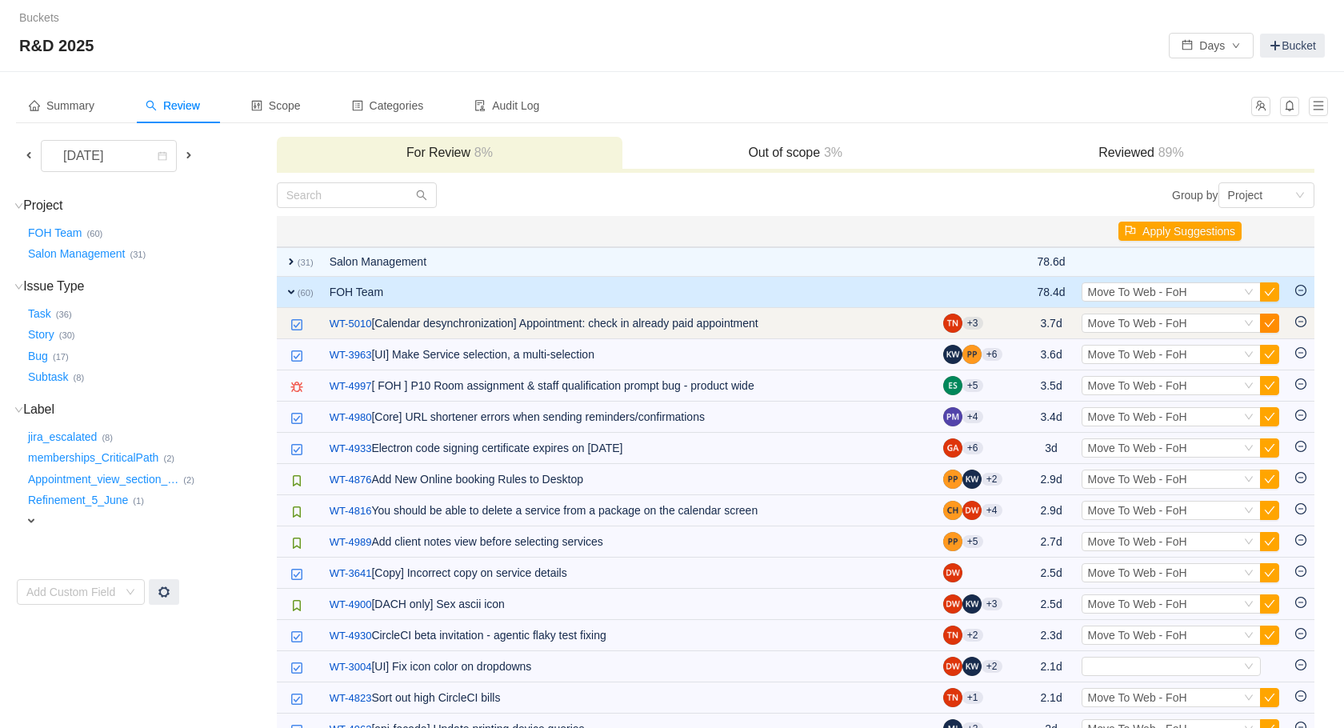
click at [1268, 319] on button "button" at bounding box center [1269, 323] width 19 height 19
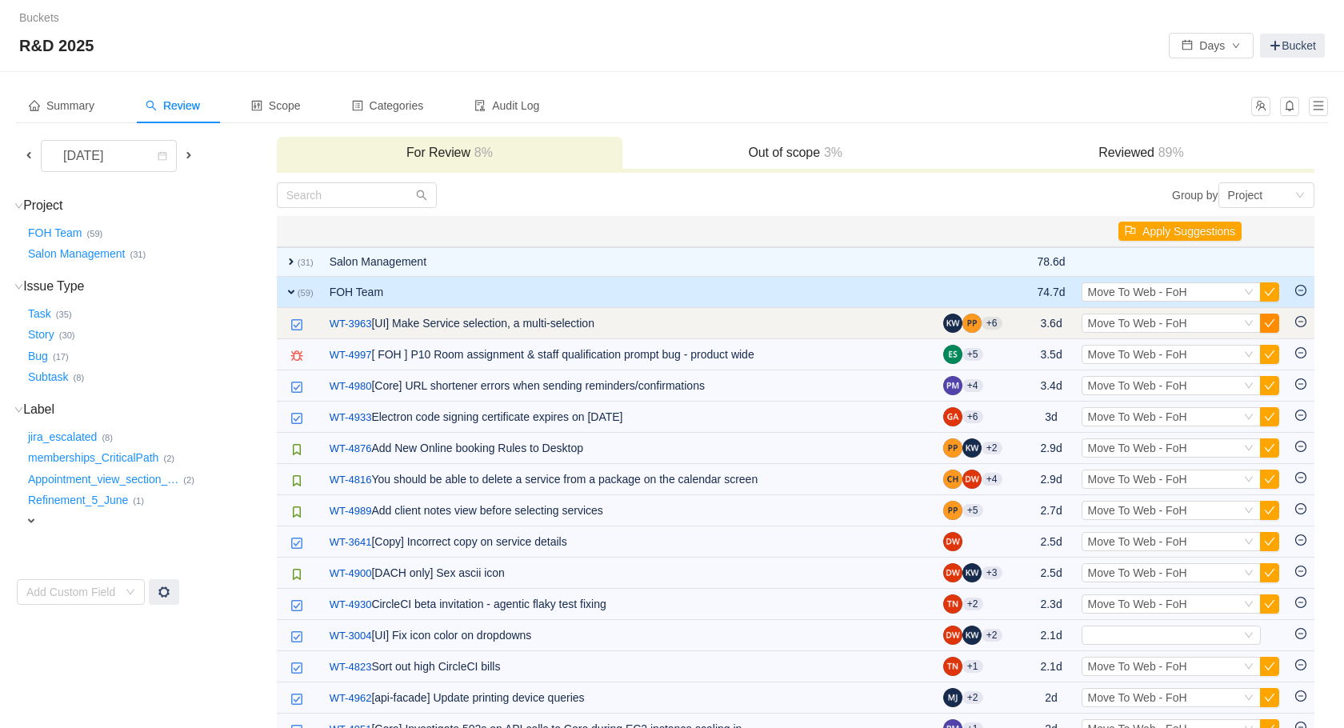
click at [1268, 325] on button "button" at bounding box center [1269, 323] width 19 height 19
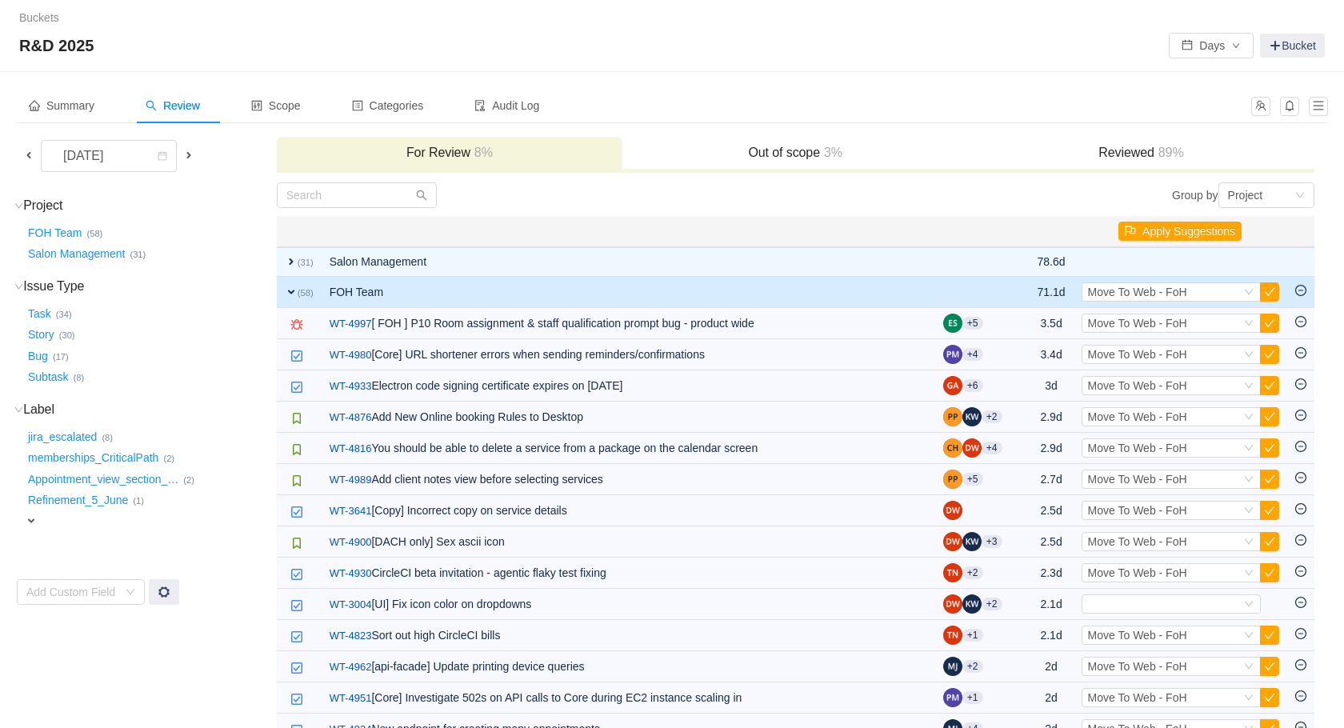
click at [1268, 325] on button "button" at bounding box center [1269, 323] width 19 height 19
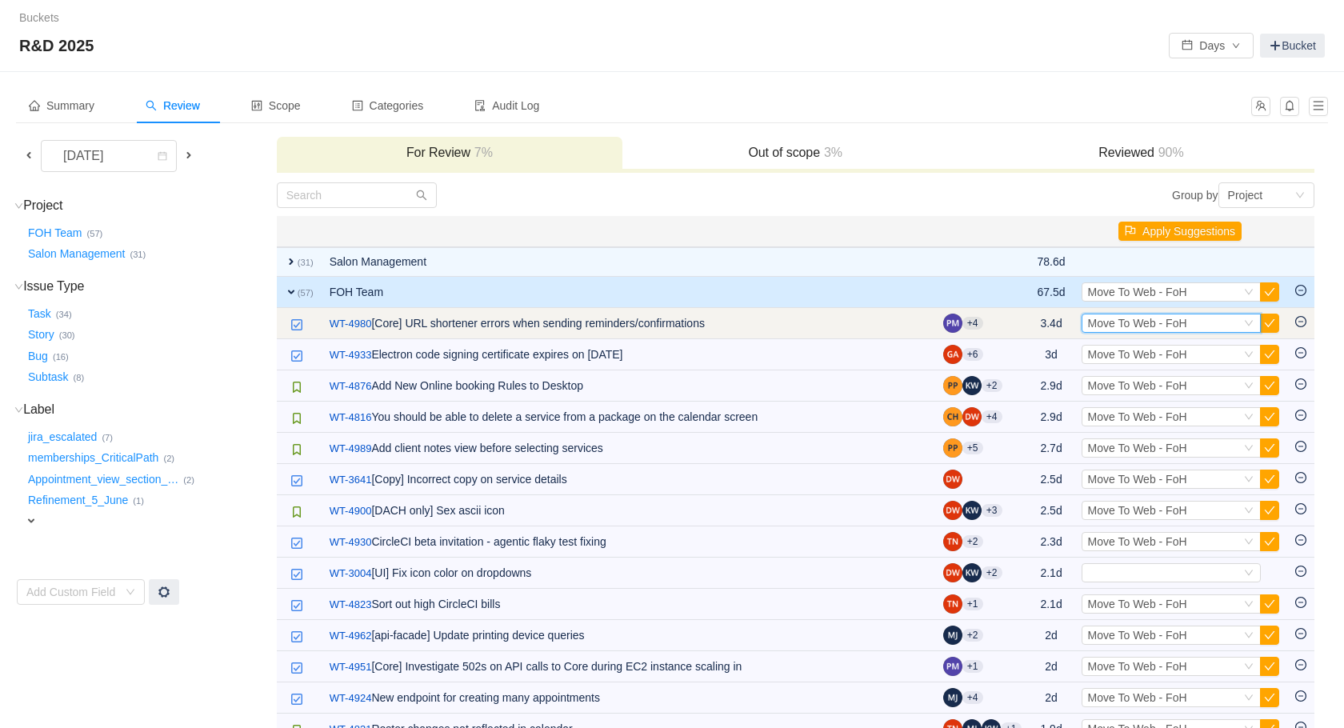
click at [1197, 323] on div "Select Move To Web - FoH" at bounding box center [1164, 323] width 153 height 18
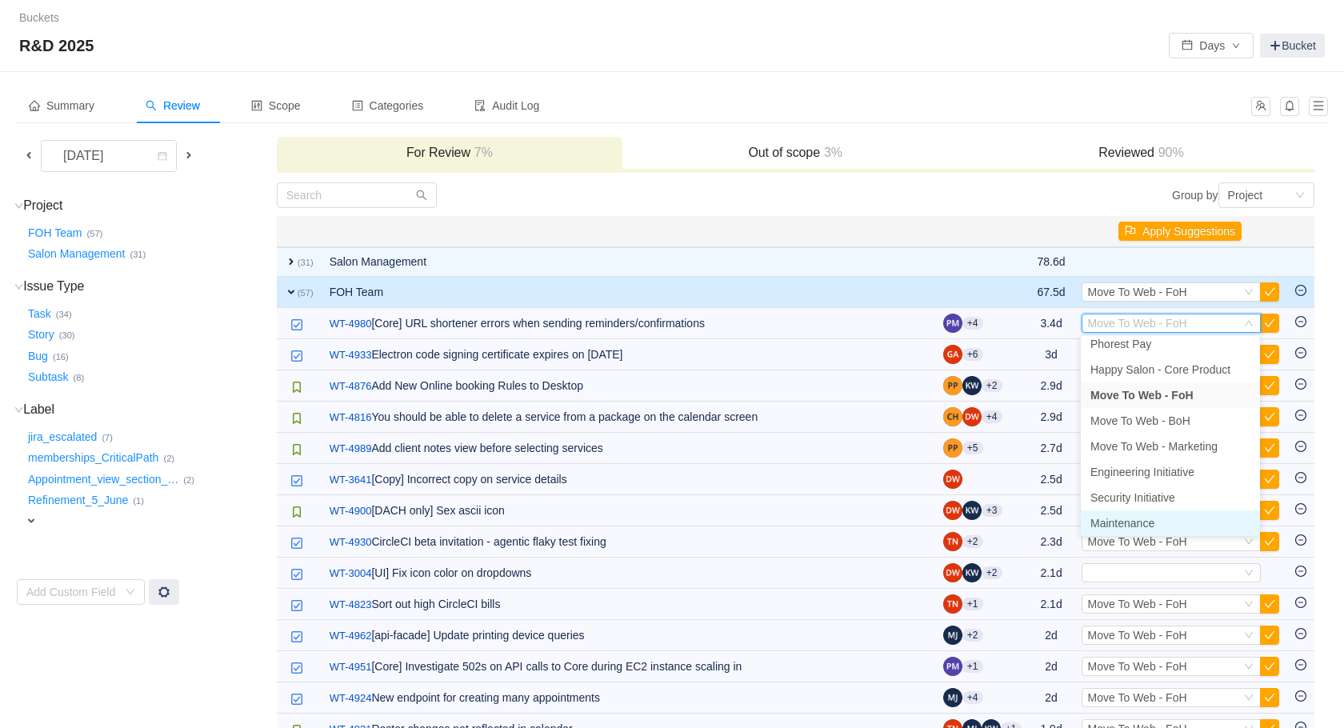
click at [1147, 517] on span "Maintenance" at bounding box center [1123, 523] width 64 height 13
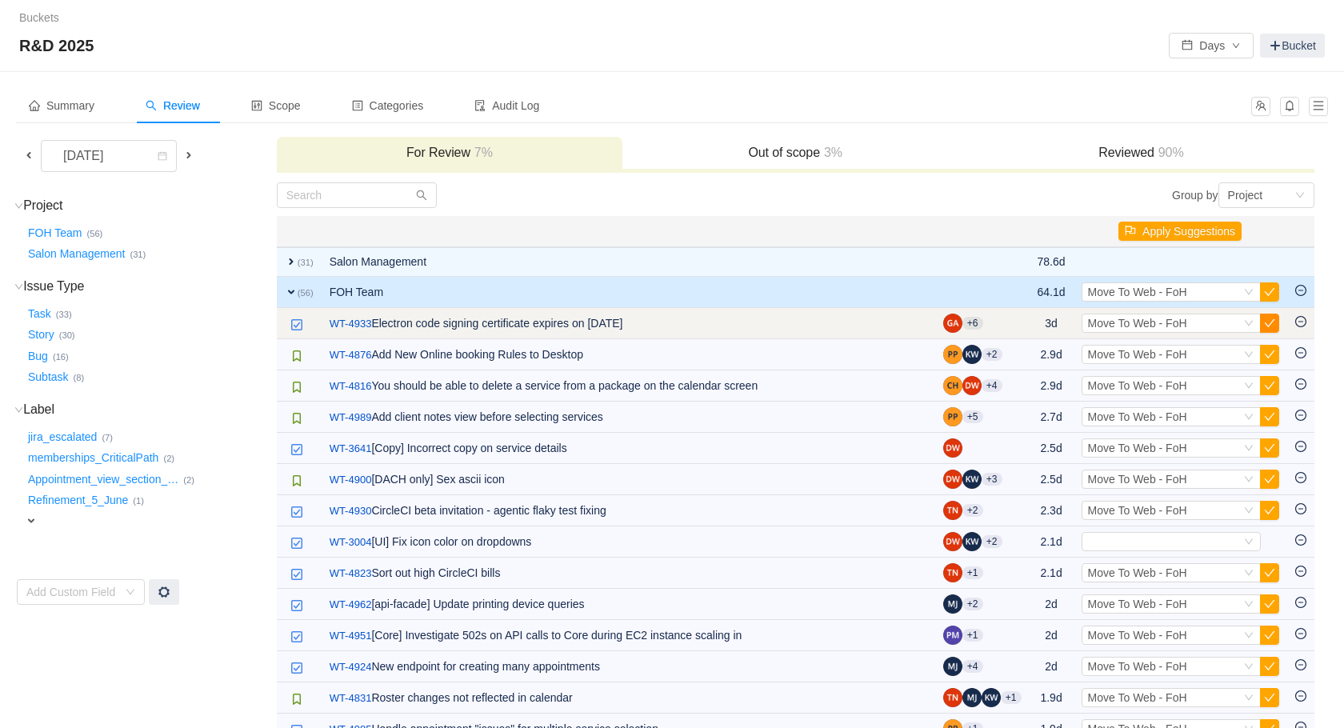
click at [1266, 323] on button "button" at bounding box center [1269, 323] width 19 height 19
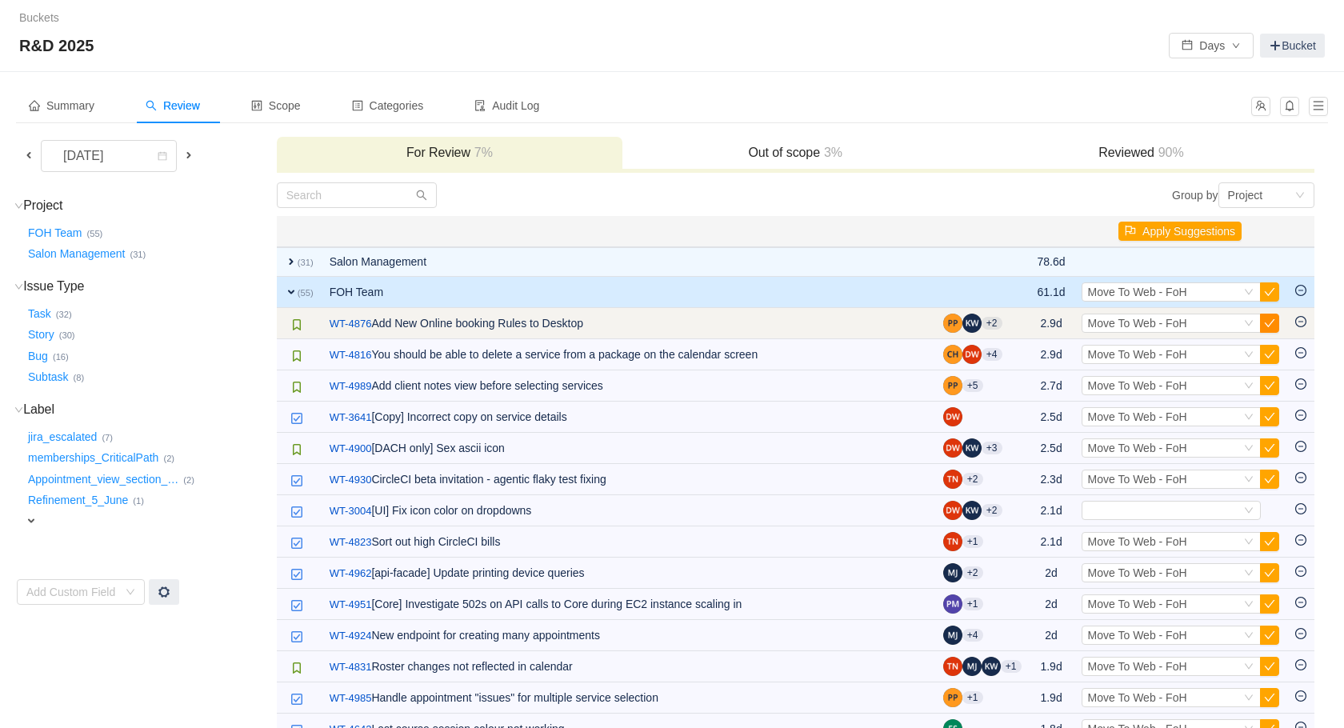
click at [1266, 318] on button "button" at bounding box center [1269, 323] width 19 height 19
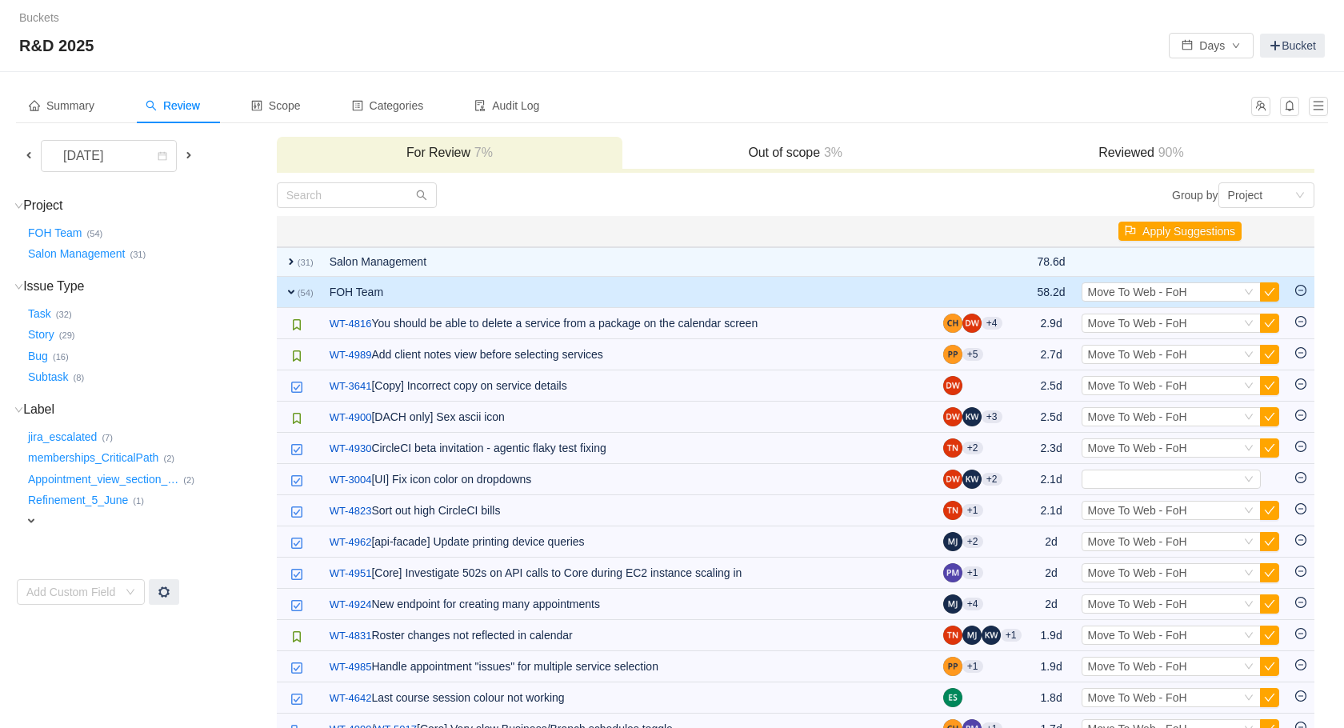
click at [1266, 318] on button "button" at bounding box center [1269, 323] width 19 height 19
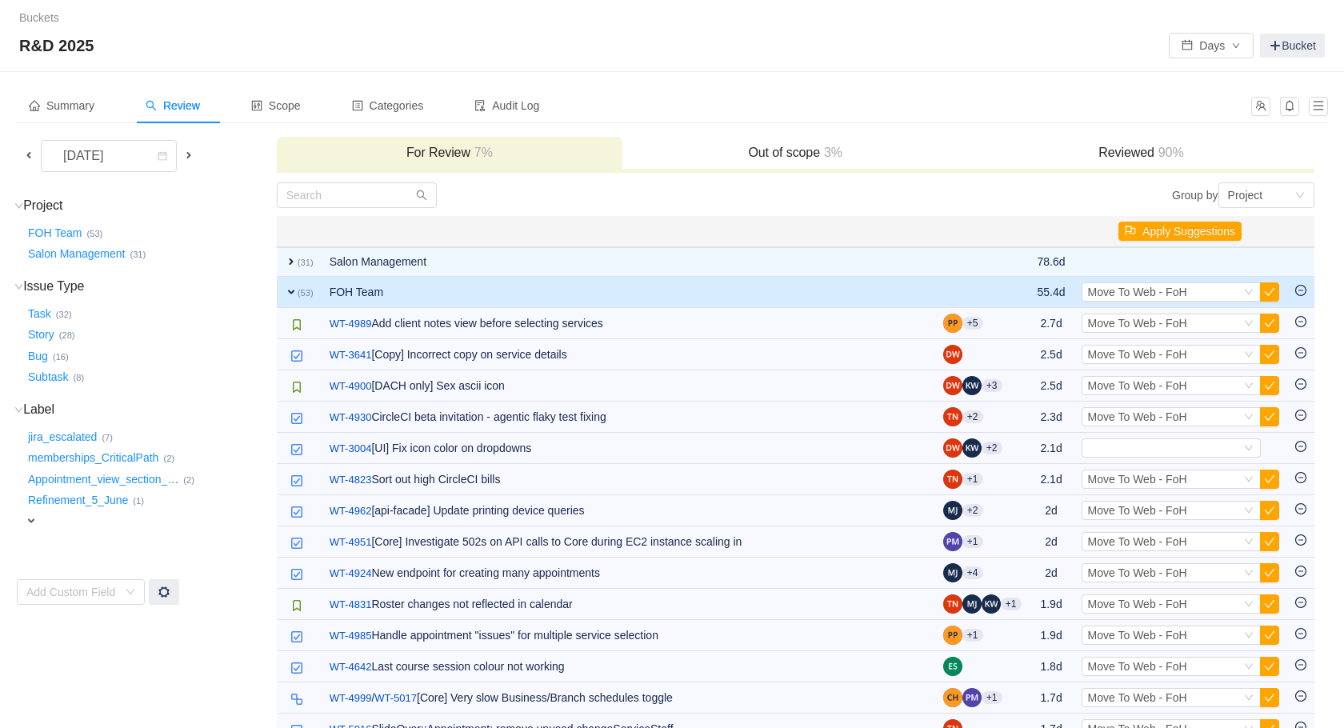
click at [1266, 318] on button "button" at bounding box center [1269, 323] width 19 height 19
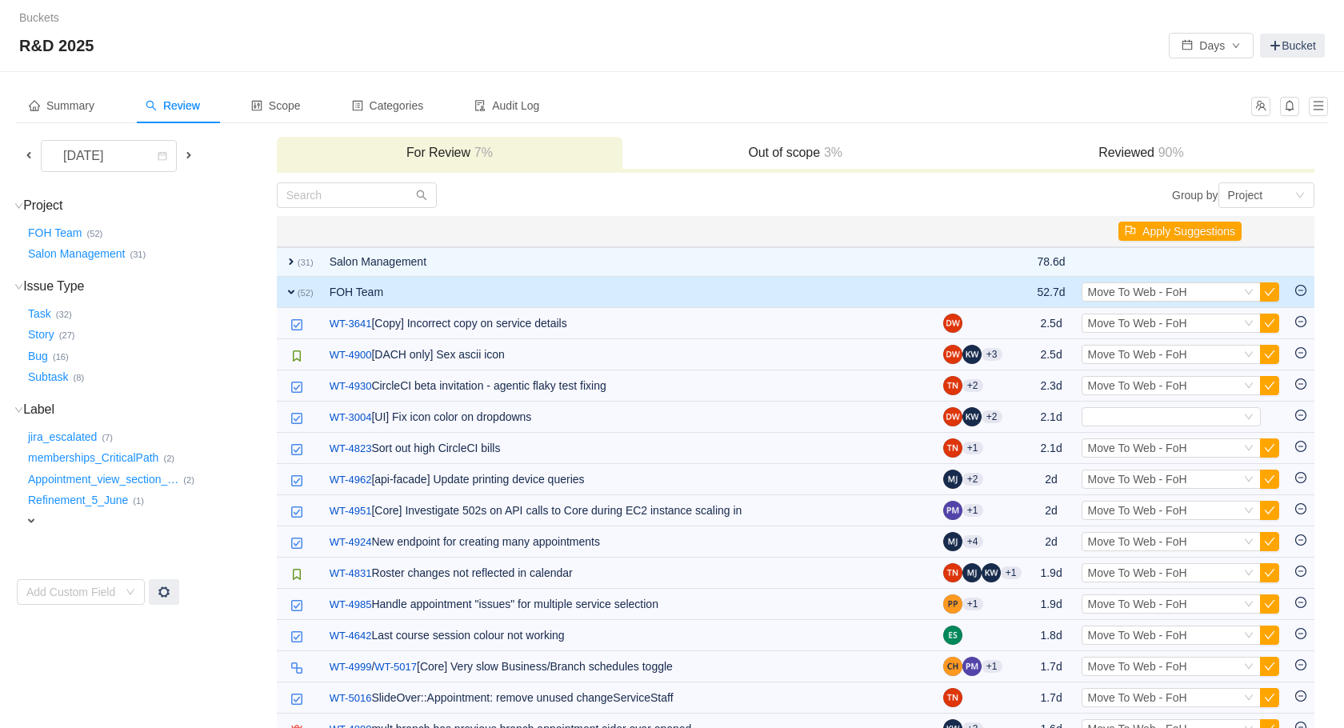
click at [1266, 318] on button "button" at bounding box center [1269, 323] width 19 height 19
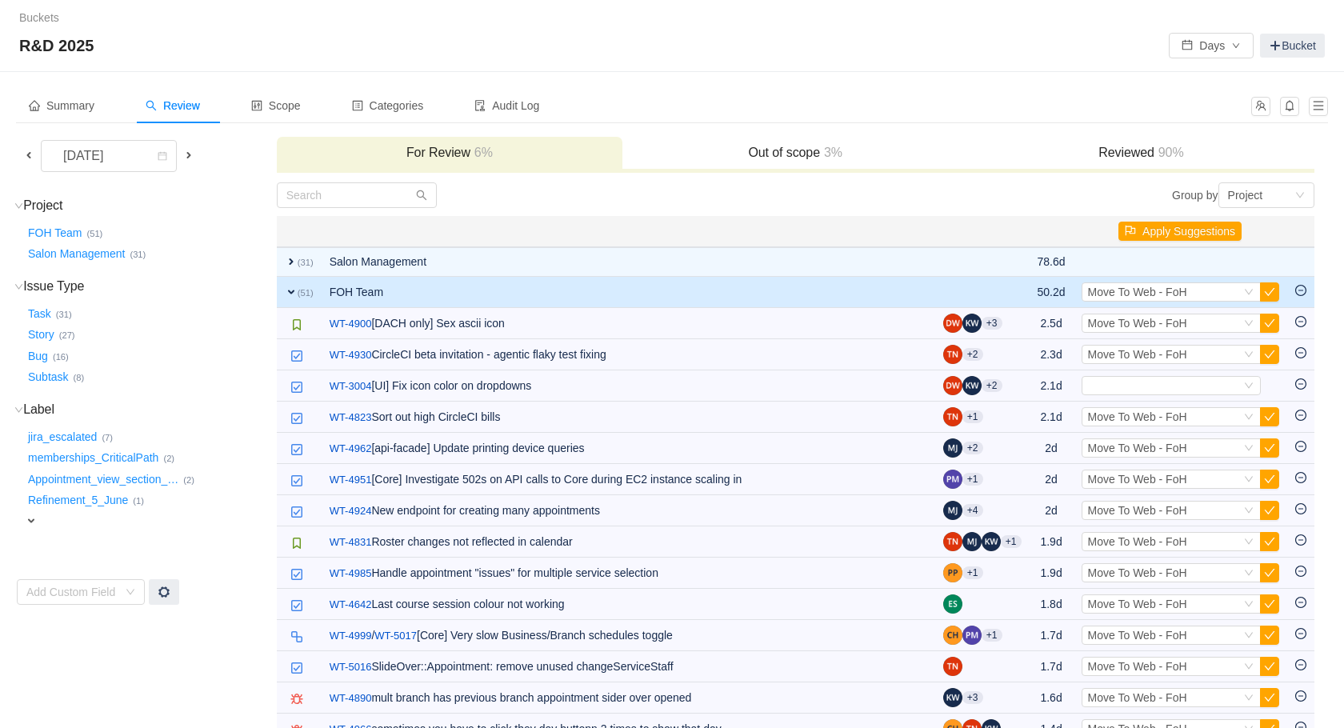
click at [1266, 318] on button "button" at bounding box center [1269, 323] width 19 height 19
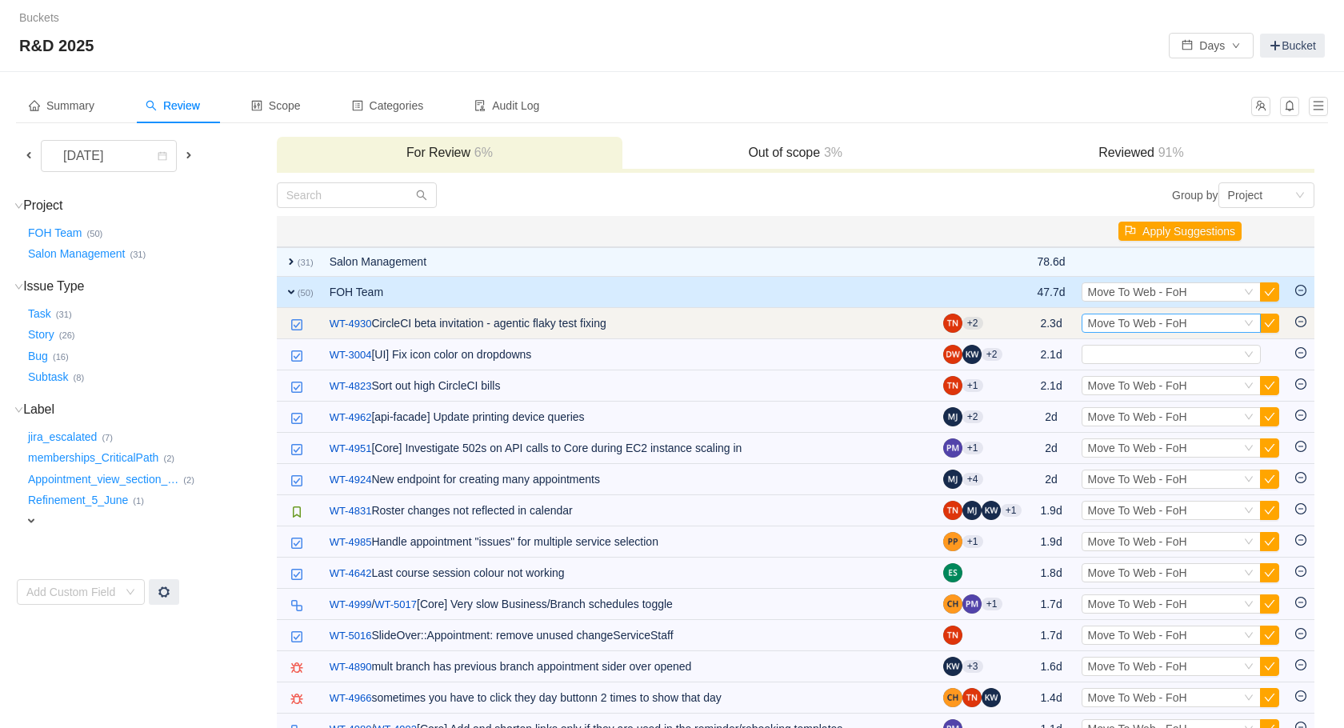
click at [1217, 328] on div "Select Move To Web - FoH" at bounding box center [1164, 323] width 153 height 18
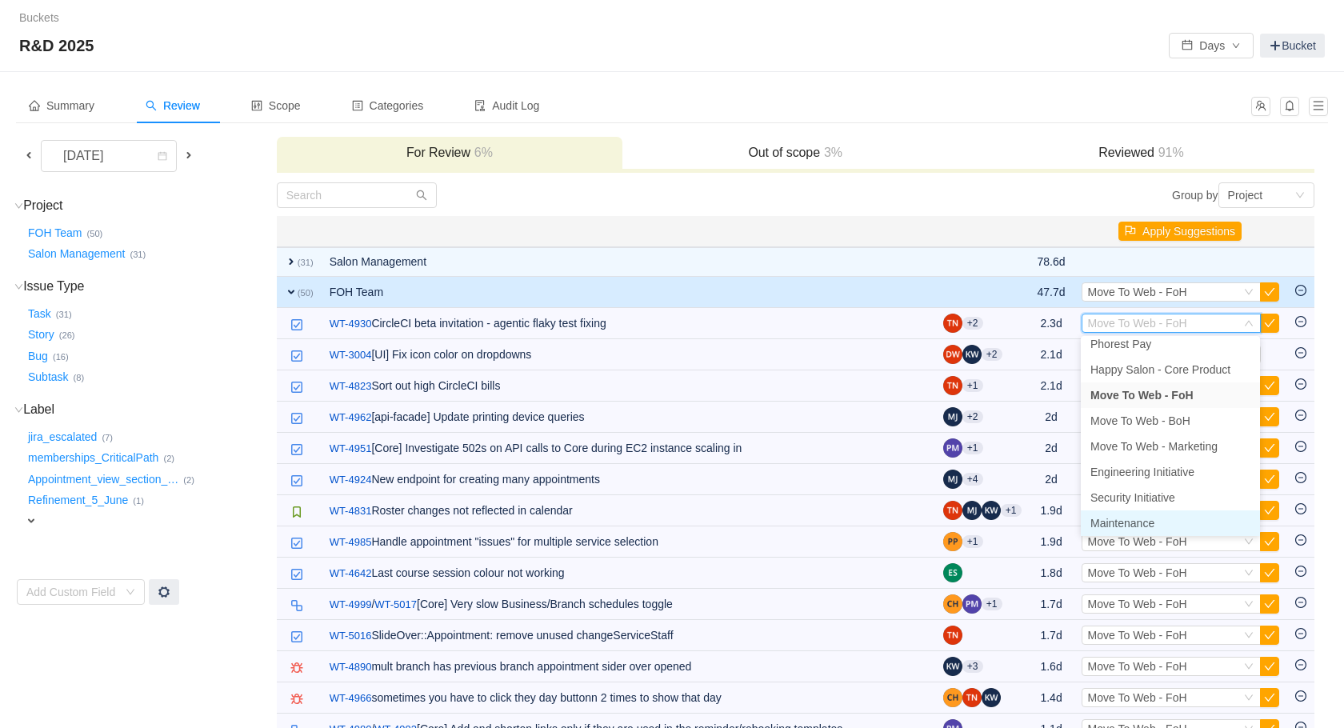
click at [1151, 518] on span "Maintenance" at bounding box center [1123, 523] width 64 height 13
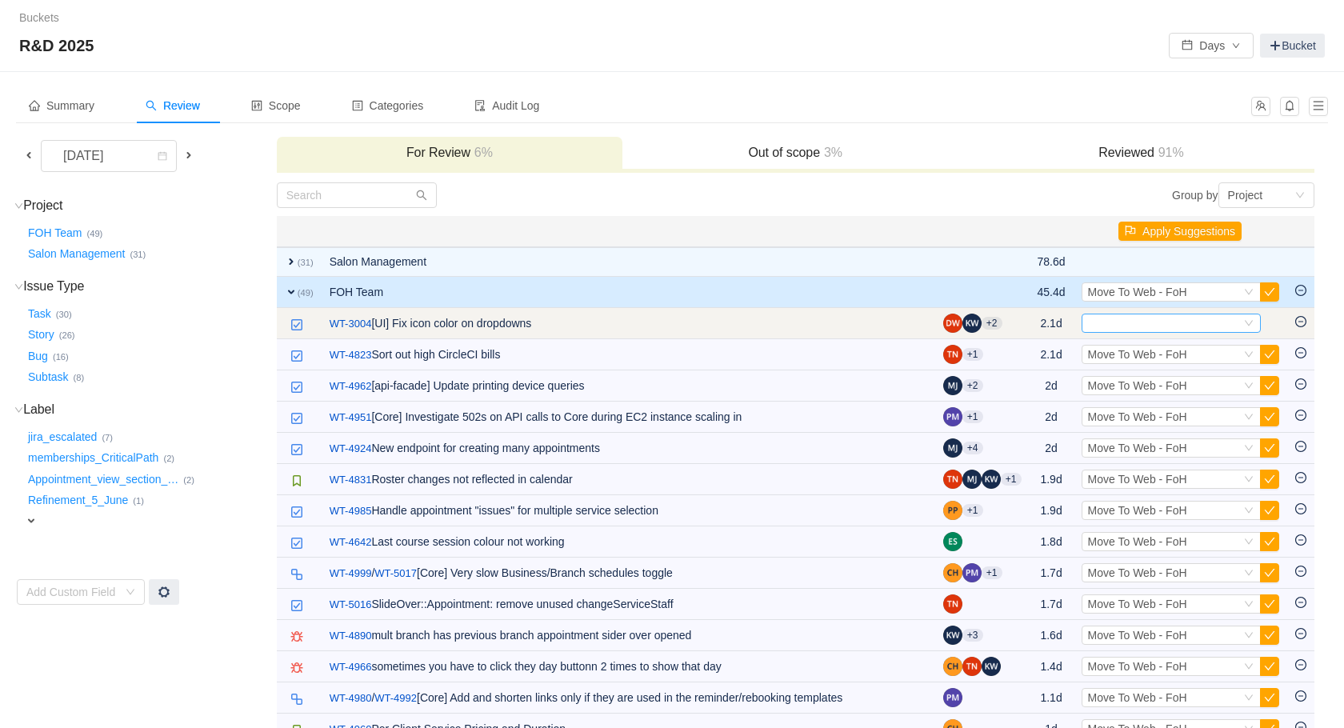
click at [1189, 322] on div "Select" at bounding box center [1164, 323] width 153 height 18
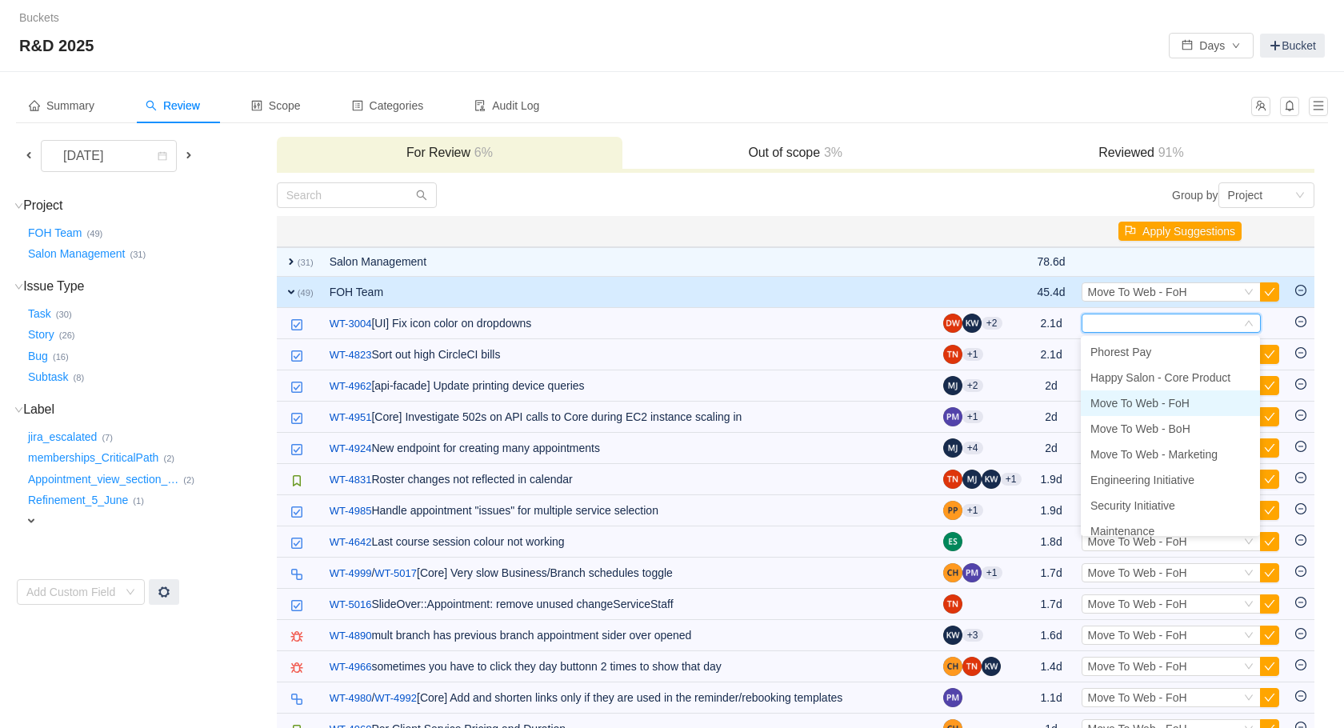
click at [1197, 398] on li "Move To Web - FoH" at bounding box center [1170, 403] width 179 height 26
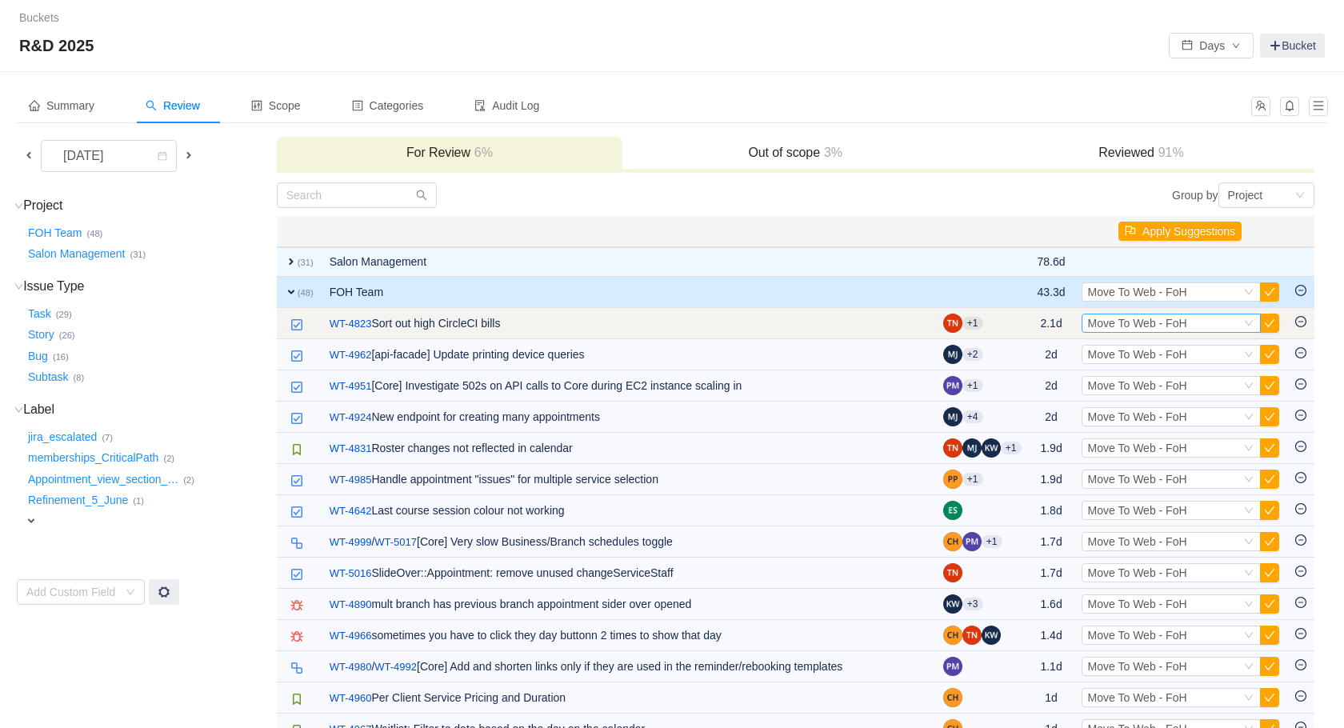
click at [1179, 322] on span "Move To Web - FoH" at bounding box center [1137, 323] width 99 height 13
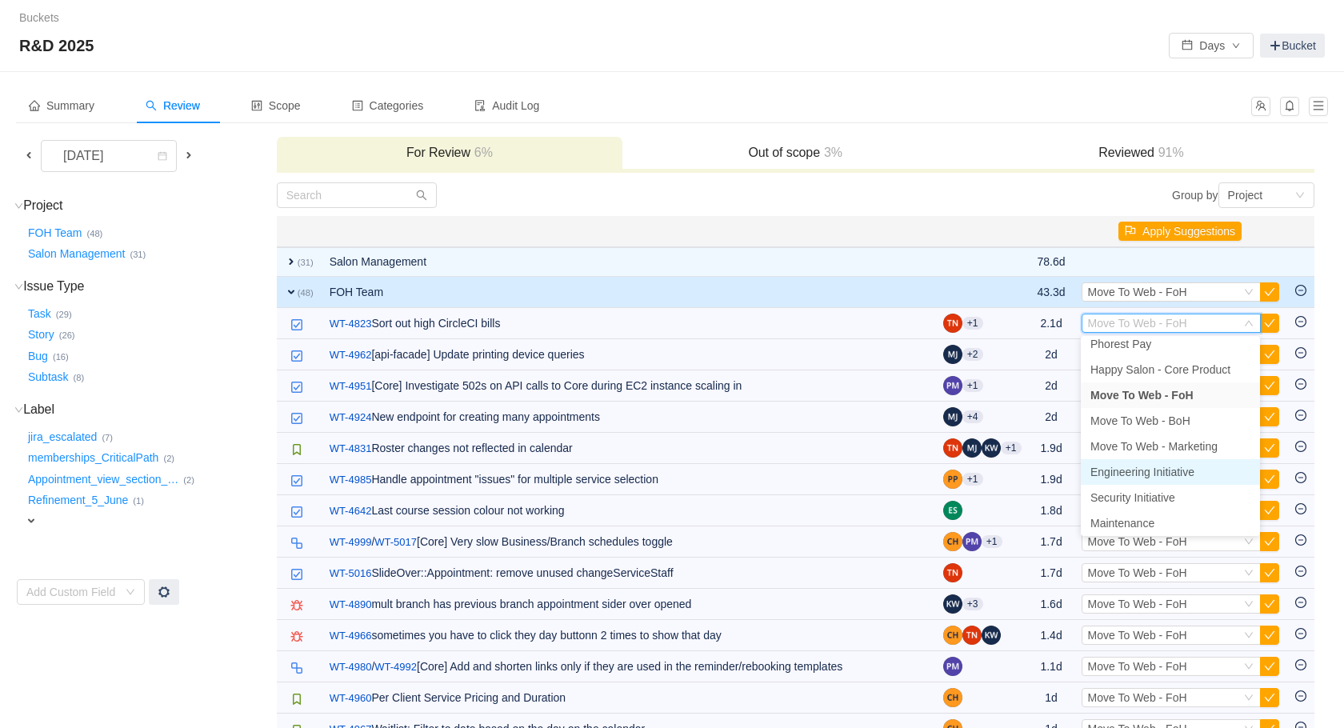
click at [1149, 473] on span "Engineering Initiative" at bounding box center [1143, 472] width 104 height 13
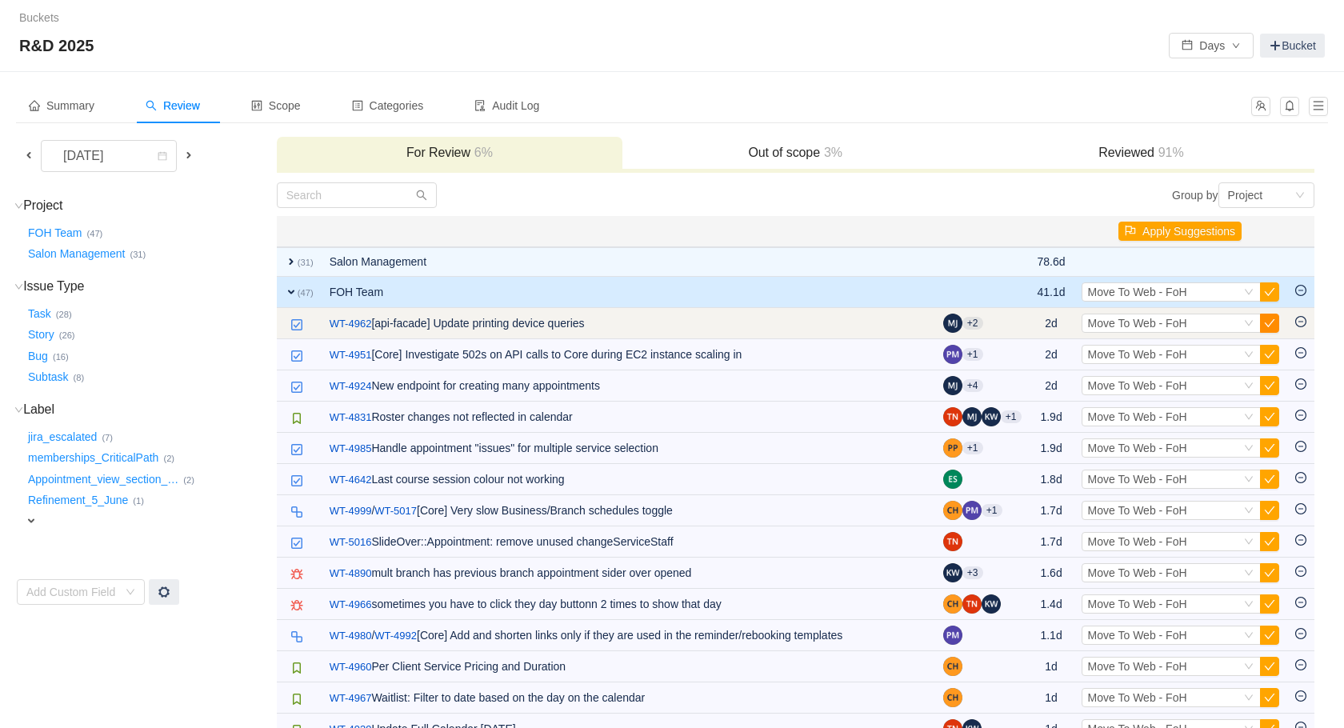
click at [1269, 322] on button "button" at bounding box center [1269, 323] width 19 height 19
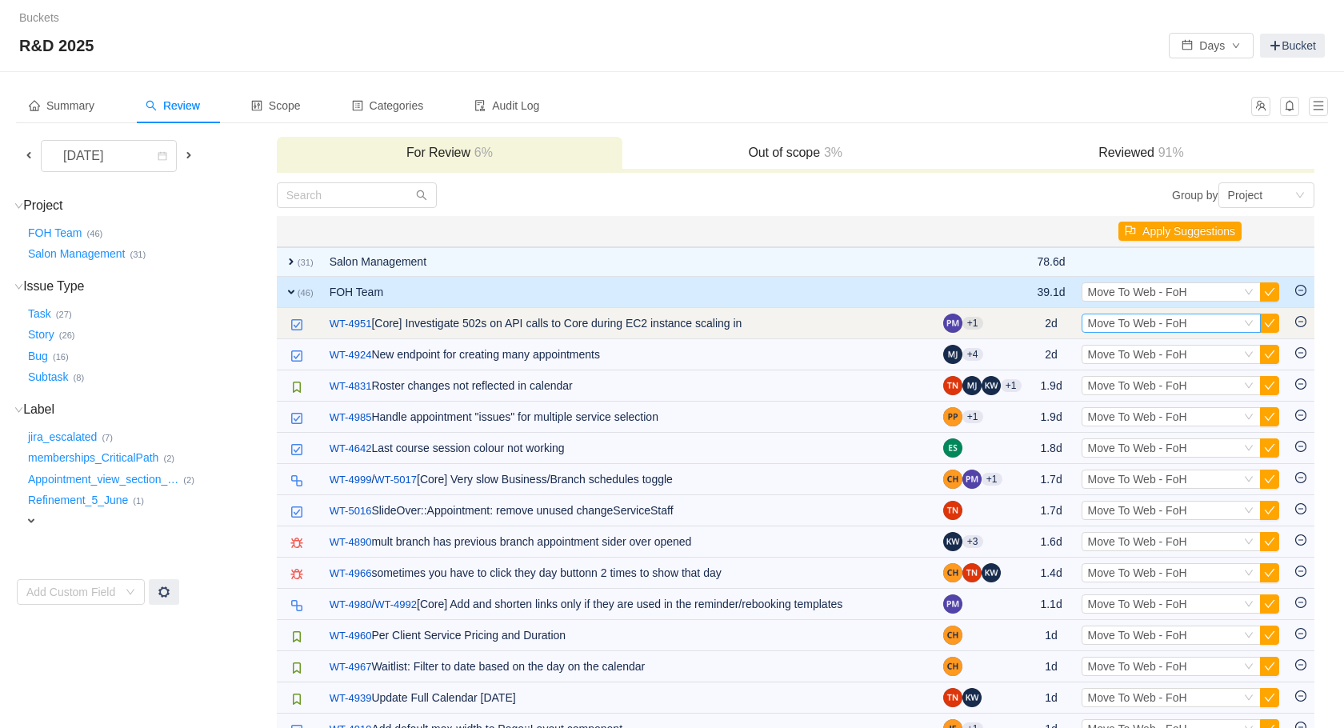
click at [1175, 323] on span "Move To Web - FoH" at bounding box center [1137, 323] width 99 height 13
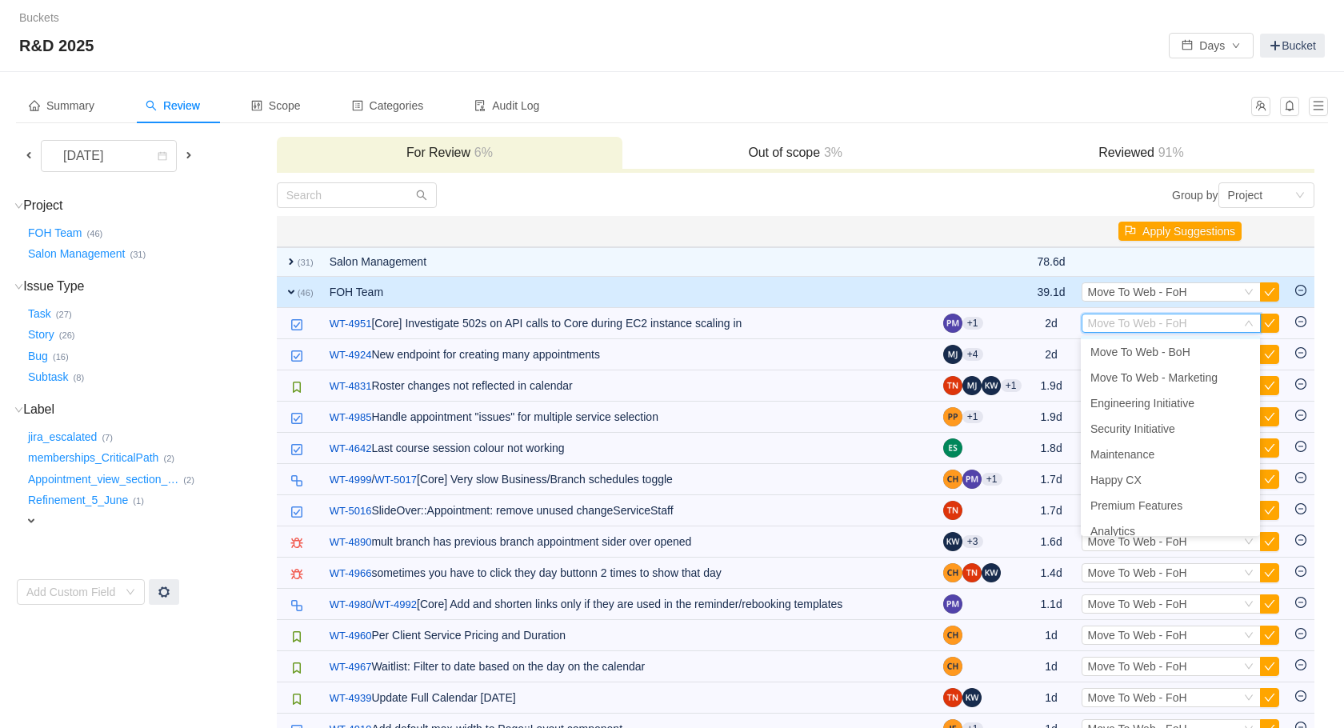
scroll to position [97, 0]
click at [1141, 429] on span "Maintenance" at bounding box center [1123, 434] width 64 height 13
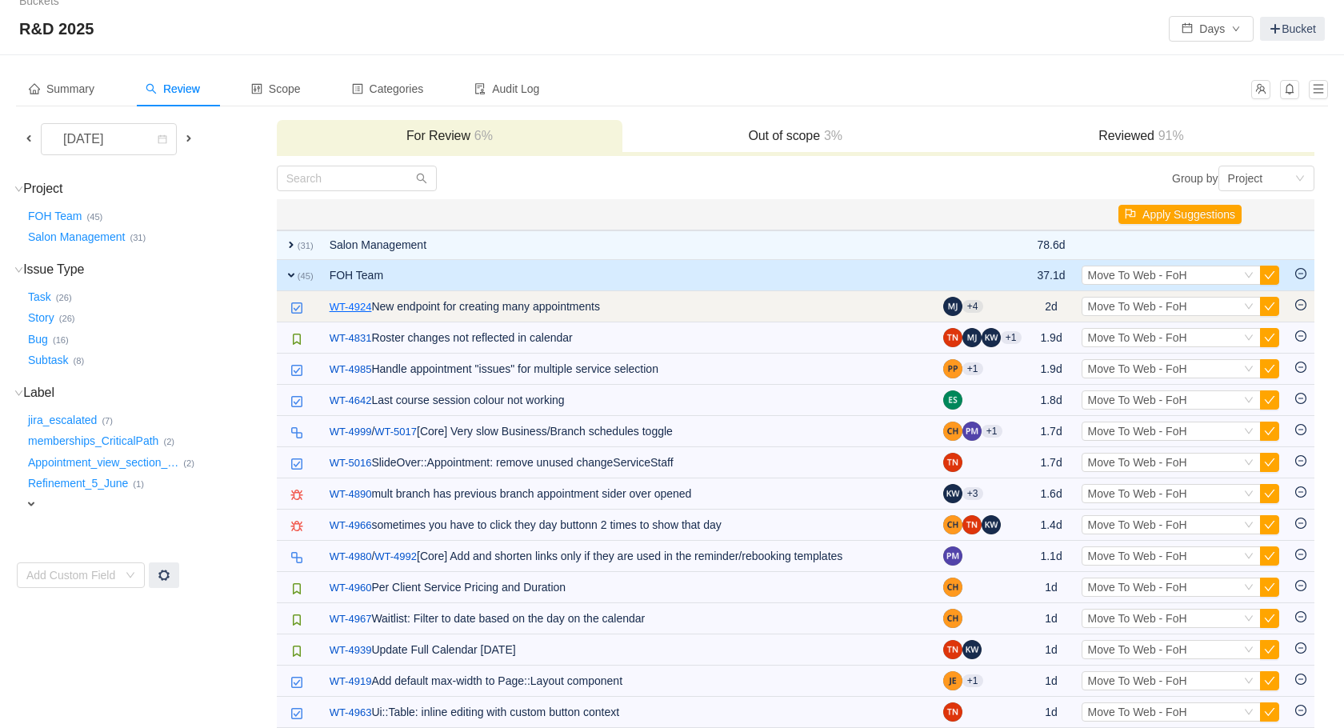
scroll to position [18, 0]
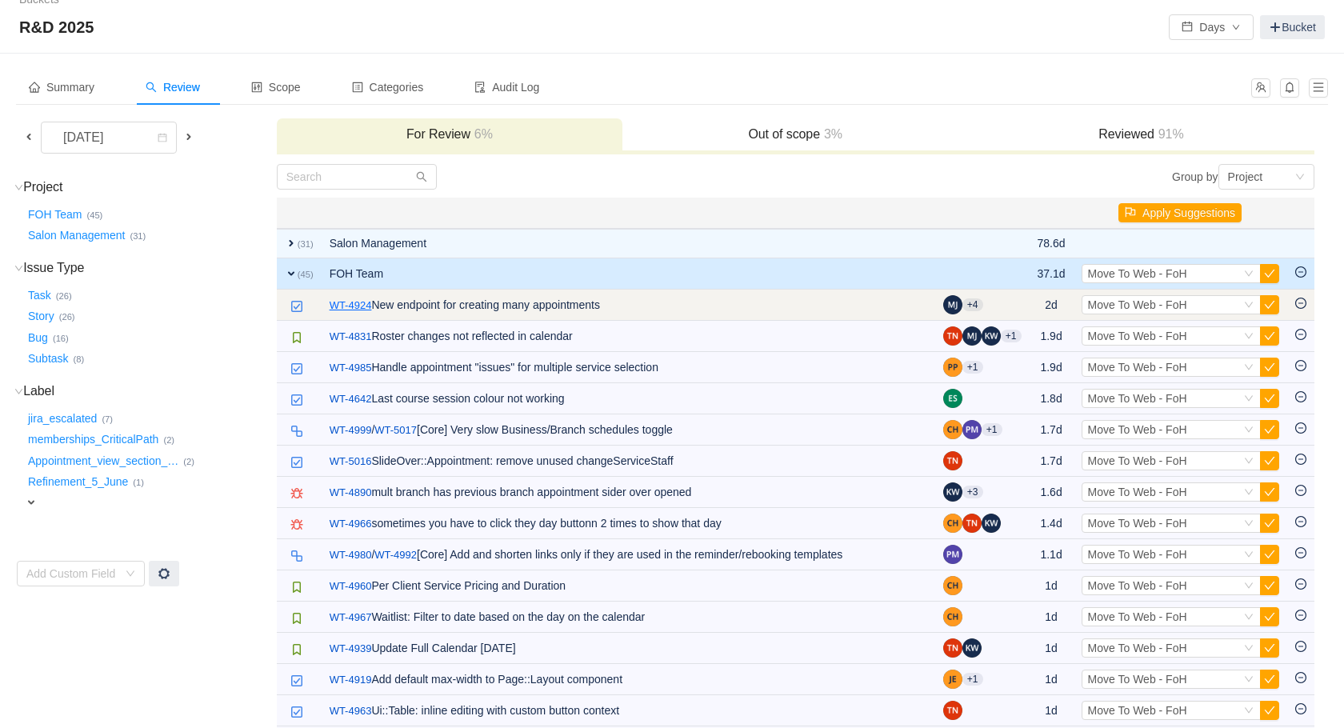
click at [346, 316] on td "/ WT-4924 New endpoint for creating many appointments" at bounding box center [629, 305] width 614 height 31
click at [372, 308] on link "WT-4924" at bounding box center [351, 306] width 42 height 16
click at [1265, 306] on button "button" at bounding box center [1269, 305] width 19 height 19
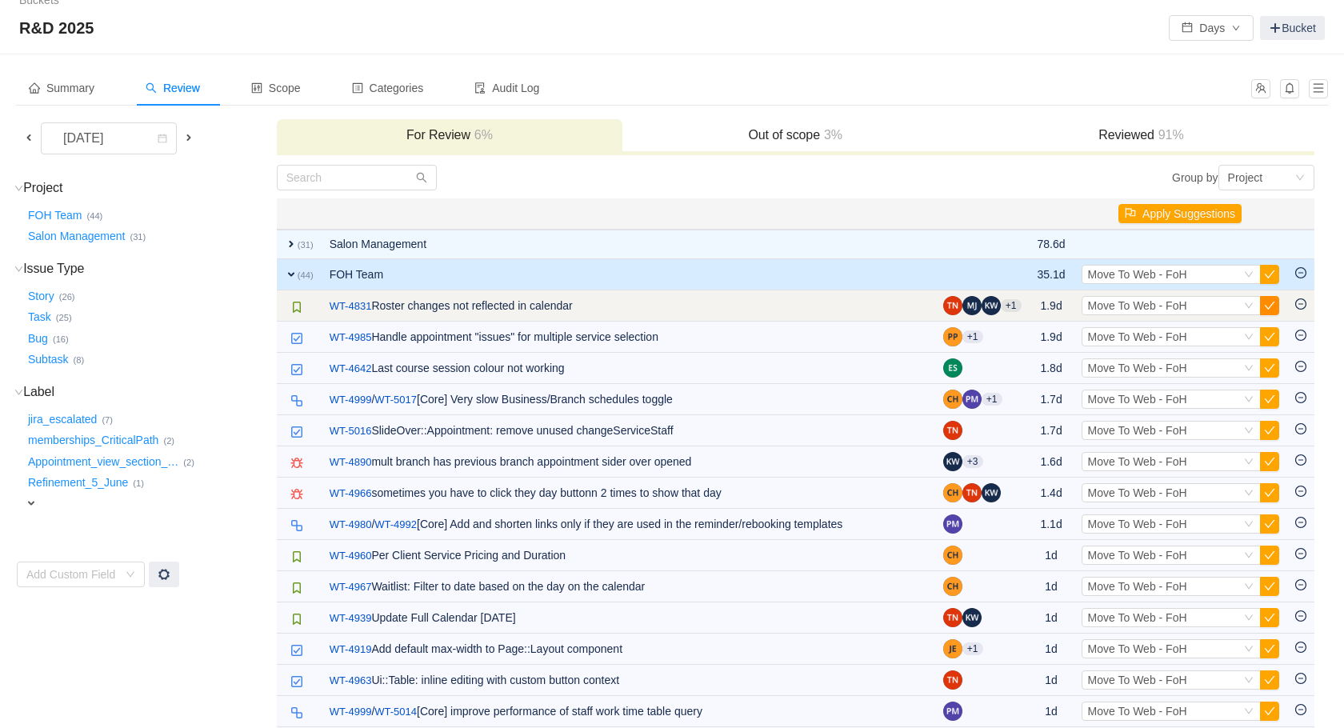
click at [1272, 306] on button "button" at bounding box center [1269, 305] width 19 height 19
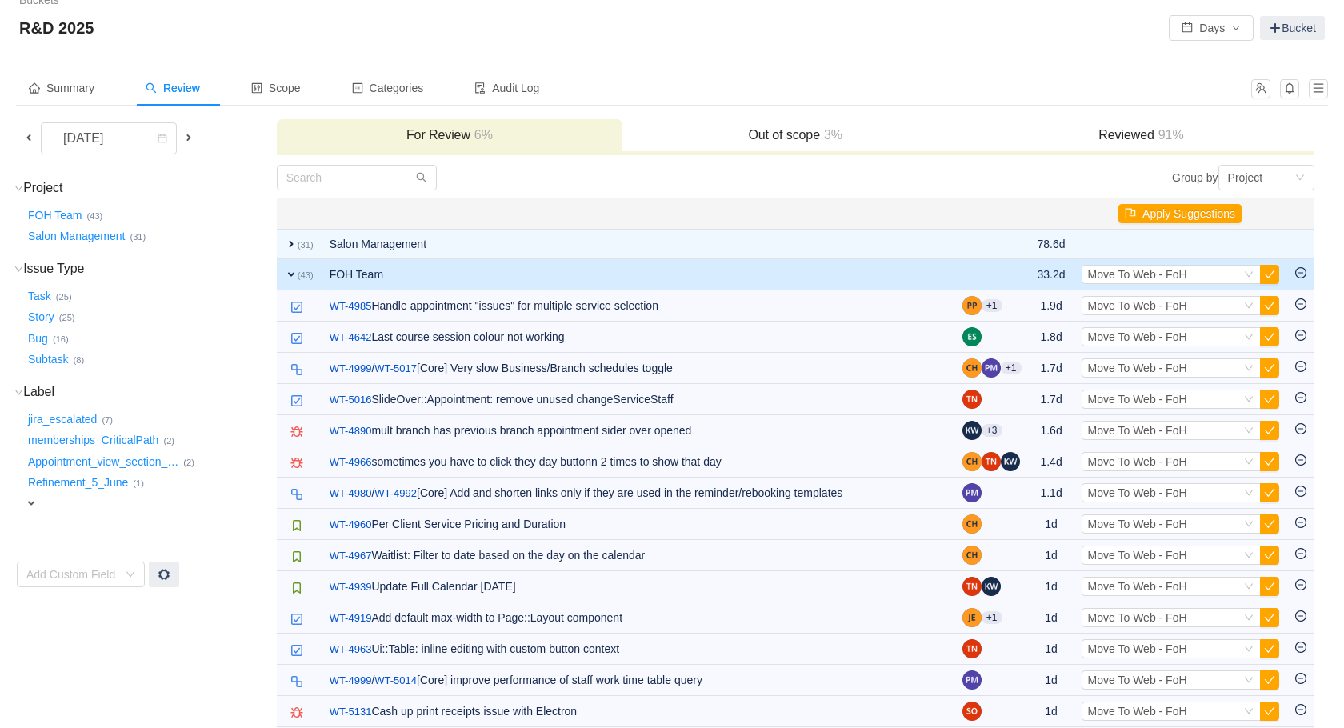
click at [1272, 306] on button "button" at bounding box center [1269, 305] width 19 height 19
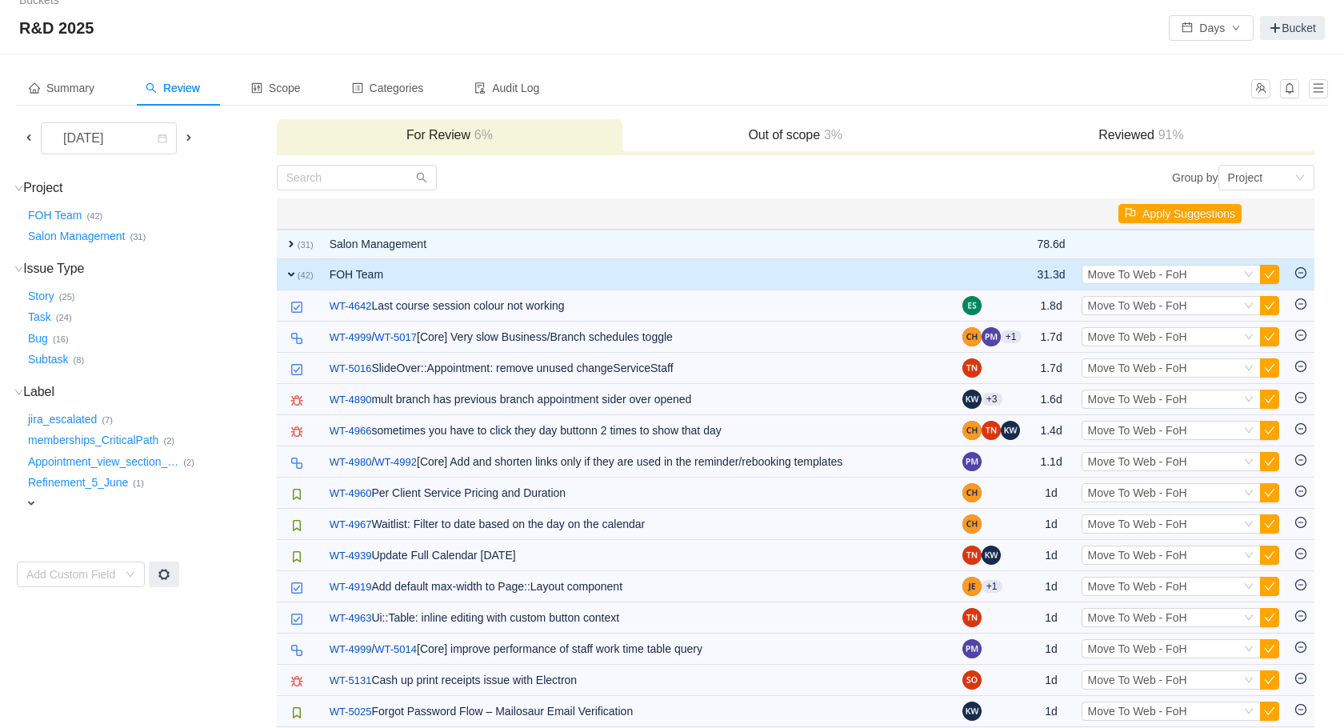
click at [1272, 306] on button "button" at bounding box center [1269, 305] width 19 height 19
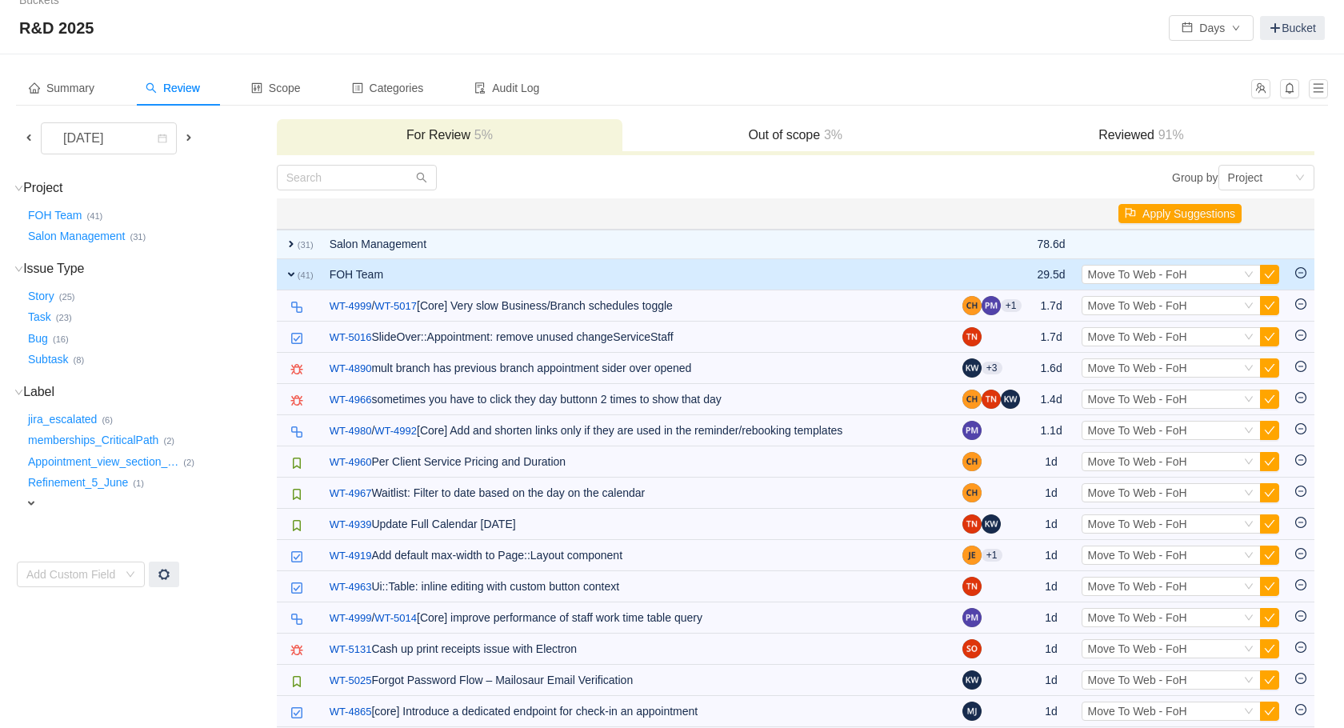
click at [1272, 306] on button "button" at bounding box center [1269, 305] width 19 height 19
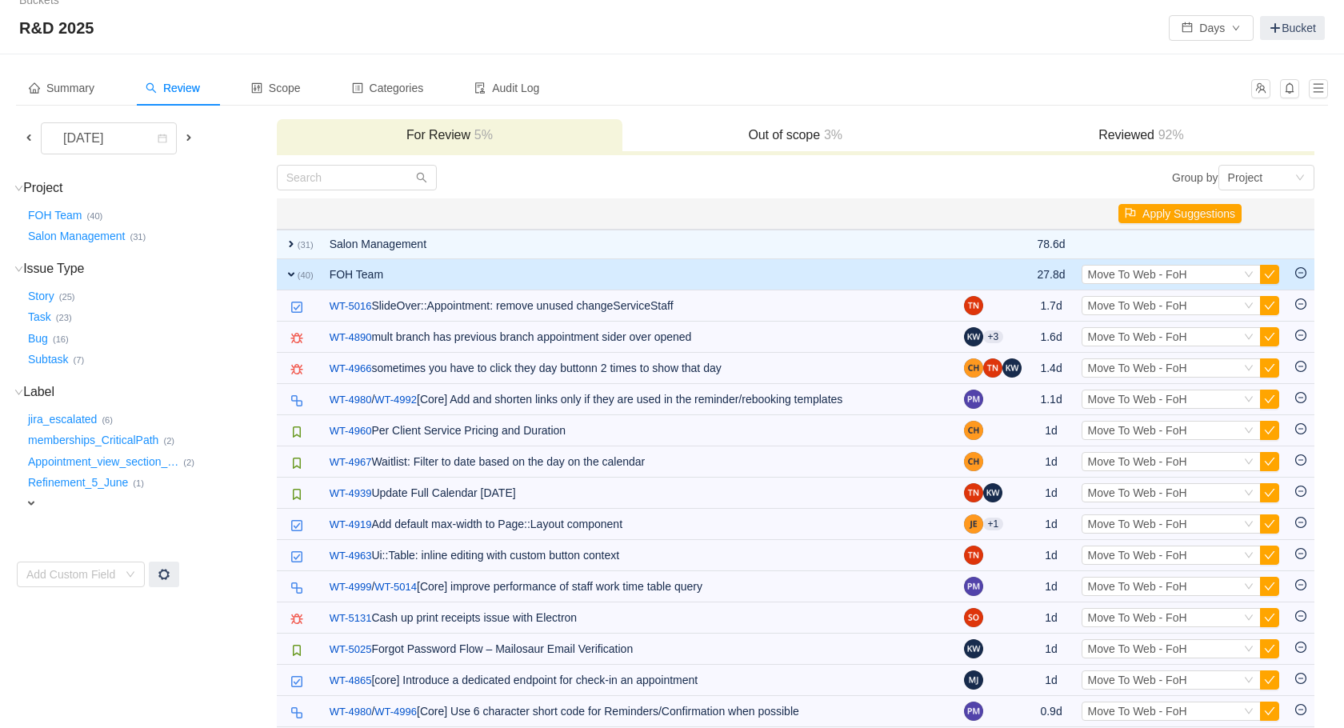
click at [1272, 306] on button "button" at bounding box center [1269, 305] width 19 height 19
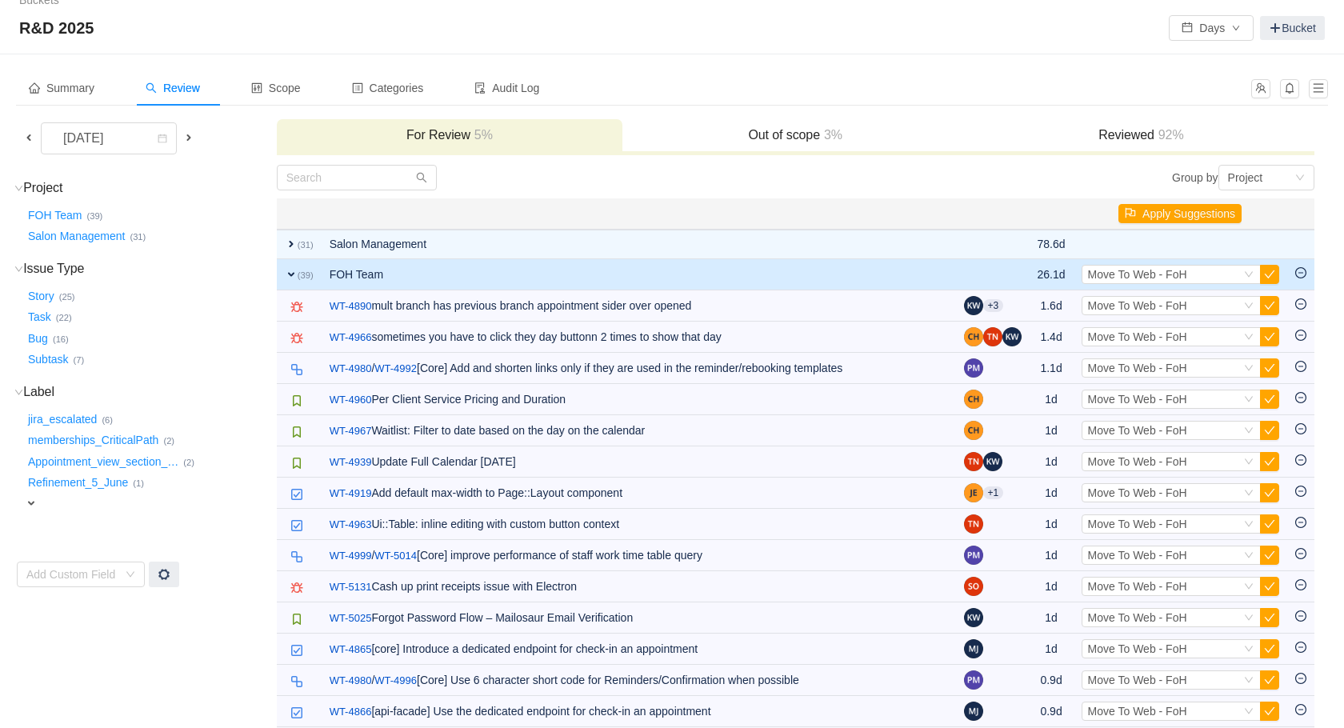
click at [1272, 306] on button "button" at bounding box center [1269, 305] width 19 height 19
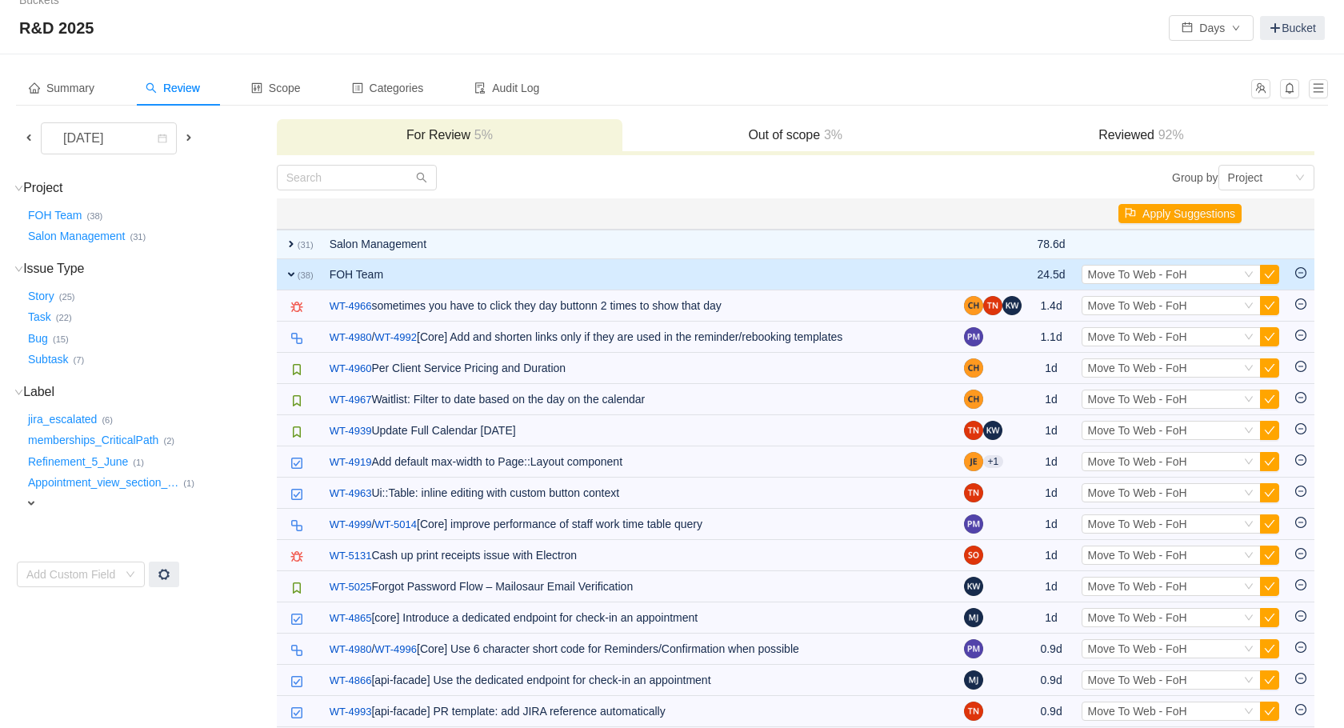
click at [1272, 306] on button "button" at bounding box center [1269, 305] width 19 height 19
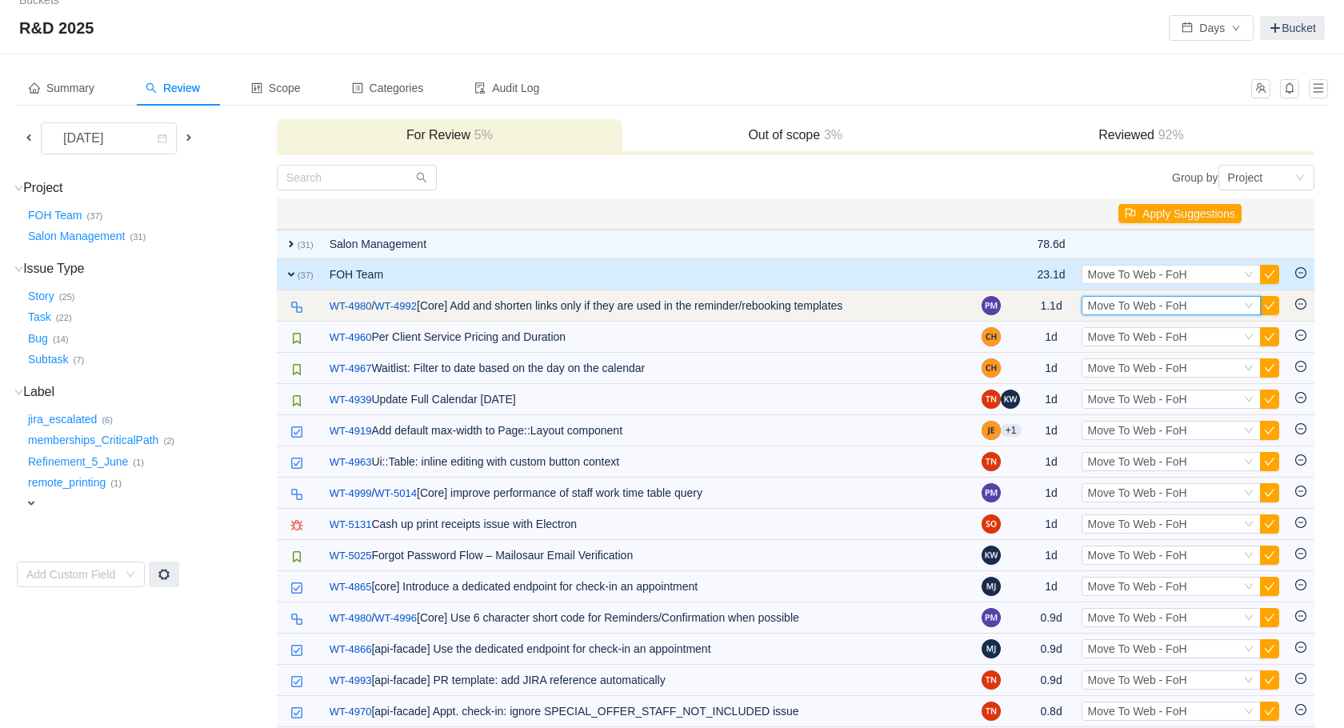
click at [1221, 308] on div "Select Move To Web - FoH" at bounding box center [1164, 306] width 153 height 18
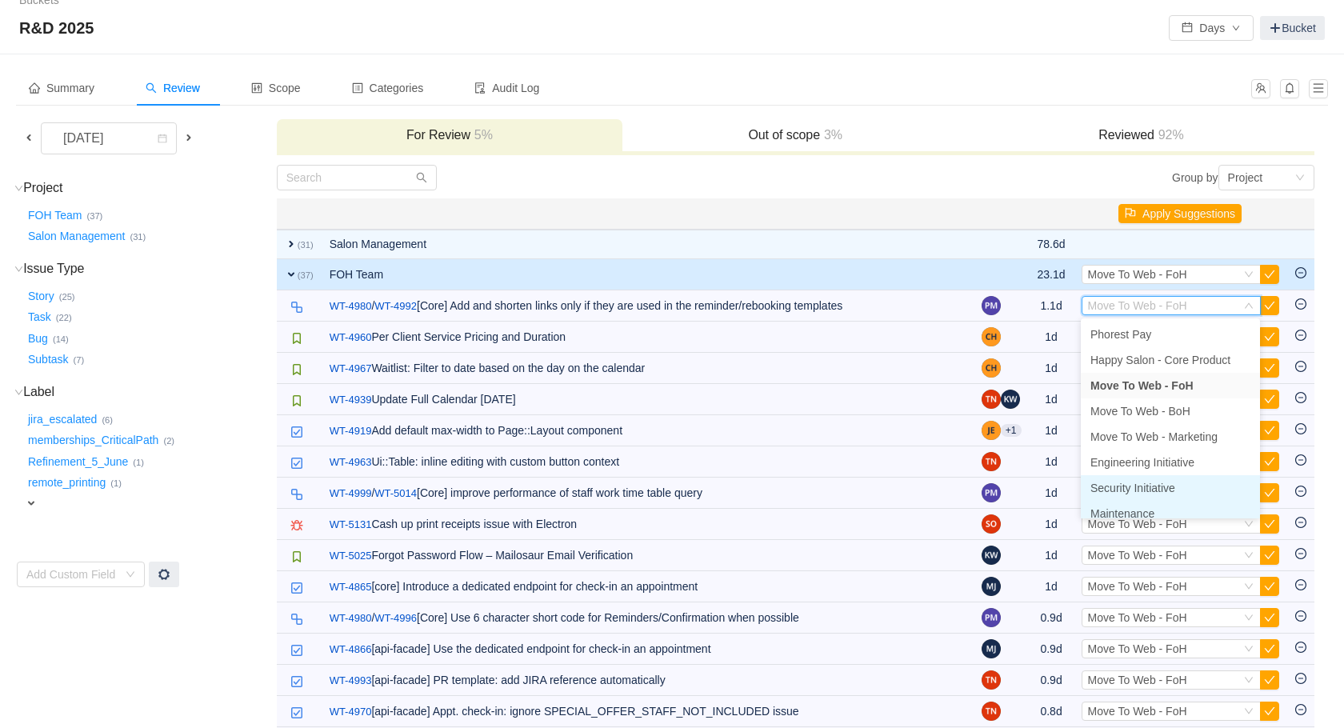
scroll to position [8, 0]
click at [1155, 508] on span "Maintenance" at bounding box center [1123, 505] width 64 height 13
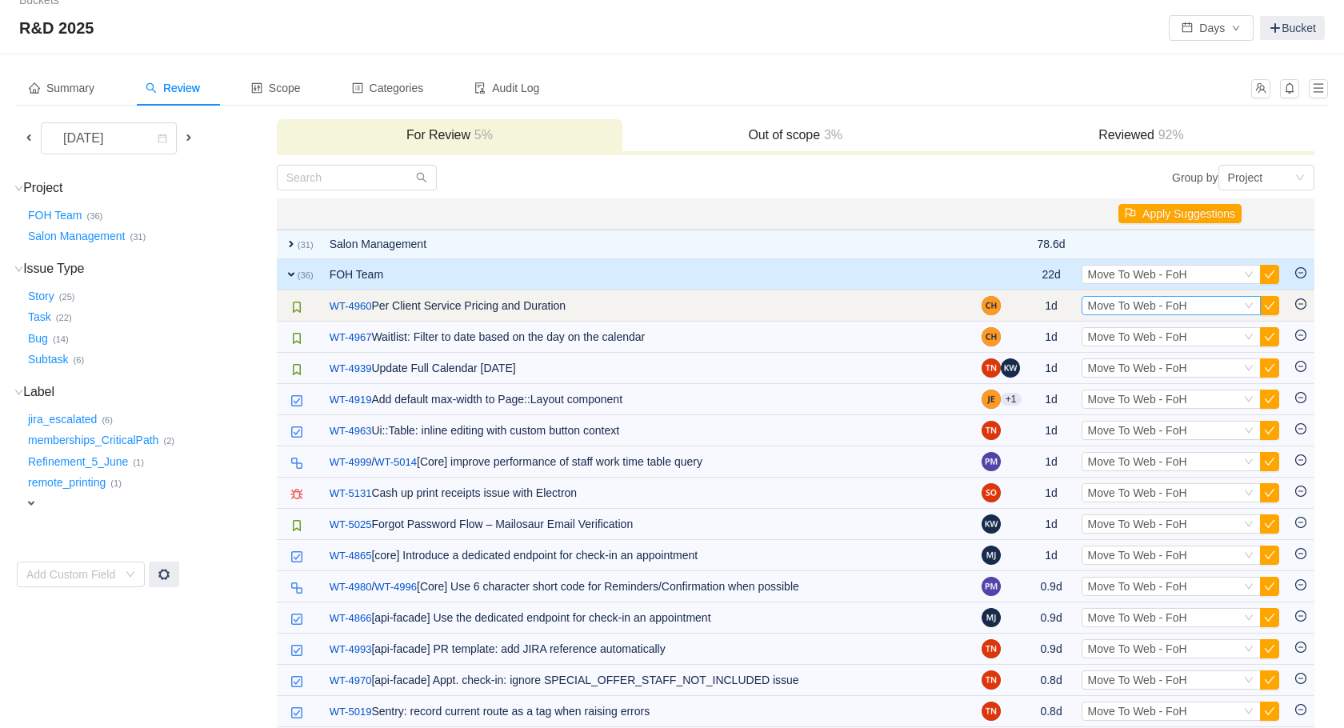
click at [1215, 308] on div "Select Move To Web - FoH" at bounding box center [1164, 306] width 153 height 18
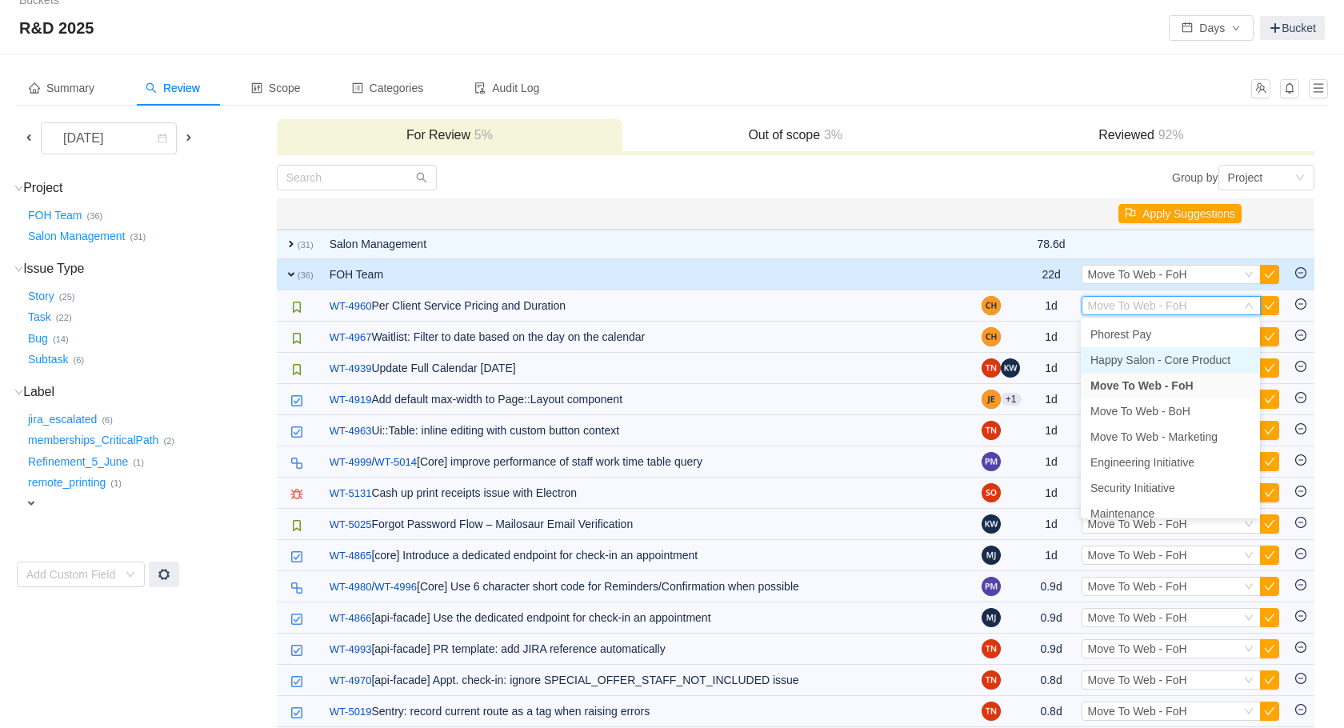
click at [1192, 357] on span "Happy Salon - Core Product" at bounding box center [1161, 360] width 140 height 13
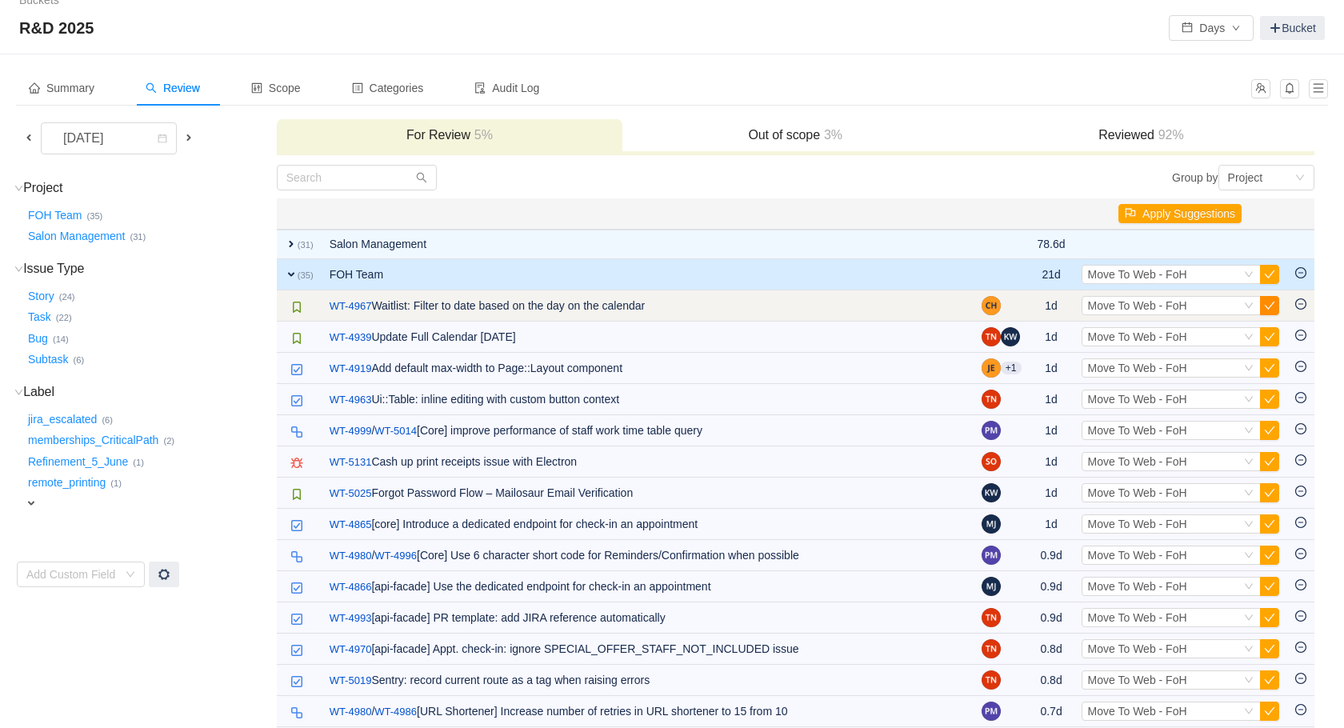
click at [1274, 306] on button "button" at bounding box center [1269, 305] width 19 height 19
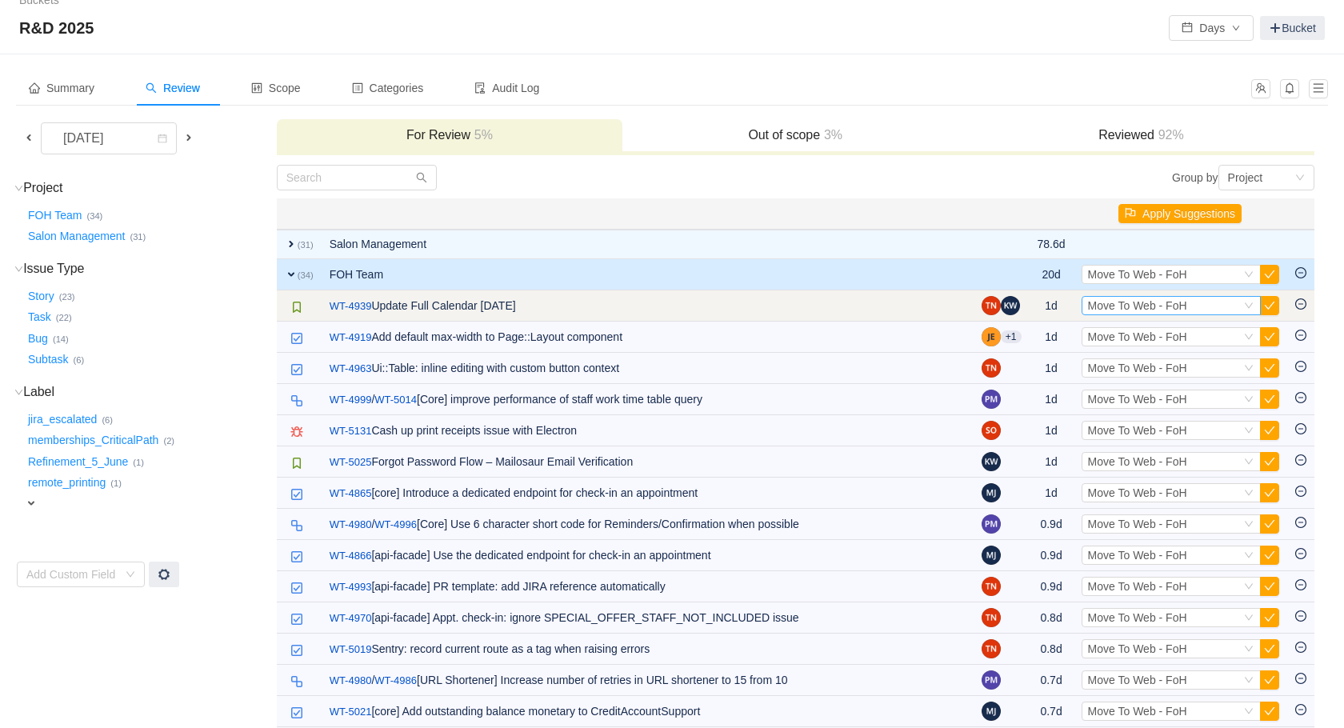
click at [1222, 310] on div "Select Move To Web - FoH" at bounding box center [1164, 306] width 153 height 18
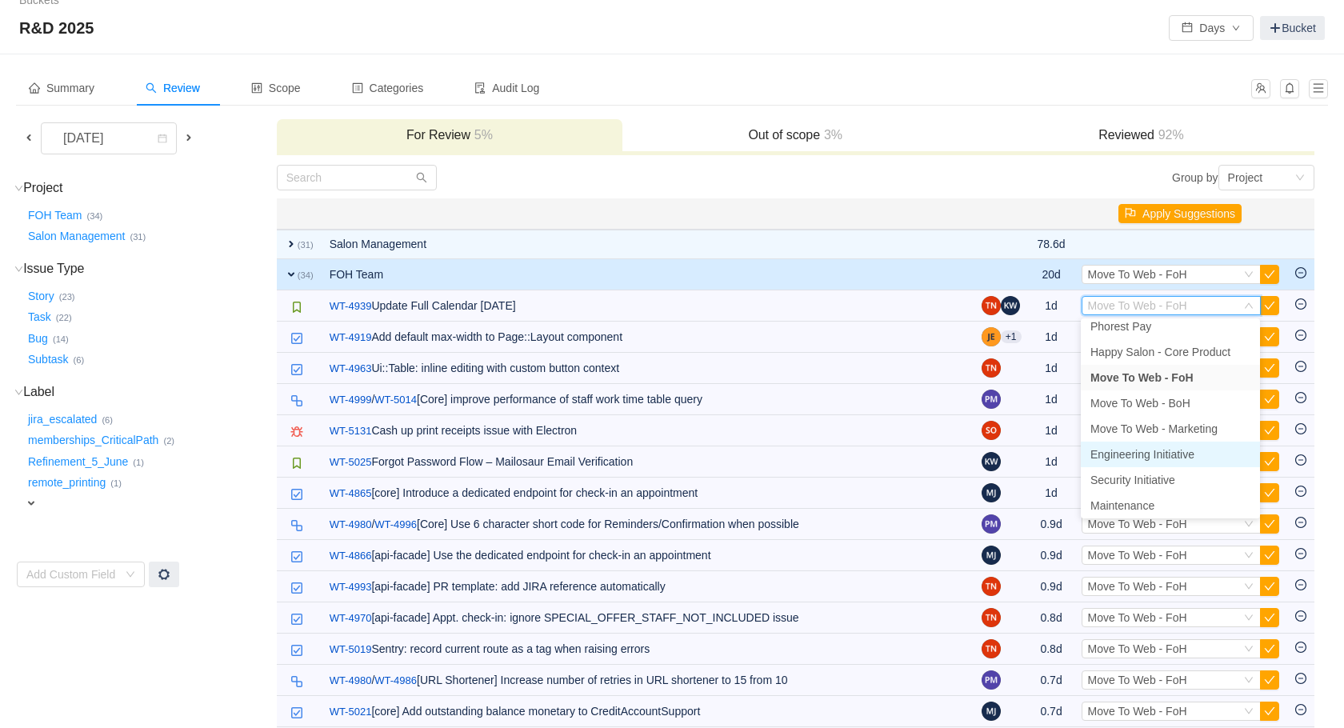
click at [1143, 461] on li "Engineering Initiative" at bounding box center [1170, 455] width 179 height 26
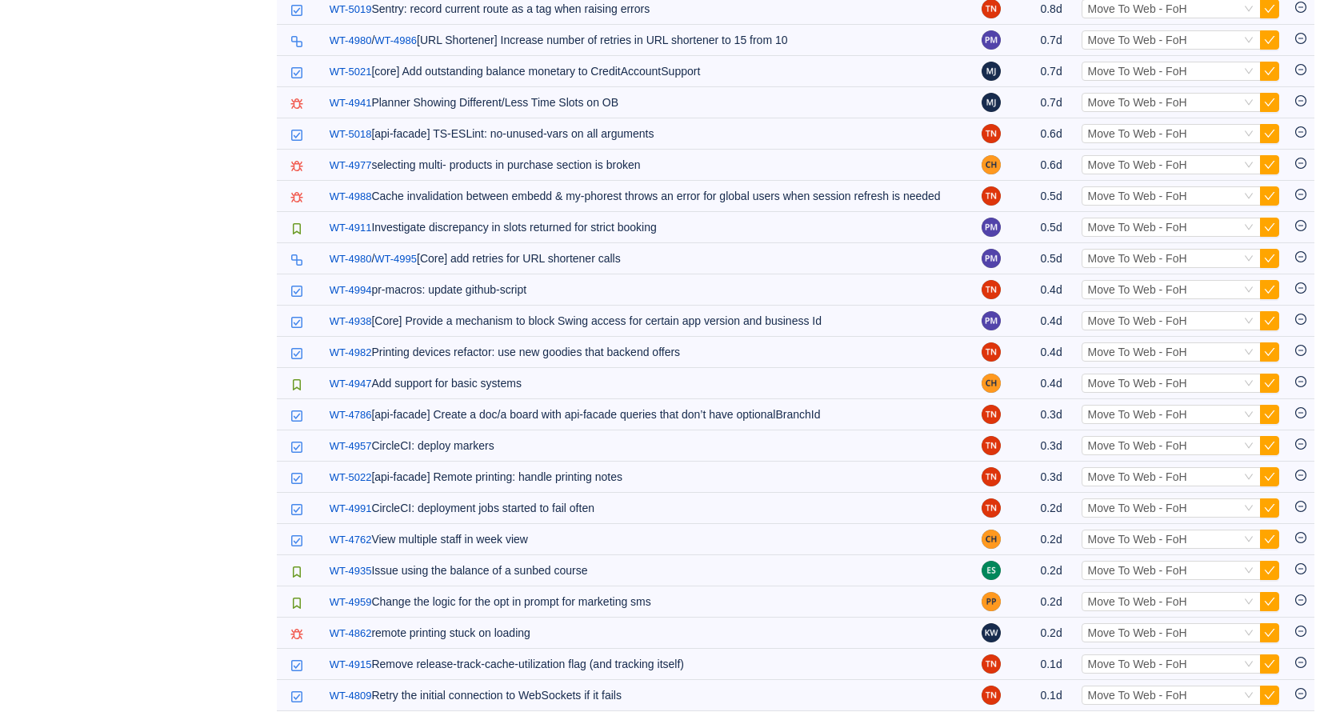
scroll to position [649, 0]
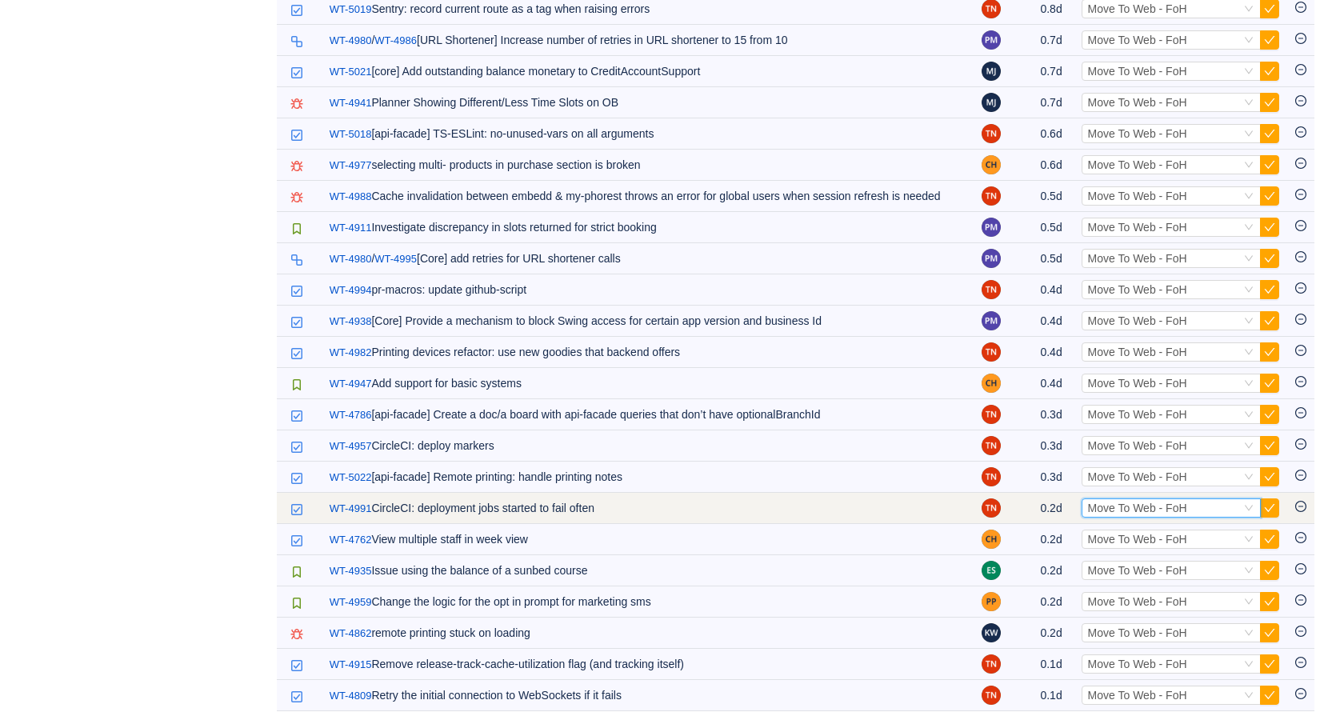
click at [1103, 502] on span "Move To Web - FoH" at bounding box center [1137, 508] width 99 height 13
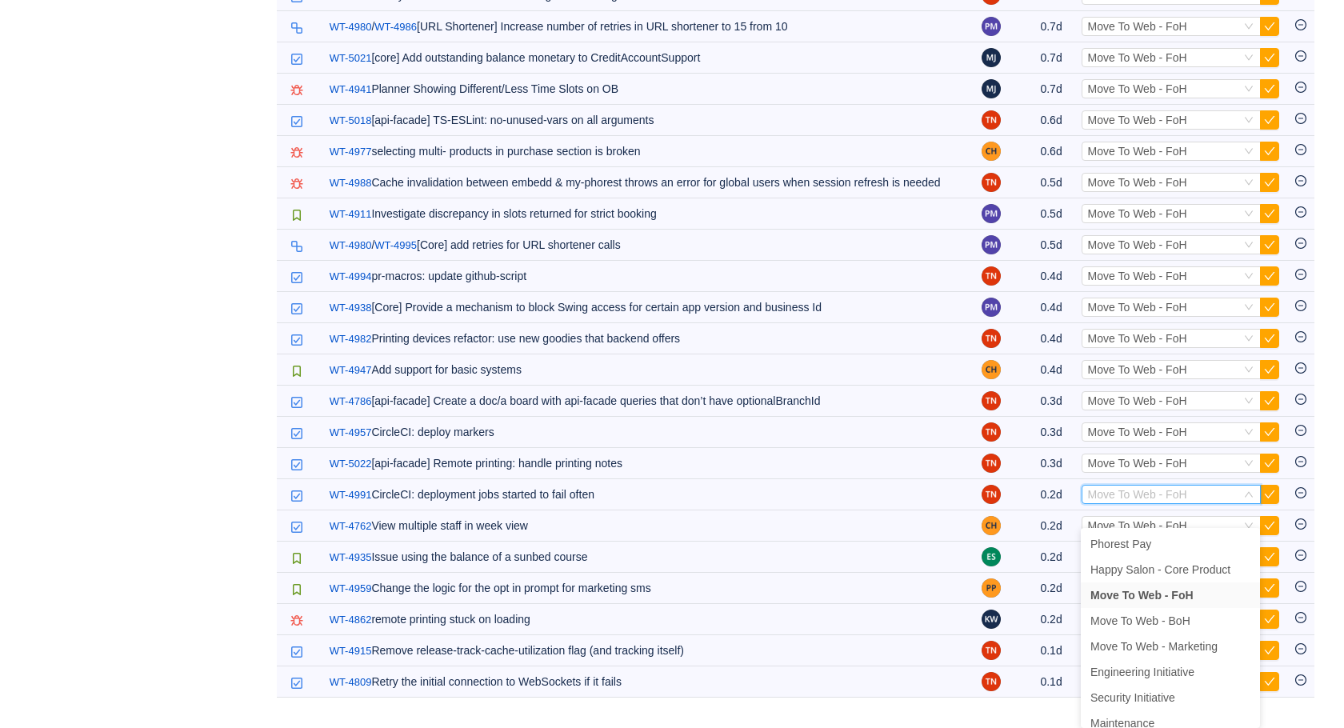
scroll to position [8, 0]
click at [1127, 711] on span "Maintenance" at bounding box center [1123, 715] width 64 height 13
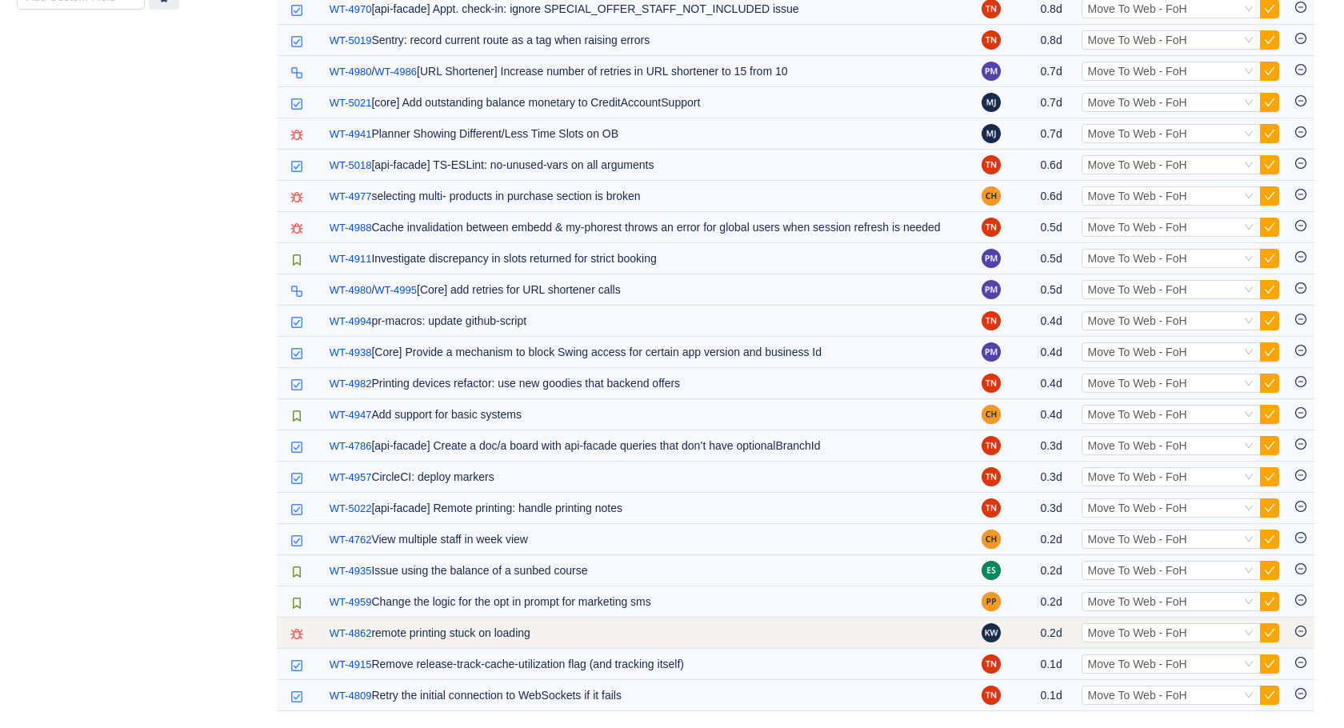
scroll to position [618, 0]
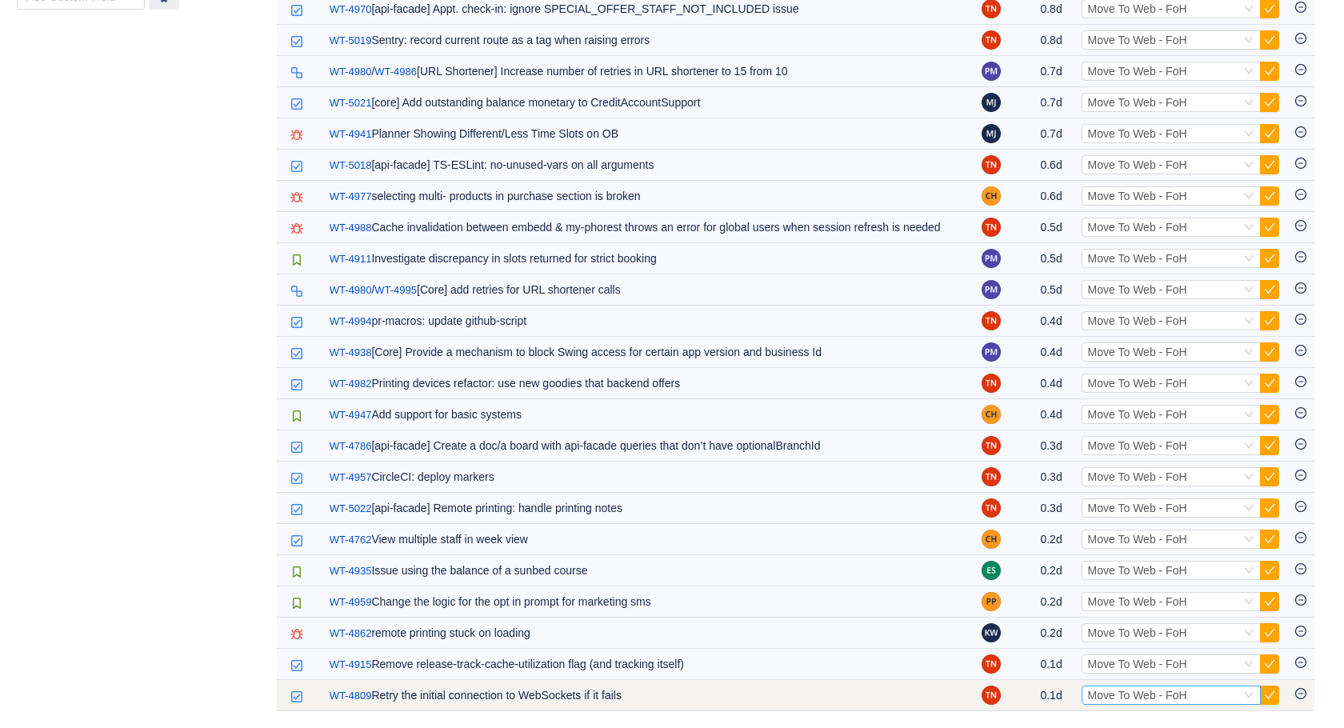
click at [1116, 702] on div "Move To Web - FoH" at bounding box center [1137, 696] width 99 height 18
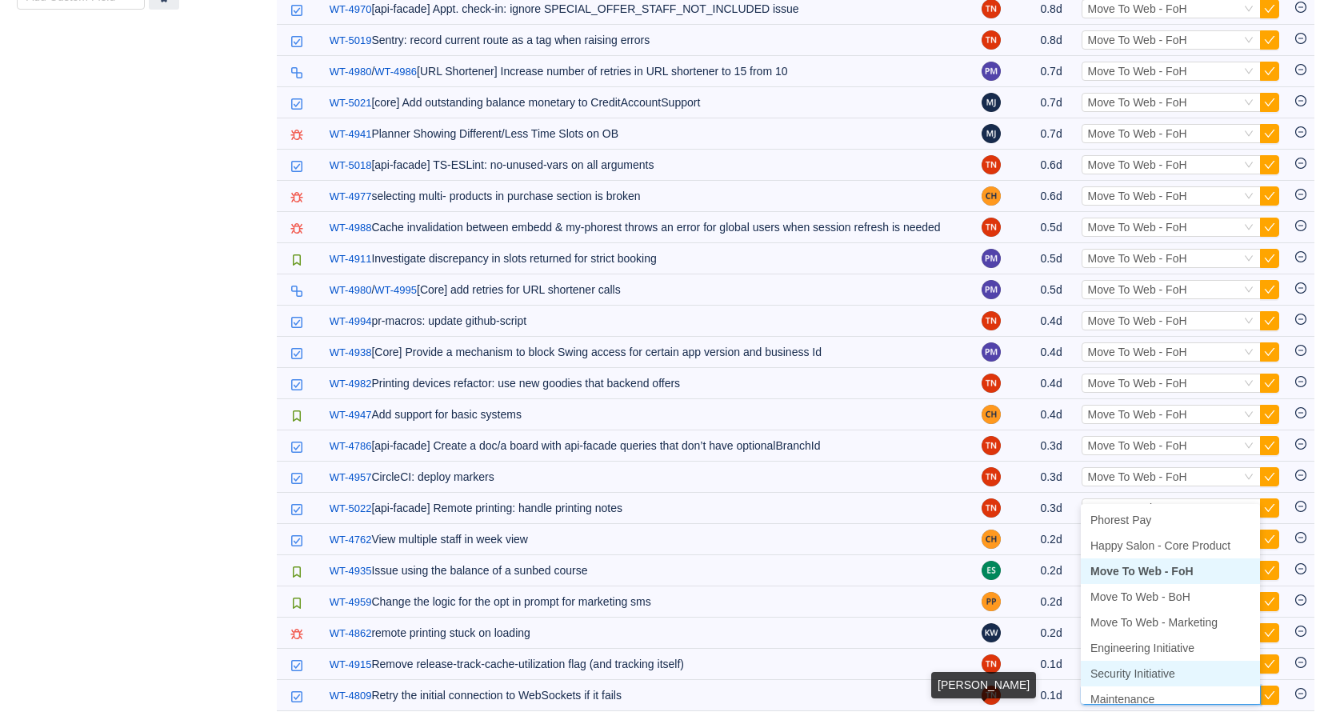
scroll to position [8, 0]
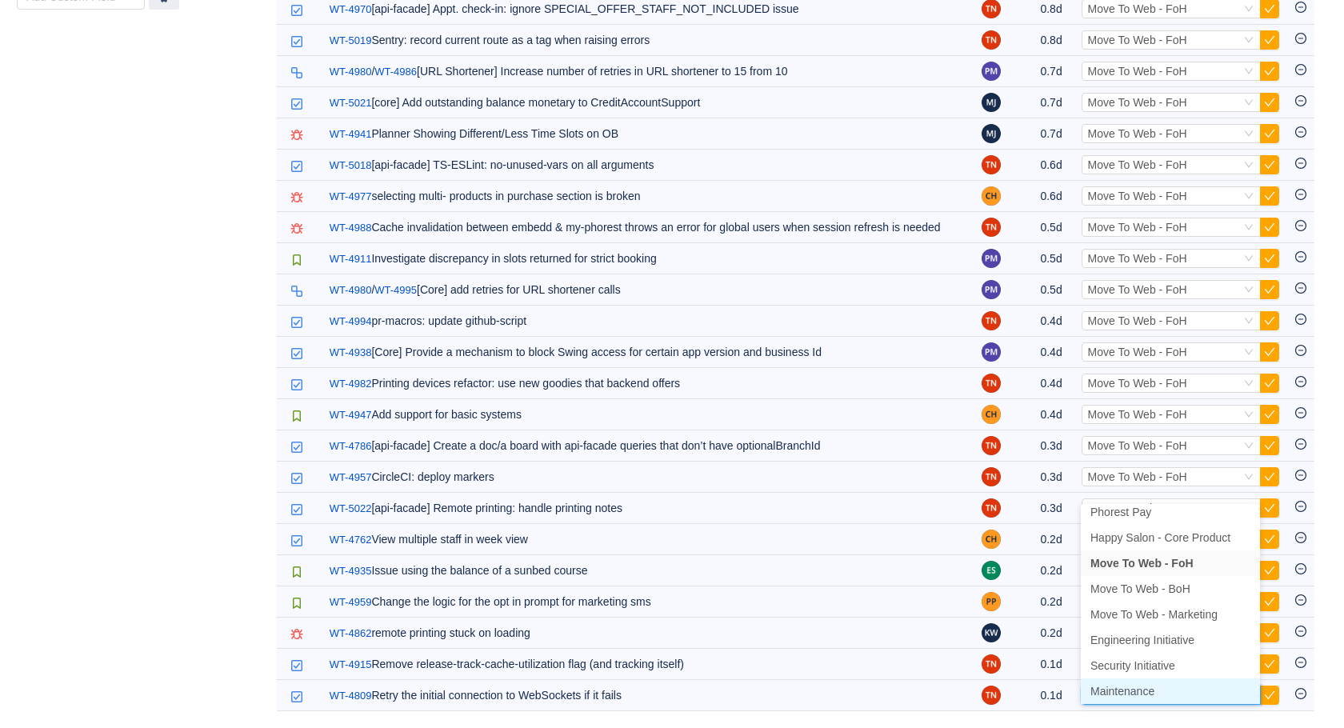
click at [1157, 679] on li "Maintenance" at bounding box center [1170, 692] width 179 height 26
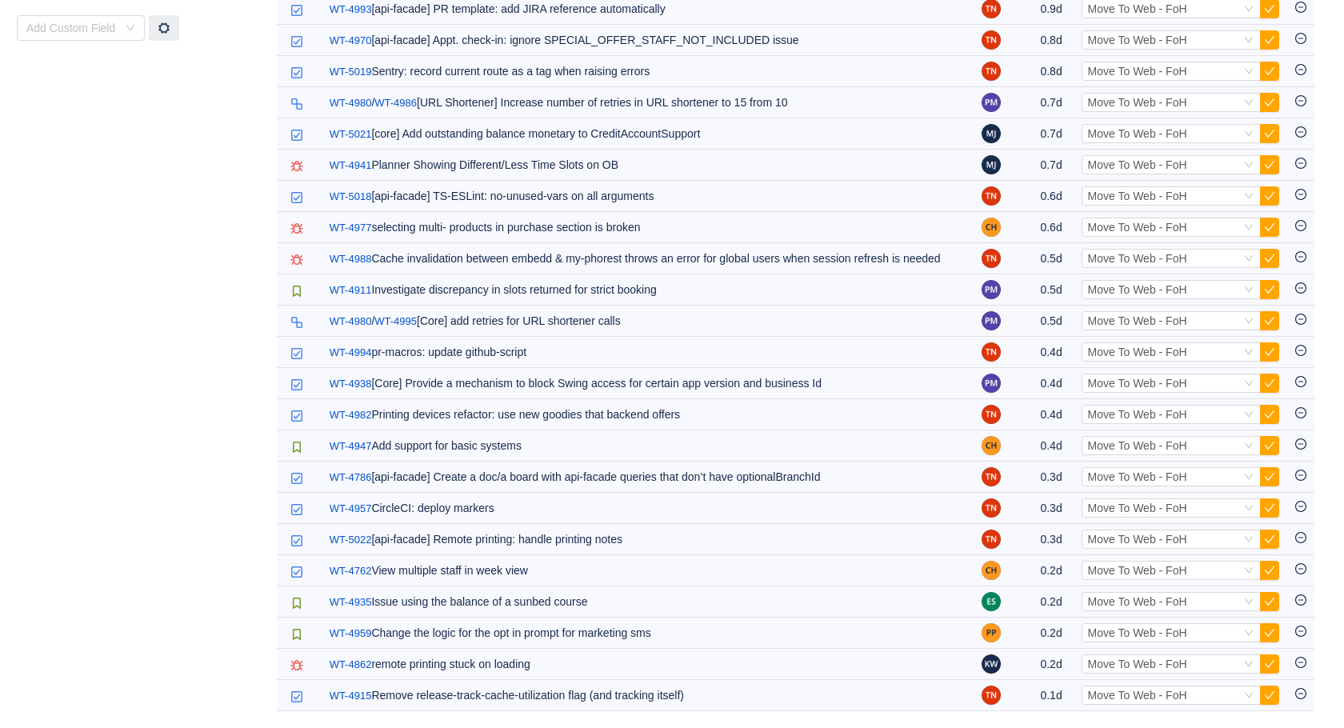
scroll to position [586, 0]
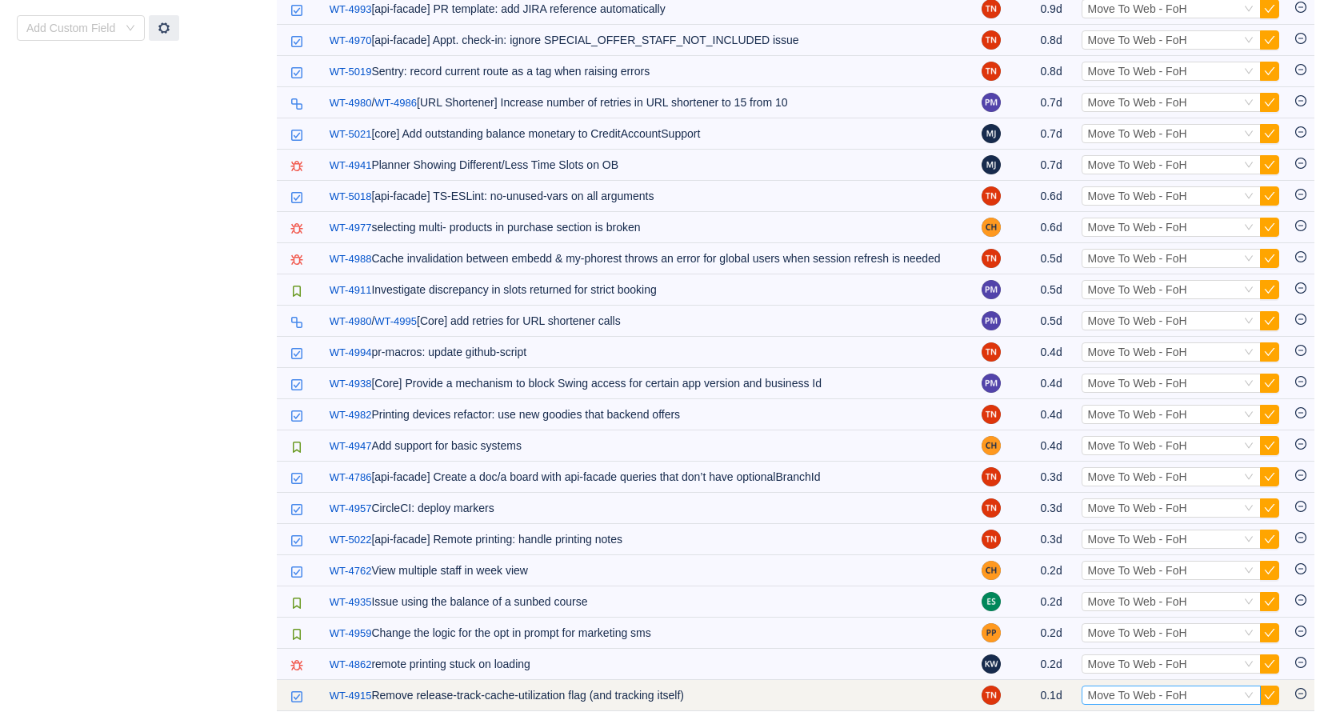
click at [1187, 693] on span "Move To Web - FoH" at bounding box center [1137, 695] width 99 height 13
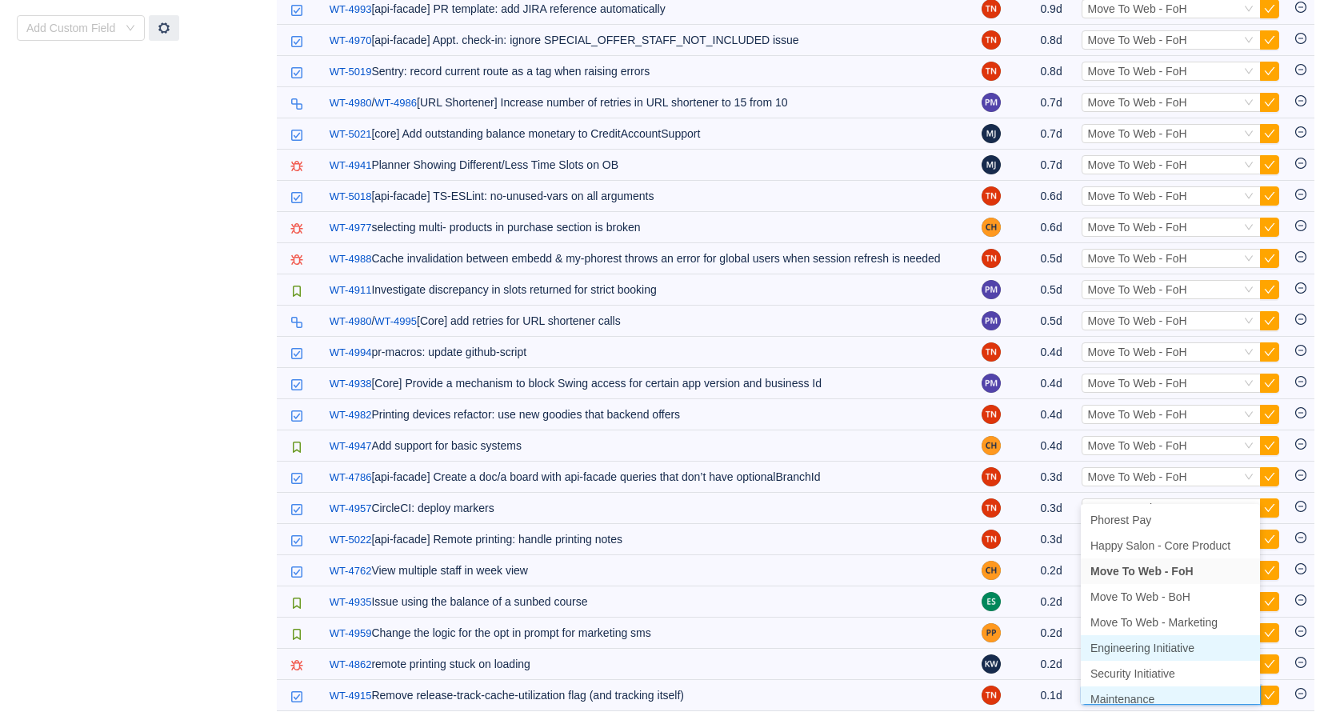
scroll to position [8, 0]
click at [1151, 685] on span "Maintenance" at bounding box center [1123, 691] width 64 height 13
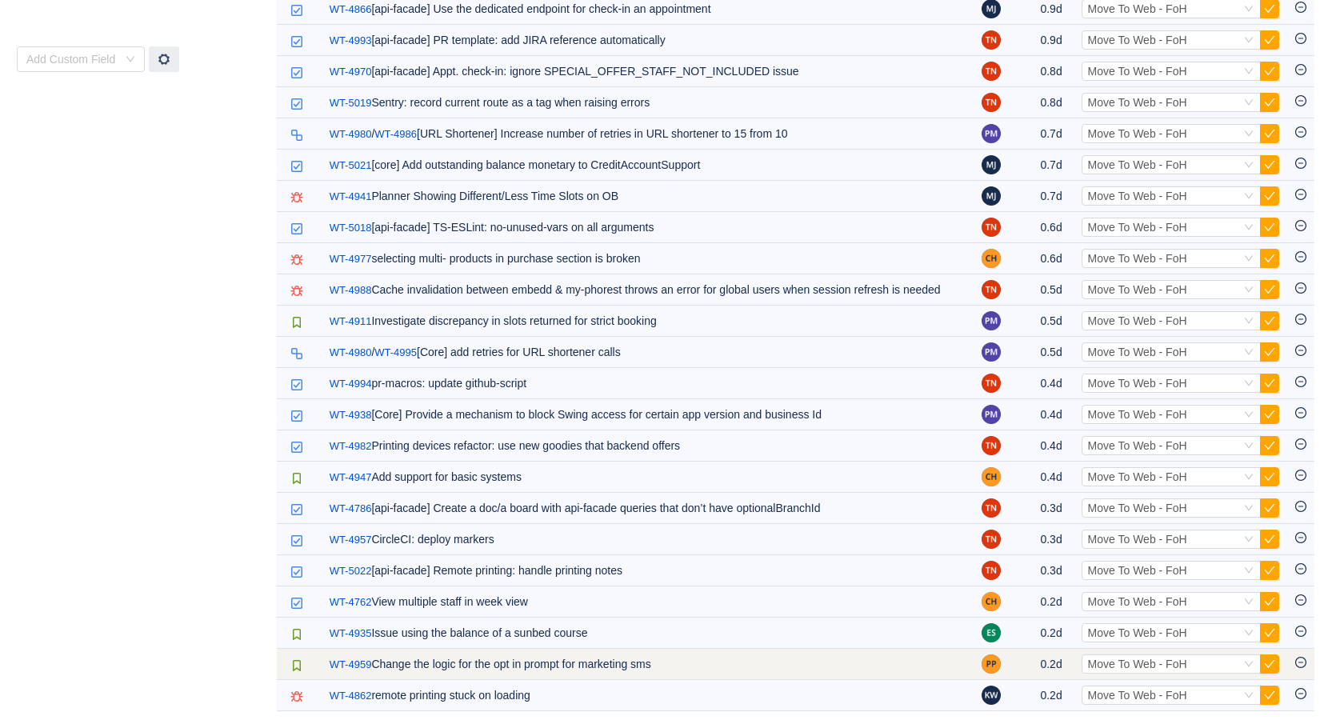
scroll to position [555, 0]
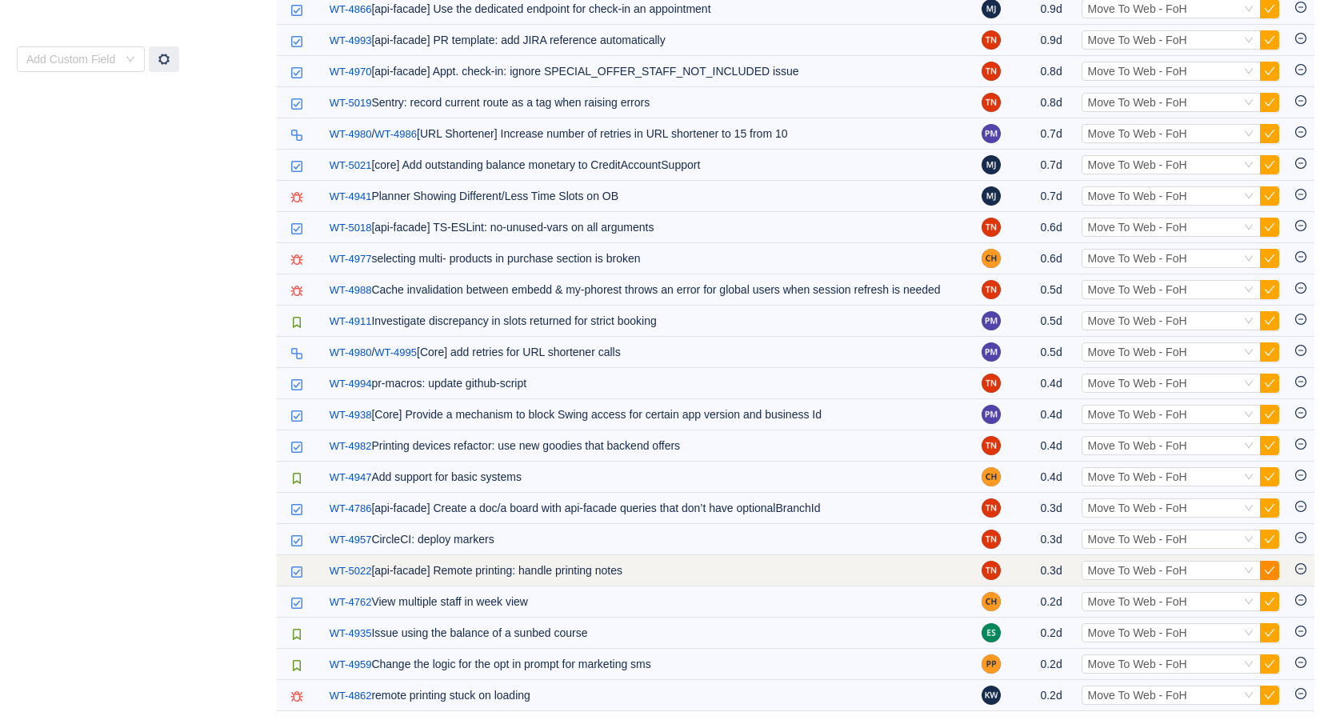
click at [1276, 568] on button "button" at bounding box center [1269, 570] width 19 height 19
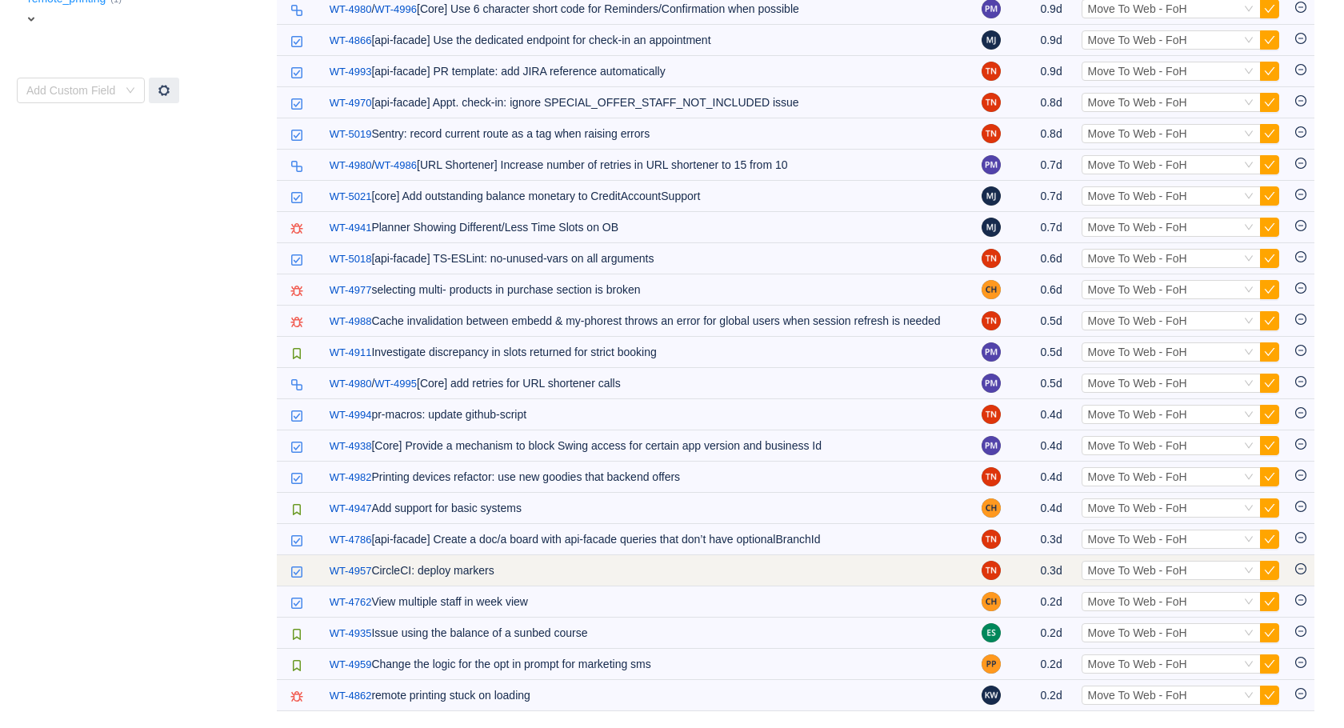
scroll to position [523, 0]
click at [1123, 568] on span "Move To Web - FoH" at bounding box center [1137, 570] width 99 height 13
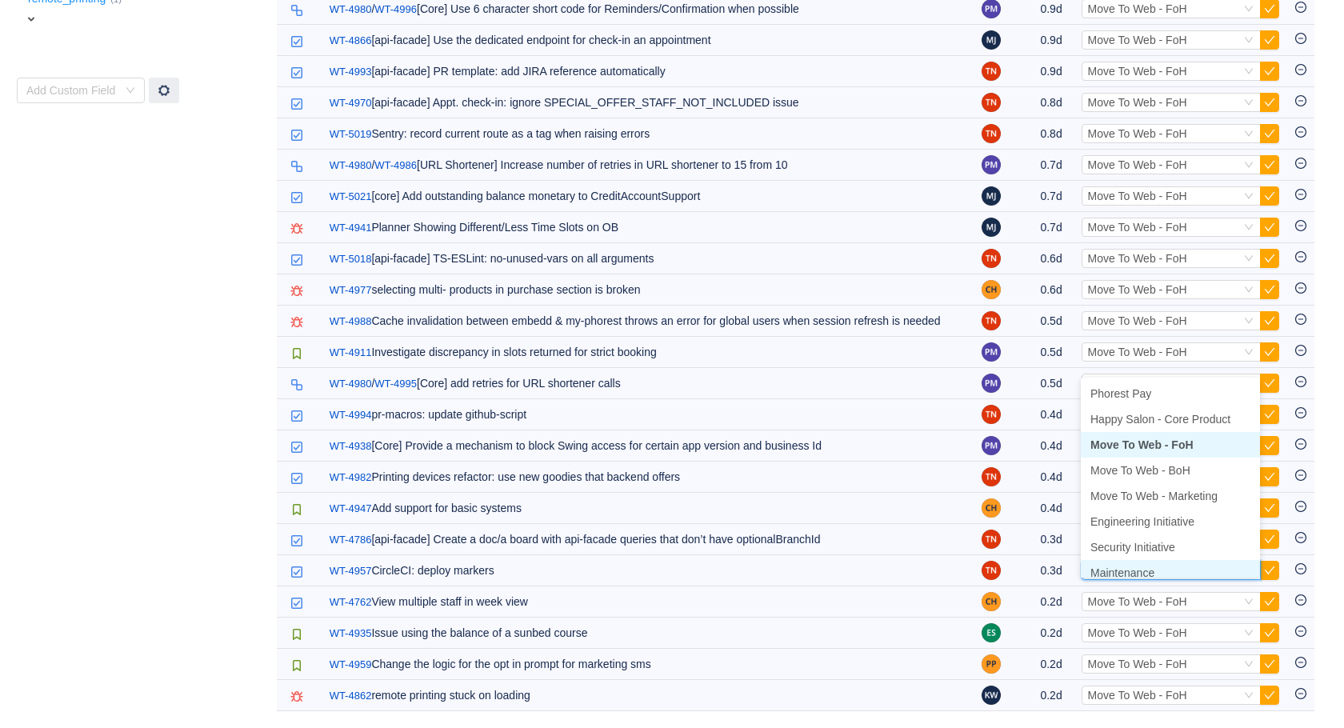
scroll to position [8, 0]
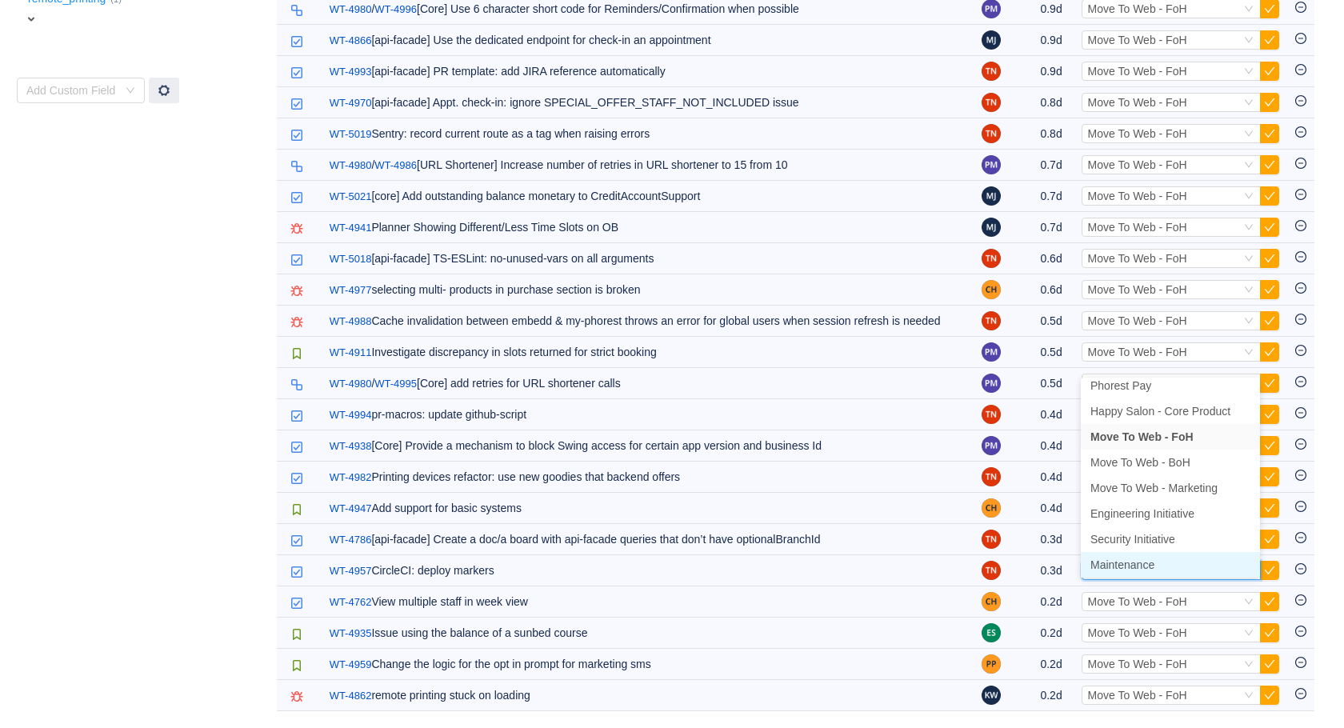
click at [1133, 559] on span "Maintenance" at bounding box center [1123, 565] width 64 height 13
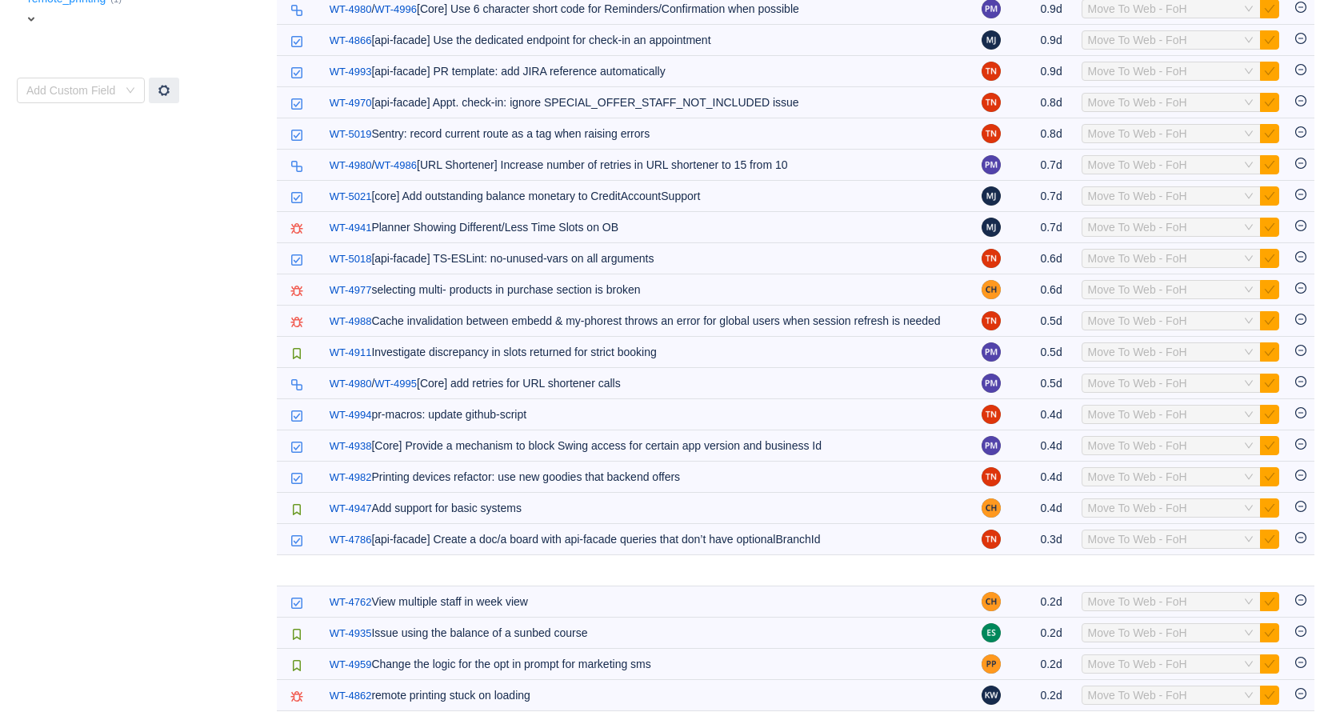
scroll to position [491, 0]
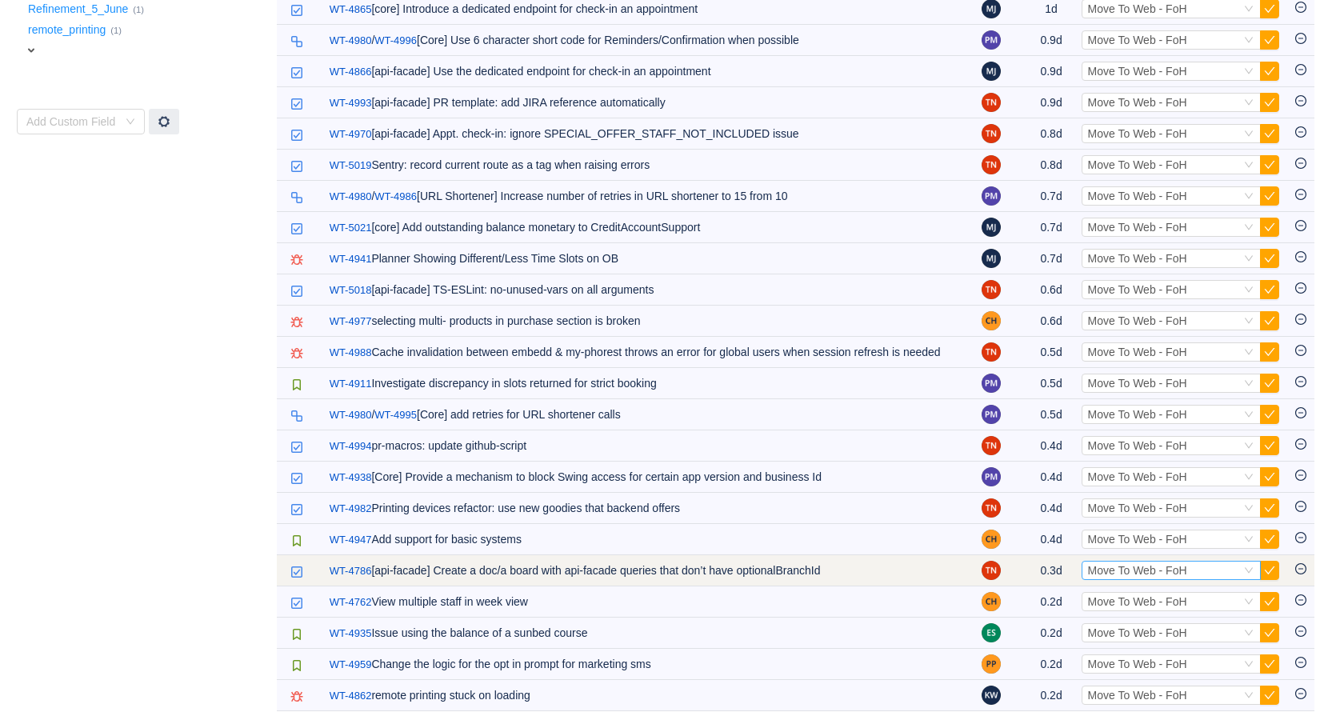
click at [1145, 565] on span "Move To Web - FoH" at bounding box center [1137, 570] width 99 height 13
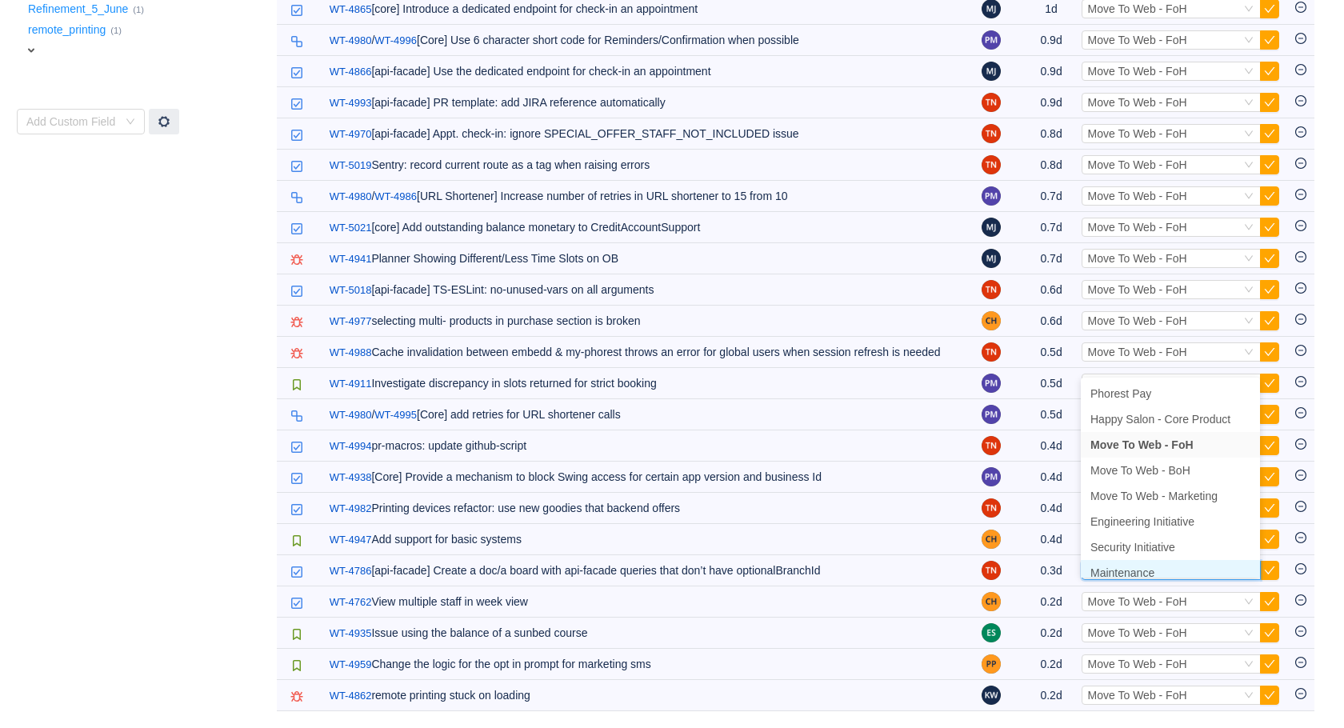
scroll to position [8, 0]
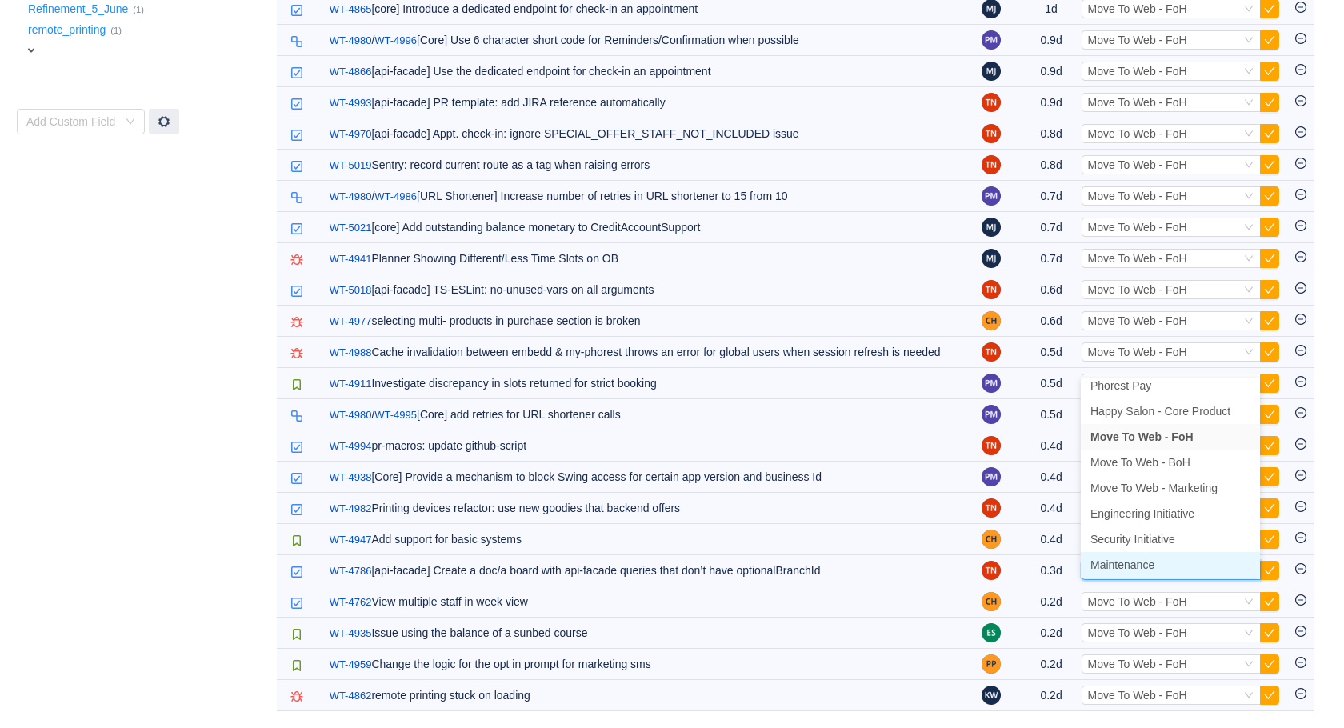
click at [1125, 559] on span "Maintenance" at bounding box center [1123, 565] width 64 height 13
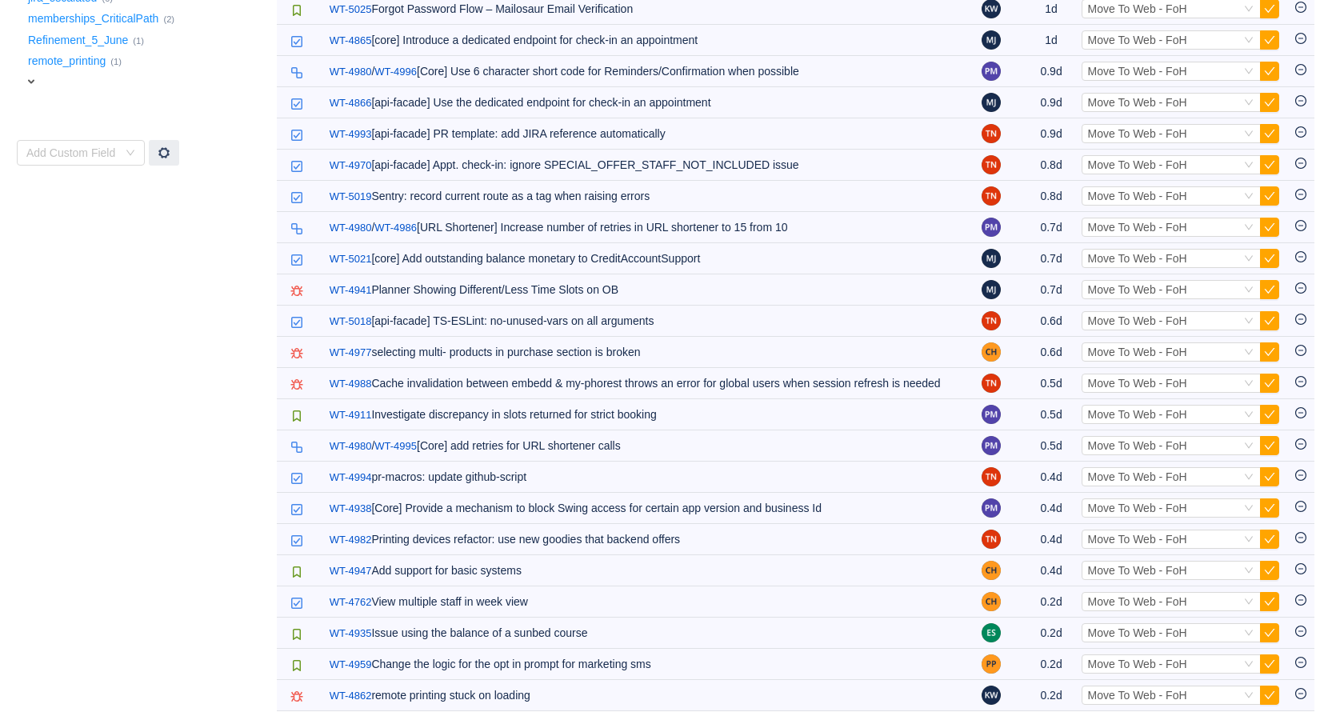
scroll to position [460, 0]
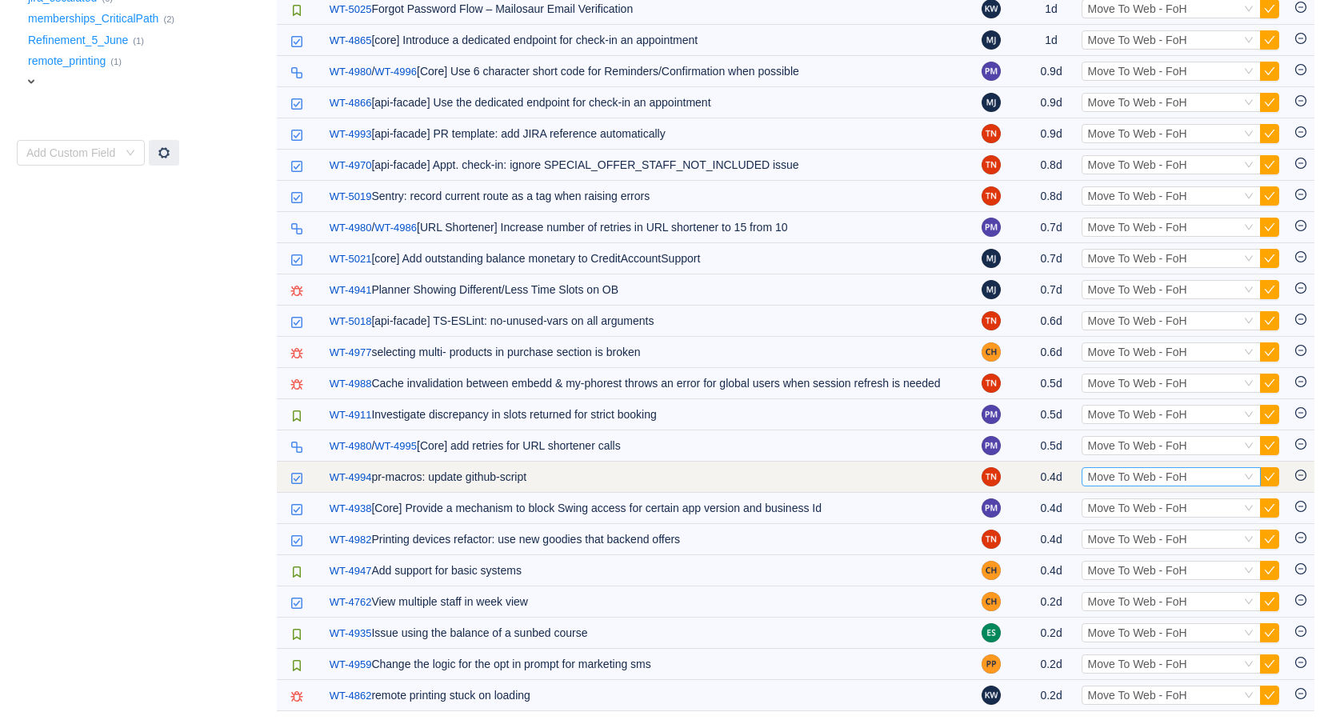
click at [1116, 472] on span "Move To Web - FoH" at bounding box center [1137, 477] width 99 height 13
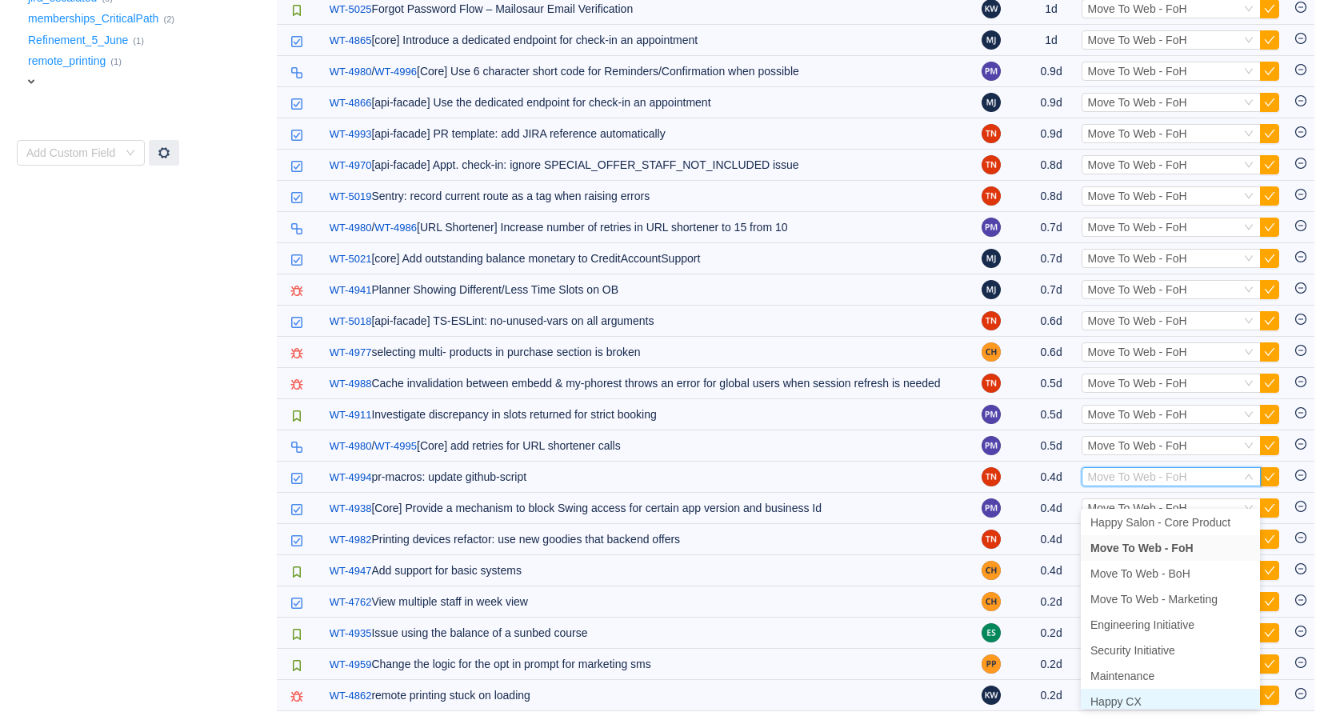
scroll to position [34, 0]
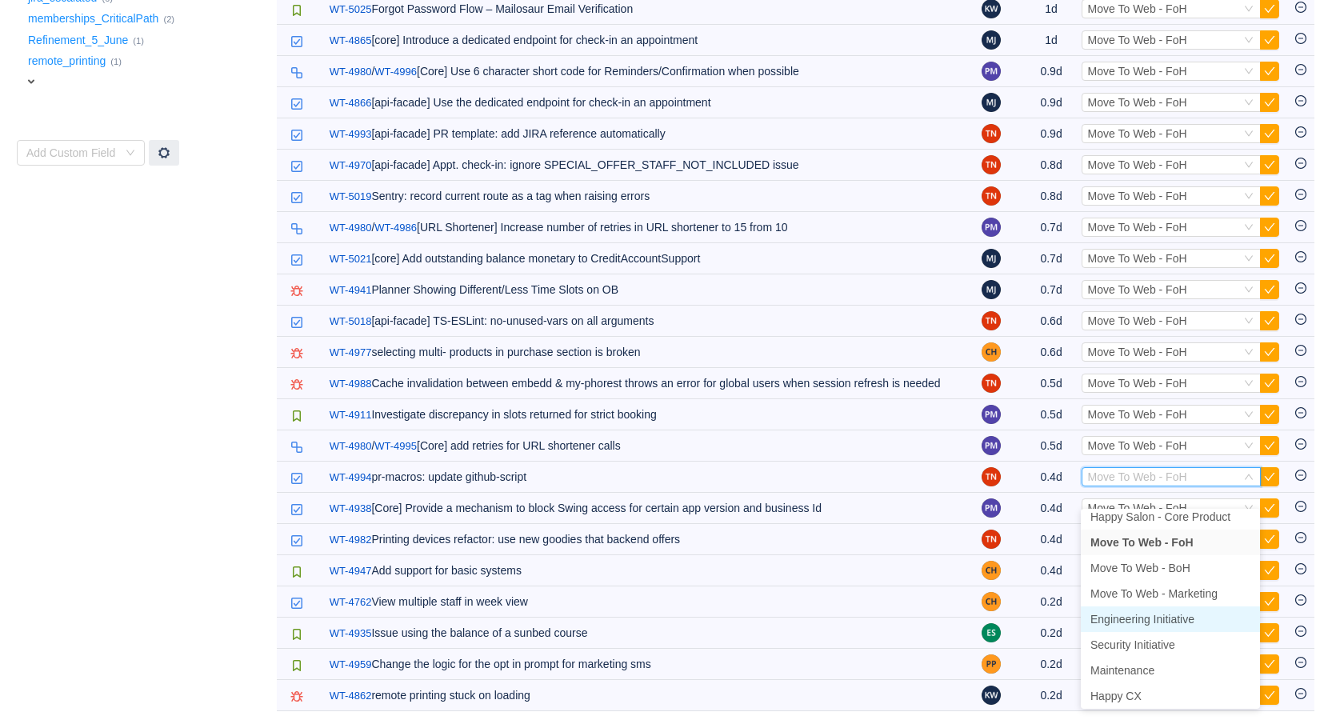
click at [1149, 613] on span "Engineering Initiative" at bounding box center [1143, 619] width 104 height 13
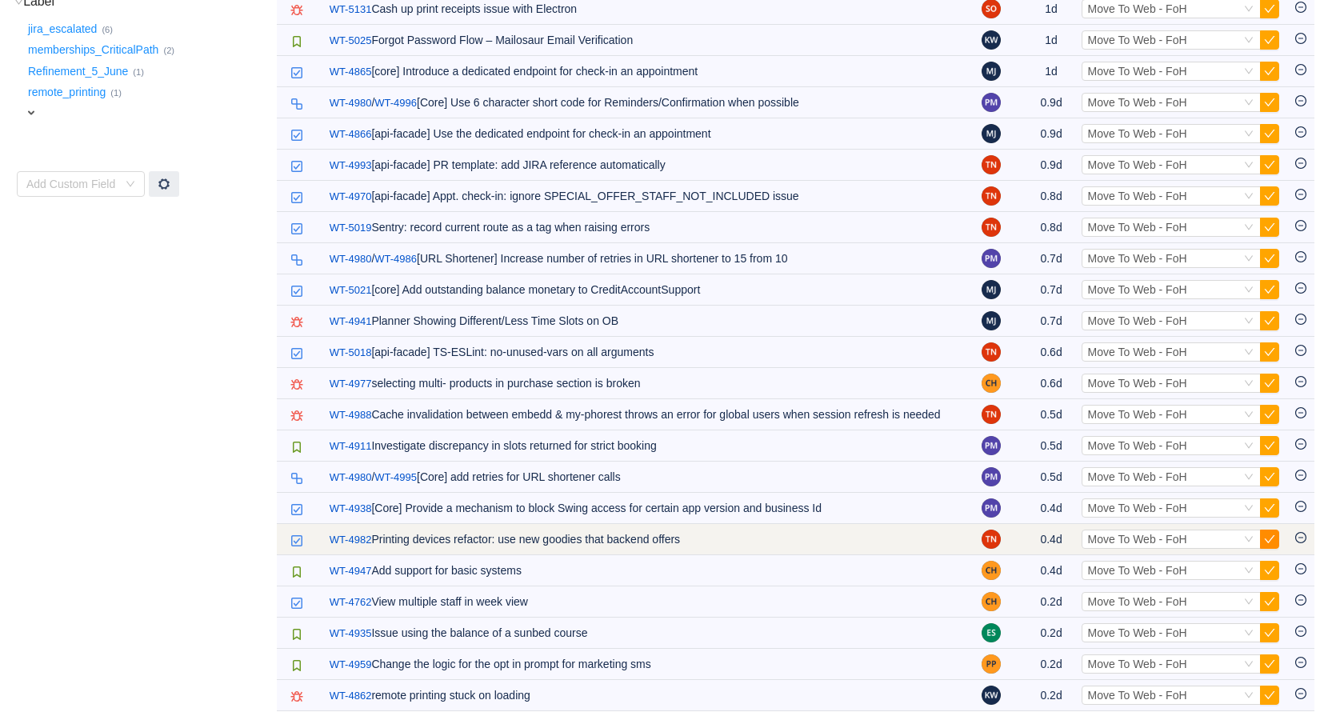
scroll to position [429, 0]
click at [1274, 537] on button "button" at bounding box center [1269, 539] width 19 height 19
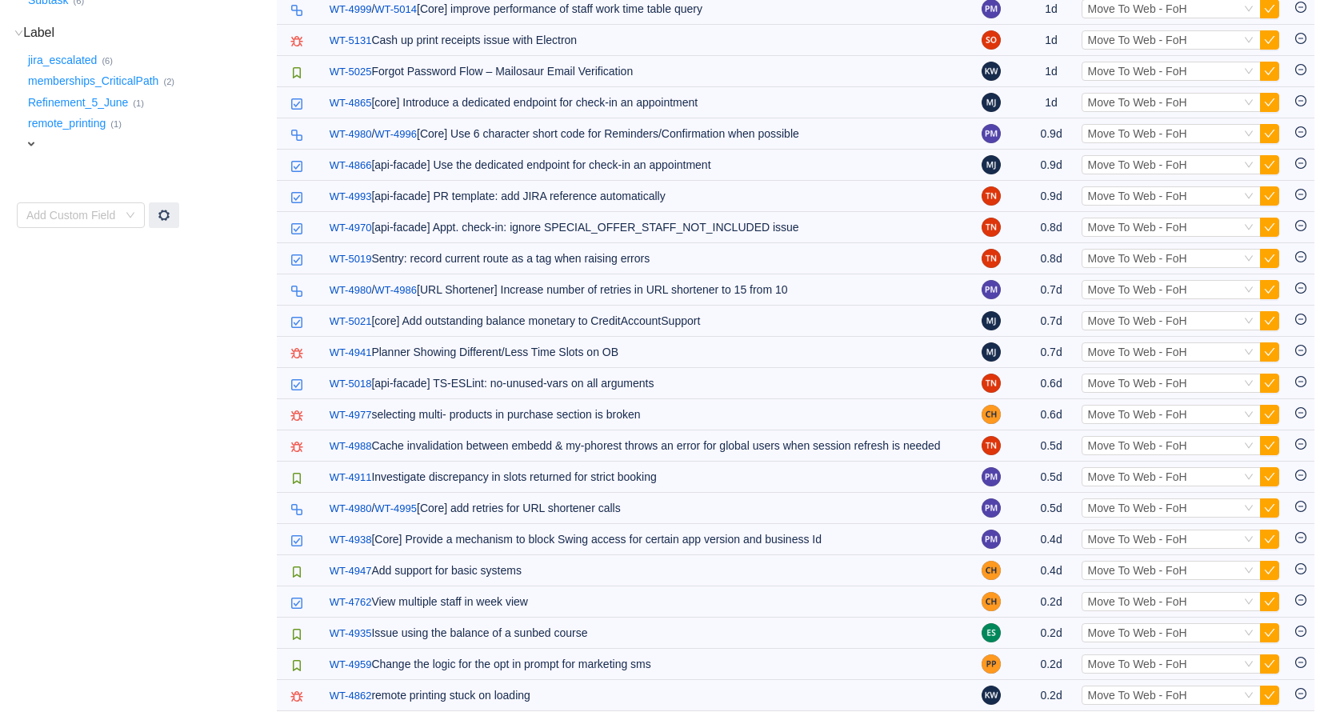
scroll to position [398, 0]
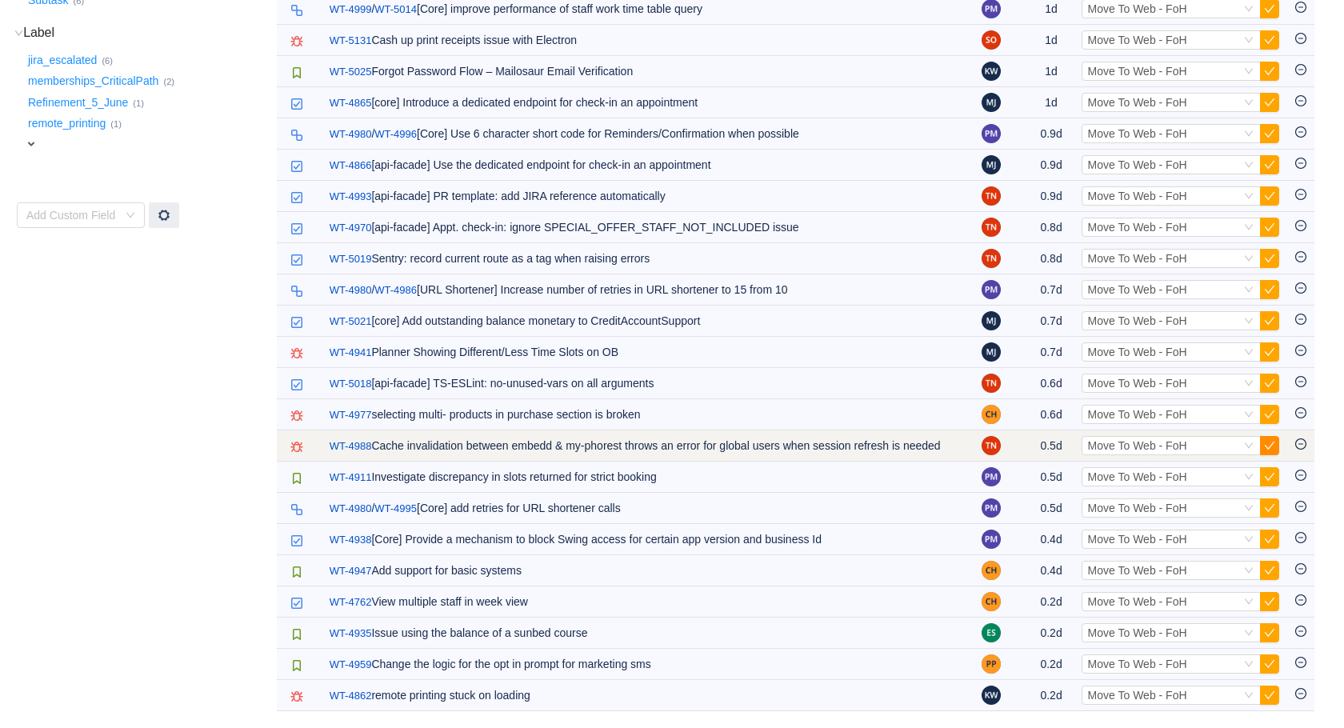
click at [1275, 436] on button "button" at bounding box center [1269, 445] width 19 height 19
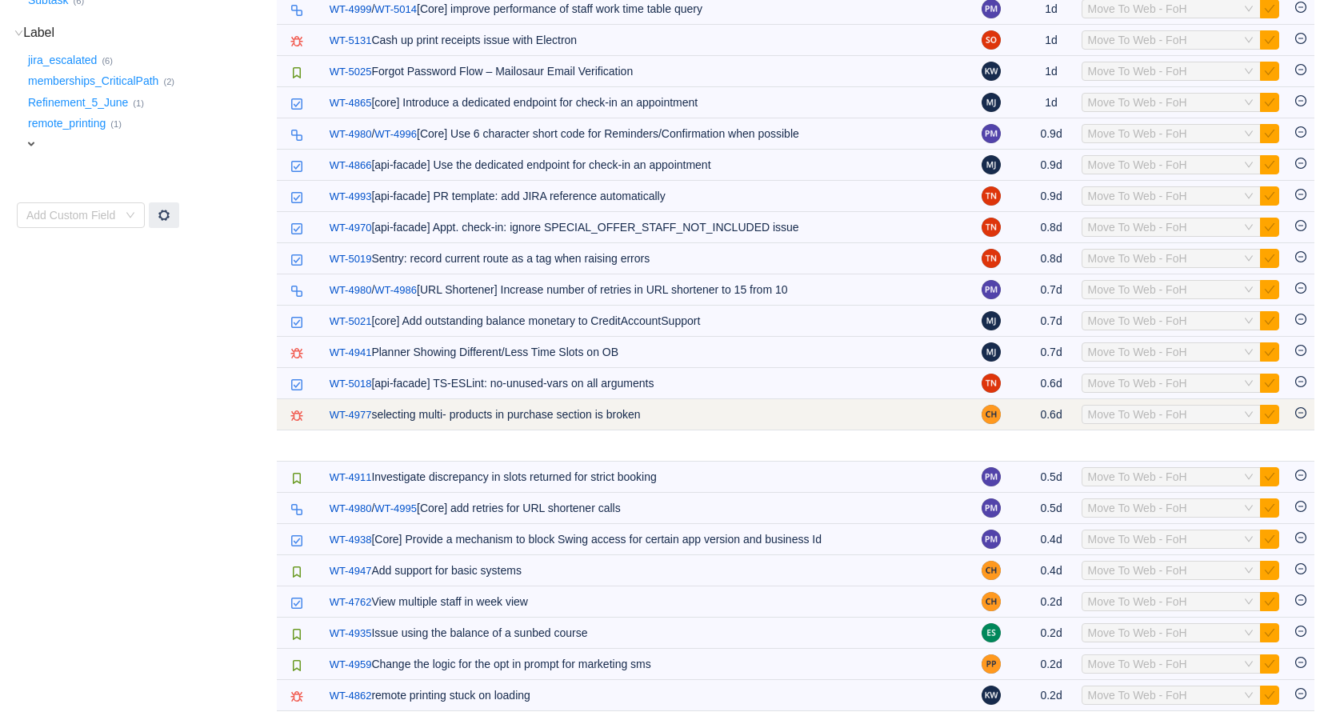
scroll to position [351, 0]
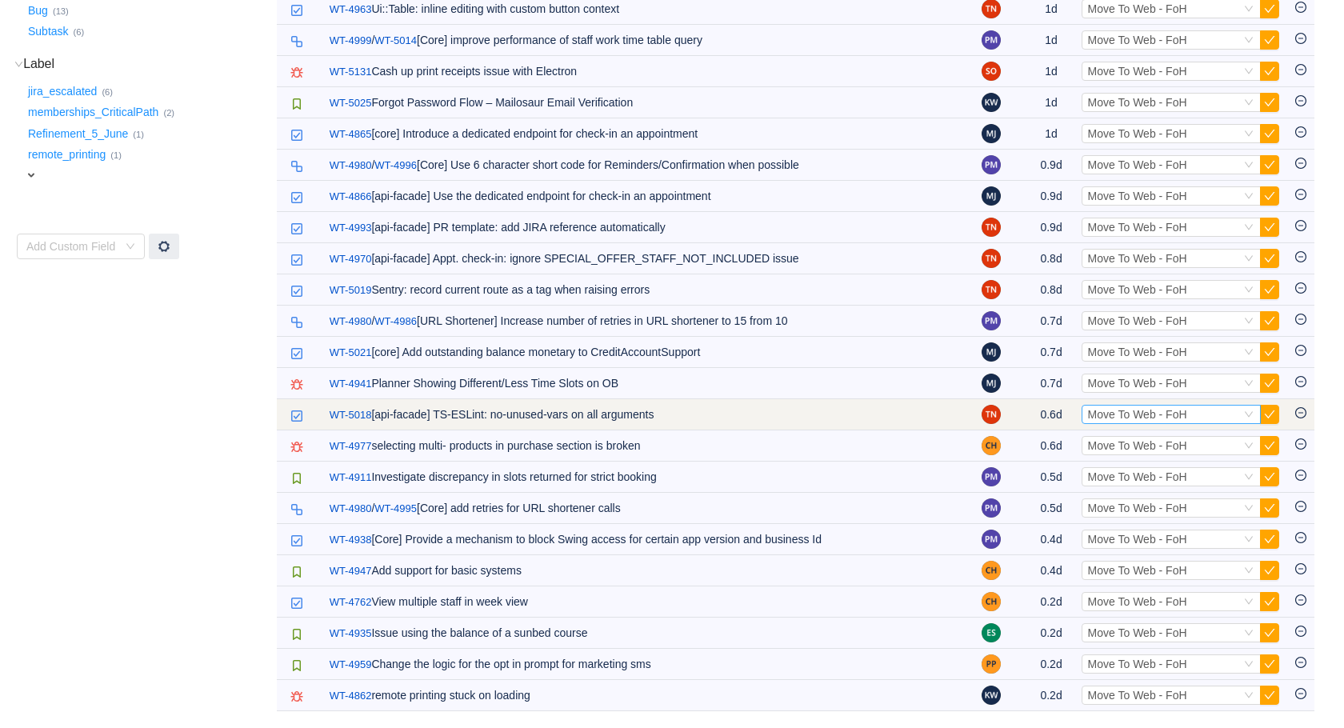
click at [1113, 414] on span "Move To Web - FoH" at bounding box center [1137, 414] width 99 height 13
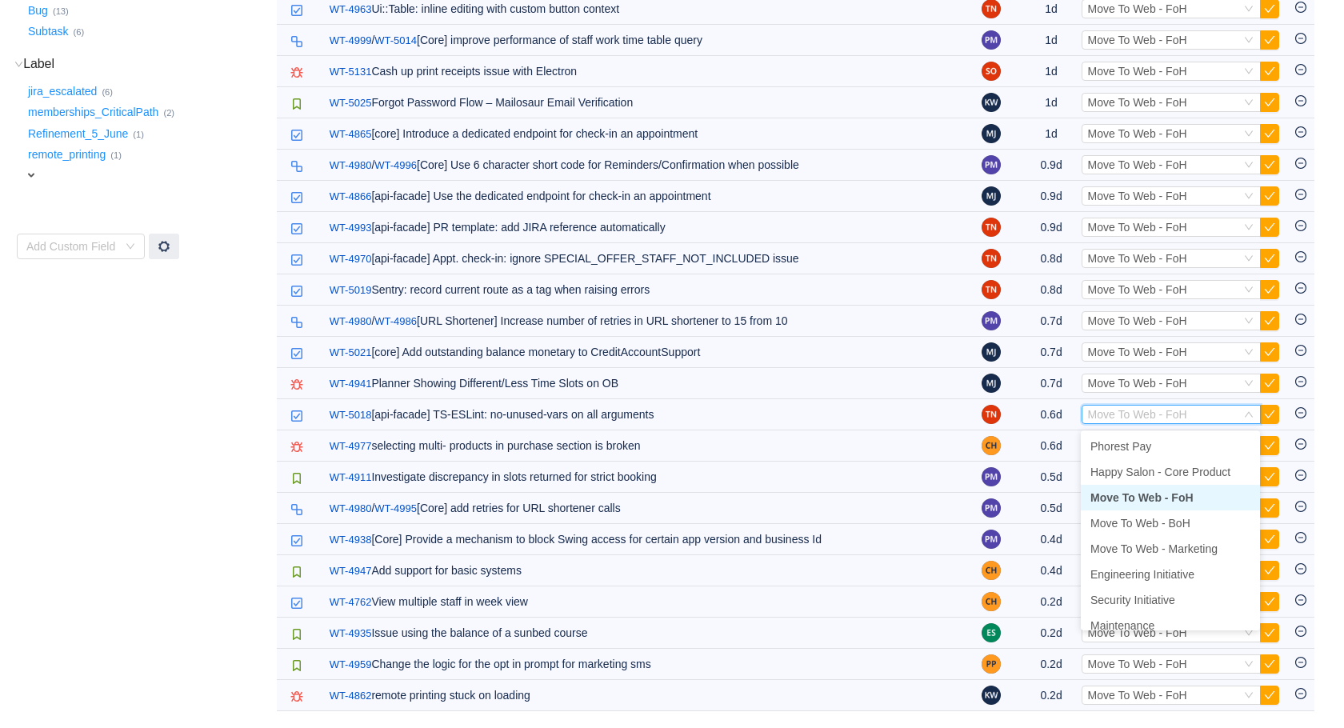
scroll to position [346, 0]
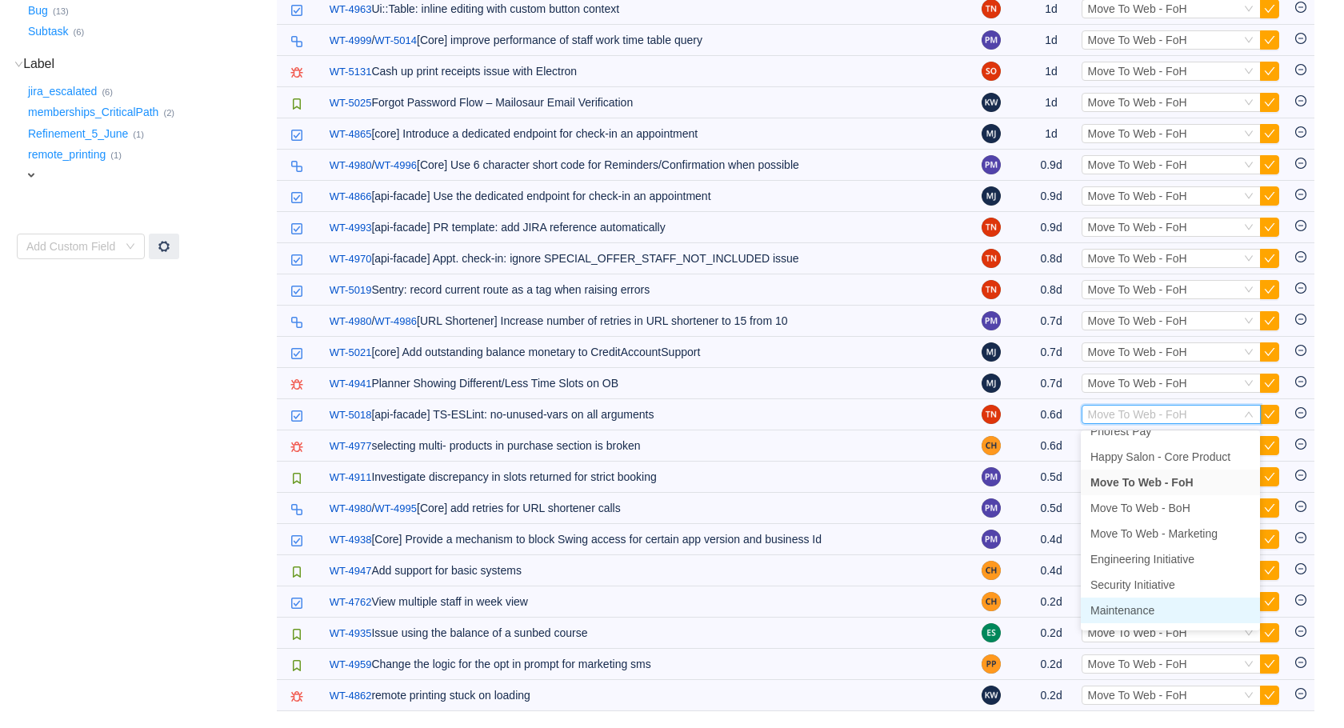
click at [1132, 612] on span "Maintenance" at bounding box center [1123, 610] width 64 height 13
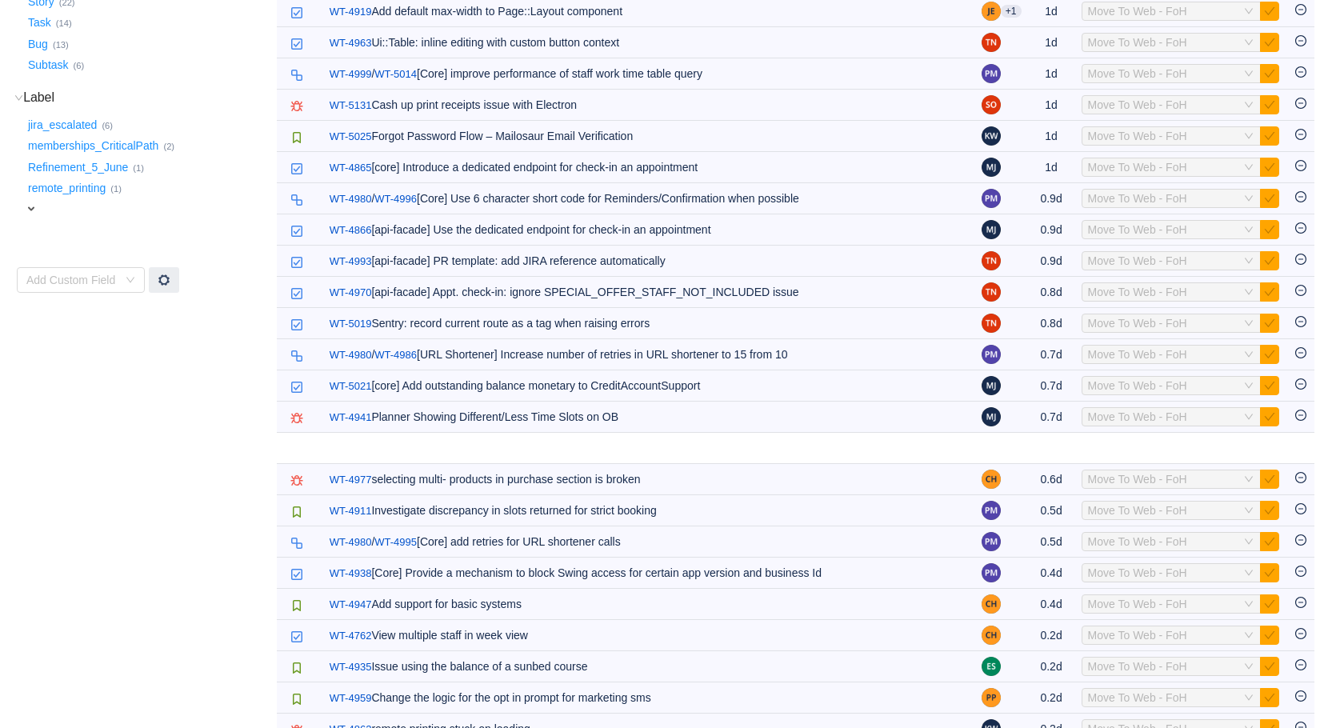
scroll to position [310, 0]
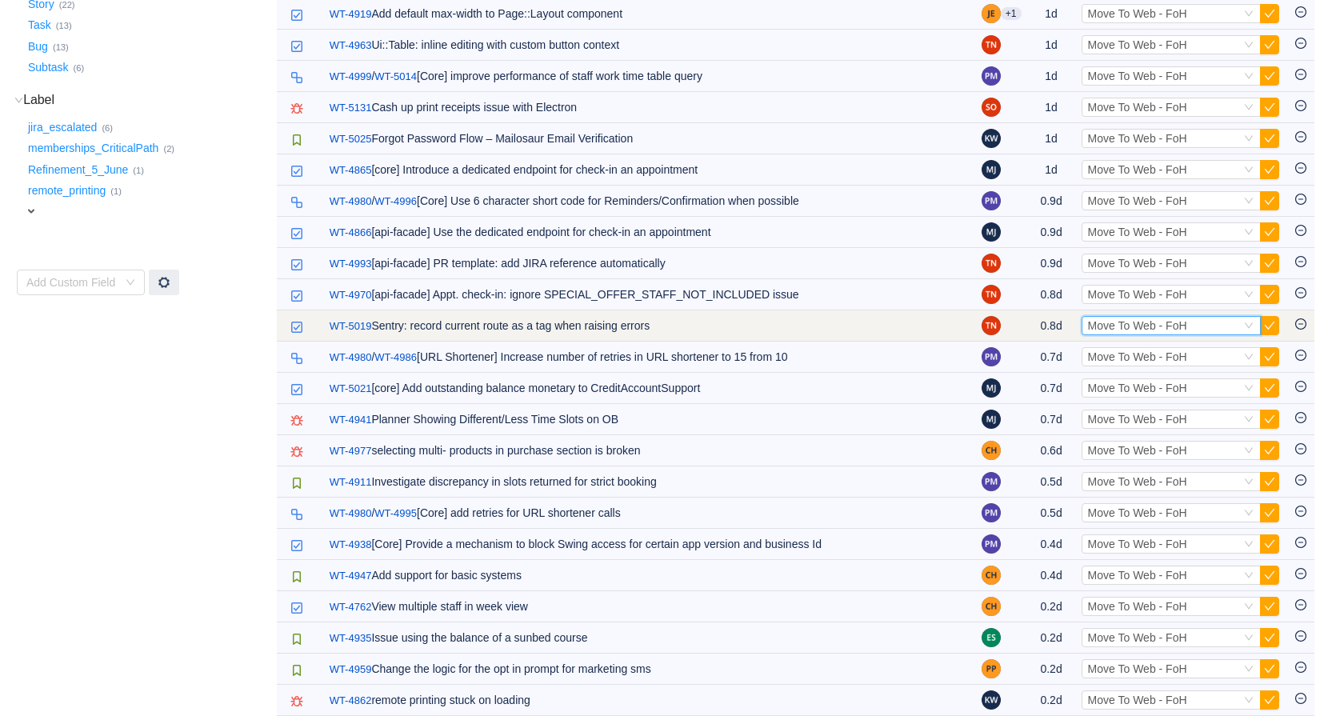
click at [1106, 330] on span "Move To Web - FoH" at bounding box center [1137, 325] width 99 height 13
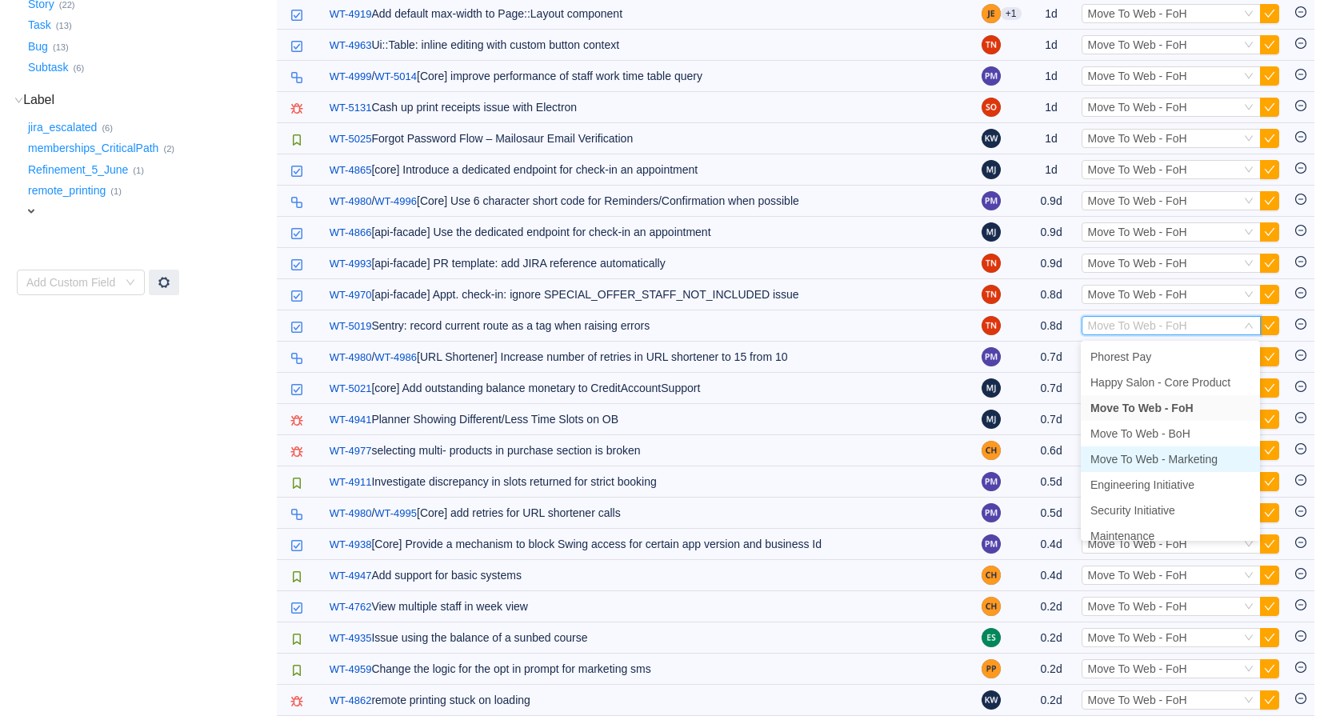
scroll to position [18, 0]
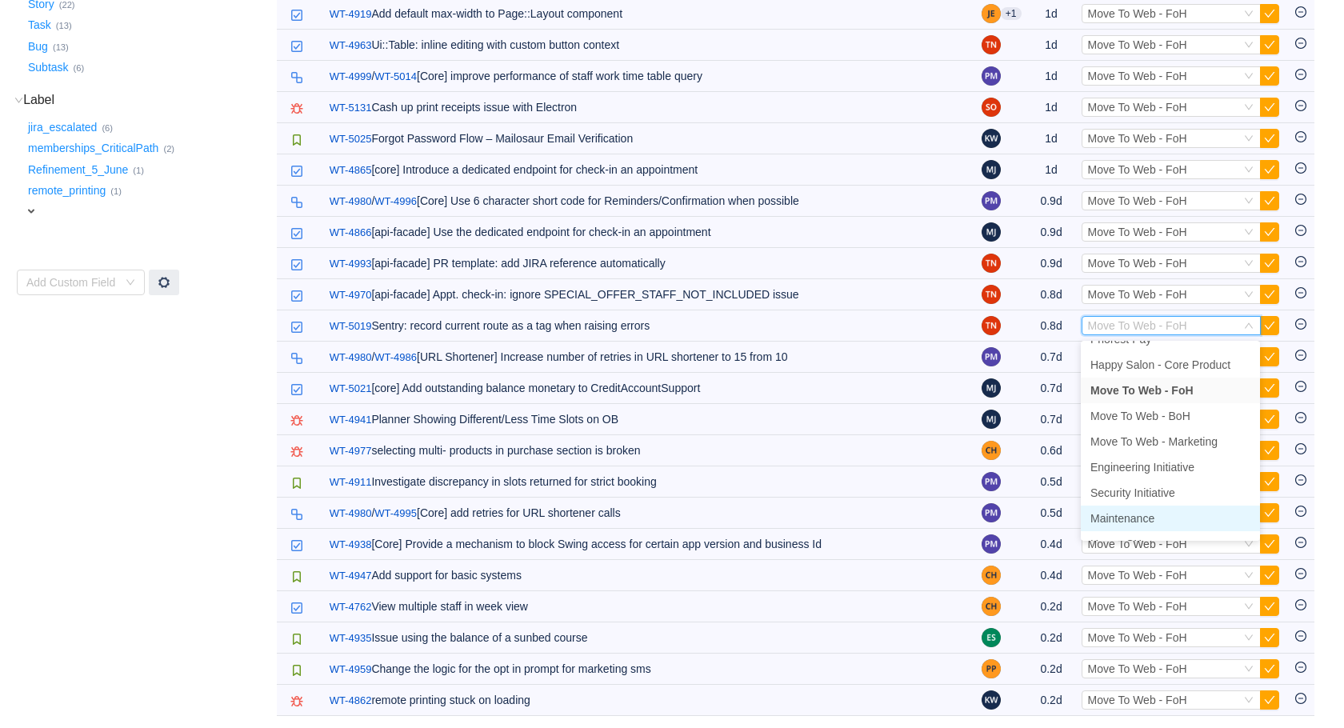
click at [1136, 515] on span "Maintenance" at bounding box center [1123, 518] width 64 height 13
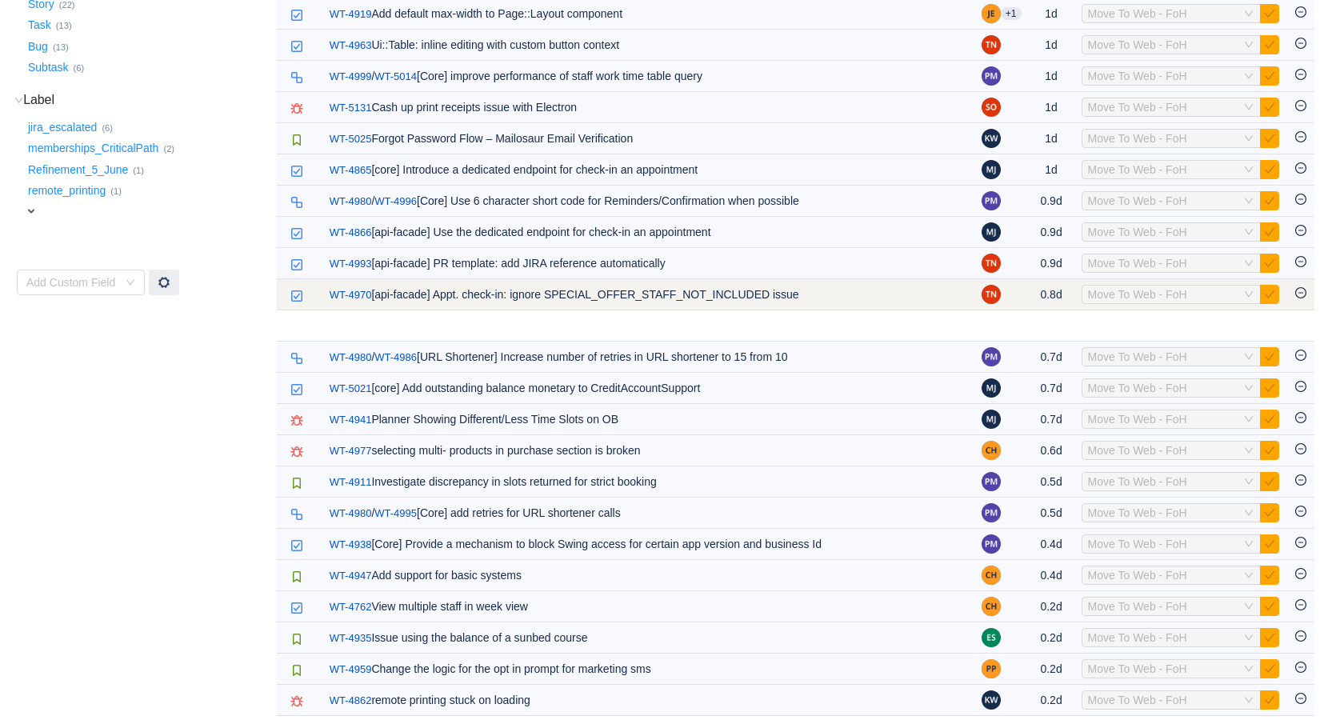
scroll to position [288, 0]
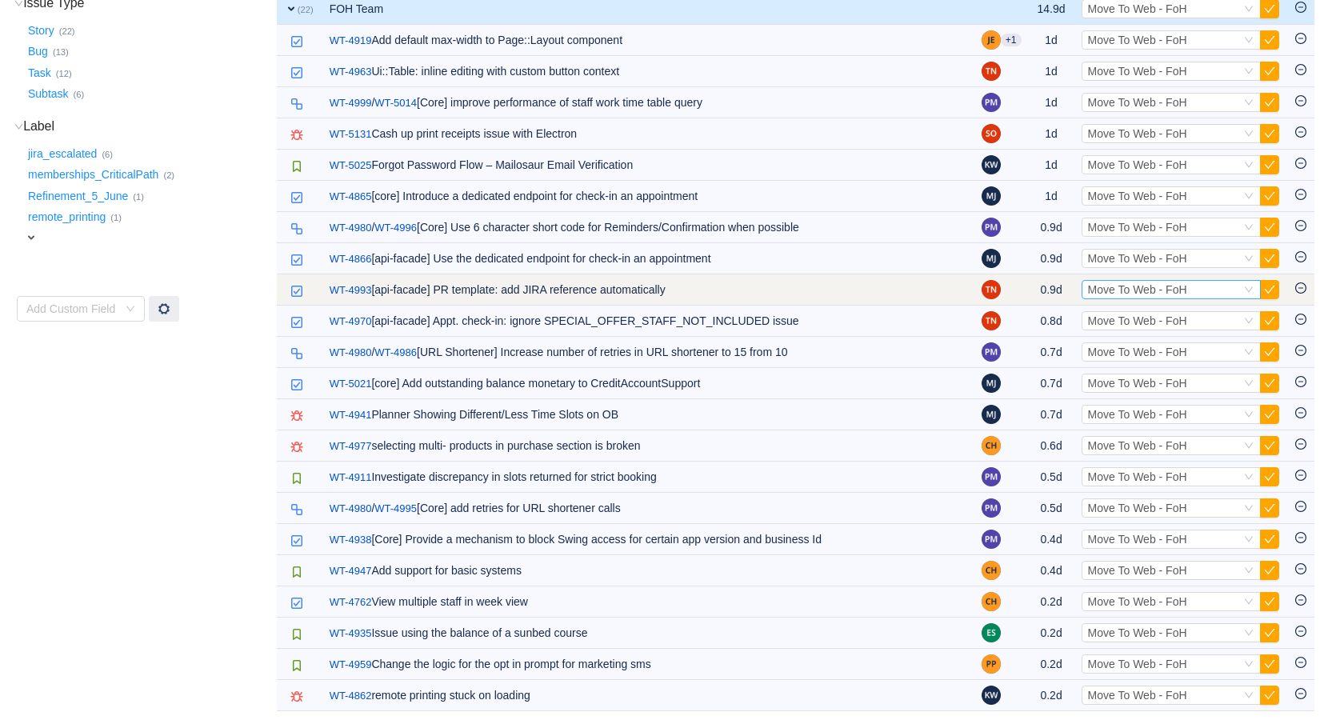
click at [1107, 291] on span "Move To Web - FoH" at bounding box center [1137, 289] width 99 height 13
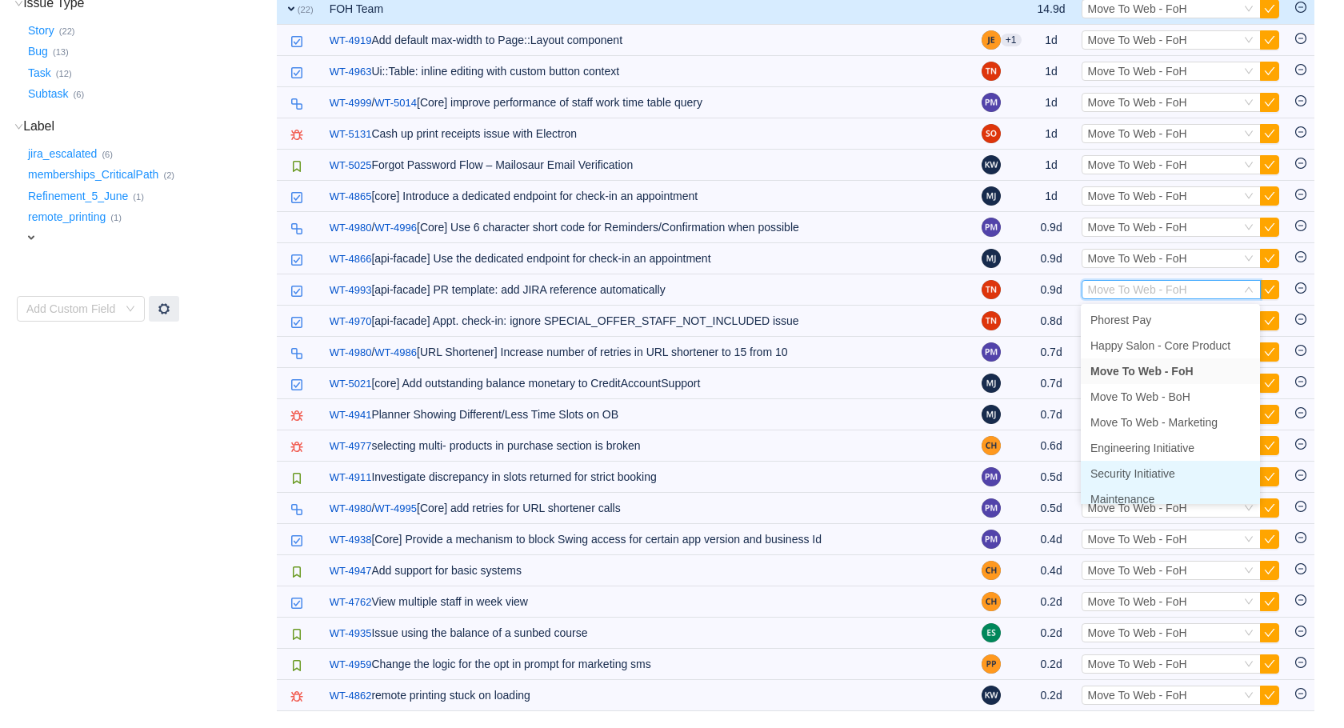
scroll to position [8, 0]
click at [1123, 485] on span "Maintenance" at bounding box center [1123, 491] width 64 height 13
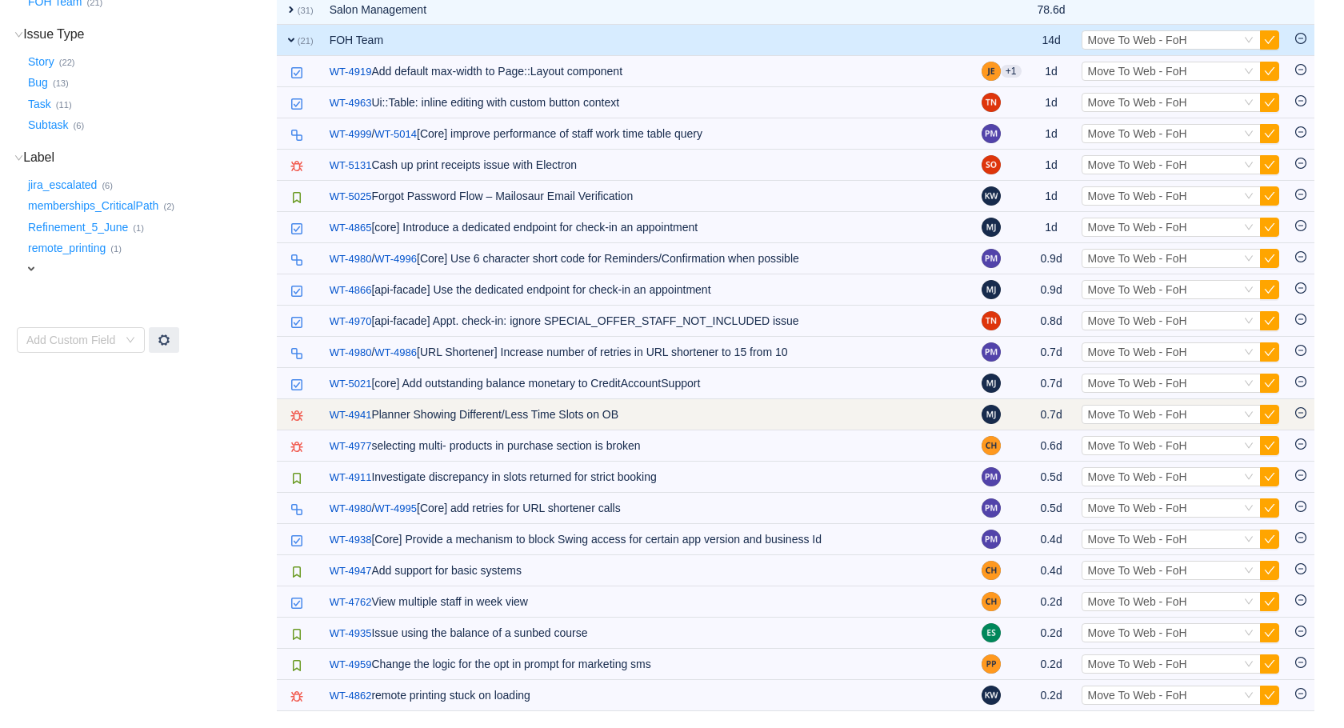
scroll to position [257, 0]
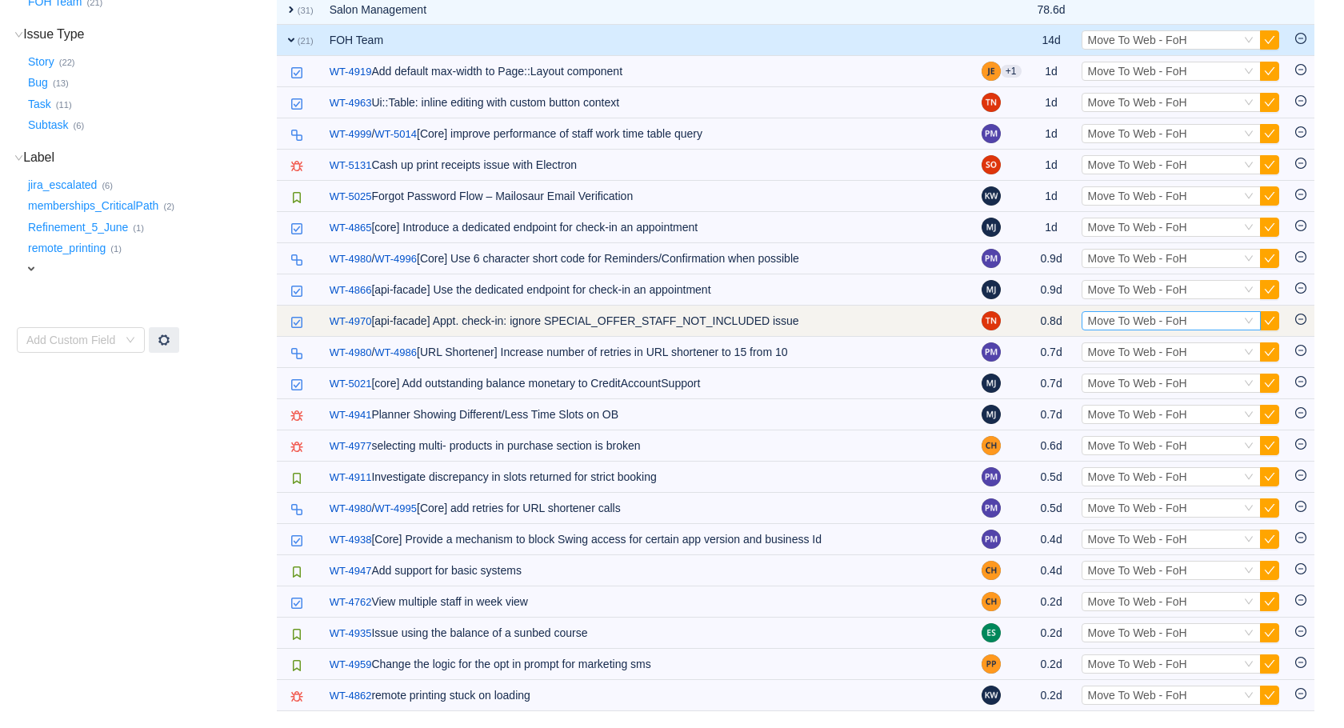
click at [1123, 316] on span "Move To Web - FoH" at bounding box center [1137, 320] width 99 height 13
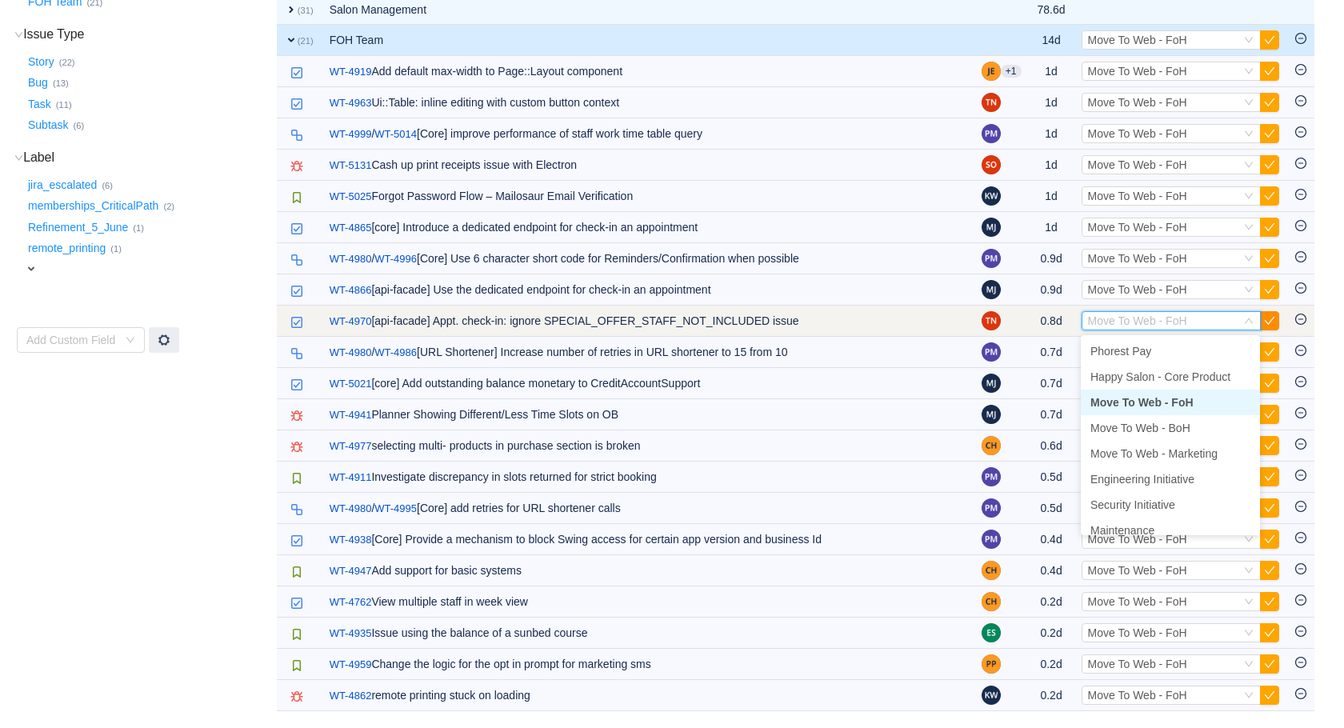
click at [1269, 319] on button "button" at bounding box center [1269, 320] width 19 height 19
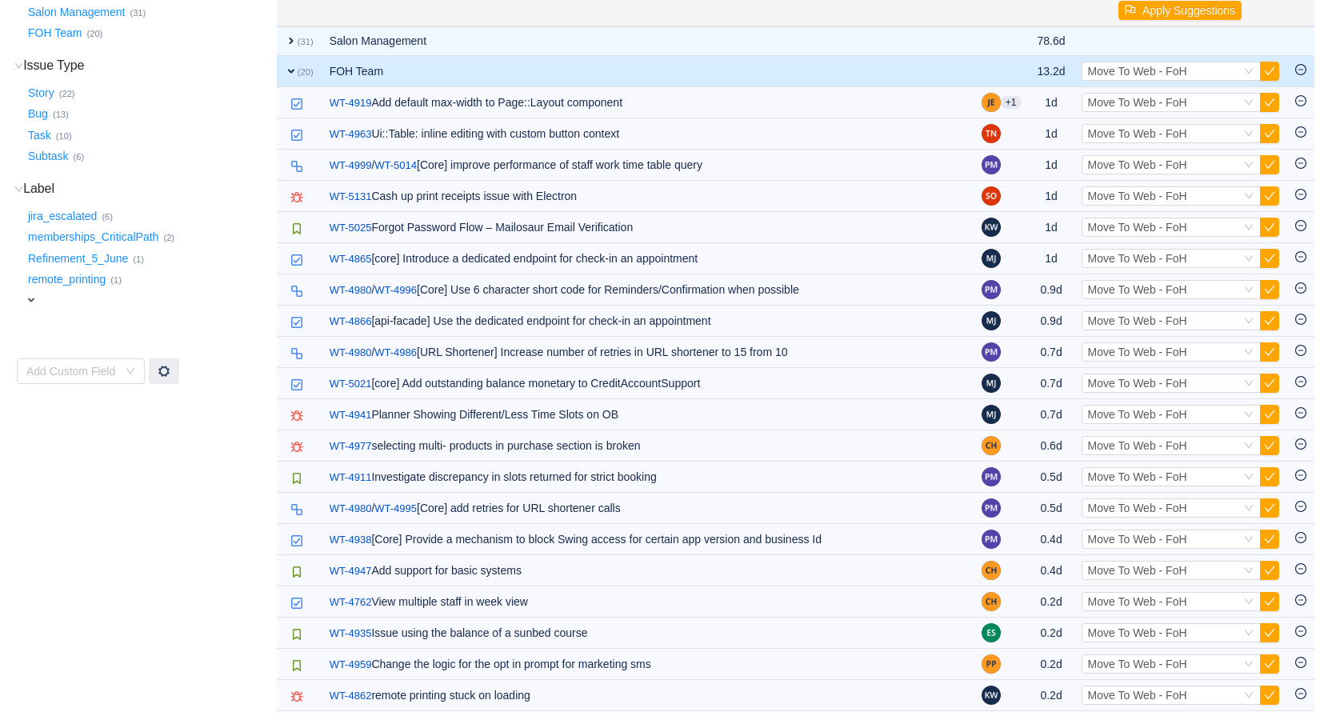
scroll to position [226, 0]
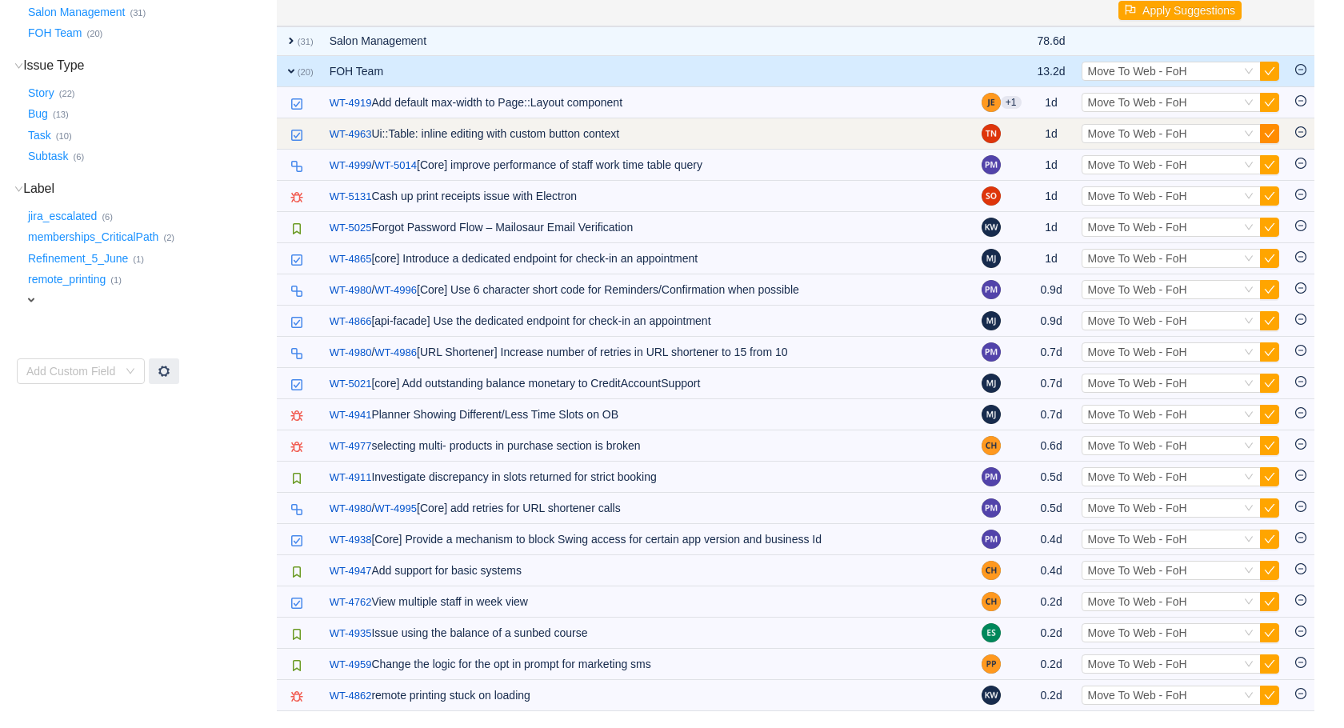
click at [1267, 129] on button "button" at bounding box center [1269, 133] width 19 height 19
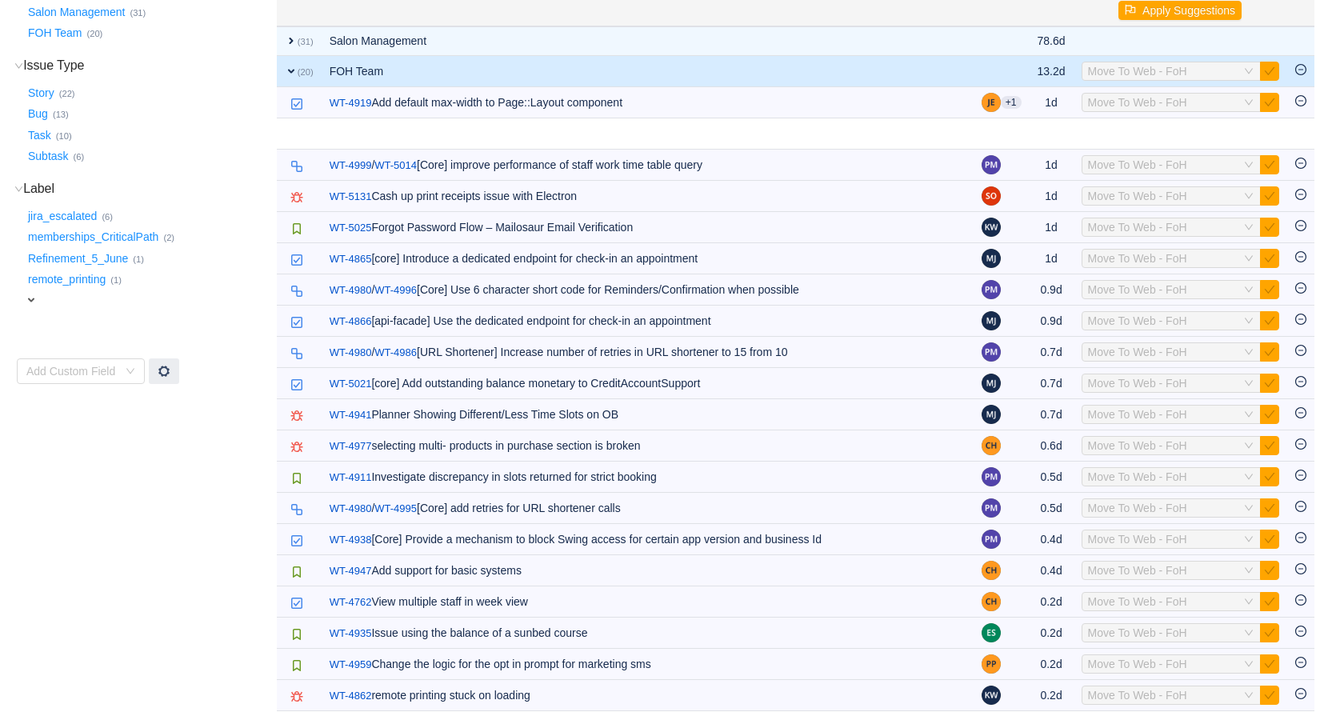
scroll to position [194, 0]
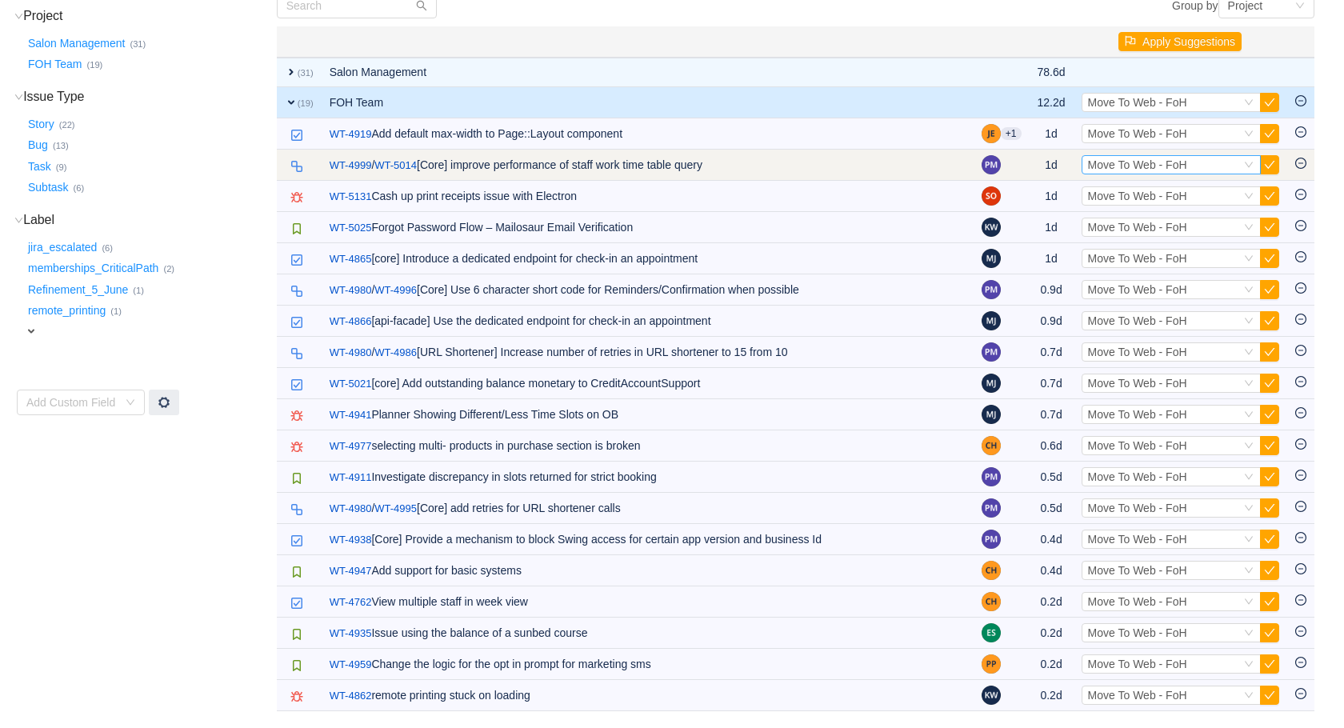
click at [1164, 160] on span "Move To Web - FoH" at bounding box center [1137, 164] width 99 height 13
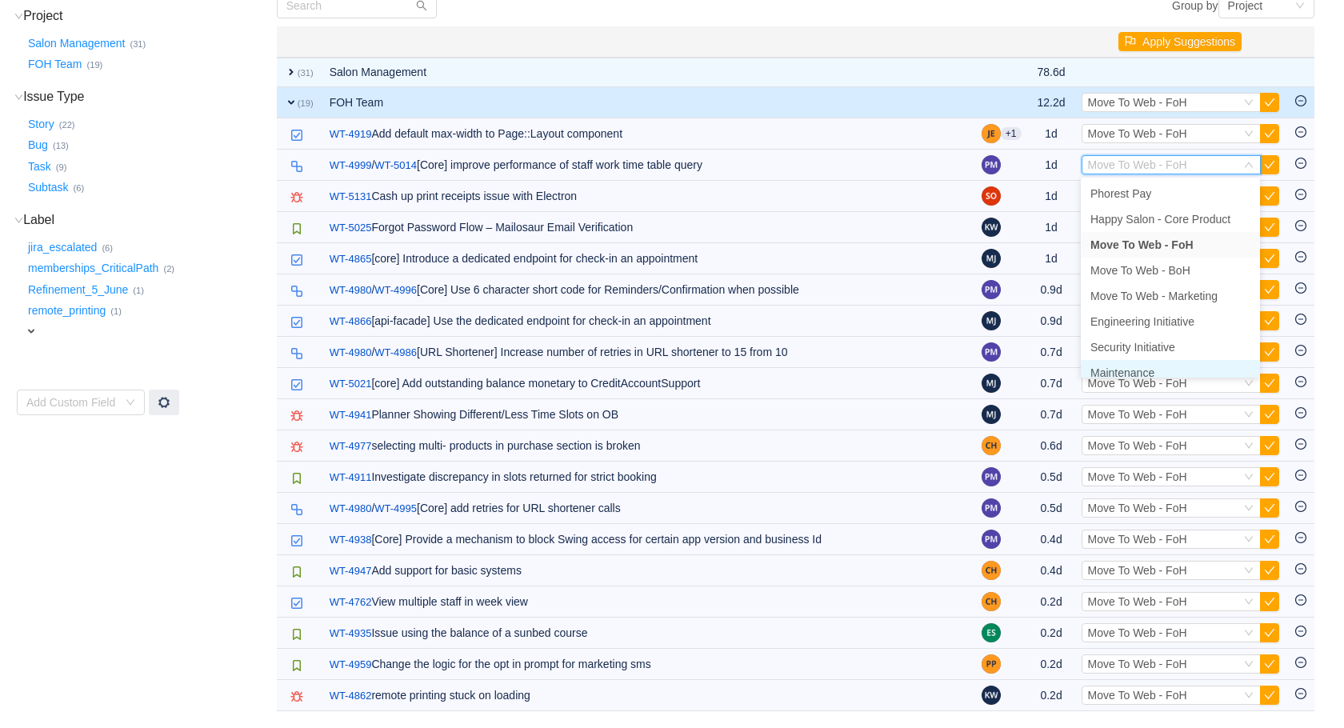
scroll to position [8, 0]
click at [1157, 358] on li "Maintenance" at bounding box center [1170, 365] width 179 height 26
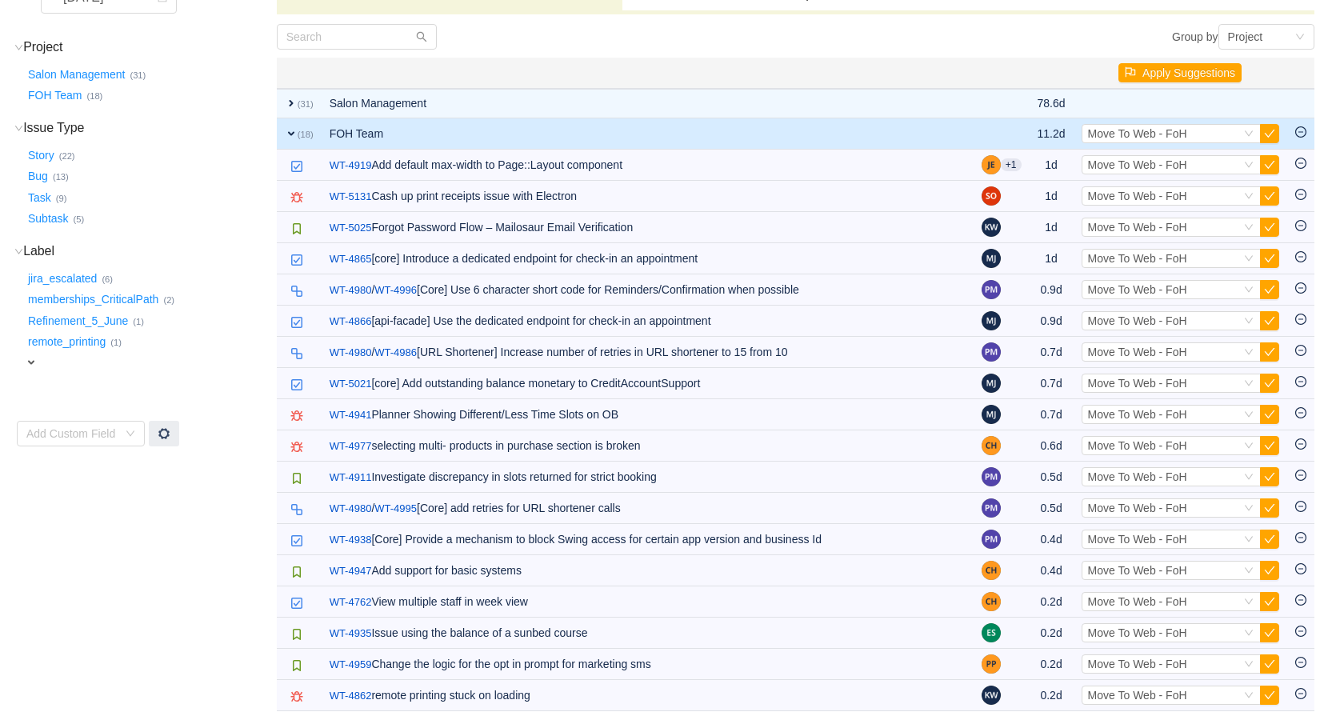
scroll to position [162, 0]
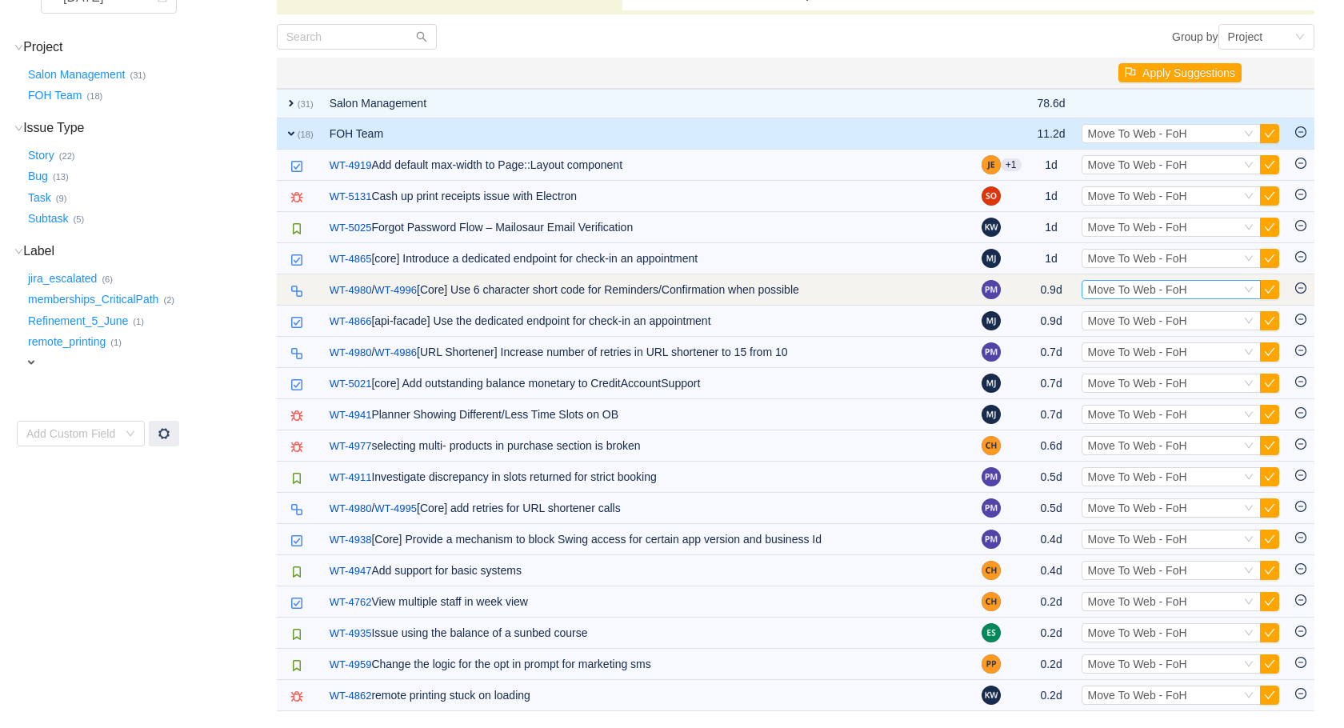
click at [1123, 283] on span "Move To Web - FoH" at bounding box center [1137, 289] width 99 height 13
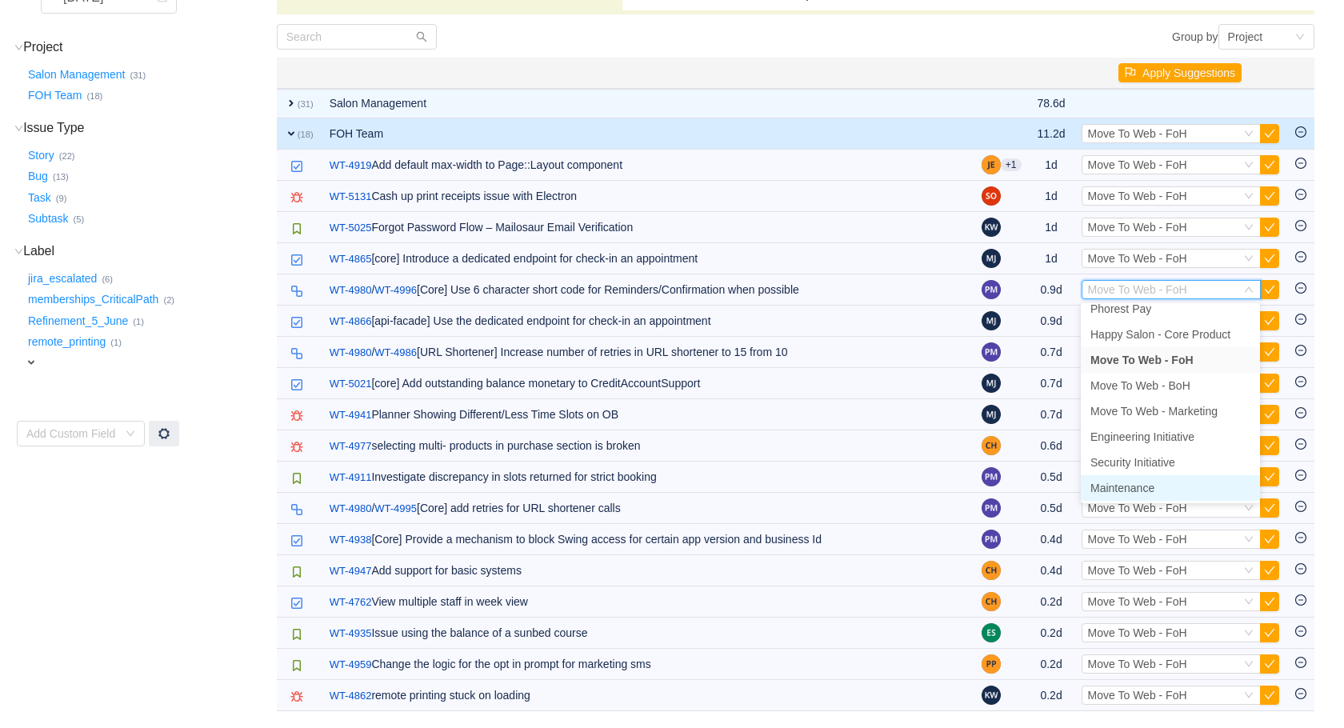
click at [1135, 482] on span "Maintenance" at bounding box center [1123, 488] width 64 height 13
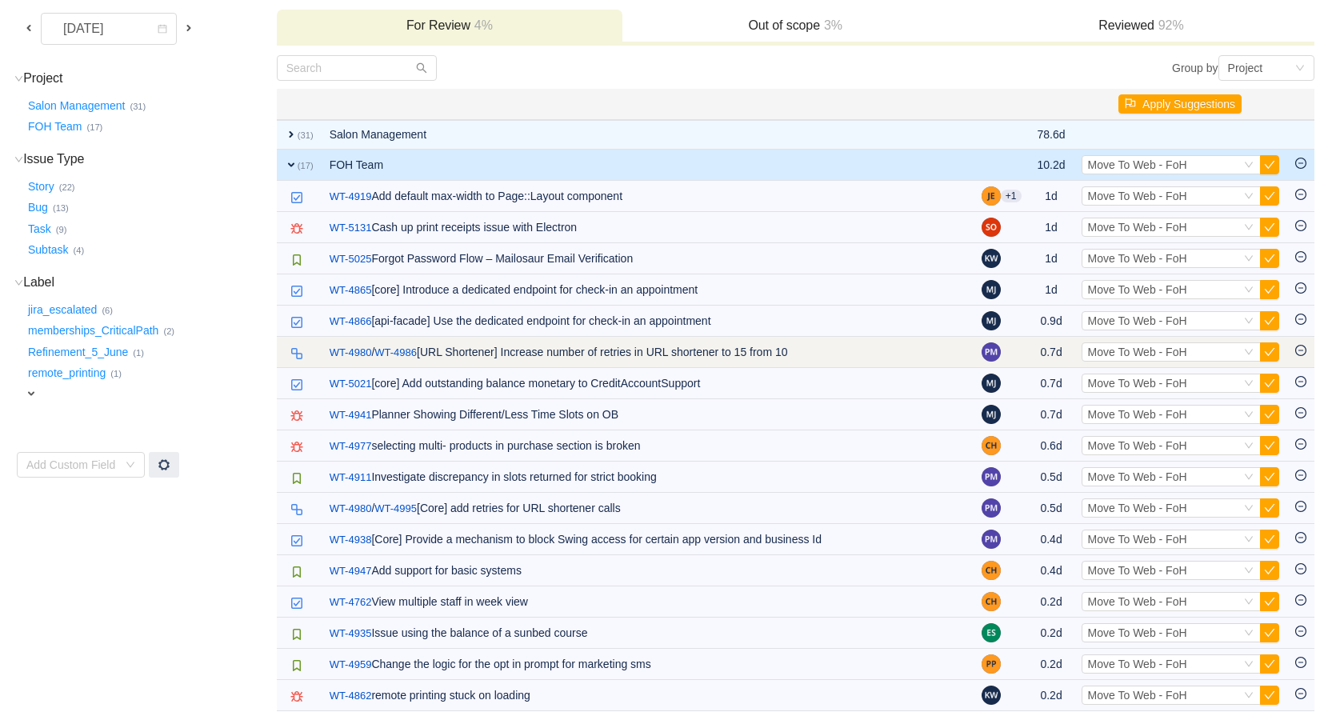
scroll to position [131, 0]
click at [1127, 347] on span "Move To Web - FoH" at bounding box center [1137, 352] width 99 height 13
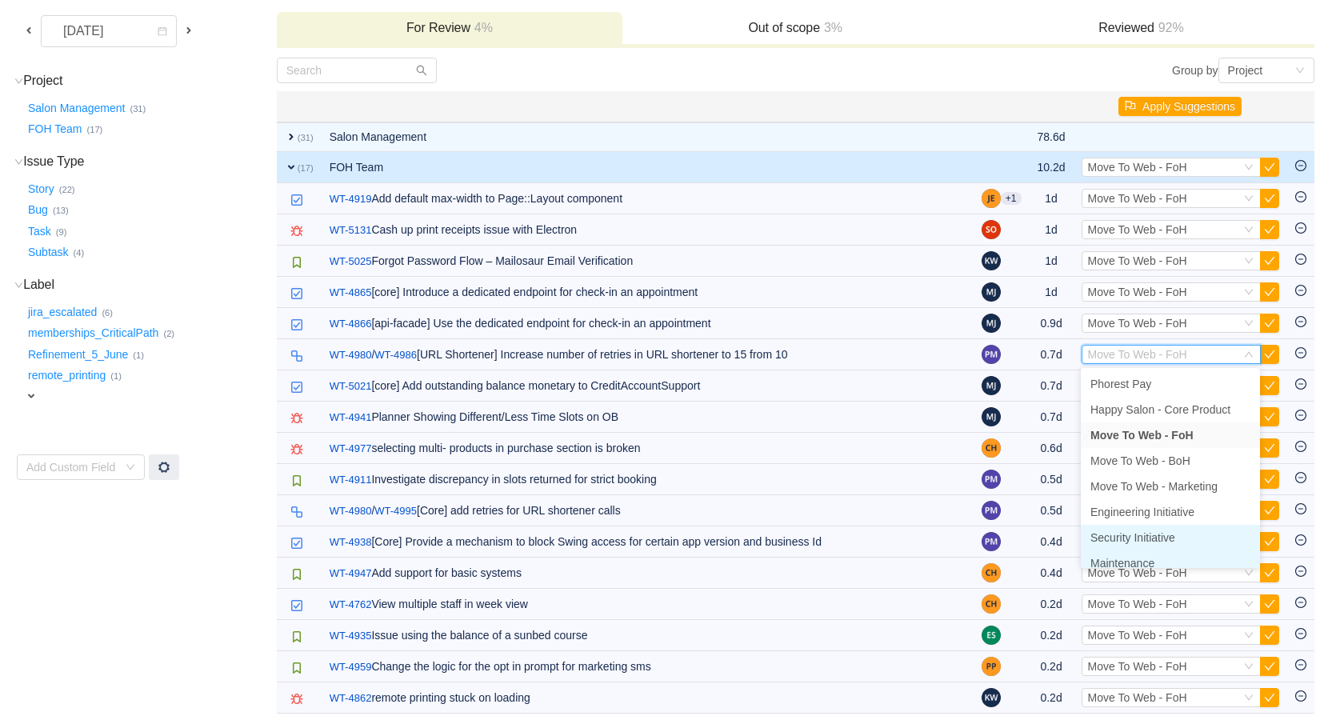
scroll to position [8, 0]
click at [1152, 551] on span "Maintenance" at bounding box center [1123, 555] width 64 height 13
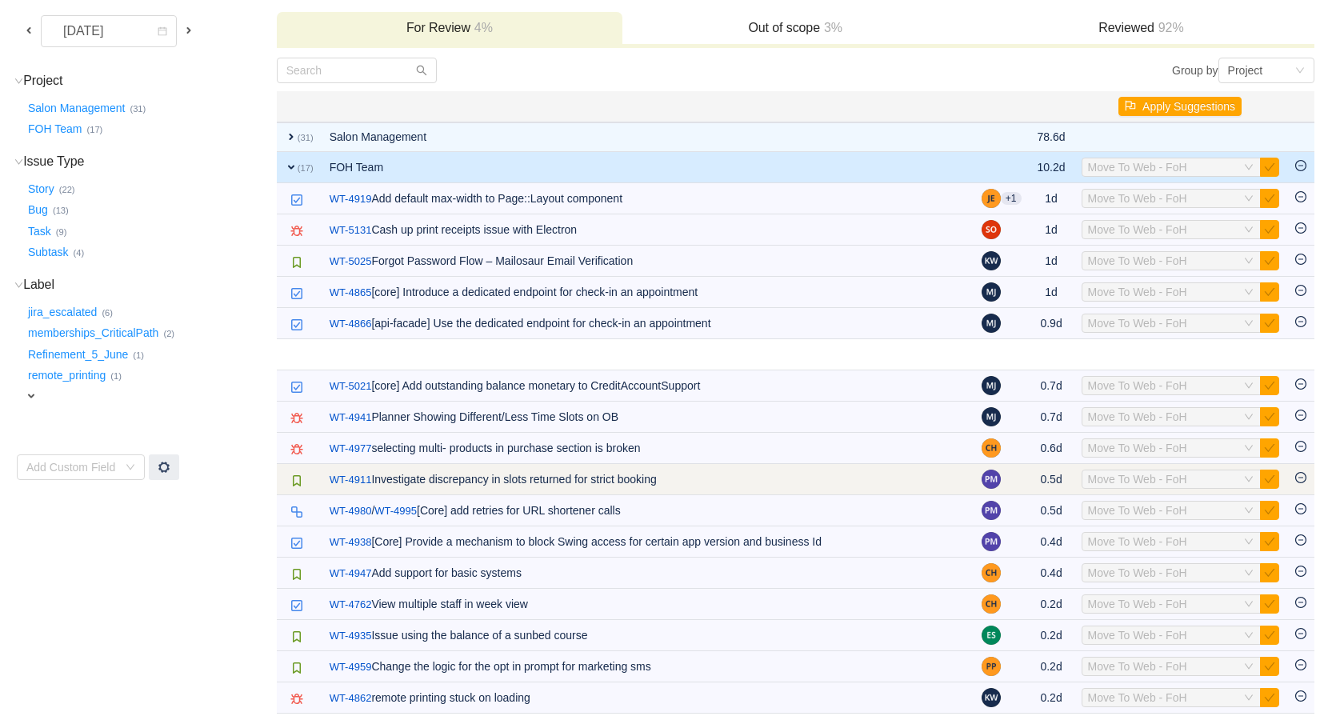
scroll to position [100, 0]
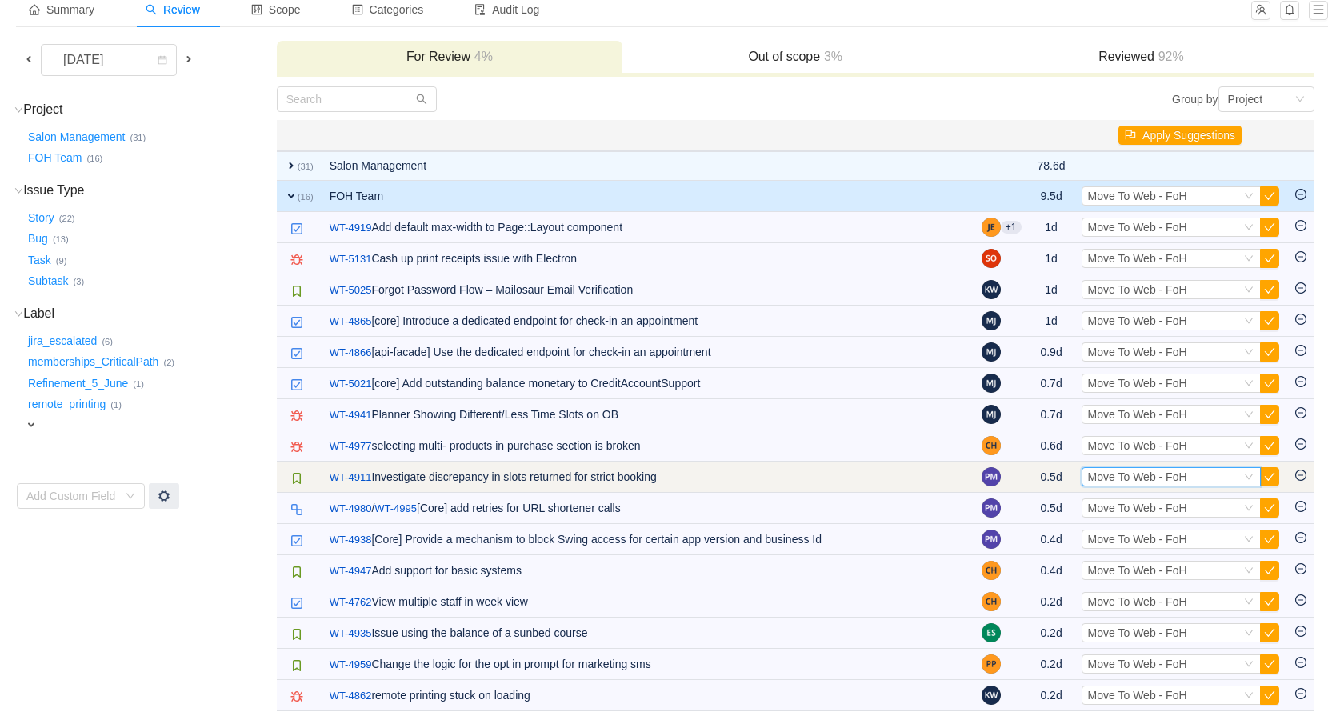
click at [1244, 472] on icon "icon: down" at bounding box center [1249, 477] width 10 height 10
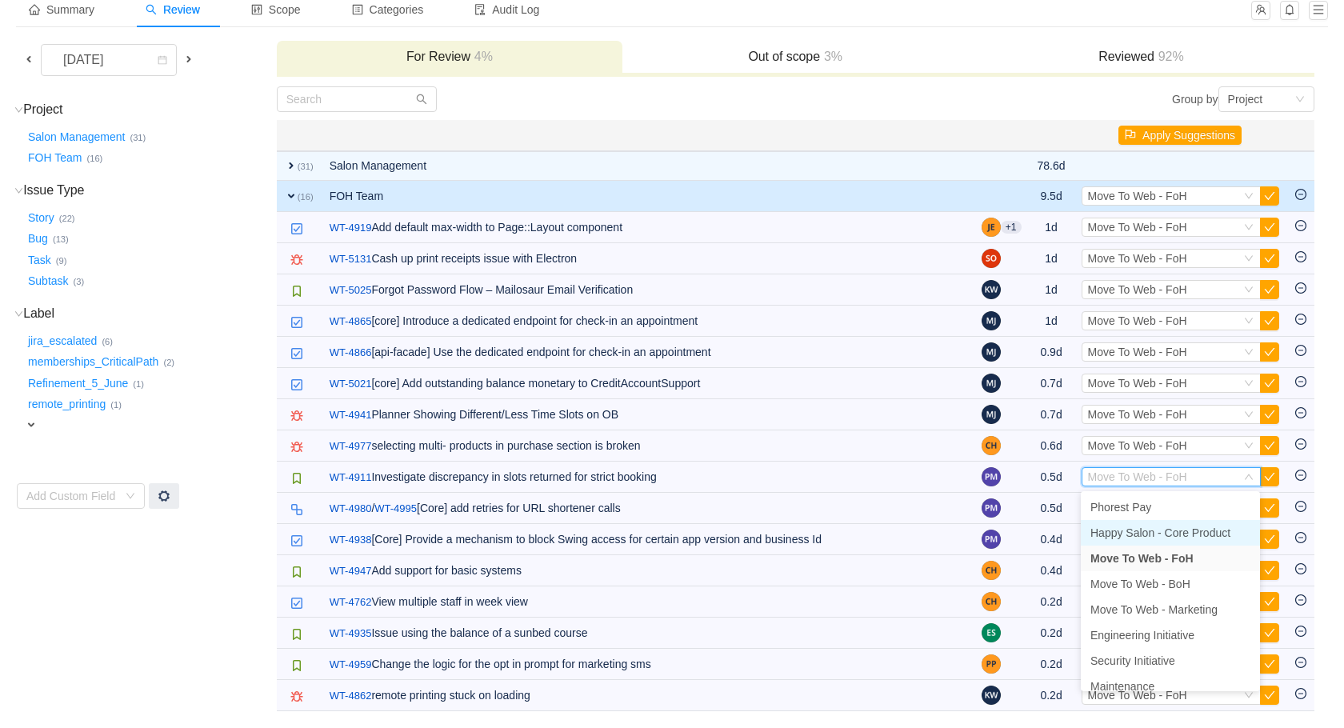
click at [1195, 534] on span "Happy Salon - Core Product" at bounding box center [1161, 533] width 140 height 13
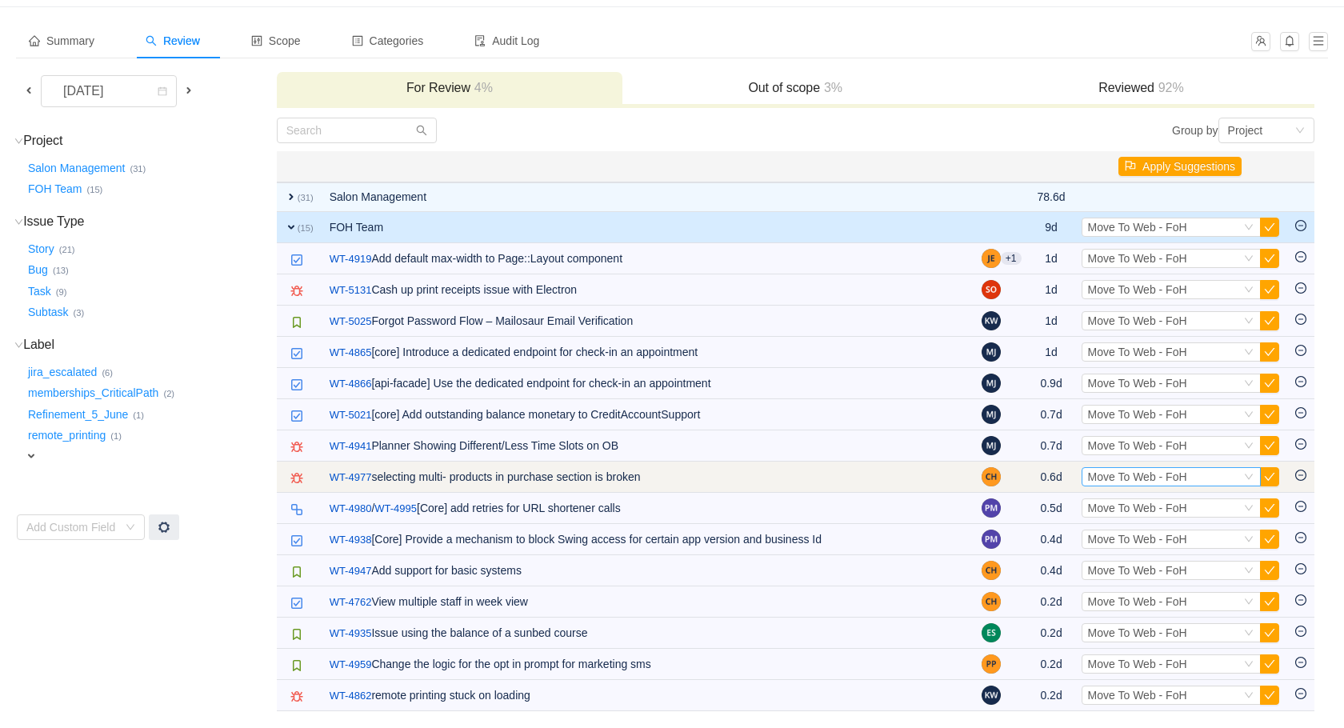
scroll to position [68, 0]
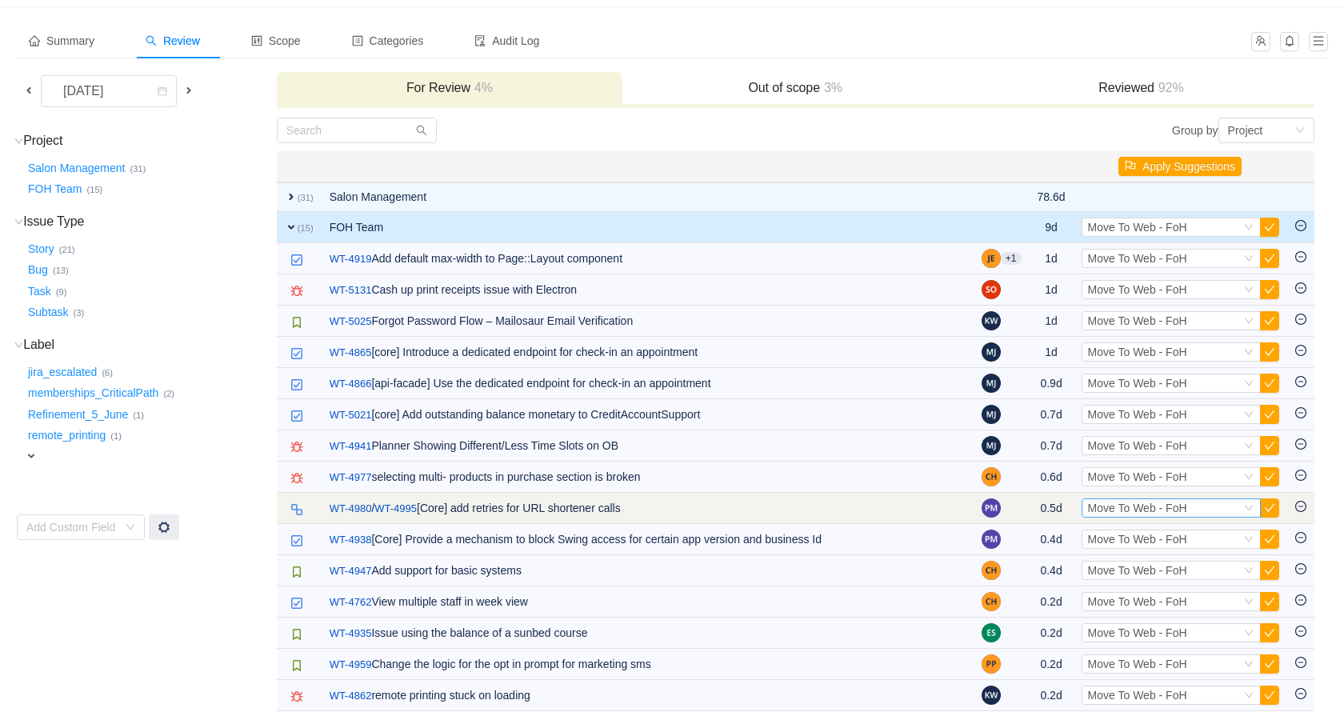
click at [1155, 509] on span "Move To Web - FoH" at bounding box center [1137, 508] width 99 height 13
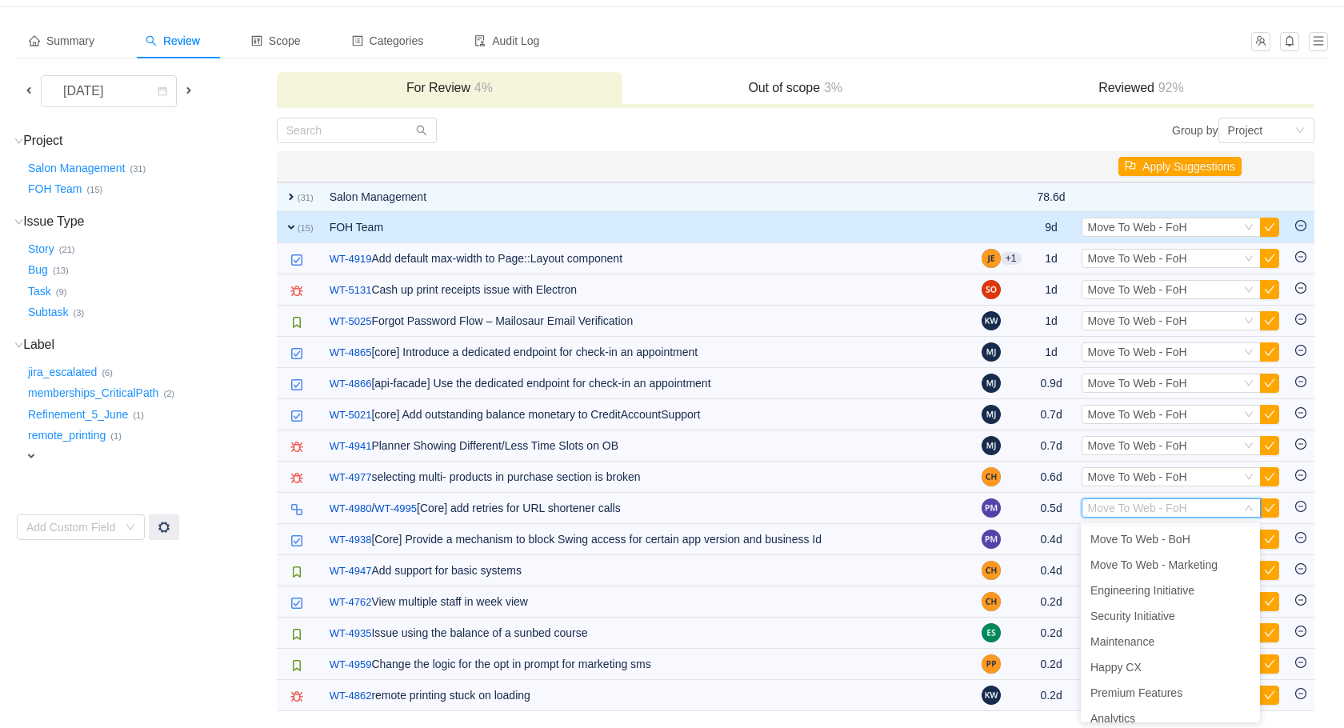
scroll to position [122, 0]
click at [1149, 593] on span "Maintenance" at bounding box center [1123, 596] width 64 height 13
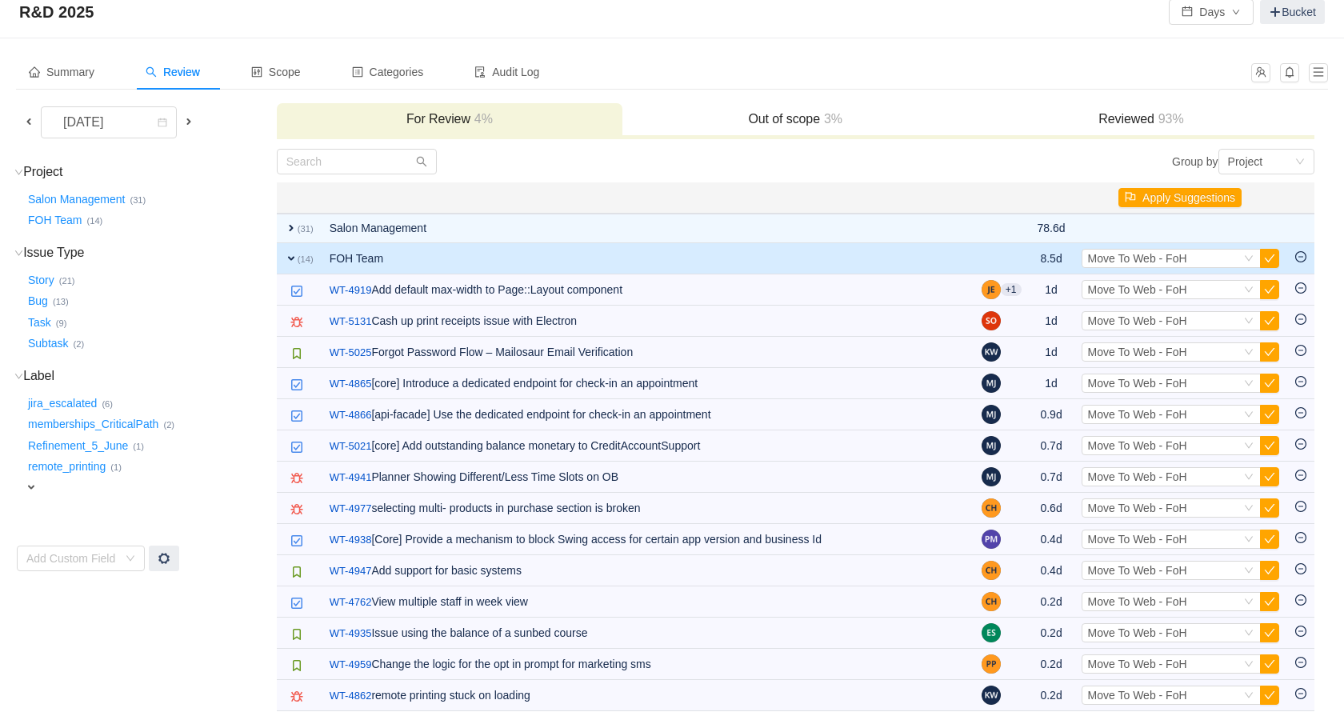
scroll to position [37, 0]
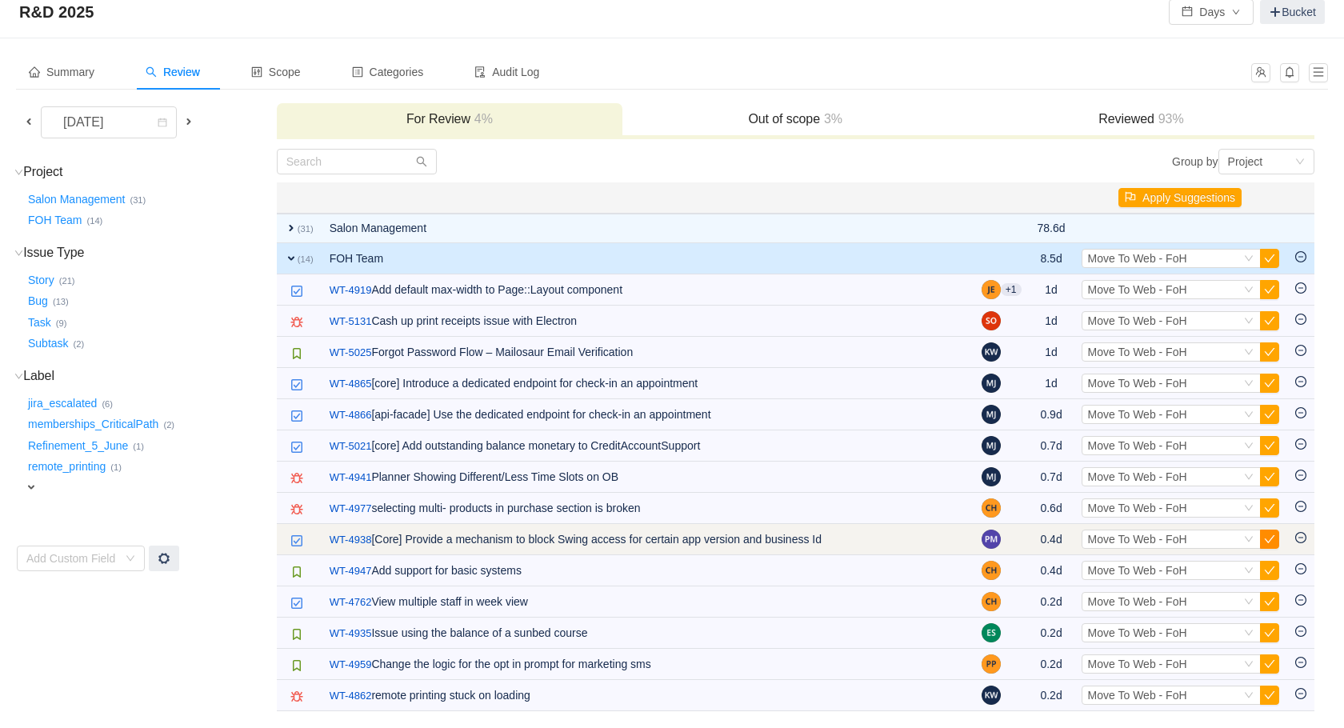
click at [1272, 539] on button "button" at bounding box center [1269, 539] width 19 height 19
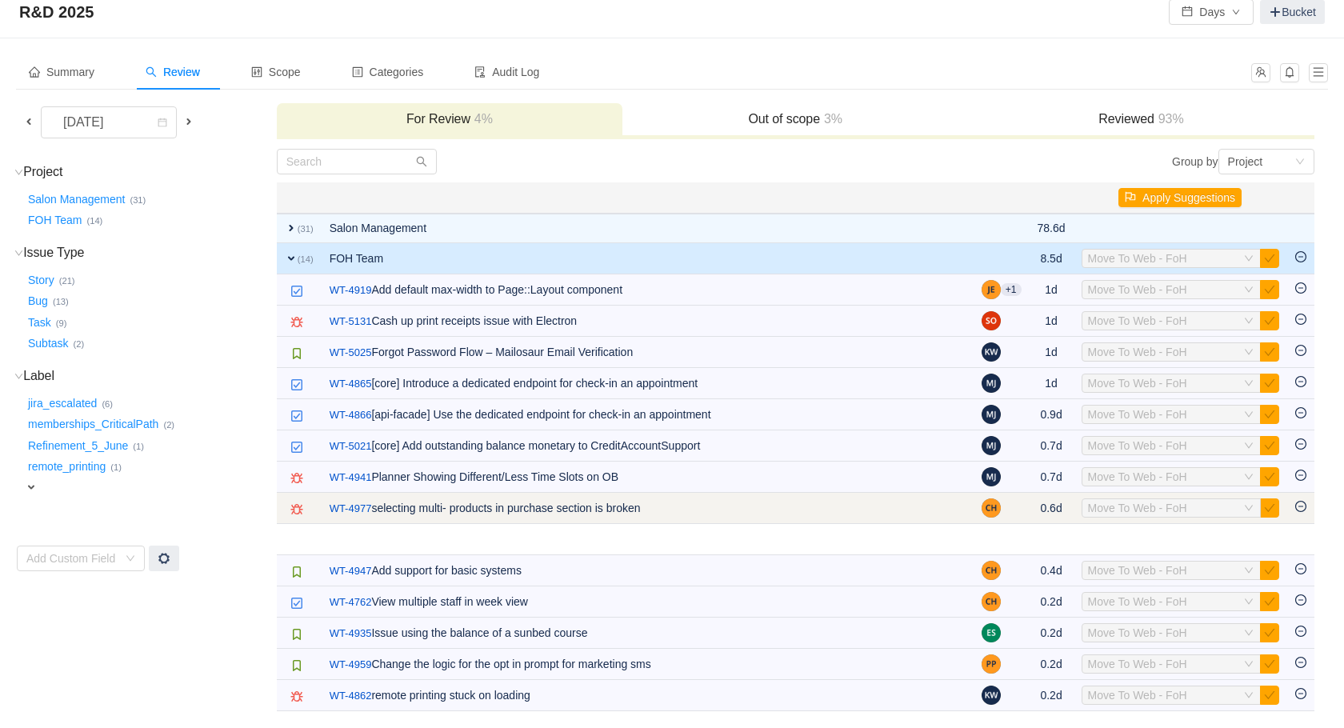
scroll to position [6, 0]
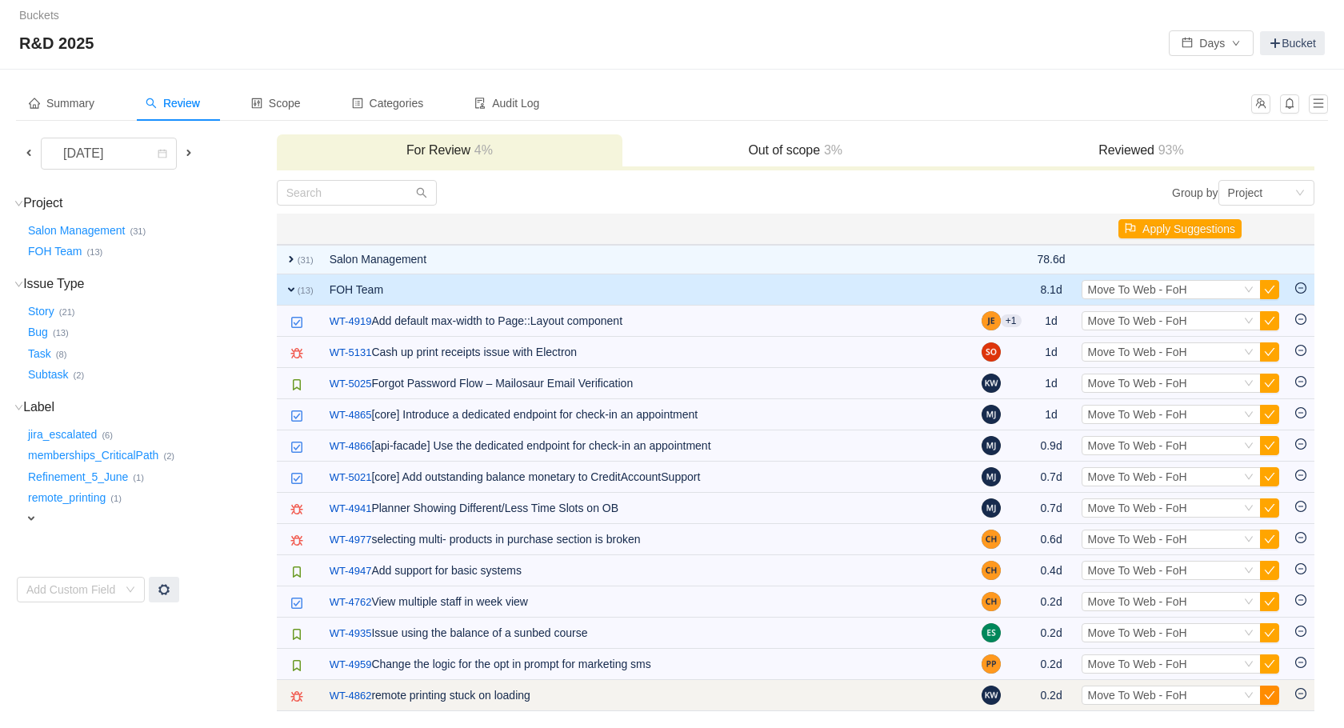
click at [1270, 697] on button "button" at bounding box center [1269, 695] width 19 height 19
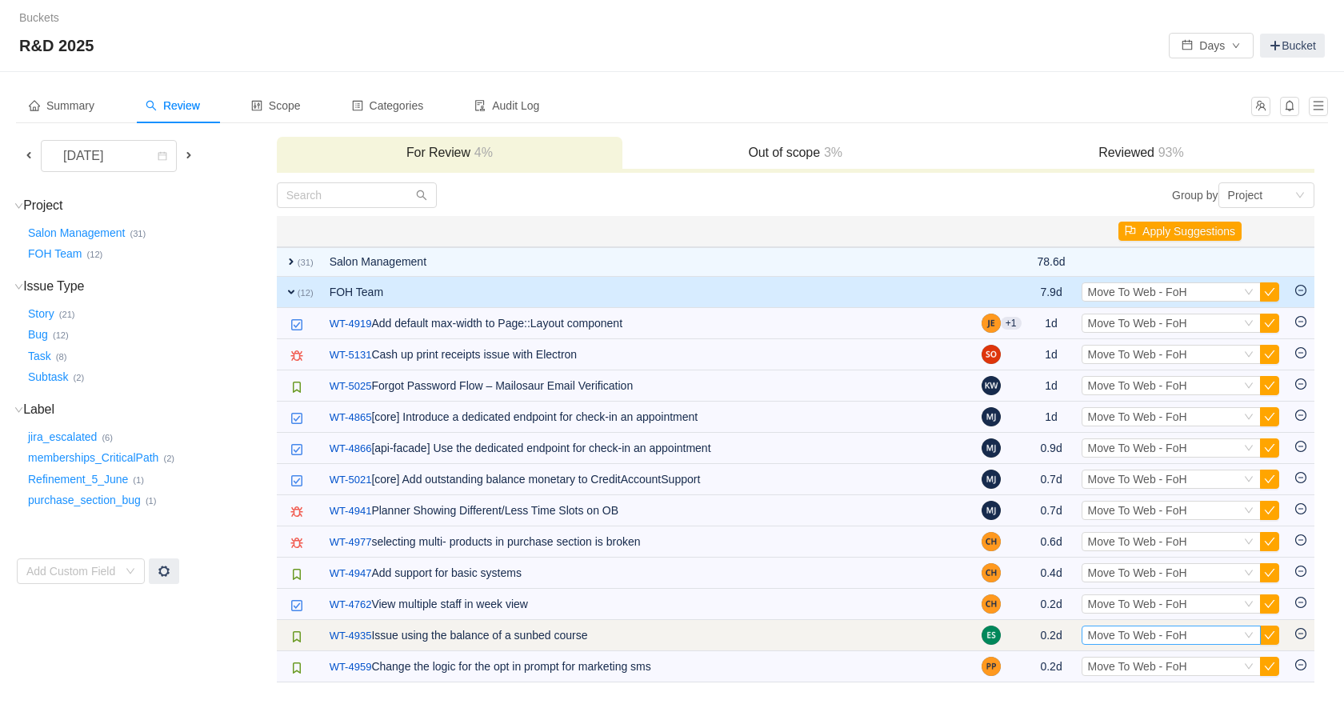
scroll to position [0, 0]
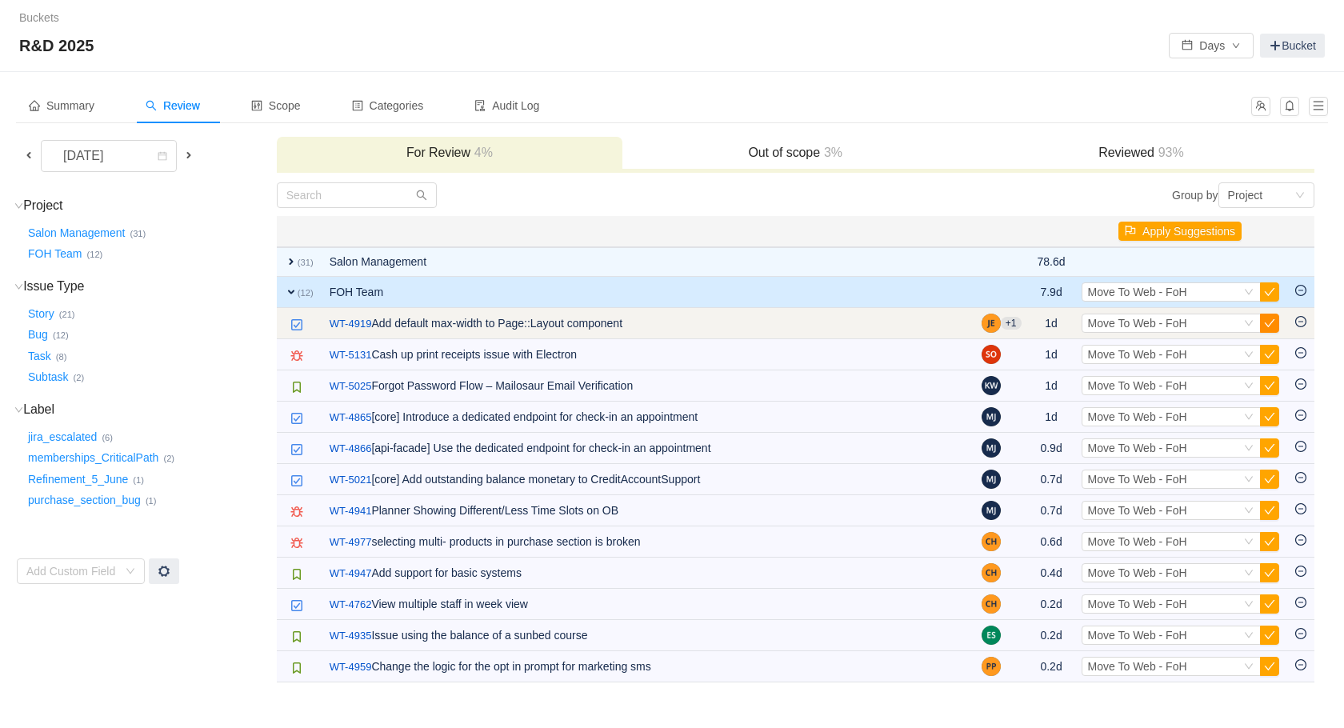
click at [1267, 322] on button "button" at bounding box center [1269, 323] width 19 height 19
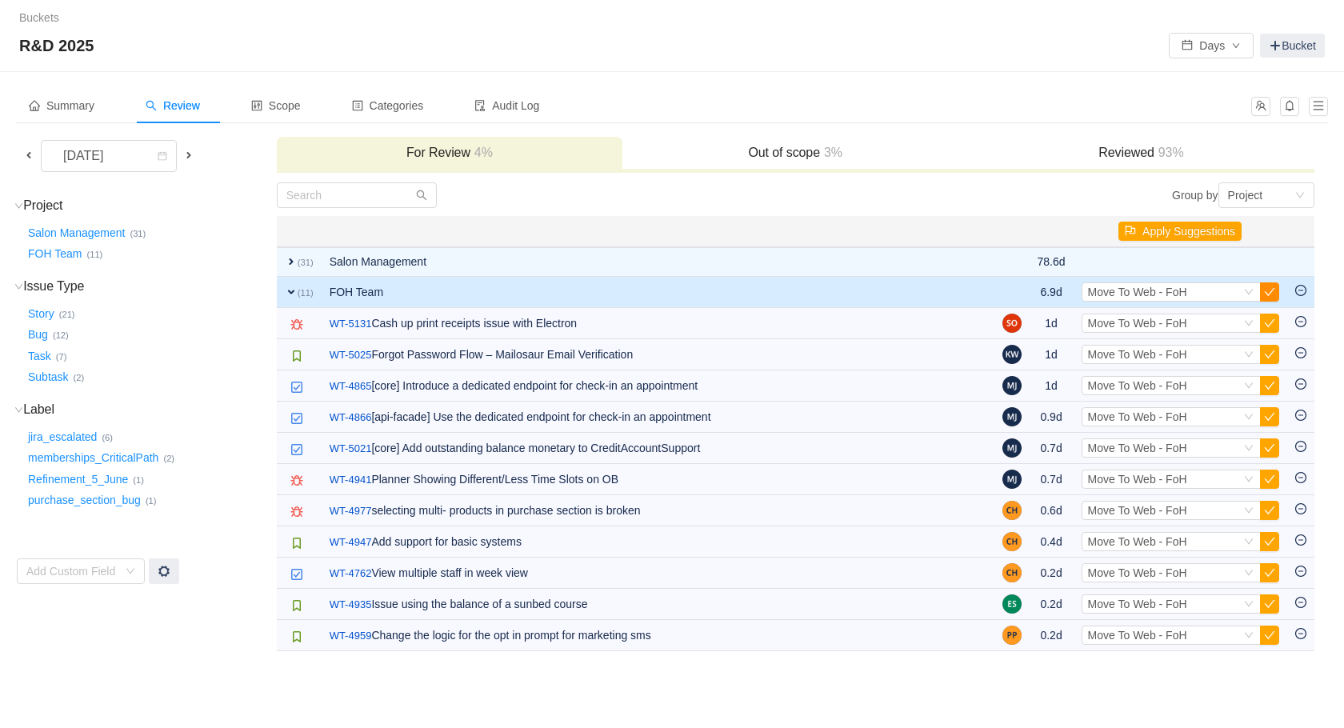
click at [1264, 287] on button "button" at bounding box center [1269, 291] width 19 height 19
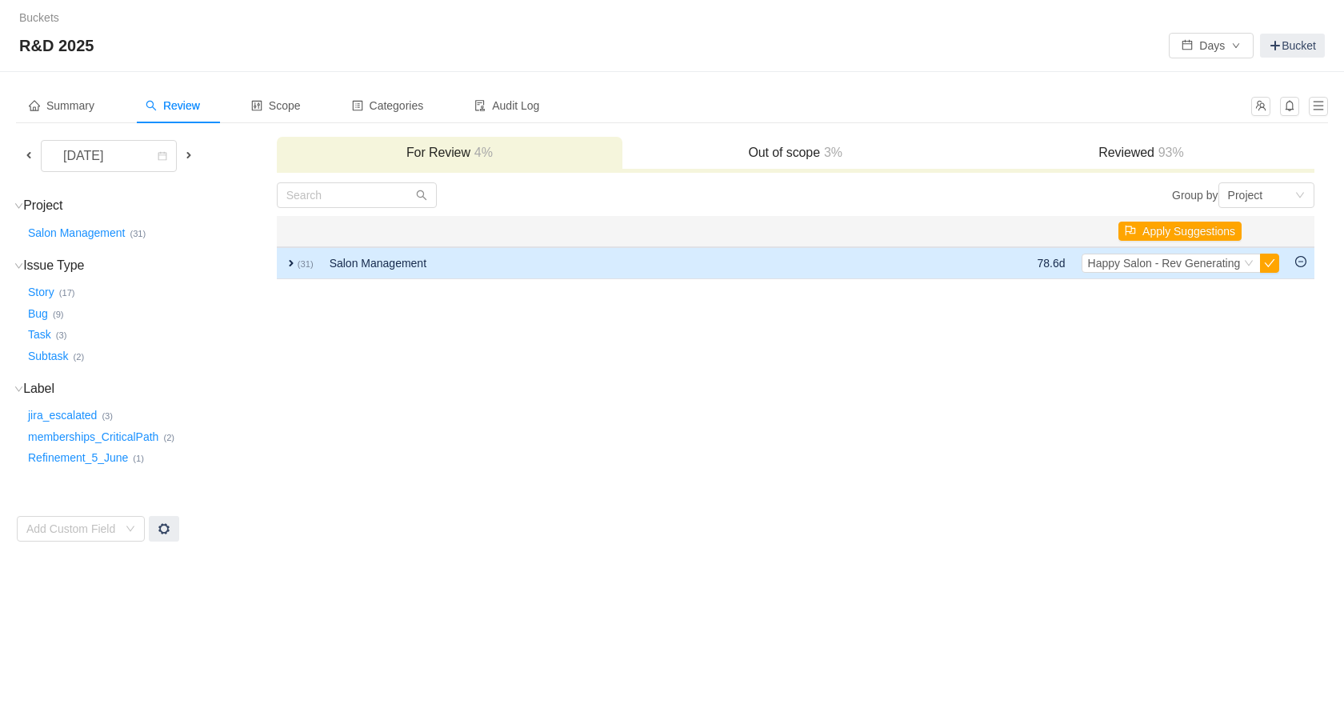
click at [295, 267] on span "expand" at bounding box center [291, 263] width 13 height 13
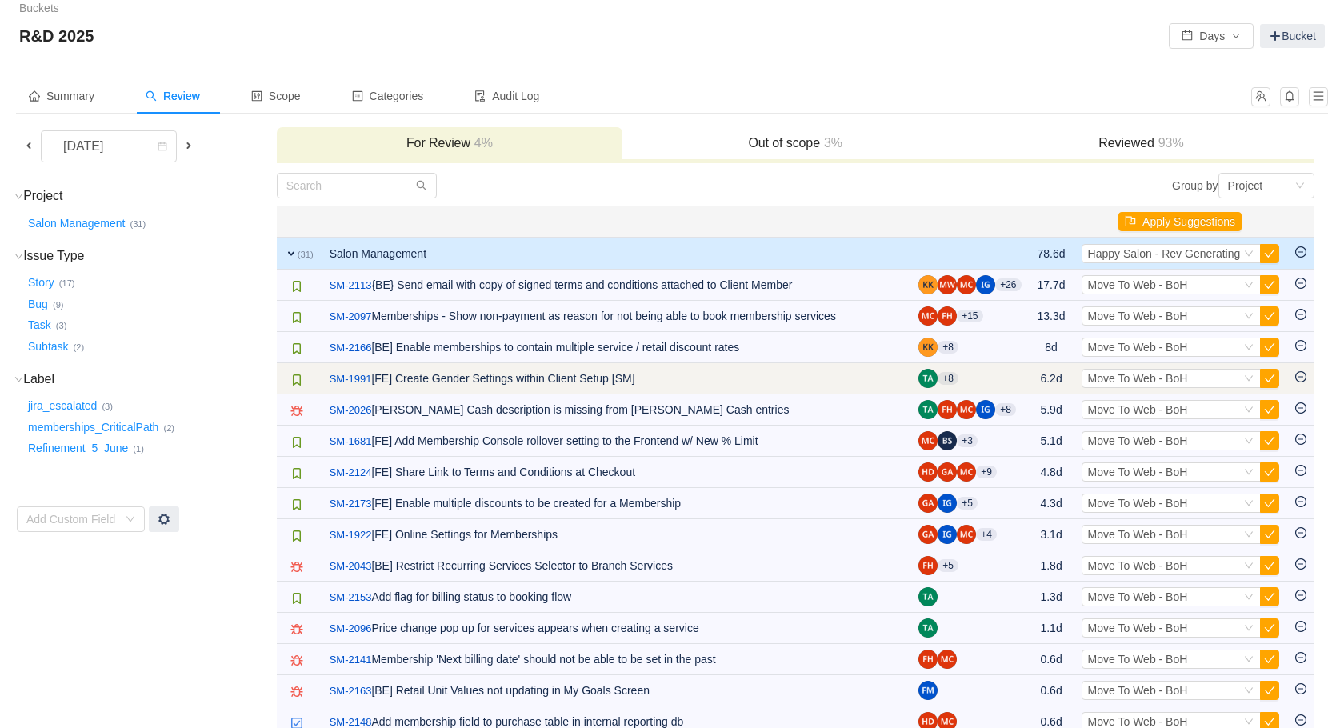
scroll to position [15, 0]
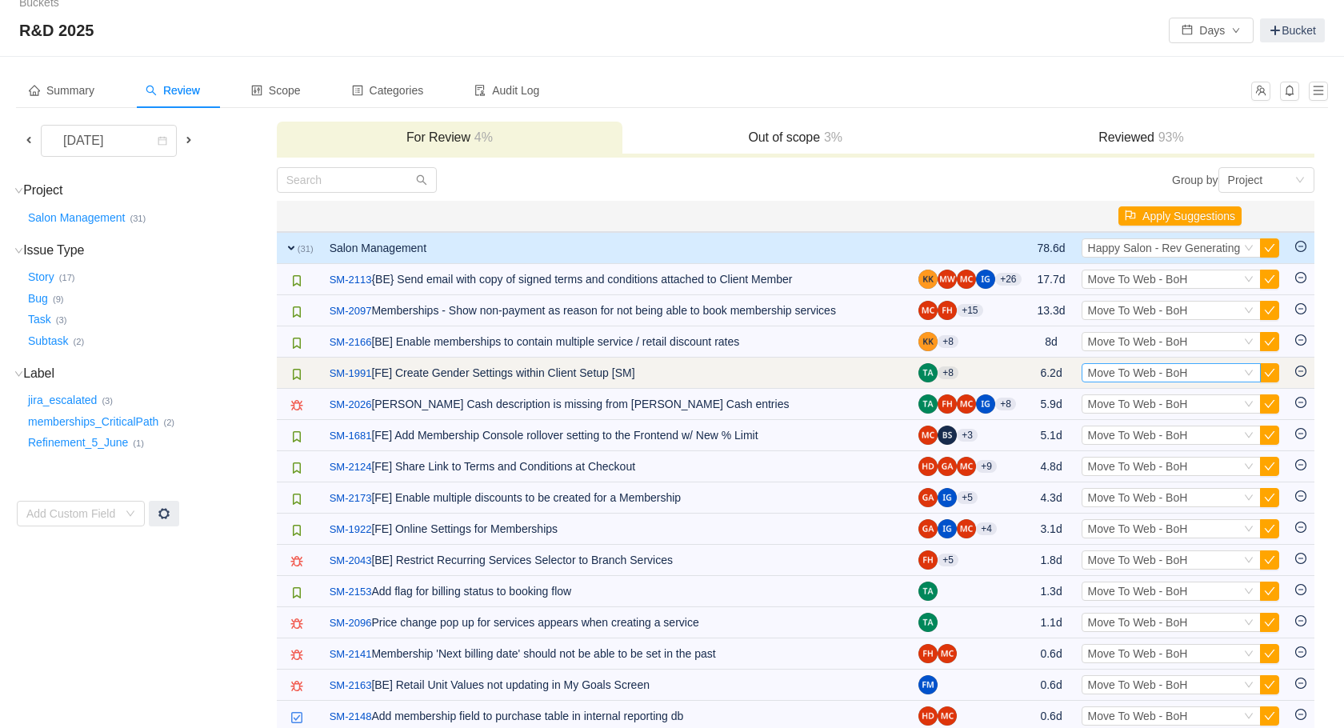
click at [1222, 371] on div "Select Move To Web - BoH" at bounding box center [1164, 373] width 153 height 18
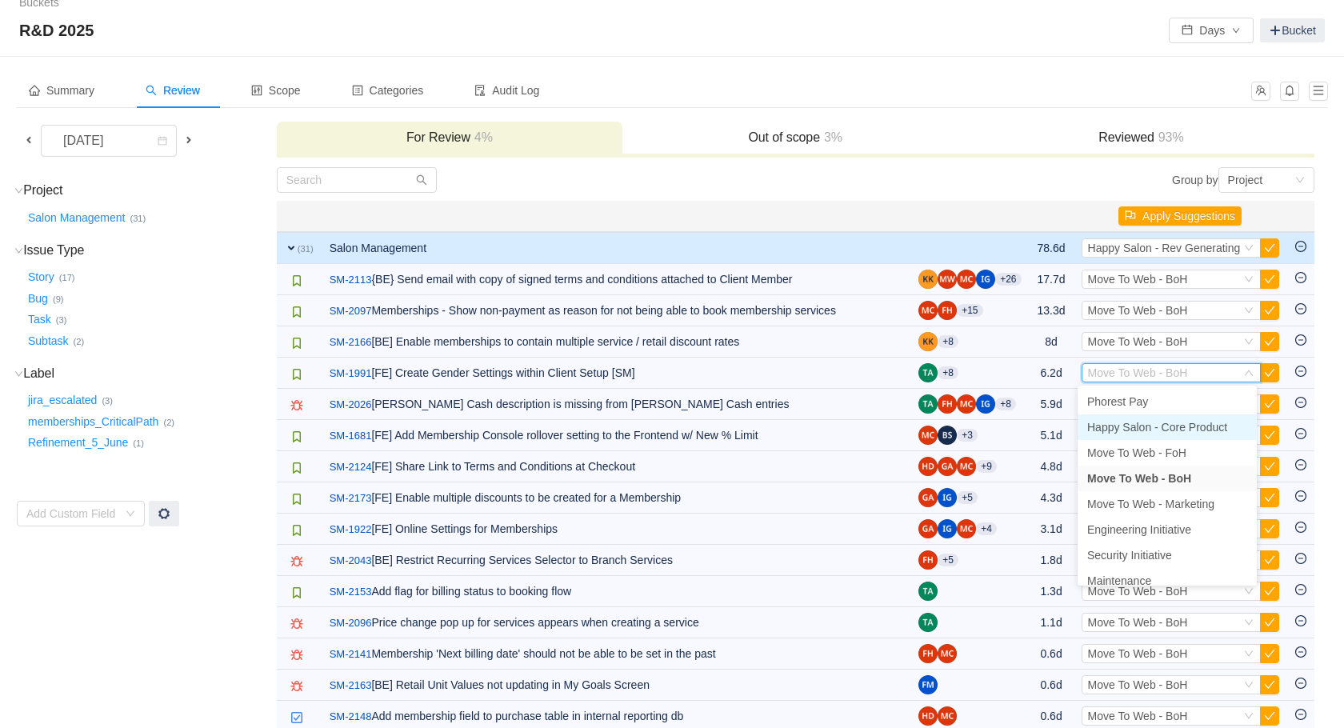
click at [1196, 424] on span "Happy Salon - Core Product" at bounding box center [1157, 427] width 140 height 13
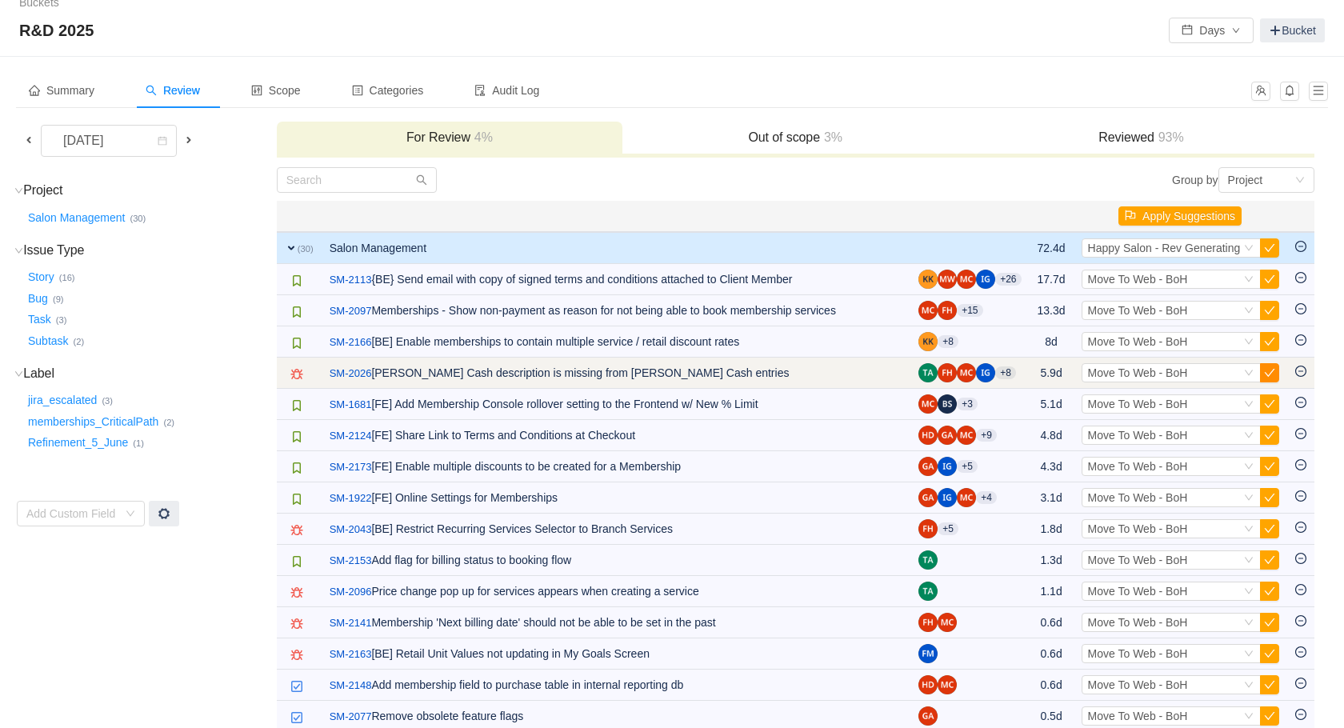
click at [1267, 376] on button "button" at bounding box center [1269, 372] width 19 height 19
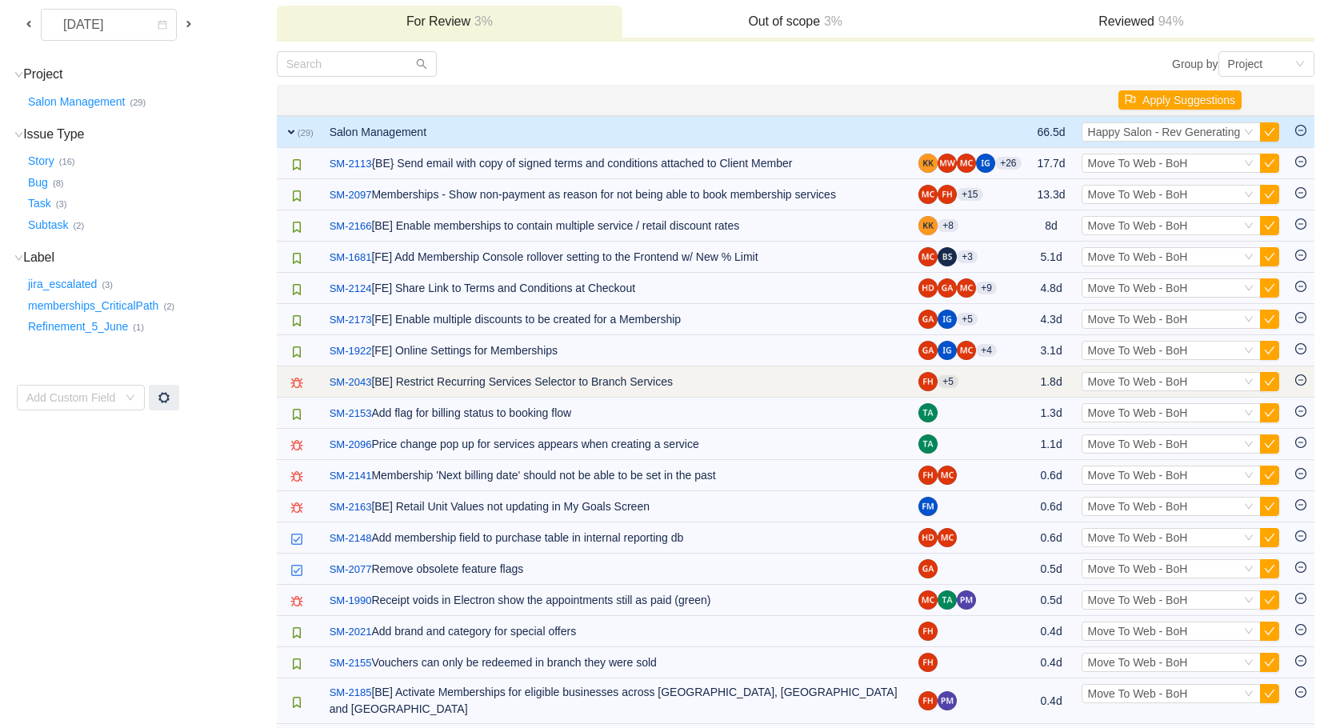
scroll to position [132, 0]
click at [1270, 382] on button "button" at bounding box center [1269, 380] width 19 height 19
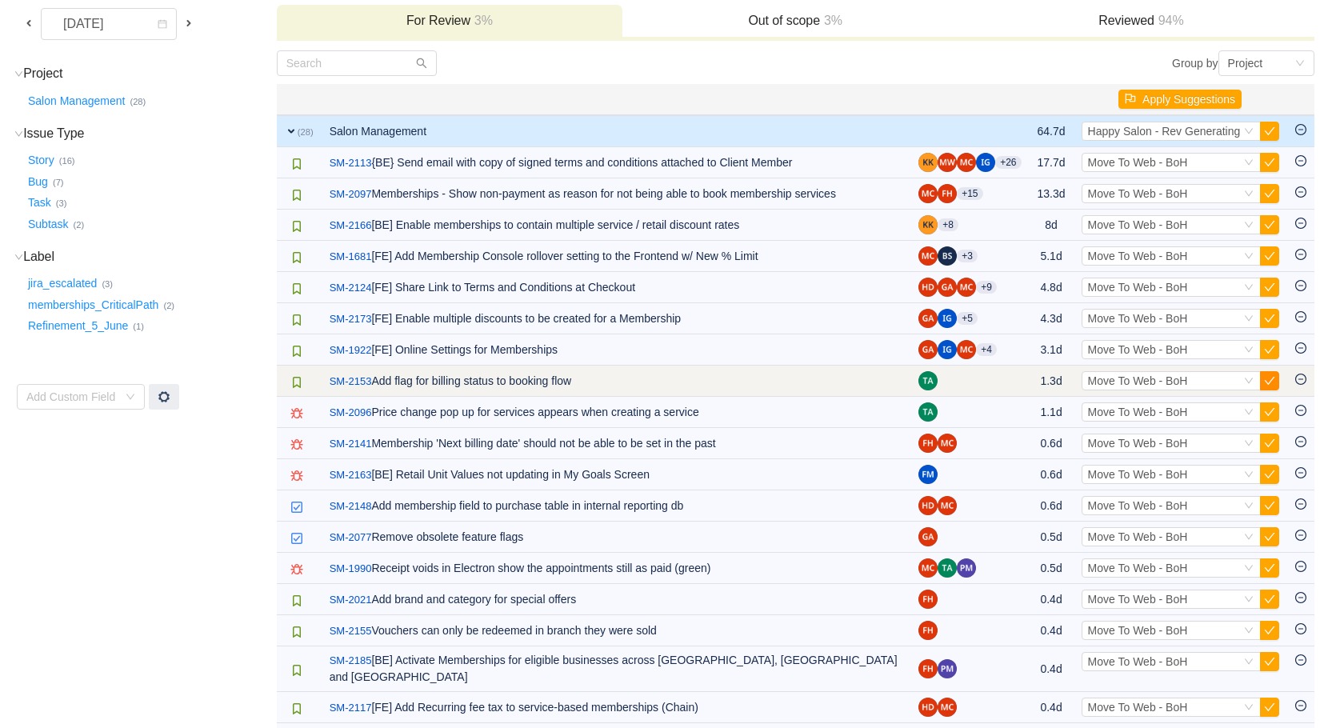
click at [1271, 379] on button "button" at bounding box center [1269, 380] width 19 height 19
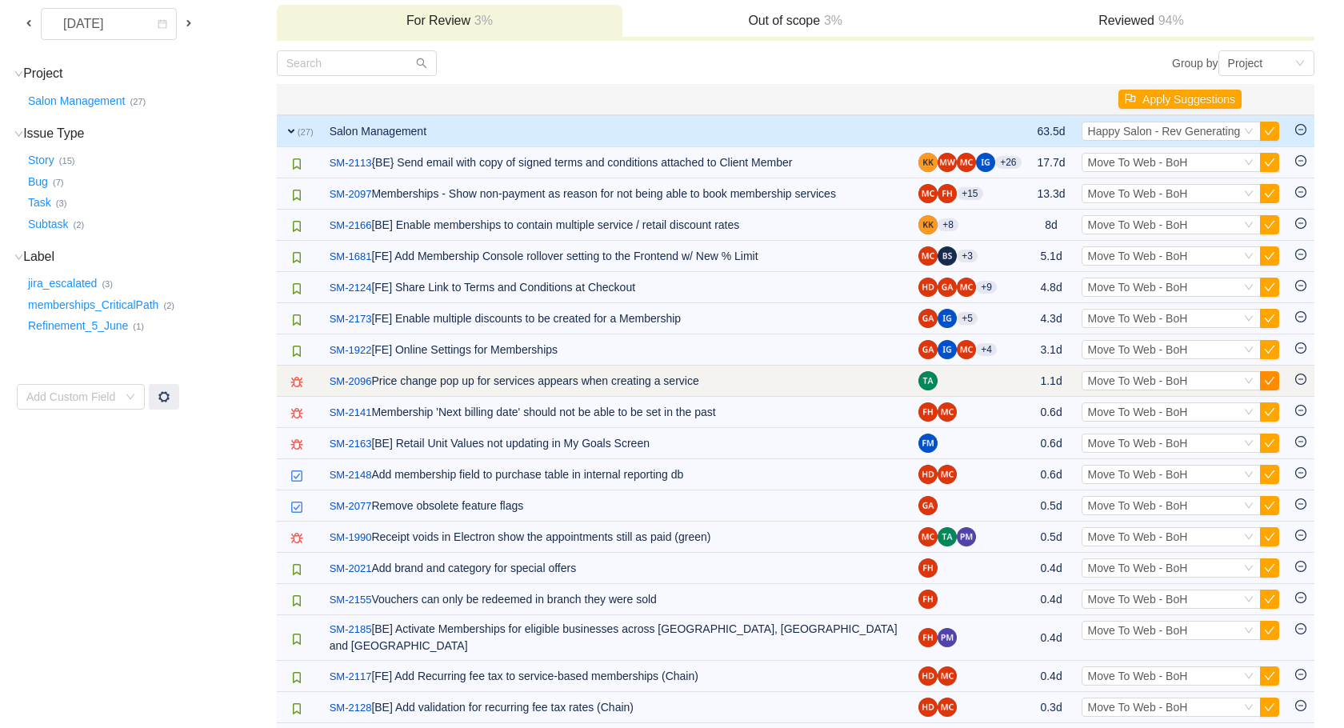
click at [1268, 382] on button "button" at bounding box center [1269, 380] width 19 height 19
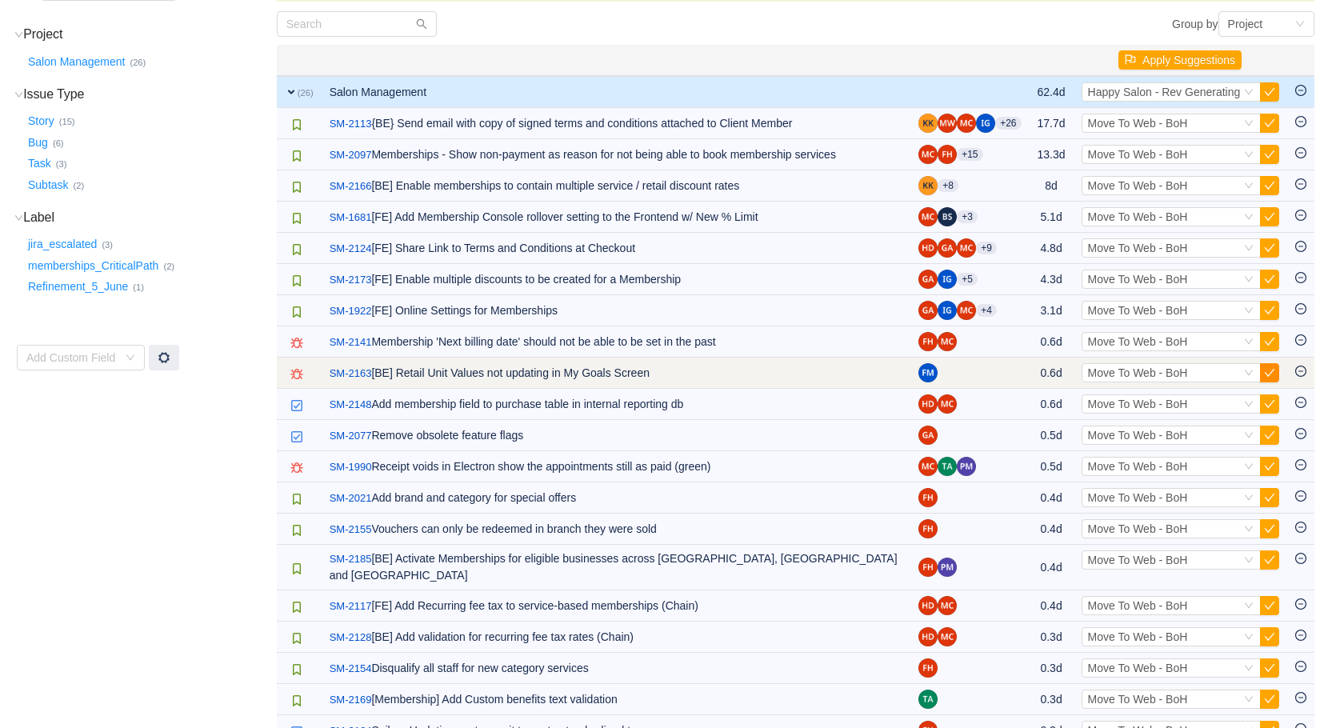
scroll to position [170, 0]
click at [1267, 377] on button "button" at bounding box center [1269, 373] width 19 height 19
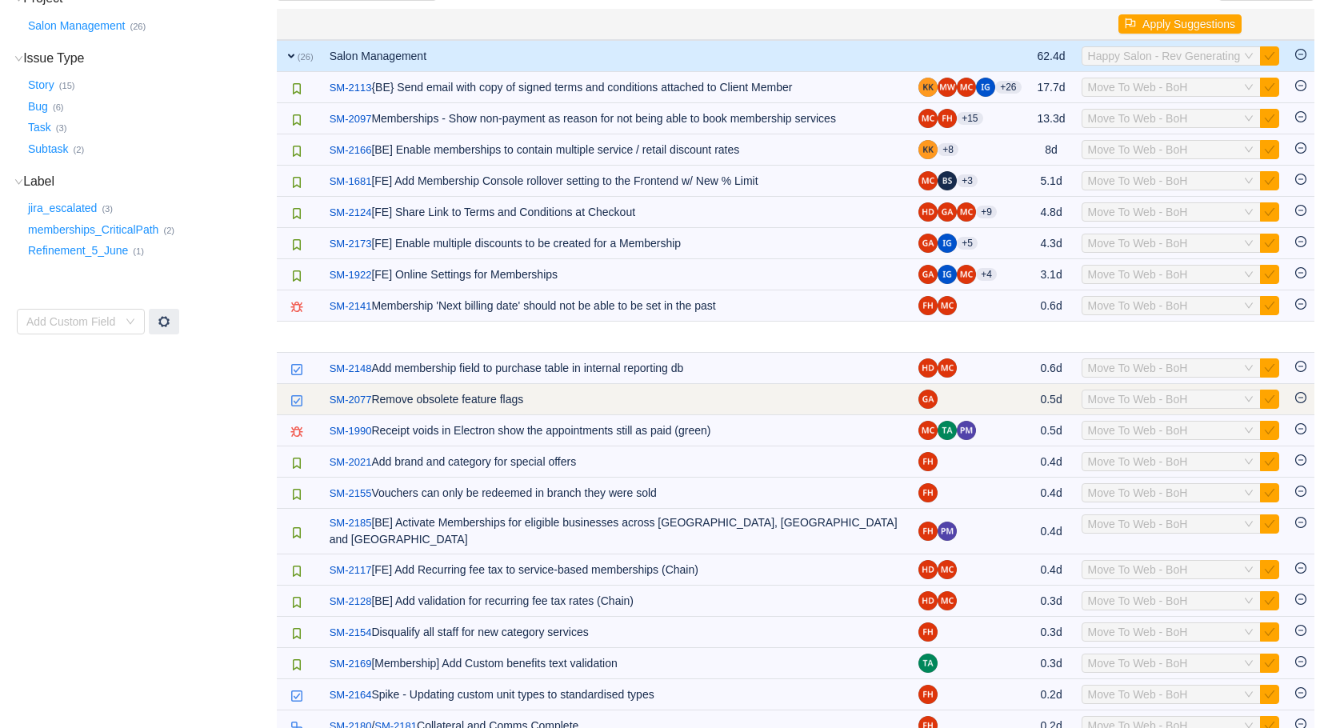
scroll to position [217, 0]
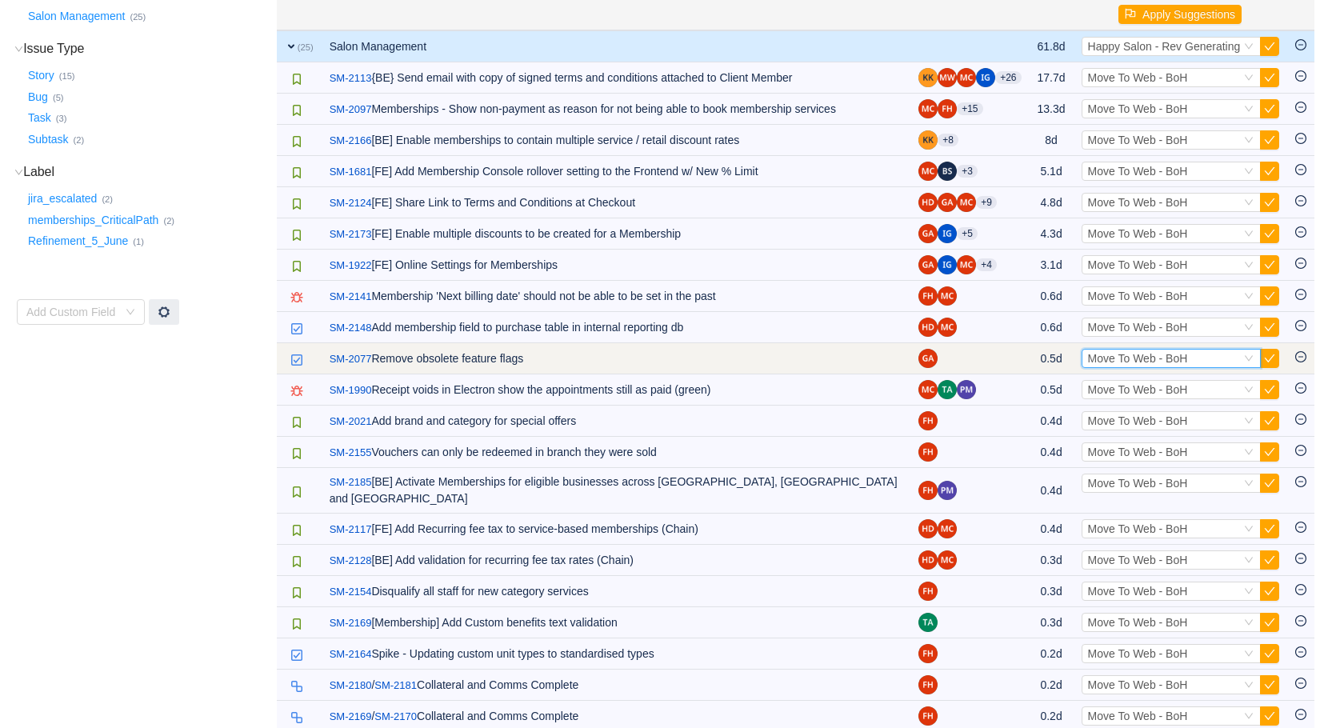
click at [1154, 365] on span "Move To Web - BoH" at bounding box center [1138, 358] width 100 height 13
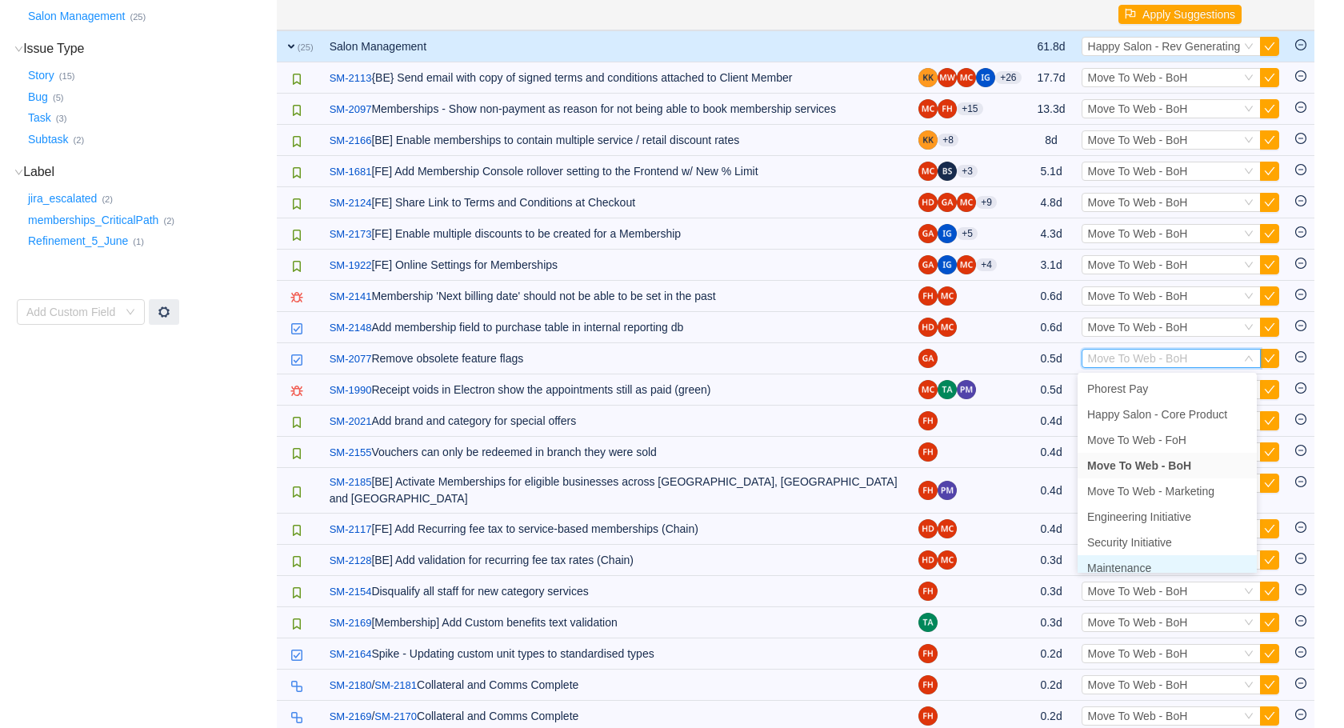
scroll to position [8, 0]
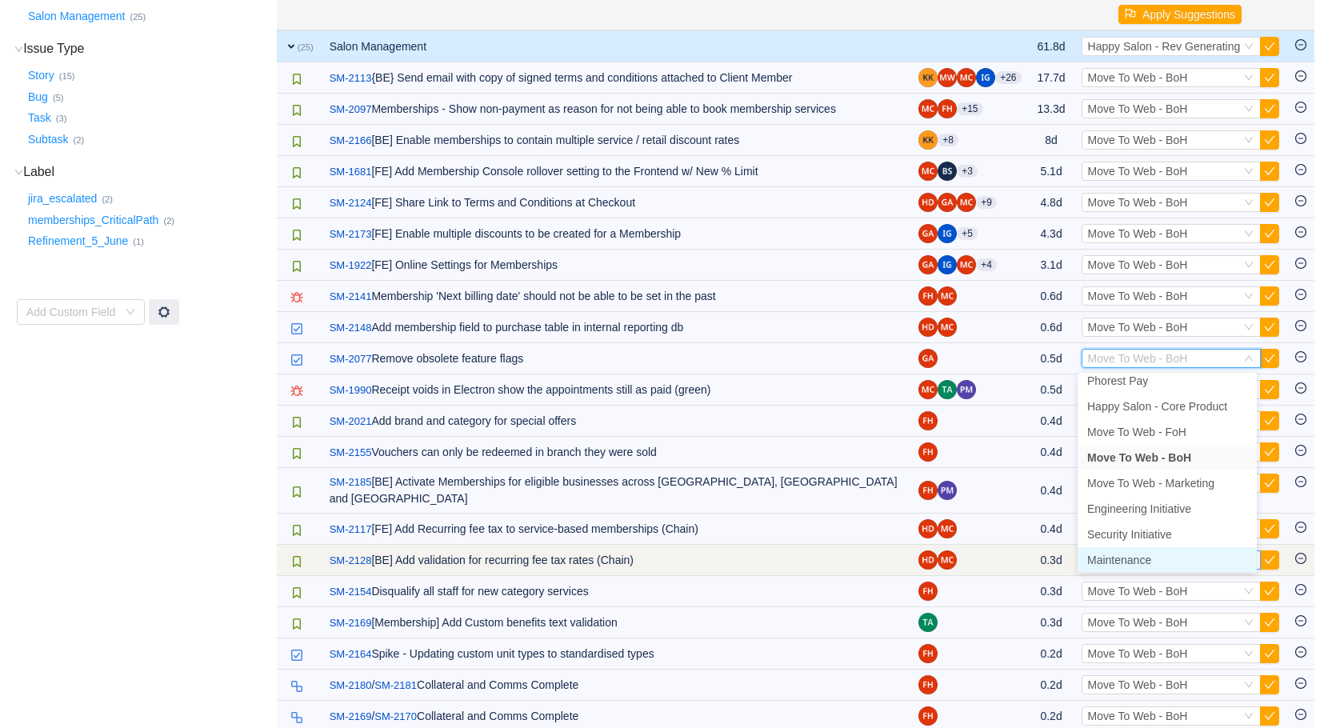
click at [1143, 555] on span "Maintenance" at bounding box center [1119, 560] width 64 height 13
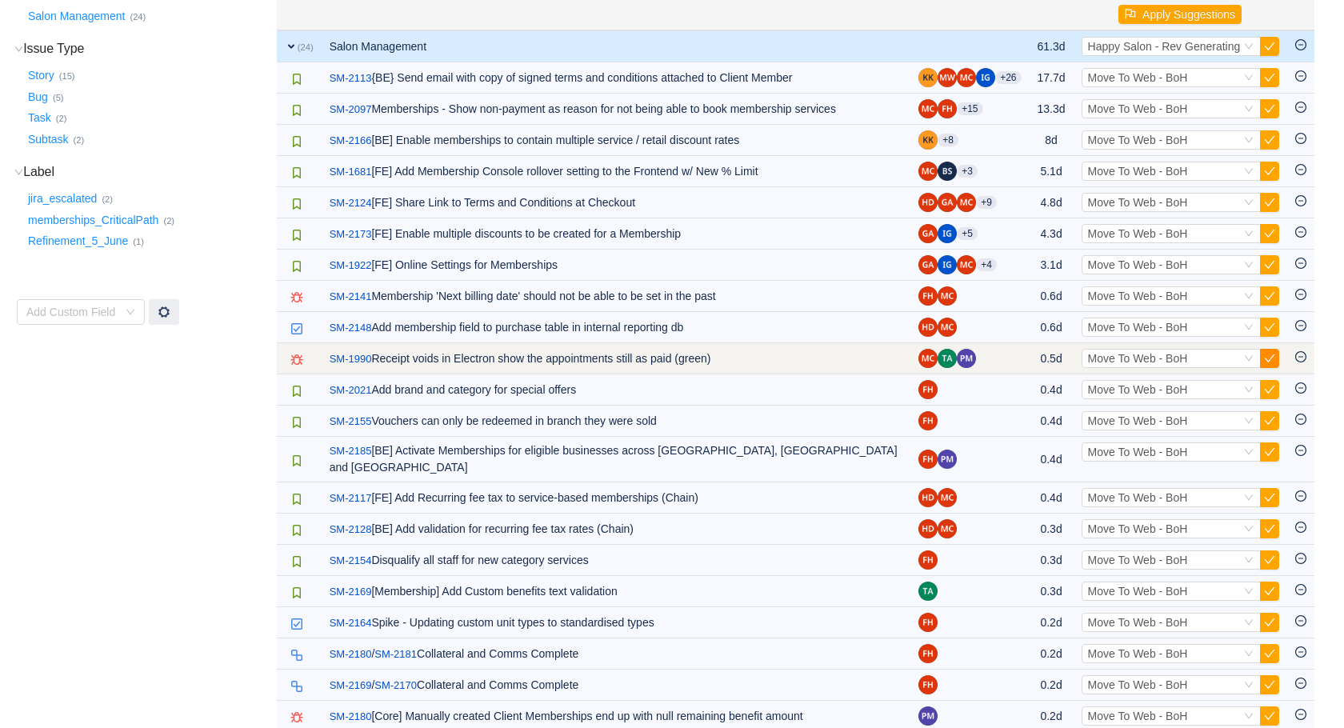
click at [1264, 364] on button "button" at bounding box center [1269, 358] width 19 height 19
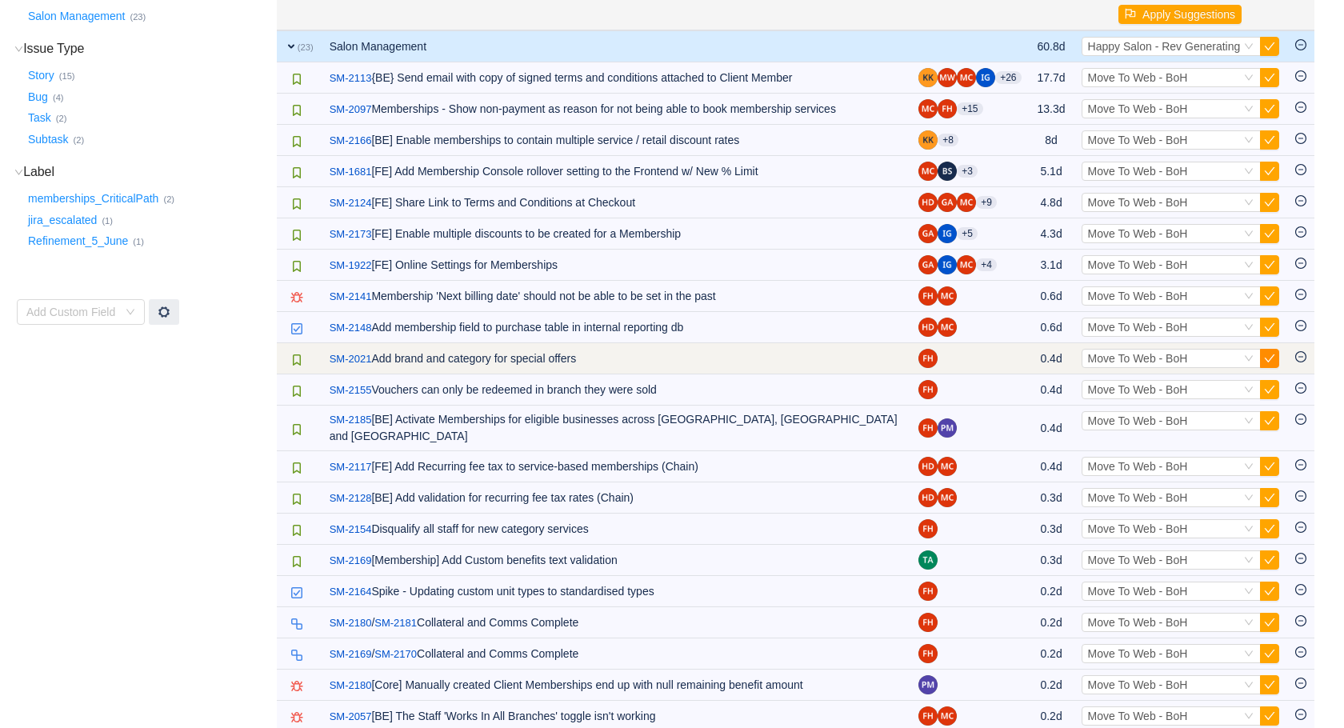
click at [1263, 359] on button "button" at bounding box center [1269, 358] width 19 height 19
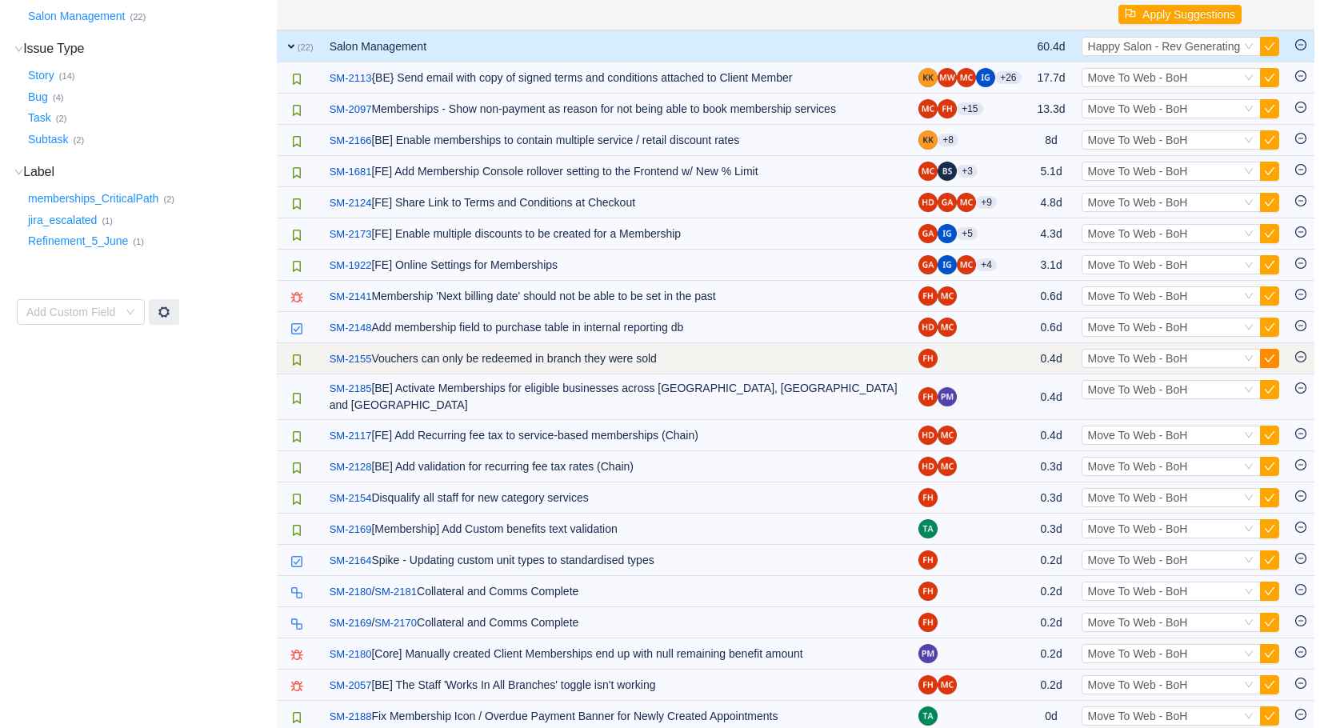
click at [1269, 365] on button "button" at bounding box center [1269, 358] width 19 height 19
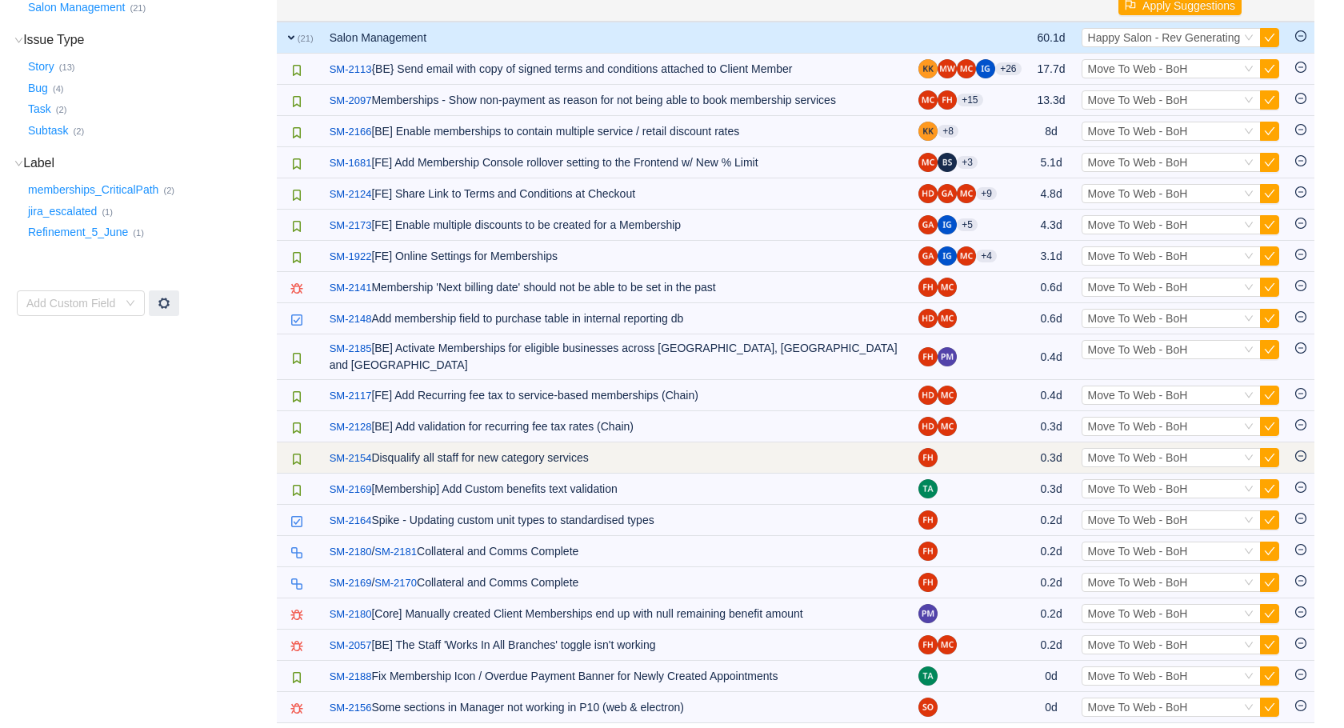
scroll to position [228, 0]
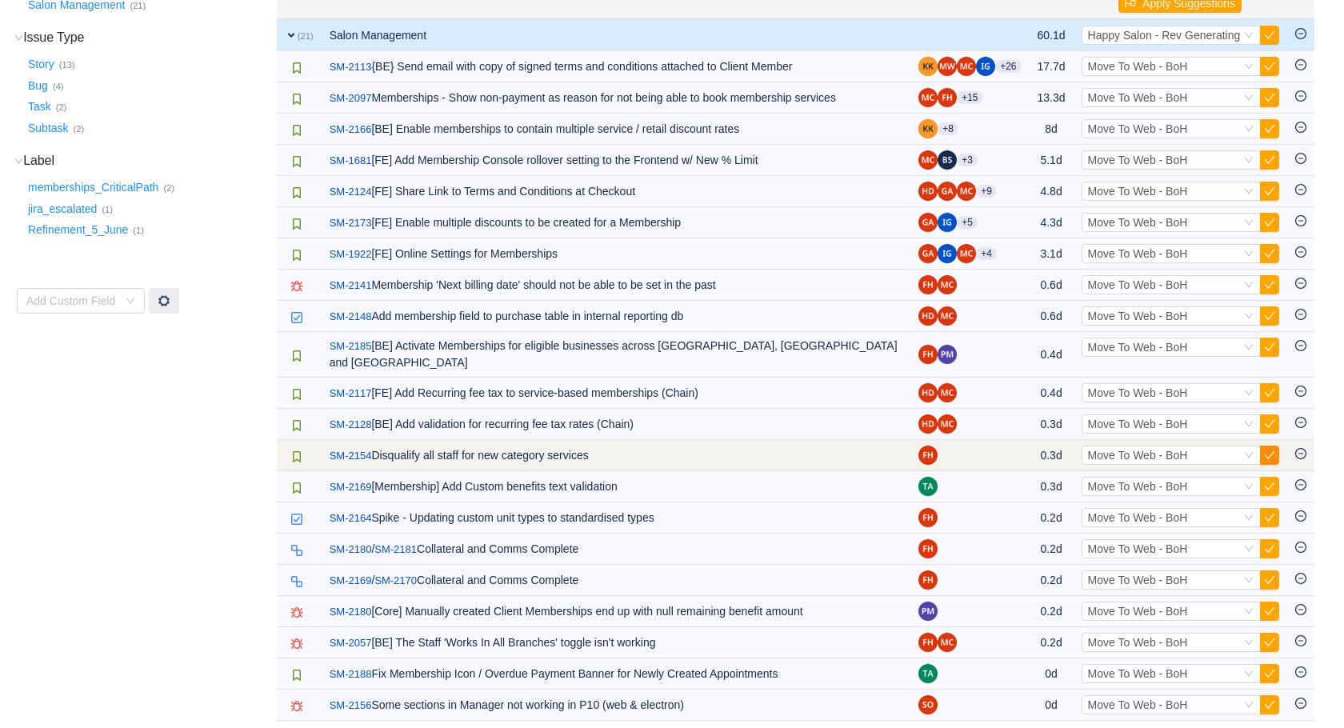
click at [1272, 446] on button "button" at bounding box center [1269, 455] width 19 height 19
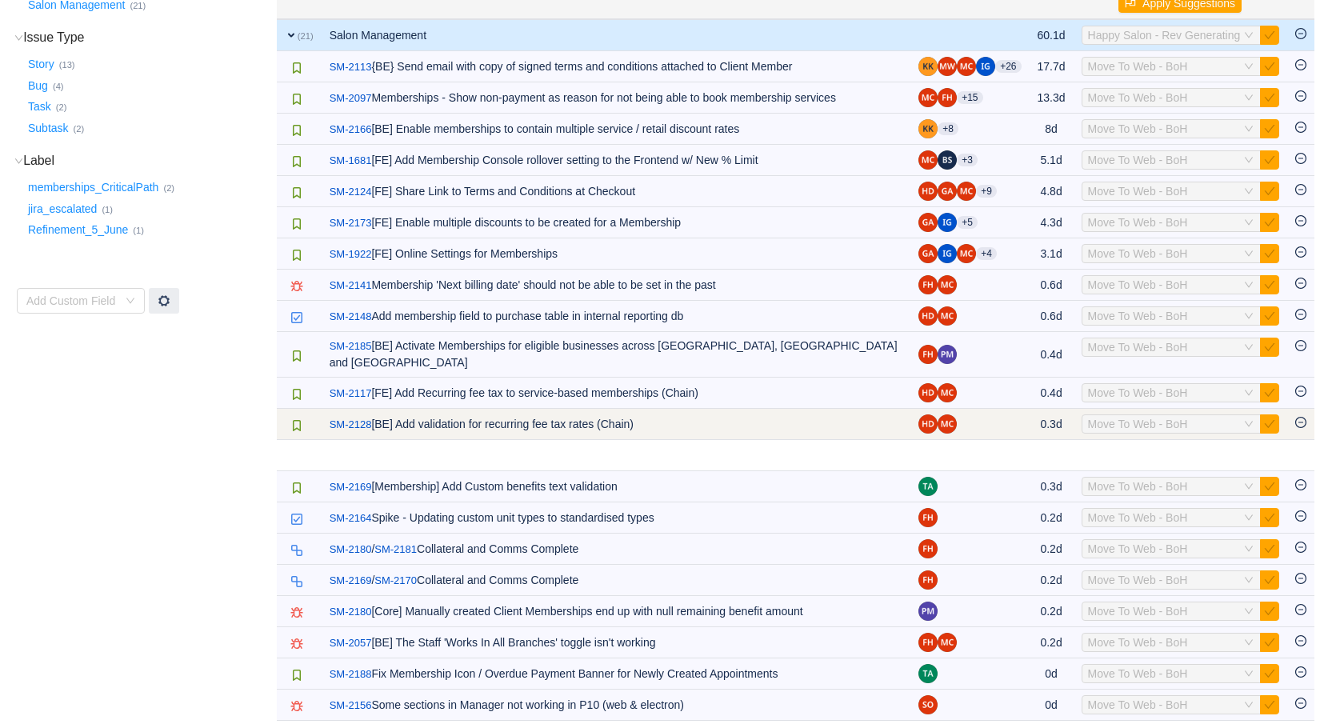
scroll to position [197, 0]
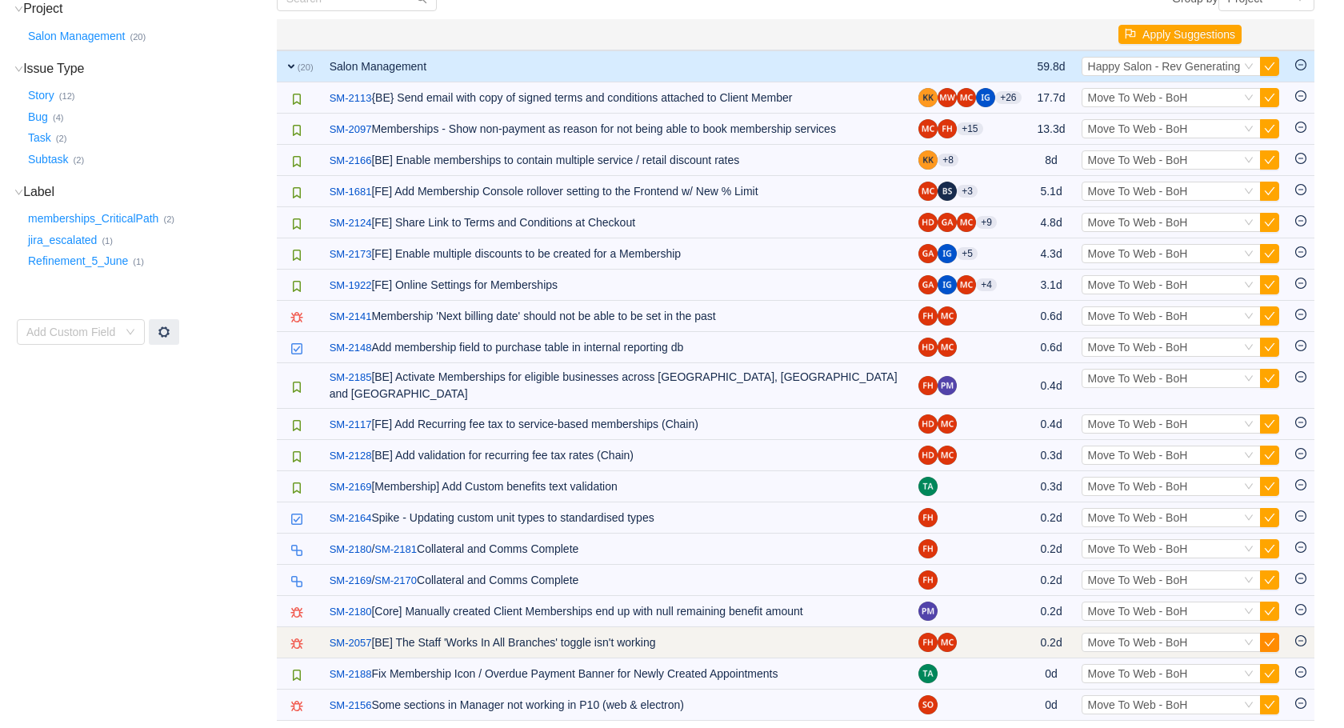
click at [1264, 633] on button "button" at bounding box center [1269, 642] width 19 height 19
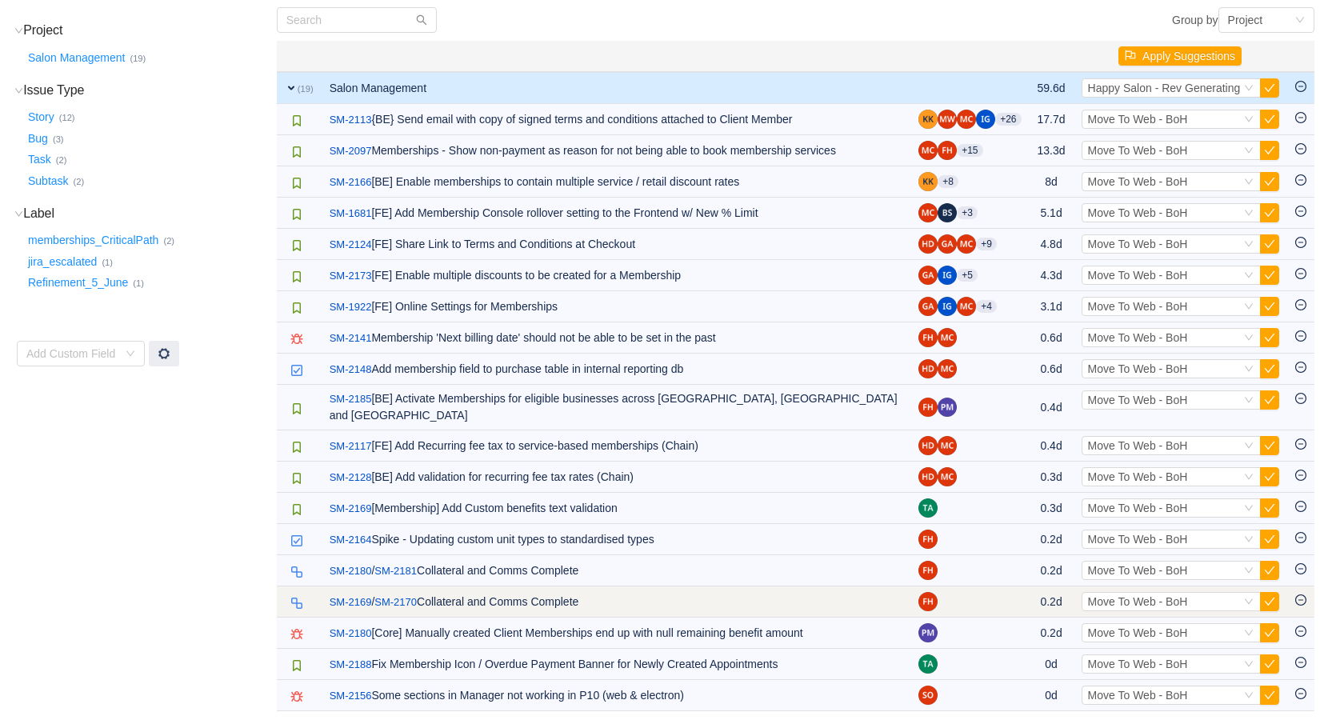
scroll to position [165, 0]
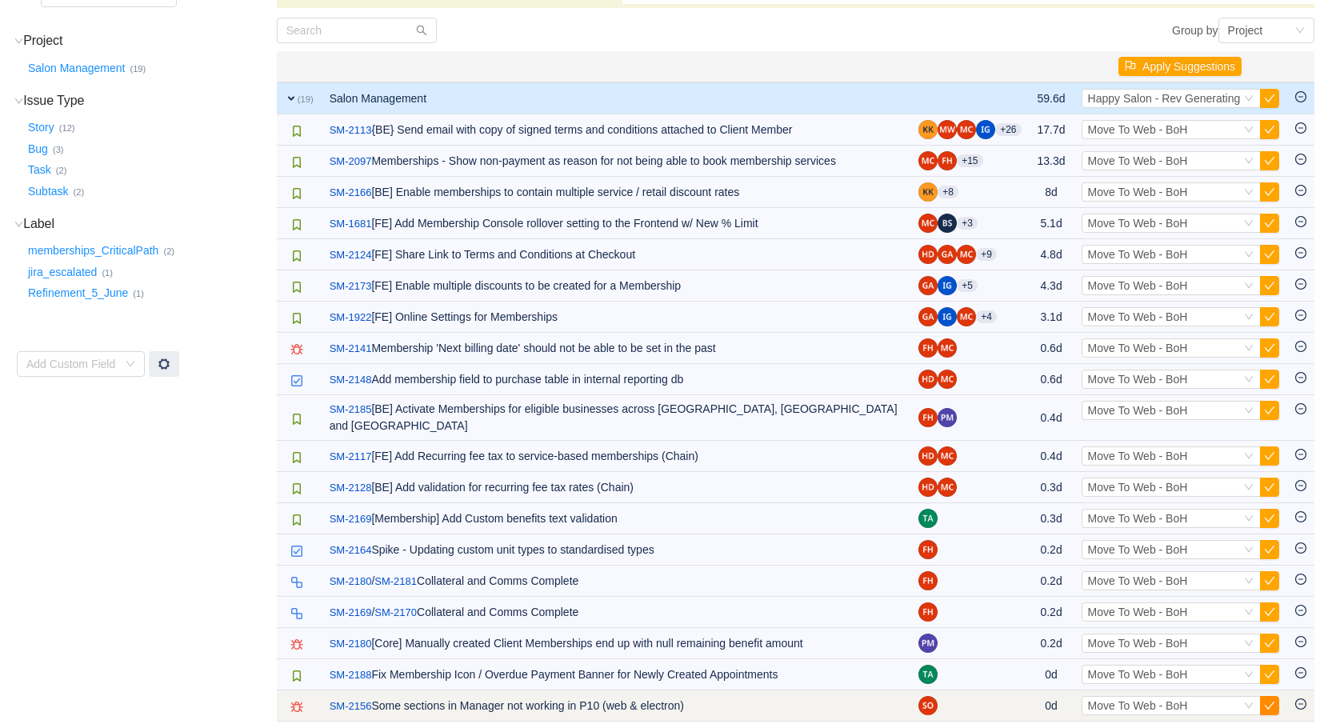
click at [1267, 699] on button "button" at bounding box center [1269, 705] width 19 height 19
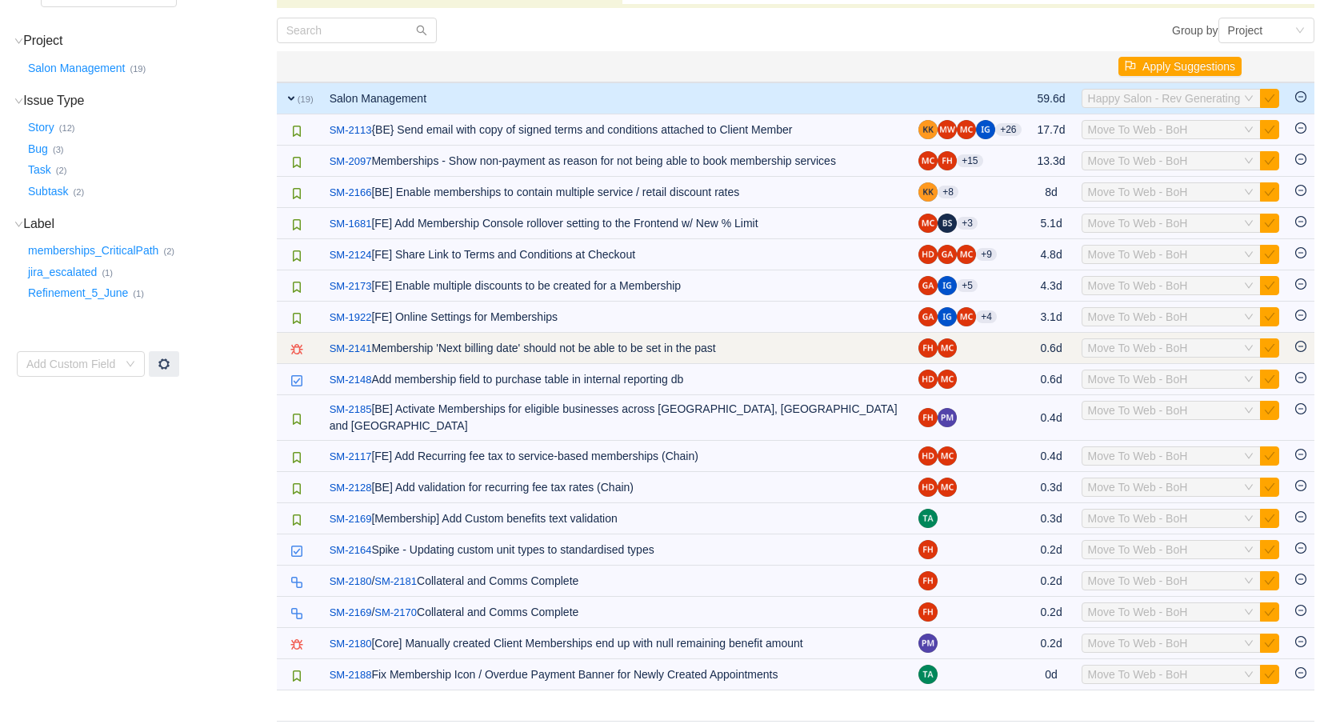
scroll to position [134, 0]
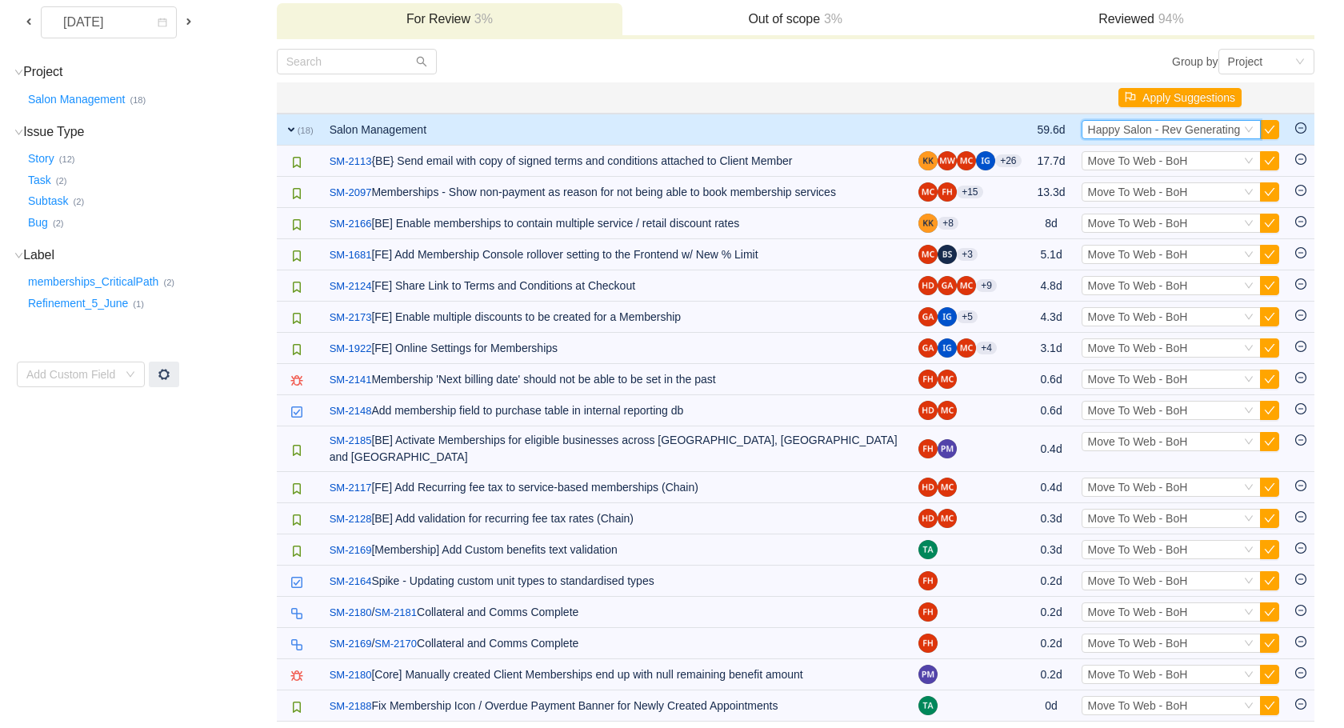
click at [1209, 127] on span "Happy Salon - Rev Generating" at bounding box center [1164, 129] width 153 height 13
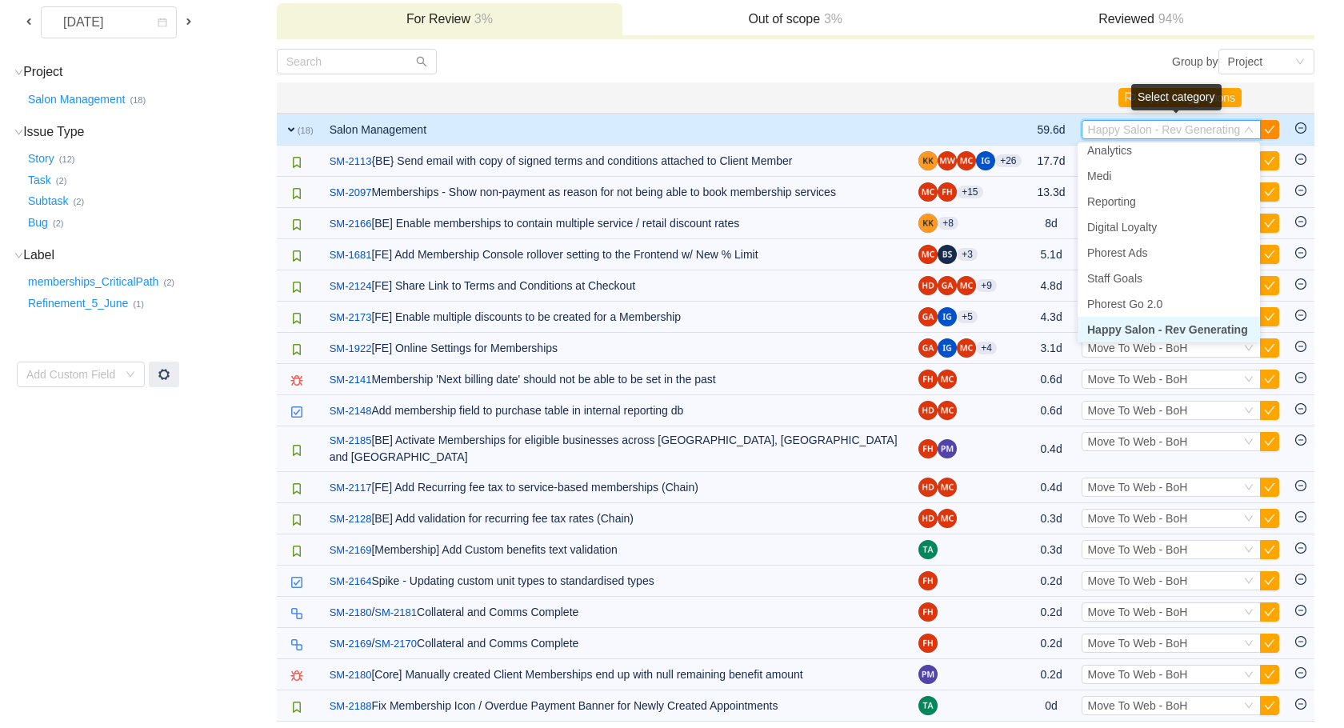
click at [1270, 126] on button "button" at bounding box center [1269, 129] width 19 height 19
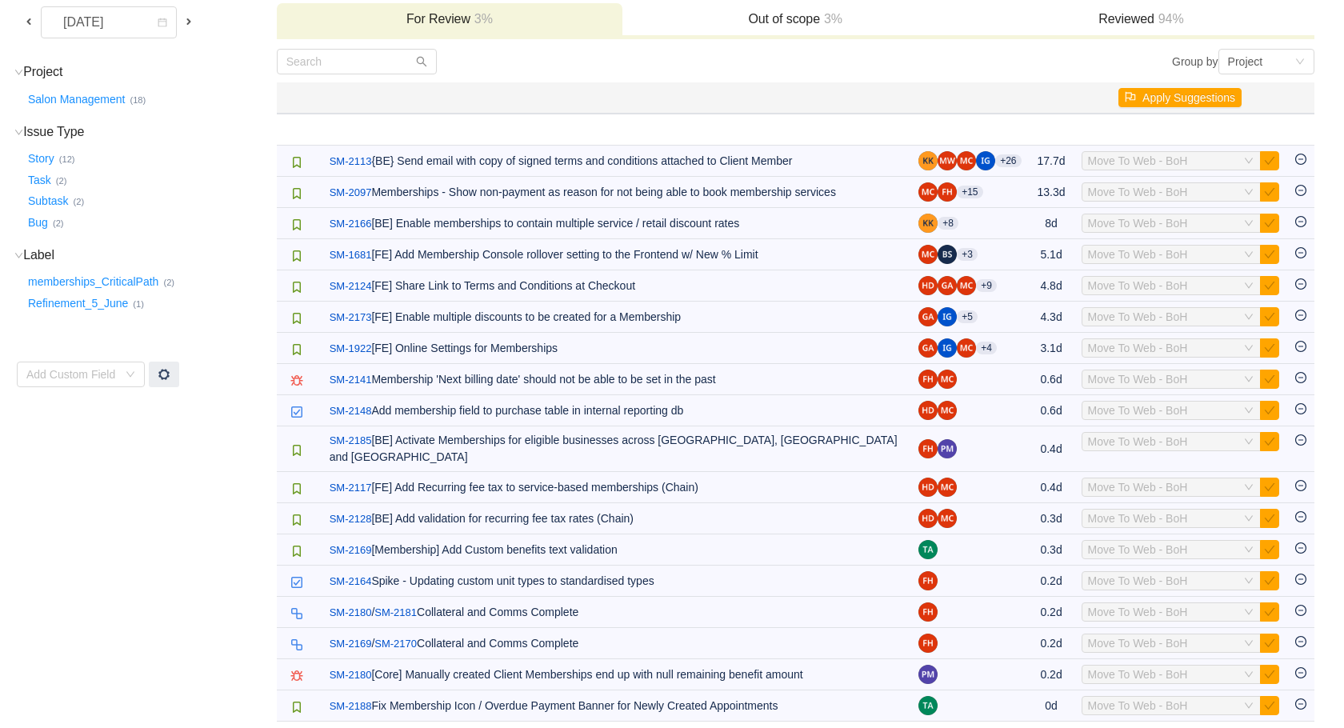
scroll to position [0, 0]
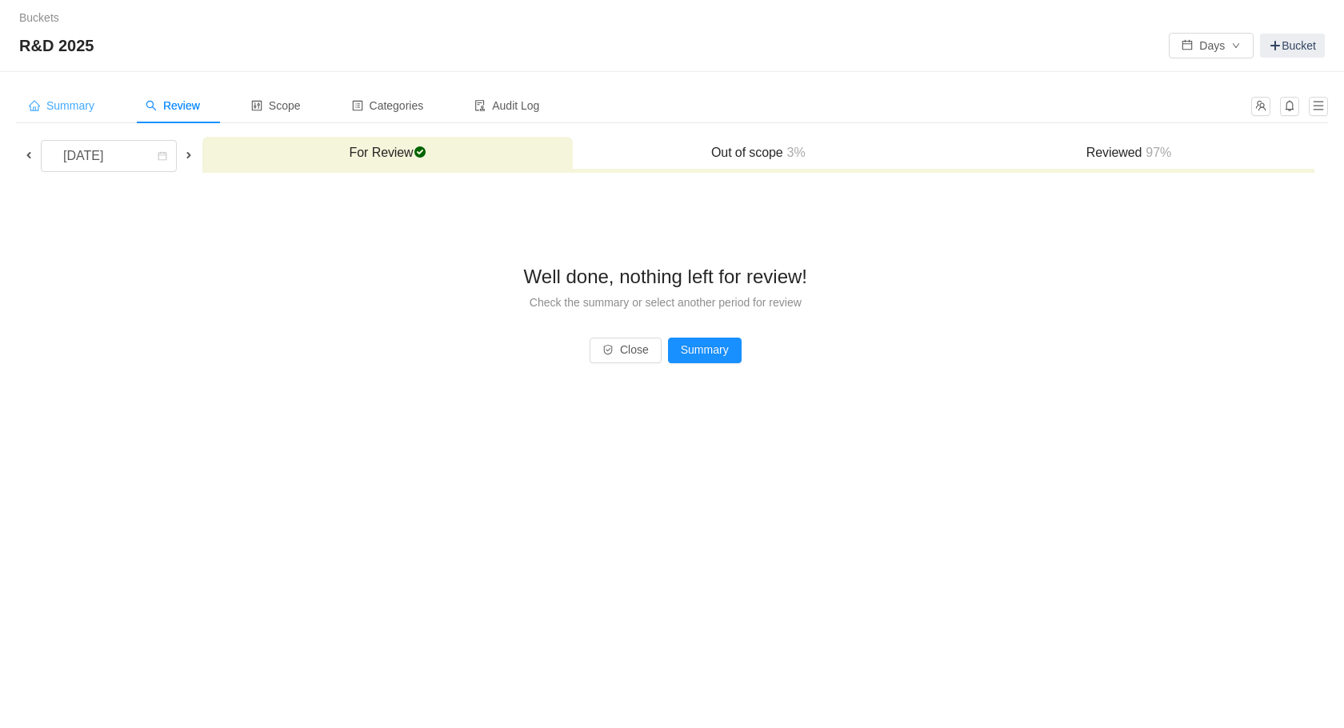
click at [70, 107] on span "Summary" at bounding box center [62, 105] width 66 height 13
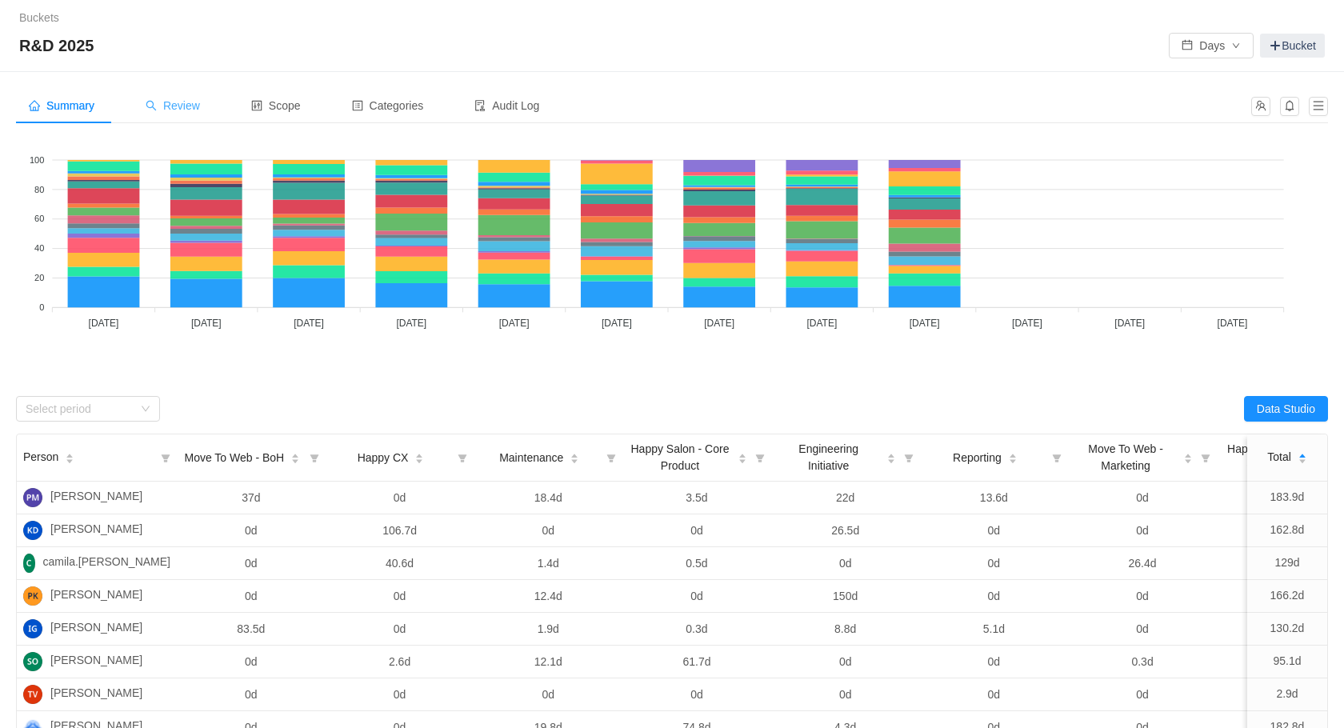
click at [146, 106] on div "Review" at bounding box center [173, 106] width 80 height 36
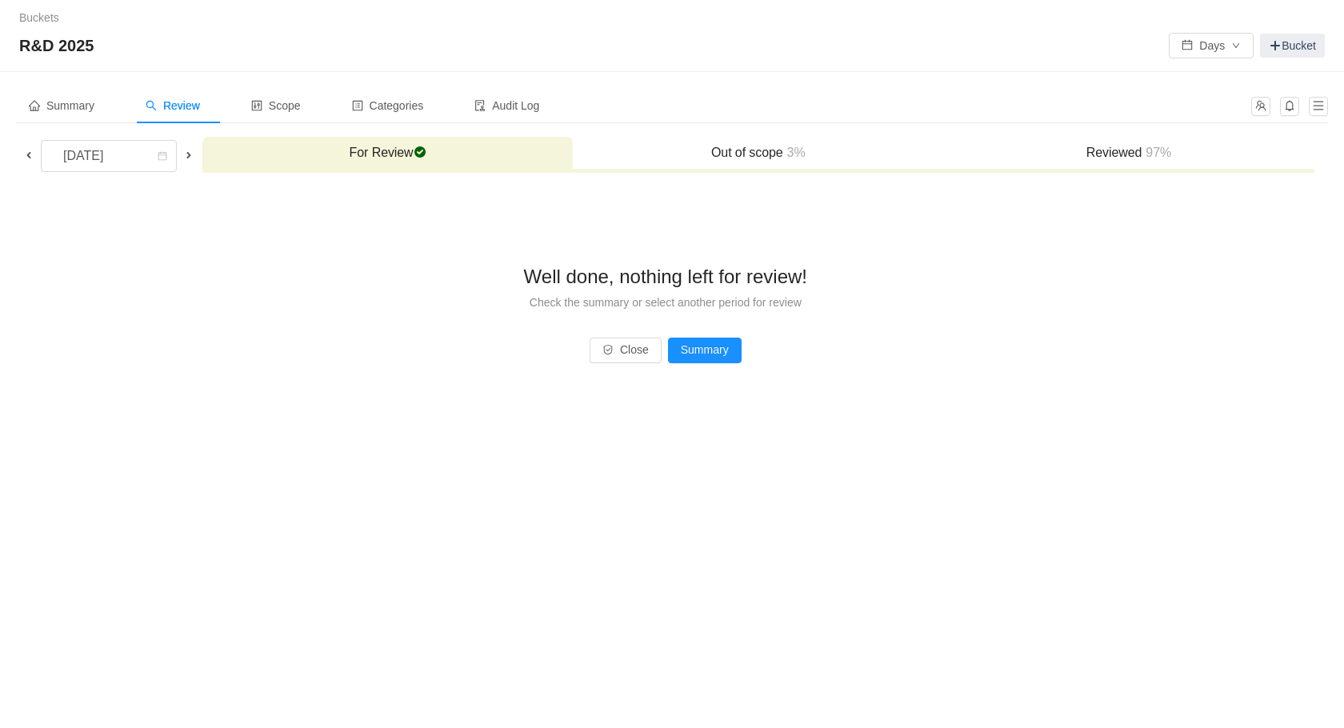
click at [1103, 158] on h3 "Reviewed 97%" at bounding box center [1128, 153] width 354 height 16
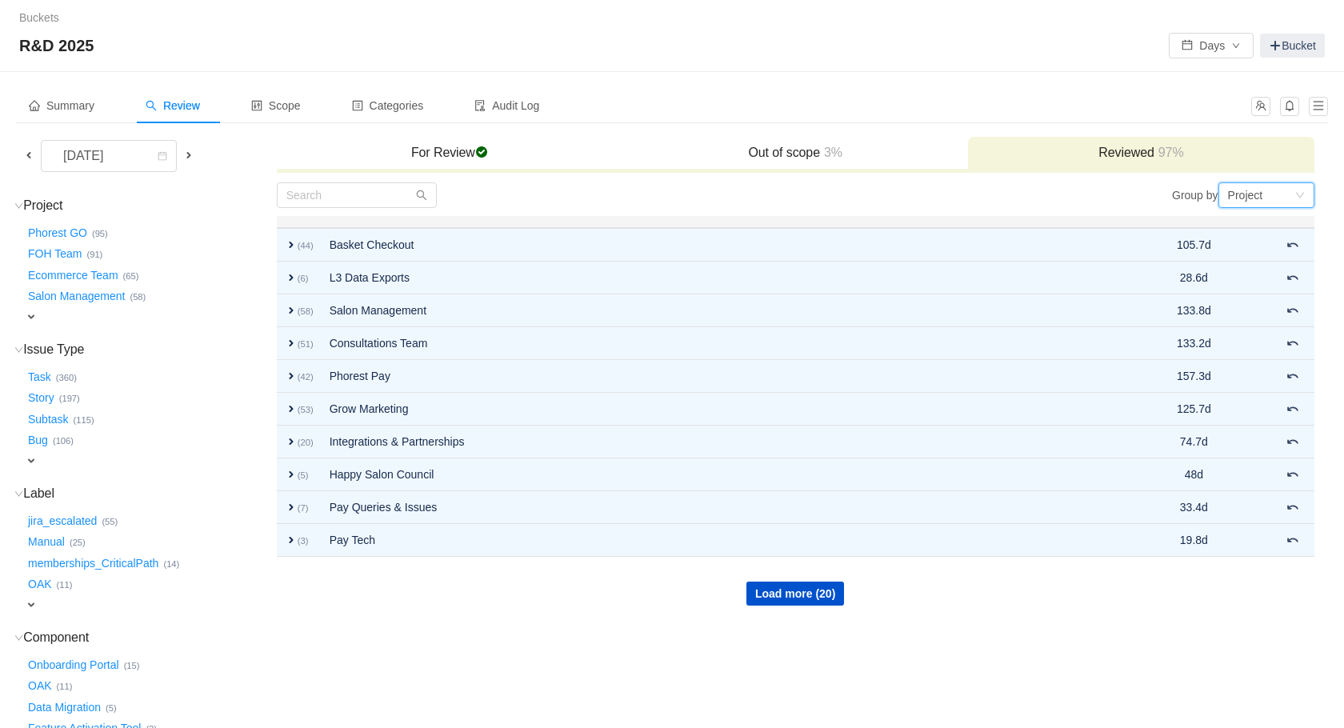
click at [1237, 187] on div "Project" at bounding box center [1245, 195] width 35 height 24
click at [1248, 262] on li "Epic" at bounding box center [1266, 253] width 96 height 26
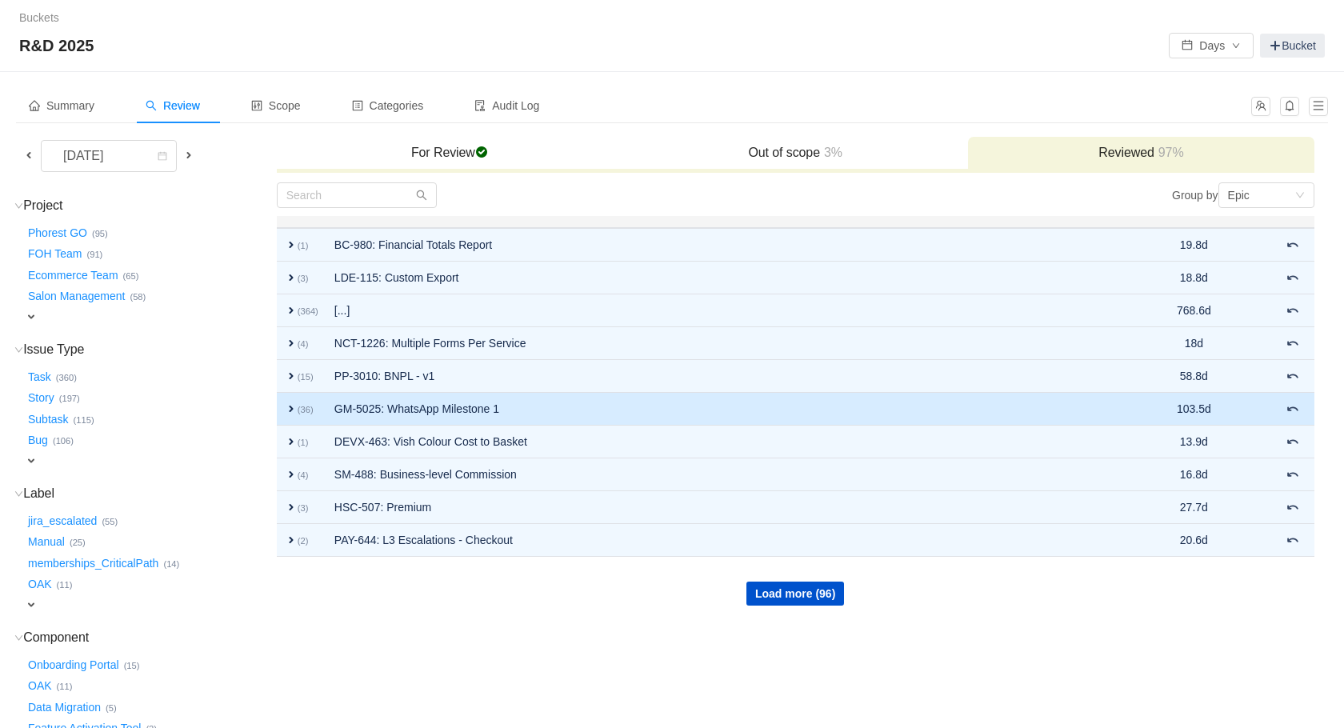
click at [281, 408] on td "expand (36)" at bounding box center [302, 409] width 50 height 33
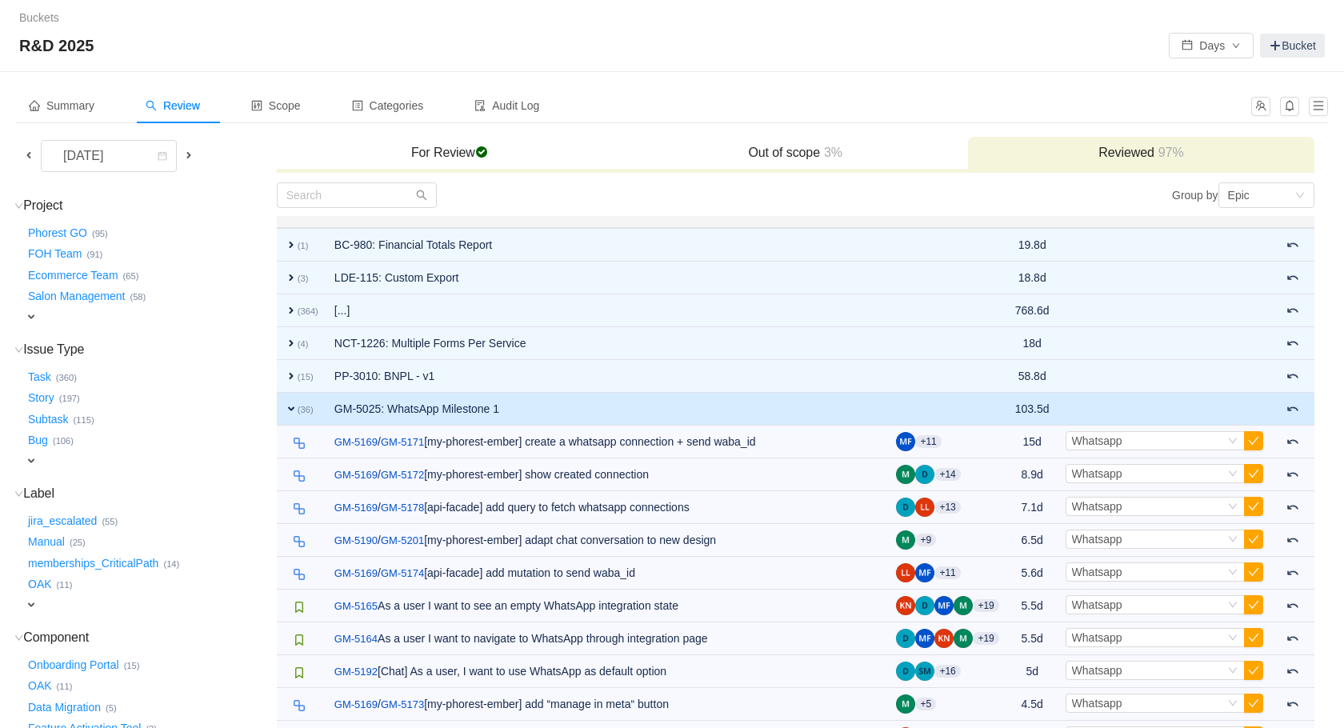
click at [289, 409] on span "expand" at bounding box center [291, 408] width 13 height 13
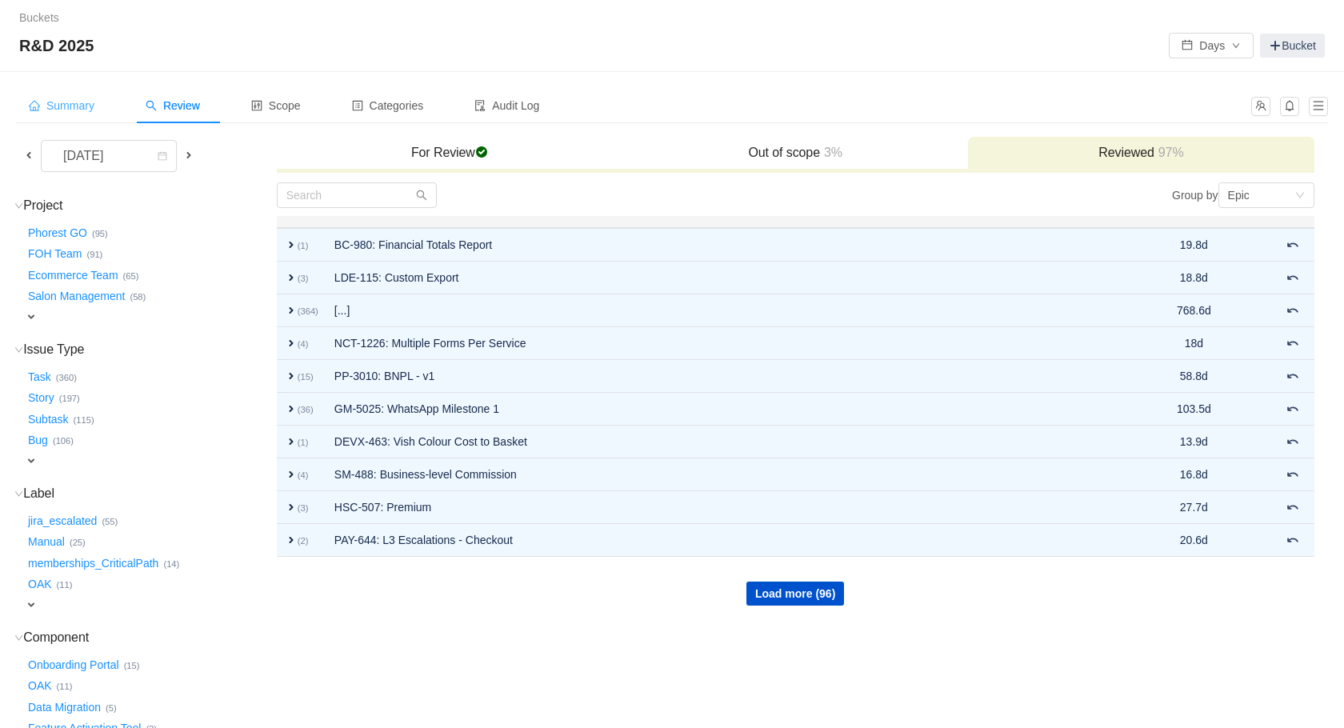
click at [102, 106] on div "Summary" at bounding box center [61, 106] width 91 height 36
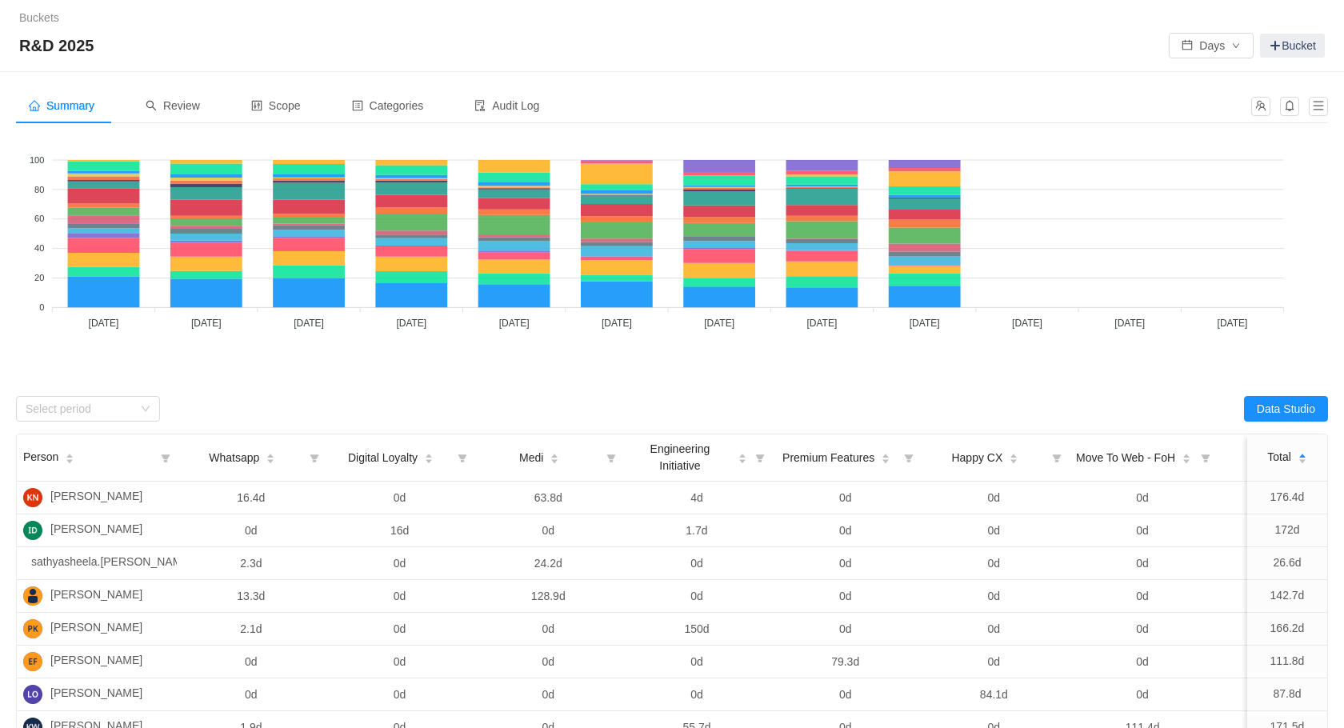
scroll to position [170, 0]
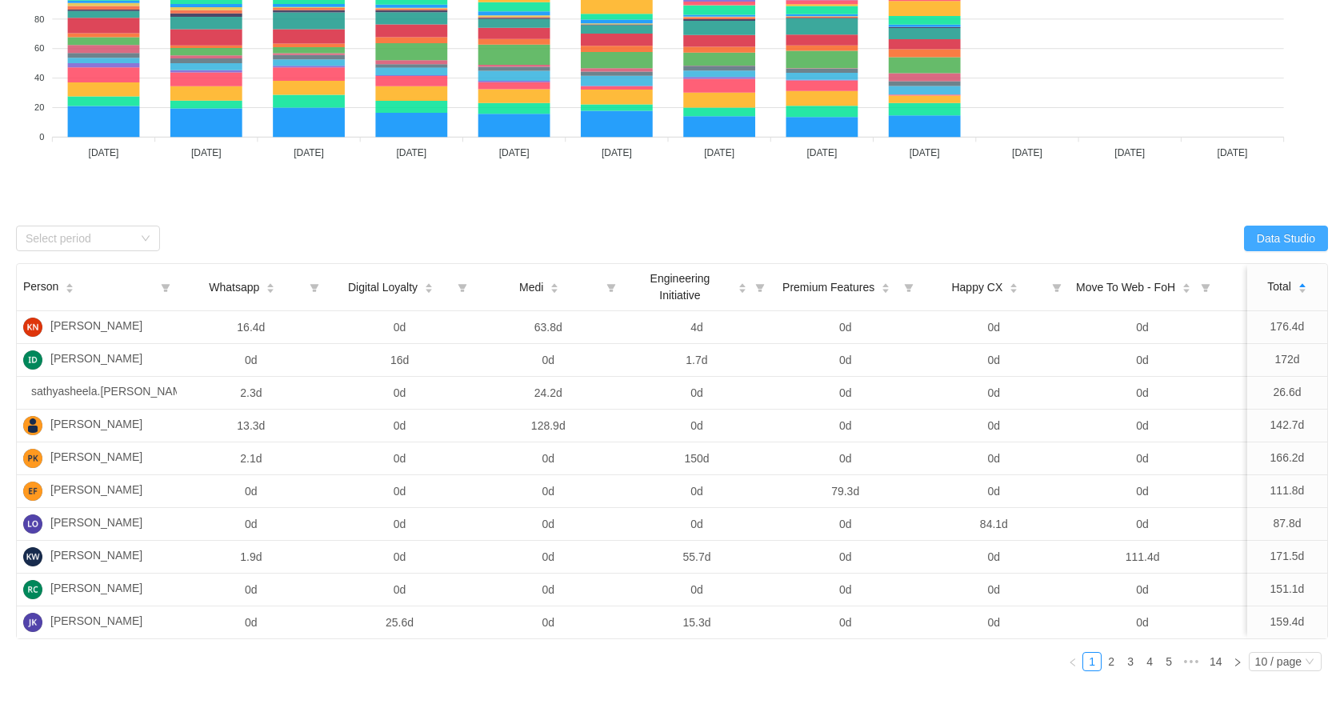
click at [1292, 240] on button "Data Studio" at bounding box center [1286, 239] width 84 height 26
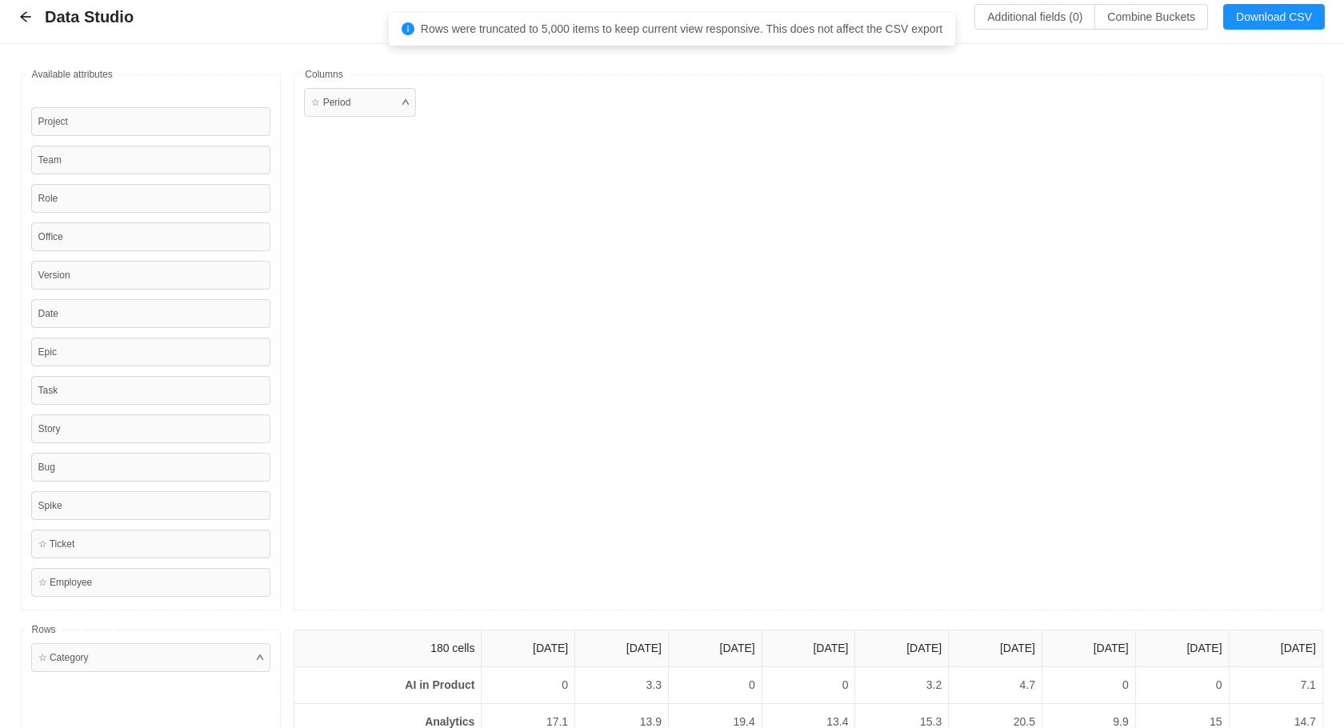
scroll to position [0, 0]
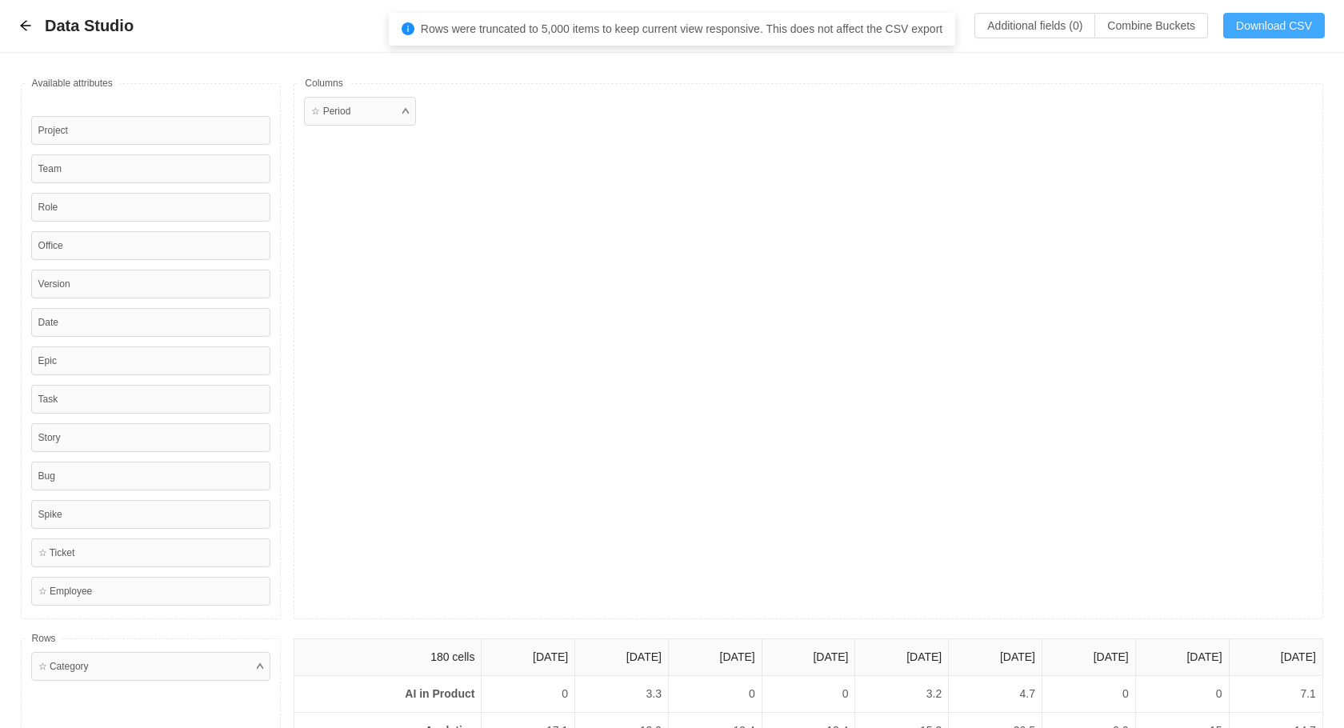
click at [1248, 26] on button "Download CSV" at bounding box center [1274, 26] width 102 height 26
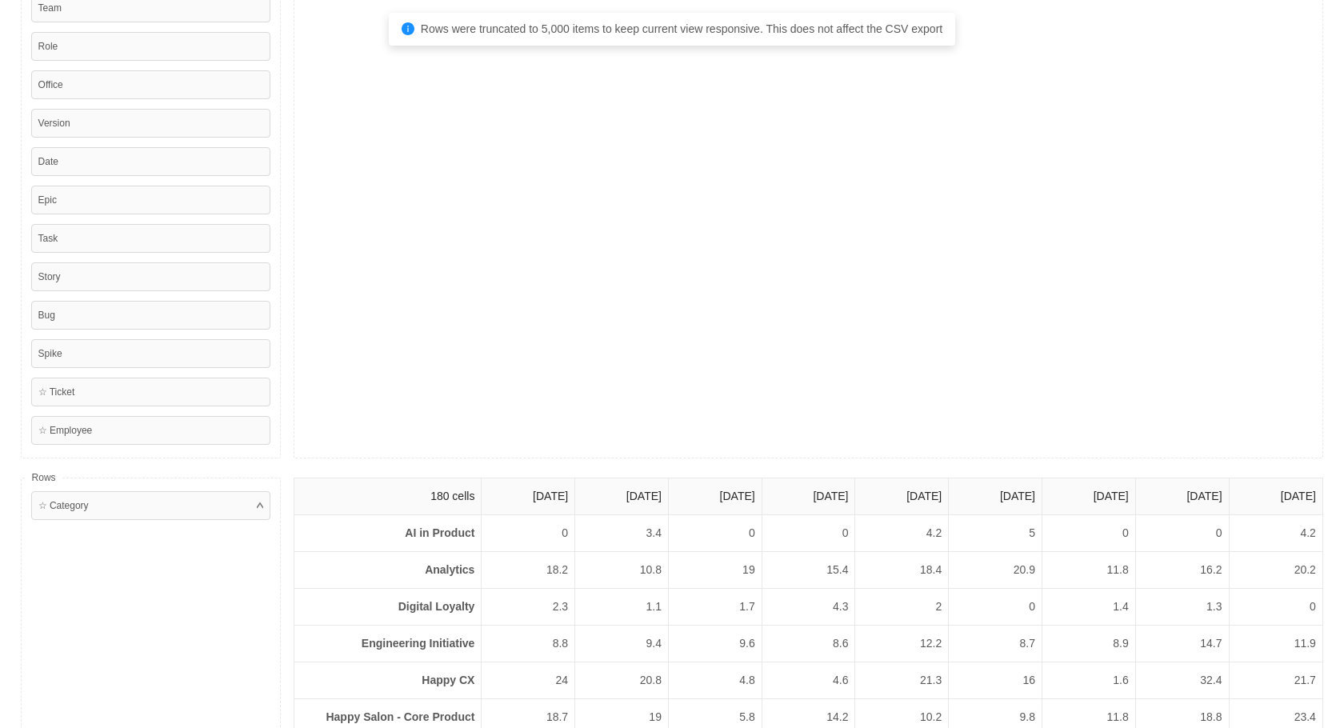
scroll to position [341, 0]
